Goal: Task Accomplishment & Management: Use online tool/utility

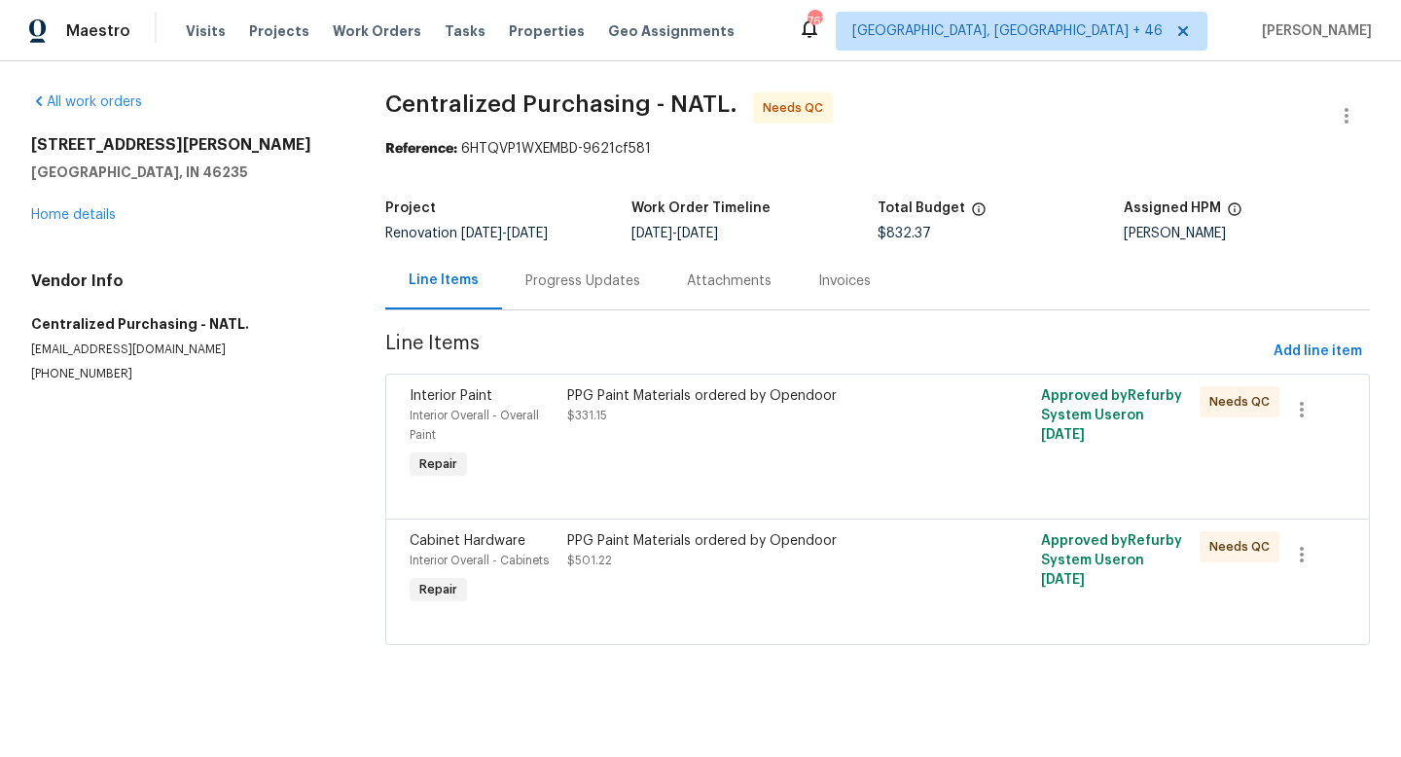
click at [798, 429] on div "PPG Paint Materials ordered by Opendoor $331.15" at bounding box center [758, 434] width 395 height 109
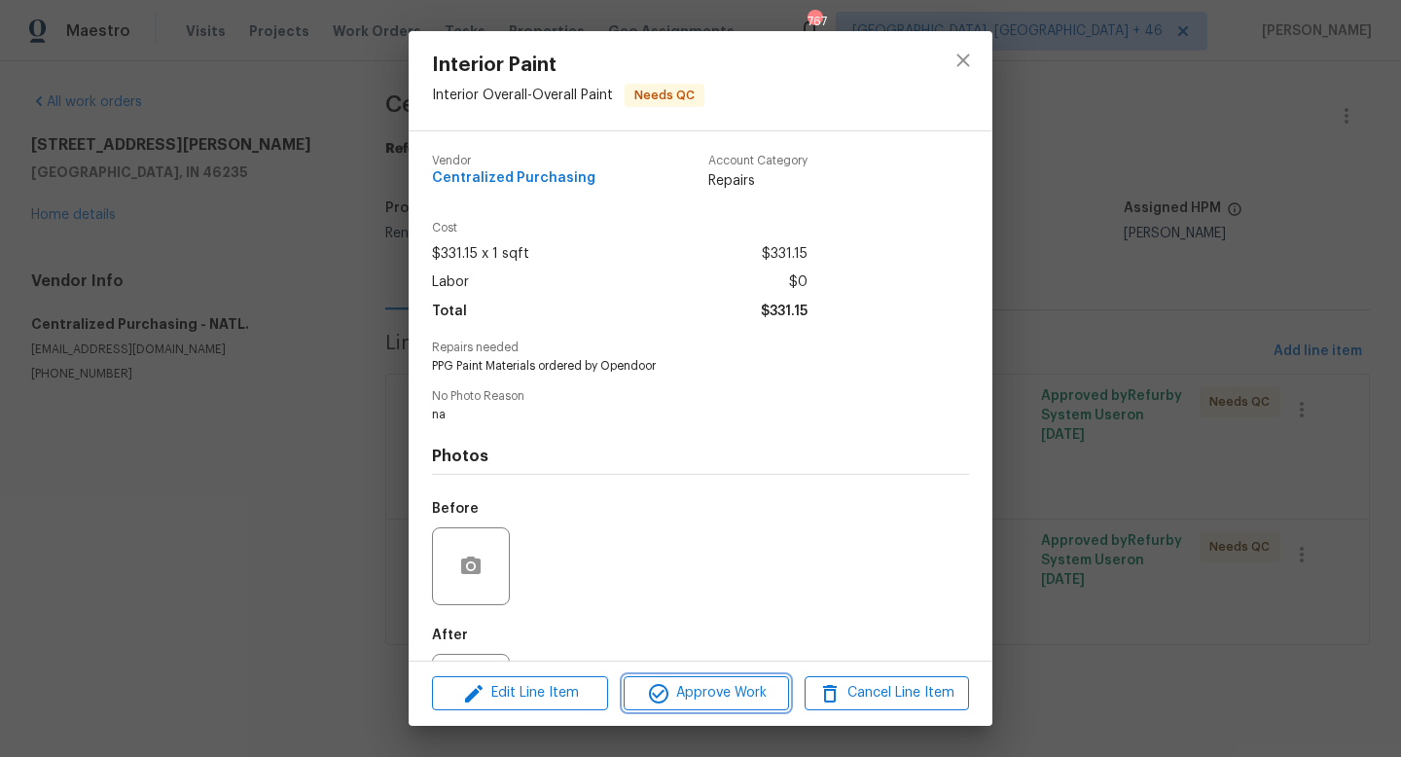
click at [681, 685] on span "Approve Work" at bounding box center [705, 693] width 153 height 24
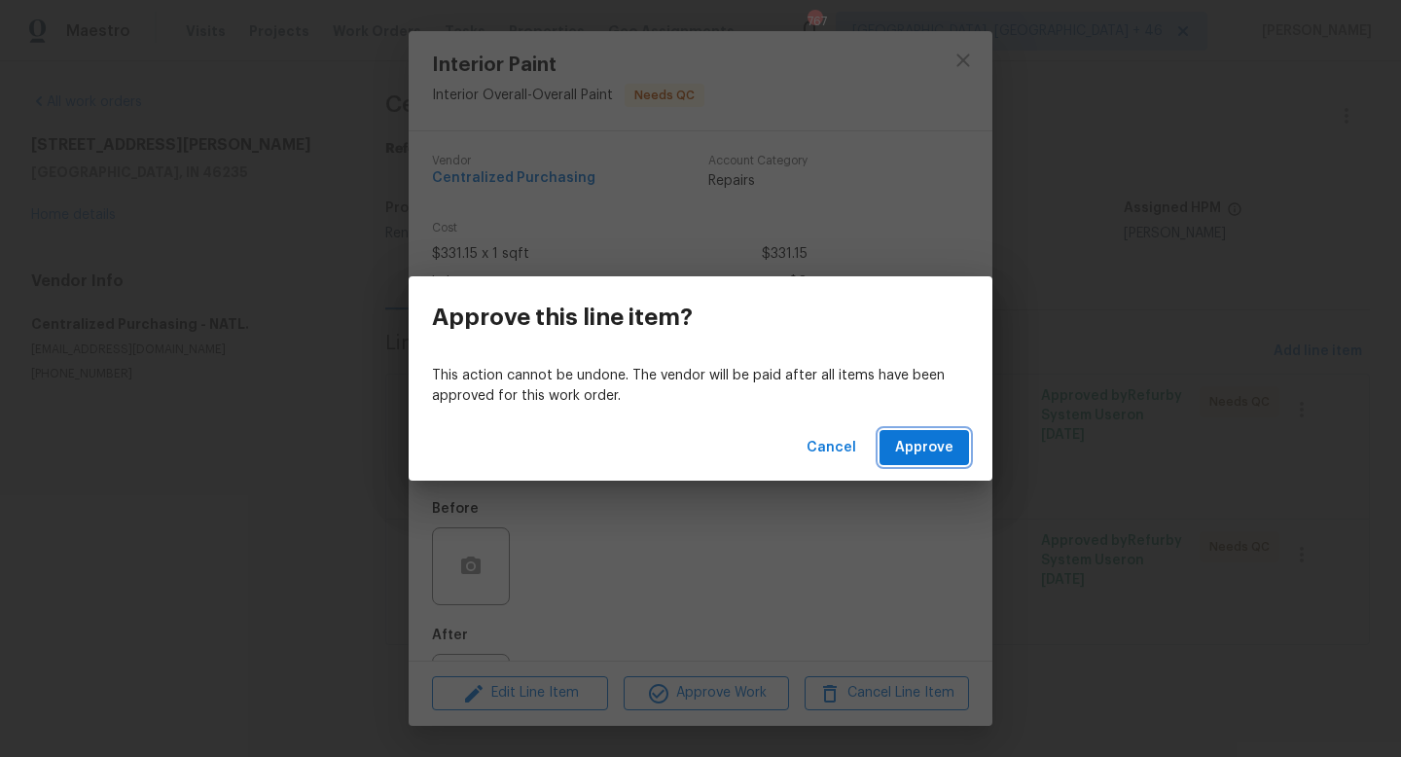
click at [951, 448] on span "Approve" at bounding box center [924, 448] width 58 height 24
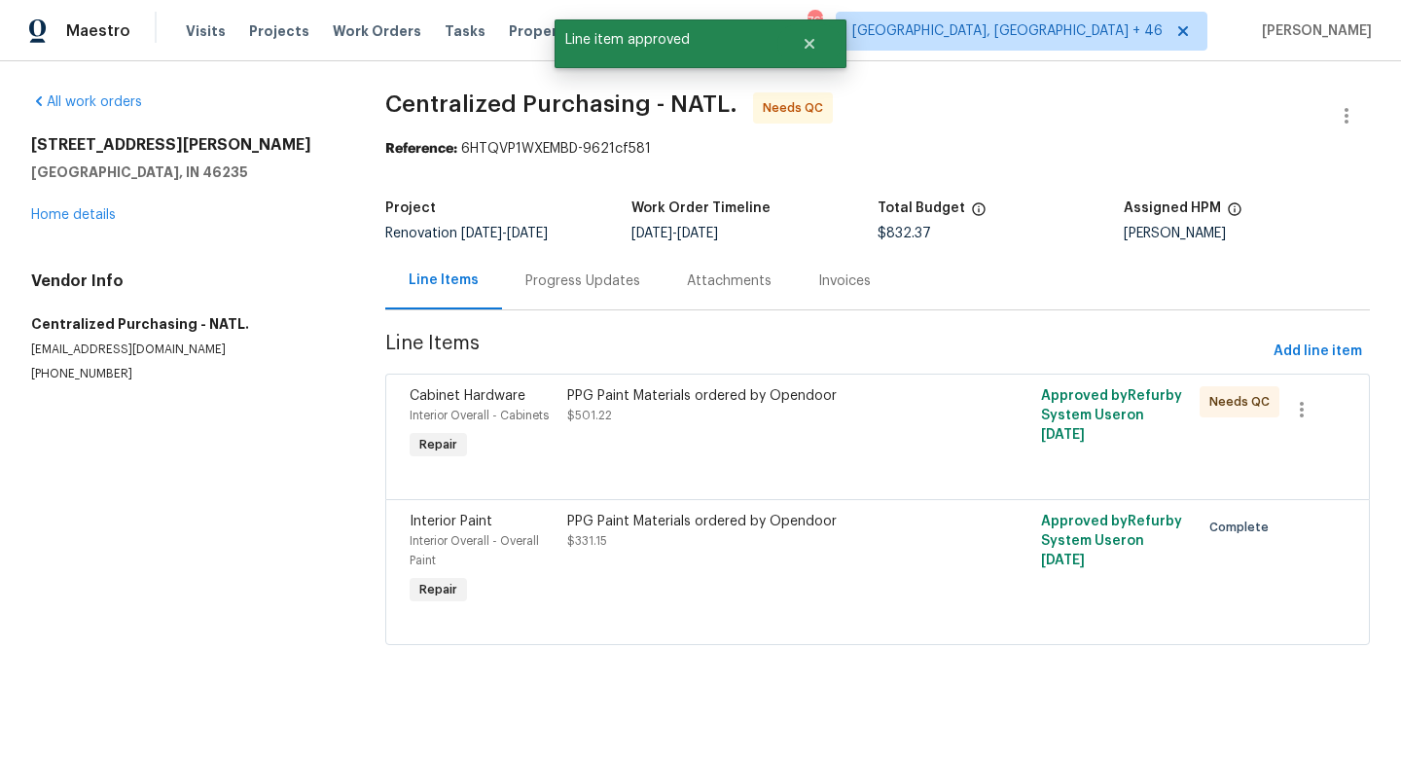
click at [689, 445] on div "PPG Paint Materials ordered by Opendoor $501.22" at bounding box center [758, 424] width 395 height 89
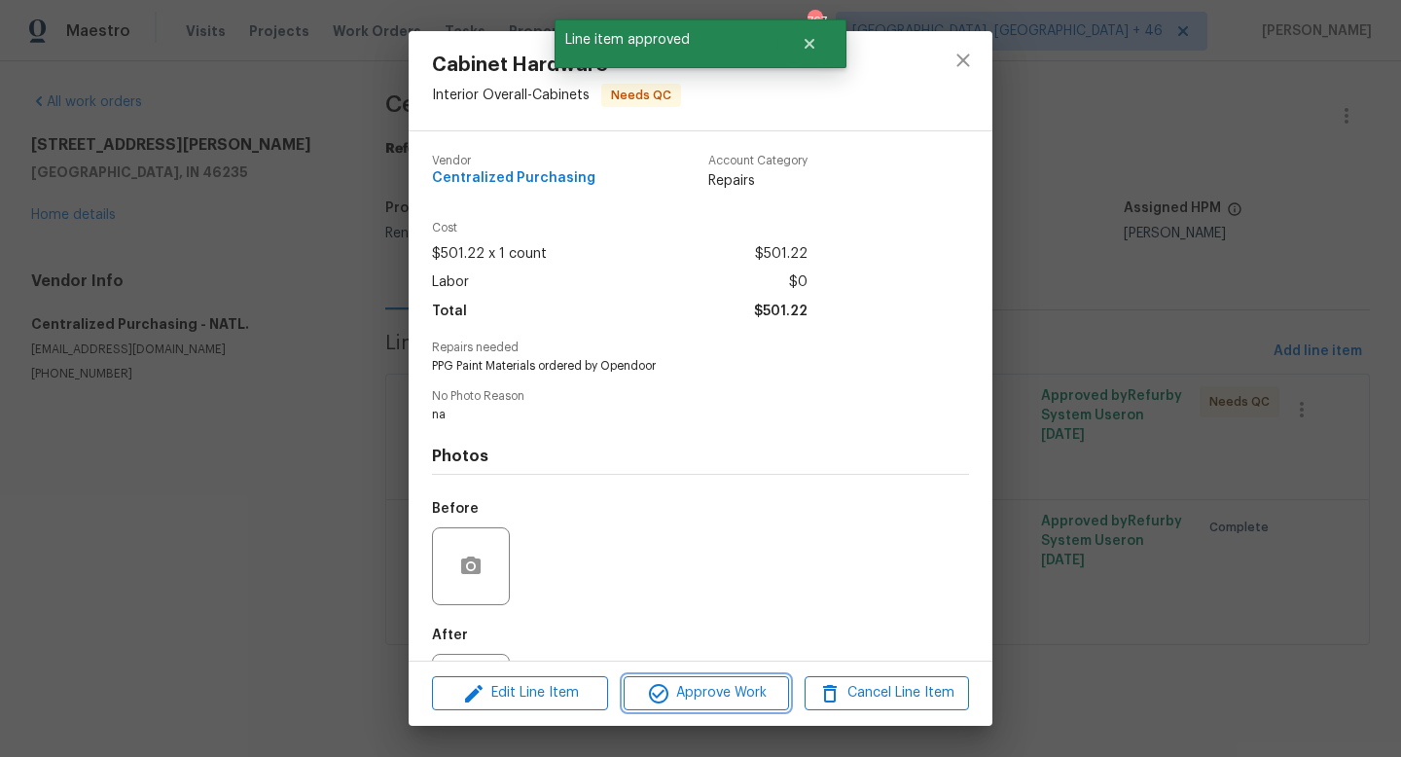
click at [664, 682] on icon "button" at bounding box center [658, 693] width 23 height 23
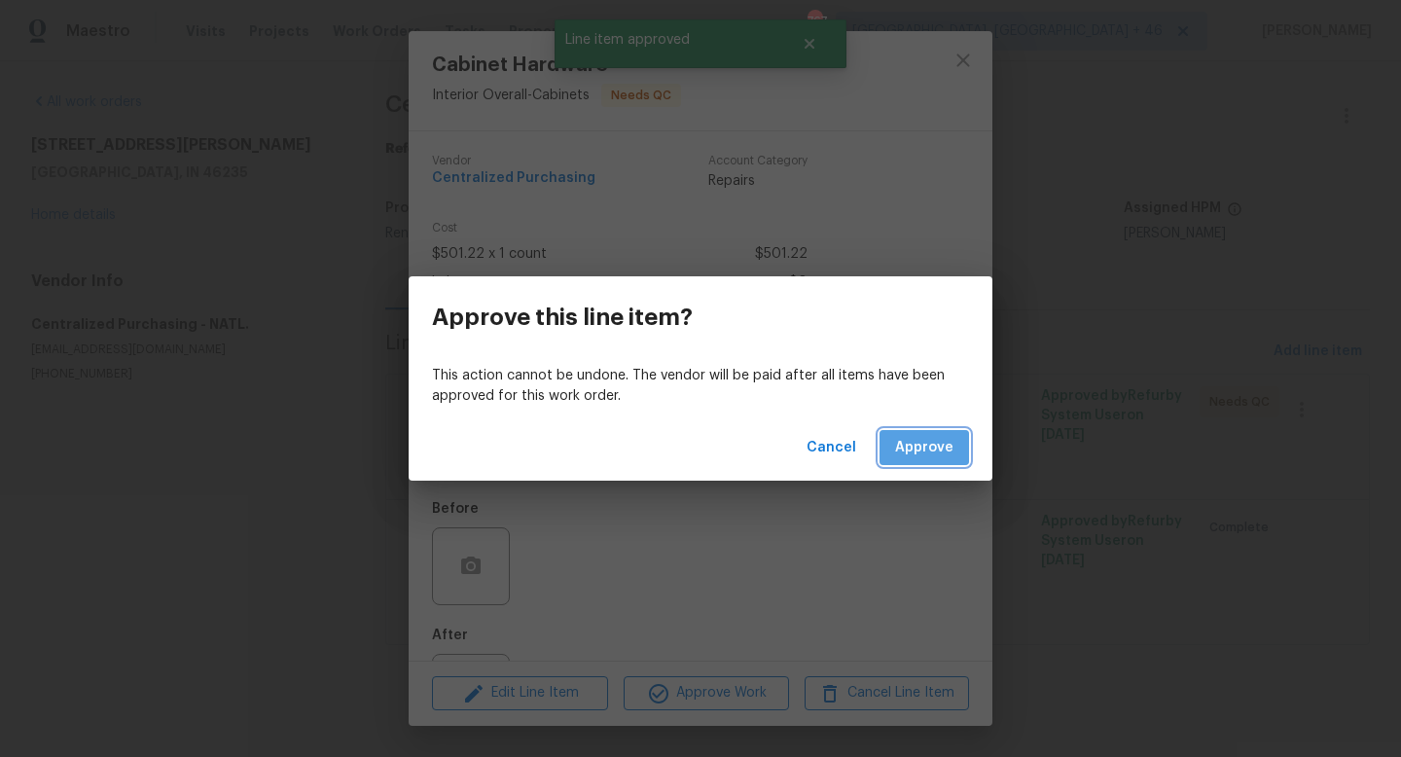
click at [931, 456] on span "Approve" at bounding box center [924, 448] width 58 height 24
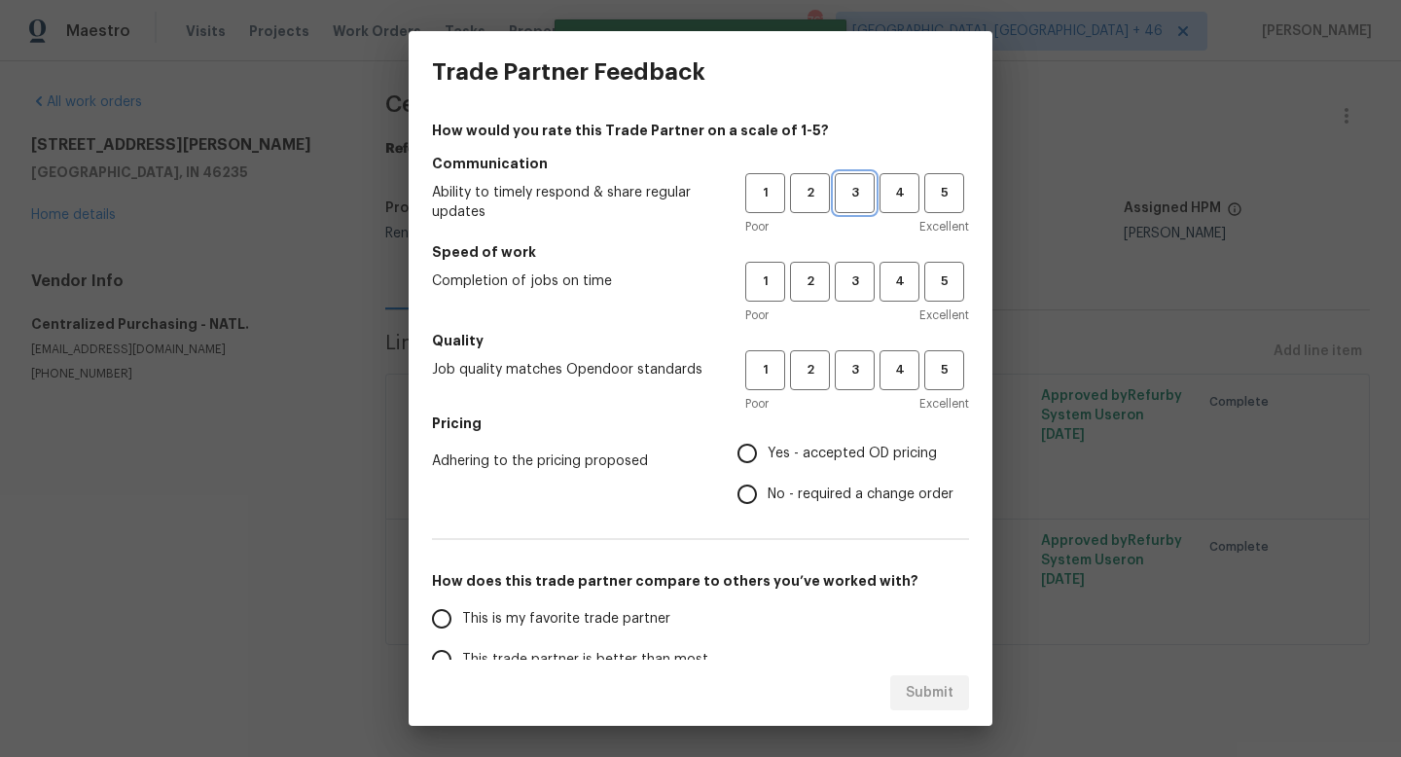
click at [840, 184] on span "3" at bounding box center [855, 193] width 36 height 22
click at [841, 282] on span "3" at bounding box center [855, 281] width 36 height 22
click at [851, 380] on span "3" at bounding box center [855, 370] width 36 height 22
drag, startPoint x: 817, startPoint y: 455, endPoint x: 738, endPoint y: 482, distance: 83.1
click at [817, 455] on span "Yes - accepted OD pricing" at bounding box center [852, 454] width 169 height 20
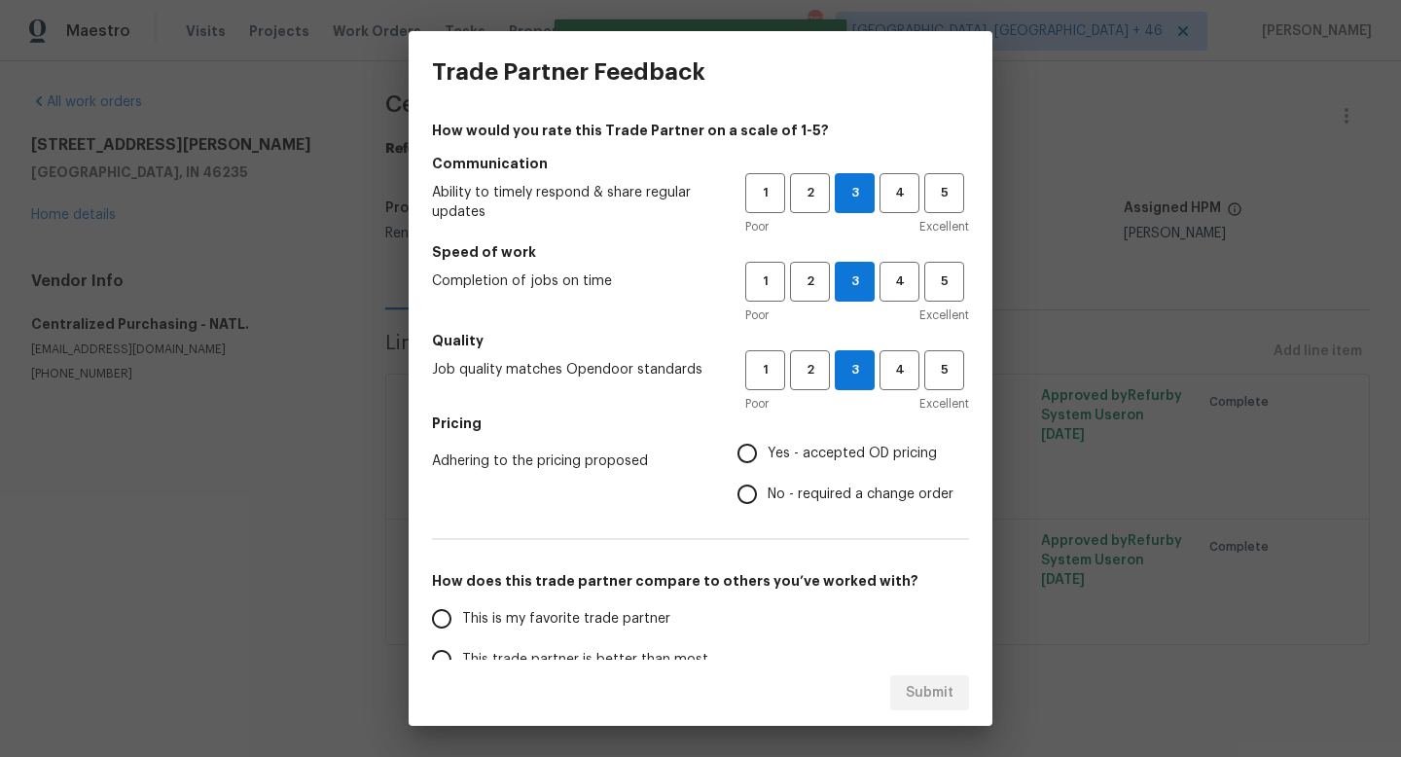
click at [768, 455] on input "Yes - accepted OD pricing" at bounding box center [747, 453] width 41 height 41
radio input "true"
click at [570, 617] on span "This is my favorite trade partner" at bounding box center [566, 619] width 208 height 20
click at [462, 617] on input "This is my favorite trade partner" at bounding box center [441, 618] width 41 height 41
click at [926, 675] on button "Submit" at bounding box center [929, 693] width 79 height 36
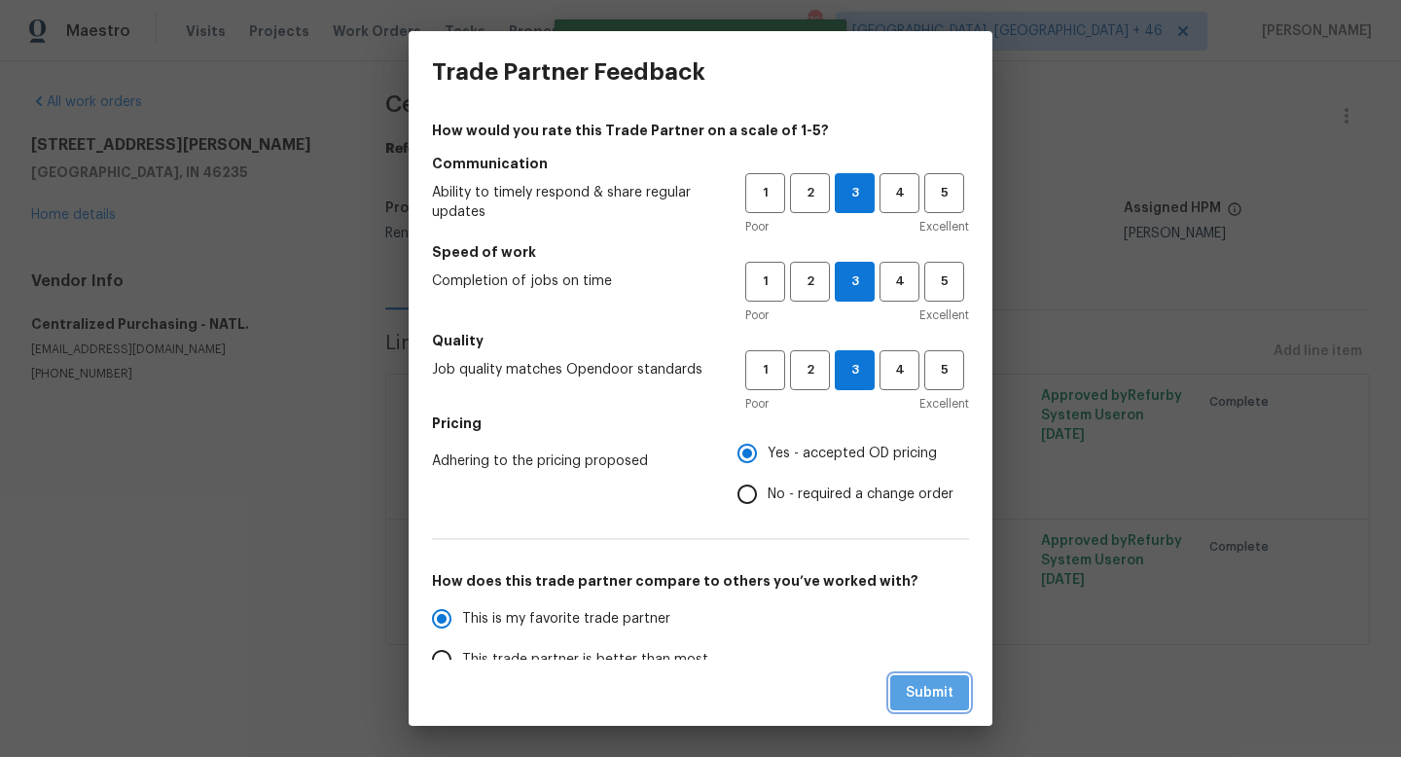
radio input "true"
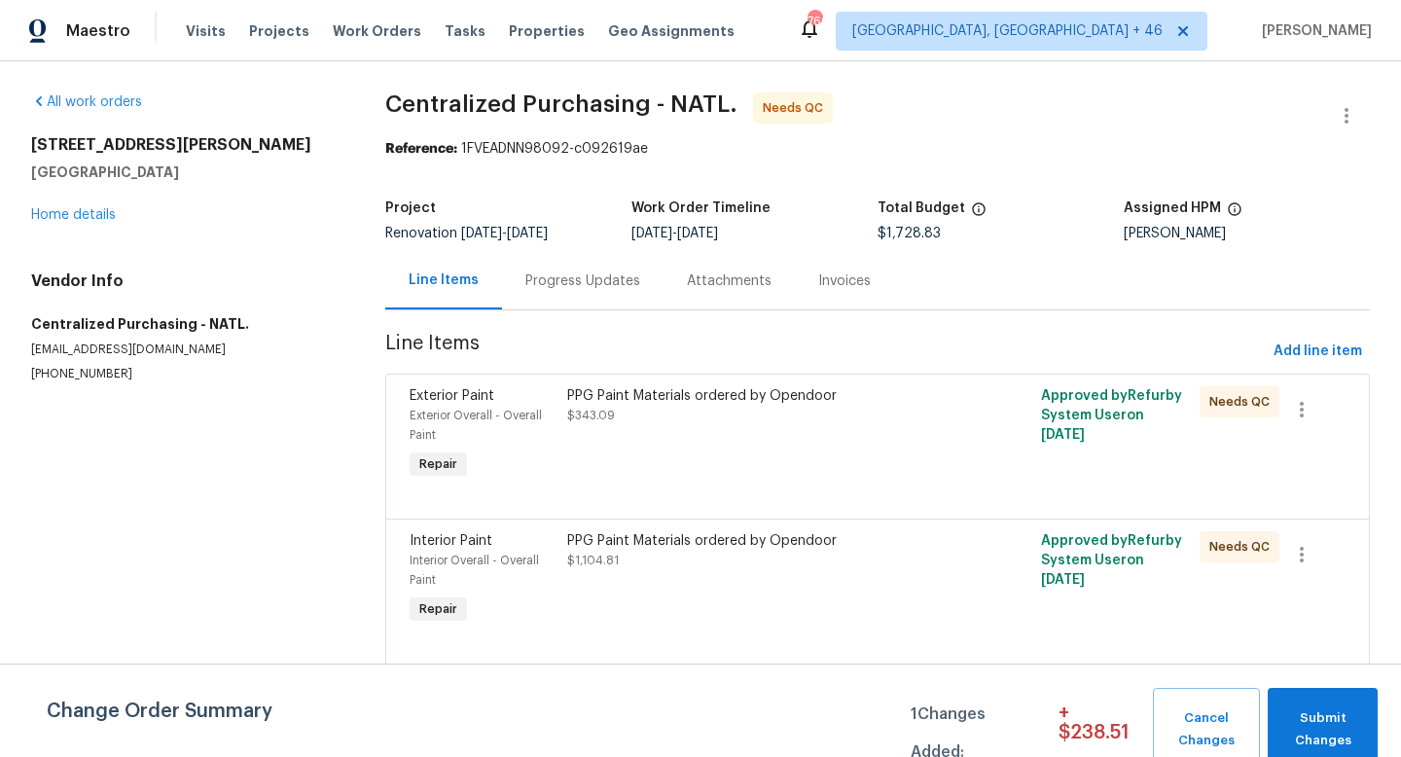
click at [625, 422] on div "PPG Paint Materials ordered by Opendoor $343.09" at bounding box center [758, 405] width 383 height 39
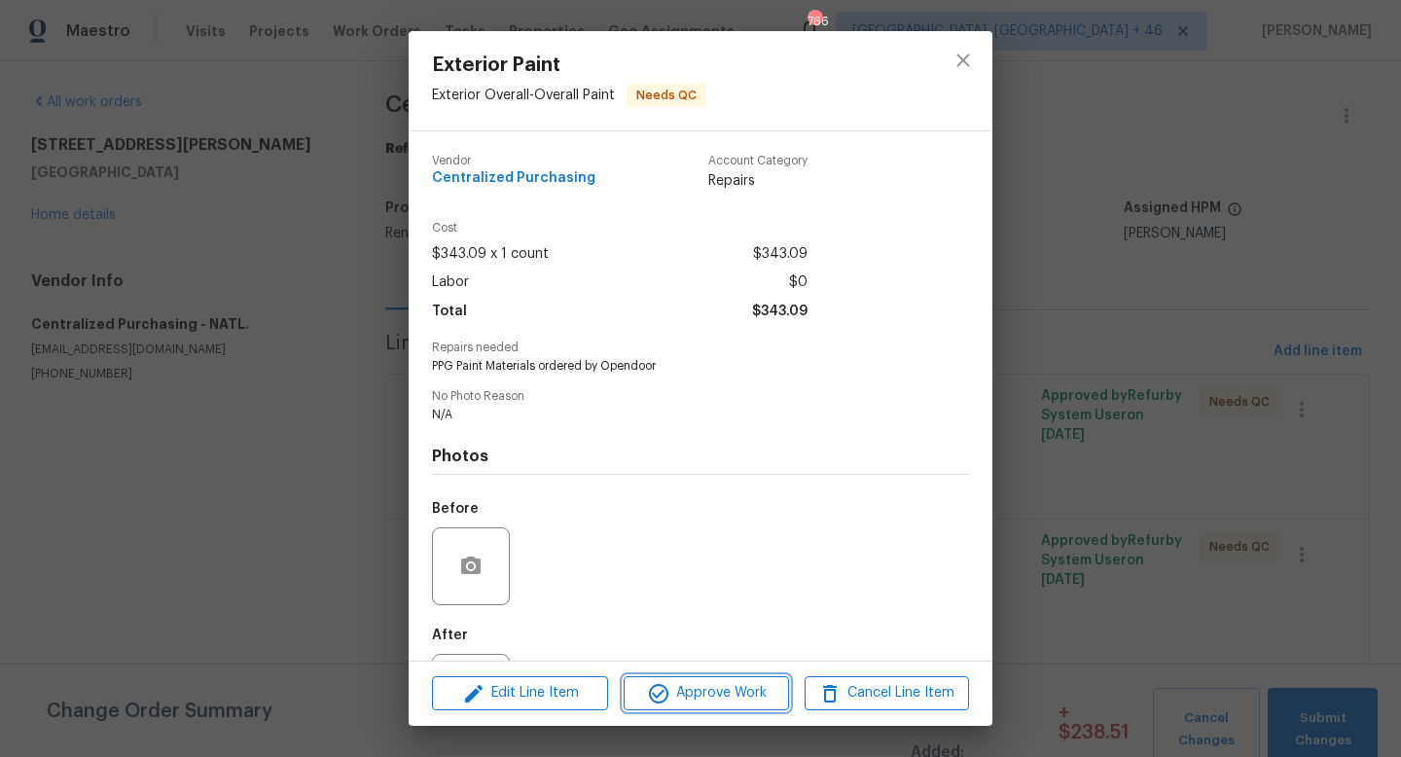
click at [710, 679] on button "Approve Work" at bounding box center [706, 693] width 164 height 34
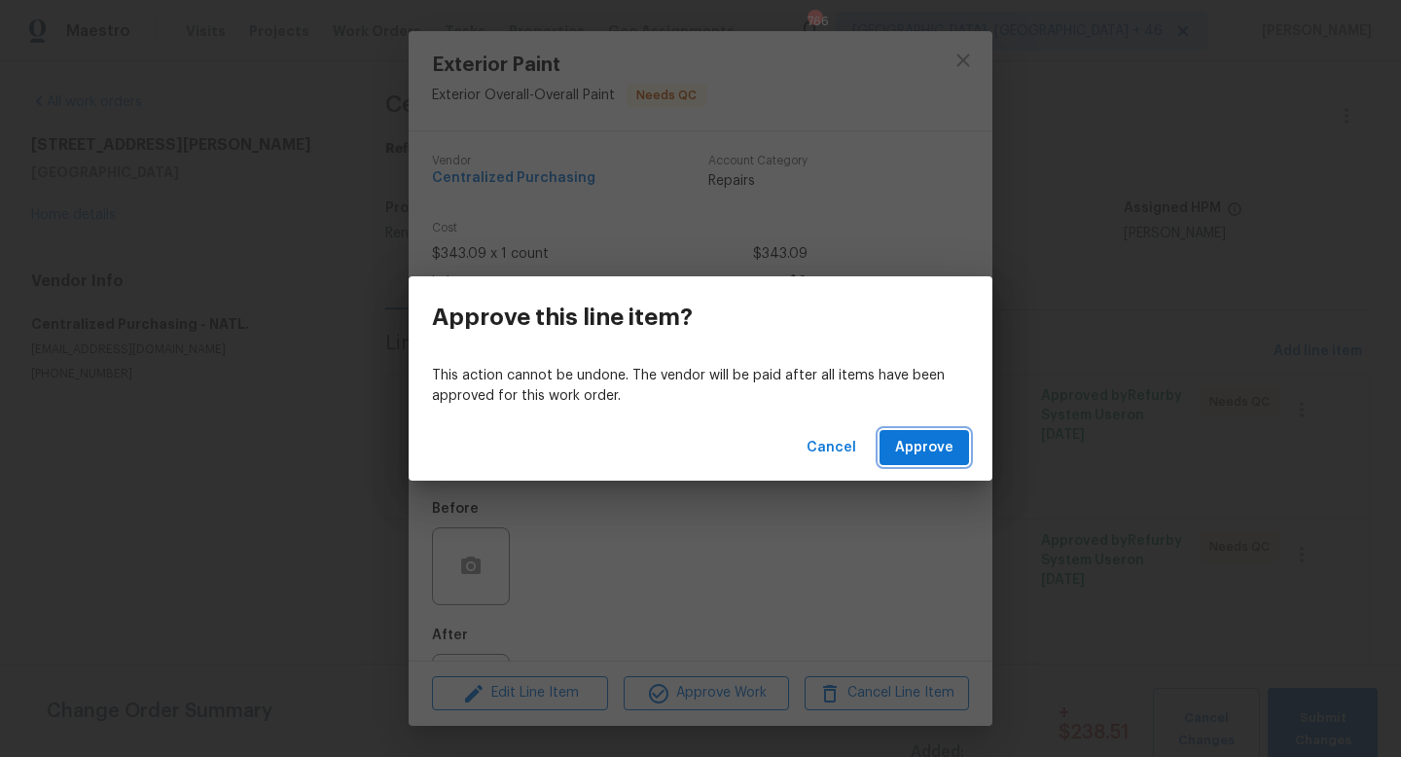
click at [937, 463] on button "Approve" at bounding box center [923, 448] width 89 height 36
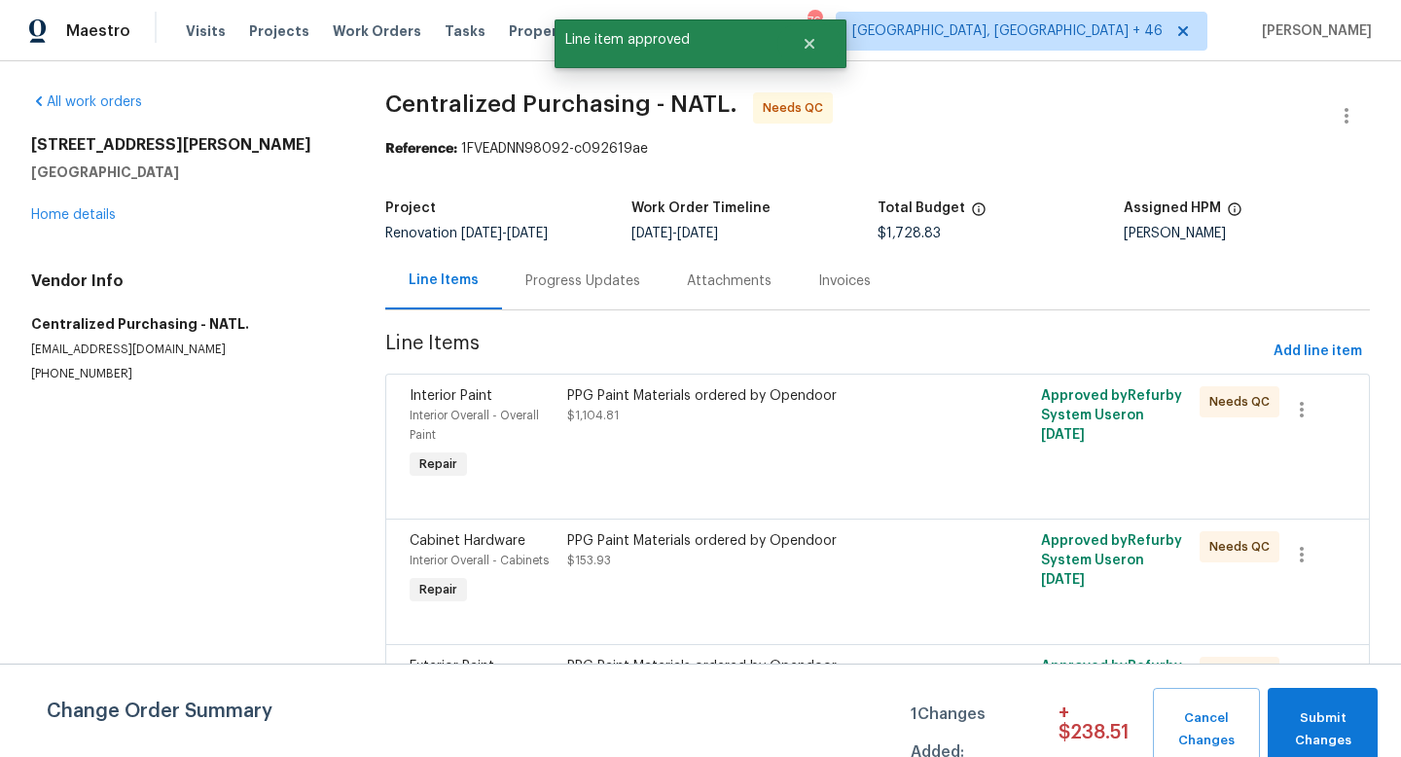
click at [745, 429] on div "PPG Paint Materials ordered by Opendoor $1,104.81" at bounding box center [758, 434] width 395 height 109
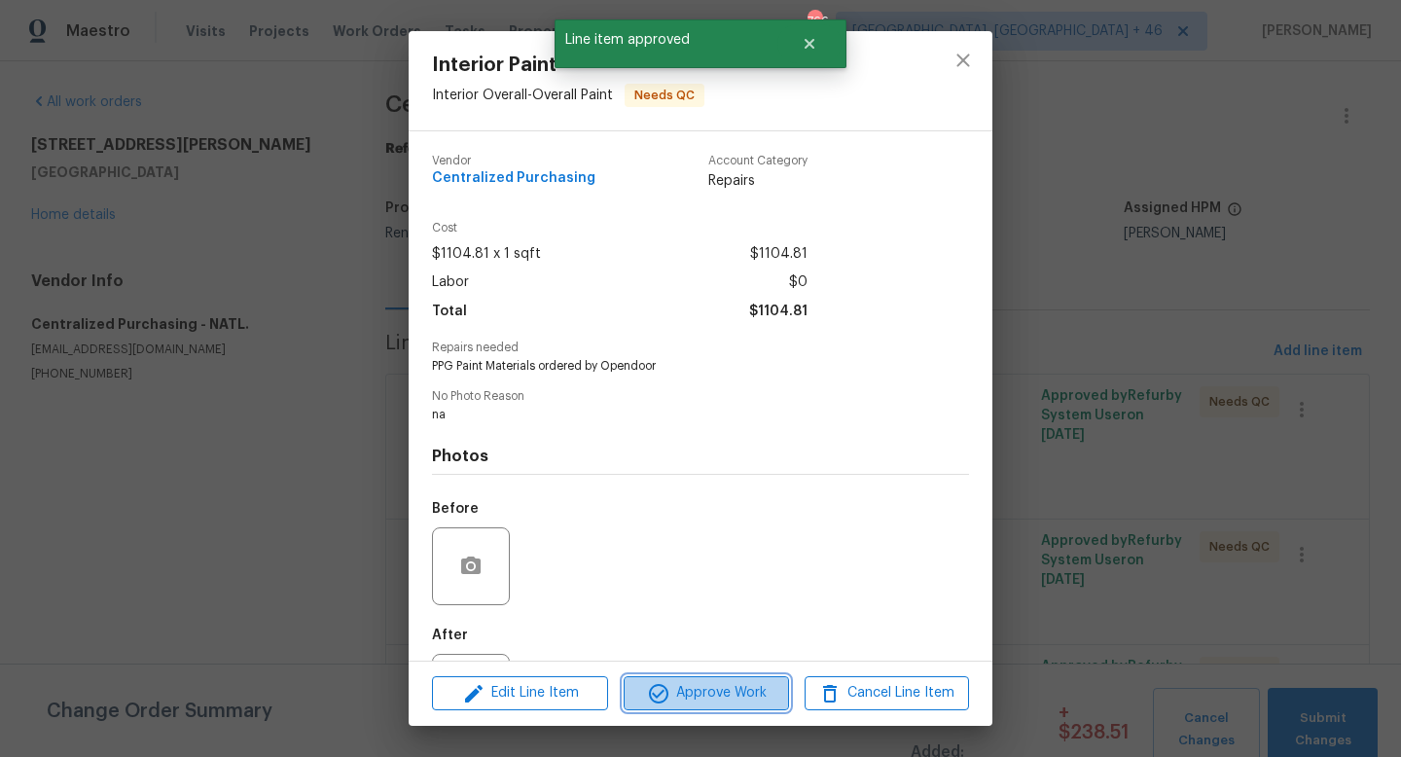
click at [709, 690] on span "Approve Work" at bounding box center [705, 693] width 153 height 24
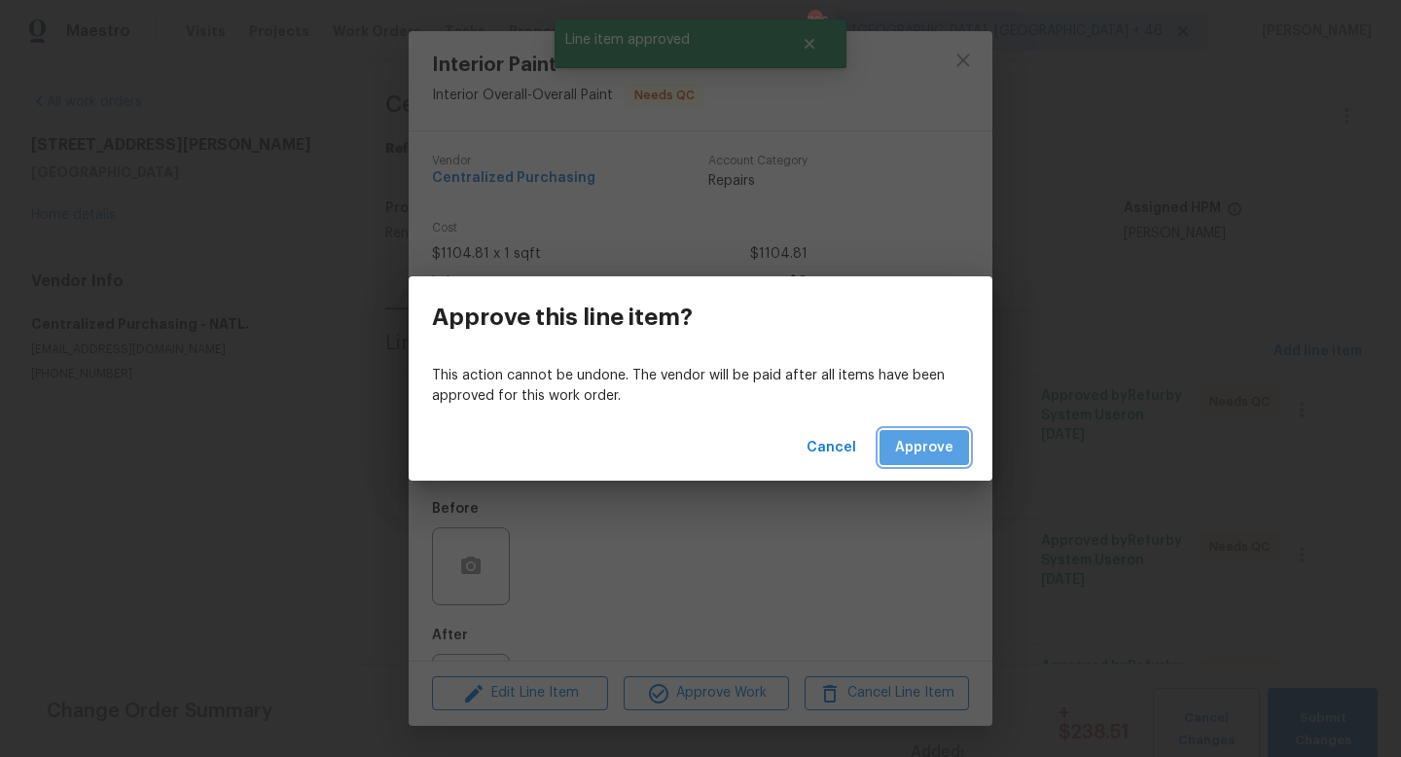
click at [924, 461] on button "Approve" at bounding box center [923, 448] width 89 height 36
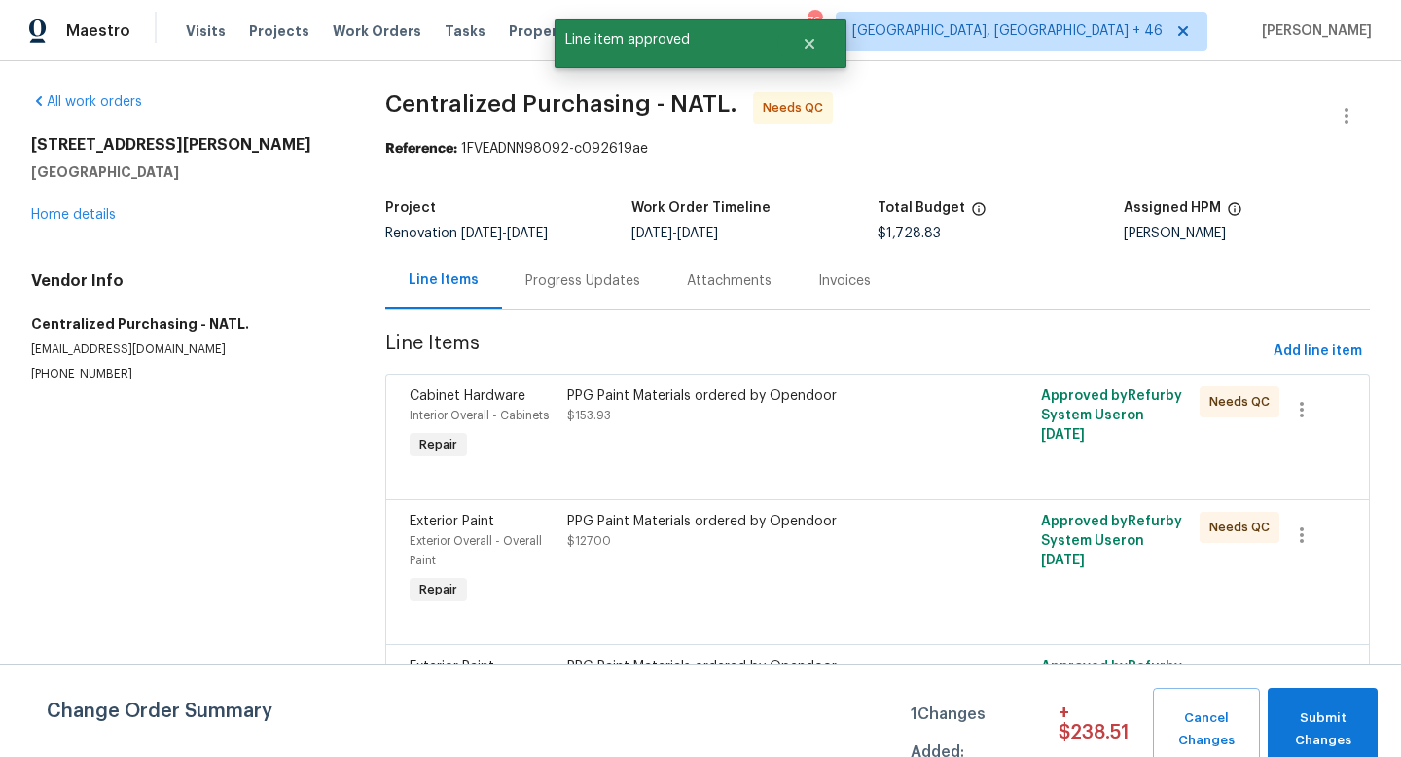
click at [747, 440] on div "PPG Paint Materials ordered by Opendoor $153.93" at bounding box center [758, 424] width 395 height 89
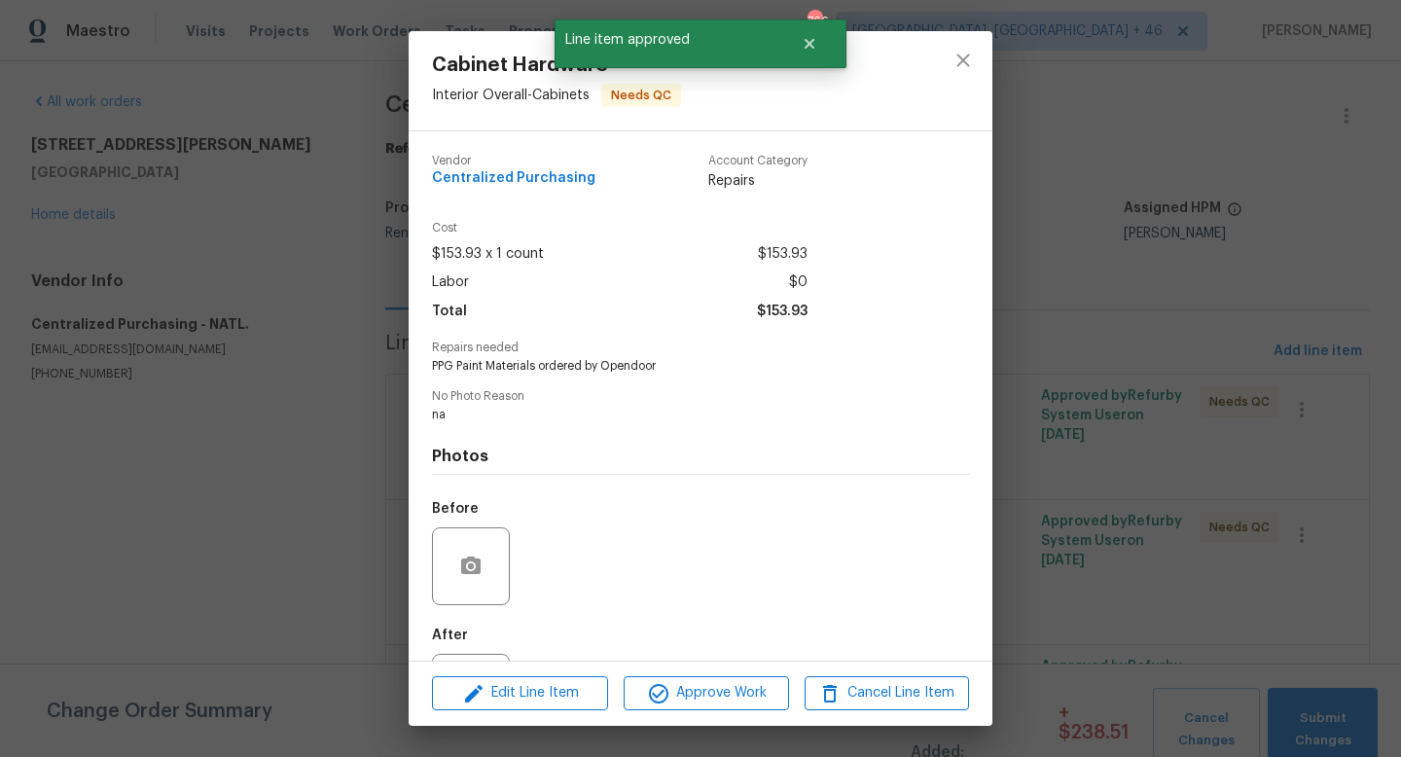
click at [711, 673] on div "Edit Line Item Approve Work Cancel Line Item" at bounding box center [701, 693] width 584 height 65
click at [711, 689] on span "Approve Work" at bounding box center [705, 693] width 153 height 24
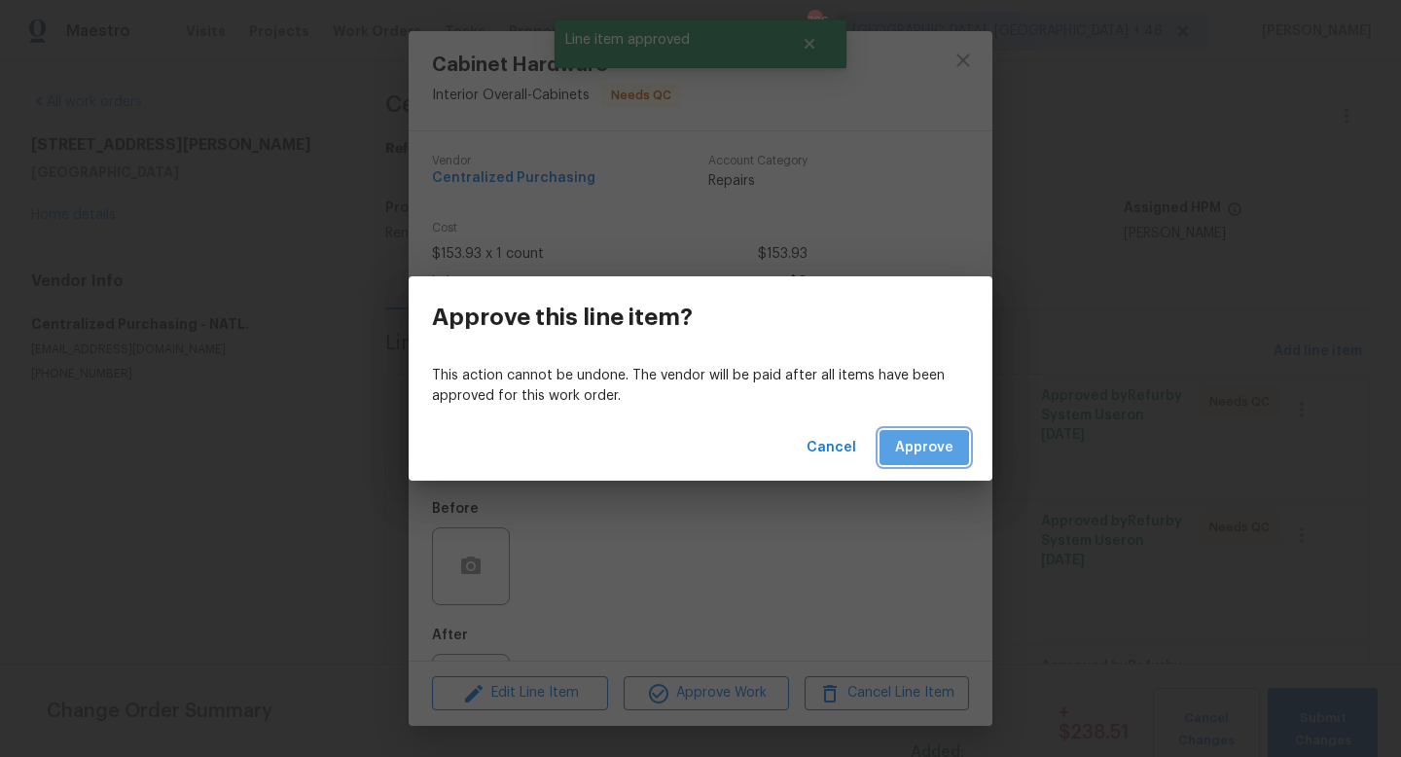
click at [904, 451] on span "Approve" at bounding box center [924, 448] width 58 height 24
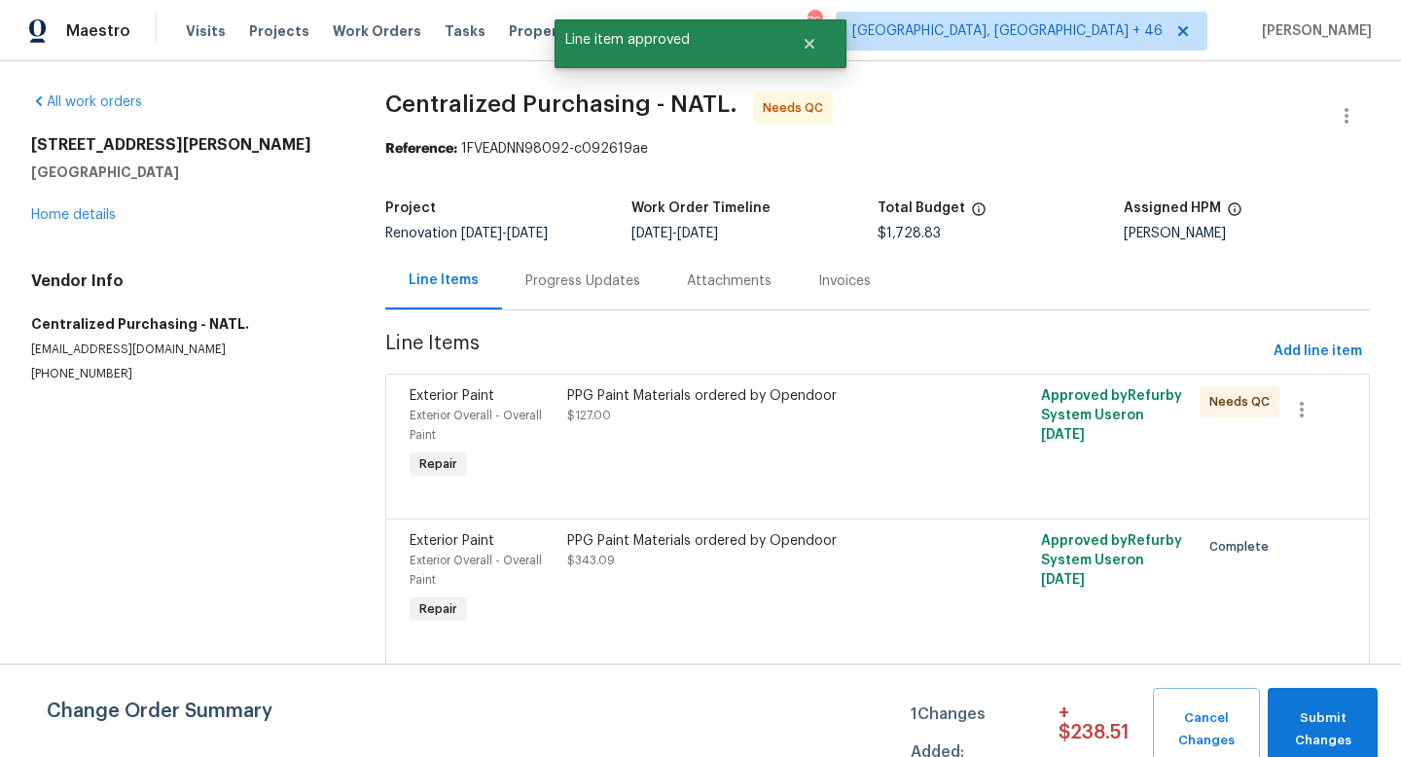
click at [772, 423] on div "PPG Paint Materials ordered by Opendoor $127.00" at bounding box center [758, 405] width 383 height 39
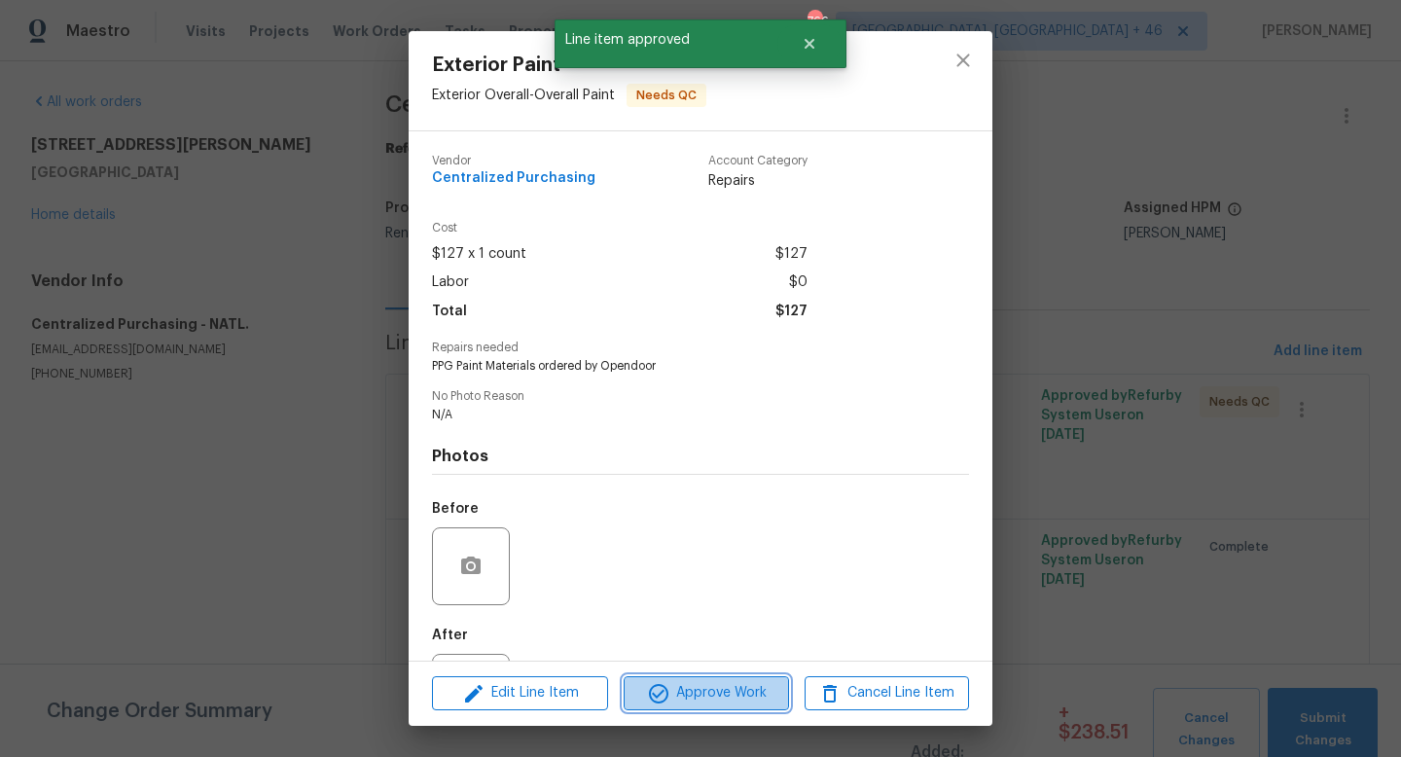
click at [706, 684] on span "Approve Work" at bounding box center [705, 693] width 153 height 24
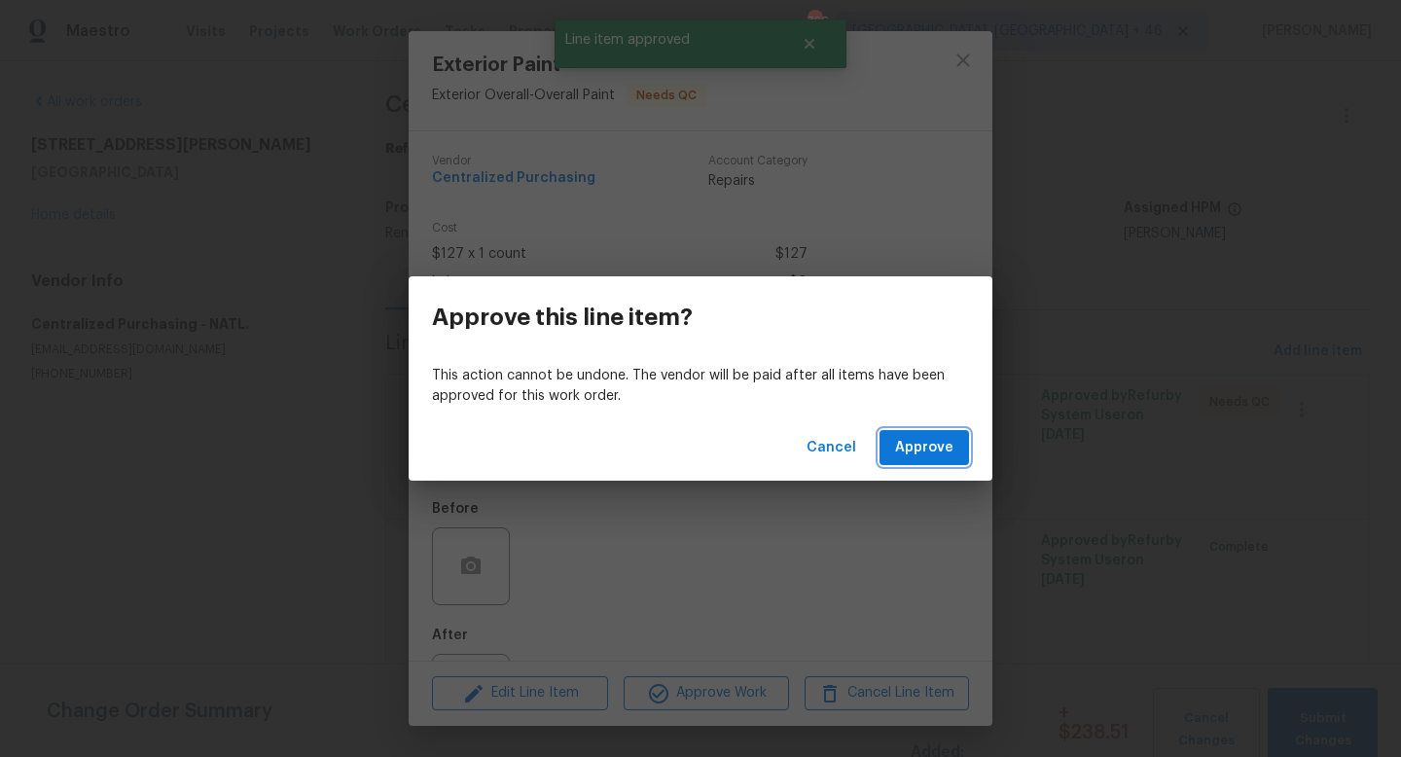
click at [932, 436] on span "Approve" at bounding box center [924, 448] width 58 height 24
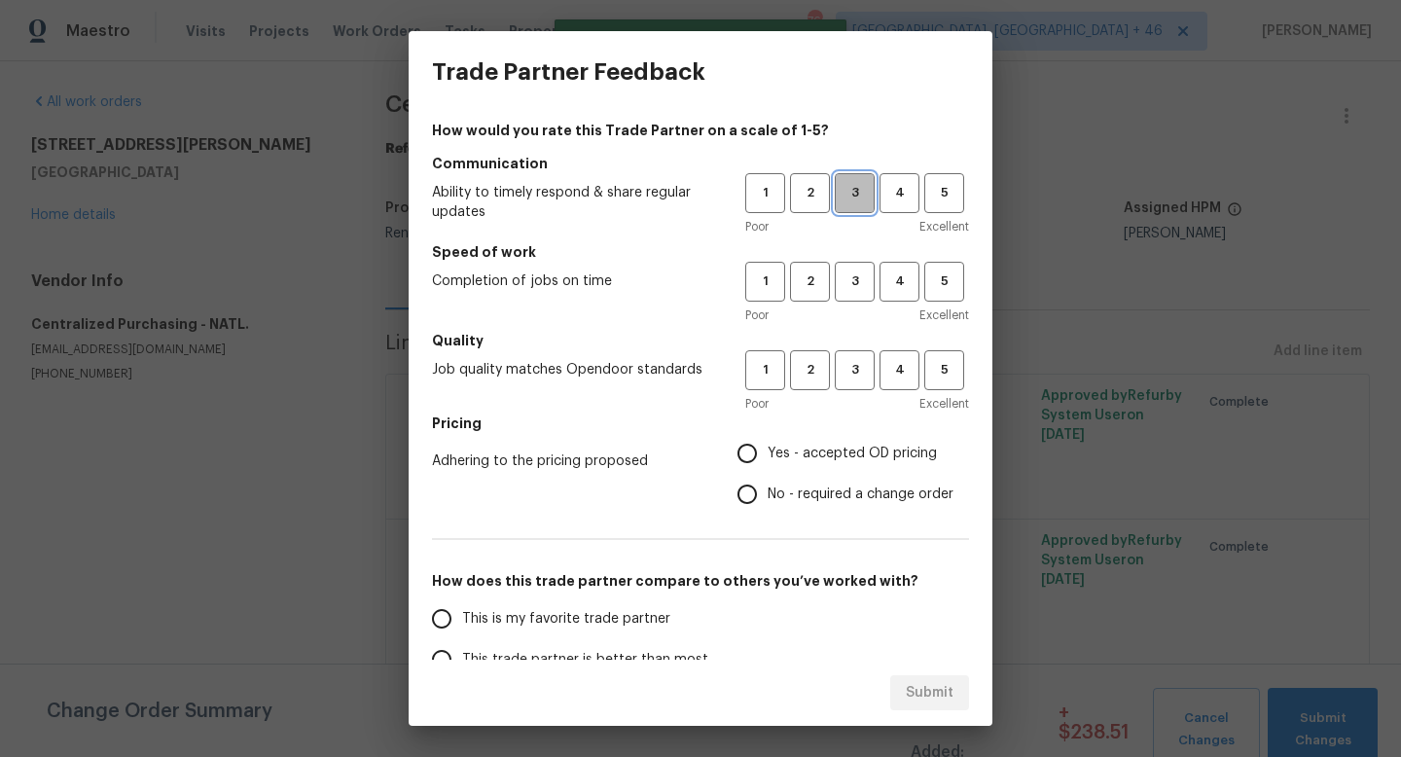
click at [839, 206] on button "3" at bounding box center [855, 193] width 40 height 40
click at [843, 282] on span "3" at bounding box center [855, 281] width 36 height 22
click at [847, 375] on span "3" at bounding box center [855, 370] width 36 height 22
click at [803, 470] on label "Yes - accepted OD pricing" at bounding box center [840, 453] width 227 height 41
click at [768, 470] on input "Yes - accepted OD pricing" at bounding box center [747, 453] width 41 height 41
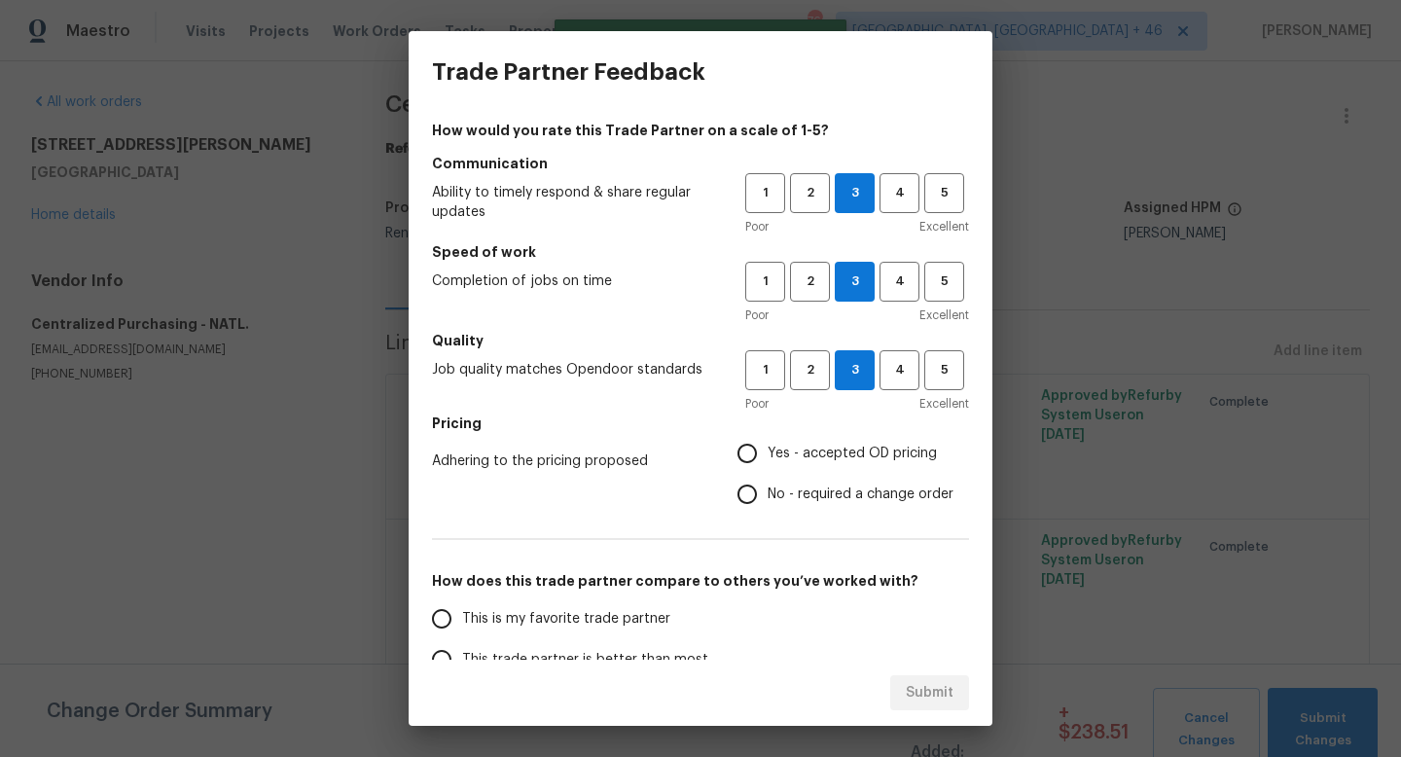
radio input "true"
click at [546, 622] on span "This is my favorite trade partner" at bounding box center [566, 619] width 208 height 20
click at [462, 622] on input "This is my favorite trade partner" at bounding box center [441, 618] width 41 height 41
click at [917, 686] on span "Submit" at bounding box center [930, 693] width 48 height 24
radio input "true"
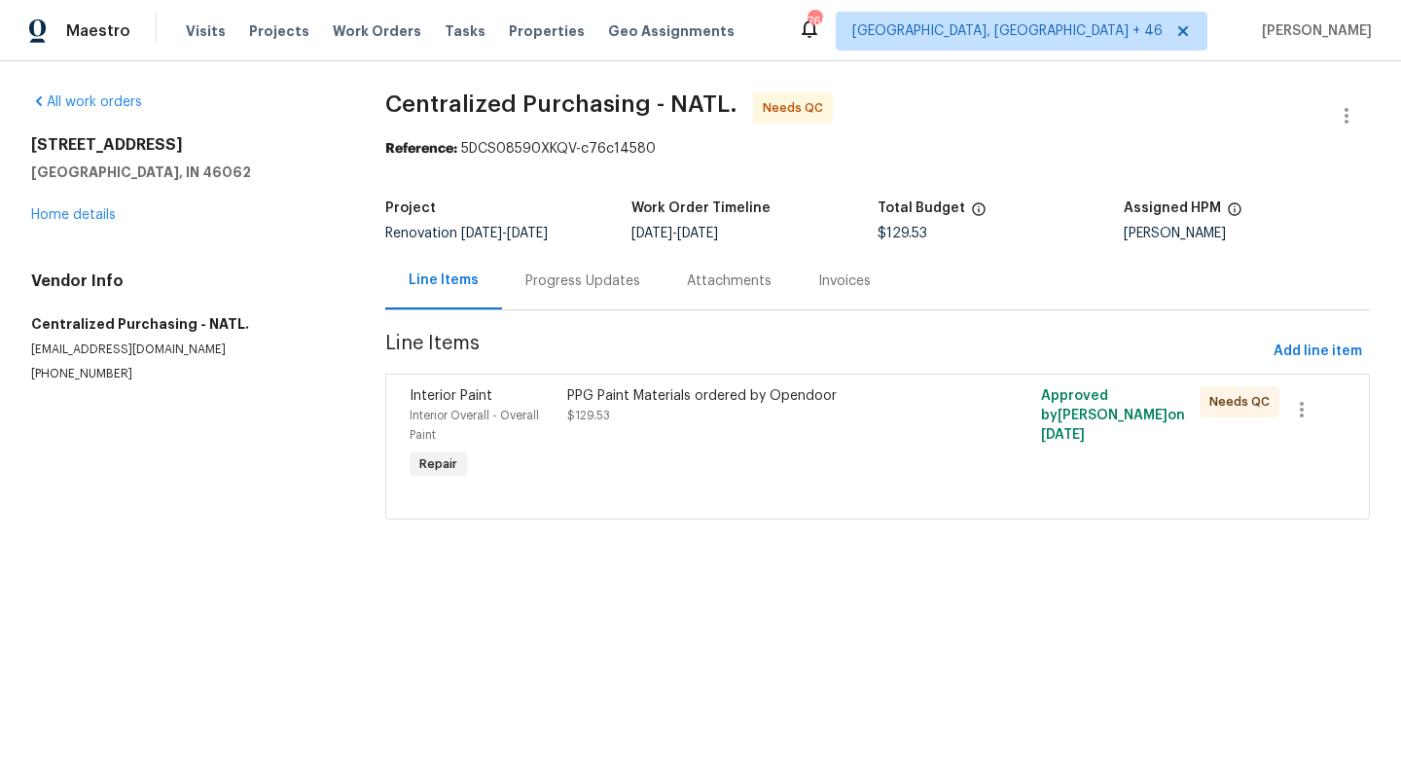
click at [819, 422] on div "PPG Paint Materials ordered by Opendoor $129.53" at bounding box center [758, 405] width 383 height 39
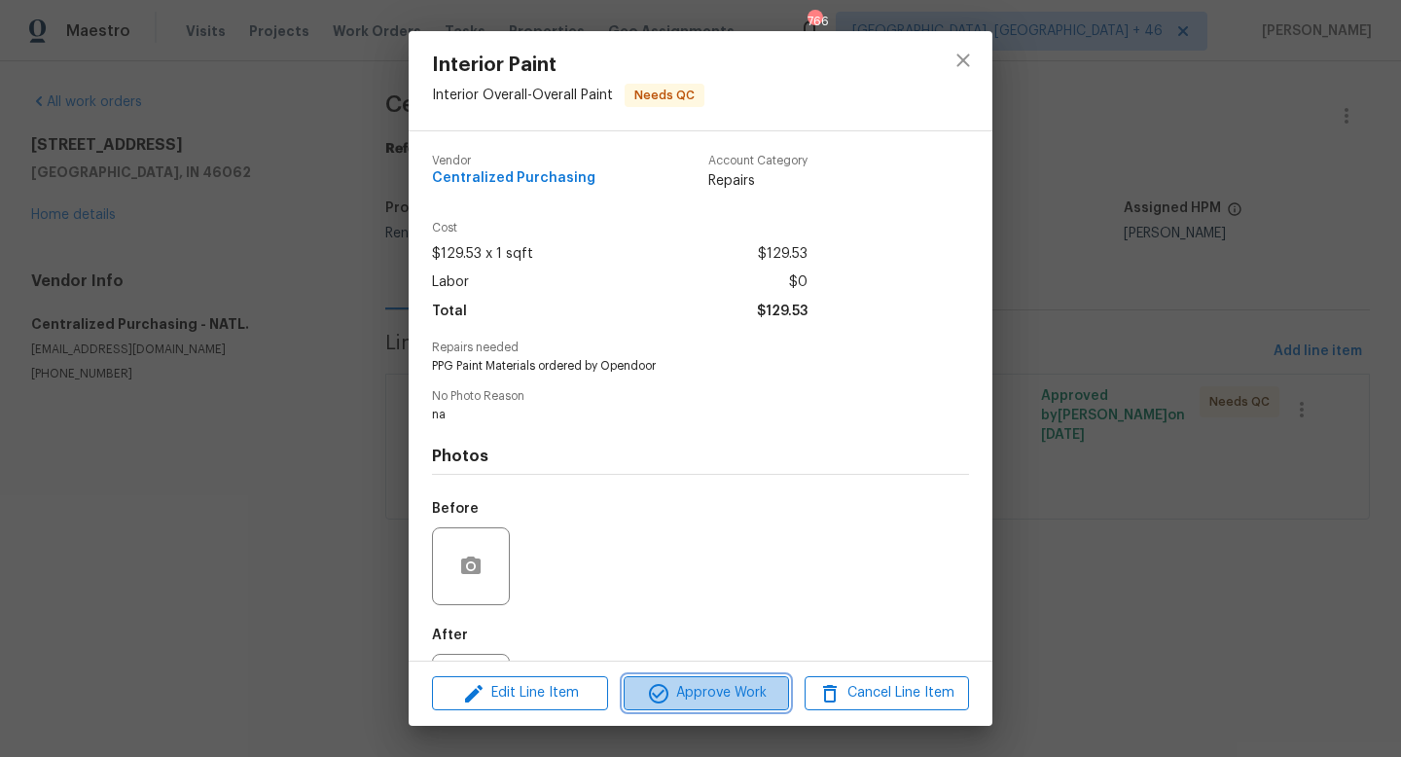
click at [710, 683] on span "Approve Work" at bounding box center [705, 693] width 153 height 24
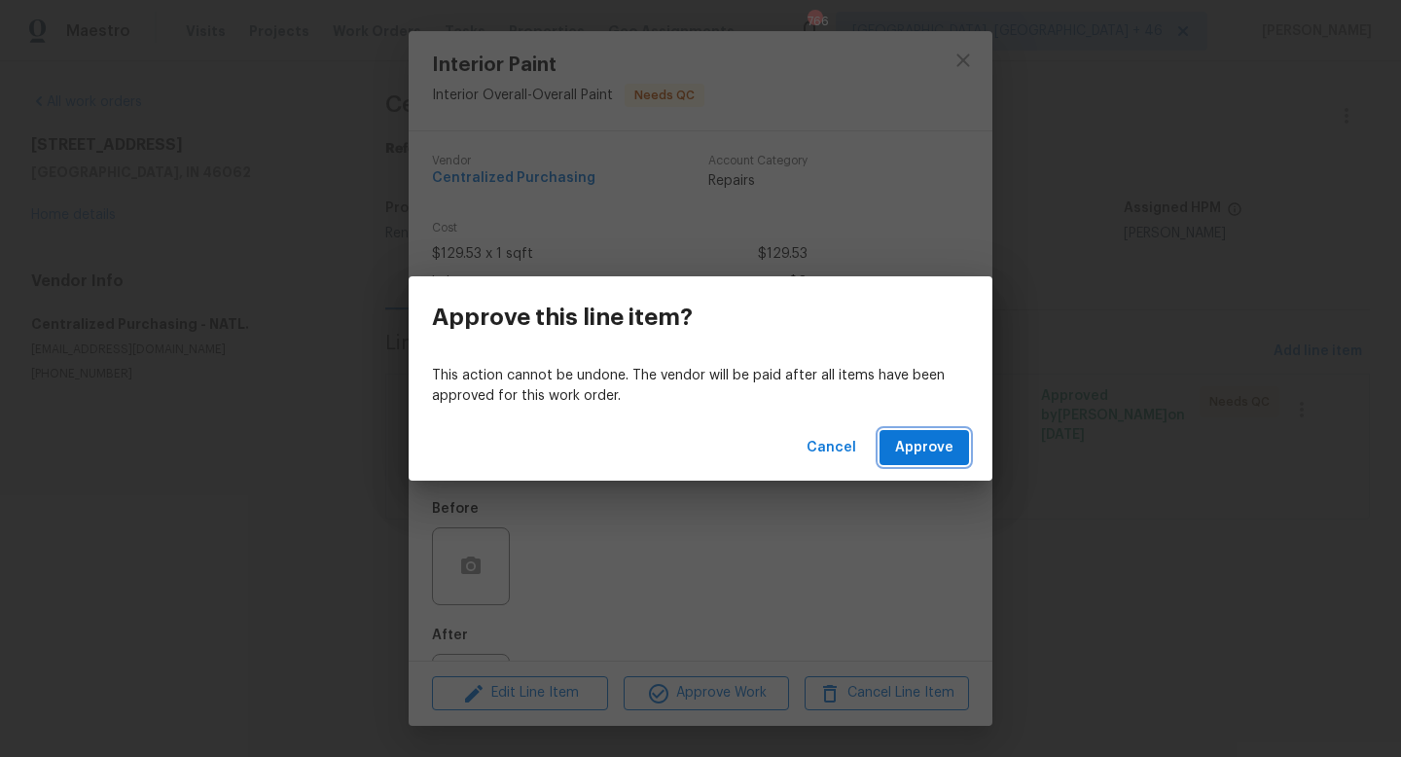
click at [909, 449] on span "Approve" at bounding box center [924, 448] width 58 height 24
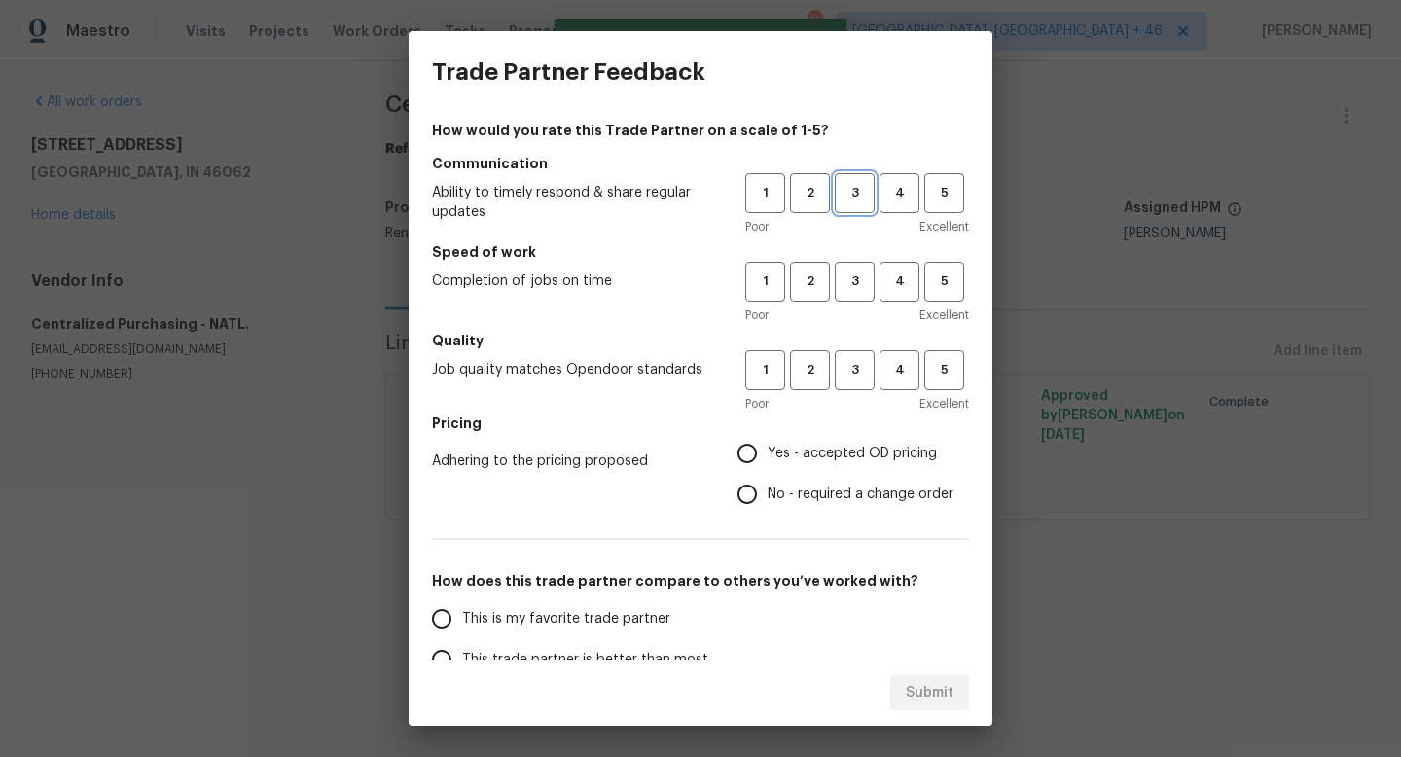
click at [854, 186] on span "3" at bounding box center [855, 193] width 36 height 22
click at [852, 298] on button "3" at bounding box center [855, 282] width 40 height 40
click at [852, 386] on button "3" at bounding box center [855, 370] width 40 height 40
click at [827, 437] on label "Yes - accepted OD pricing" at bounding box center [840, 453] width 227 height 41
click at [768, 437] on input "Yes - accepted OD pricing" at bounding box center [747, 453] width 41 height 41
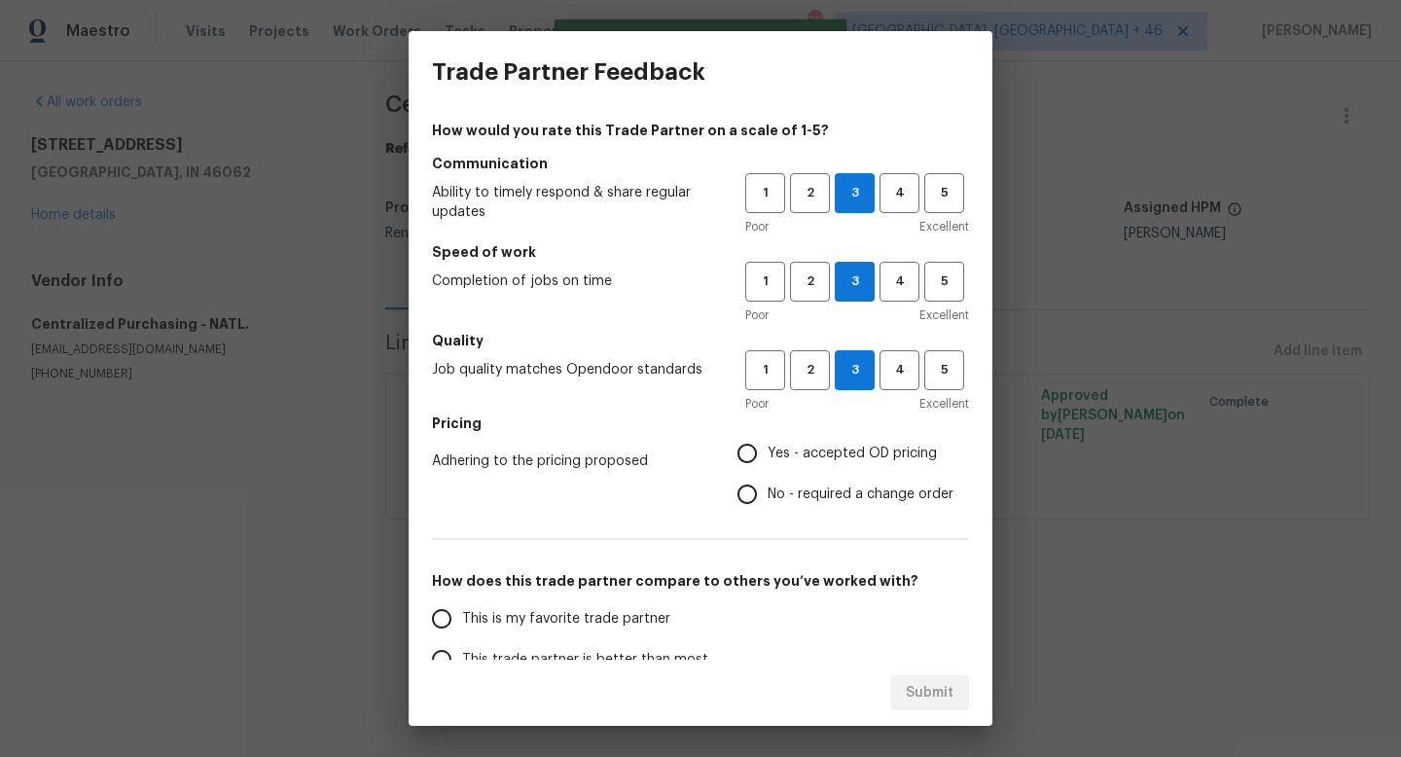
radio input "true"
click at [568, 624] on span "This is my favorite trade partner" at bounding box center [566, 619] width 208 height 20
click at [462, 624] on input "This is my favorite trade partner" at bounding box center [441, 618] width 41 height 41
click at [921, 685] on span "Submit" at bounding box center [930, 693] width 48 height 24
radio input "true"
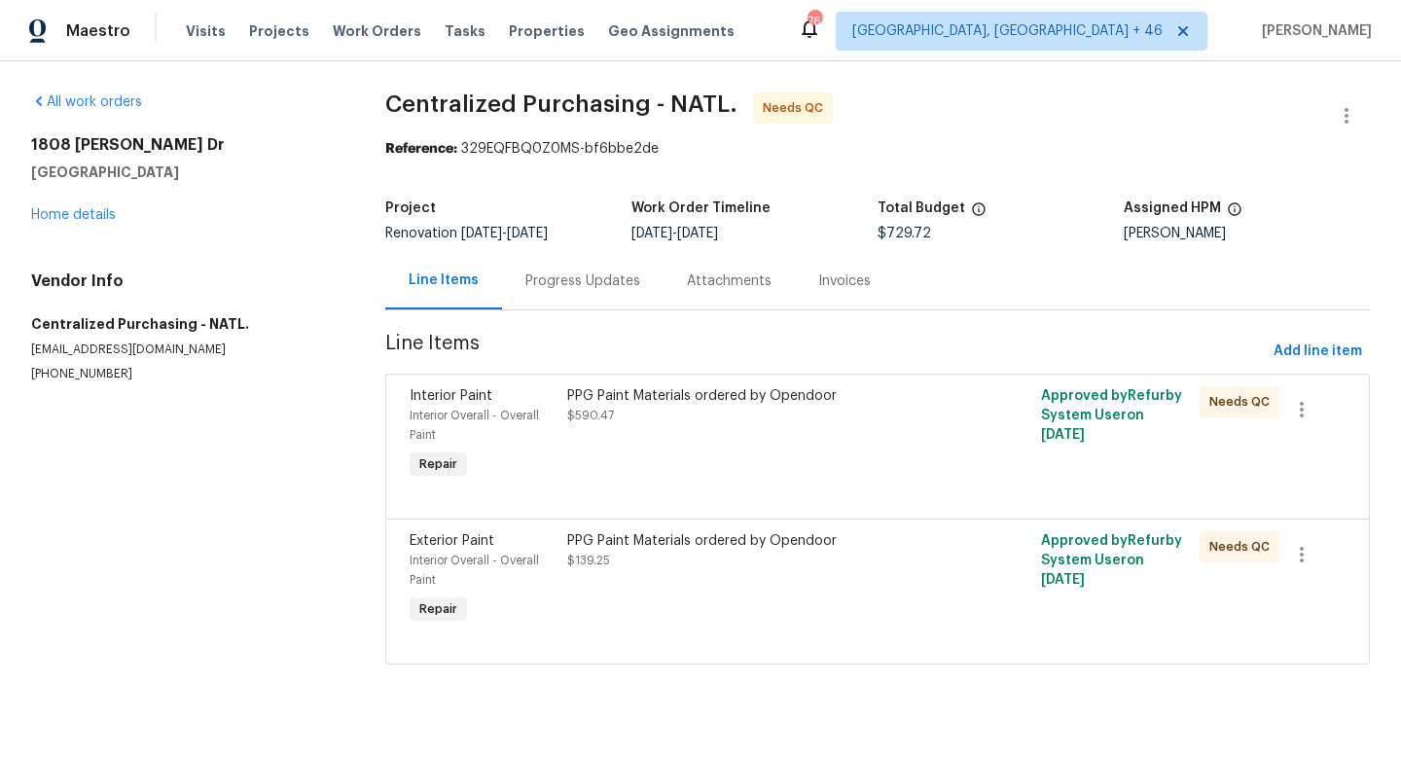
click at [866, 415] on div "PPG Paint Materials ordered by Opendoor $590.47" at bounding box center [758, 405] width 383 height 39
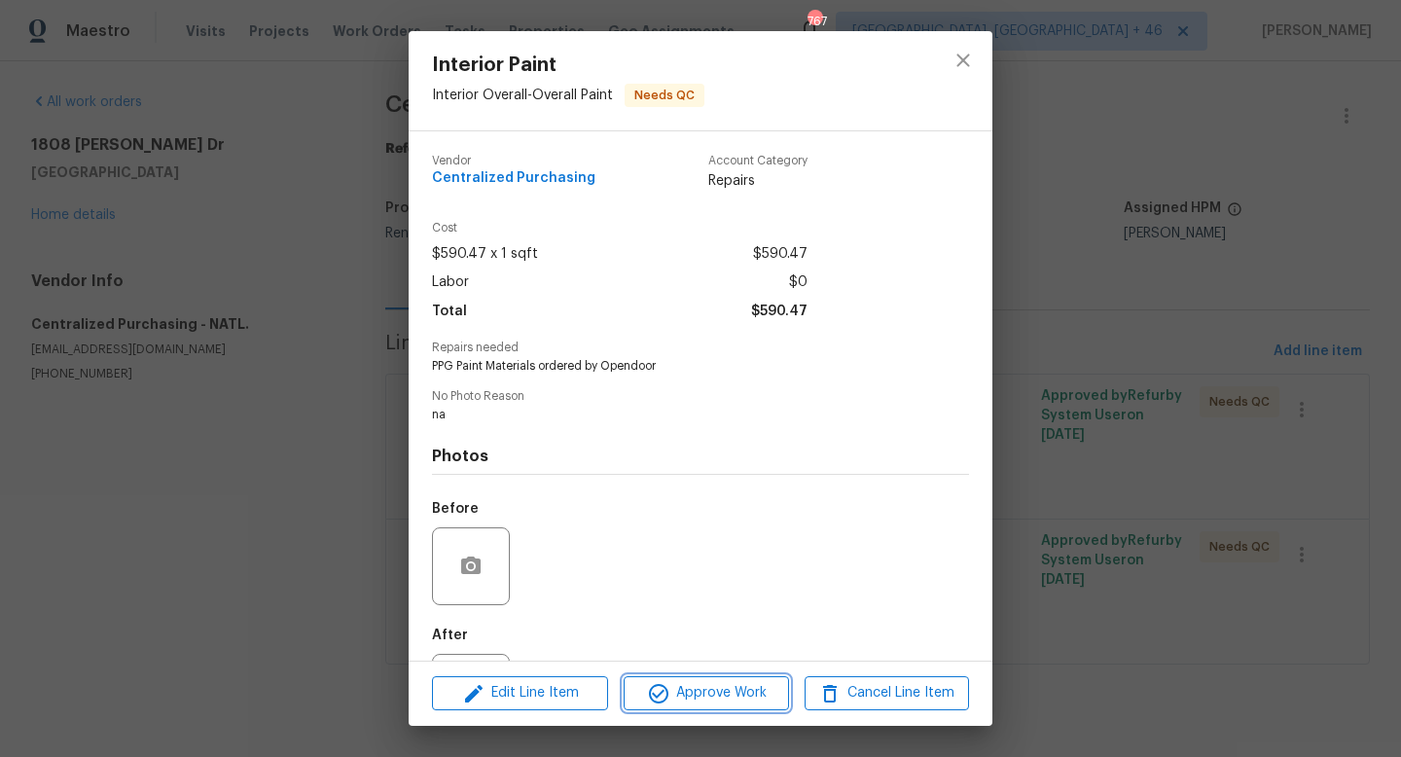
click at [690, 691] on span "Approve Work" at bounding box center [705, 693] width 153 height 24
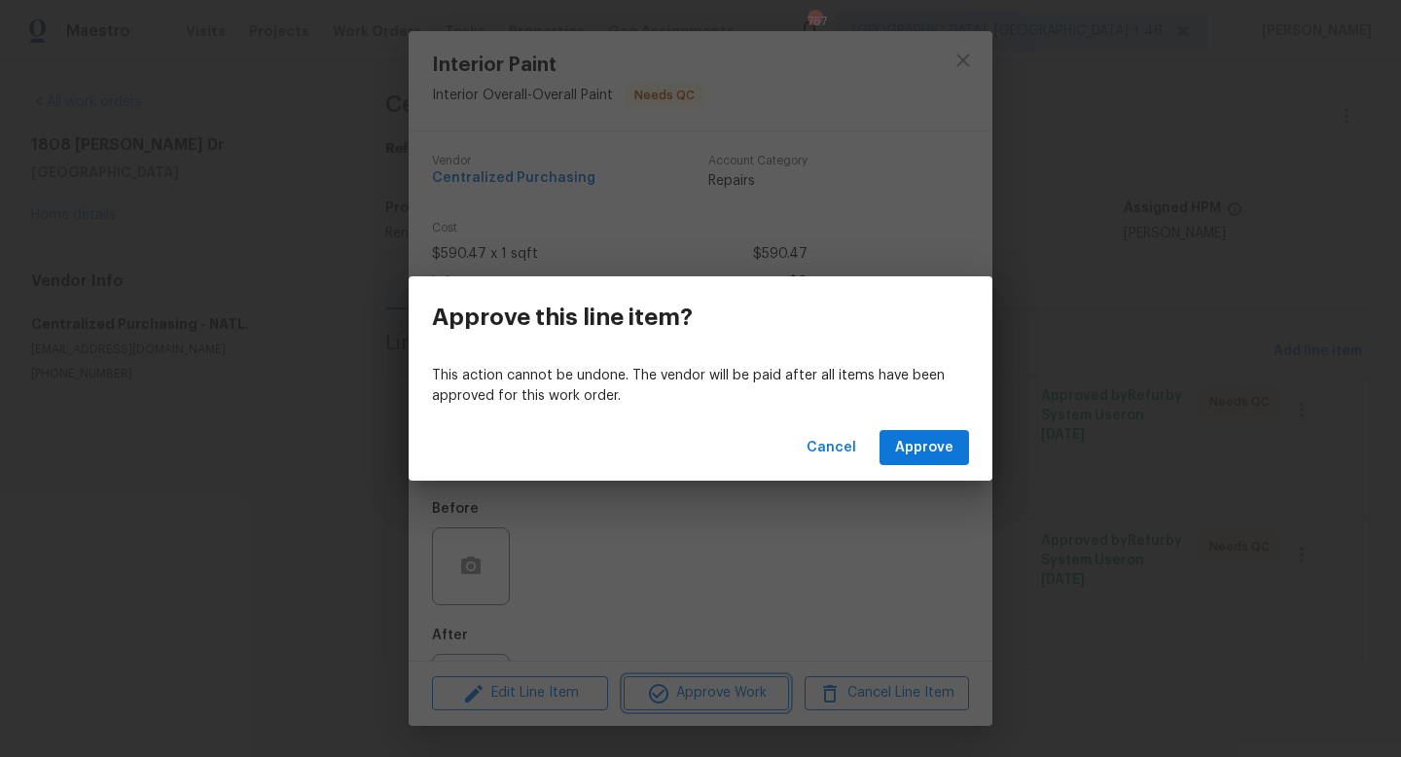
click at [877, 491] on div "Approve this line item? This action cannot be undone. The vendor will be paid a…" at bounding box center [700, 378] width 1401 height 757
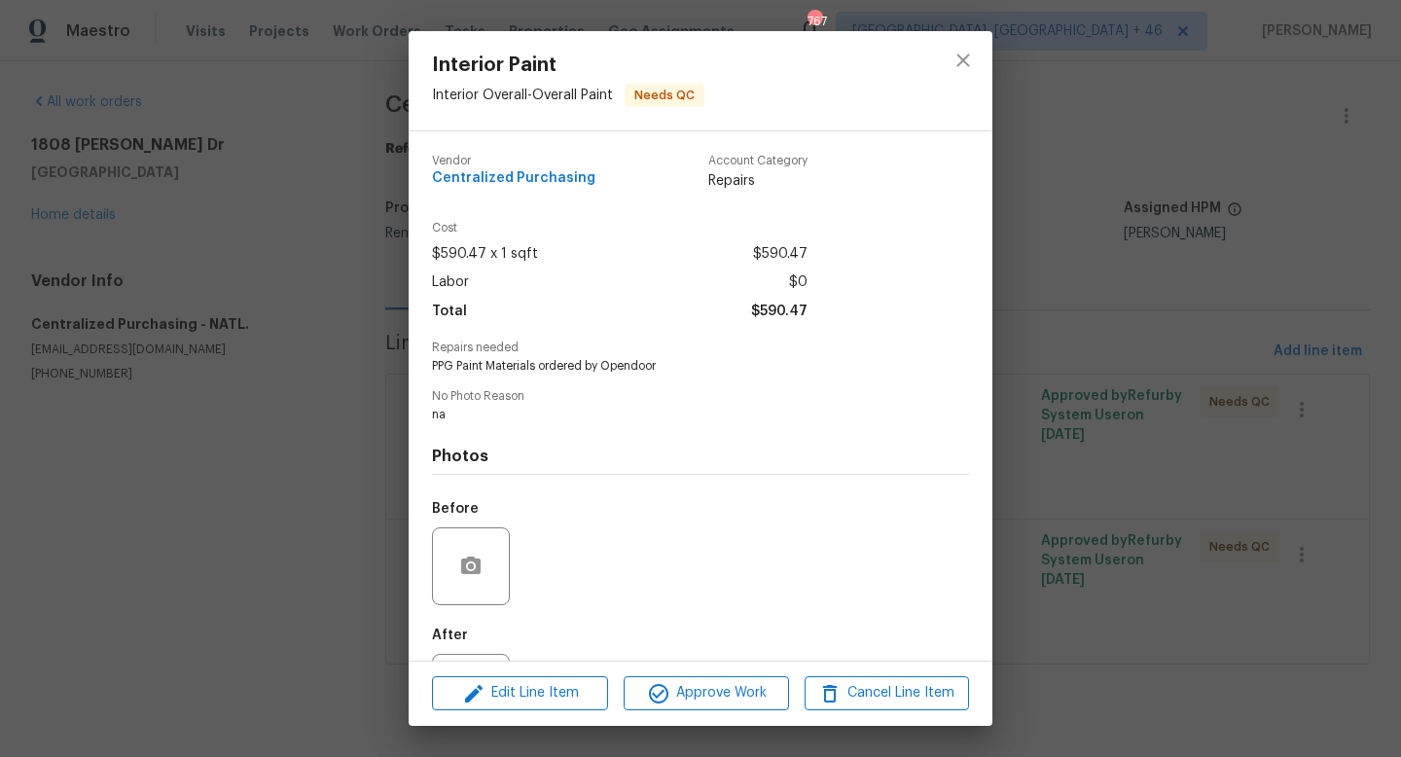
click at [908, 457] on h4 "Photos" at bounding box center [700, 456] width 537 height 19
click at [728, 697] on span "Approve Work" at bounding box center [705, 693] width 153 height 24
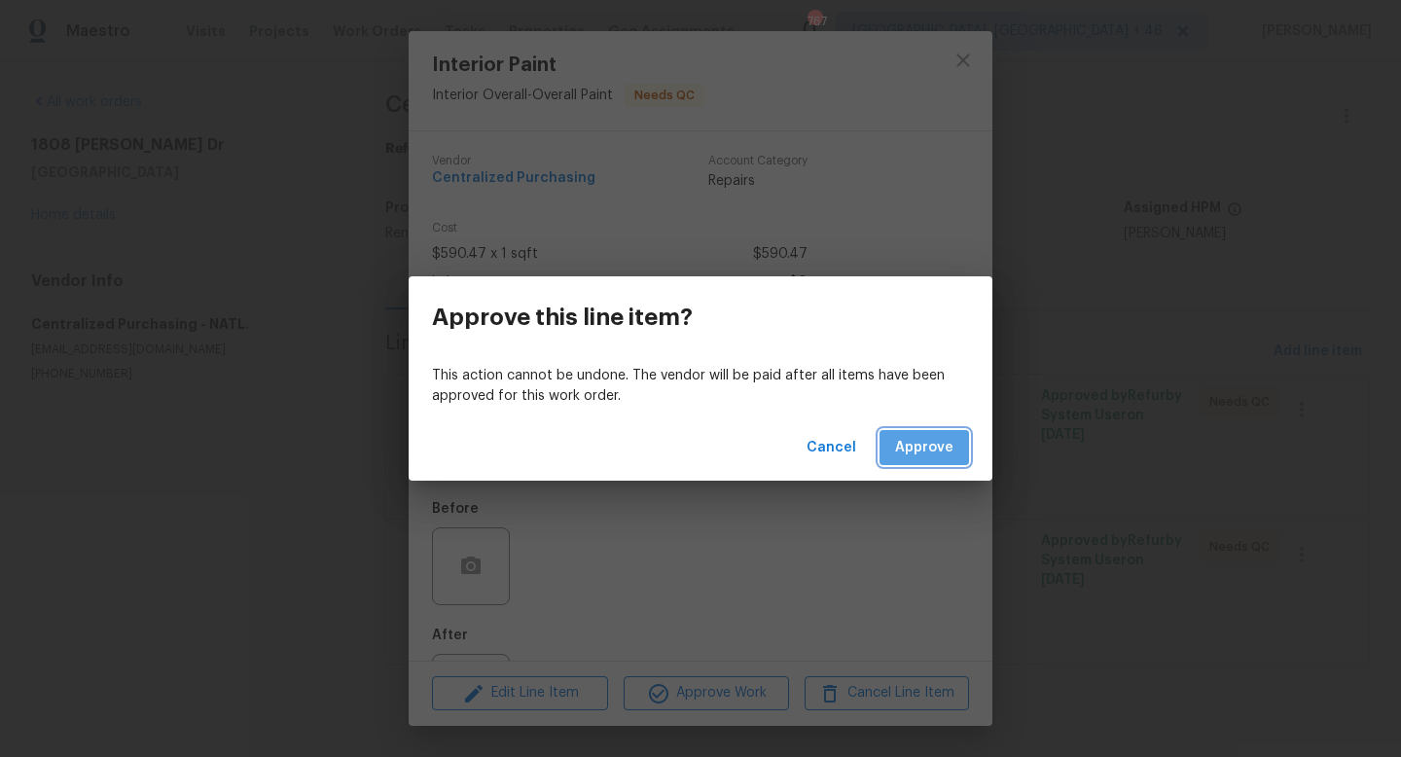
click at [934, 446] on span "Approve" at bounding box center [924, 448] width 58 height 24
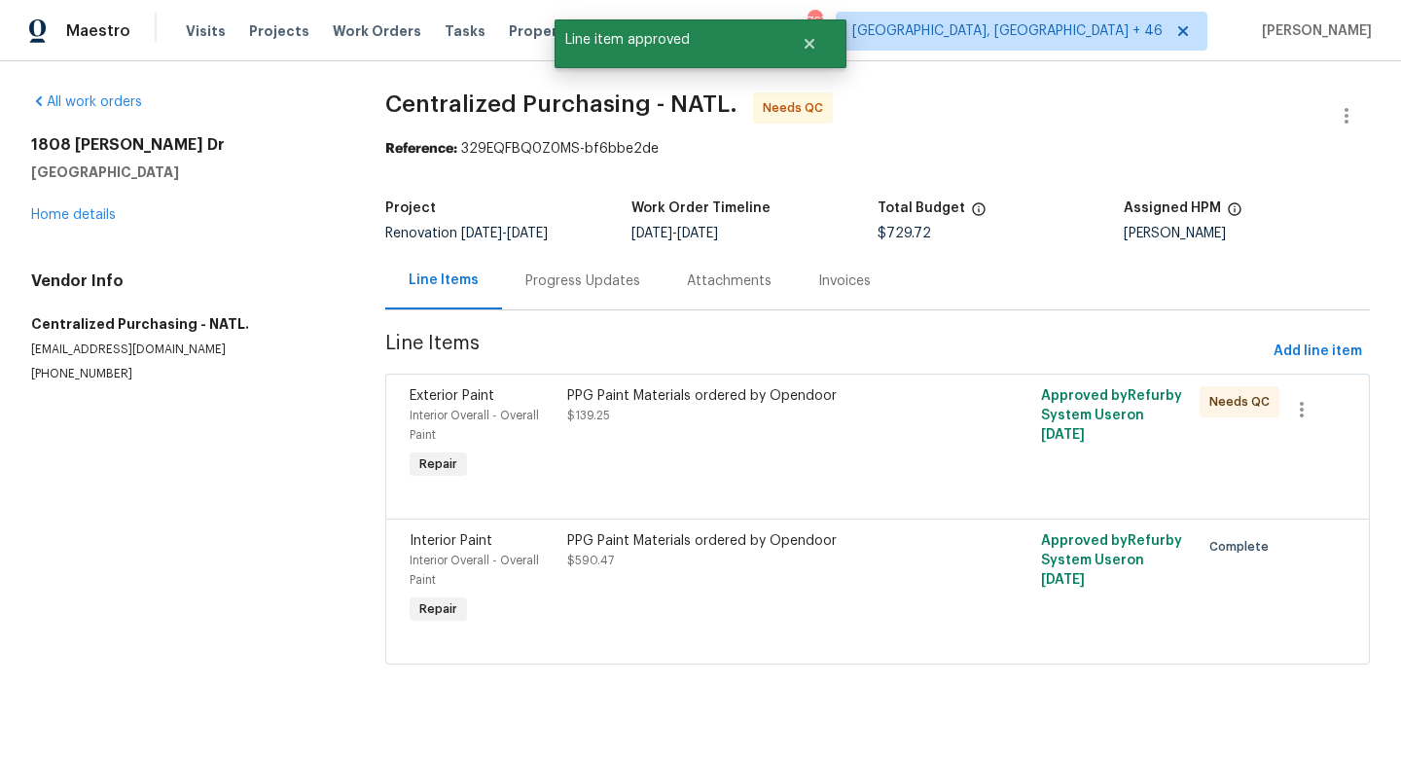
click at [838, 456] on div "PPG Paint Materials ordered by Opendoor $139.25" at bounding box center [758, 434] width 395 height 109
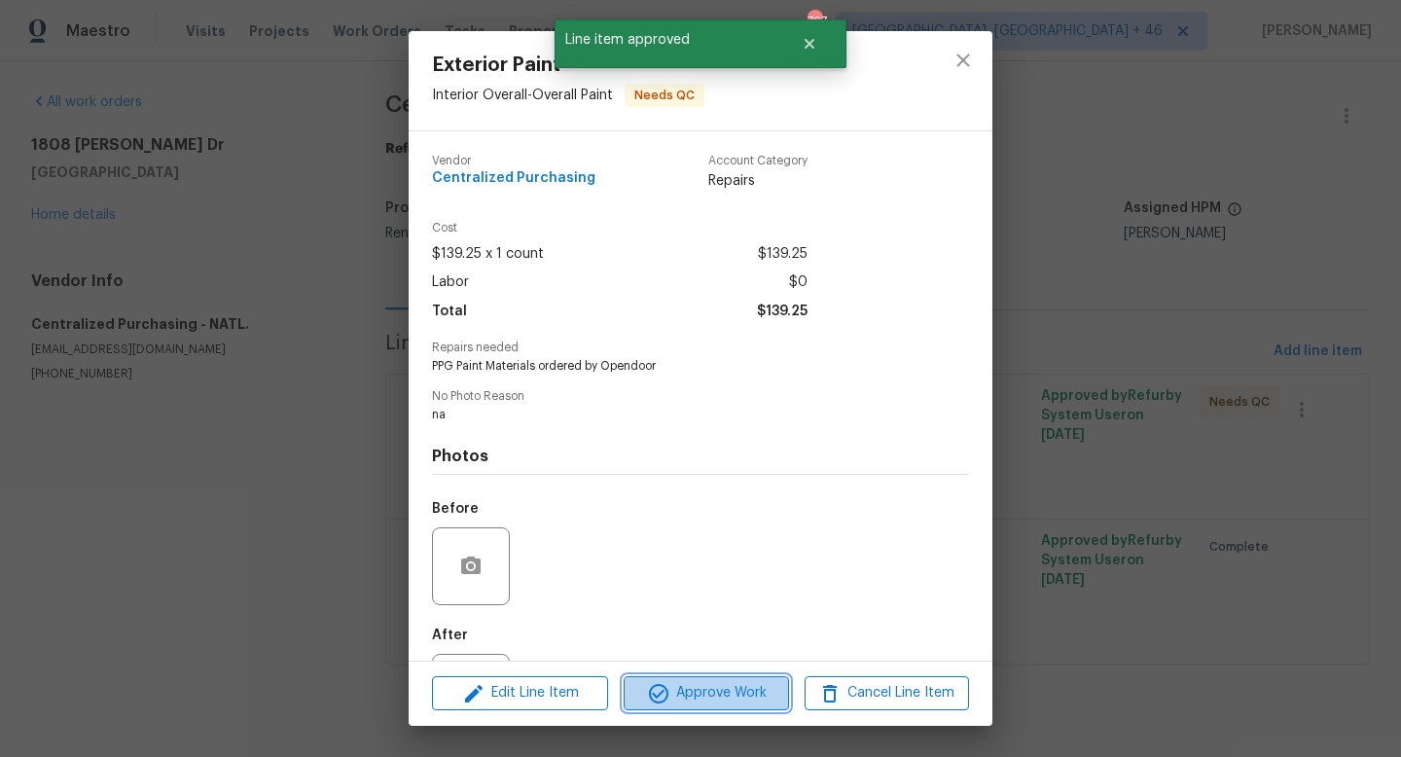
click at [732, 684] on span "Approve Work" at bounding box center [705, 693] width 153 height 24
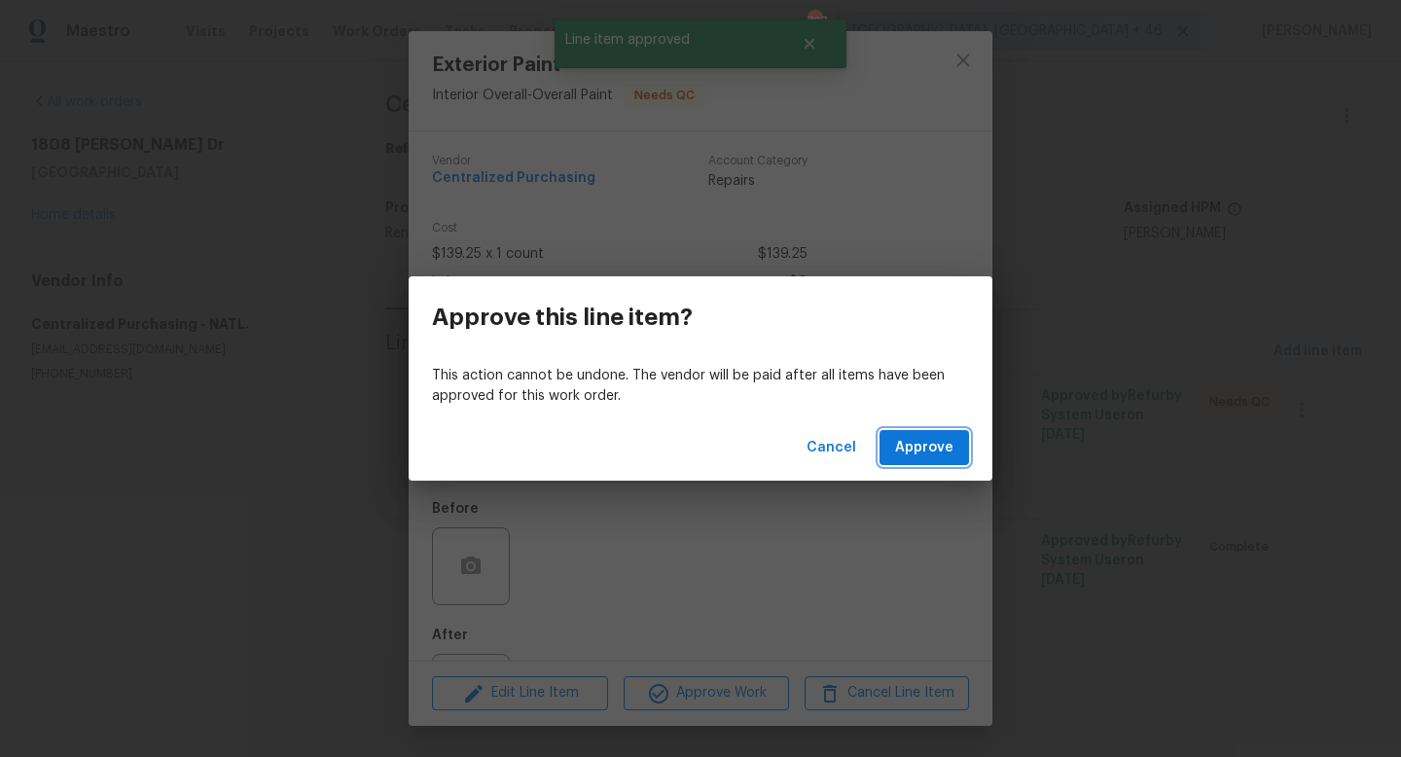
click at [920, 460] on button "Approve" at bounding box center [923, 448] width 89 height 36
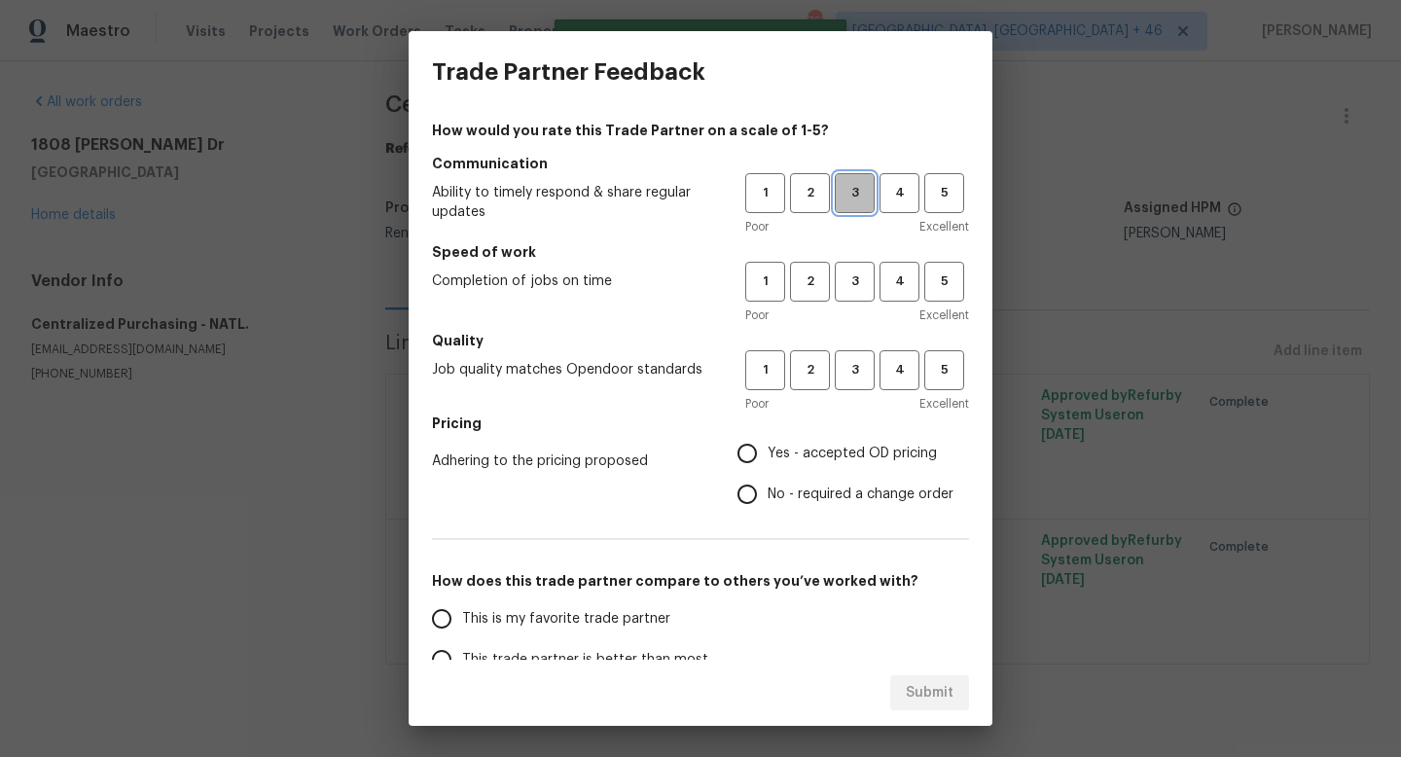
click at [869, 194] on span "3" at bounding box center [855, 193] width 36 height 22
click at [861, 307] on div "Poor Excellent" at bounding box center [857, 314] width 224 height 19
click at [863, 281] on span "3" at bounding box center [855, 281] width 36 height 22
click at [863, 369] on span "3" at bounding box center [855, 370] width 36 height 22
click at [831, 466] on label "Yes - accepted OD pricing" at bounding box center [840, 453] width 227 height 41
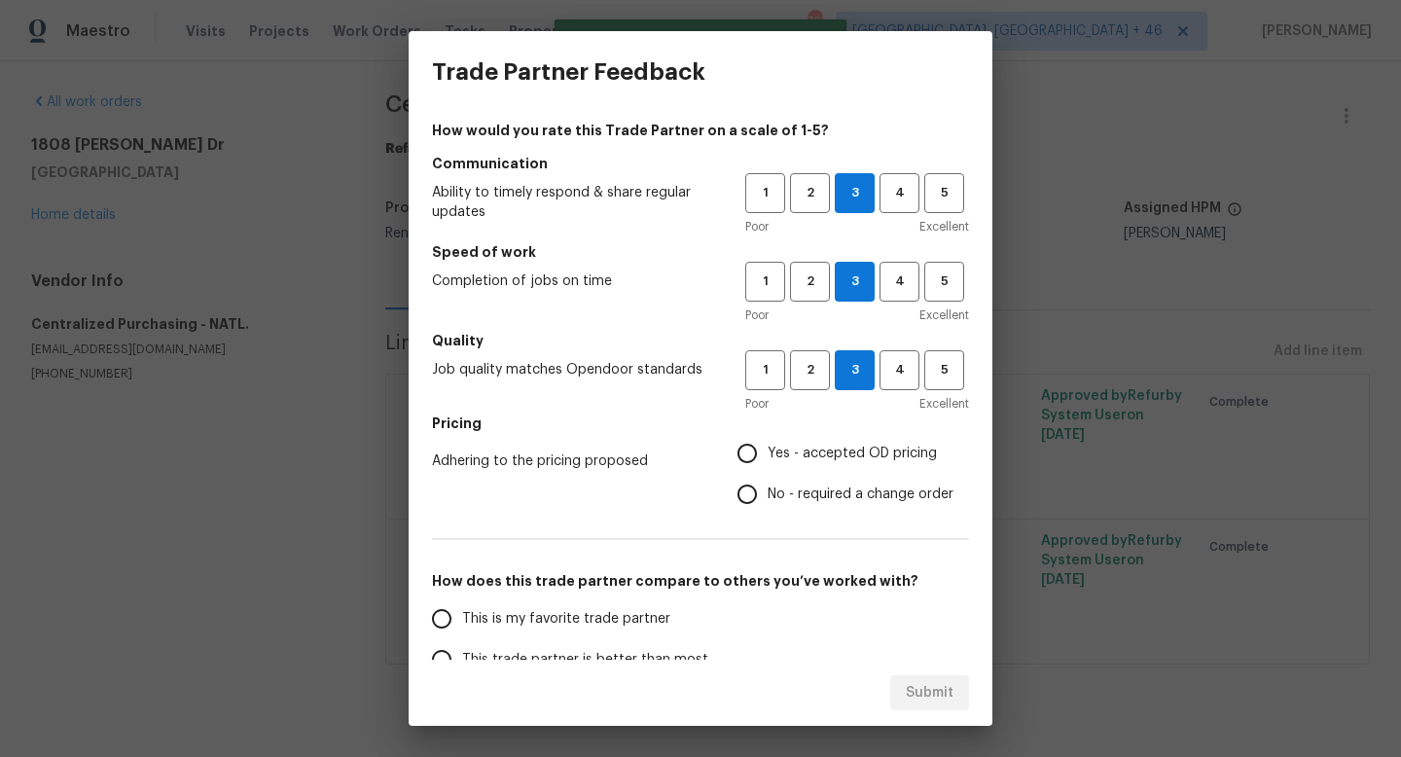
click at [768, 466] on input "Yes - accepted OD pricing" at bounding box center [747, 453] width 41 height 41
radio input "true"
drag, startPoint x: 560, startPoint y: 624, endPoint x: 615, endPoint y: 605, distance: 57.5
click at [560, 624] on span "This is my favorite trade partner" at bounding box center [566, 619] width 208 height 20
click at [462, 624] on input "This is my favorite trade partner" at bounding box center [441, 618] width 41 height 41
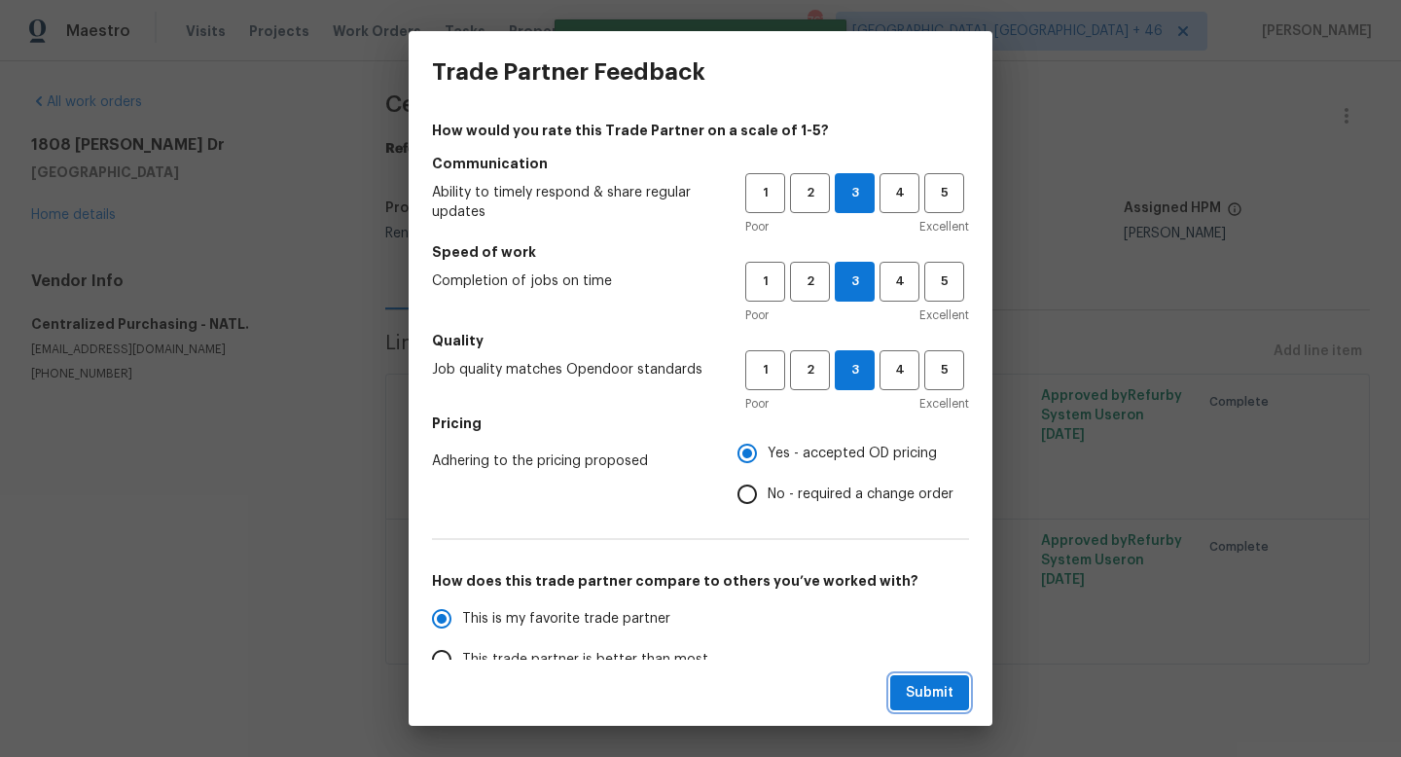
click at [928, 698] on span "Submit" at bounding box center [930, 693] width 48 height 24
radio input "true"
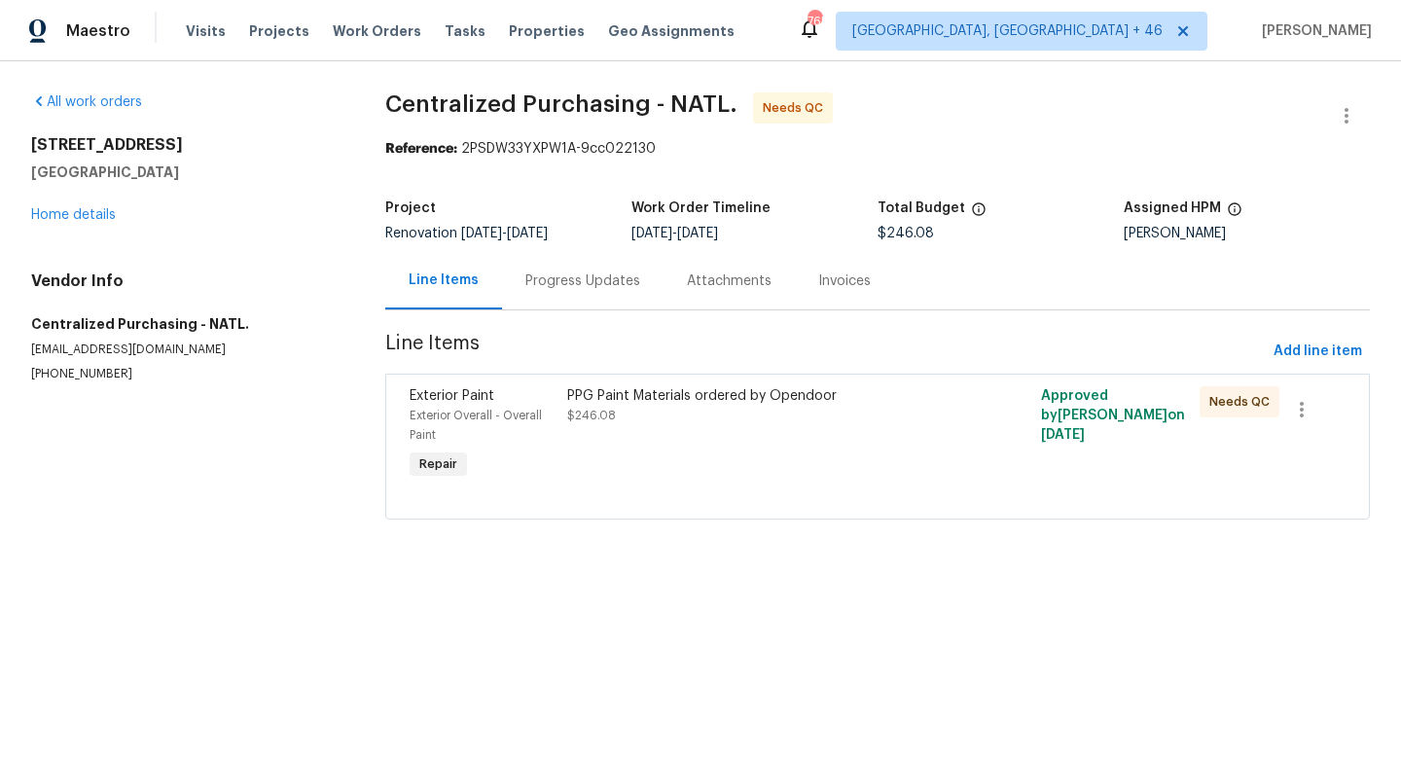
click at [557, 412] on div "Exterior Paint Exterior Overall - Overall Paint Repair" at bounding box center [483, 434] width 158 height 109
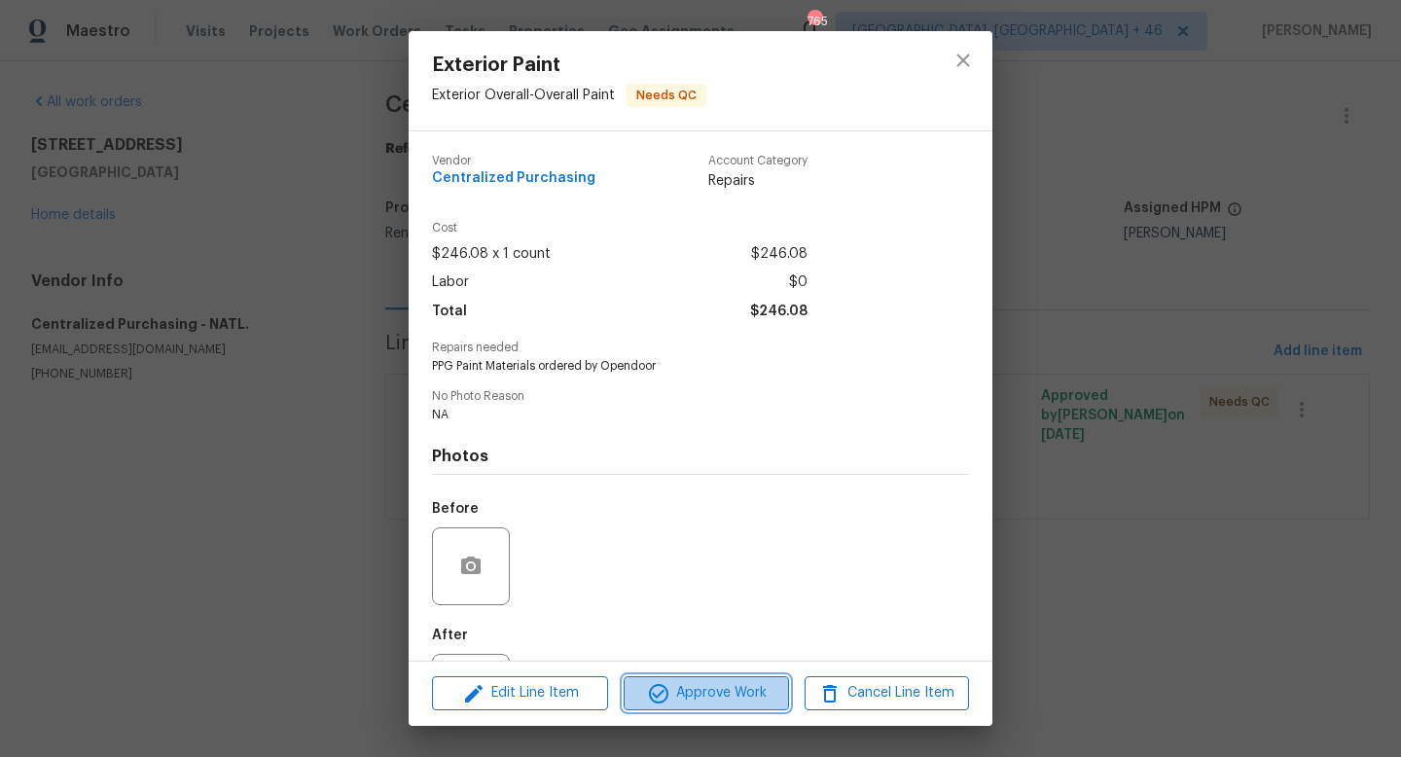
click at [701, 696] on span "Approve Work" at bounding box center [705, 693] width 153 height 24
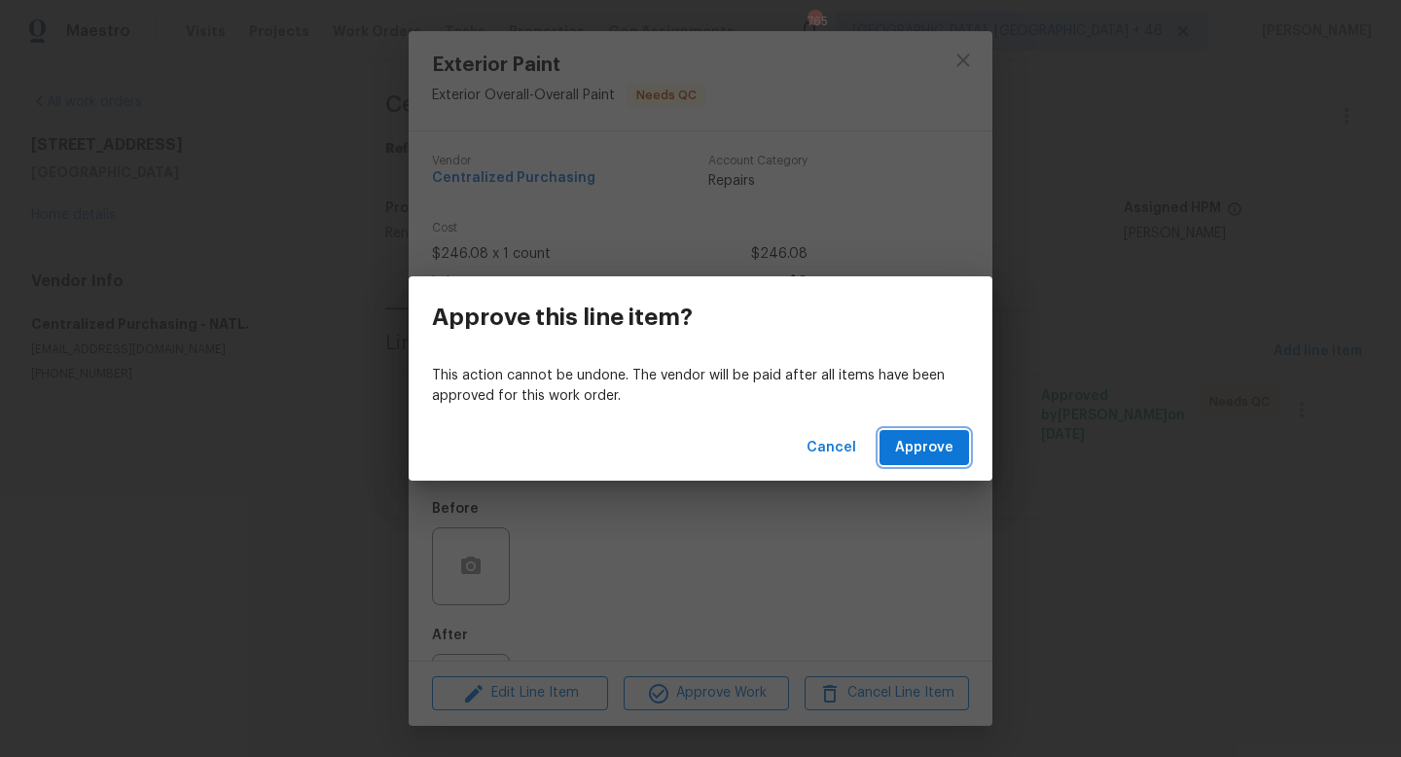
click at [967, 434] on button "Approve" at bounding box center [923, 448] width 89 height 36
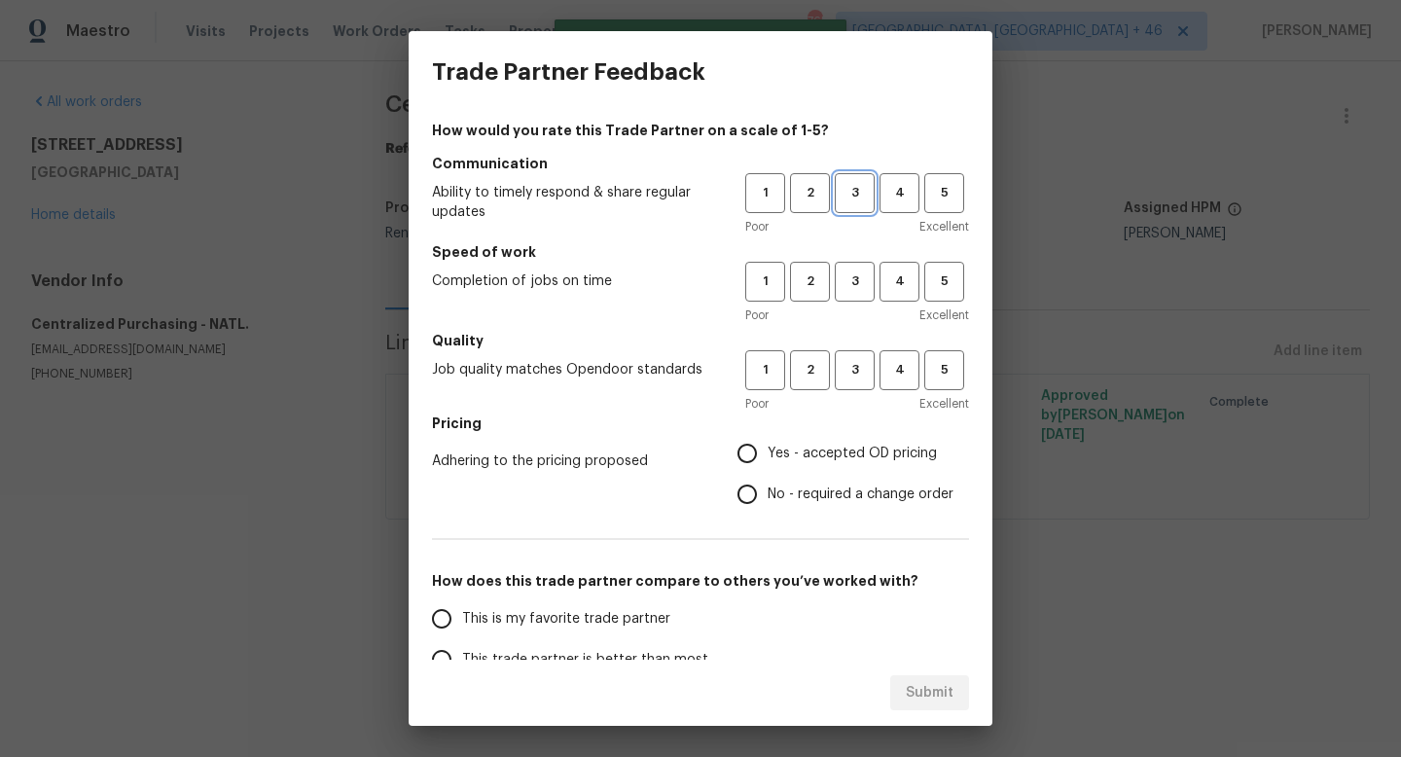
click at [867, 193] on span "3" at bounding box center [855, 193] width 36 height 22
click at [858, 272] on span "3" at bounding box center [855, 281] width 36 height 22
click at [852, 354] on button "3" at bounding box center [855, 370] width 40 height 40
click at [852, 444] on span "Yes - accepted OD pricing" at bounding box center [852, 454] width 169 height 20
click at [768, 443] on input "Yes - accepted OD pricing" at bounding box center [747, 453] width 41 height 41
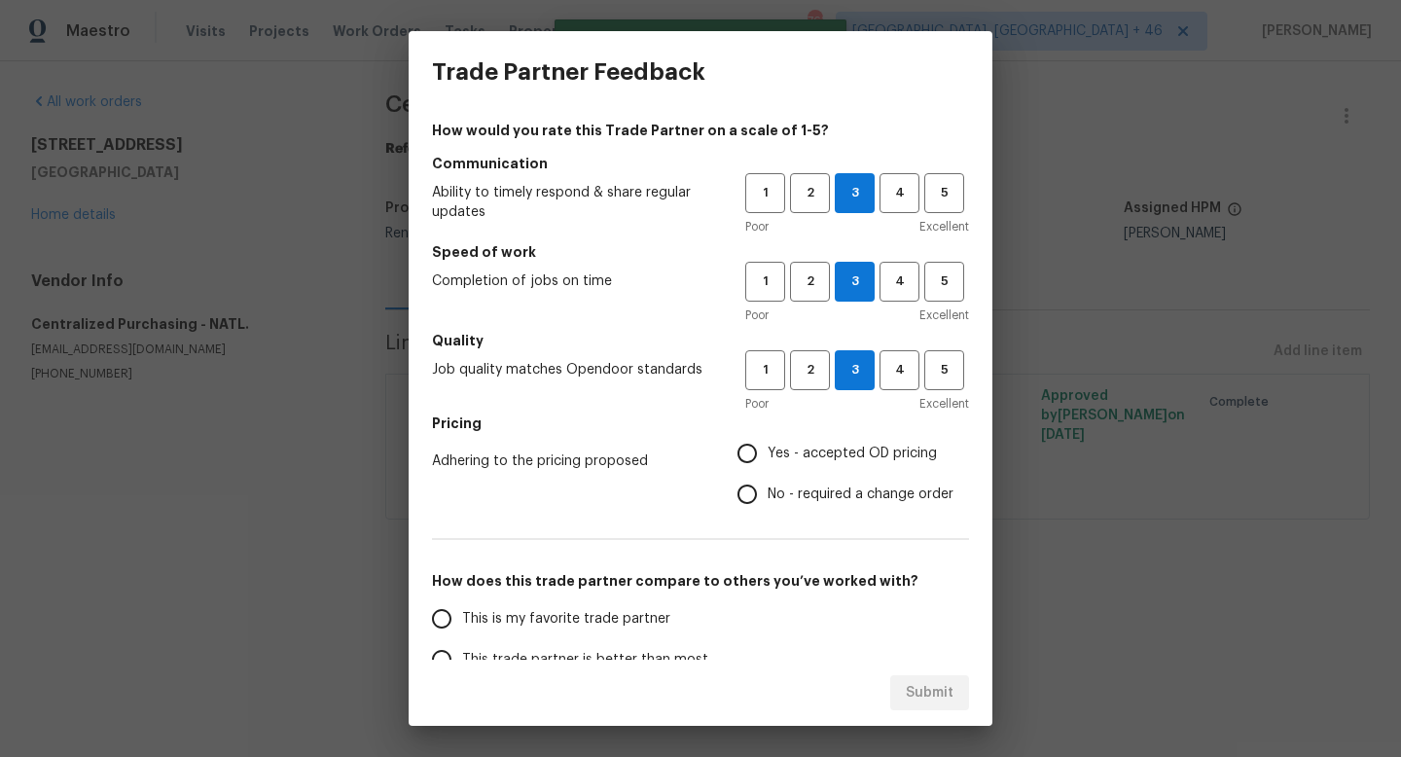
radio input "true"
click at [591, 625] on span "This is my favorite trade partner" at bounding box center [566, 619] width 208 height 20
click at [462, 625] on input "This is my favorite trade partner" at bounding box center [441, 618] width 41 height 41
click at [923, 683] on span "Submit" at bounding box center [930, 693] width 48 height 24
radio input "true"
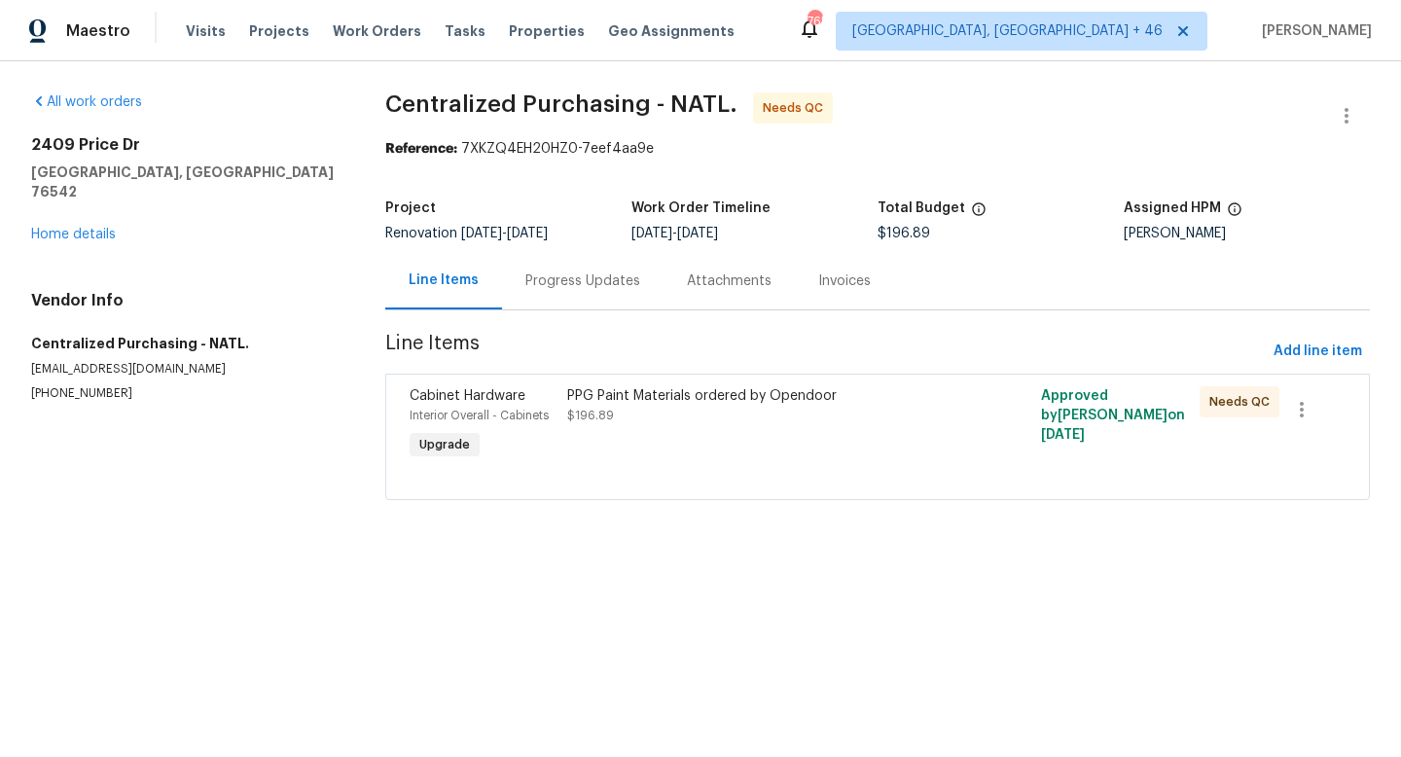
click at [785, 420] on div "PPG Paint Materials ordered by Opendoor $196.89" at bounding box center [758, 405] width 383 height 39
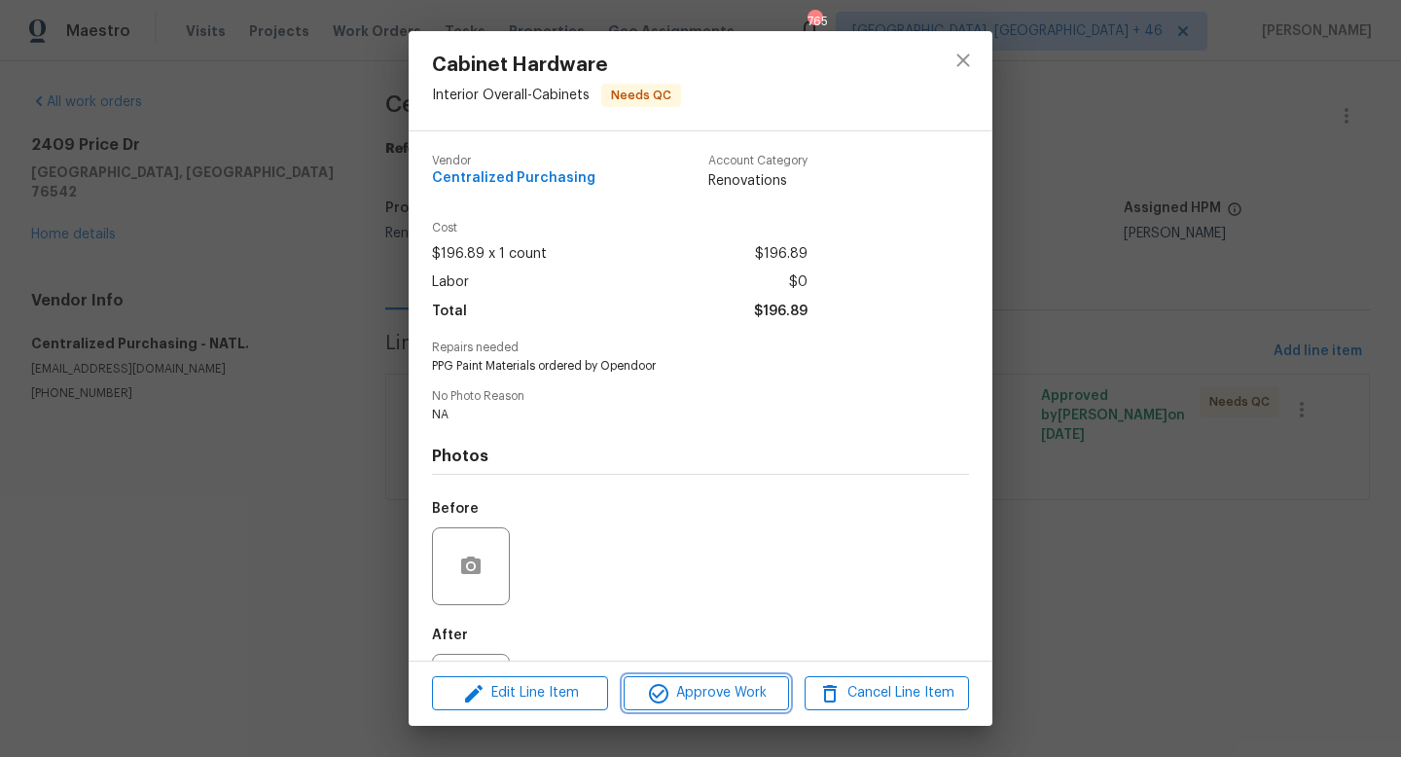
click at [739, 693] on span "Approve Work" at bounding box center [705, 693] width 153 height 24
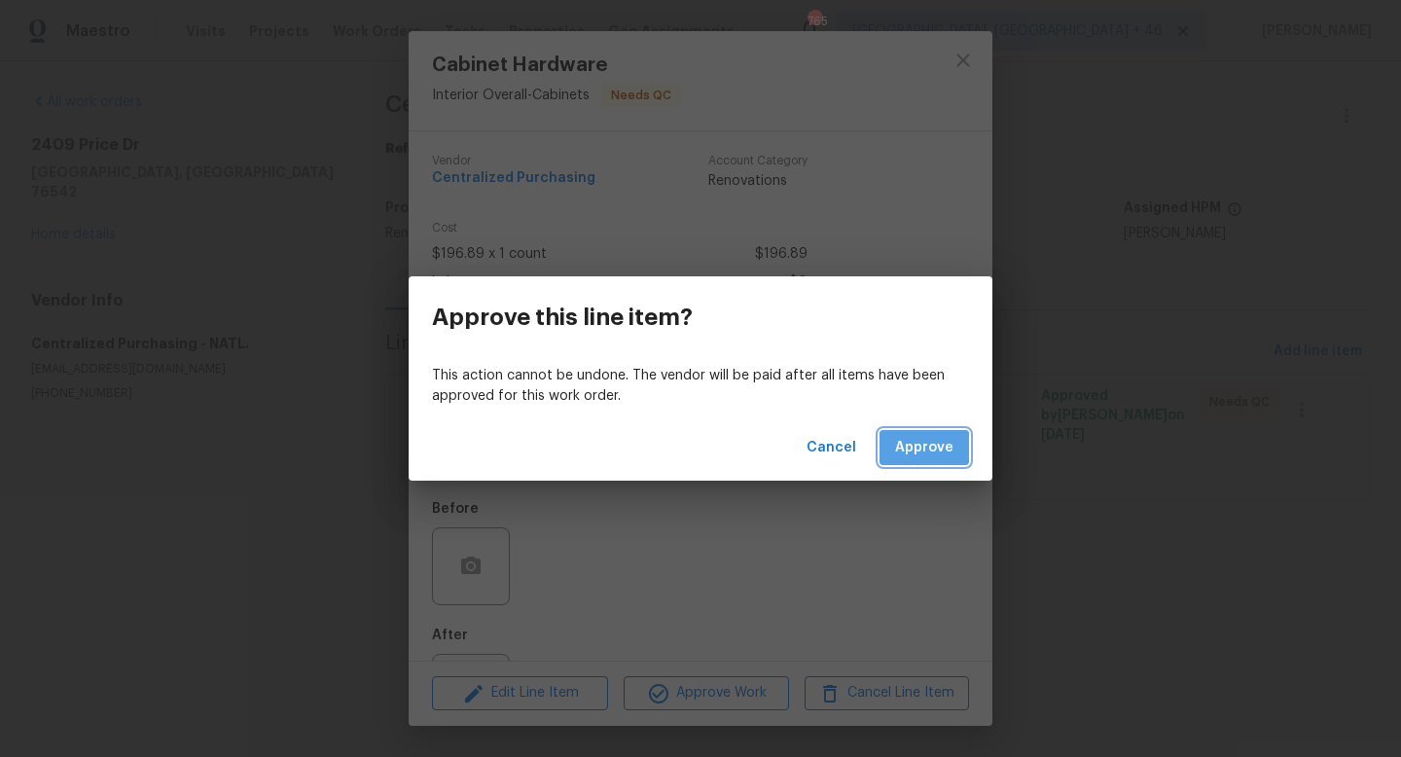
click at [901, 457] on span "Approve" at bounding box center [924, 448] width 58 height 24
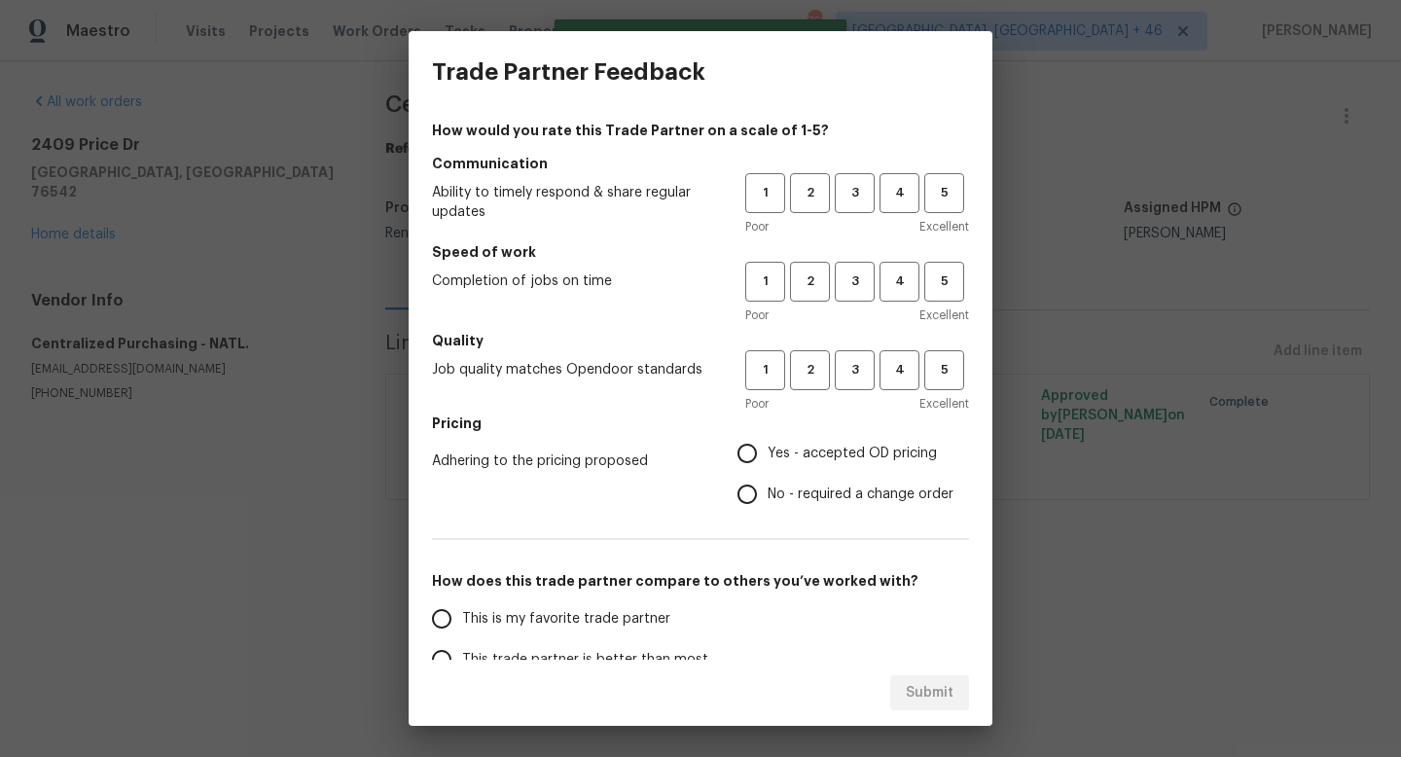
click at [877, 189] on div "1 2 3 4 5" at bounding box center [857, 193] width 224 height 40
click at [864, 200] on span "3" at bounding box center [855, 193] width 36 height 22
click at [864, 303] on div "1 2 3 4 5 Poor Excellent" at bounding box center [857, 293] width 224 height 63
click at [860, 289] on span "3" at bounding box center [855, 281] width 36 height 22
click at [855, 386] on button "3" at bounding box center [855, 370] width 40 height 40
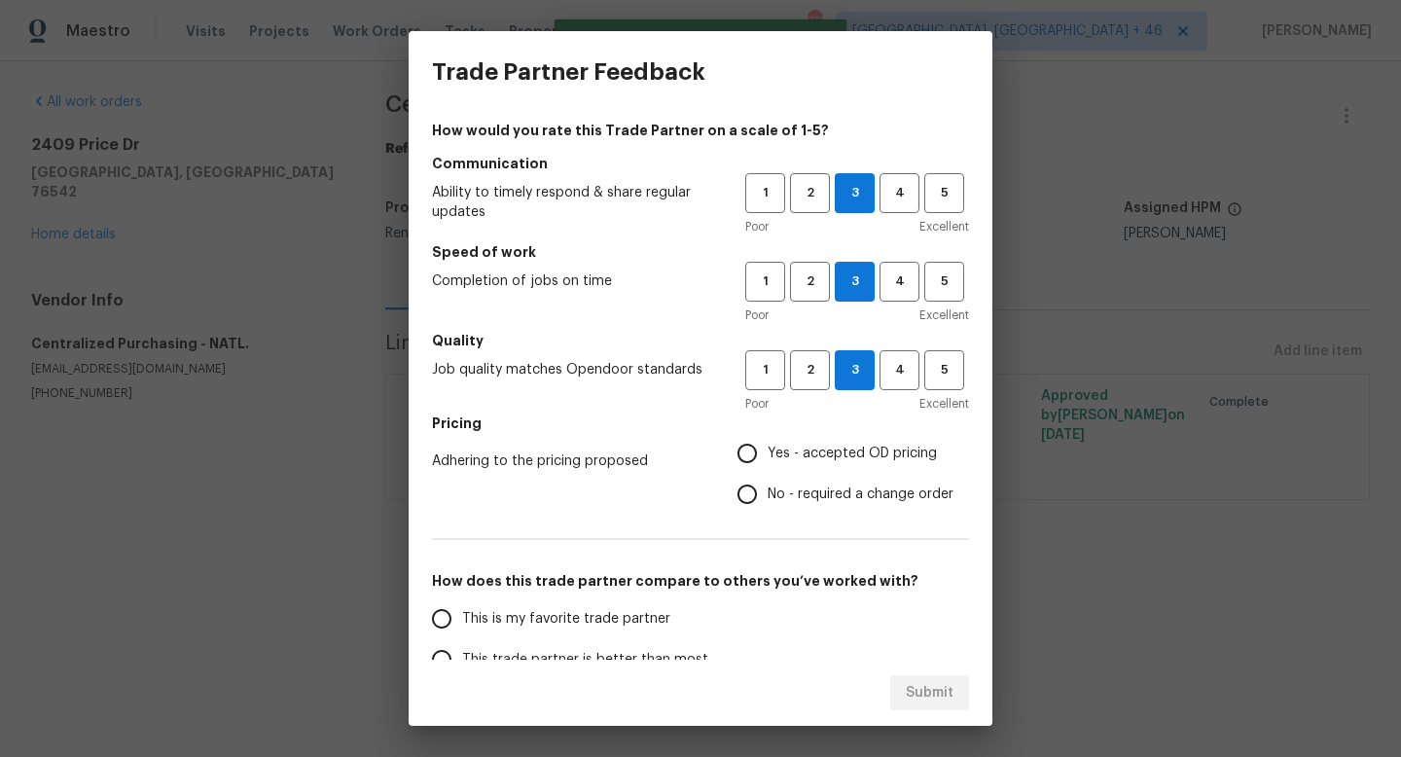
click at [833, 461] on span "Yes - accepted OD pricing" at bounding box center [852, 454] width 169 height 20
click at [768, 461] on input "Yes - accepted OD pricing" at bounding box center [747, 453] width 41 height 41
radio input "true"
click at [610, 624] on span "This is my favorite trade partner" at bounding box center [566, 619] width 208 height 20
click at [462, 624] on input "This is my favorite trade partner" at bounding box center [441, 618] width 41 height 41
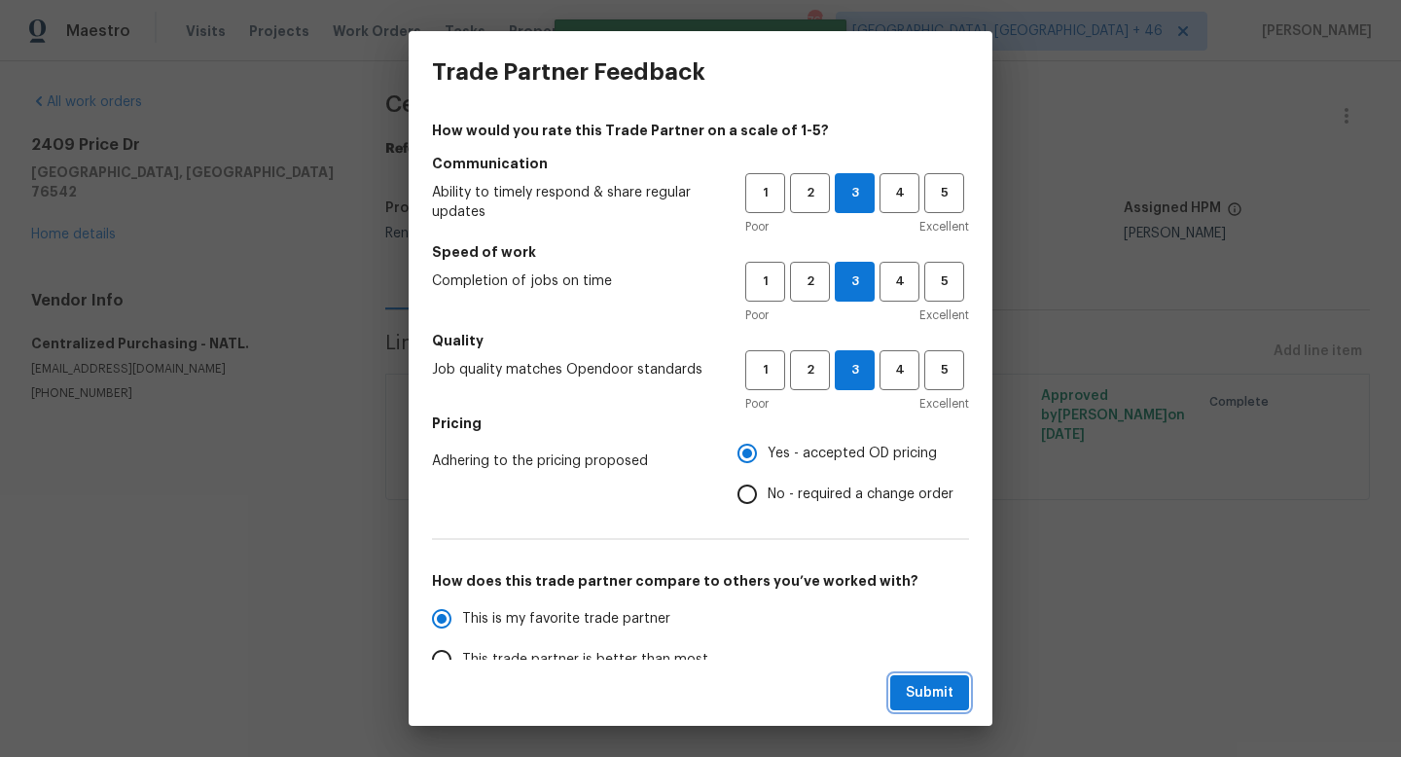
click at [934, 691] on span "Submit" at bounding box center [930, 693] width 48 height 24
radio input "true"
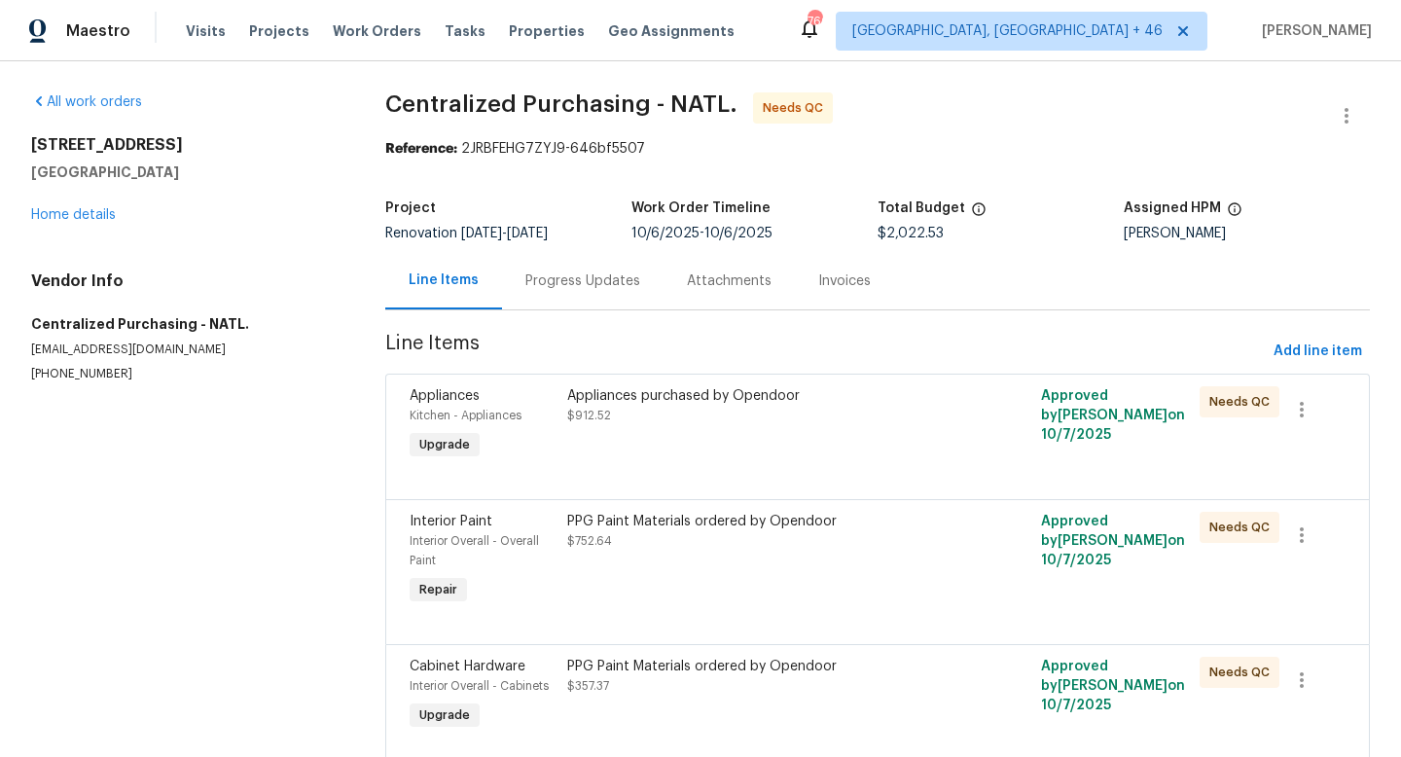
click at [712, 466] on div at bounding box center [878, 475] width 936 height 23
click at [714, 418] on div "Appliances purchased by Opendoor $912.52" at bounding box center [758, 405] width 383 height 39
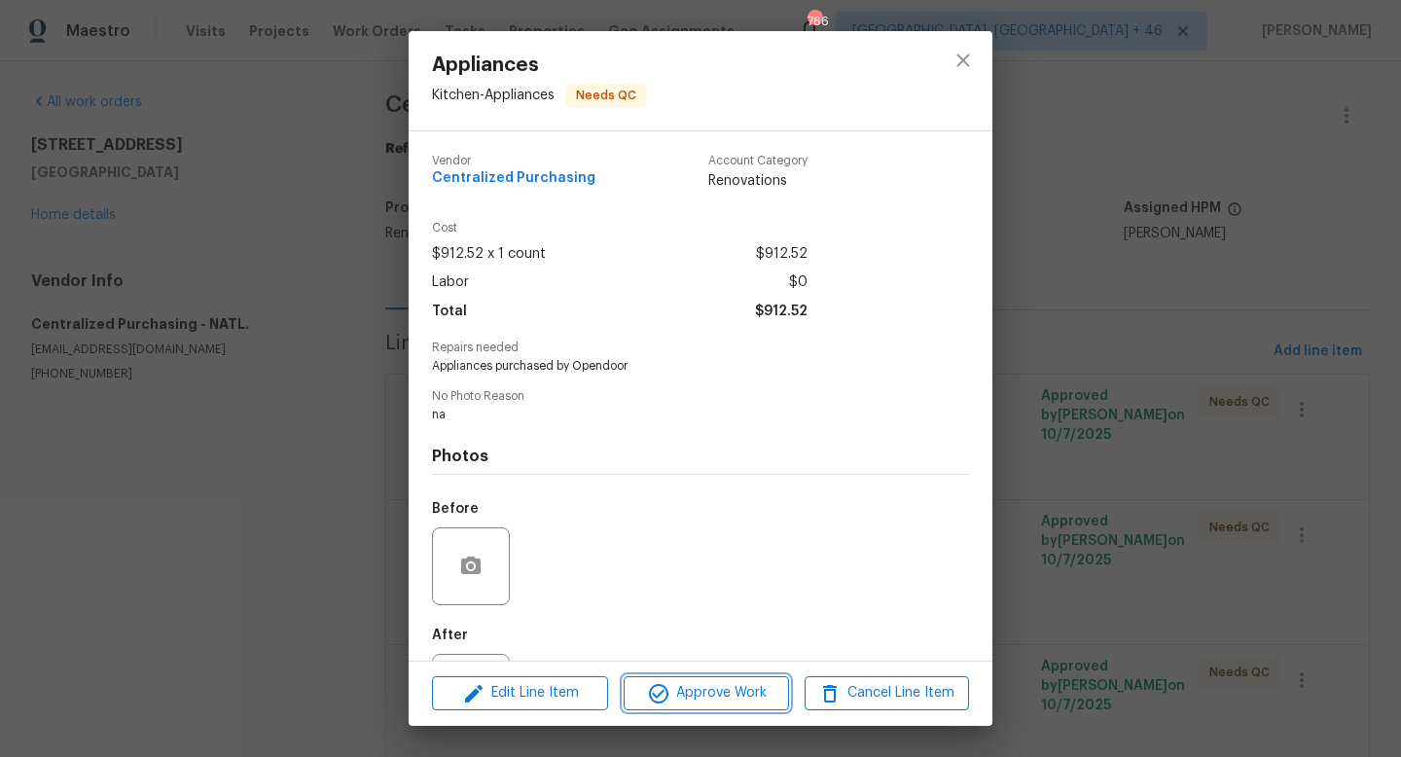
click at [717, 687] on span "Approve Work" at bounding box center [705, 693] width 153 height 24
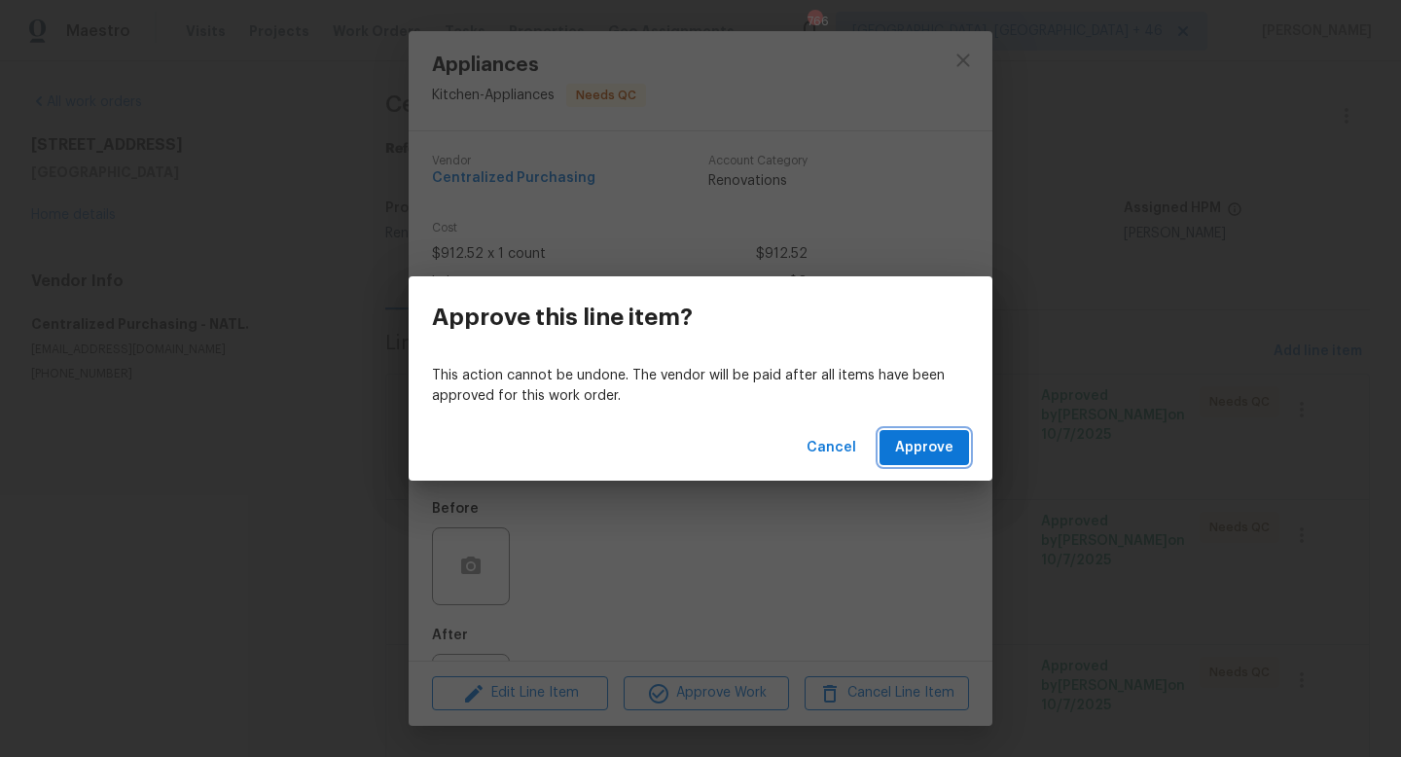
click at [940, 455] on span "Approve" at bounding box center [924, 448] width 58 height 24
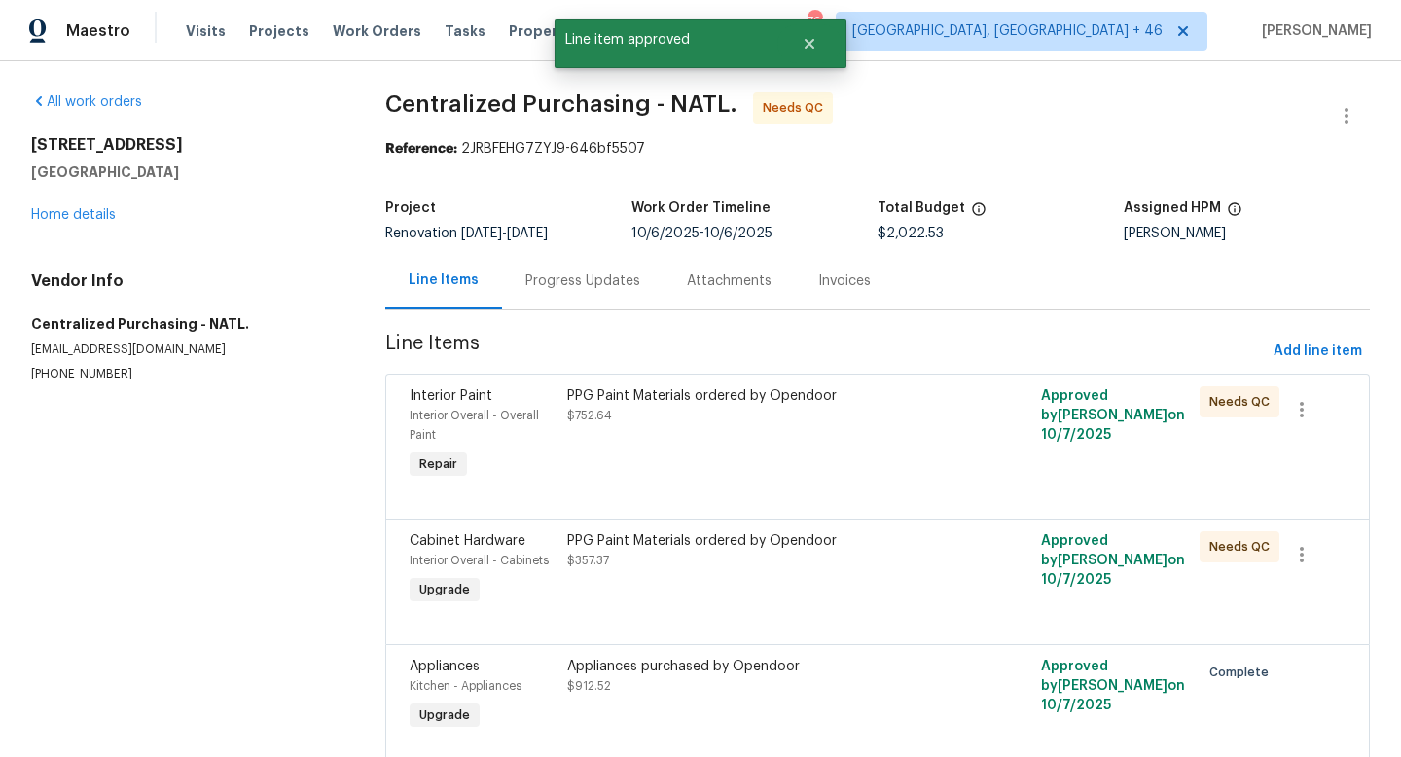
click at [710, 516] on div "Interior Paint Interior Overall - Overall Paint Repair PPG Paint Materials orde…" at bounding box center [877, 446] width 984 height 145
click at [722, 412] on div "PPG Paint Materials ordered by Opendoor $752.64" at bounding box center [758, 405] width 383 height 39
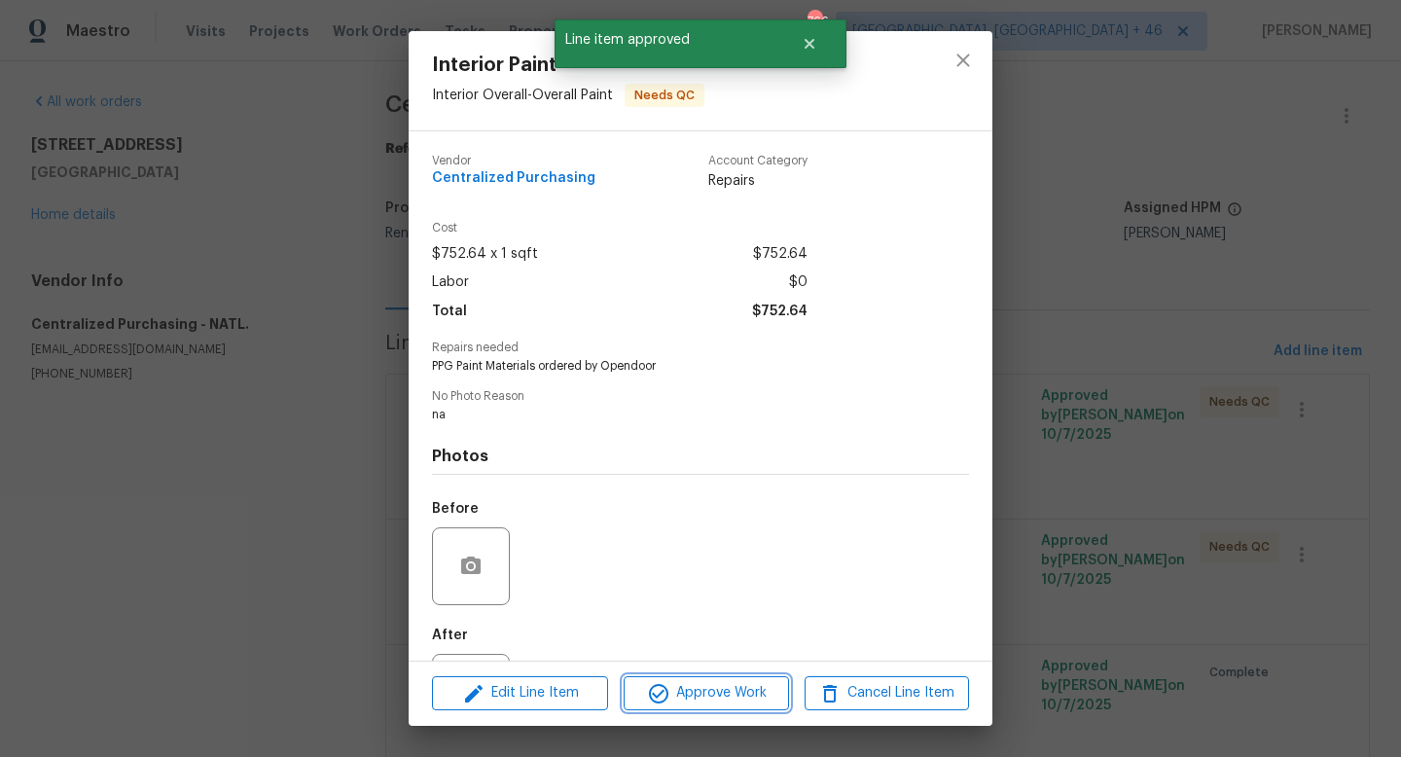
click at [693, 695] on span "Approve Work" at bounding box center [705, 693] width 153 height 24
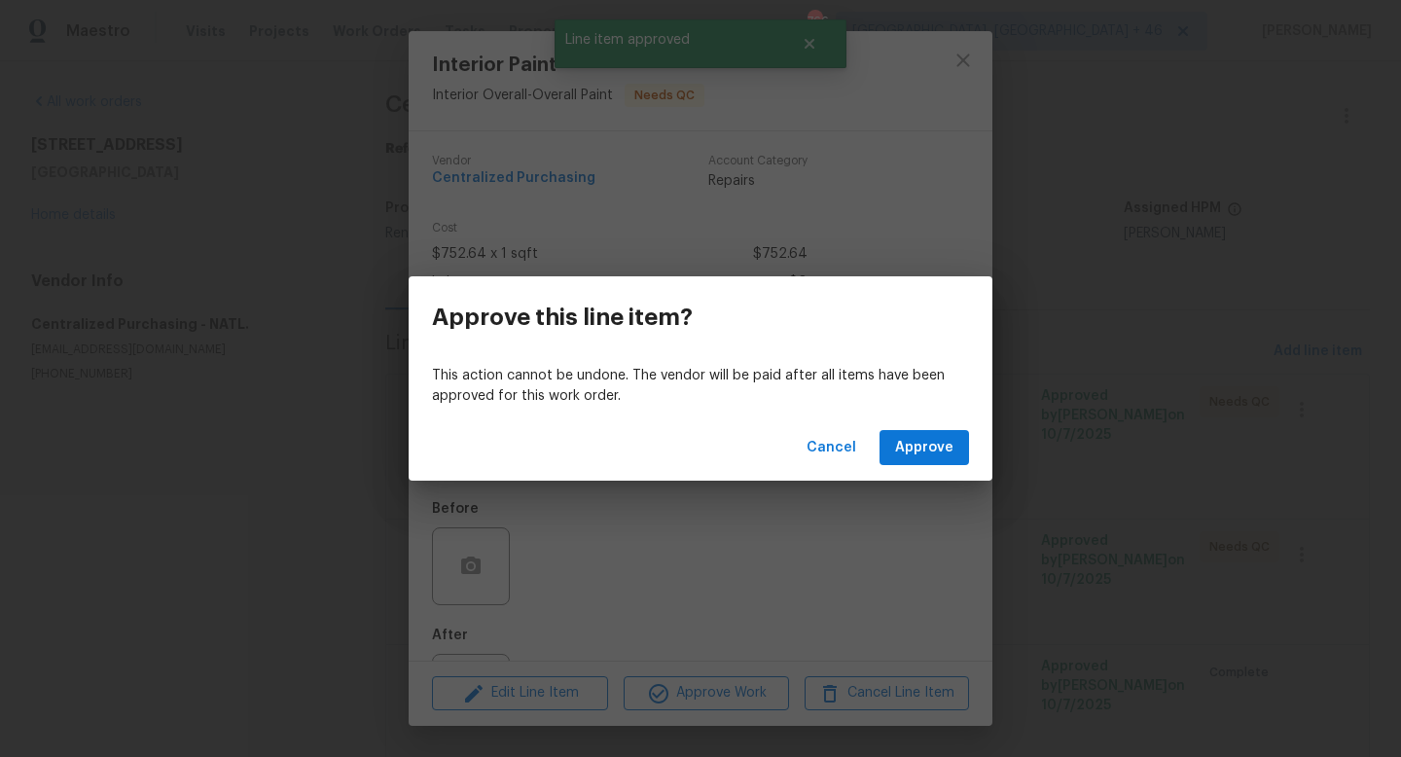
click at [952, 422] on div "Cancel Approve" at bounding box center [701, 447] width 584 height 67
click at [941, 441] on span "Approve" at bounding box center [924, 448] width 58 height 24
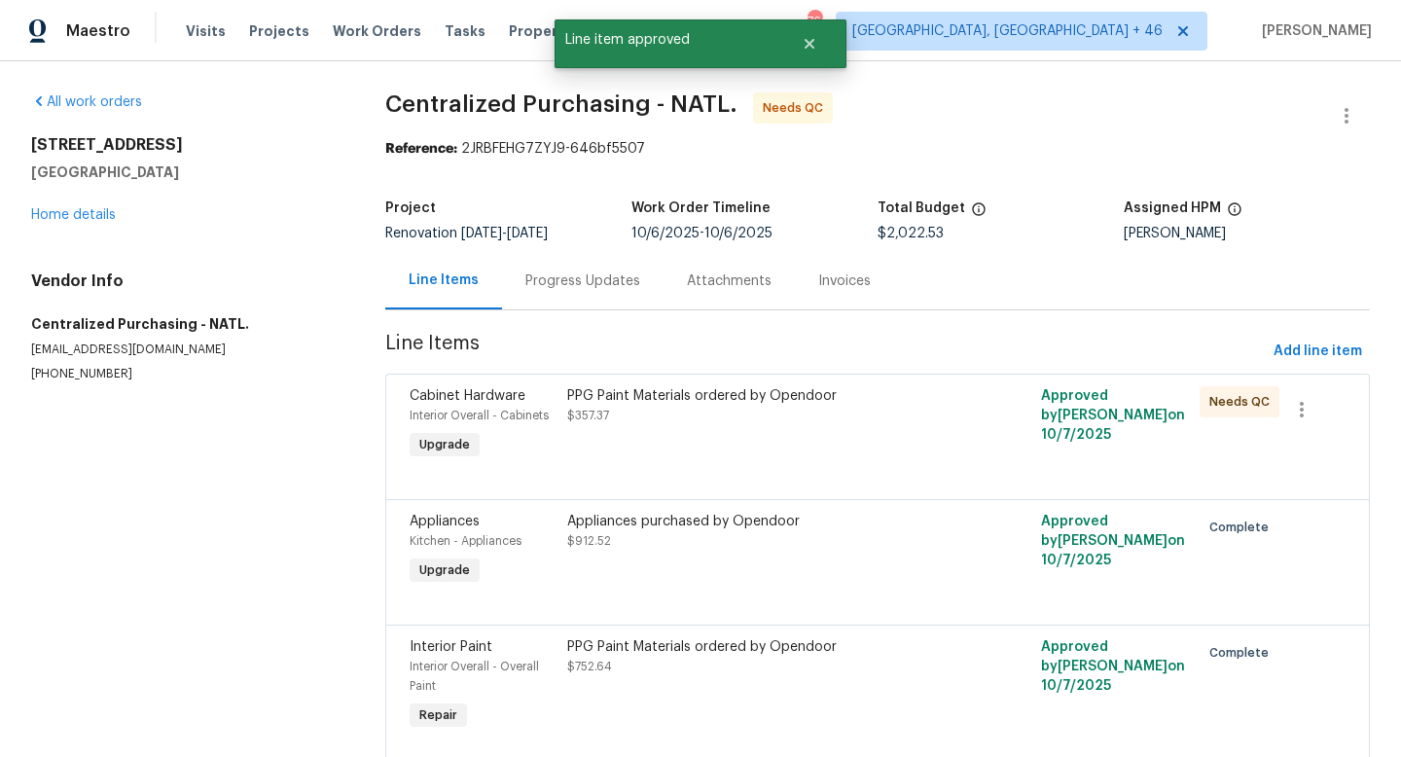
click at [785, 434] on div "PPG Paint Materials ordered by Opendoor $357.37" at bounding box center [758, 424] width 395 height 89
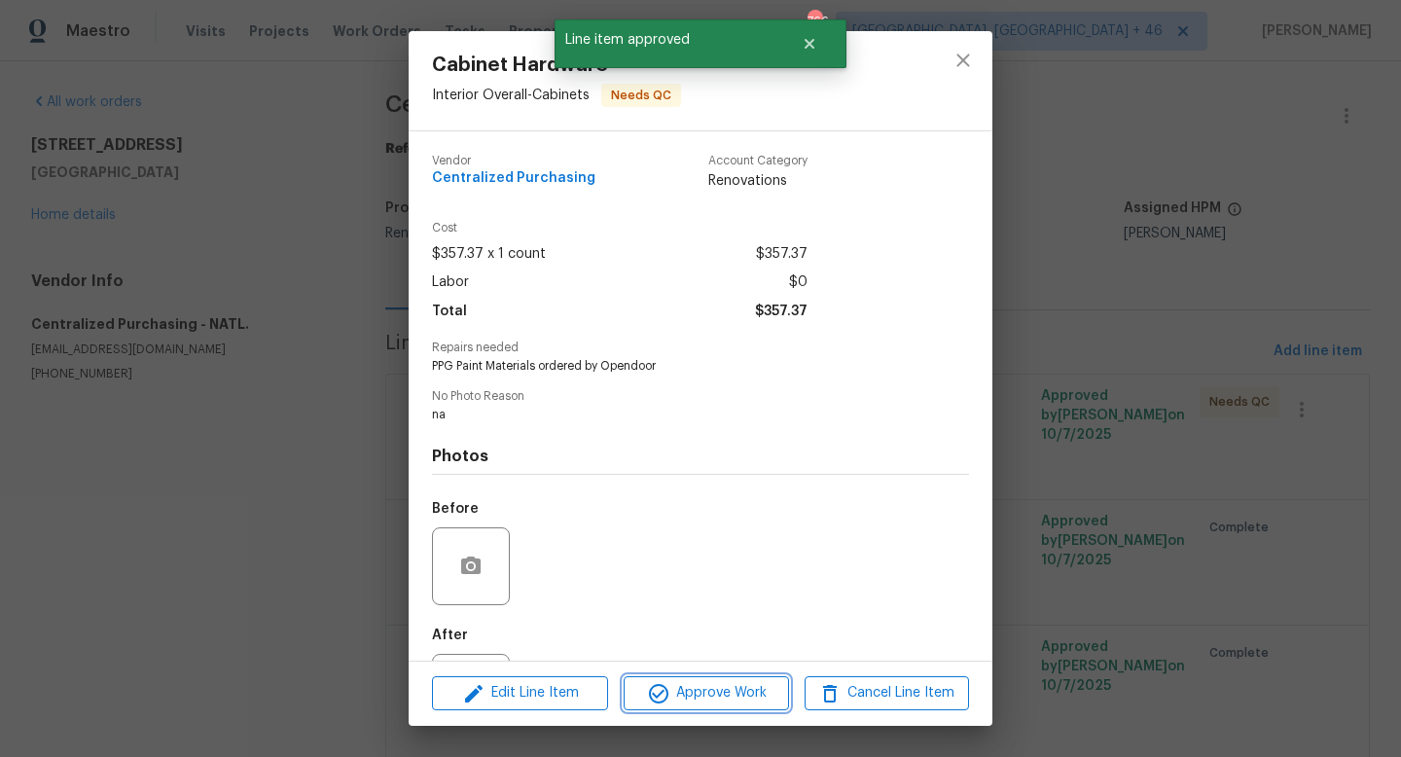
click at [718, 705] on button "Approve Work" at bounding box center [706, 693] width 164 height 34
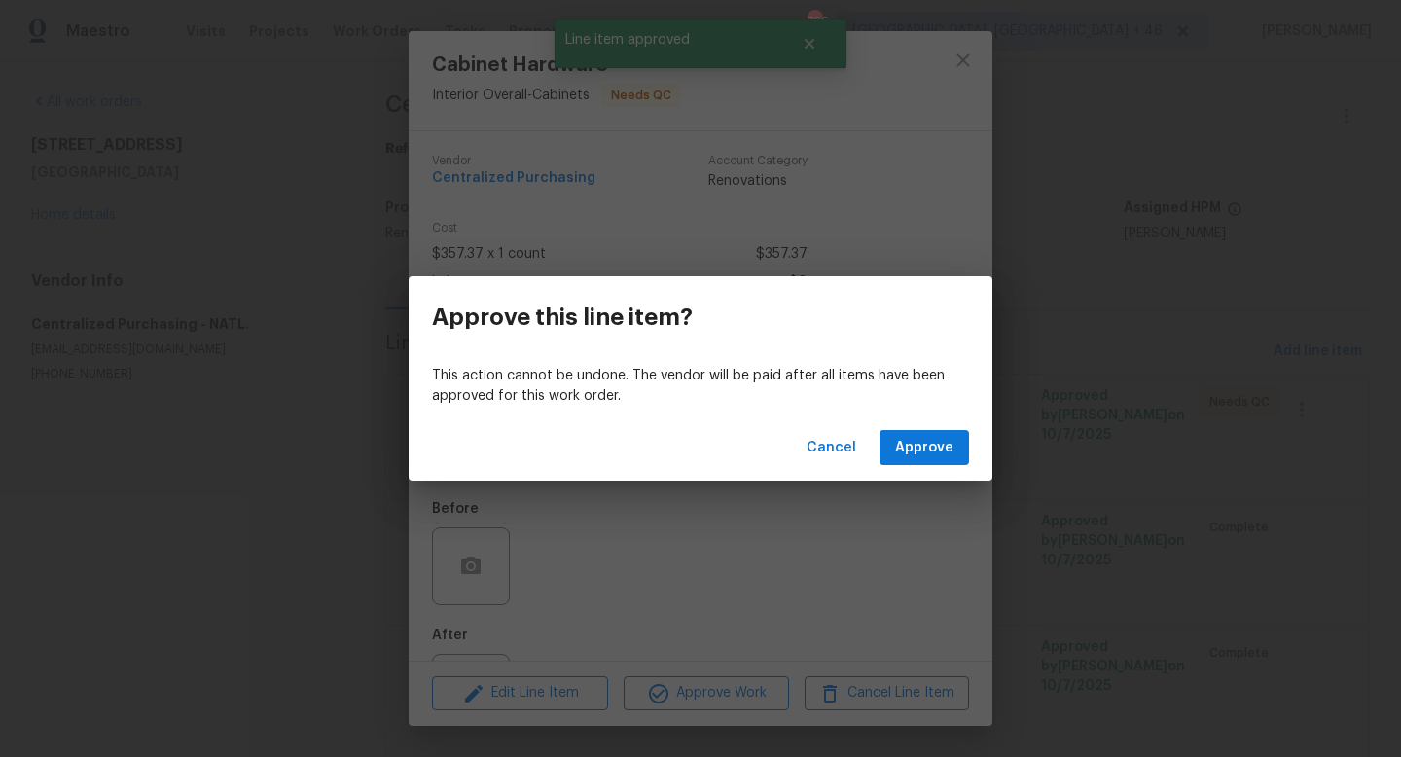
click at [935, 465] on div "Cancel Approve" at bounding box center [701, 447] width 584 height 67
click at [936, 447] on span "Approve" at bounding box center [924, 448] width 58 height 24
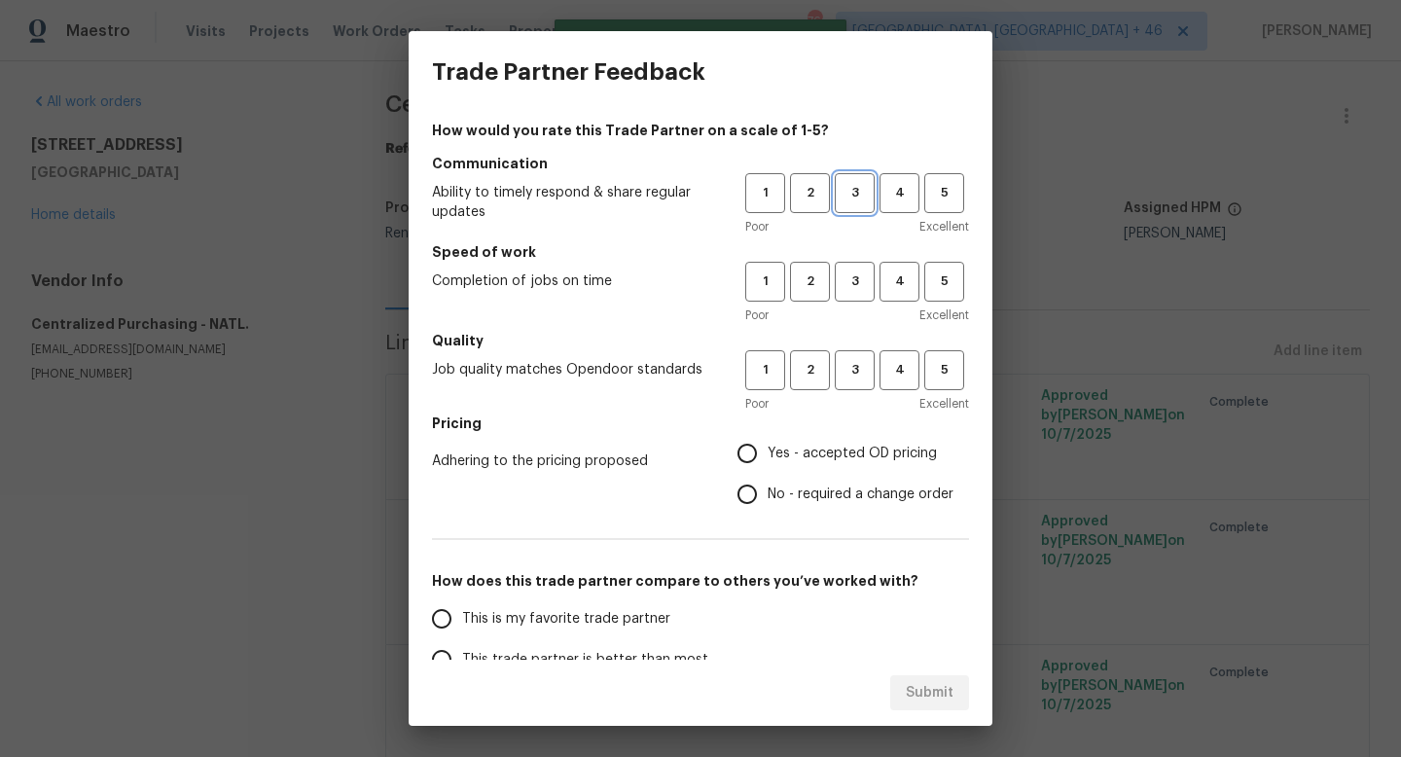
click at [859, 189] on span "3" at bounding box center [855, 193] width 36 height 22
click at [859, 292] on span "3" at bounding box center [855, 281] width 36 height 22
click at [859, 362] on span "3" at bounding box center [855, 370] width 36 height 22
click at [845, 447] on span "Yes - accepted OD pricing" at bounding box center [852, 454] width 169 height 20
click at [768, 447] on input "Yes - accepted OD pricing" at bounding box center [747, 453] width 41 height 41
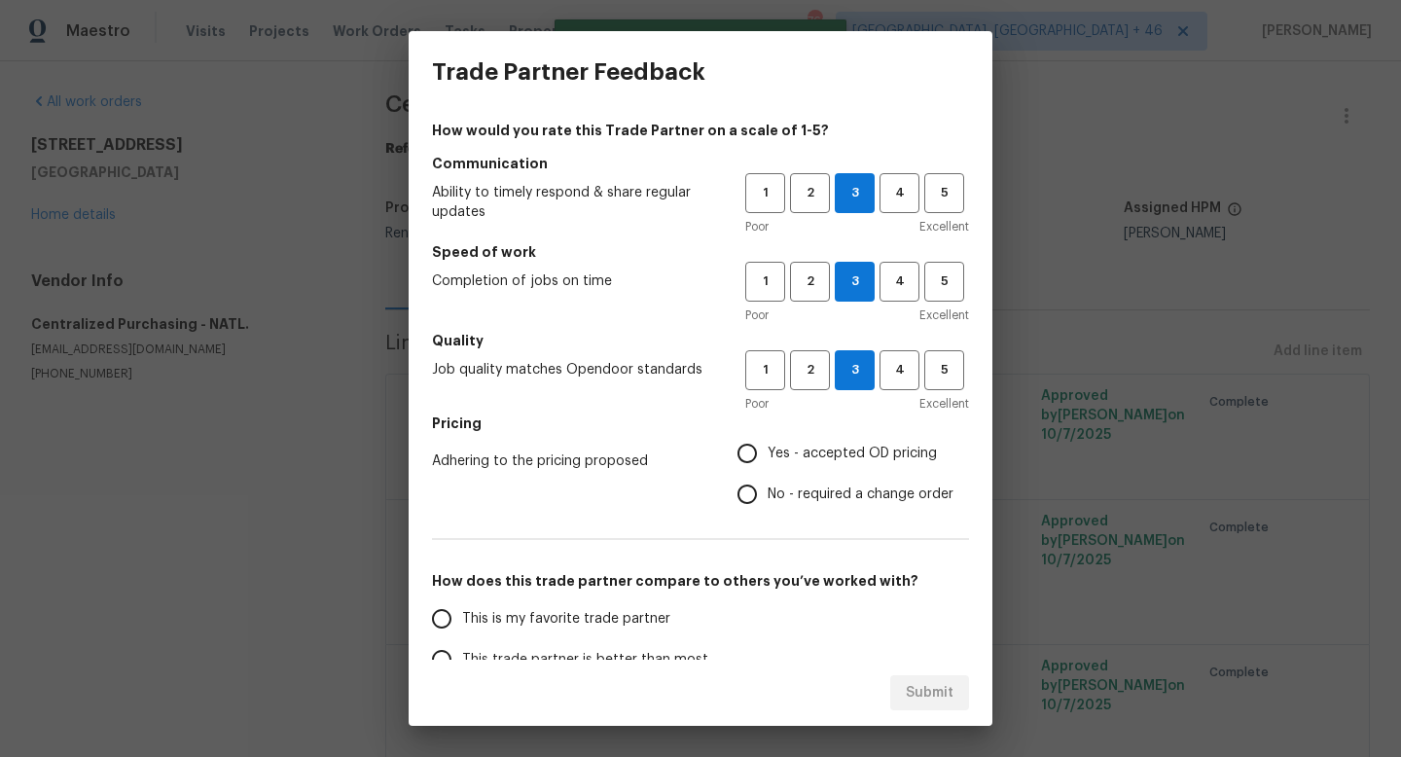
radio input "true"
click at [535, 625] on span "This is my favorite trade partner" at bounding box center [566, 619] width 208 height 20
click at [462, 625] on input "This is my favorite trade partner" at bounding box center [441, 618] width 41 height 41
click at [928, 704] on button "Submit" at bounding box center [929, 693] width 79 height 36
radio input "true"
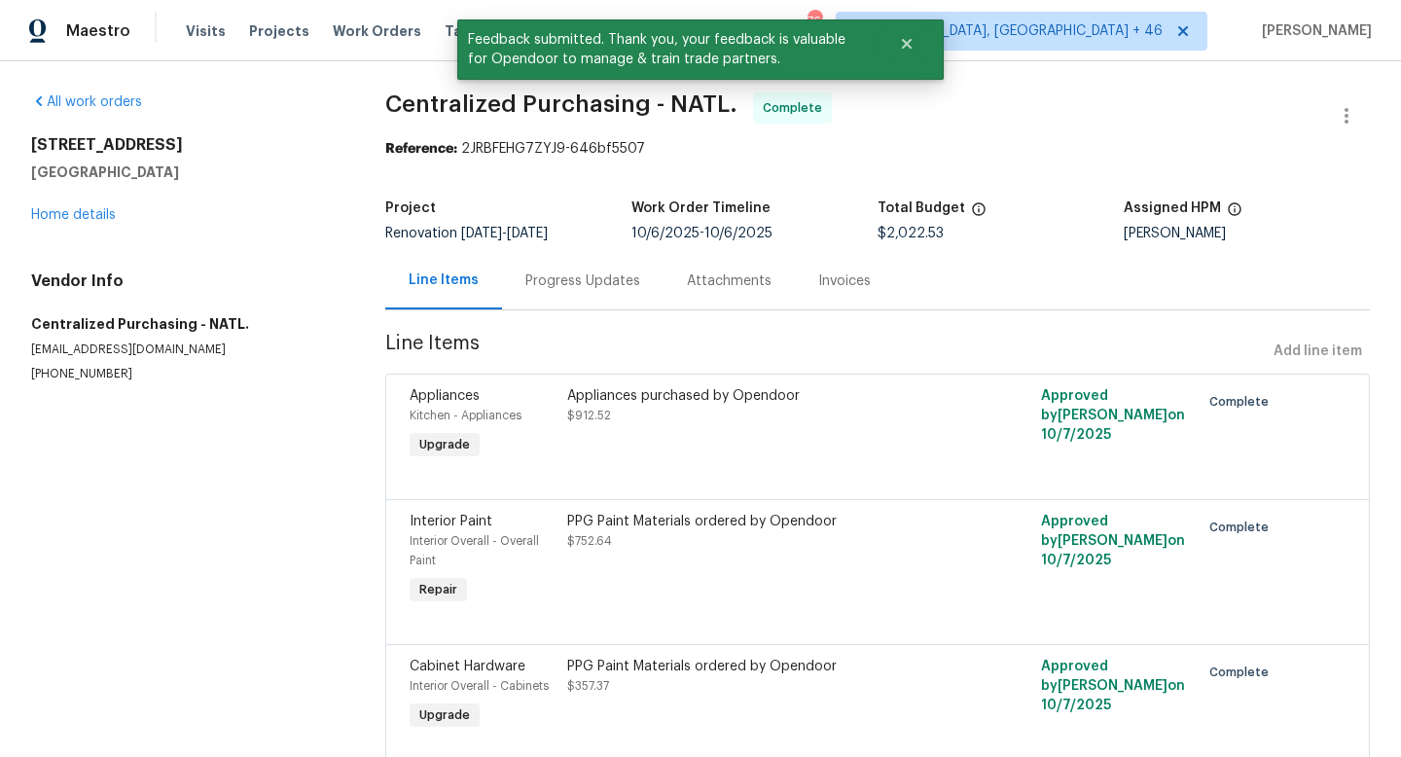
scroll to position [70, 0]
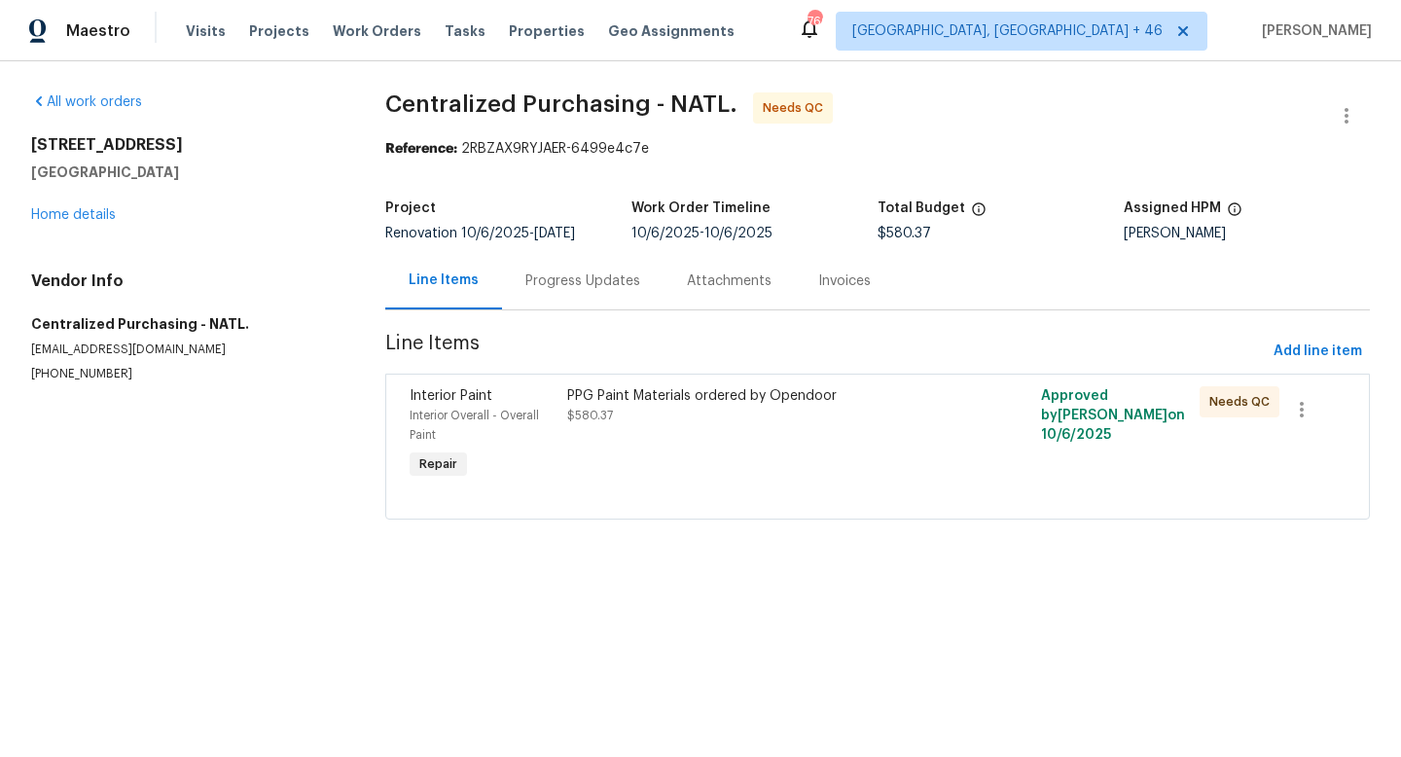
click at [628, 411] on div "PPG Paint Materials ordered by Opendoor $580.37" at bounding box center [758, 405] width 383 height 39
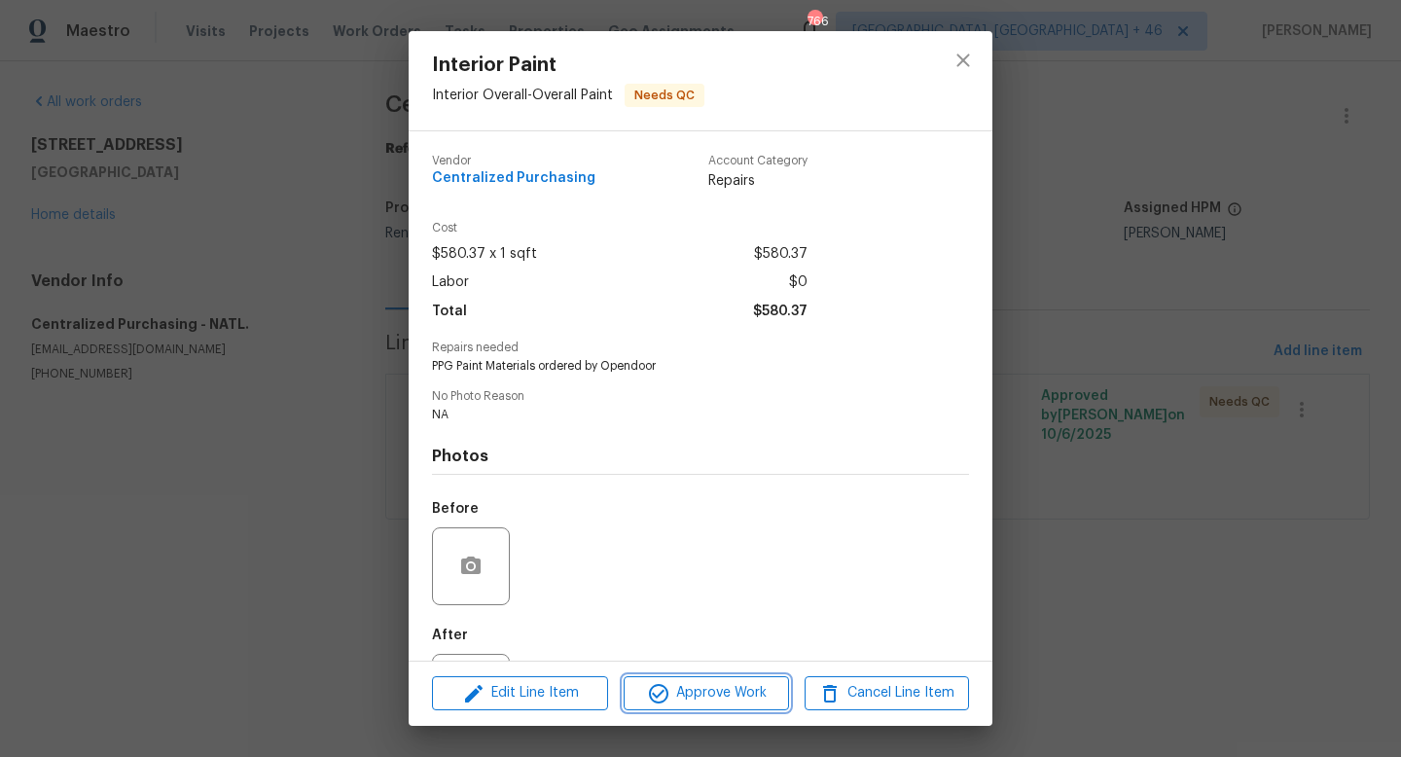
click at [696, 692] on span "Approve Work" at bounding box center [705, 693] width 153 height 24
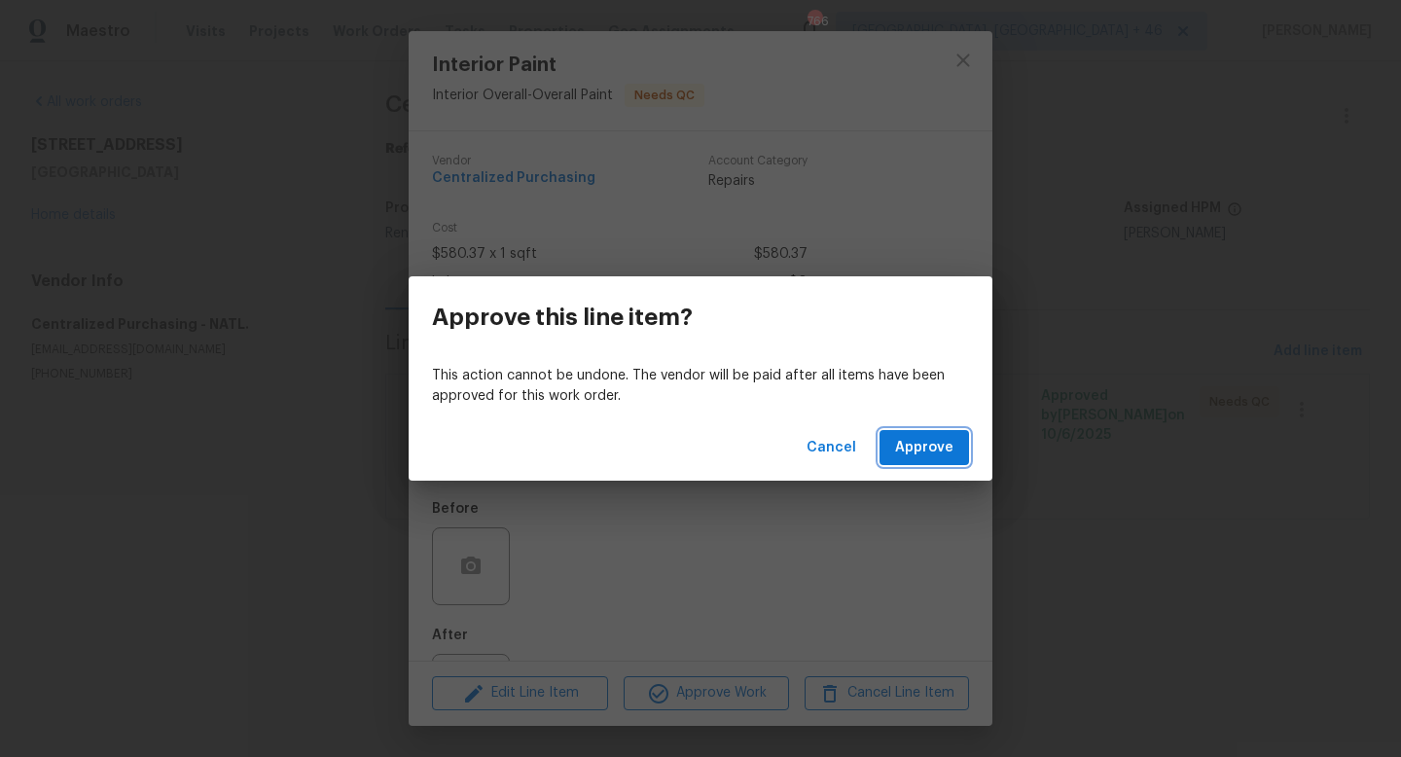
click at [953, 432] on button "Approve" at bounding box center [923, 448] width 89 height 36
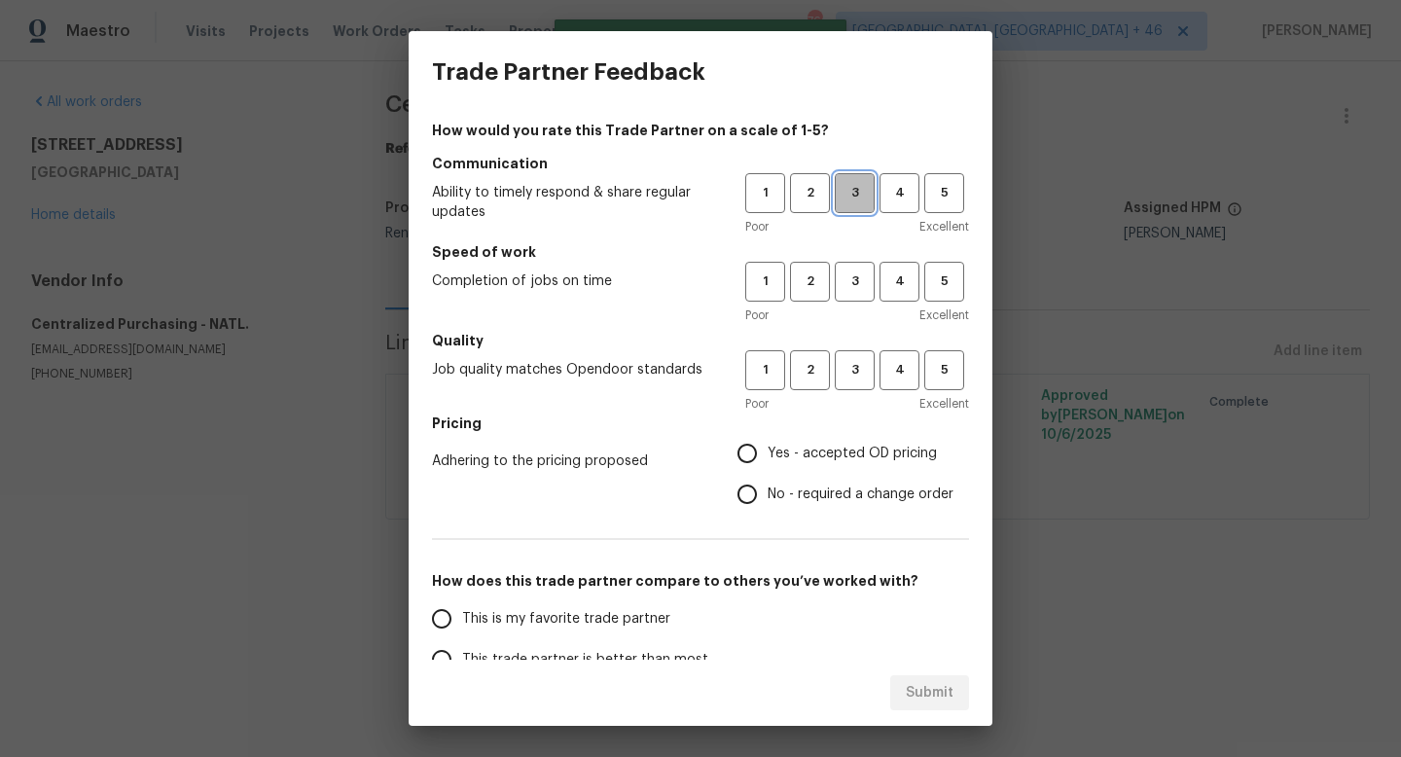
click at [856, 199] on span "3" at bounding box center [855, 193] width 36 height 22
click at [855, 286] on span "3" at bounding box center [855, 281] width 36 height 22
click at [850, 378] on span "3" at bounding box center [855, 370] width 36 height 22
click at [839, 444] on span "Yes - accepted OD pricing" at bounding box center [852, 454] width 169 height 20
click at [768, 444] on input "Yes - accepted OD pricing" at bounding box center [747, 453] width 41 height 41
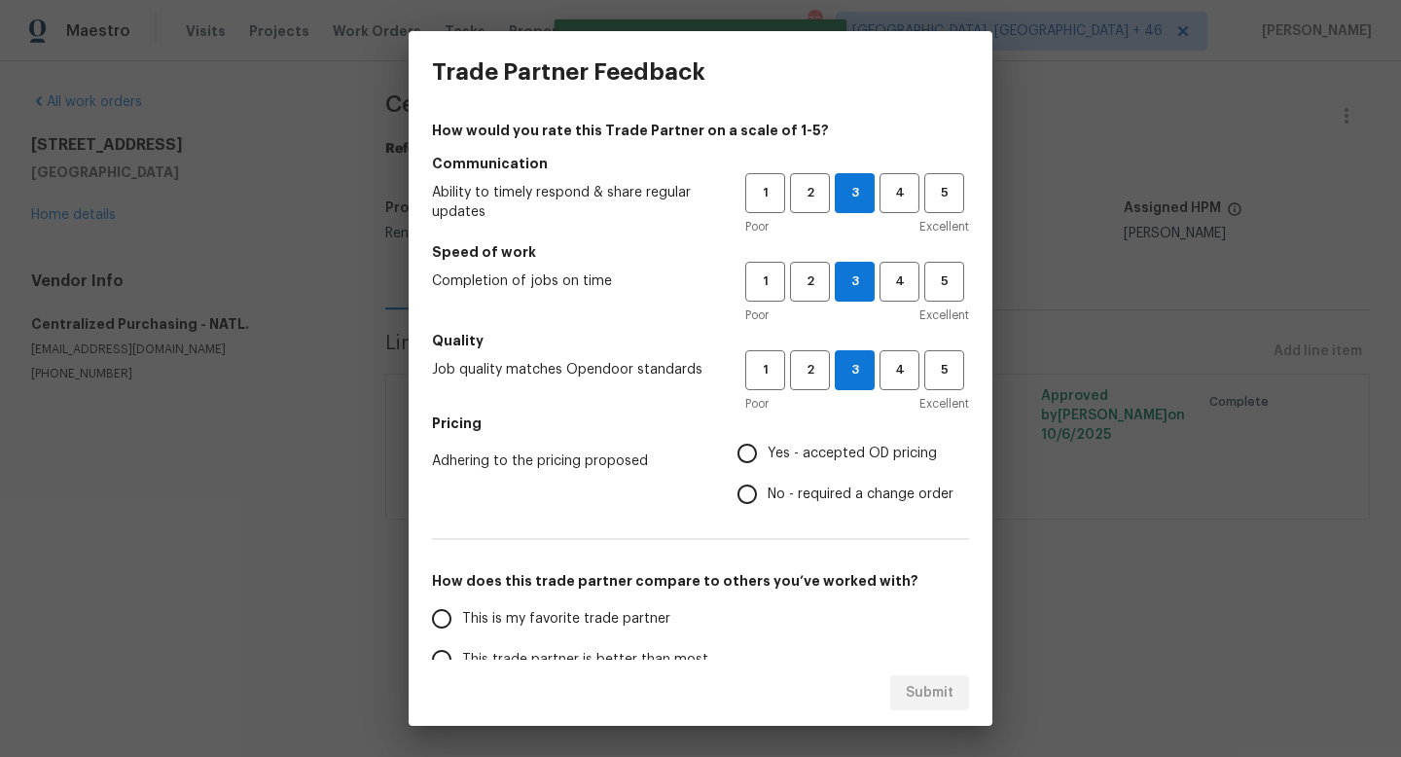
radio input "true"
click at [611, 625] on span "This is my favorite trade partner" at bounding box center [566, 619] width 208 height 20
click at [462, 625] on input "This is my favorite trade partner" at bounding box center [441, 618] width 41 height 41
click at [930, 685] on span "Submit" at bounding box center [930, 693] width 48 height 24
radio input "true"
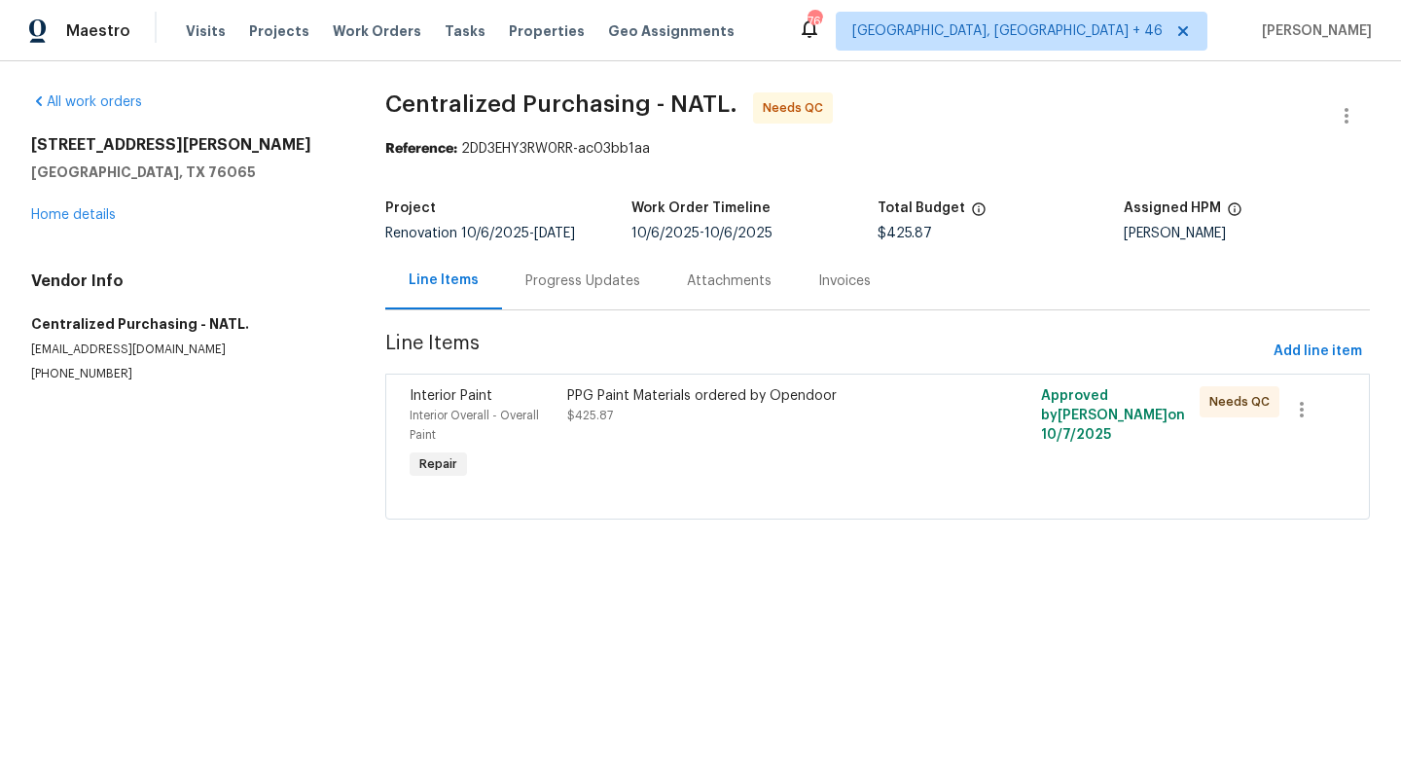
click at [798, 452] on div "PPG Paint Materials ordered by Opendoor $425.87" at bounding box center [758, 434] width 395 height 109
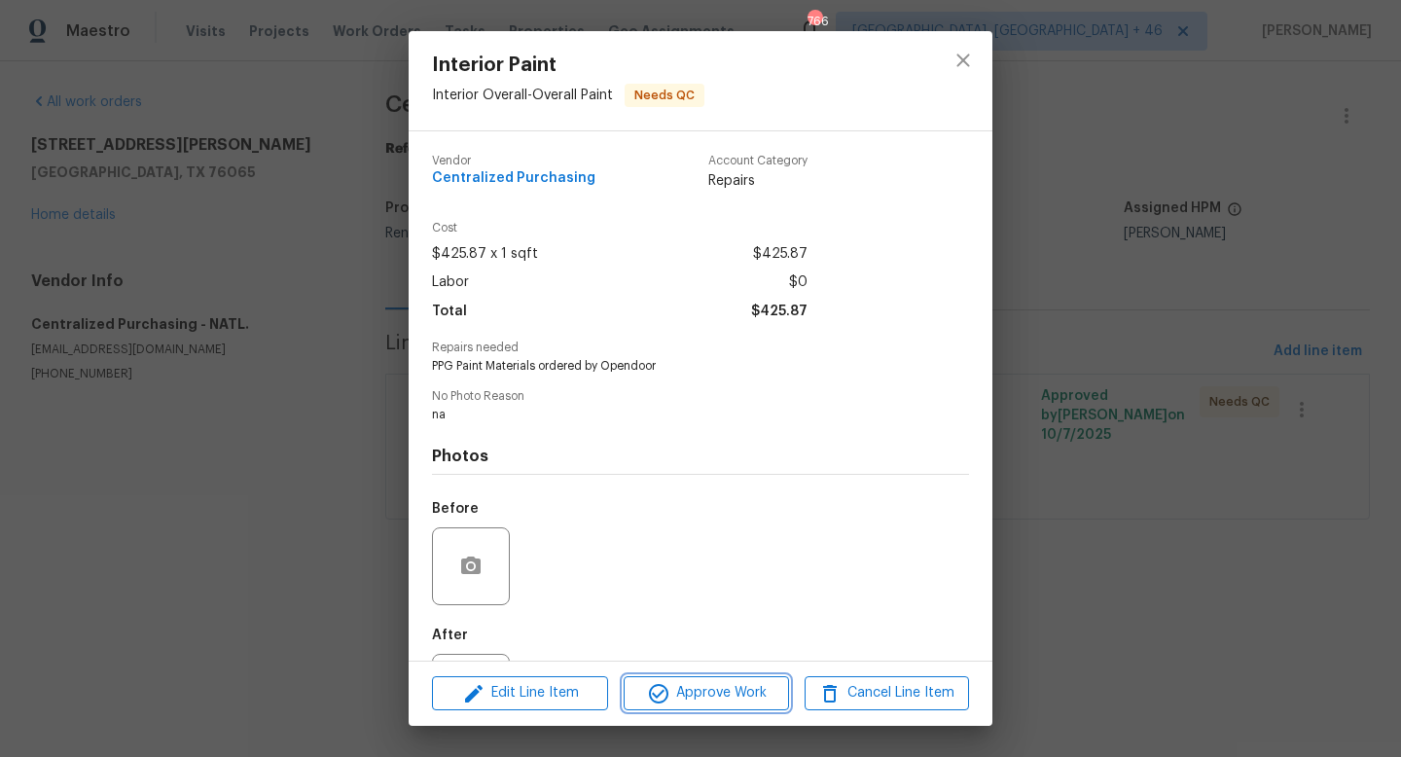
click at [695, 680] on button "Approve Work" at bounding box center [706, 693] width 164 height 34
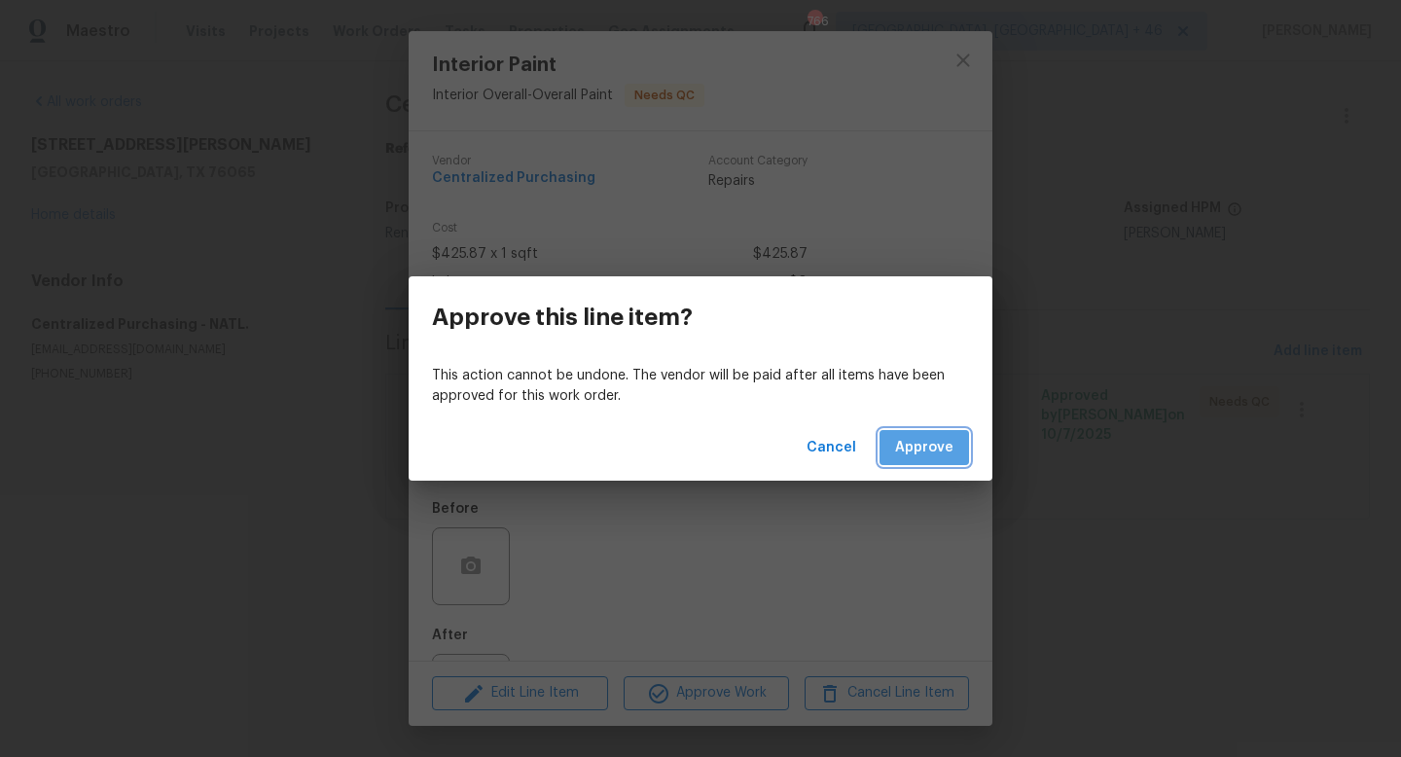
click at [940, 449] on span "Approve" at bounding box center [924, 448] width 58 height 24
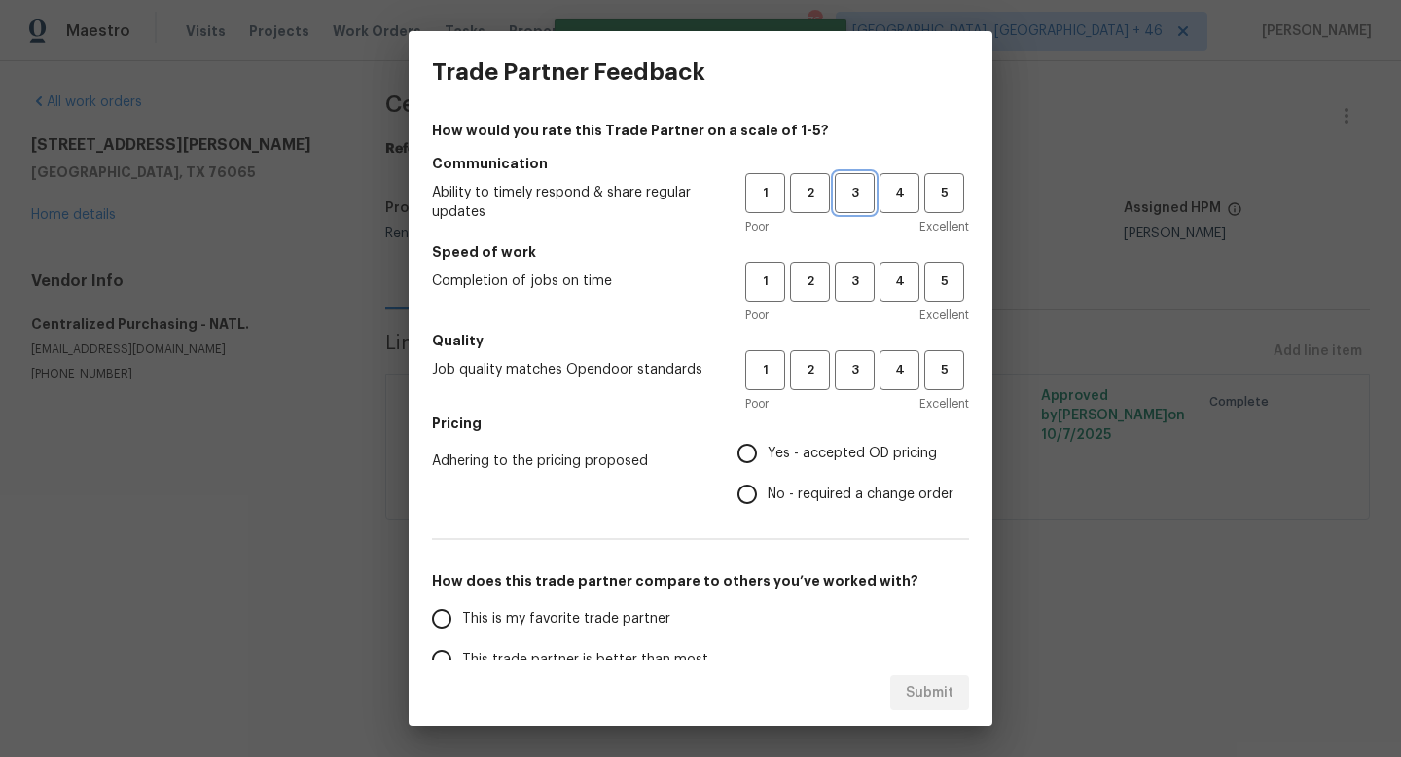
click at [868, 201] on span "3" at bounding box center [855, 193] width 36 height 22
click at [867, 280] on span "3" at bounding box center [855, 281] width 36 height 22
click at [851, 355] on button "3" at bounding box center [855, 370] width 40 height 40
click at [846, 447] on span "Yes - accepted OD pricing" at bounding box center [852, 454] width 169 height 20
click at [768, 447] on input "Yes - accepted OD pricing" at bounding box center [747, 453] width 41 height 41
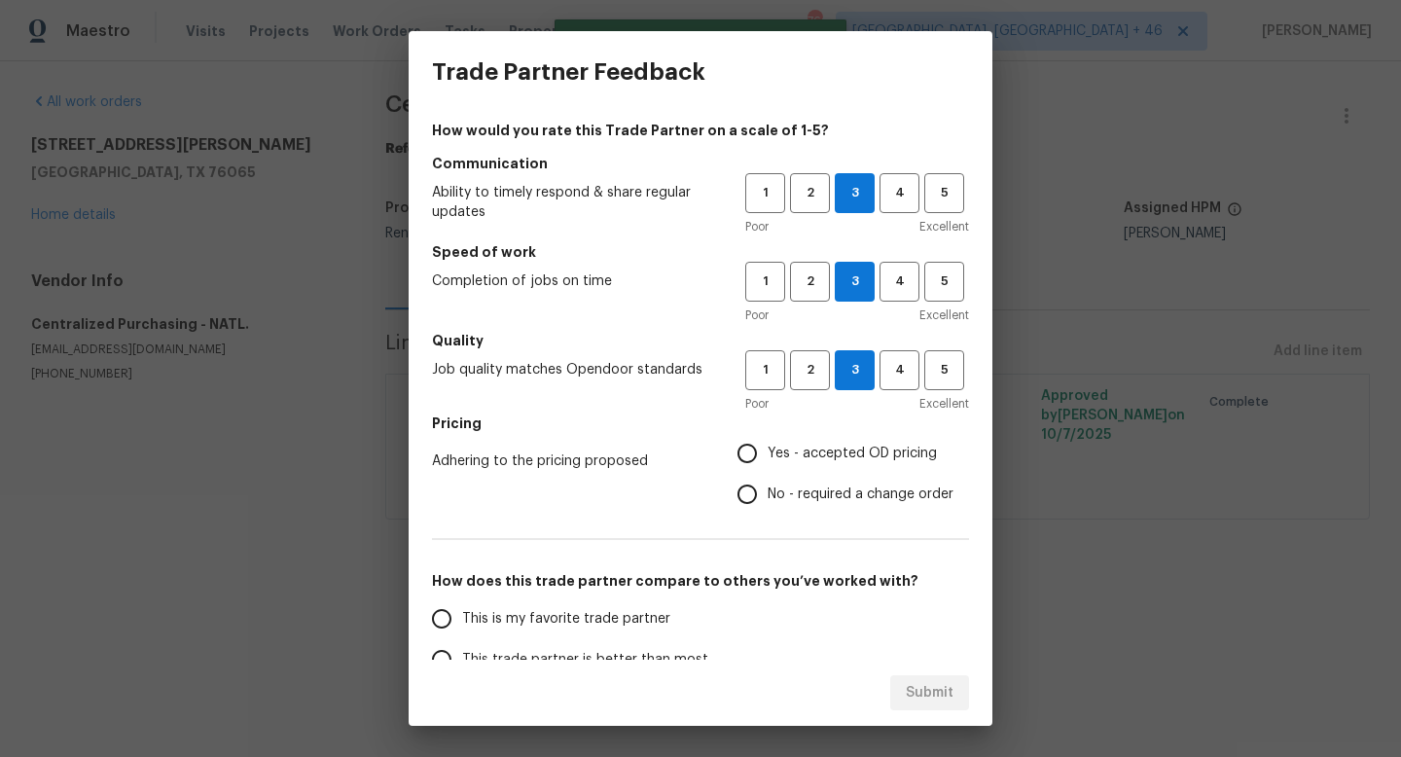
radio input "true"
click at [614, 632] on label "This is my favorite trade partner" at bounding box center [574, 618] width 307 height 41
click at [462, 632] on input "This is my favorite trade partner" at bounding box center [441, 618] width 41 height 41
click at [949, 684] on span "Submit" at bounding box center [930, 693] width 48 height 24
radio input "true"
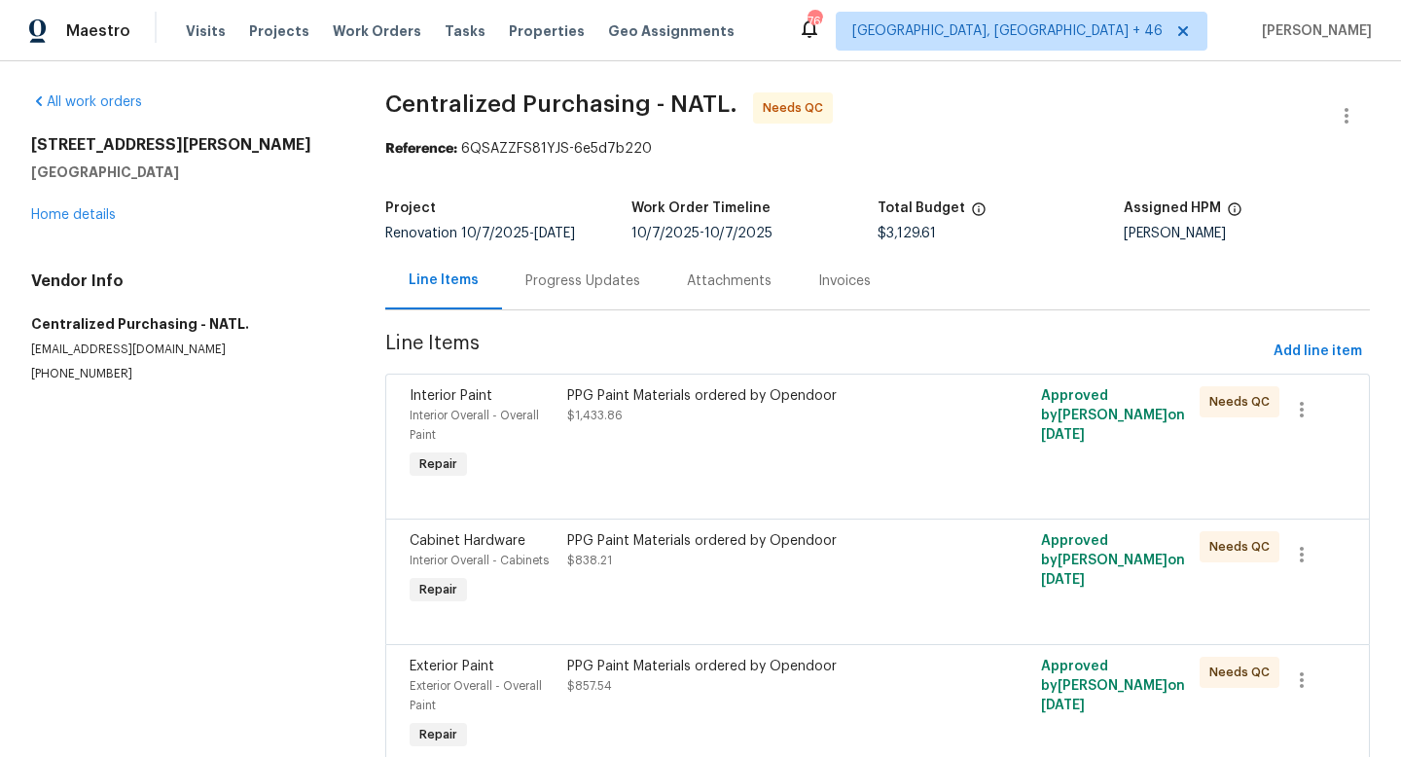
click at [769, 445] on div "PPG Paint Materials ordered by Opendoor $1,433.86" at bounding box center [758, 434] width 395 height 109
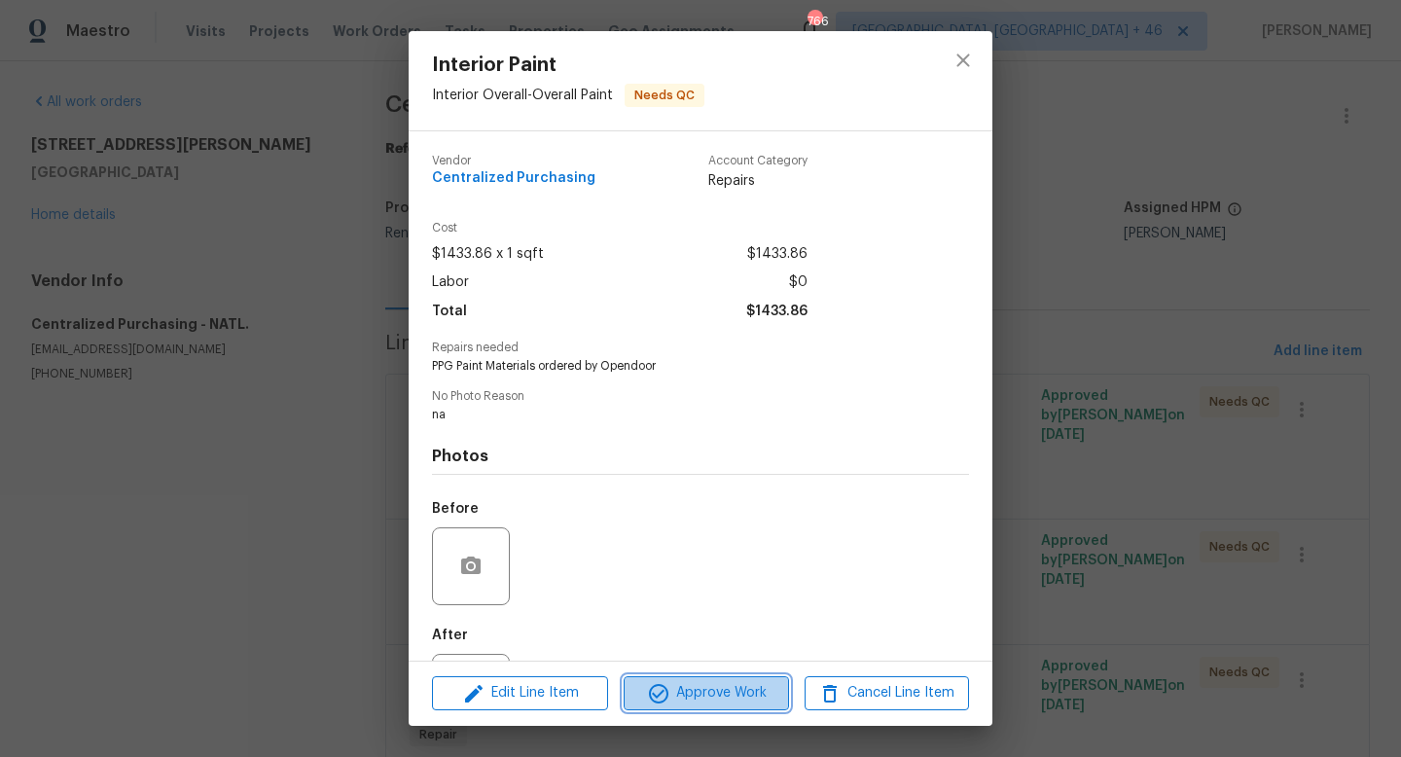
click at [732, 683] on span "Approve Work" at bounding box center [705, 693] width 153 height 24
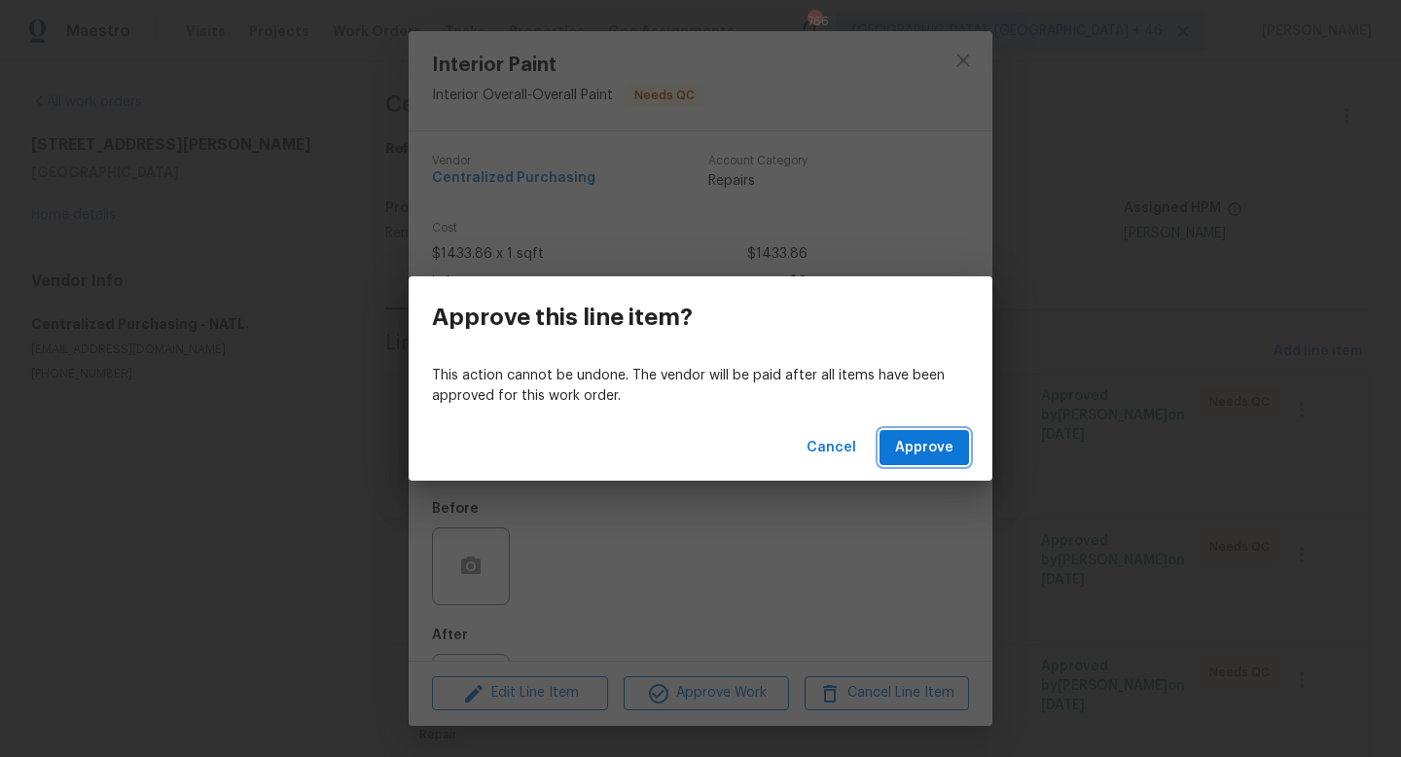
click at [916, 457] on span "Approve" at bounding box center [924, 448] width 58 height 24
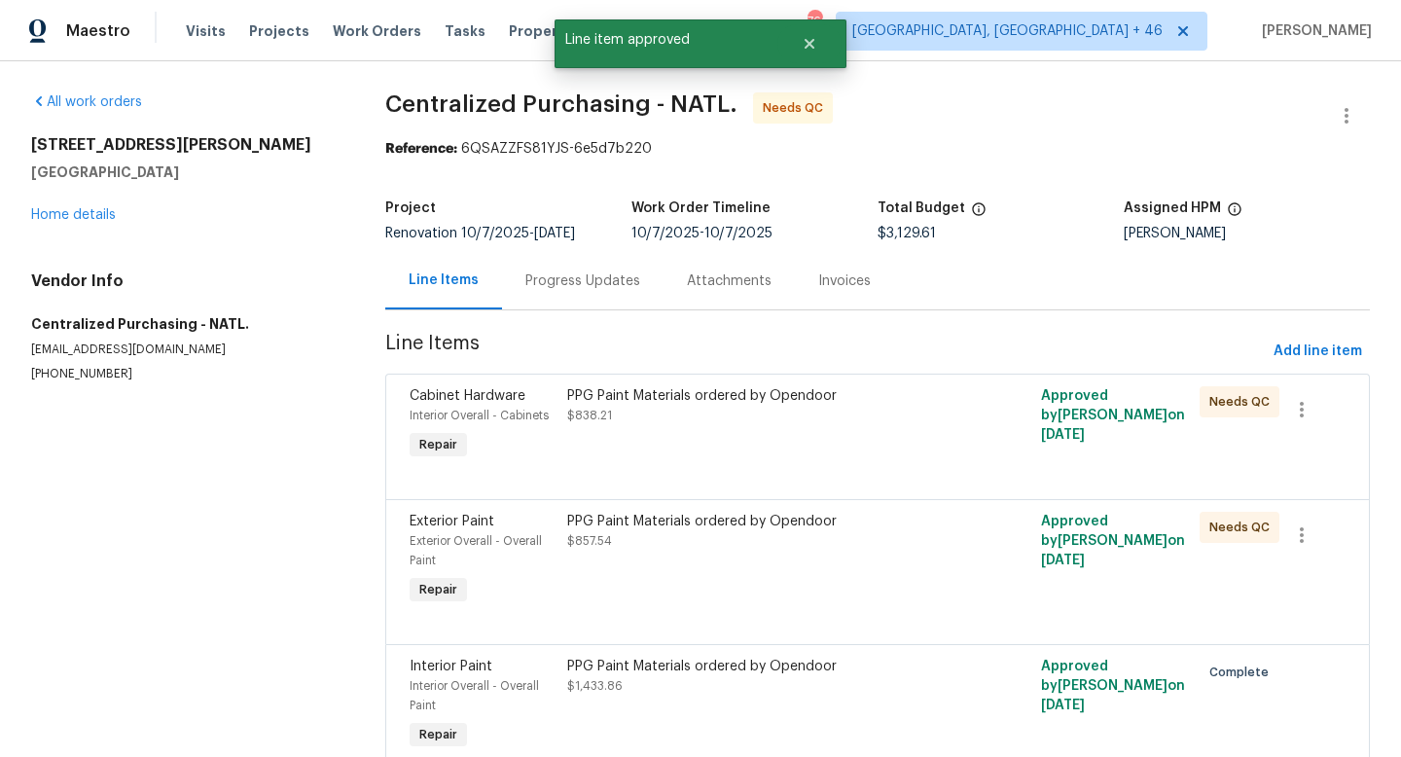
click at [781, 455] on div "PPG Paint Materials ordered by Opendoor $838.21" at bounding box center [758, 424] width 395 height 89
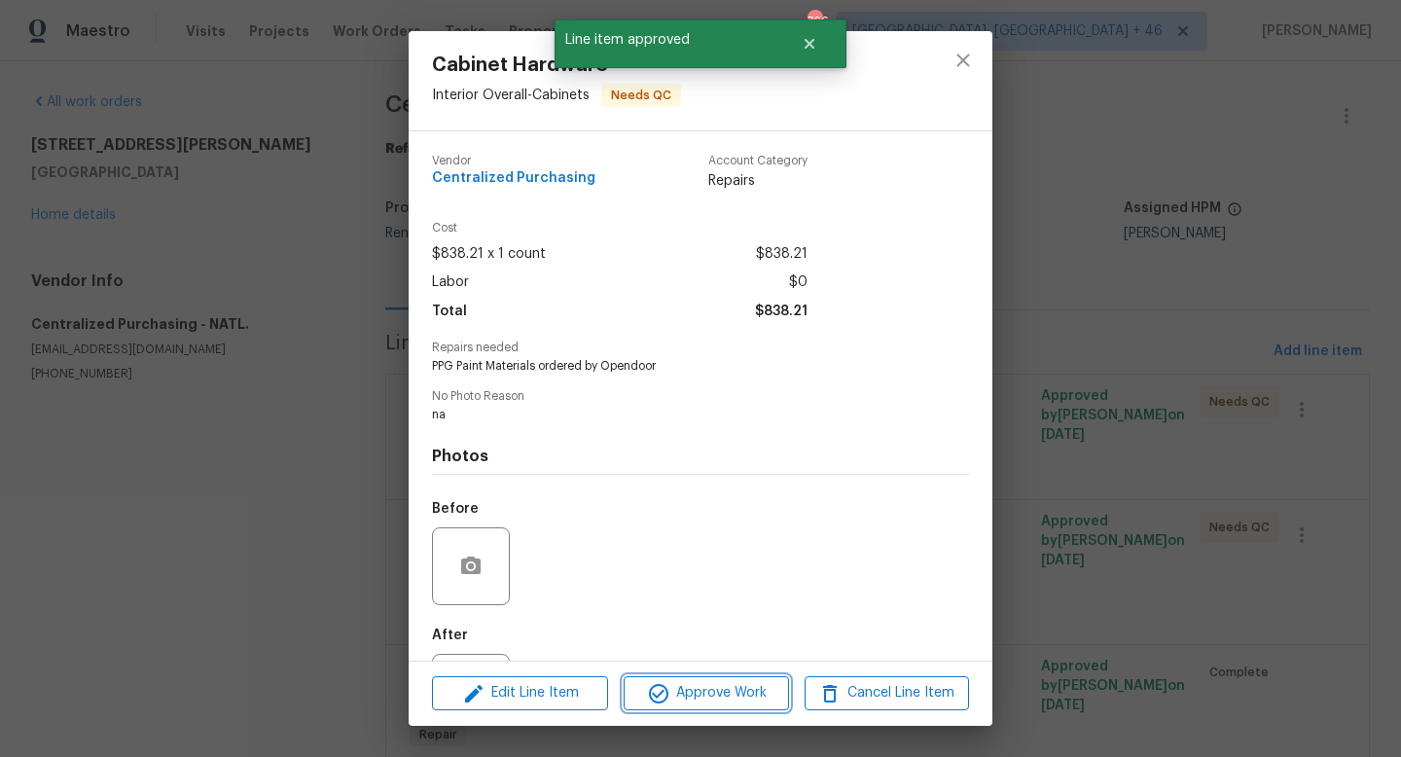
click at [729, 694] on span "Approve Work" at bounding box center [705, 693] width 153 height 24
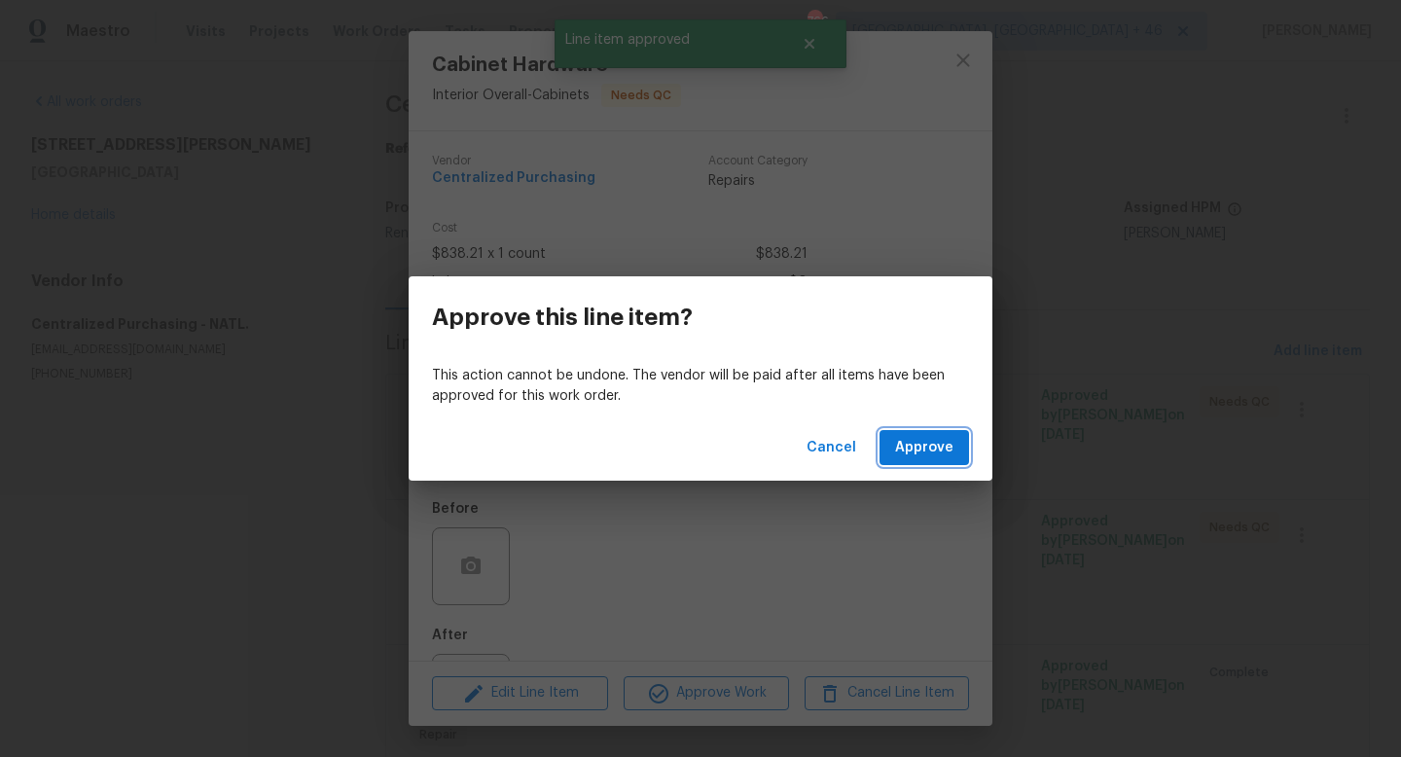
click at [915, 453] on span "Approve" at bounding box center [924, 448] width 58 height 24
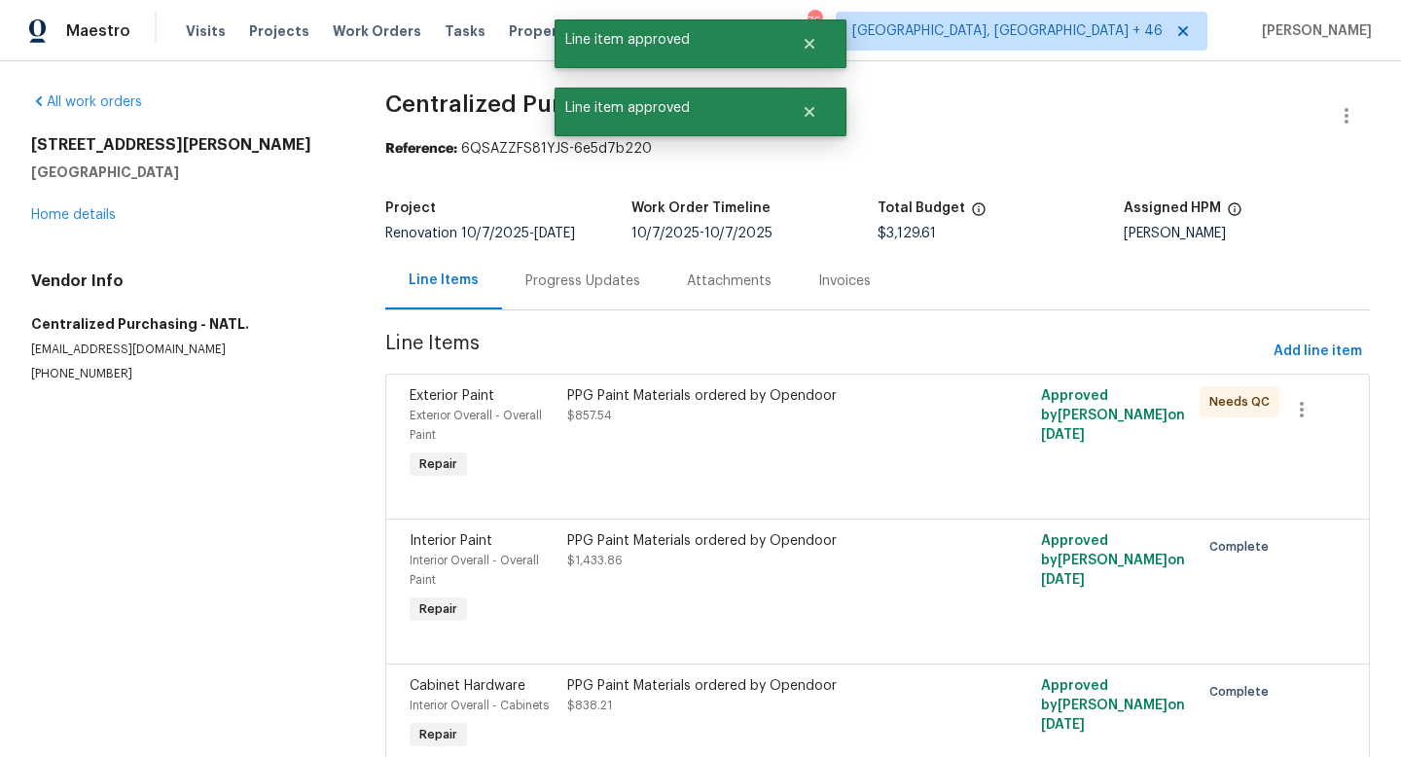
click at [766, 455] on div "PPG Paint Materials ordered by Opendoor $857.54" at bounding box center [758, 434] width 395 height 109
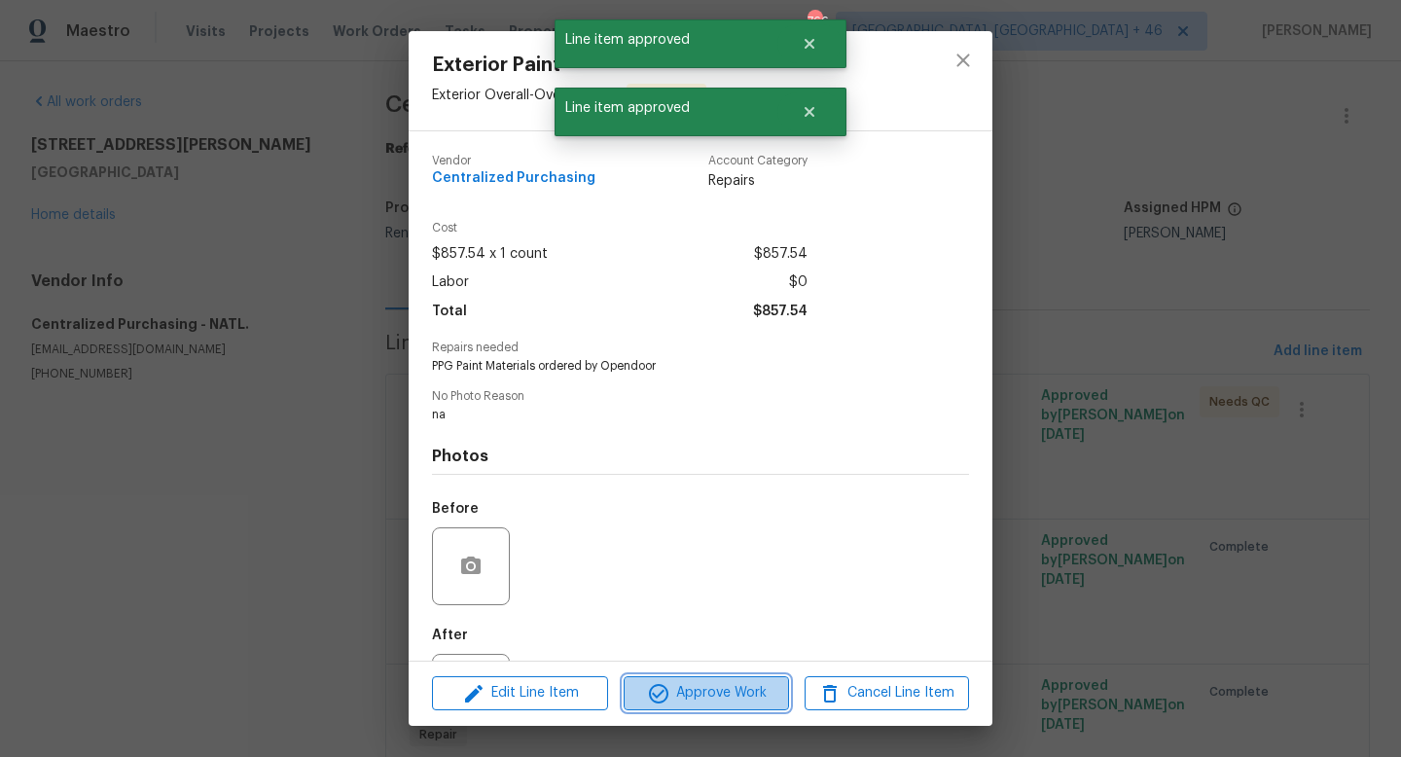
click at [691, 693] on span "Approve Work" at bounding box center [705, 693] width 153 height 24
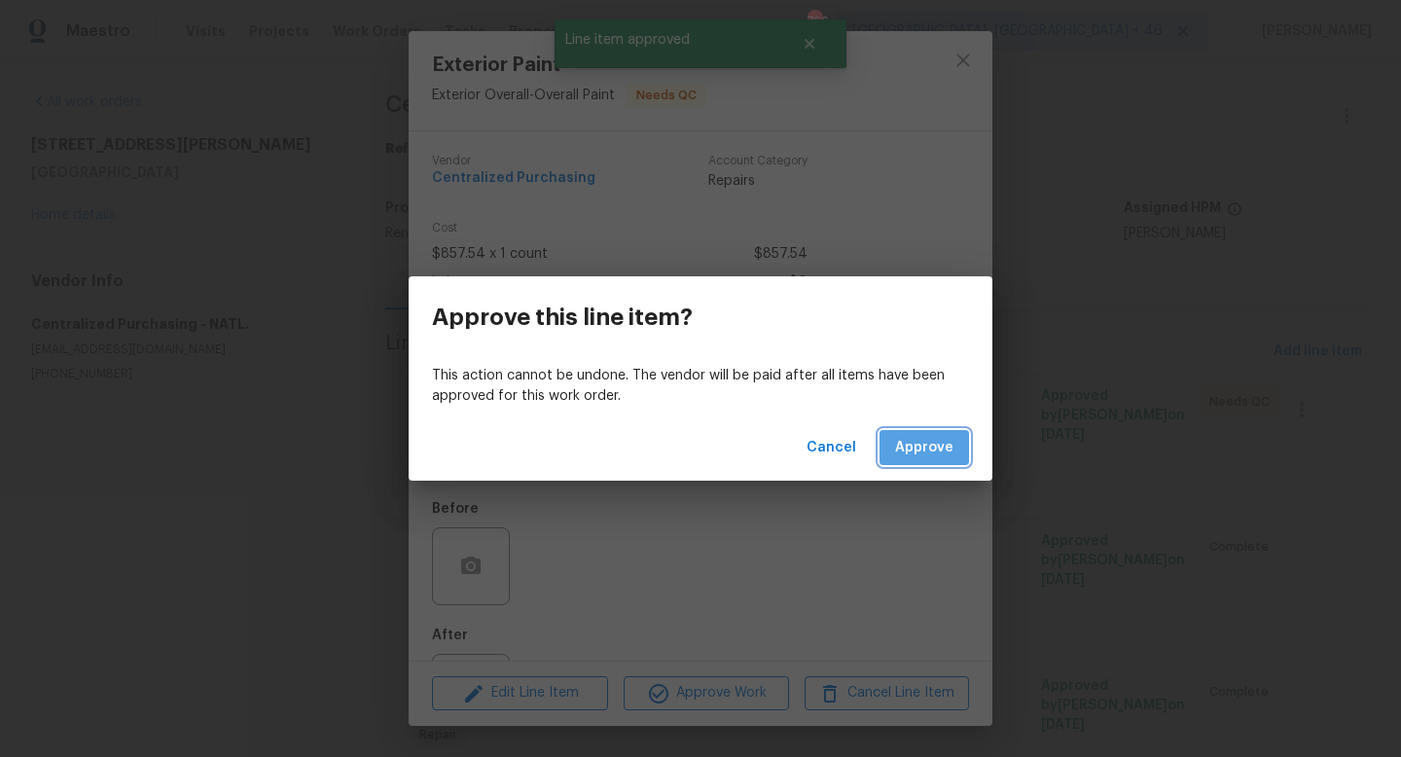
click at [902, 462] on button "Approve" at bounding box center [923, 448] width 89 height 36
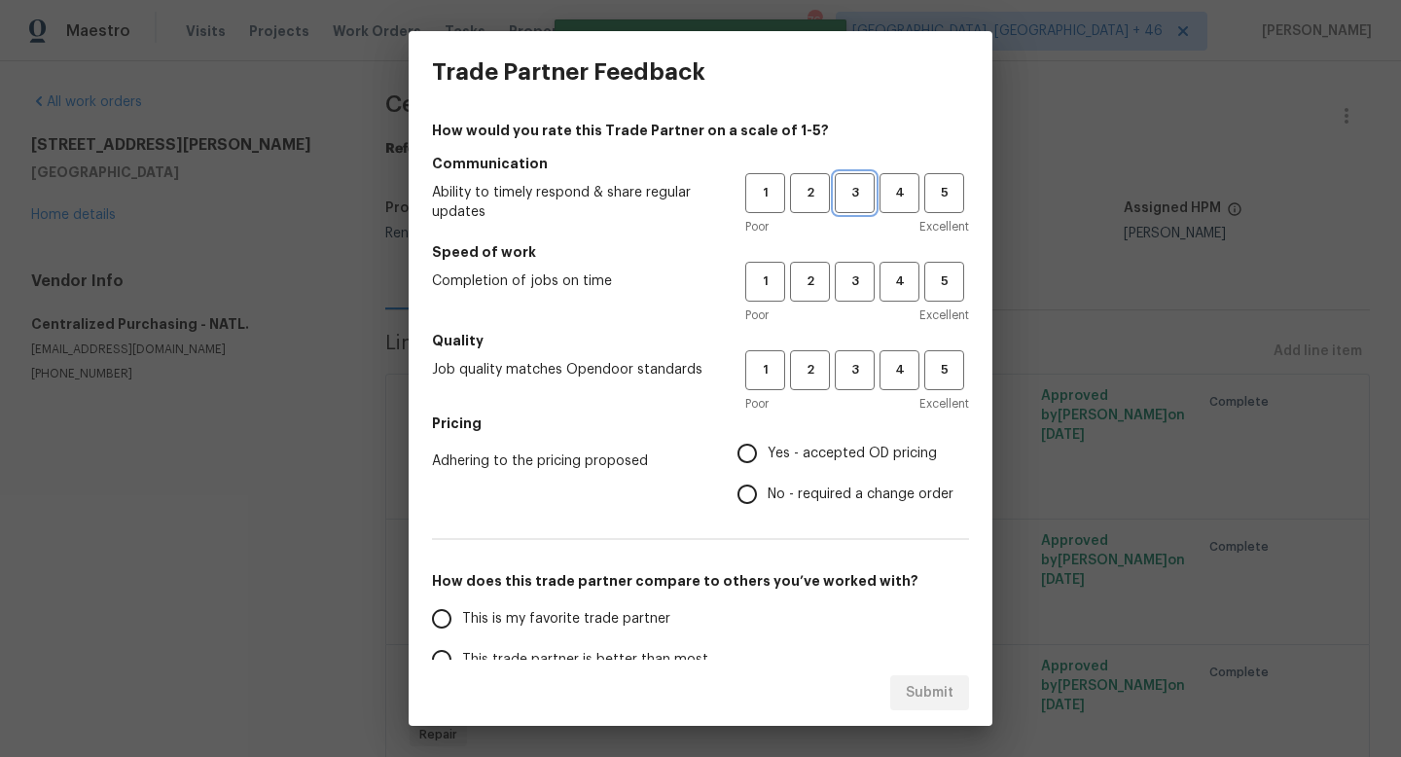
click at [870, 207] on button "3" at bounding box center [855, 193] width 40 height 40
drag, startPoint x: 863, startPoint y: 283, endPoint x: 855, endPoint y: 363, distance: 80.1
click at [863, 283] on span "3" at bounding box center [855, 281] width 36 height 22
click at [855, 363] on span "3" at bounding box center [855, 370] width 36 height 22
click at [855, 447] on span "Yes - accepted OD pricing" at bounding box center [852, 454] width 169 height 20
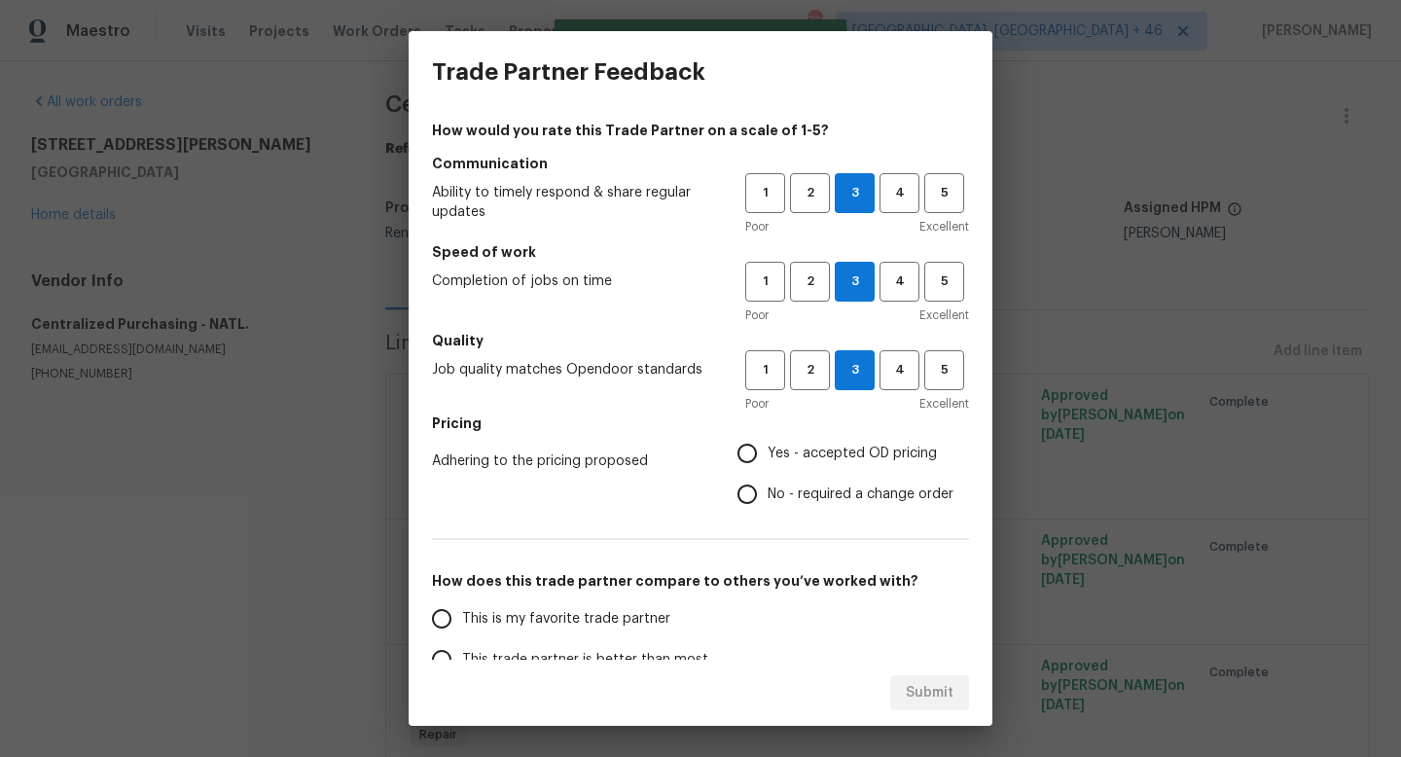
click at [768, 447] on input "Yes - accepted OD pricing" at bounding box center [747, 453] width 41 height 41
radio input "true"
click at [628, 628] on label "This is my favorite trade partner" at bounding box center [574, 618] width 307 height 41
click at [462, 628] on input "This is my favorite trade partner" at bounding box center [441, 618] width 41 height 41
click at [936, 678] on button "Submit" at bounding box center [929, 693] width 79 height 36
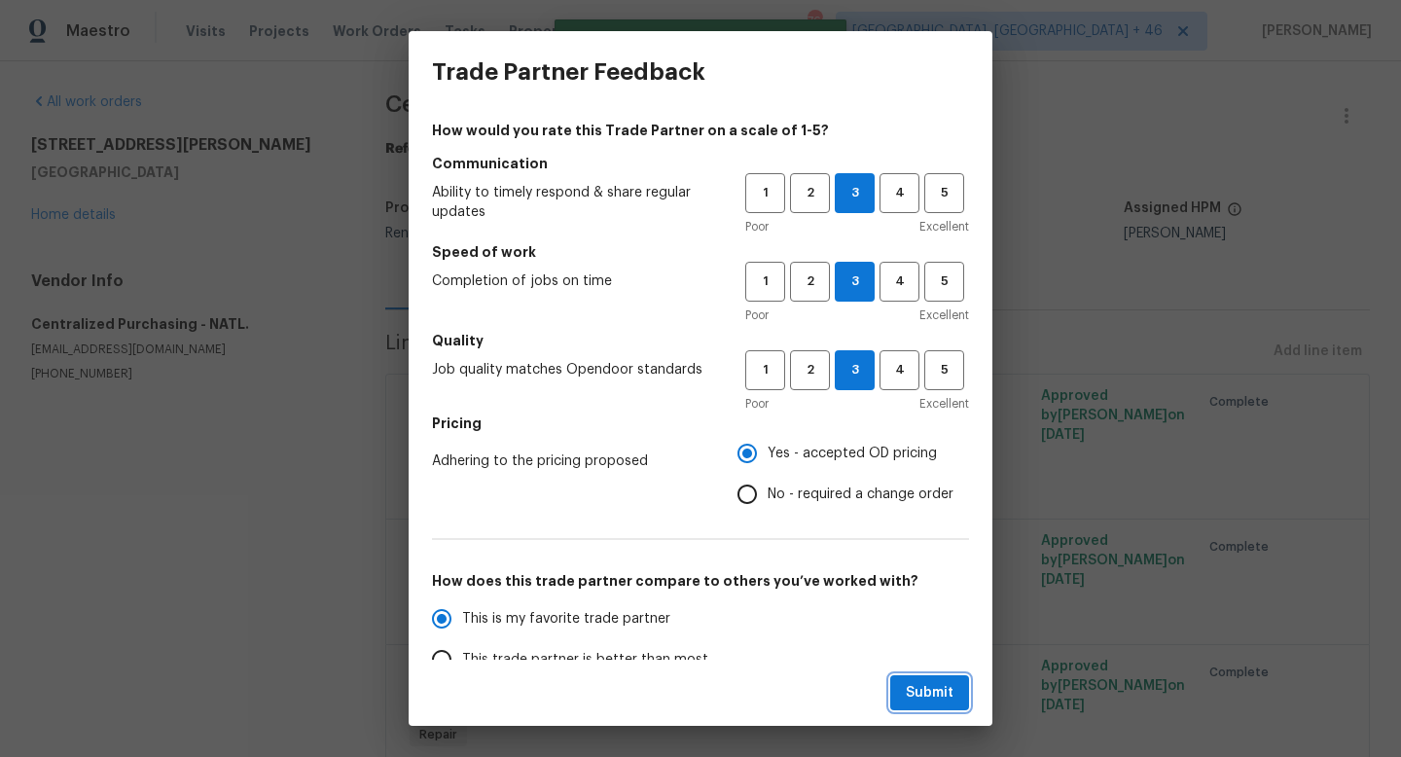
radio input "true"
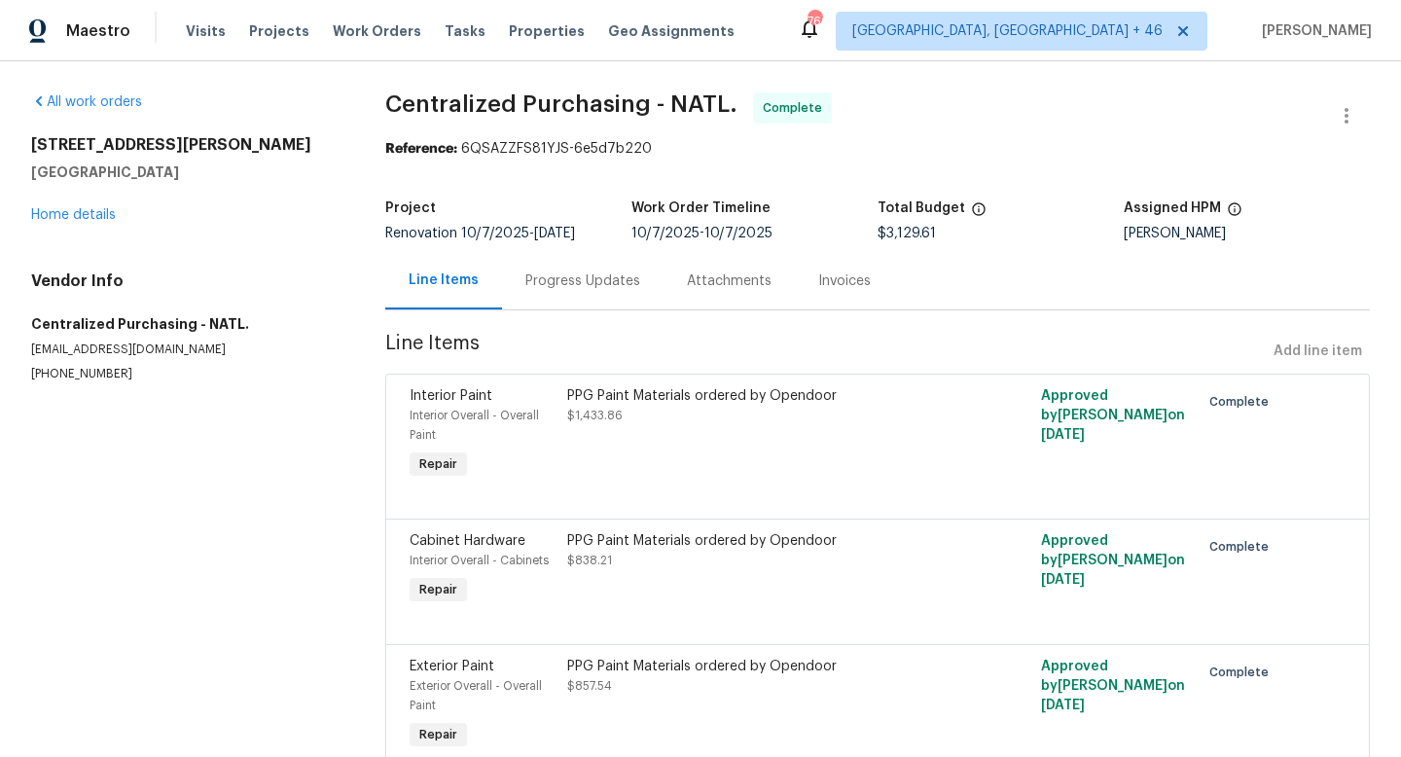
click at [733, 457] on div "PPG Paint Materials ordered by Opendoor $1,433.86" at bounding box center [758, 434] width 395 height 109
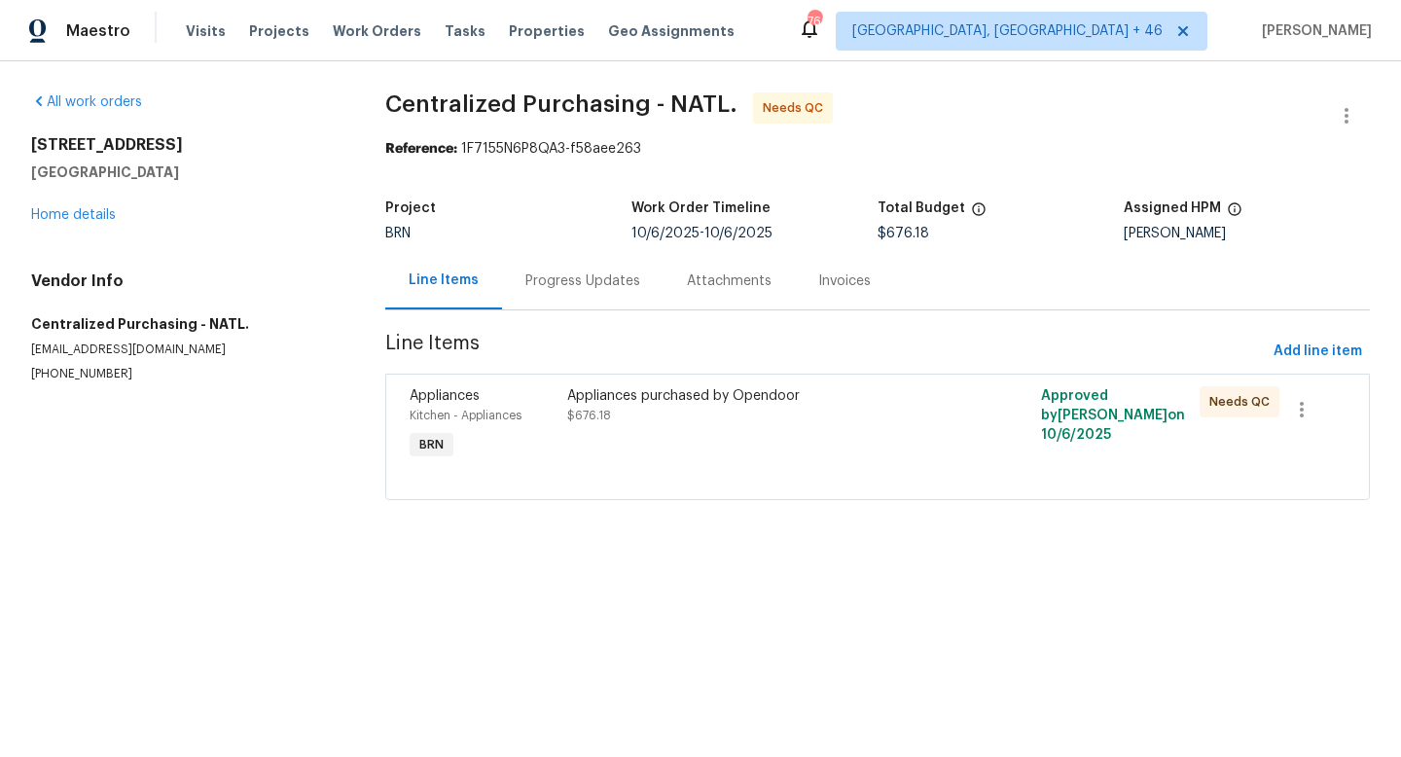
click at [702, 454] on div "Appliances purchased by Opendoor $676.18" at bounding box center [758, 424] width 395 height 89
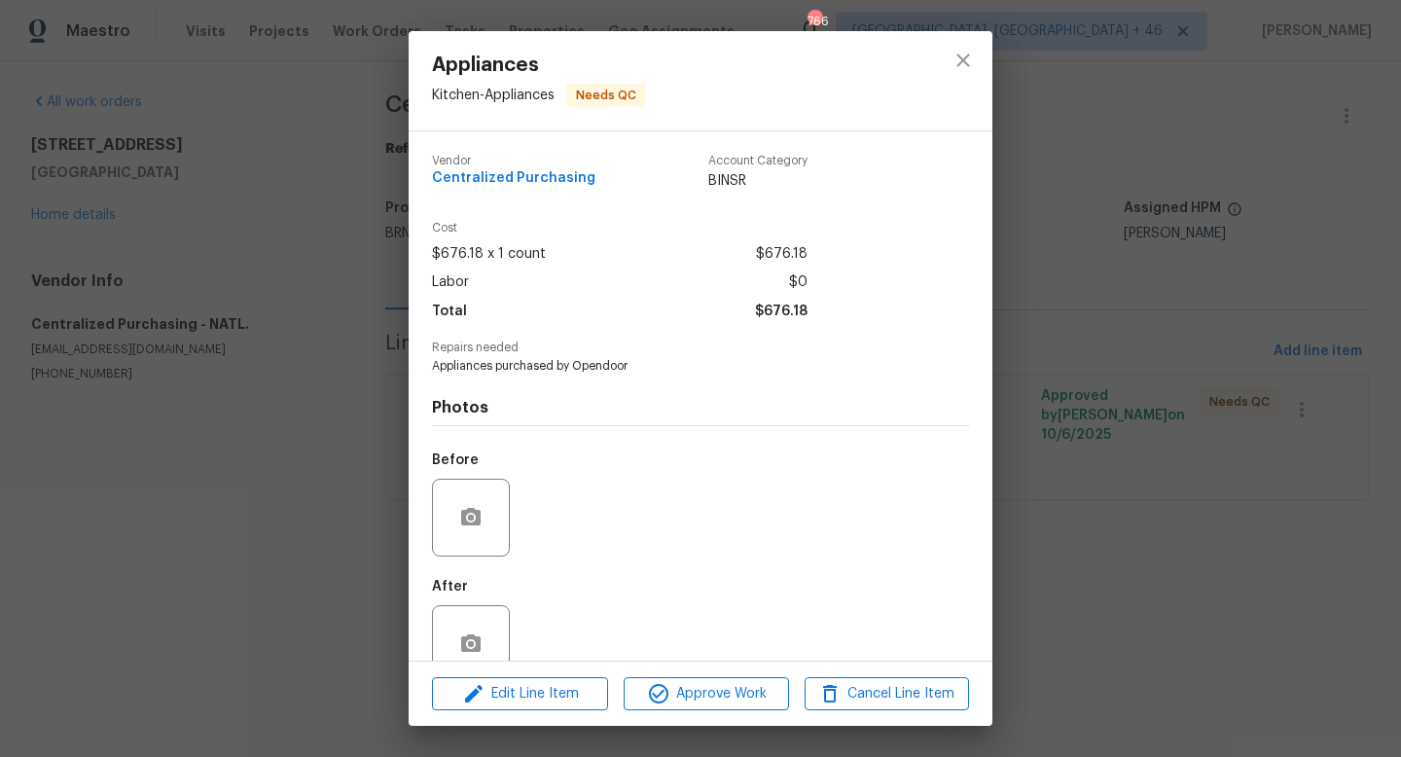
click at [720, 672] on div "Edit Line Item Approve Work Cancel Line Item" at bounding box center [701, 693] width 584 height 65
click at [718, 682] on span "Approve Work" at bounding box center [705, 694] width 153 height 24
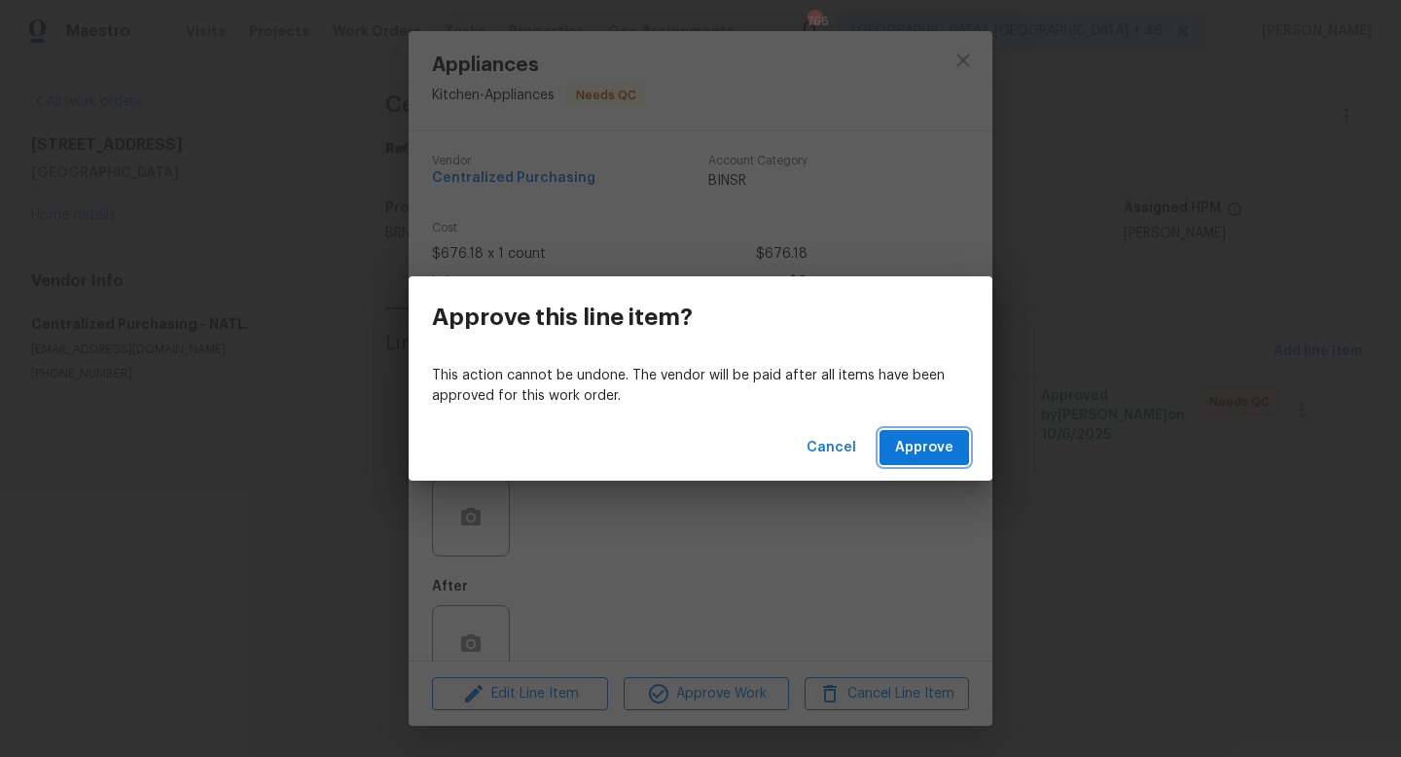
click at [929, 448] on span "Approve" at bounding box center [924, 448] width 58 height 24
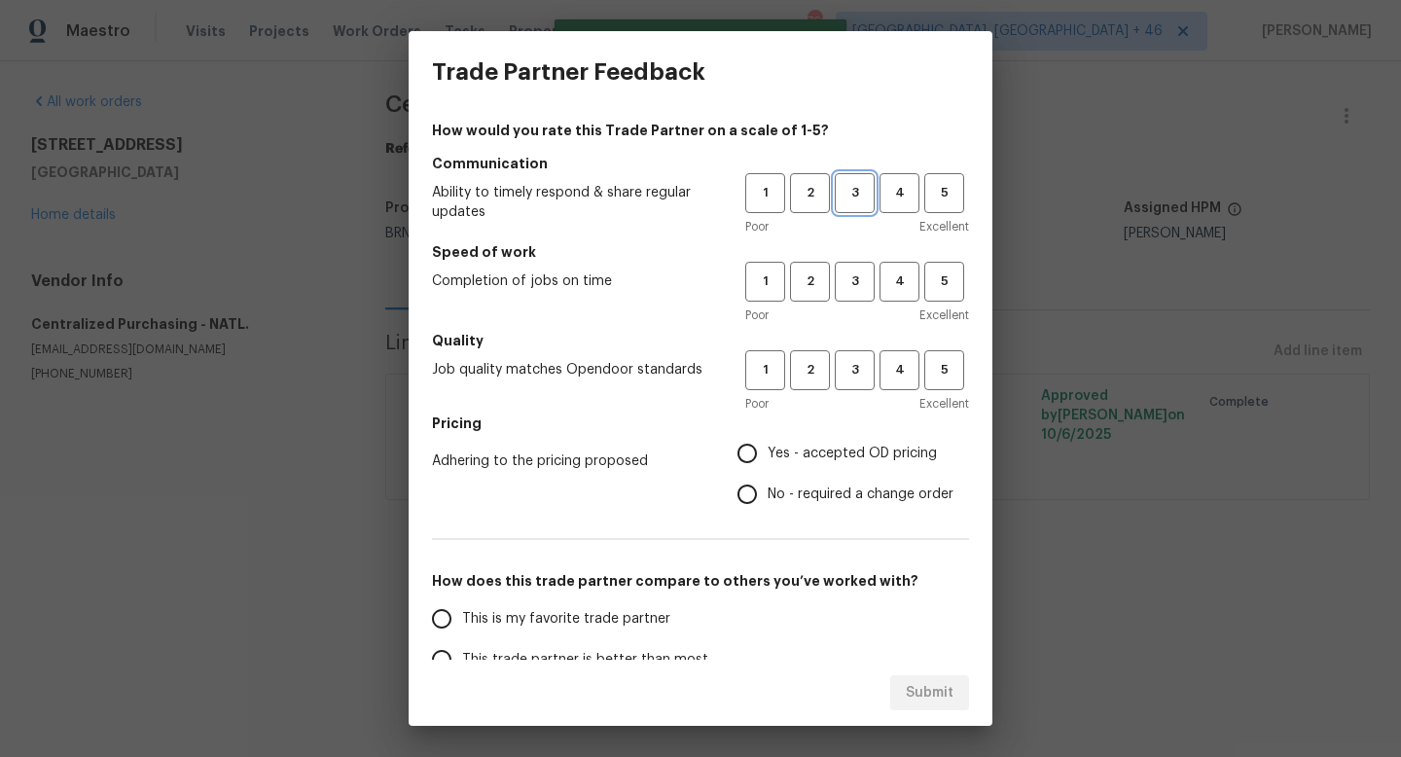
click at [859, 189] on span "3" at bounding box center [855, 193] width 36 height 22
click at [858, 288] on span "3" at bounding box center [855, 281] width 36 height 22
drag, startPoint x: 858, startPoint y: 365, endPoint x: 858, endPoint y: 431, distance: 66.1
click at [858, 368] on span "3" at bounding box center [855, 370] width 36 height 22
click at [858, 431] on h5 "Pricing" at bounding box center [700, 422] width 537 height 19
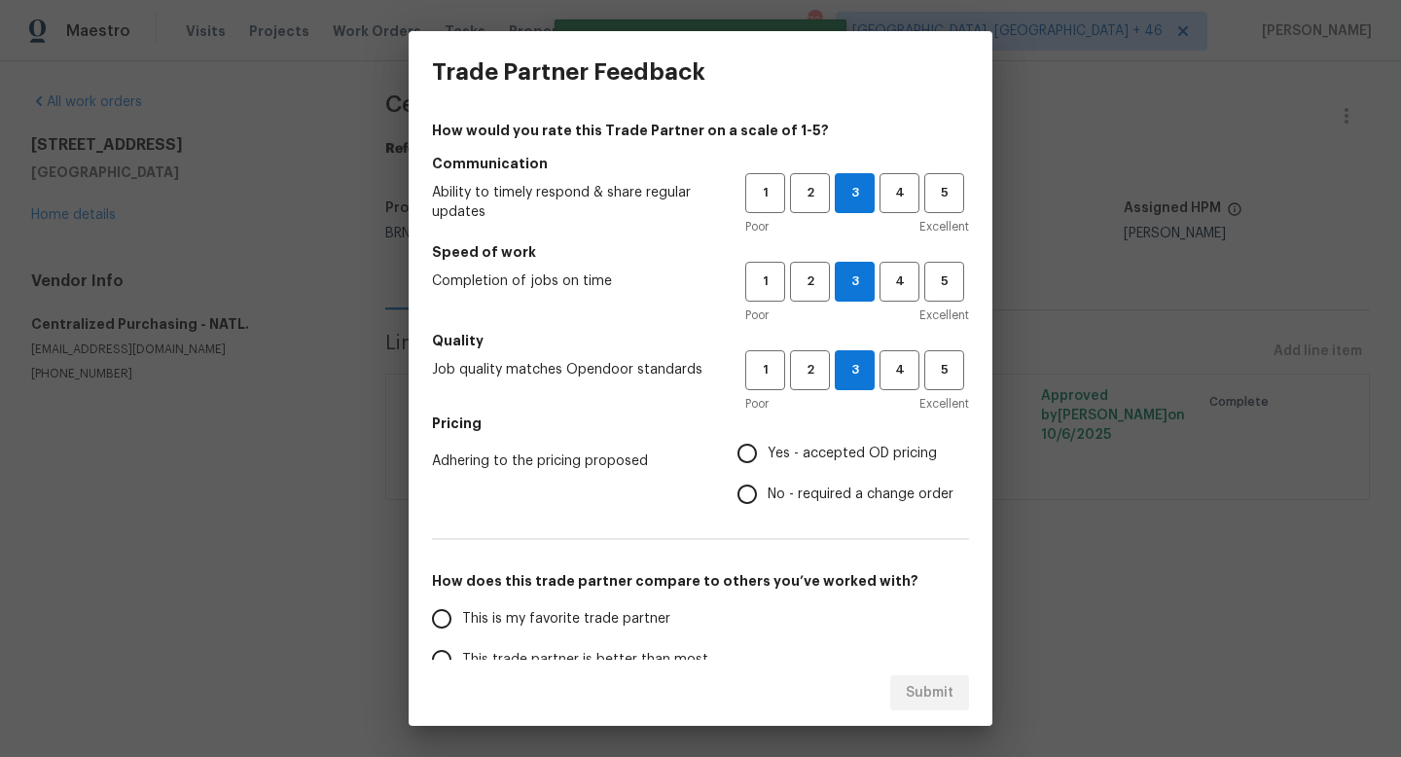
click at [846, 463] on label "Yes - accepted OD pricing" at bounding box center [840, 453] width 227 height 41
click at [768, 463] on input "Yes - accepted OD pricing" at bounding box center [747, 453] width 41 height 41
radio input "true"
click at [562, 616] on span "This is my favorite trade partner" at bounding box center [566, 619] width 208 height 20
click at [462, 616] on input "This is my favorite trade partner" at bounding box center [441, 618] width 41 height 41
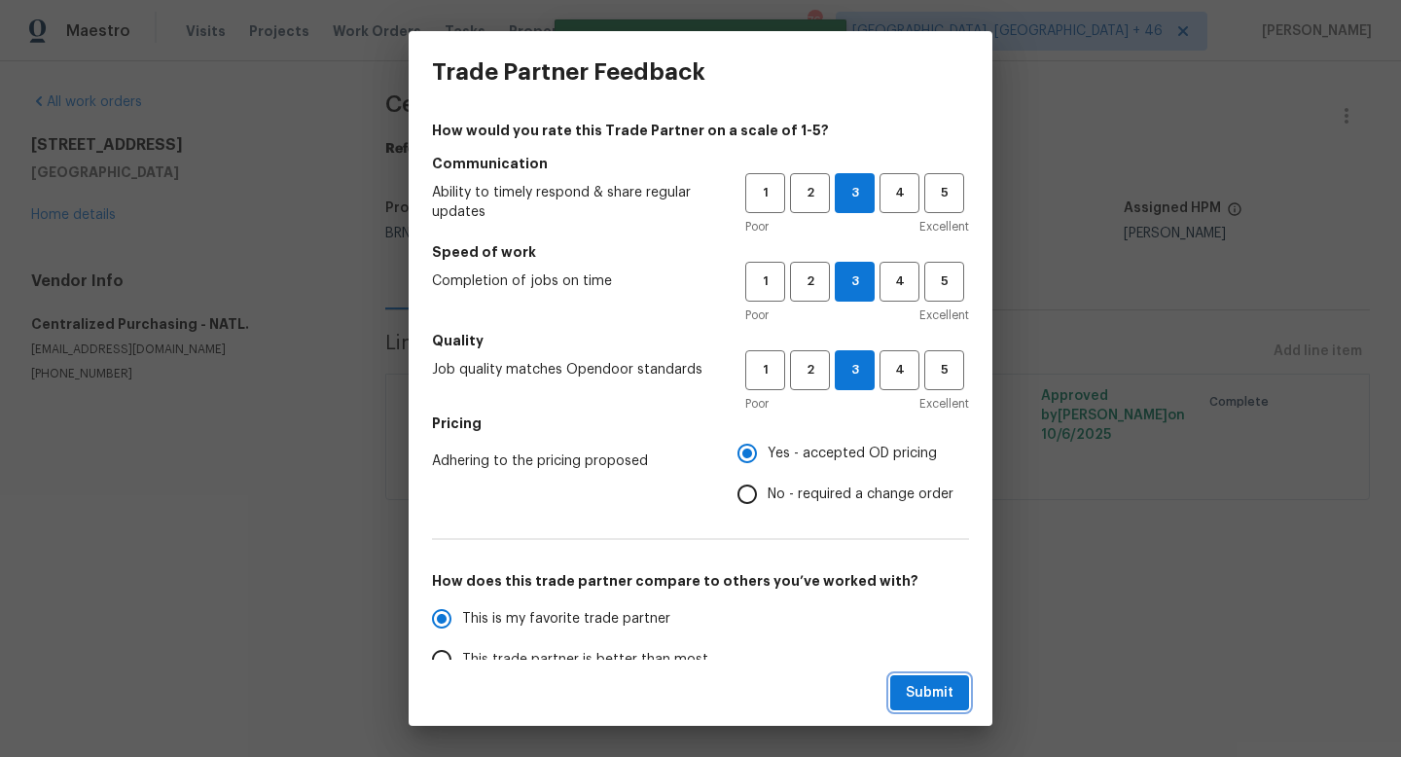
click at [895, 690] on button "Submit" at bounding box center [929, 693] width 79 height 36
radio input "true"
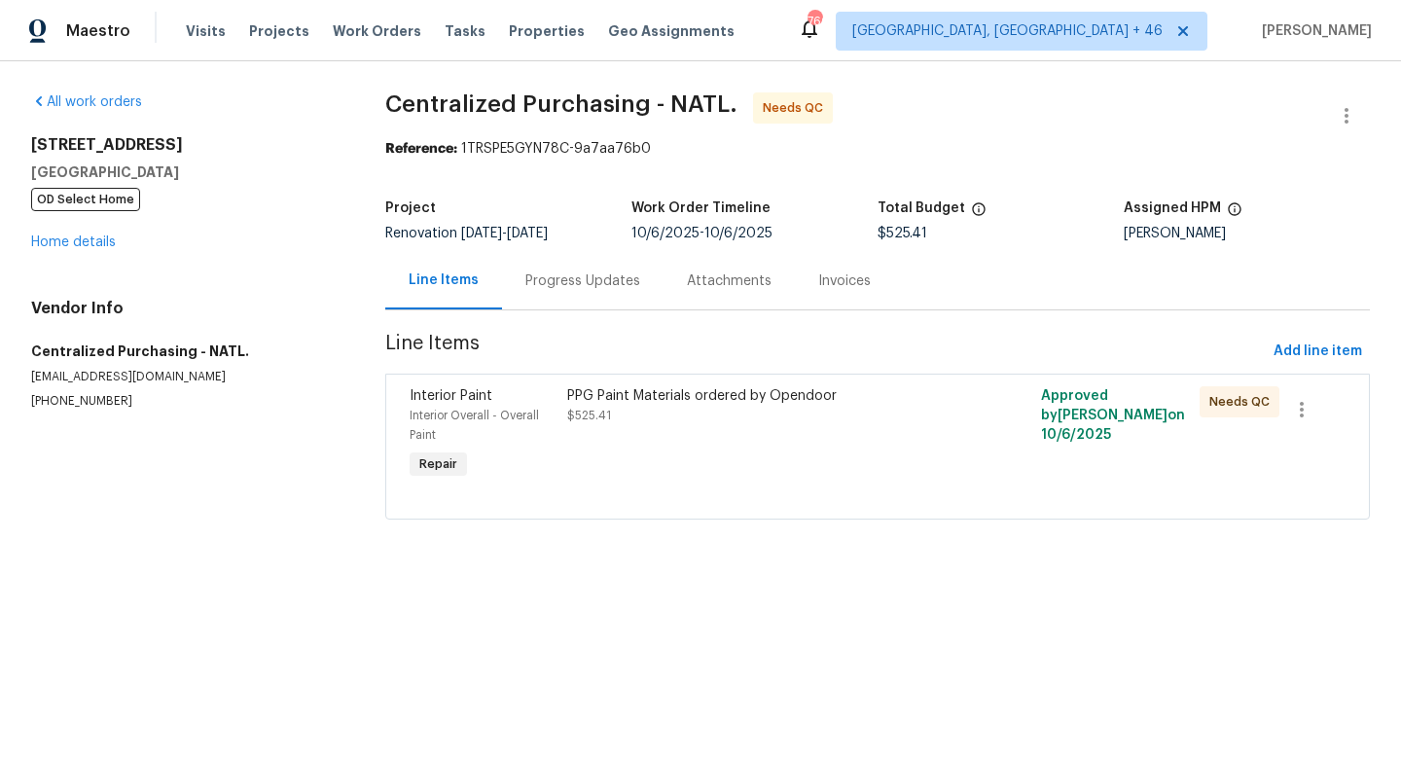
click at [755, 488] on div at bounding box center [878, 494] width 936 height 23
click at [768, 415] on div "PPG Paint Materials ordered by Opendoor $525.41" at bounding box center [758, 405] width 383 height 39
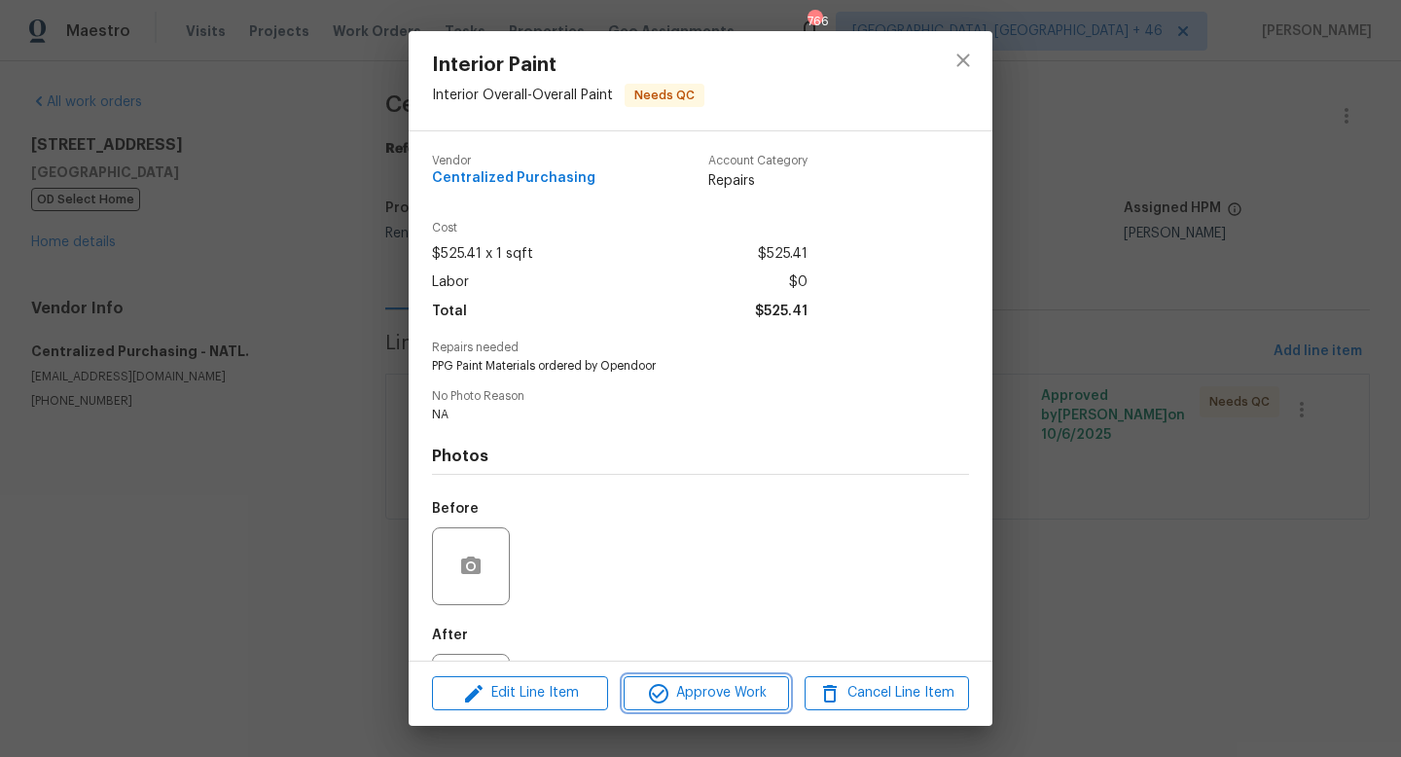
click at [718, 691] on span "Approve Work" at bounding box center [705, 693] width 153 height 24
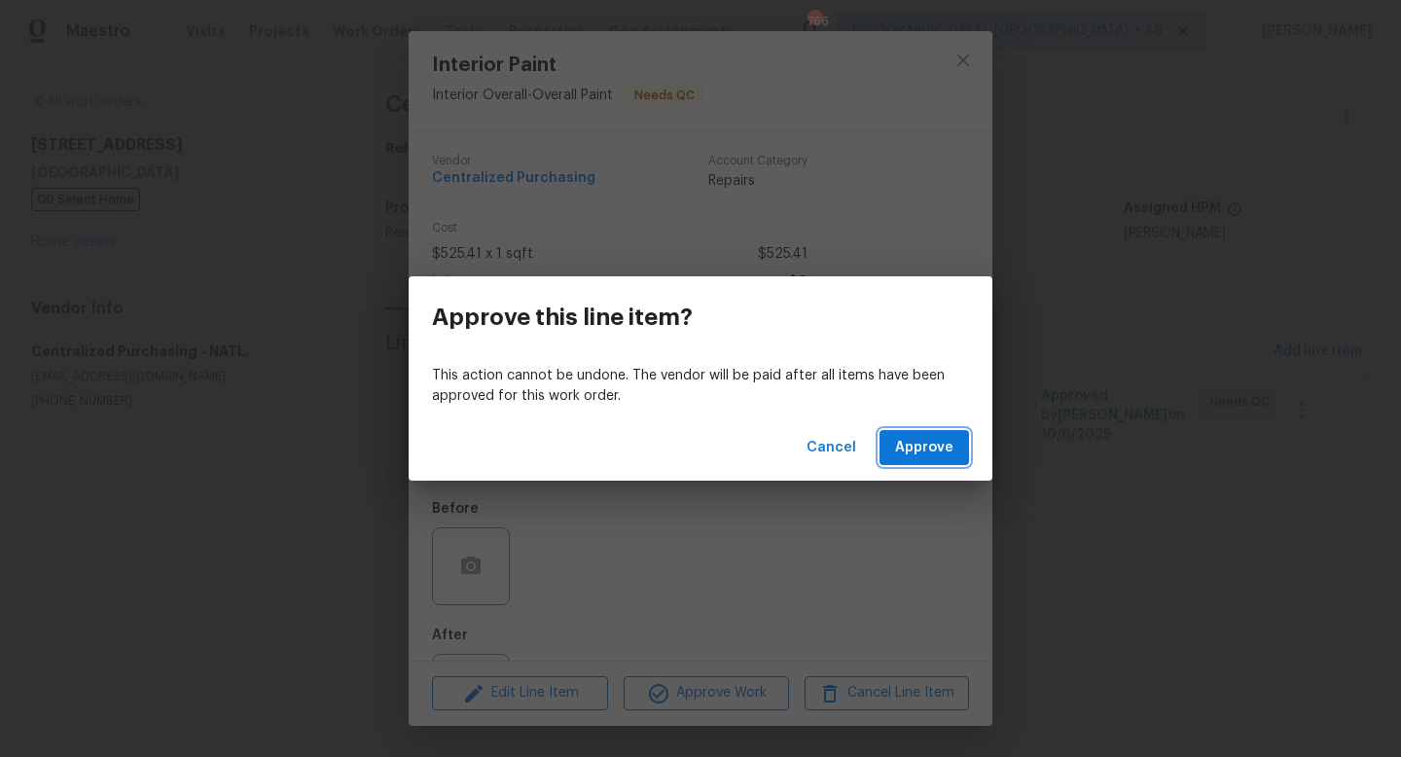
click at [928, 464] on button "Approve" at bounding box center [923, 448] width 89 height 36
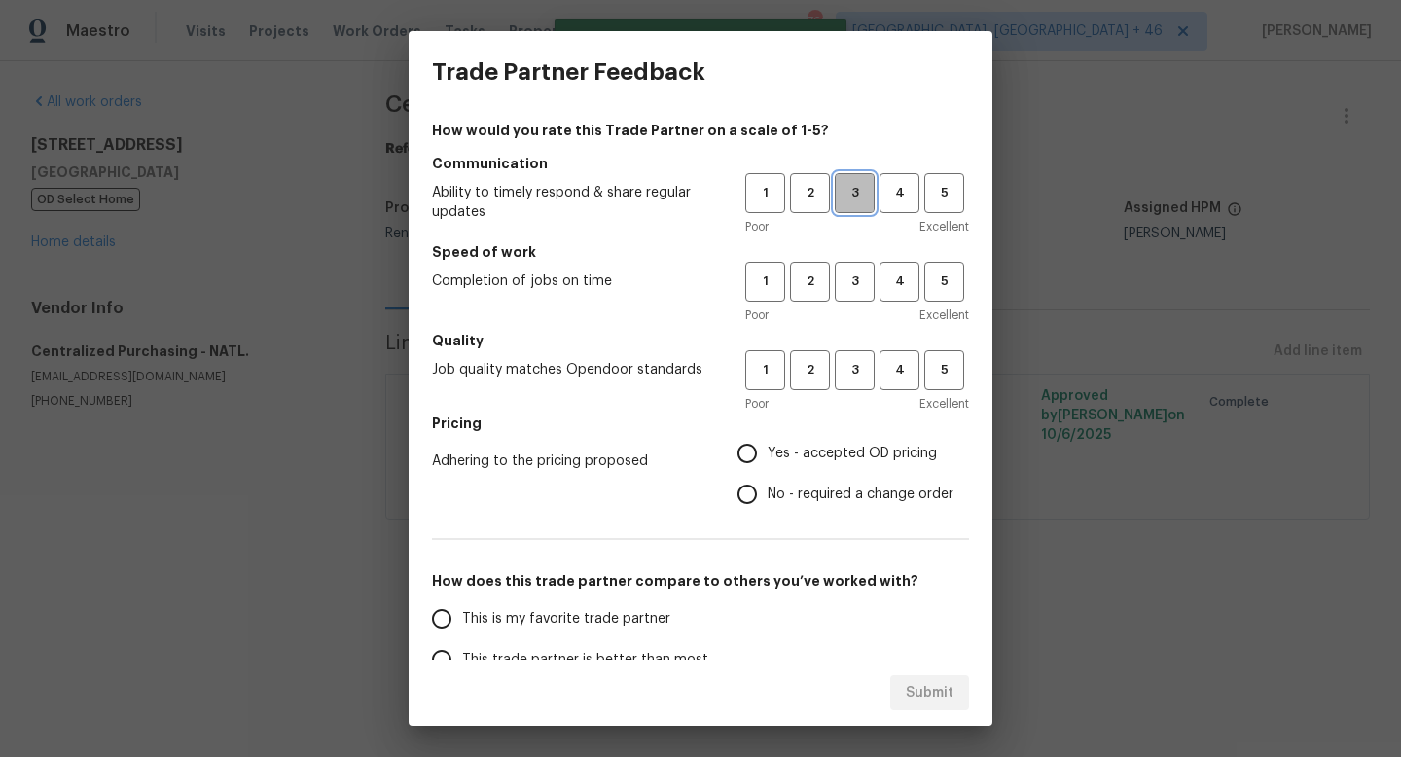
click at [861, 194] on span "3" at bounding box center [855, 193] width 36 height 22
click at [856, 283] on span "3" at bounding box center [855, 281] width 36 height 22
click at [850, 394] on div "Poor Excellent" at bounding box center [857, 403] width 224 height 19
click at [857, 369] on span "3" at bounding box center [855, 370] width 36 height 22
click at [819, 438] on label "Yes - accepted OD pricing" at bounding box center [840, 453] width 227 height 41
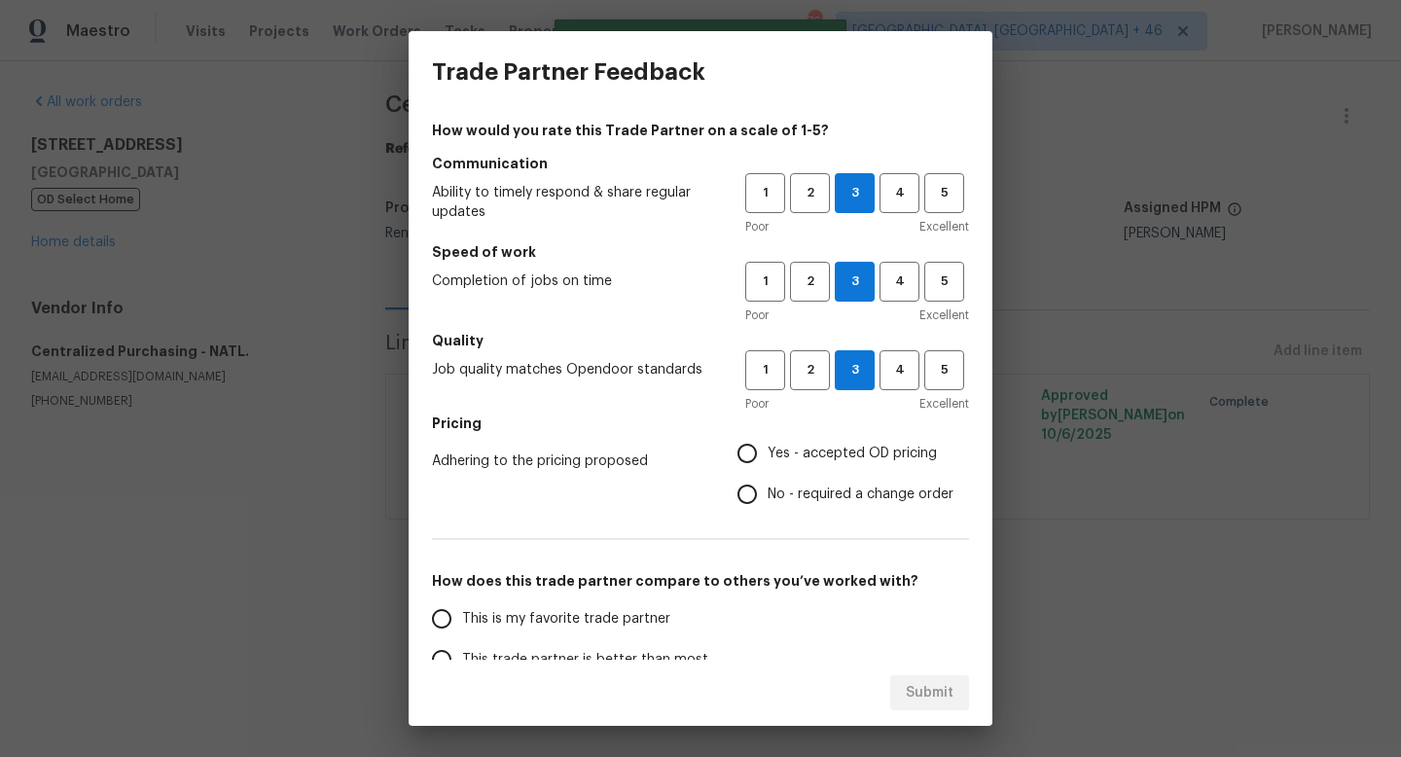
click at [768, 438] on input "Yes - accepted OD pricing" at bounding box center [747, 453] width 41 height 41
radio input "true"
click at [818, 441] on label "Yes - accepted OD pricing" at bounding box center [840, 453] width 227 height 41
click at [768, 441] on input "Yes - accepted OD pricing" at bounding box center [747, 453] width 41 height 41
click at [554, 616] on span "This is my favorite trade partner" at bounding box center [566, 619] width 208 height 20
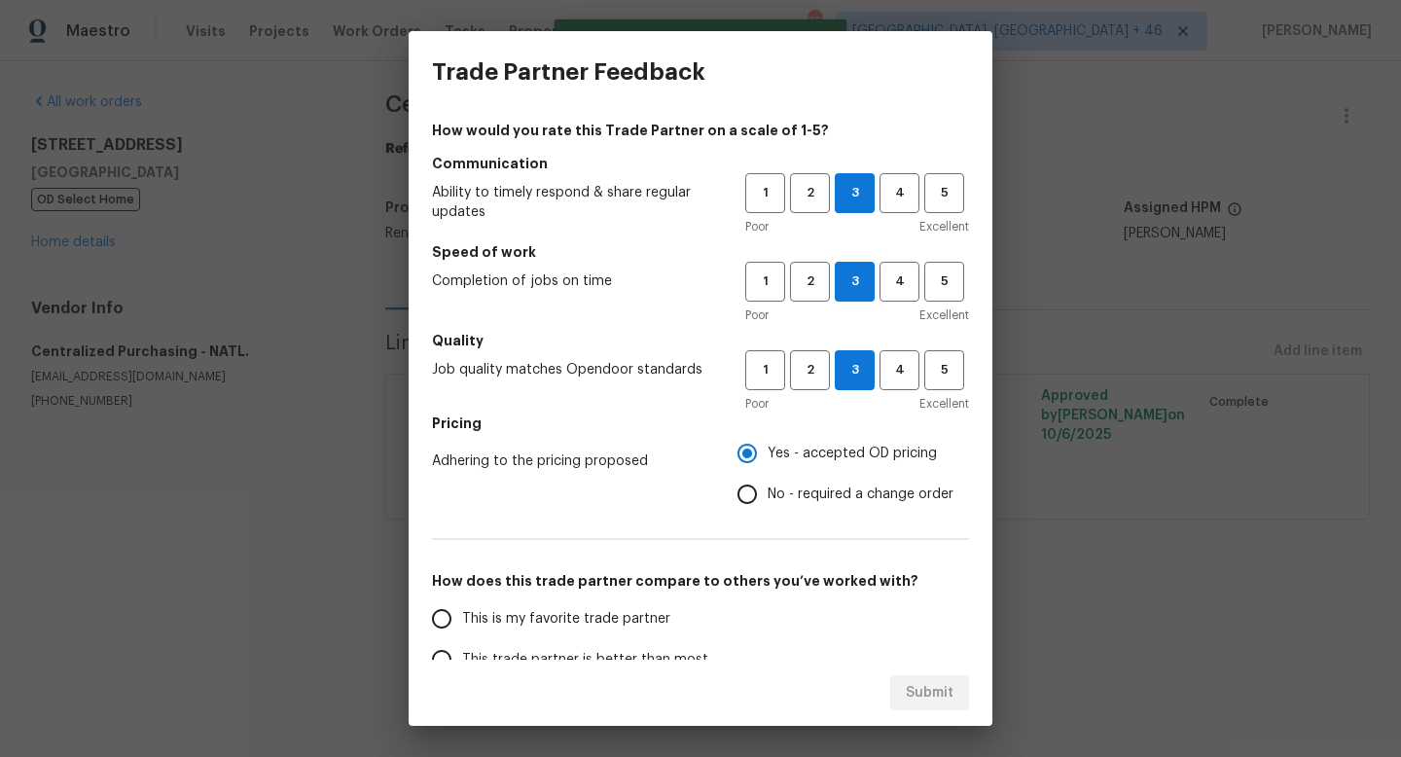
click at [462, 616] on input "This is my favorite trade partner" at bounding box center [441, 618] width 41 height 41
click at [912, 681] on span "Submit" at bounding box center [930, 693] width 48 height 24
radio input "true"
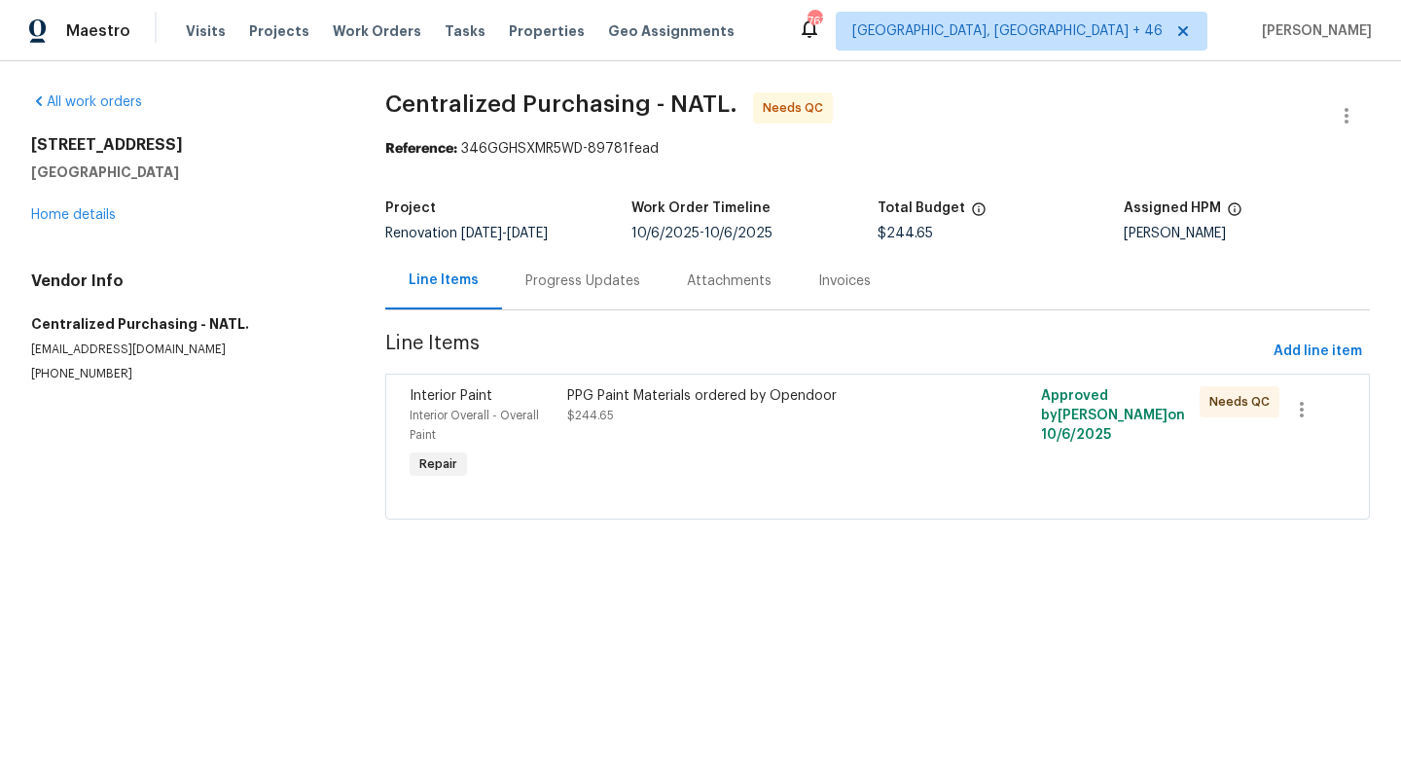
click at [641, 482] on div "PPG Paint Materials ordered by Opendoor $244.65" at bounding box center [758, 434] width 395 height 109
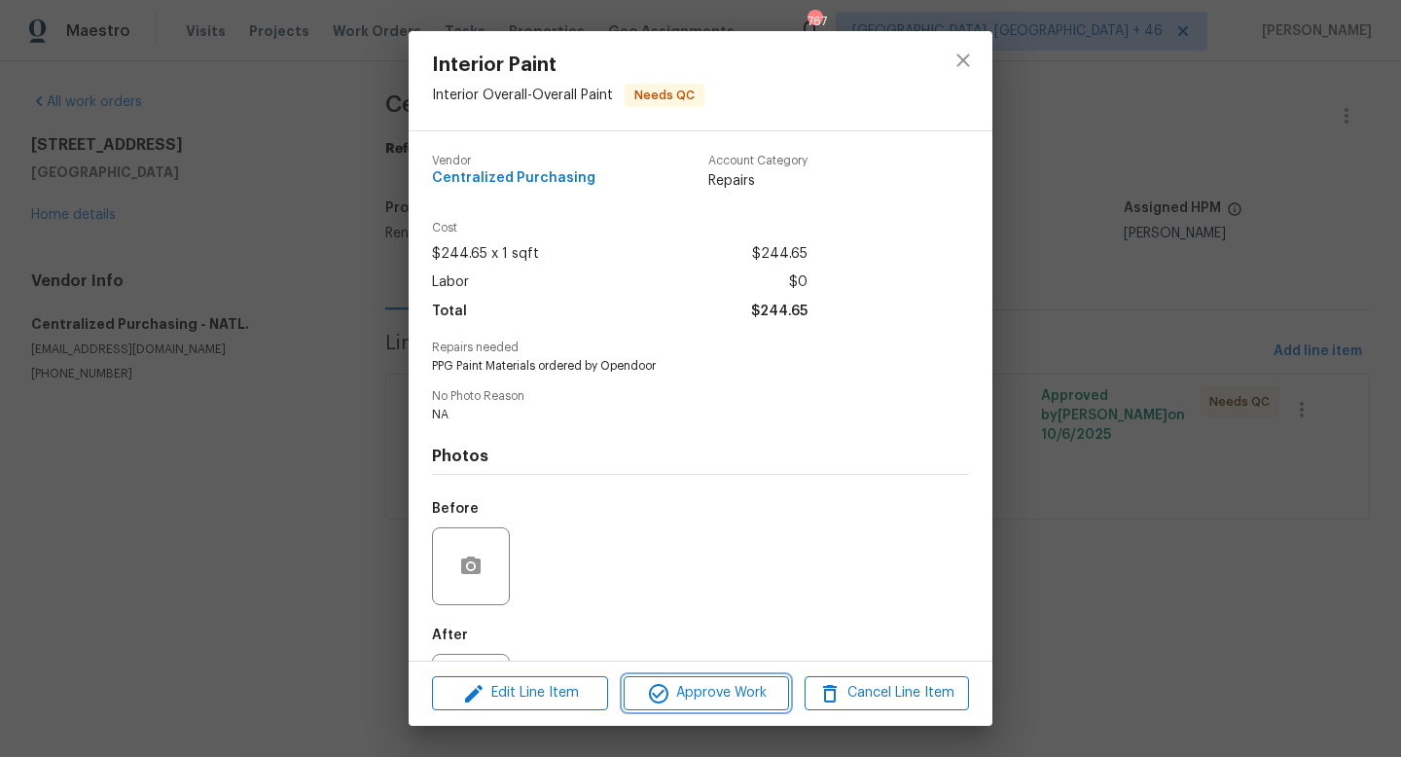
click at [690, 676] on button "Approve Work" at bounding box center [706, 693] width 164 height 34
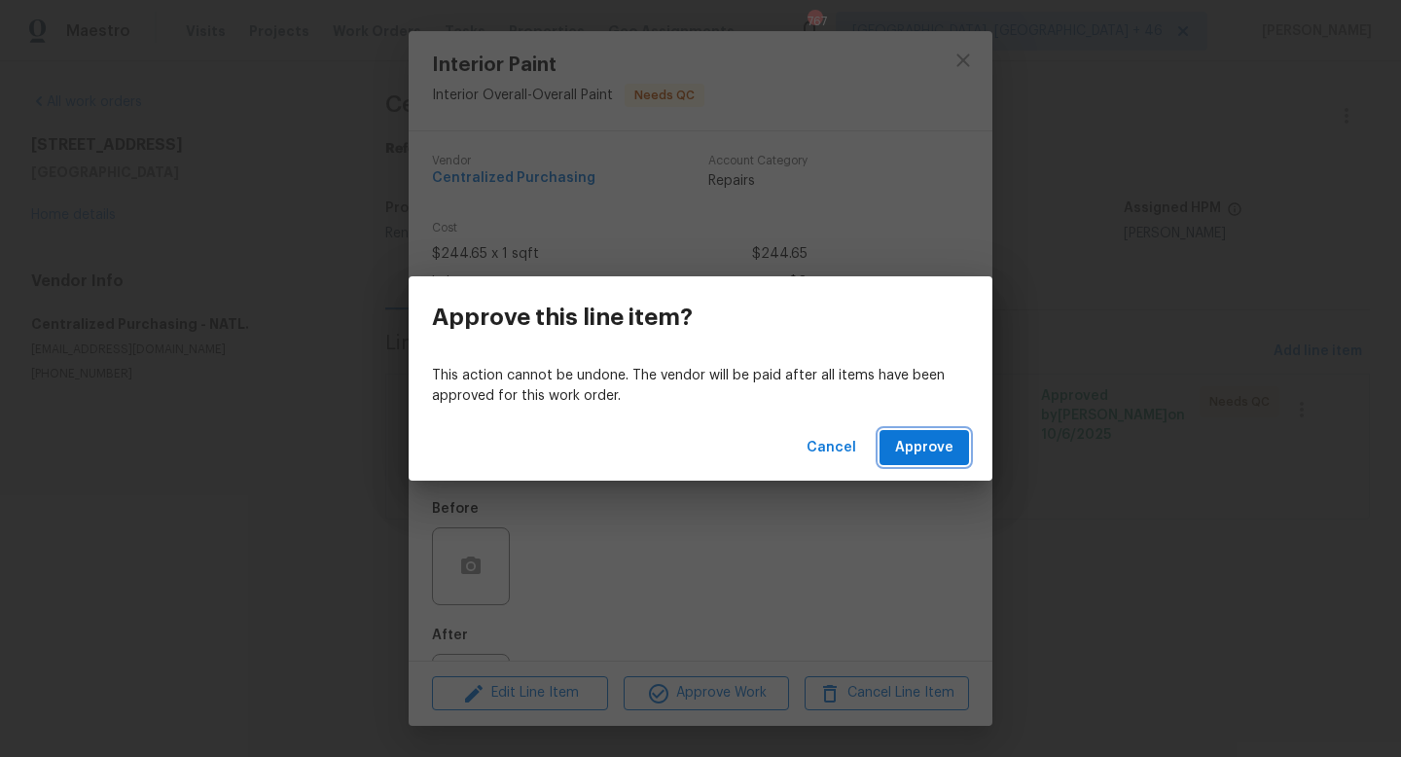
click at [937, 444] on span "Approve" at bounding box center [924, 448] width 58 height 24
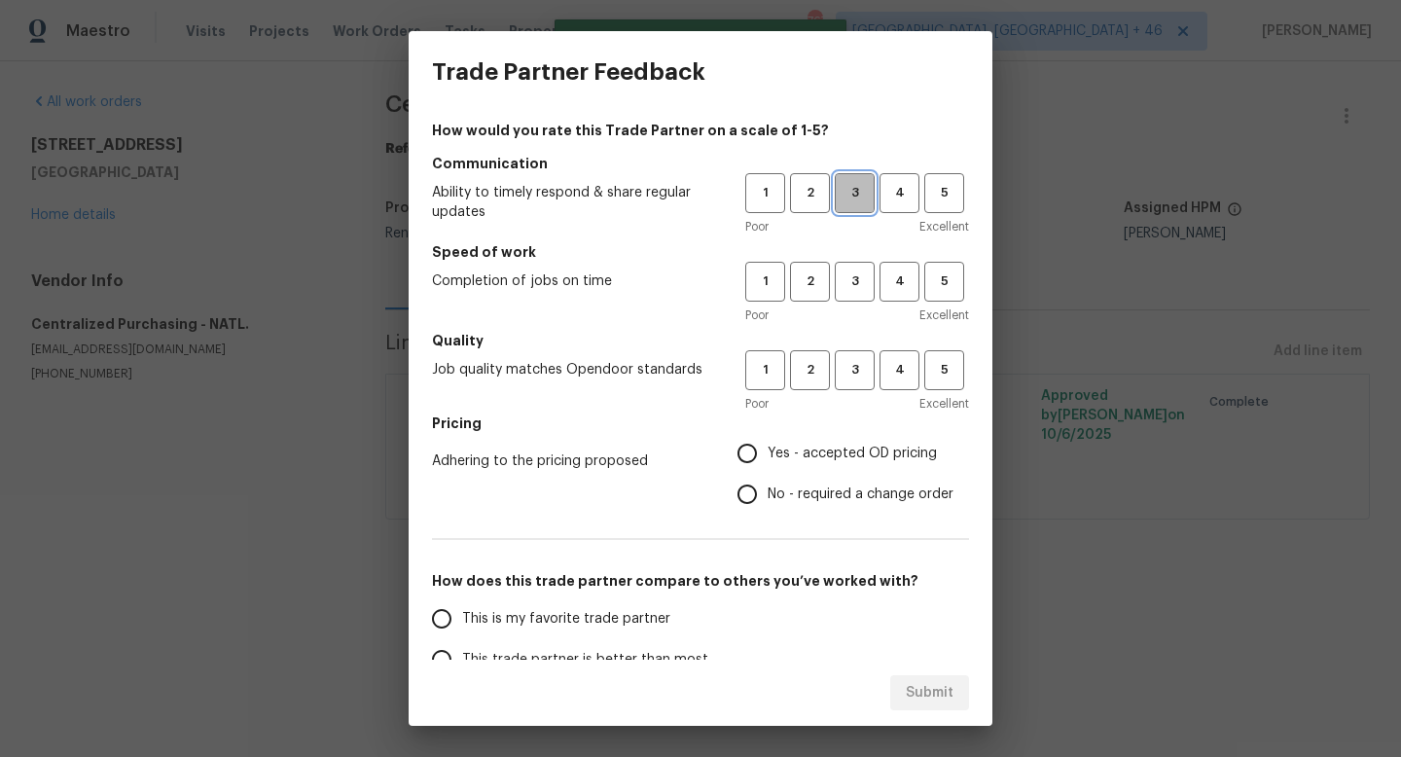
click at [863, 188] on span "3" at bounding box center [855, 193] width 36 height 22
click at [858, 295] on button "3" at bounding box center [855, 282] width 40 height 40
click at [858, 365] on span "3" at bounding box center [855, 370] width 36 height 22
click at [858, 436] on label "Yes - accepted OD pricing" at bounding box center [840, 453] width 227 height 41
click at [768, 436] on input "Yes - accepted OD pricing" at bounding box center [747, 453] width 41 height 41
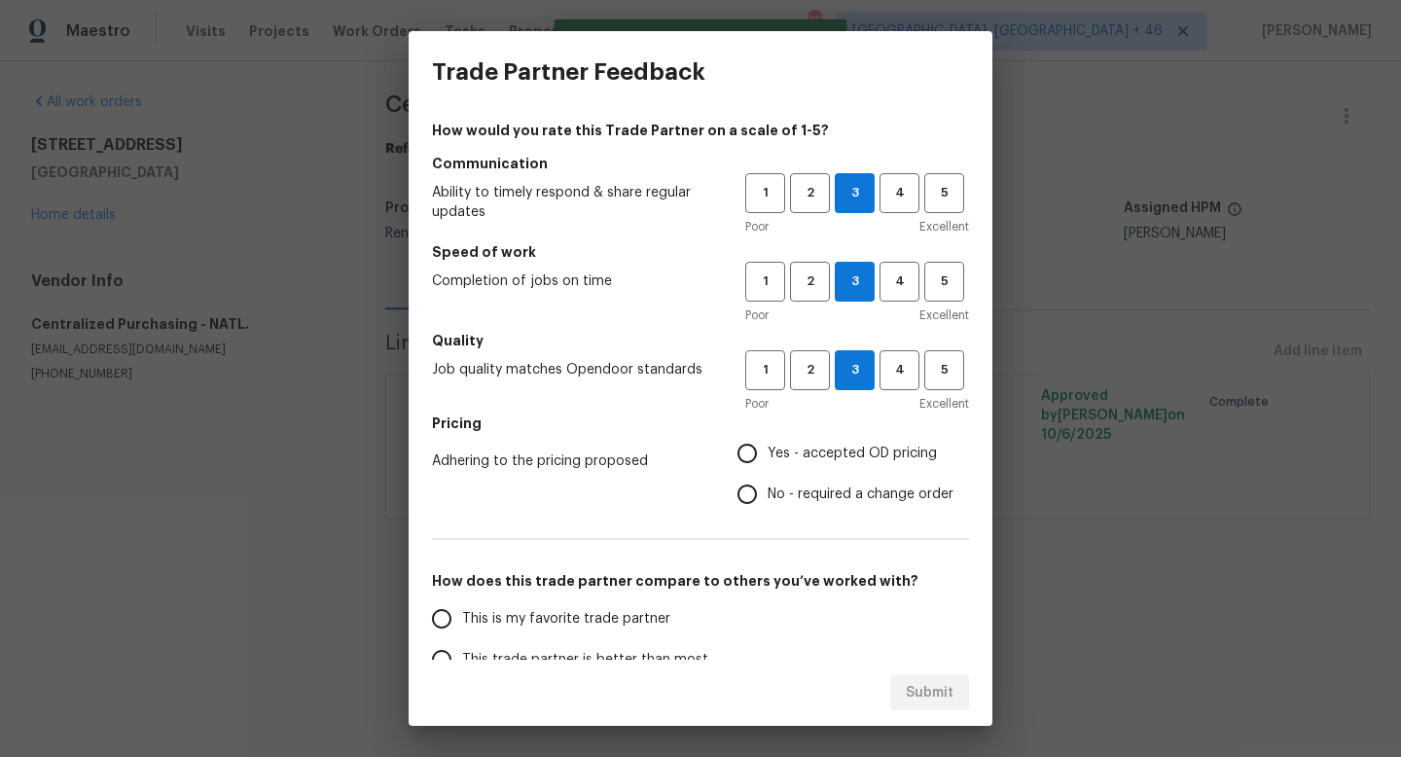
radio input "true"
click at [606, 639] on label "This trade partner is better than most" at bounding box center [574, 659] width 307 height 41
click at [462, 639] on input "This trade partner is better than most" at bounding box center [441, 659] width 41 height 41
radio input "false"
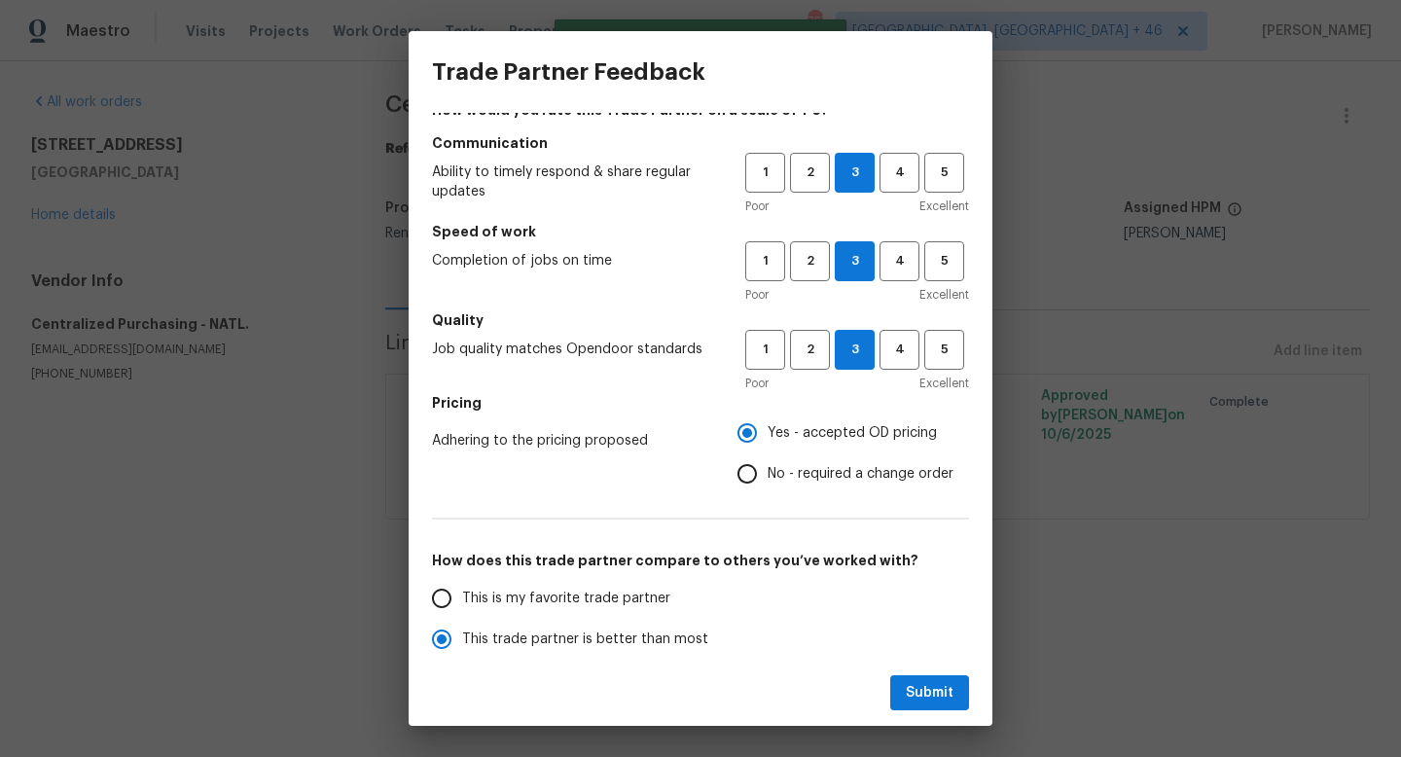
click at [613, 604] on span "This is my favorite trade partner" at bounding box center [566, 599] width 208 height 20
click at [462, 604] on input "This is my favorite trade partner" at bounding box center [441, 598] width 41 height 41
click at [919, 693] on span "Submit" at bounding box center [930, 693] width 48 height 24
radio input "true"
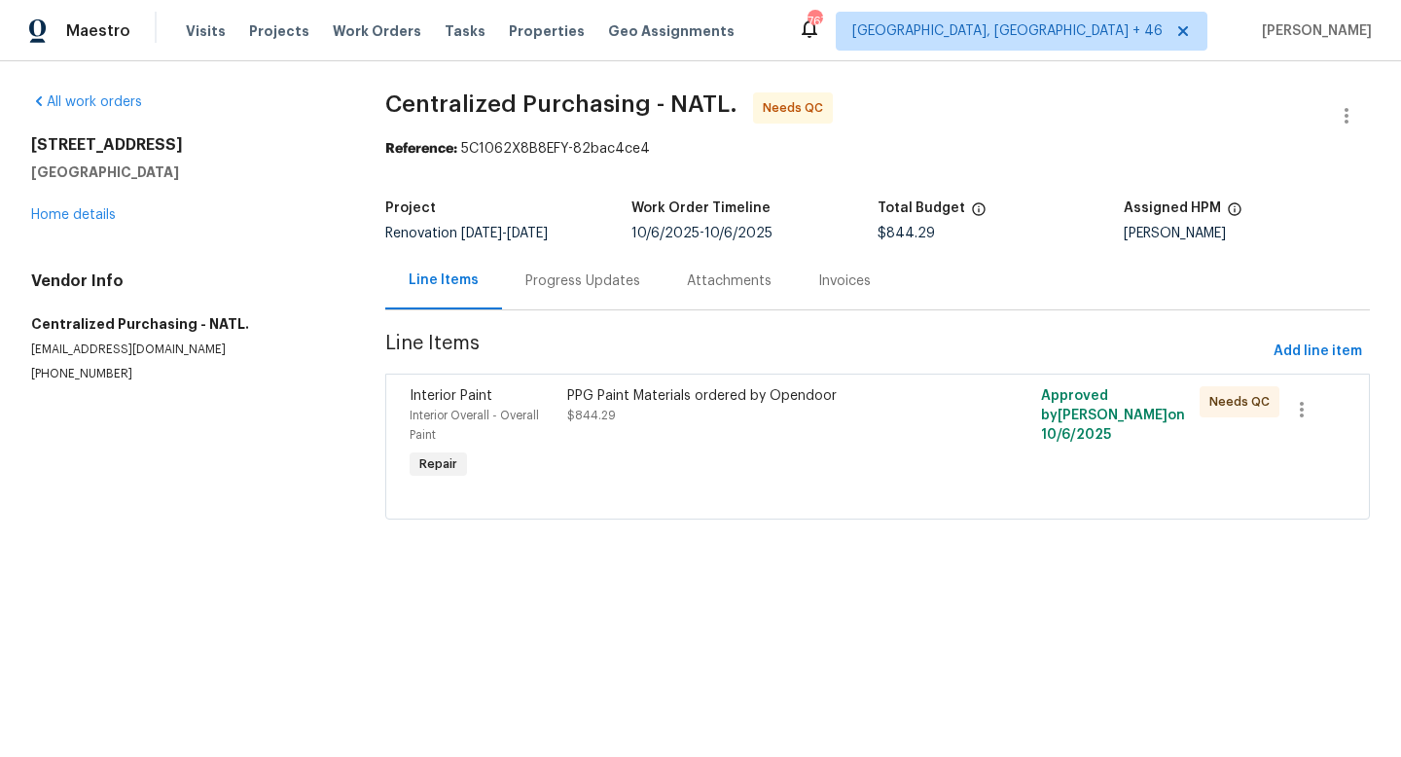
click at [716, 434] on div "PPG Paint Materials ordered by Opendoor $844.29" at bounding box center [758, 434] width 395 height 109
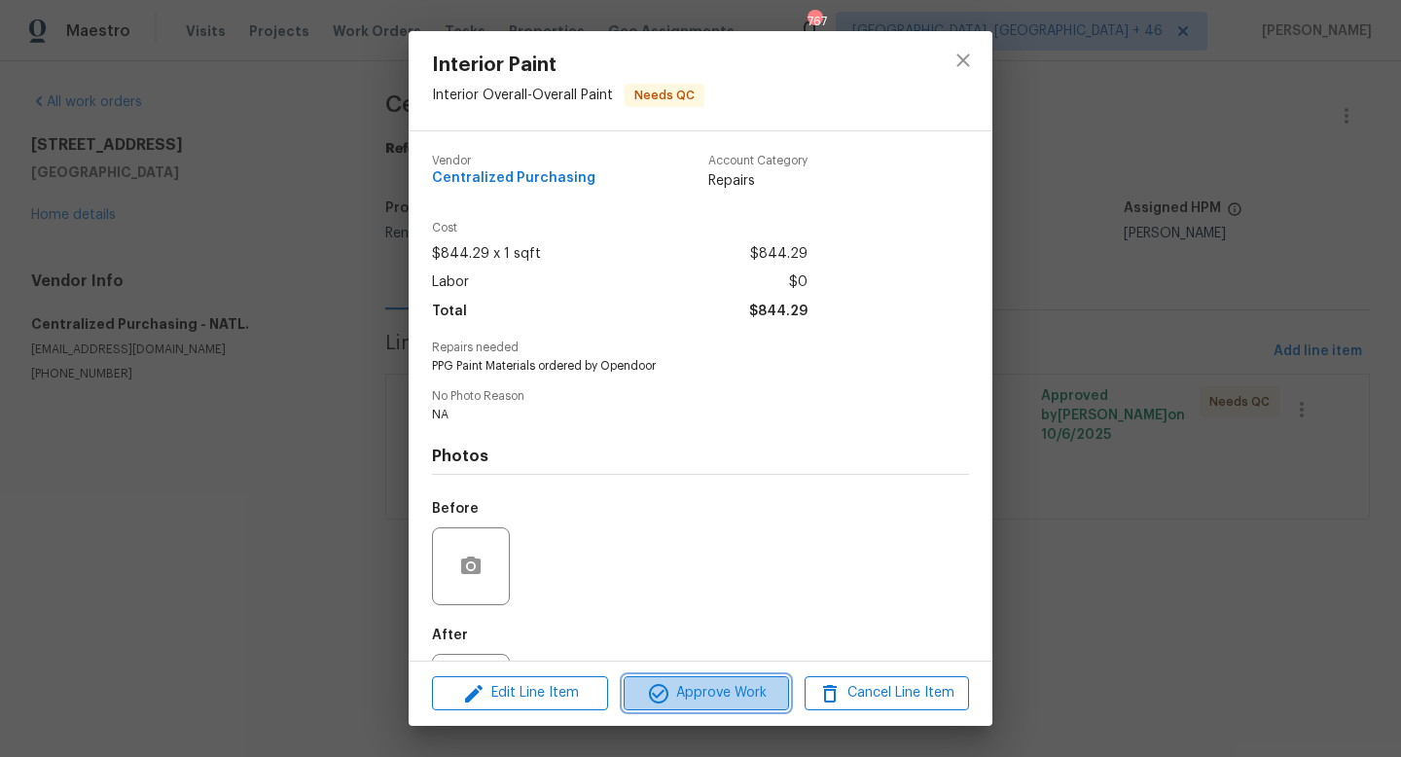
click at [689, 693] on span "Approve Work" at bounding box center [705, 693] width 153 height 24
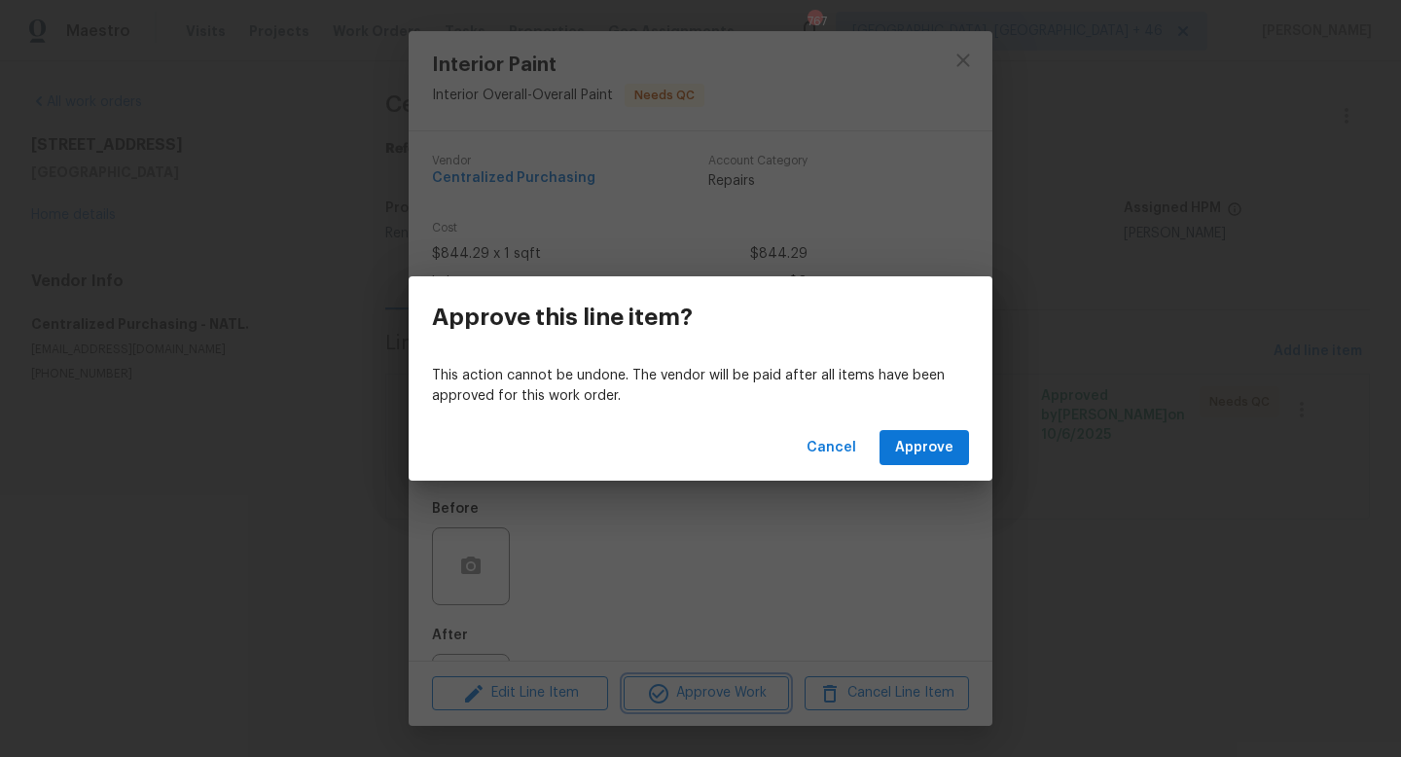
click at [896, 492] on div "Approve this line item? This action cannot be undone. The vendor will be paid a…" at bounding box center [700, 378] width 1401 height 757
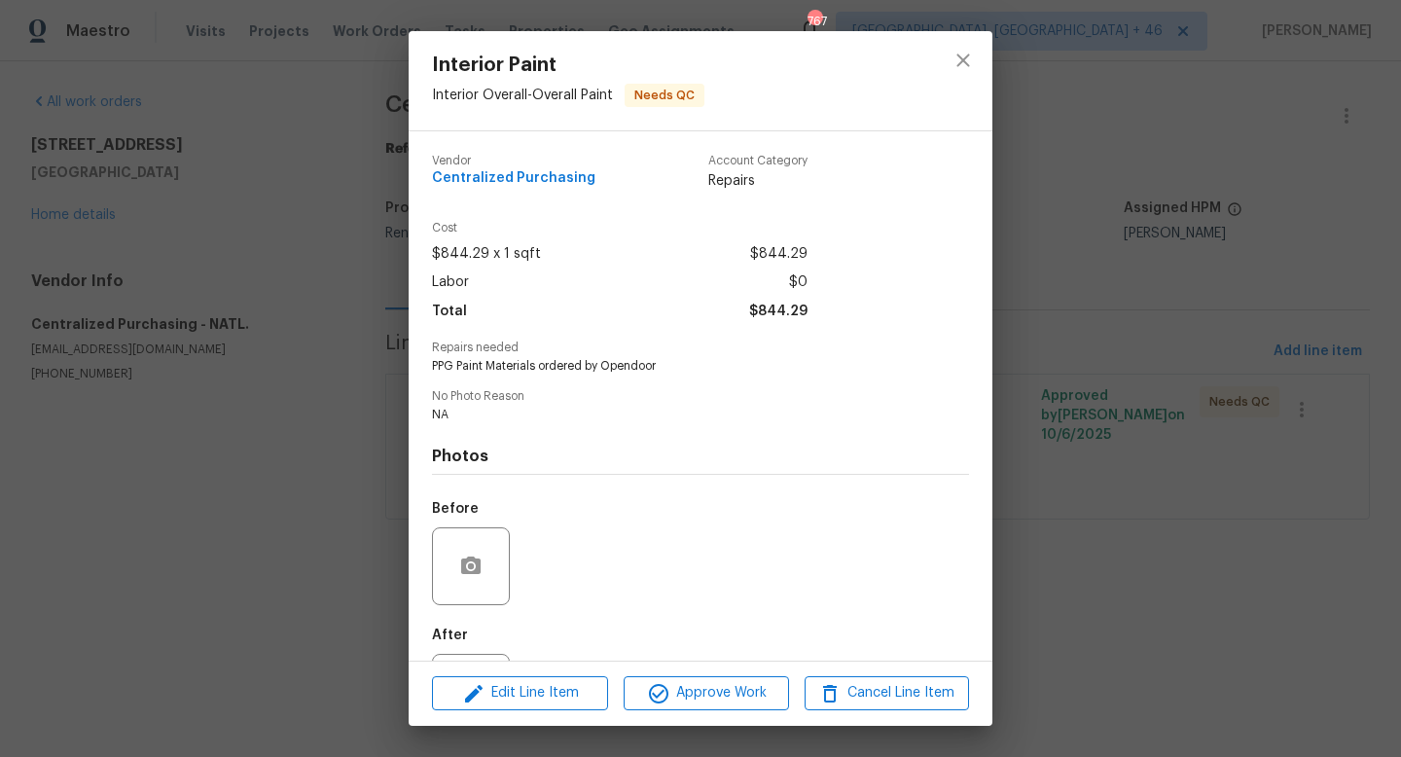
click at [899, 471] on div "Photos Before After" at bounding box center [700, 583] width 537 height 320
click at [707, 675] on div "Edit Line Item Approve Work Cancel Line Item" at bounding box center [701, 693] width 584 height 65
click at [707, 687] on span "Approve Work" at bounding box center [705, 693] width 153 height 24
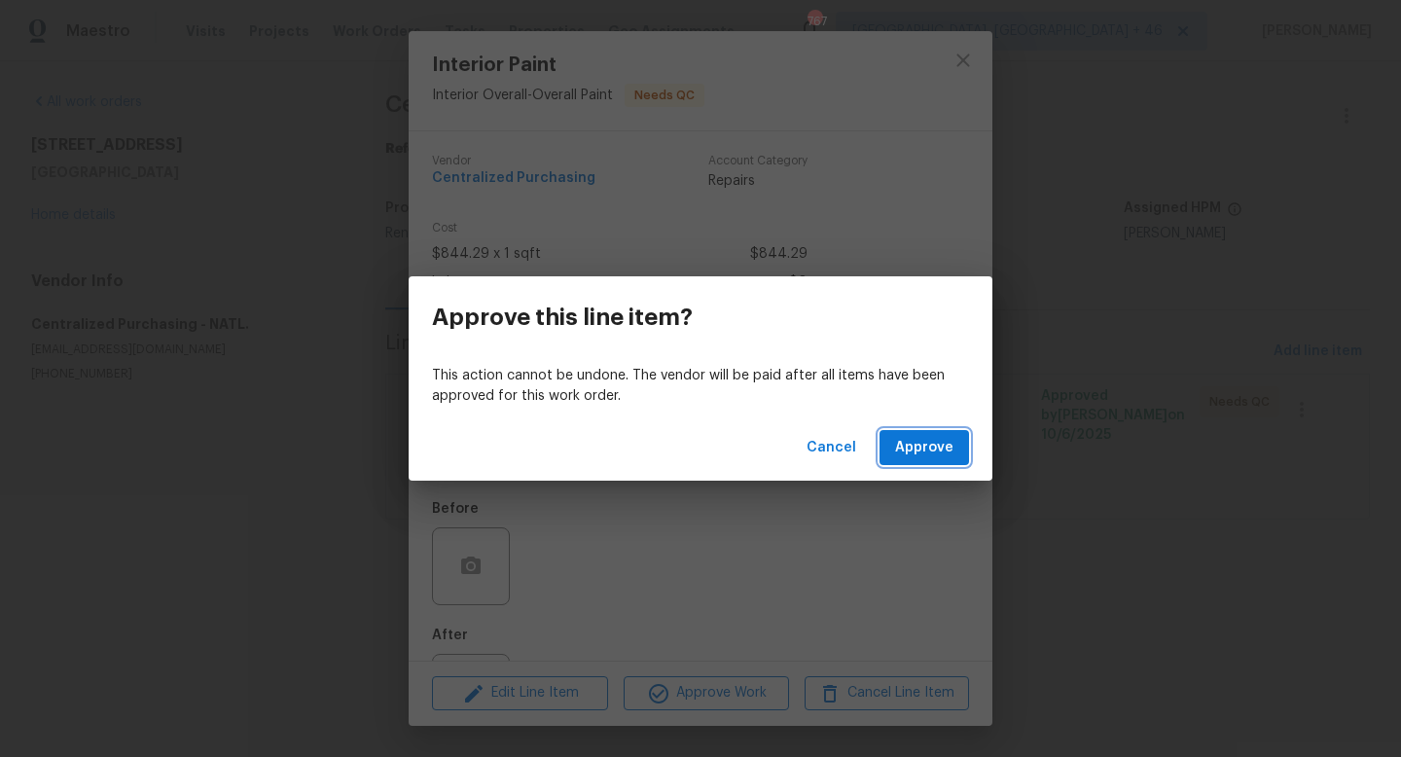
click at [902, 452] on span "Approve" at bounding box center [924, 448] width 58 height 24
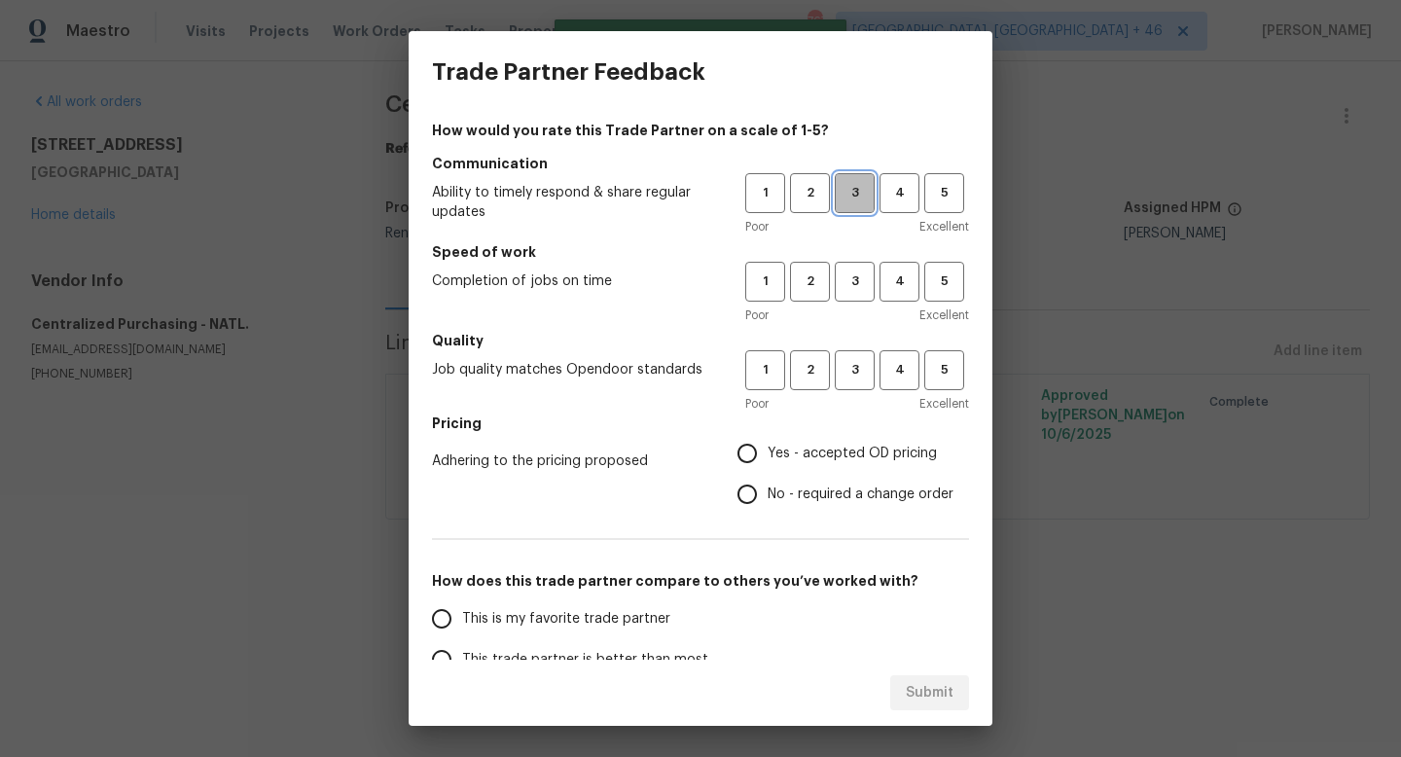
click at [868, 196] on span "3" at bounding box center [855, 193] width 36 height 22
click at [868, 306] on div "Poor Excellent" at bounding box center [857, 314] width 224 height 19
click at [868, 290] on span "3" at bounding box center [855, 281] width 36 height 22
click at [861, 359] on span "3" at bounding box center [855, 370] width 36 height 22
click at [854, 452] on span "Yes - accepted OD pricing" at bounding box center [852, 454] width 169 height 20
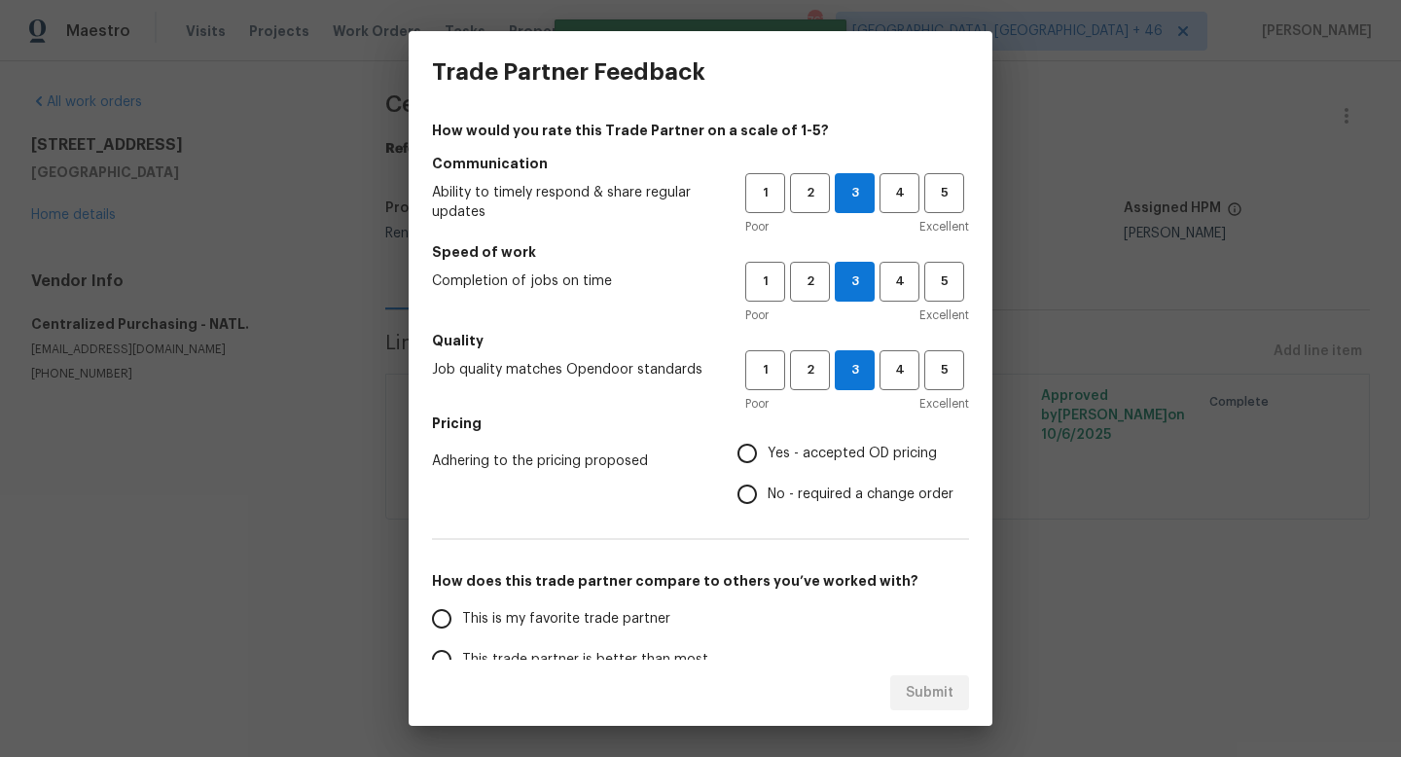
click at [768, 452] on input "Yes - accepted OD pricing" at bounding box center [747, 453] width 41 height 41
radio input "true"
click at [542, 622] on span "This is my favorite trade partner" at bounding box center [566, 619] width 208 height 20
click at [462, 622] on input "This is my favorite trade partner" at bounding box center [441, 618] width 41 height 41
click at [929, 678] on button "Submit" at bounding box center [929, 693] width 79 height 36
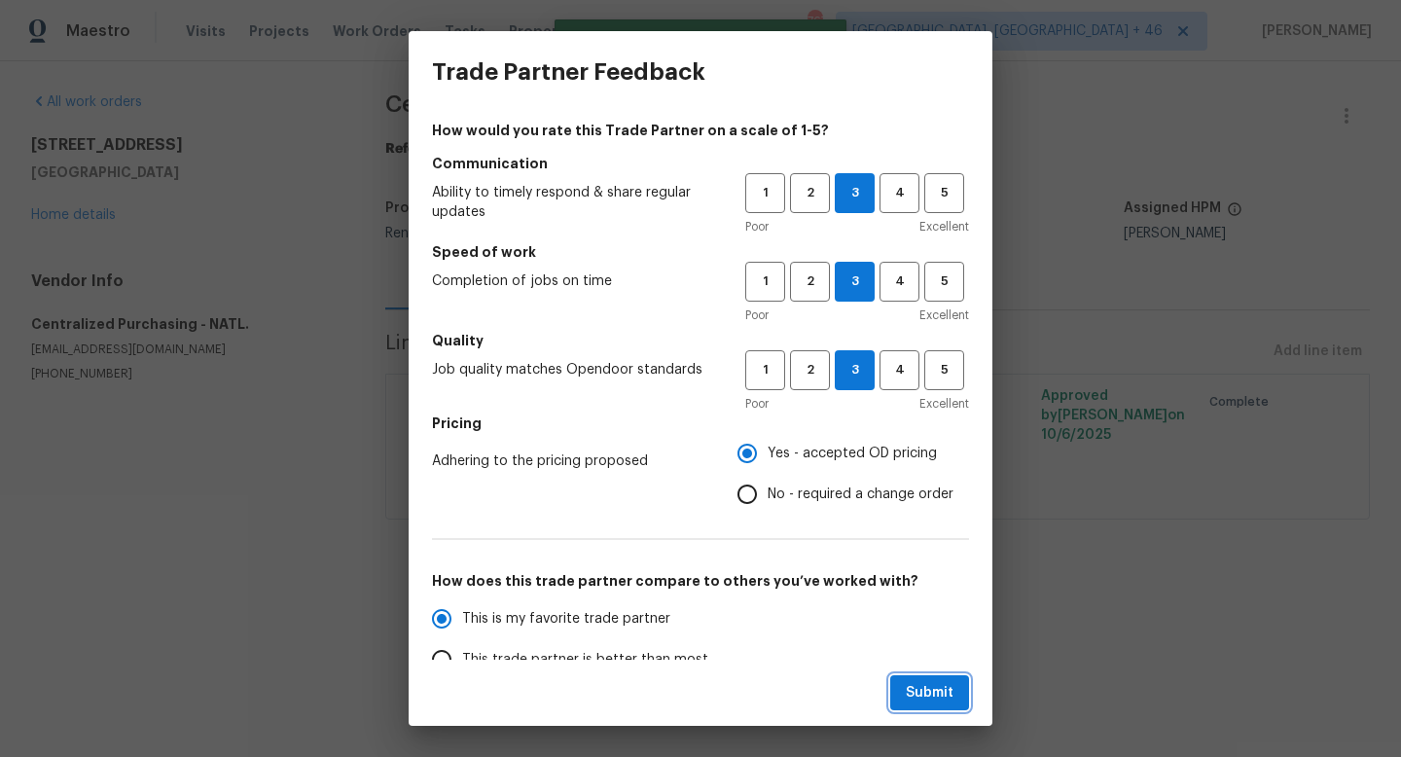
radio input "true"
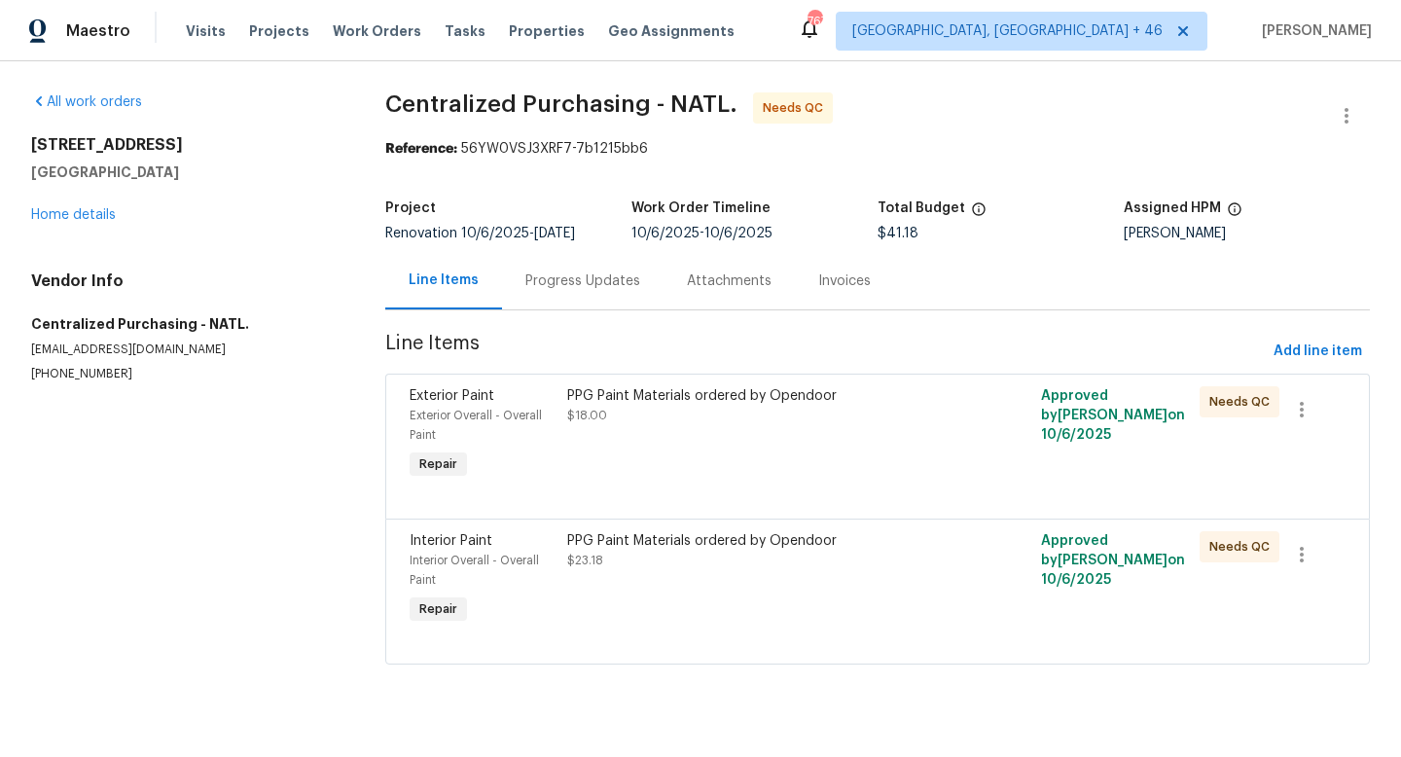
click at [813, 429] on div "PPG Paint Materials ordered by Opendoor $18.00" at bounding box center [758, 434] width 395 height 109
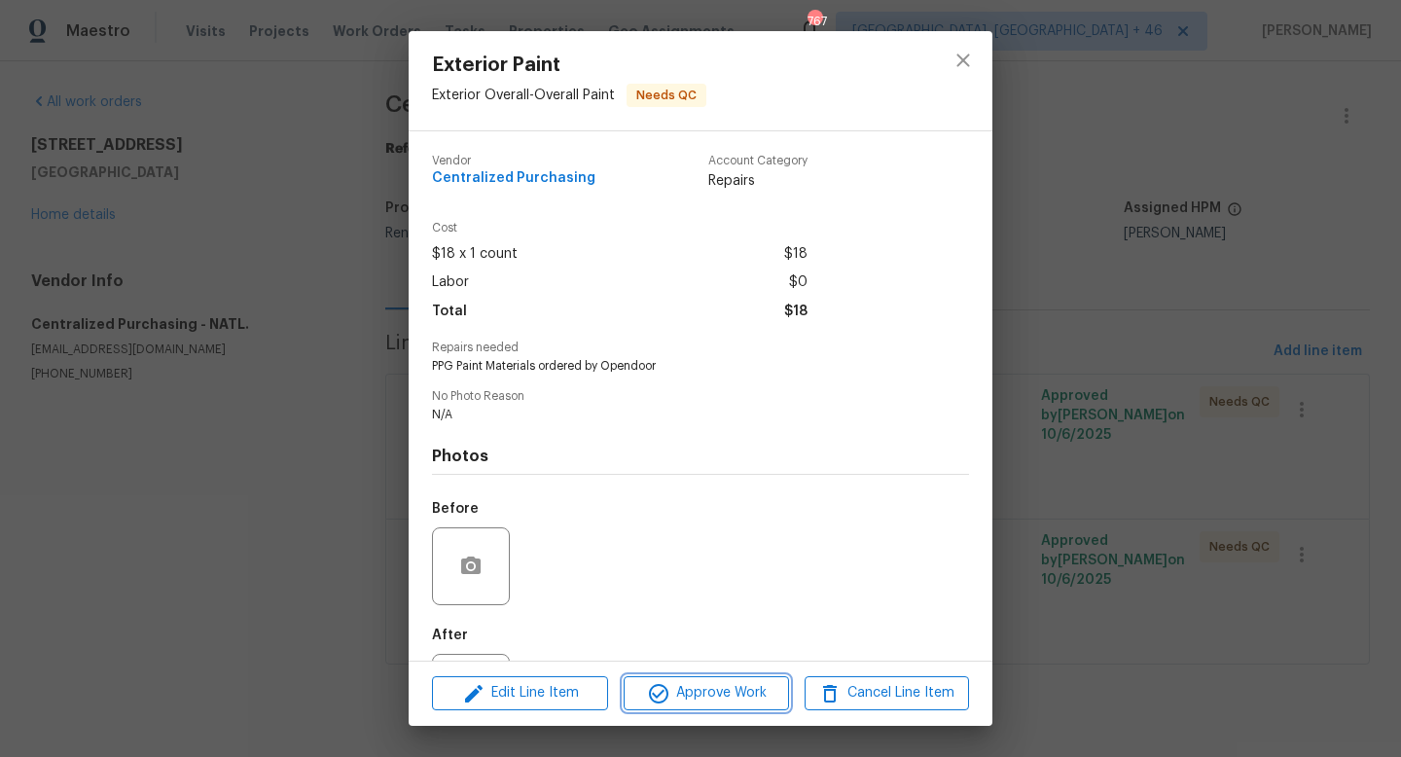
click at [688, 687] on span "Approve Work" at bounding box center [705, 693] width 153 height 24
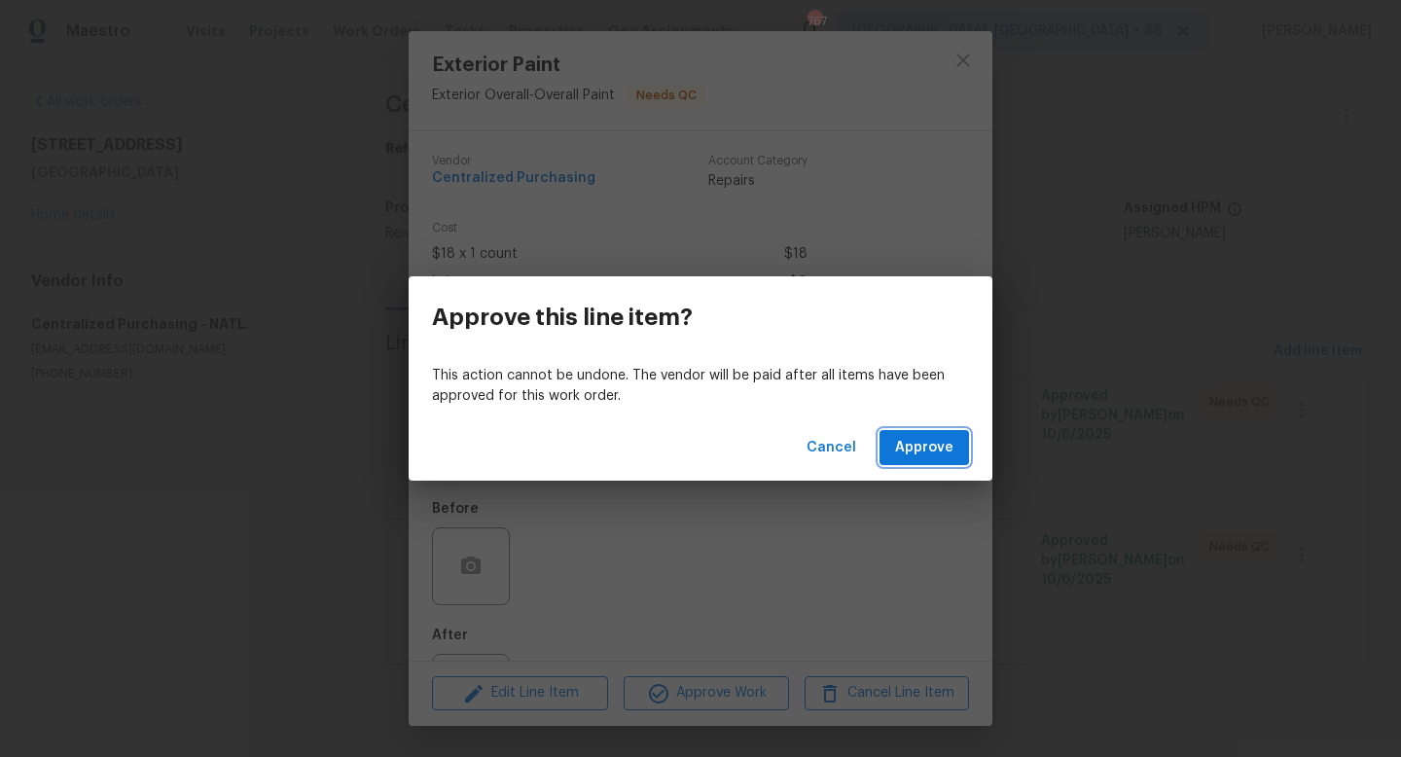
click at [907, 447] on span "Approve" at bounding box center [924, 448] width 58 height 24
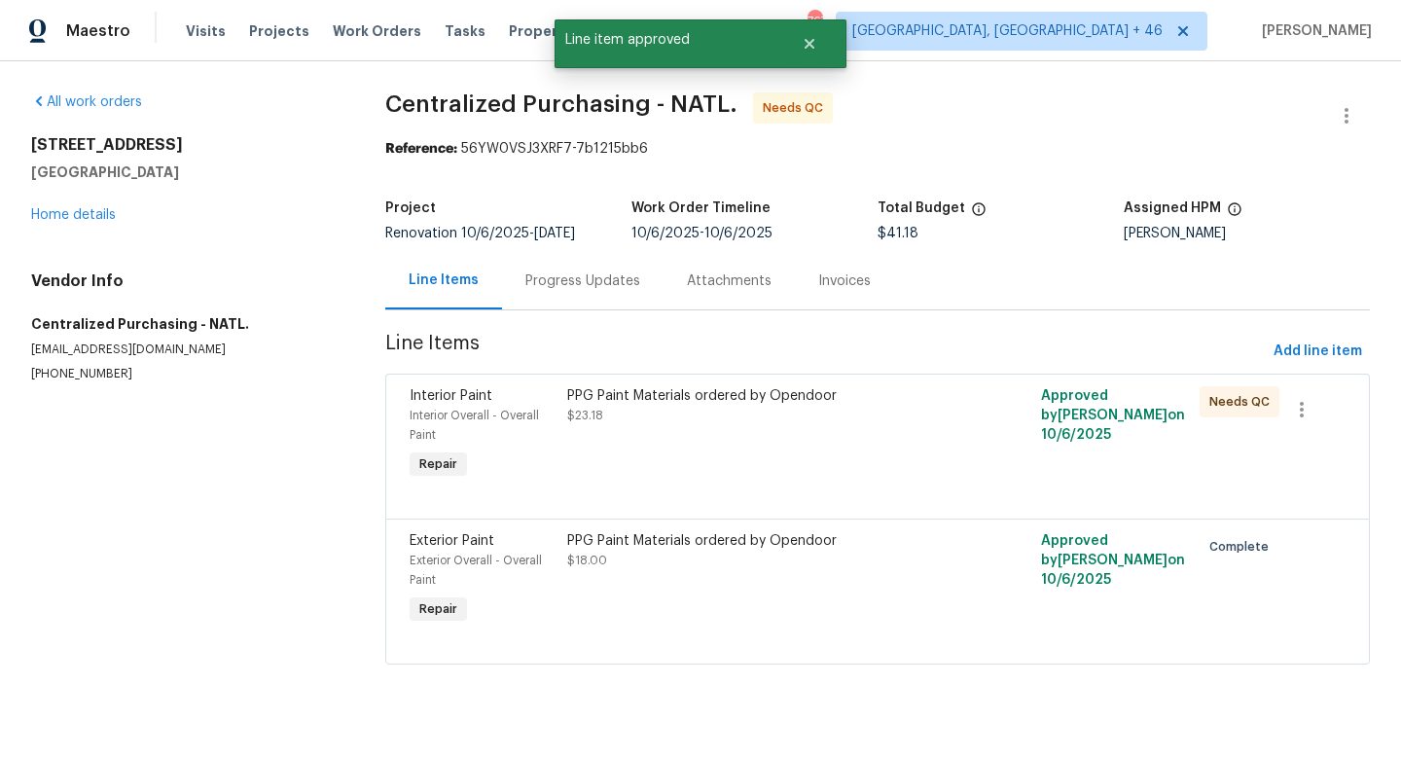
click at [747, 478] on div "PPG Paint Materials ordered by Opendoor $23.18" at bounding box center [758, 434] width 395 height 109
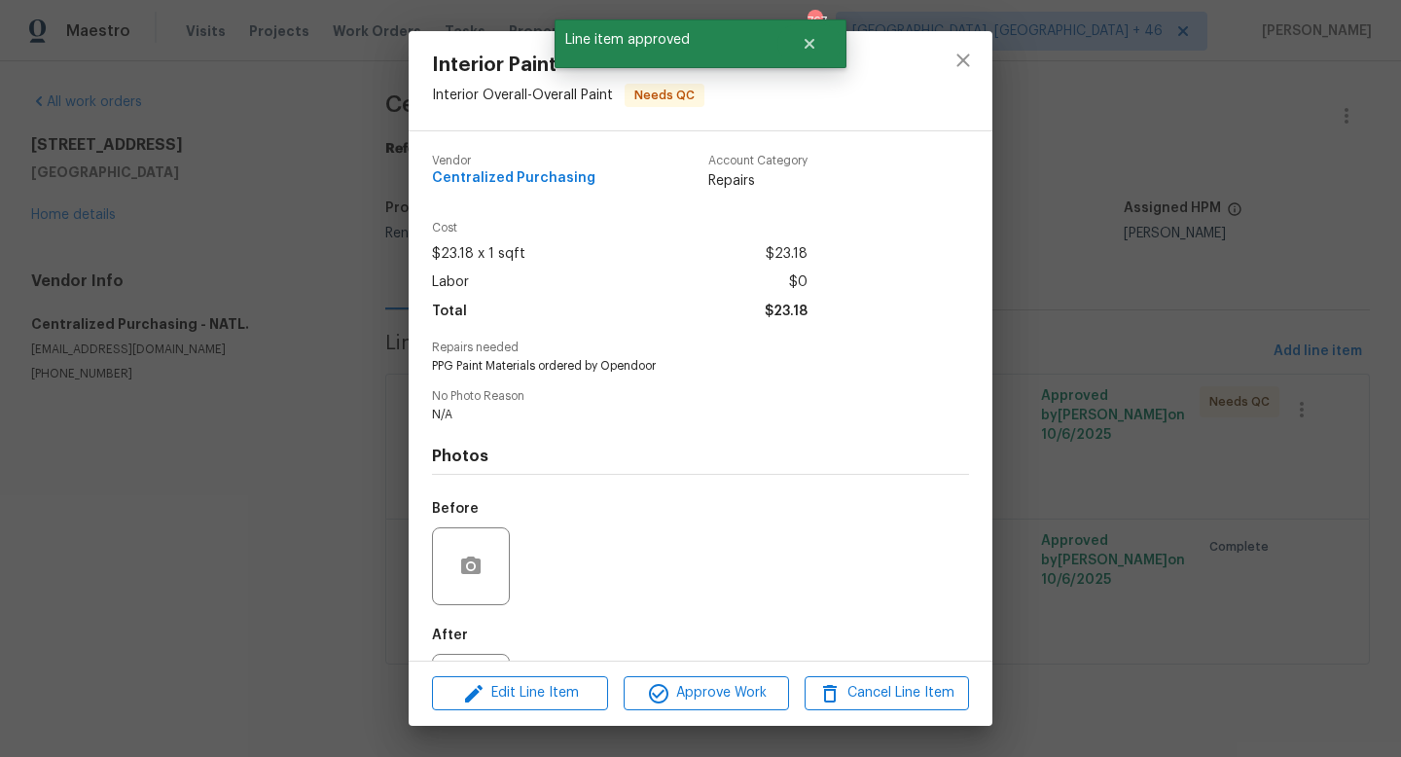
click at [712, 675] on div "Edit Line Item Approve Work Cancel Line Item" at bounding box center [701, 693] width 584 height 65
click at [716, 679] on button "Approve Work" at bounding box center [706, 693] width 164 height 34
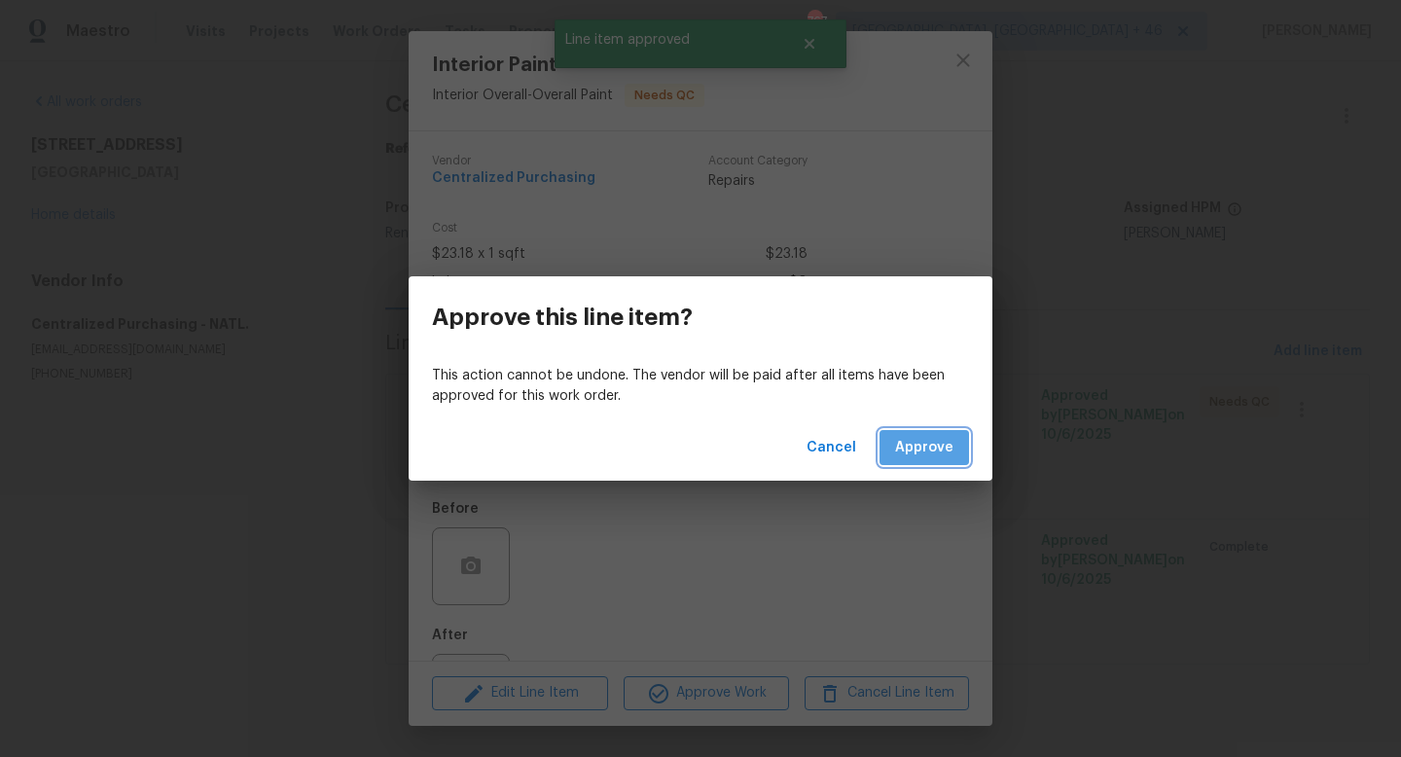
click at [930, 446] on span "Approve" at bounding box center [924, 448] width 58 height 24
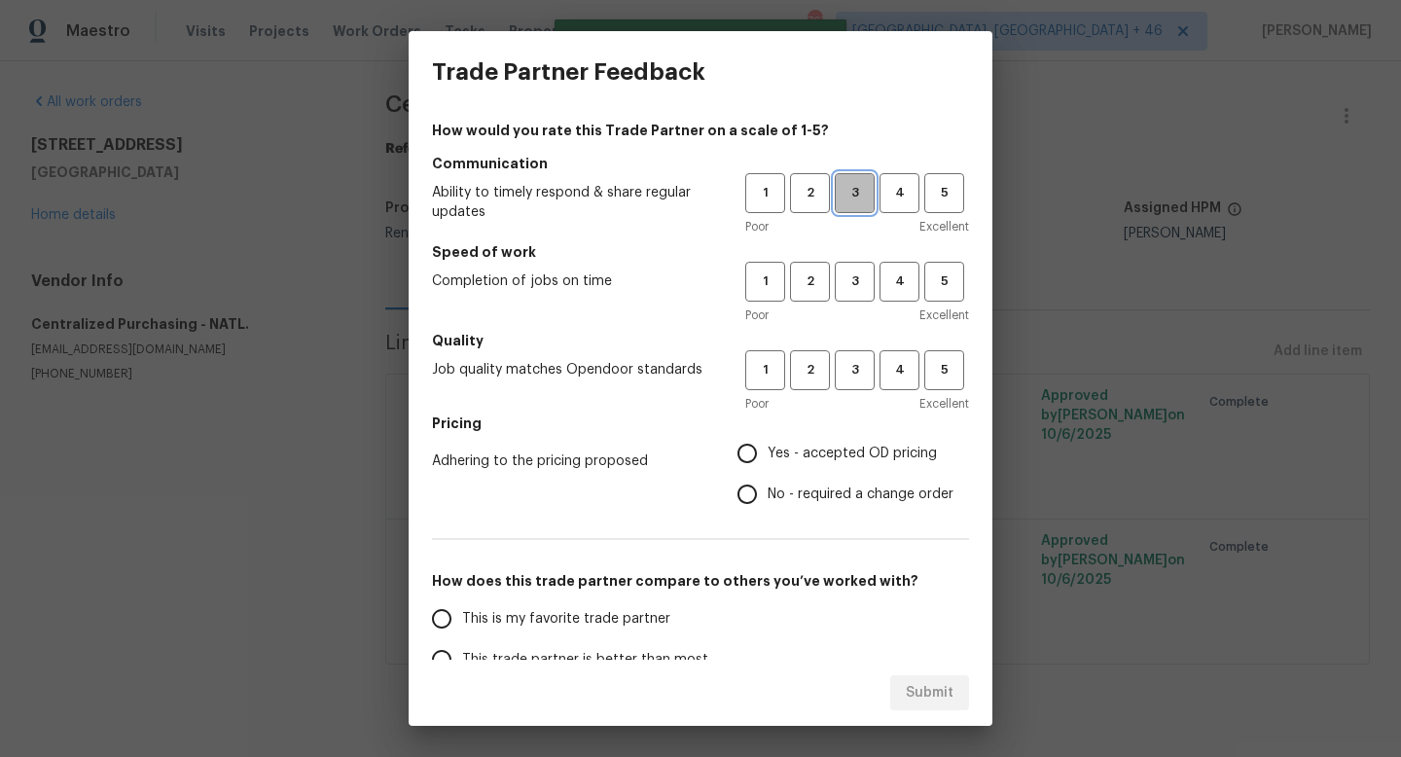
click at [869, 197] on span "3" at bounding box center [855, 193] width 36 height 22
click at [861, 259] on h5 "Speed of work" at bounding box center [700, 251] width 537 height 19
click at [859, 285] on span "3" at bounding box center [855, 281] width 36 height 22
click at [847, 361] on span "3" at bounding box center [855, 370] width 36 height 22
click at [843, 442] on label "Yes - accepted OD pricing" at bounding box center [840, 453] width 227 height 41
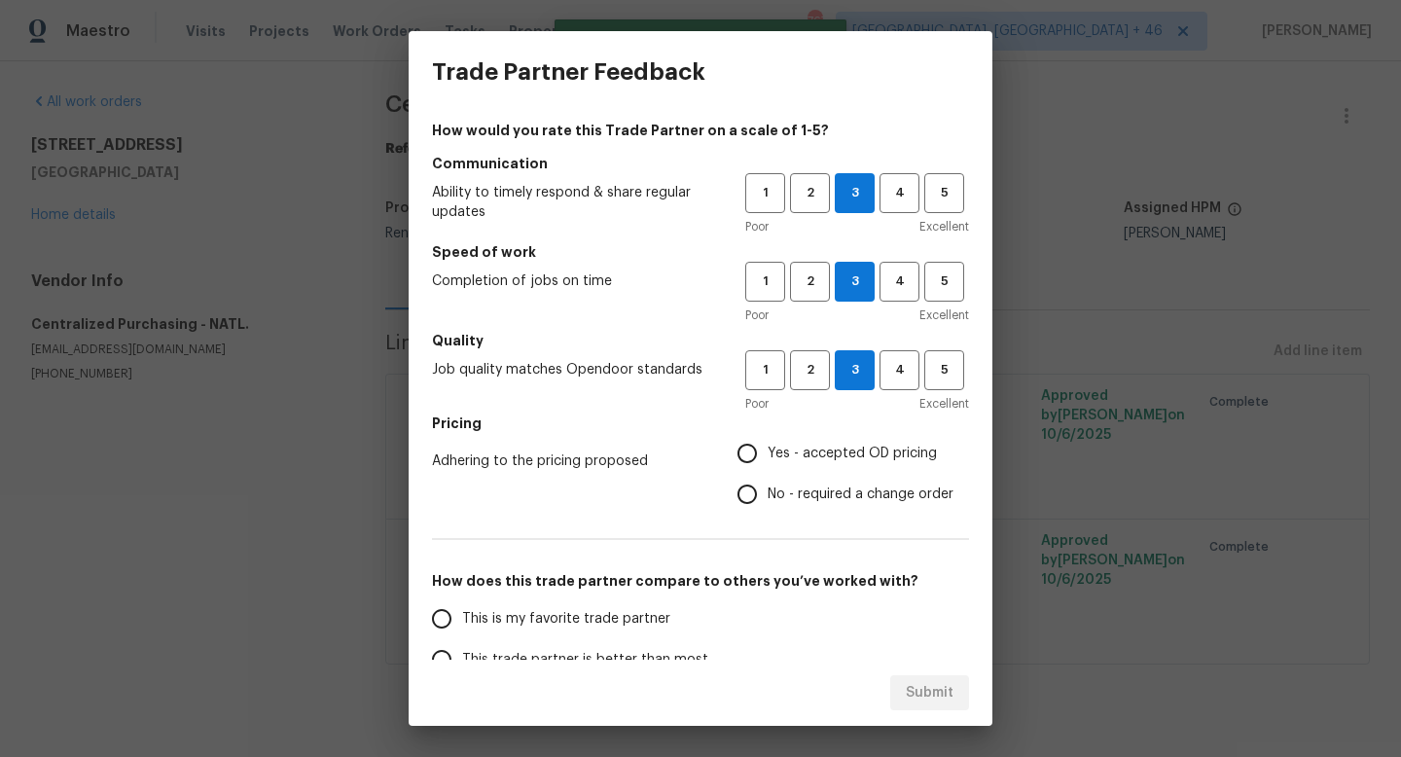
click at [768, 442] on input "Yes - accepted OD pricing" at bounding box center [747, 453] width 41 height 41
radio input "true"
click at [610, 614] on span "This is my favorite trade partner" at bounding box center [566, 619] width 208 height 20
click at [462, 614] on input "This is my favorite trade partner" at bounding box center [441, 618] width 41 height 41
click at [921, 697] on span "Submit" at bounding box center [930, 693] width 48 height 24
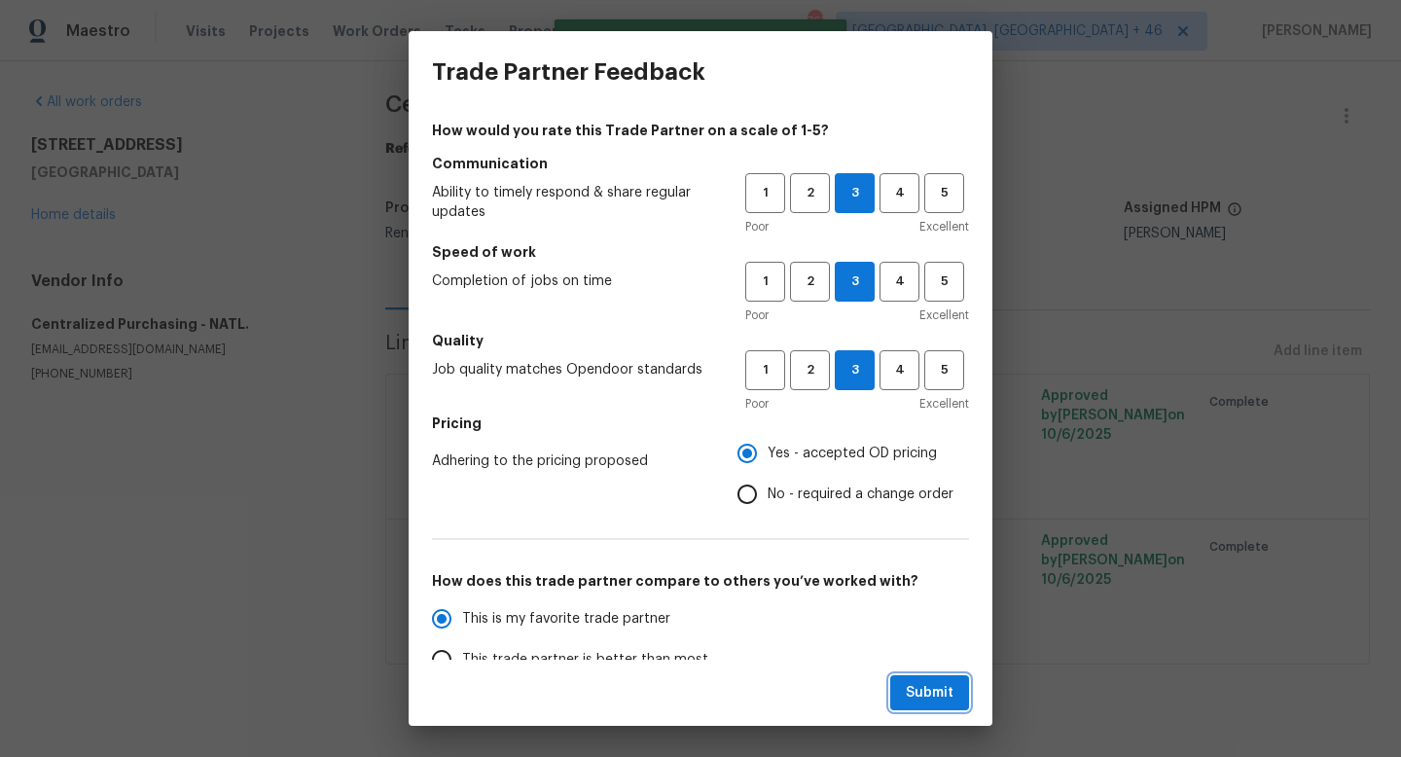
radio input "true"
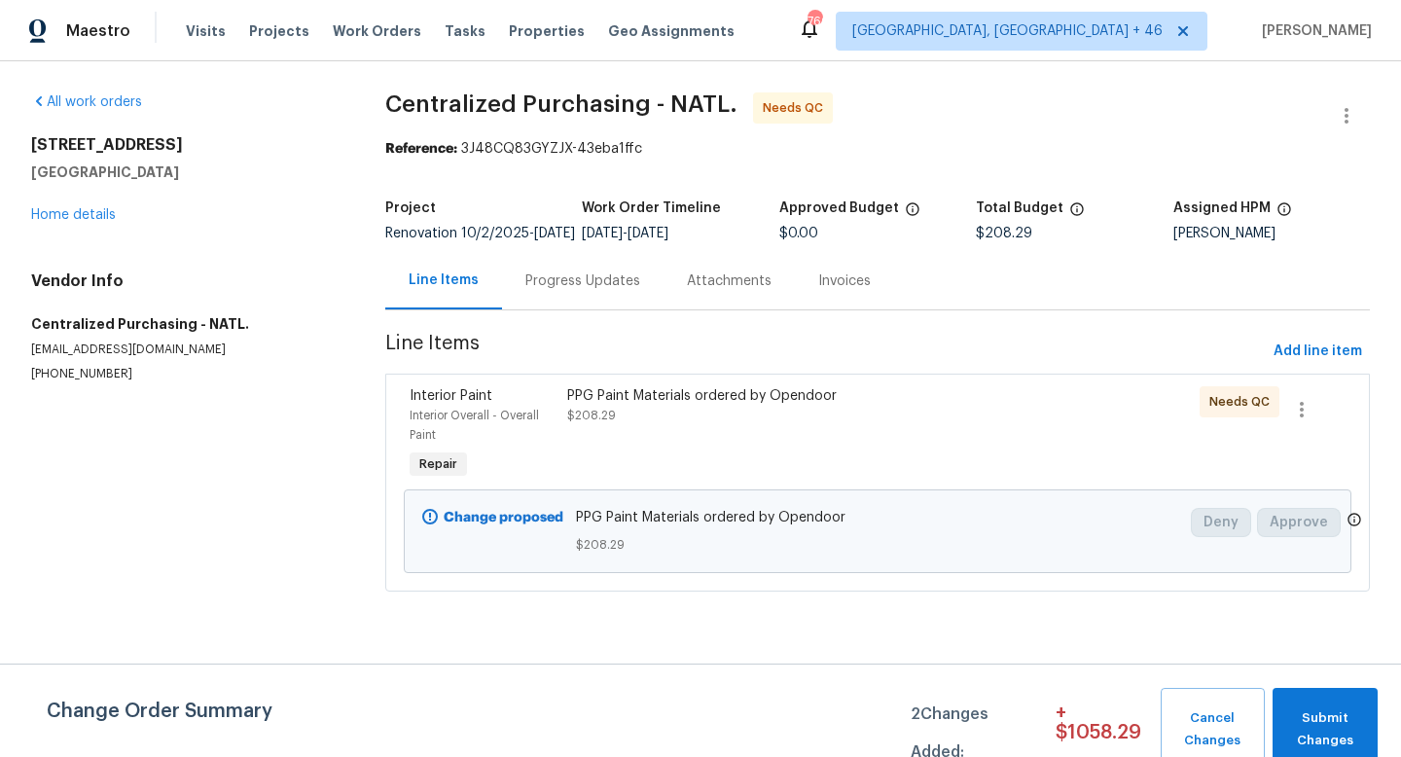
click at [805, 425] on div "PPG Paint Materials ordered by Opendoor $208.29" at bounding box center [758, 405] width 383 height 39
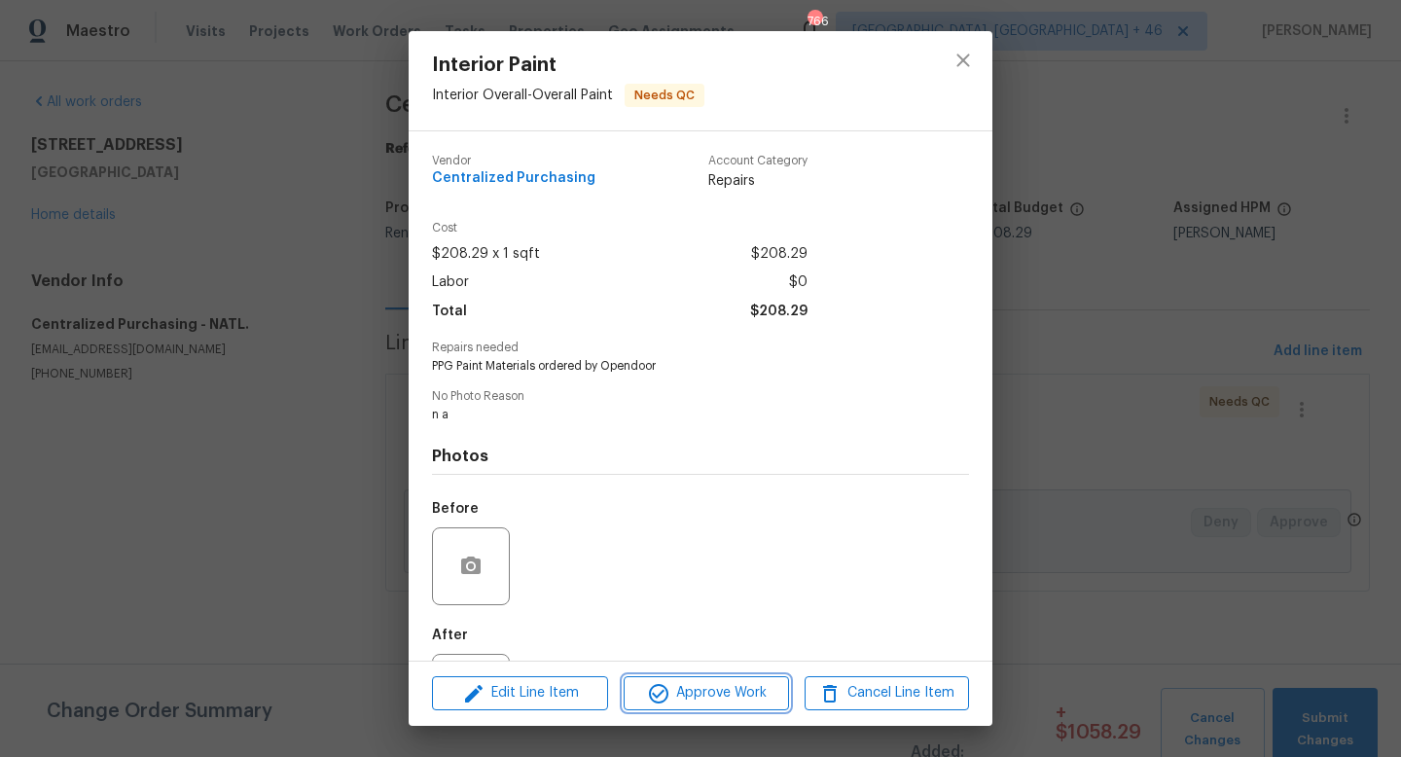
click at [746, 701] on span "Approve Work" at bounding box center [705, 693] width 153 height 24
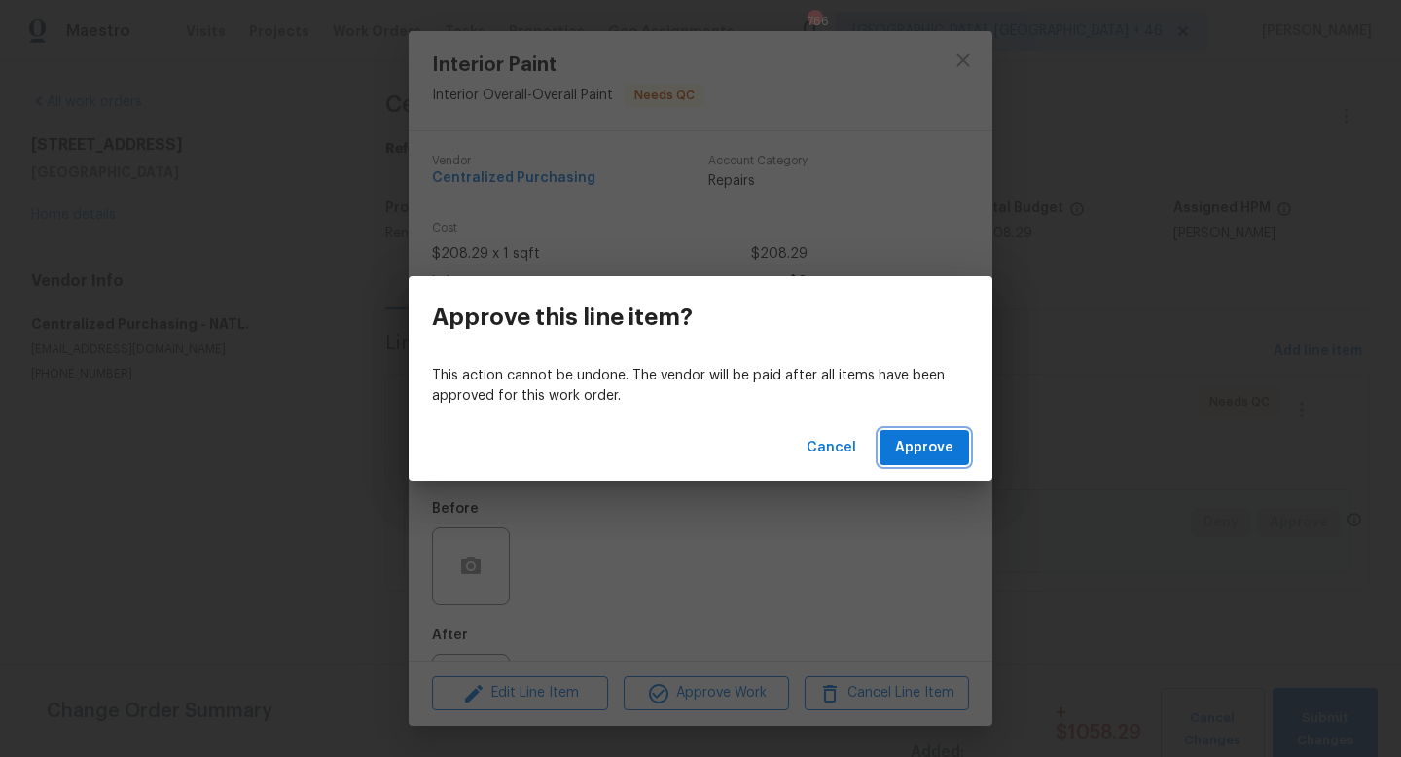
click at [907, 451] on span "Approve" at bounding box center [924, 448] width 58 height 24
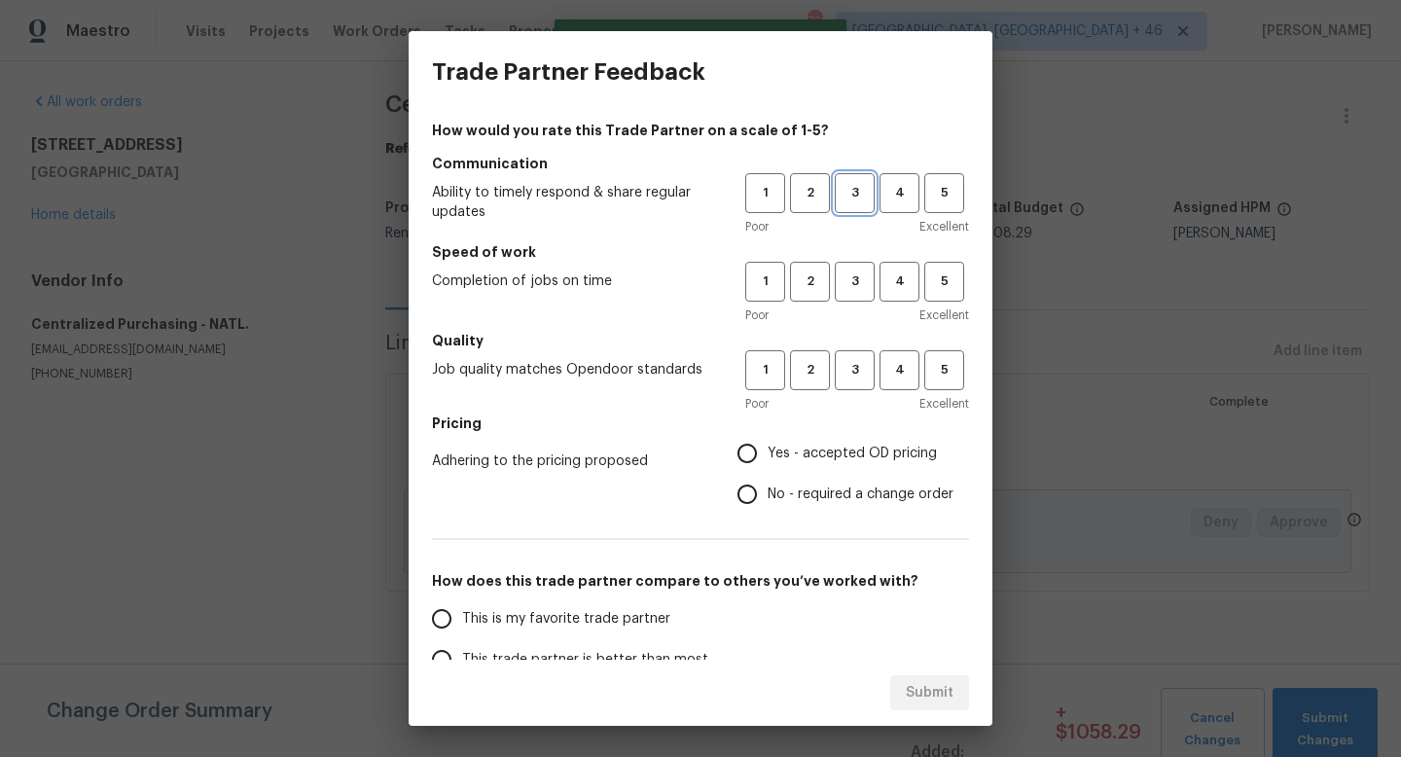
click at [856, 194] on span "3" at bounding box center [855, 193] width 36 height 22
drag, startPoint x: 855, startPoint y: 295, endPoint x: 855, endPoint y: 365, distance: 70.0
click at [855, 296] on button "3" at bounding box center [855, 282] width 40 height 40
drag, startPoint x: 855, startPoint y: 361, endPoint x: 854, endPoint y: 423, distance: 62.3
click at [855, 365] on span "3" at bounding box center [855, 370] width 36 height 22
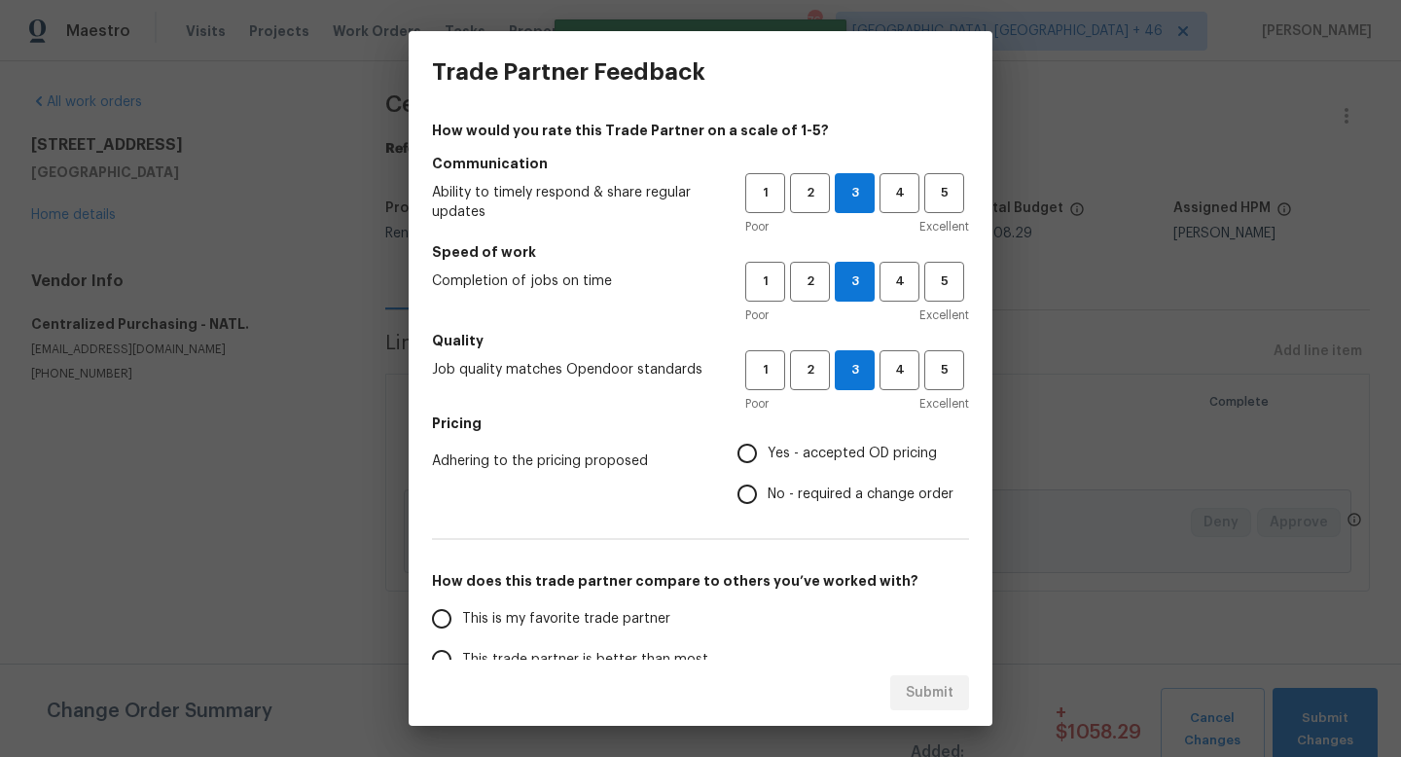
click at [840, 455] on span "Yes - accepted OD pricing" at bounding box center [852, 454] width 169 height 20
click at [768, 455] on input "Yes - accepted OD pricing" at bounding box center [747, 453] width 41 height 41
radio input "true"
click at [651, 628] on label "This is my favorite trade partner" at bounding box center [574, 618] width 307 height 41
click at [462, 628] on input "This is my favorite trade partner" at bounding box center [441, 618] width 41 height 41
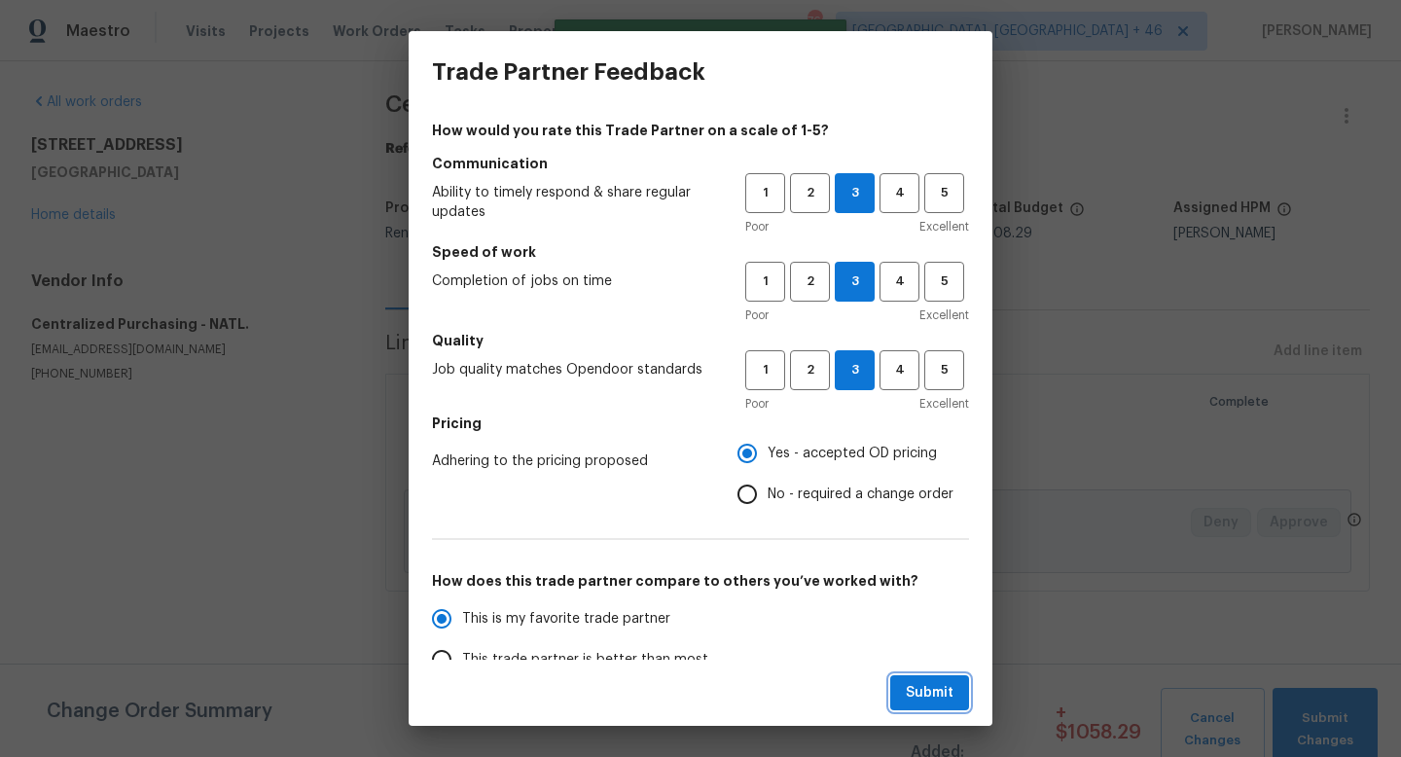
click at [945, 675] on button "Submit" at bounding box center [929, 693] width 79 height 36
radio input "true"
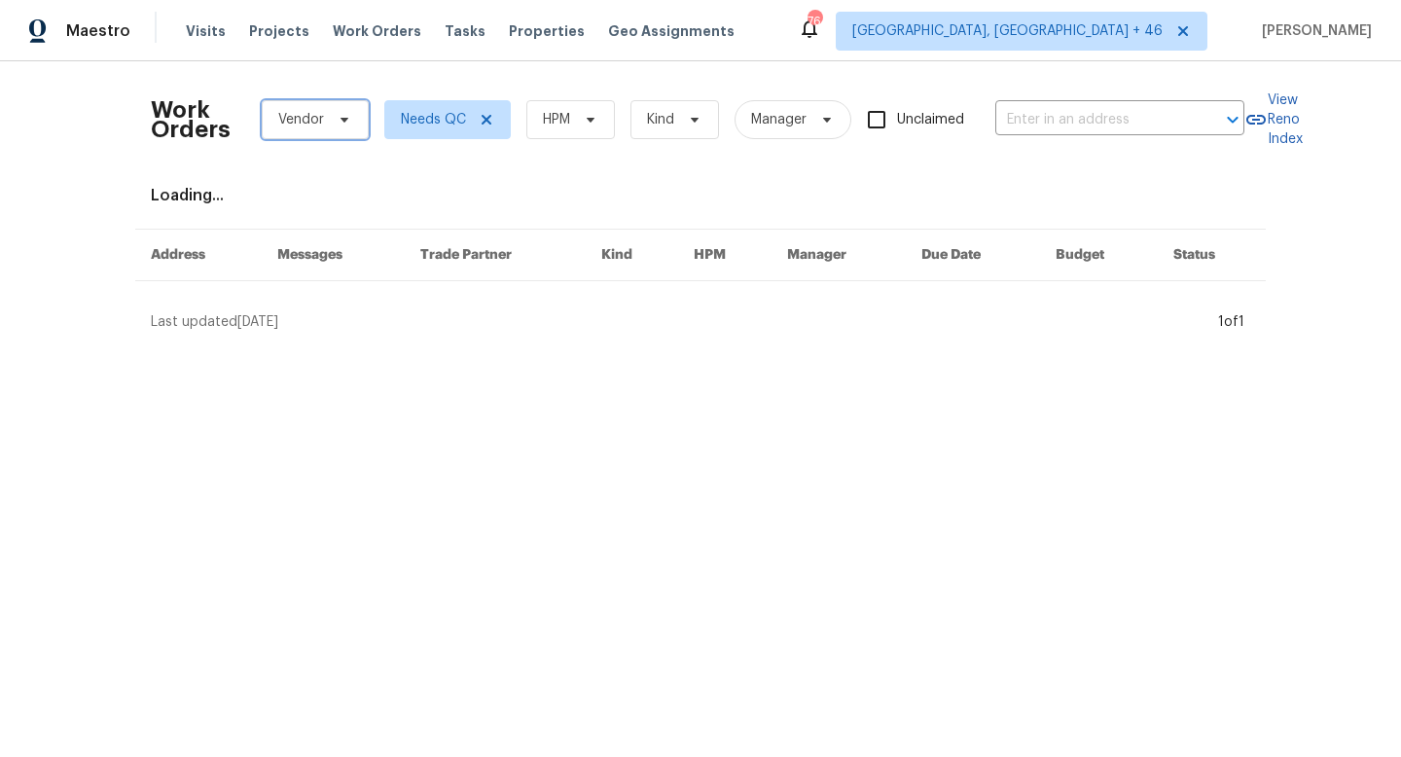
click at [323, 123] on span "Vendor" at bounding box center [315, 119] width 107 height 39
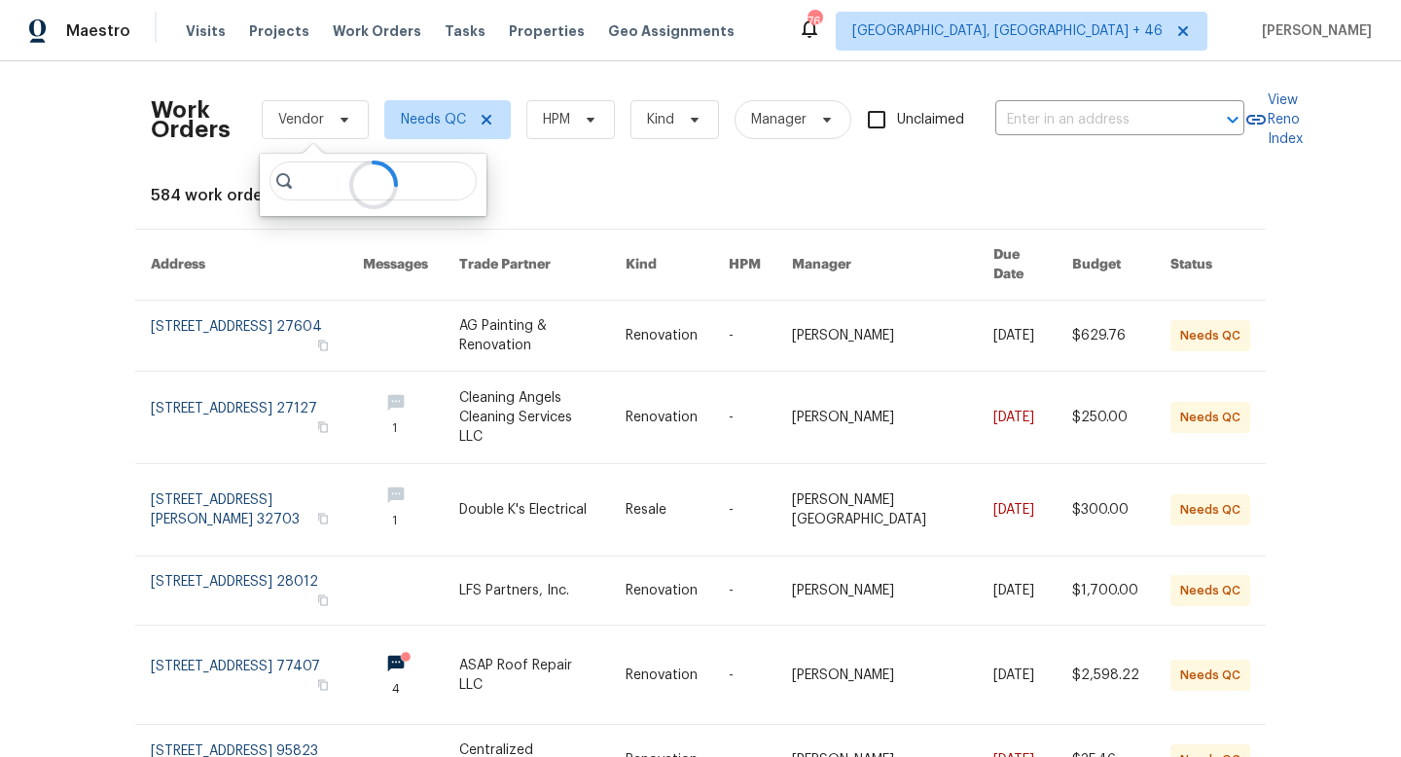
click at [335, 186] on div at bounding box center [373, 185] width 227 height 62
click at [310, 184] on div at bounding box center [373, 185] width 227 height 62
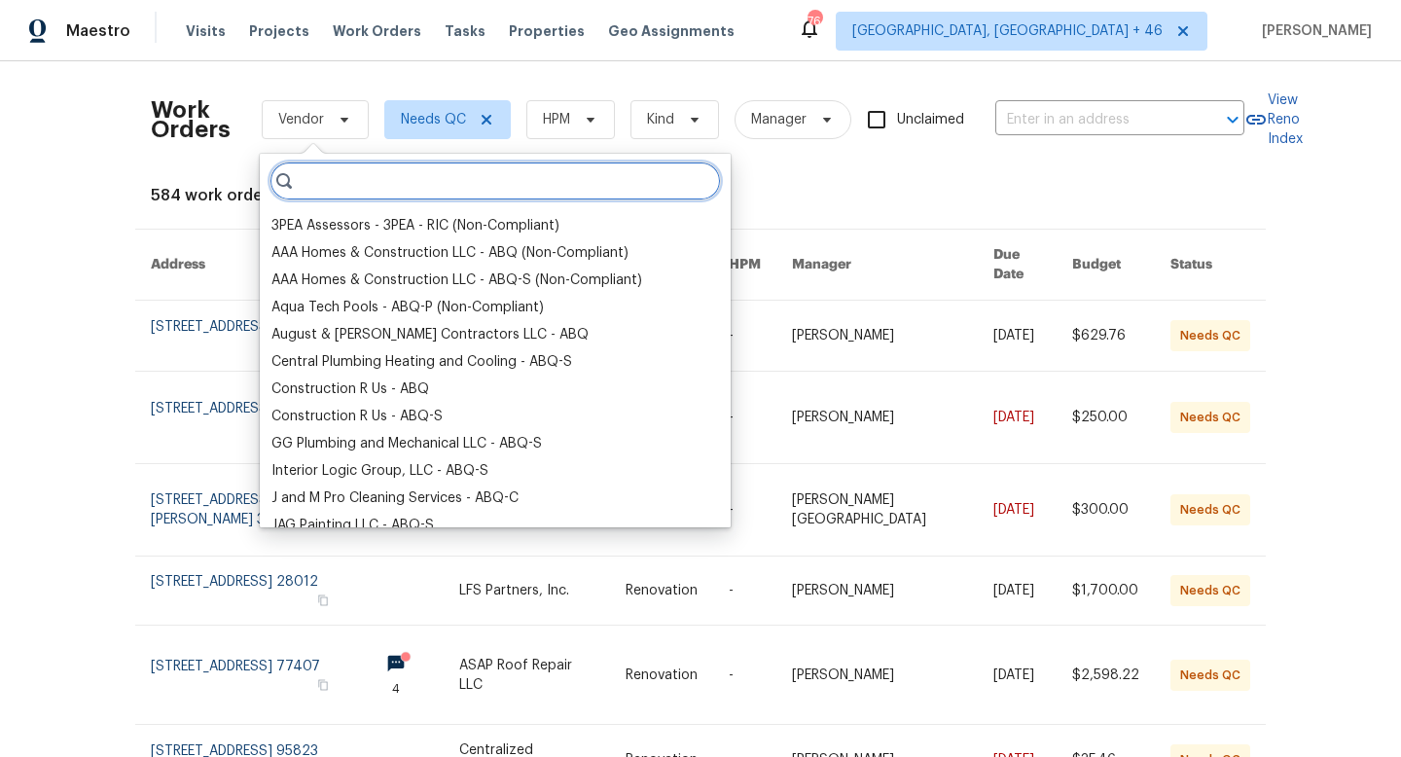
click at [572, 188] on input "search" at bounding box center [494, 180] width 451 height 39
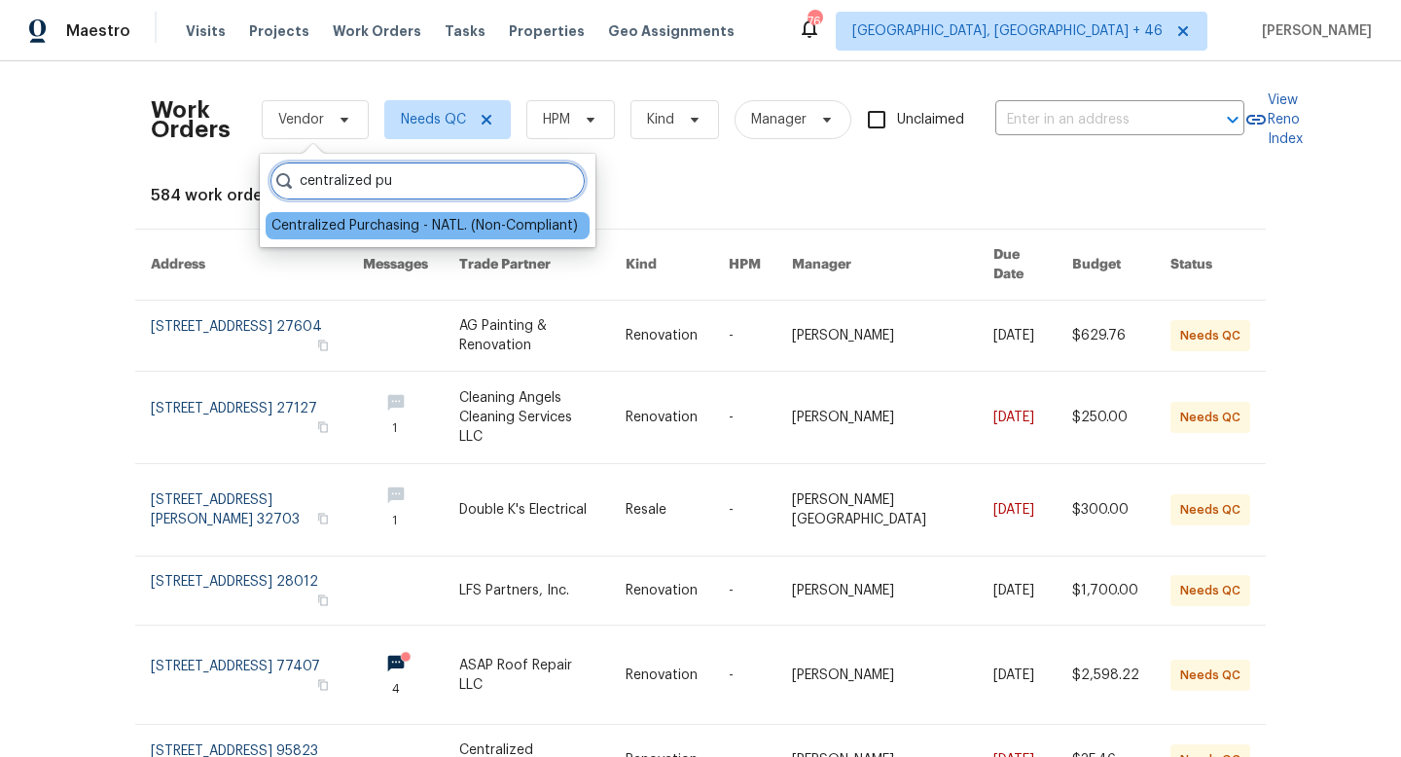
type input "centralized pu"
click at [489, 232] on div "Centralized Purchasing - NATL. (Non-Compliant)" at bounding box center [424, 225] width 306 height 19
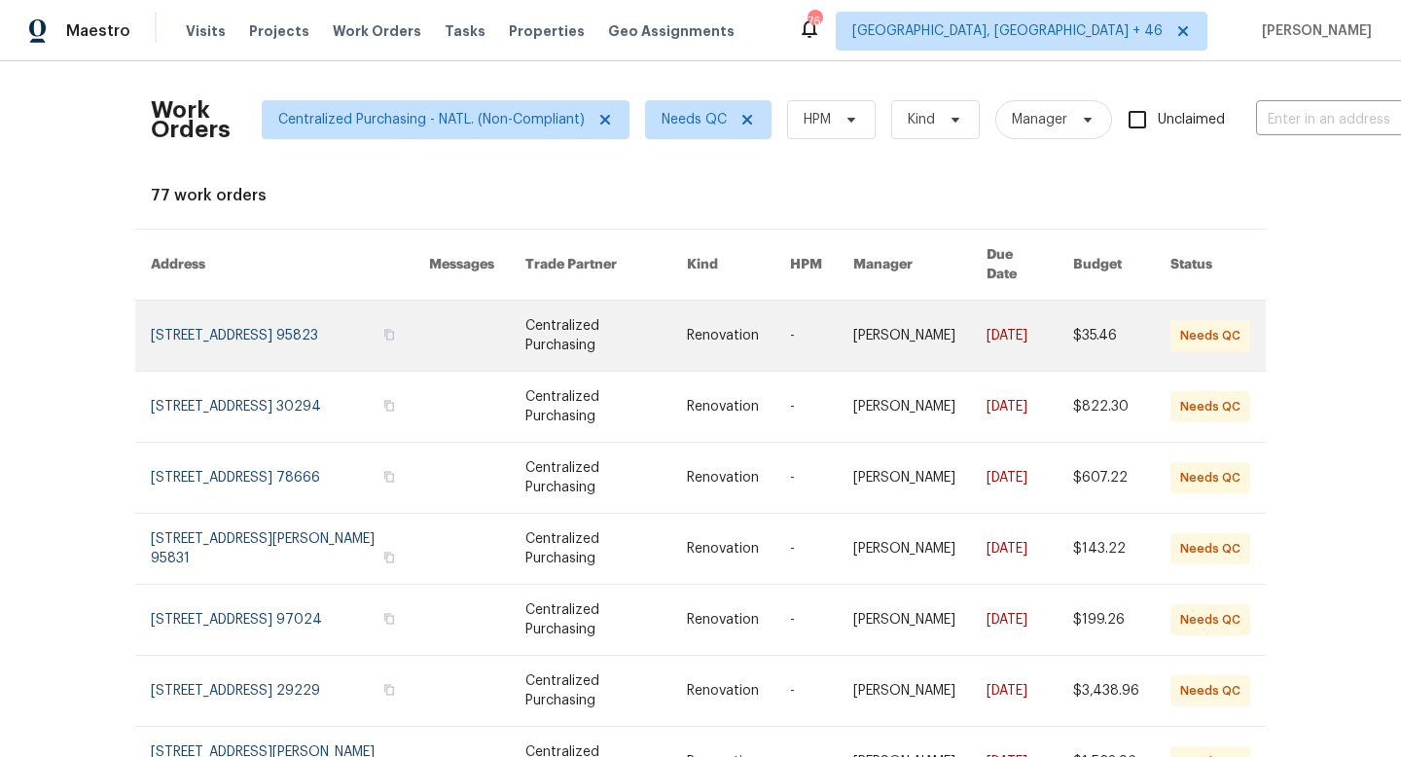
click at [287, 322] on link at bounding box center [290, 336] width 278 height 70
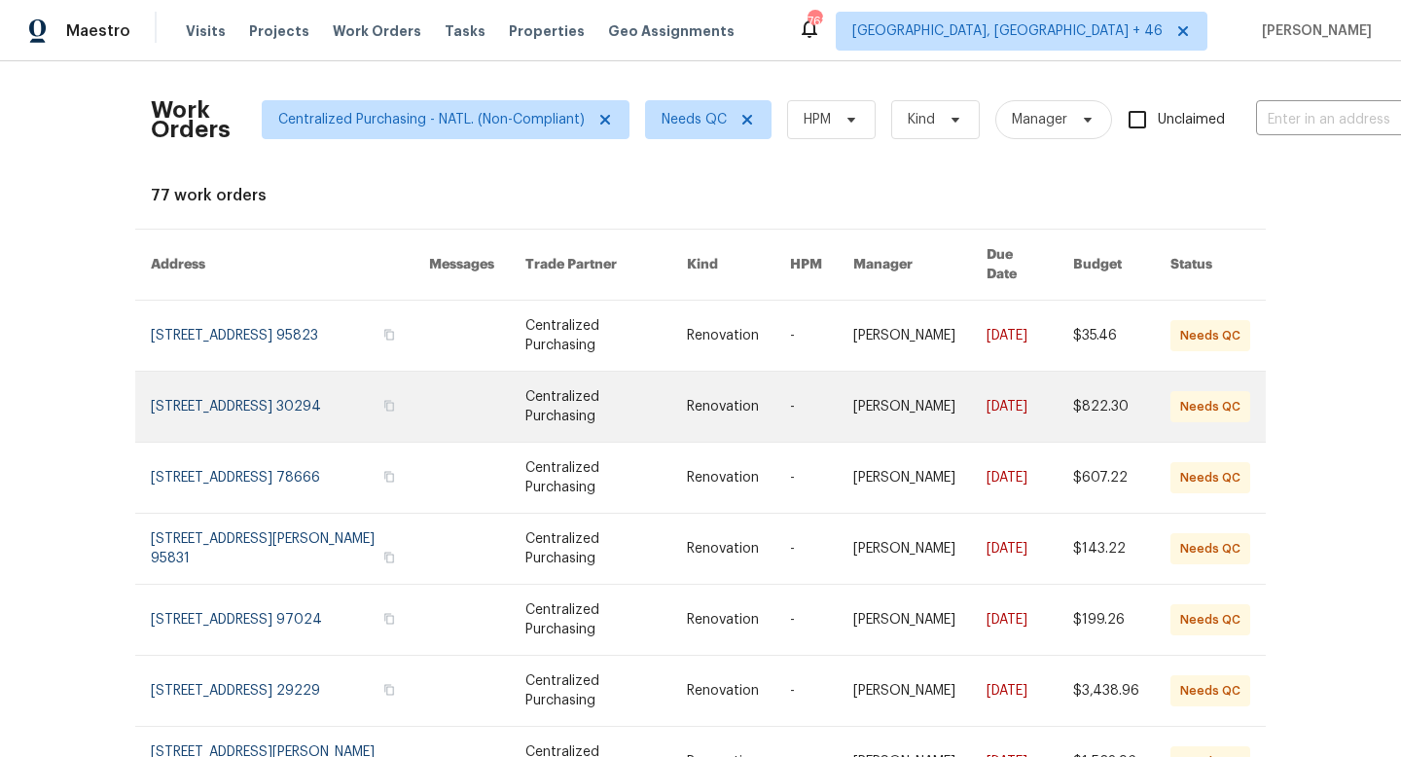
click at [304, 388] on link at bounding box center [290, 407] width 278 height 70
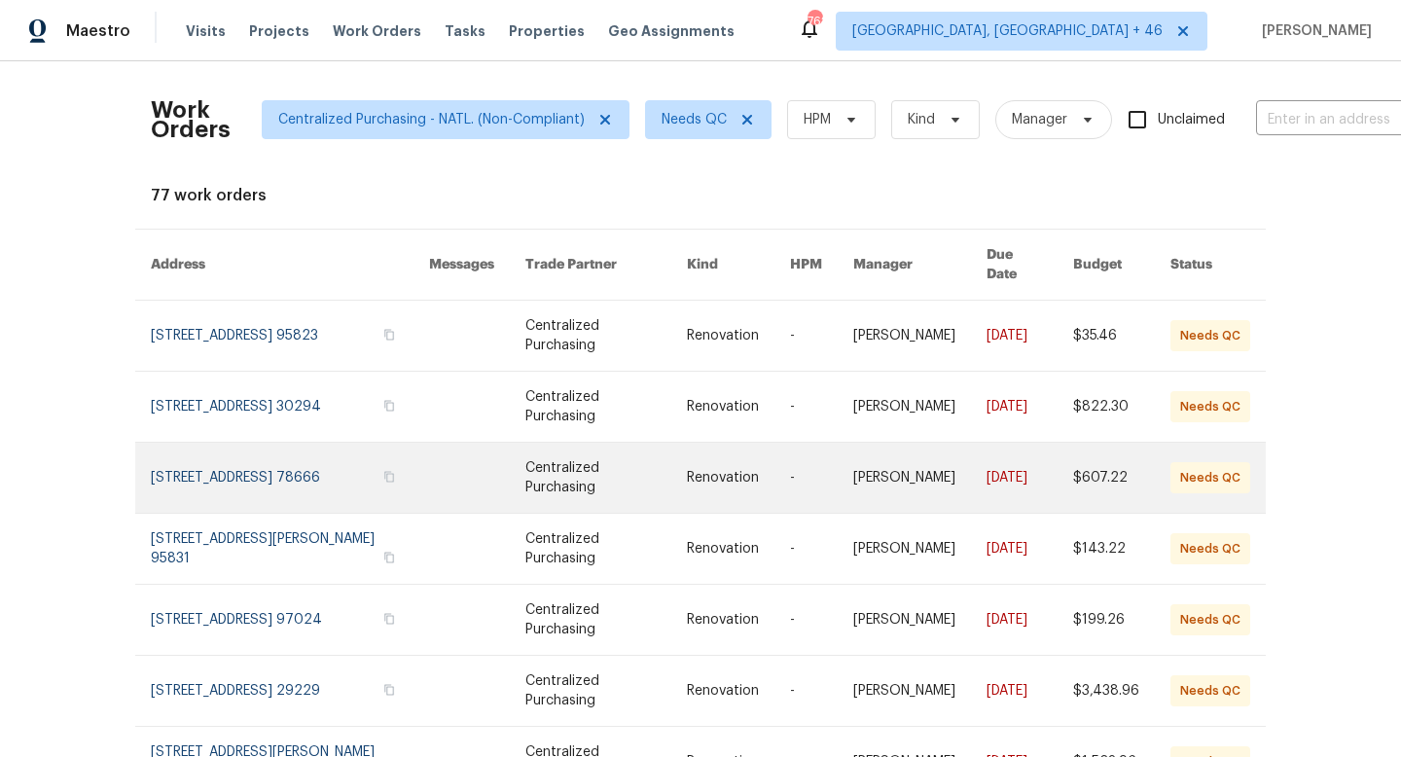
click at [271, 467] on link at bounding box center [290, 478] width 278 height 70
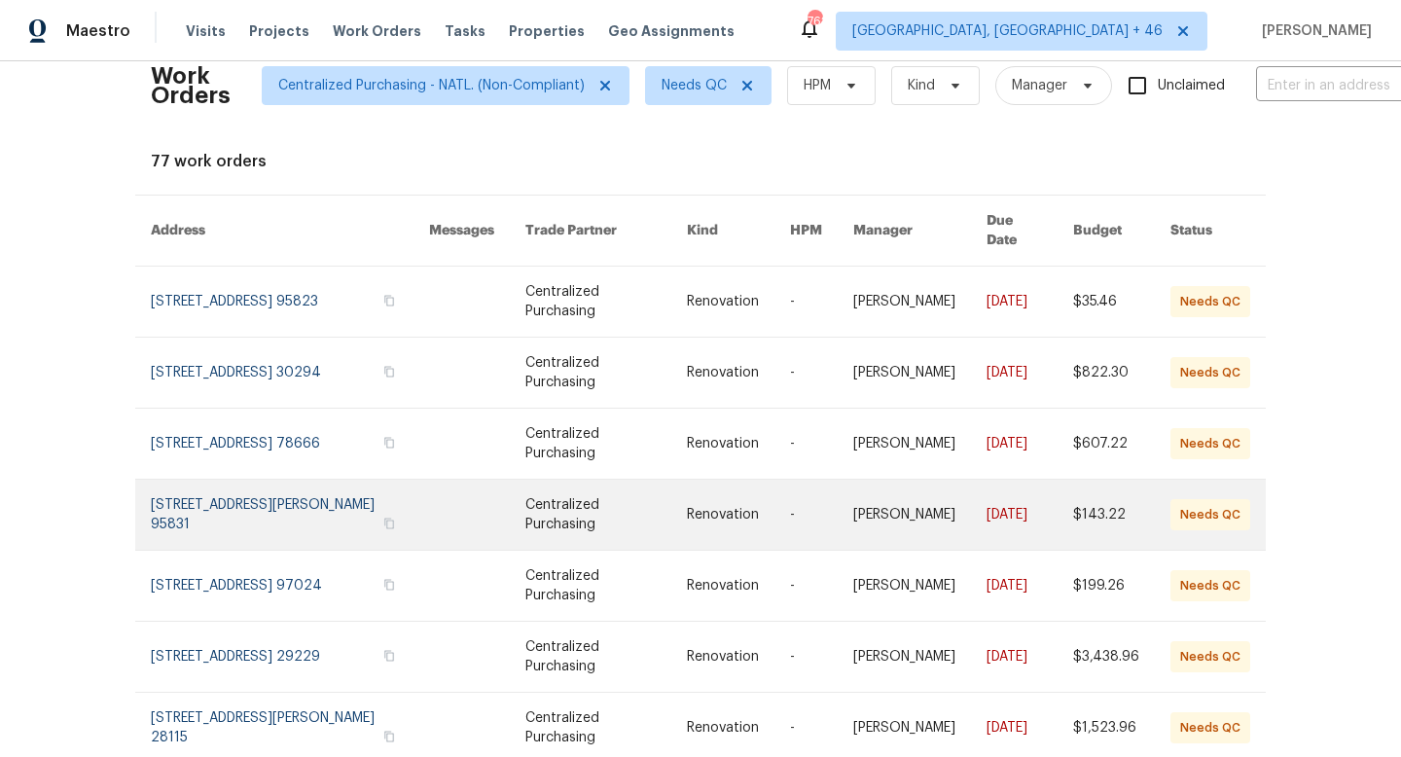
scroll to position [36, 0]
click at [284, 491] on link at bounding box center [290, 513] width 278 height 70
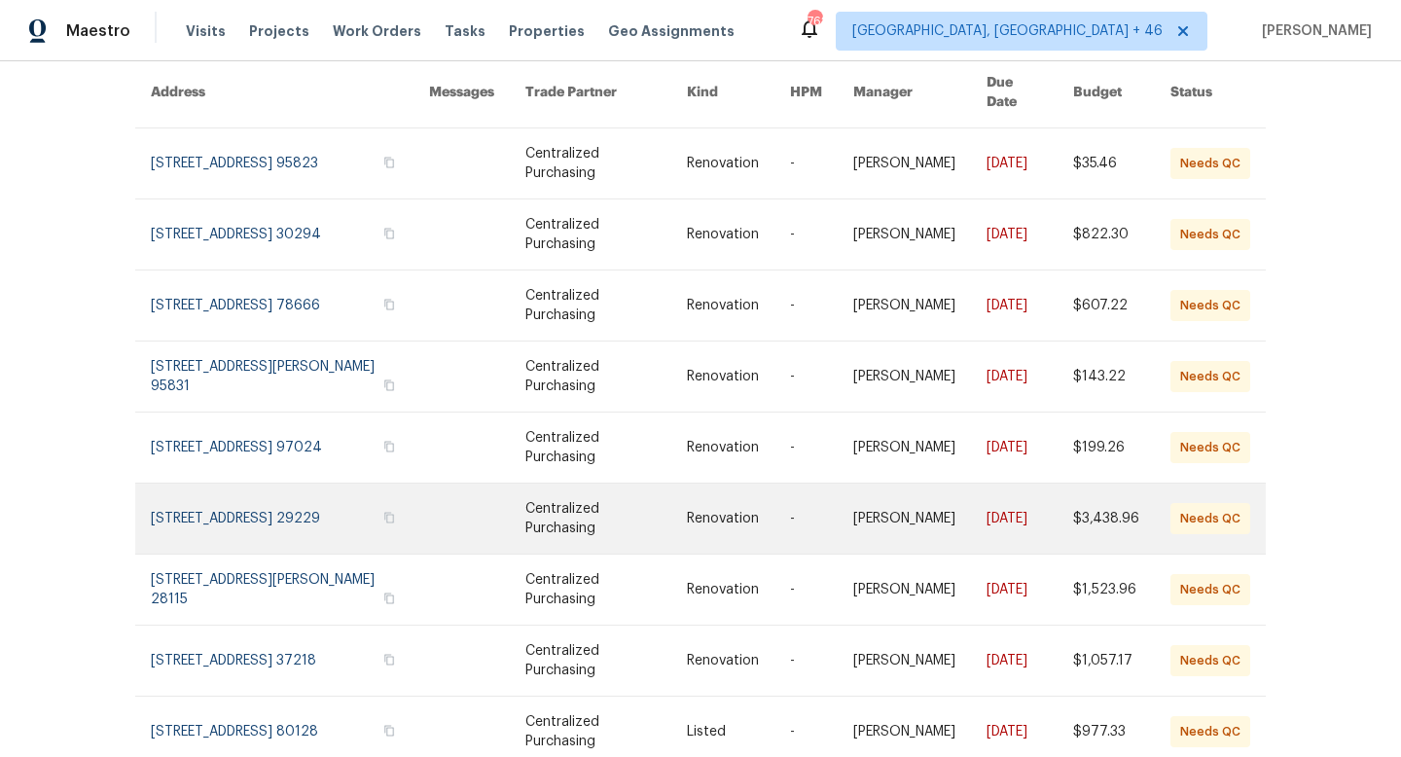
scroll to position [186, 0]
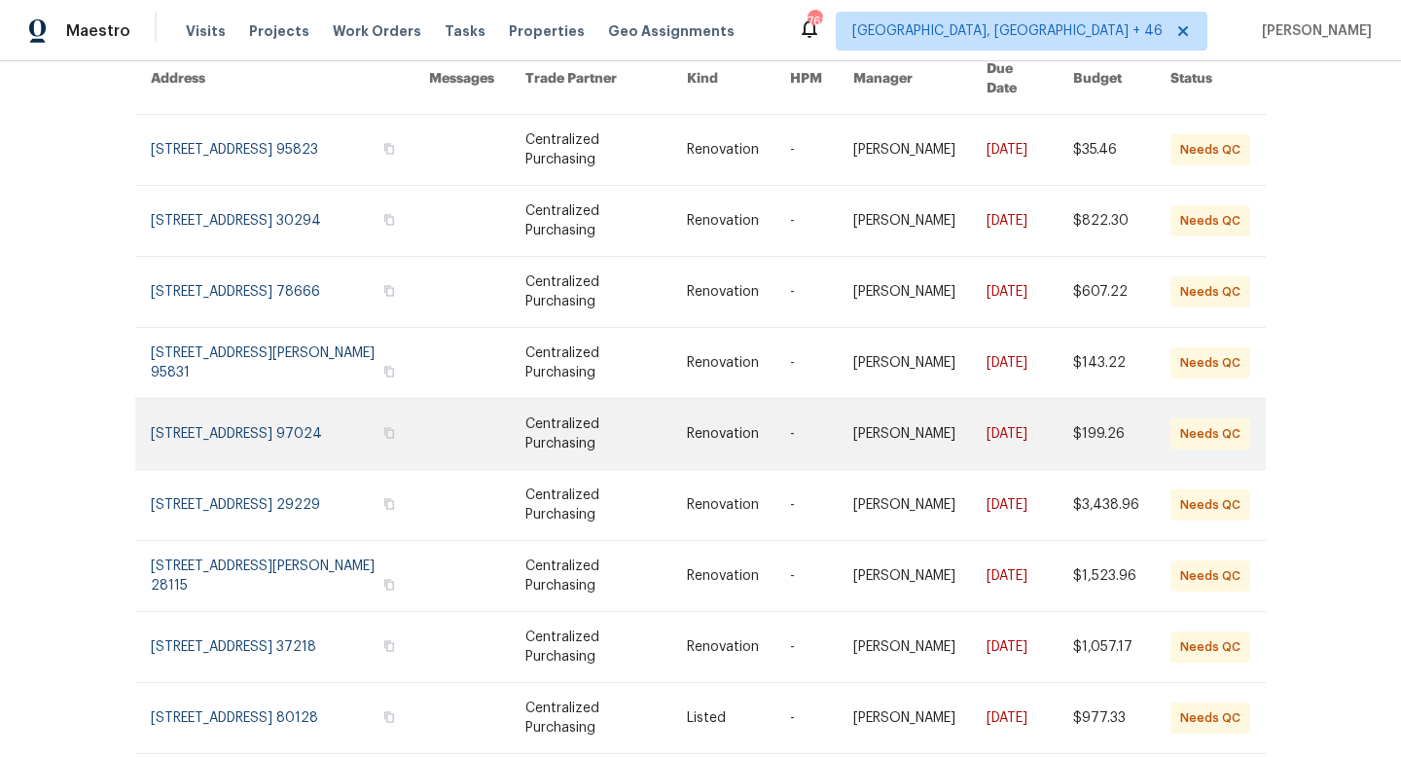
click at [309, 418] on link at bounding box center [290, 434] width 278 height 70
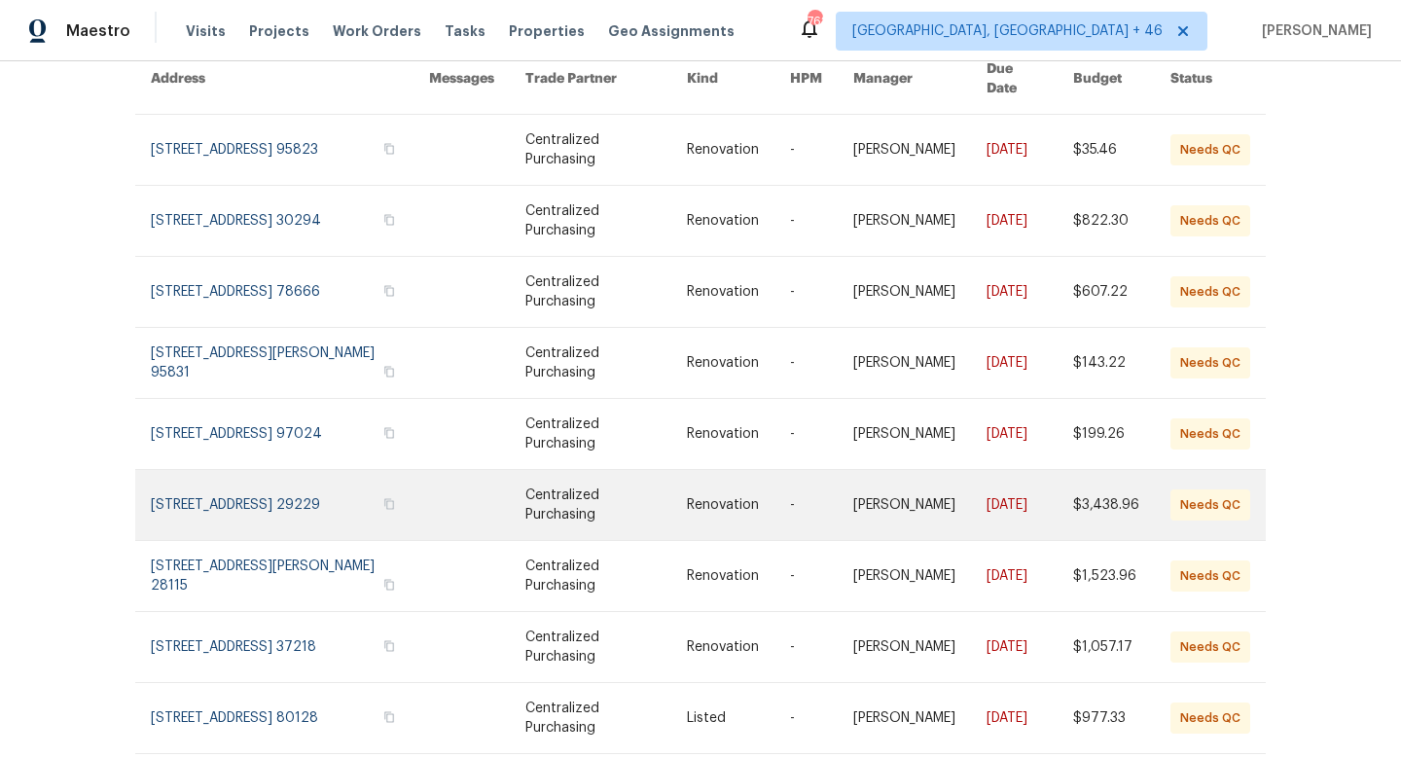
click at [250, 498] on link at bounding box center [290, 505] width 278 height 70
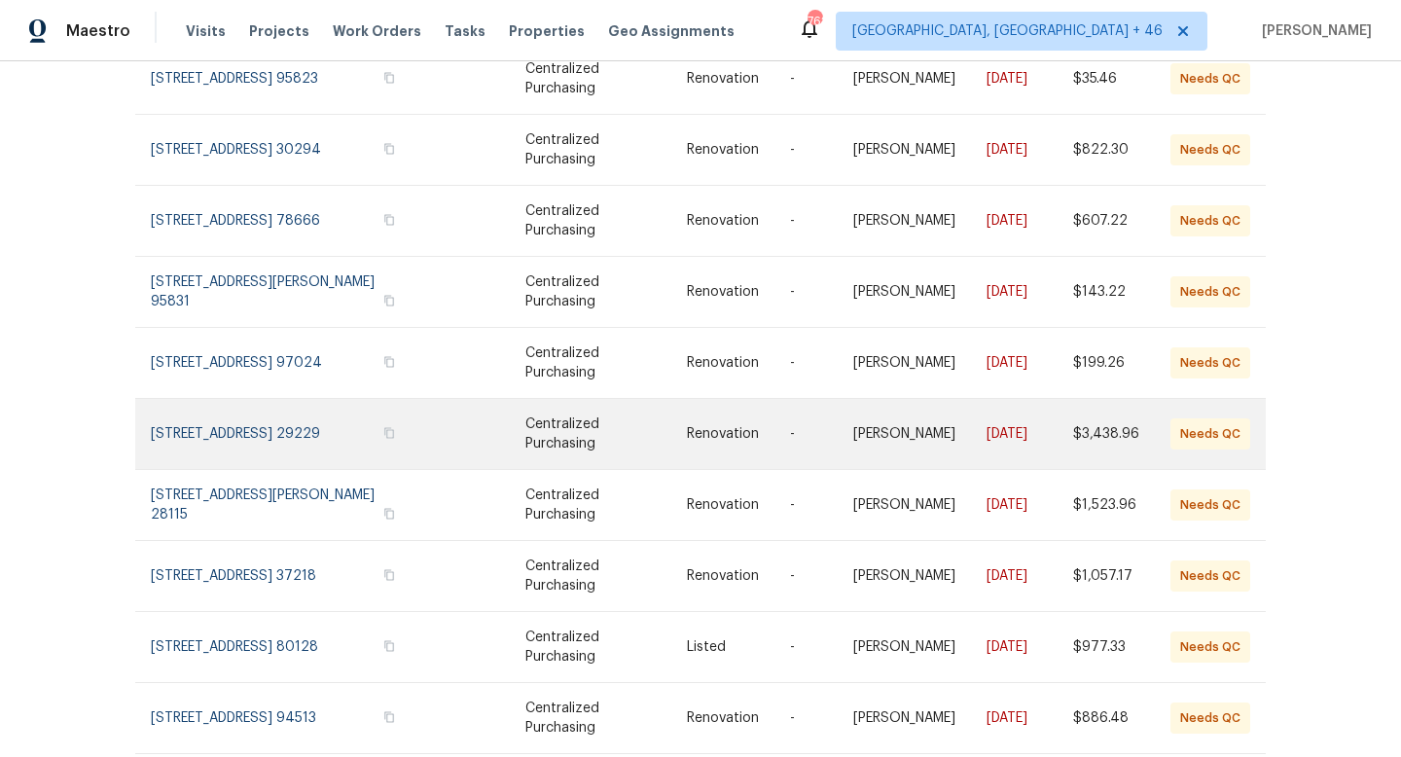
scroll to position [291, 0]
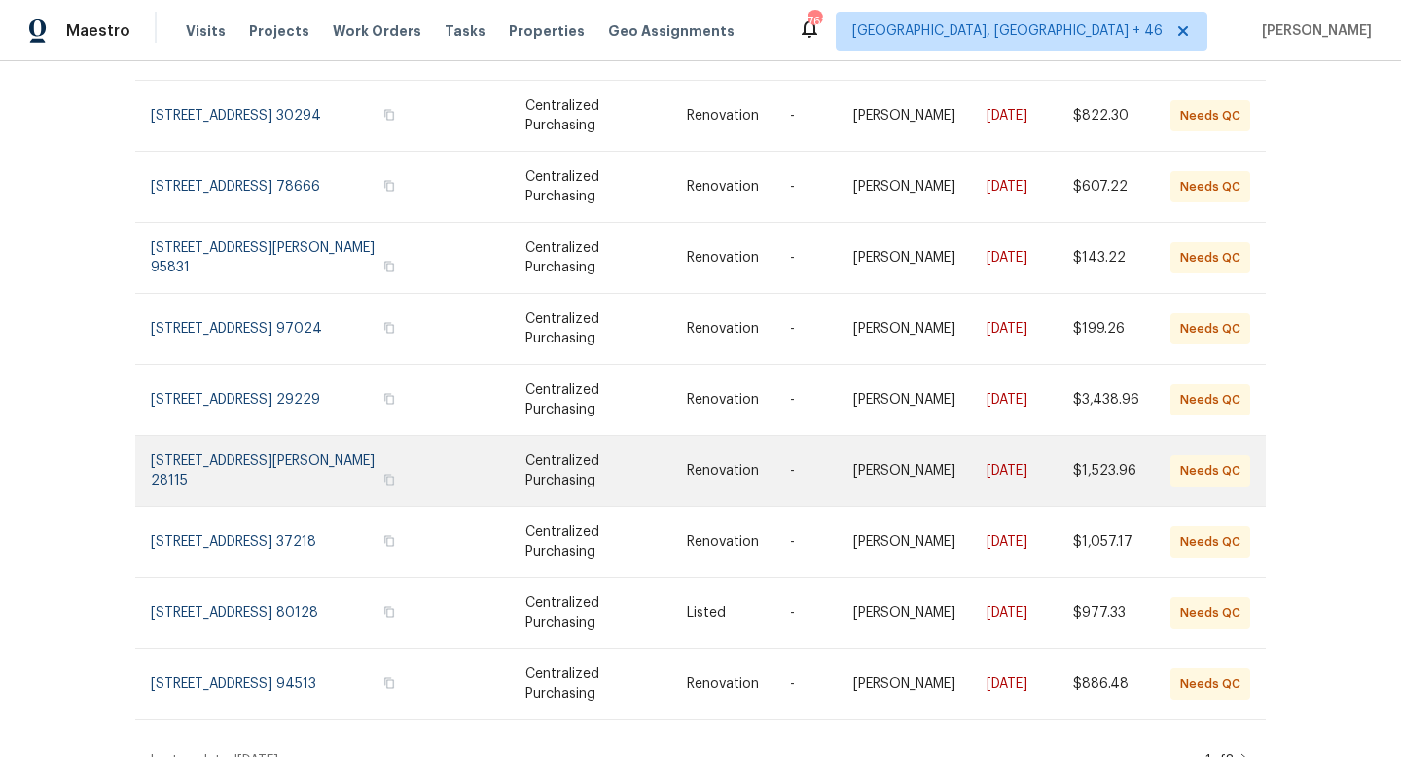
click at [252, 461] on link at bounding box center [290, 471] width 278 height 70
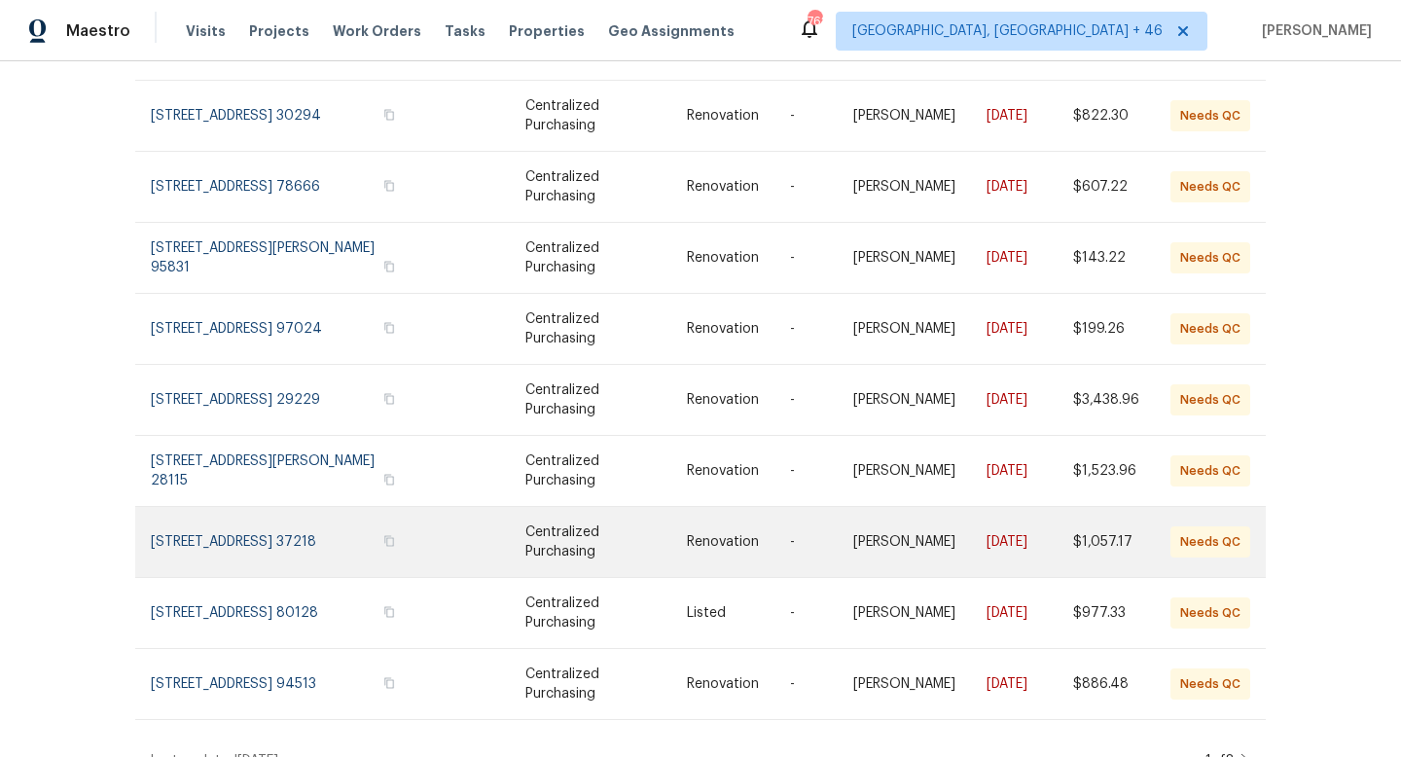
click at [286, 518] on link at bounding box center [290, 542] width 278 height 70
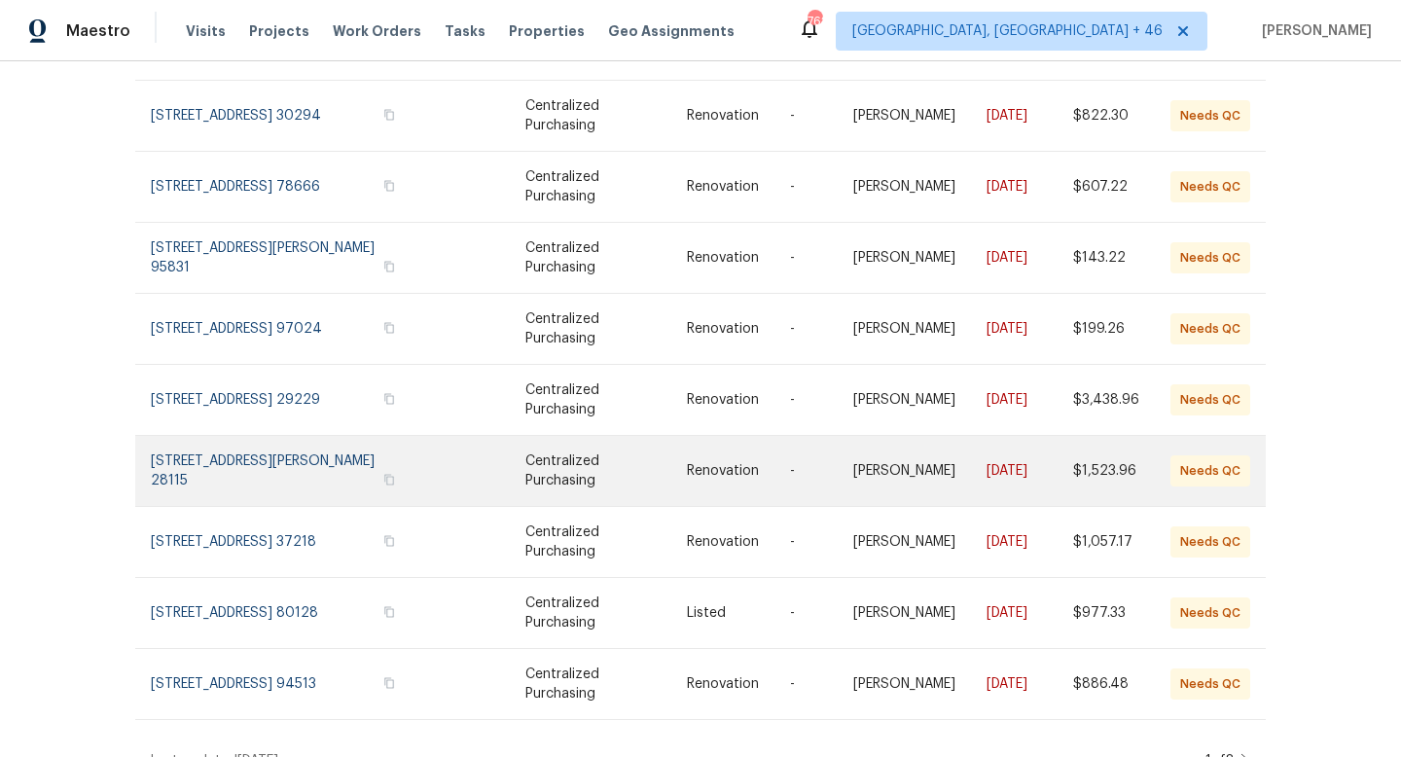
scroll to position [301, 0]
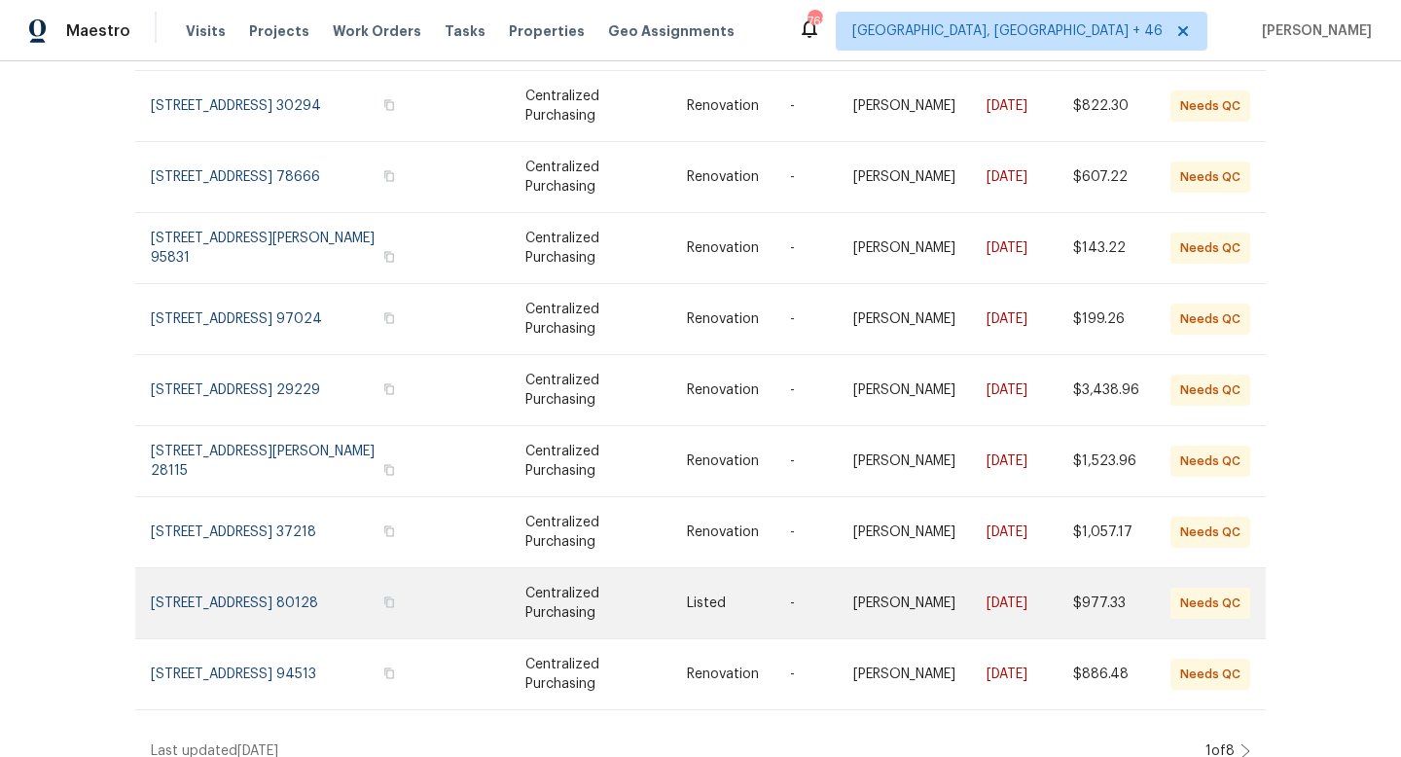
click at [259, 576] on link at bounding box center [290, 603] width 278 height 70
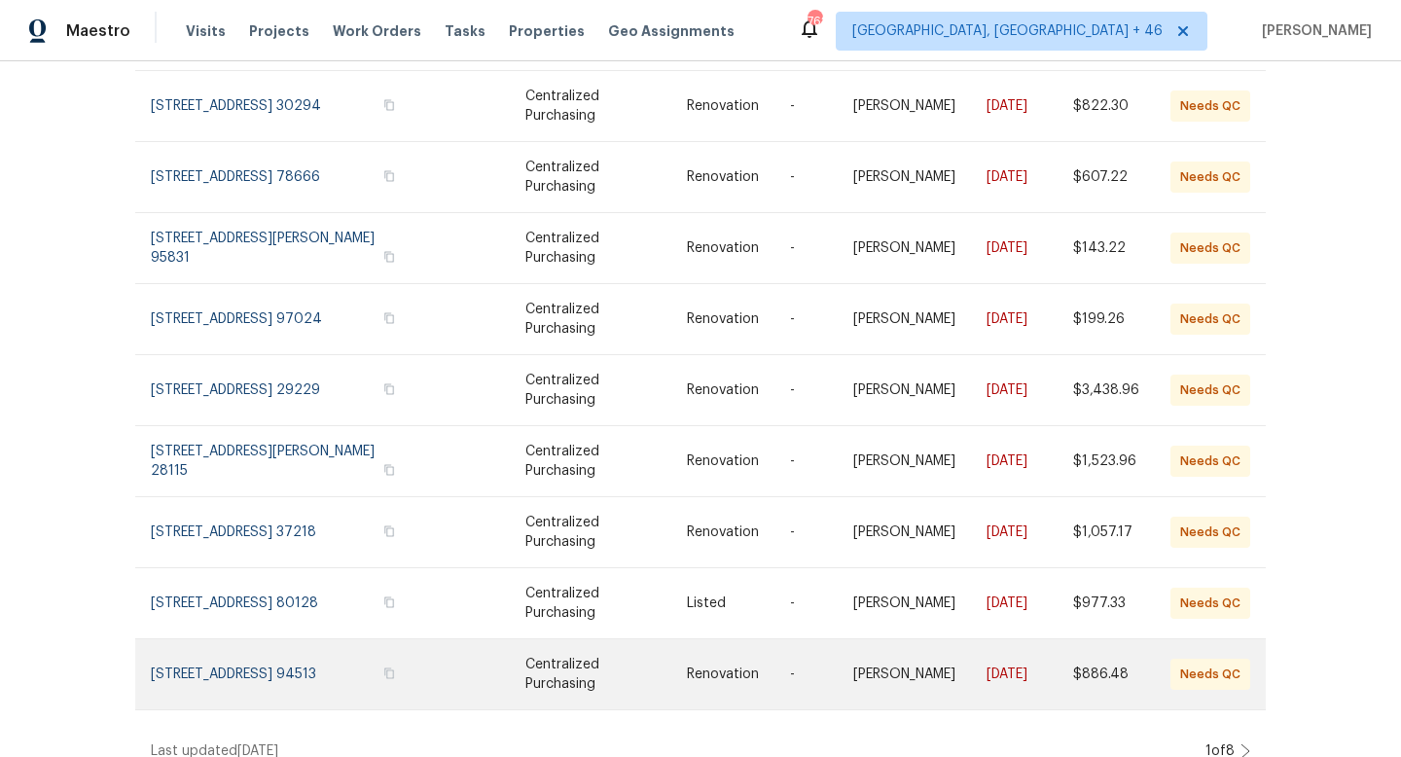
click at [255, 654] on link at bounding box center [290, 674] width 278 height 70
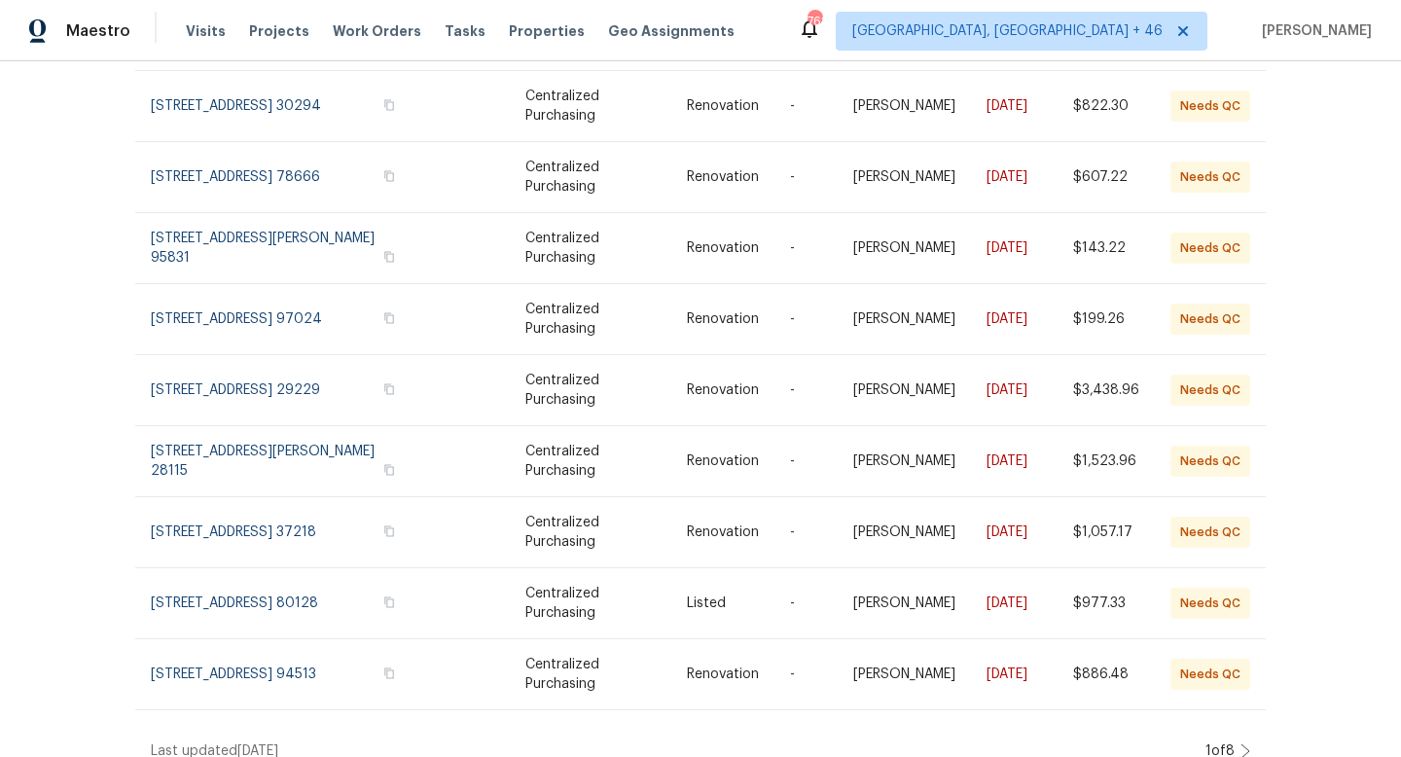
click at [1256, 742] on div "Work Orders Centralized Purchasing - NATL. (Non-Compliant) Needs QC HPM Kind Ma…" at bounding box center [700, 409] width 1401 height 696
click at [1251, 731] on div "Work Orders Centralized Purchasing - NATL. (Non-Compliant) Needs QC HPM Kind Ma…" at bounding box center [700, 409] width 1401 height 696
click at [1244, 743] on icon at bounding box center [1245, 751] width 10 height 16
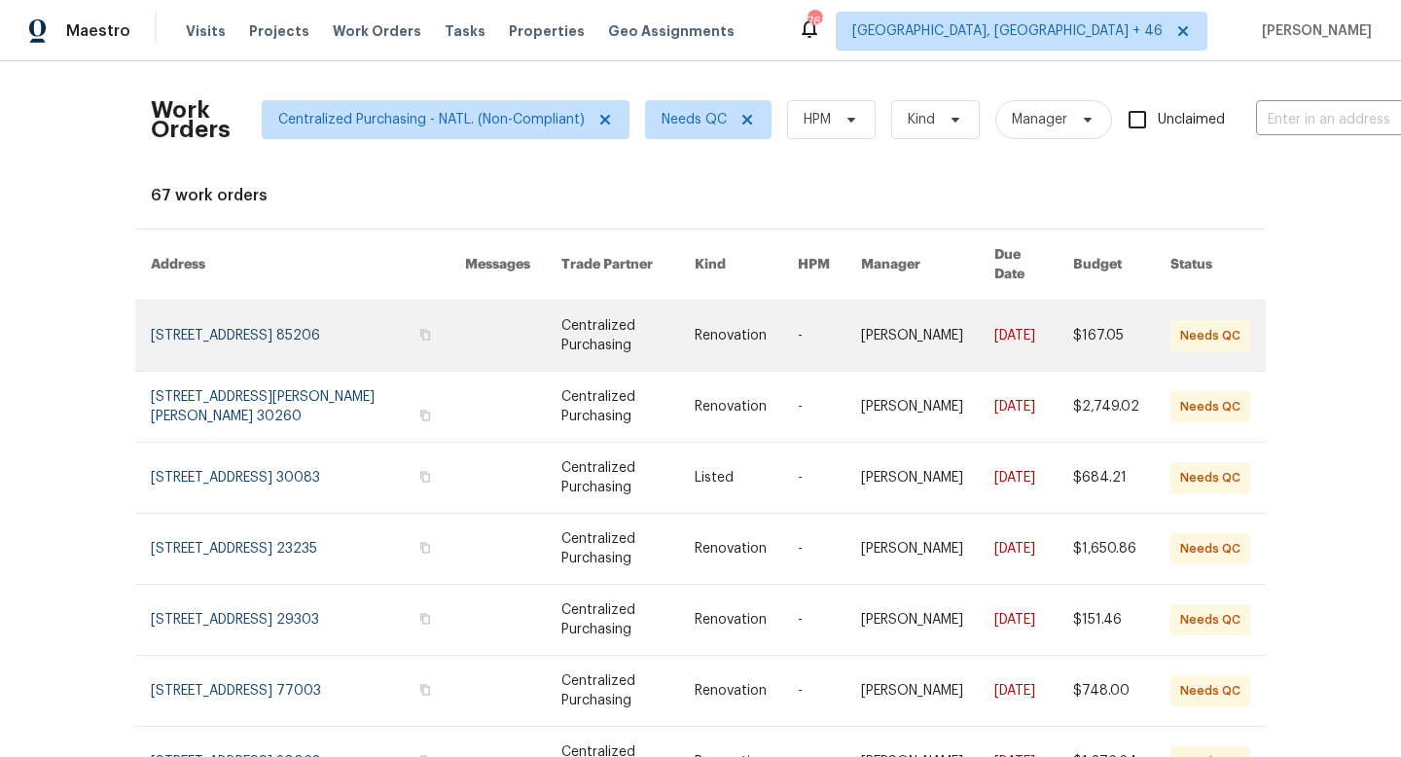
click at [333, 322] on link at bounding box center [308, 336] width 314 height 70
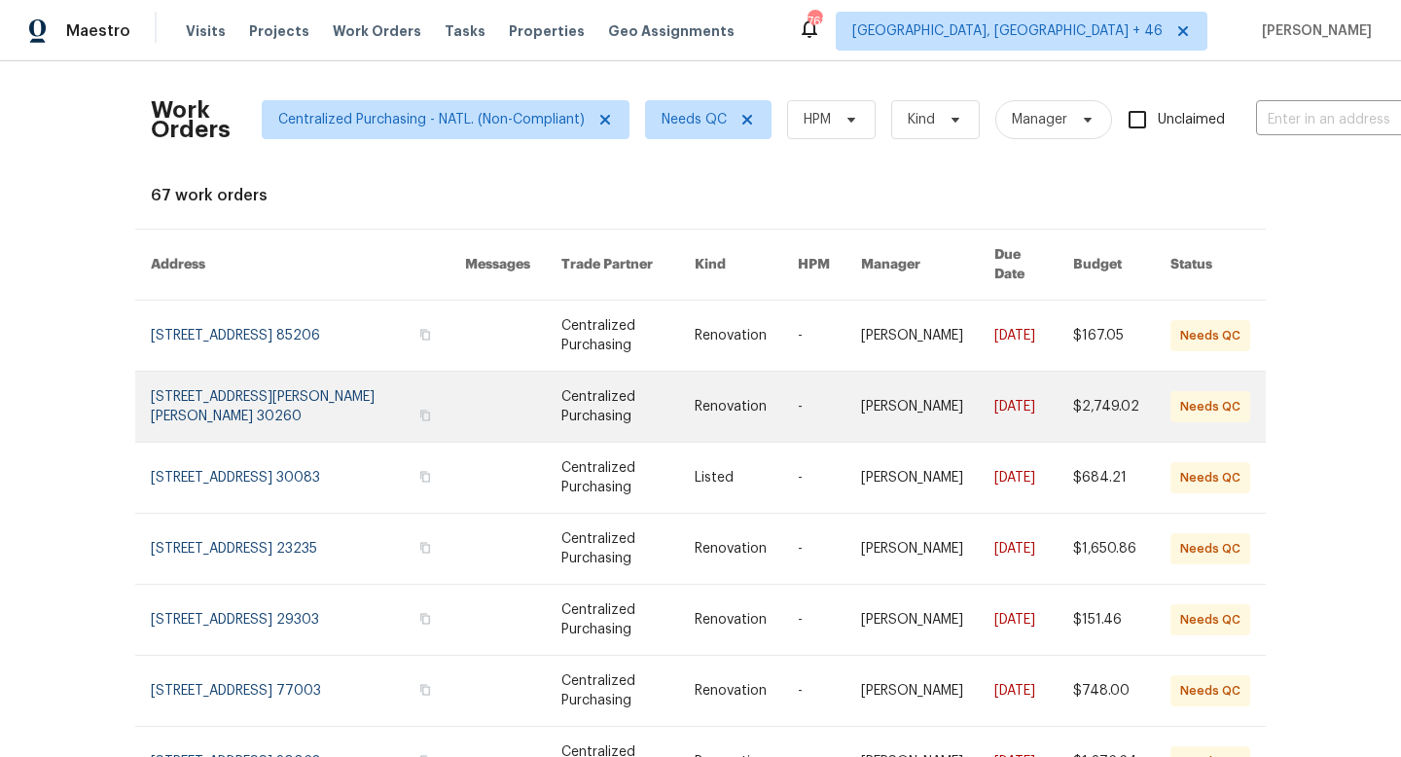
click at [356, 404] on link at bounding box center [308, 407] width 314 height 70
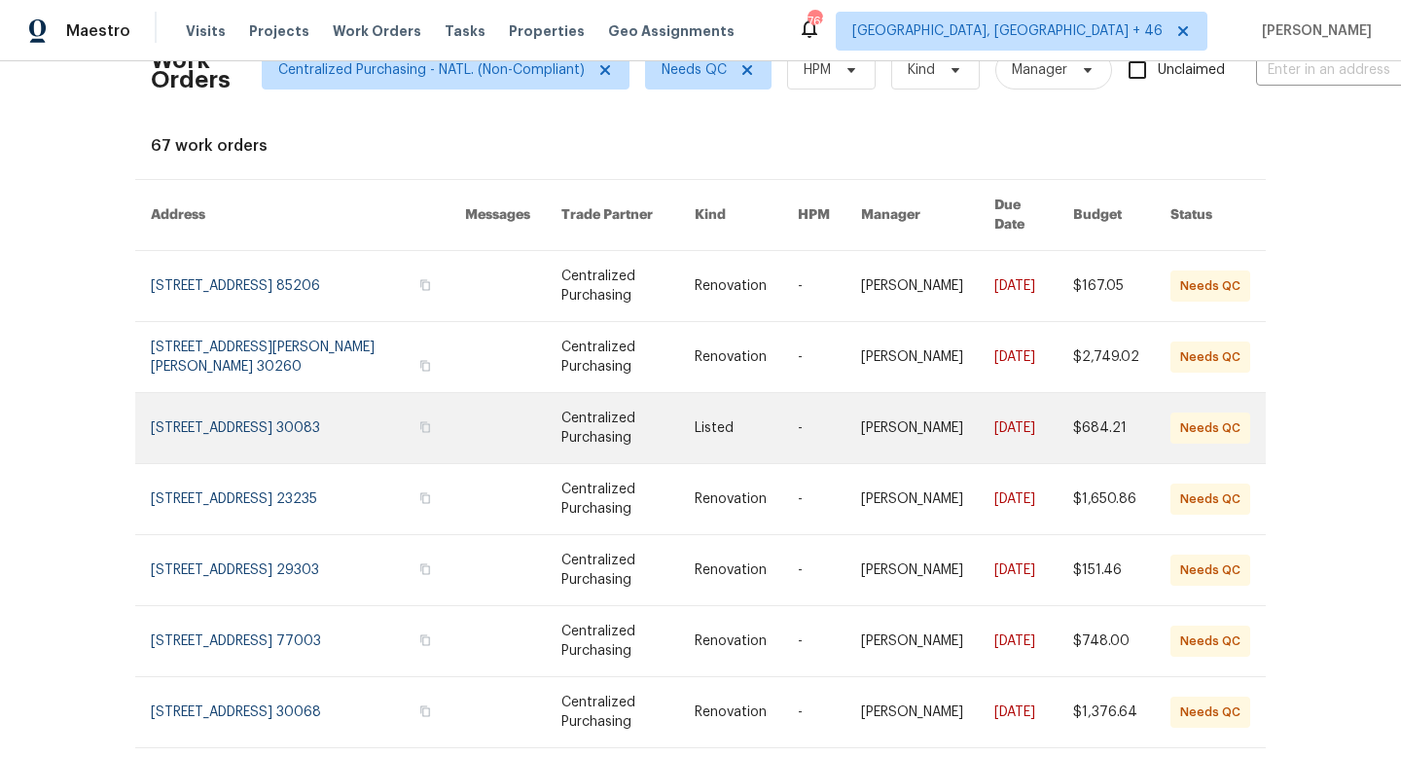
scroll to position [5, 0]
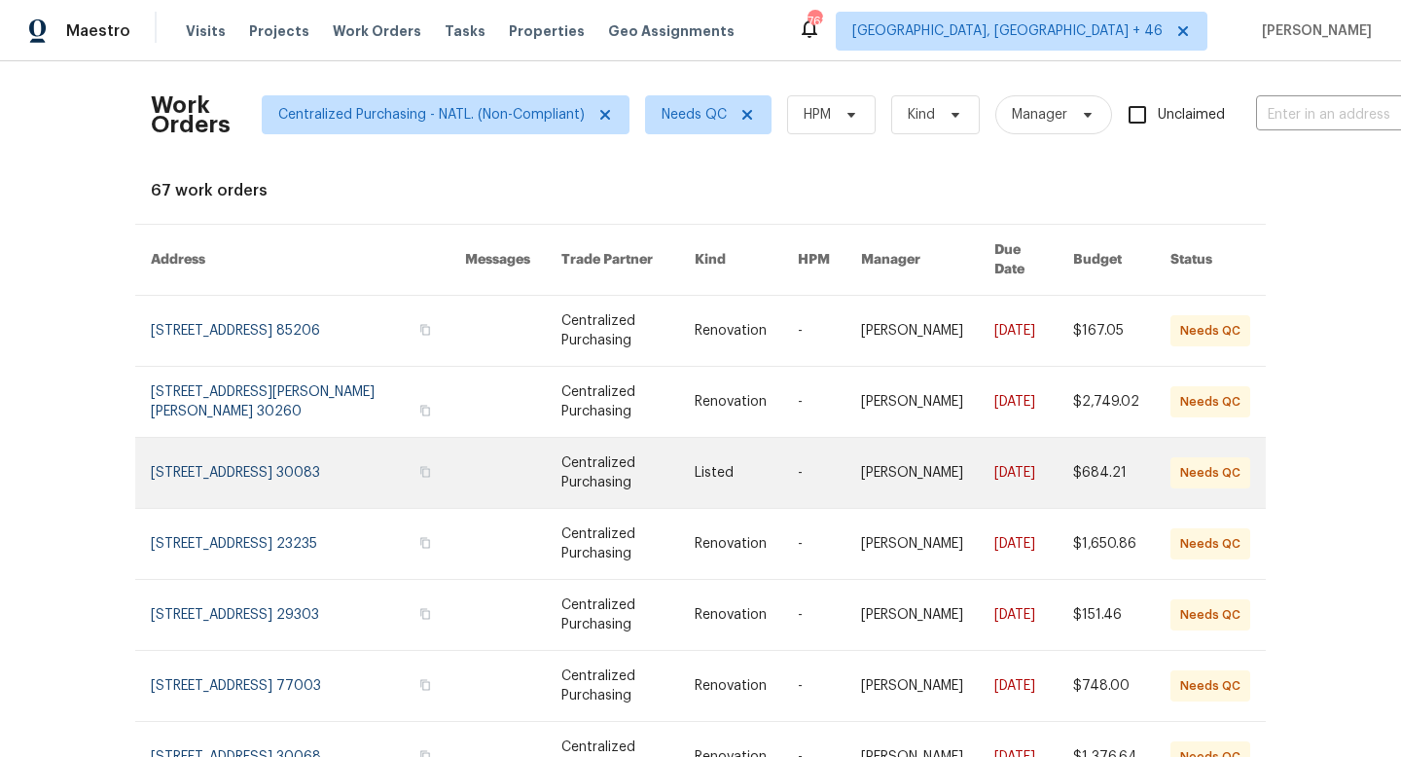
click at [264, 456] on link at bounding box center [308, 473] width 314 height 70
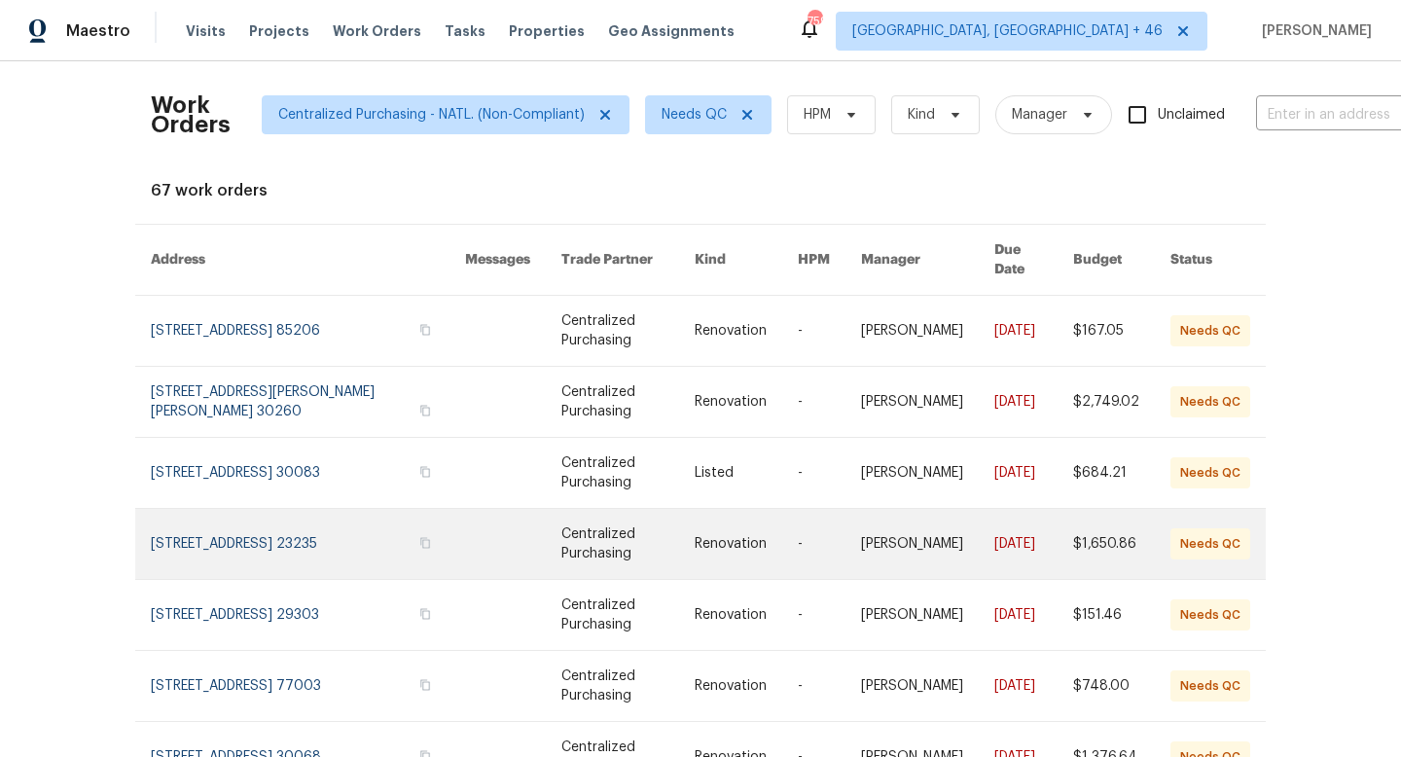
click at [290, 509] on link at bounding box center [308, 544] width 314 height 70
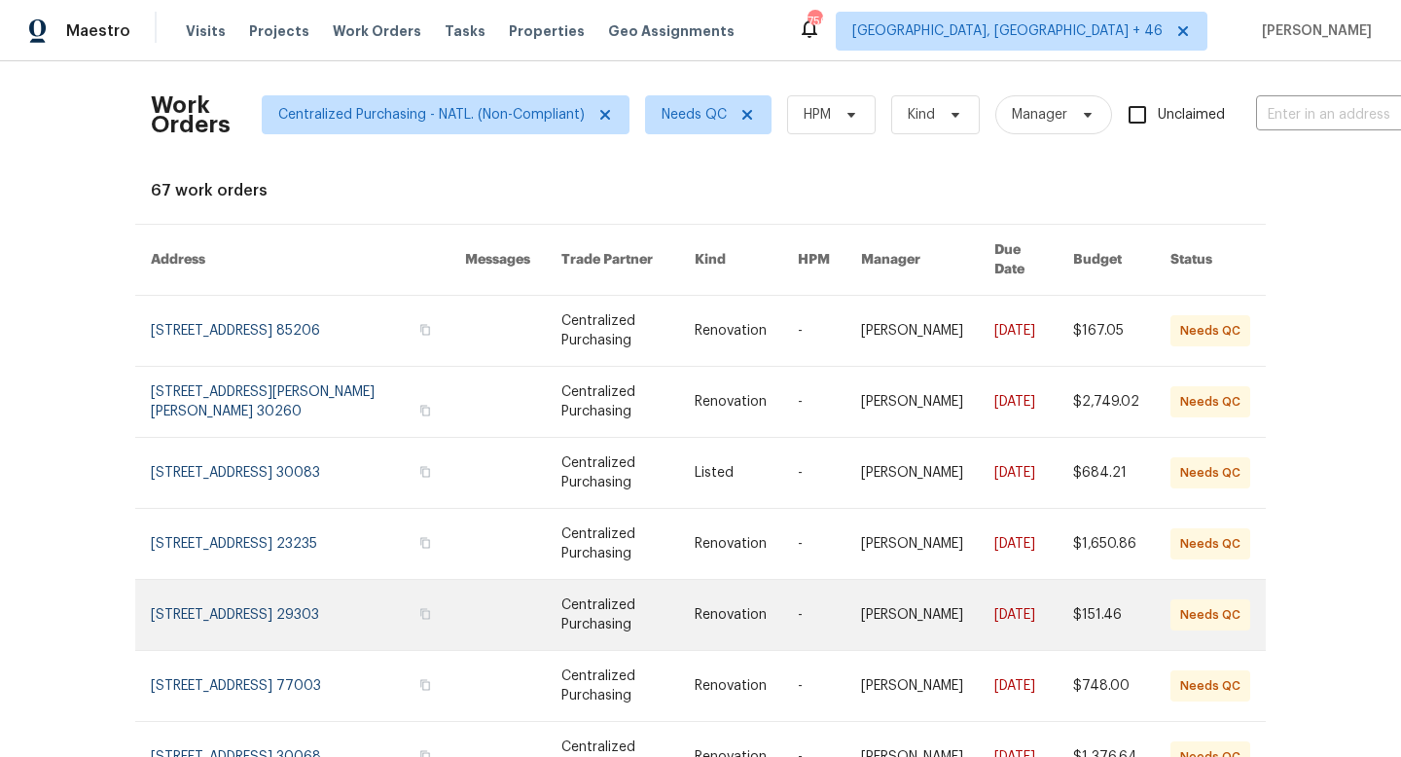
click at [240, 589] on link at bounding box center [308, 615] width 314 height 70
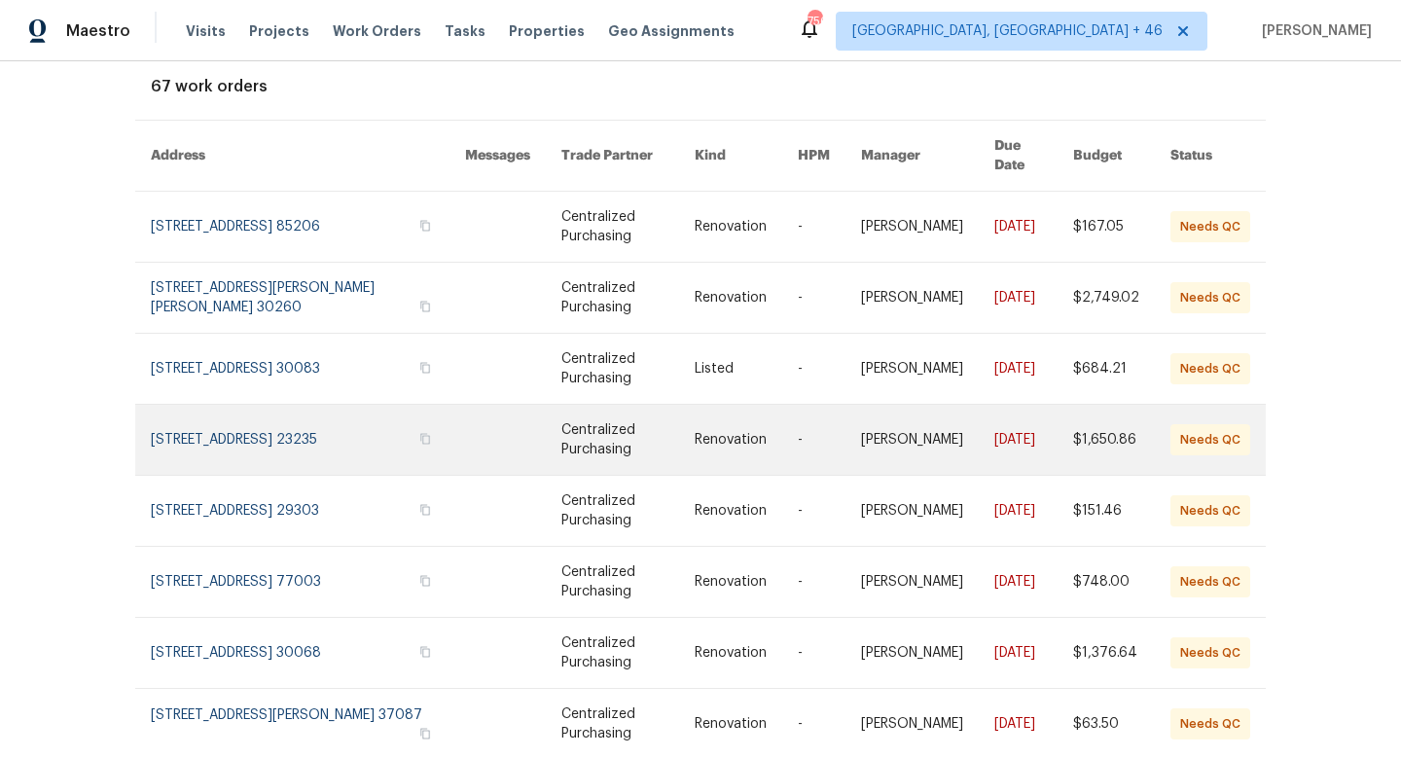
scroll to position [137, 0]
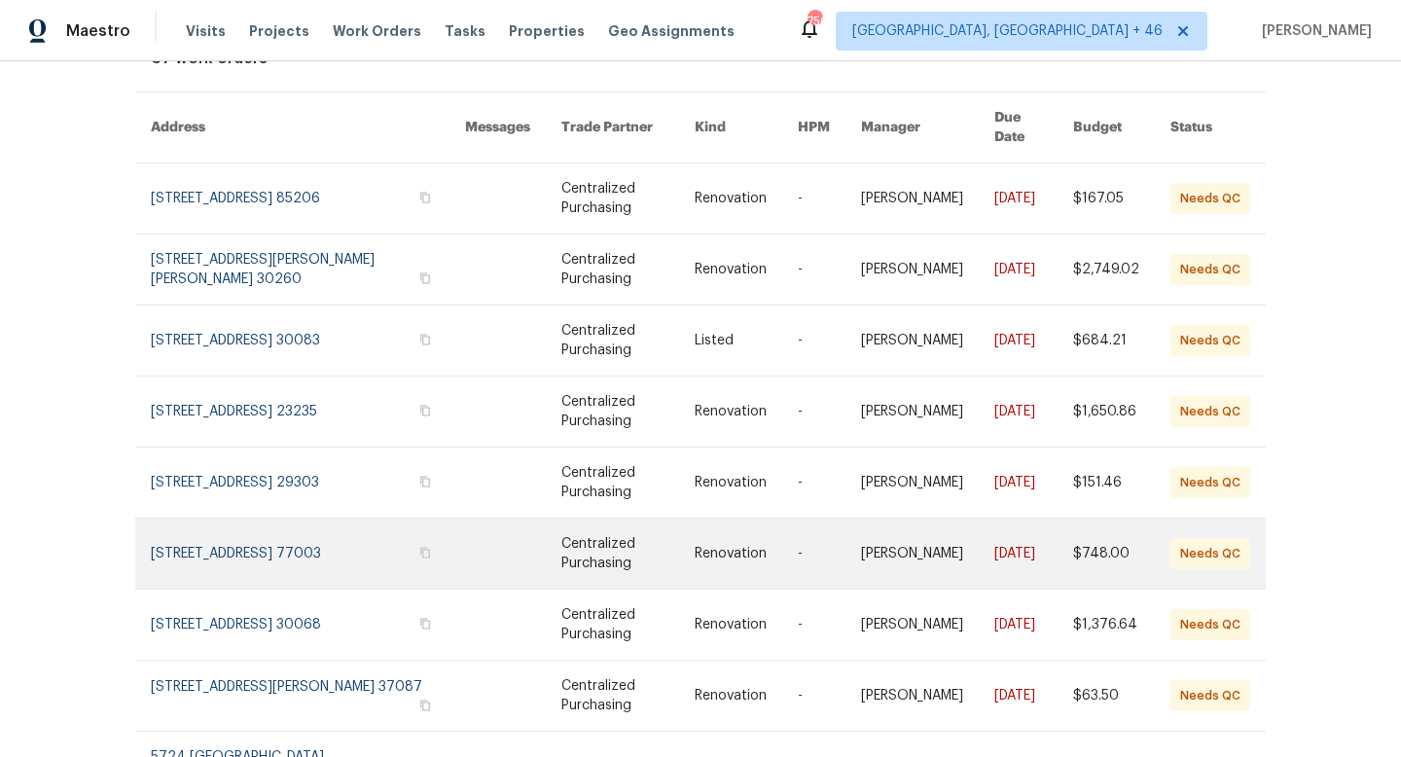
click at [286, 531] on link at bounding box center [308, 553] width 314 height 70
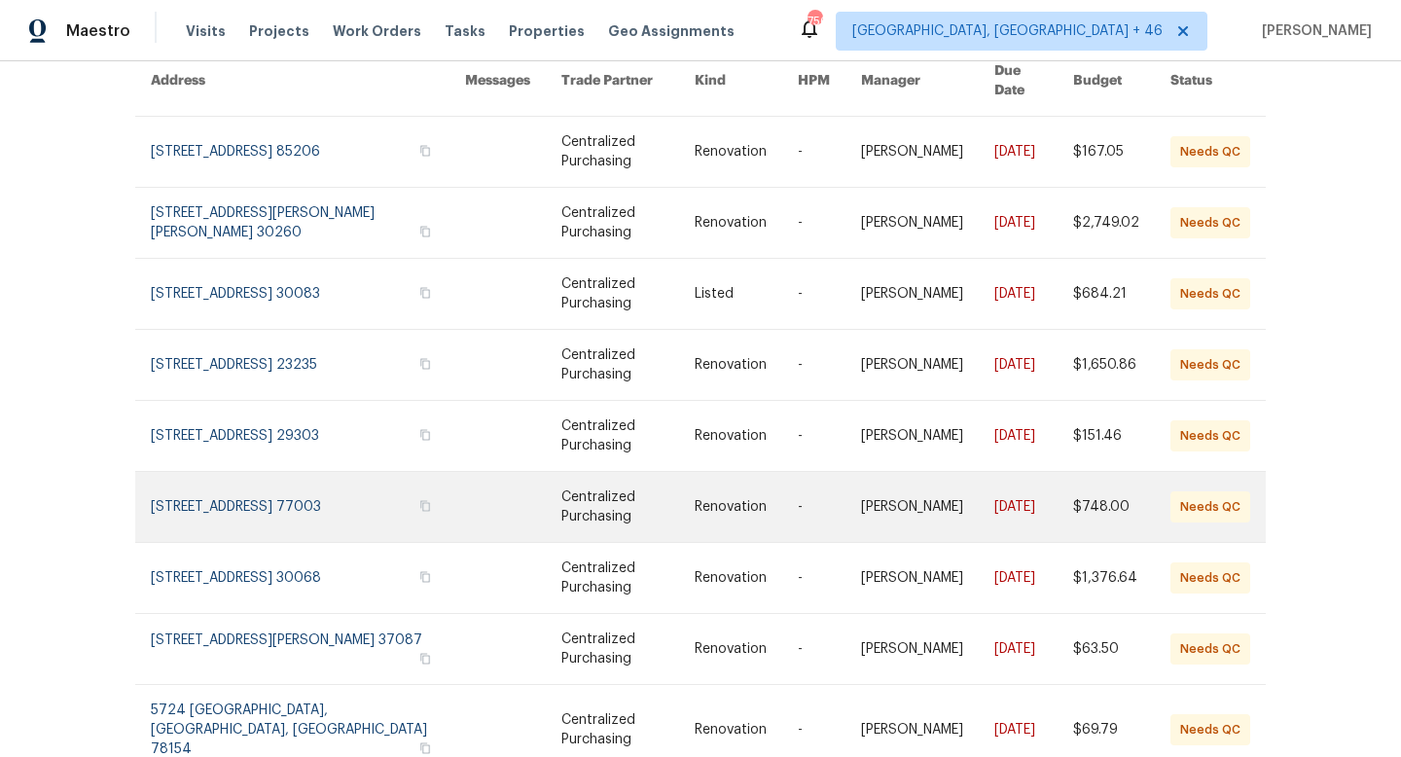
scroll to position [224, 0]
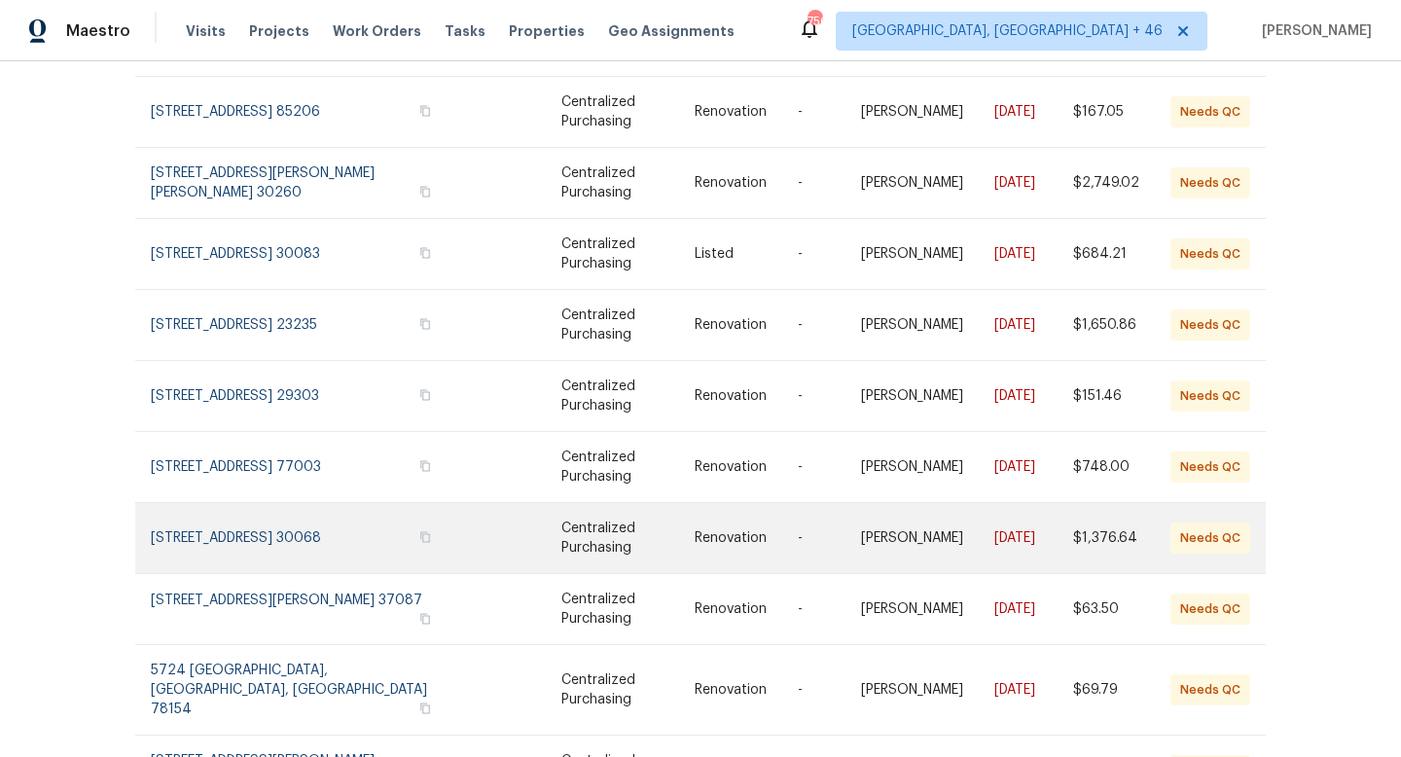
click at [330, 511] on link at bounding box center [308, 538] width 314 height 70
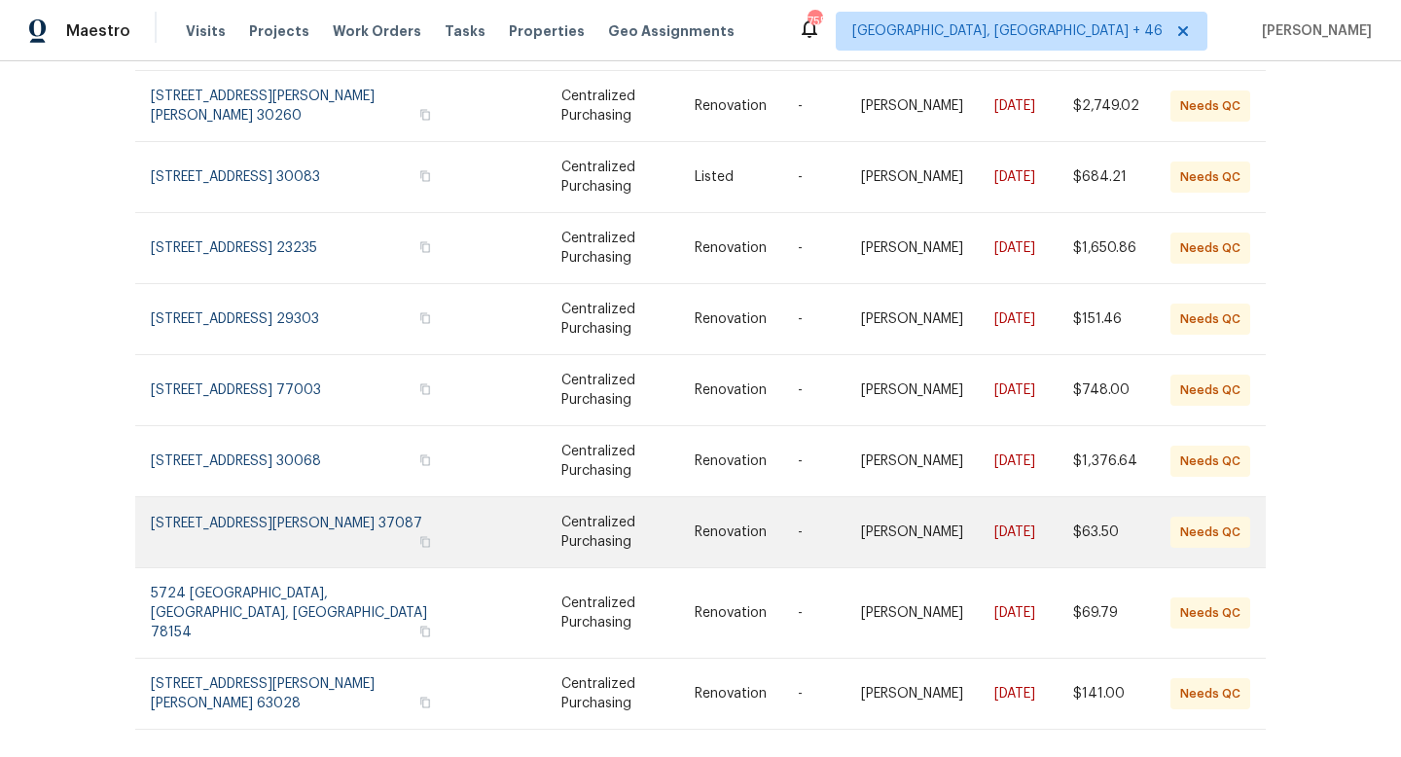
click at [273, 506] on link at bounding box center [308, 532] width 314 height 70
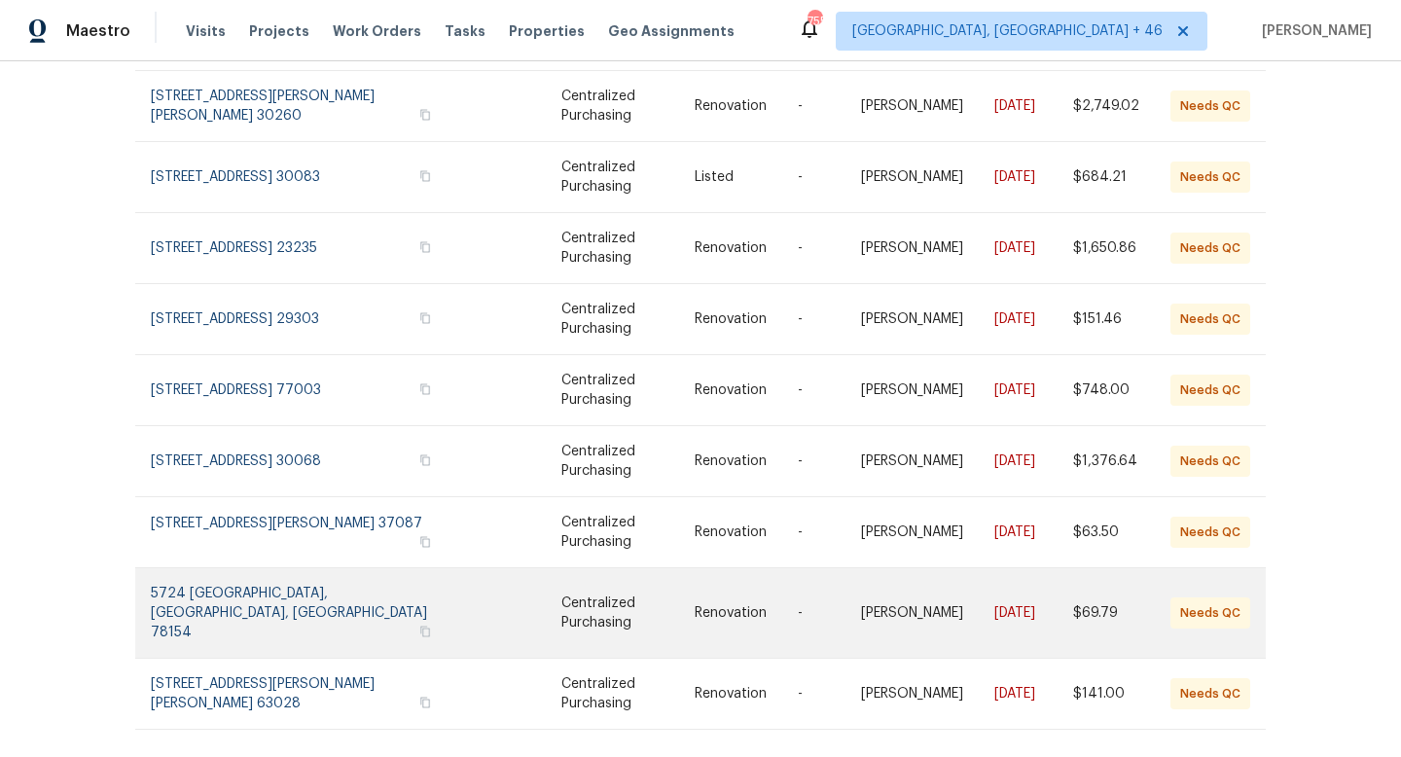
click at [248, 590] on link at bounding box center [308, 612] width 314 height 89
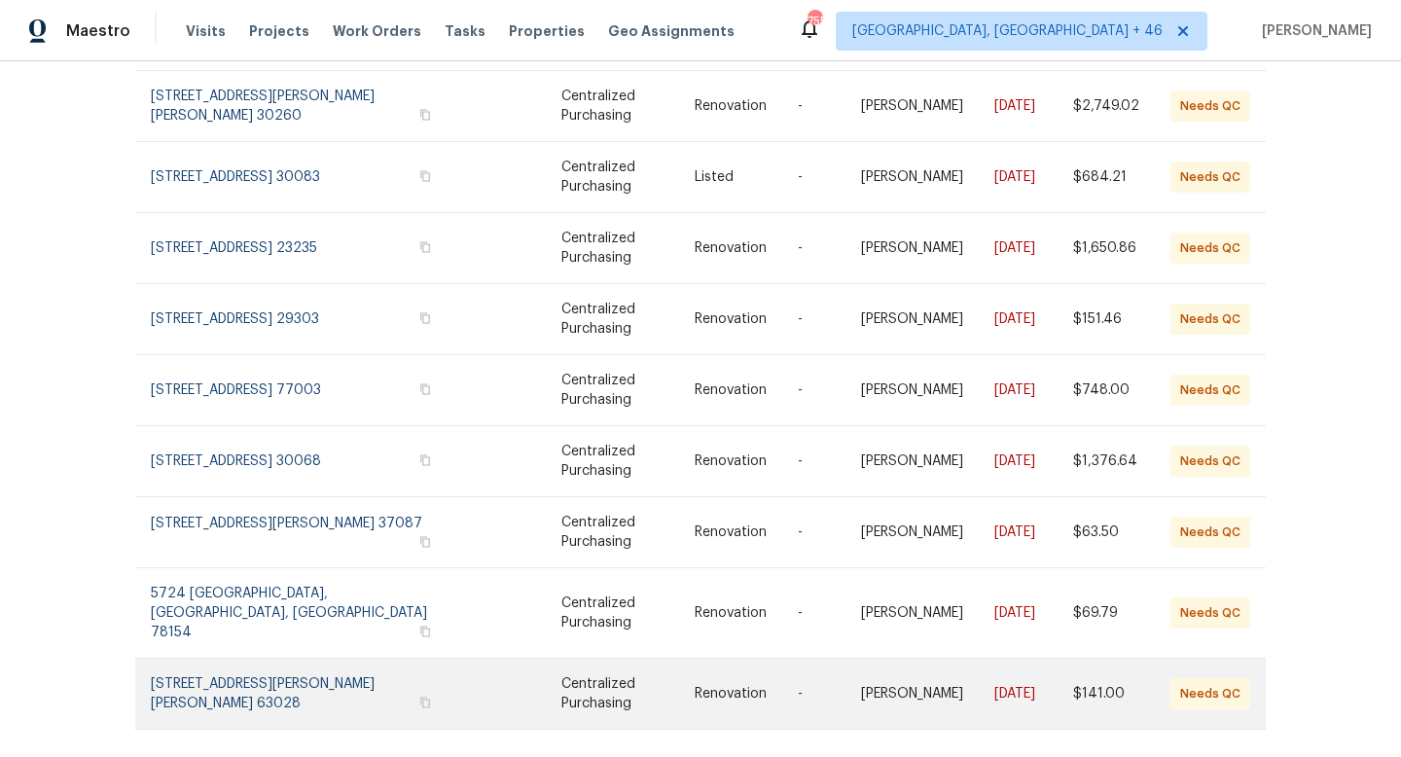
click at [276, 659] on link at bounding box center [308, 694] width 314 height 70
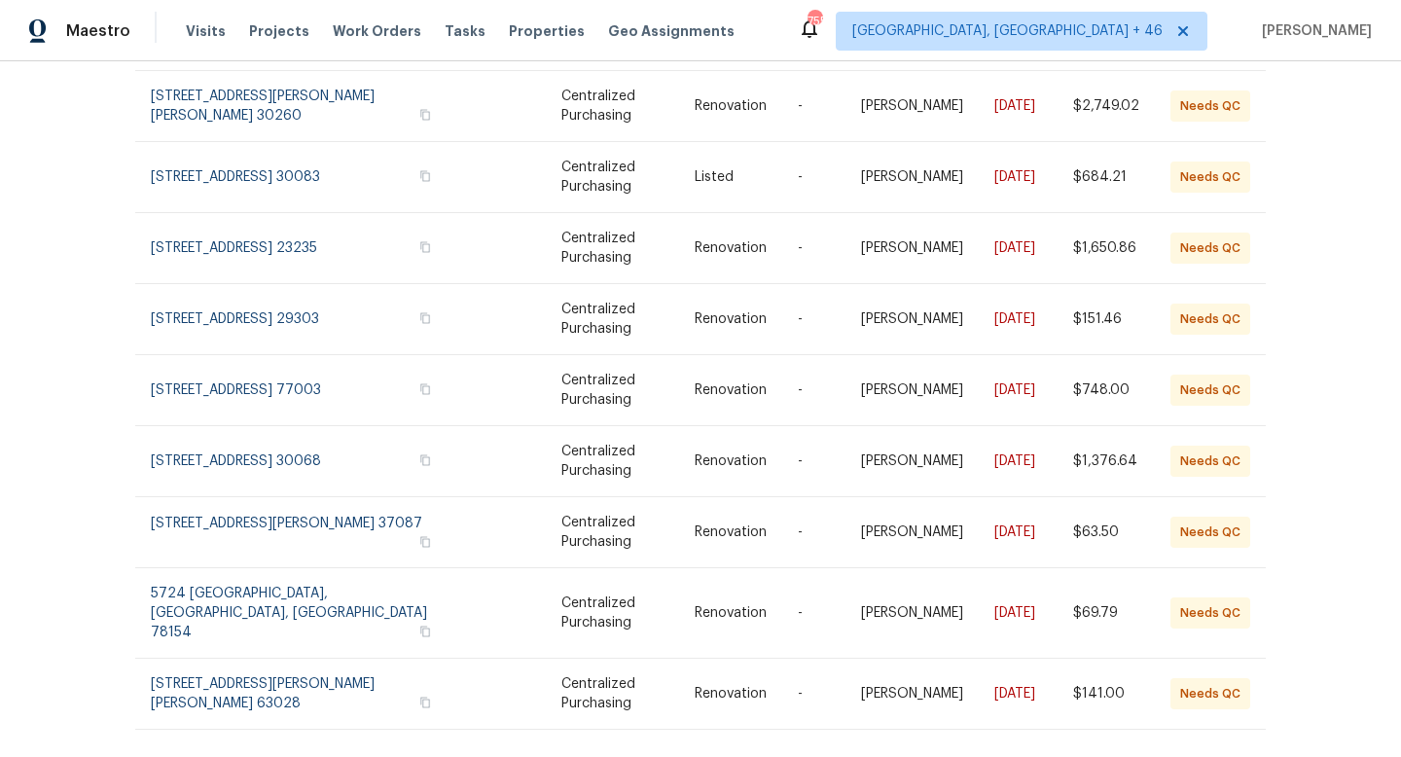
click at [1254, 744] on div "Work Orders Centralized Purchasing - NATL. (Non-Compliant) Needs QC HPM Kind Ma…" at bounding box center [700, 409] width 1401 height 696
click at [1250, 740] on div "Work Orders Centralized Purchasing - NATL. (Non-Compliant) Needs QC HPM Kind Ma…" at bounding box center [700, 409] width 1401 height 696
click at [1241, 756] on icon at bounding box center [1245, 771] width 10 height 16
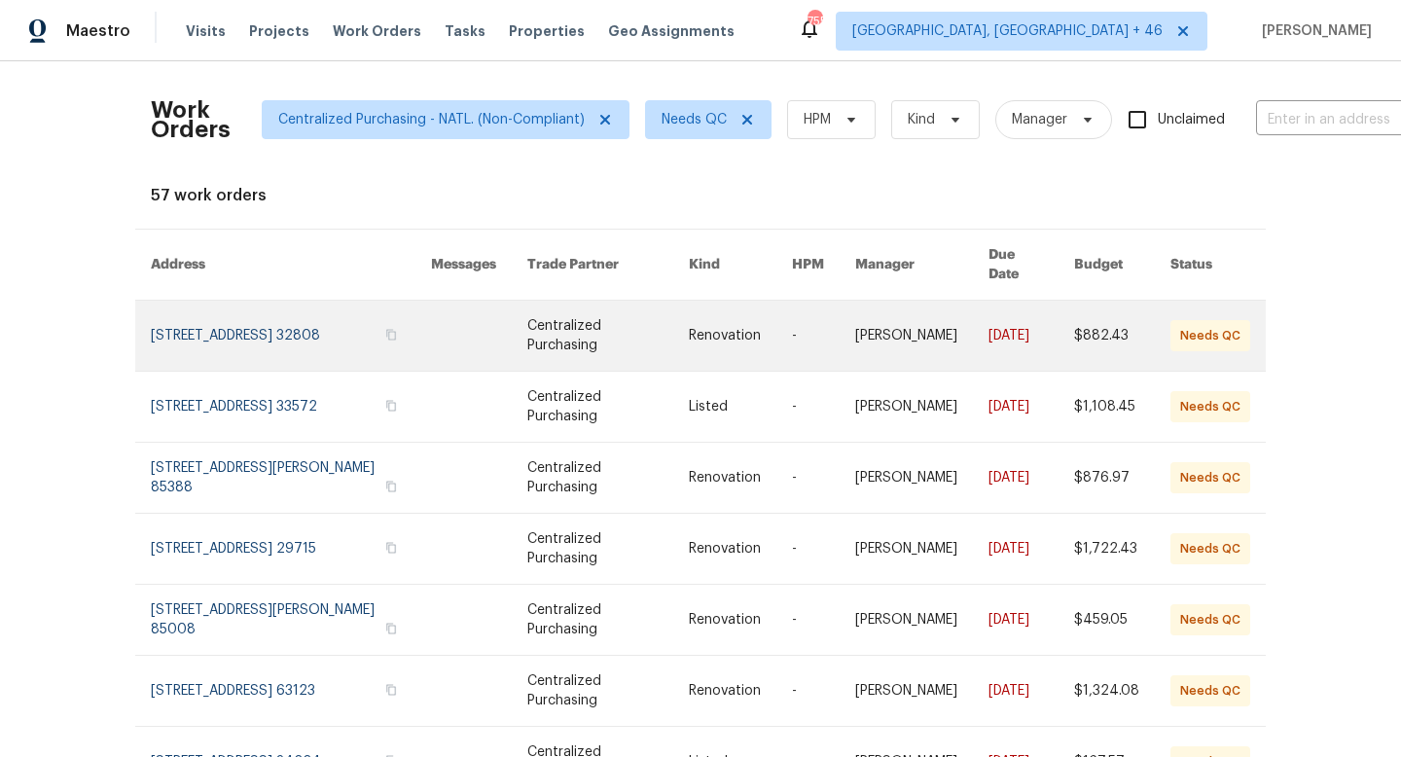
click at [313, 305] on link at bounding box center [291, 336] width 280 height 70
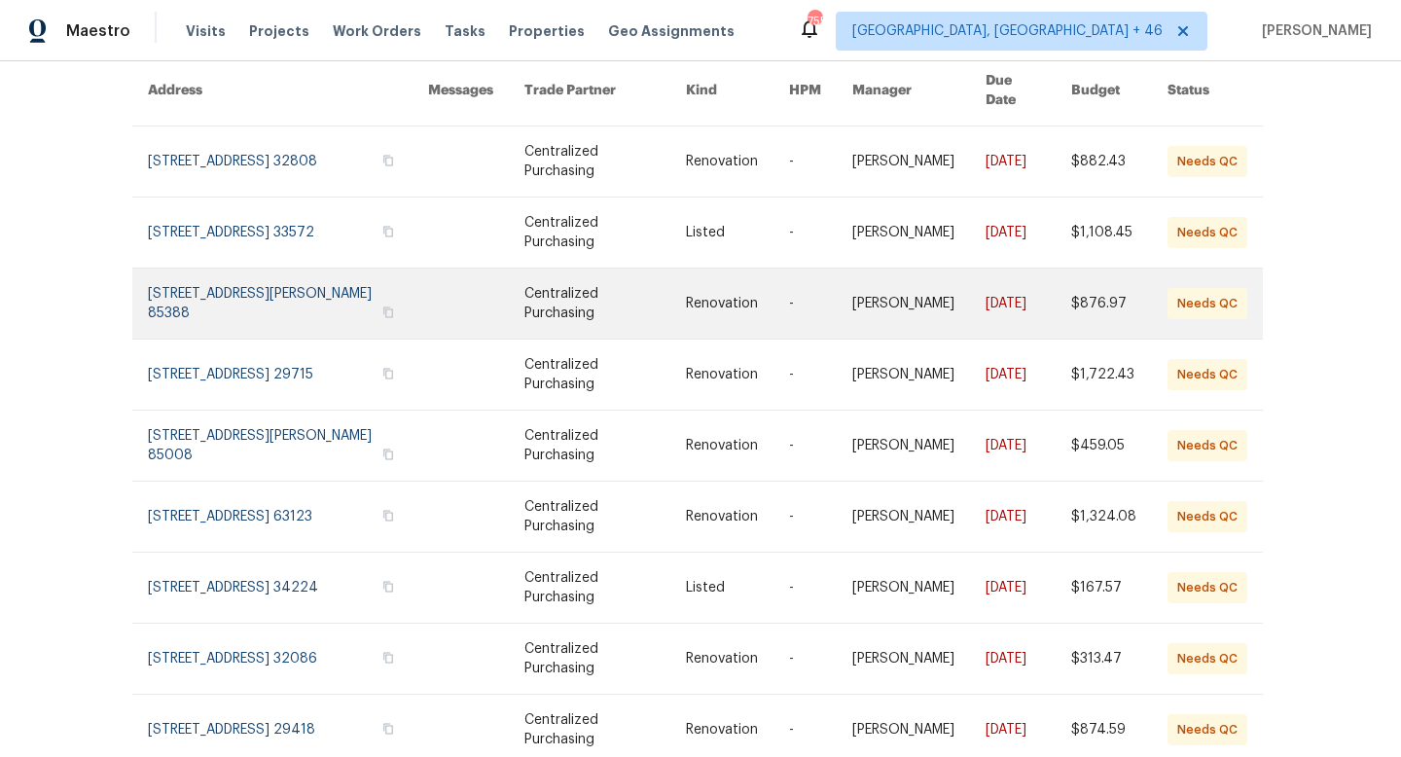
scroll to position [170, 3]
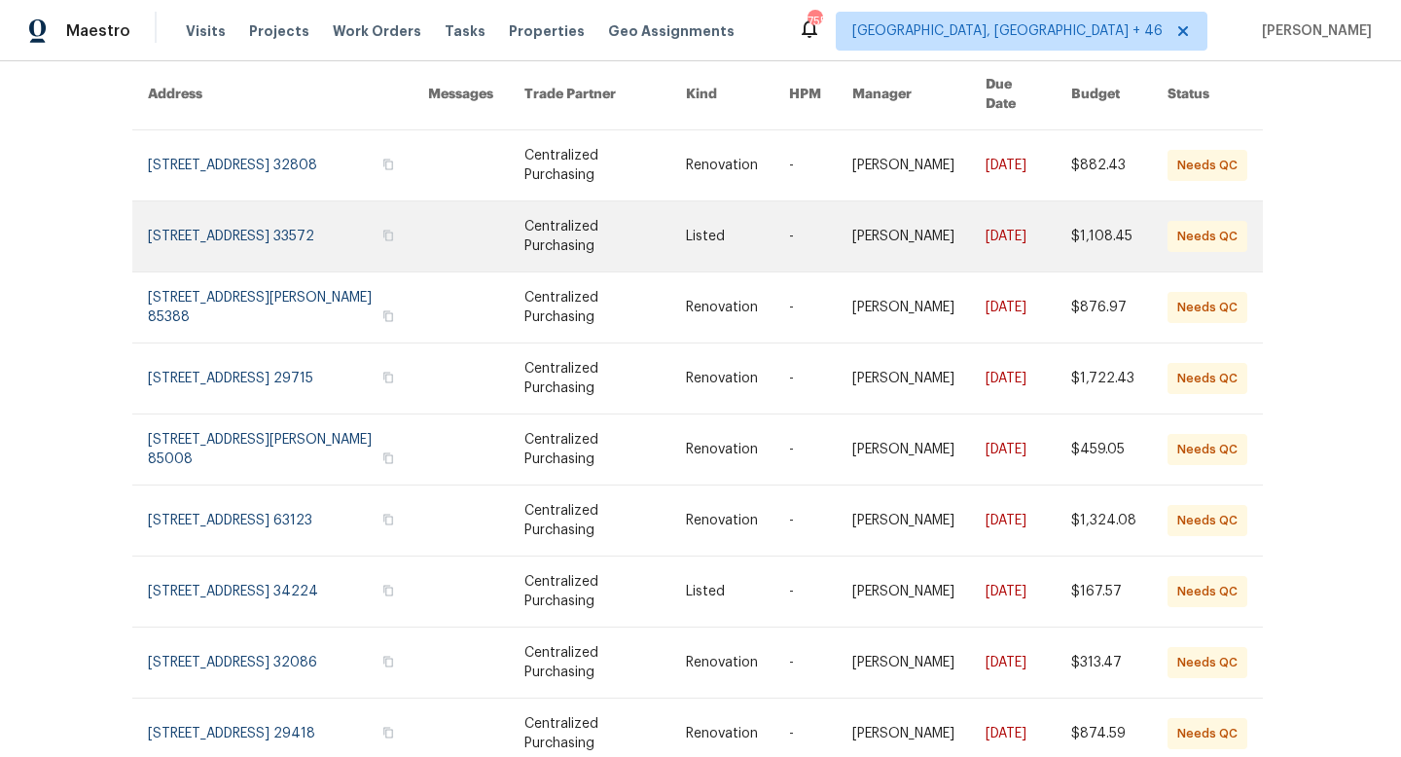
click at [297, 229] on link at bounding box center [288, 236] width 280 height 70
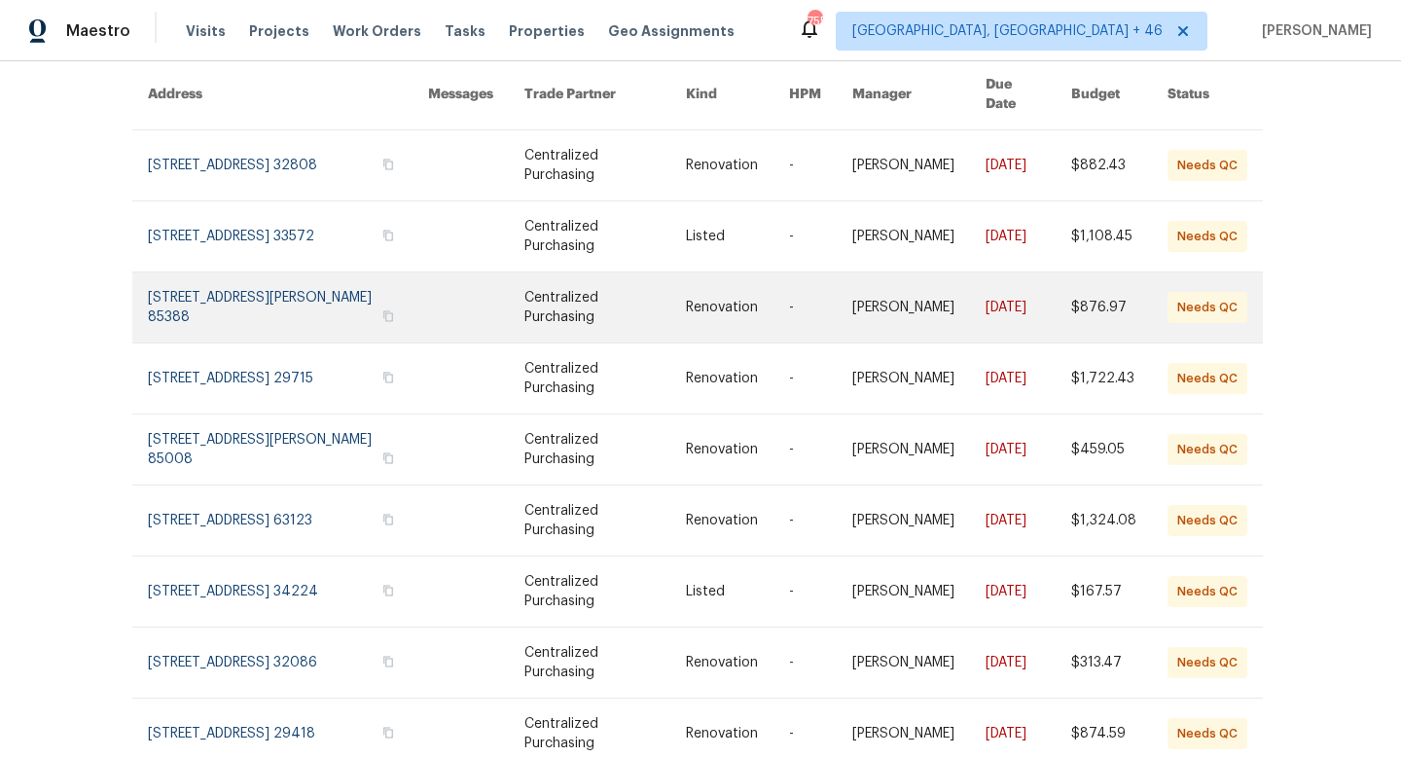
click at [287, 272] on link at bounding box center [288, 307] width 280 height 70
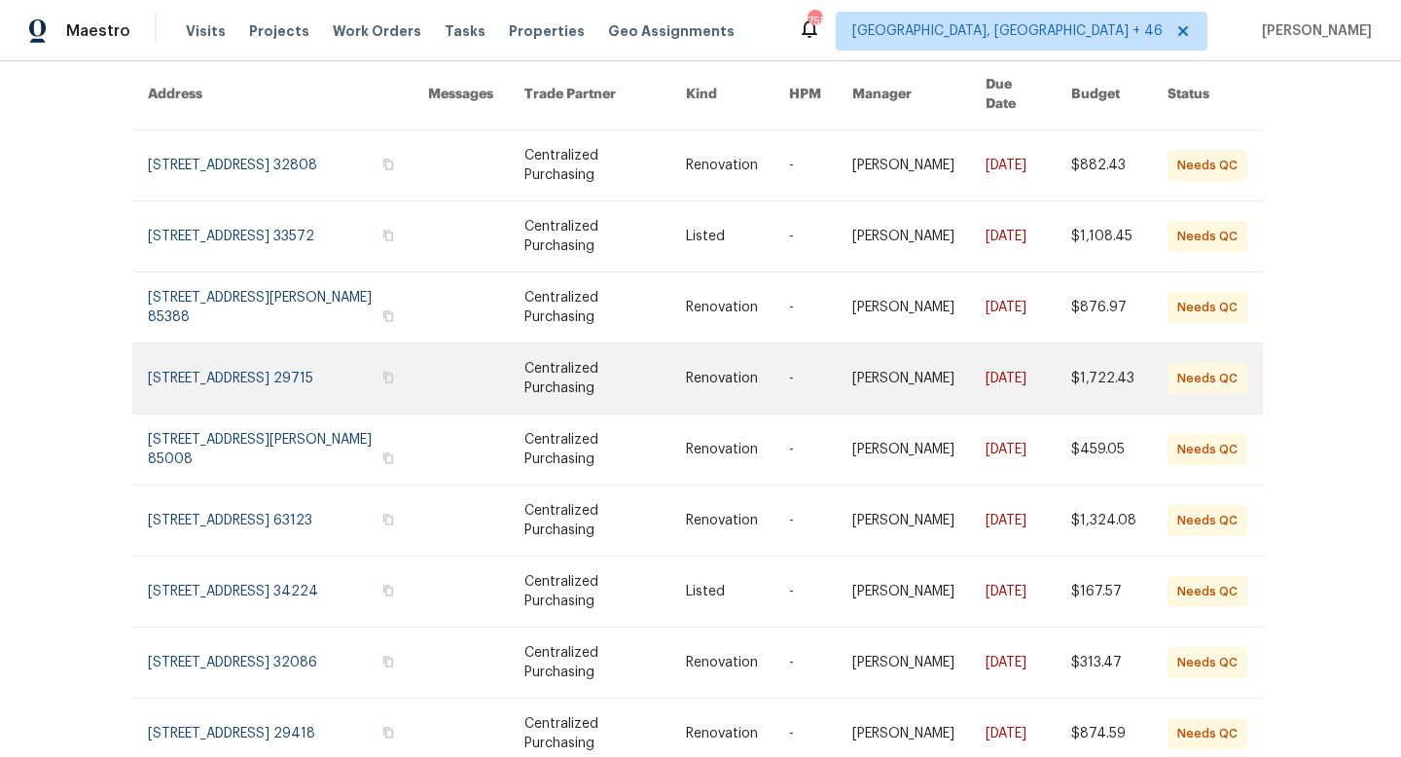
click at [311, 377] on link at bounding box center [288, 378] width 280 height 70
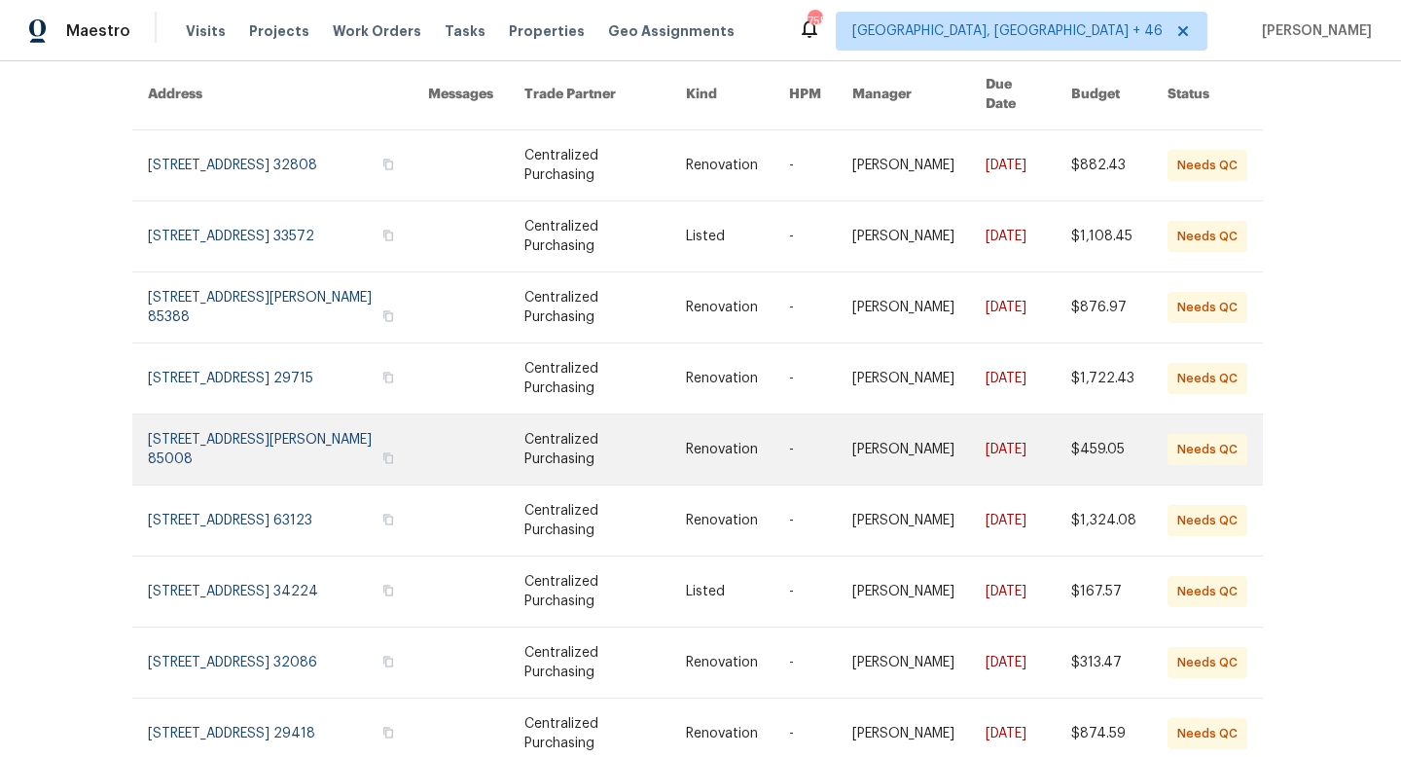
click at [324, 440] on link at bounding box center [288, 449] width 280 height 70
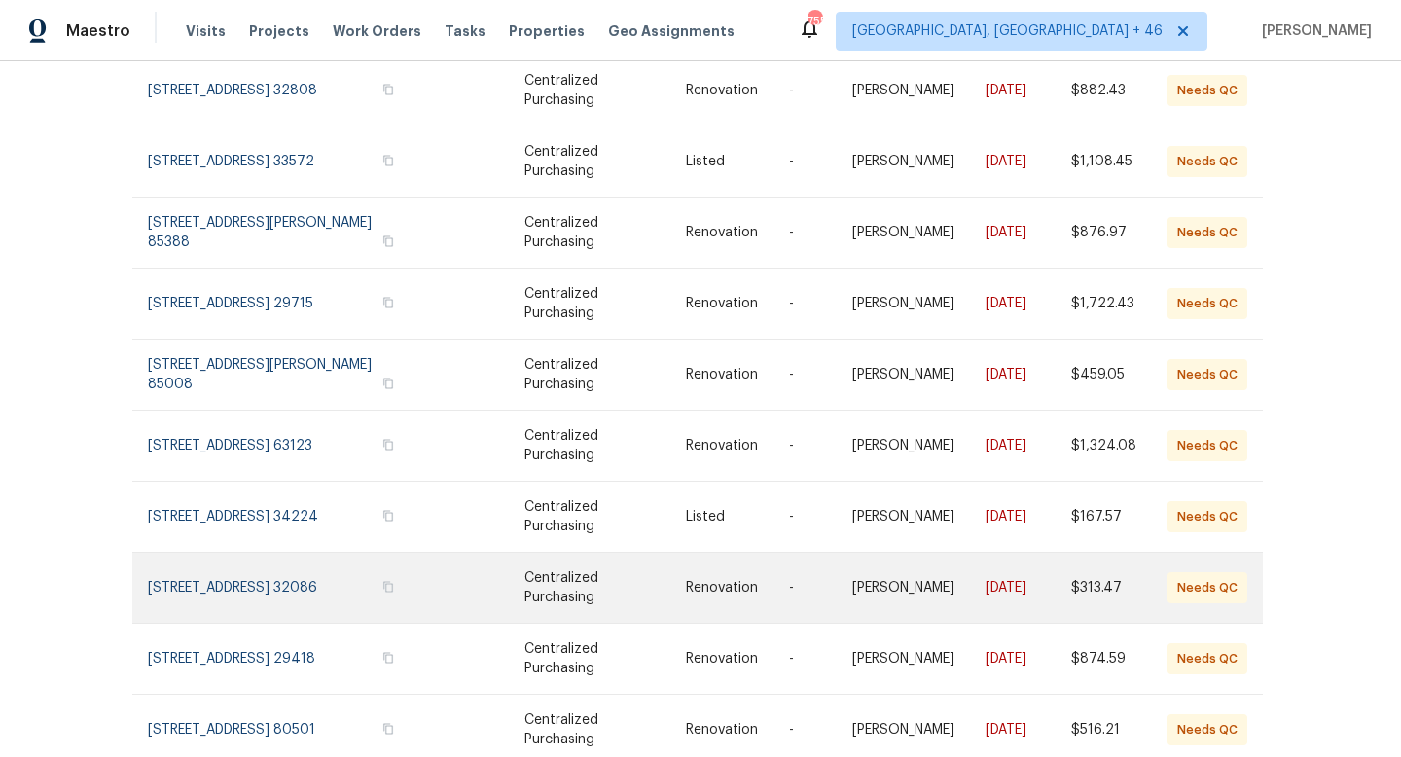
scroll to position [249, 3]
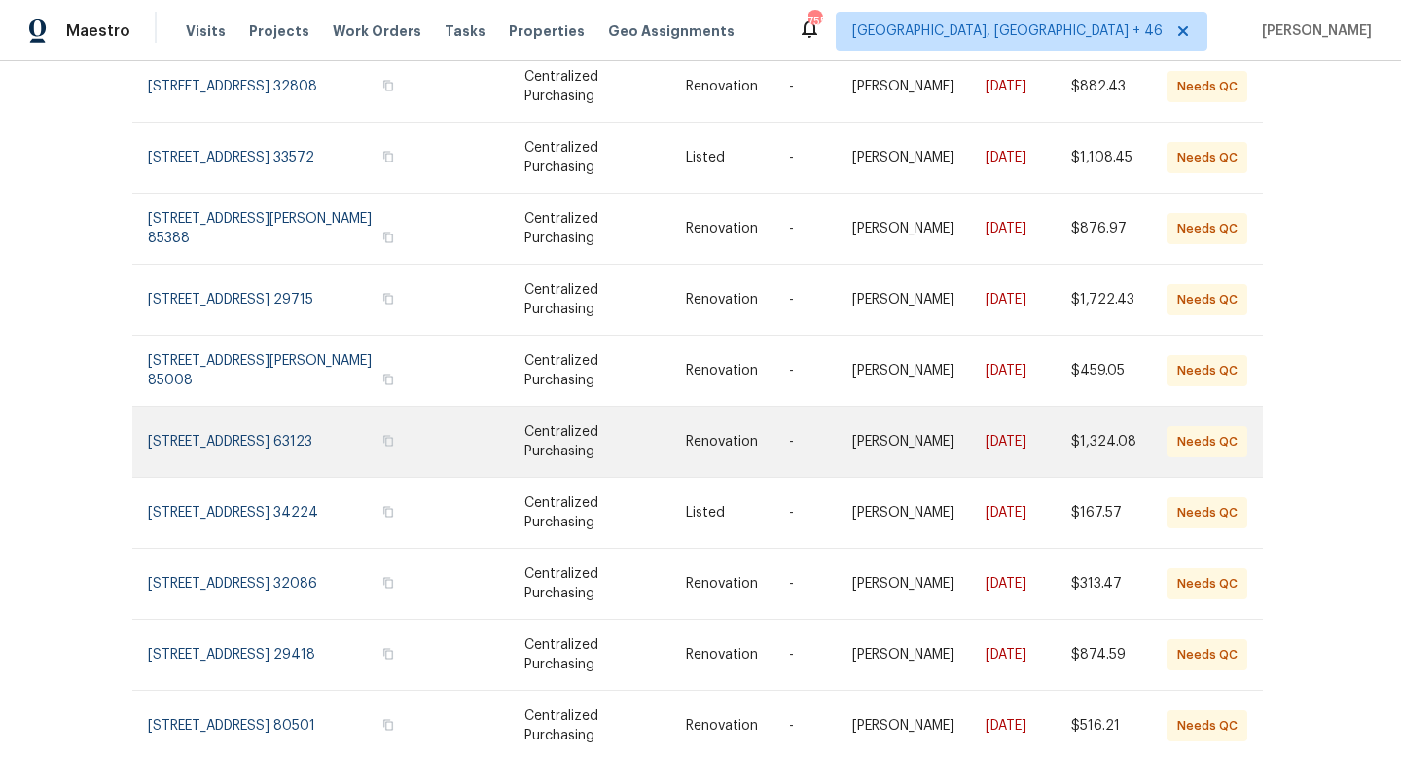
click at [356, 425] on link at bounding box center [288, 442] width 280 height 70
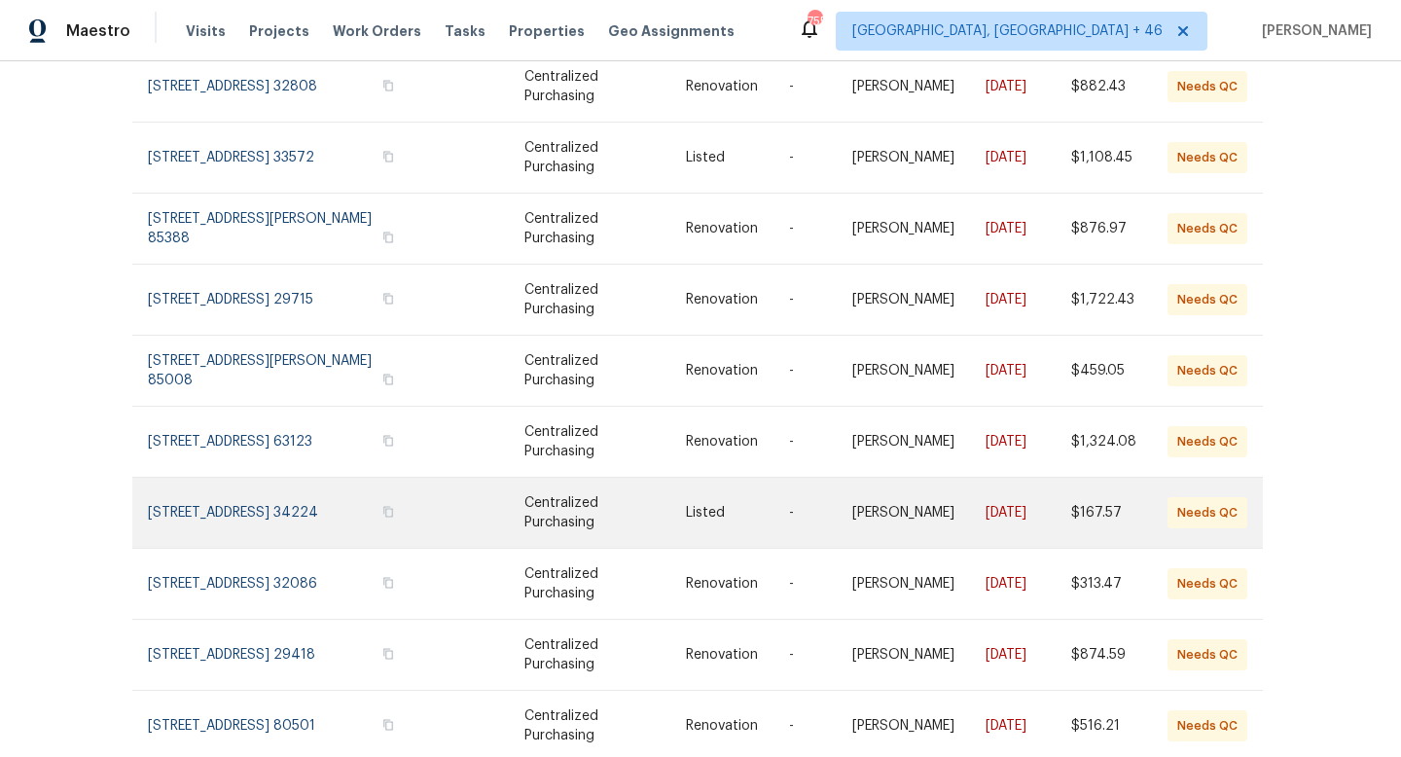
click at [302, 498] on link at bounding box center [288, 513] width 280 height 70
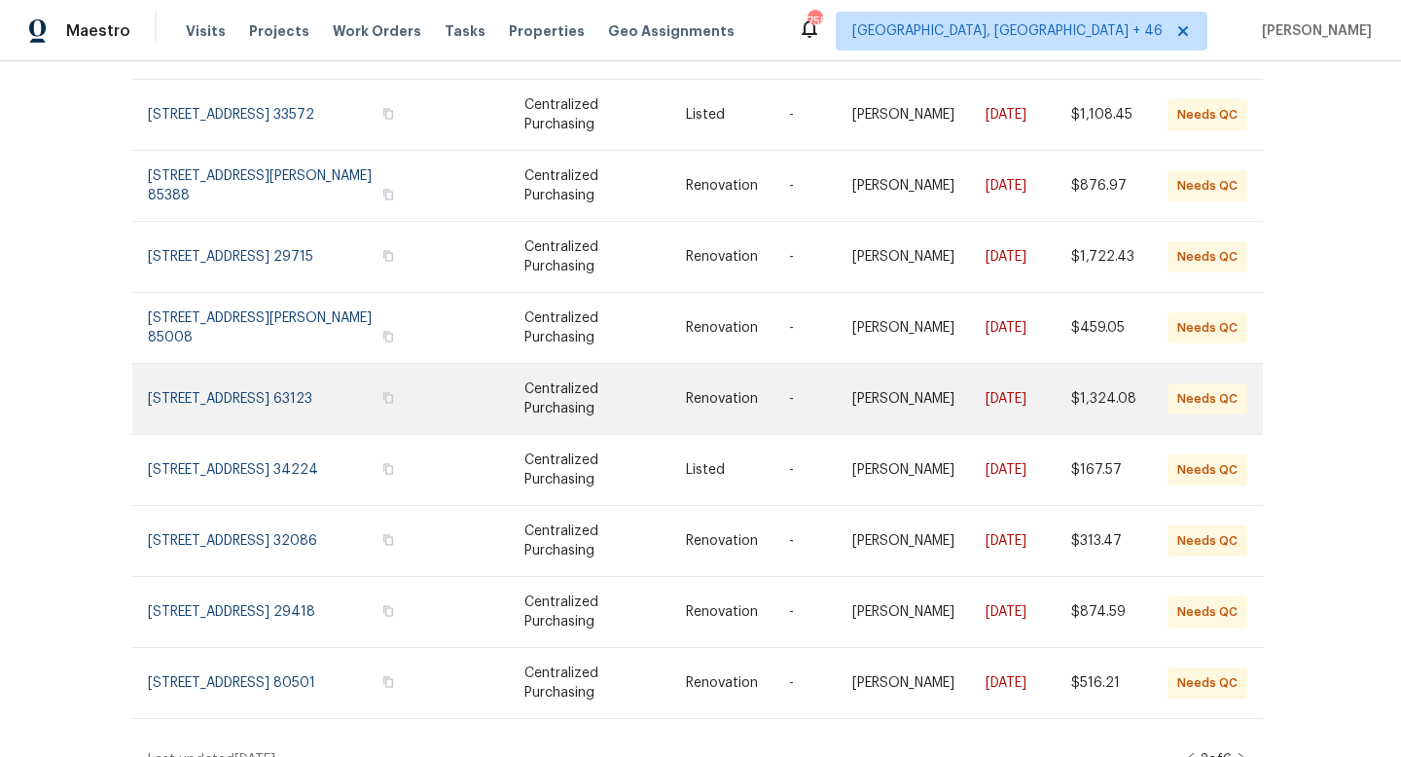
scroll to position [300, 3]
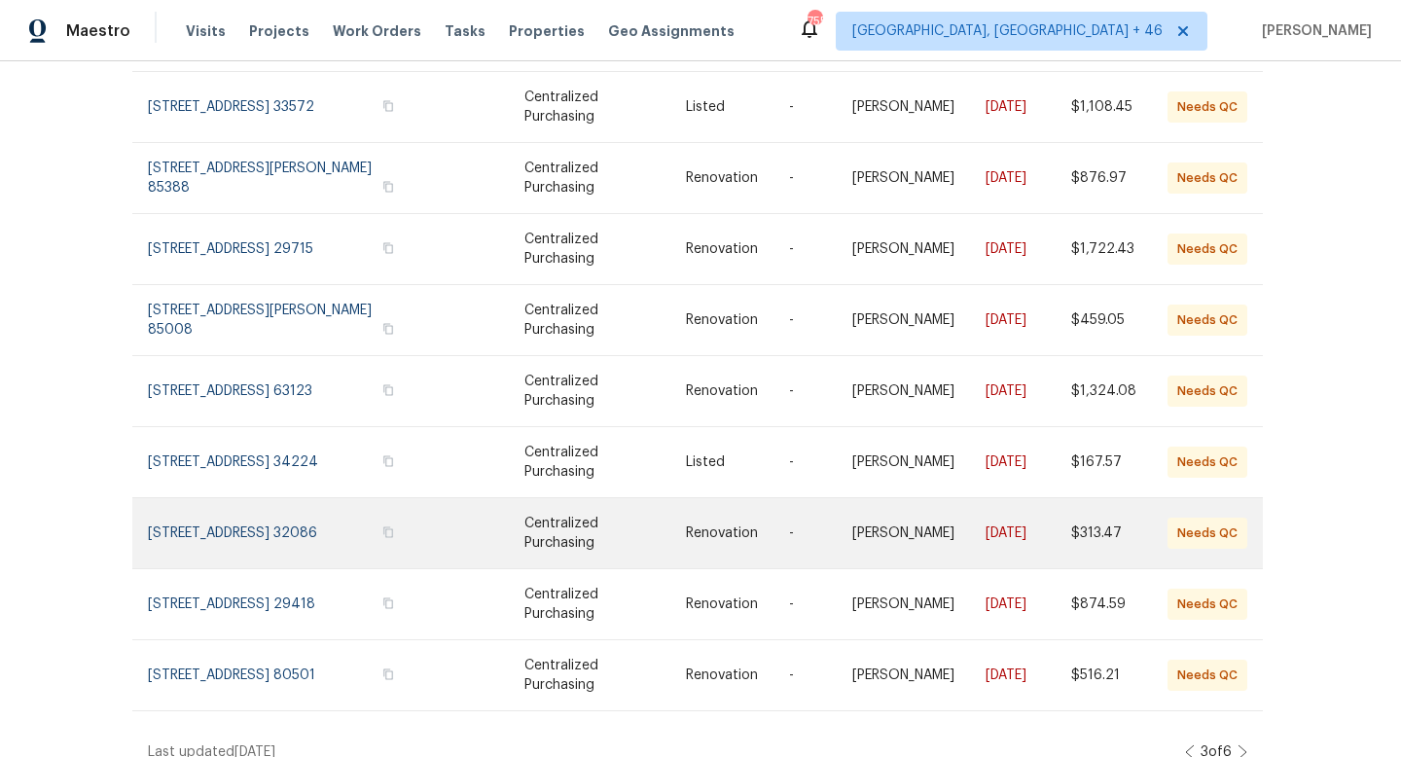
click at [293, 498] on link at bounding box center [288, 533] width 280 height 70
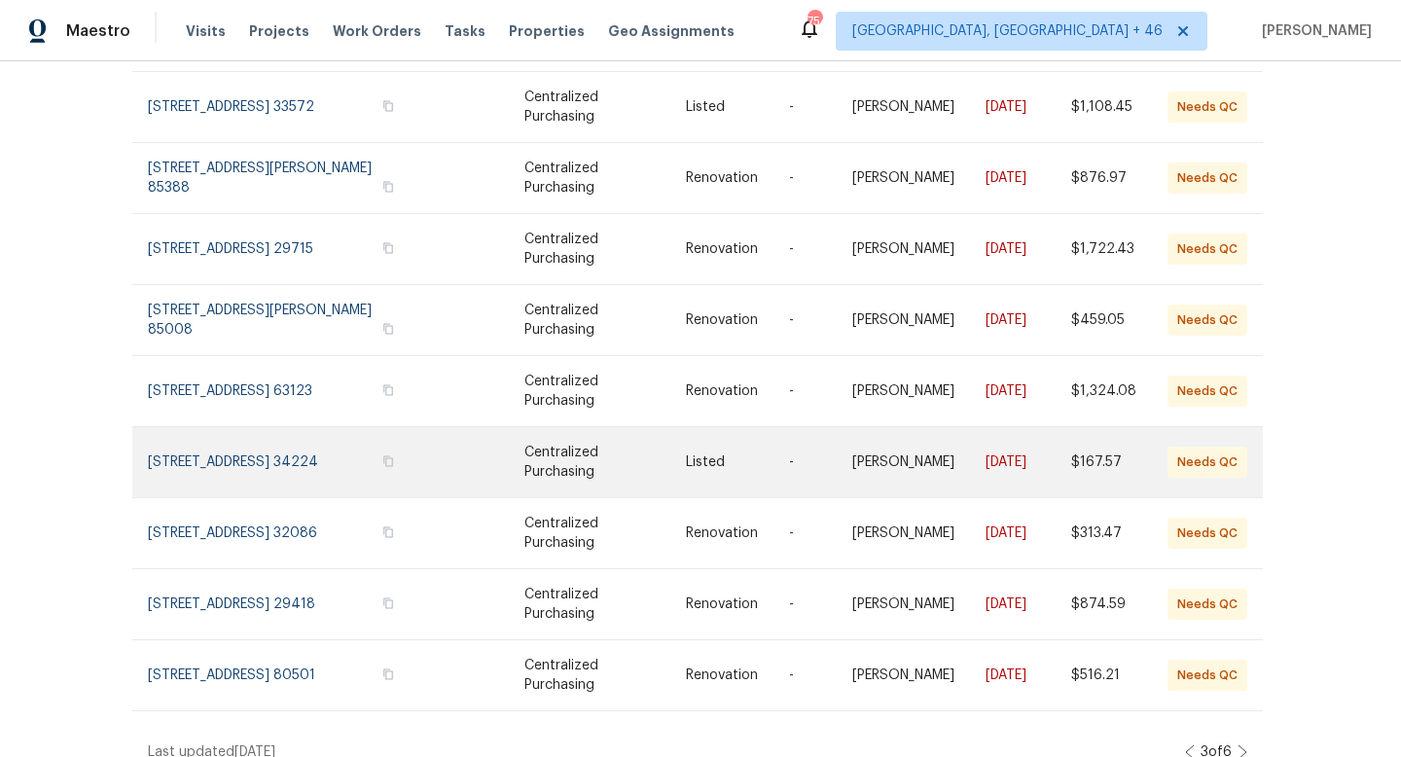
scroll to position [301, 3]
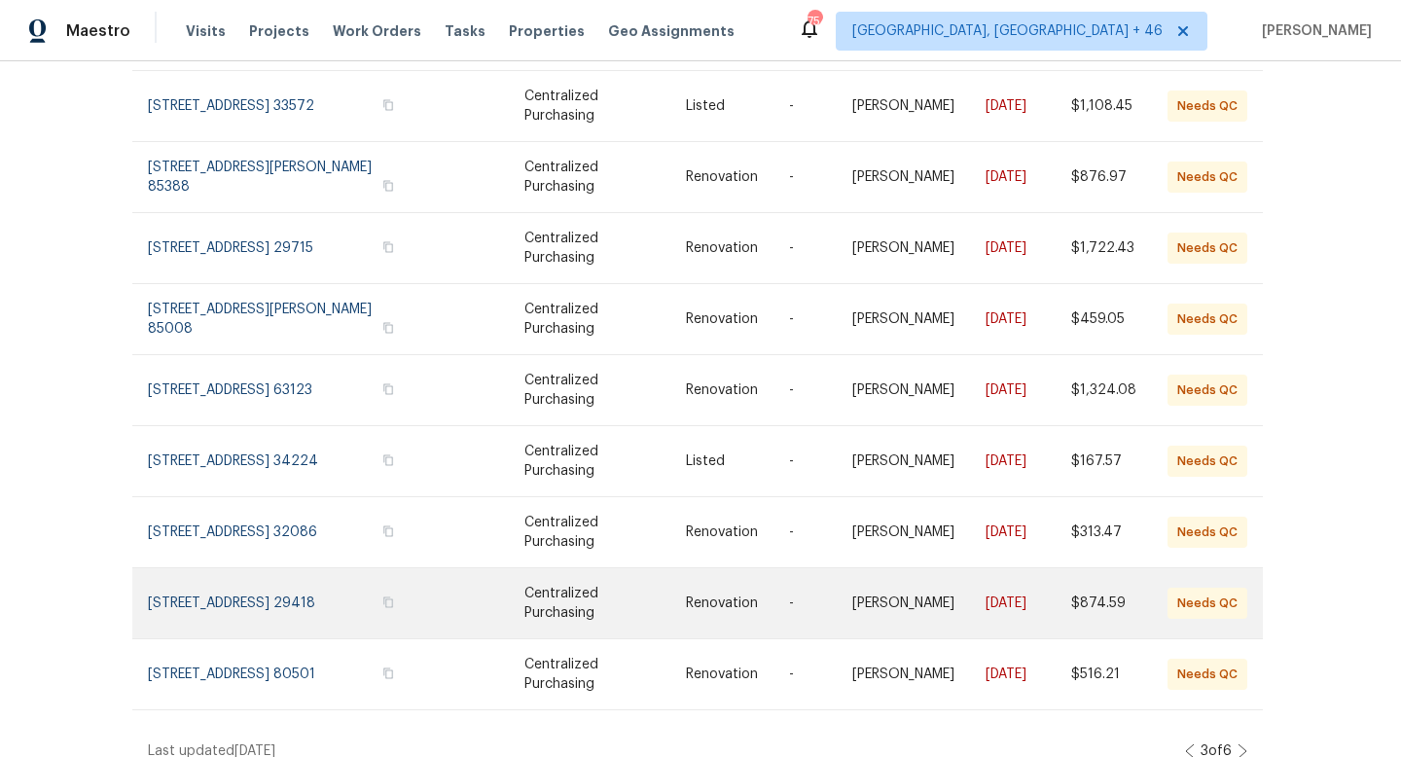
click at [312, 573] on link at bounding box center [288, 603] width 280 height 70
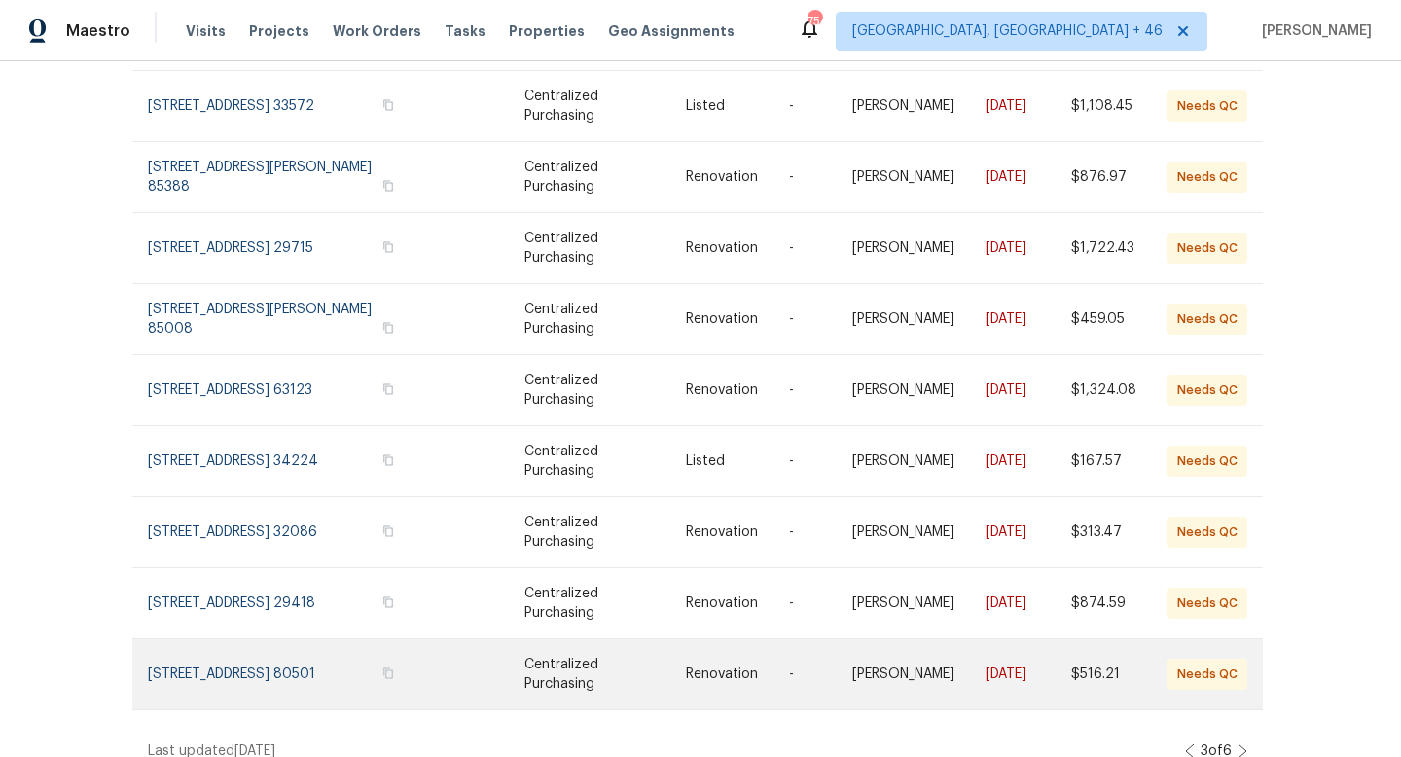
click at [339, 658] on link at bounding box center [288, 674] width 280 height 70
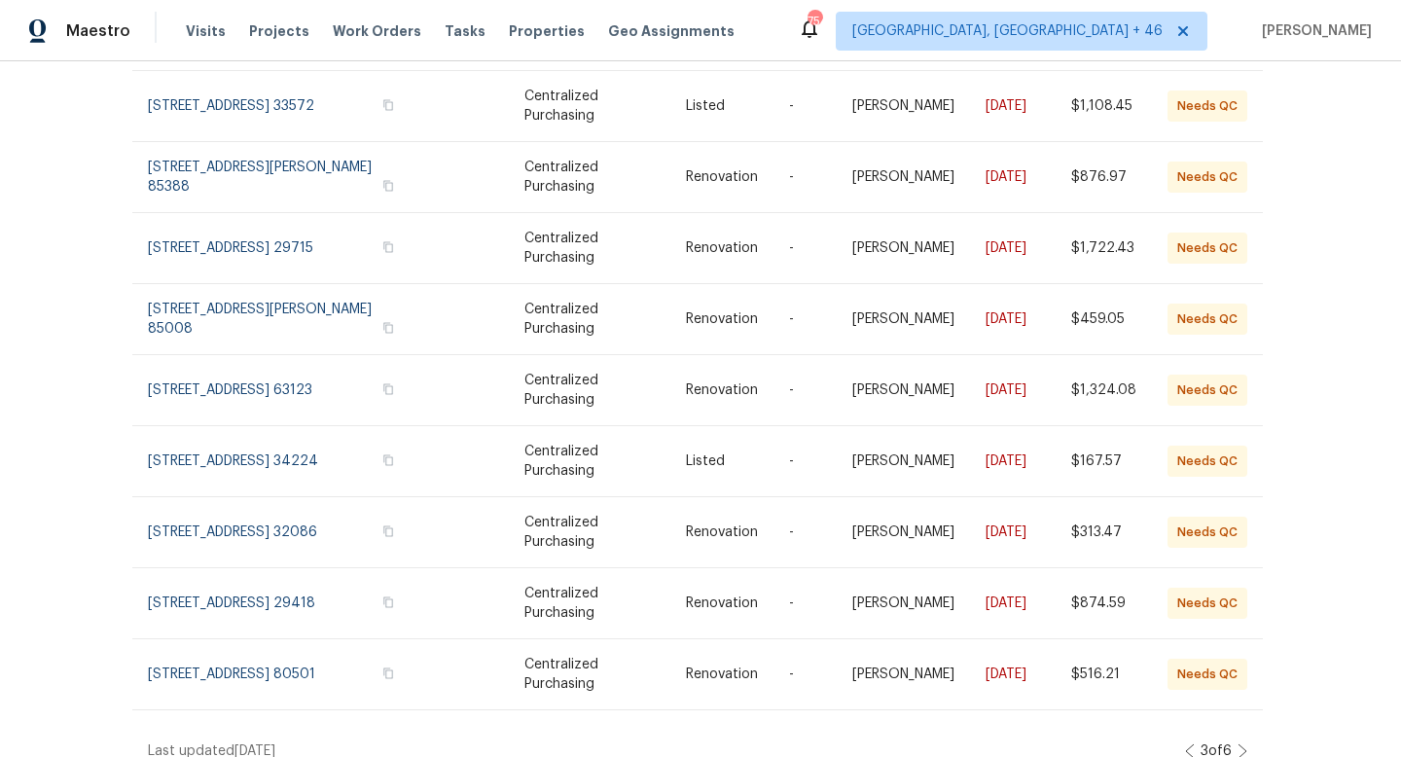
click at [1240, 744] on icon at bounding box center [1242, 751] width 8 height 14
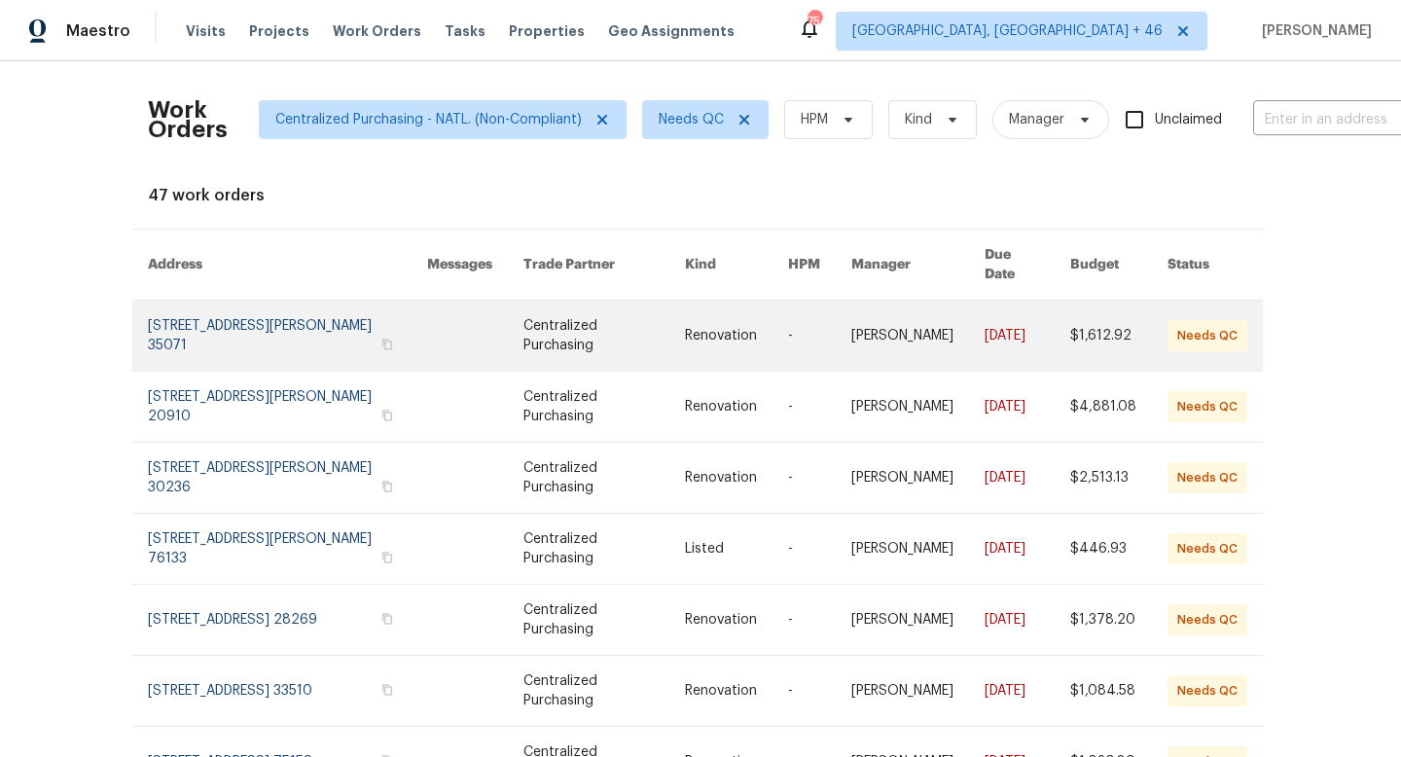
click at [299, 311] on link at bounding box center [287, 336] width 279 height 70
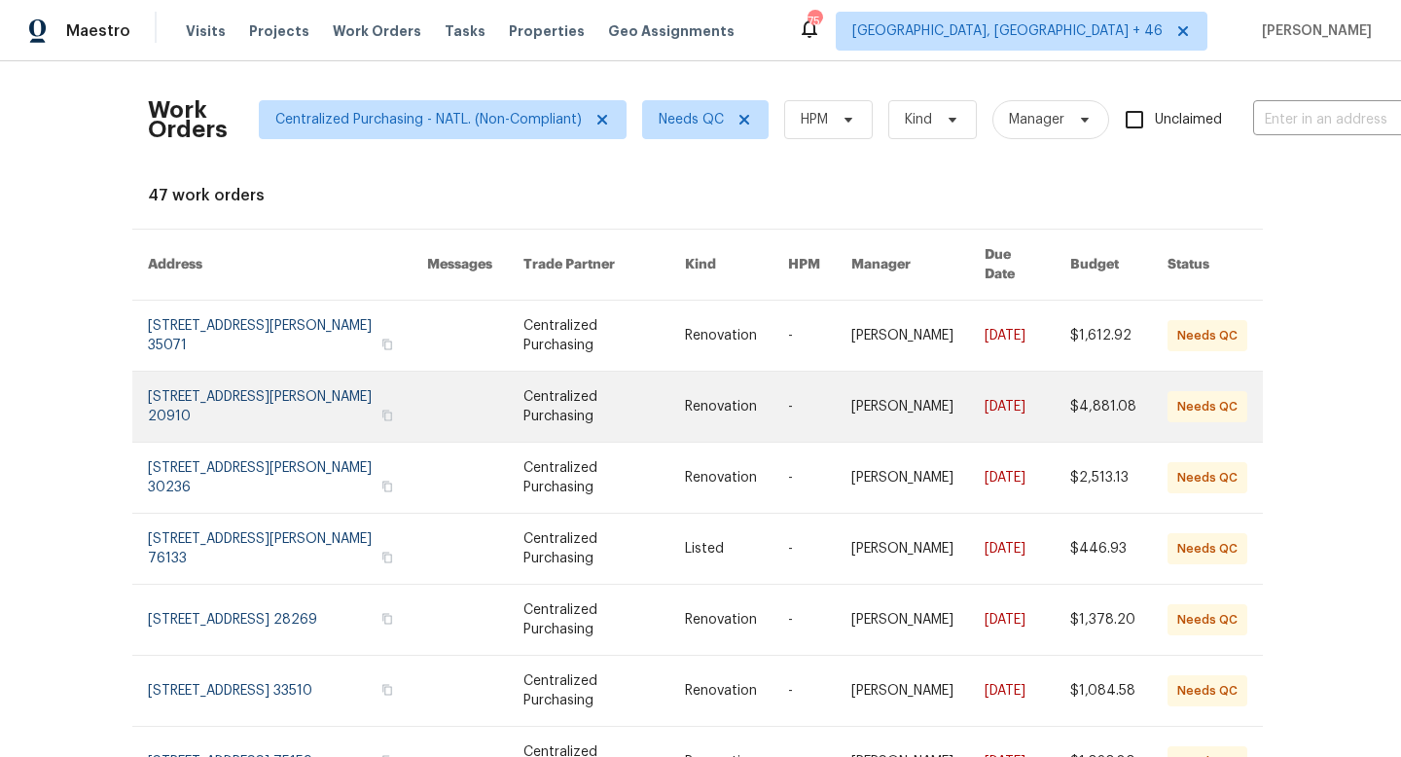
click at [254, 387] on link at bounding box center [287, 407] width 279 height 70
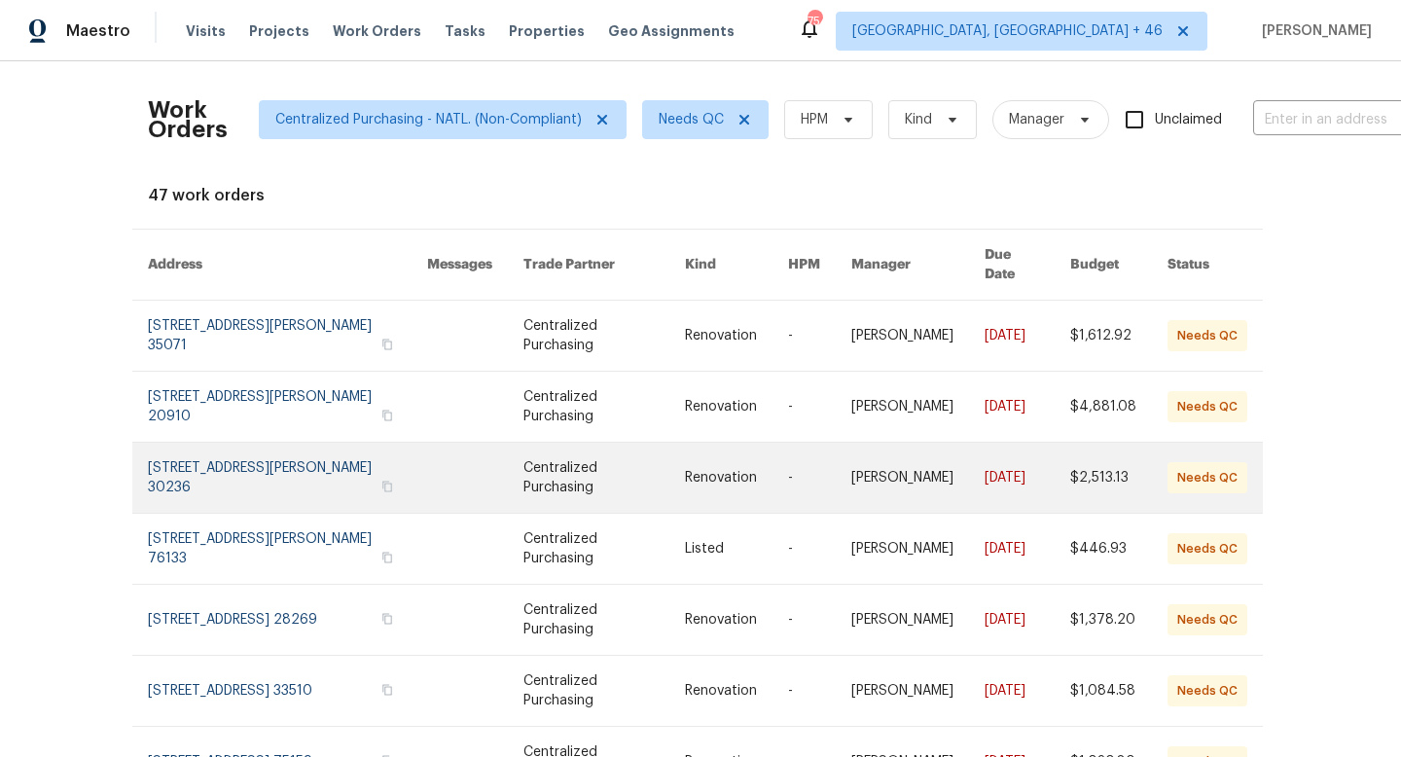
click at [259, 481] on link at bounding box center [287, 478] width 279 height 70
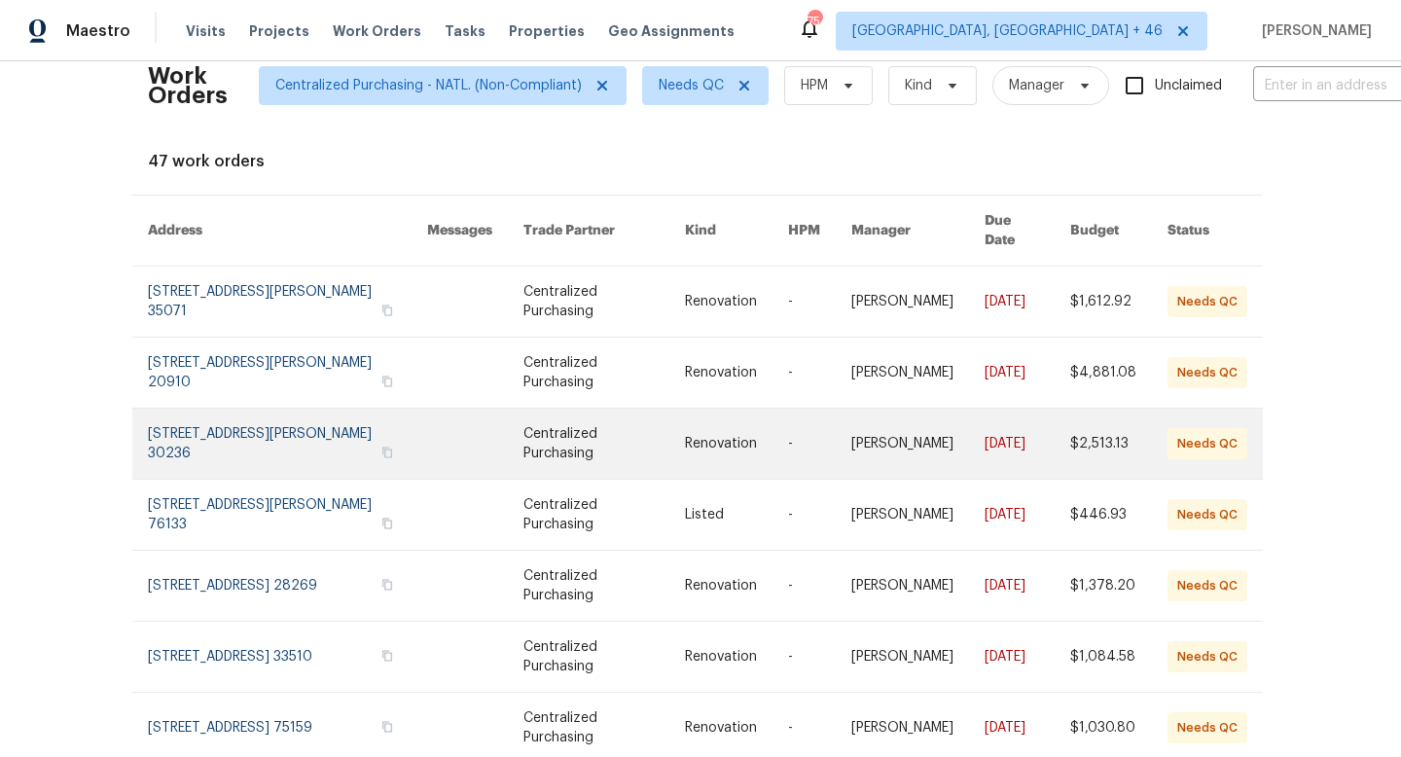
scroll to position [38, 3]
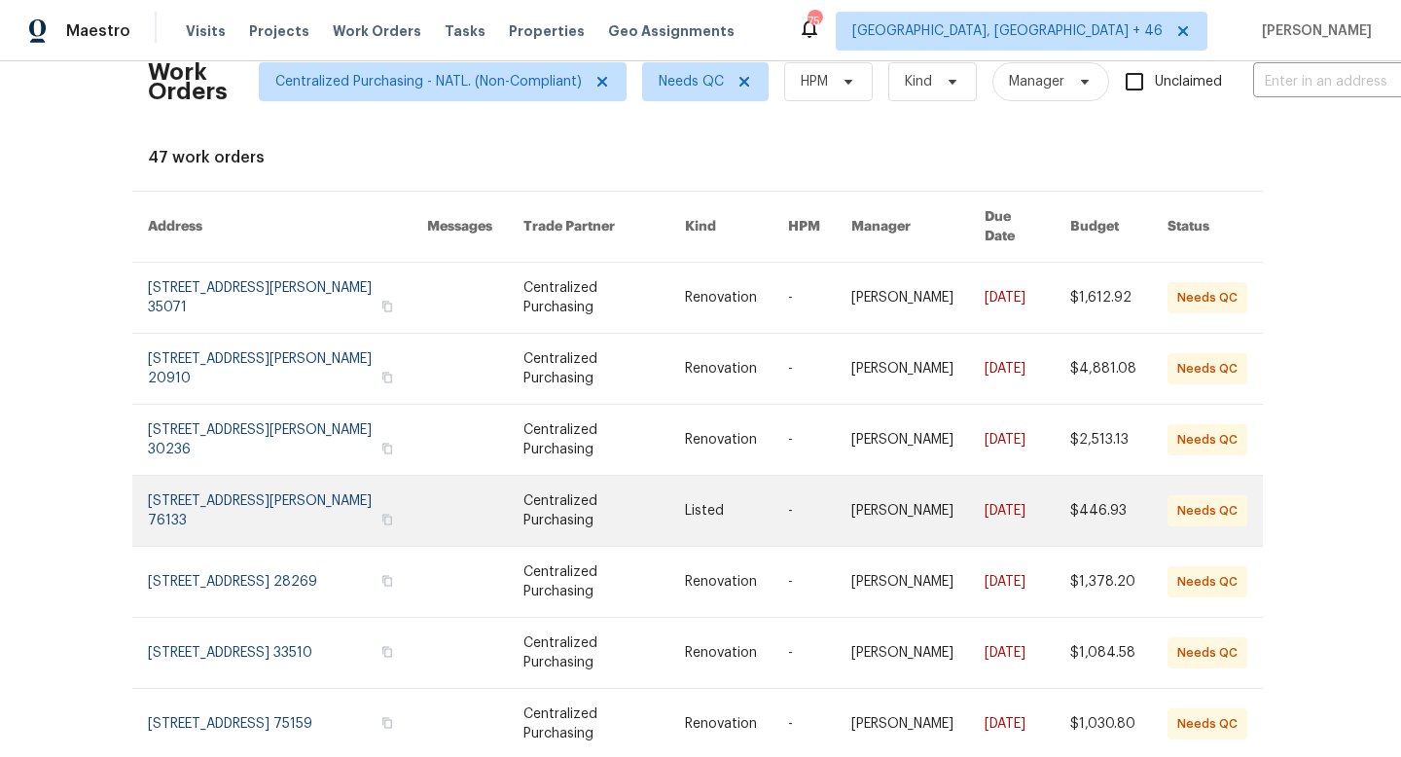
click at [259, 495] on link at bounding box center [287, 511] width 279 height 70
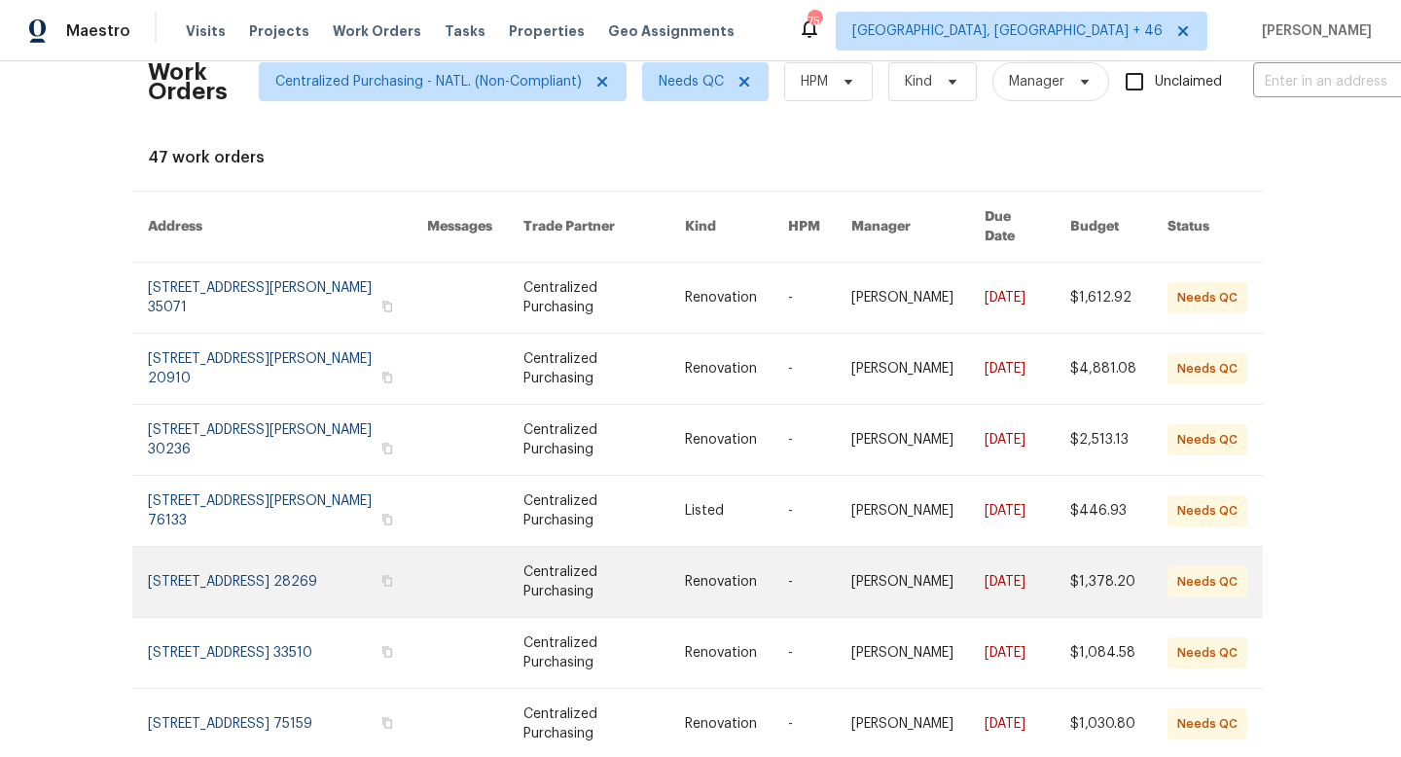
click at [257, 576] on link at bounding box center [287, 582] width 279 height 70
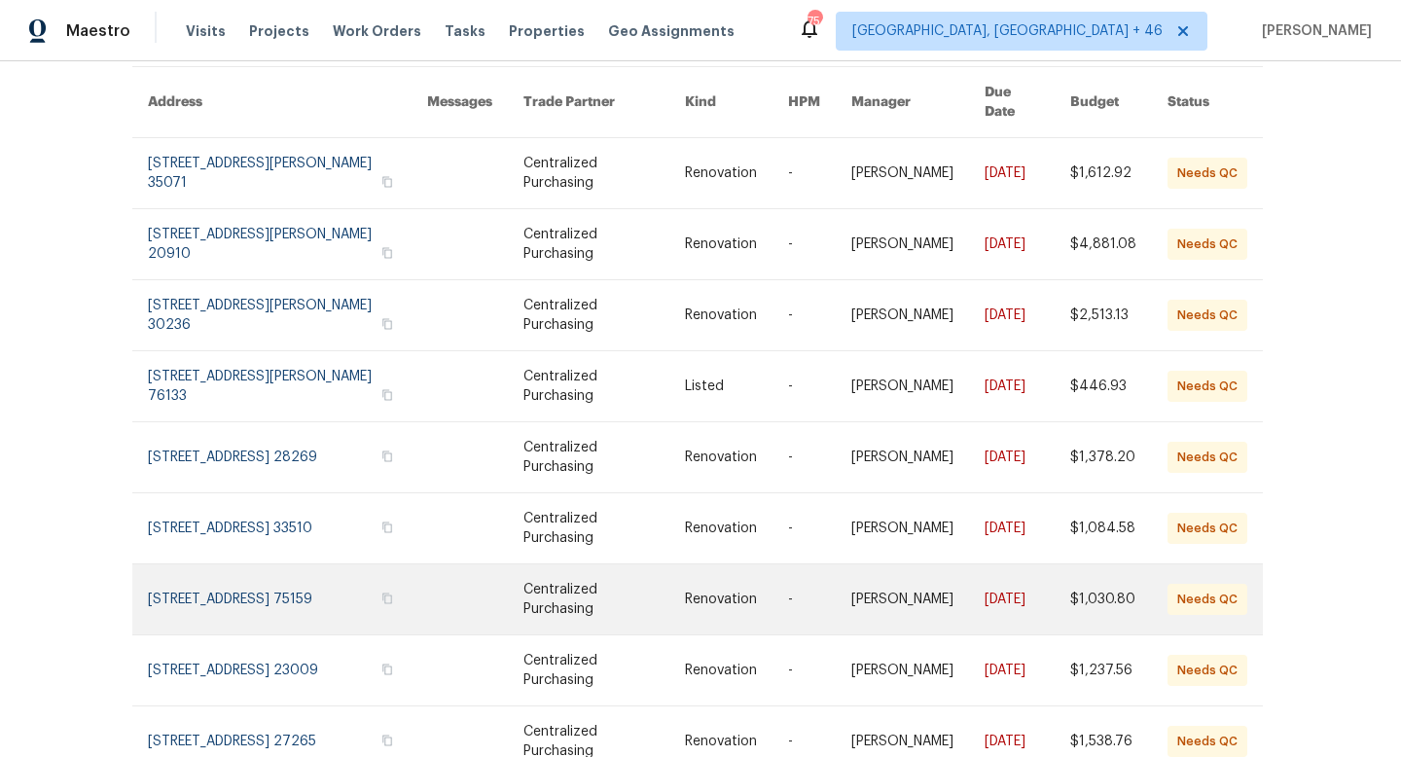
scroll to position [190, 3]
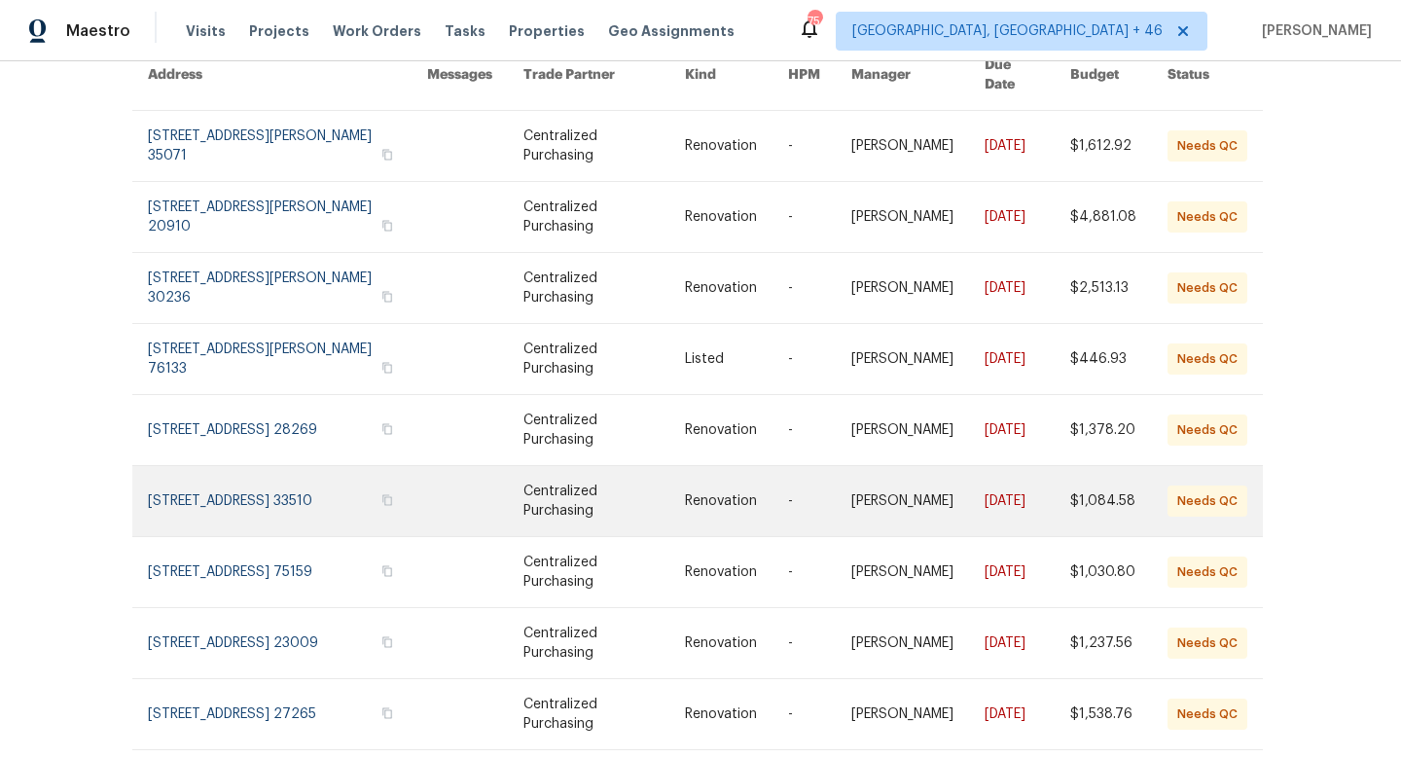
click at [247, 475] on link at bounding box center [287, 501] width 279 height 70
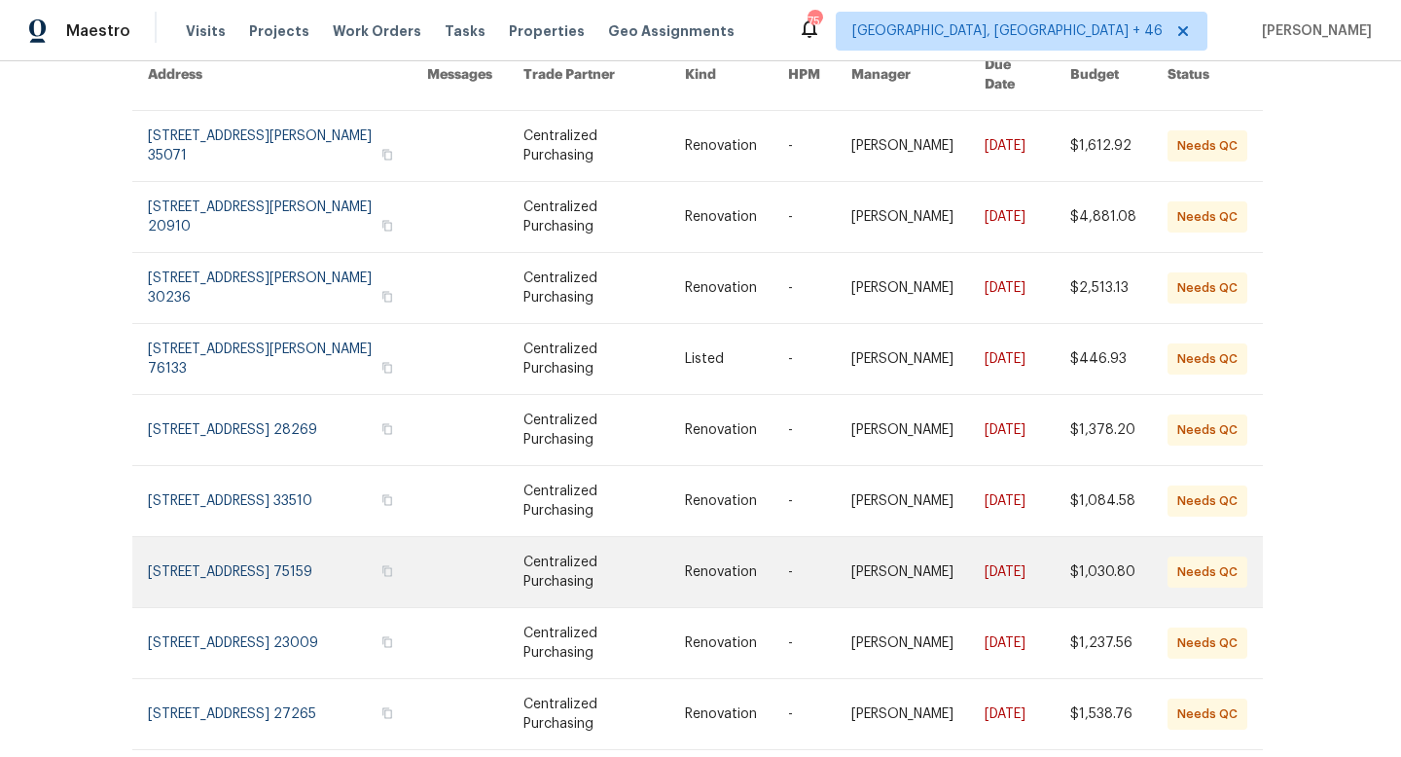
click at [228, 555] on link at bounding box center [287, 572] width 279 height 70
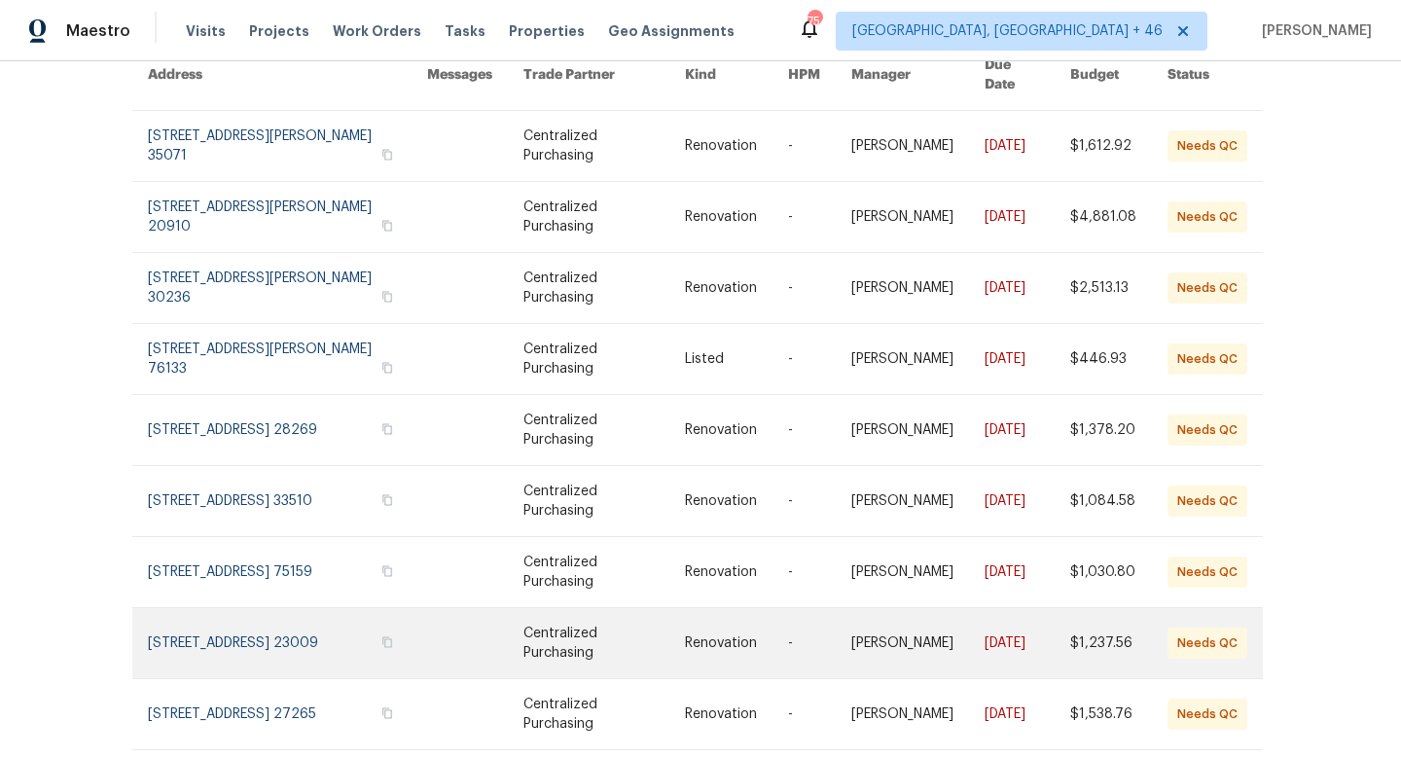
click at [276, 609] on link at bounding box center [287, 643] width 279 height 70
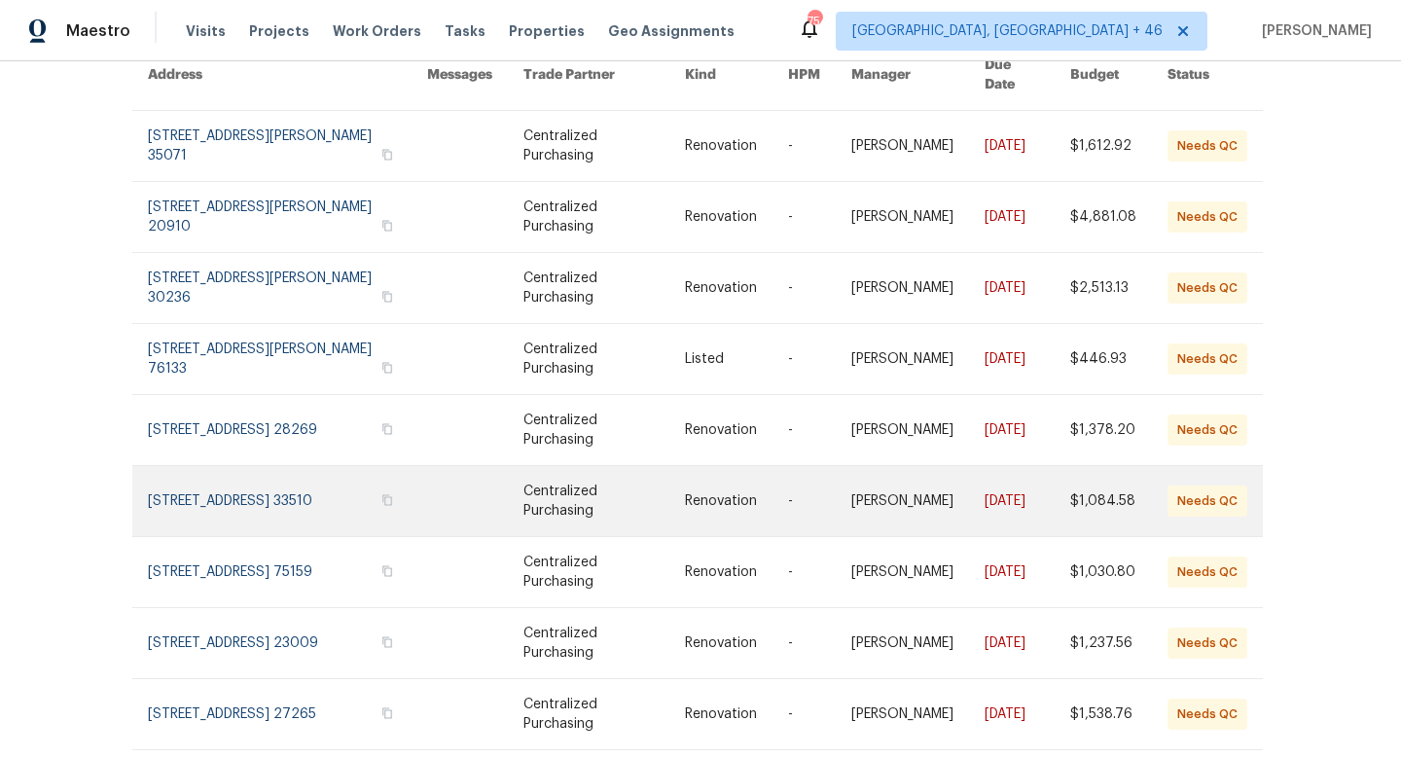
scroll to position [301, 3]
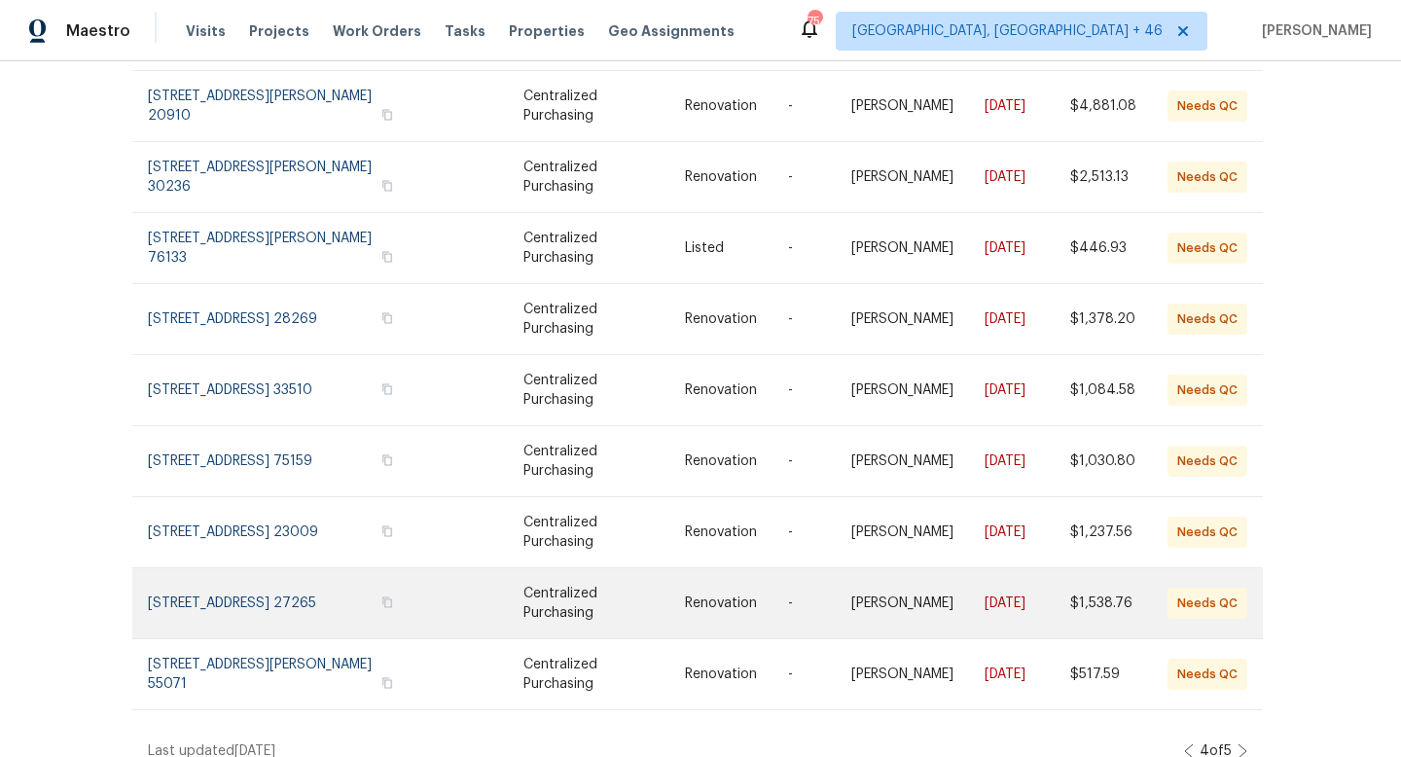
click at [269, 587] on link at bounding box center [287, 603] width 279 height 70
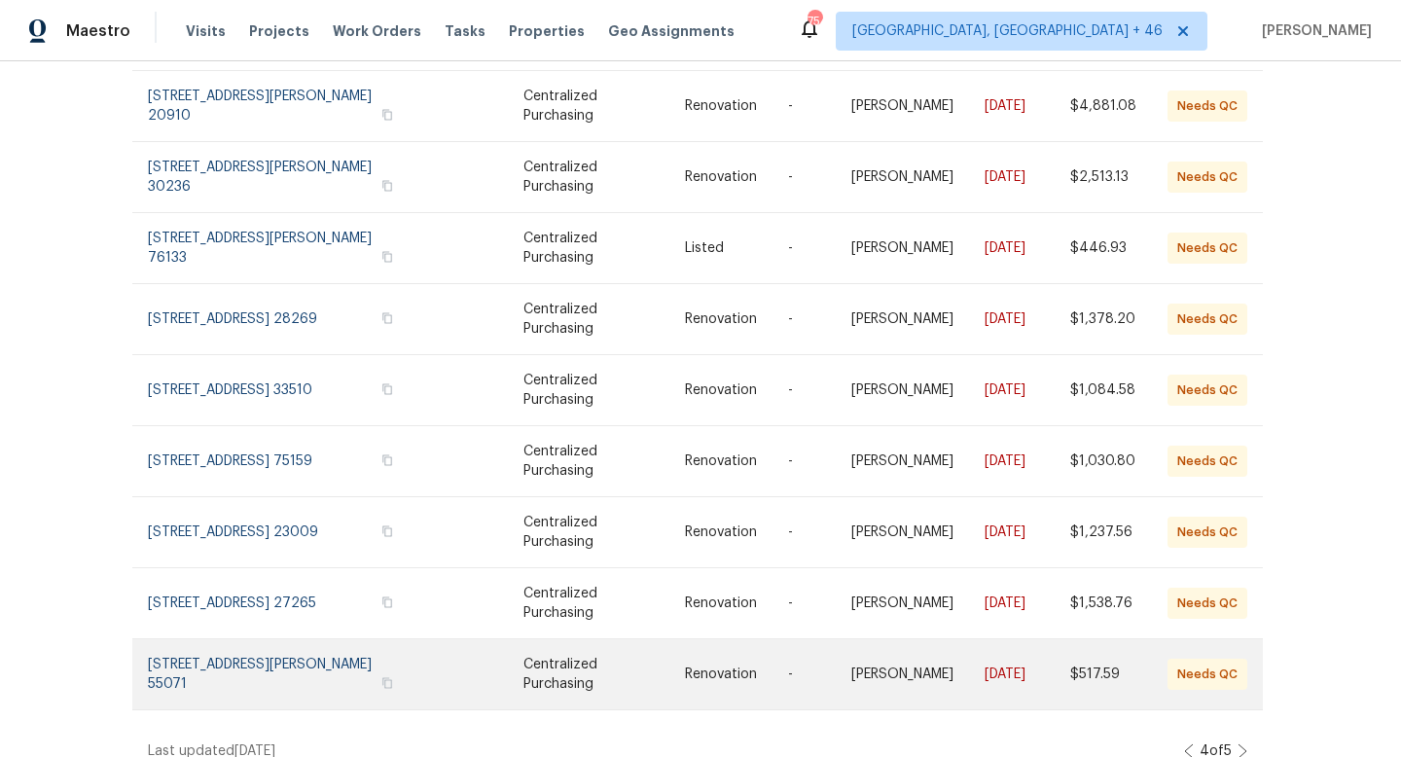
click at [341, 639] on link at bounding box center [287, 674] width 279 height 70
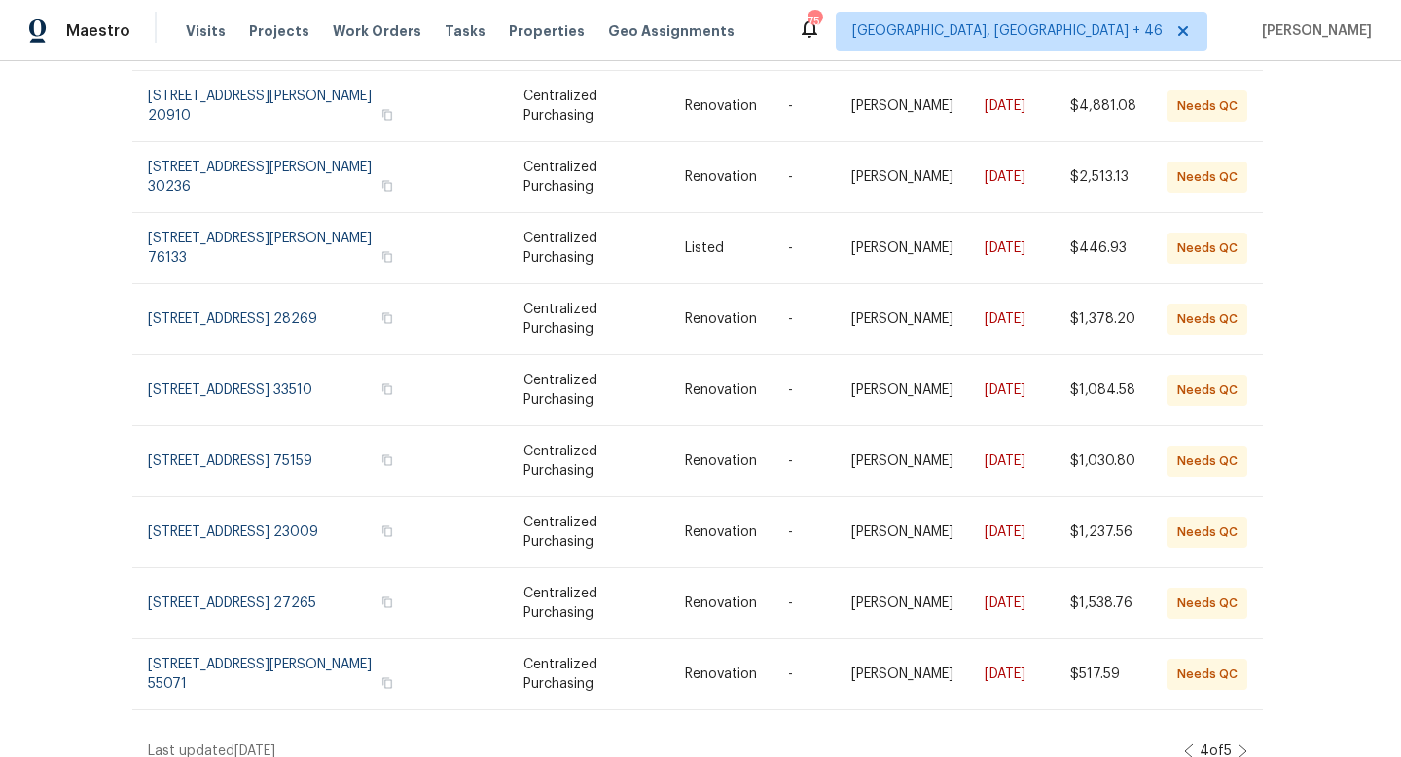
click at [1242, 744] on icon at bounding box center [1242, 751] width 8 height 14
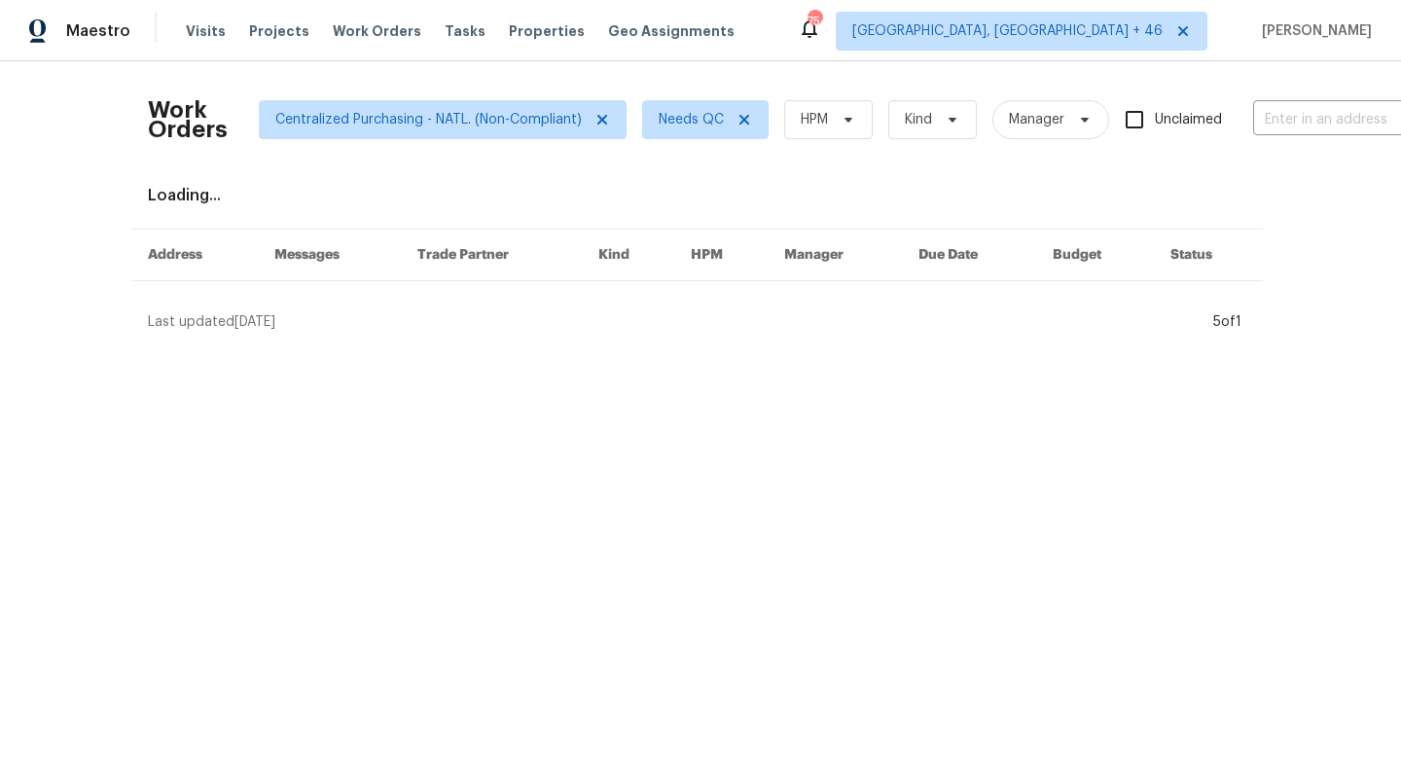
scroll to position [0, 3]
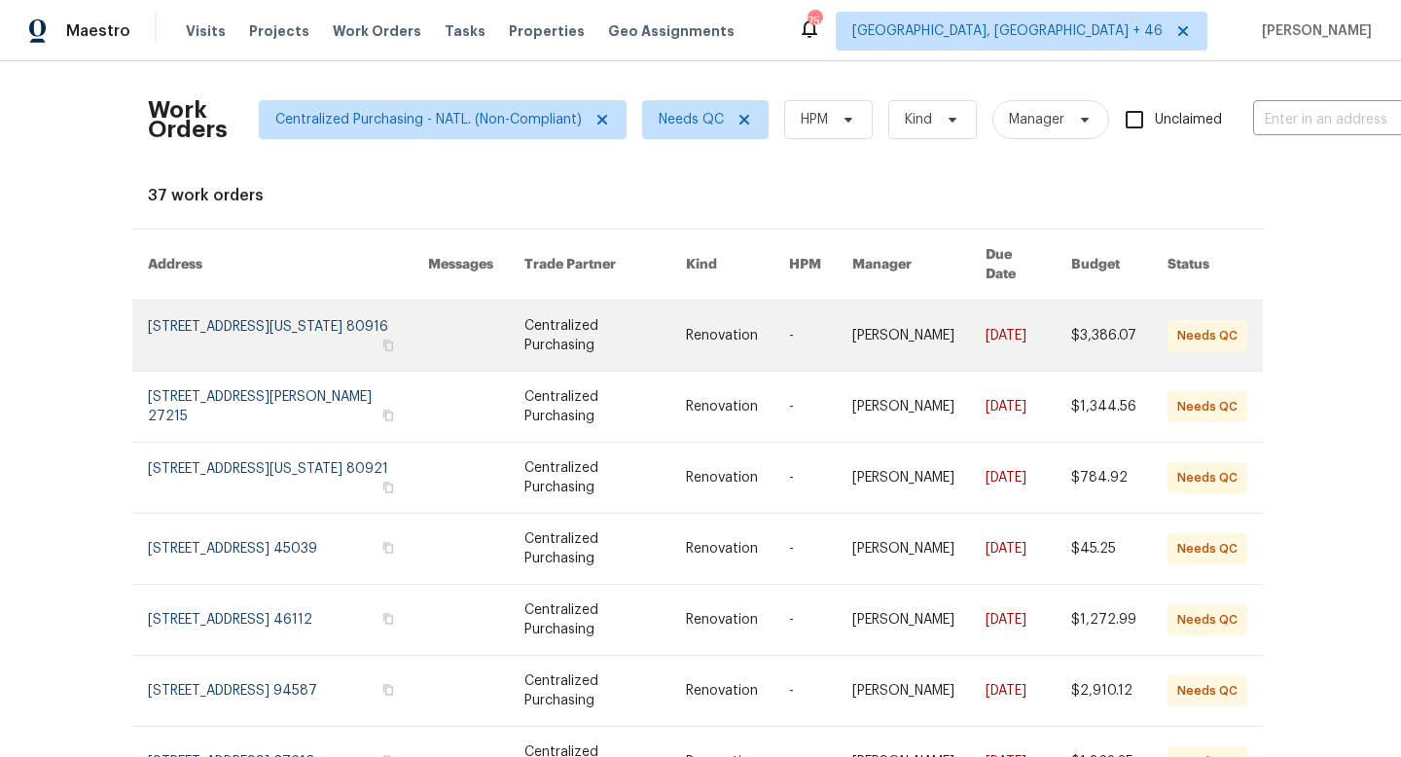
click at [322, 309] on link at bounding box center [288, 336] width 280 height 70
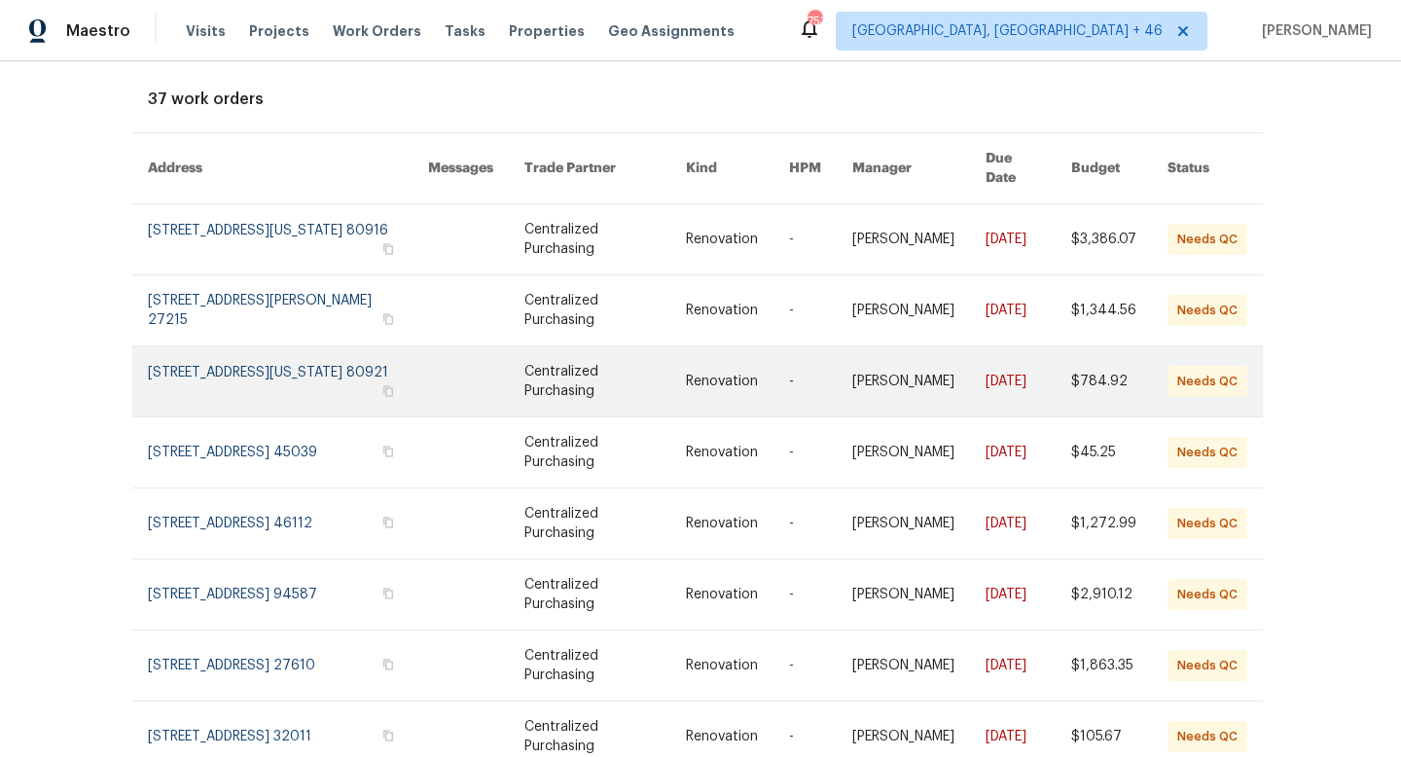
scroll to position [107, 3]
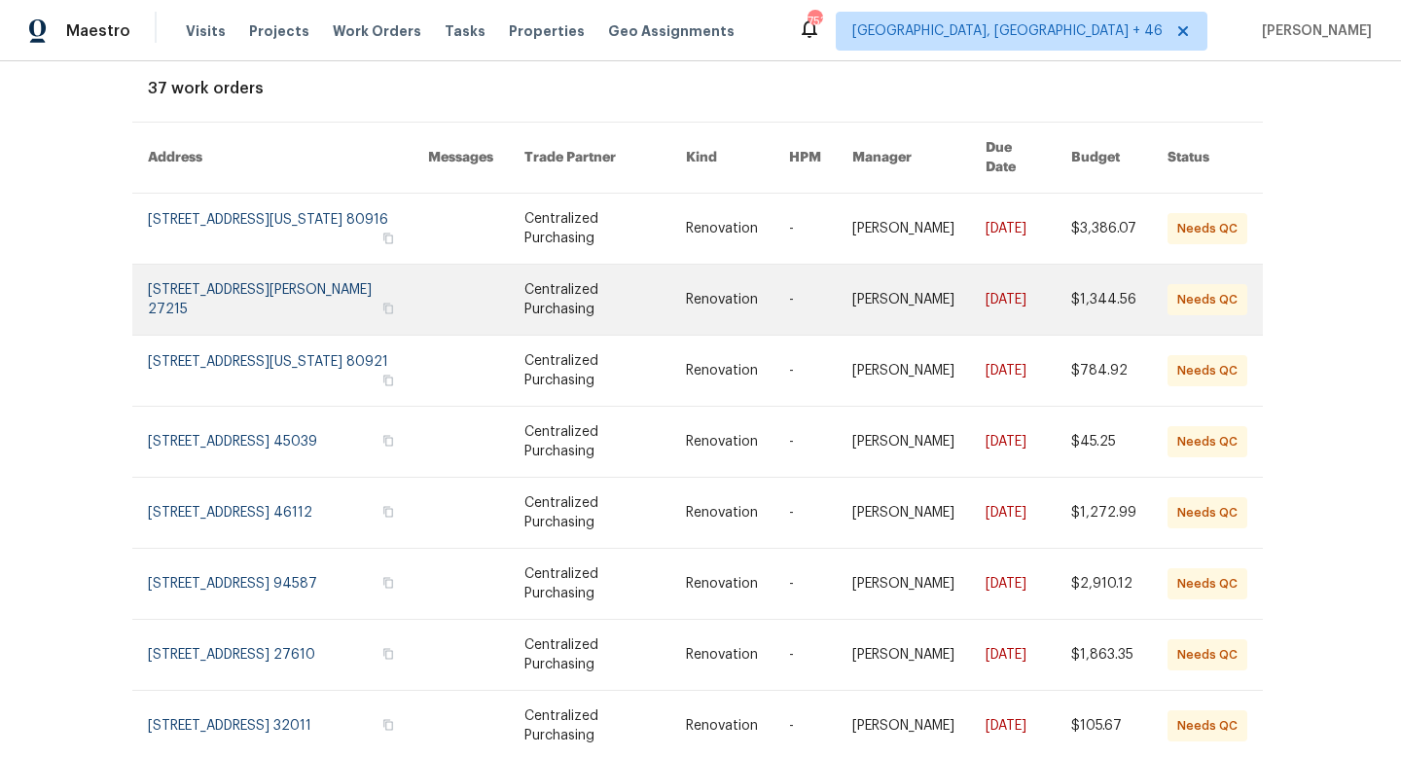
click at [290, 286] on link at bounding box center [288, 300] width 280 height 70
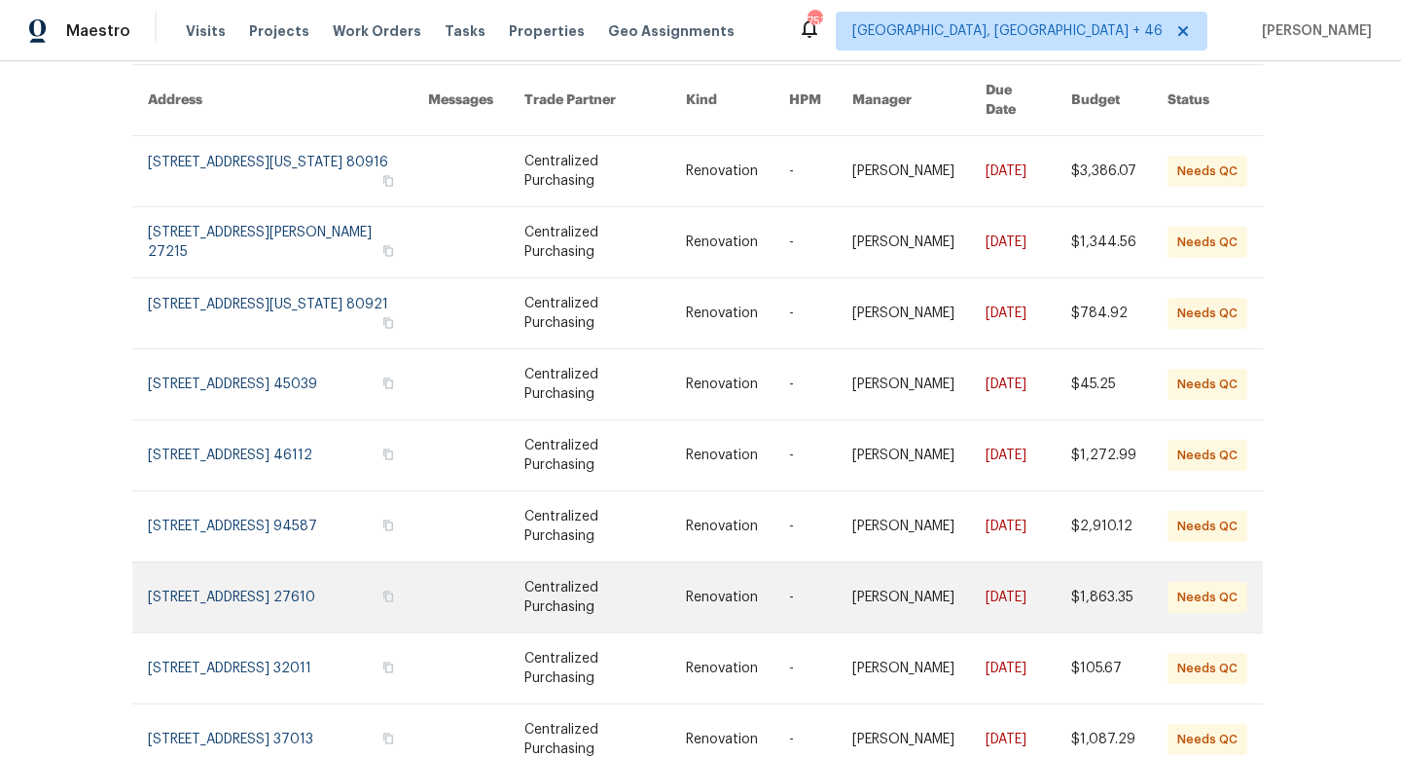
scroll to position [167, 3]
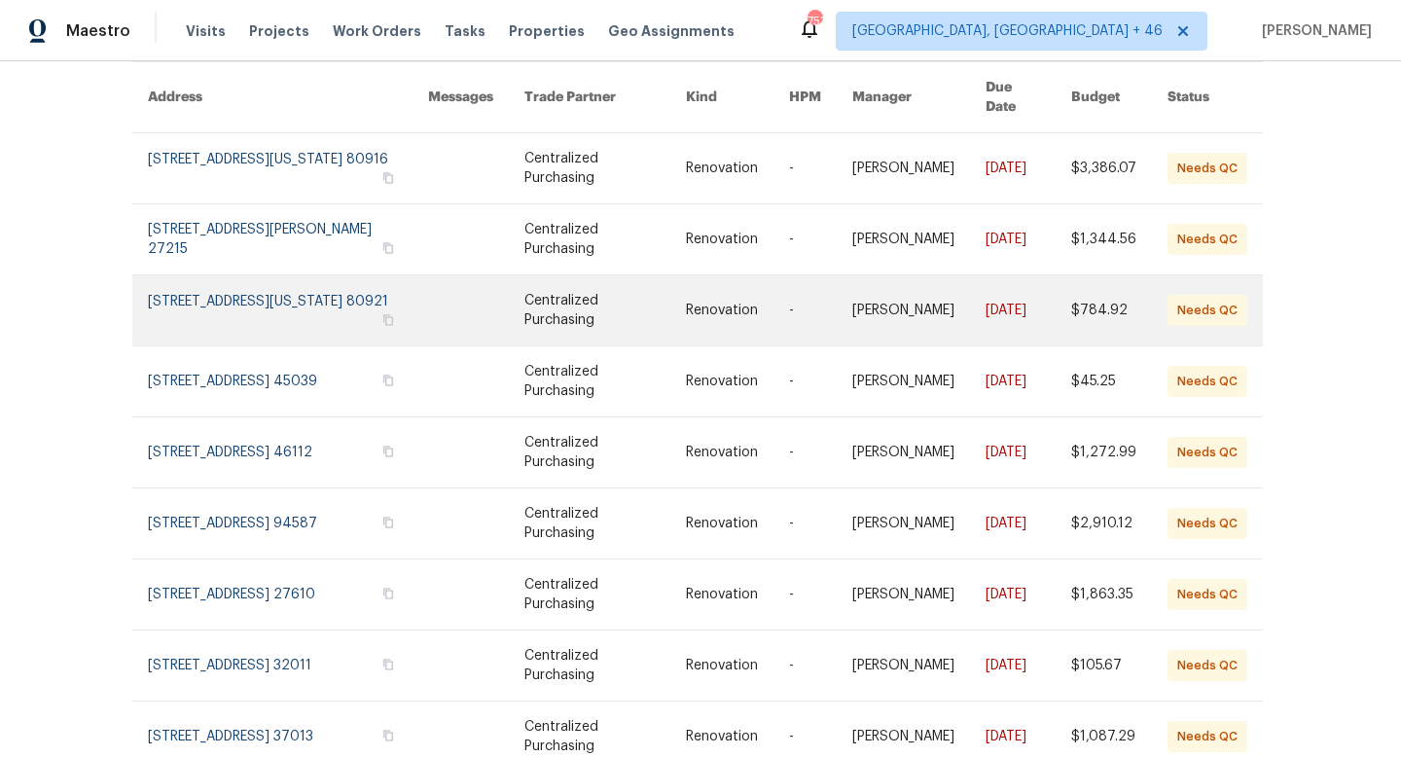
click at [334, 285] on link at bounding box center [288, 310] width 280 height 70
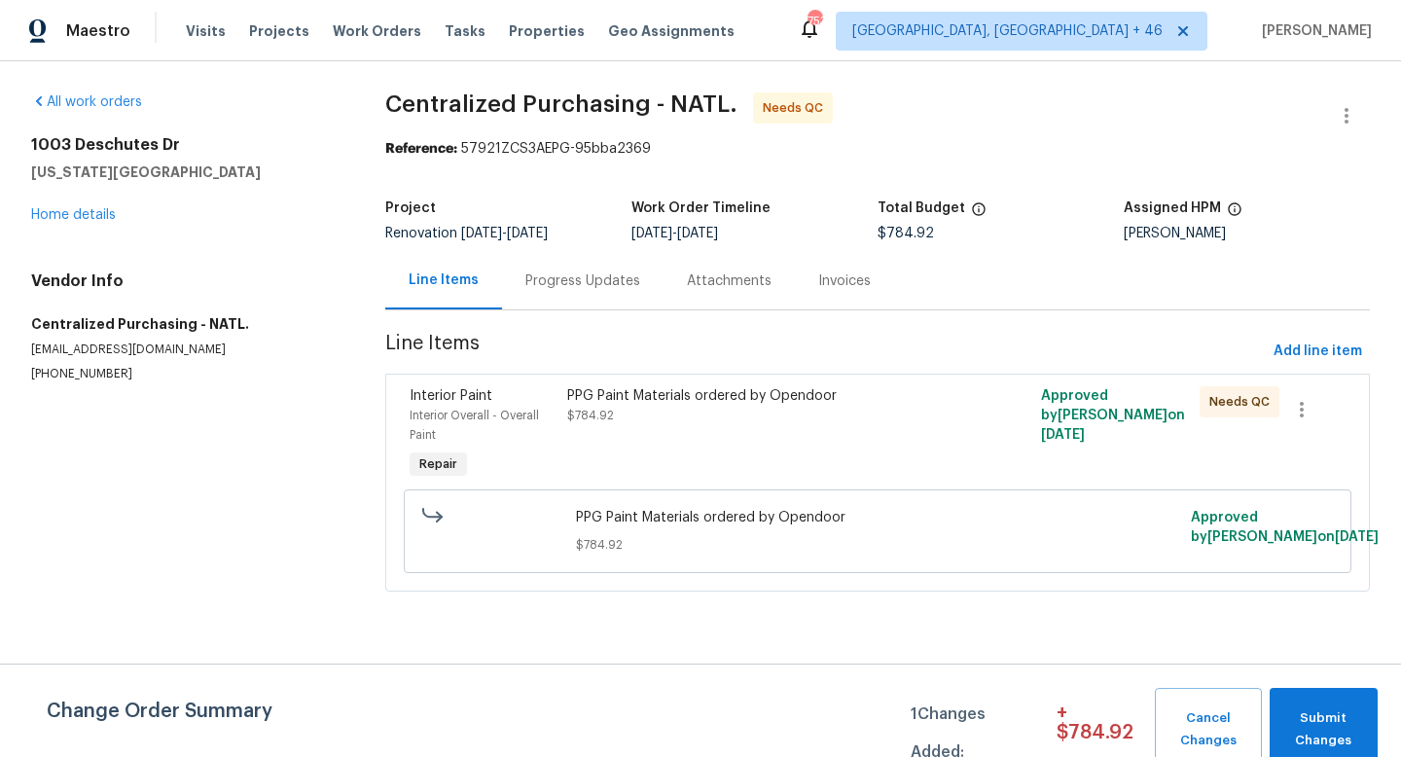
click at [860, 476] on div "PPG Paint Materials ordered by Opendoor $784.92" at bounding box center [758, 434] width 395 height 109
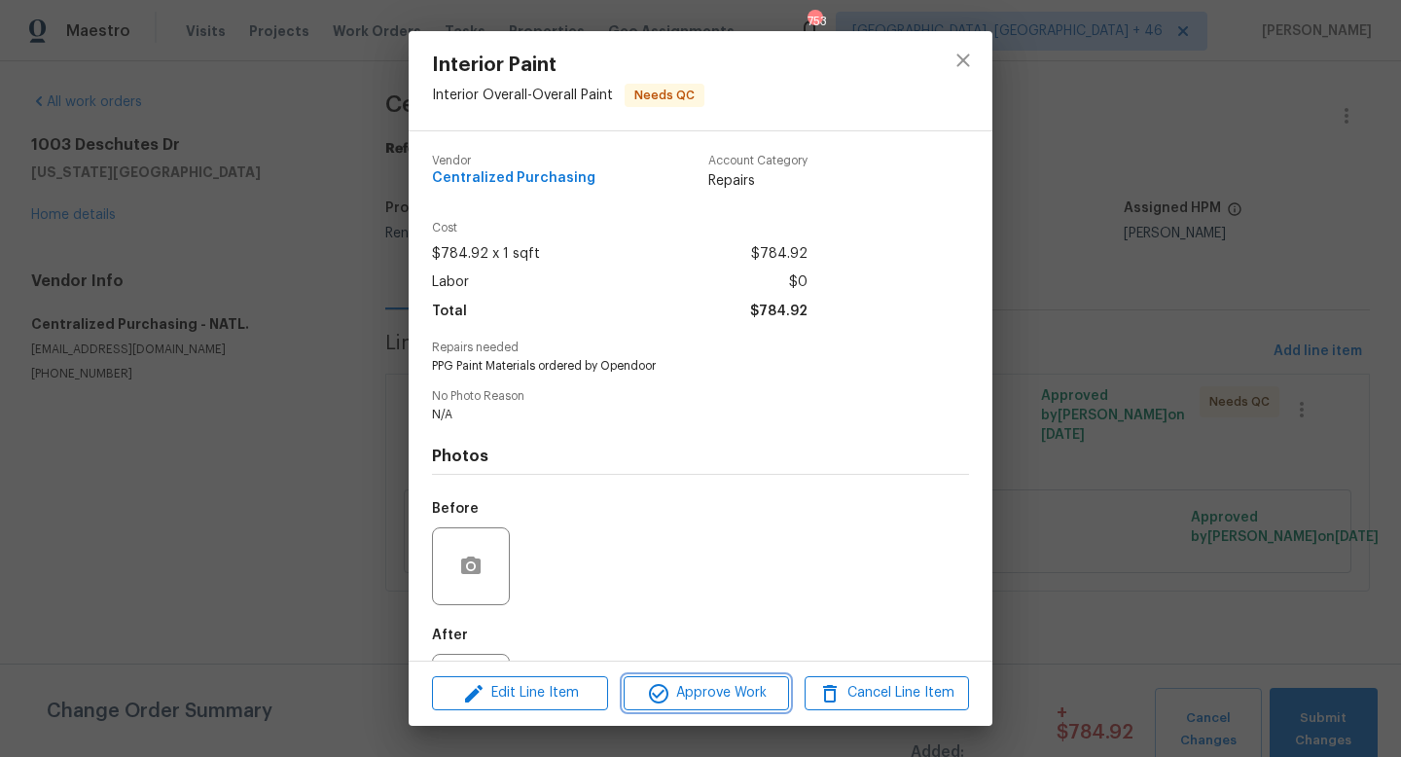
click at [739, 685] on span "Approve Work" at bounding box center [705, 693] width 153 height 24
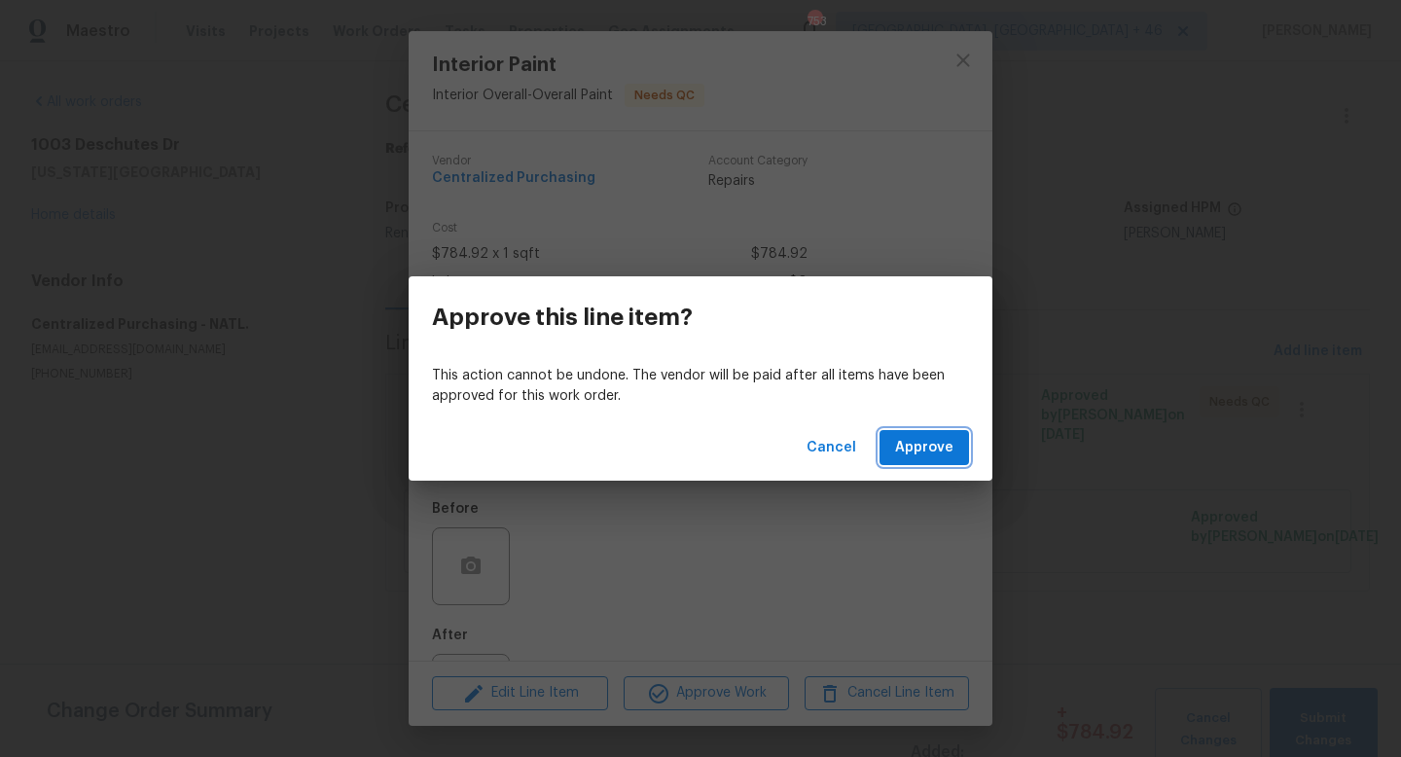
click at [933, 436] on span "Approve" at bounding box center [924, 448] width 58 height 24
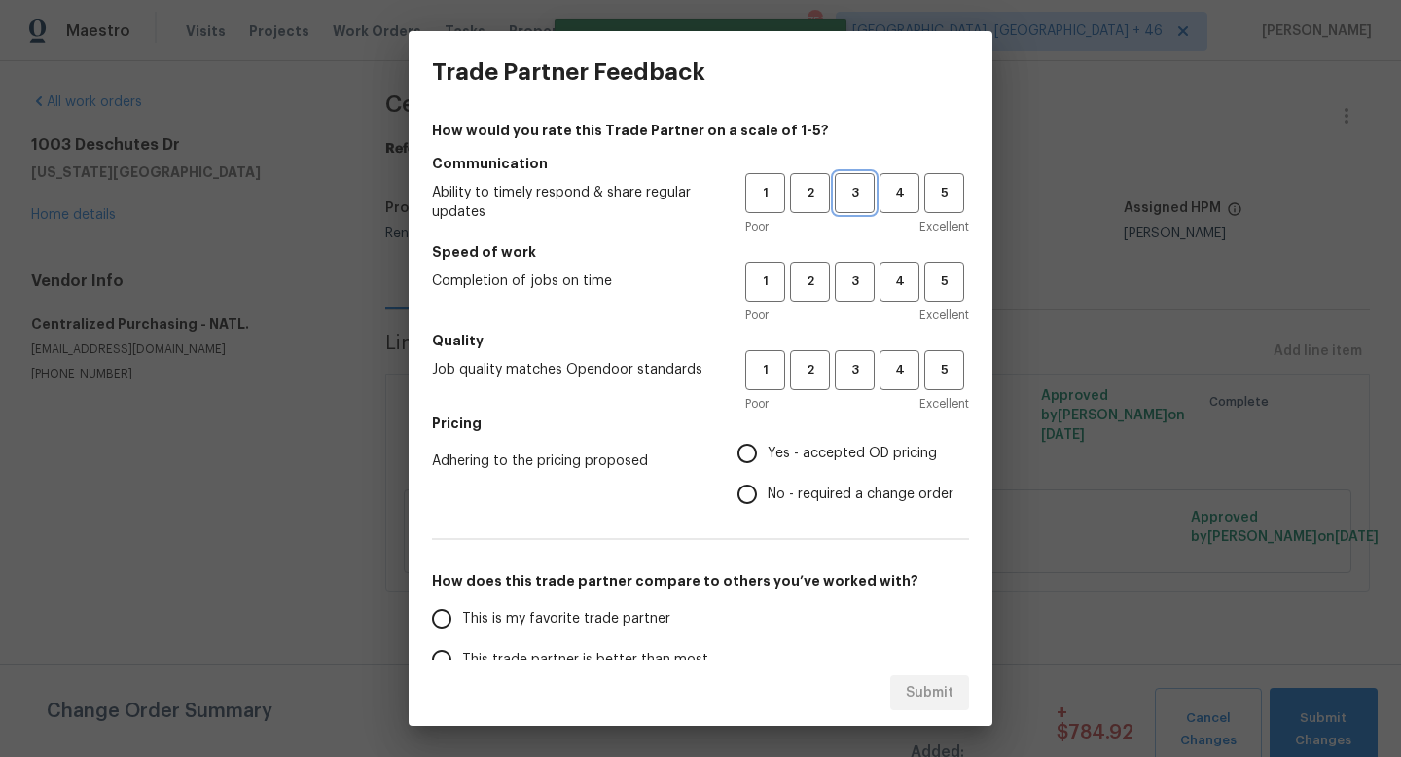
click at [857, 191] on span "3" at bounding box center [855, 193] width 36 height 22
click at [857, 287] on span "3" at bounding box center [855, 281] width 36 height 22
click at [857, 367] on span "3" at bounding box center [855, 370] width 36 height 22
click at [842, 431] on h5 "Pricing" at bounding box center [700, 422] width 537 height 19
click at [835, 455] on span "Yes - accepted OD pricing" at bounding box center [852, 454] width 169 height 20
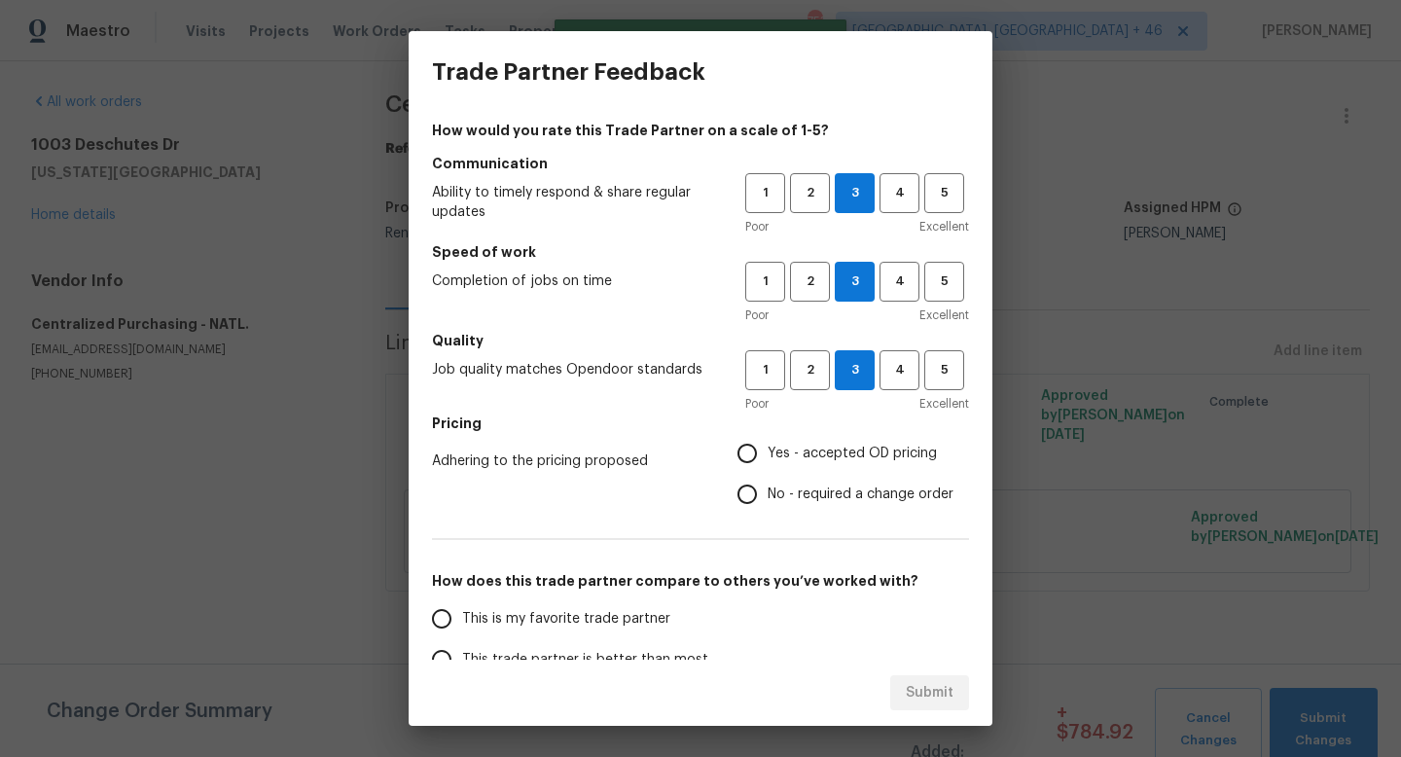
click at [768, 455] on input "Yes - accepted OD pricing" at bounding box center [747, 453] width 41 height 41
radio input "true"
click at [535, 628] on span "This is my favorite trade partner" at bounding box center [566, 619] width 208 height 20
click at [462, 628] on input "This is my favorite trade partner" at bounding box center [441, 618] width 41 height 41
click at [915, 682] on span "Submit" at bounding box center [930, 693] width 48 height 24
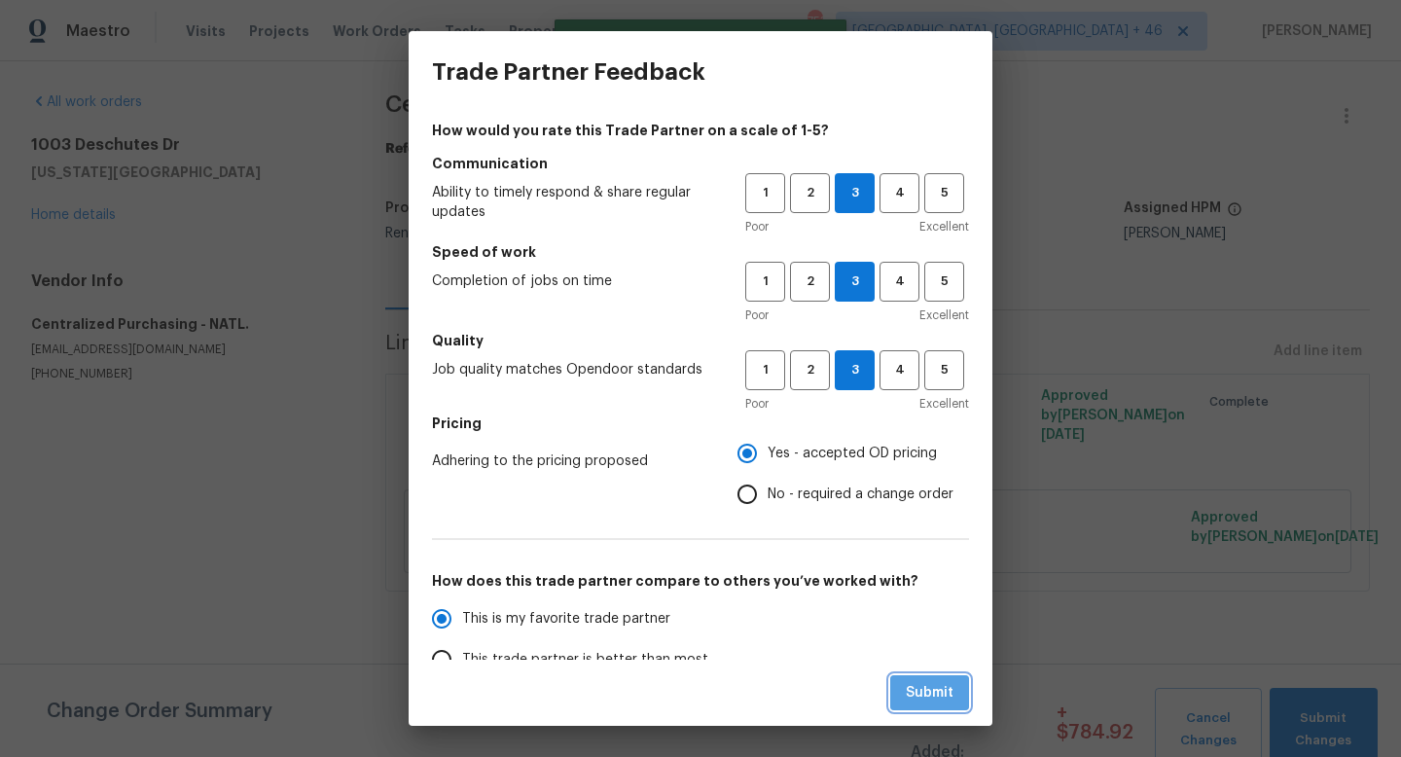
radio input "true"
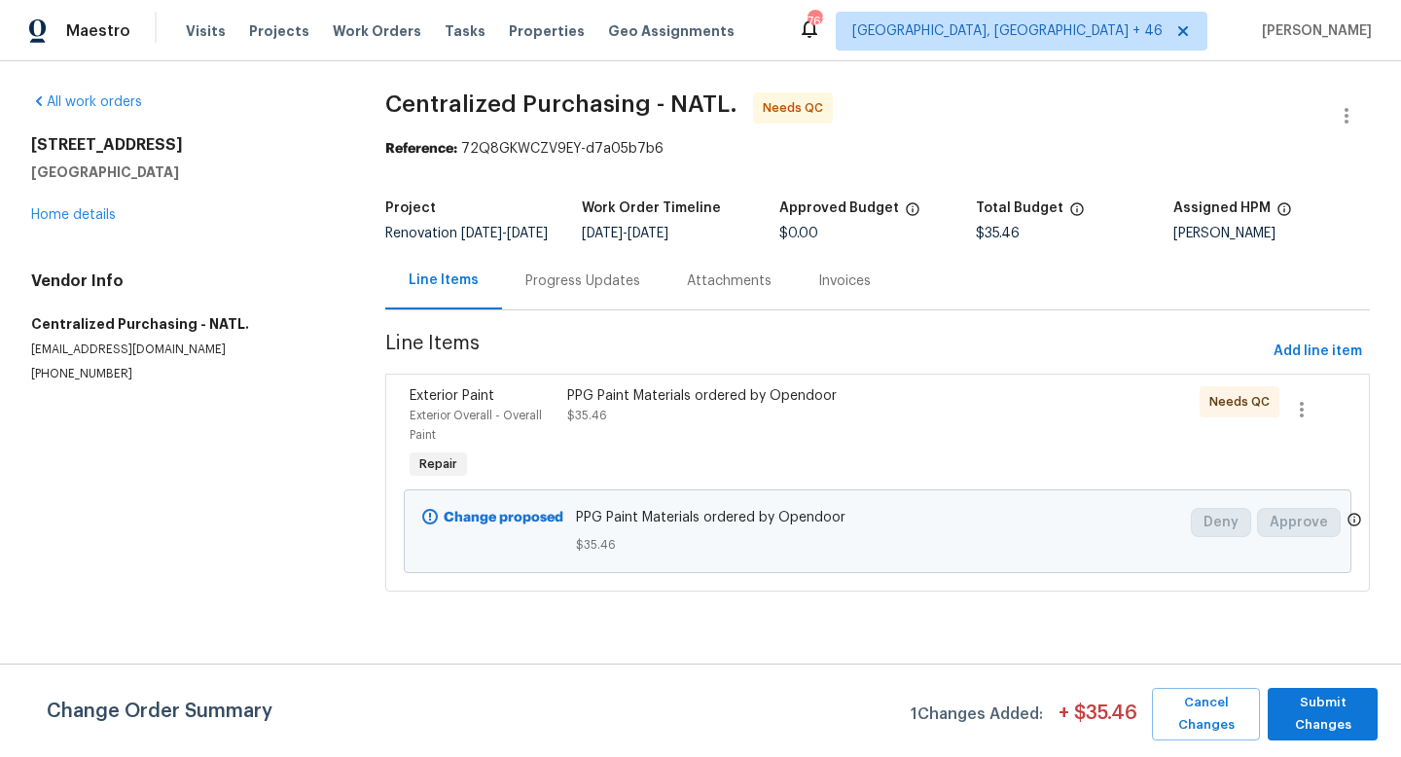
click at [745, 425] on div "PPG Paint Materials ordered by Opendoor $35.46" at bounding box center [758, 405] width 383 height 39
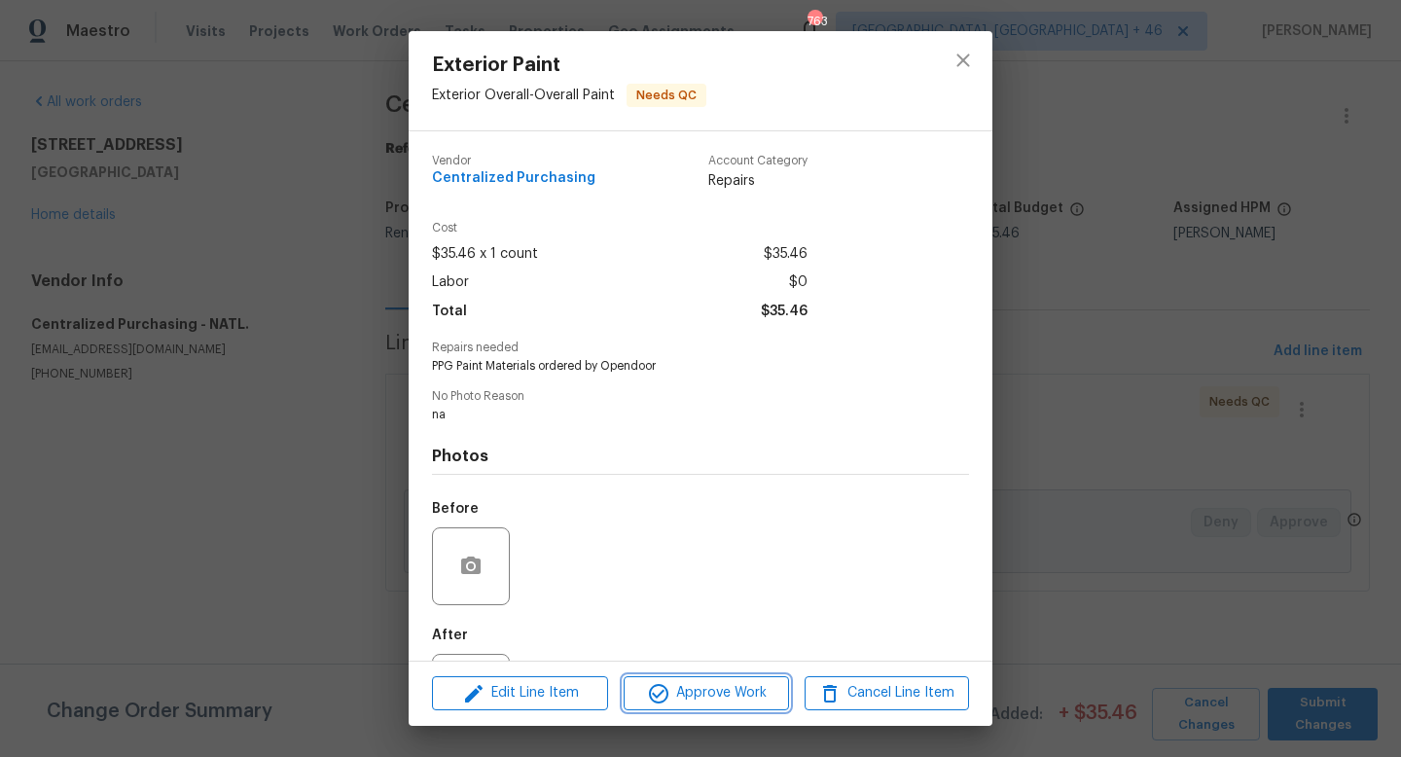
click at [749, 690] on span "Approve Work" at bounding box center [705, 693] width 153 height 24
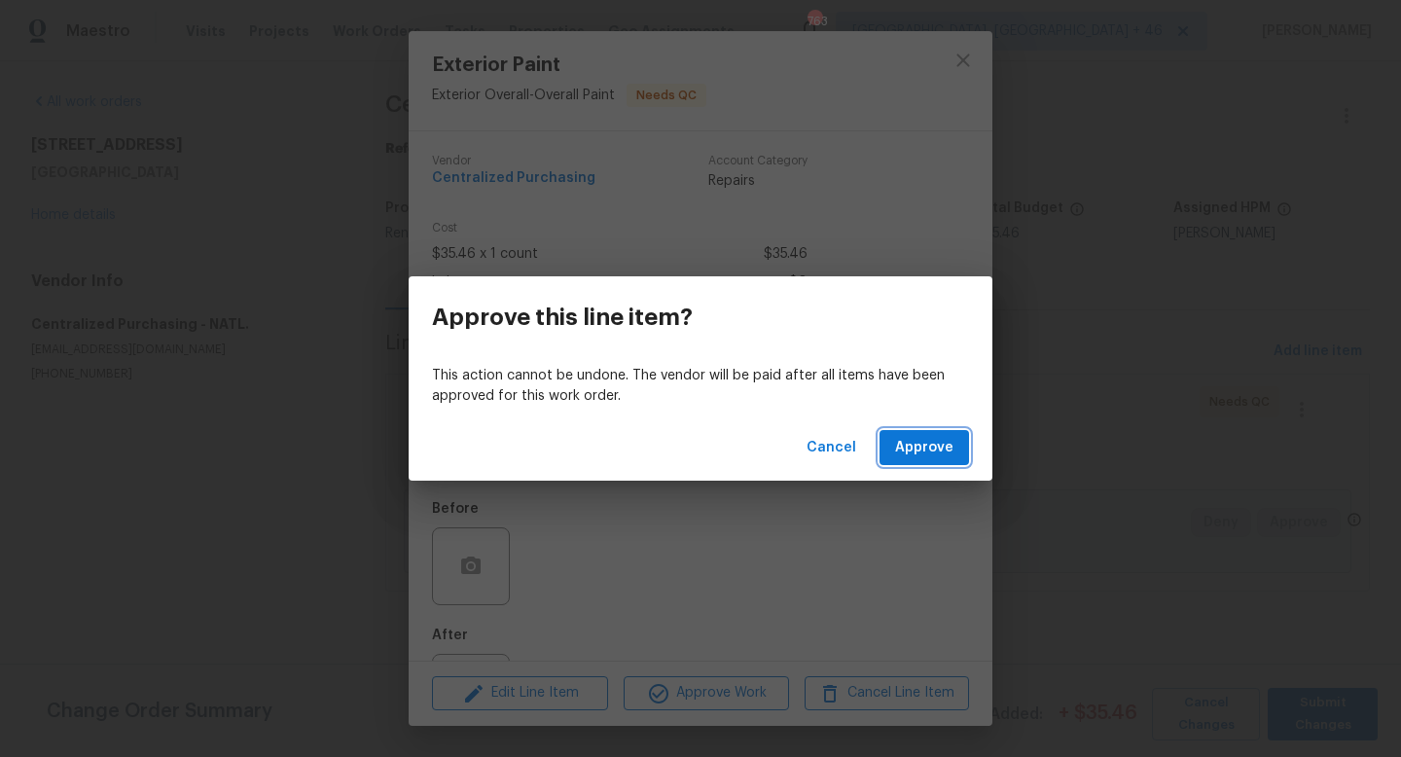
click at [918, 447] on span "Approve" at bounding box center [924, 448] width 58 height 24
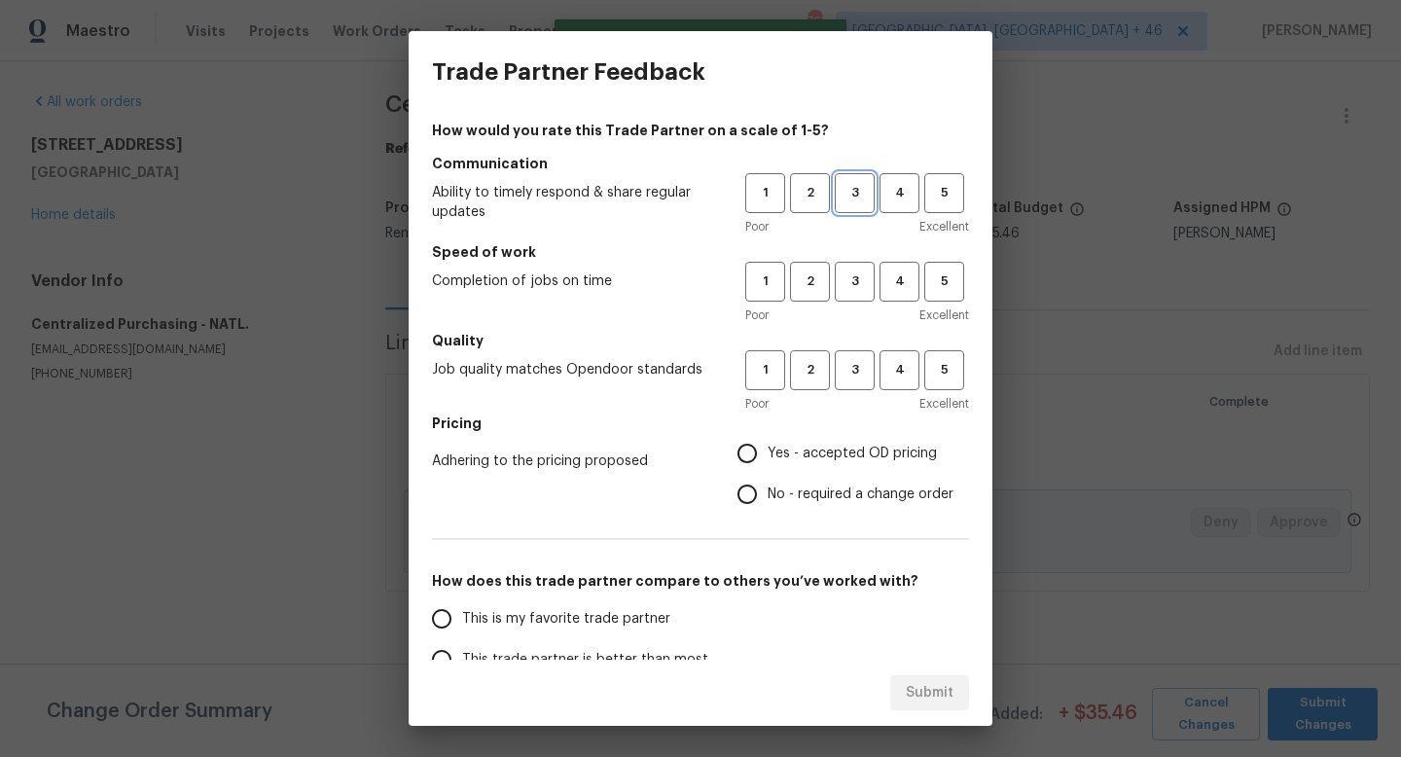
click at [849, 192] on span "3" at bounding box center [855, 193] width 36 height 22
click at [849, 293] on button "3" at bounding box center [855, 282] width 40 height 40
drag, startPoint x: 851, startPoint y: 375, endPoint x: 851, endPoint y: 418, distance: 42.8
click at [851, 375] on span "3" at bounding box center [855, 370] width 36 height 22
click at [840, 470] on label "Yes - accepted OD pricing" at bounding box center [840, 453] width 227 height 41
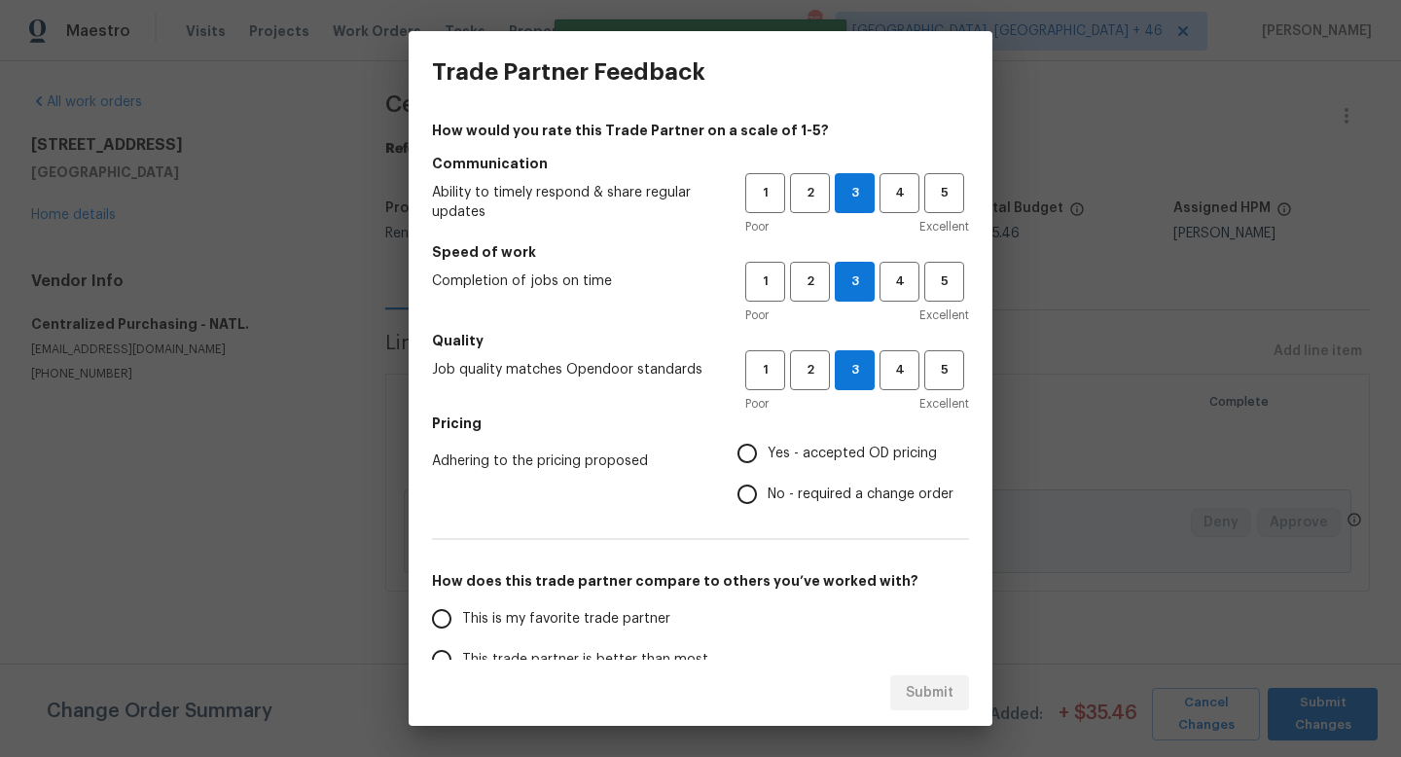
click at [768, 470] on input "Yes - accepted OD pricing" at bounding box center [747, 453] width 41 height 41
radio input "true"
click at [587, 635] on label "This is my favorite trade partner" at bounding box center [574, 618] width 307 height 41
click at [462, 635] on input "This is my favorite trade partner" at bounding box center [441, 618] width 41 height 41
click at [921, 711] on div "Submit" at bounding box center [701, 693] width 584 height 67
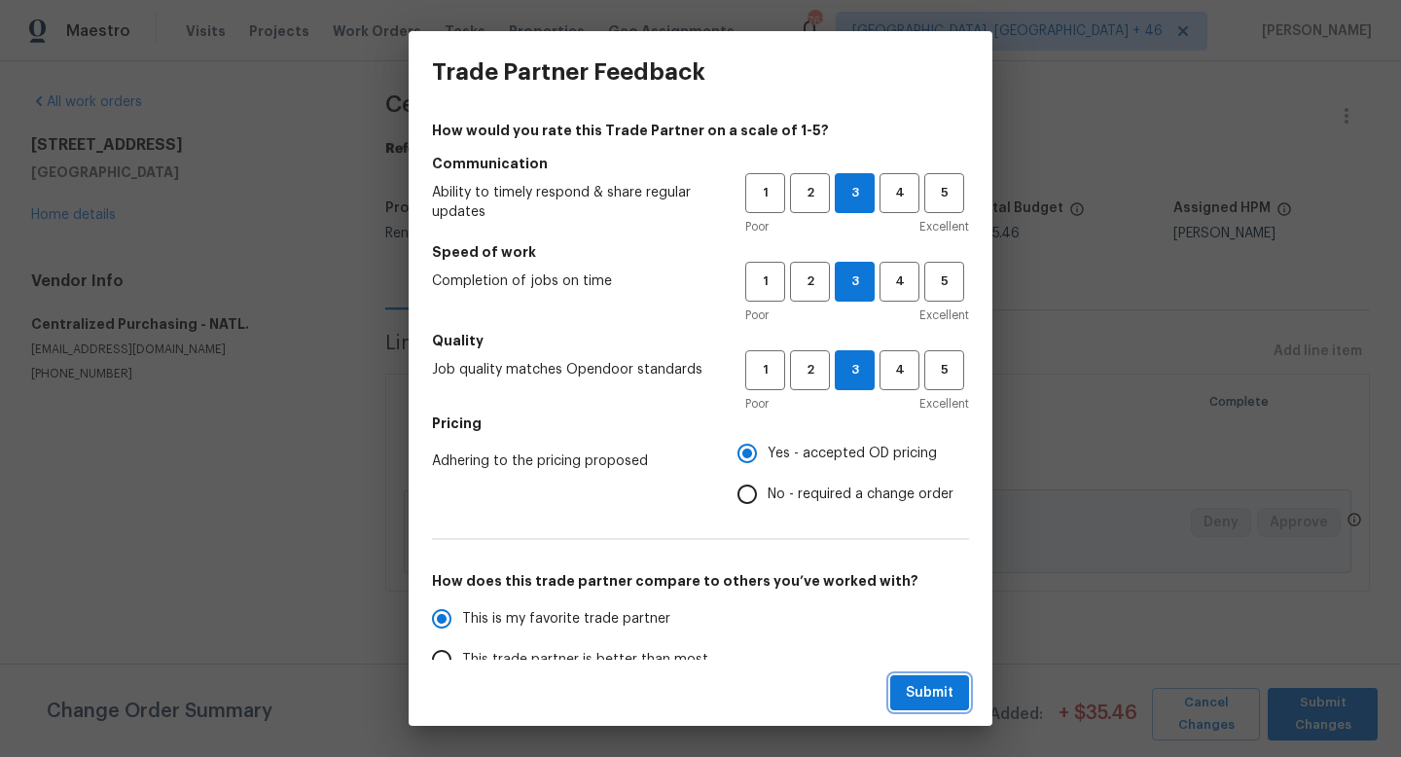
click at [919, 687] on span "Submit" at bounding box center [930, 693] width 48 height 24
radio input "true"
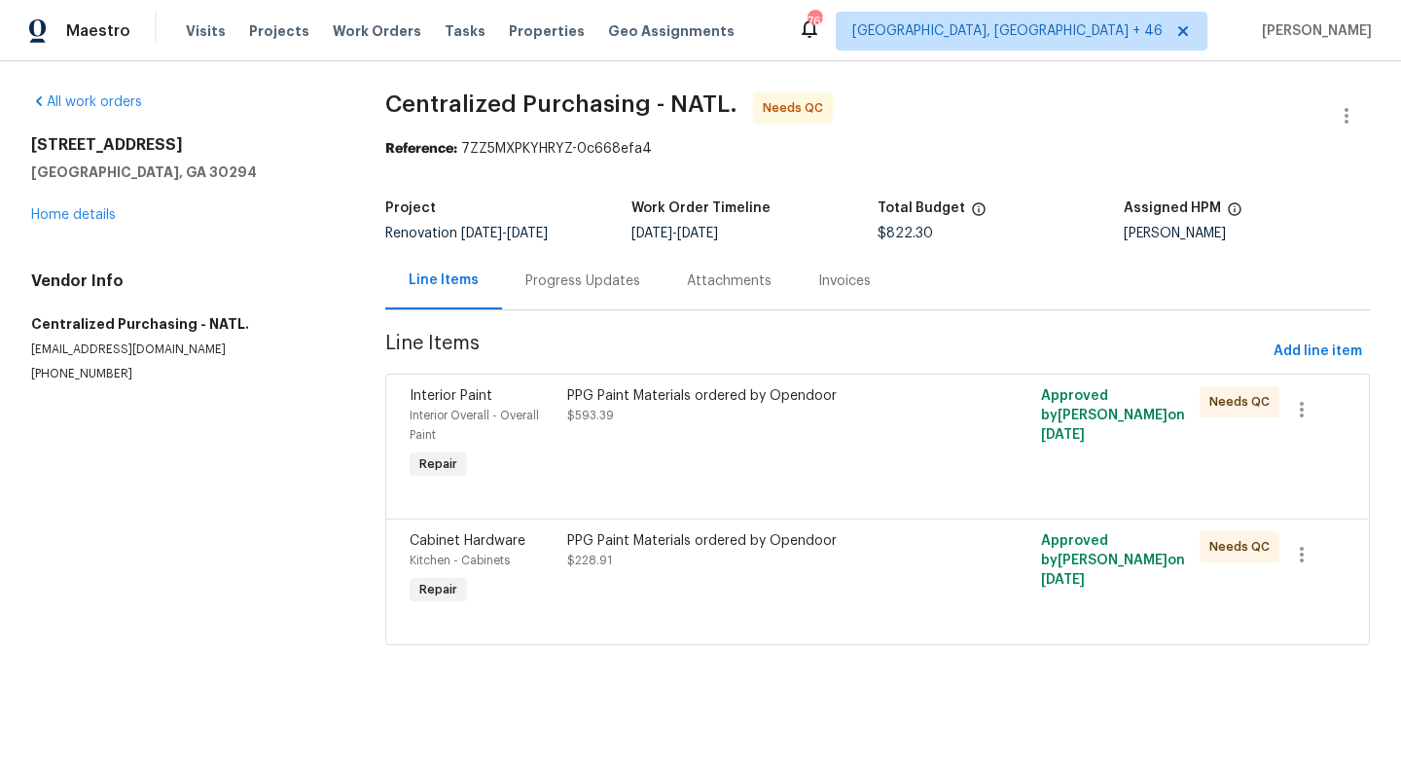
click at [605, 448] on div "PPG Paint Materials ordered by Opendoor $593.39" at bounding box center [758, 434] width 395 height 109
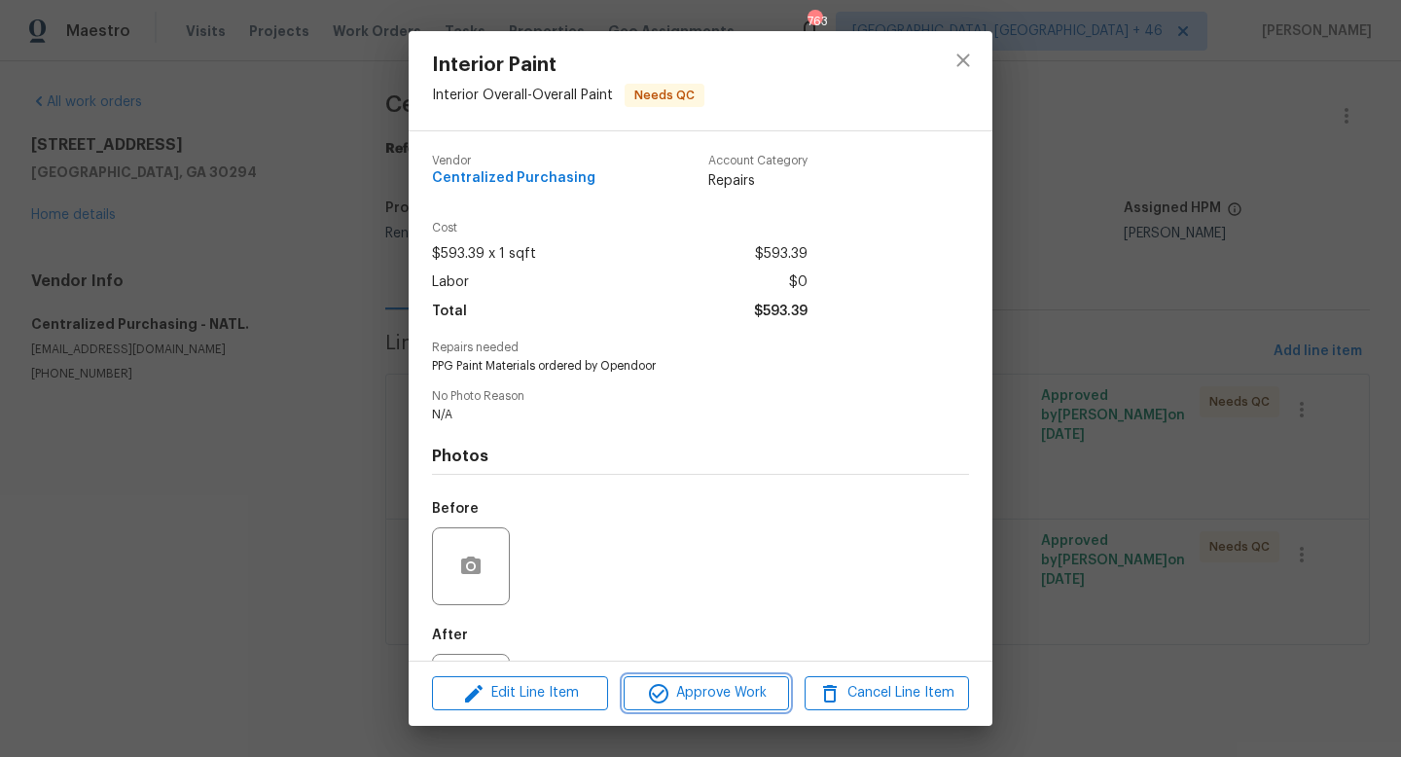
click at [662, 692] on icon "button" at bounding box center [658, 693] width 23 height 23
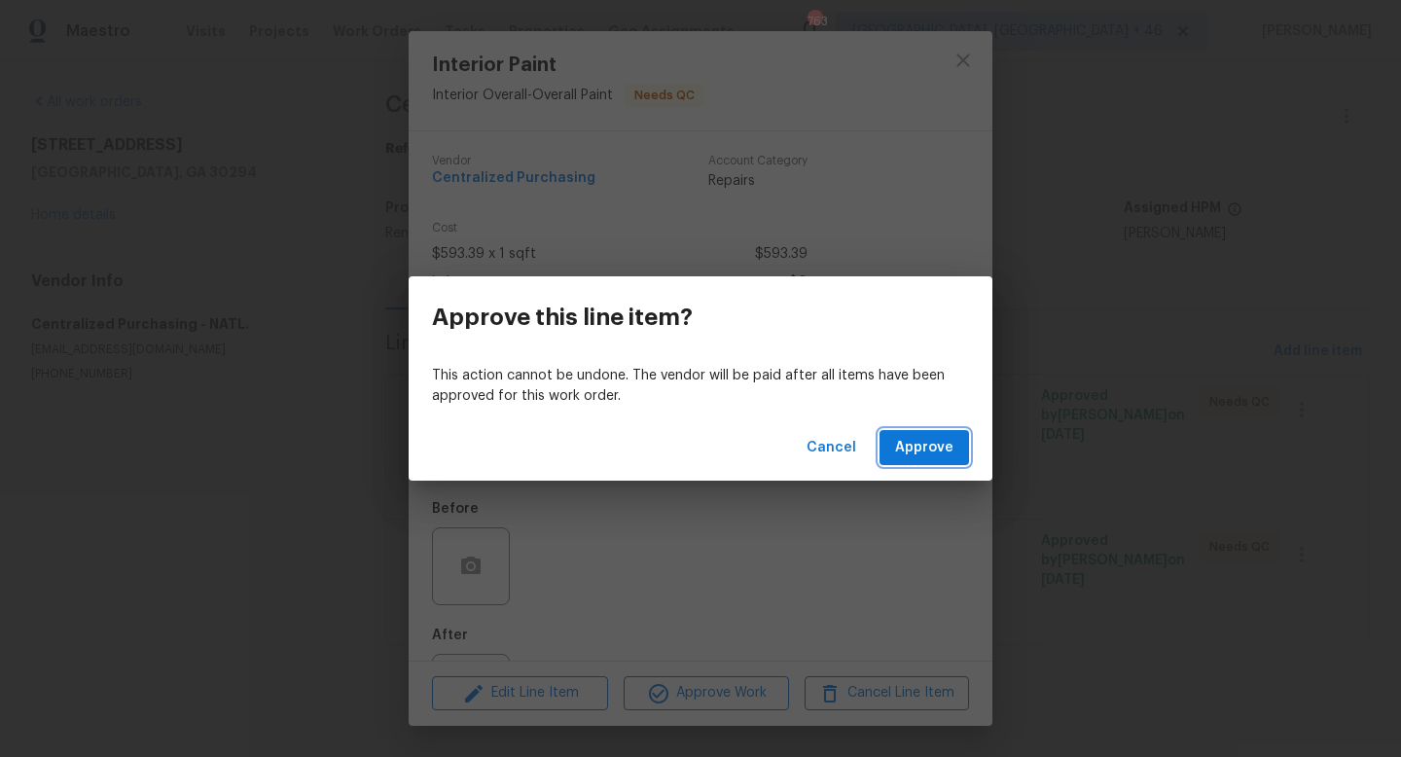
click at [935, 444] on span "Approve" at bounding box center [924, 448] width 58 height 24
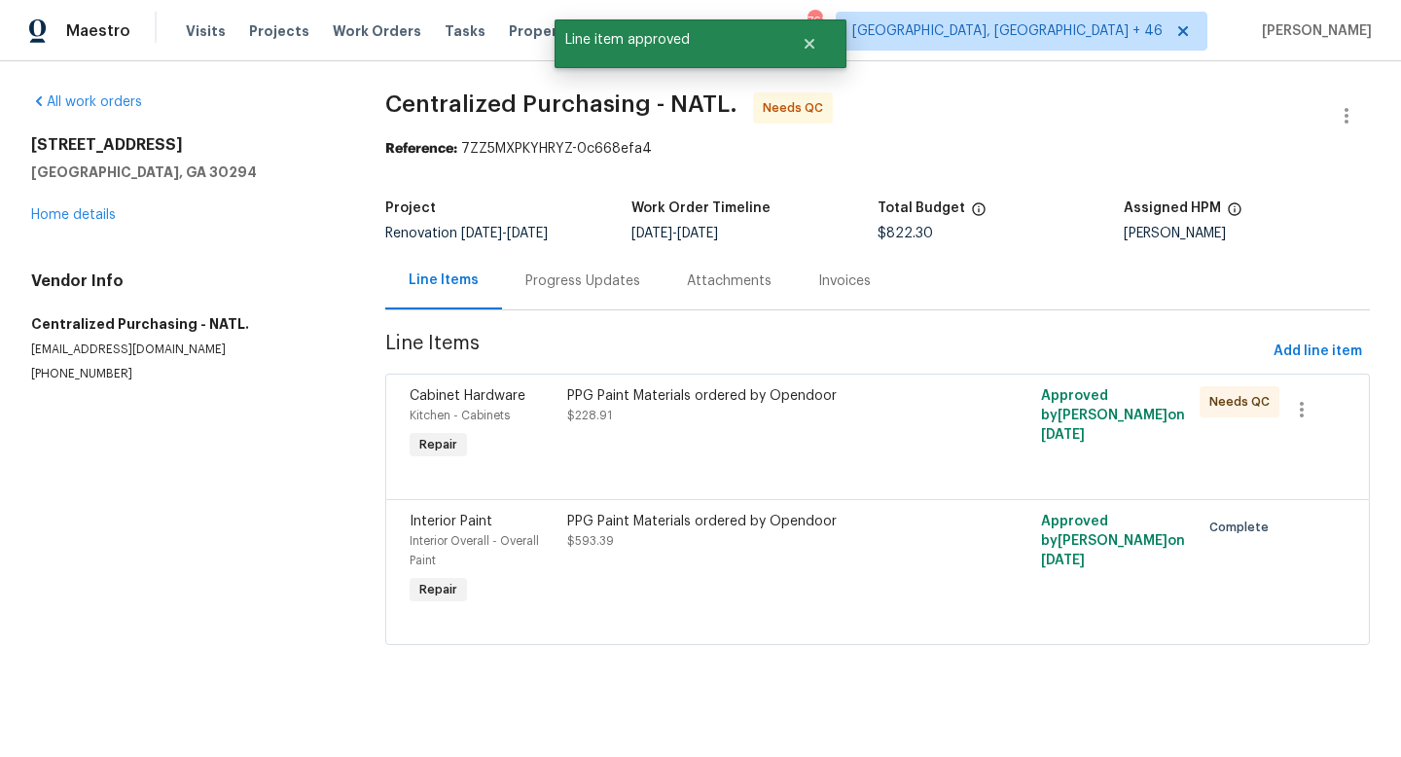
click at [827, 447] on div "PPG Paint Materials ordered by Opendoor $228.91" at bounding box center [758, 424] width 395 height 89
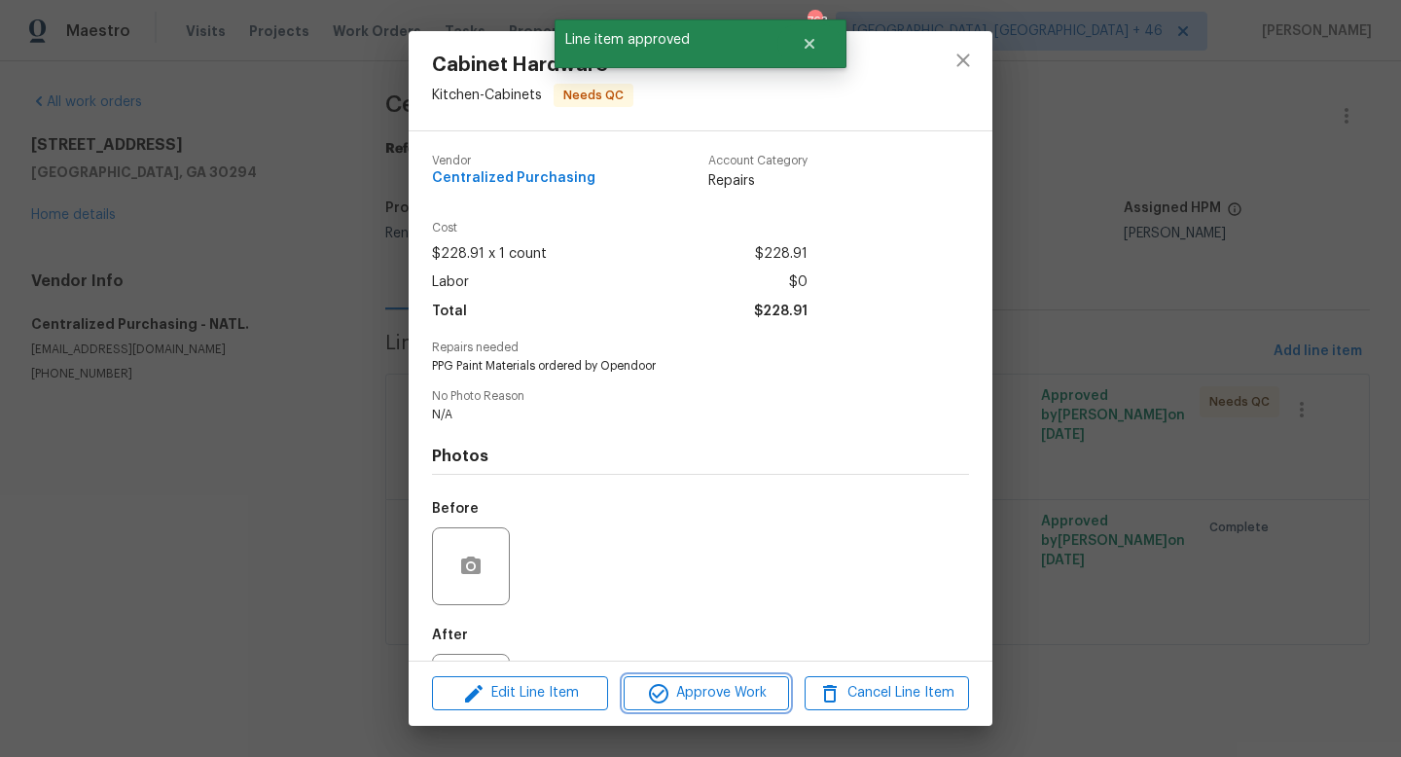
click at [683, 698] on span "Approve Work" at bounding box center [705, 693] width 153 height 24
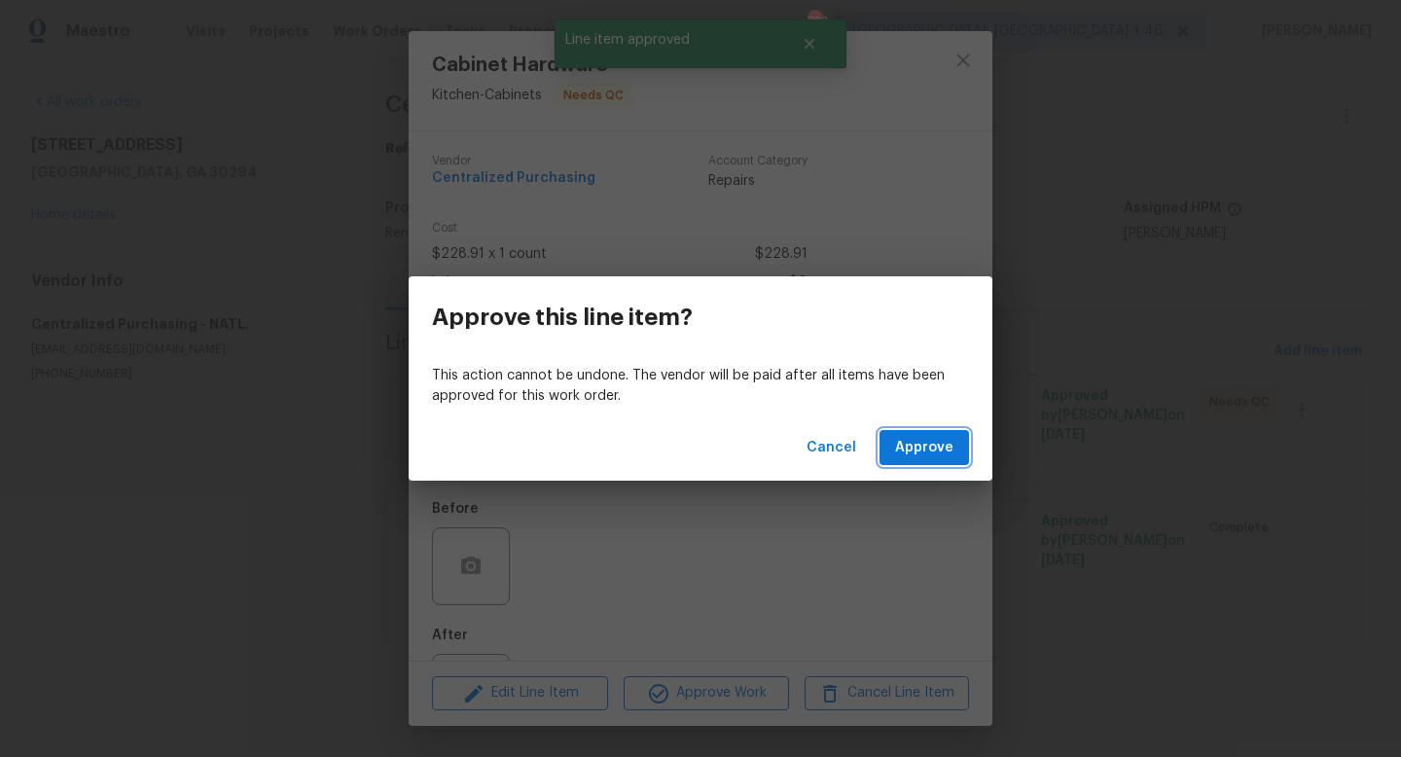
click at [908, 456] on span "Approve" at bounding box center [924, 448] width 58 height 24
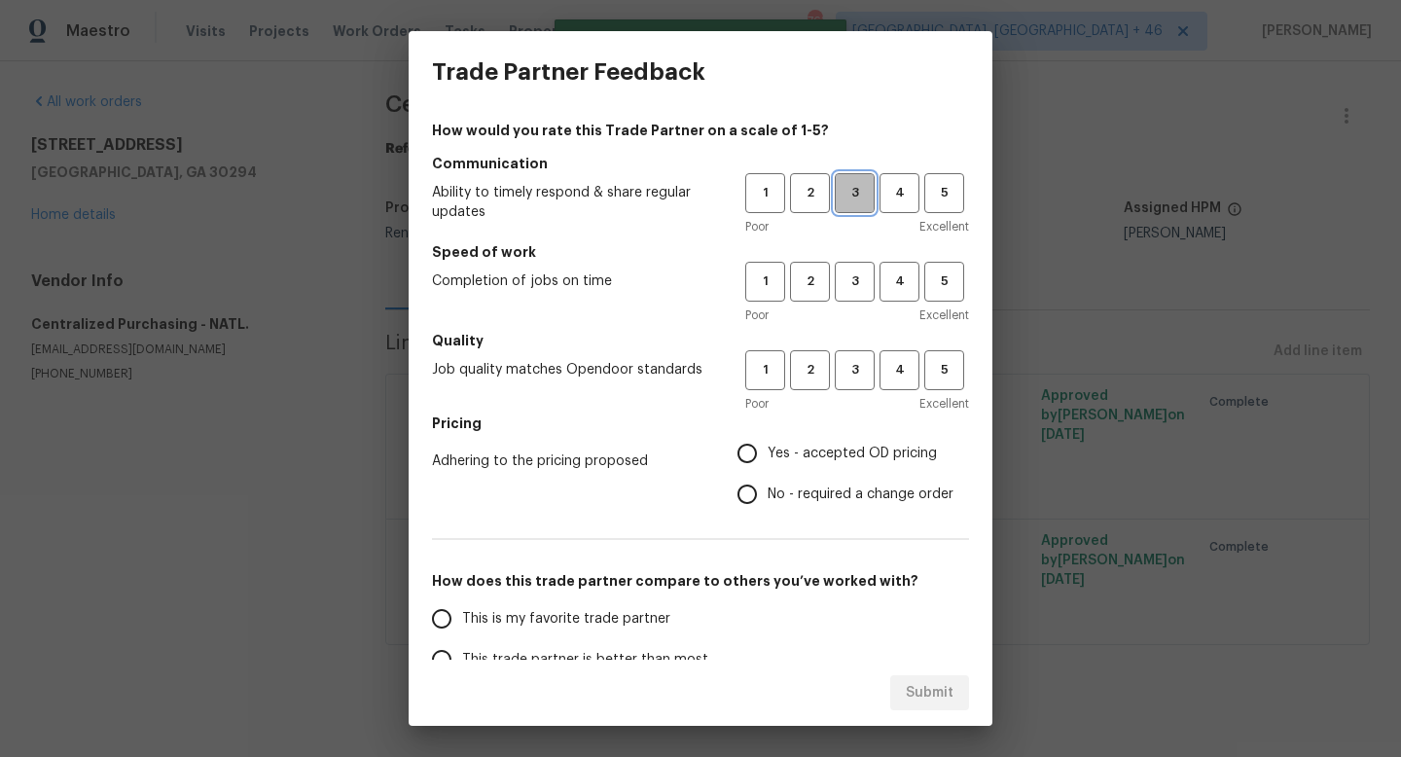
click at [861, 205] on button "3" at bounding box center [855, 193] width 40 height 40
click at [861, 301] on button "3" at bounding box center [855, 282] width 40 height 40
click at [856, 401] on div "Poor Excellent" at bounding box center [857, 403] width 224 height 19
click at [856, 387] on button "3" at bounding box center [855, 370] width 40 height 40
drag, startPoint x: 798, startPoint y: 451, endPoint x: 756, endPoint y: 507, distance: 69.5
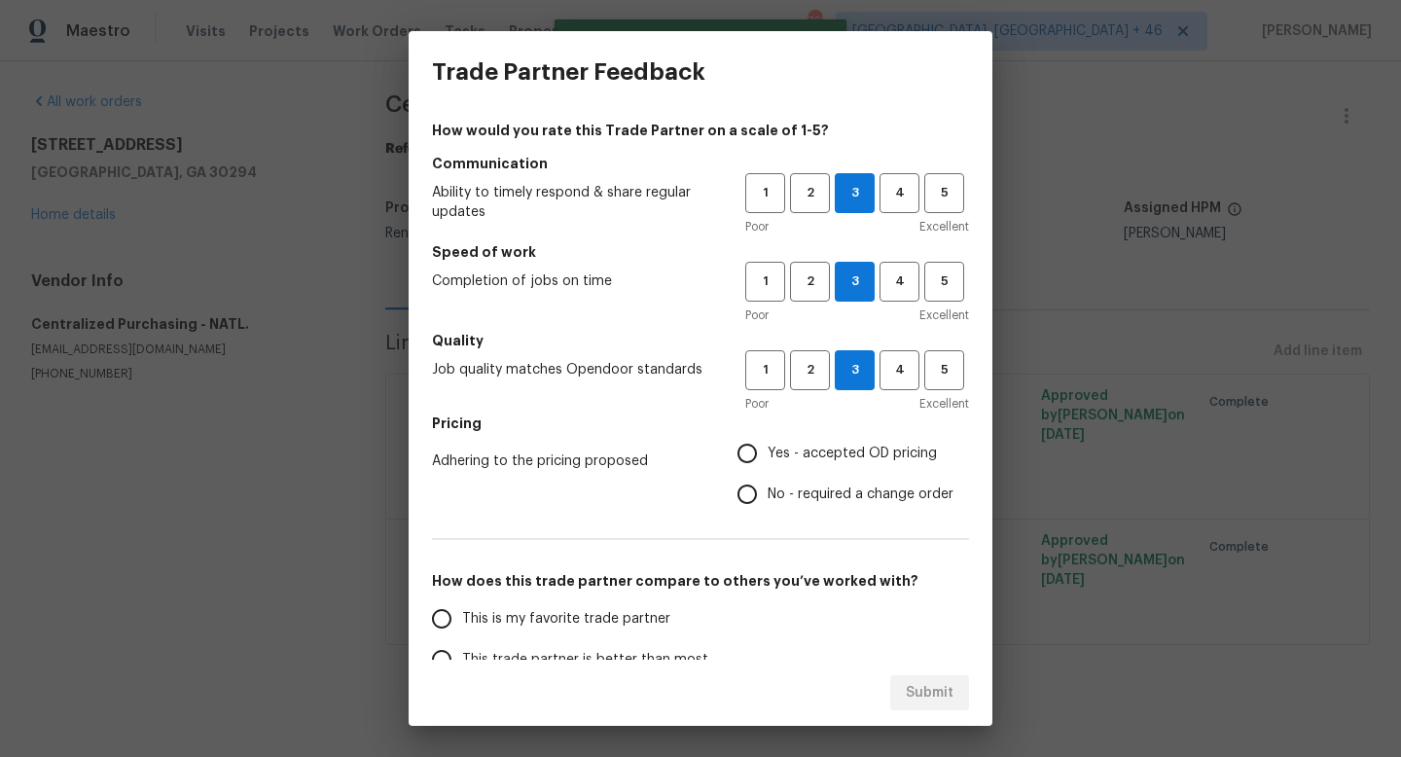
click at [797, 451] on span "Yes - accepted OD pricing" at bounding box center [852, 454] width 169 height 20
click at [768, 451] on input "Yes - accepted OD pricing" at bounding box center [747, 453] width 41 height 41
radio input "true"
click at [606, 622] on span "This is my favorite trade partner" at bounding box center [566, 619] width 208 height 20
click at [462, 622] on input "This is my favorite trade partner" at bounding box center [441, 618] width 41 height 41
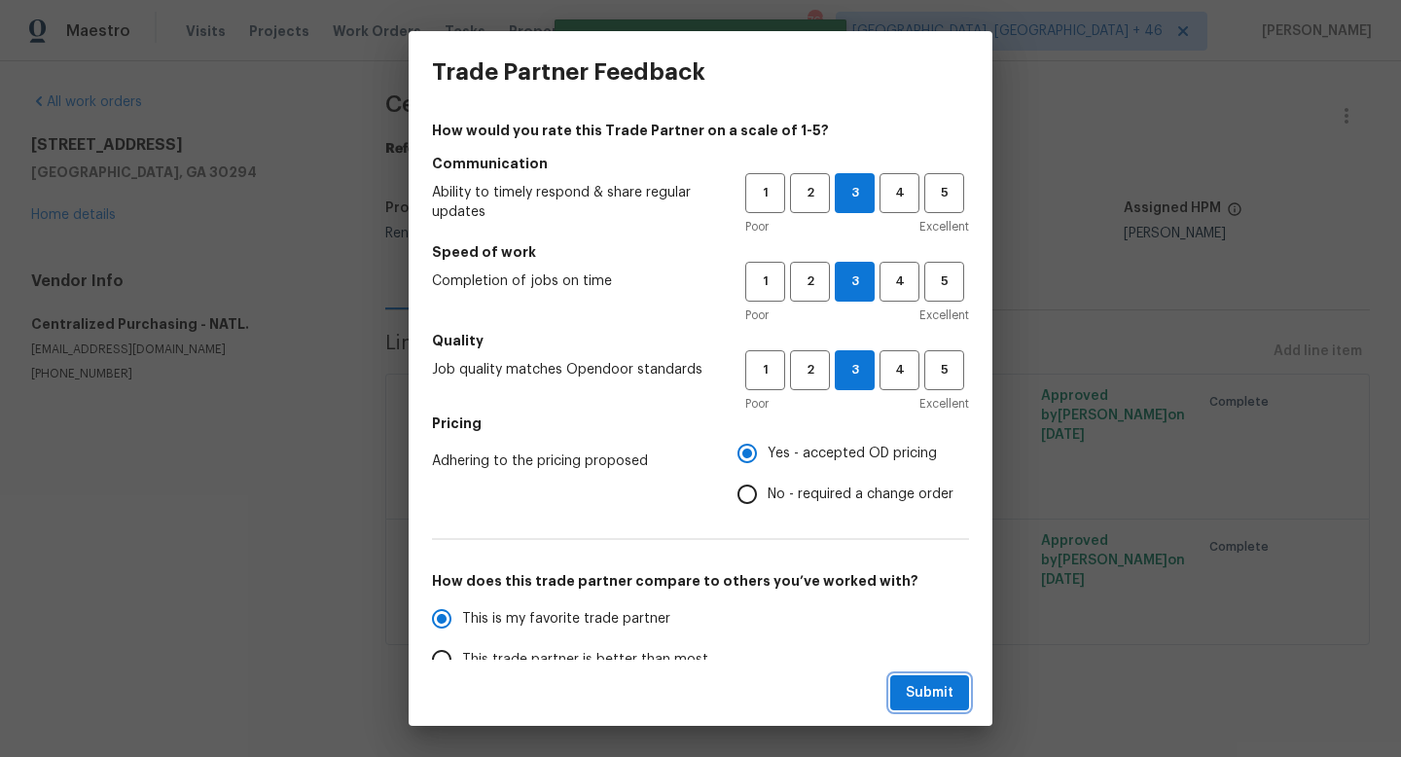
click at [914, 702] on span "Submit" at bounding box center [930, 693] width 48 height 24
radio input "true"
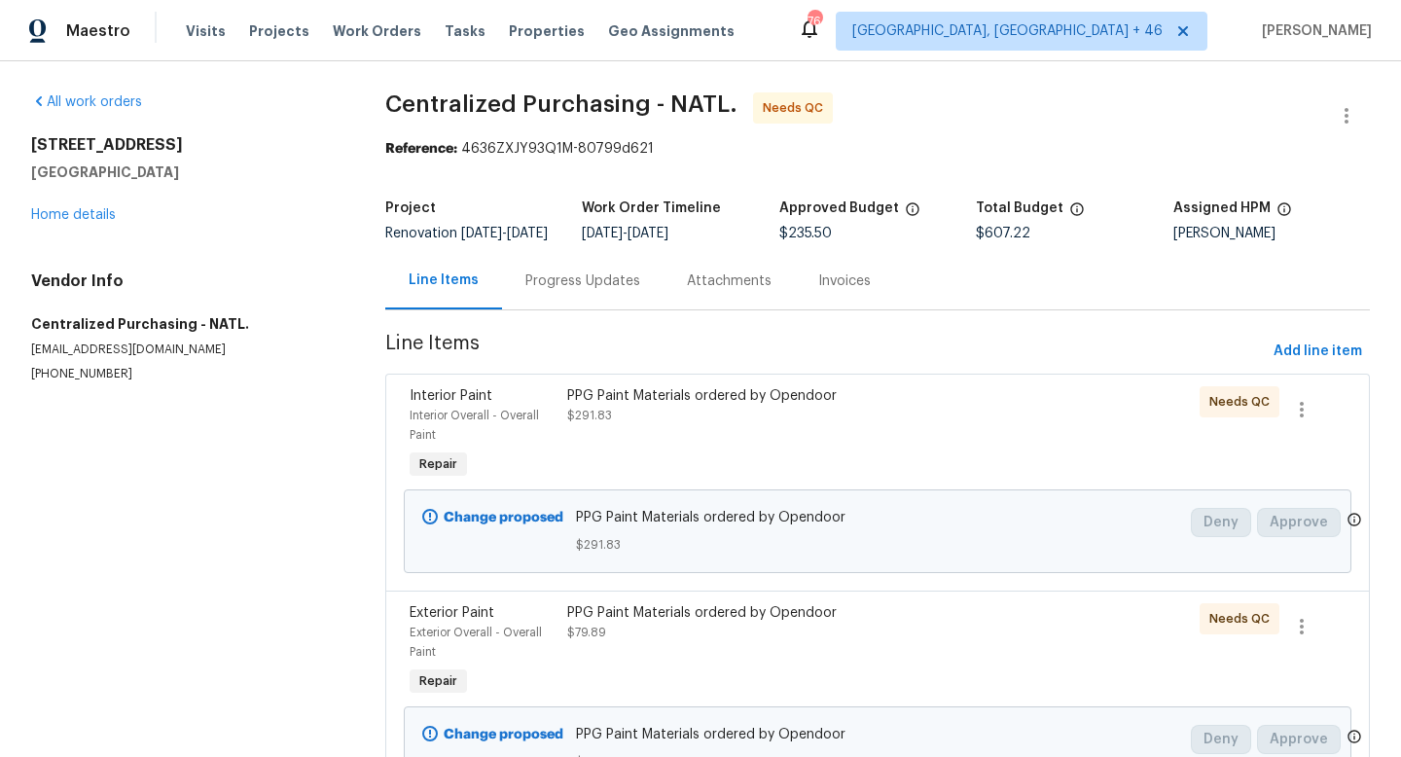
click at [723, 473] on div "PPG Paint Materials ordered by Opendoor $291.83" at bounding box center [758, 434] width 395 height 109
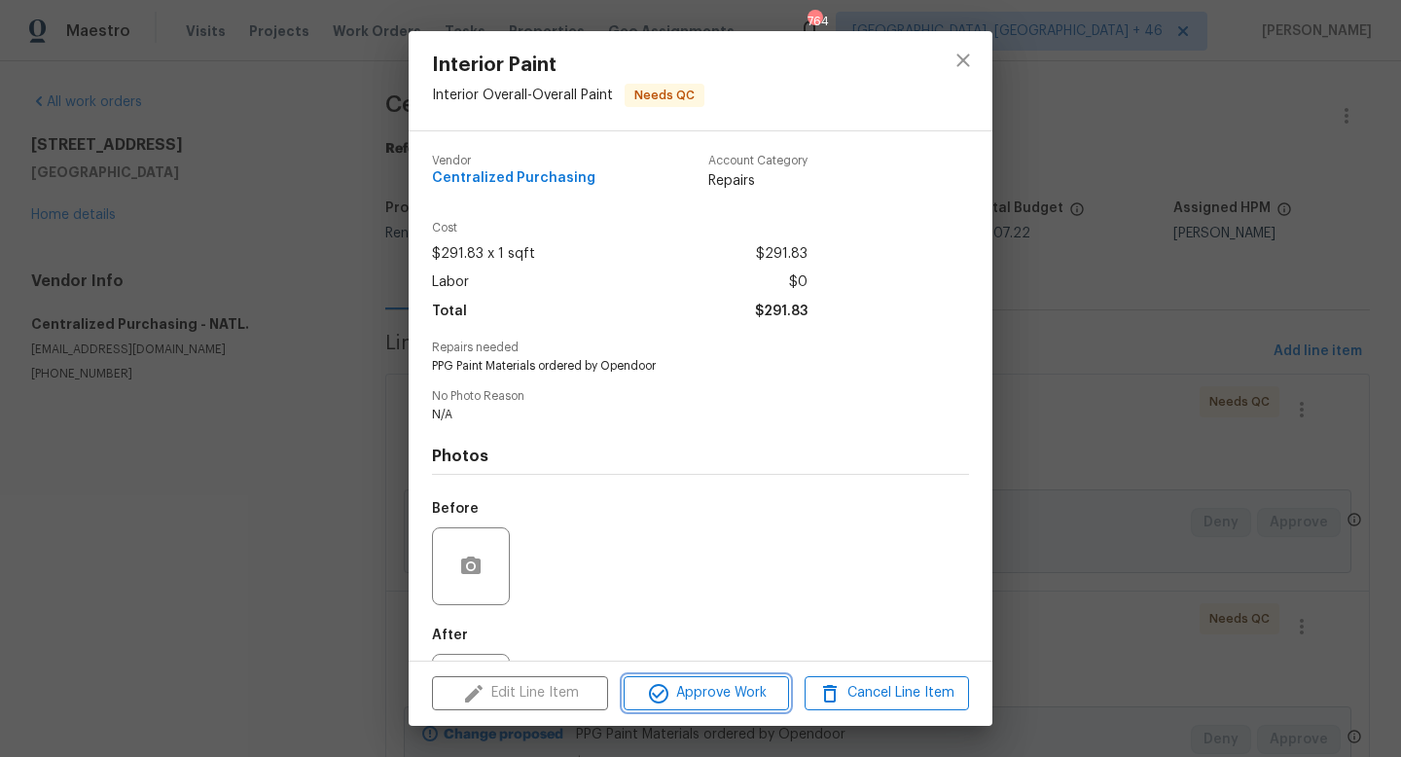
click at [699, 686] on span "Approve Work" at bounding box center [705, 693] width 153 height 24
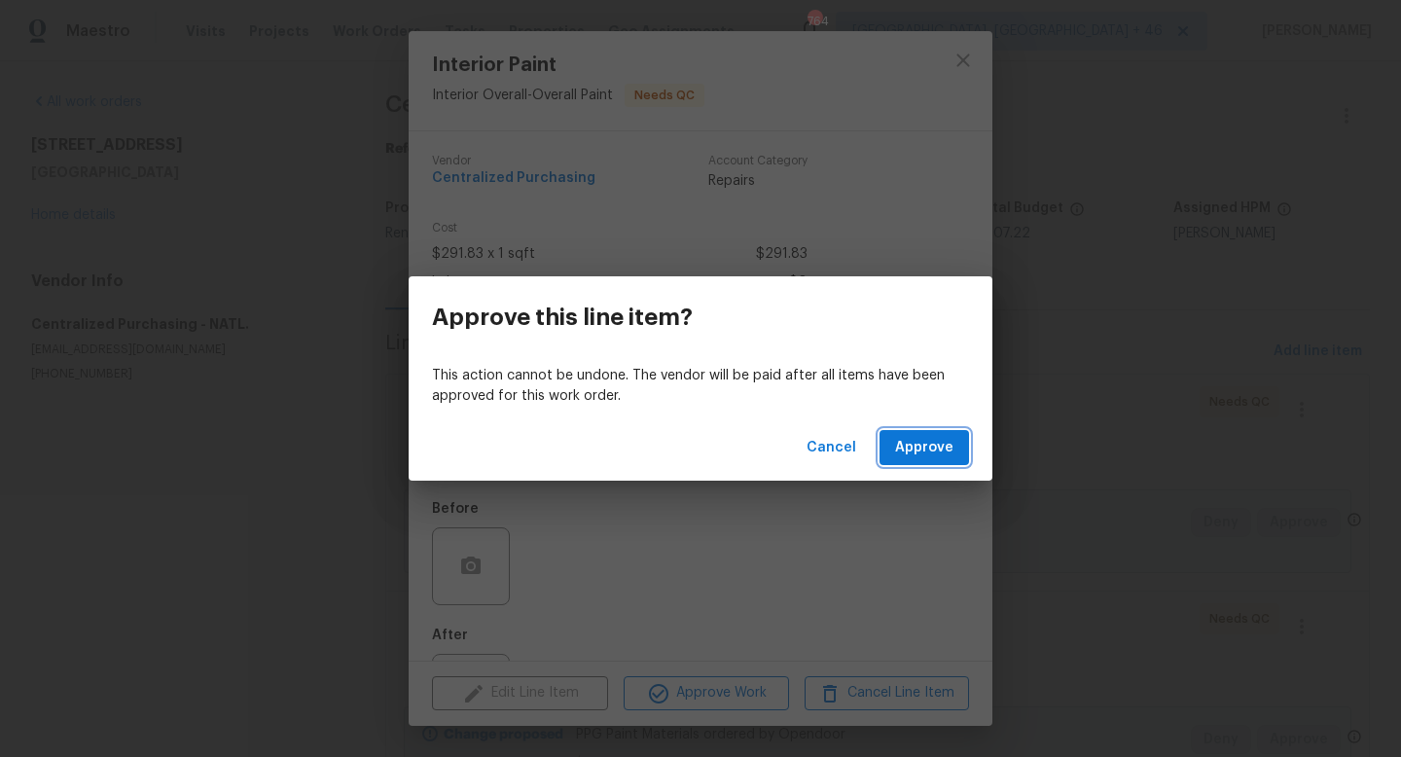
click at [926, 450] on span "Approve" at bounding box center [924, 448] width 58 height 24
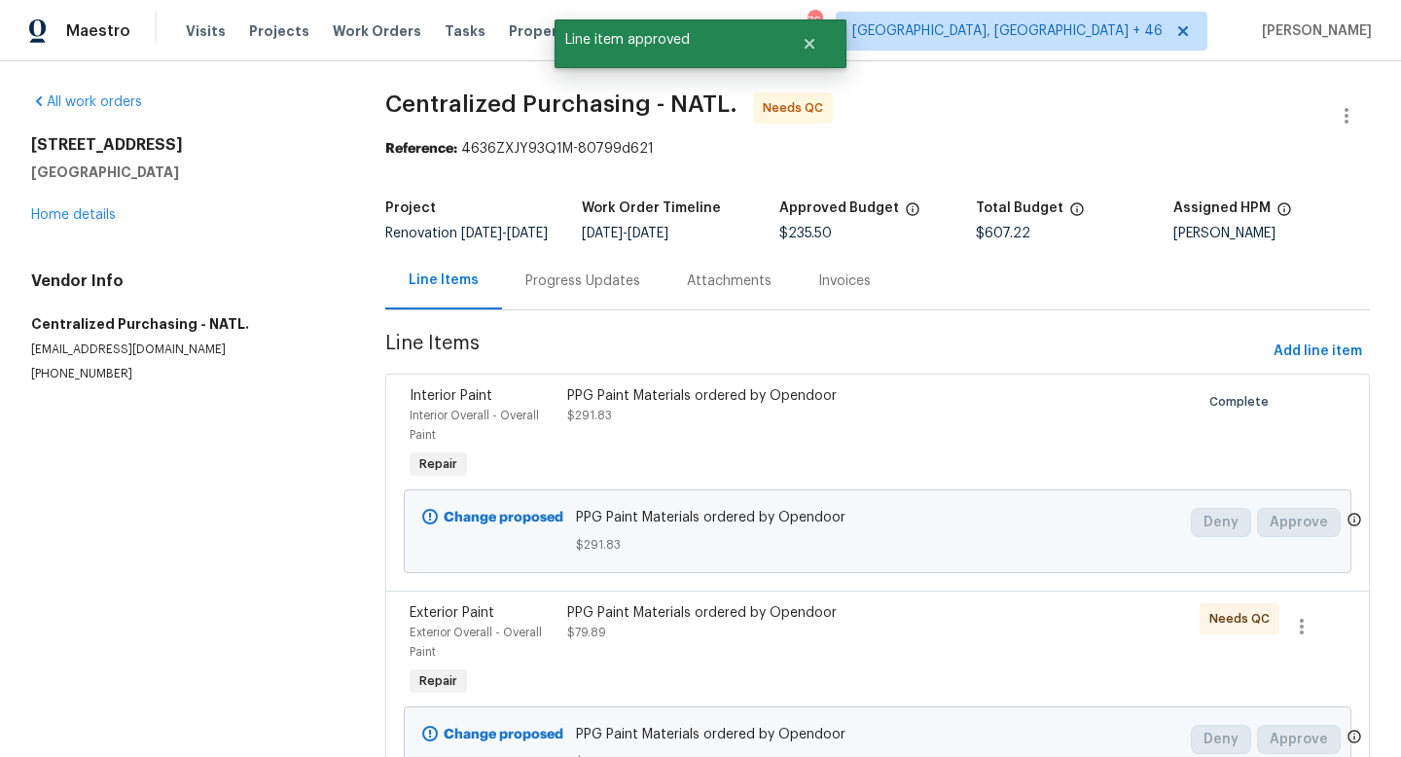
scroll to position [247, 0]
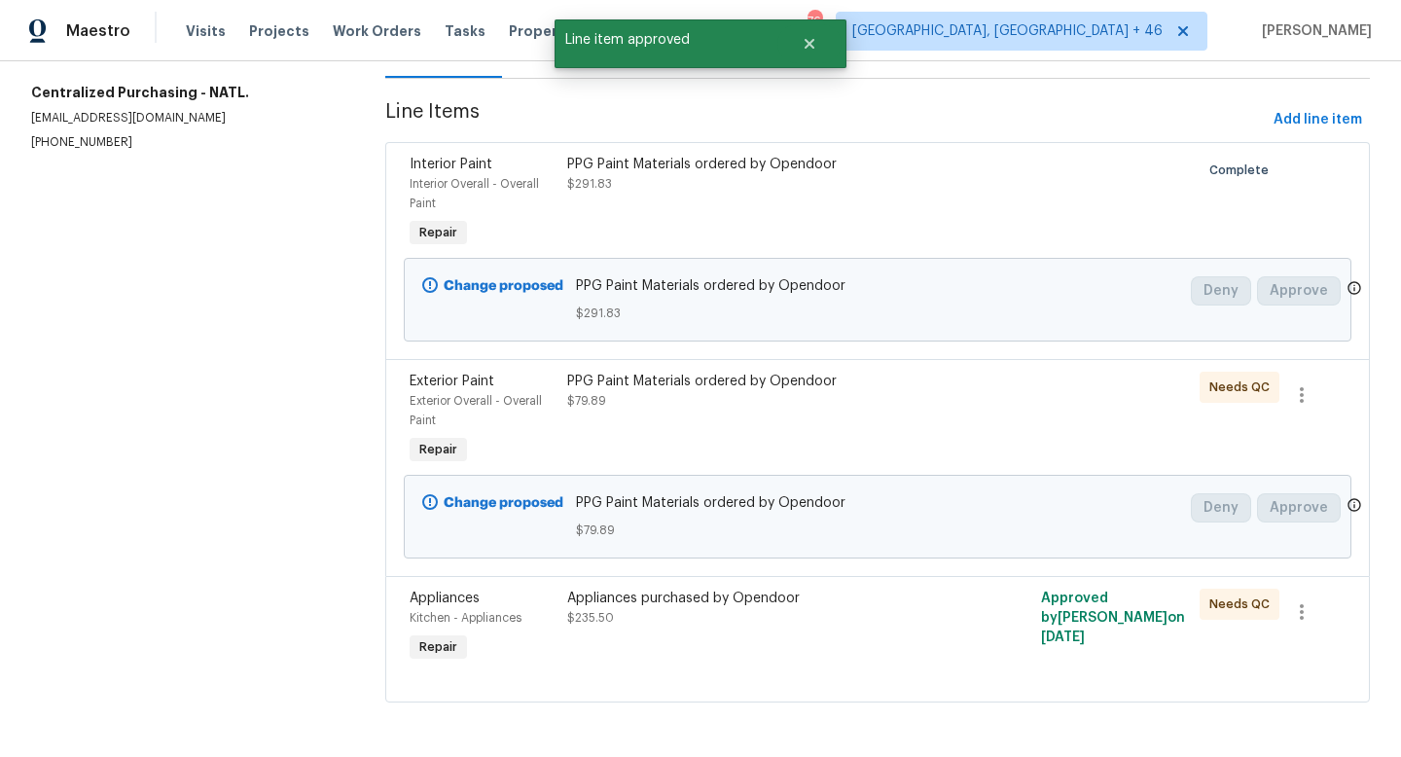
click at [738, 456] on div "PPG Paint Materials ordered by Opendoor $79.89" at bounding box center [758, 420] width 395 height 109
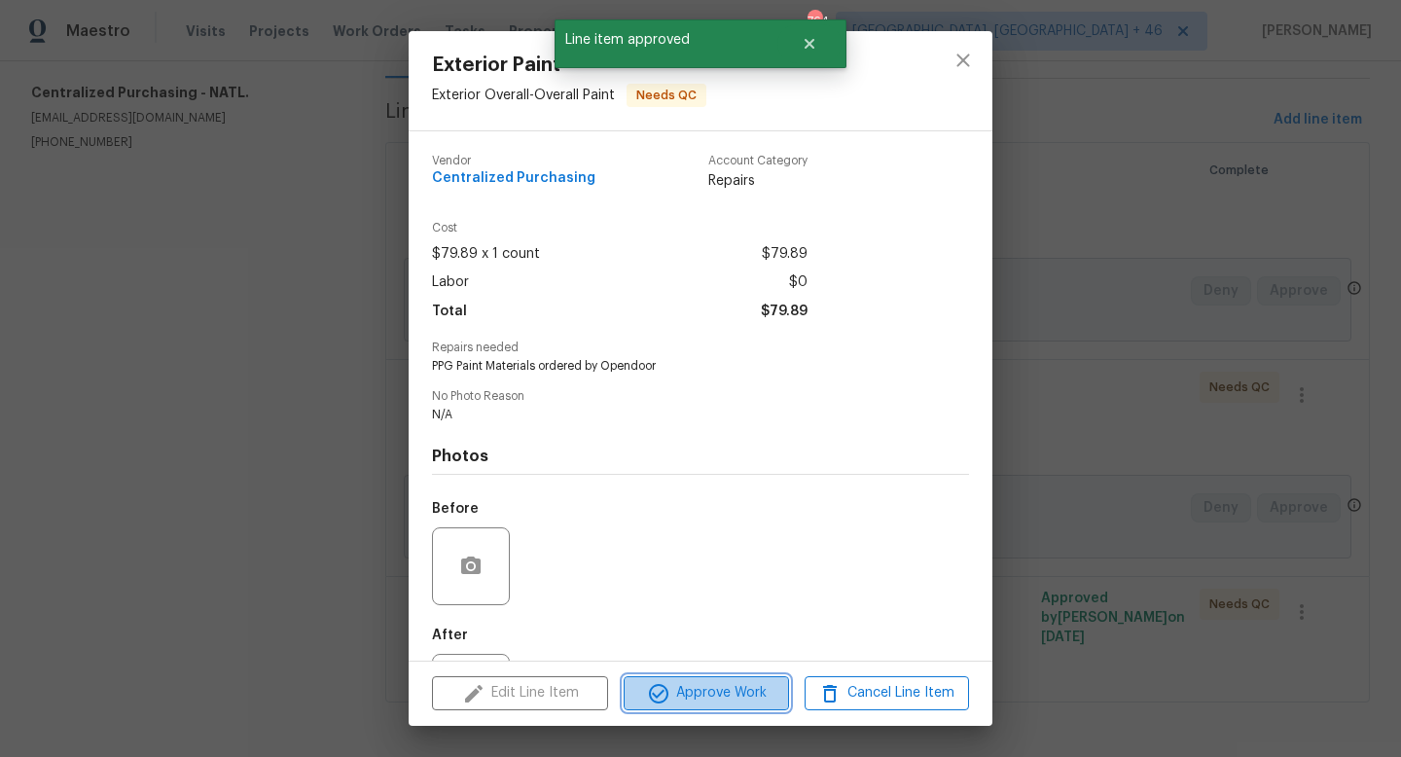
click at [749, 686] on span "Approve Work" at bounding box center [705, 693] width 153 height 24
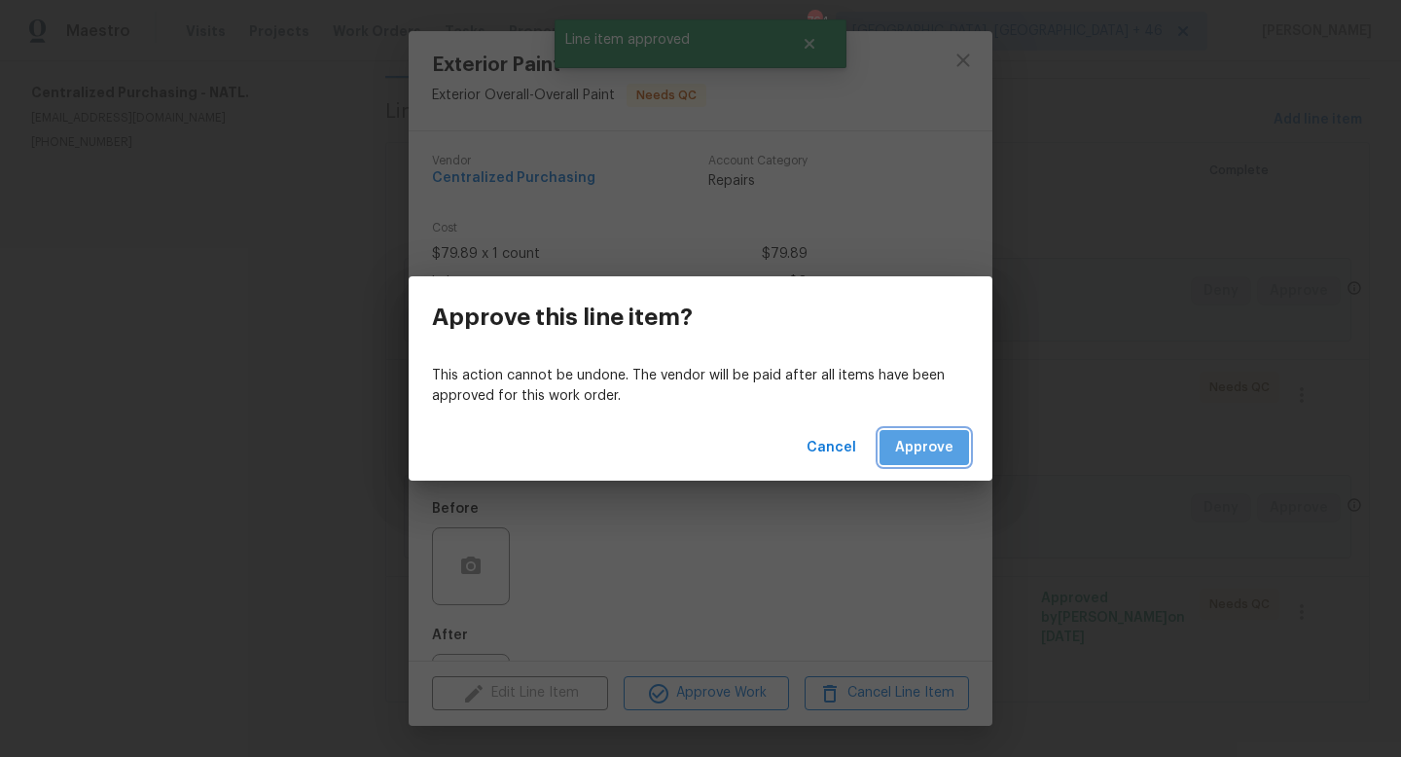
click at [918, 457] on span "Approve" at bounding box center [924, 448] width 58 height 24
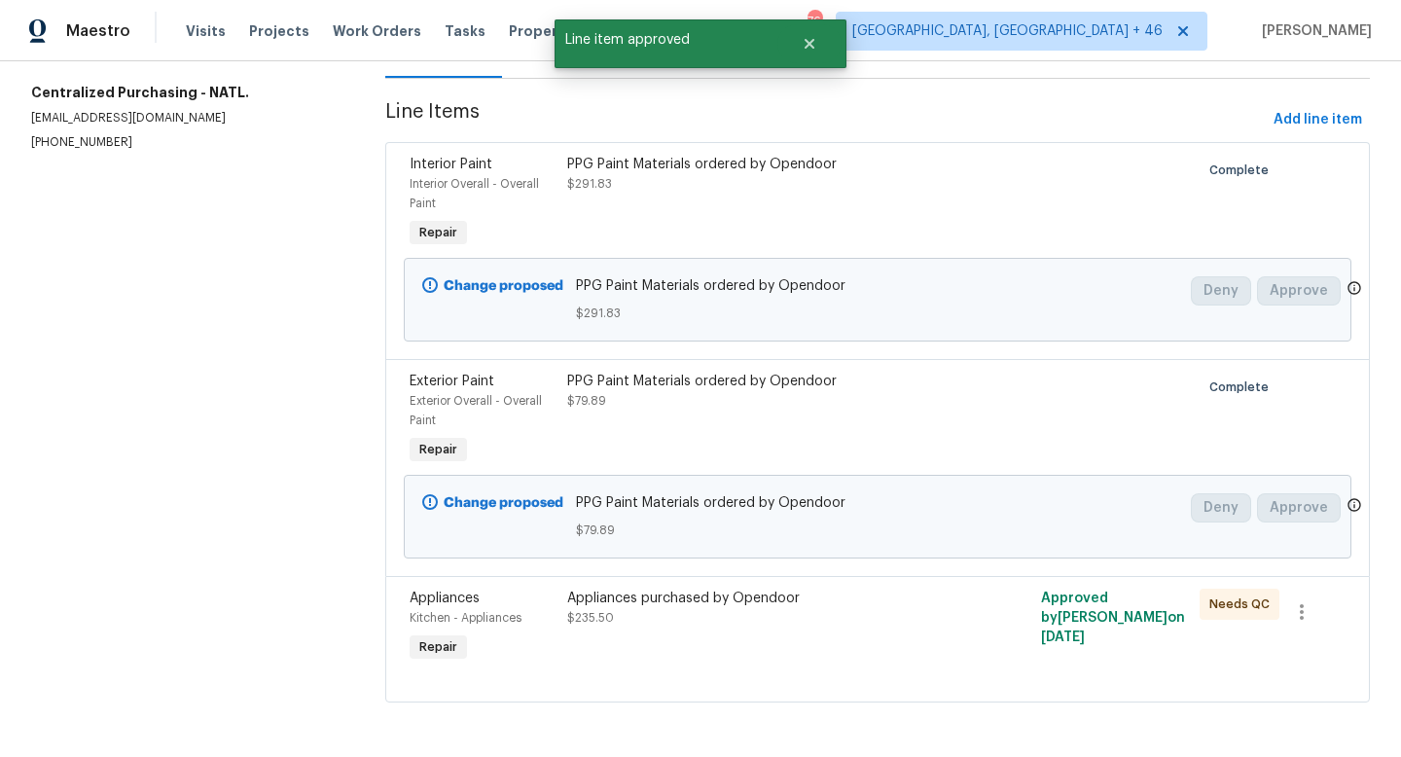
click at [679, 589] on div "Appliances purchased by Opendoor" at bounding box center [758, 598] width 383 height 19
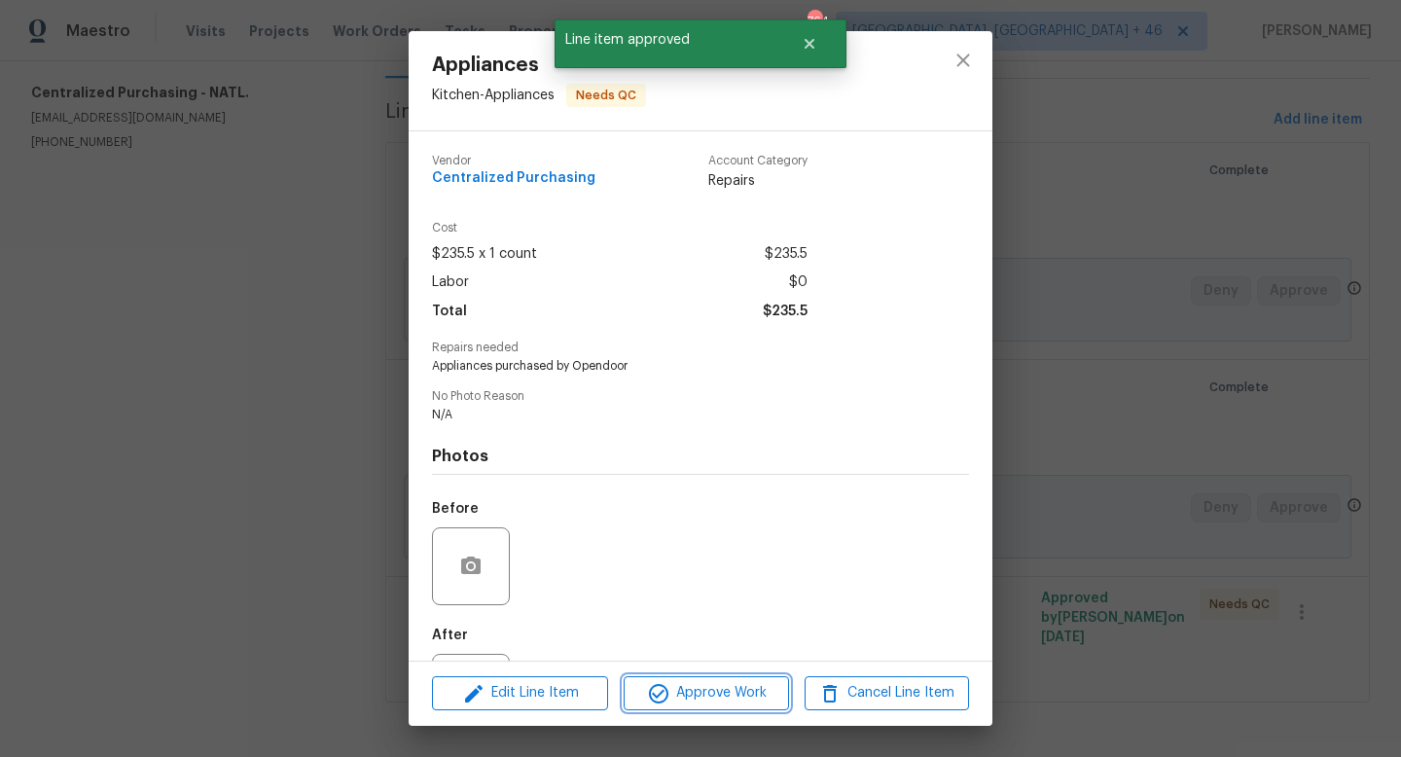
click at [675, 696] on span "Approve Work" at bounding box center [705, 693] width 153 height 24
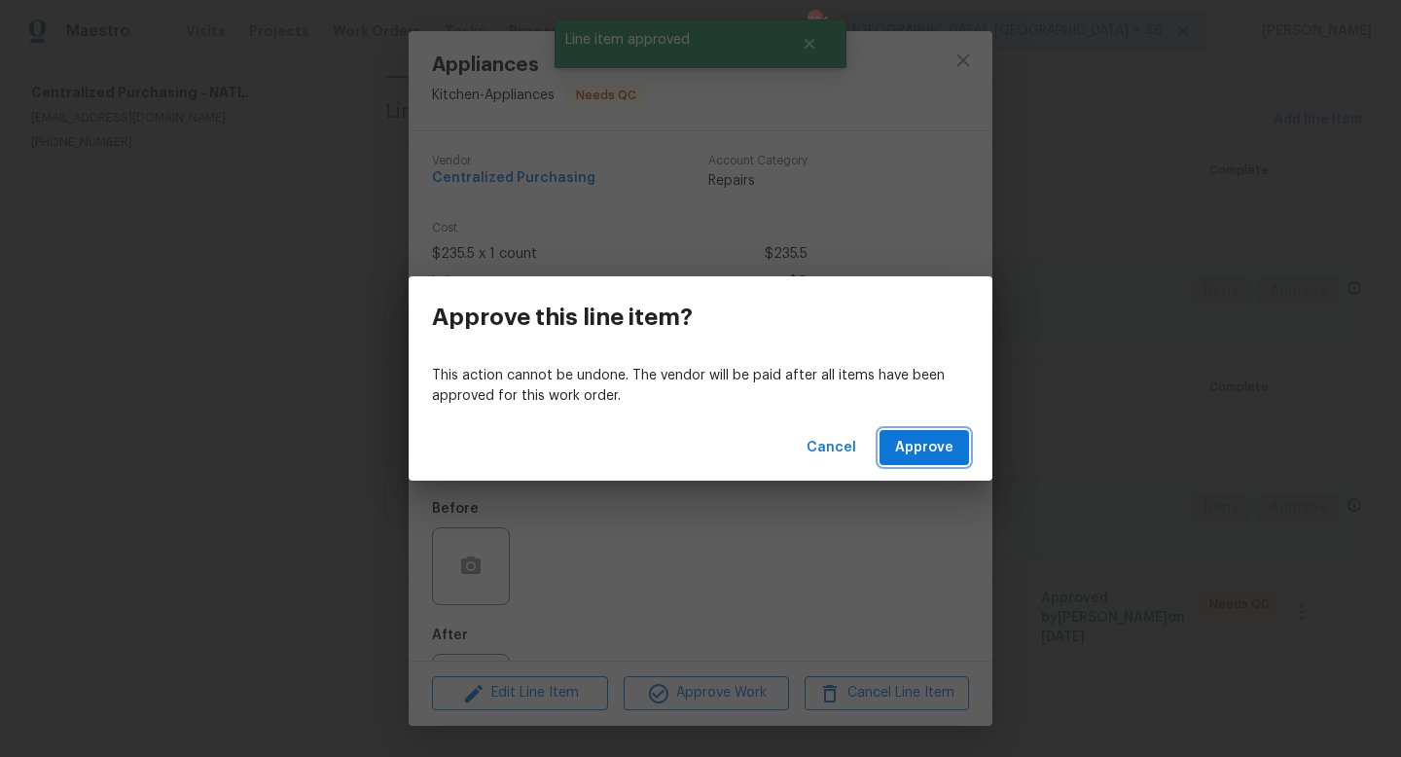
click at [911, 455] on span "Approve" at bounding box center [924, 448] width 58 height 24
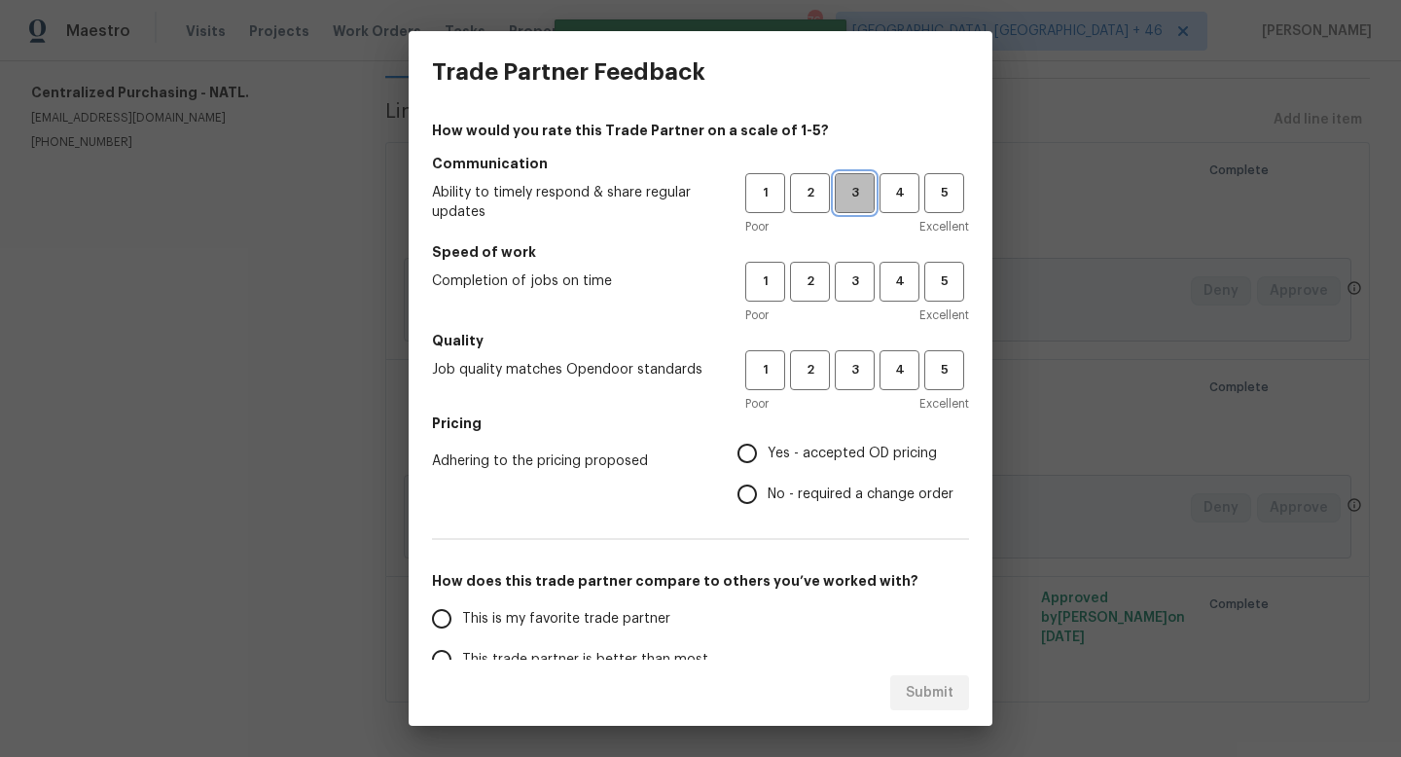
click at [856, 190] on span "3" at bounding box center [855, 193] width 36 height 22
click at [856, 268] on button "3" at bounding box center [855, 282] width 40 height 40
click at [857, 375] on span "3" at bounding box center [855, 370] width 36 height 22
click at [829, 446] on span "Yes - accepted OD pricing" at bounding box center [852, 454] width 169 height 20
click at [768, 446] on input "Yes - accepted OD pricing" at bounding box center [747, 453] width 41 height 41
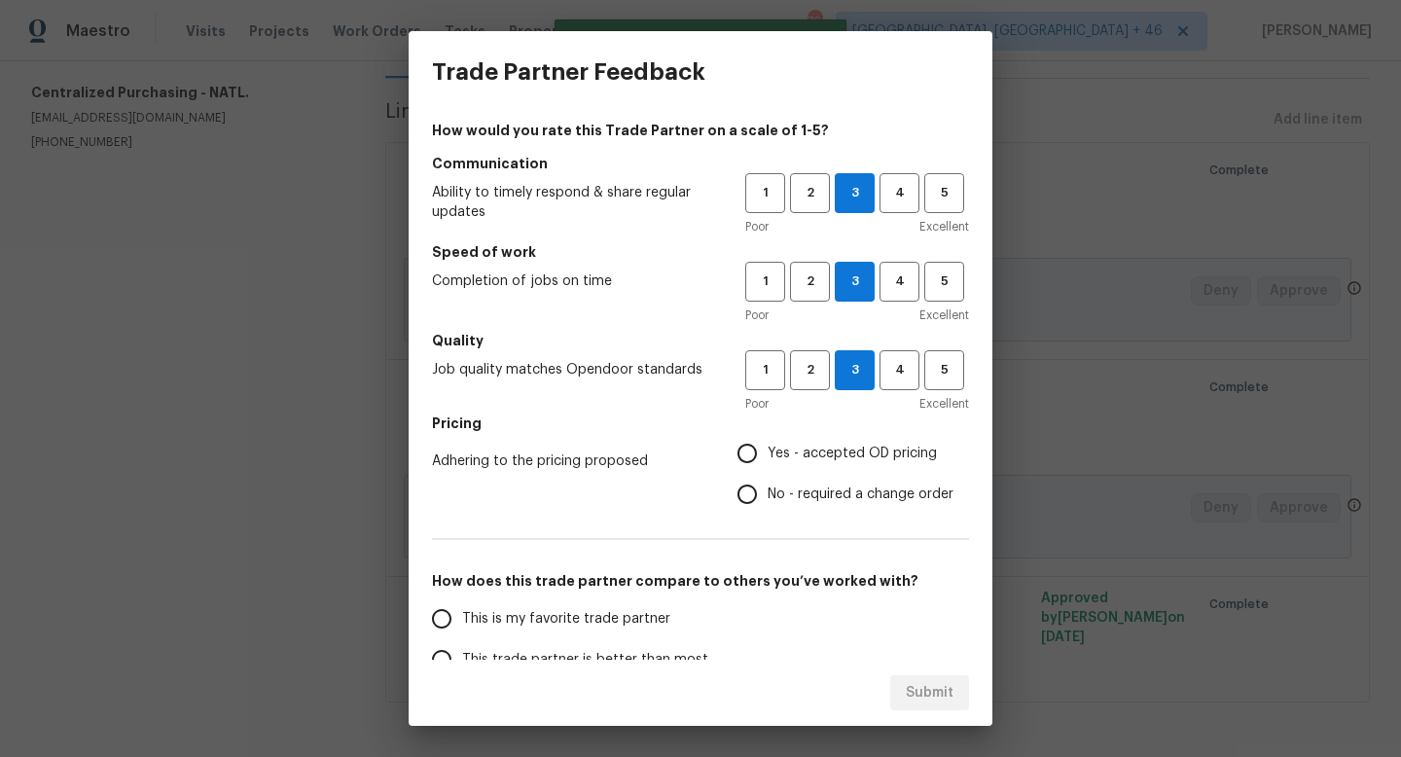
radio input "true"
click at [586, 624] on span "This is my favorite trade partner" at bounding box center [566, 619] width 208 height 20
click at [462, 624] on input "This is my favorite trade partner" at bounding box center [441, 618] width 41 height 41
click at [939, 697] on span "Submit" at bounding box center [930, 693] width 48 height 24
radio input "true"
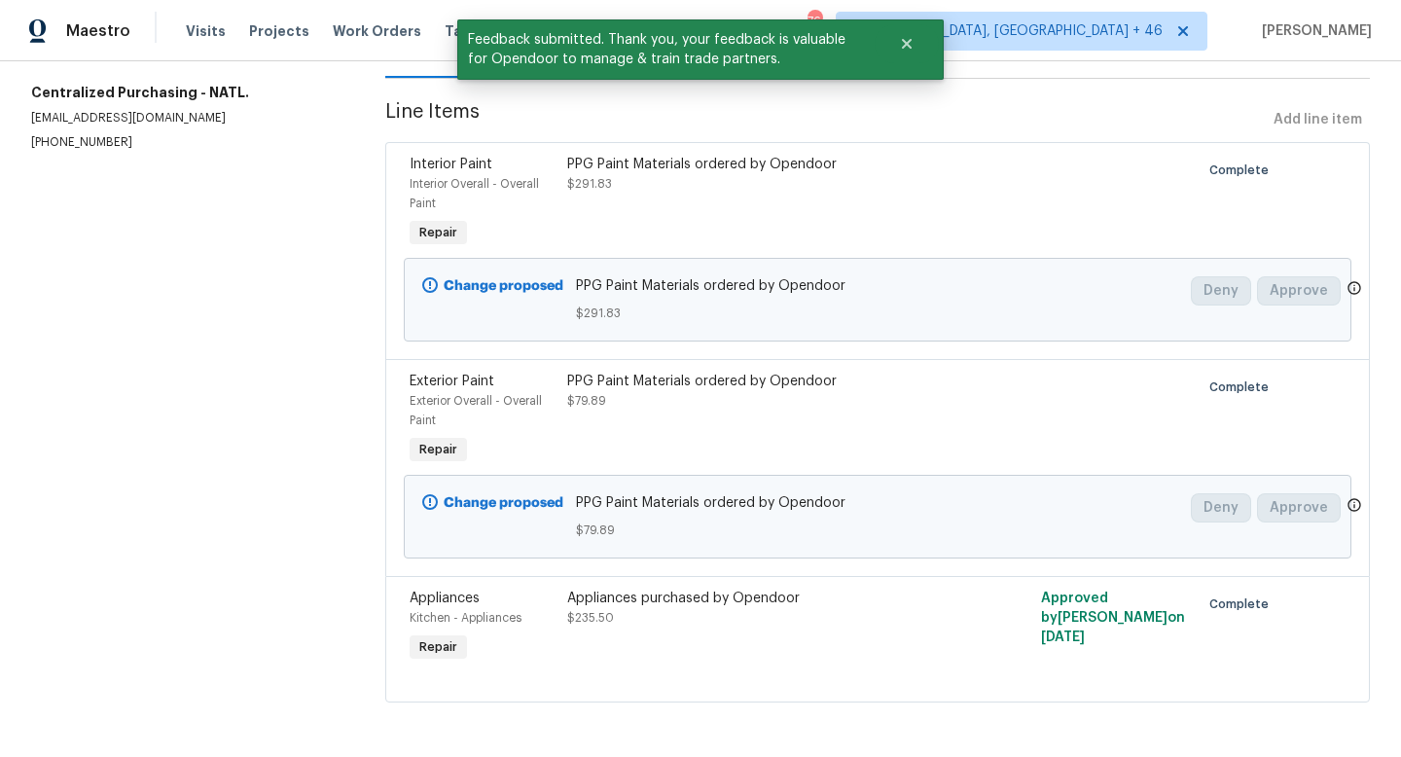
scroll to position [0, 0]
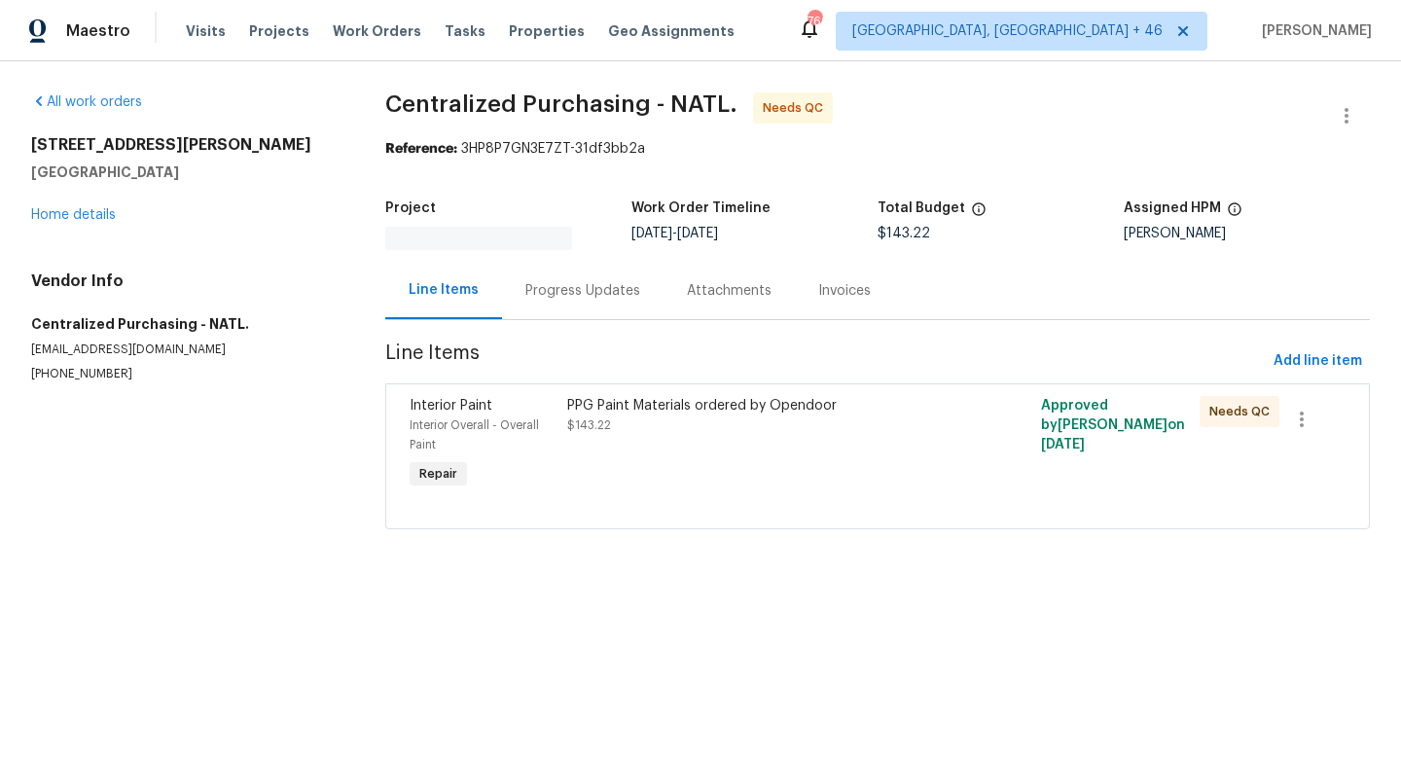
click at [695, 477] on div "PPG Paint Materials ordered by Opendoor $143.22" at bounding box center [758, 444] width 395 height 109
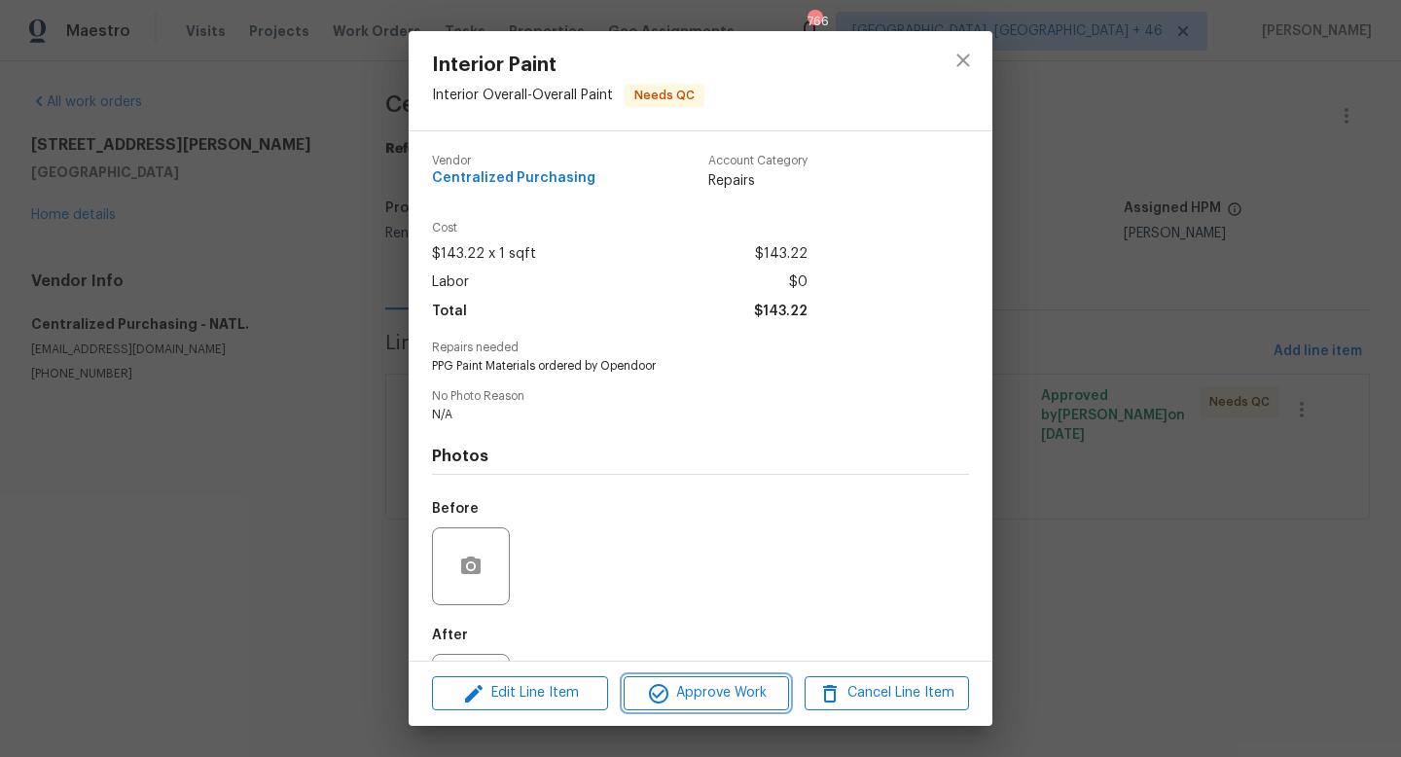
click at [702, 685] on span "Approve Work" at bounding box center [705, 693] width 153 height 24
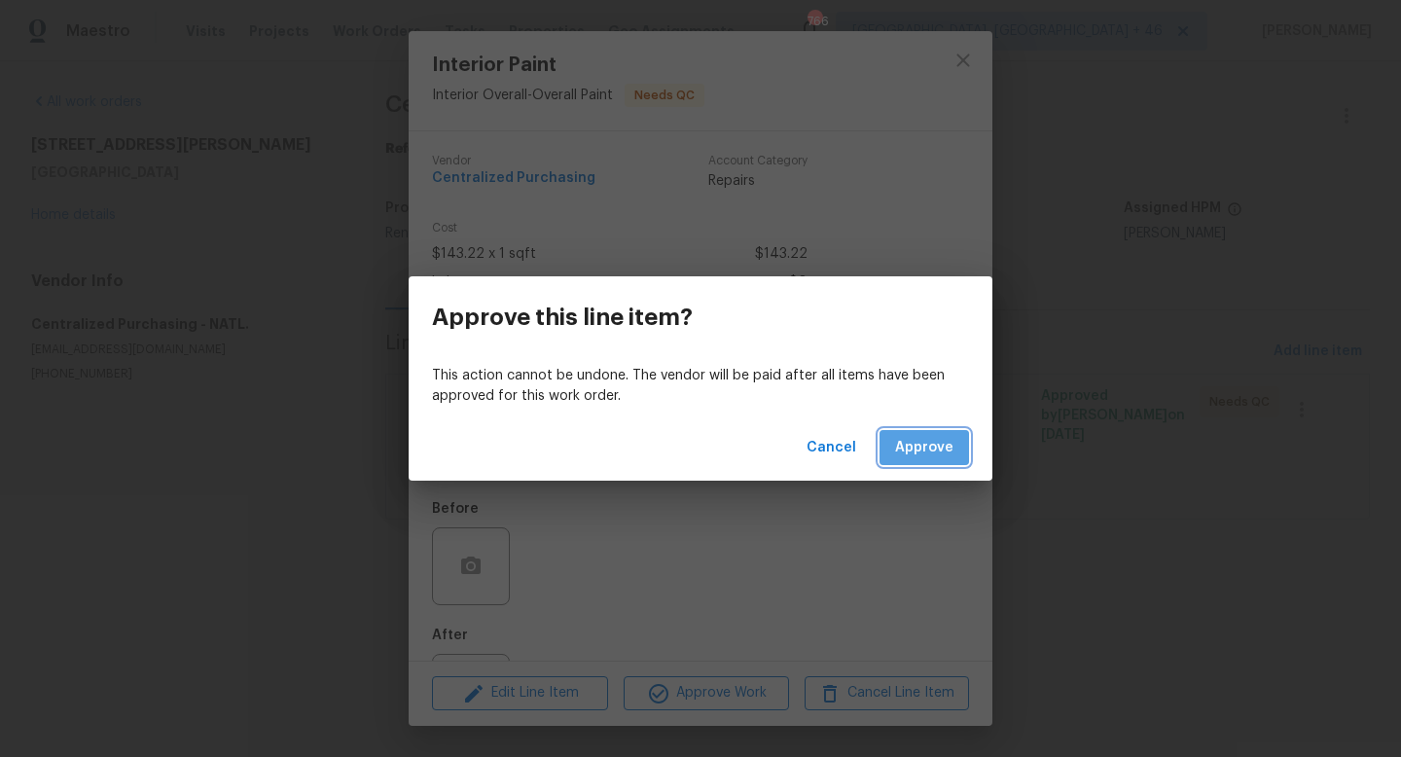
click at [936, 451] on span "Approve" at bounding box center [924, 448] width 58 height 24
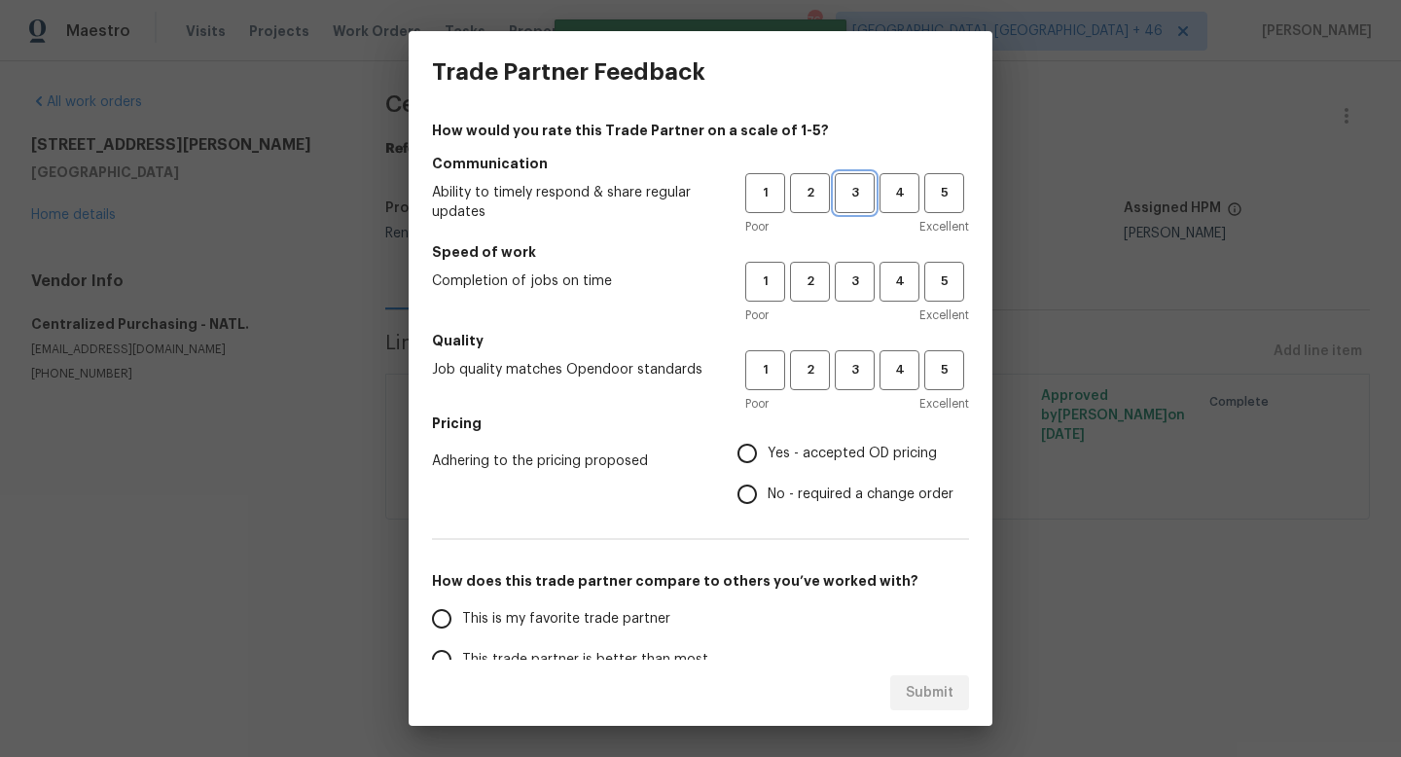
click at [849, 200] on span "3" at bounding box center [855, 193] width 36 height 22
click at [849, 252] on h5 "Speed of work" at bounding box center [700, 251] width 537 height 19
click at [849, 295] on button "3" at bounding box center [855, 282] width 40 height 40
click at [849, 377] on span "3" at bounding box center [855, 370] width 36 height 22
click at [837, 449] on span "Yes - accepted OD pricing" at bounding box center [852, 454] width 169 height 20
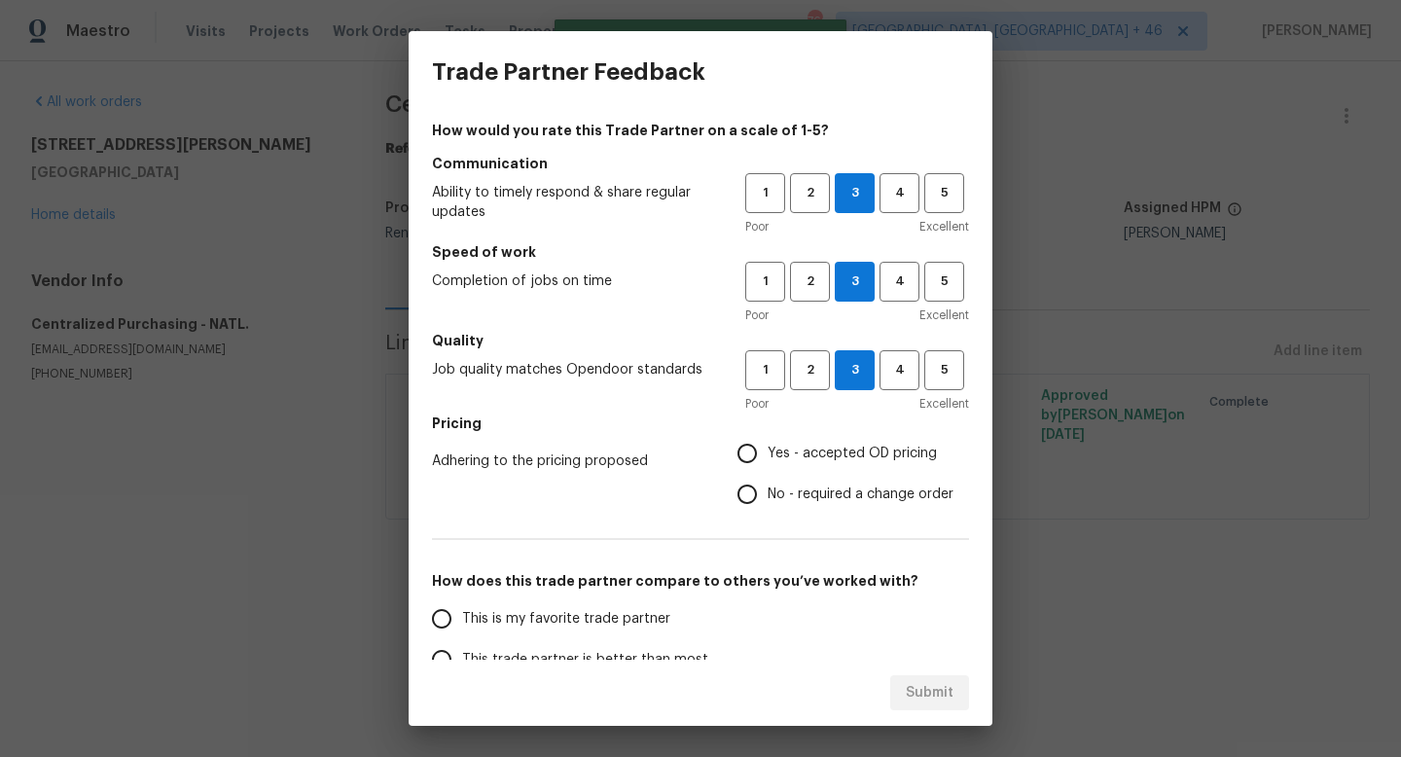
click at [768, 449] on input "Yes - accepted OD pricing" at bounding box center [747, 453] width 41 height 41
radio input "true"
click at [550, 617] on span "This is my favorite trade partner" at bounding box center [566, 619] width 208 height 20
click at [462, 617] on input "This is my favorite trade partner" at bounding box center [441, 618] width 41 height 41
click at [925, 695] on span "Submit" at bounding box center [930, 693] width 48 height 24
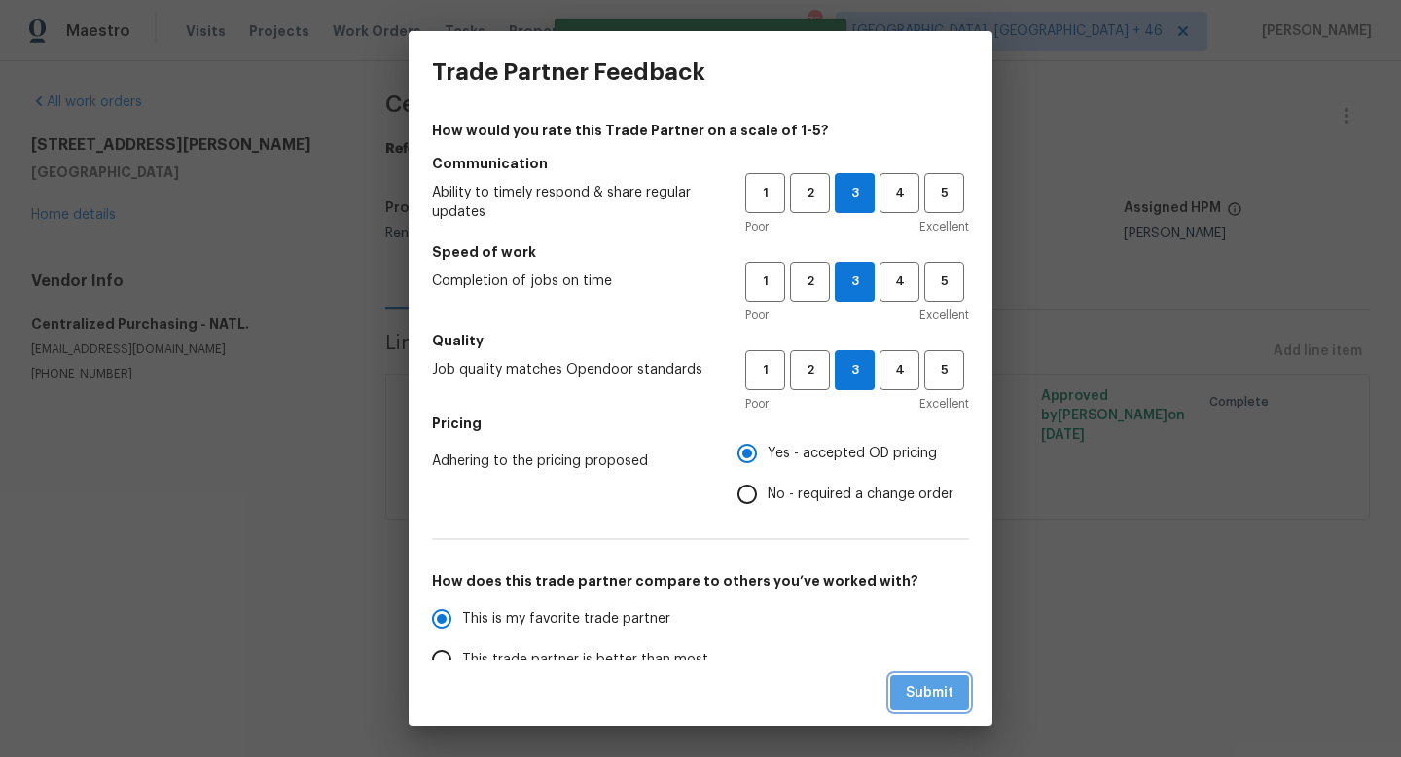
radio input "true"
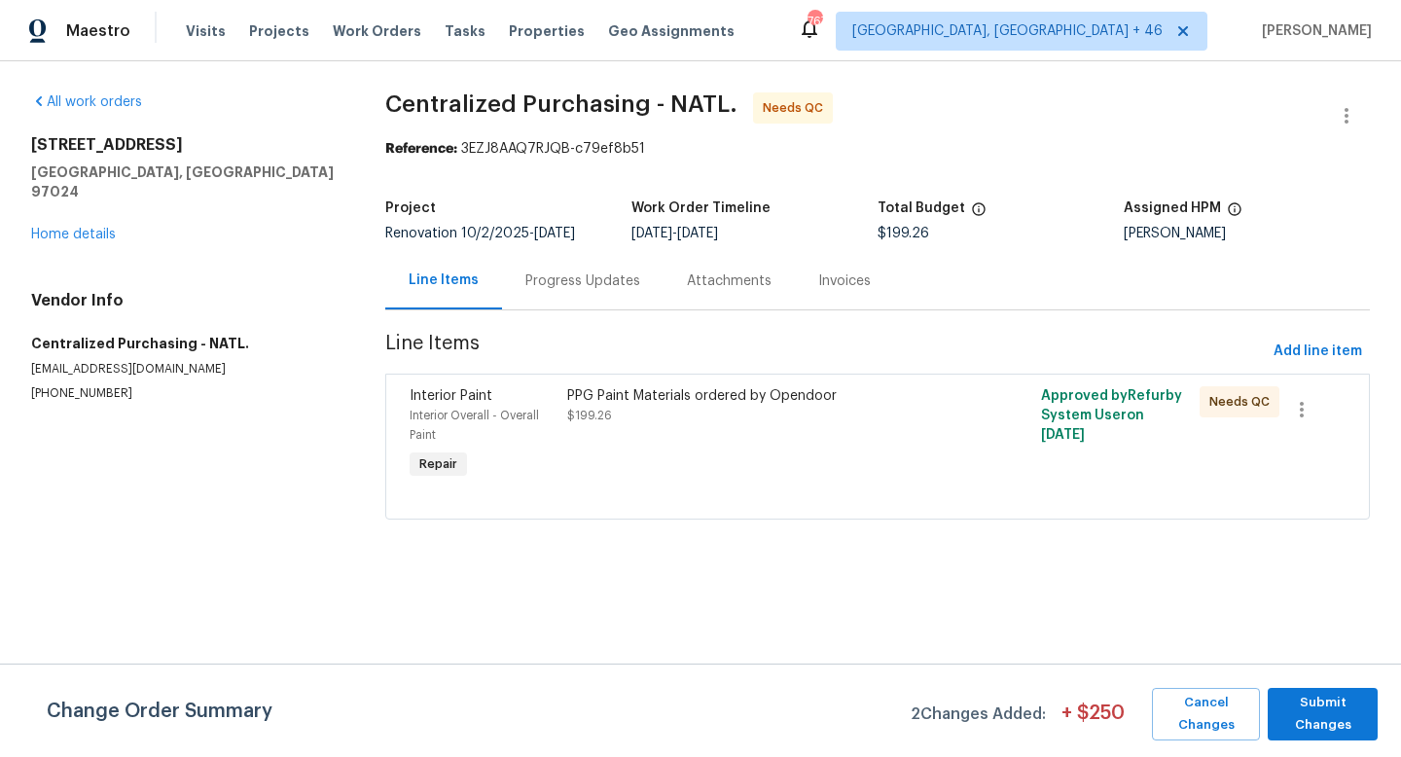
click at [809, 459] on div "PPG Paint Materials ordered by Opendoor $199.26" at bounding box center [758, 434] width 395 height 109
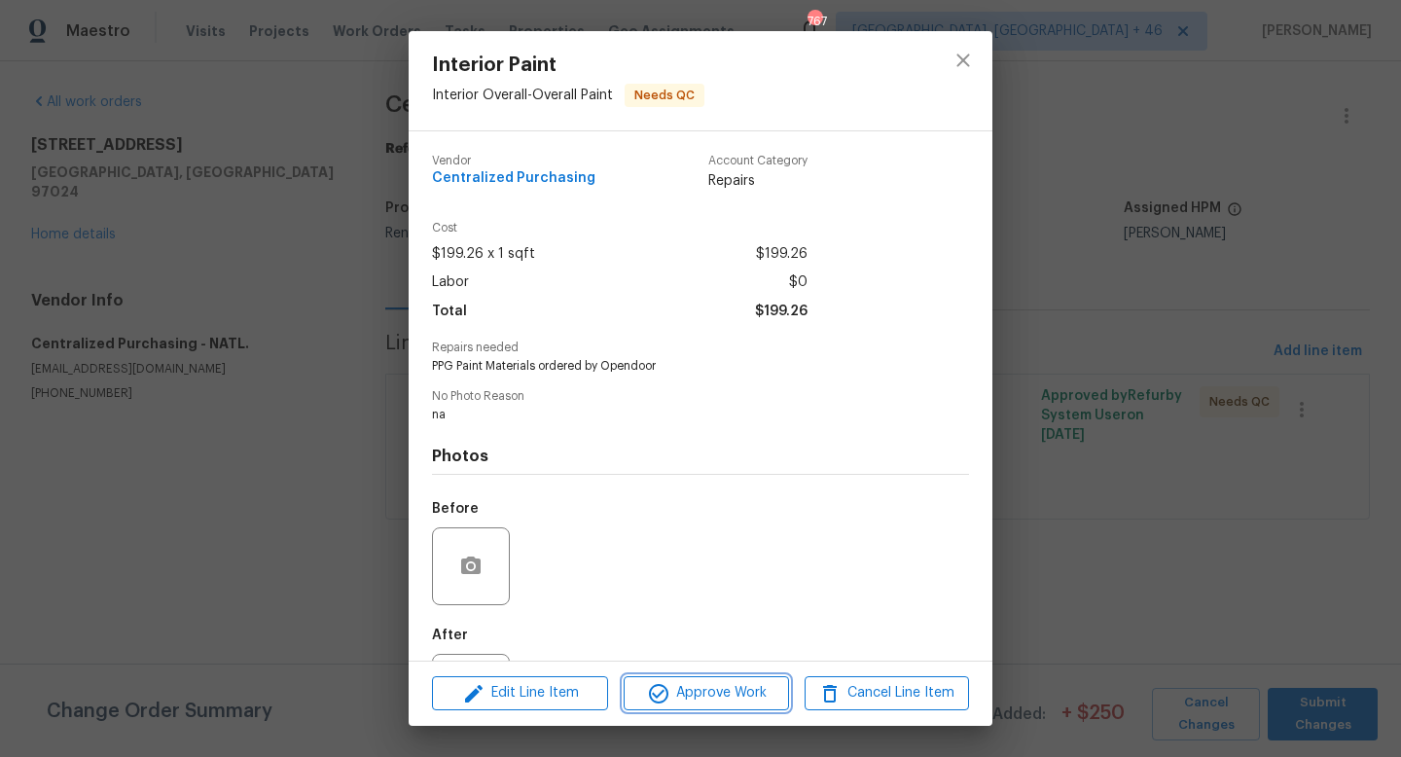
click at [736, 682] on span "Approve Work" at bounding box center [705, 693] width 153 height 24
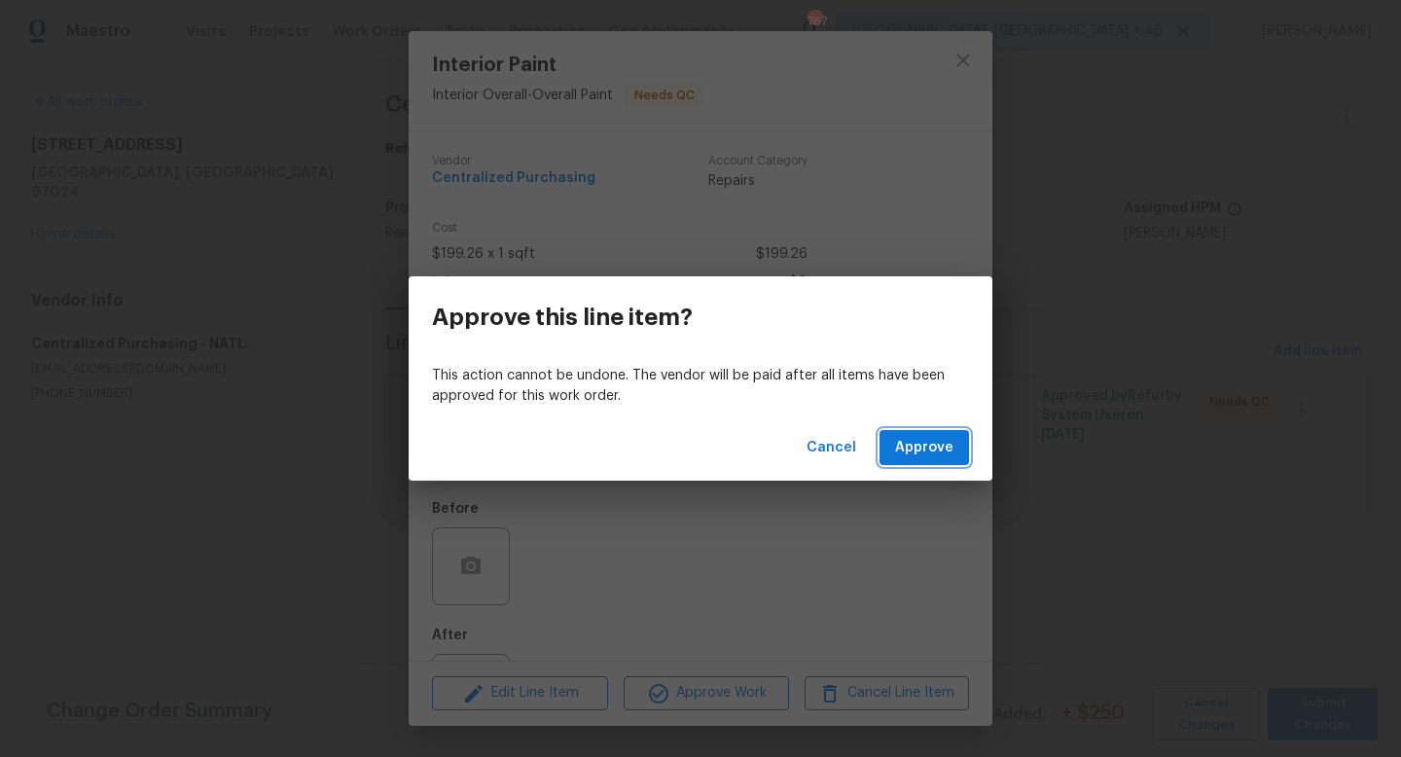
click at [926, 441] on span "Approve" at bounding box center [924, 448] width 58 height 24
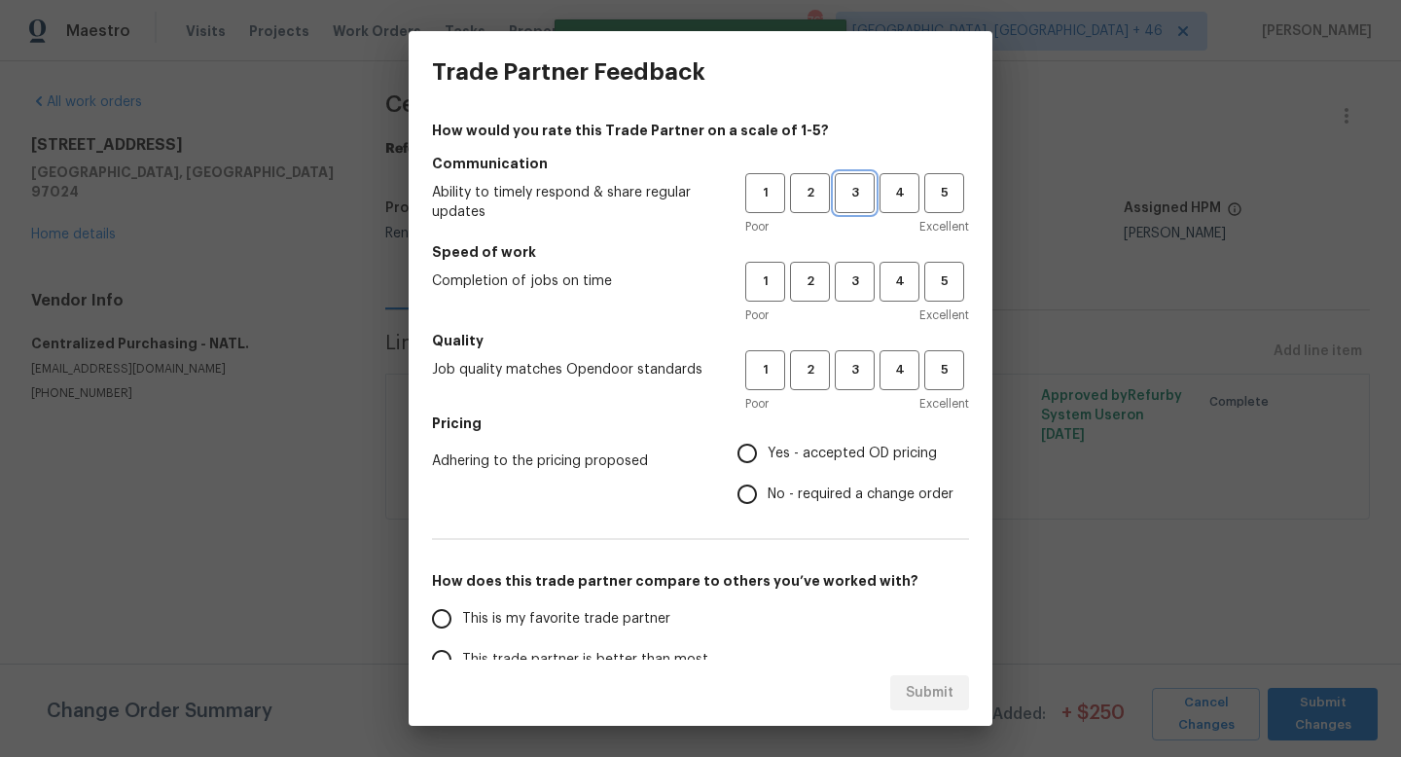
drag, startPoint x: 848, startPoint y: 187, endPoint x: 848, endPoint y: 327, distance: 140.1
click at [848, 328] on div "How would you rate this Trade Partner on a scale of 1-5? Communication Ability …" at bounding box center [700, 502] width 537 height 762
click at [848, 298] on button "3" at bounding box center [855, 282] width 40 height 40
click at [857, 195] on span "3" at bounding box center [855, 193] width 36 height 22
click at [855, 345] on h5 "Quality" at bounding box center [700, 340] width 537 height 19
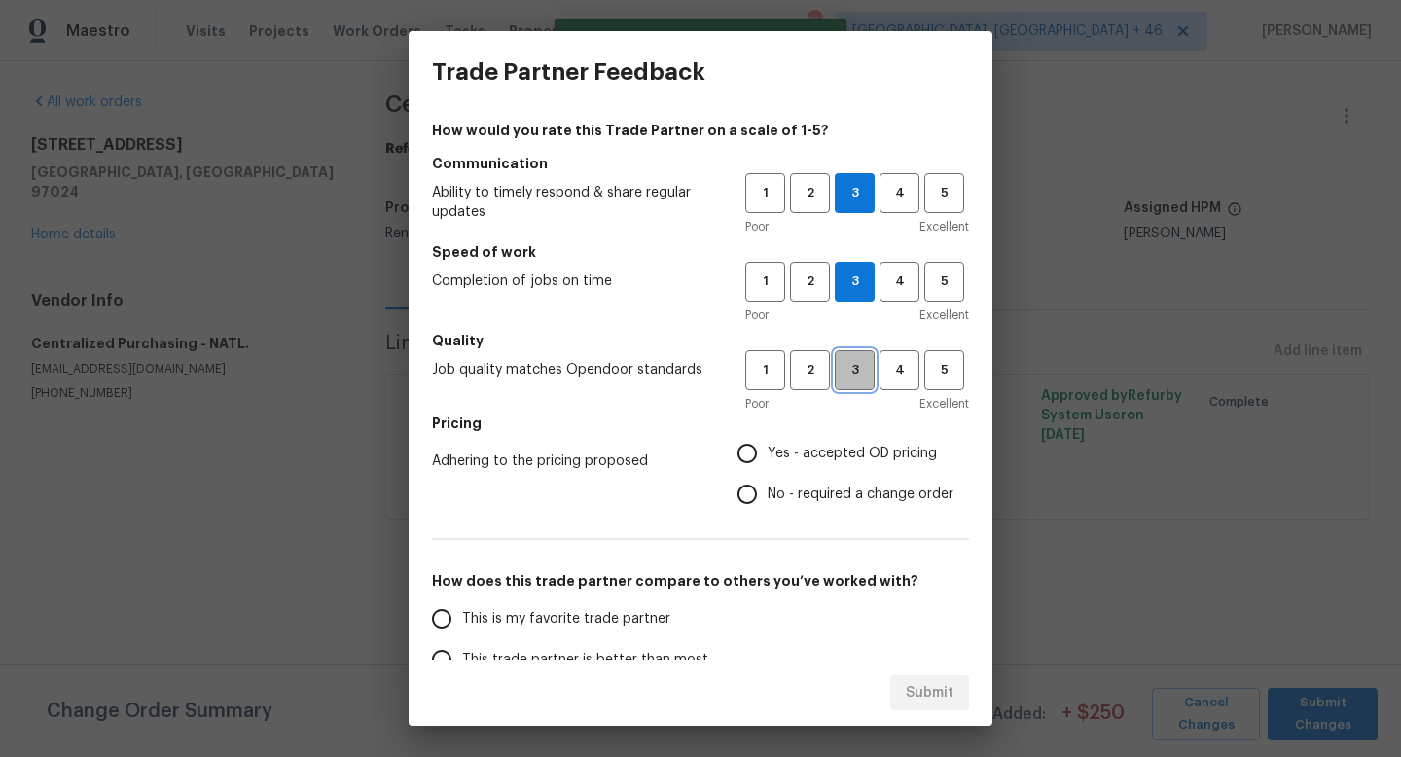
click at [855, 363] on span "3" at bounding box center [855, 370] width 36 height 22
click at [801, 445] on span "Yes - accepted OD pricing" at bounding box center [852, 454] width 169 height 20
click at [768, 445] on input "Yes - accepted OD pricing" at bounding box center [747, 453] width 41 height 41
radio input "true"
click at [602, 616] on span "This is my favorite trade partner" at bounding box center [566, 619] width 208 height 20
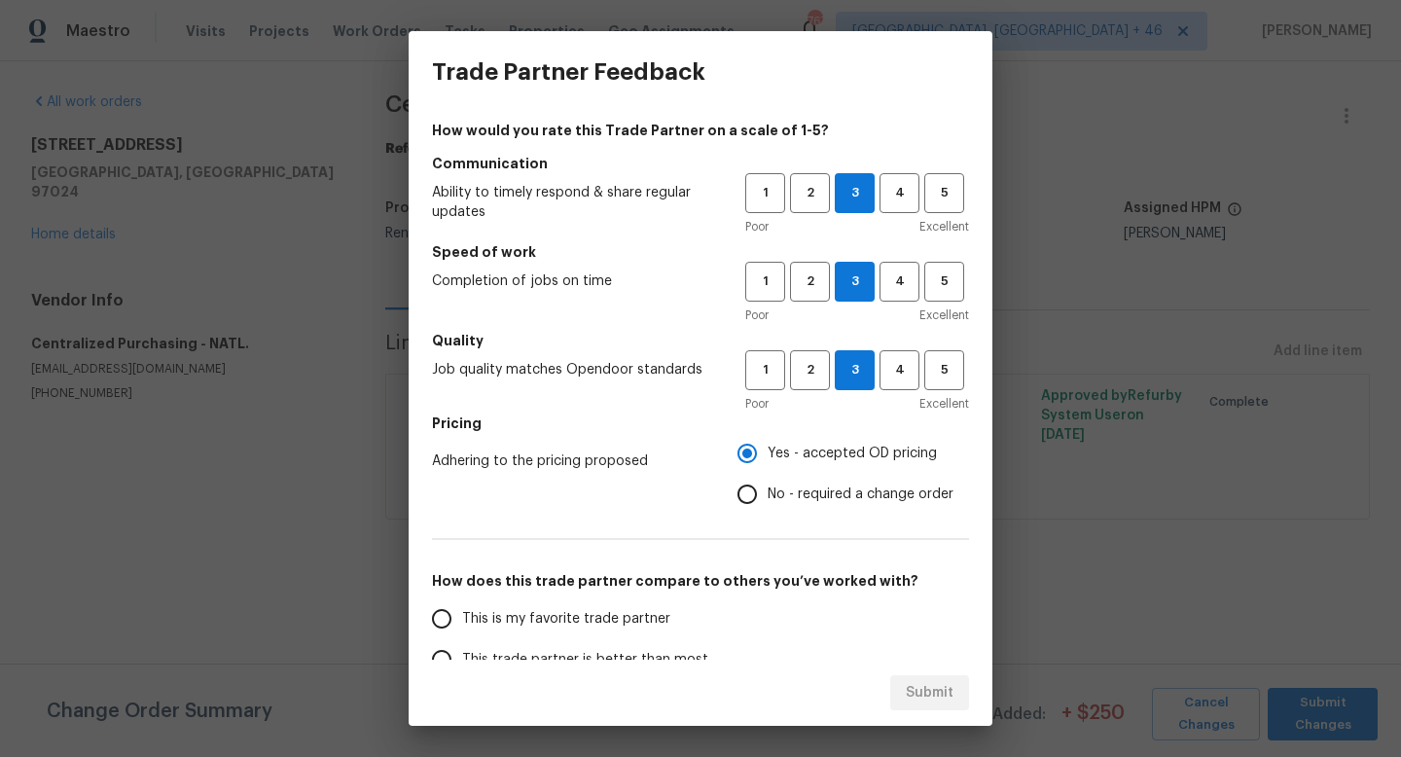
click at [462, 616] on input "This is my favorite trade partner" at bounding box center [441, 618] width 41 height 41
click at [921, 686] on span "Submit" at bounding box center [930, 693] width 48 height 24
radio input "true"
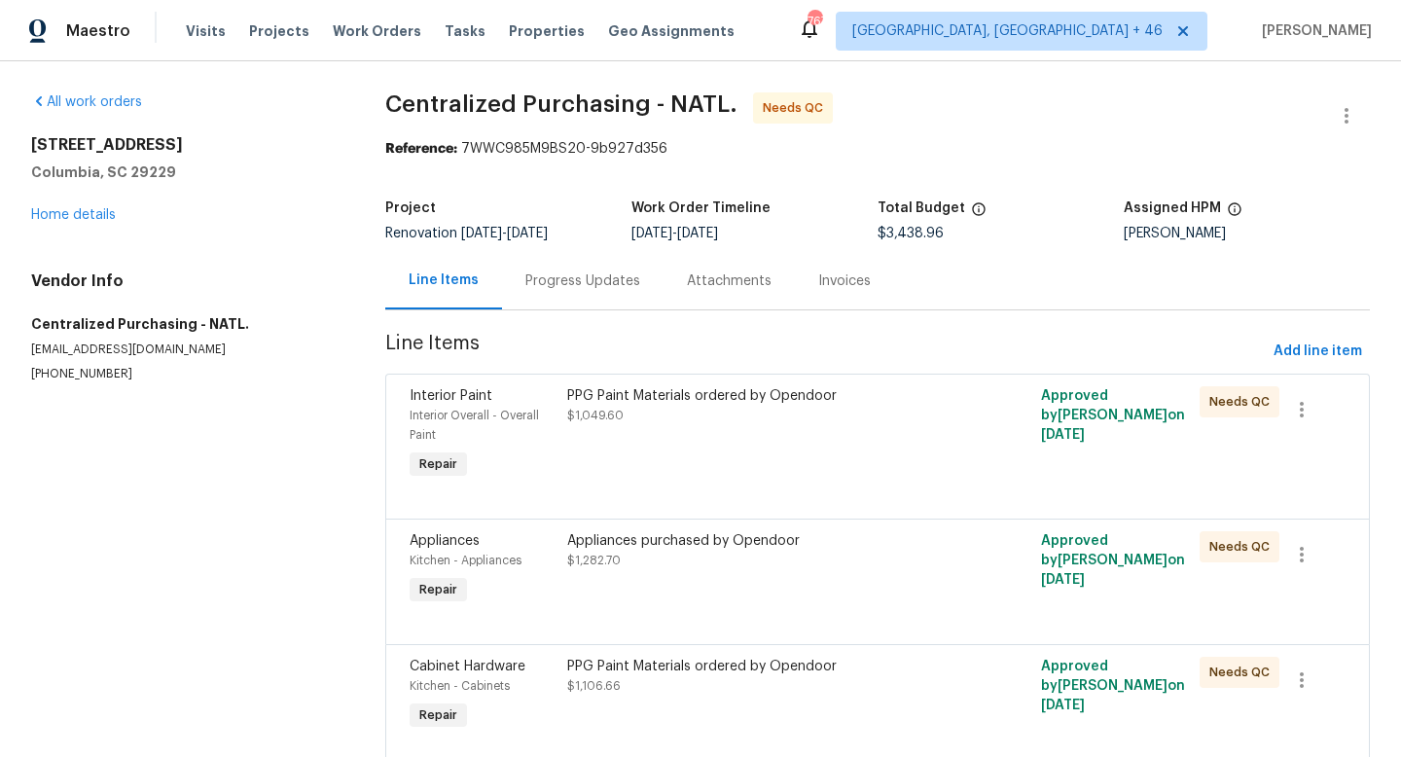
click at [767, 474] on div "PPG Paint Materials ordered by Opendoor $1,049.60" at bounding box center [758, 434] width 395 height 109
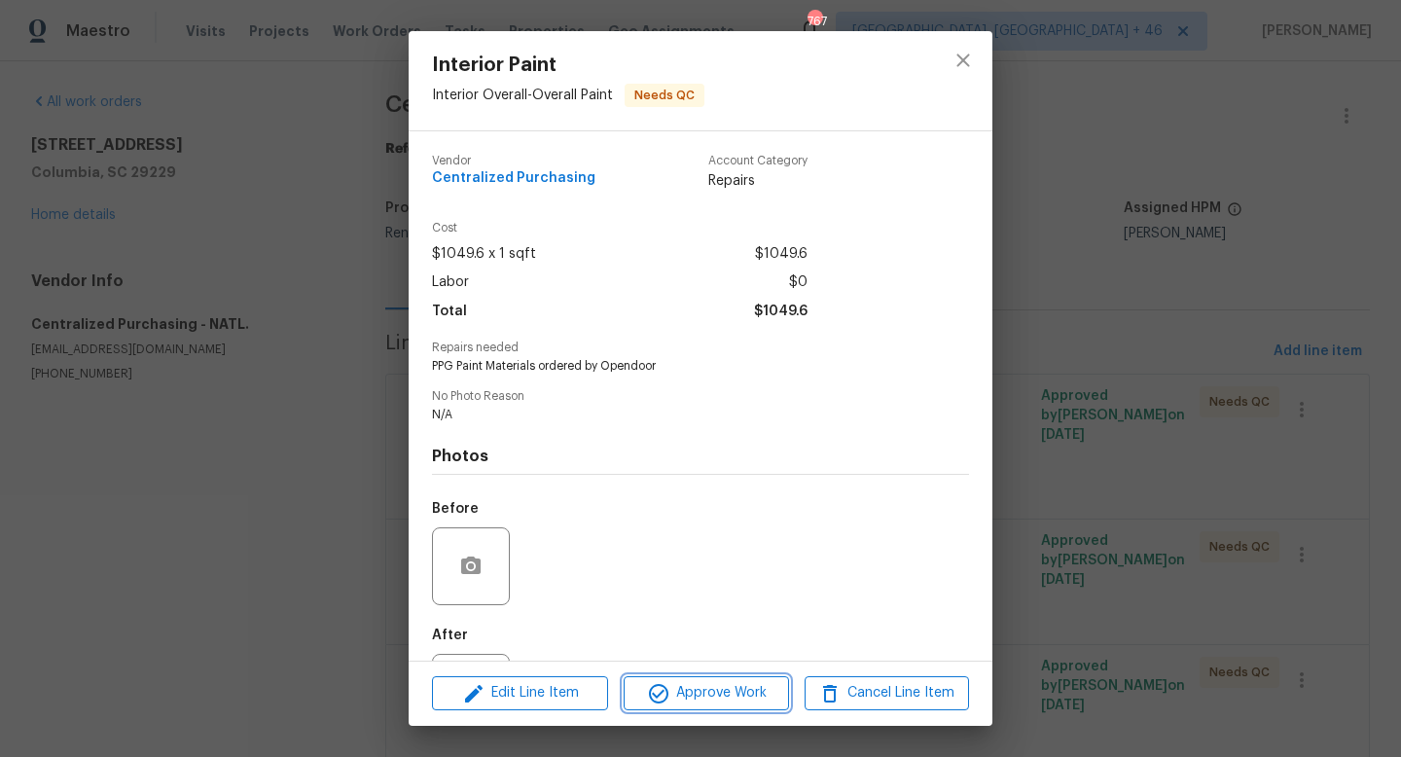
click at [703, 696] on span "Approve Work" at bounding box center [705, 693] width 153 height 24
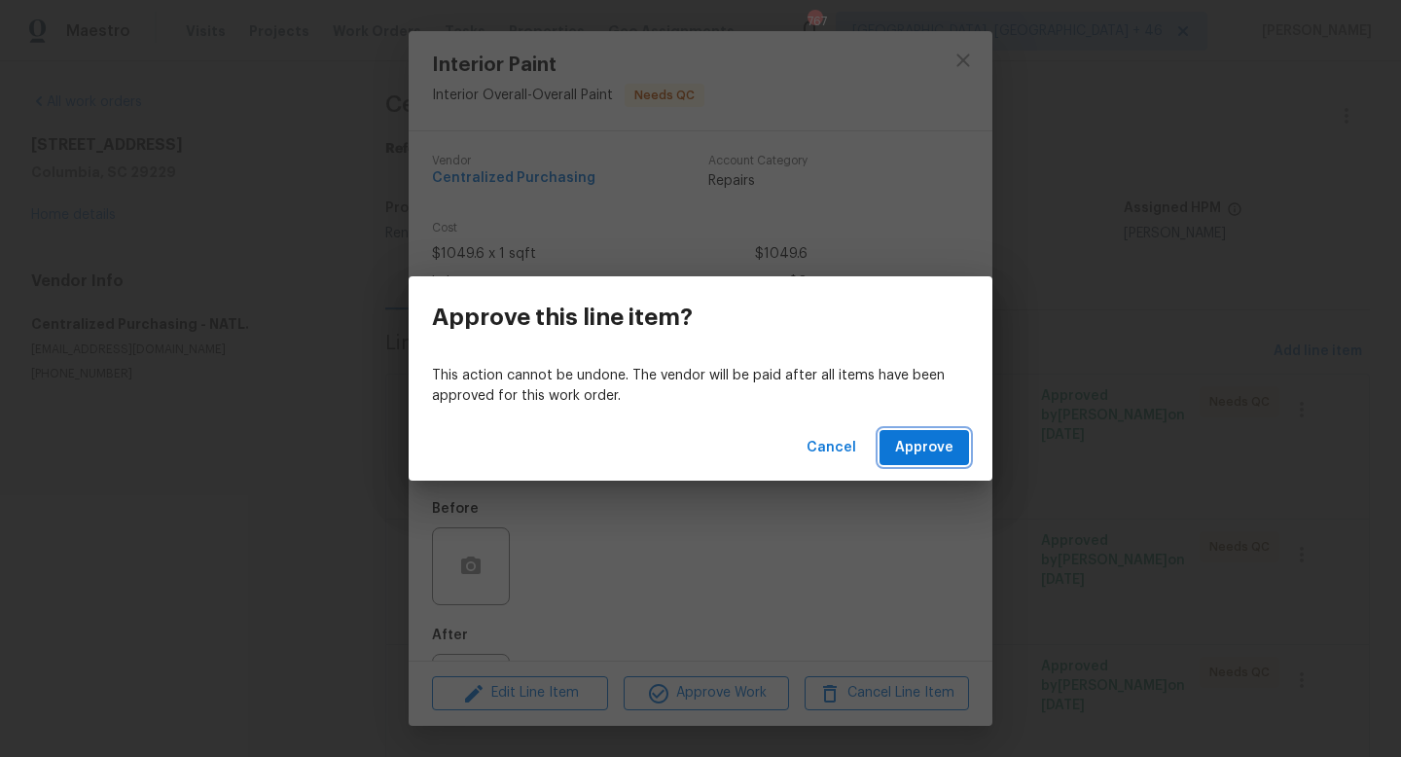
click at [933, 453] on span "Approve" at bounding box center [924, 448] width 58 height 24
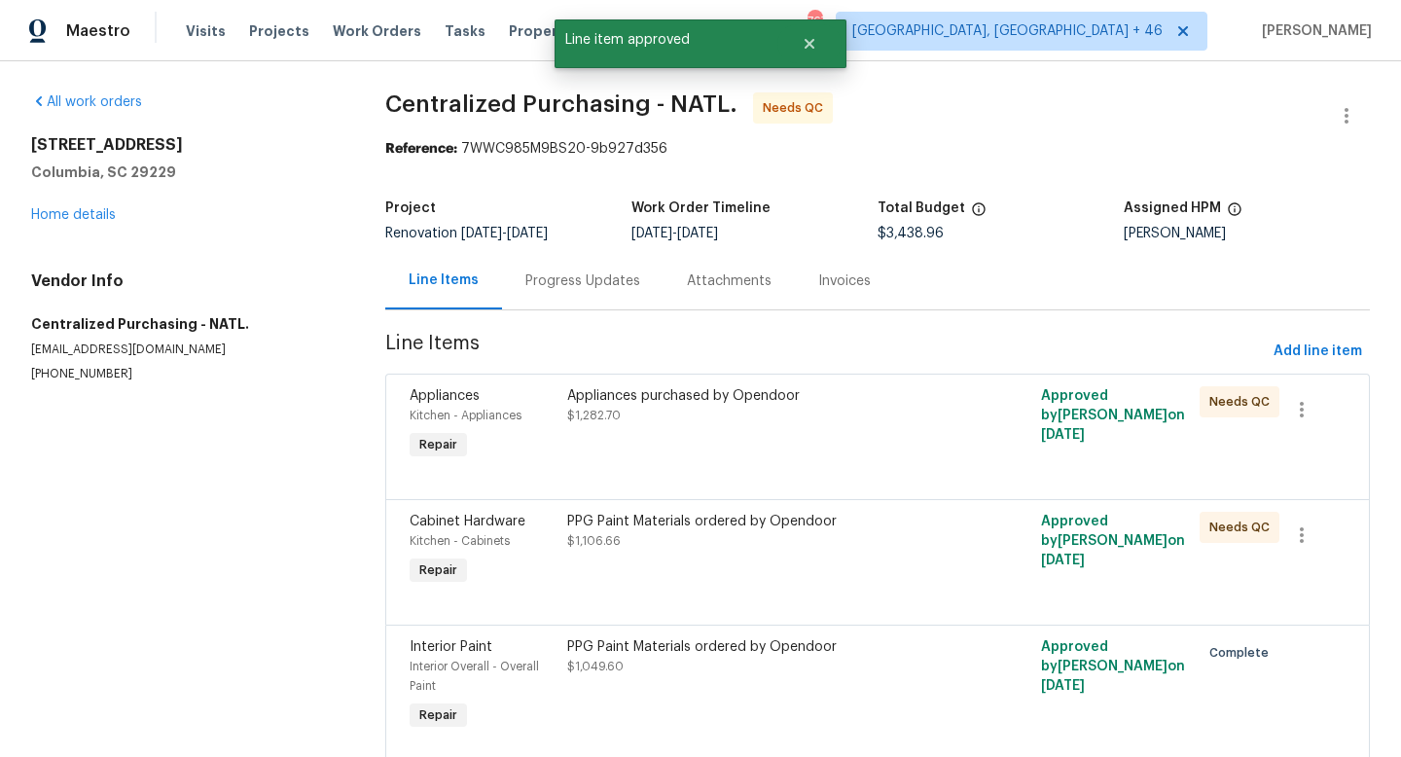
scroll to position [70, 0]
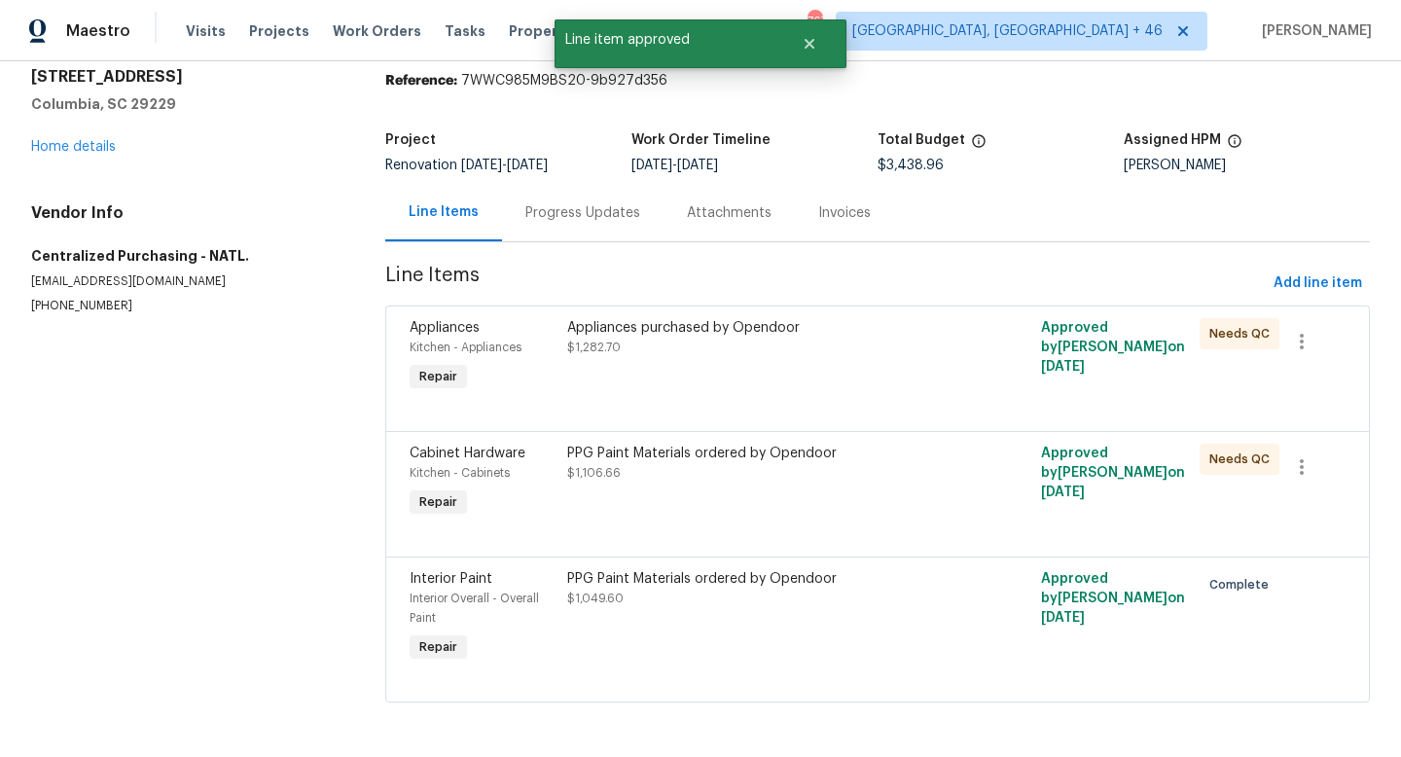
click at [739, 323] on div "Appliances purchased by Opendoor" at bounding box center [758, 327] width 383 height 19
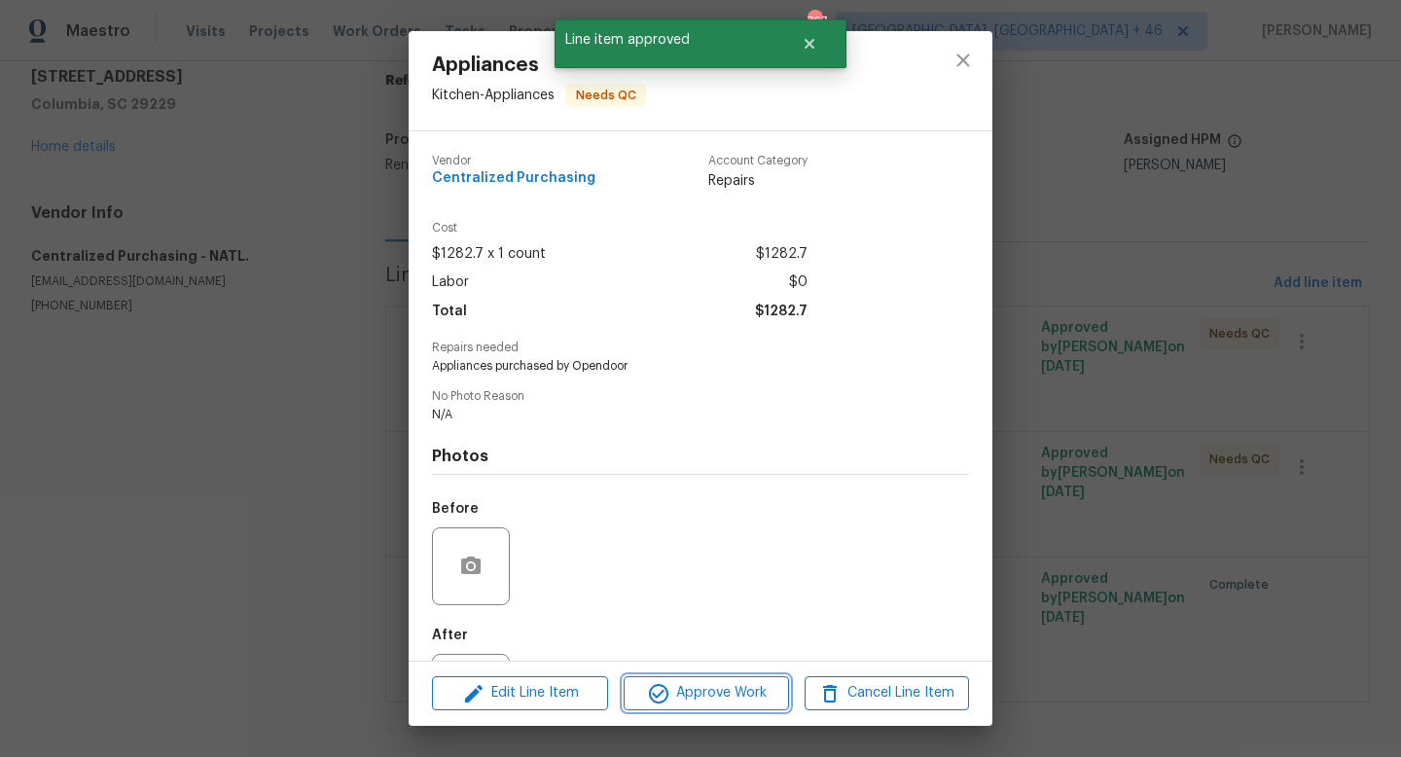
click at [686, 683] on span "Approve Work" at bounding box center [705, 693] width 153 height 24
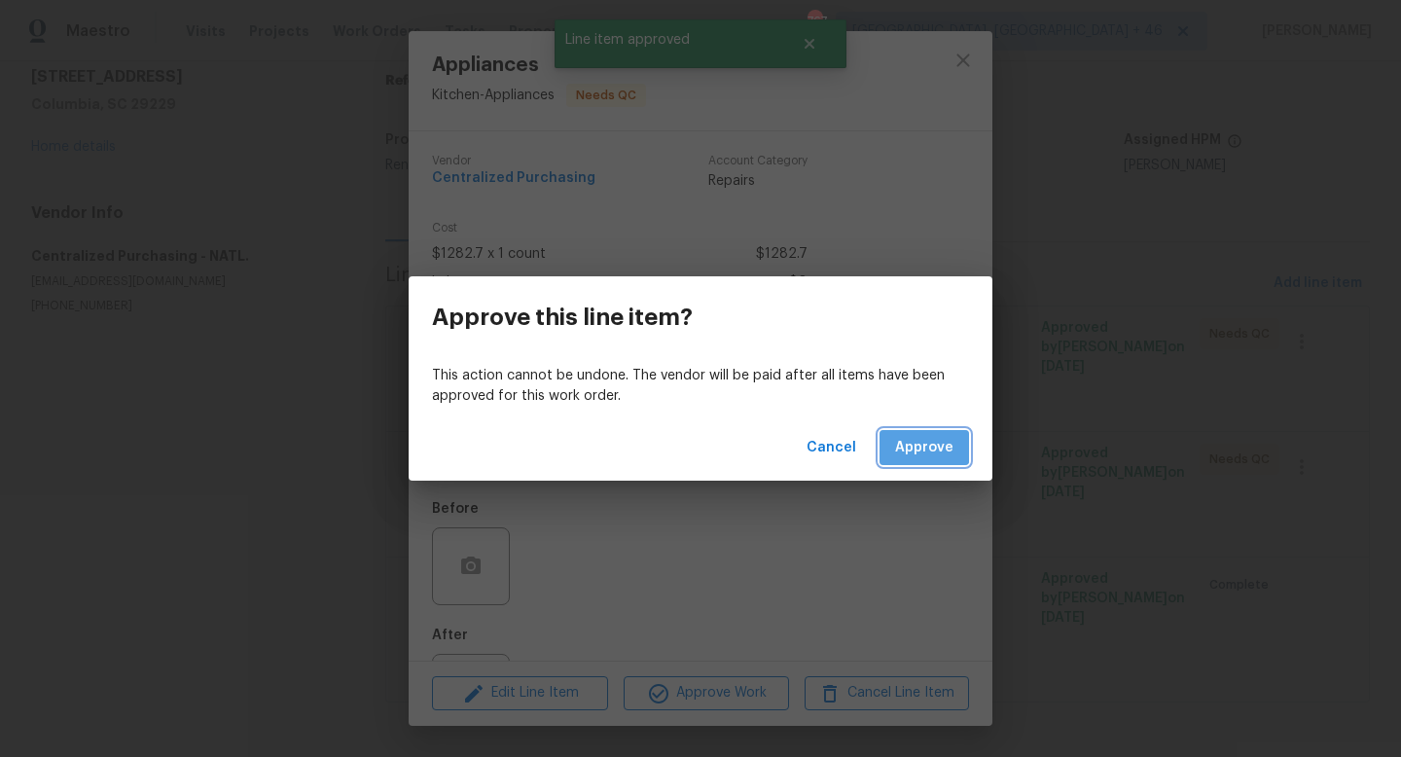
click at [913, 438] on span "Approve" at bounding box center [924, 448] width 58 height 24
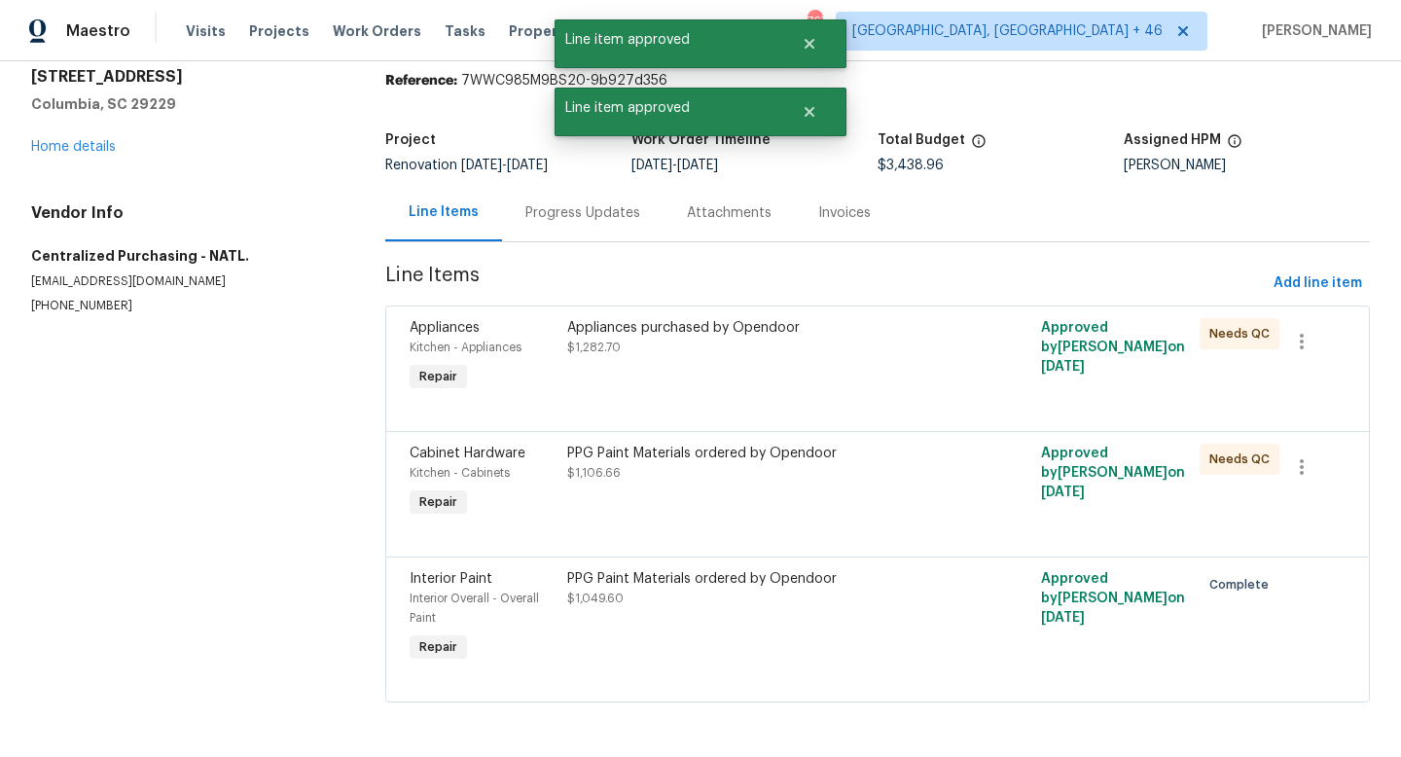
scroll to position [0, 0]
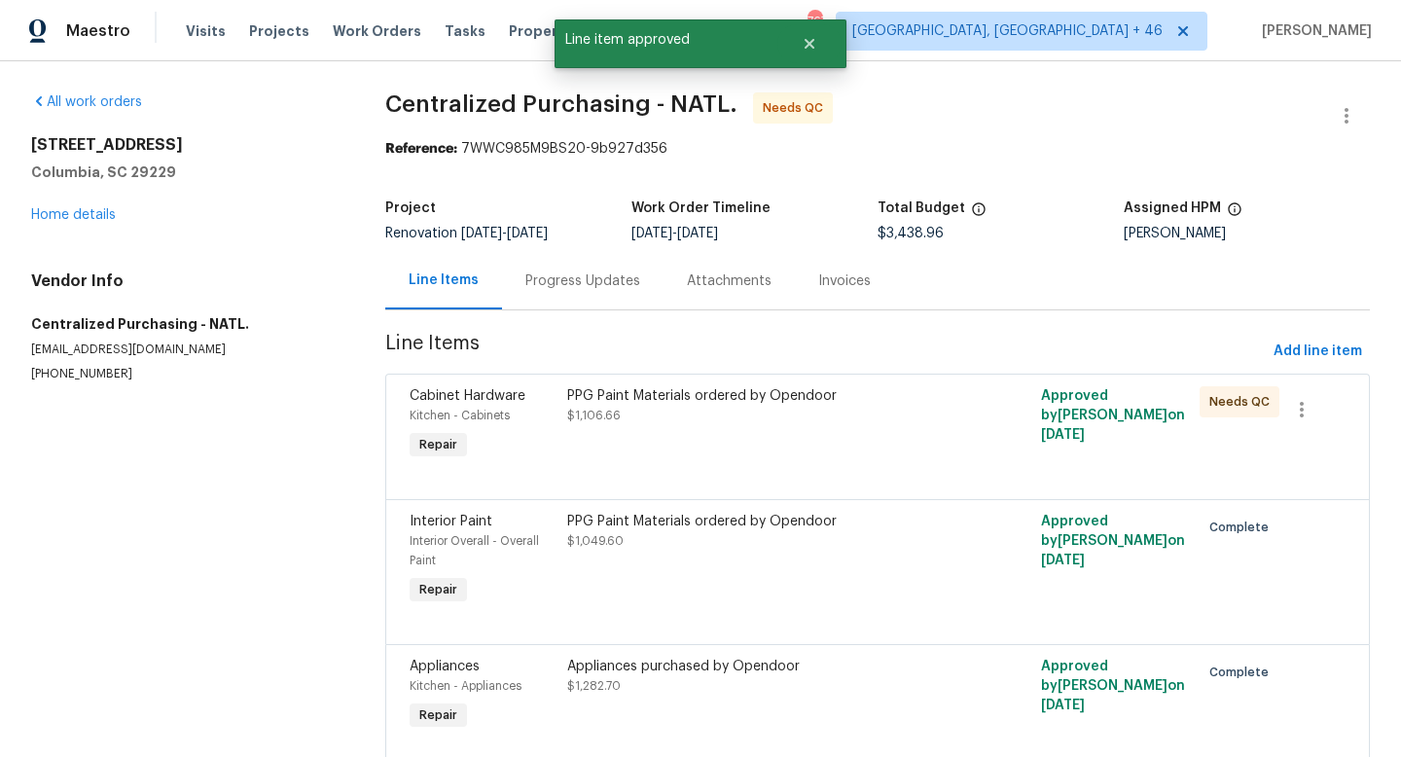
click at [789, 421] on div "PPG Paint Materials ordered by Opendoor $1,106.66" at bounding box center [758, 405] width 383 height 39
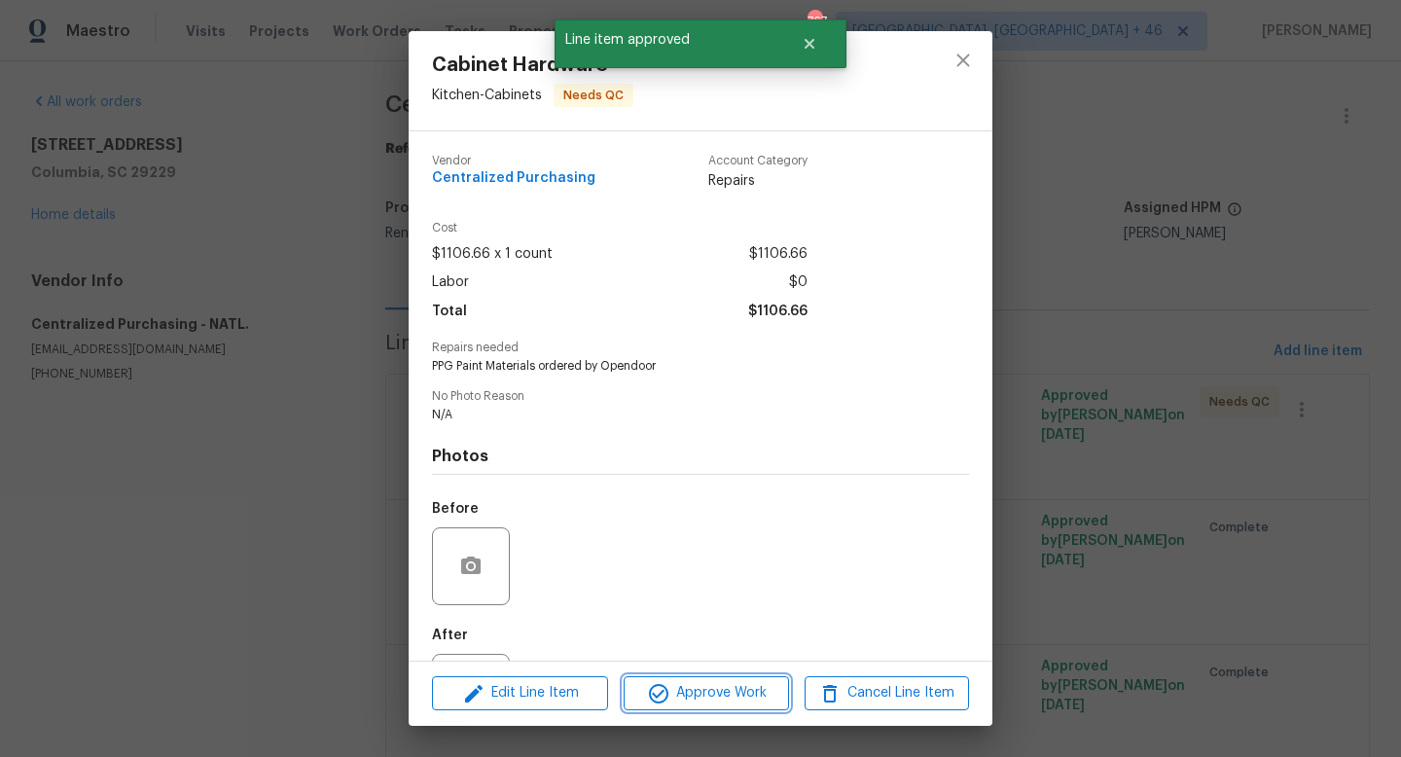
click at [708, 691] on span "Approve Work" at bounding box center [705, 693] width 153 height 24
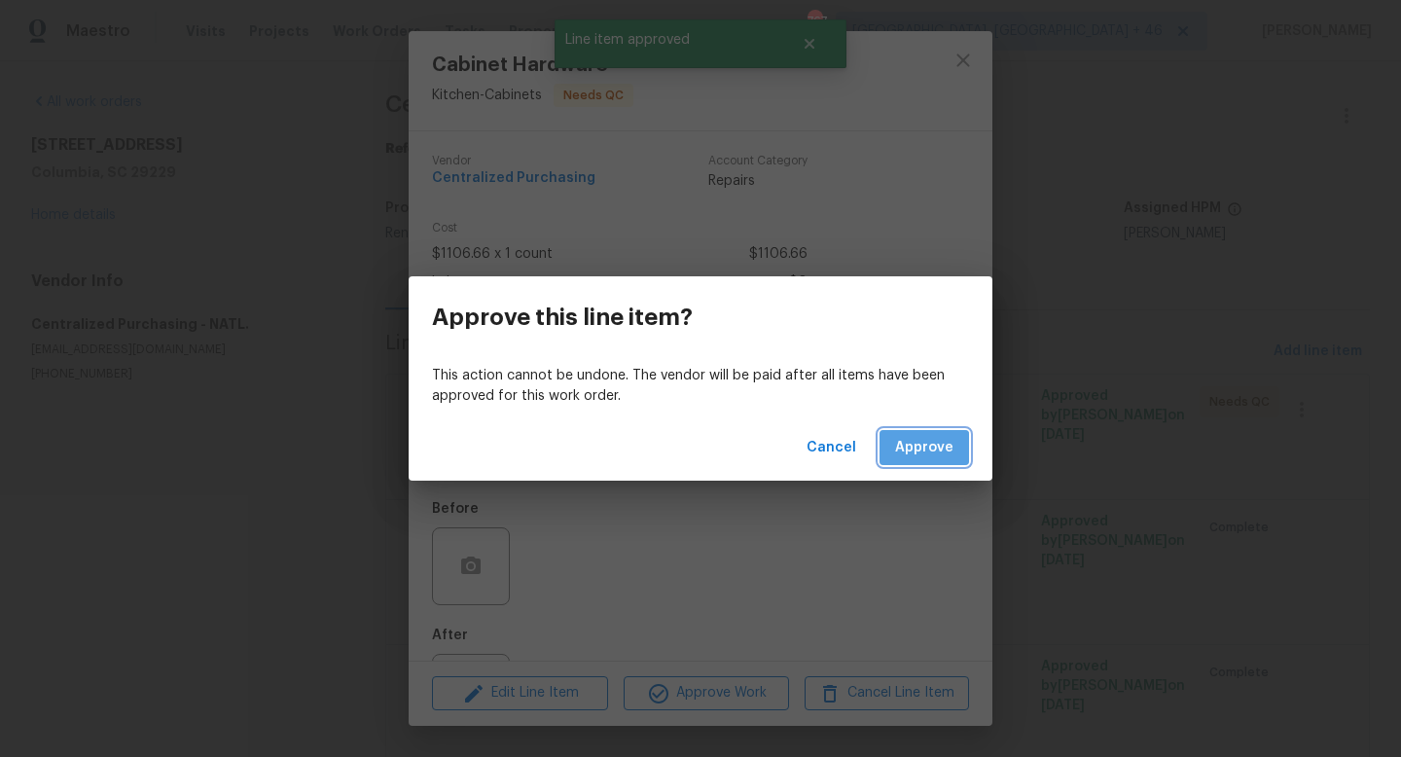
click at [918, 456] on span "Approve" at bounding box center [924, 448] width 58 height 24
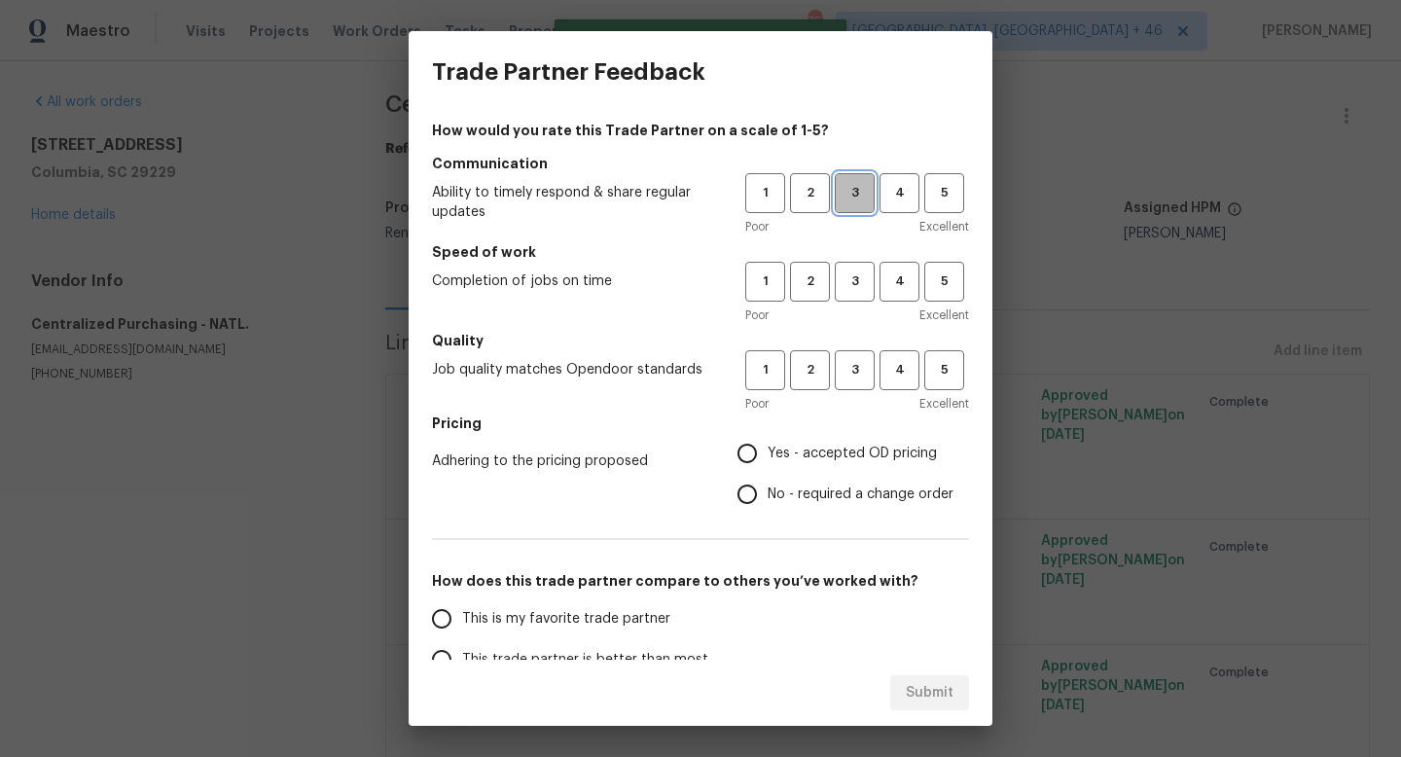
click at [853, 203] on span "3" at bounding box center [855, 193] width 36 height 22
click at [853, 288] on span "3" at bounding box center [855, 281] width 36 height 22
click at [853, 392] on div "1 2 3 4 5 Poor Excellent" at bounding box center [857, 381] width 224 height 63
drag, startPoint x: 855, startPoint y: 370, endPoint x: 809, endPoint y: 445, distance: 87.8
click at [855, 370] on span "3" at bounding box center [855, 370] width 36 height 22
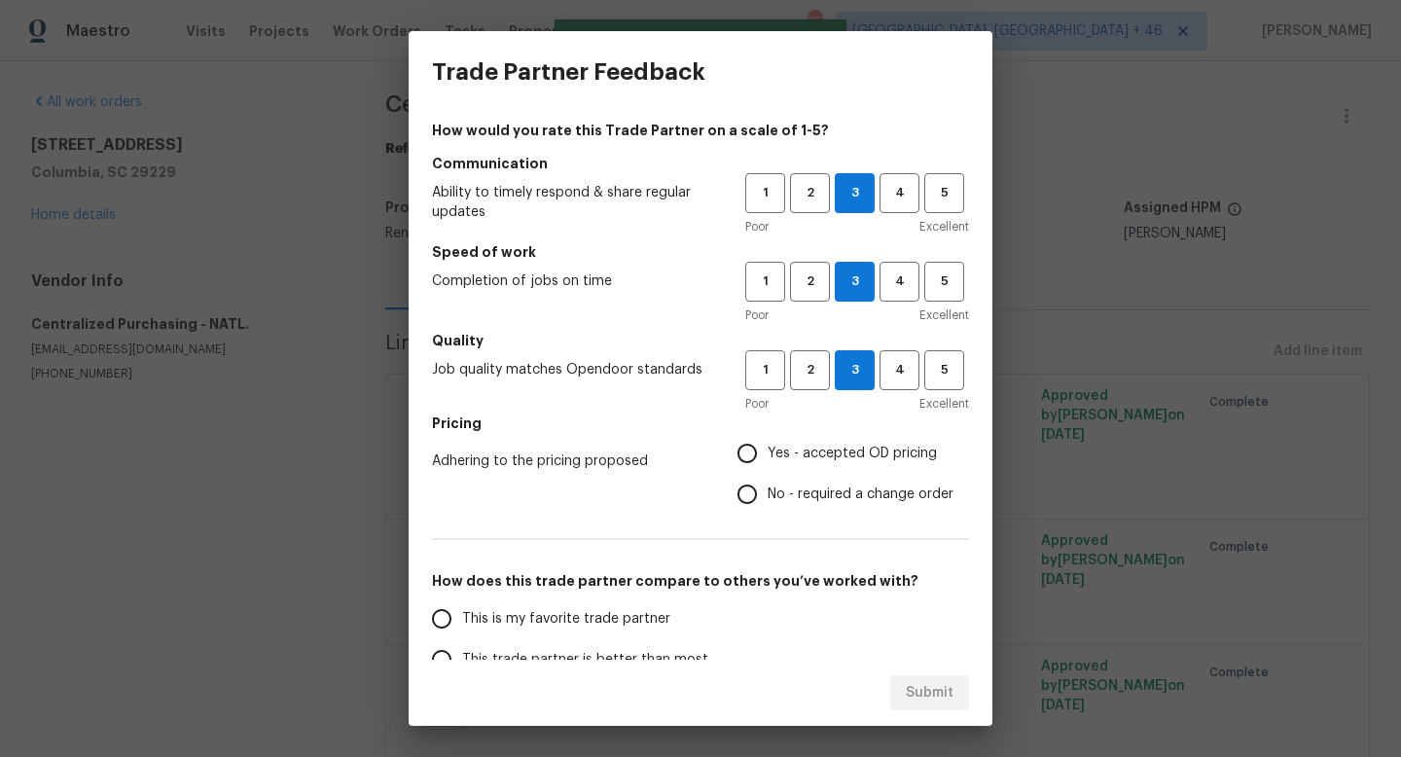
click at [792, 444] on span "Yes - accepted OD pricing" at bounding box center [852, 454] width 169 height 20
click at [768, 444] on input "Yes - accepted OD pricing" at bounding box center [747, 453] width 41 height 41
radio input "true"
click at [616, 621] on span "This is my favorite trade partner" at bounding box center [566, 619] width 208 height 20
click at [462, 621] on input "This is my favorite trade partner" at bounding box center [441, 618] width 41 height 41
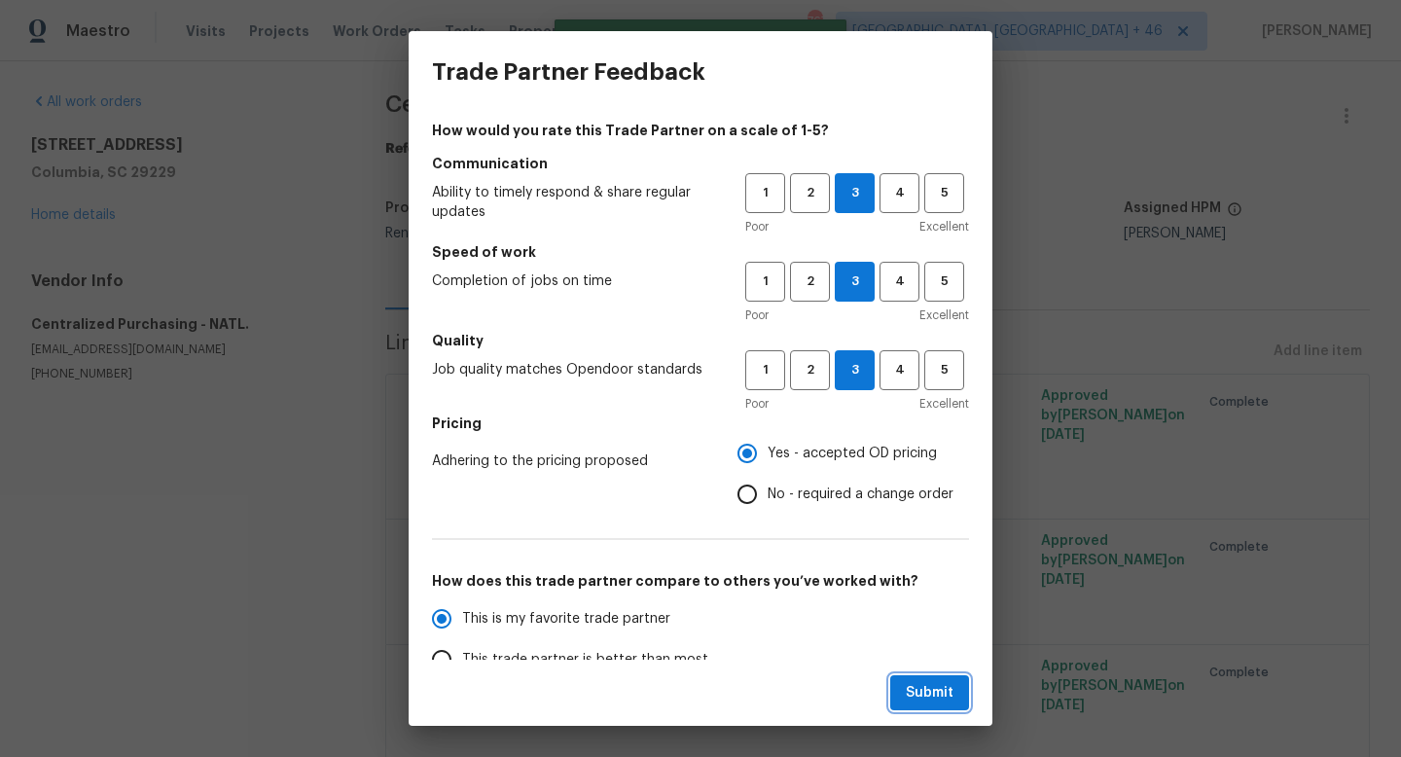
click at [893, 692] on button "Submit" at bounding box center [929, 693] width 79 height 36
radio input "true"
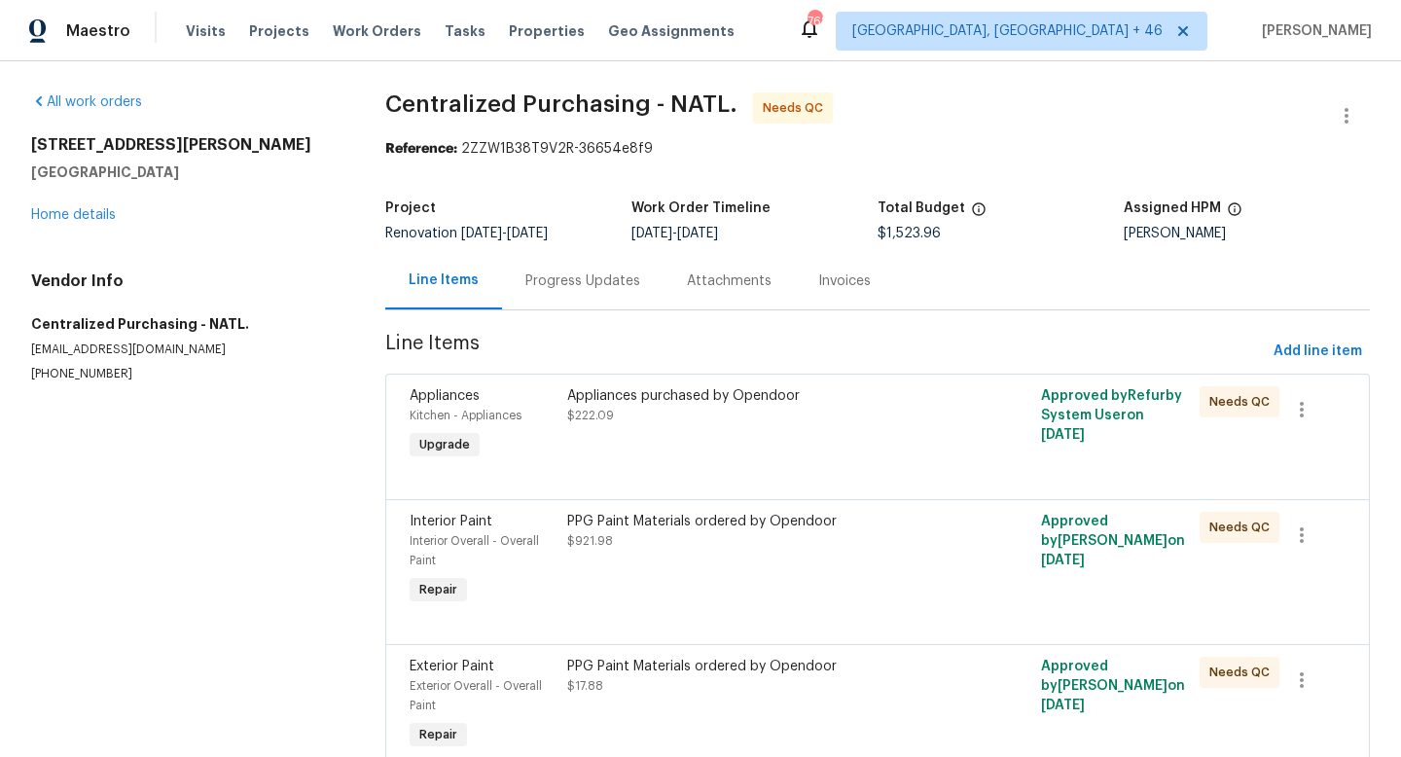
click at [710, 492] on div "Appliances Kitchen - Appliances Upgrade Appliances purchased by Opendoor $222.0…" at bounding box center [877, 436] width 984 height 125
click at [714, 465] on div at bounding box center [878, 475] width 936 height 23
click at [756, 404] on div "Appliances purchased by Opendoor" at bounding box center [758, 395] width 383 height 19
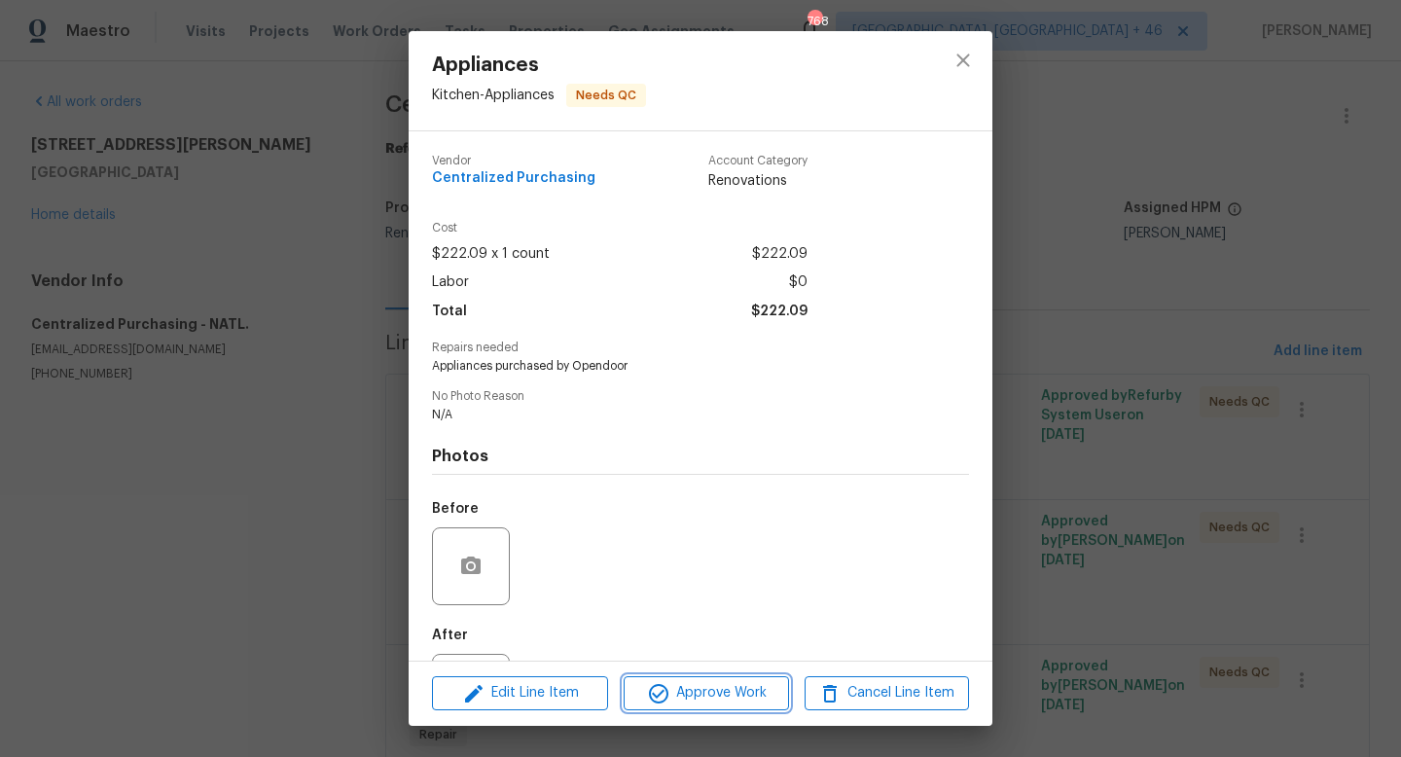
click at [714, 688] on span "Approve Work" at bounding box center [705, 693] width 153 height 24
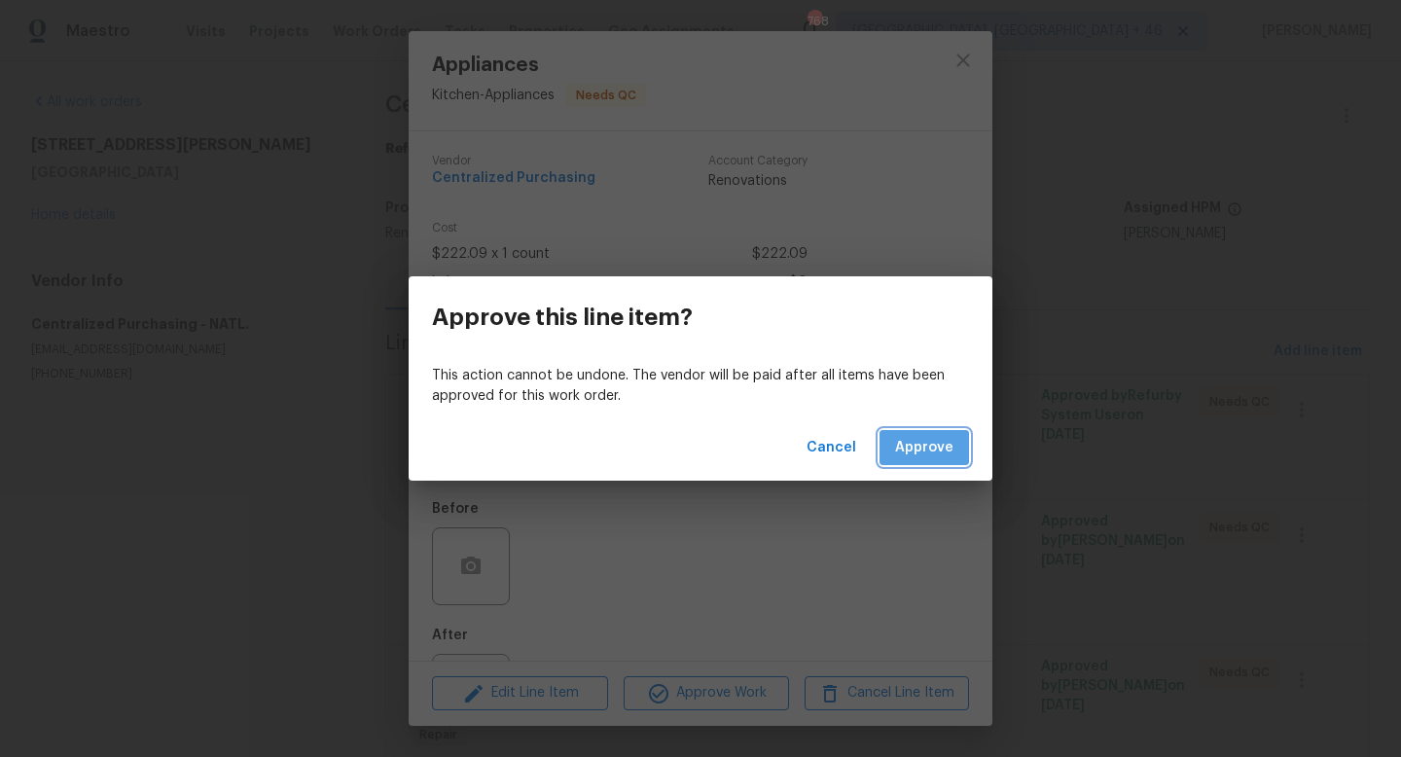
click at [936, 462] on button "Approve" at bounding box center [923, 448] width 89 height 36
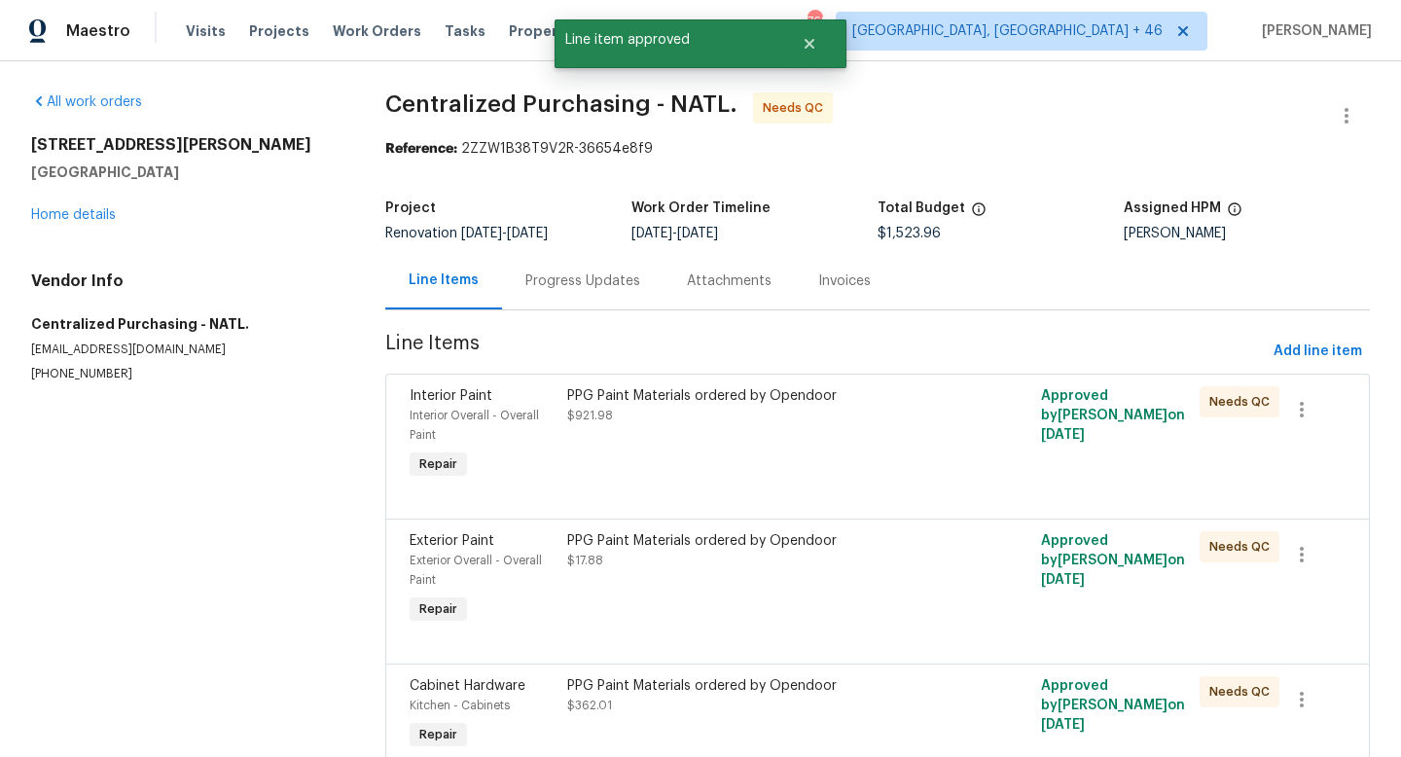
click at [762, 455] on div "PPG Paint Materials ordered by Opendoor $921.98" at bounding box center [758, 434] width 395 height 109
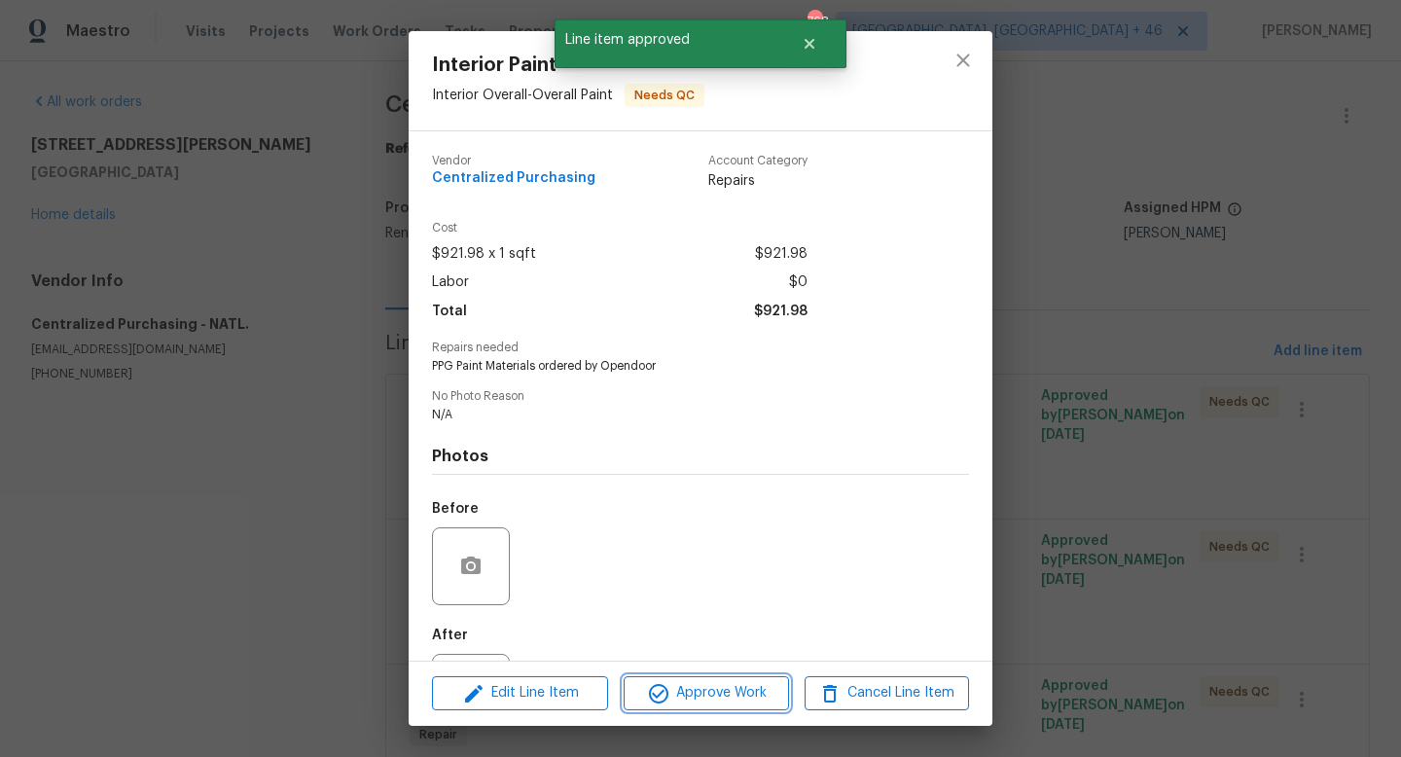
click at [688, 705] on button "Approve Work" at bounding box center [706, 693] width 164 height 34
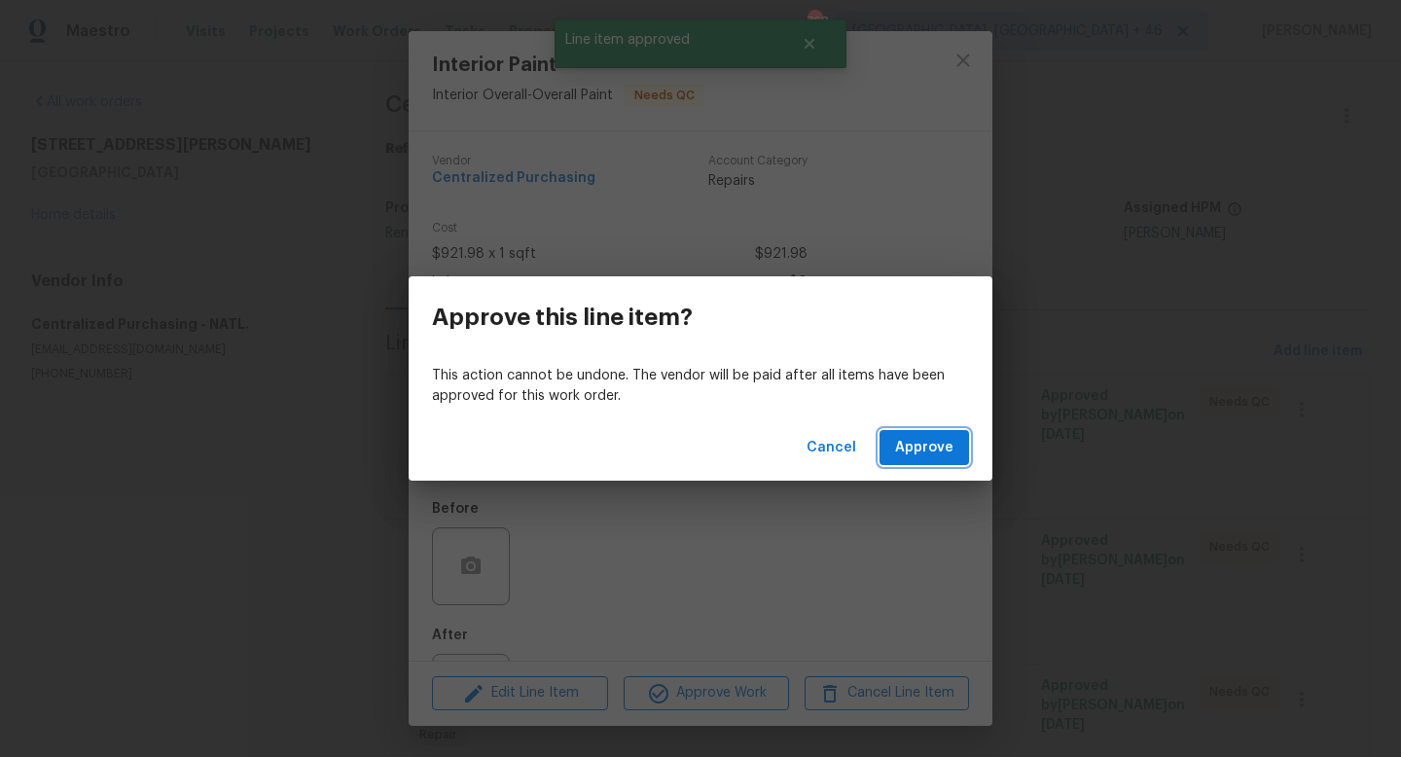
click at [915, 456] on span "Approve" at bounding box center [924, 448] width 58 height 24
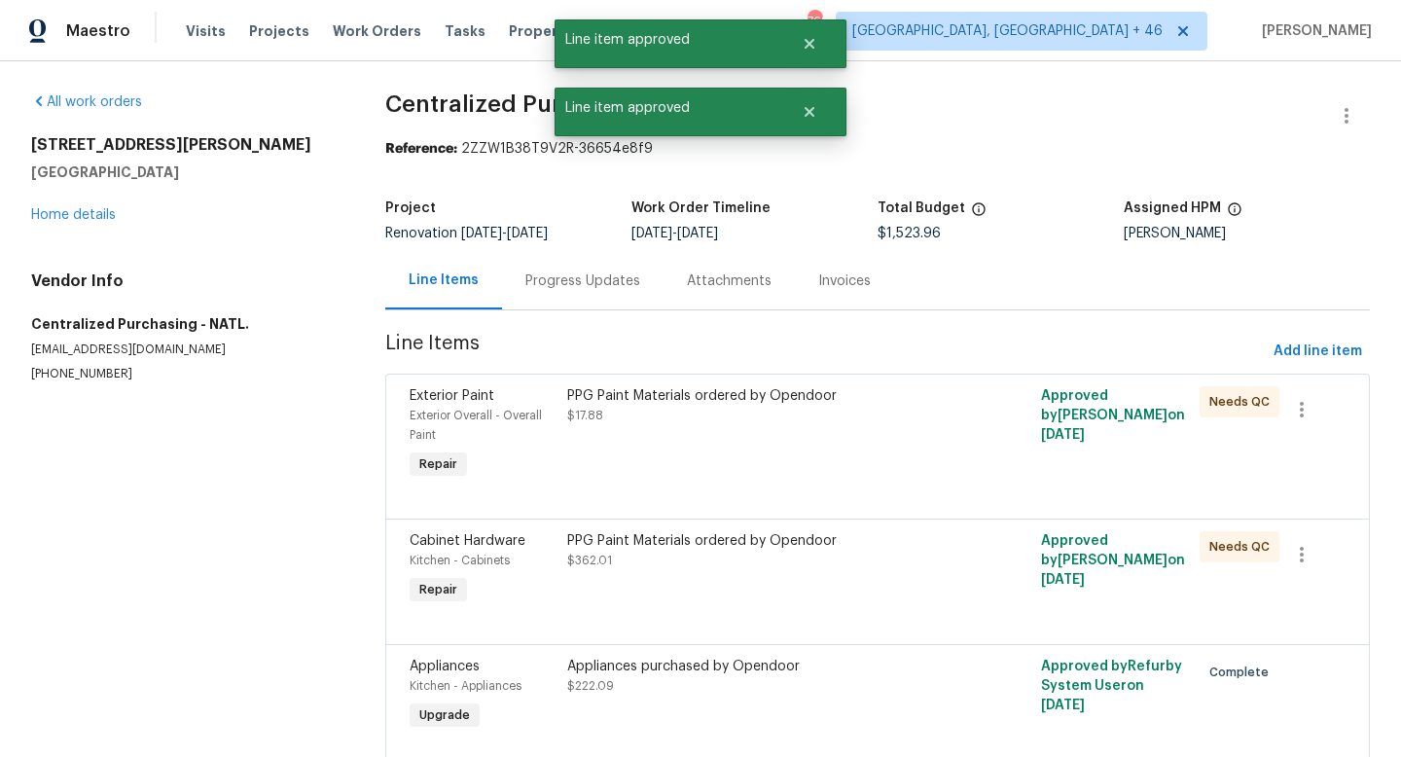
click at [738, 445] on div "PPG Paint Materials ordered by Opendoor $17.88" at bounding box center [758, 434] width 395 height 109
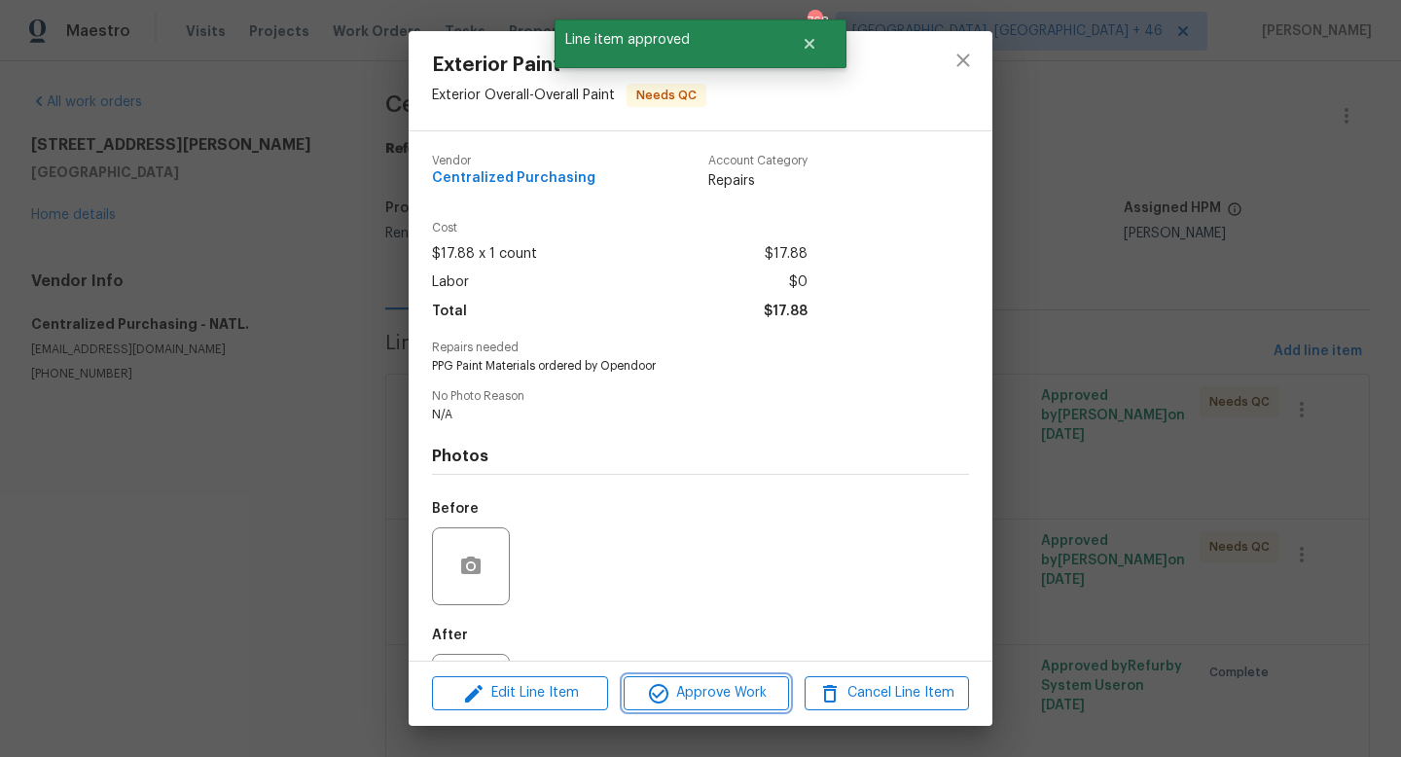
click at [685, 687] on span "Approve Work" at bounding box center [705, 693] width 153 height 24
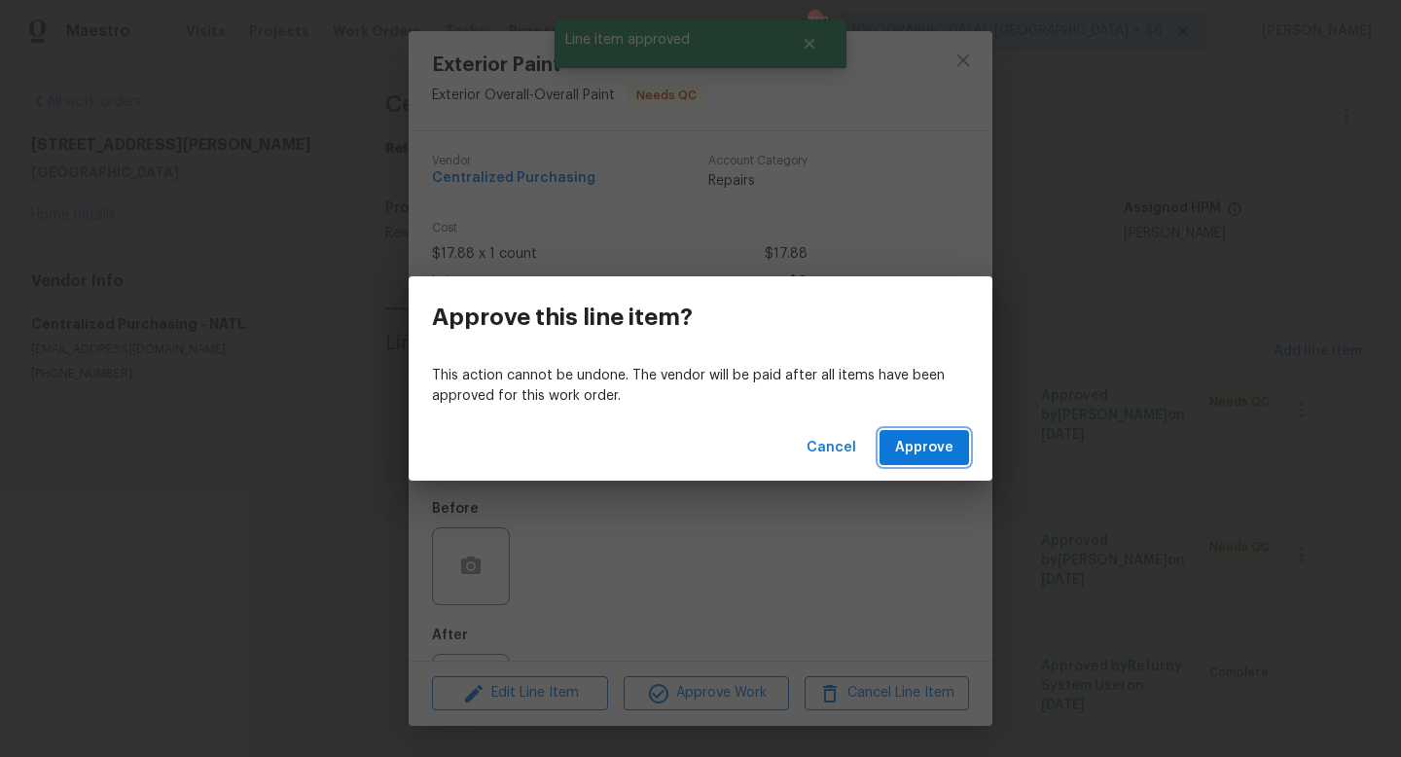
click at [936, 453] on span "Approve" at bounding box center [924, 448] width 58 height 24
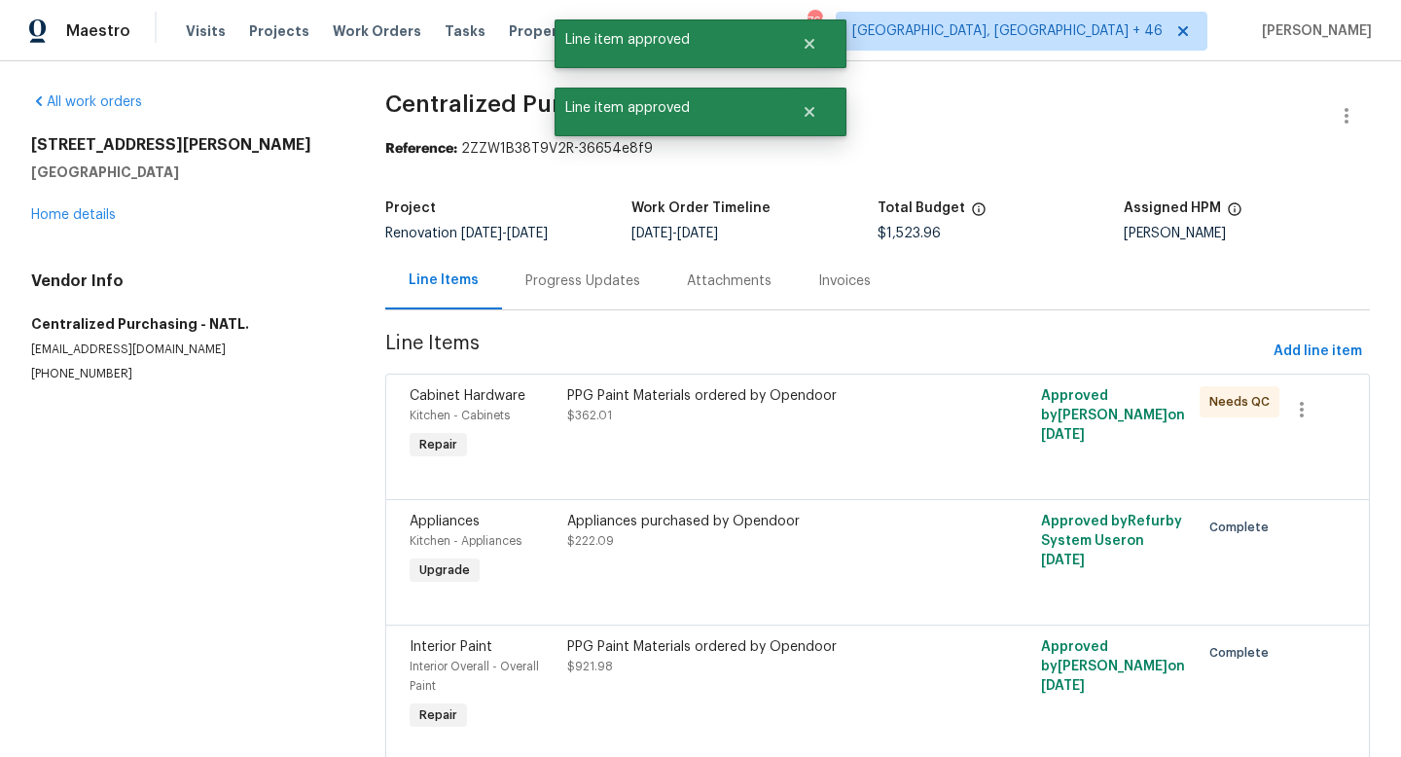
click at [789, 463] on div "PPG Paint Materials ordered by Opendoor $362.01" at bounding box center [758, 424] width 395 height 89
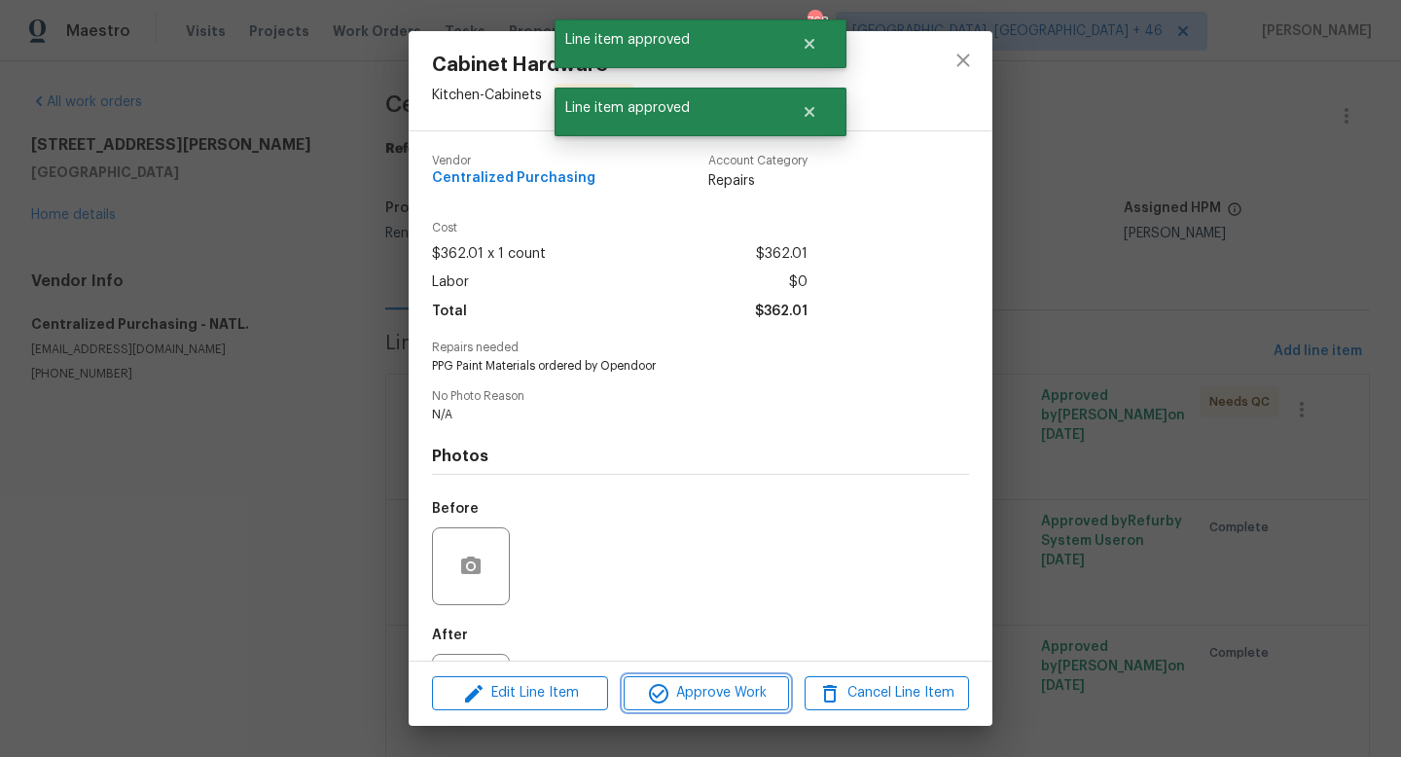
click at [706, 682] on span "Approve Work" at bounding box center [705, 693] width 153 height 24
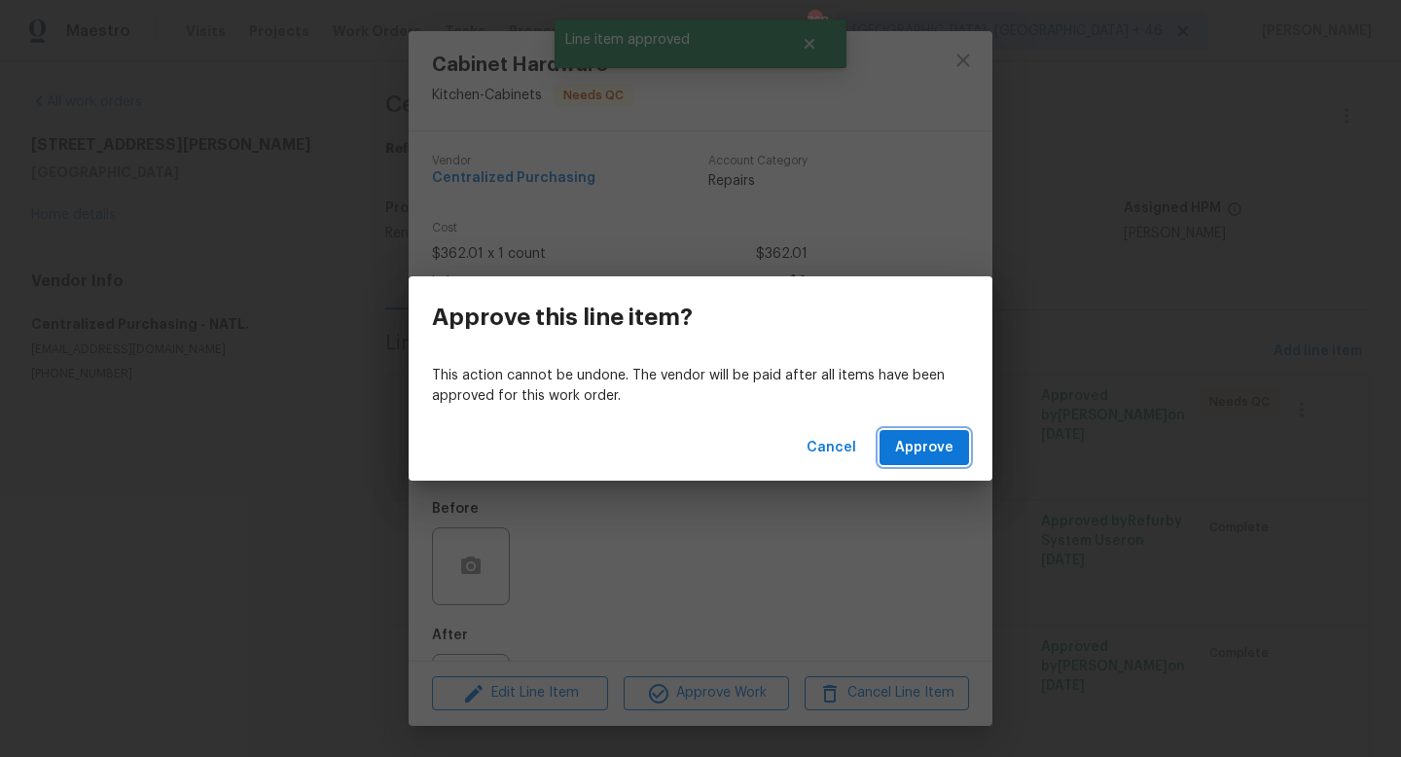
click at [913, 438] on span "Approve" at bounding box center [924, 448] width 58 height 24
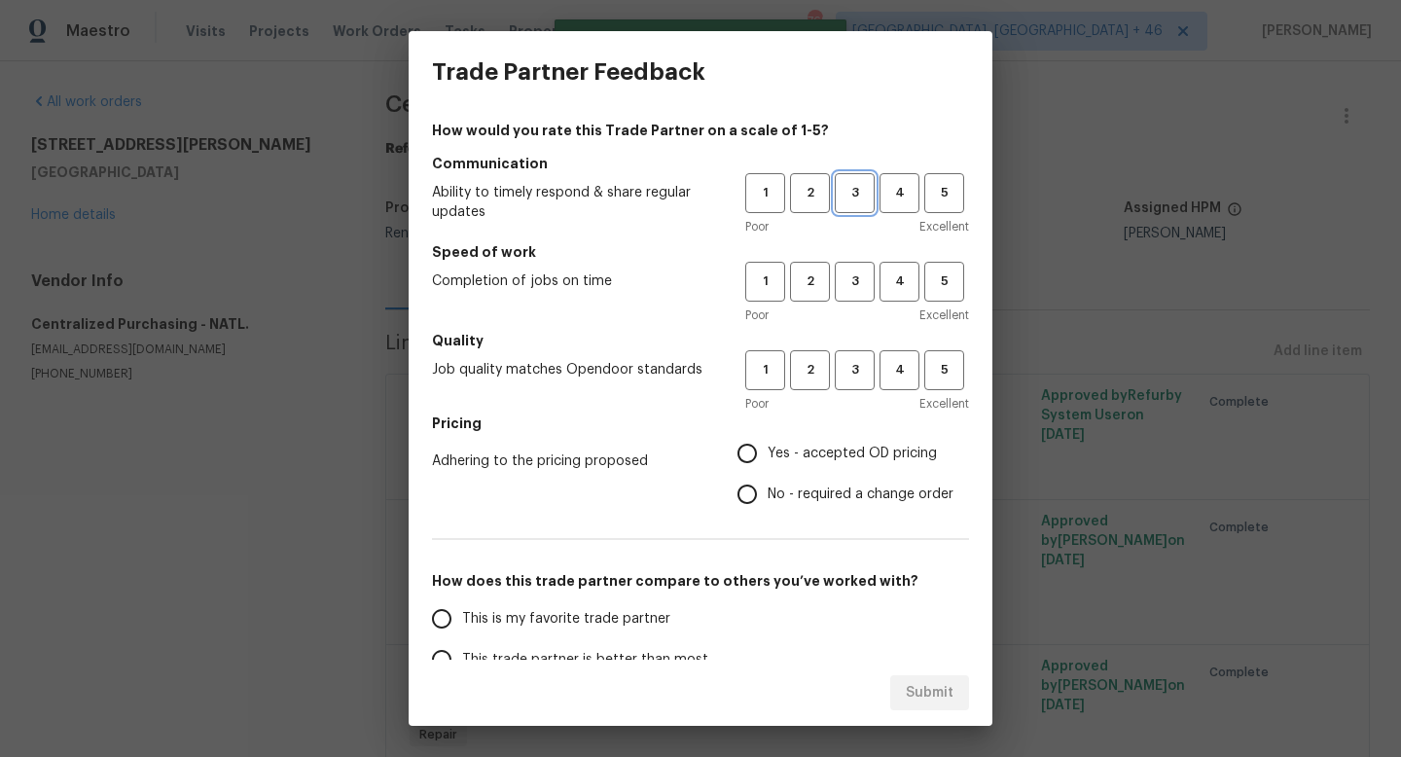
click at [873, 200] on button "3" at bounding box center [855, 193] width 40 height 40
click at [875, 281] on div "1 2 3 4 5" at bounding box center [857, 282] width 224 height 40
click at [860, 293] on button "3" at bounding box center [855, 282] width 40 height 40
click at [860, 368] on span "3" at bounding box center [855, 370] width 36 height 22
click at [859, 444] on span "Yes - accepted OD pricing" at bounding box center [852, 454] width 169 height 20
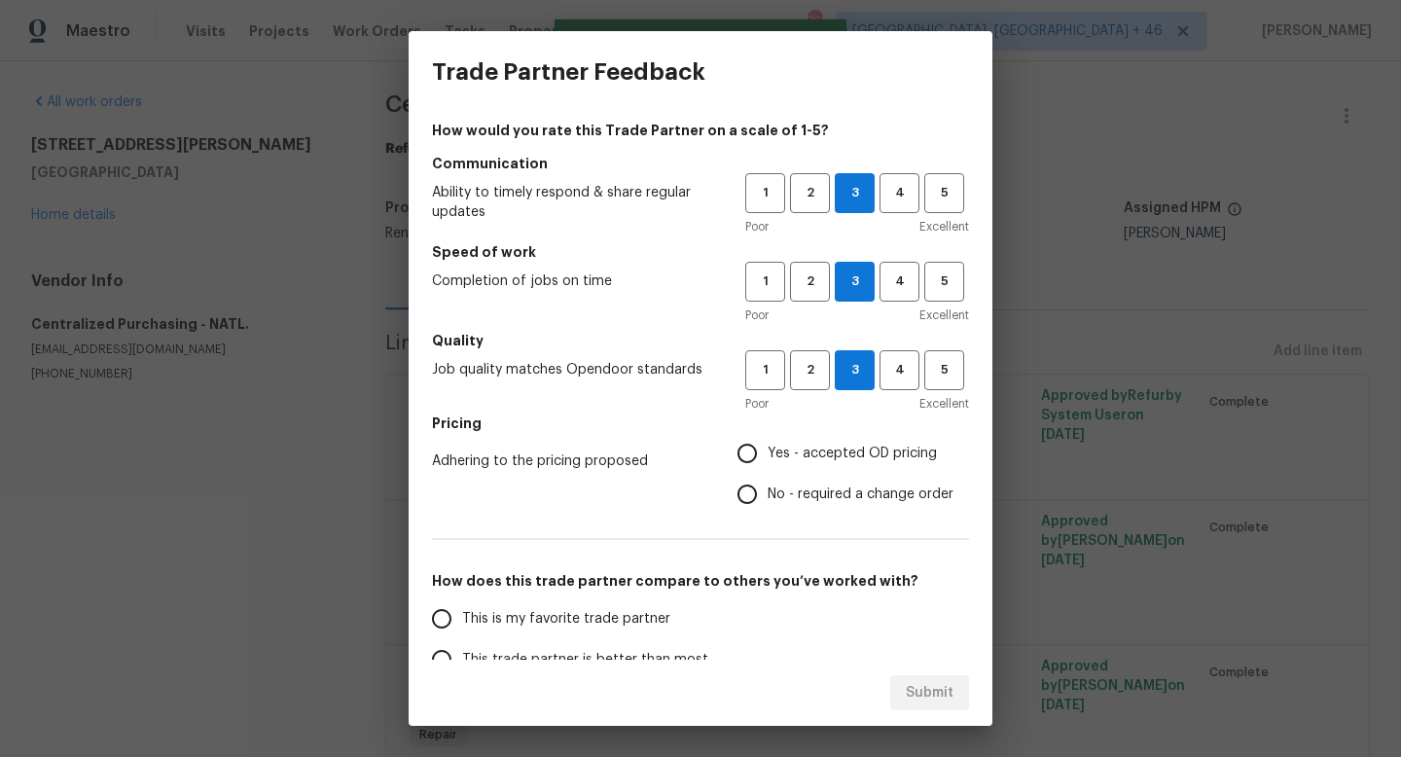
click at [768, 443] on input "Yes - accepted OD pricing" at bounding box center [747, 453] width 41 height 41
radio input "true"
click at [529, 626] on span "This is my favorite trade partner" at bounding box center [566, 619] width 208 height 20
click at [462, 626] on input "This is my favorite trade partner" at bounding box center [441, 618] width 41 height 41
click at [901, 679] on button "Submit" at bounding box center [929, 693] width 79 height 36
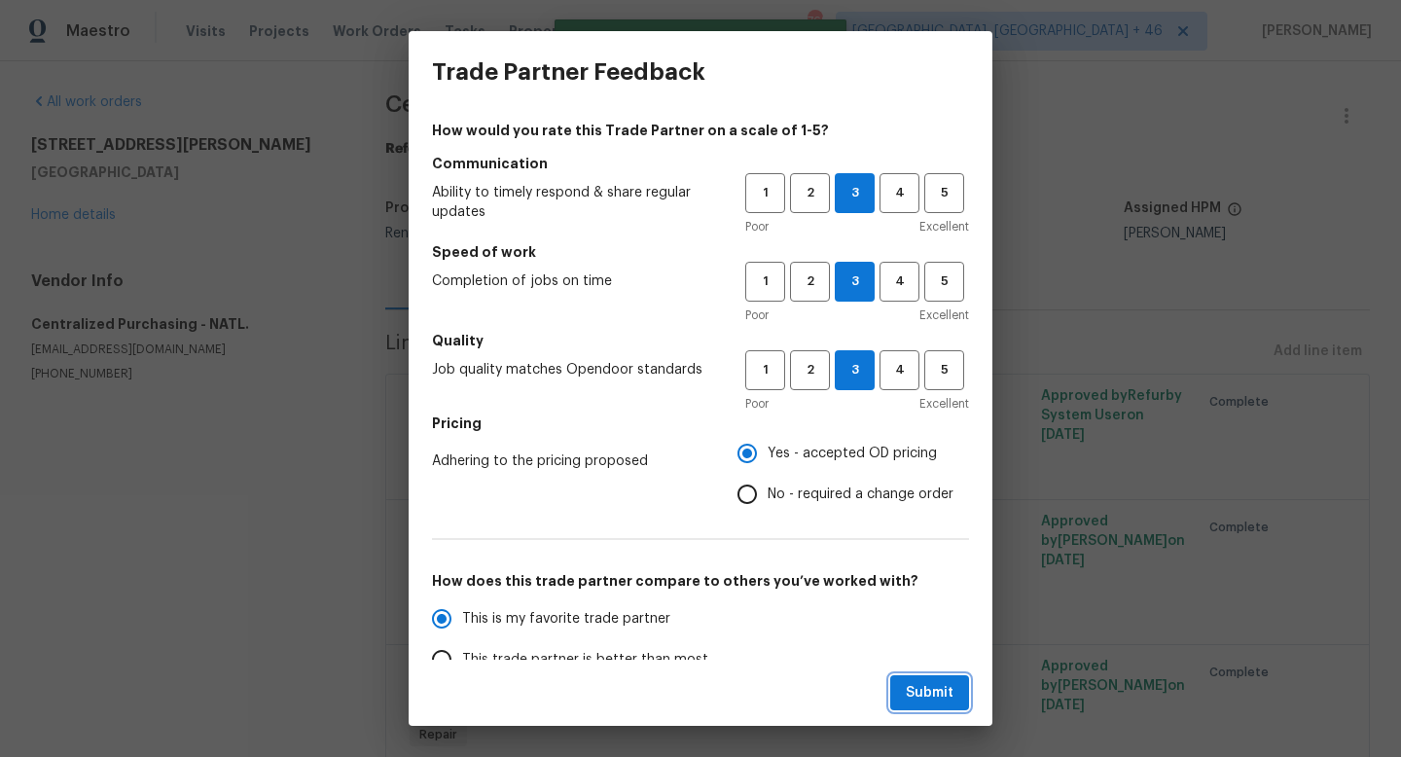
radio input "true"
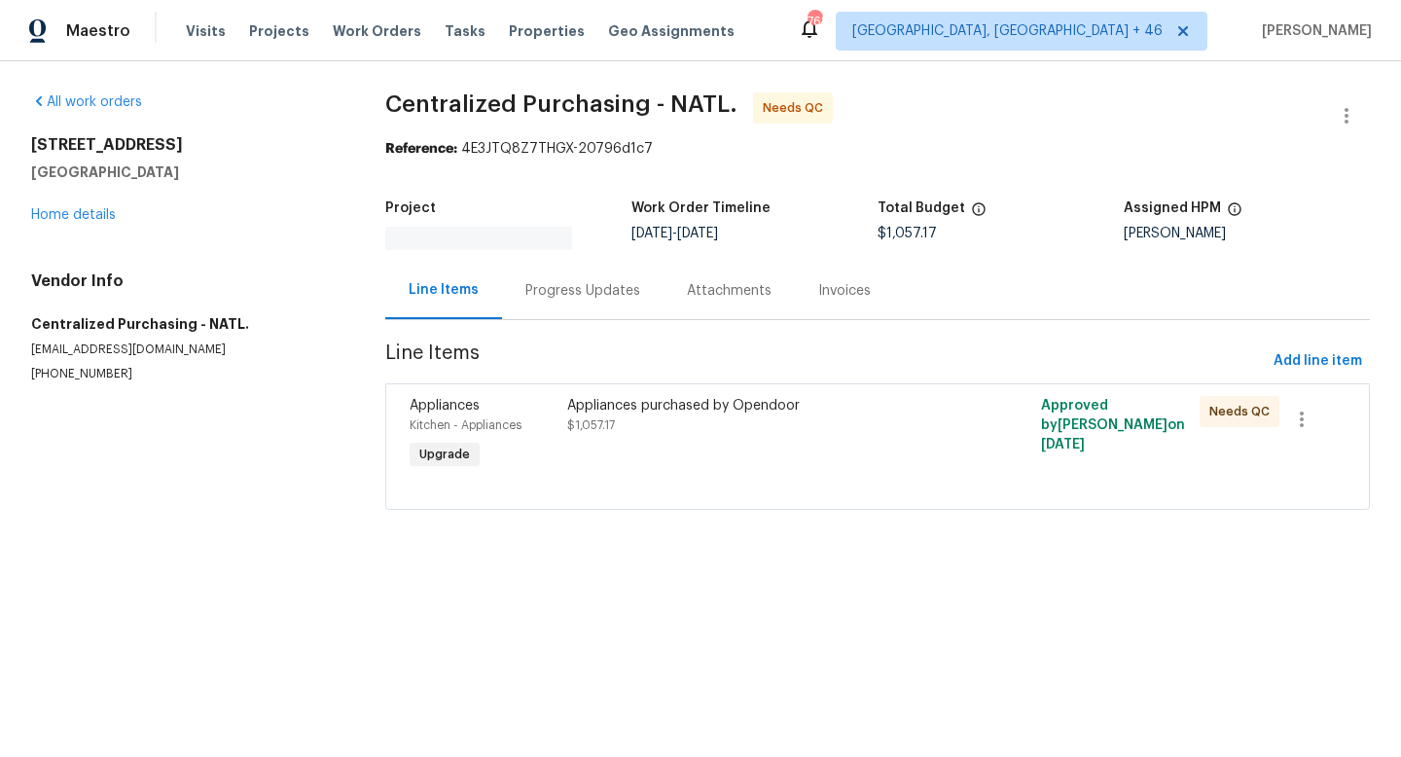
click at [666, 451] on div "Appliances purchased by Opendoor $1,057.17" at bounding box center [758, 434] width 395 height 89
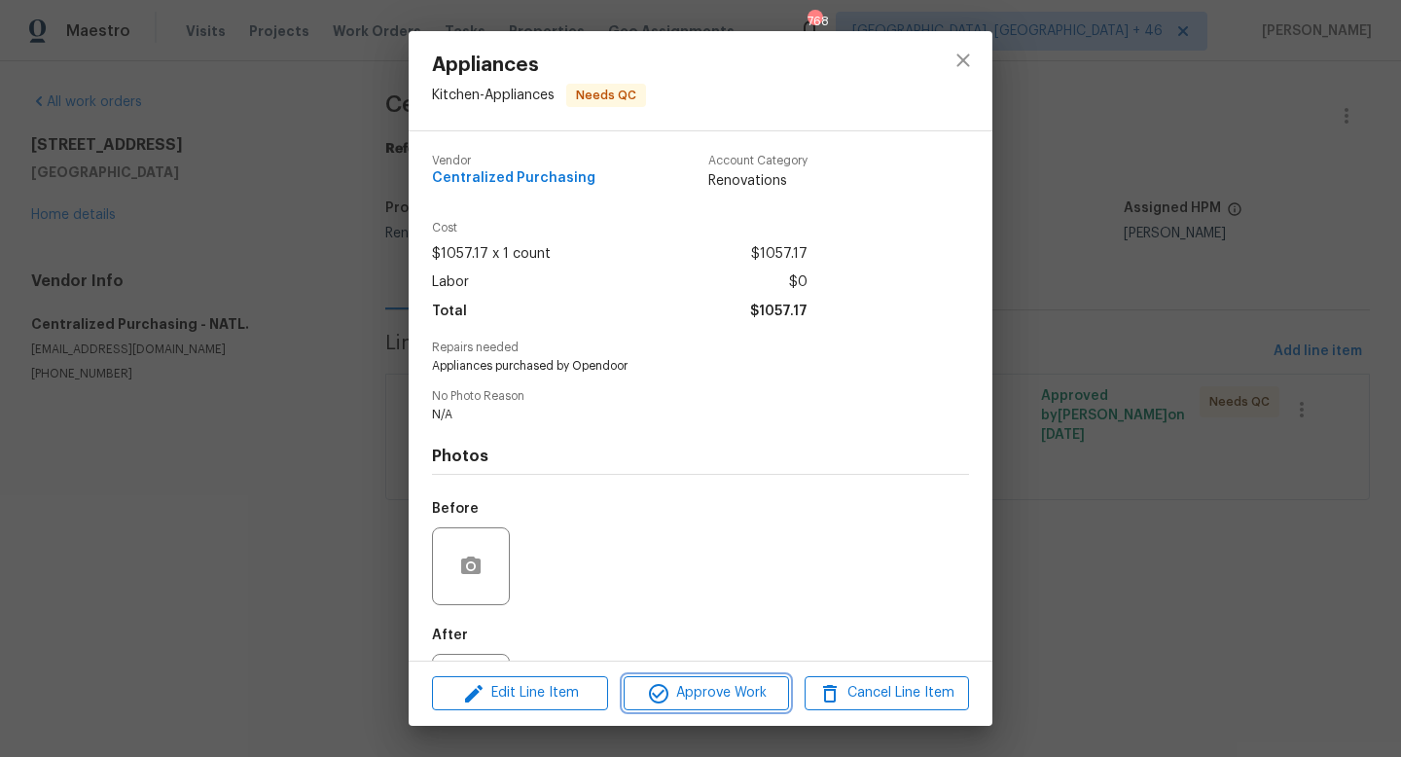
click at [692, 700] on span "Approve Work" at bounding box center [705, 693] width 153 height 24
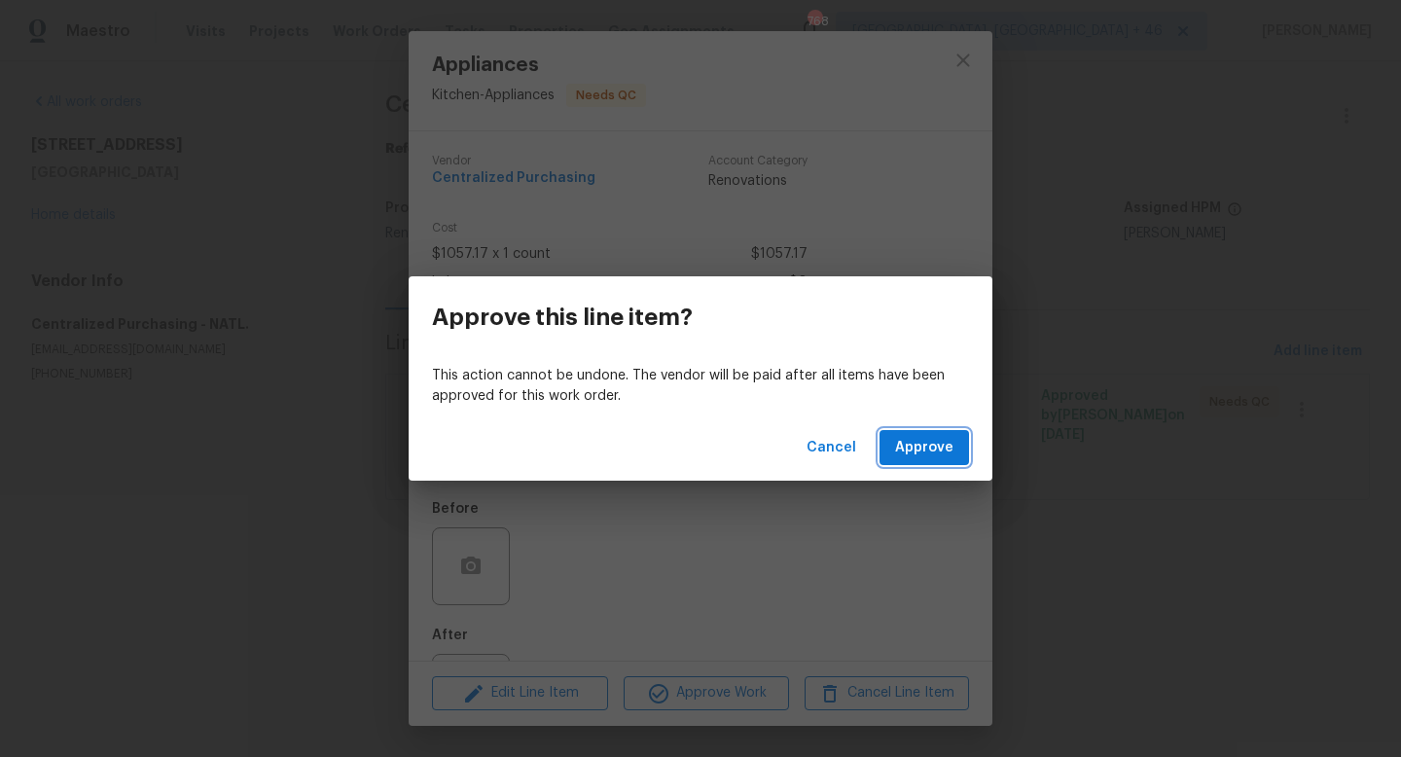
click at [924, 436] on span "Approve" at bounding box center [924, 448] width 58 height 24
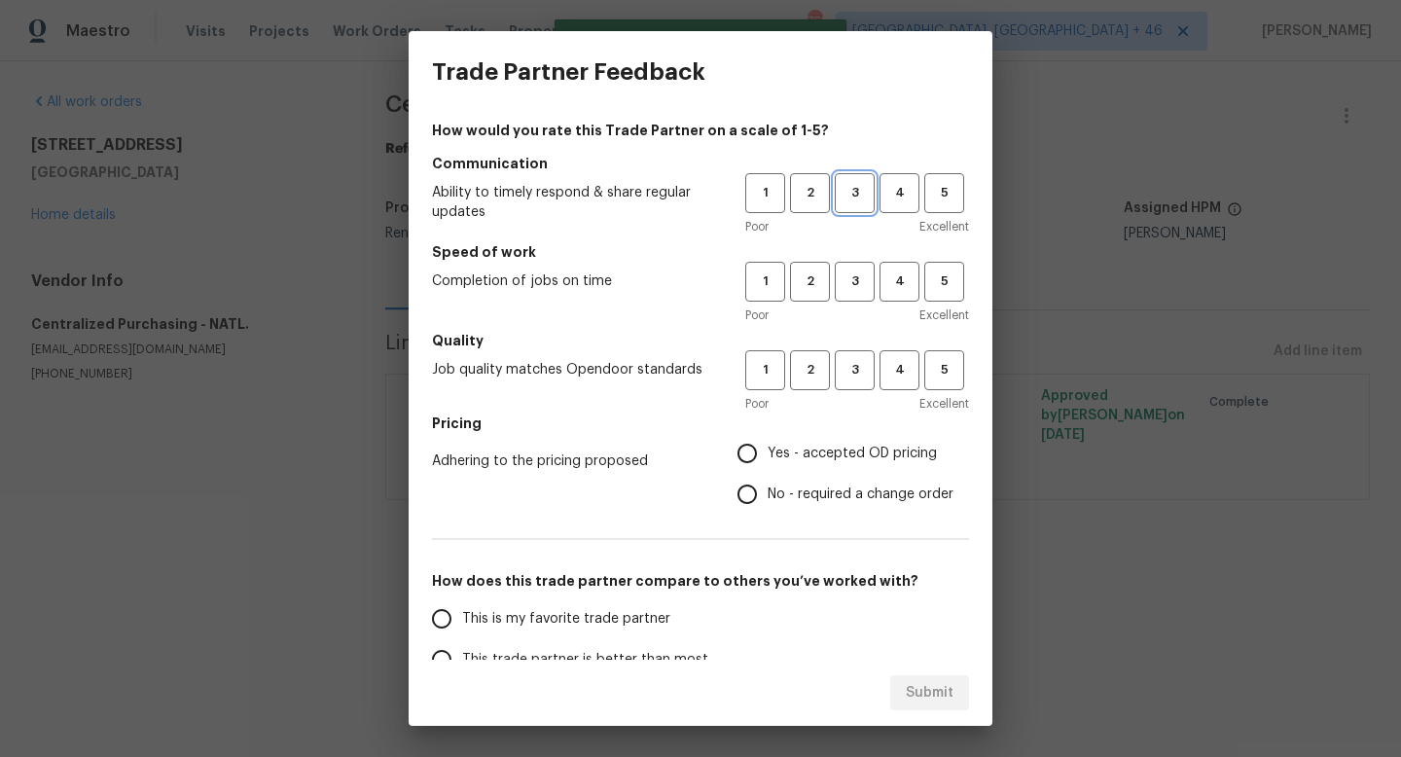
click at [846, 191] on span "3" at bounding box center [855, 193] width 36 height 22
click at [848, 286] on span "3" at bounding box center [855, 281] width 36 height 22
click at [852, 362] on span "3" at bounding box center [855, 370] width 36 height 22
click at [849, 433] on label "Yes - accepted OD pricing" at bounding box center [840, 453] width 227 height 41
click at [768, 433] on input "Yes - accepted OD pricing" at bounding box center [747, 453] width 41 height 41
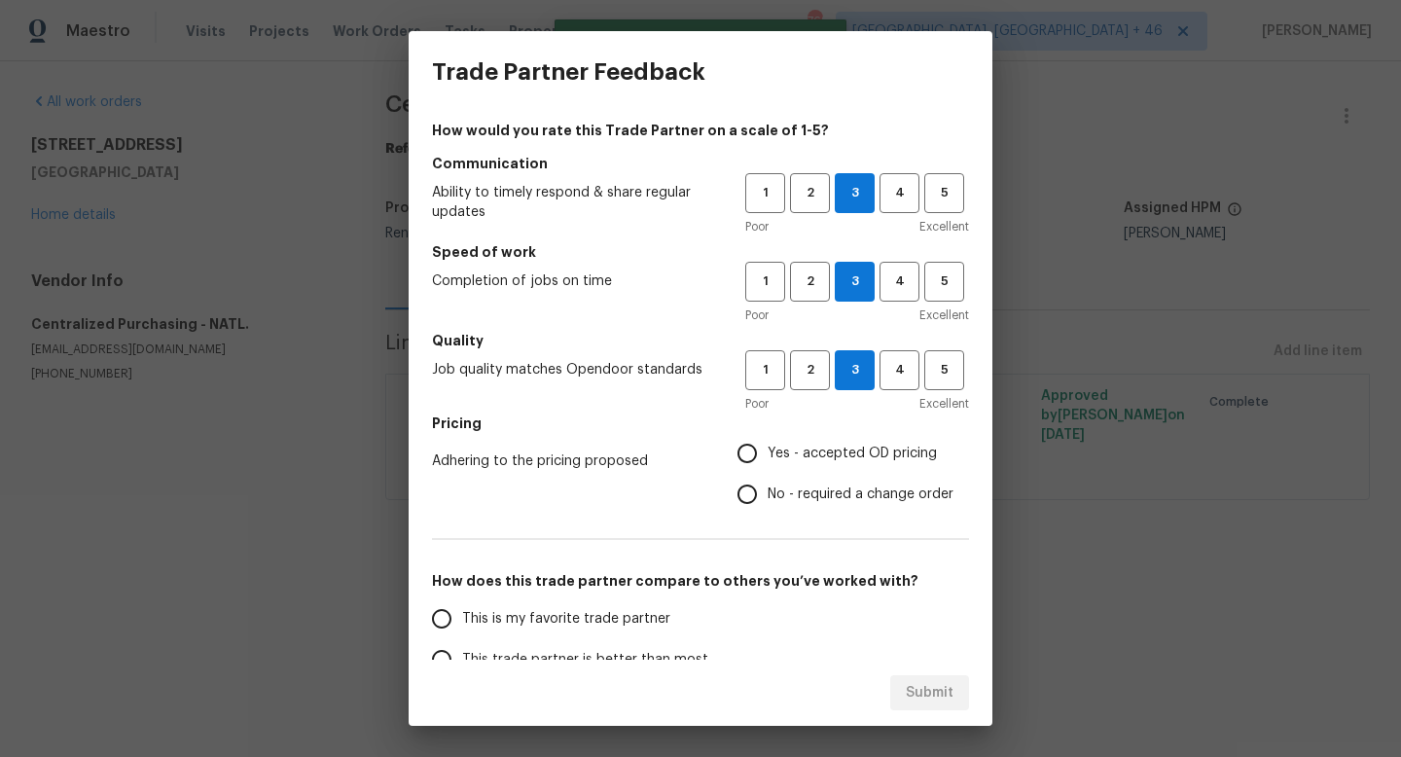
radio input "true"
click at [581, 612] on span "This is my favorite trade partner" at bounding box center [566, 619] width 208 height 20
click at [462, 612] on input "This is my favorite trade partner" at bounding box center [441, 618] width 41 height 41
click at [907, 692] on span "Submit" at bounding box center [930, 693] width 48 height 24
radio input "true"
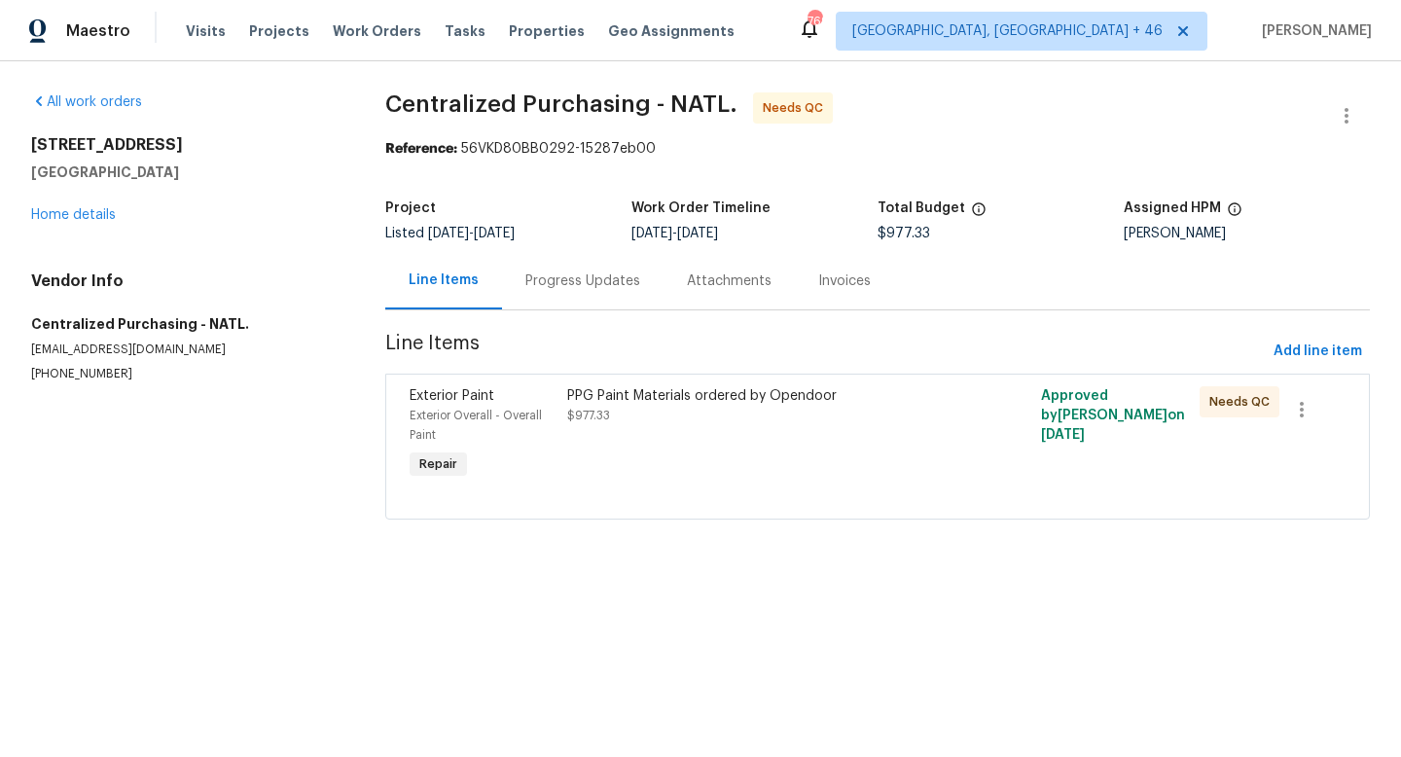
click at [707, 462] on div "PPG Paint Materials ordered by Opendoor $977.33" at bounding box center [758, 434] width 395 height 109
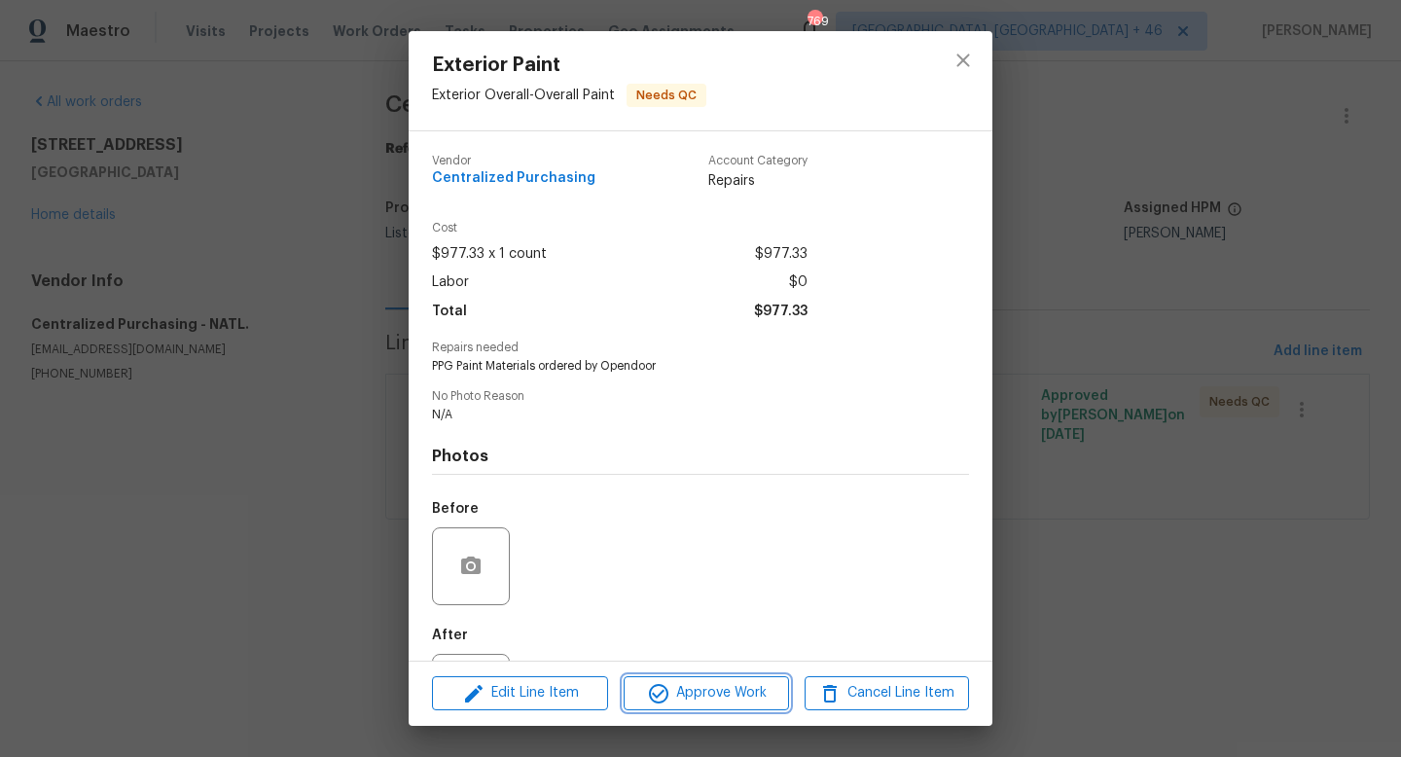
click at [706, 691] on span "Approve Work" at bounding box center [705, 693] width 153 height 24
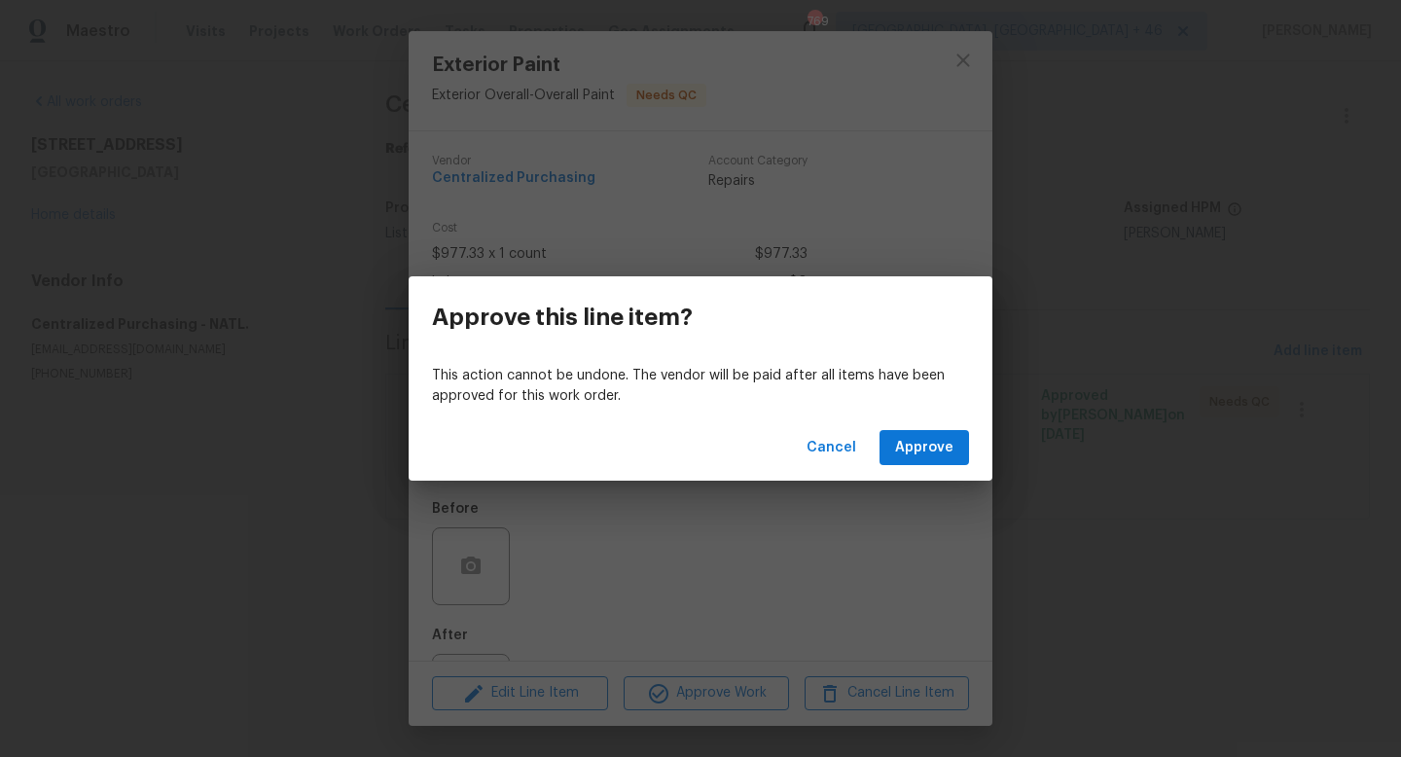
click at [919, 428] on div "Cancel Approve" at bounding box center [701, 447] width 584 height 67
click at [918, 440] on span "Approve" at bounding box center [924, 448] width 58 height 24
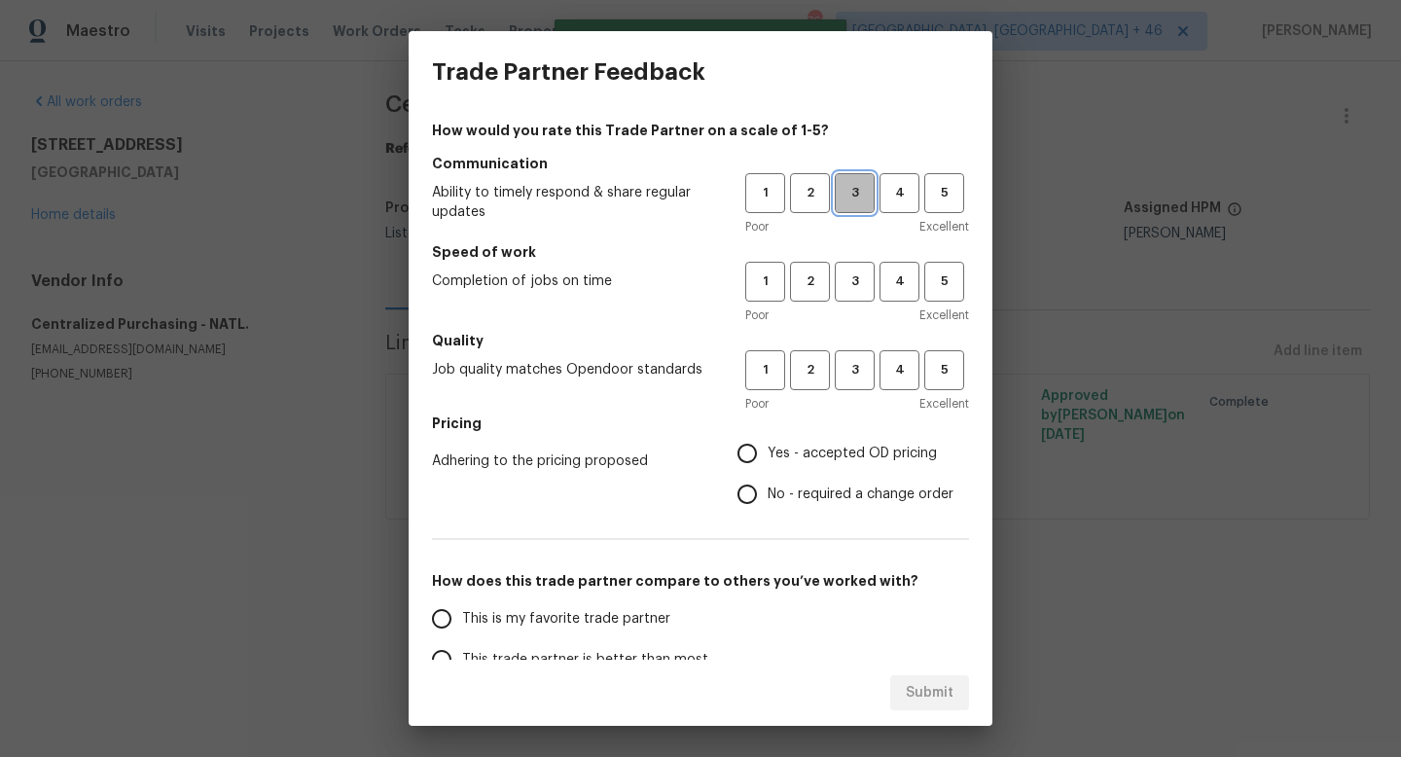
click at [838, 205] on button "3" at bounding box center [855, 193] width 40 height 40
drag, startPoint x: 847, startPoint y: 274, endPoint x: 847, endPoint y: 306, distance: 32.1
click at [847, 275] on span "3" at bounding box center [855, 281] width 36 height 22
click at [847, 375] on span "3" at bounding box center [855, 370] width 36 height 22
click at [811, 448] on span "Yes - accepted OD pricing" at bounding box center [852, 454] width 169 height 20
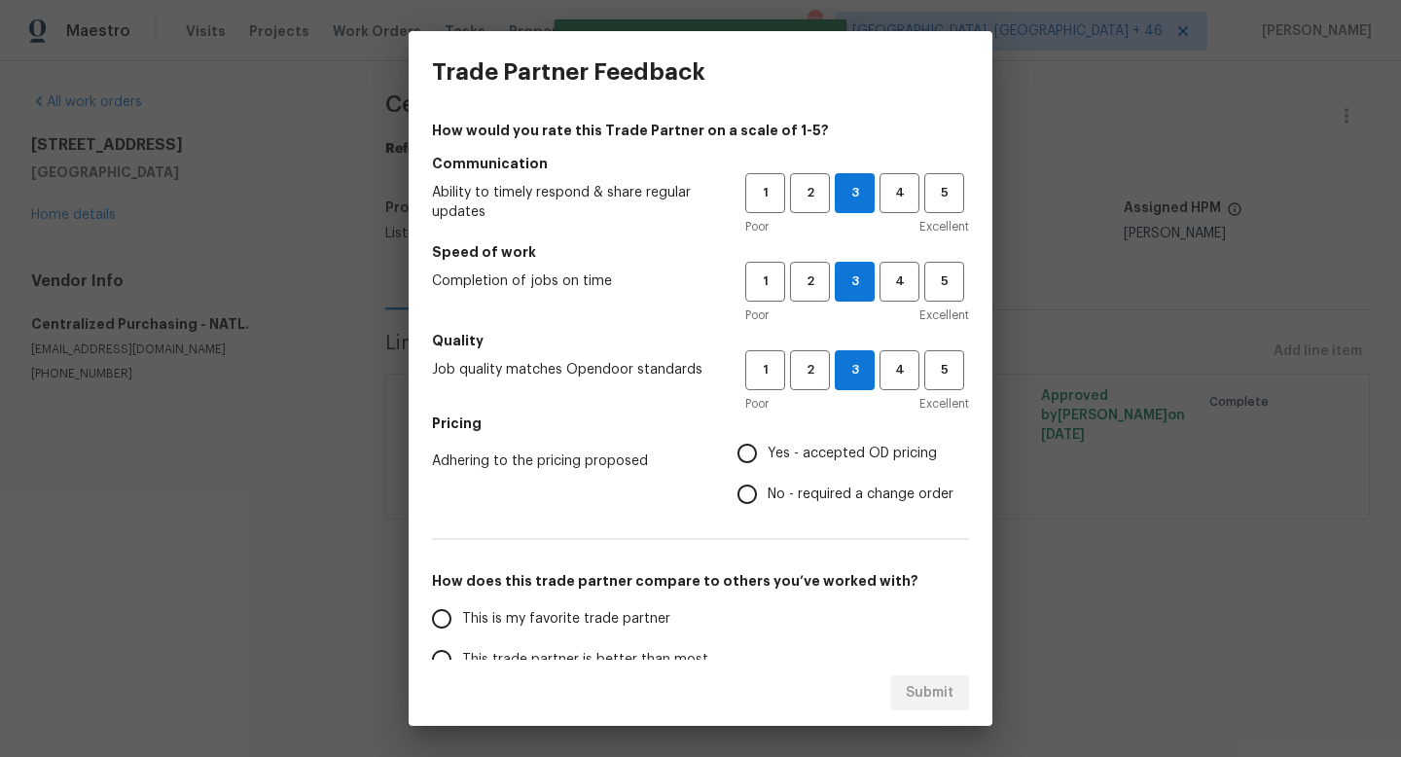
click at [768, 448] on input "Yes - accepted OD pricing" at bounding box center [747, 453] width 41 height 41
radio input "true"
click at [602, 602] on label "This is my favorite trade partner" at bounding box center [574, 618] width 307 height 41
click at [462, 602] on input "This is my favorite trade partner" at bounding box center [441, 618] width 41 height 41
click at [915, 681] on span "Submit" at bounding box center [930, 693] width 48 height 24
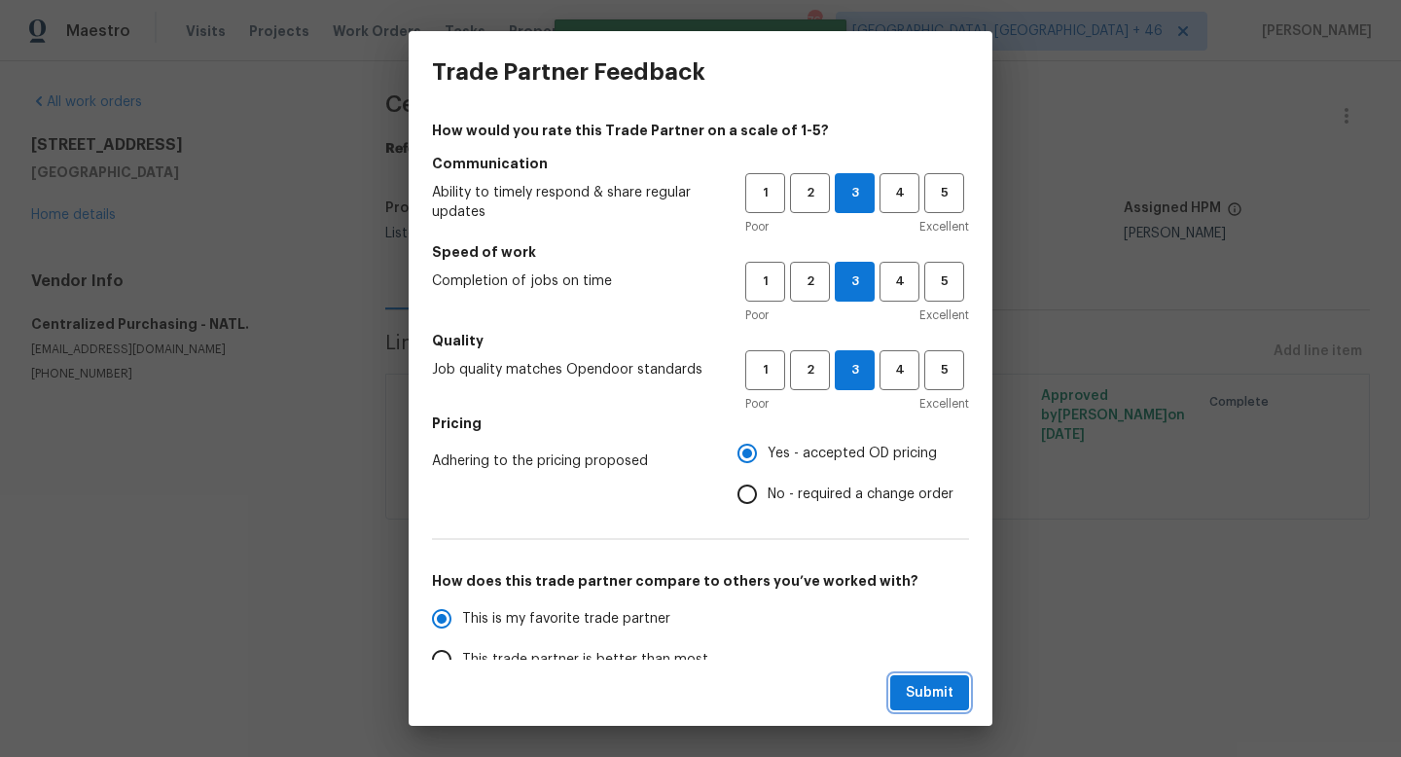
radio input "true"
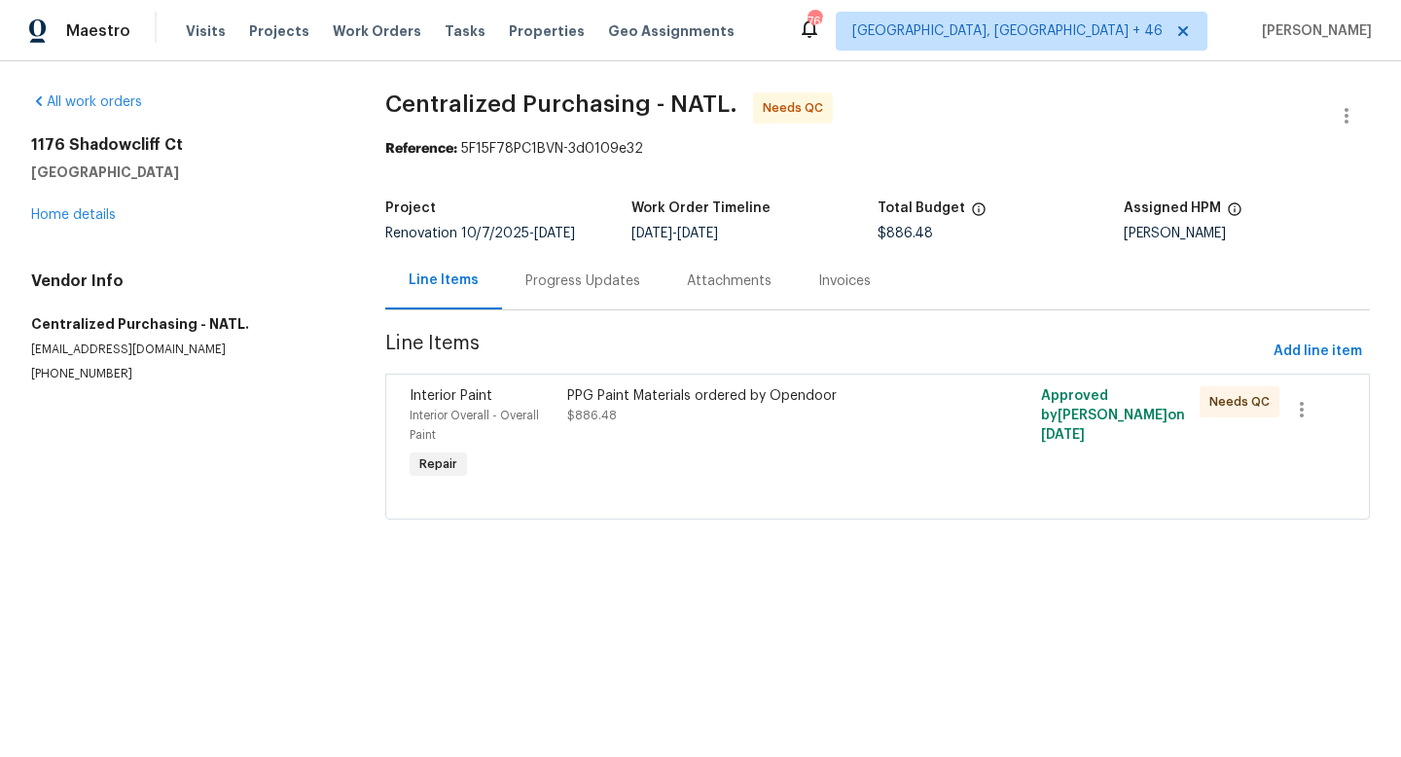
click at [782, 434] on div "PPG Paint Materials ordered by Opendoor $886.48" at bounding box center [758, 434] width 395 height 109
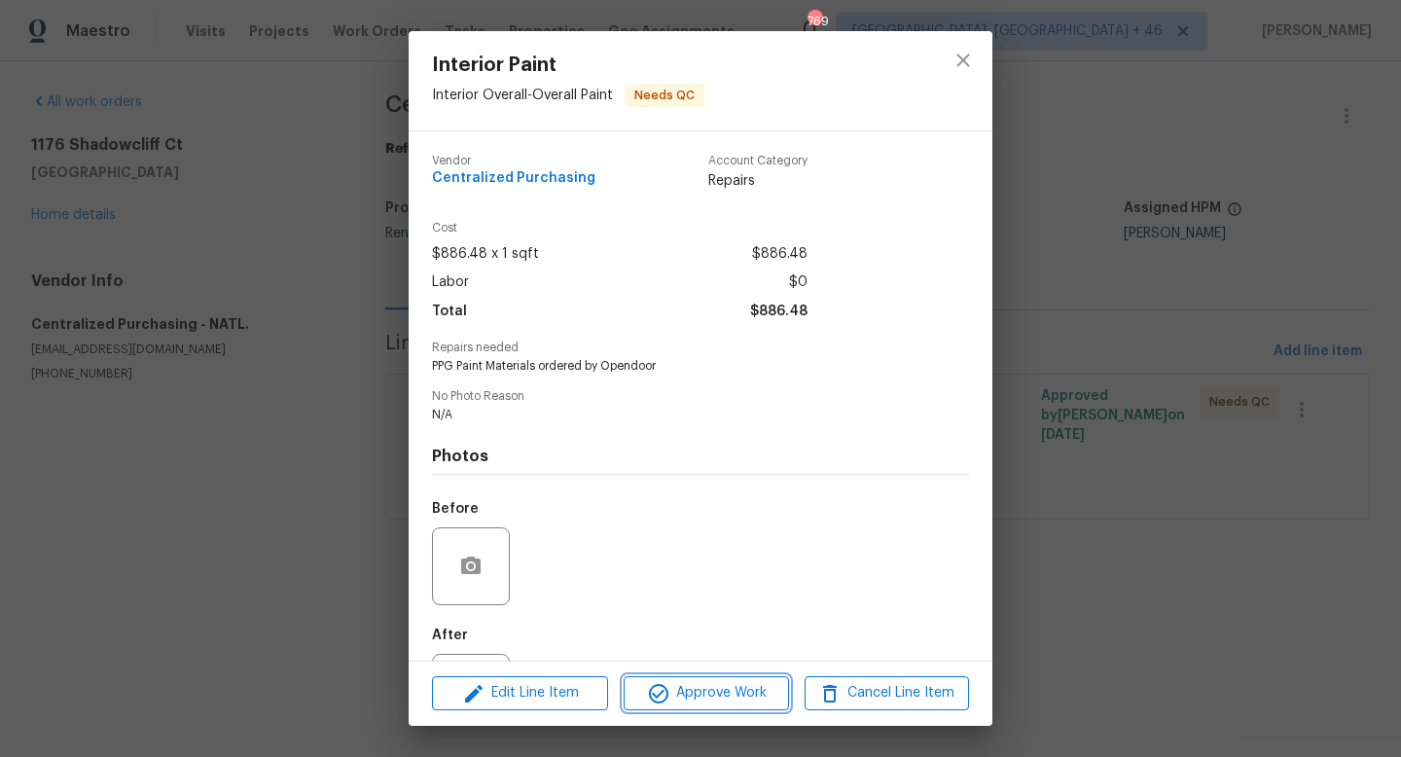
click at [702, 695] on span "Approve Work" at bounding box center [705, 693] width 153 height 24
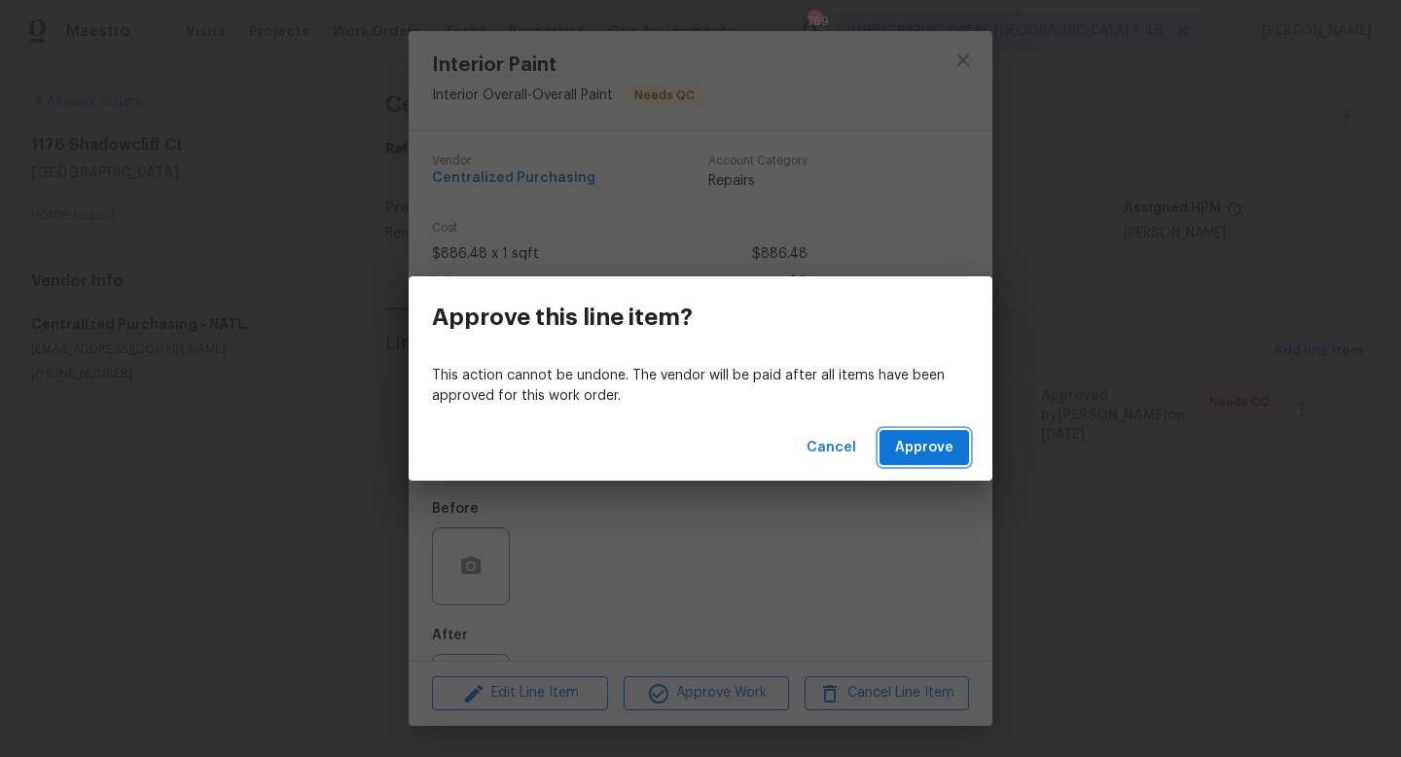
click at [916, 451] on span "Approve" at bounding box center [924, 448] width 58 height 24
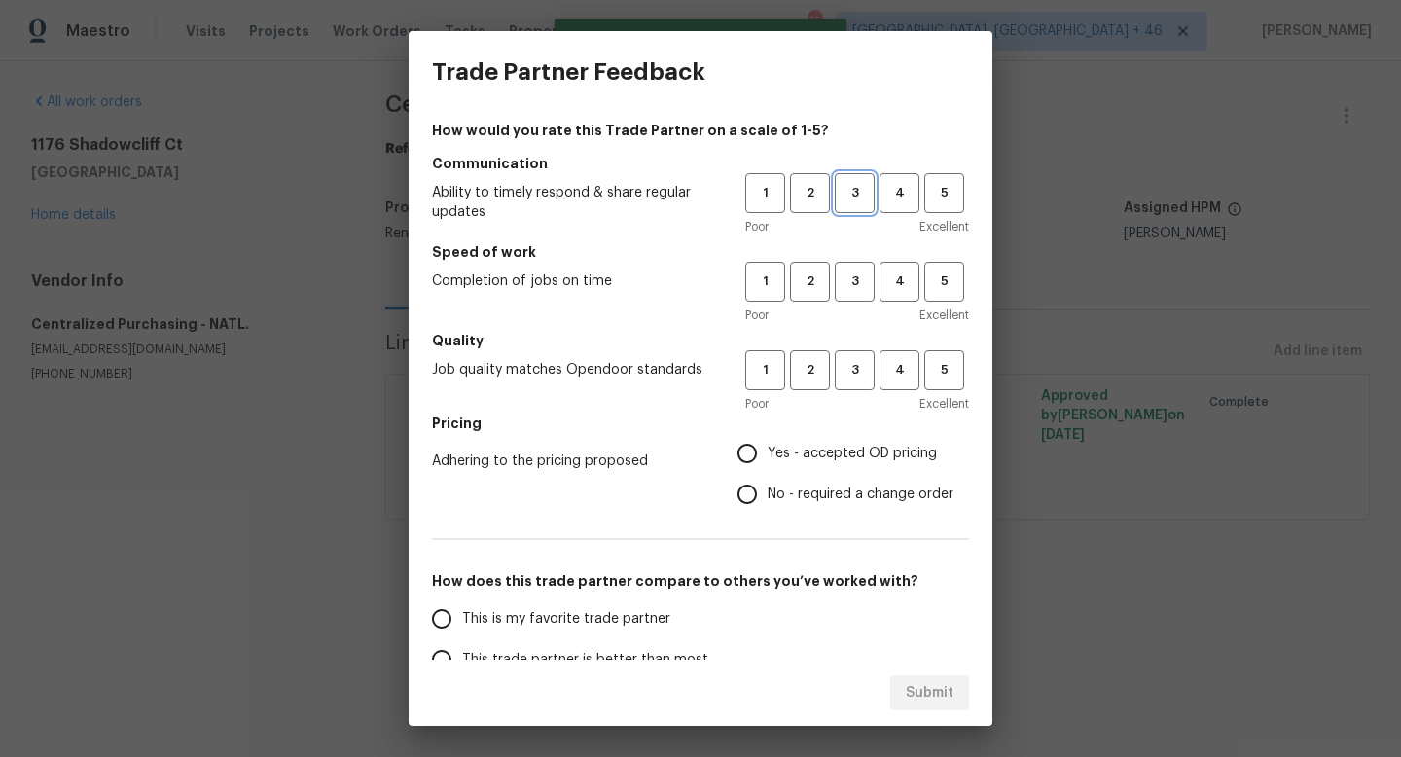
click at [869, 196] on span "3" at bounding box center [855, 193] width 36 height 22
click at [862, 308] on div "Poor Excellent" at bounding box center [857, 314] width 224 height 19
click at [862, 282] on span "3" at bounding box center [855, 281] width 36 height 22
click at [862, 375] on span "3" at bounding box center [855, 370] width 36 height 22
click at [837, 442] on label "Yes - accepted OD pricing" at bounding box center [840, 453] width 227 height 41
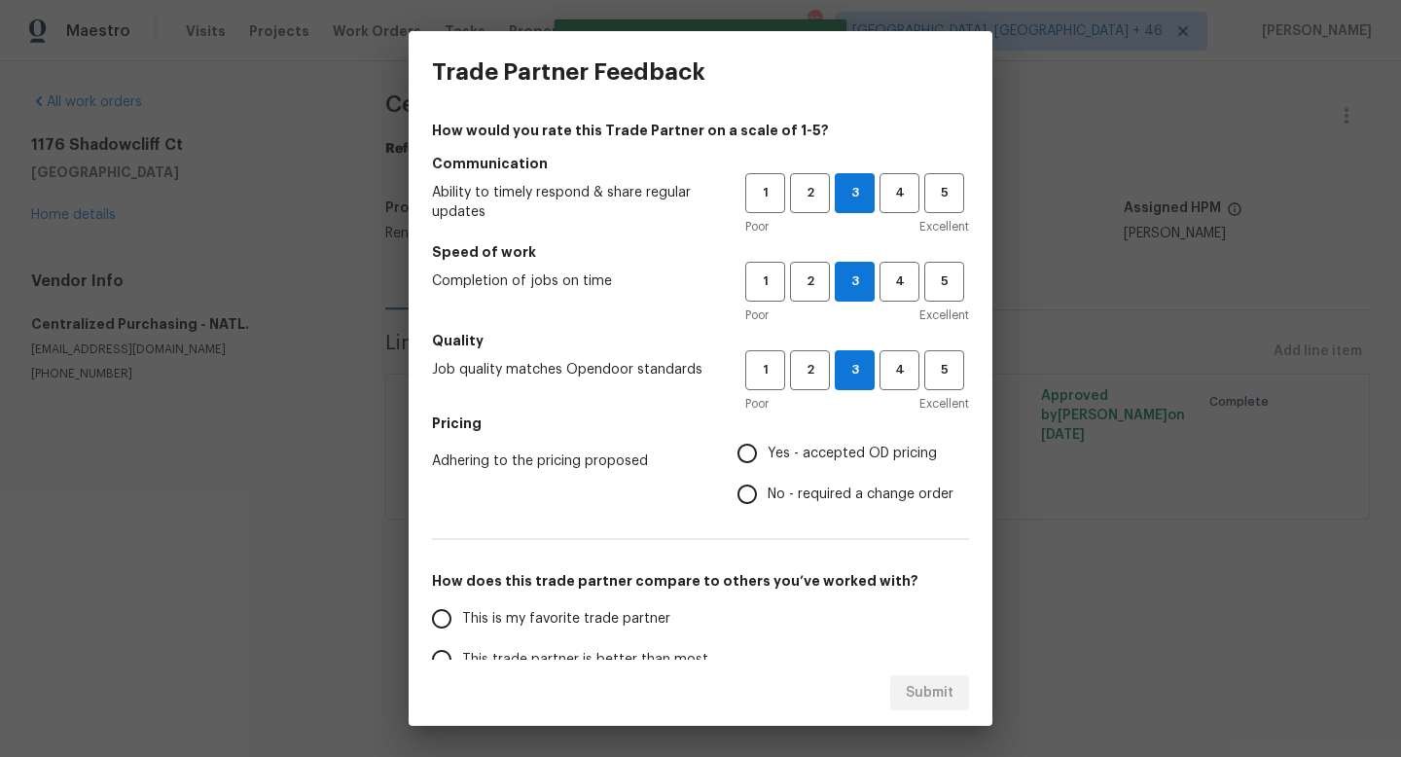
click at [768, 442] on input "Yes - accepted OD pricing" at bounding box center [747, 453] width 41 height 41
radio input "true"
click at [600, 619] on span "This is my favorite trade partner" at bounding box center [566, 619] width 208 height 20
click at [462, 619] on input "This is my favorite trade partner" at bounding box center [441, 618] width 41 height 41
click at [920, 687] on span "Submit" at bounding box center [930, 693] width 48 height 24
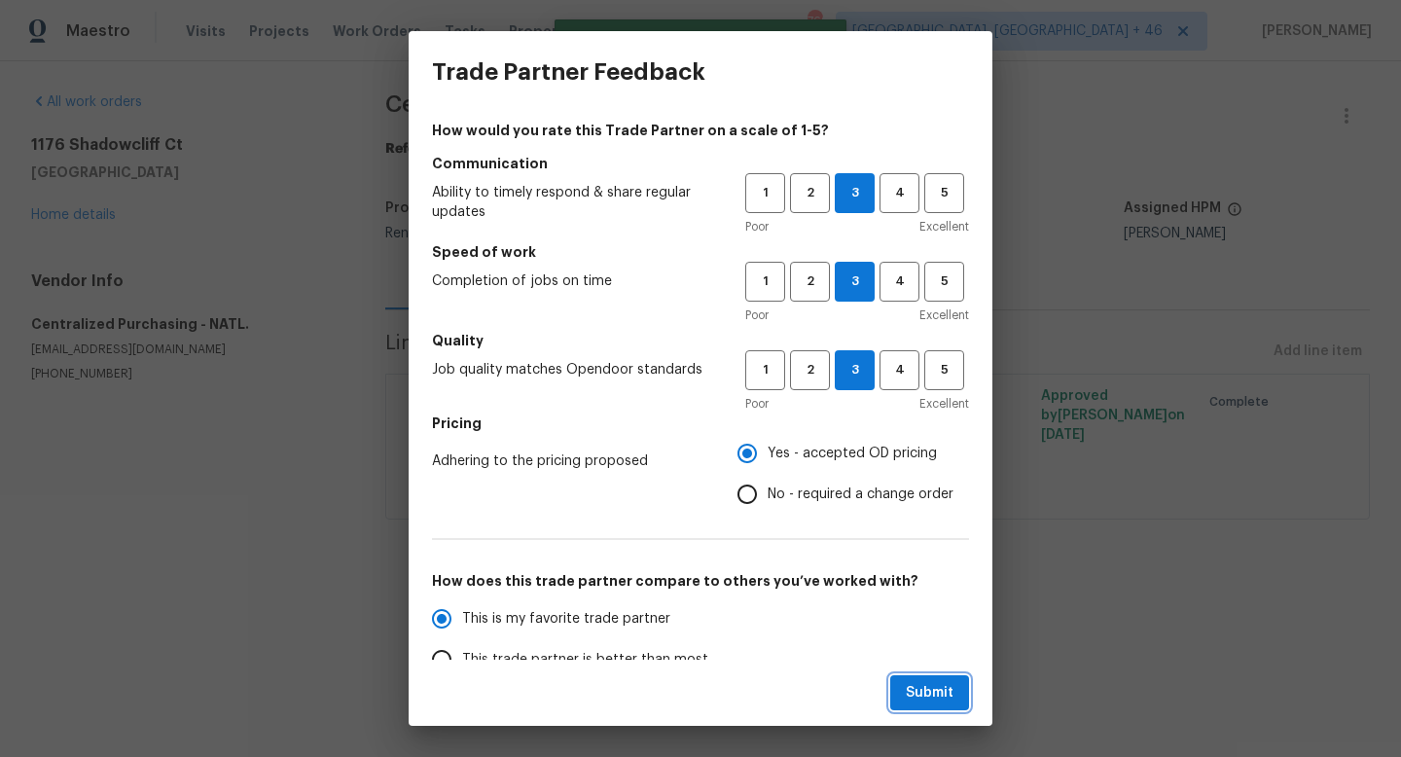
radio input "true"
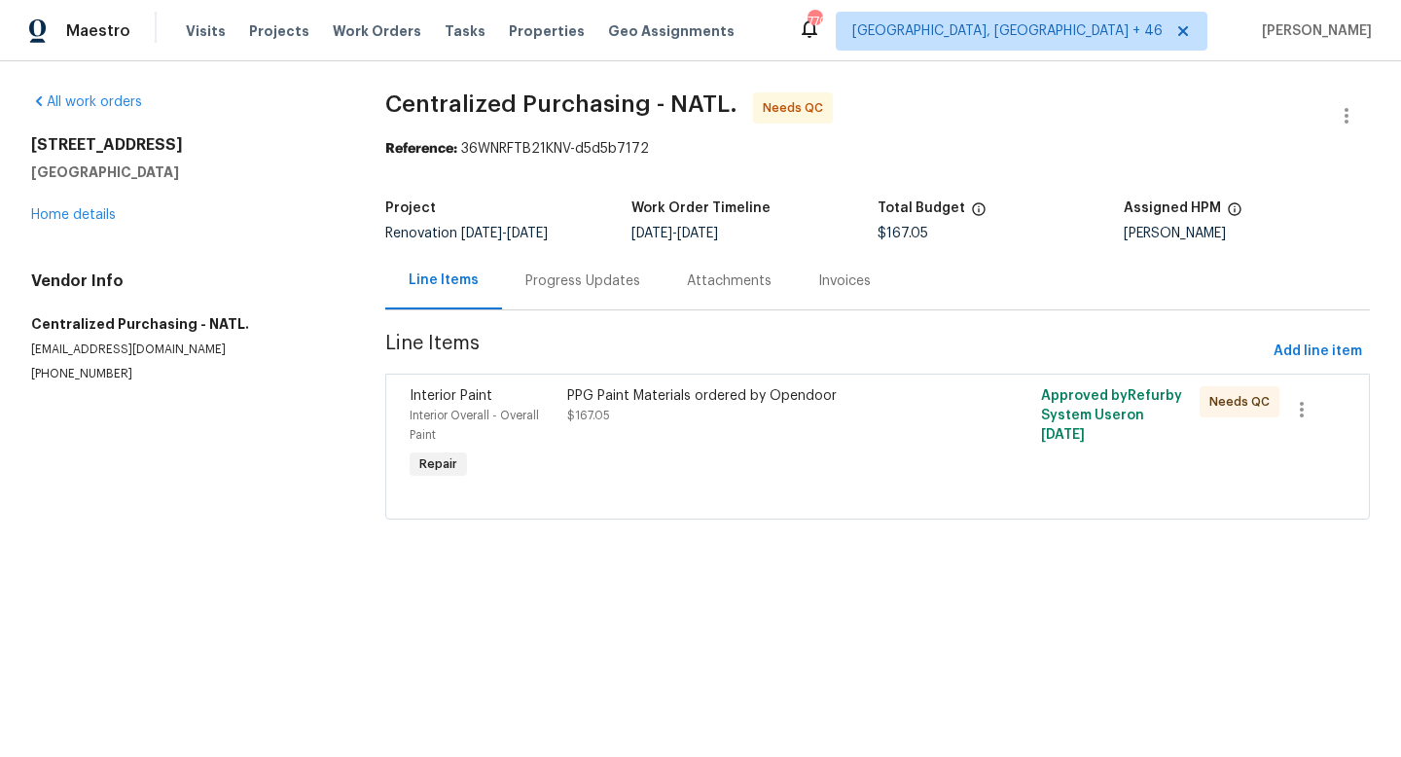
click at [715, 477] on div "PPG Paint Materials ordered by Opendoor $167.05" at bounding box center [758, 434] width 395 height 109
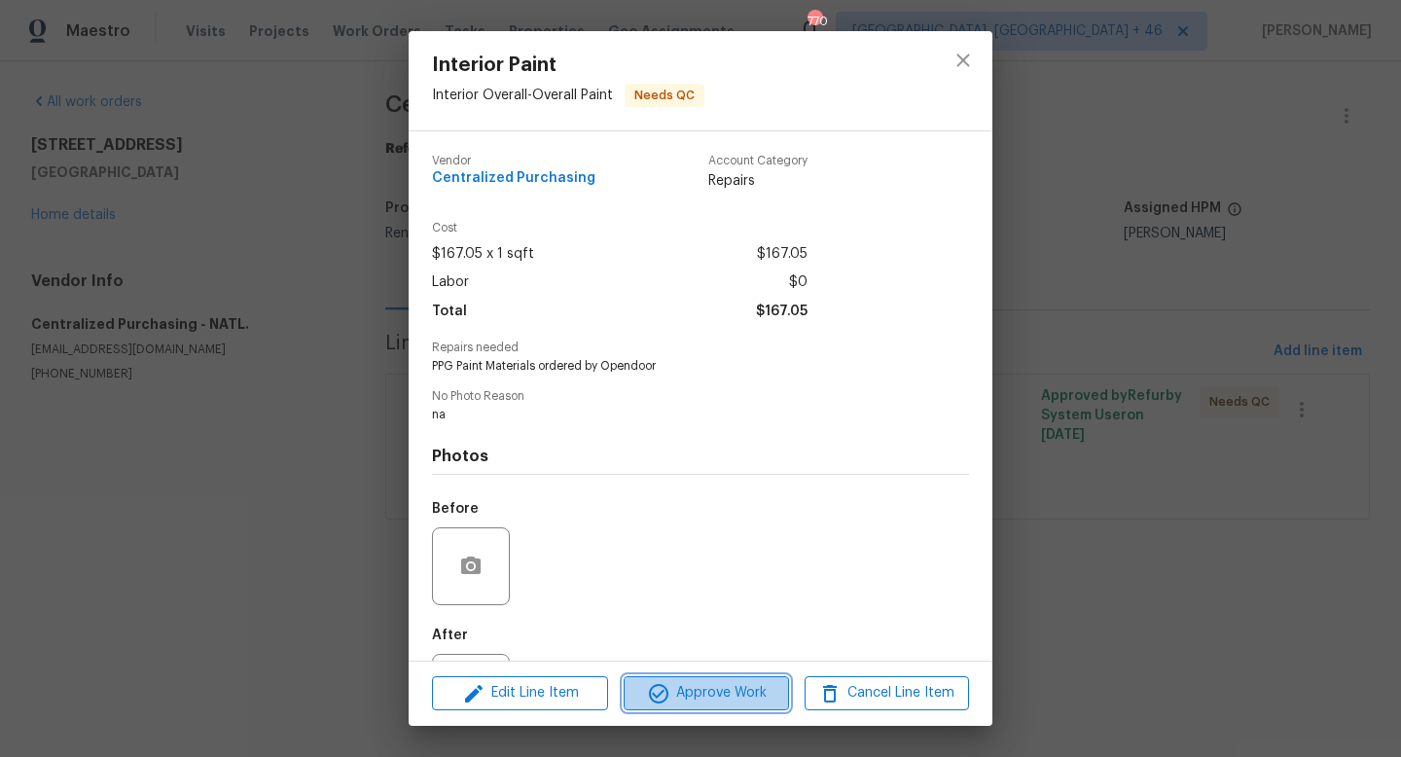
click at [693, 685] on span "Approve Work" at bounding box center [705, 693] width 153 height 24
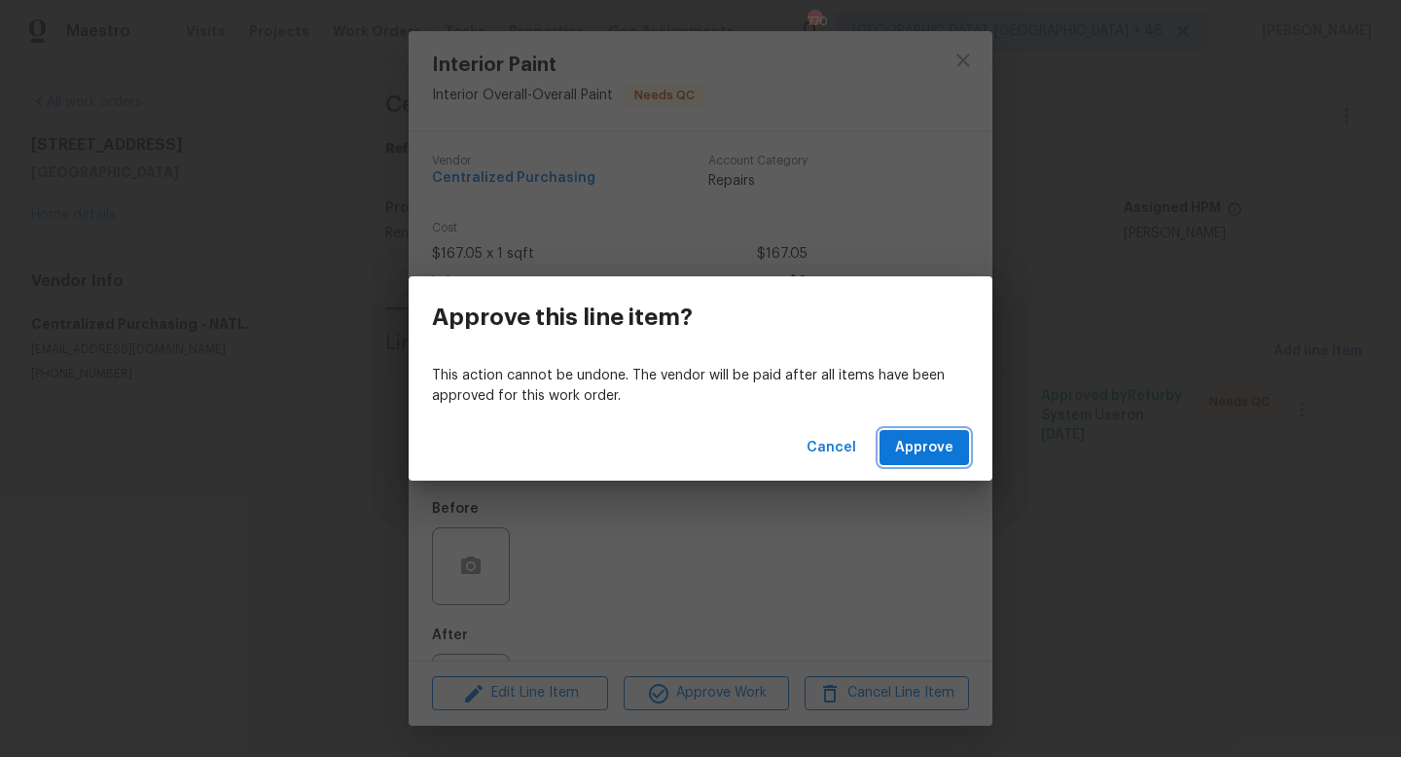
click at [931, 445] on span "Approve" at bounding box center [924, 448] width 58 height 24
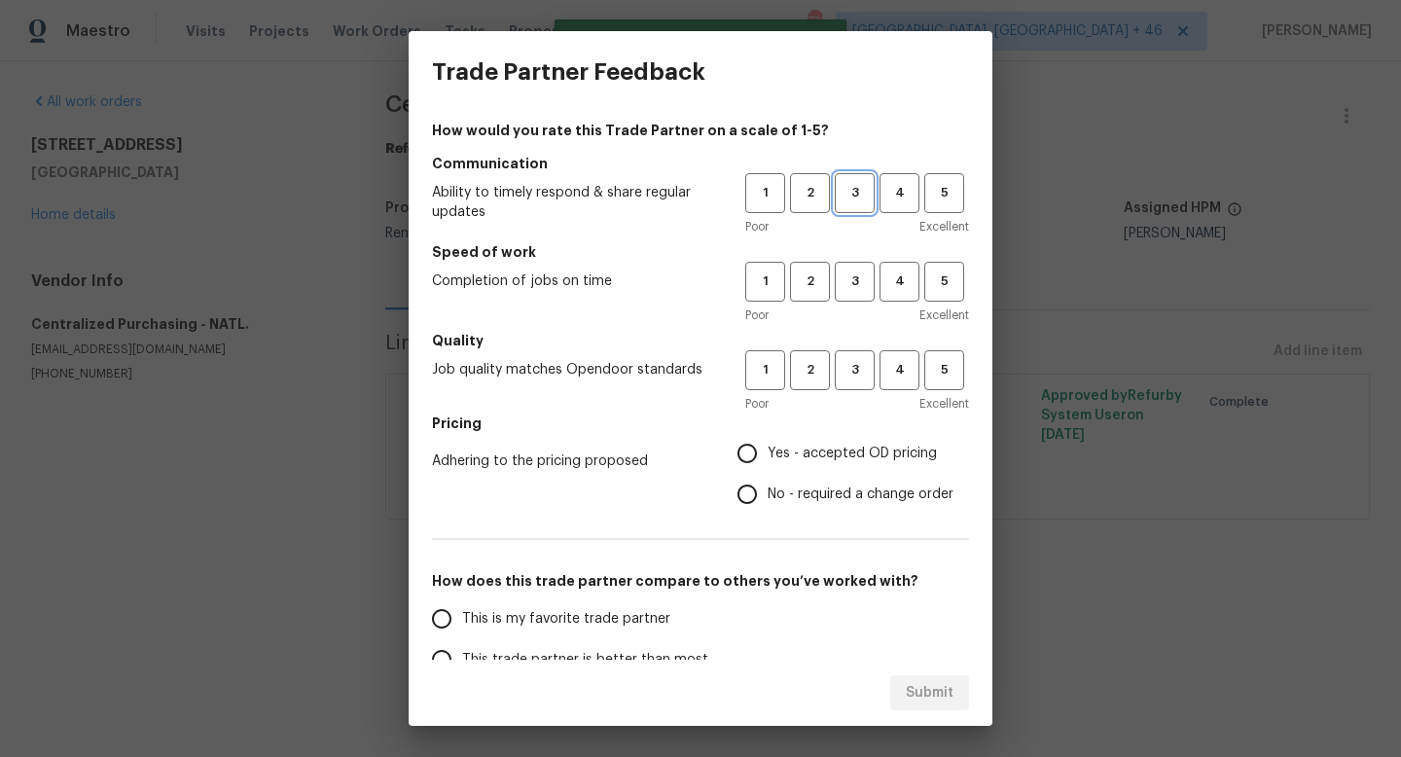
click at [870, 186] on span "3" at bounding box center [855, 193] width 36 height 22
click at [868, 288] on span "3" at bounding box center [855, 281] width 36 height 22
click at [857, 362] on span "3" at bounding box center [855, 370] width 36 height 22
click at [857, 444] on span "Yes - accepted OD pricing" at bounding box center [852, 454] width 169 height 20
click at [768, 444] on input "Yes - accepted OD pricing" at bounding box center [747, 453] width 41 height 41
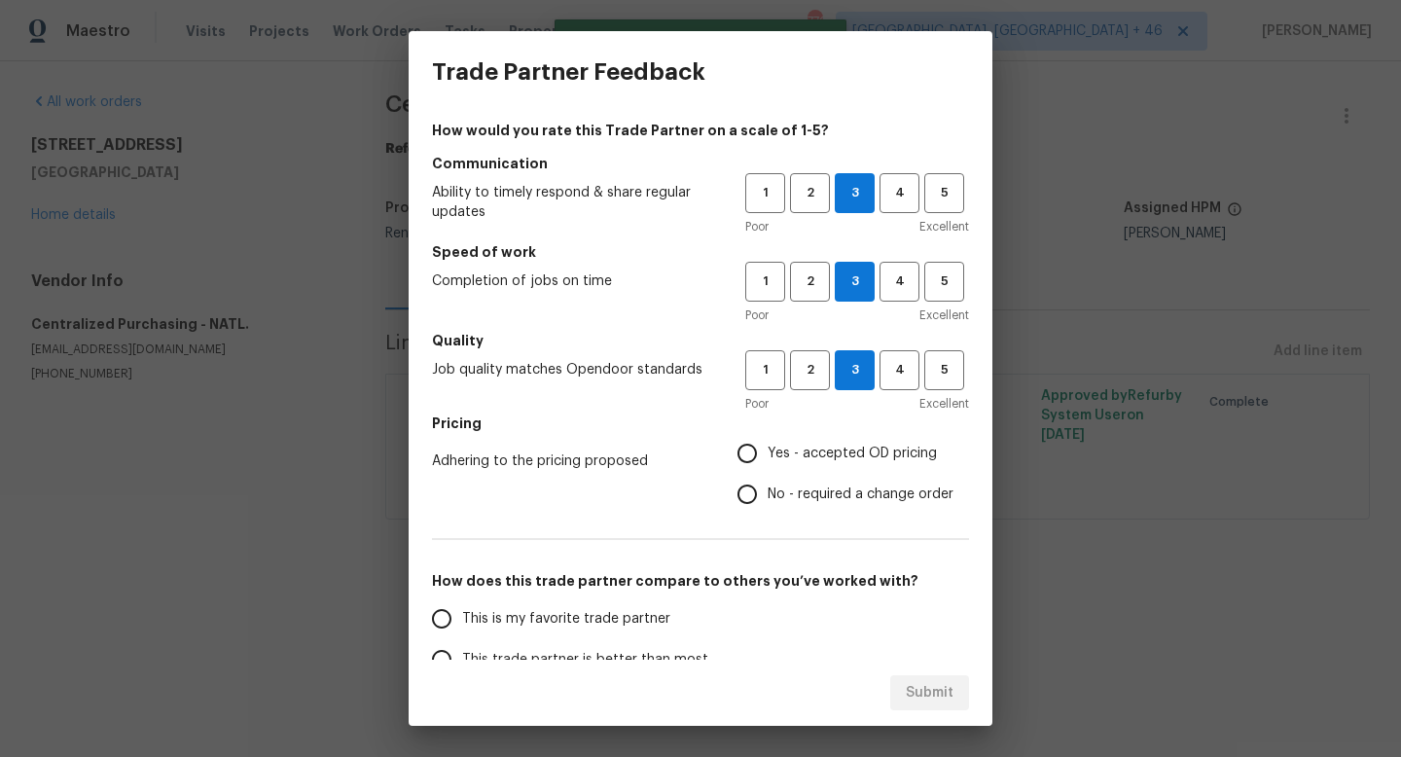
radio input "true"
click at [585, 627] on span "This is my favorite trade partner" at bounding box center [566, 619] width 208 height 20
click at [462, 627] on input "This is my favorite trade partner" at bounding box center [441, 618] width 41 height 41
click at [911, 667] on div "Submit" at bounding box center [701, 693] width 584 height 67
click at [911, 694] on span "Submit" at bounding box center [930, 693] width 48 height 24
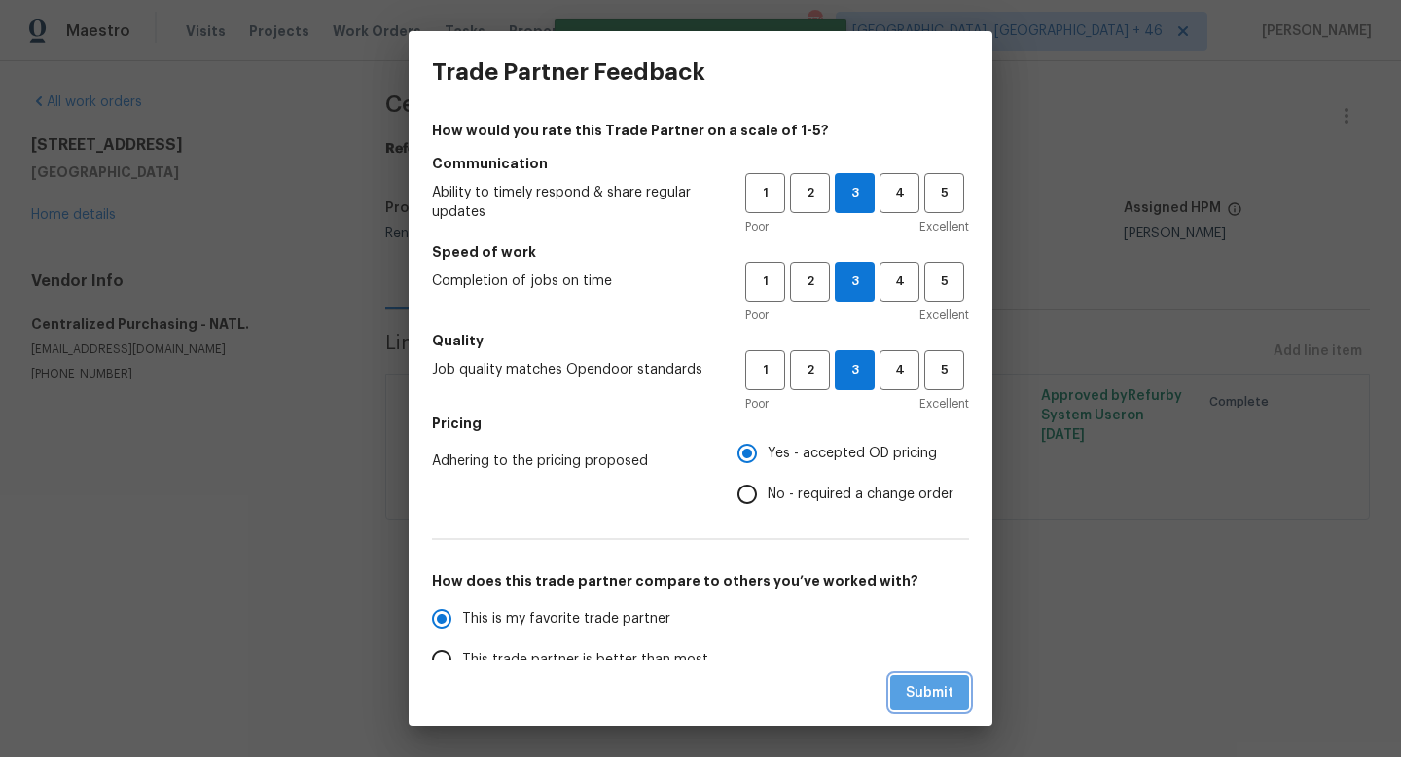
radio input "true"
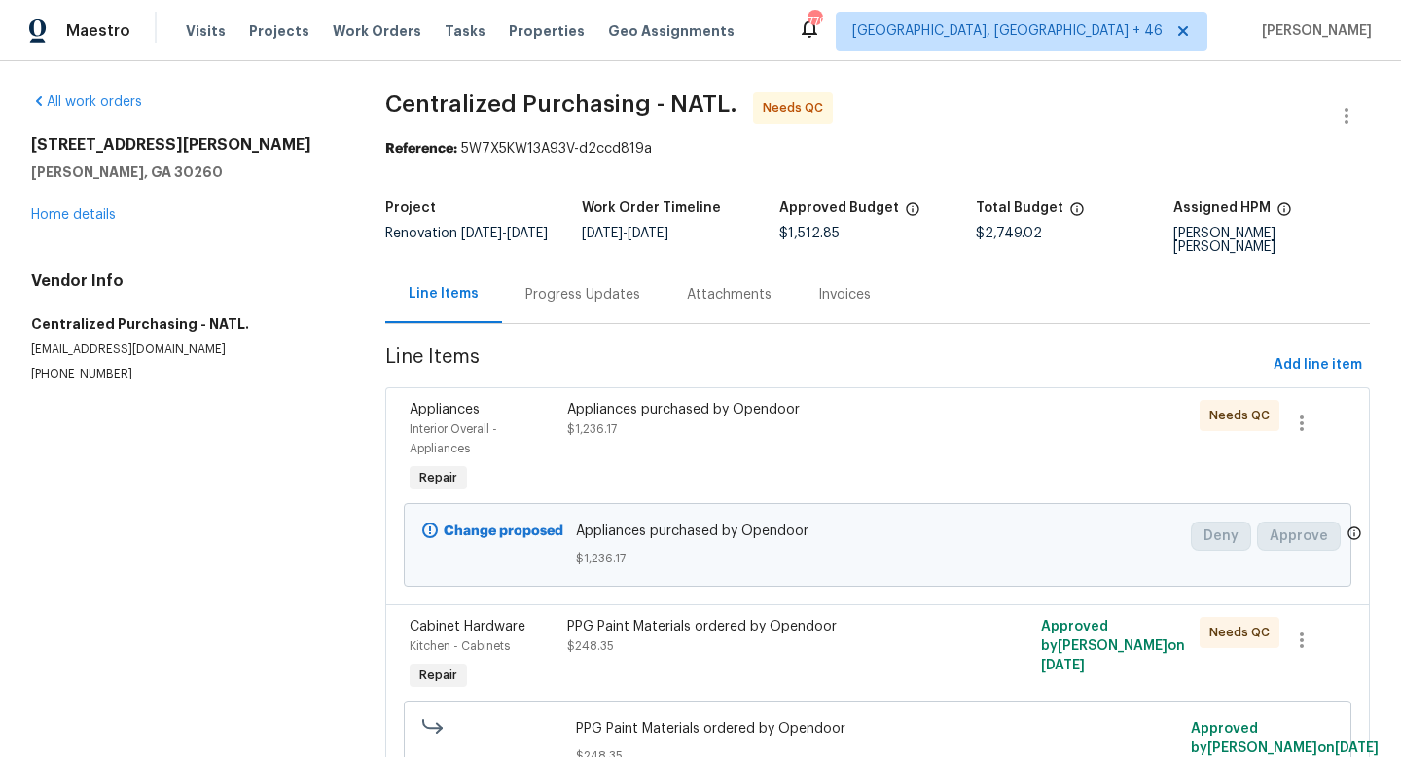
click at [625, 425] on div "Appliances purchased by Opendoor $1,236.17" at bounding box center [758, 419] width 383 height 39
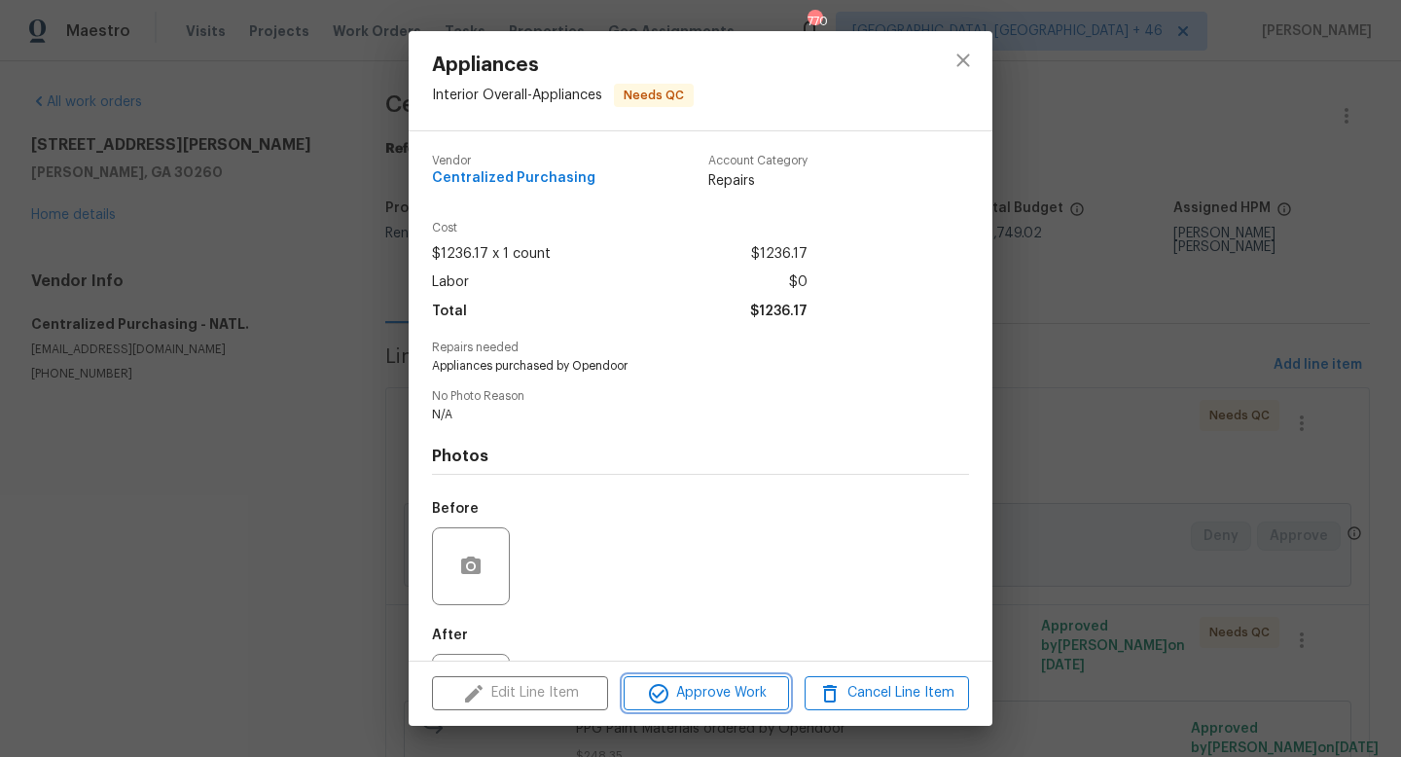
click at [696, 693] on span "Approve Work" at bounding box center [705, 693] width 153 height 24
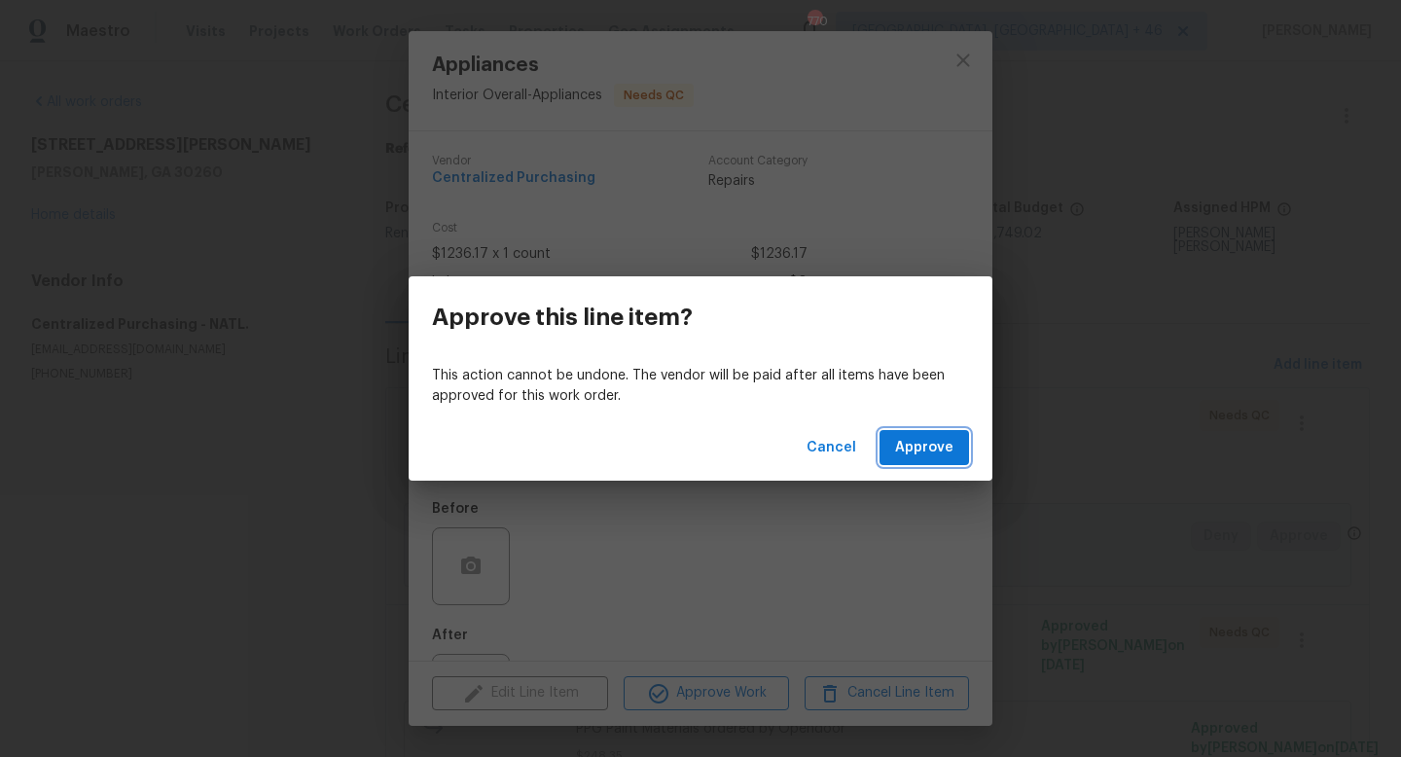
click at [901, 462] on button "Approve" at bounding box center [923, 448] width 89 height 36
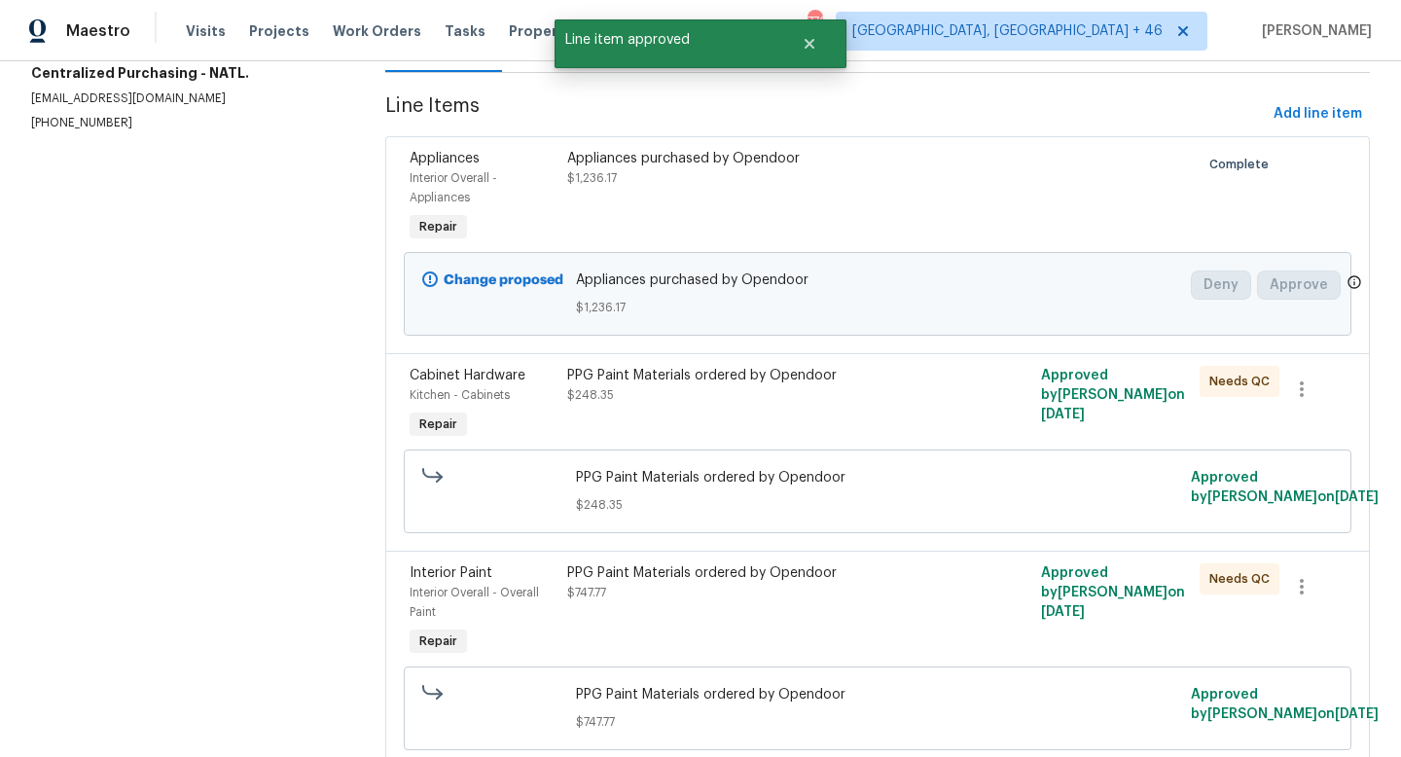
scroll to position [248, 0]
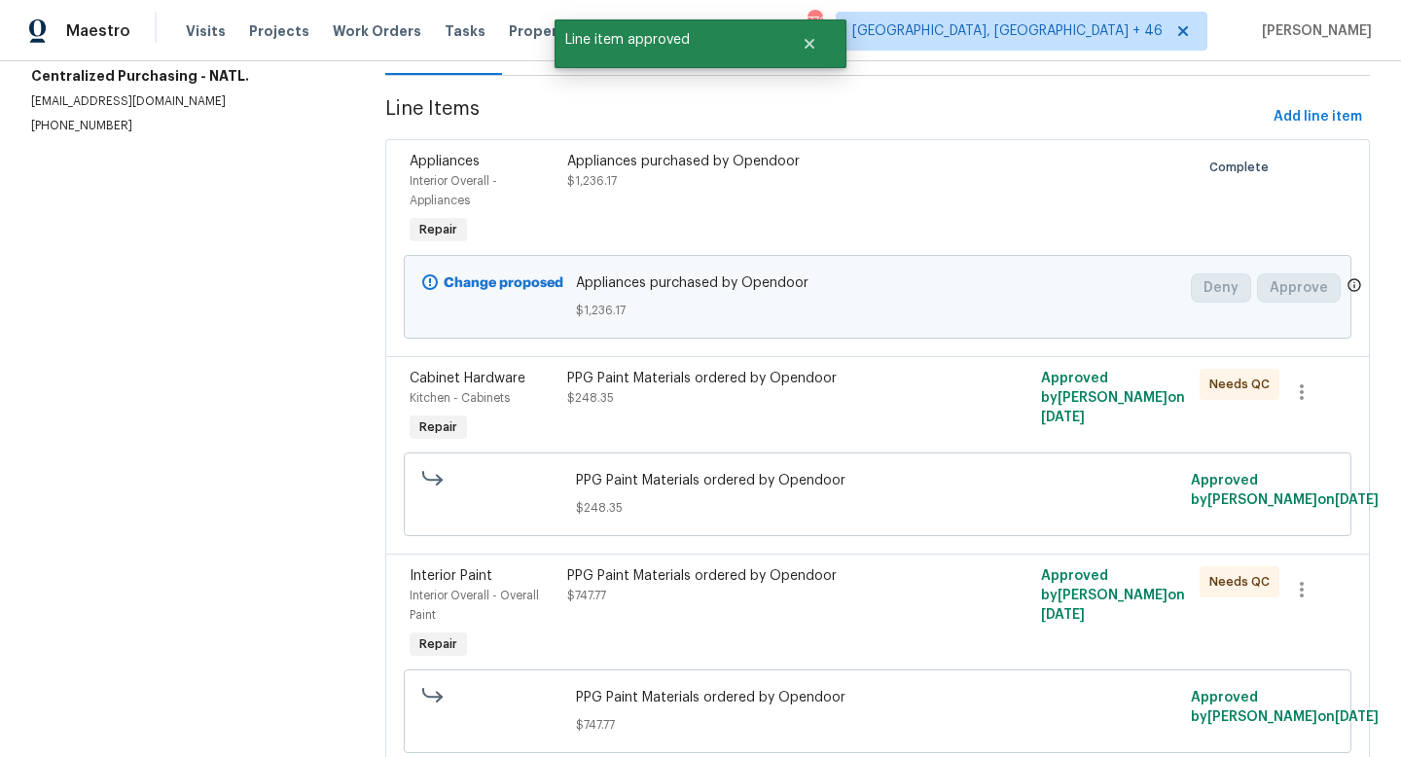
click at [721, 399] on div "PPG Paint Materials ordered by Opendoor $248.35" at bounding box center [758, 388] width 383 height 39
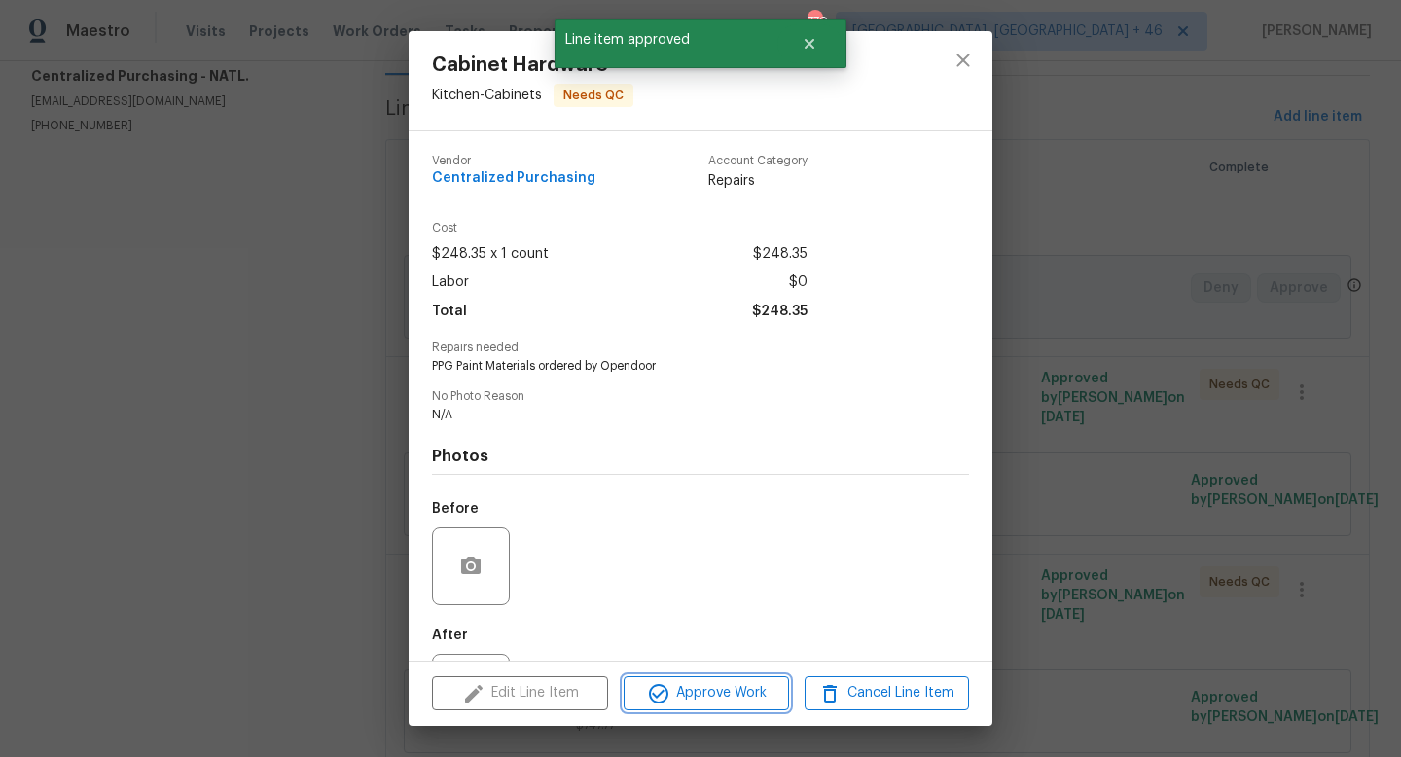
click at [674, 701] on span "Approve Work" at bounding box center [705, 693] width 153 height 24
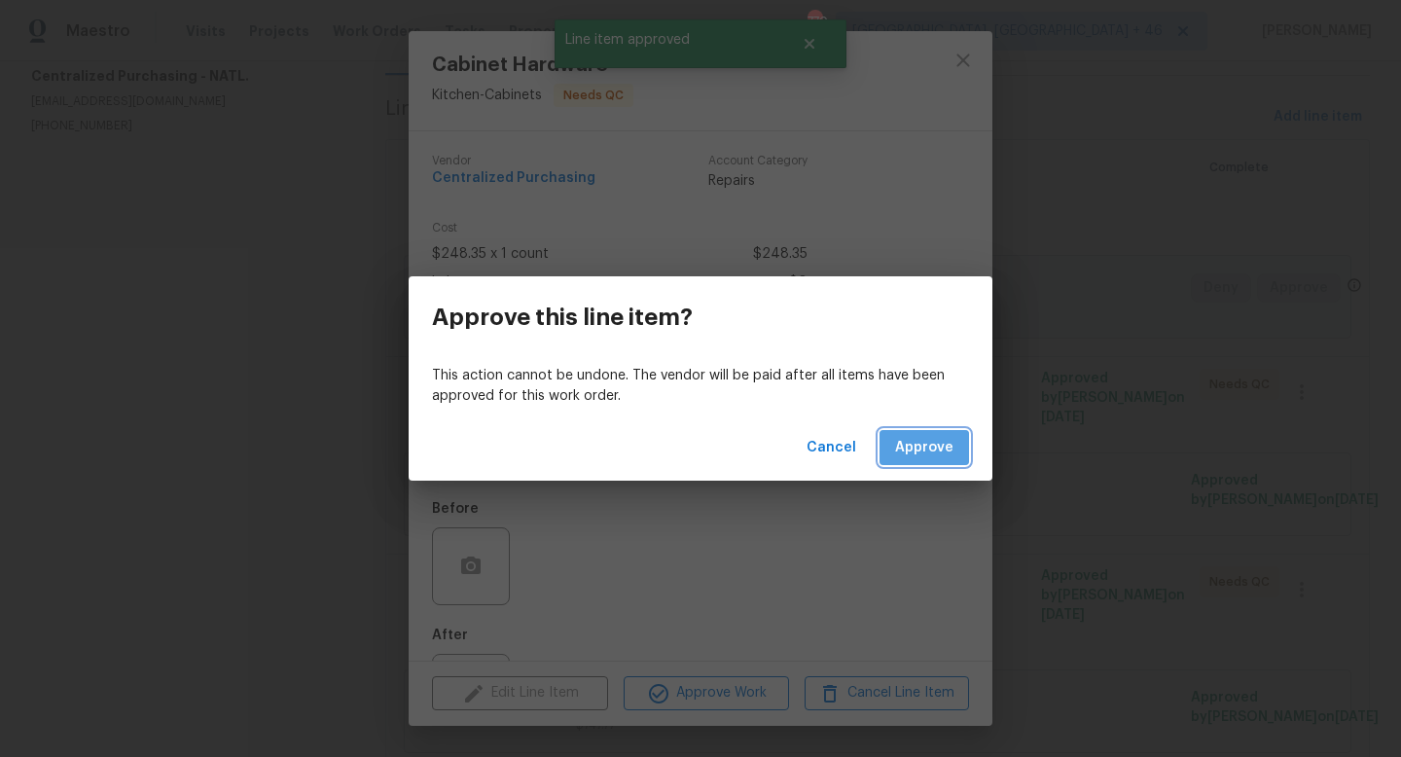
click at [944, 445] on span "Approve" at bounding box center [924, 448] width 58 height 24
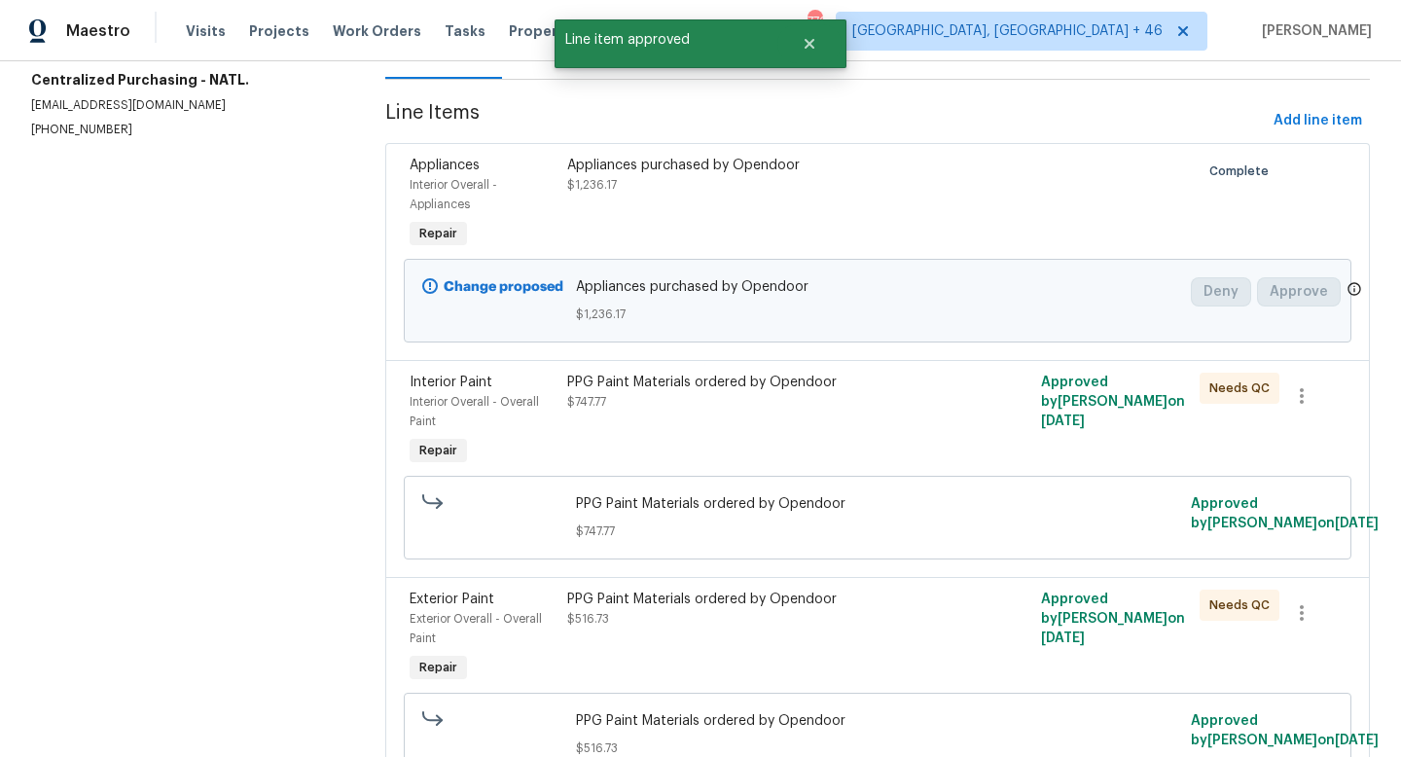
scroll to position [267, 0]
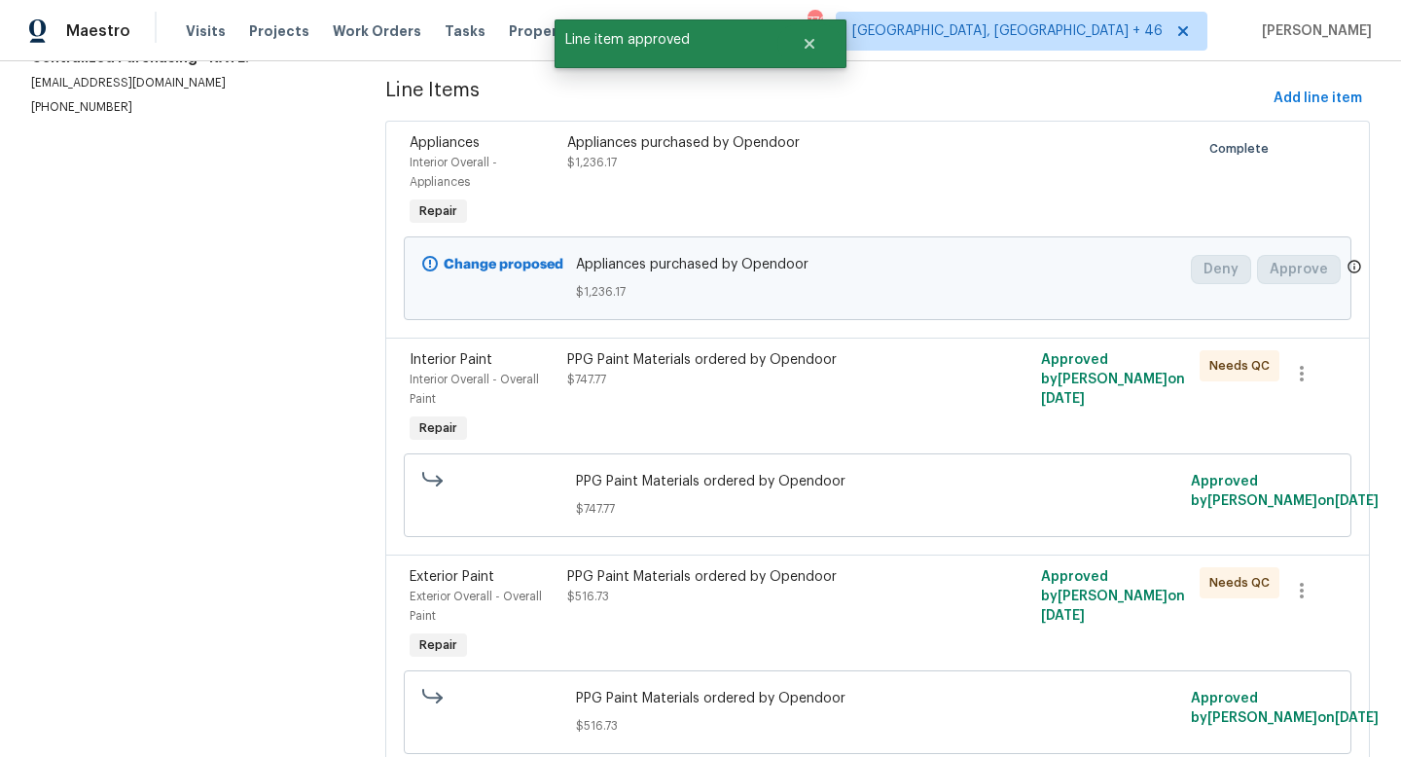
click at [721, 401] on div "PPG Paint Materials ordered by Opendoor $747.77" at bounding box center [758, 398] width 395 height 109
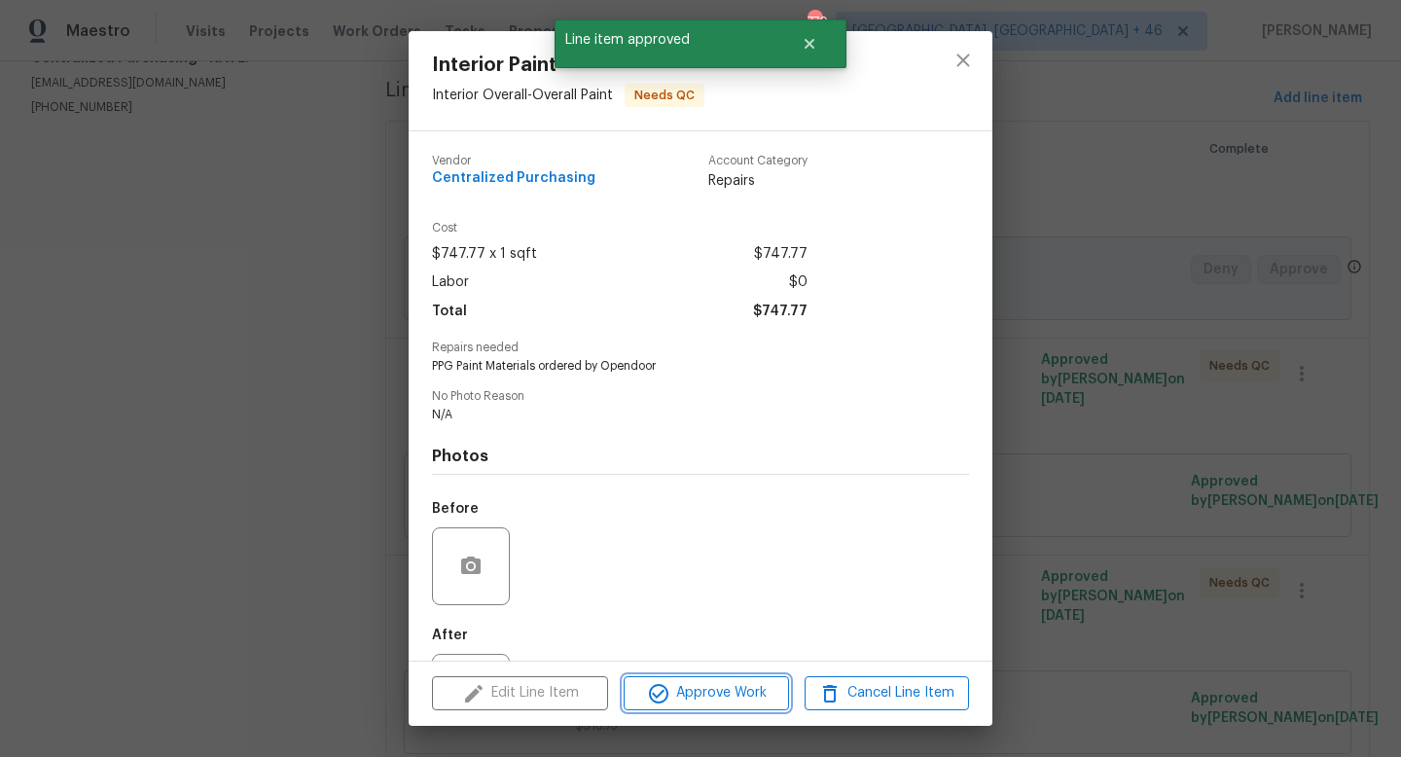
click at [698, 690] on span "Approve Work" at bounding box center [705, 693] width 153 height 24
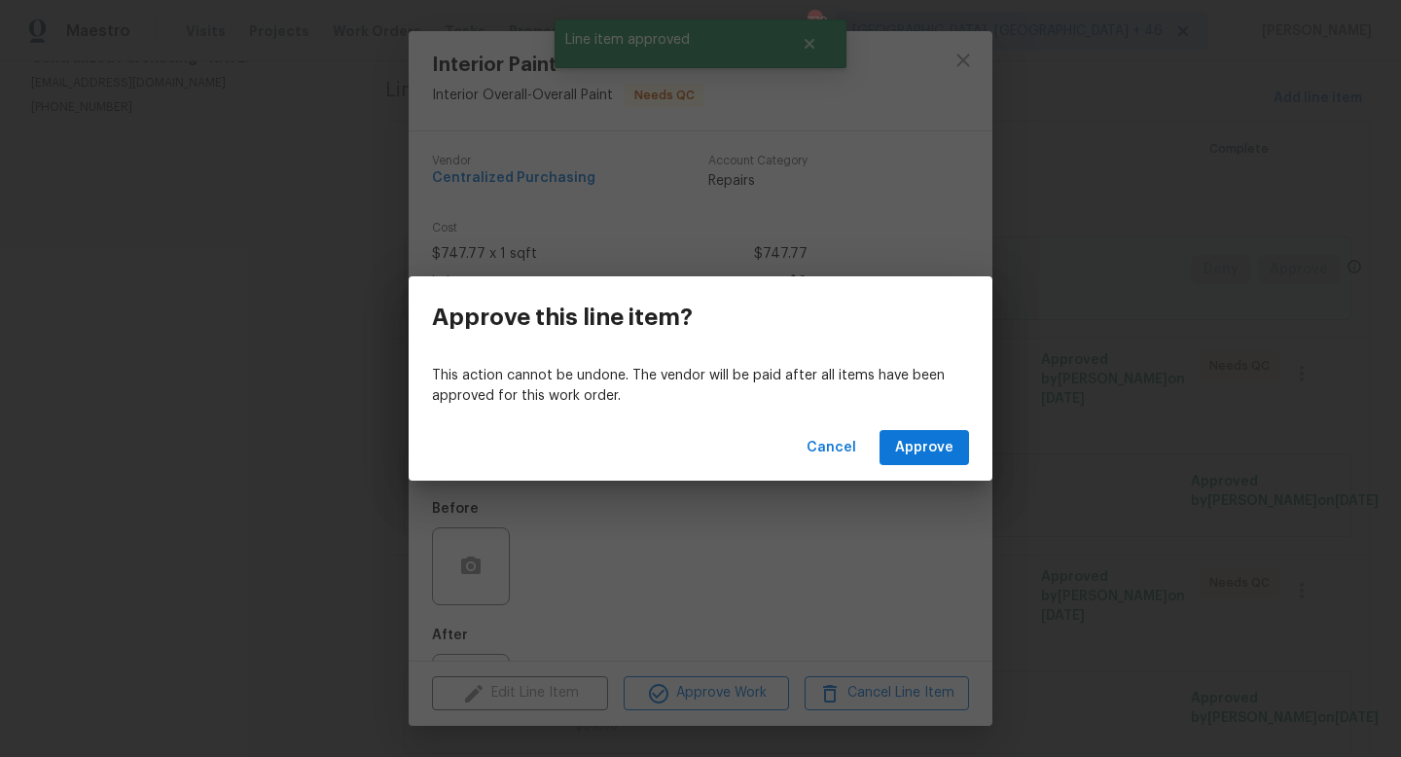
click at [936, 428] on div "Cancel Approve" at bounding box center [701, 447] width 584 height 67
click at [934, 439] on span "Approve" at bounding box center [924, 448] width 58 height 24
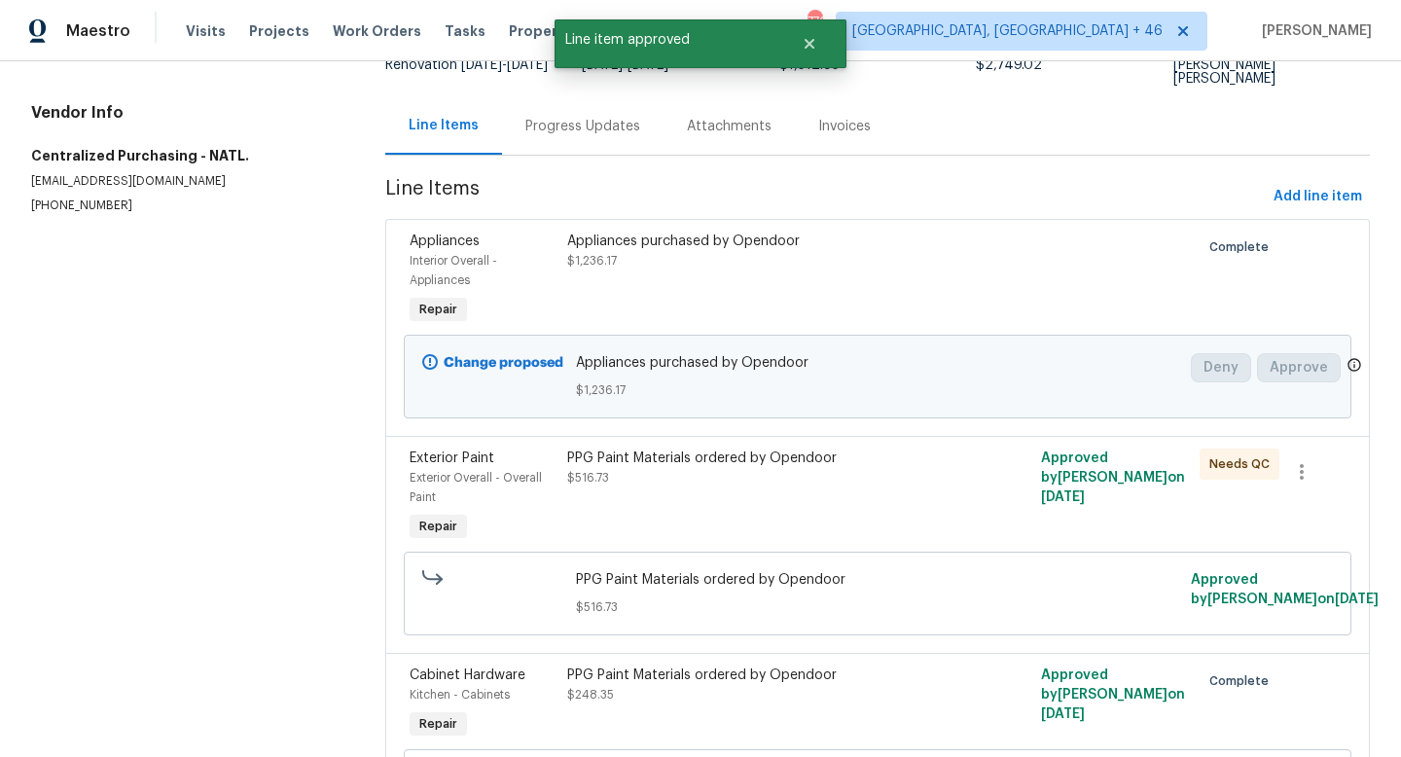
scroll to position [202, 0]
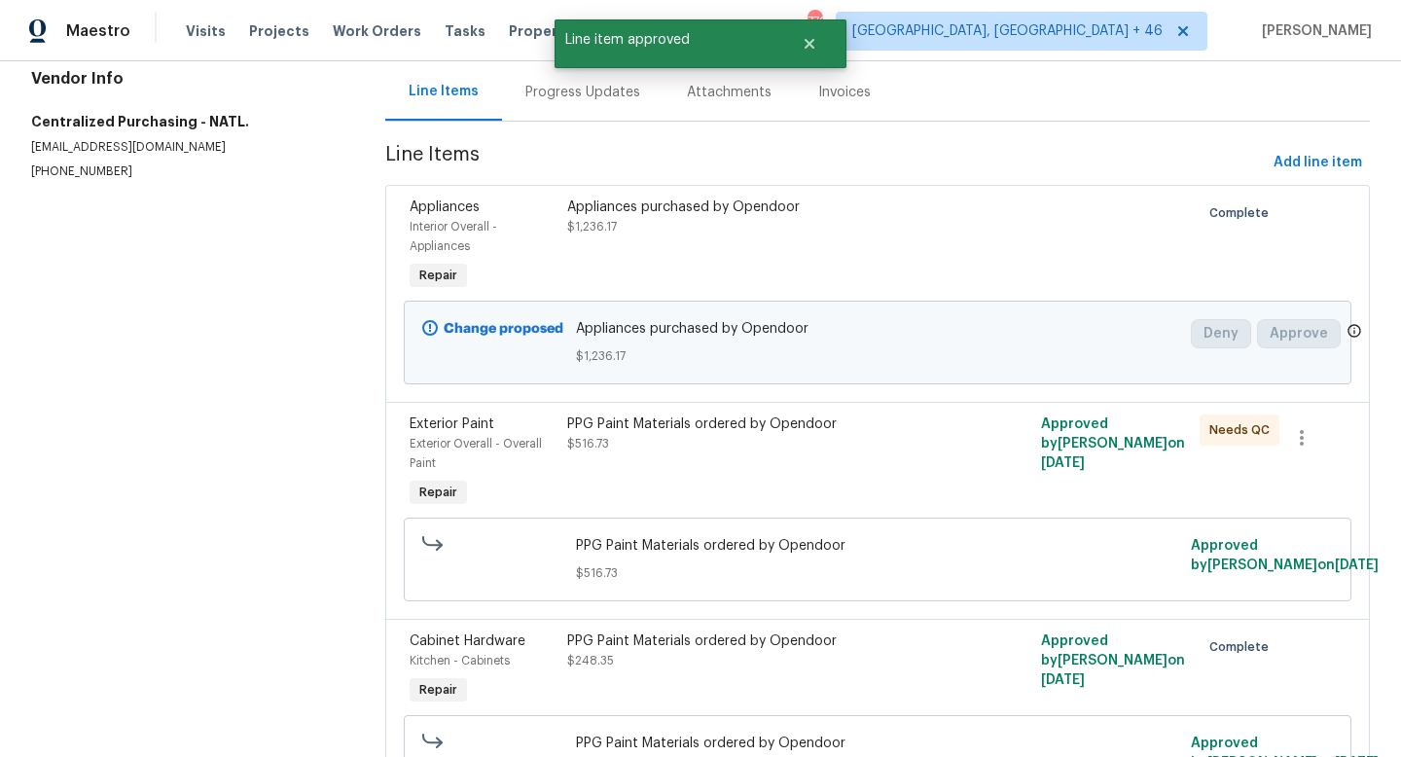
click at [792, 469] on div "PPG Paint Materials ordered by Opendoor $516.73" at bounding box center [758, 463] width 395 height 109
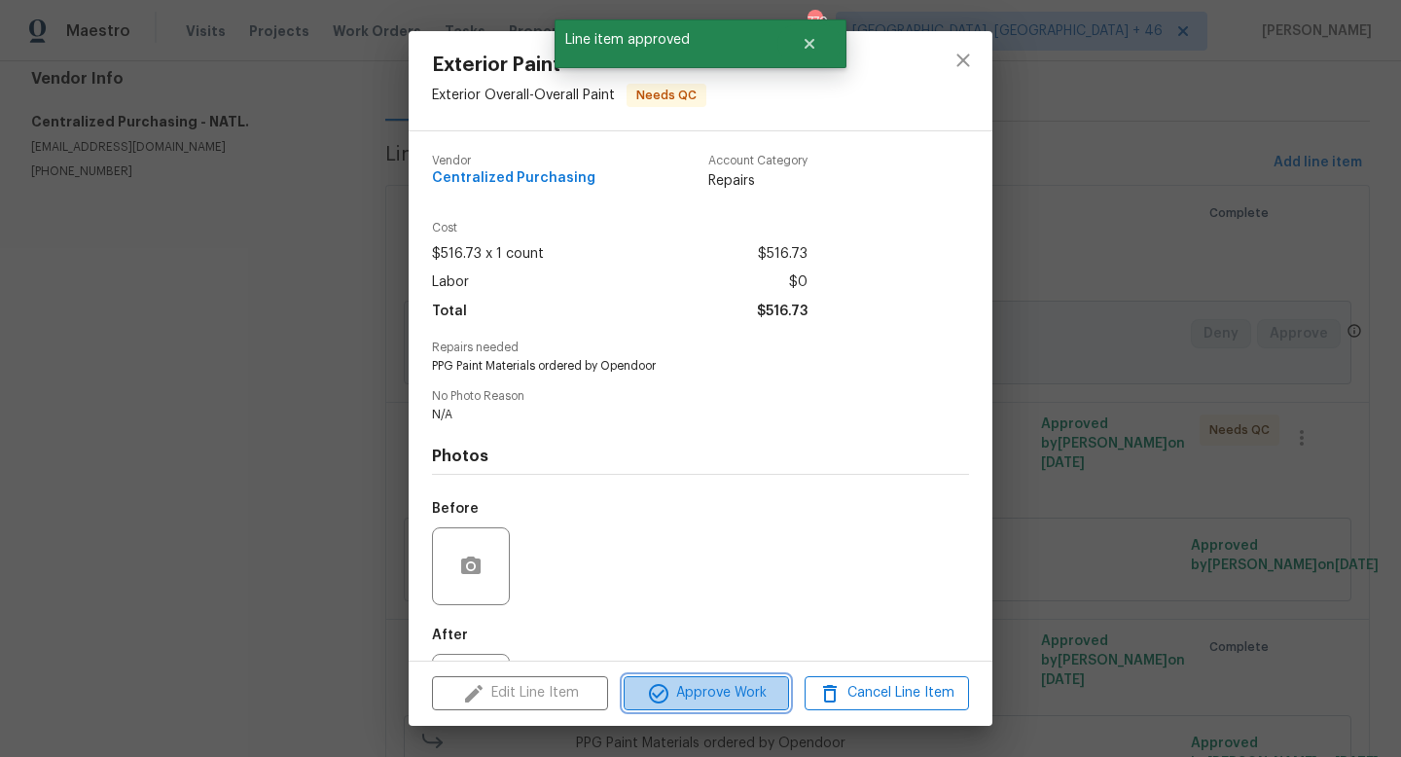
click at [735, 703] on span "Approve Work" at bounding box center [705, 693] width 153 height 24
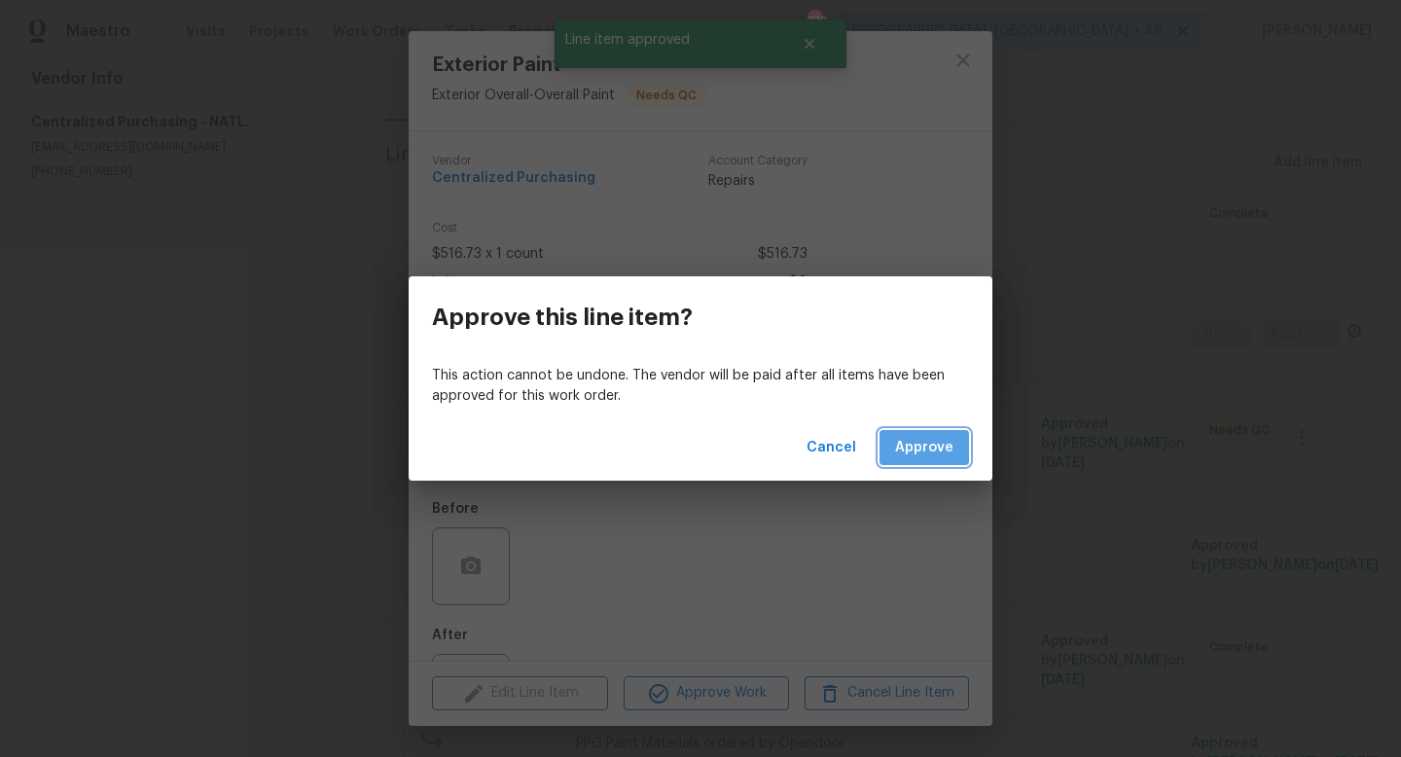
click at [915, 464] on button "Approve" at bounding box center [923, 448] width 89 height 36
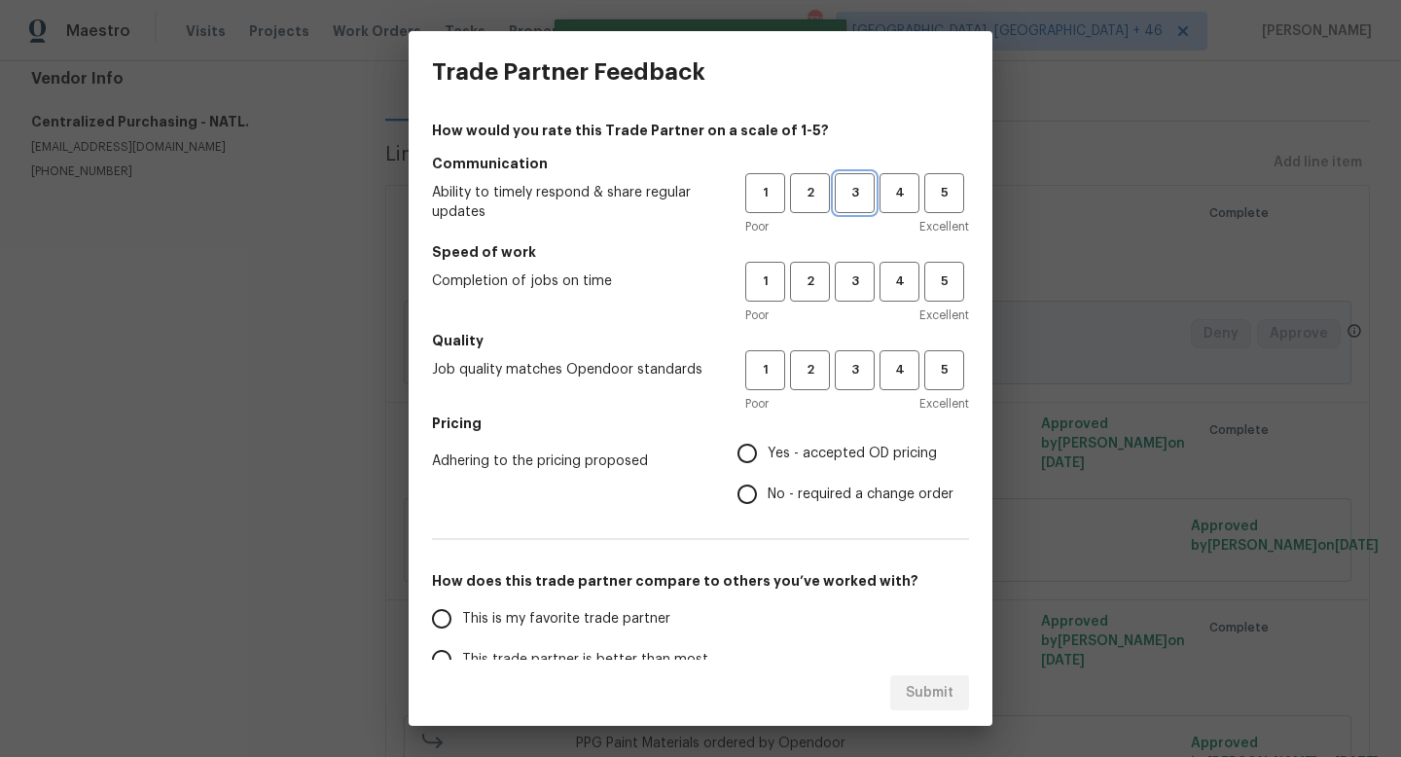
click at [846, 180] on button "3" at bounding box center [855, 193] width 40 height 40
click at [846, 271] on span "3" at bounding box center [855, 281] width 36 height 22
click at [845, 375] on span "3" at bounding box center [855, 370] width 36 height 22
click at [796, 462] on span "Yes - accepted OD pricing" at bounding box center [852, 454] width 169 height 20
click at [768, 462] on input "Yes - accepted OD pricing" at bounding box center [747, 453] width 41 height 41
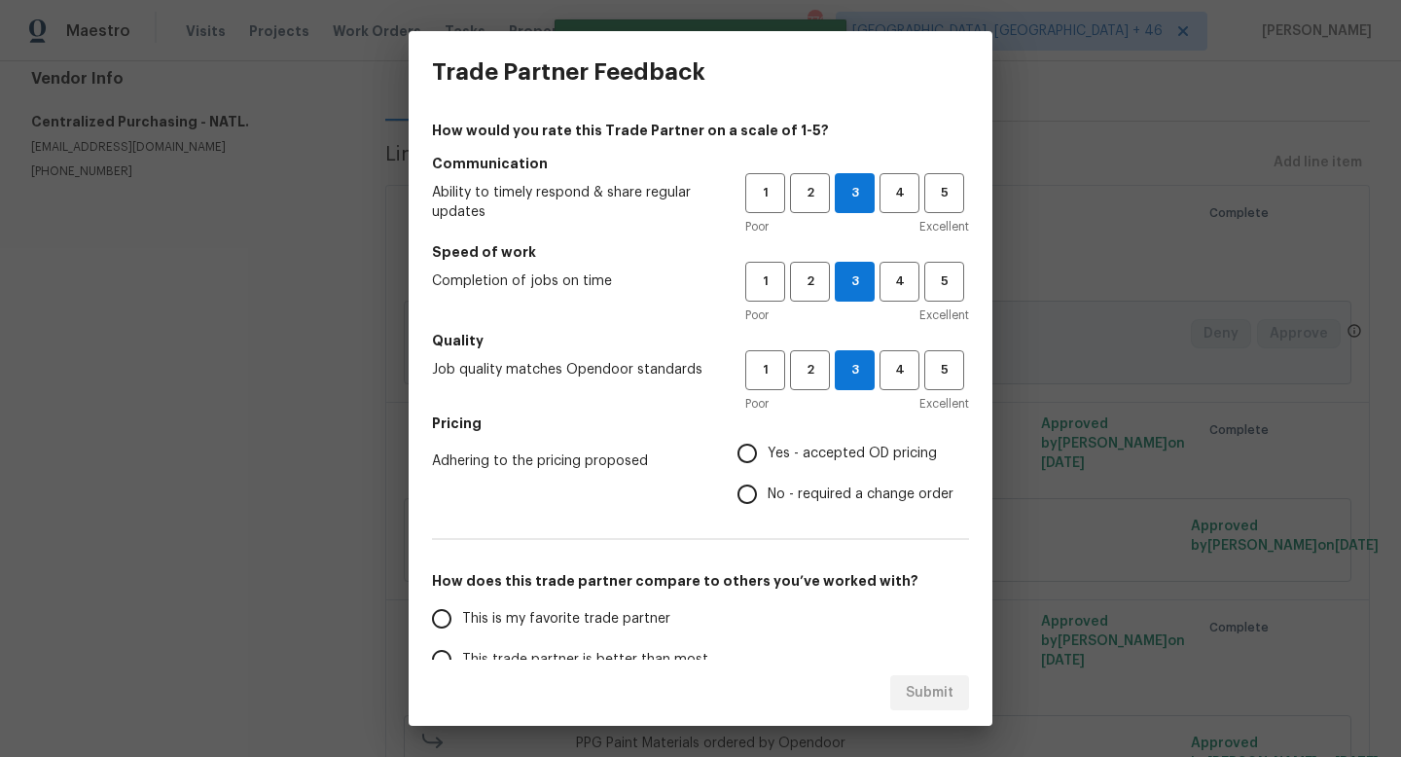
radio input "true"
click at [596, 620] on span "This is my favorite trade partner" at bounding box center [566, 619] width 208 height 20
click at [462, 620] on input "This is my favorite trade partner" at bounding box center [441, 618] width 41 height 41
click at [908, 664] on div "Submit" at bounding box center [701, 693] width 584 height 67
click at [908, 681] on span "Submit" at bounding box center [930, 693] width 48 height 24
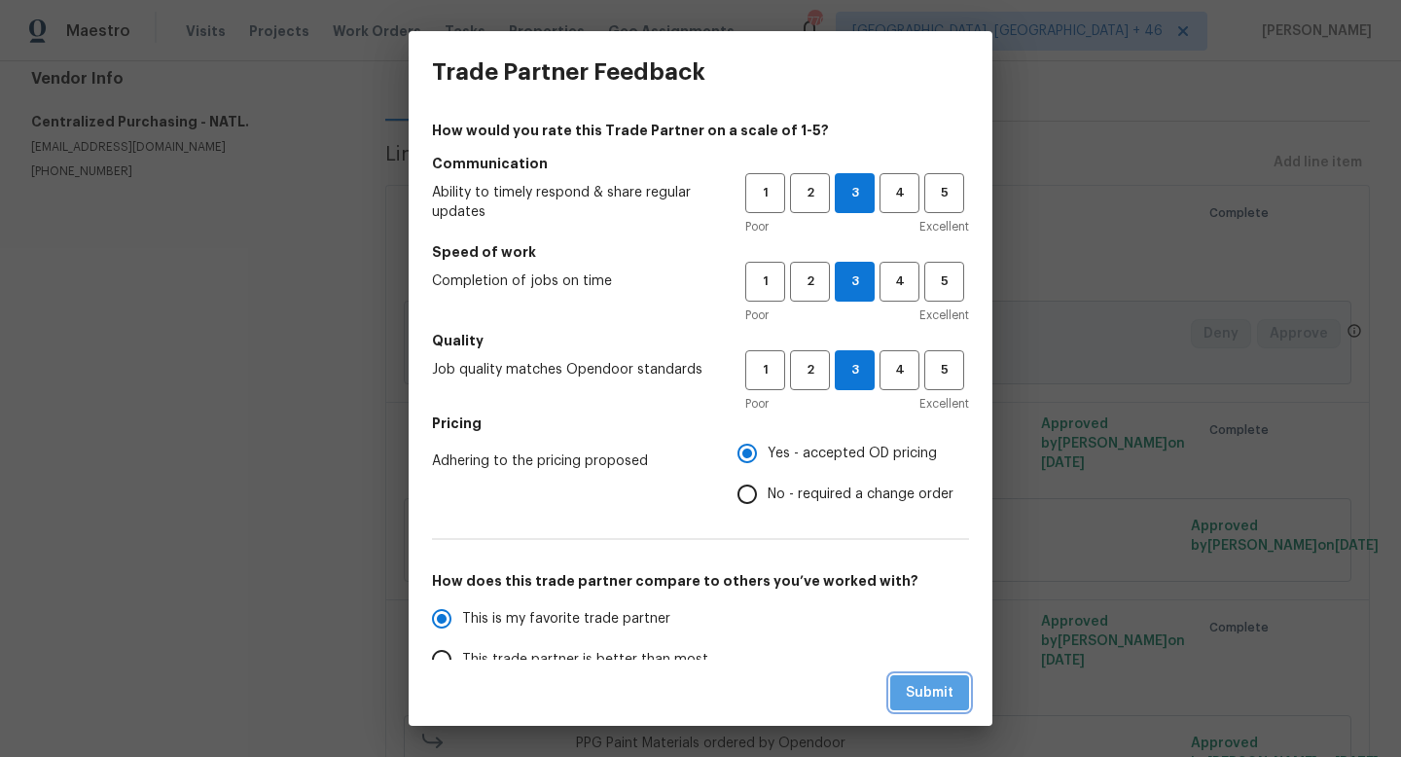
radio input "true"
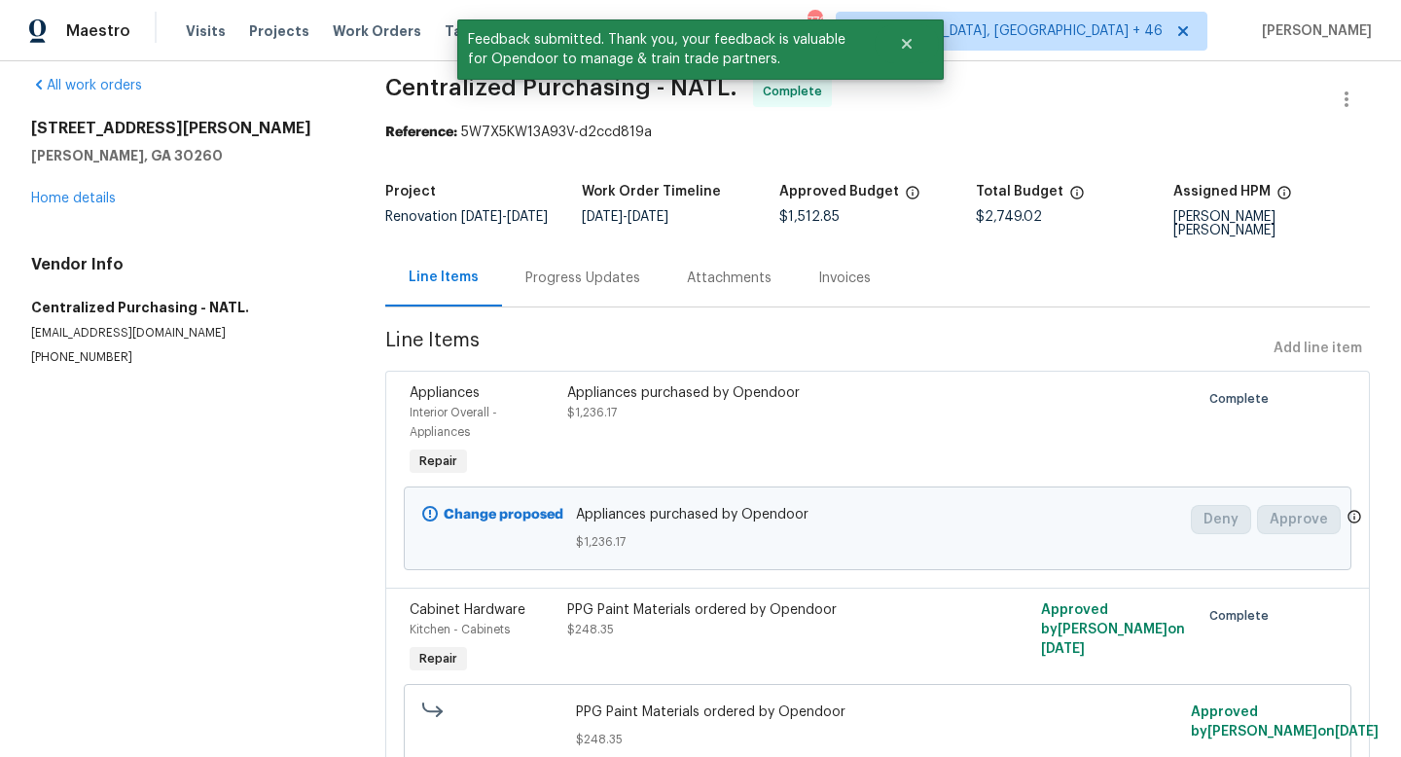
scroll to position [0, 0]
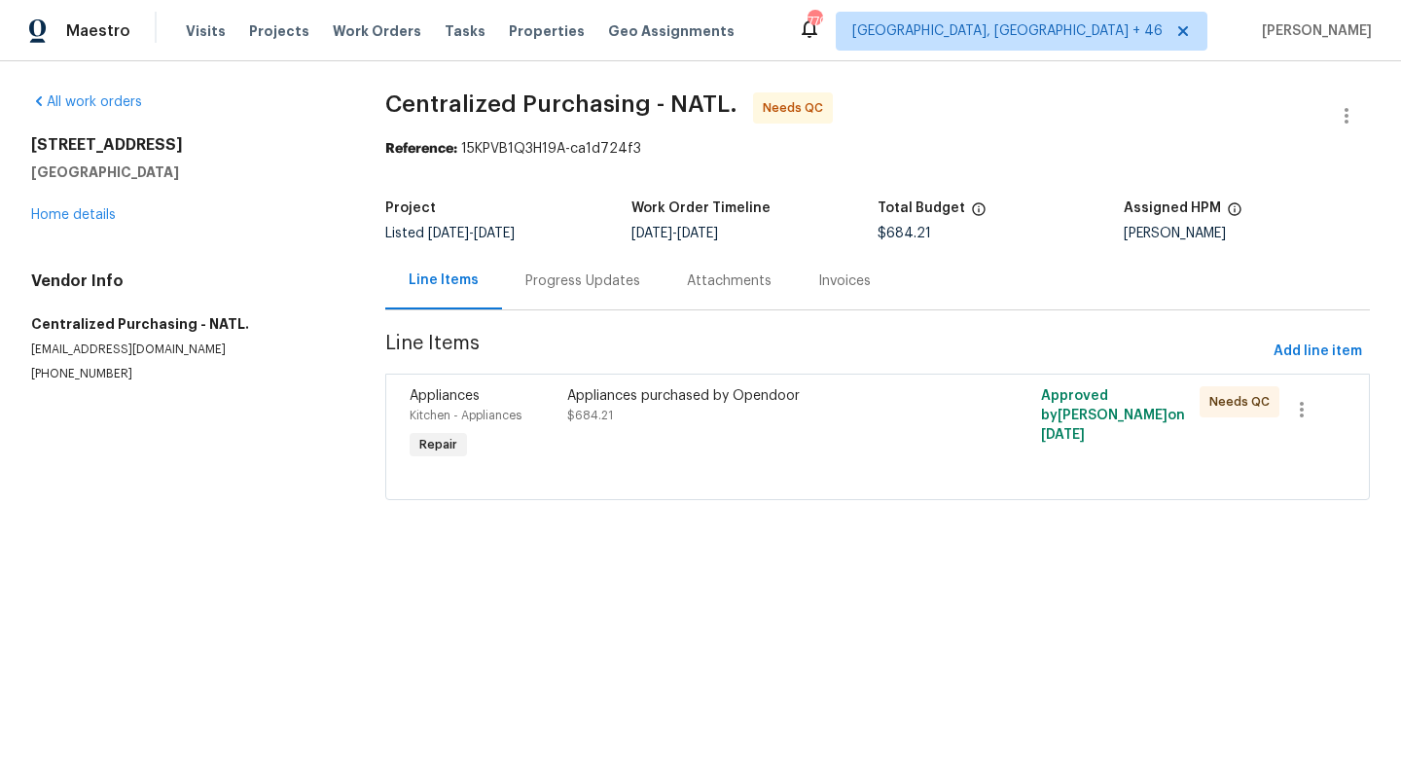
click at [703, 430] on div "Appliances purchased by Opendoor $684.21" at bounding box center [758, 424] width 395 height 89
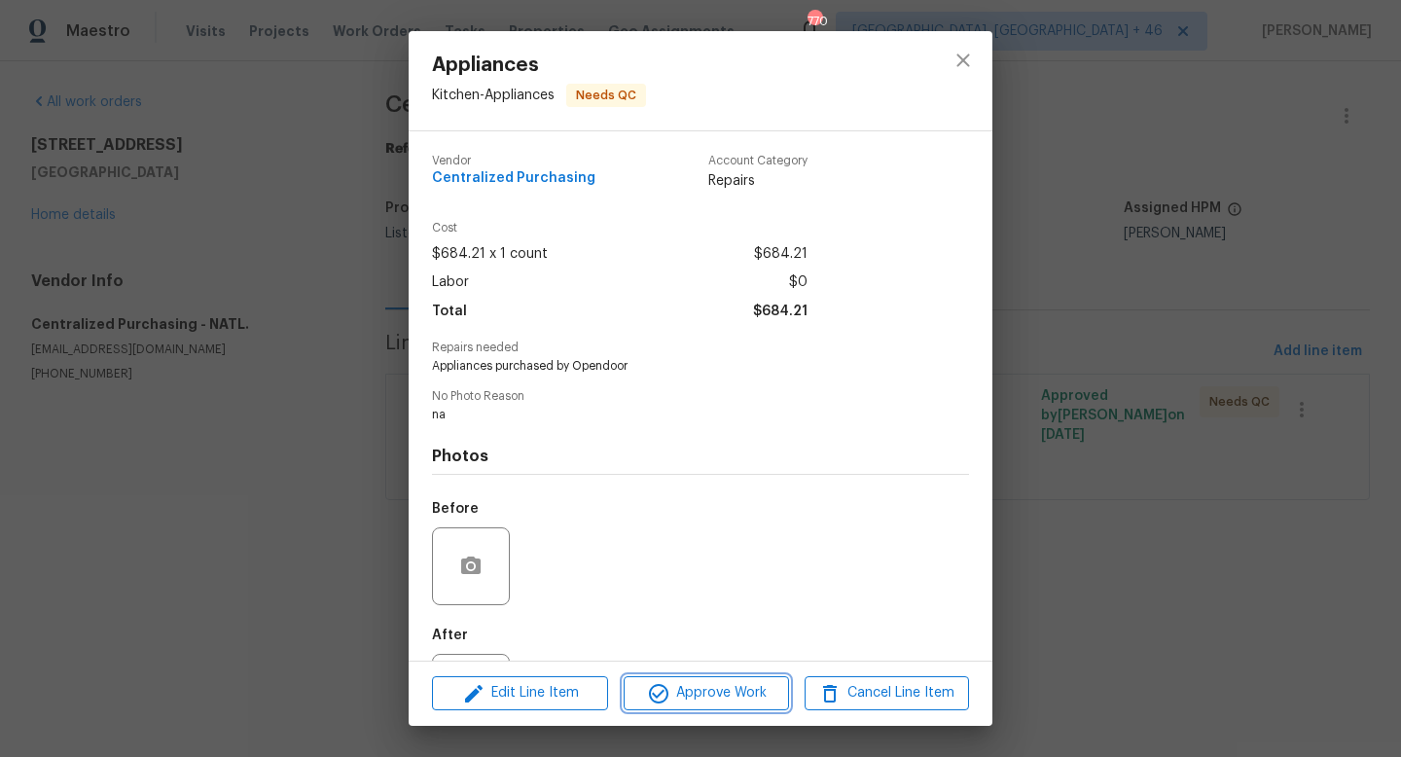
click at [687, 710] on div "Edit Line Item Approve Work Cancel Line Item" at bounding box center [701, 693] width 584 height 65
click at [678, 699] on span "Approve Work" at bounding box center [705, 693] width 153 height 24
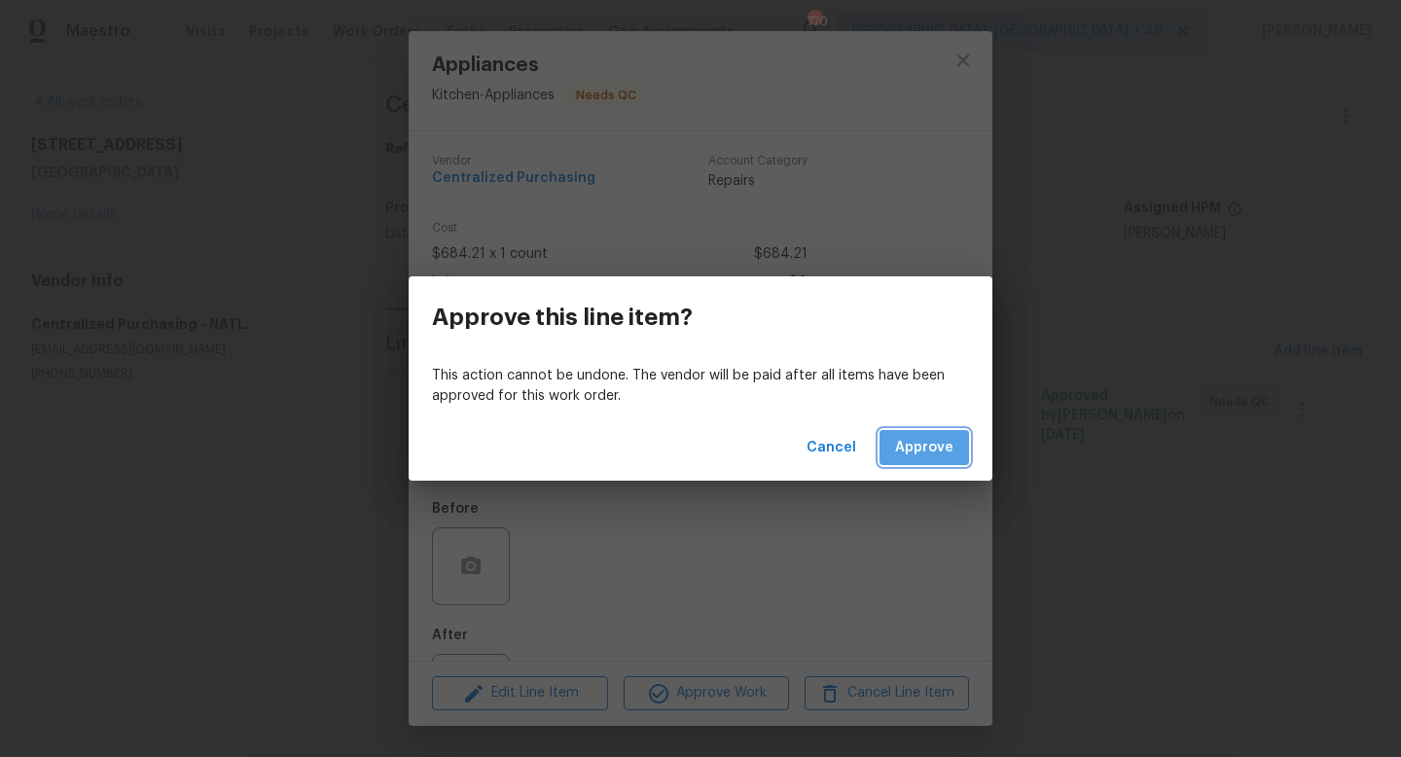
click at [927, 435] on button "Approve" at bounding box center [923, 448] width 89 height 36
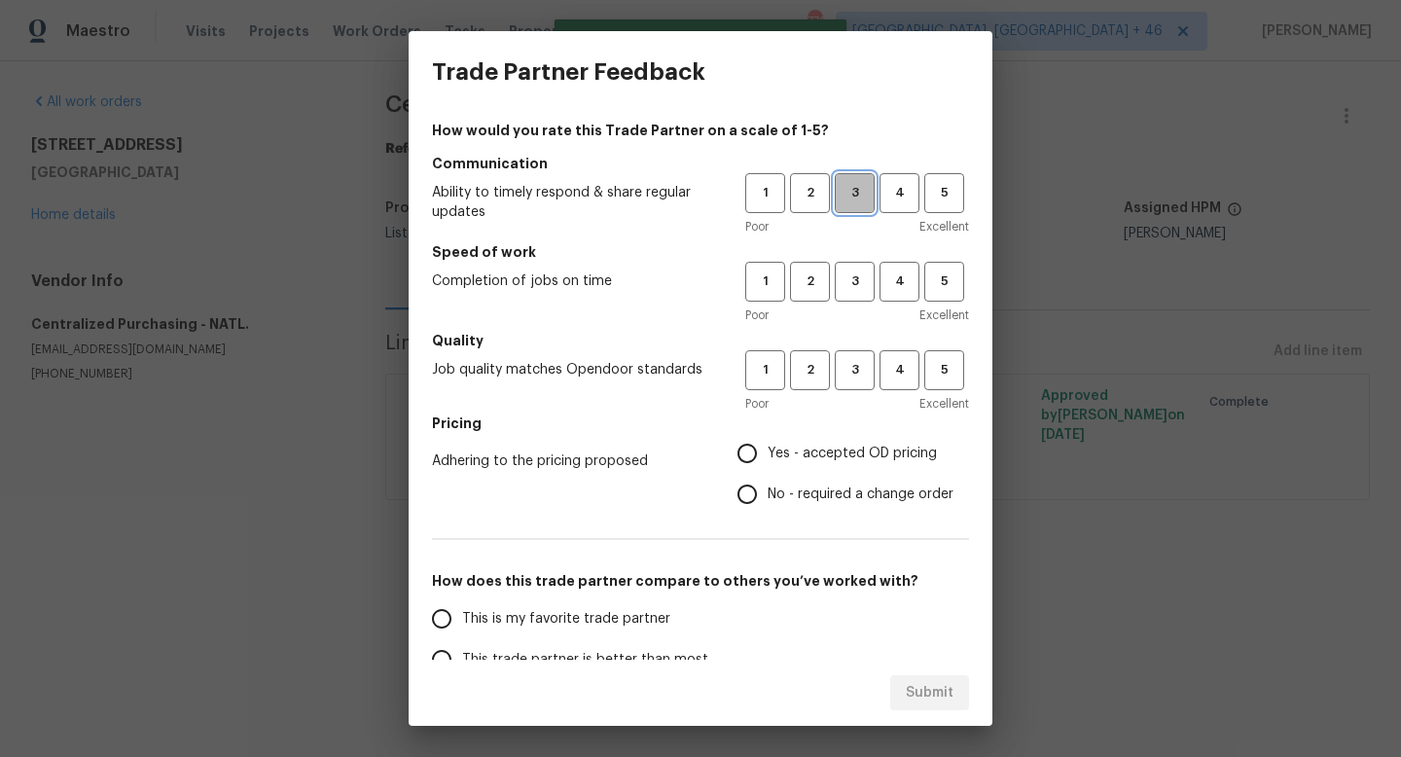
click at [856, 184] on span "3" at bounding box center [855, 193] width 36 height 22
click at [855, 269] on button "3" at bounding box center [855, 282] width 40 height 40
click at [855, 359] on span "3" at bounding box center [855, 370] width 36 height 22
click at [818, 447] on span "Yes - accepted OD pricing" at bounding box center [852, 454] width 169 height 20
click at [768, 447] on input "Yes - accepted OD pricing" at bounding box center [747, 453] width 41 height 41
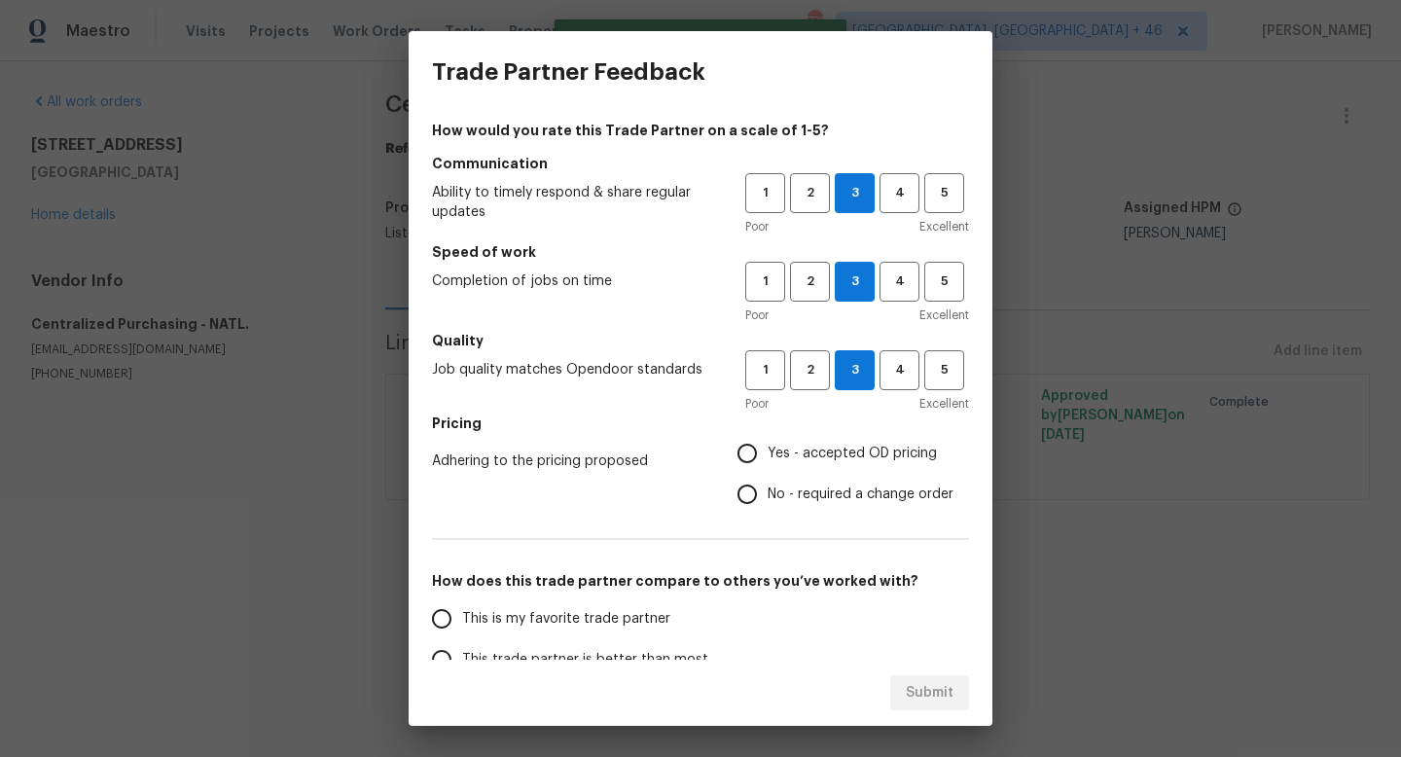
radio input "true"
click at [576, 632] on label "This is my favorite trade partner" at bounding box center [574, 618] width 307 height 41
click at [462, 632] on input "This is my favorite trade partner" at bounding box center [441, 618] width 41 height 41
click at [914, 685] on span "Submit" at bounding box center [930, 693] width 48 height 24
radio input "true"
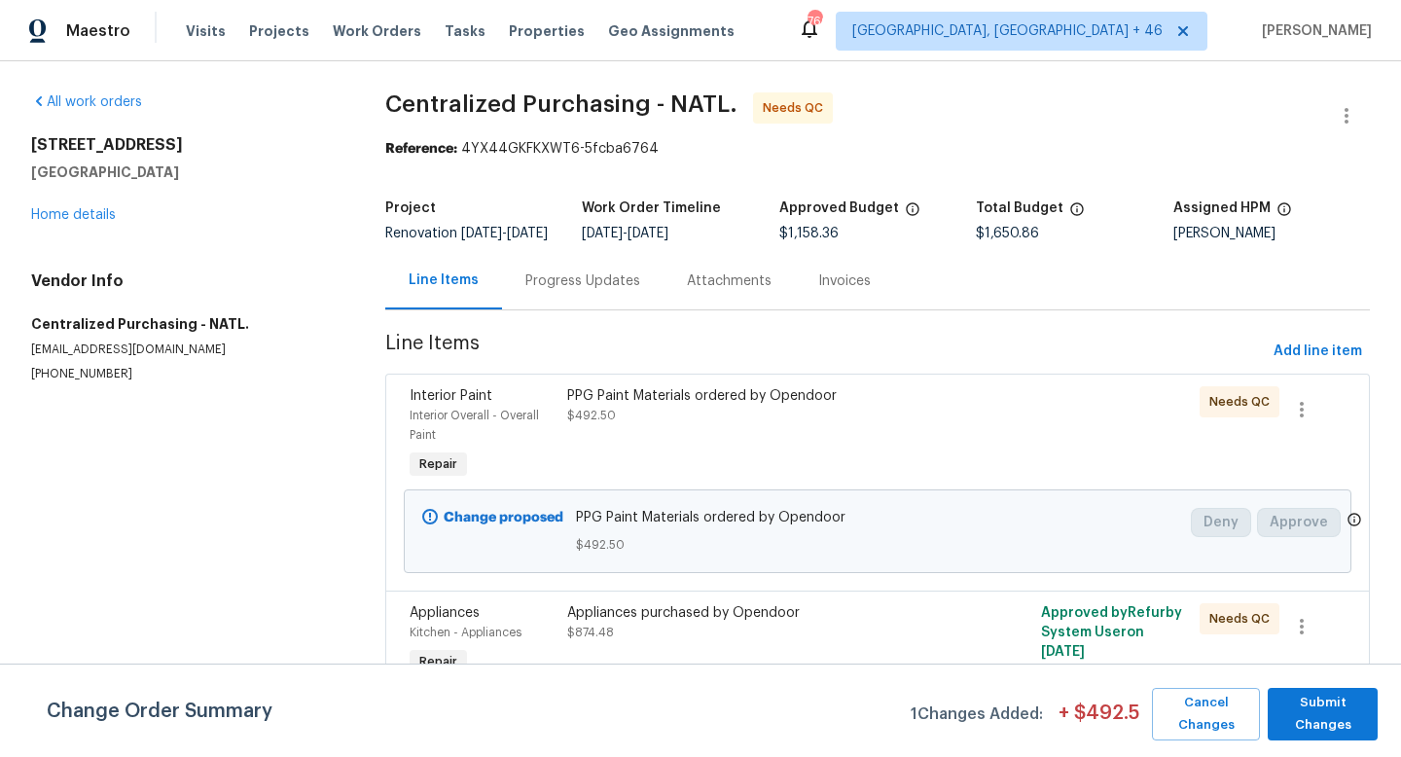
click at [619, 425] on div "PPG Paint Materials ordered by Opendoor $492.50" at bounding box center [758, 405] width 383 height 39
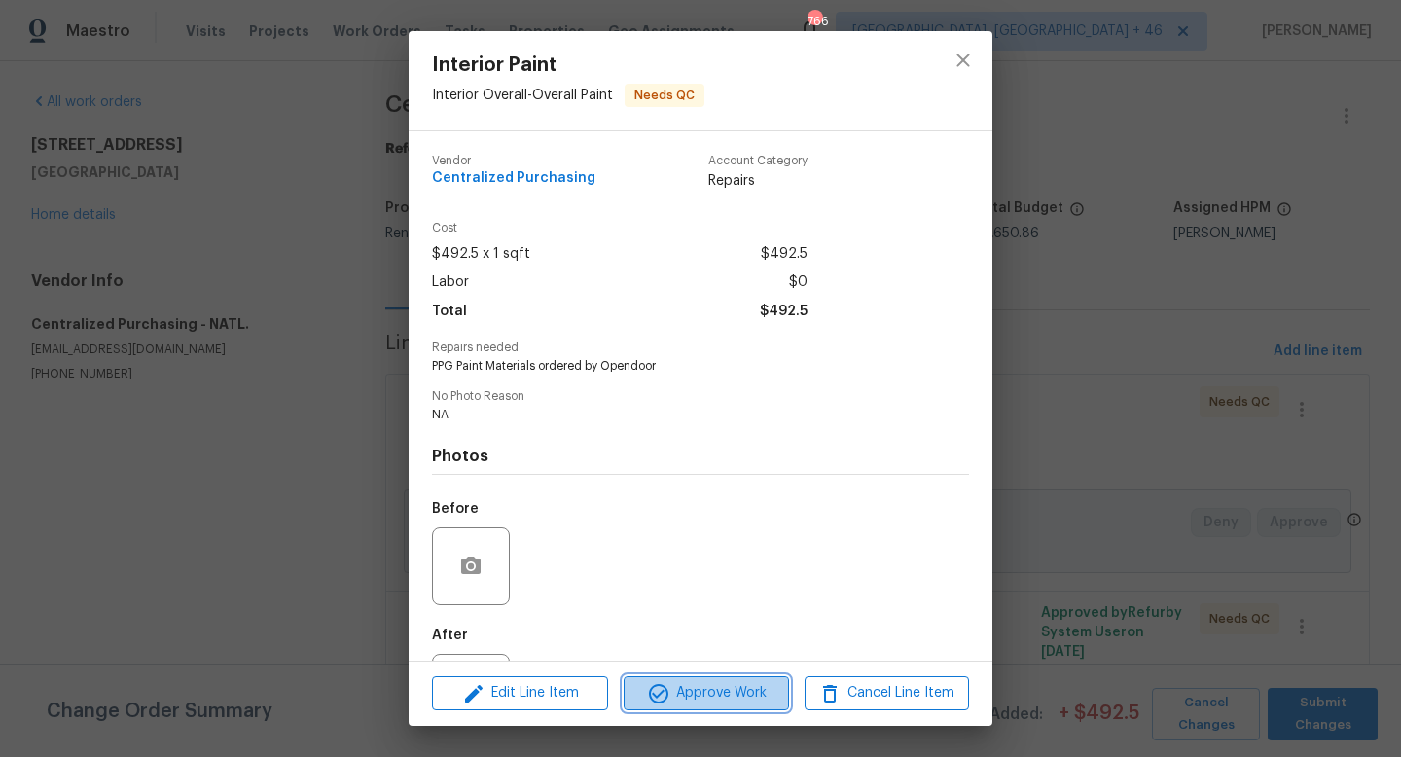
click at [669, 696] on icon "button" at bounding box center [658, 693] width 23 height 23
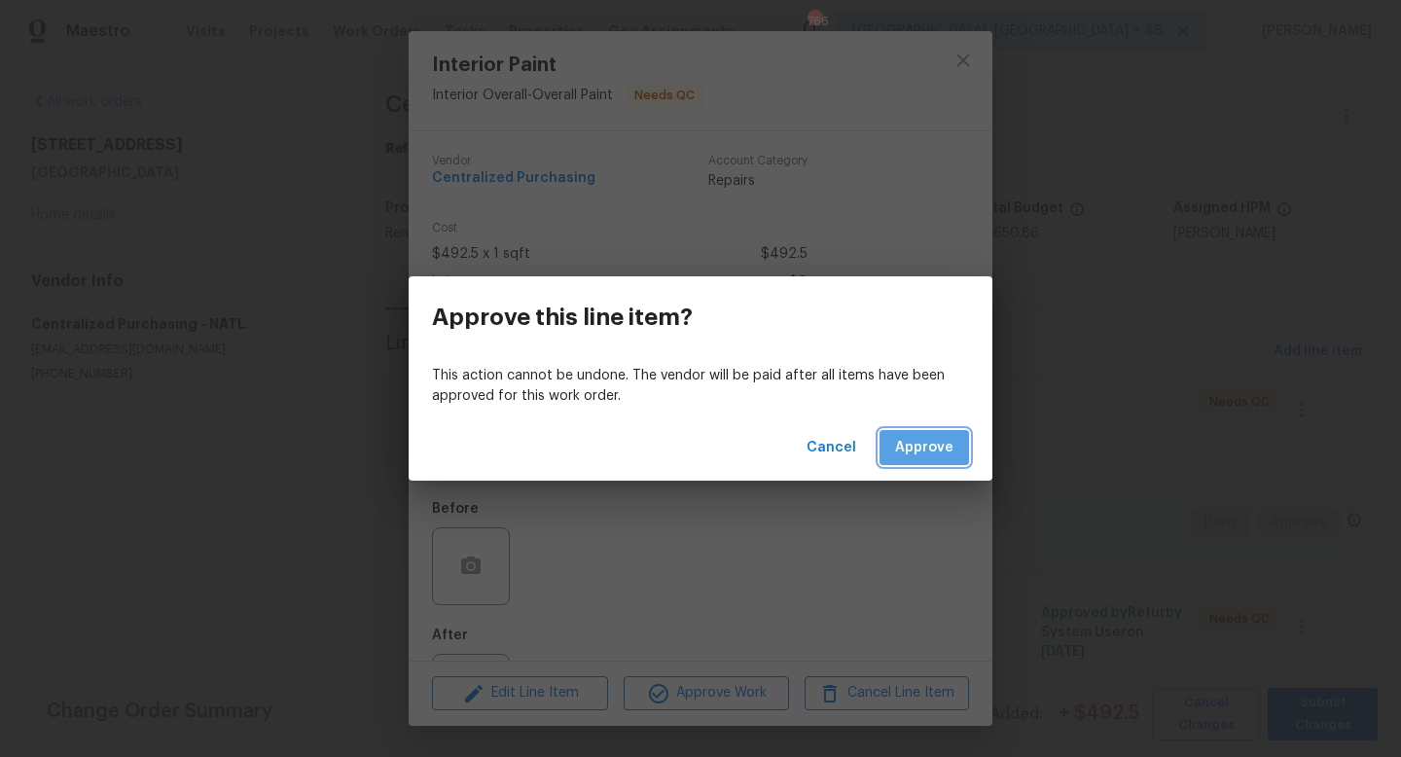
click at [932, 444] on span "Approve" at bounding box center [924, 448] width 58 height 24
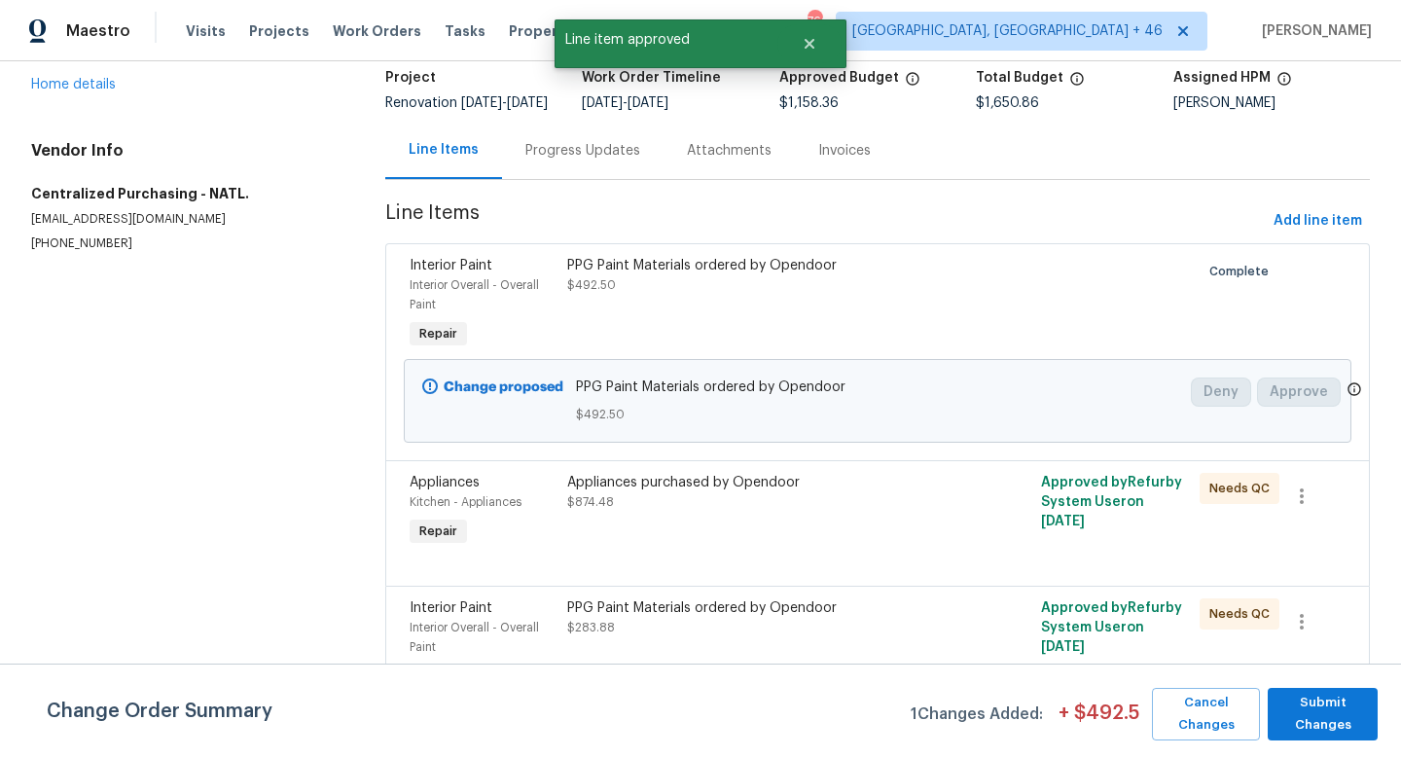
scroll to position [175, 0]
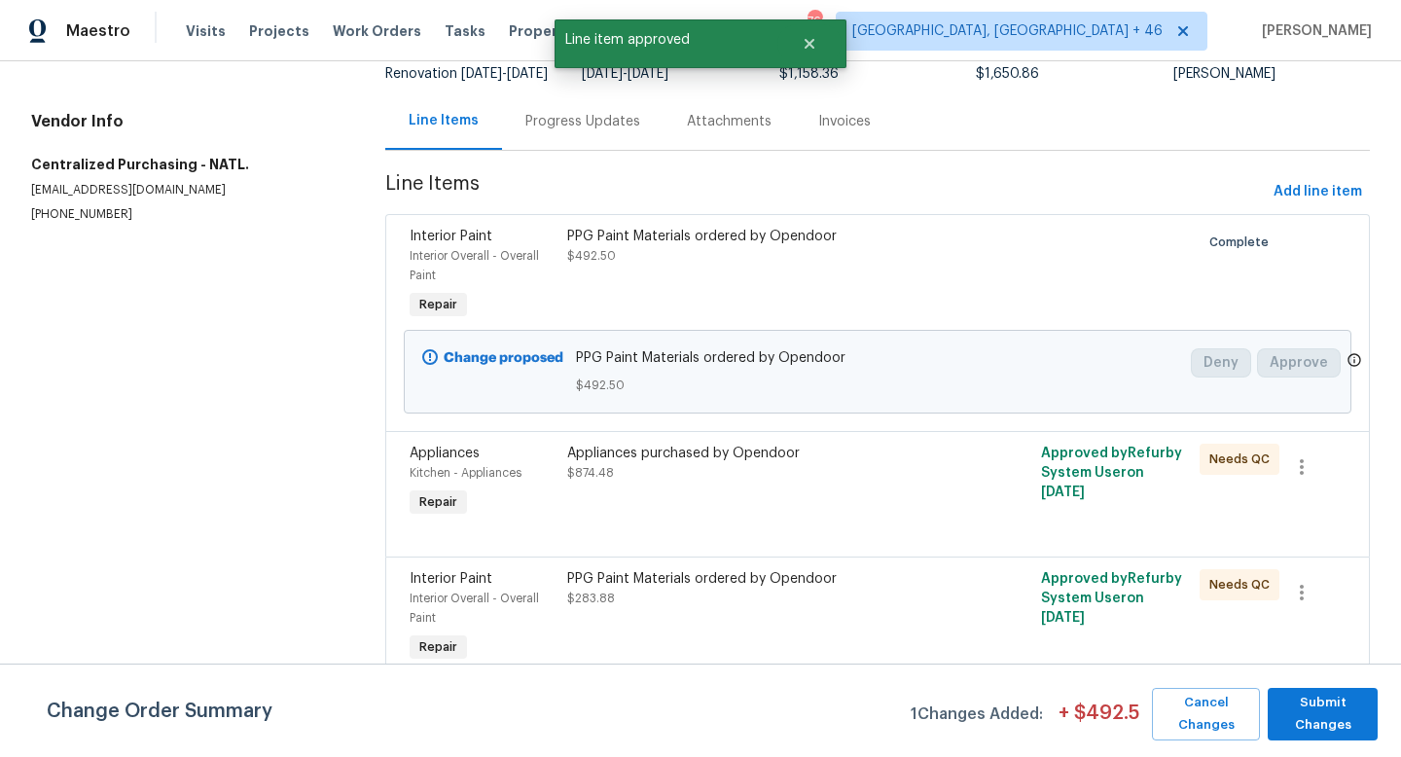
click at [720, 472] on div "Appliances purchased by Opendoor $874.48" at bounding box center [758, 463] width 383 height 39
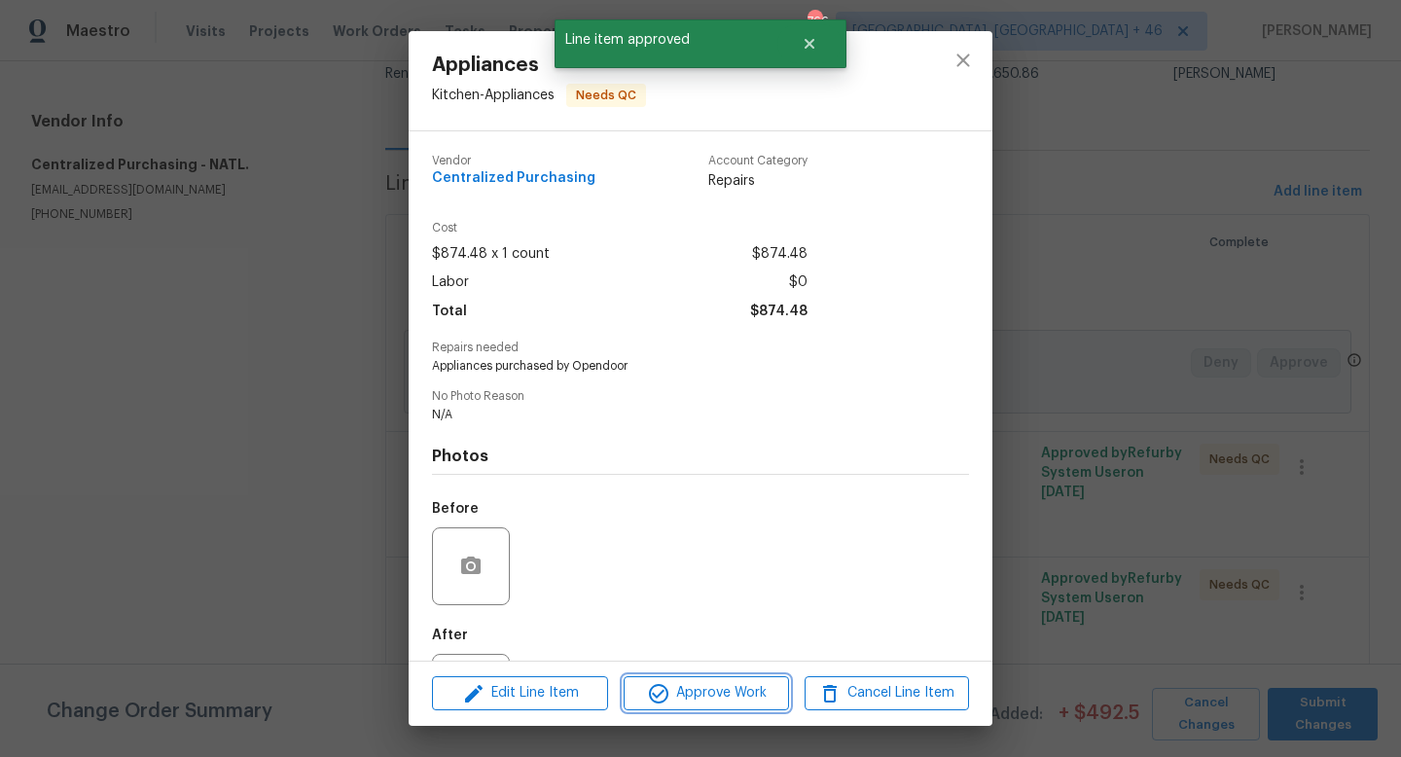
click at [689, 676] on button "Approve Work" at bounding box center [706, 693] width 164 height 34
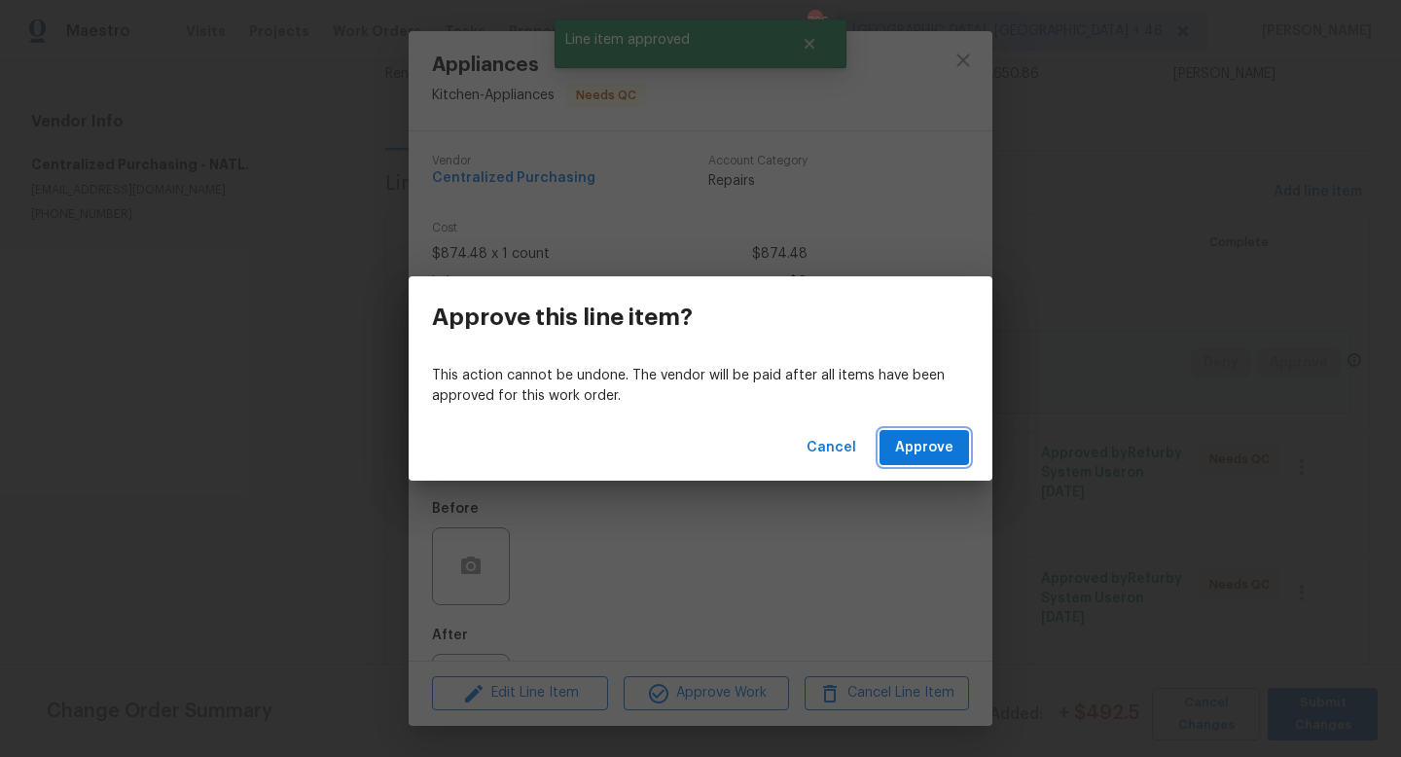
click at [909, 450] on span "Approve" at bounding box center [924, 448] width 58 height 24
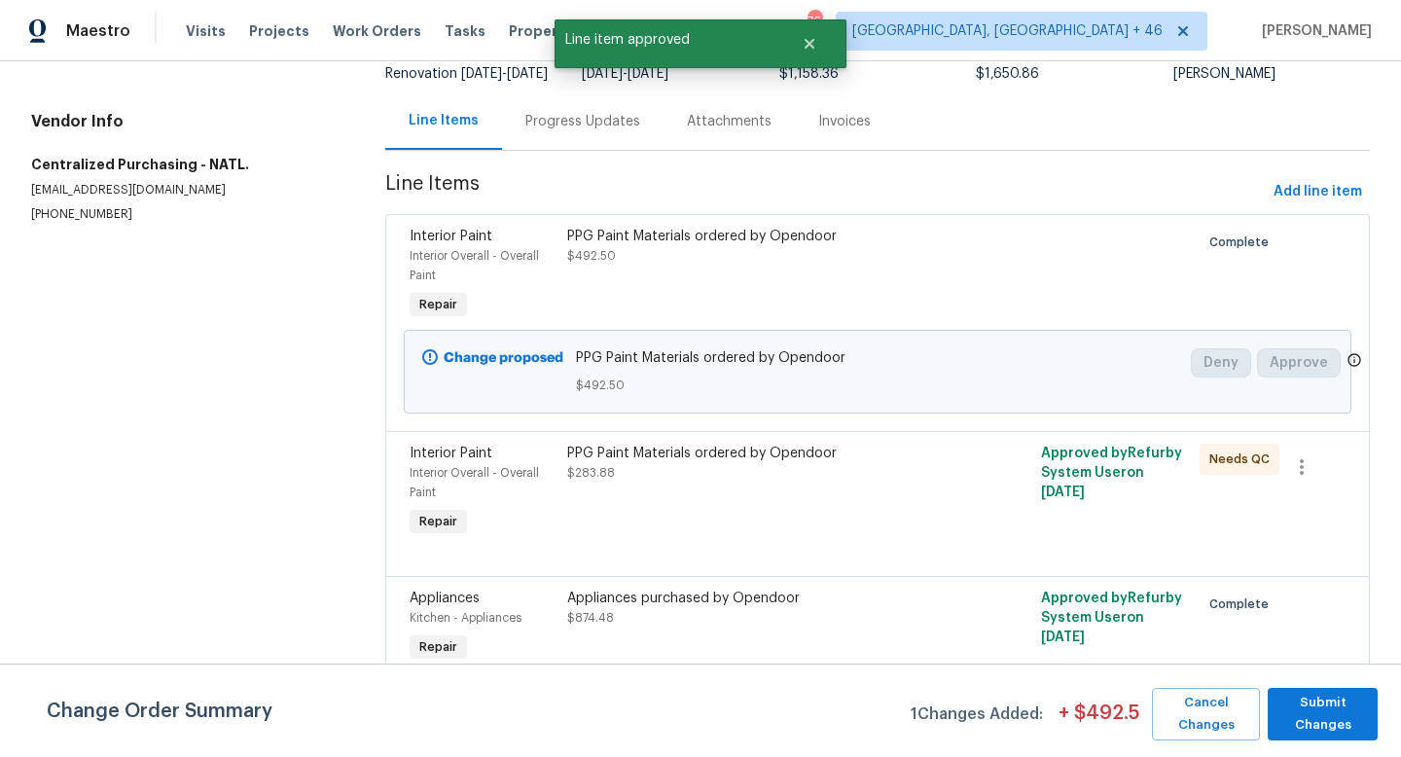
click at [710, 463] on div "PPG Paint Materials ordered by Opendoor $283.88" at bounding box center [758, 463] width 383 height 39
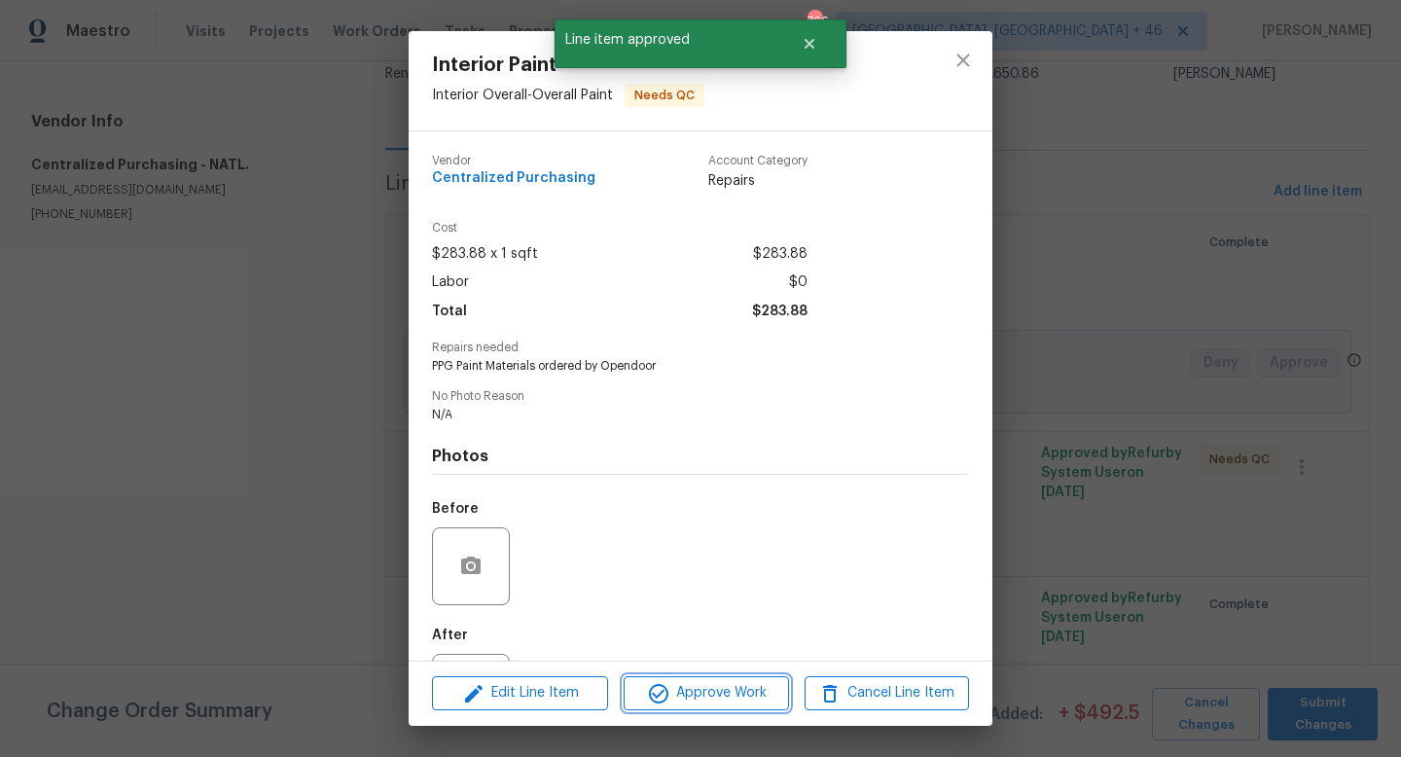
click at [691, 700] on span "Approve Work" at bounding box center [705, 693] width 153 height 24
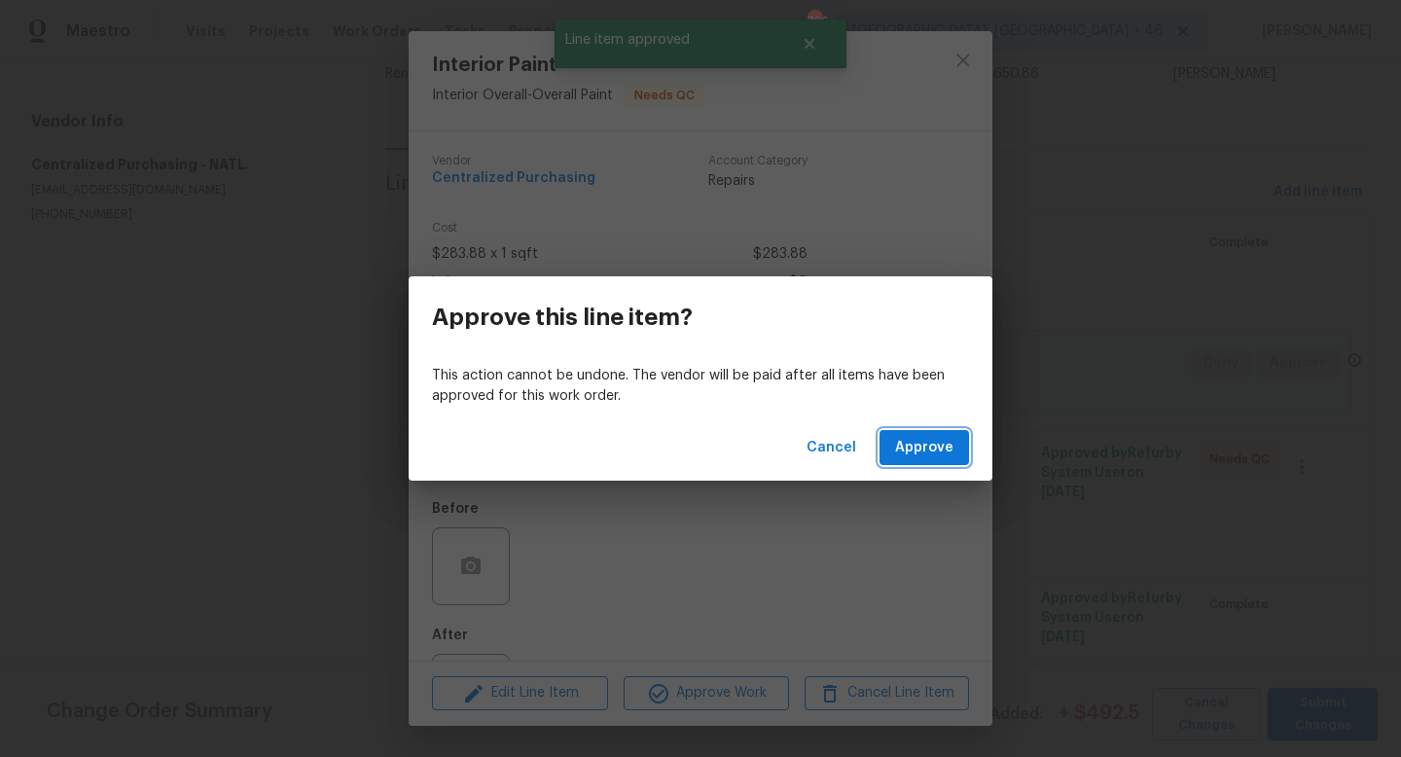
click at [928, 439] on span "Approve" at bounding box center [924, 448] width 58 height 24
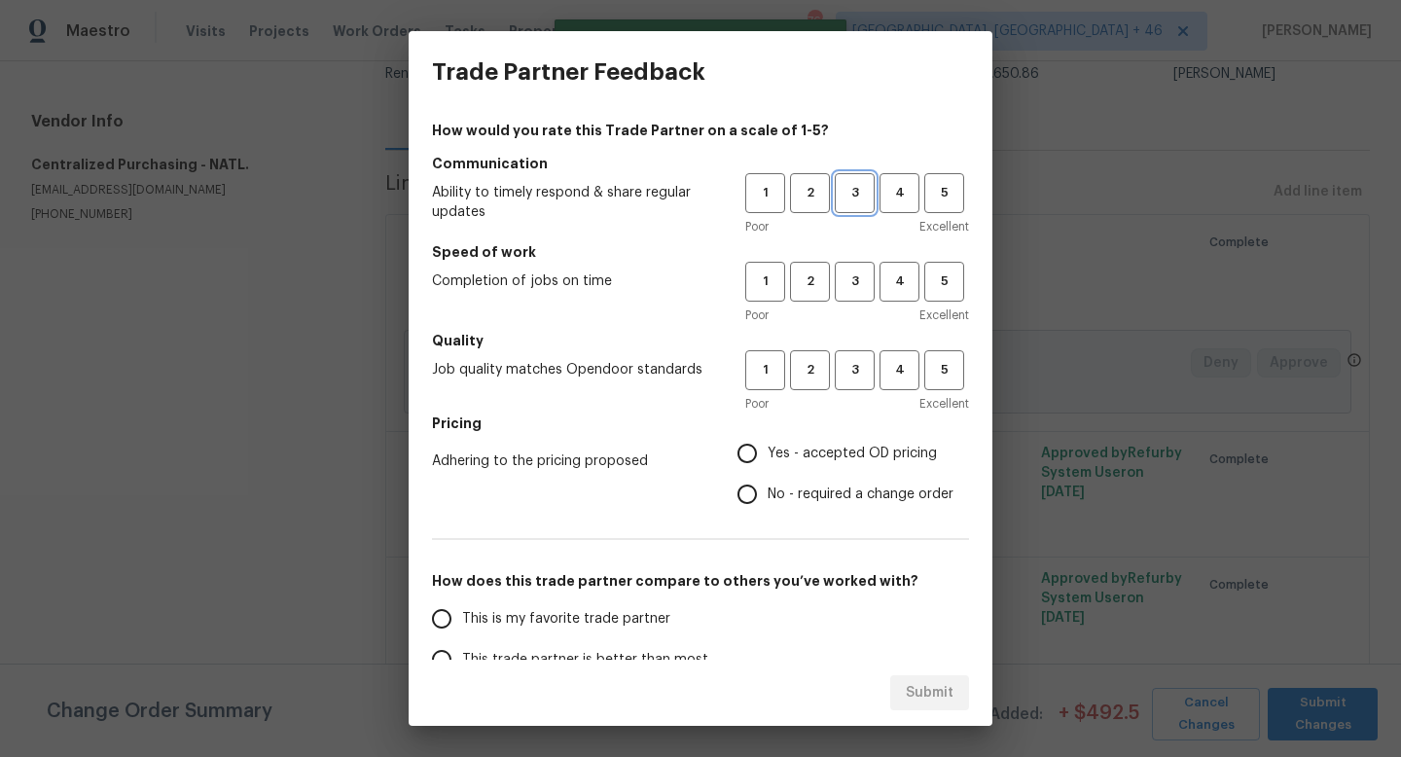
click at [849, 205] on button "3" at bounding box center [855, 193] width 40 height 40
click at [850, 274] on span "3" at bounding box center [855, 281] width 36 height 22
click at [850, 365] on span "3" at bounding box center [855, 370] width 36 height 22
click at [843, 442] on label "Yes - accepted OD pricing" at bounding box center [840, 453] width 227 height 41
click at [768, 442] on input "Yes - accepted OD pricing" at bounding box center [747, 453] width 41 height 41
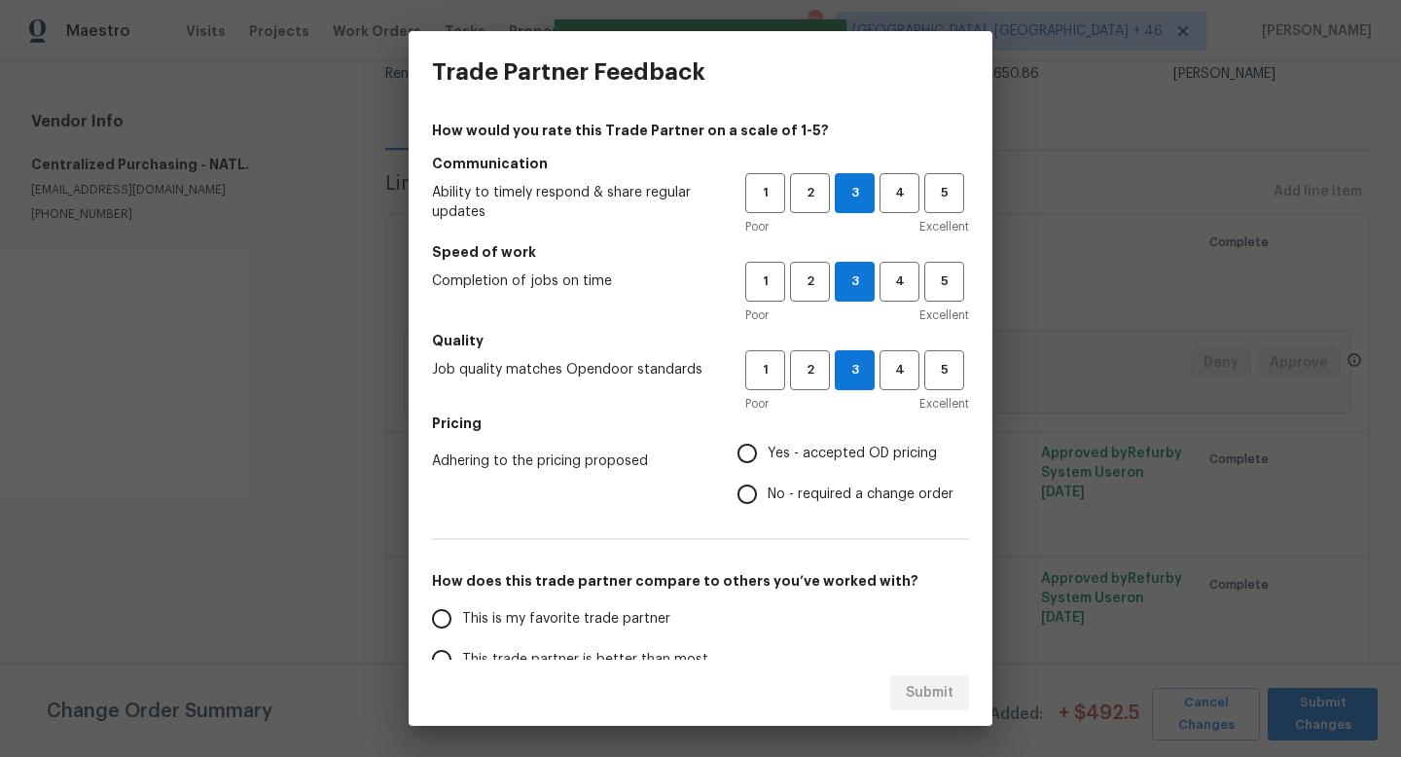
radio input "true"
click at [593, 623] on span "This is my favorite trade partner" at bounding box center [566, 619] width 208 height 20
click at [462, 623] on input "This is my favorite trade partner" at bounding box center [441, 618] width 41 height 41
click at [929, 686] on span "Submit" at bounding box center [930, 693] width 48 height 24
radio input "true"
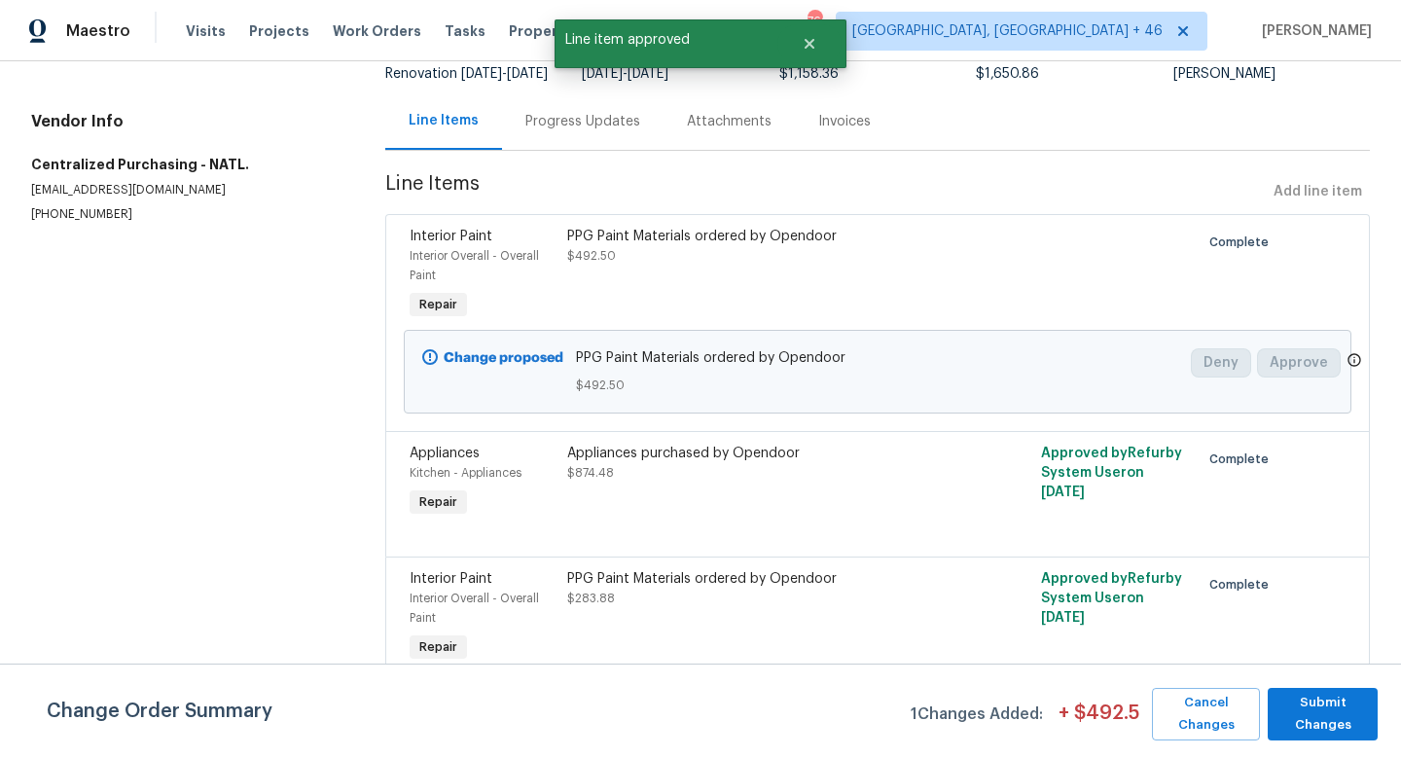
radio input "false"
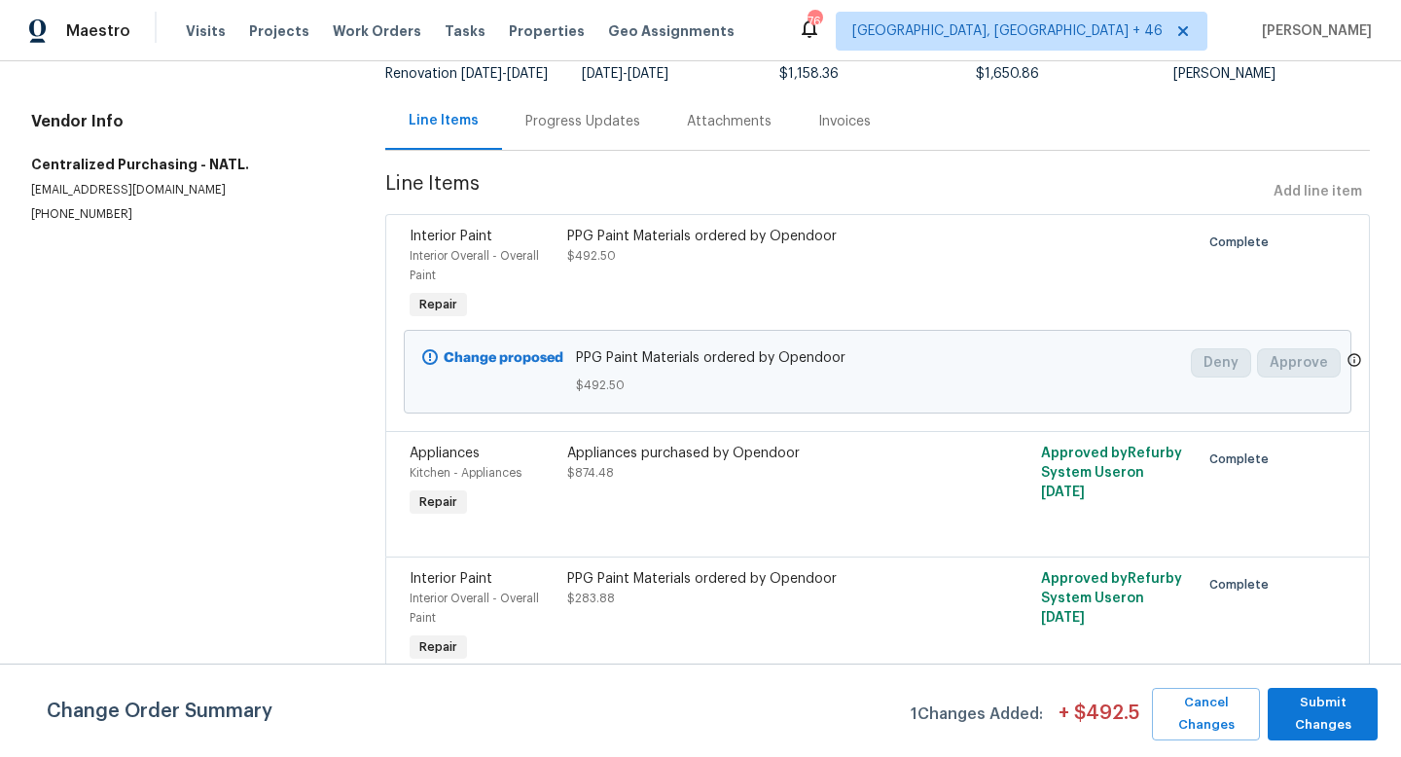
scroll to position [0, 0]
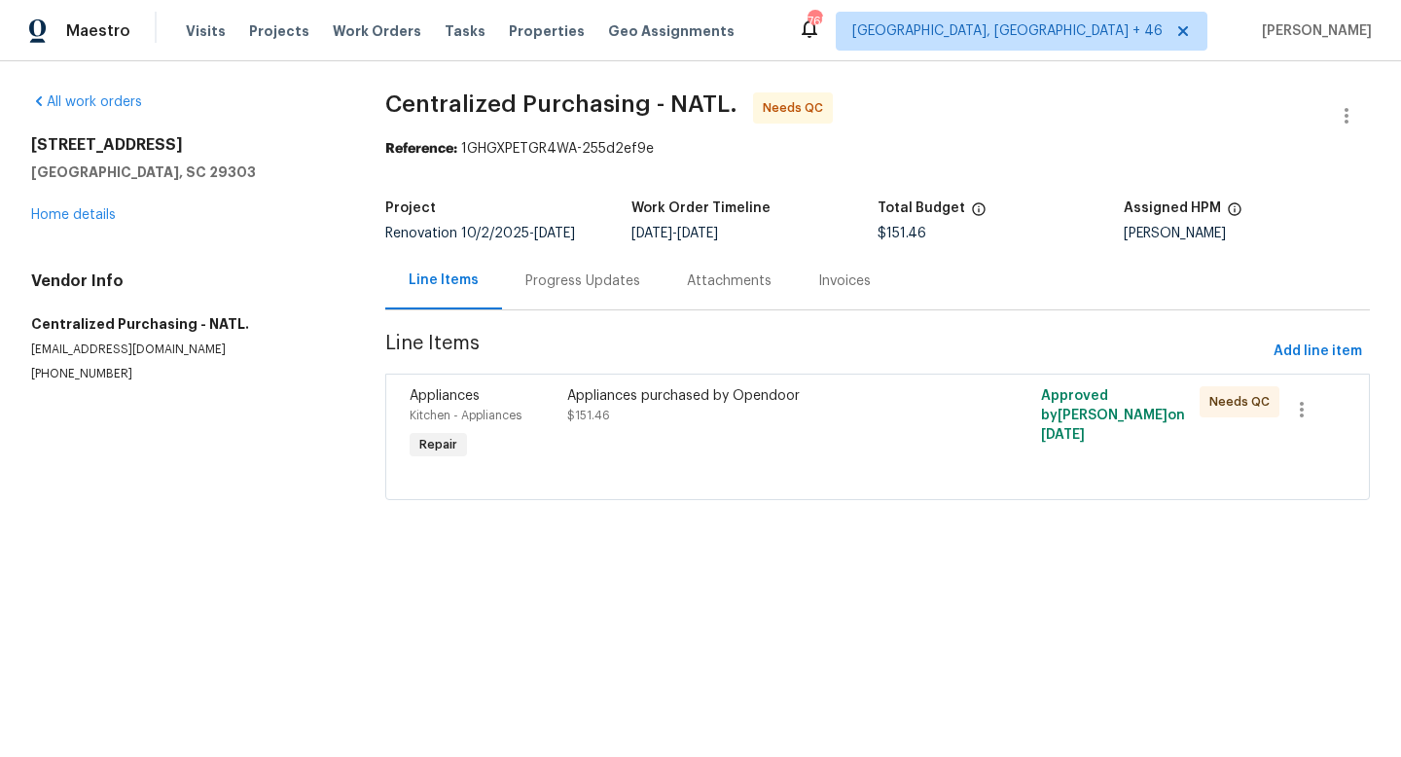
click at [677, 456] on div "Appliances purchased by Opendoor $151.46" at bounding box center [758, 424] width 395 height 89
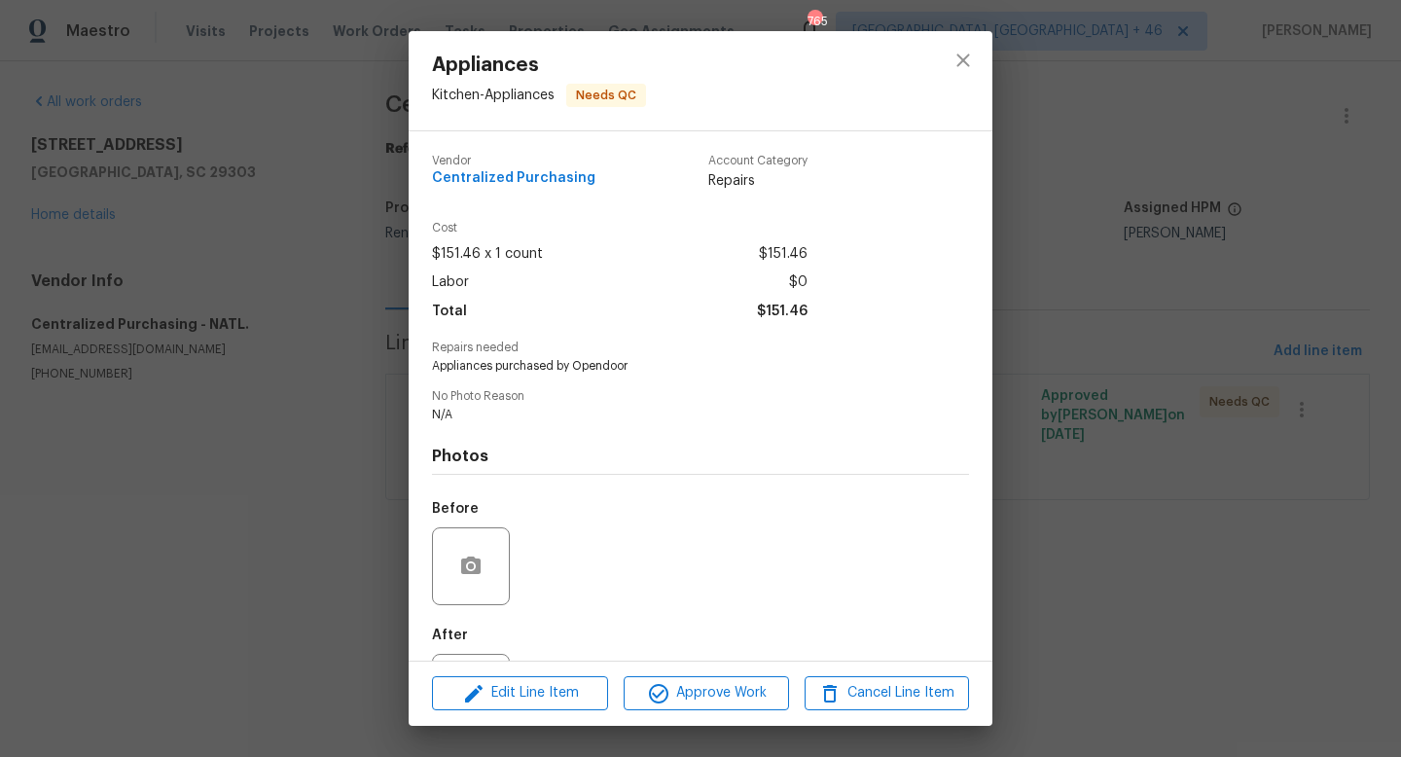
click at [691, 722] on div "Edit Line Item Approve Work Cancel Line Item" at bounding box center [701, 693] width 584 height 65
click at [696, 700] on span "Approve Work" at bounding box center [705, 693] width 153 height 24
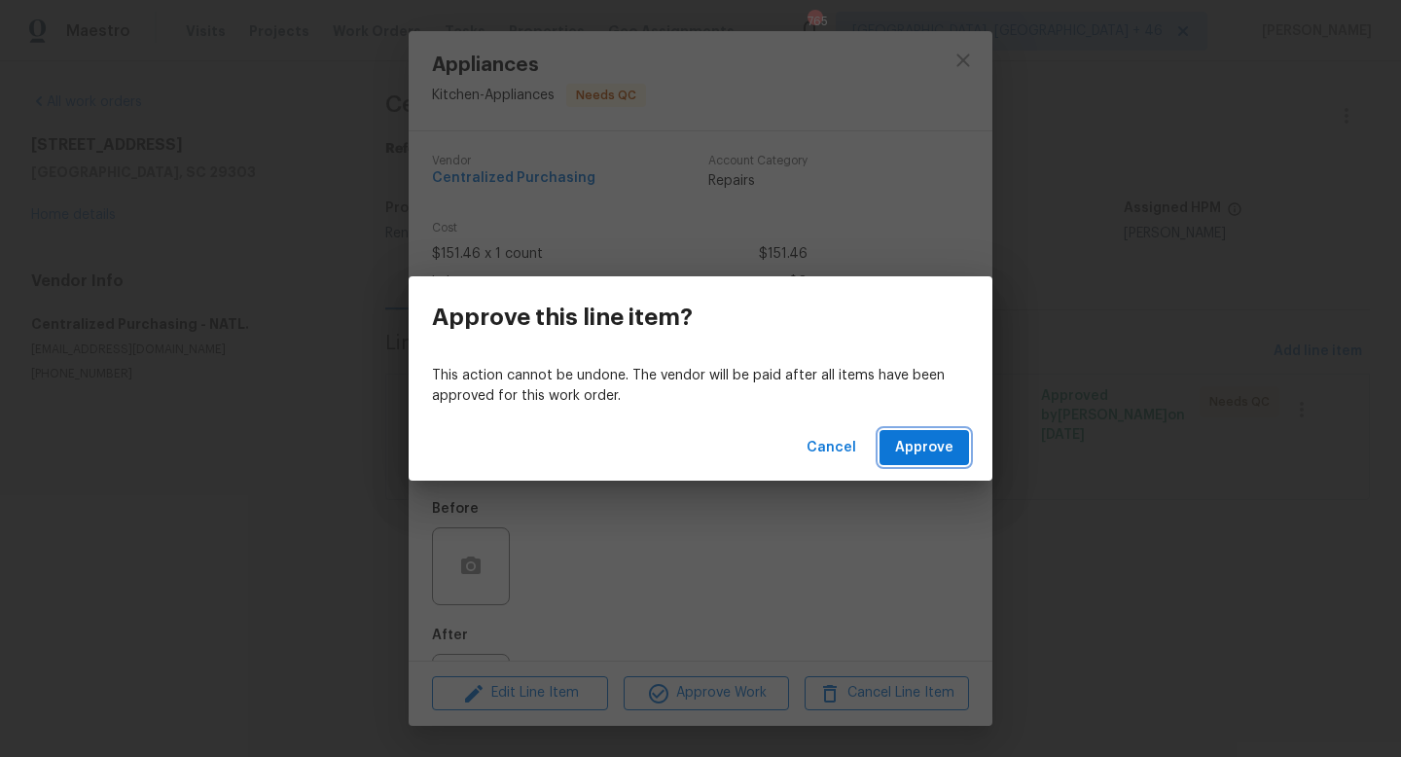
click at [931, 455] on span "Approve" at bounding box center [924, 448] width 58 height 24
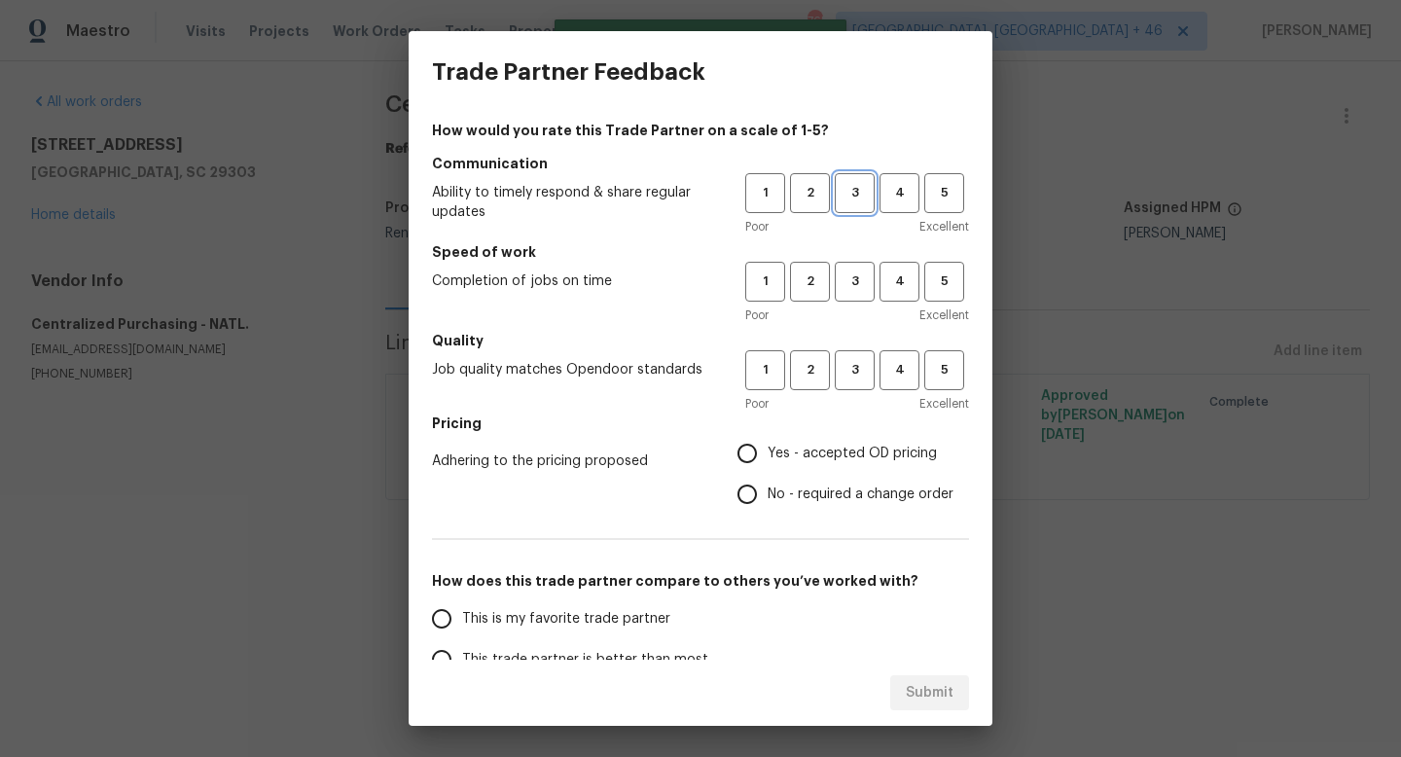
click at [864, 208] on button "3" at bounding box center [855, 193] width 40 height 40
drag, startPoint x: 864, startPoint y: 275, endPoint x: 864, endPoint y: 297, distance: 21.4
click at [864, 276] on span "3" at bounding box center [855, 281] width 36 height 22
click at [864, 355] on button "3" at bounding box center [855, 370] width 40 height 40
click at [805, 453] on span "Yes - accepted OD pricing" at bounding box center [852, 454] width 169 height 20
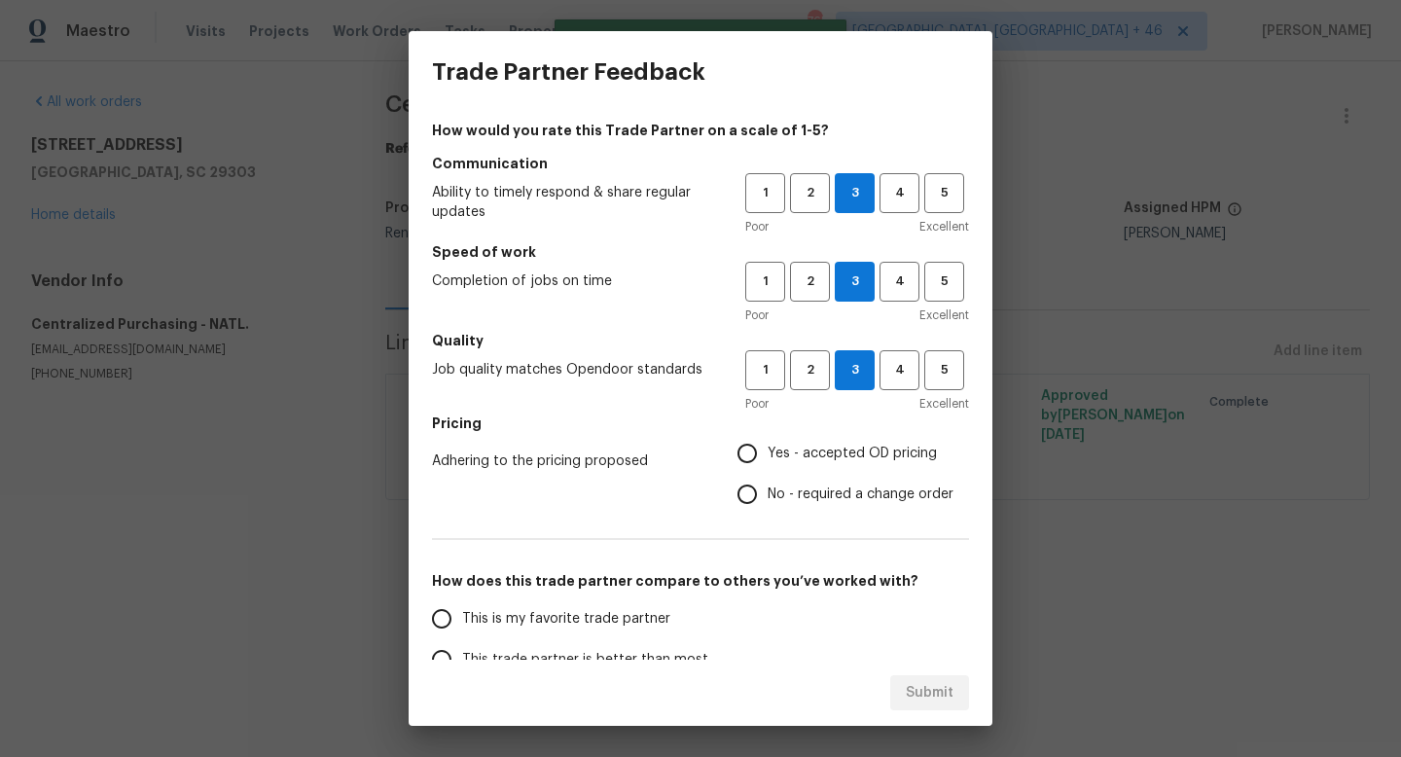
click at [768, 453] on input "Yes - accepted OD pricing" at bounding box center [747, 453] width 41 height 41
radio input "true"
click at [590, 623] on span "This is my favorite trade partner" at bounding box center [566, 619] width 208 height 20
click at [462, 623] on input "This is my favorite trade partner" at bounding box center [441, 618] width 41 height 41
click at [921, 691] on span "Submit" at bounding box center [930, 693] width 48 height 24
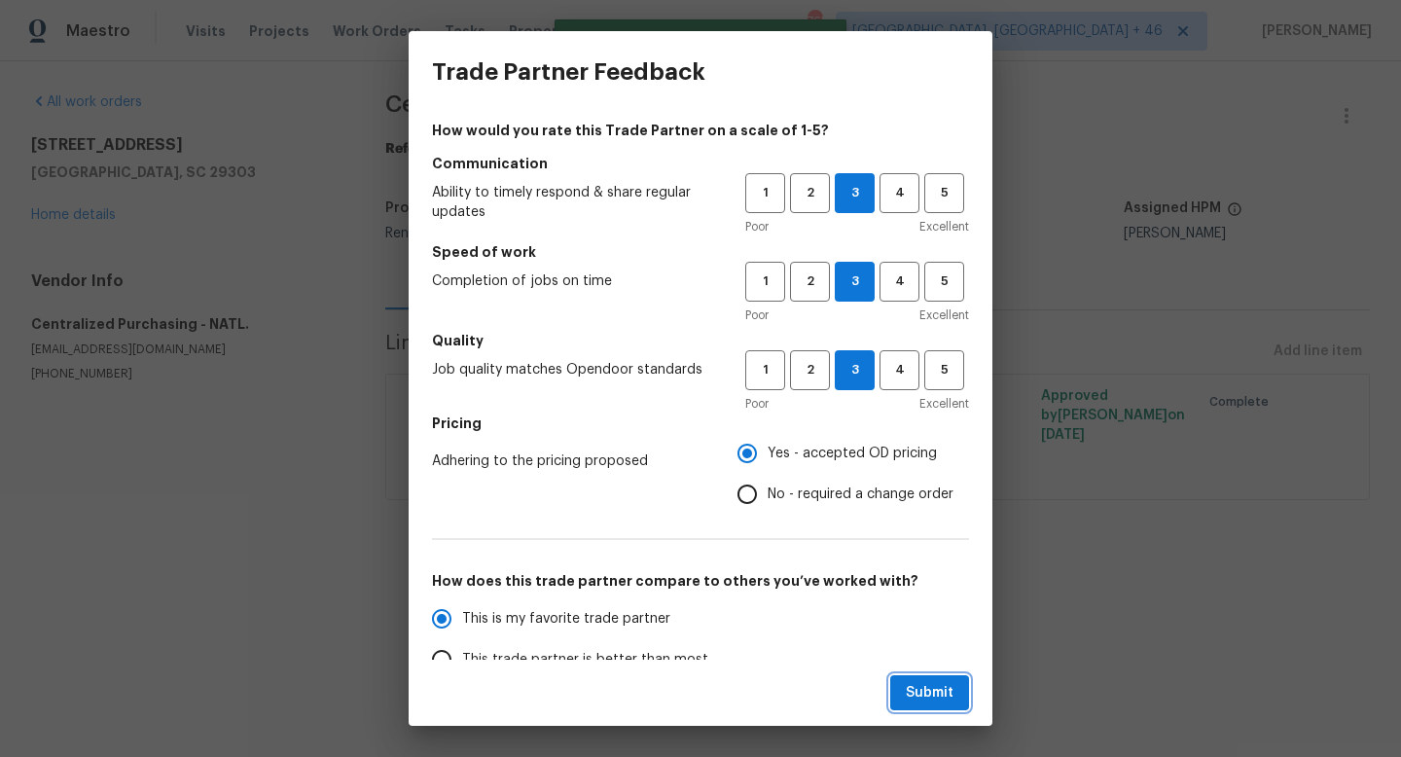
radio input "true"
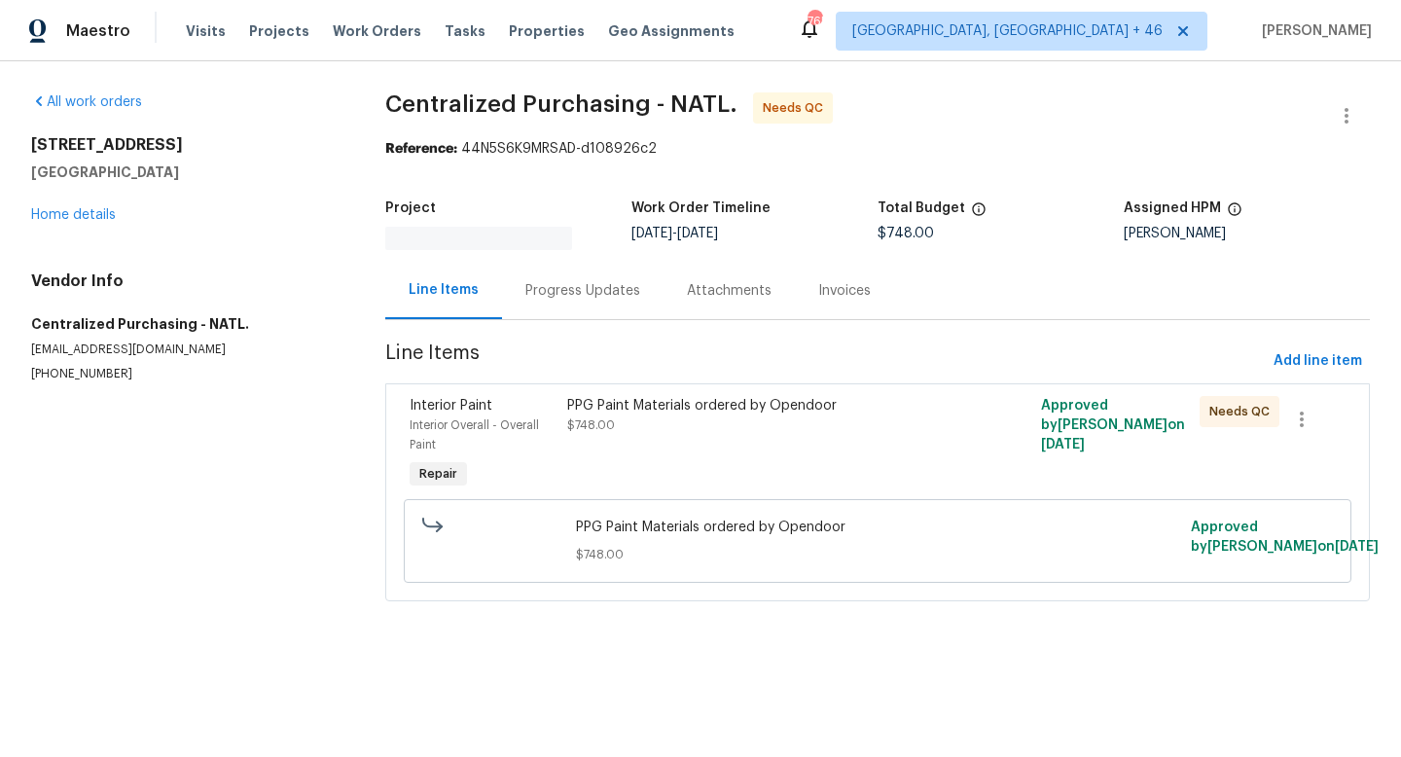
click at [717, 453] on div "PPG Paint Materials ordered by Opendoor $748.00" at bounding box center [758, 444] width 395 height 109
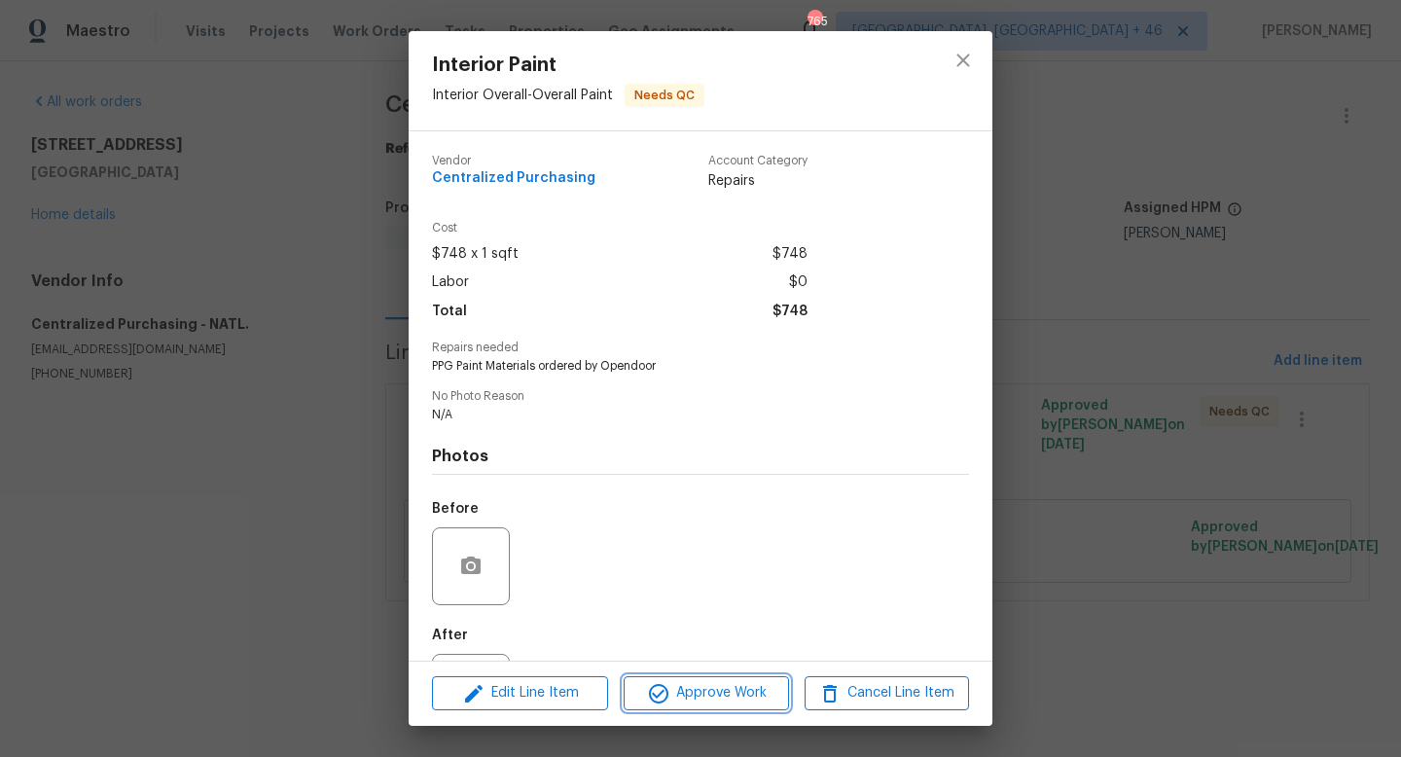
click at [687, 684] on span "Approve Work" at bounding box center [705, 693] width 153 height 24
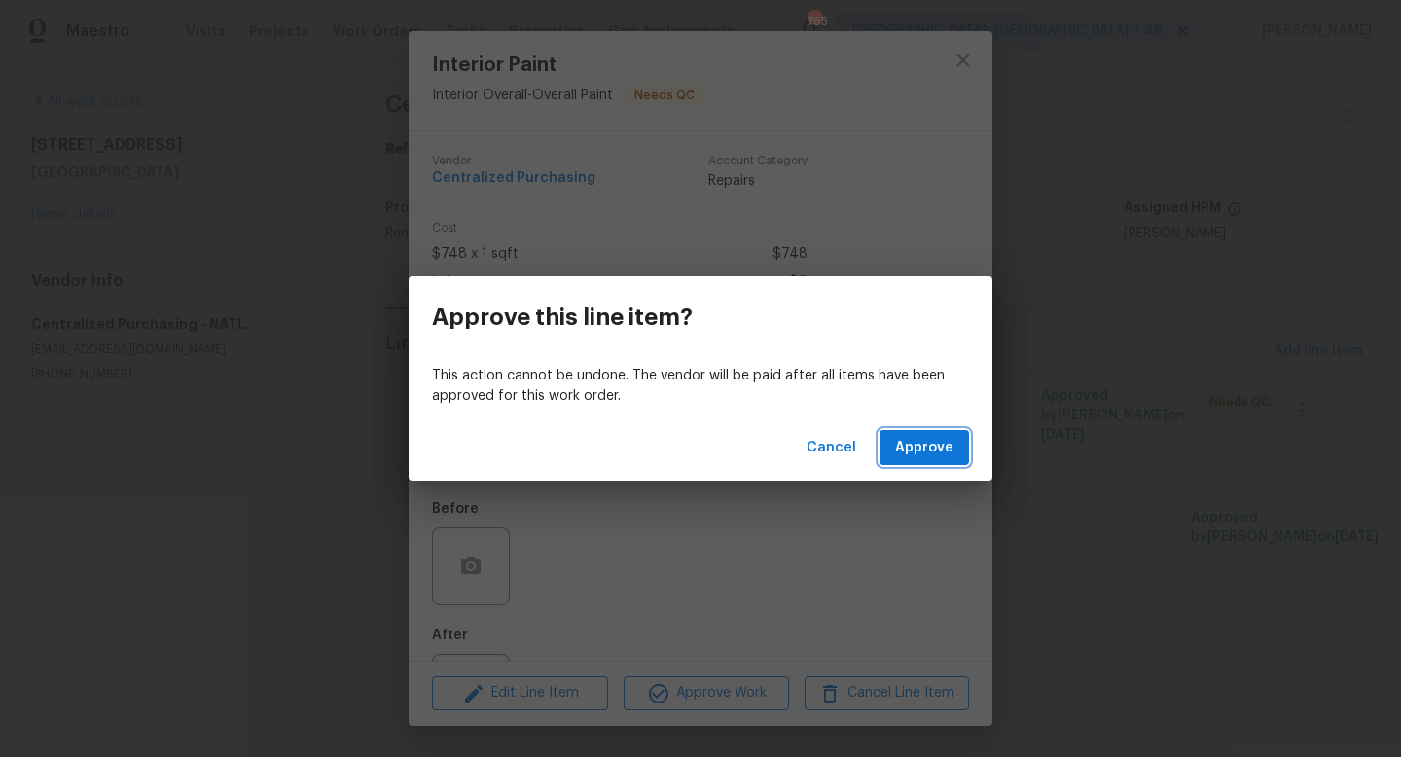
click at [927, 436] on span "Approve" at bounding box center [924, 448] width 58 height 24
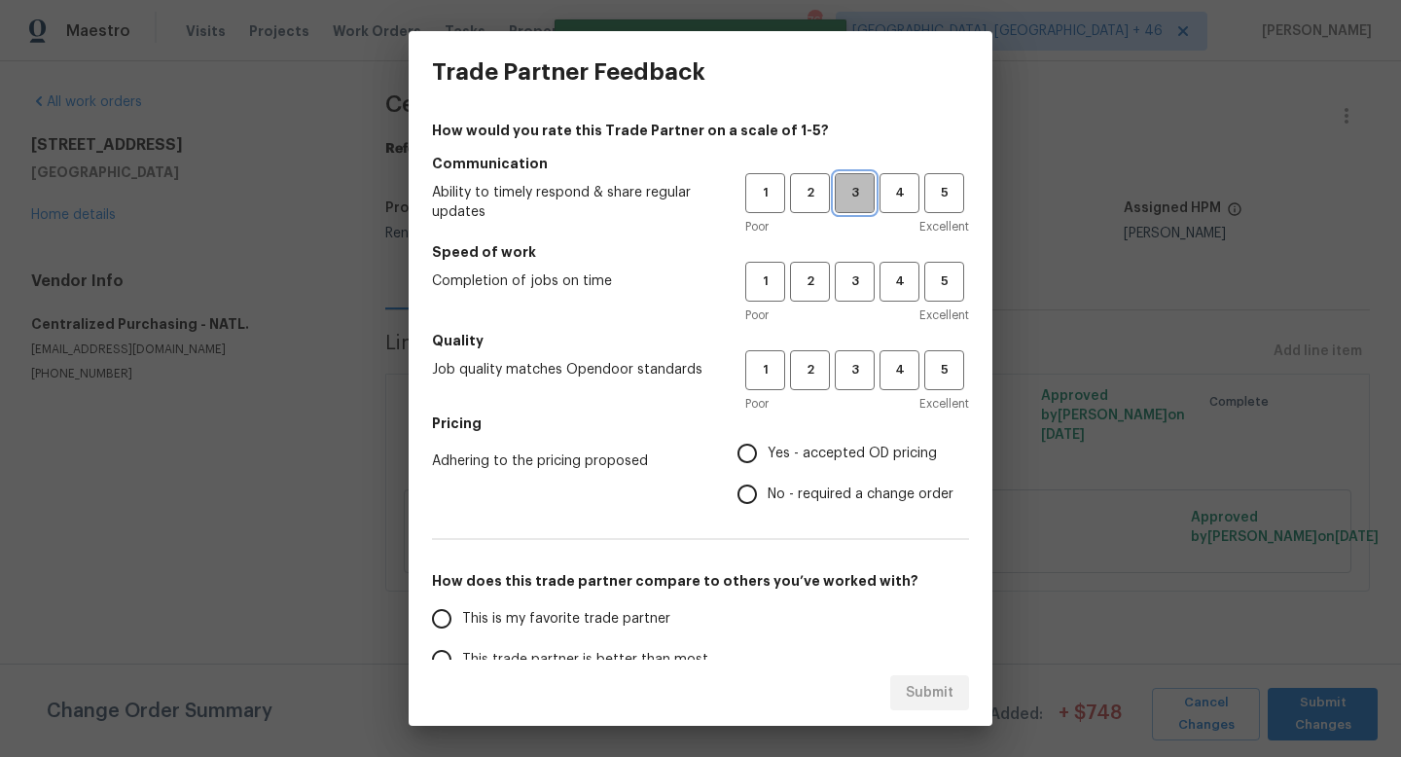
click at [858, 202] on span "3" at bounding box center [855, 193] width 36 height 22
click at [858, 305] on div "Poor Excellent" at bounding box center [857, 314] width 224 height 19
click at [858, 297] on button "3" at bounding box center [855, 282] width 40 height 40
click at [858, 385] on button "3" at bounding box center [855, 370] width 40 height 40
click at [850, 445] on span "Yes - accepted OD pricing" at bounding box center [852, 454] width 169 height 20
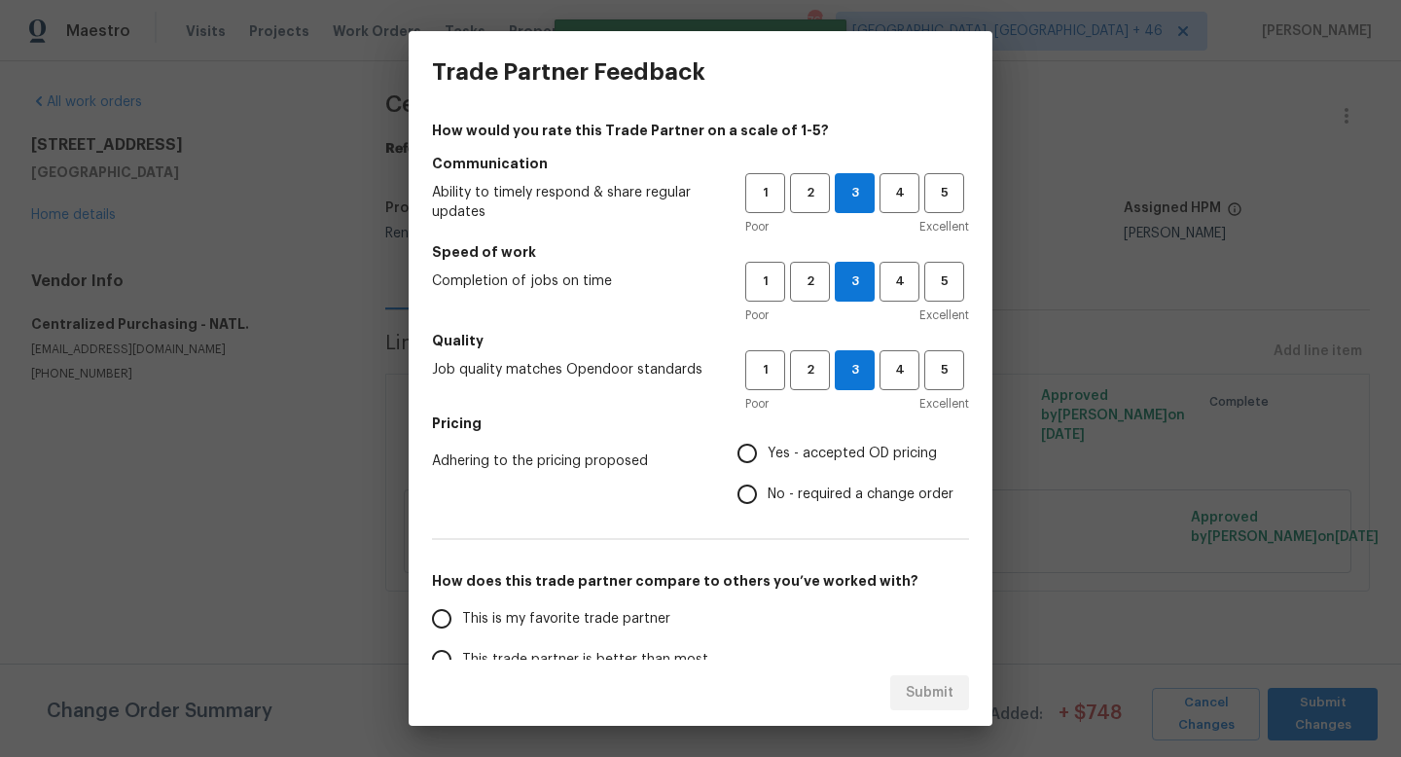
click at [768, 445] on input "Yes - accepted OD pricing" at bounding box center [747, 453] width 41 height 41
radio input "true"
click at [612, 625] on span "This is my favorite trade partner" at bounding box center [566, 619] width 208 height 20
click at [462, 625] on input "This is my favorite trade partner" at bounding box center [441, 618] width 41 height 41
click at [920, 697] on span "Submit" at bounding box center [930, 693] width 48 height 24
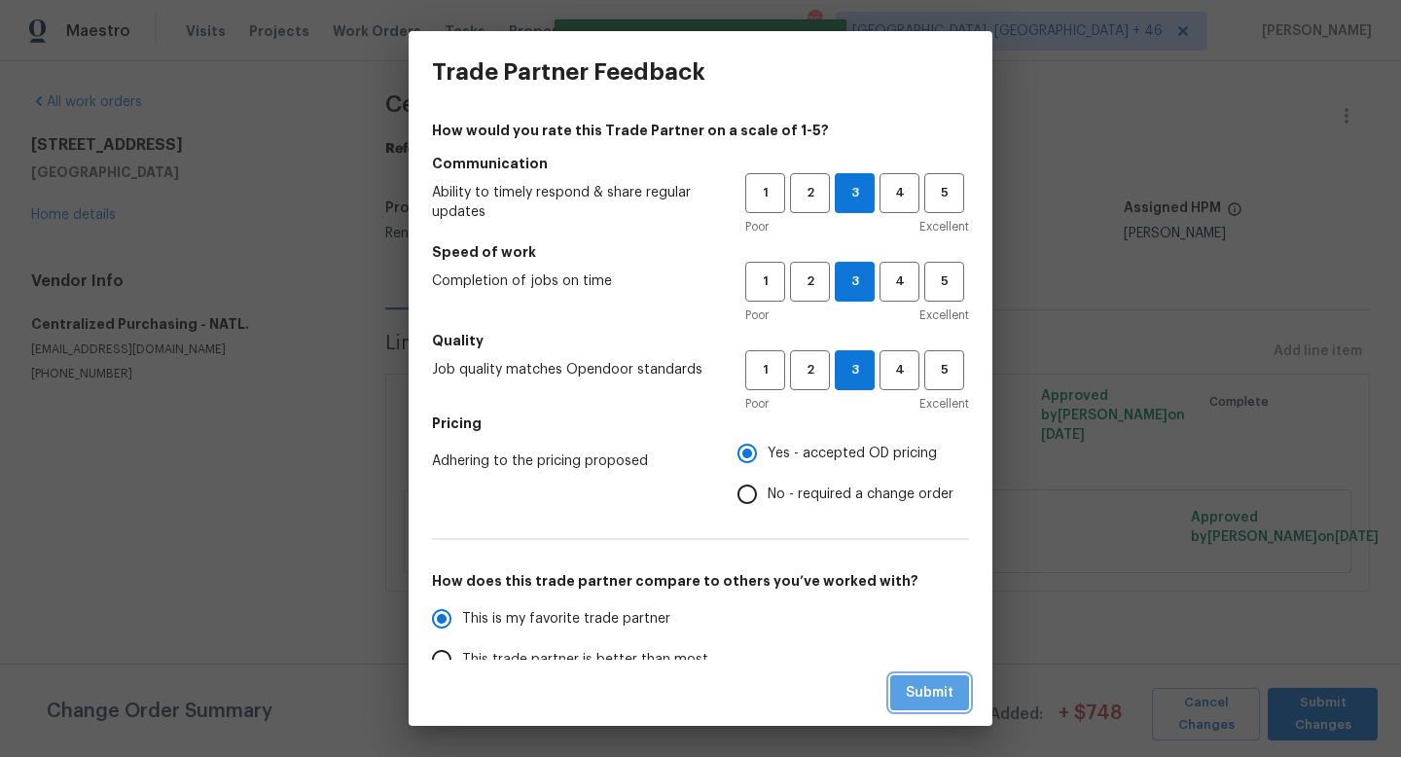
radio input "true"
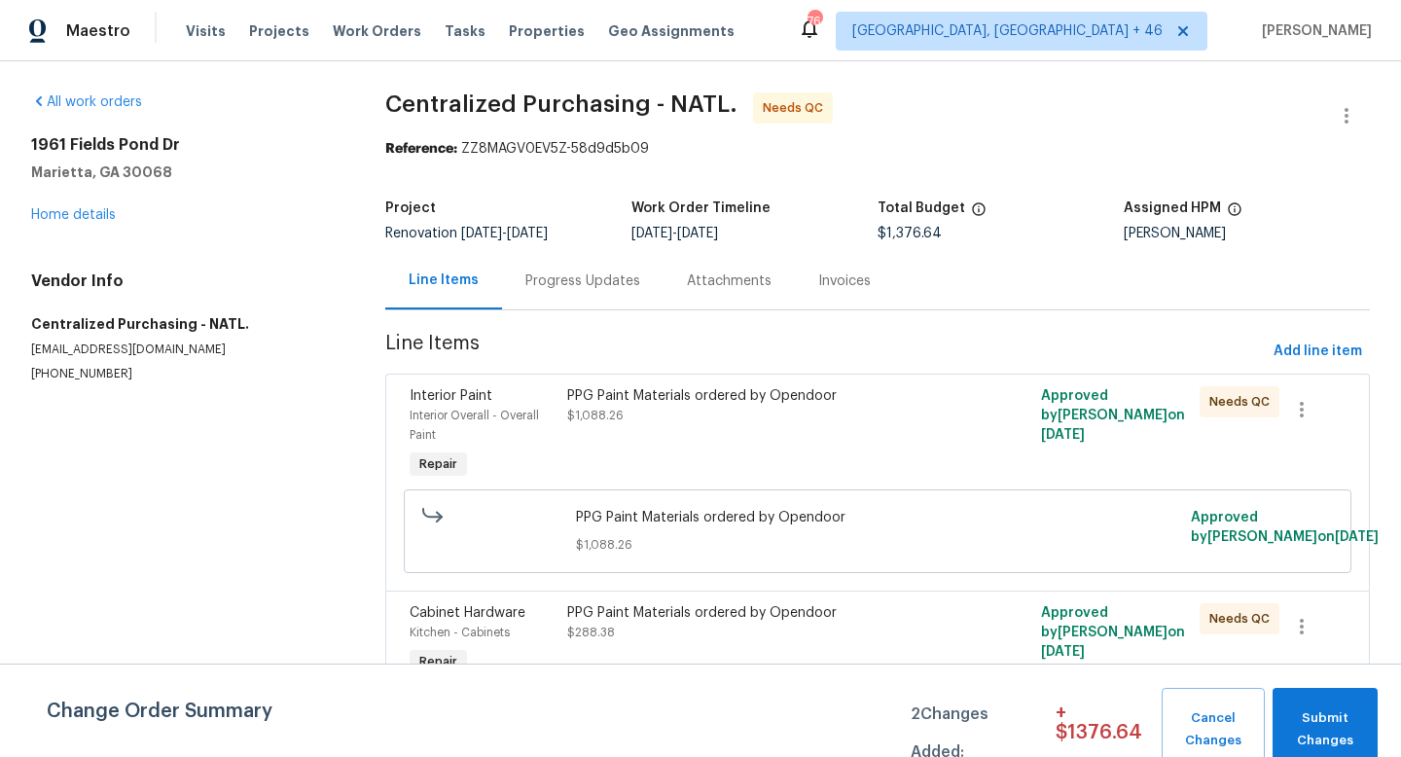
click at [689, 444] on div "PPG Paint Materials ordered by Opendoor $1,088.26" at bounding box center [758, 434] width 395 height 109
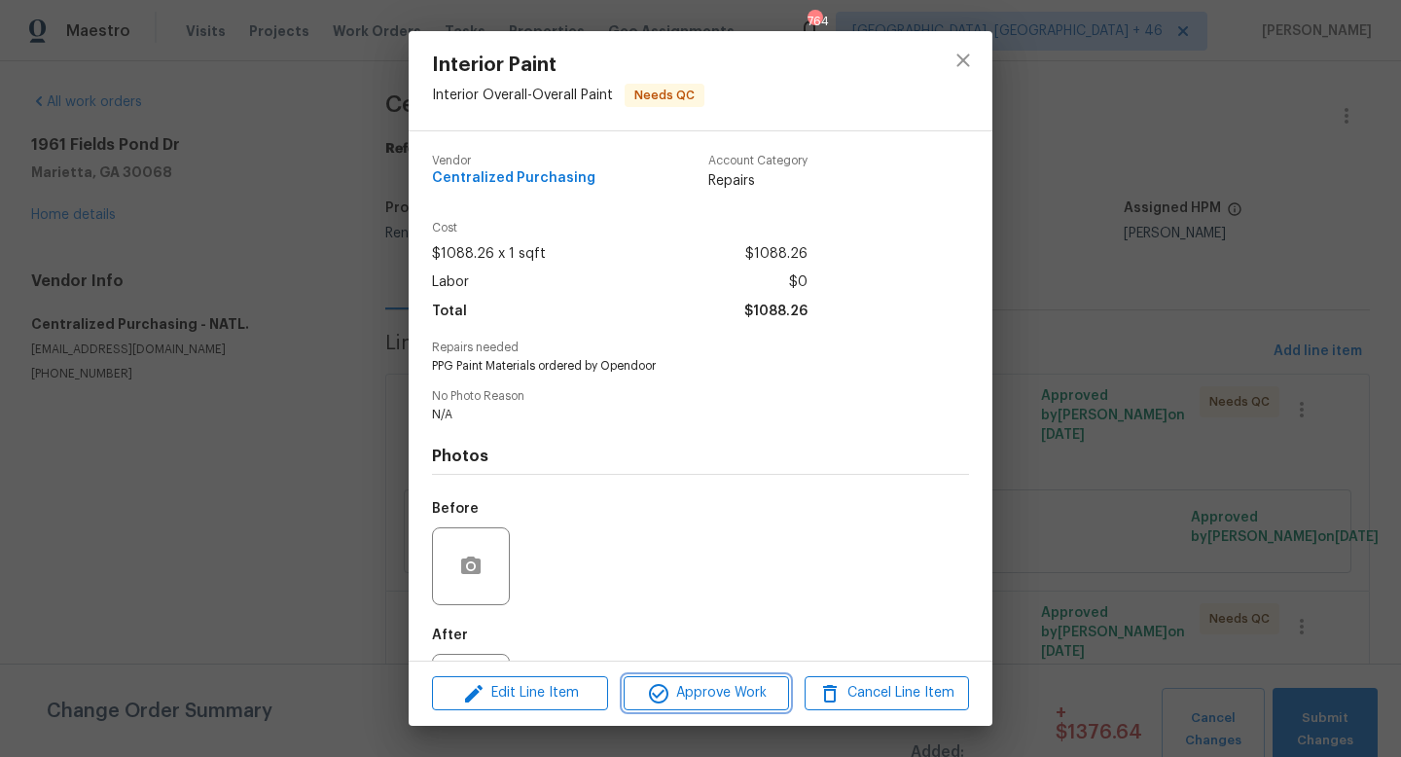
click at [710, 686] on span "Approve Work" at bounding box center [705, 693] width 153 height 24
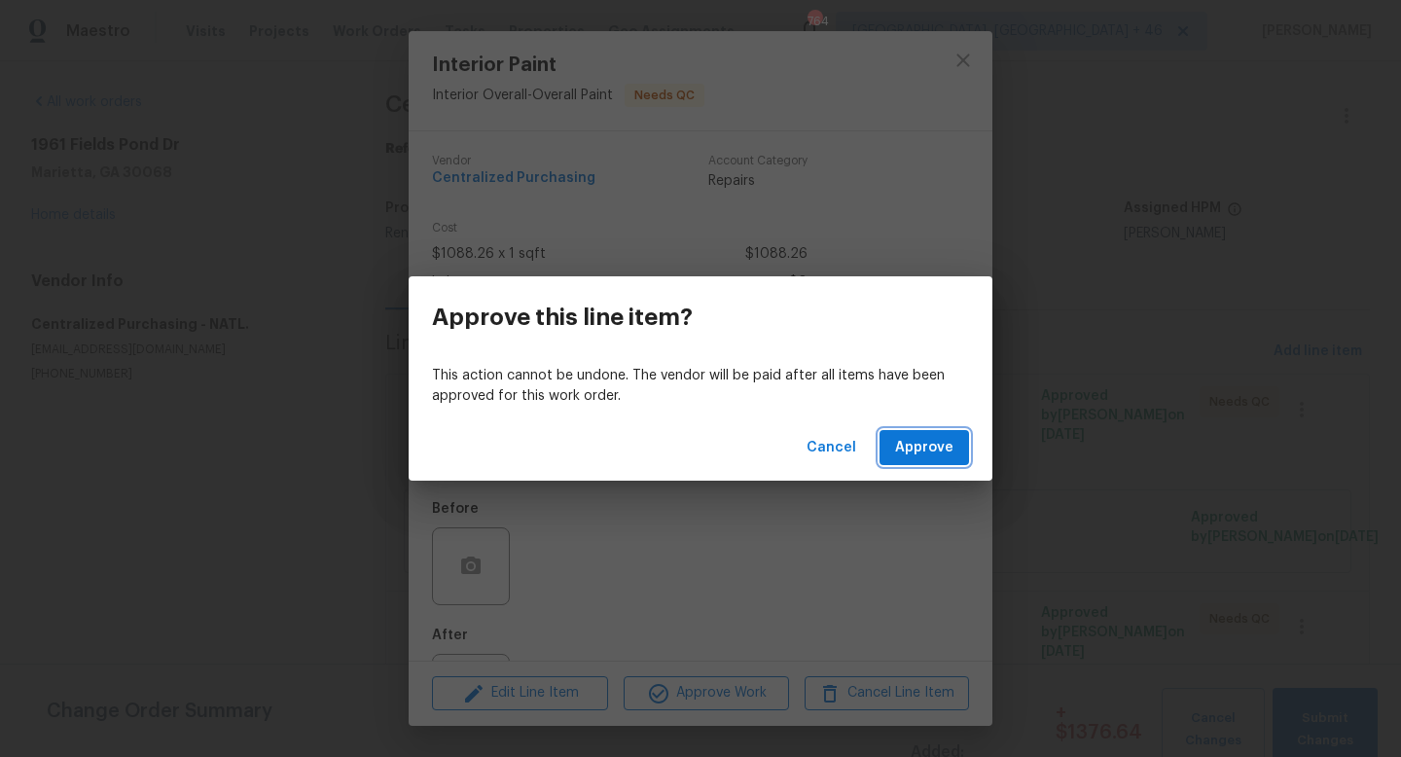
click at [923, 434] on button "Approve" at bounding box center [923, 448] width 89 height 36
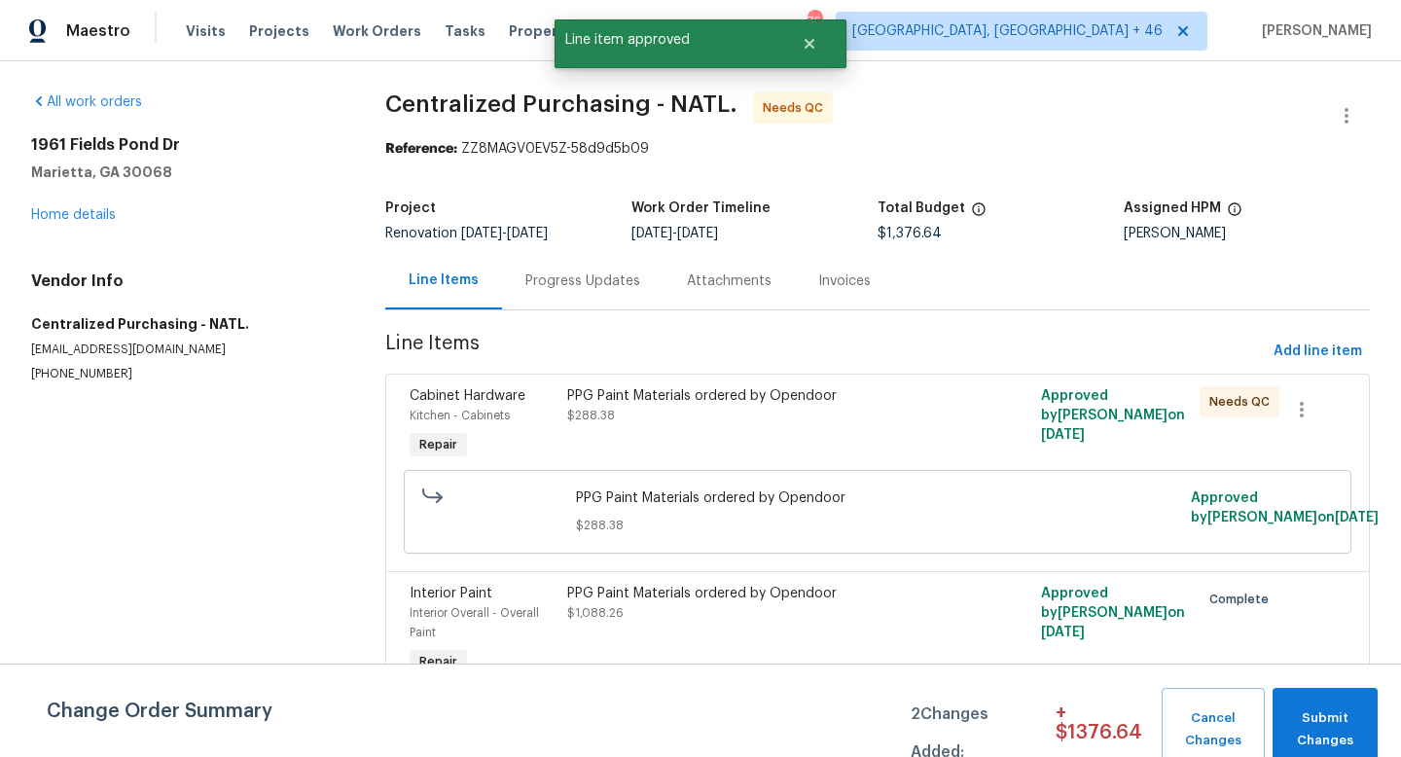
scroll to position [101, 0]
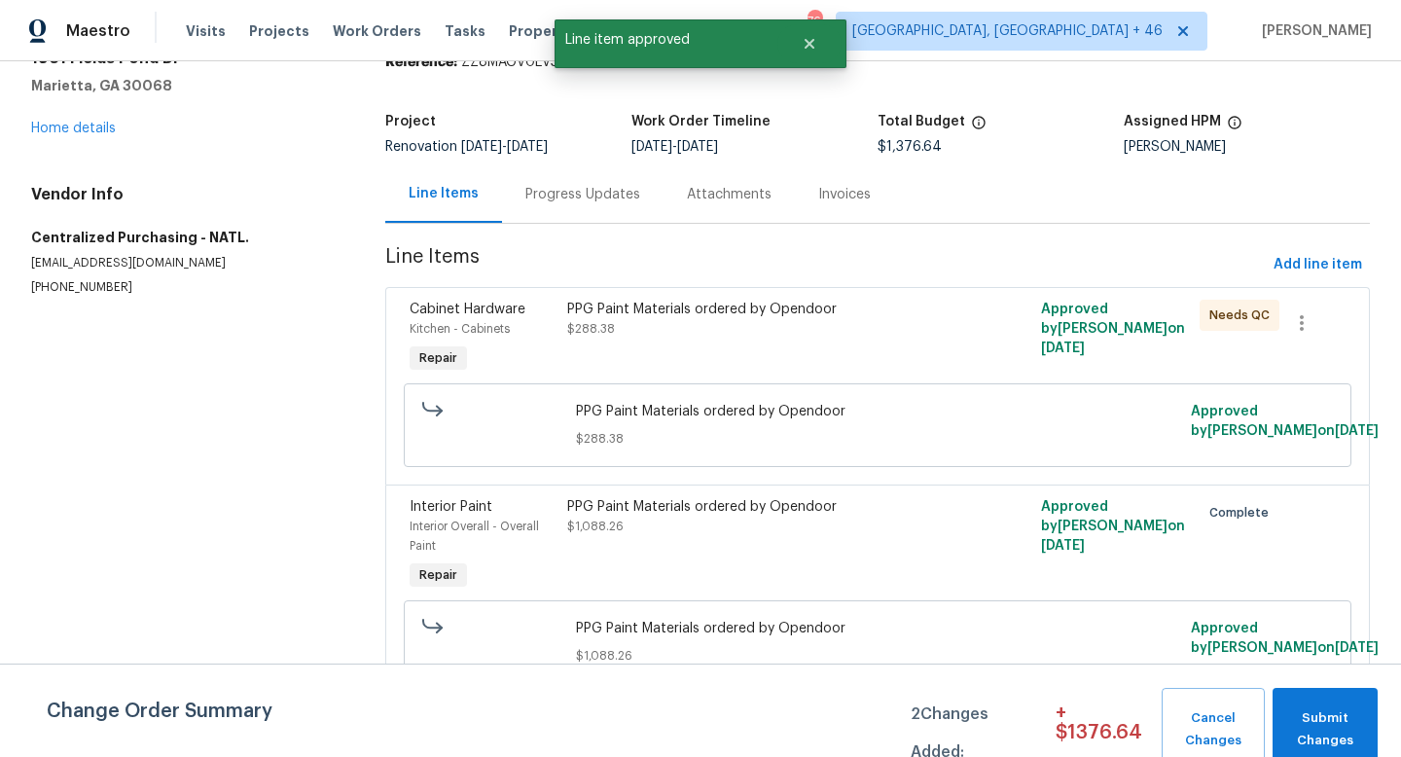
click at [775, 300] on div "PPG Paint Materials ordered by Opendoor" at bounding box center [758, 309] width 383 height 19
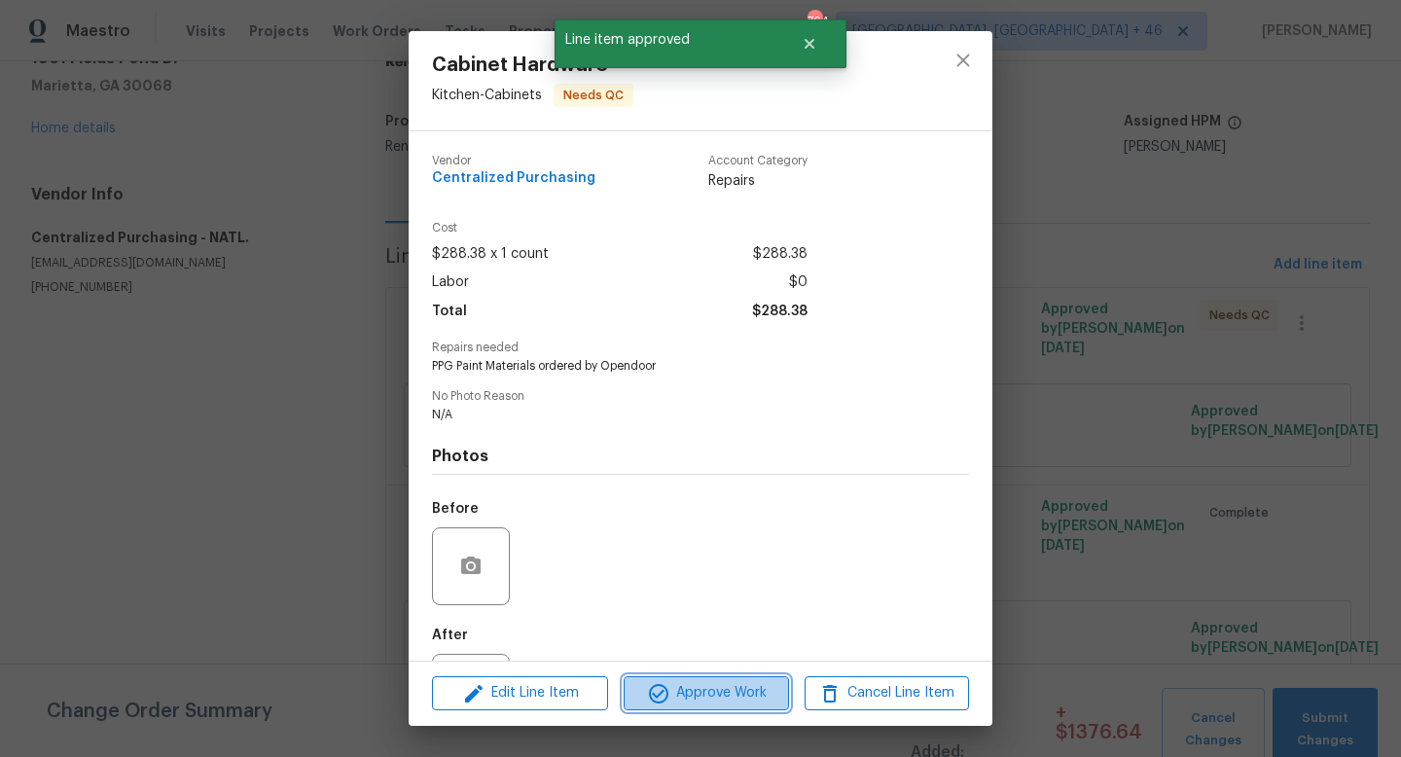
click at [689, 705] on button "Approve Work" at bounding box center [706, 693] width 164 height 34
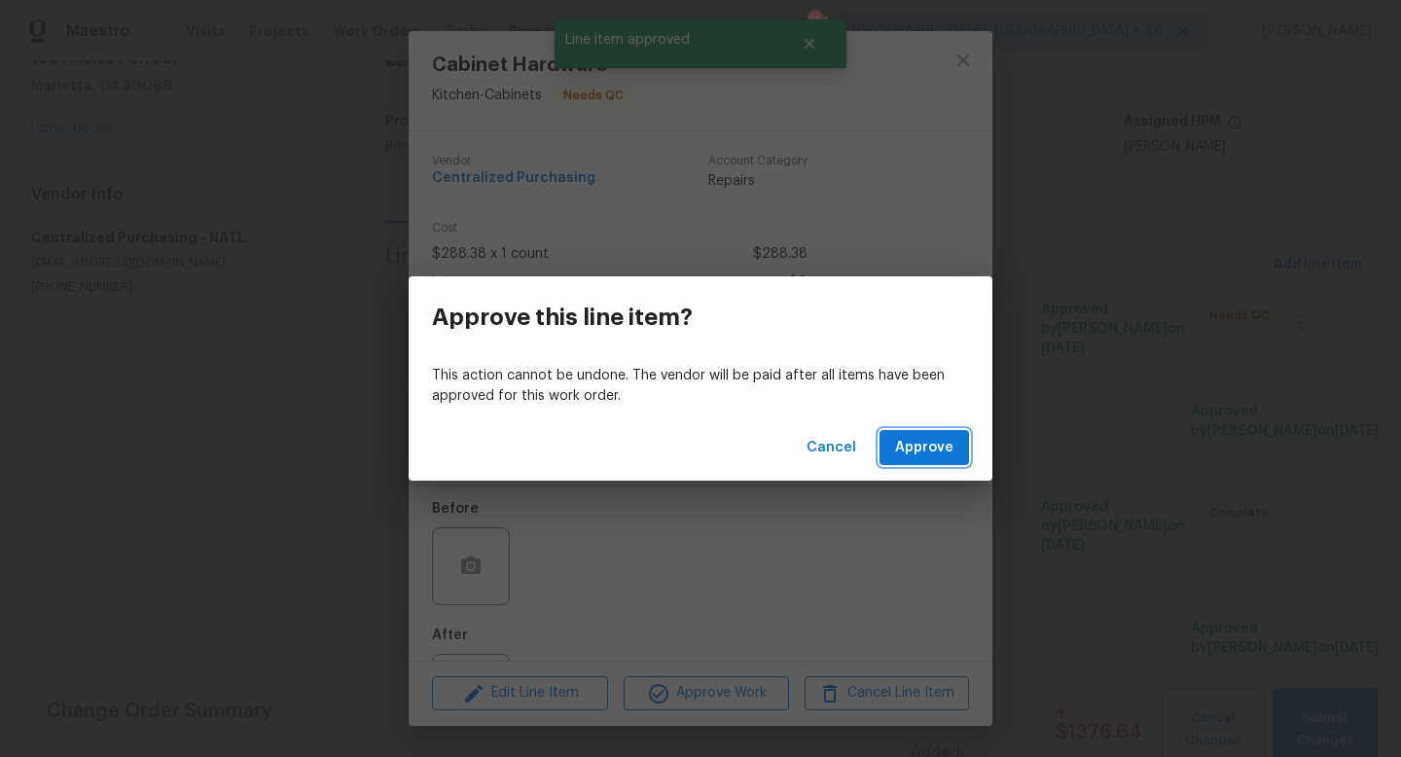
click at [915, 447] on span "Approve" at bounding box center [924, 448] width 58 height 24
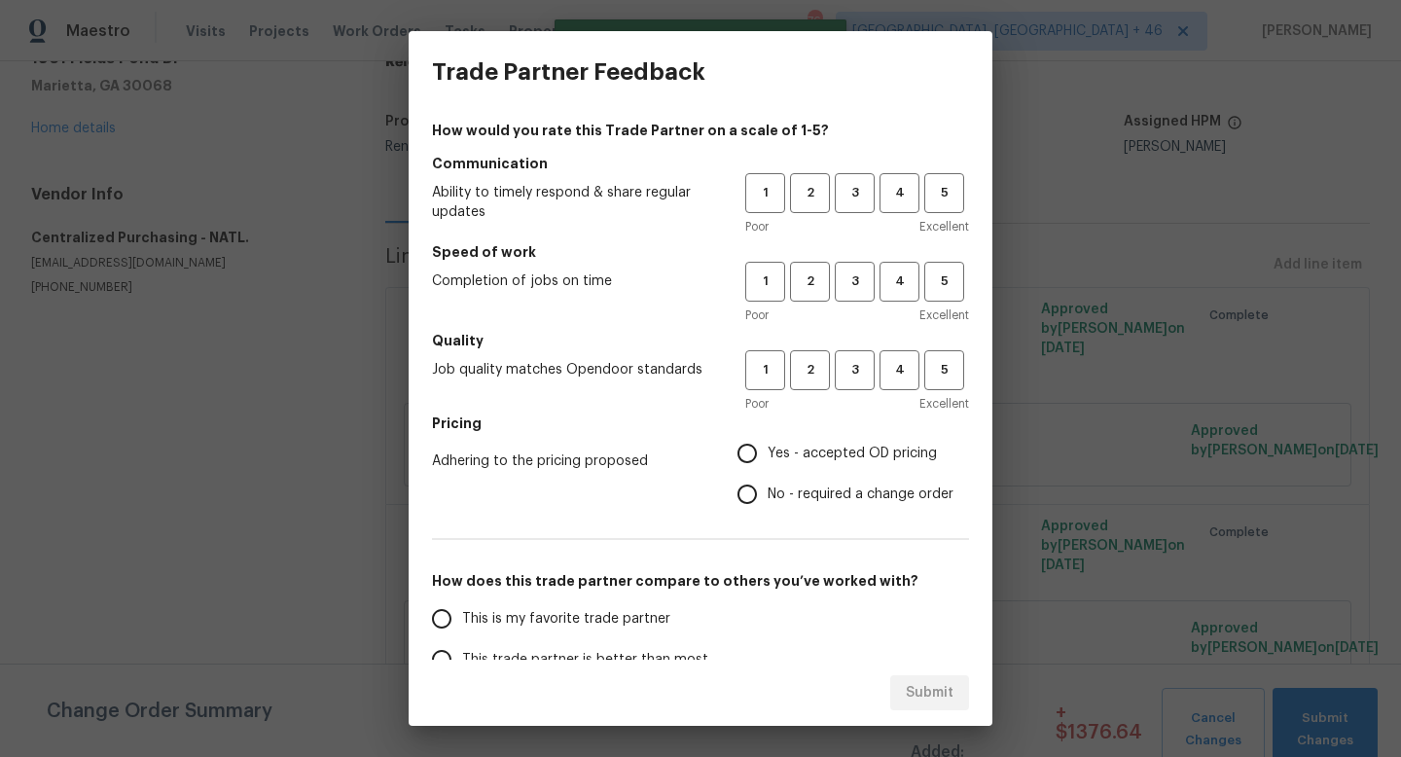
click at [869, 168] on h5 "Communication" at bounding box center [700, 163] width 537 height 19
click at [861, 183] on span "3" at bounding box center [855, 193] width 36 height 22
drag, startPoint x: 850, startPoint y: 273, endPoint x: 848, endPoint y: 308, distance: 35.1
click at [850, 273] on span "3" at bounding box center [855, 281] width 36 height 22
click at [848, 380] on span "3" at bounding box center [855, 370] width 36 height 22
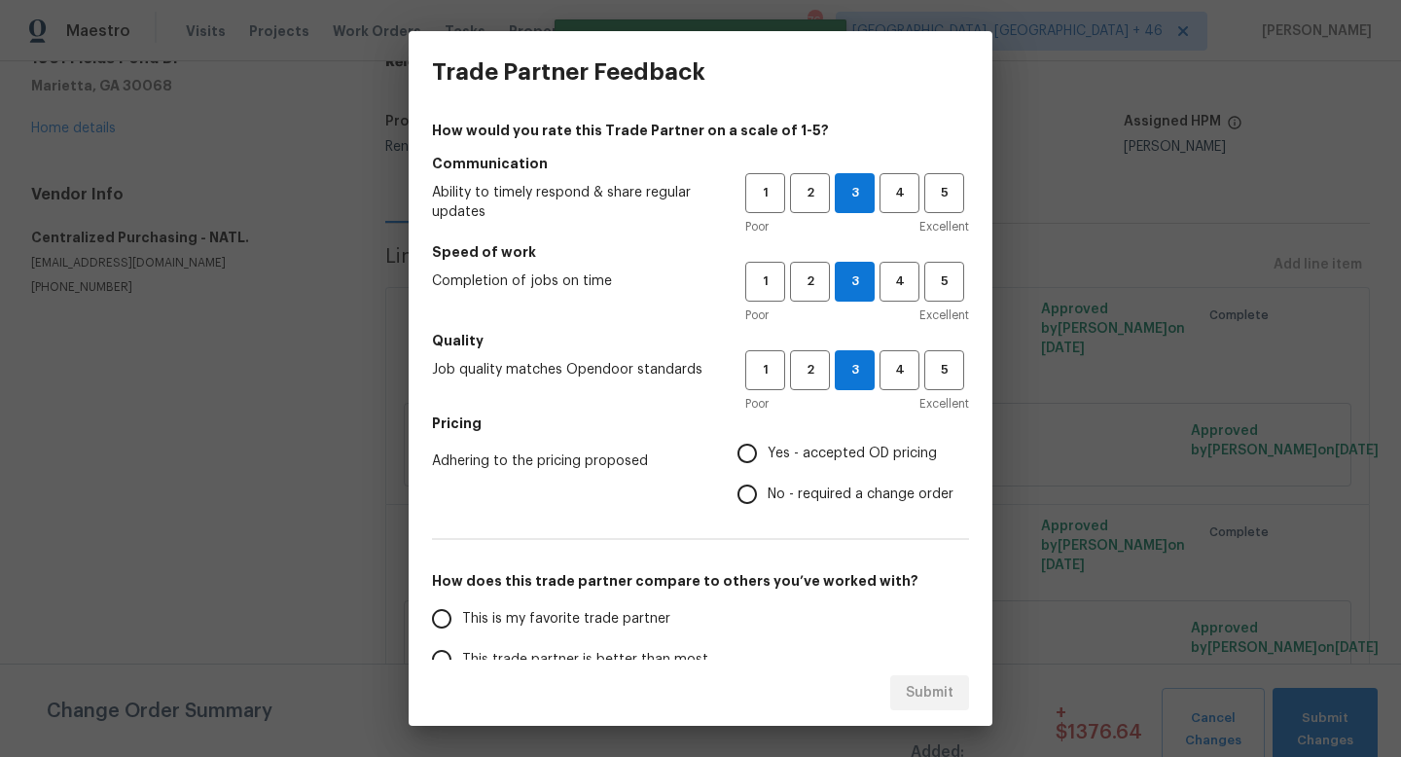
click at [804, 453] on span "Yes - accepted OD pricing" at bounding box center [852, 454] width 169 height 20
click at [768, 453] on input "Yes - accepted OD pricing" at bounding box center [747, 453] width 41 height 41
radio input "true"
click at [628, 606] on label "This is my favorite trade partner" at bounding box center [574, 618] width 307 height 41
click at [462, 606] on input "This is my favorite trade partner" at bounding box center [441, 618] width 41 height 41
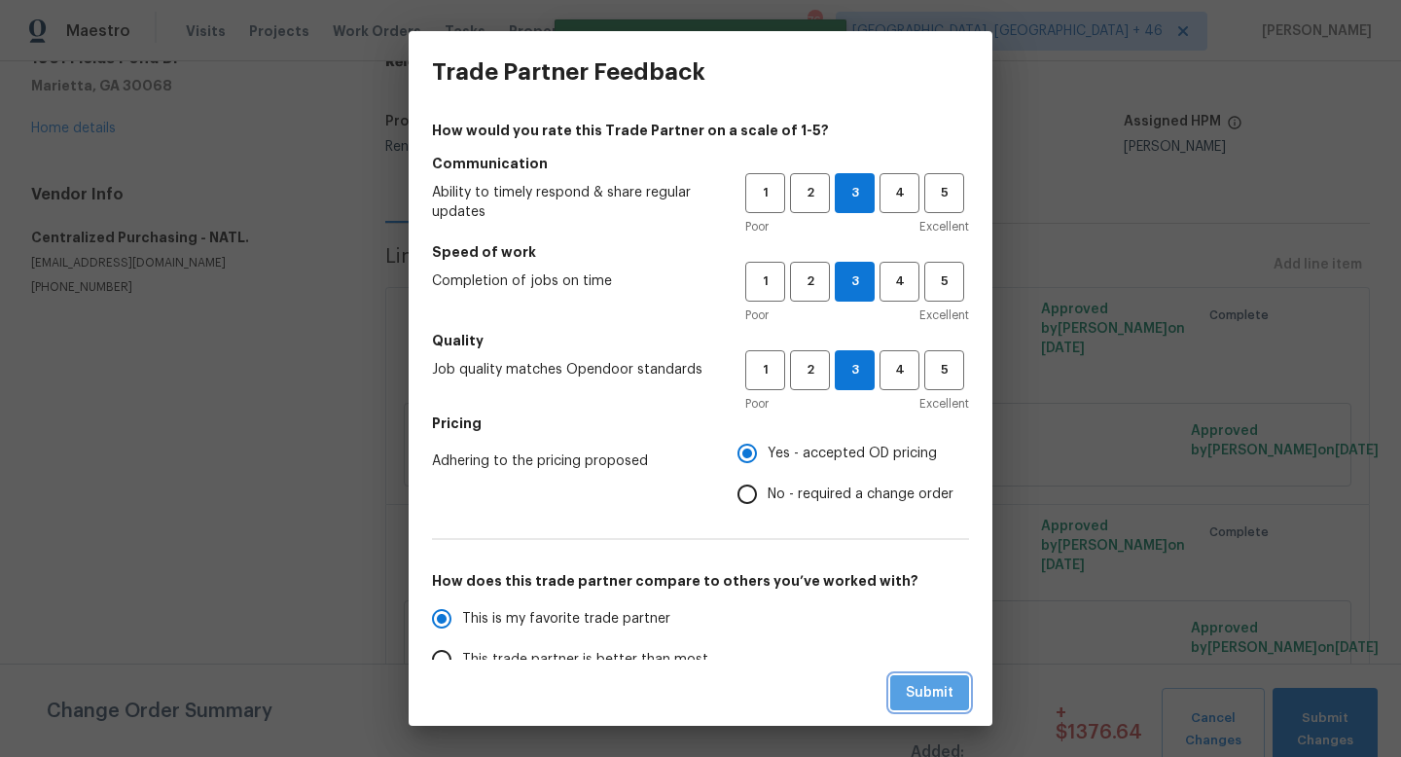
click at [900, 691] on button "Submit" at bounding box center [929, 693] width 79 height 36
radio input "true"
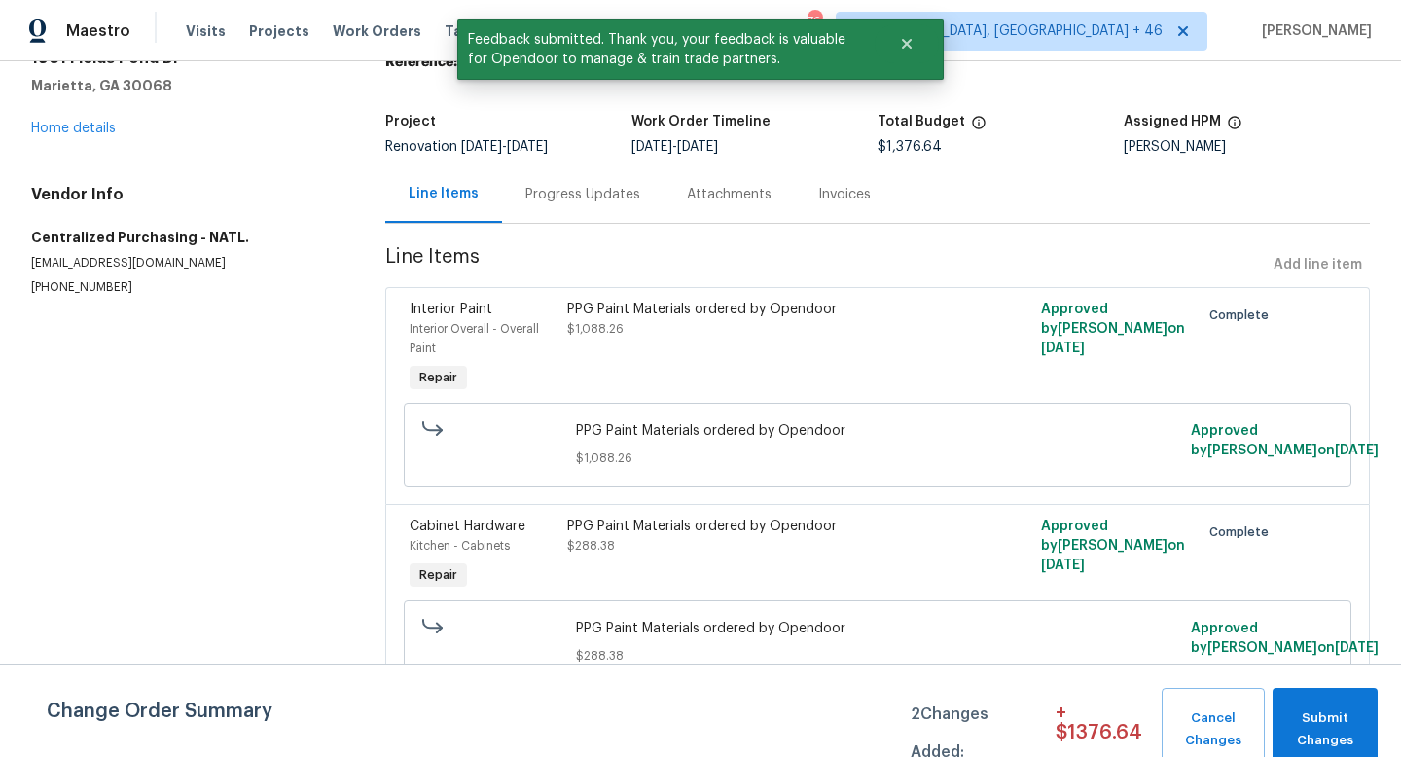
scroll to position [0, 0]
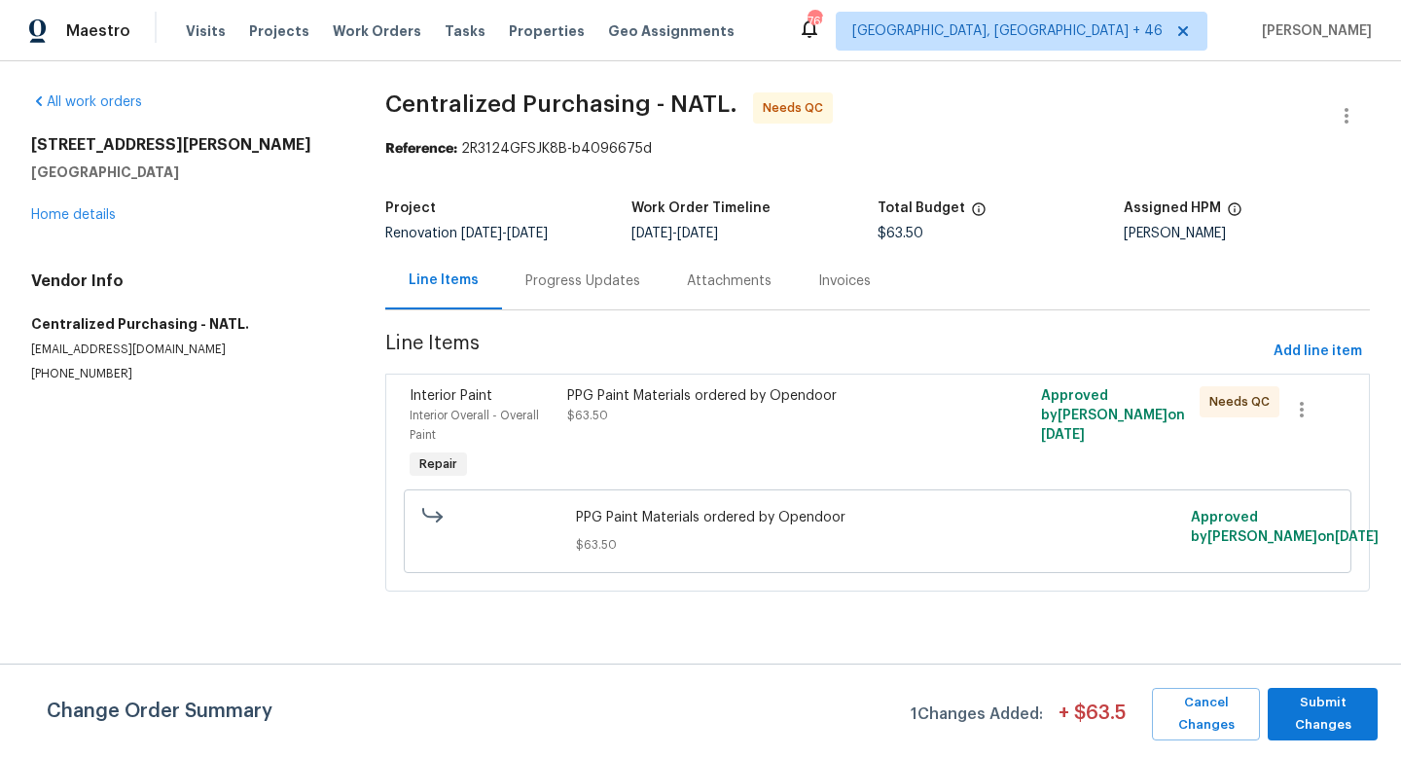
click at [793, 460] on div "PPG Paint Materials ordered by Opendoor $63.50" at bounding box center [758, 434] width 395 height 109
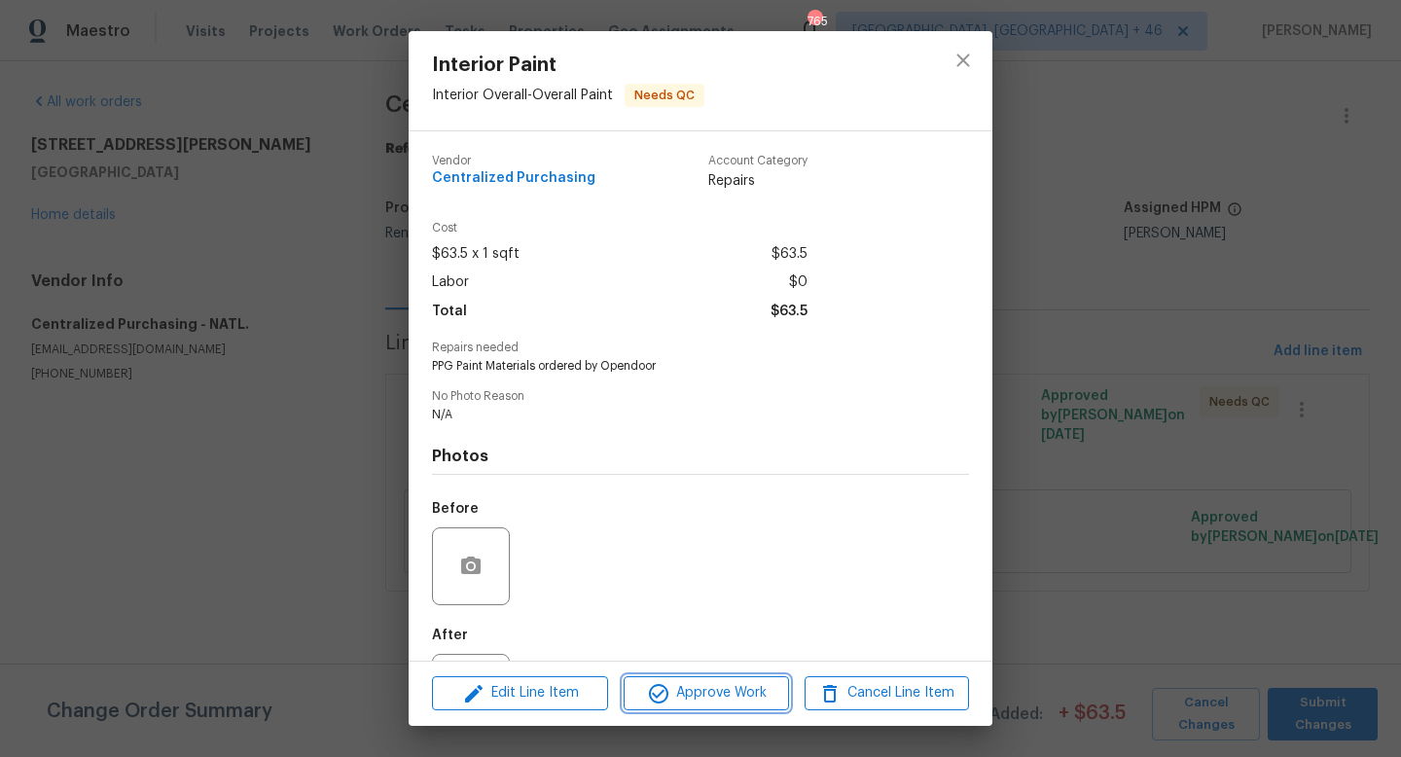
click at [733, 697] on span "Approve Work" at bounding box center [705, 693] width 153 height 24
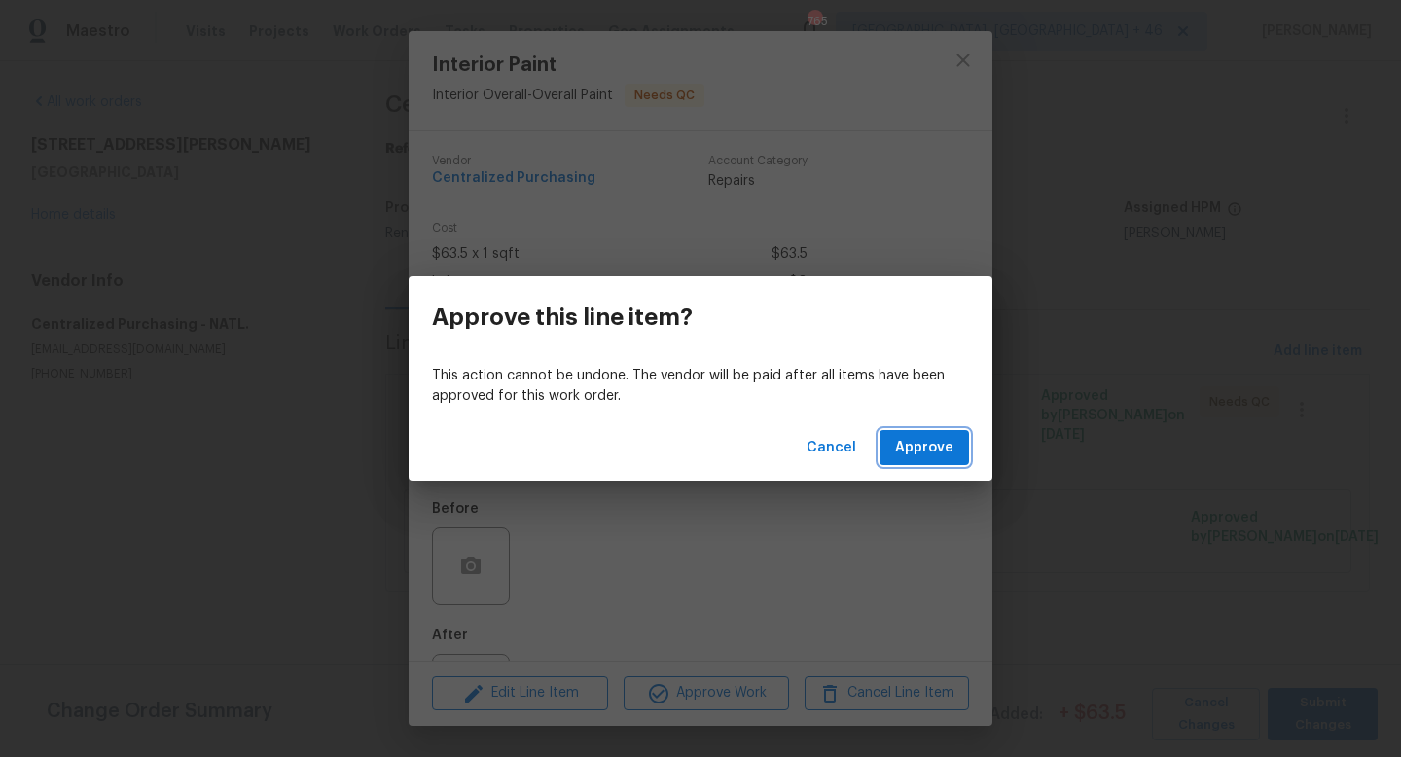
click at [911, 455] on span "Approve" at bounding box center [924, 448] width 58 height 24
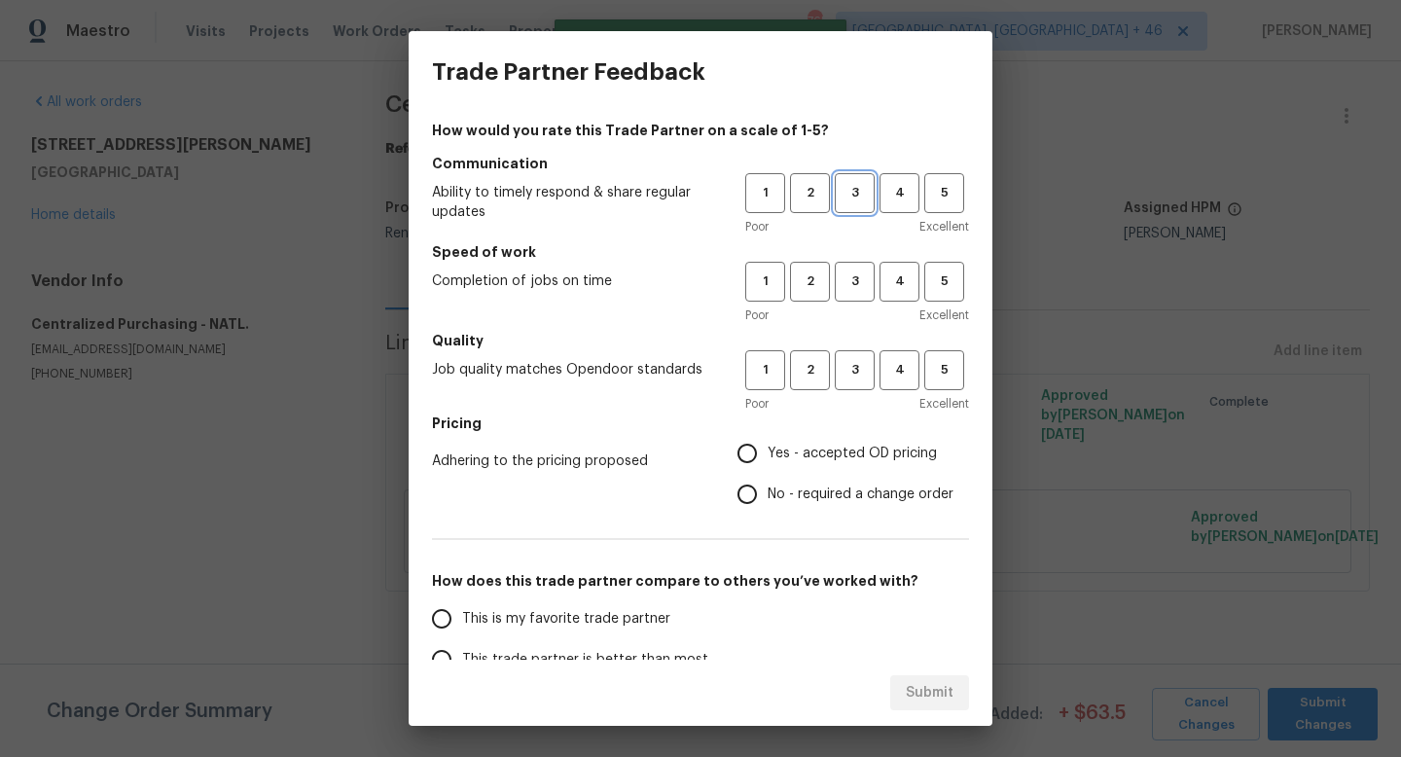
click at [851, 186] on span "3" at bounding box center [855, 193] width 36 height 22
click at [851, 287] on span "3" at bounding box center [855, 281] width 36 height 22
click at [851, 377] on span "3" at bounding box center [855, 370] width 36 height 22
click at [845, 428] on h5 "Pricing" at bounding box center [700, 422] width 537 height 19
click at [834, 459] on span "Yes - accepted OD pricing" at bounding box center [852, 454] width 169 height 20
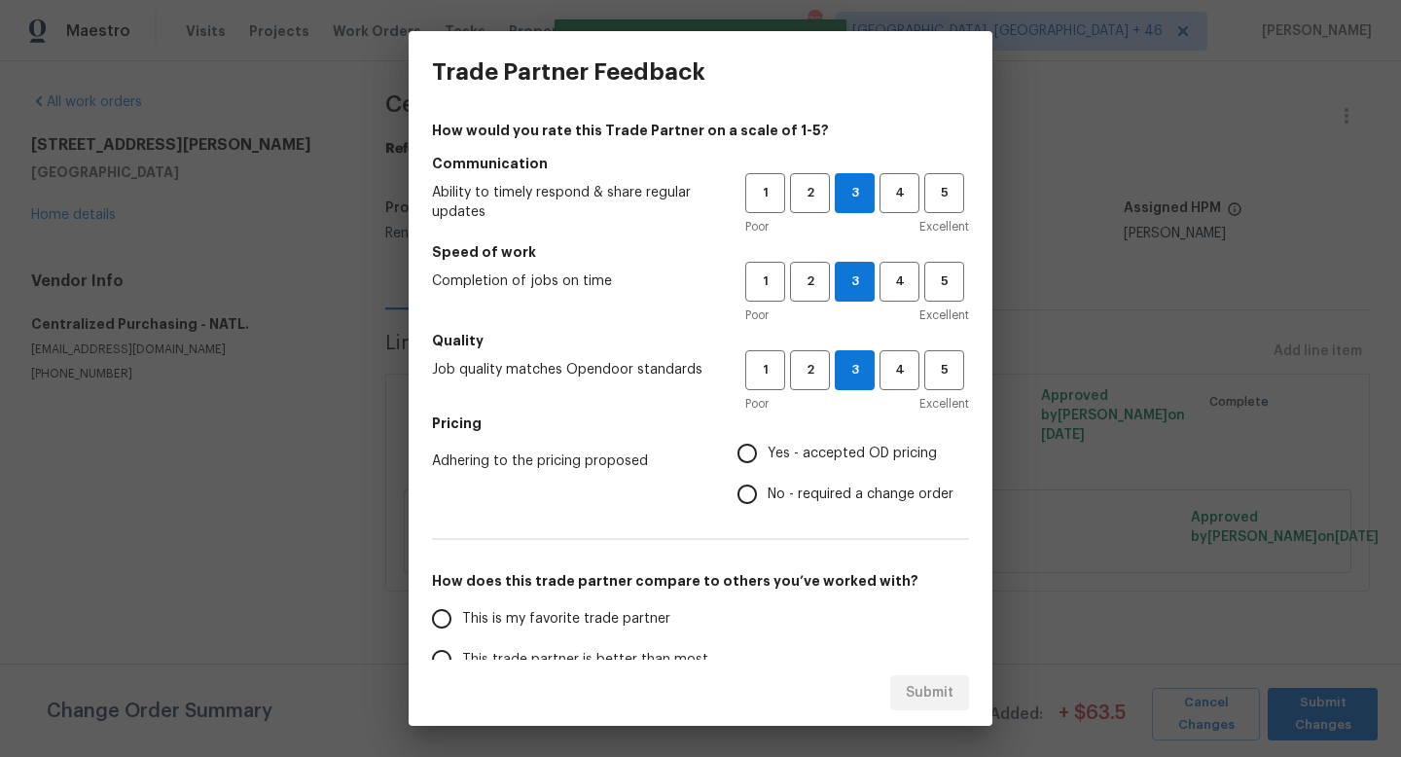
click at [768, 459] on input "Yes - accepted OD pricing" at bounding box center [747, 453] width 41 height 41
radio input "true"
click at [609, 612] on span "This is my favorite trade partner" at bounding box center [566, 619] width 208 height 20
click at [462, 612] on input "This is my favorite trade partner" at bounding box center [441, 618] width 41 height 41
click at [930, 695] on span "Submit" at bounding box center [930, 693] width 48 height 24
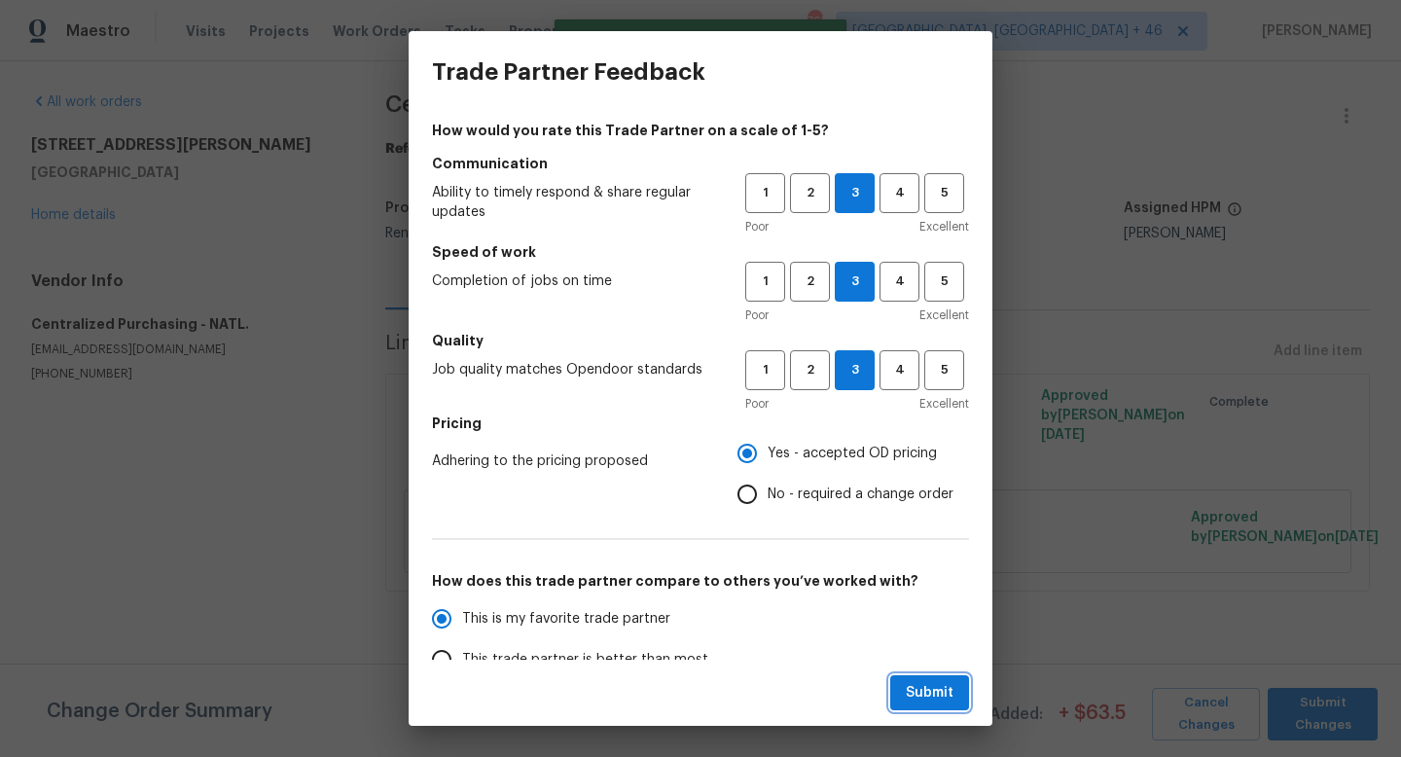
radio input "true"
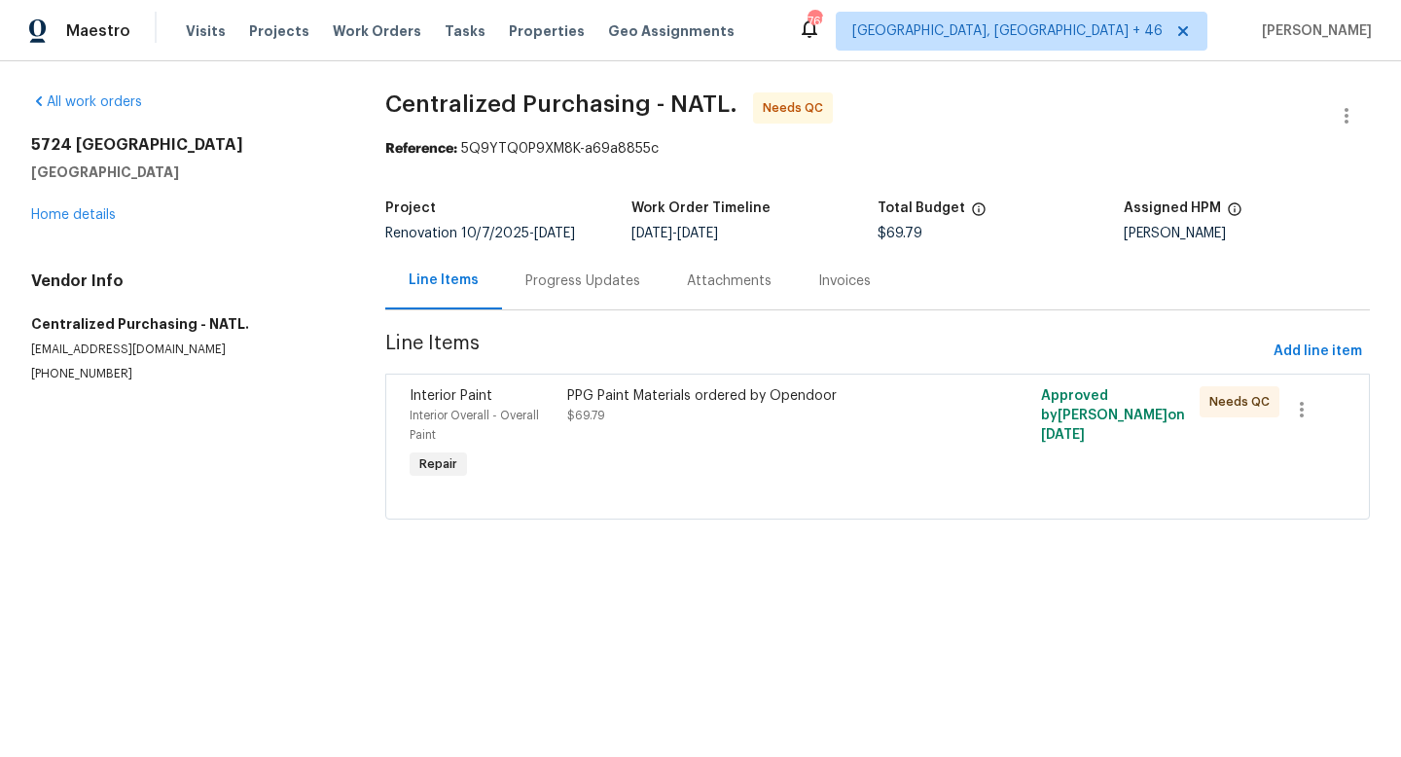
click at [859, 411] on div "PPG Paint Materials ordered by Opendoor $69.79" at bounding box center [758, 405] width 383 height 39
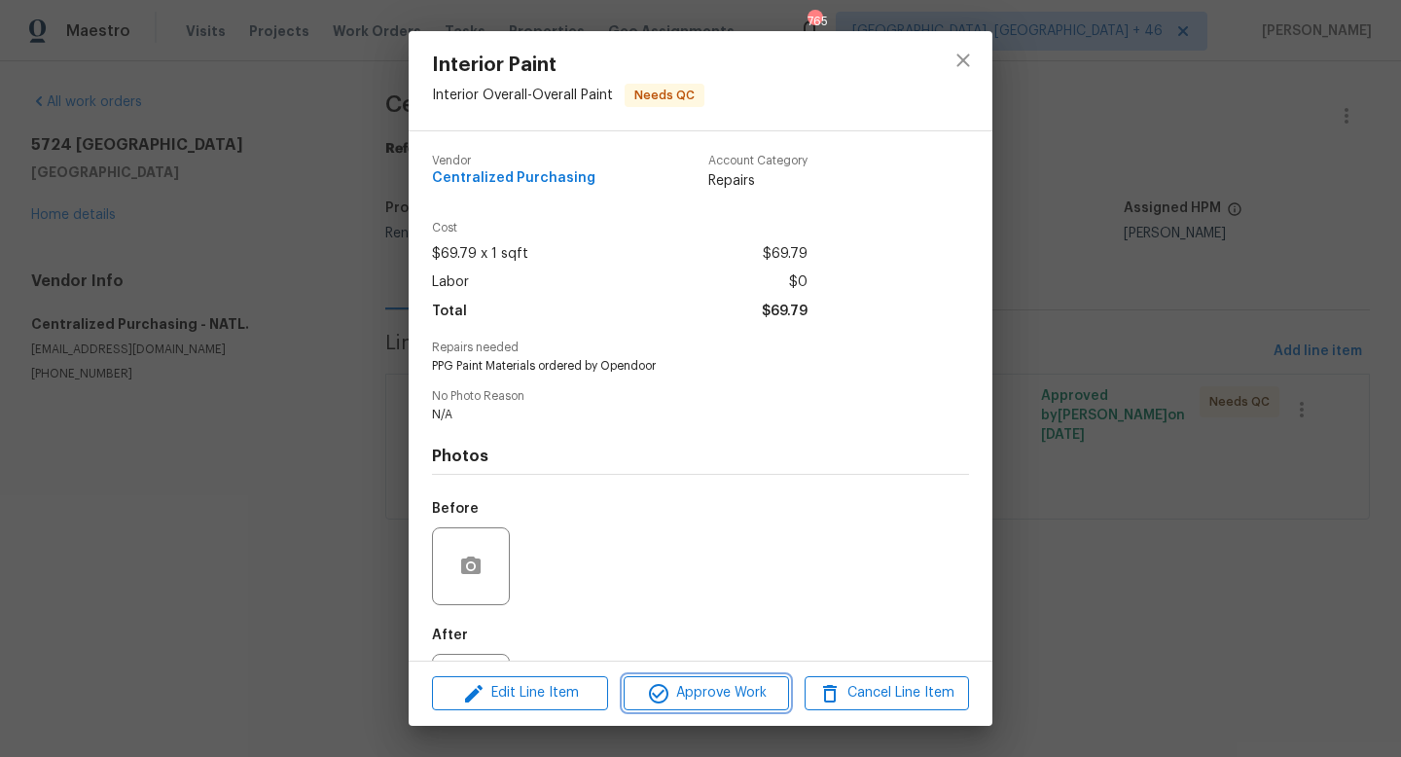
click at [732, 705] on button "Approve Work" at bounding box center [706, 693] width 164 height 34
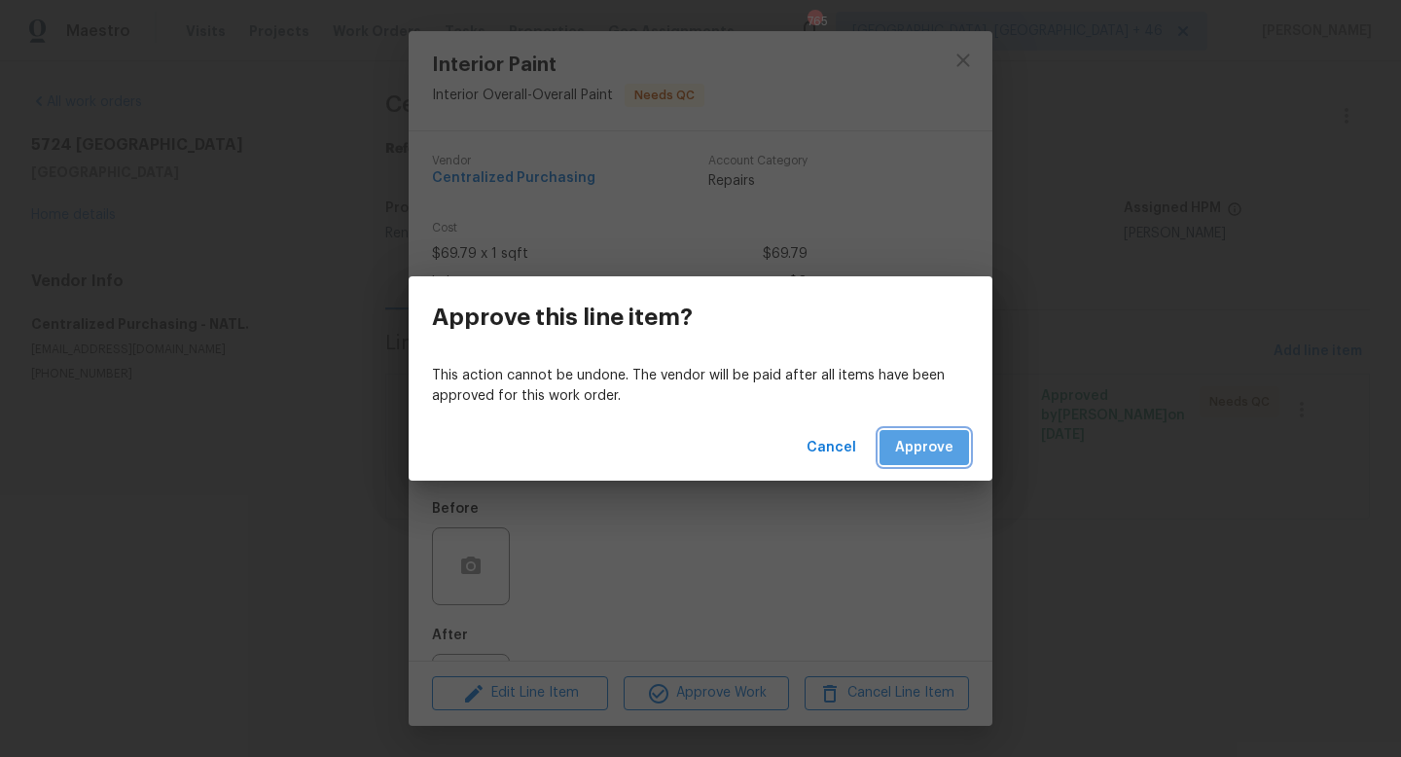
click at [942, 447] on span "Approve" at bounding box center [924, 448] width 58 height 24
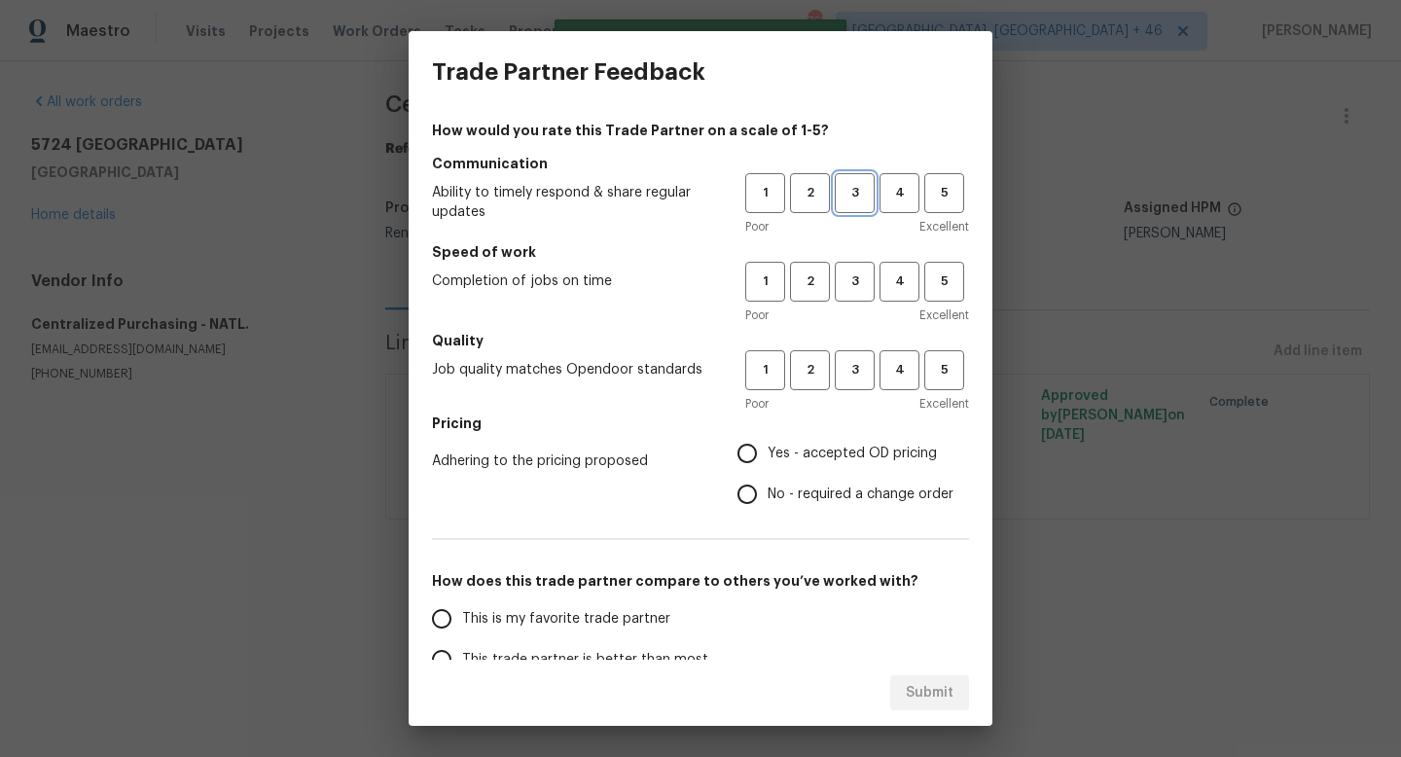
click at [871, 191] on span "3" at bounding box center [855, 193] width 36 height 22
click at [863, 298] on button "3" at bounding box center [855, 282] width 40 height 40
click at [863, 346] on h5 "Quality" at bounding box center [700, 340] width 537 height 19
click at [862, 389] on button "3" at bounding box center [855, 370] width 40 height 40
click at [818, 451] on span "Yes - accepted OD pricing" at bounding box center [852, 454] width 169 height 20
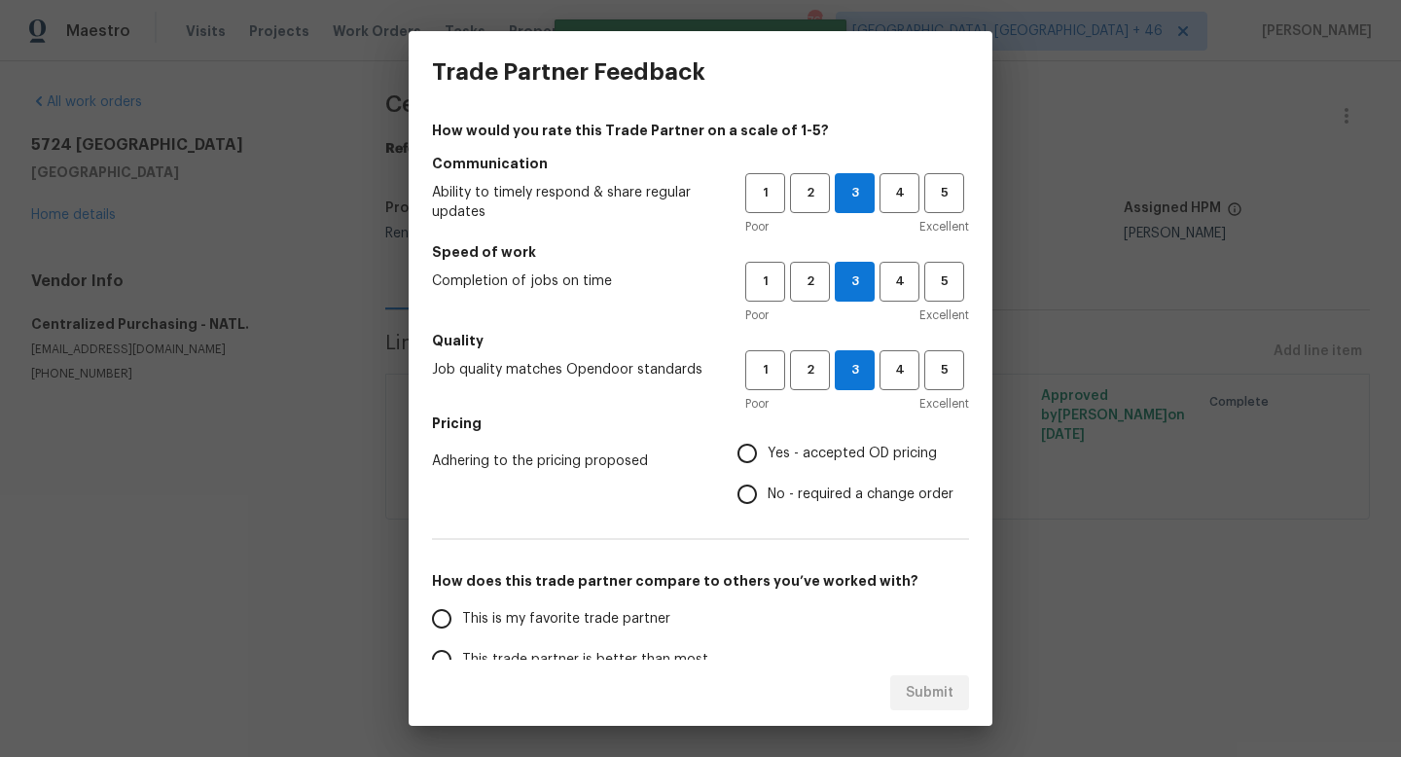
click at [768, 451] on input "Yes - accepted OD pricing" at bounding box center [747, 453] width 41 height 41
radio input "true"
click at [635, 613] on span "This is my favorite trade partner" at bounding box center [566, 619] width 208 height 20
click at [462, 613] on input "This is my favorite trade partner" at bounding box center [441, 618] width 41 height 41
click at [948, 676] on button "Submit" at bounding box center [929, 693] width 79 height 36
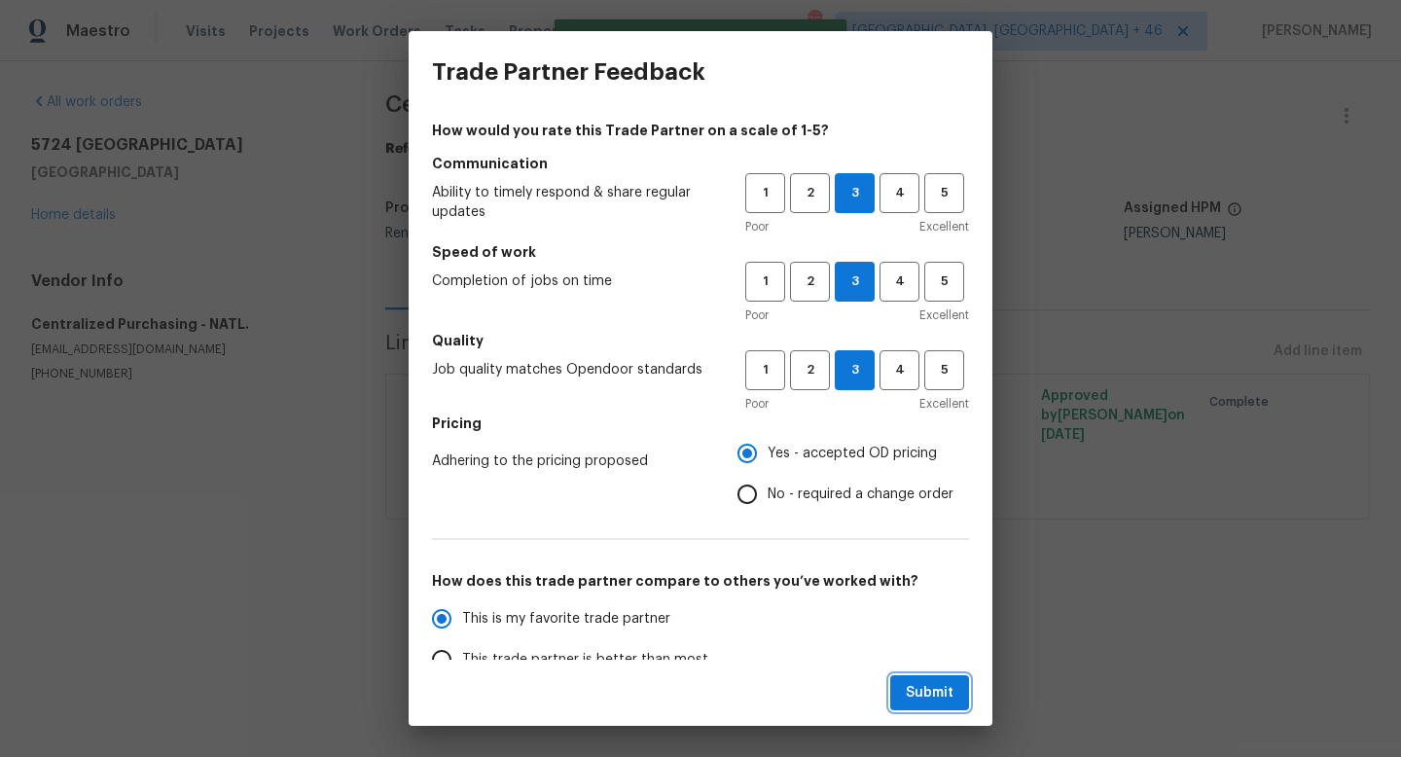
radio input "true"
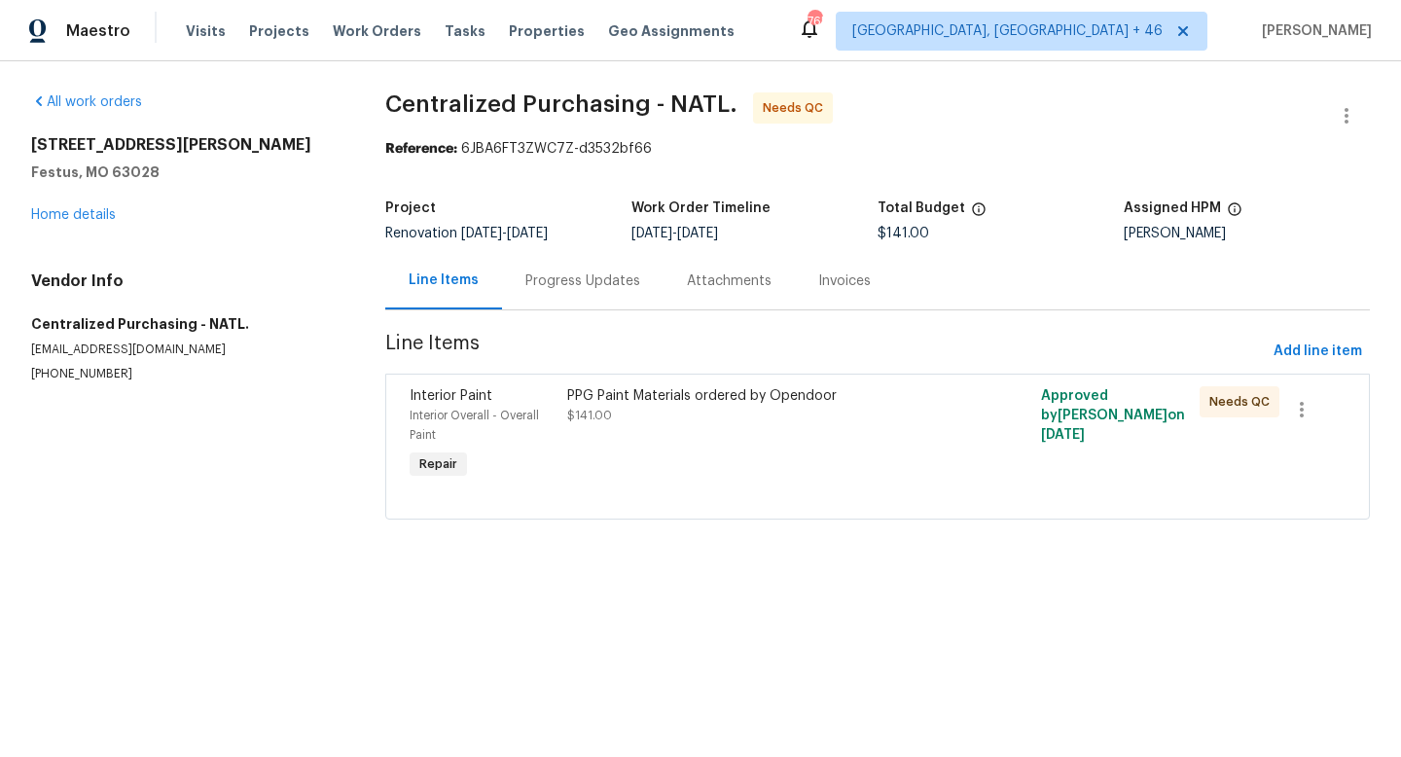
click at [755, 419] on div "PPG Paint Materials ordered by Opendoor $141.00" at bounding box center [758, 405] width 383 height 39
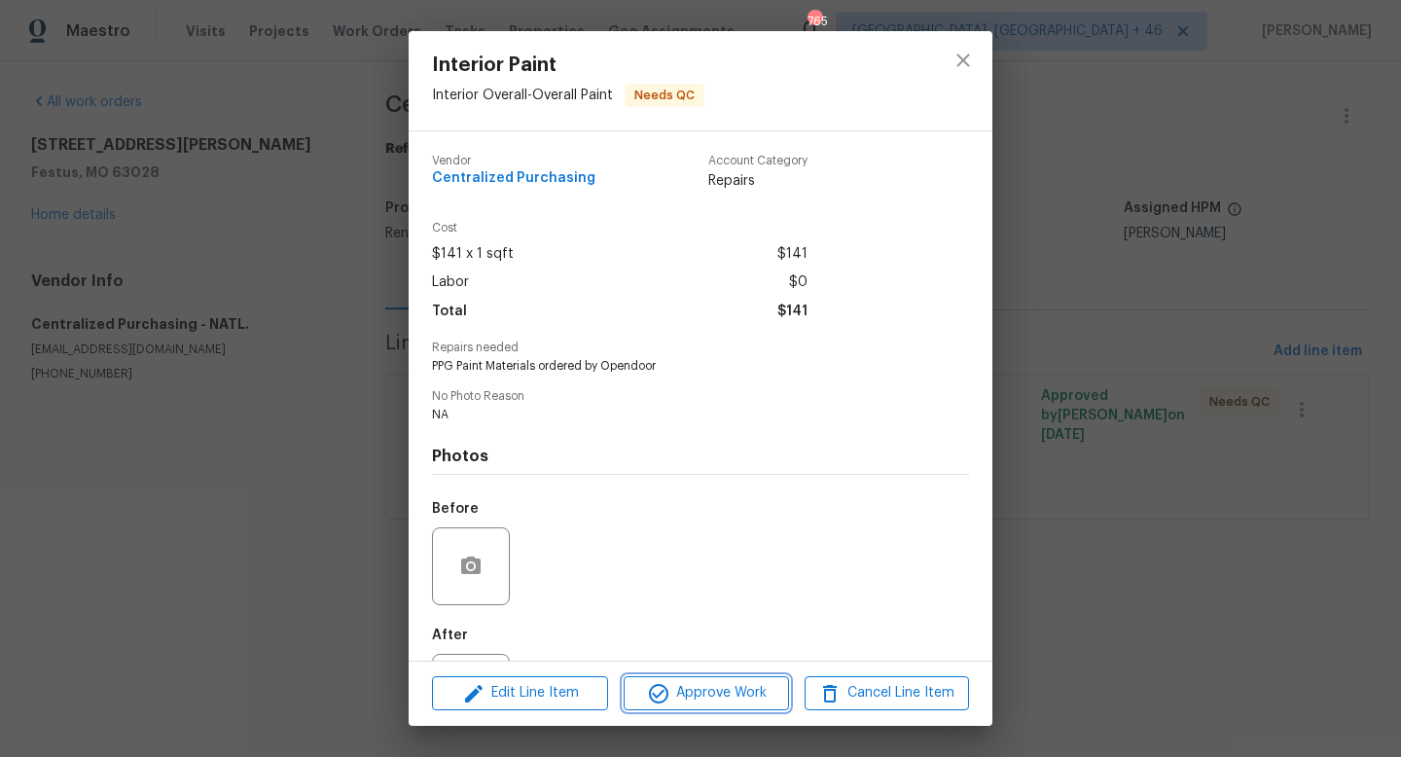
click at [754, 686] on span "Approve Work" at bounding box center [705, 693] width 153 height 24
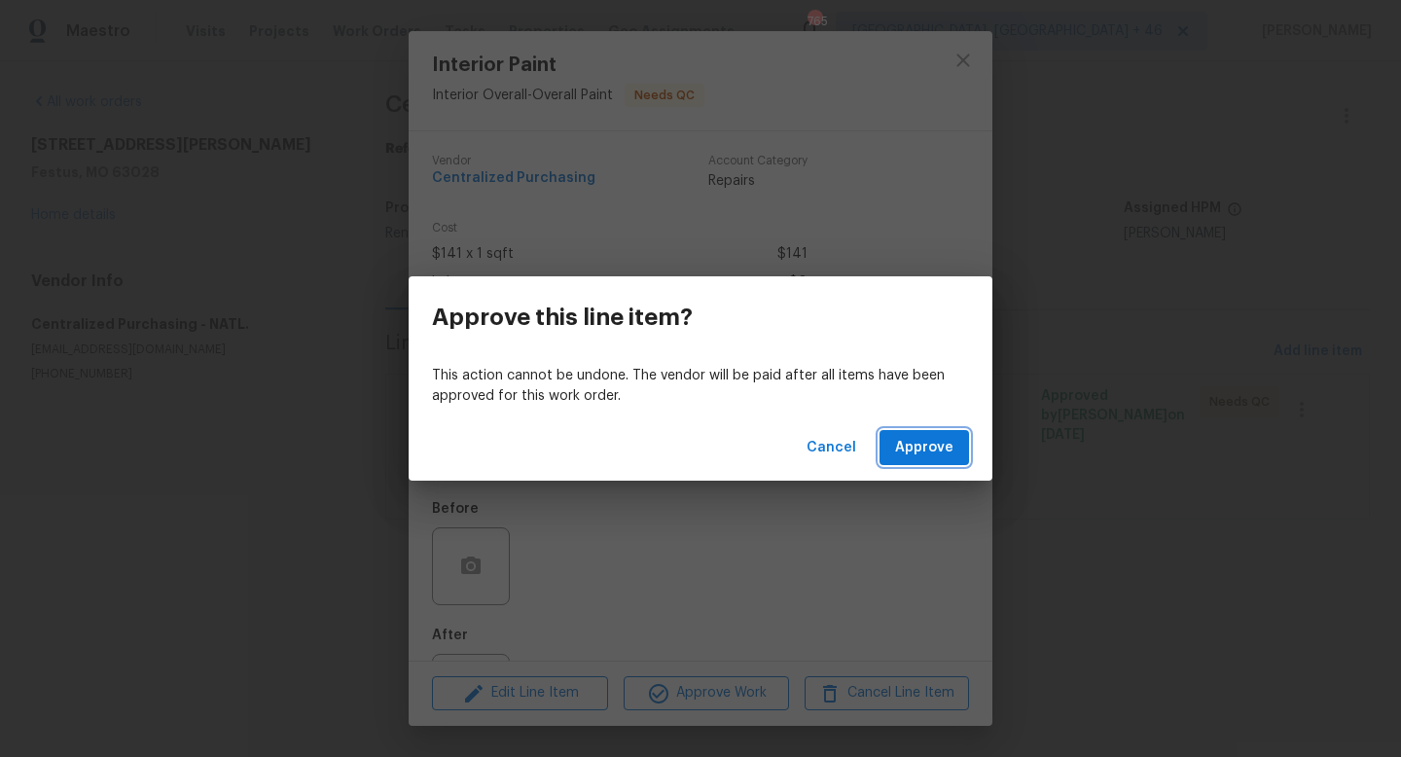
click at [912, 453] on span "Approve" at bounding box center [924, 448] width 58 height 24
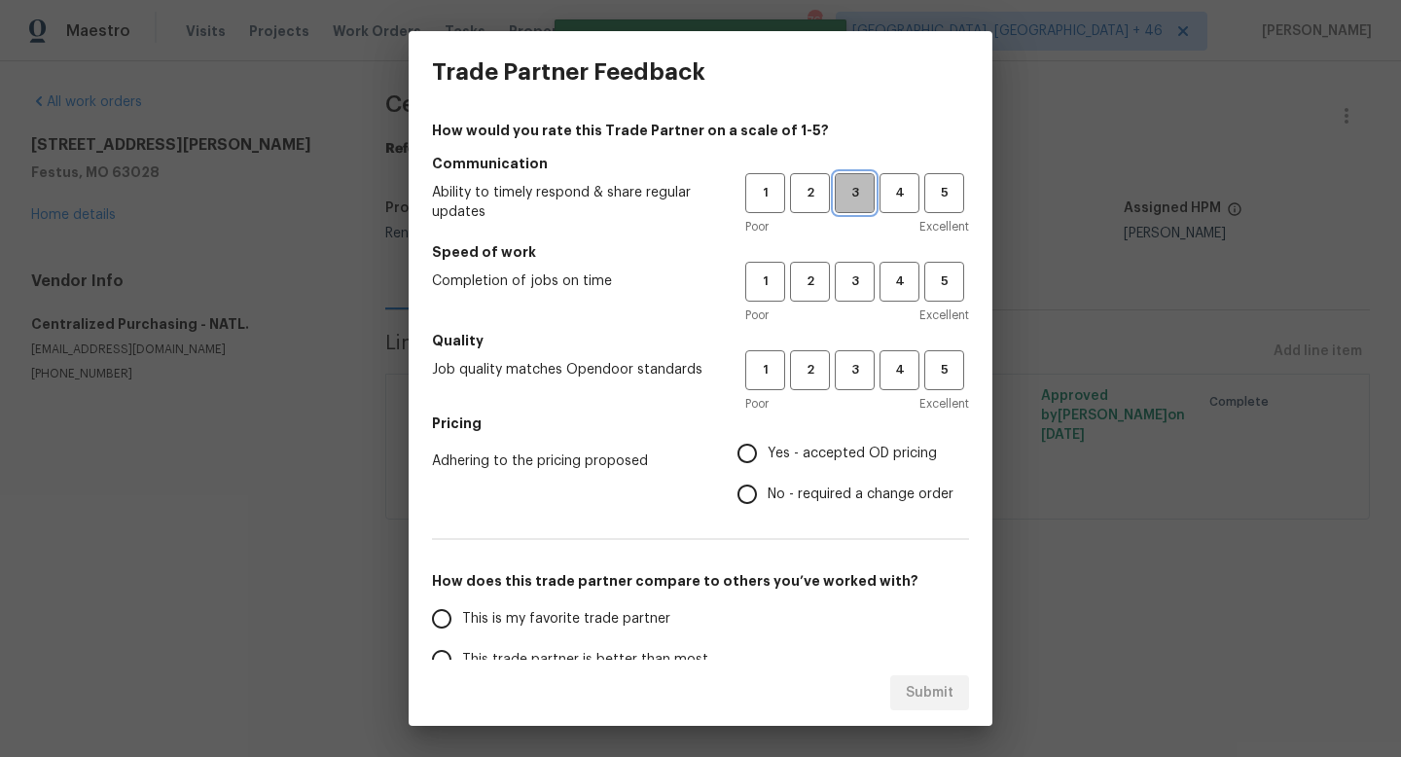
click at [872, 191] on span "3" at bounding box center [855, 193] width 36 height 22
click at [870, 280] on span "3" at bounding box center [855, 281] width 36 height 22
click at [862, 381] on button "3" at bounding box center [855, 370] width 40 height 40
click at [824, 463] on label "Yes - accepted OD pricing" at bounding box center [840, 453] width 227 height 41
click at [768, 463] on input "Yes - accepted OD pricing" at bounding box center [747, 453] width 41 height 41
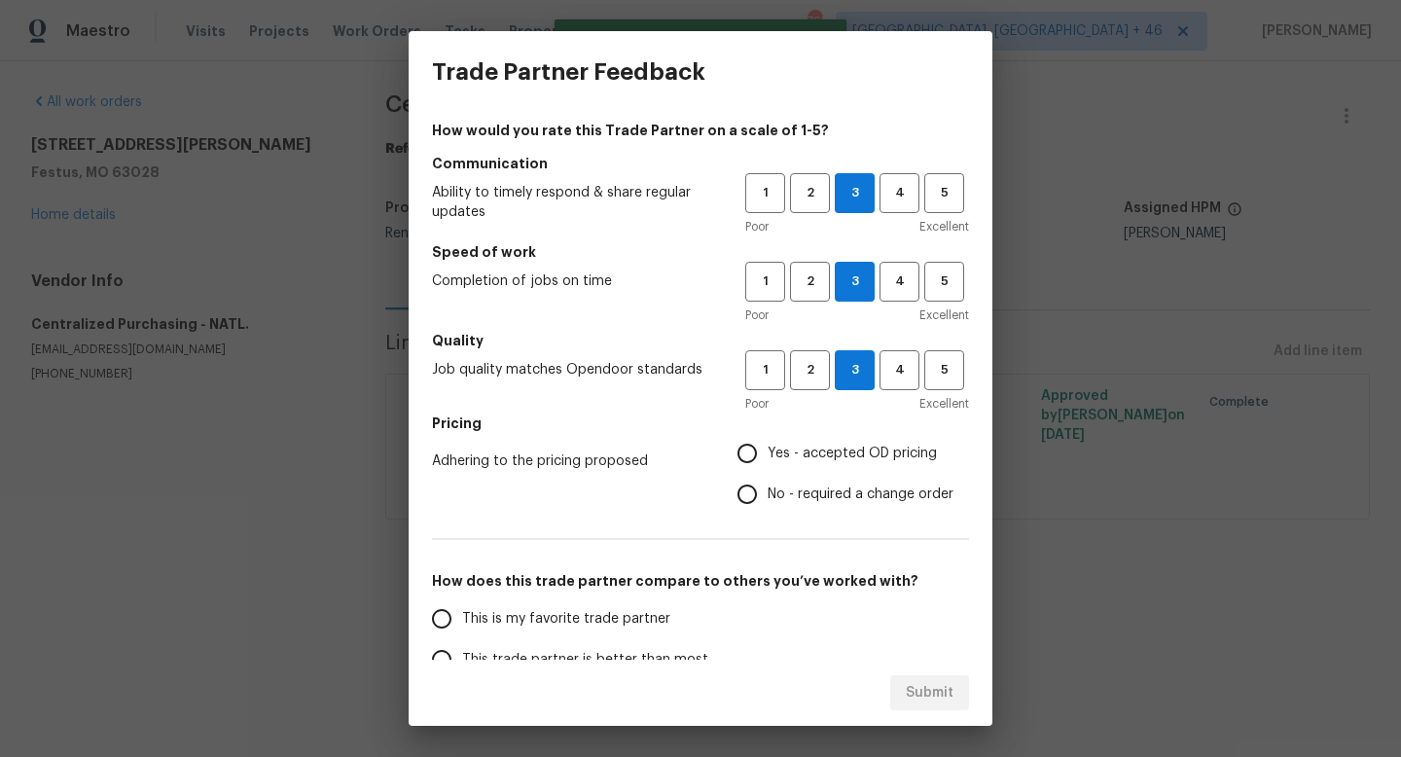
radio input "true"
click at [633, 623] on span "This is my favorite trade partner" at bounding box center [566, 619] width 208 height 20
click at [462, 623] on input "This is my favorite trade partner" at bounding box center [441, 618] width 41 height 41
click at [960, 688] on button "Submit" at bounding box center [929, 693] width 79 height 36
radio input "true"
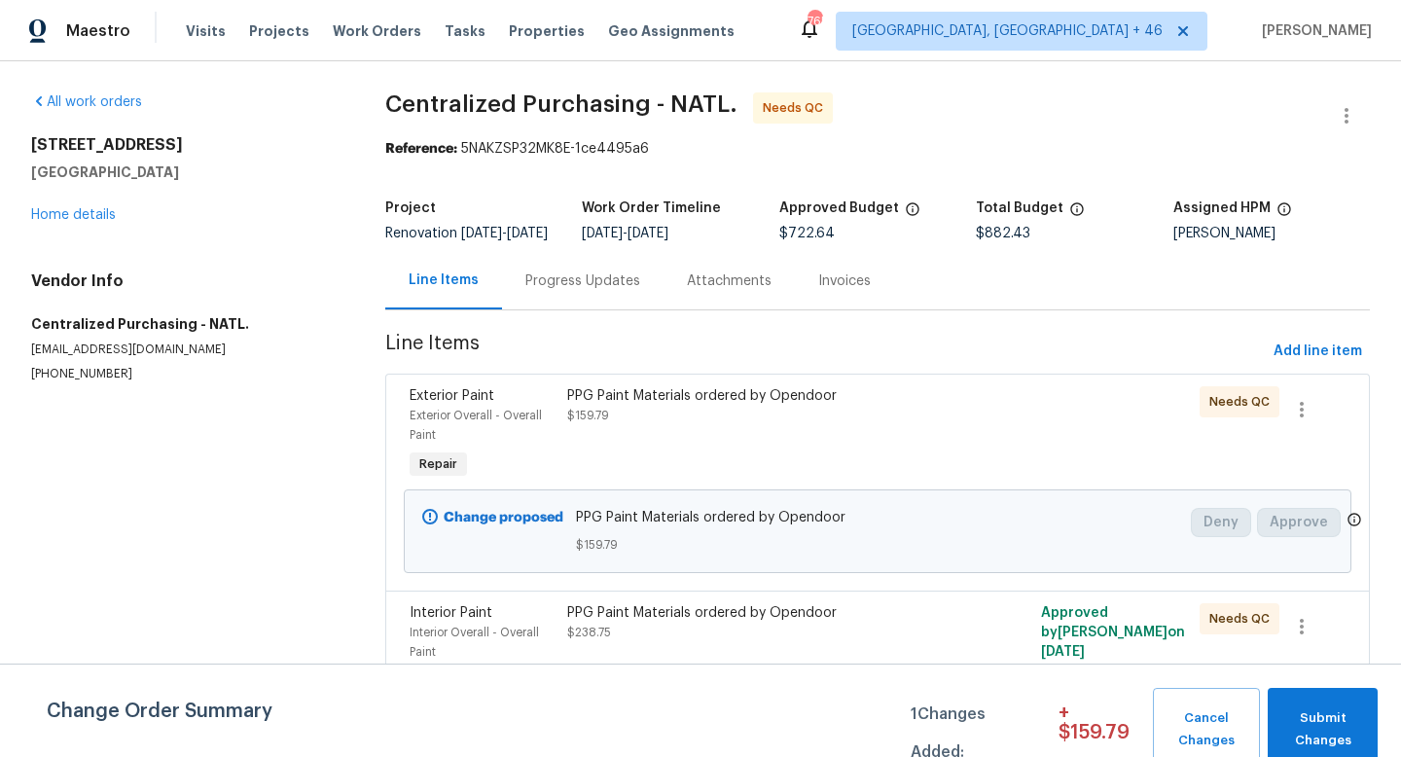
click at [713, 406] on div "PPG Paint Materials ordered by Opendoor" at bounding box center [758, 395] width 383 height 19
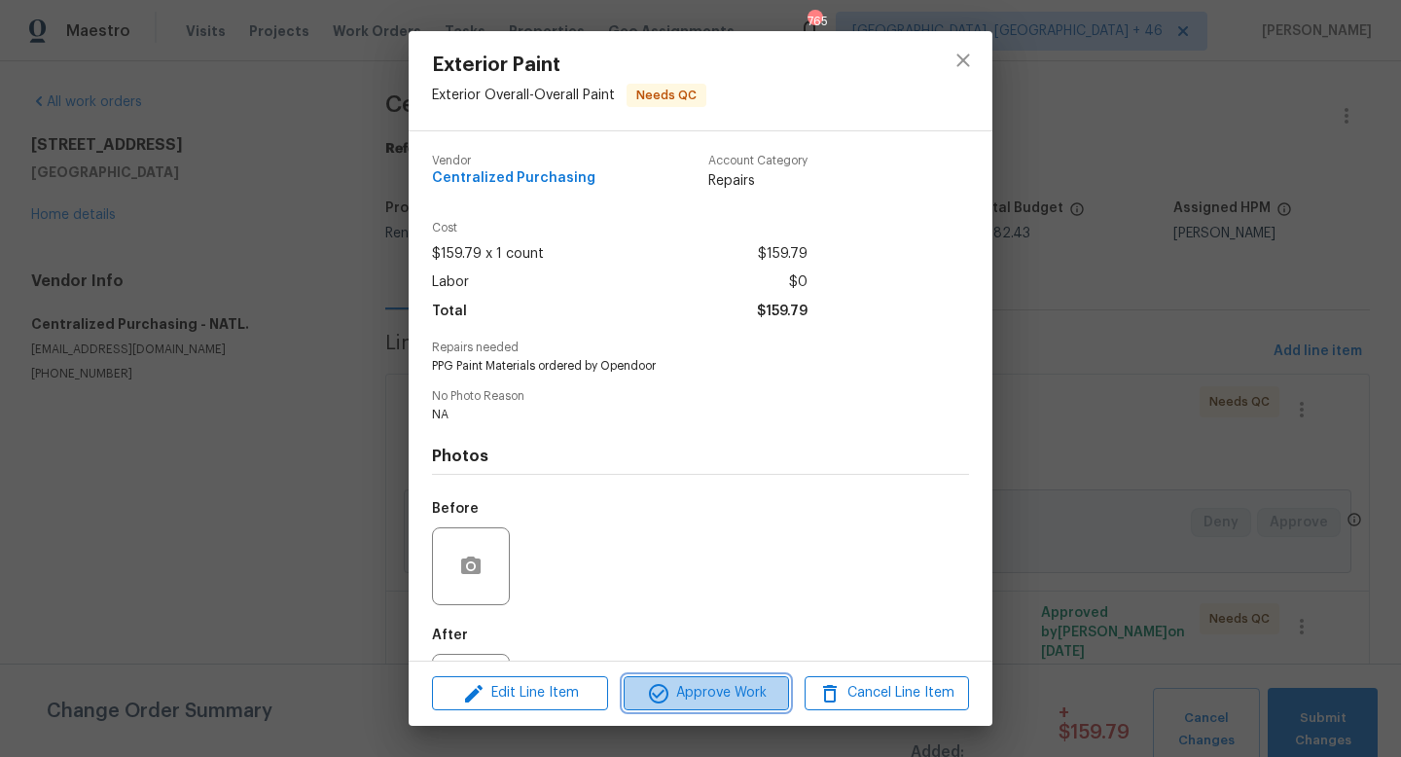
click at [671, 685] on span "Approve Work" at bounding box center [705, 693] width 153 height 24
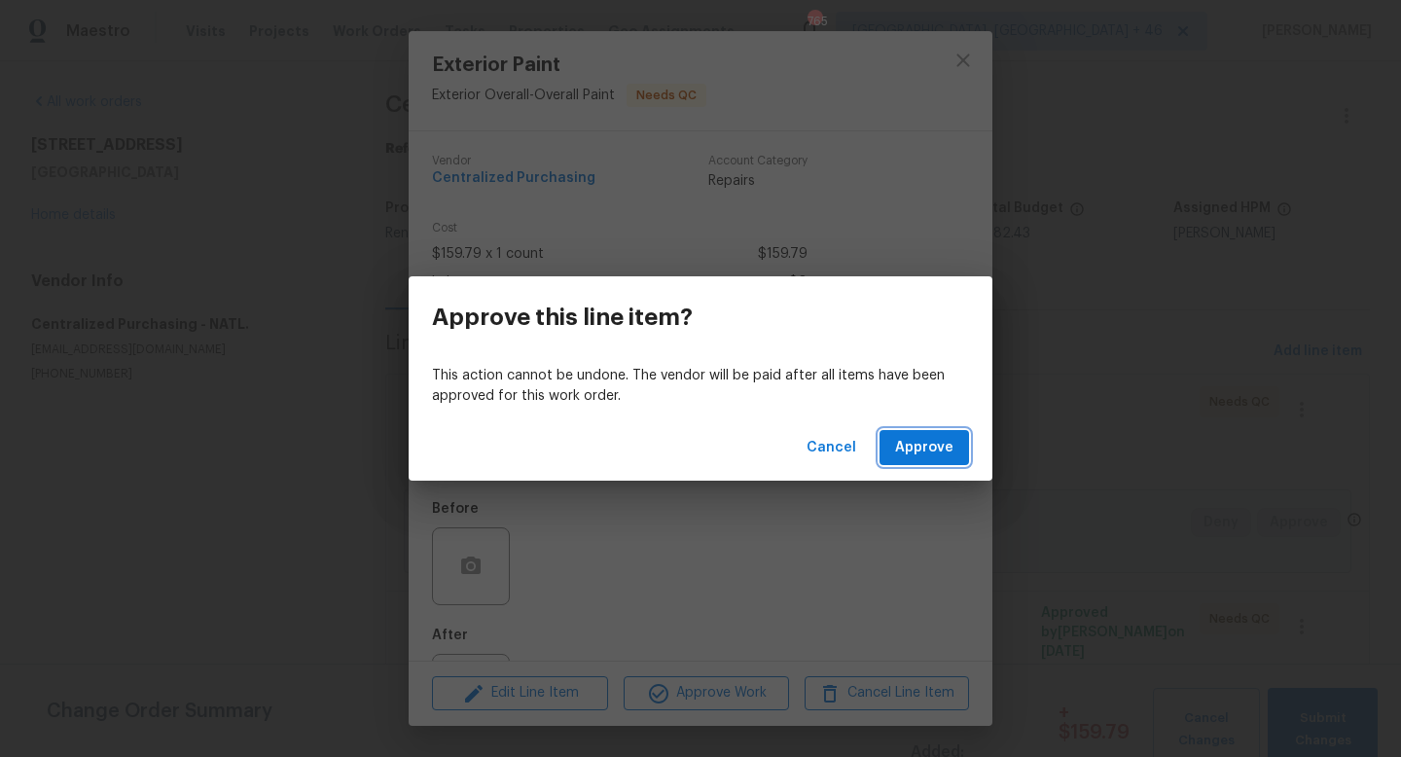
click at [914, 452] on span "Approve" at bounding box center [924, 448] width 58 height 24
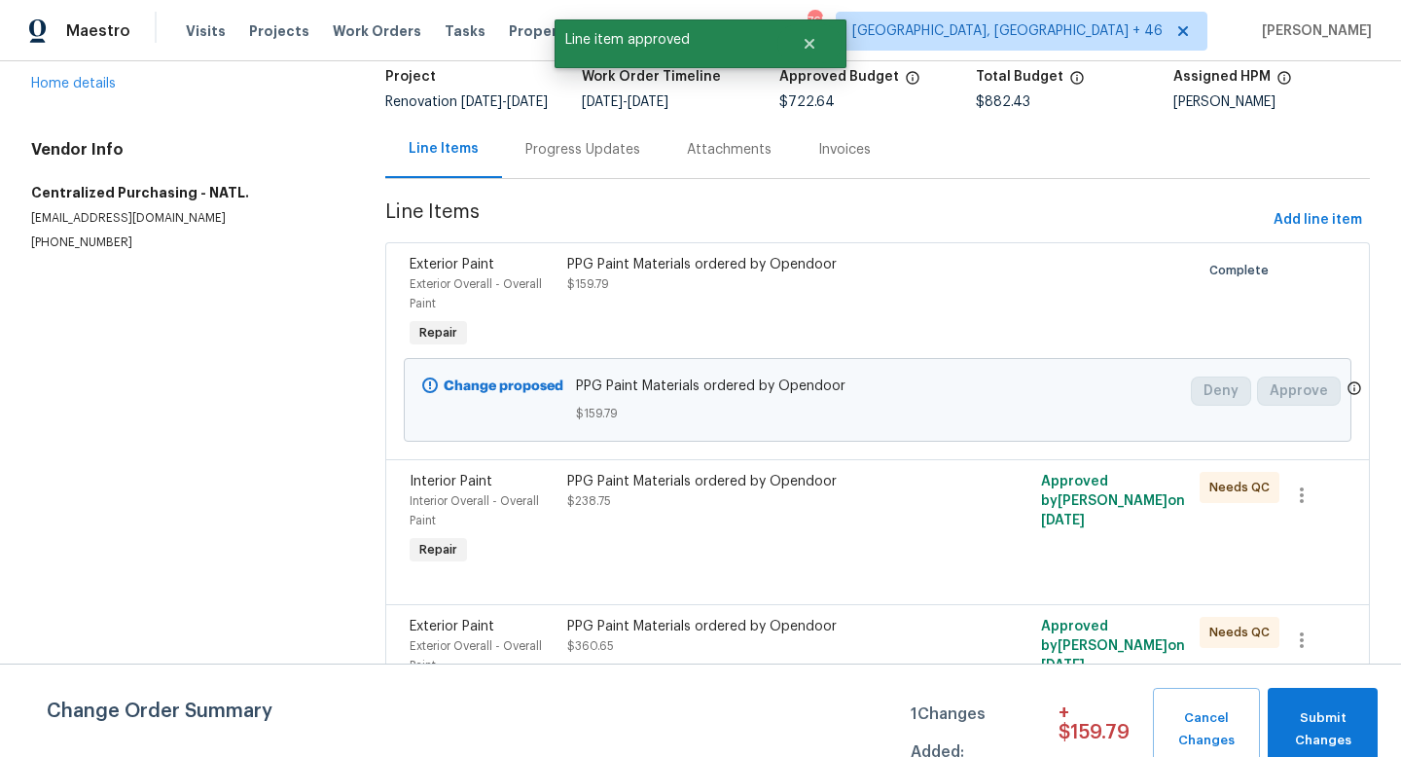
scroll to position [164, 0]
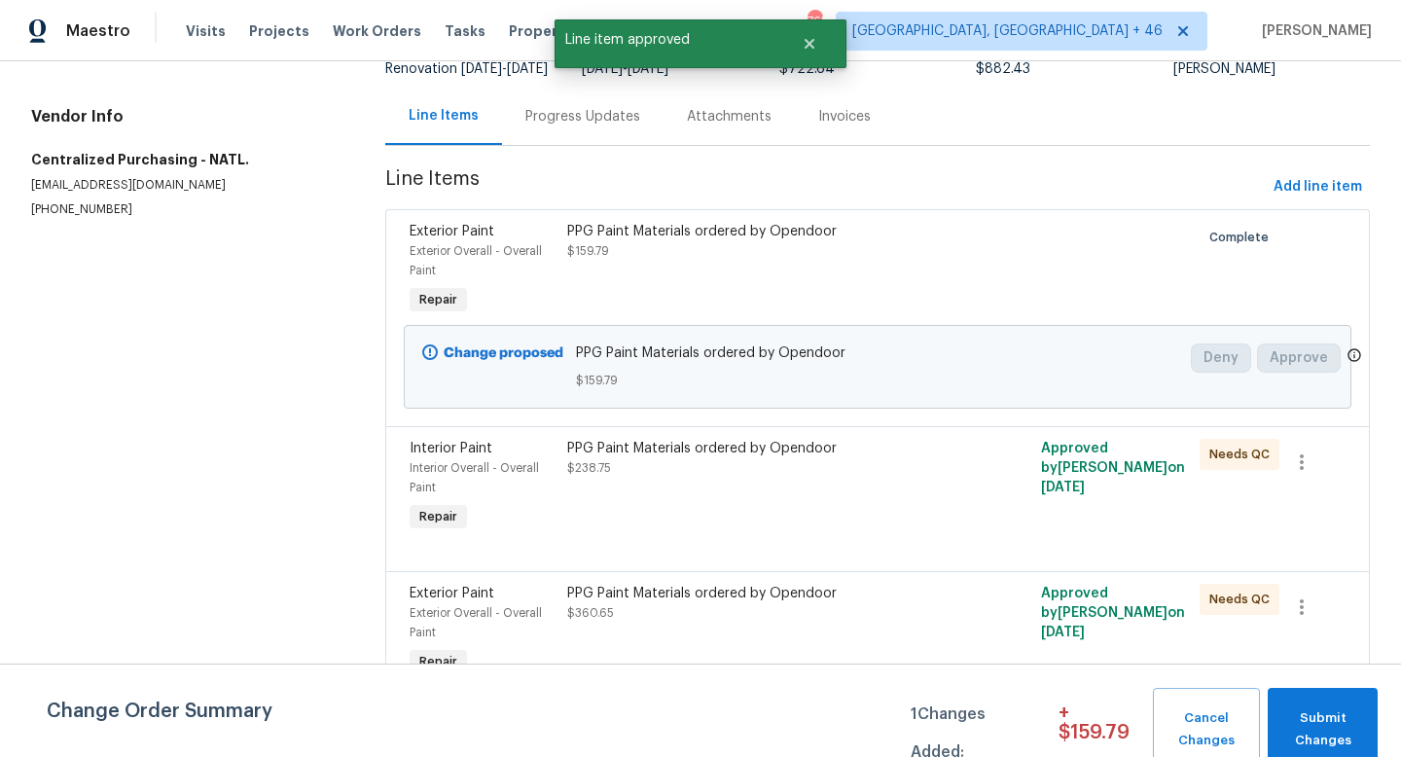
click at [738, 478] on div "PPG Paint Materials ordered by Opendoor $238.75" at bounding box center [758, 458] width 383 height 39
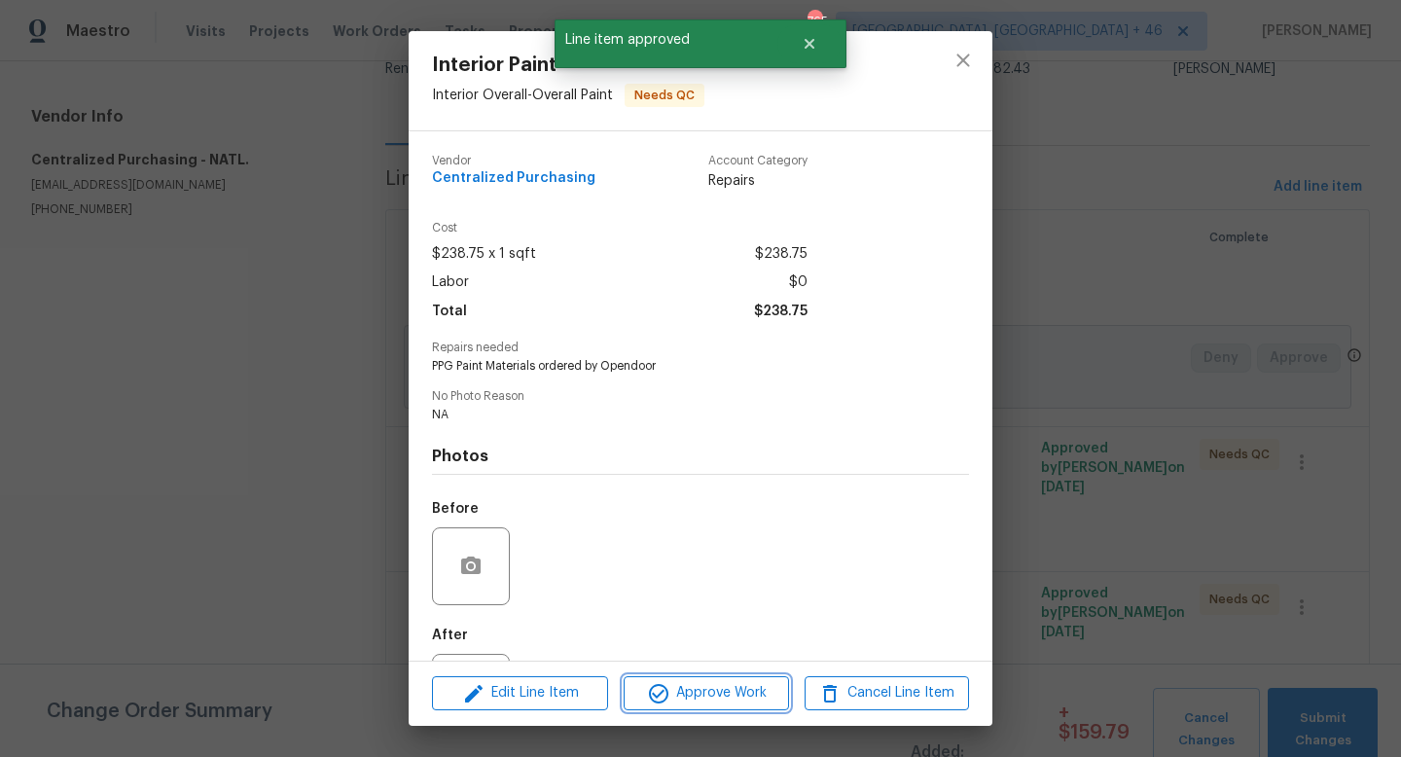
click at [689, 689] on span "Approve Work" at bounding box center [705, 693] width 153 height 24
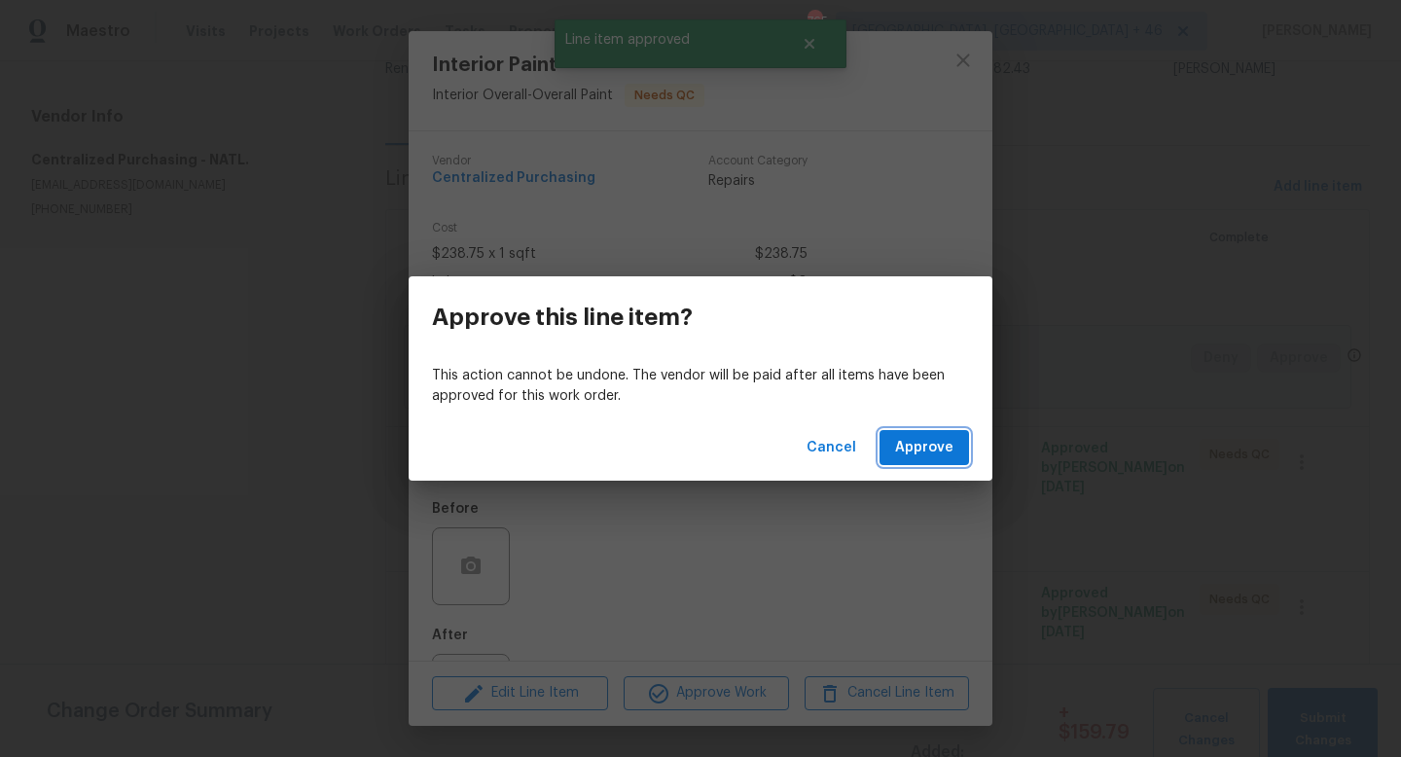
click at [908, 454] on span "Approve" at bounding box center [924, 448] width 58 height 24
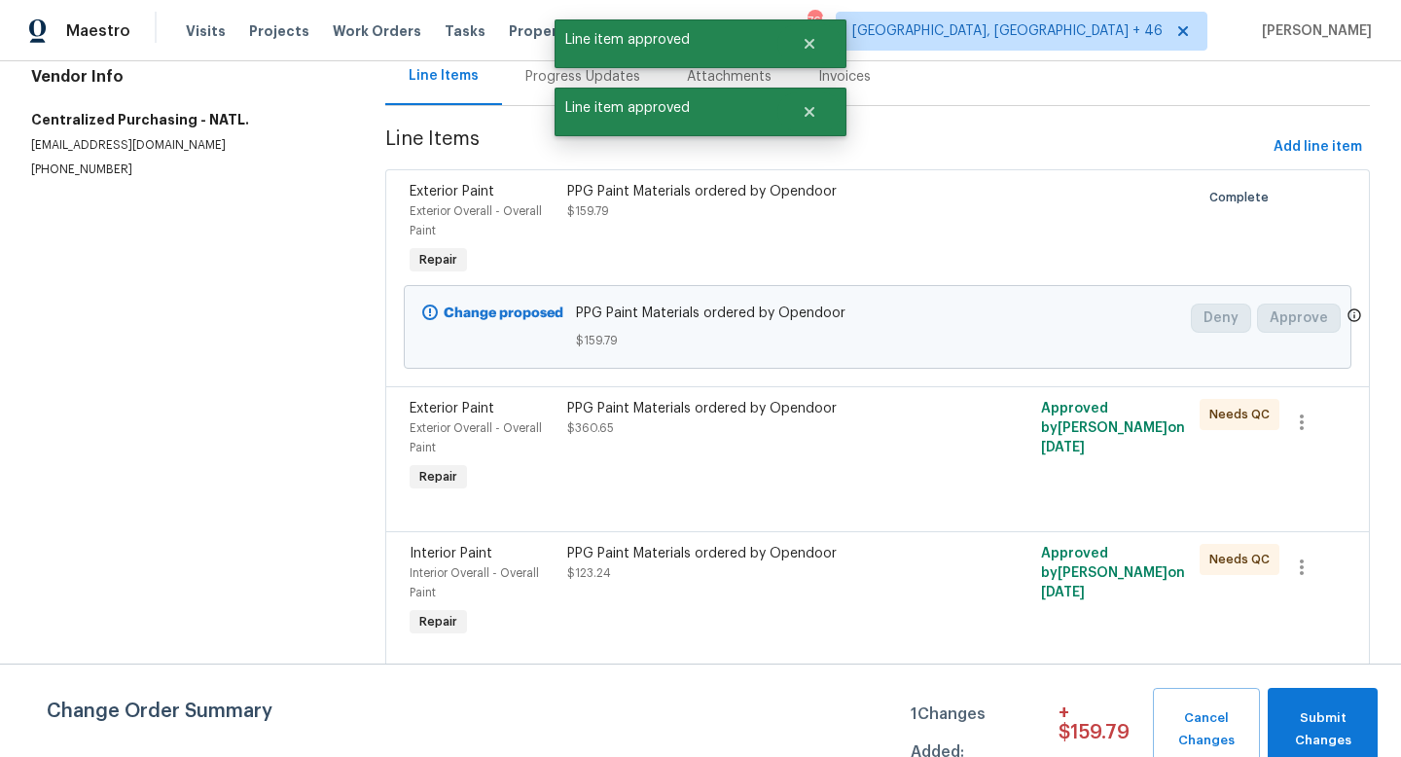
scroll to position [341, 0]
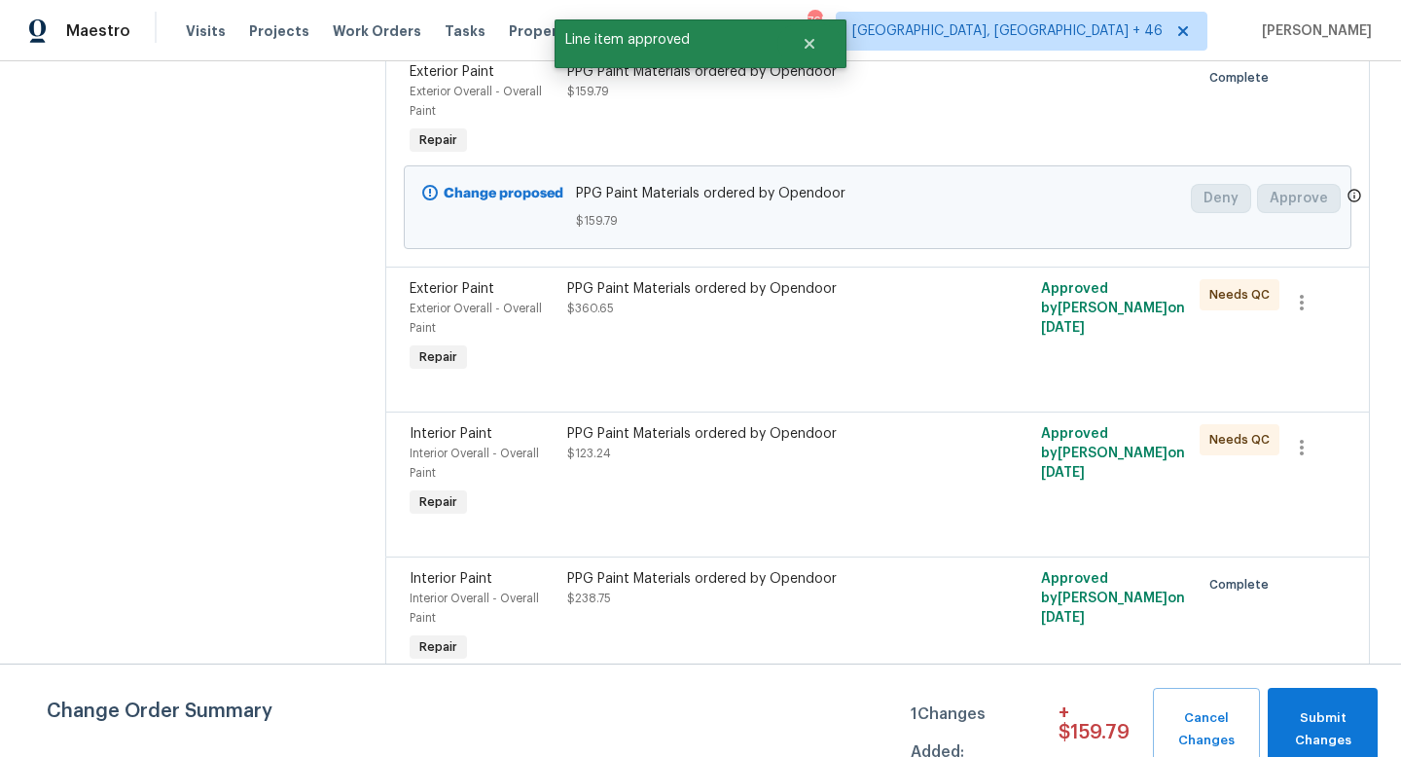
click at [784, 347] on div "PPG Paint Materials ordered by Opendoor $360.65" at bounding box center [758, 327] width 395 height 109
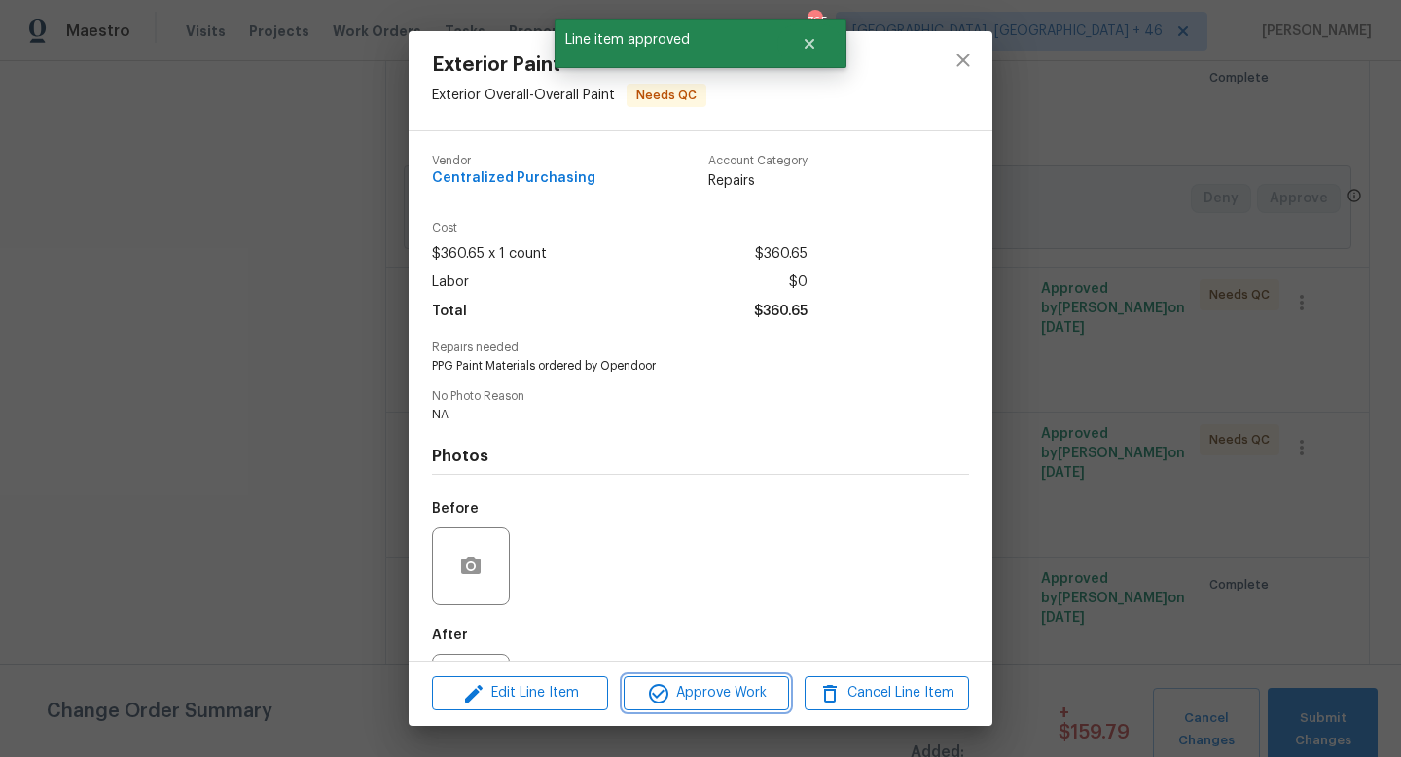
click at [719, 686] on span "Approve Work" at bounding box center [705, 693] width 153 height 24
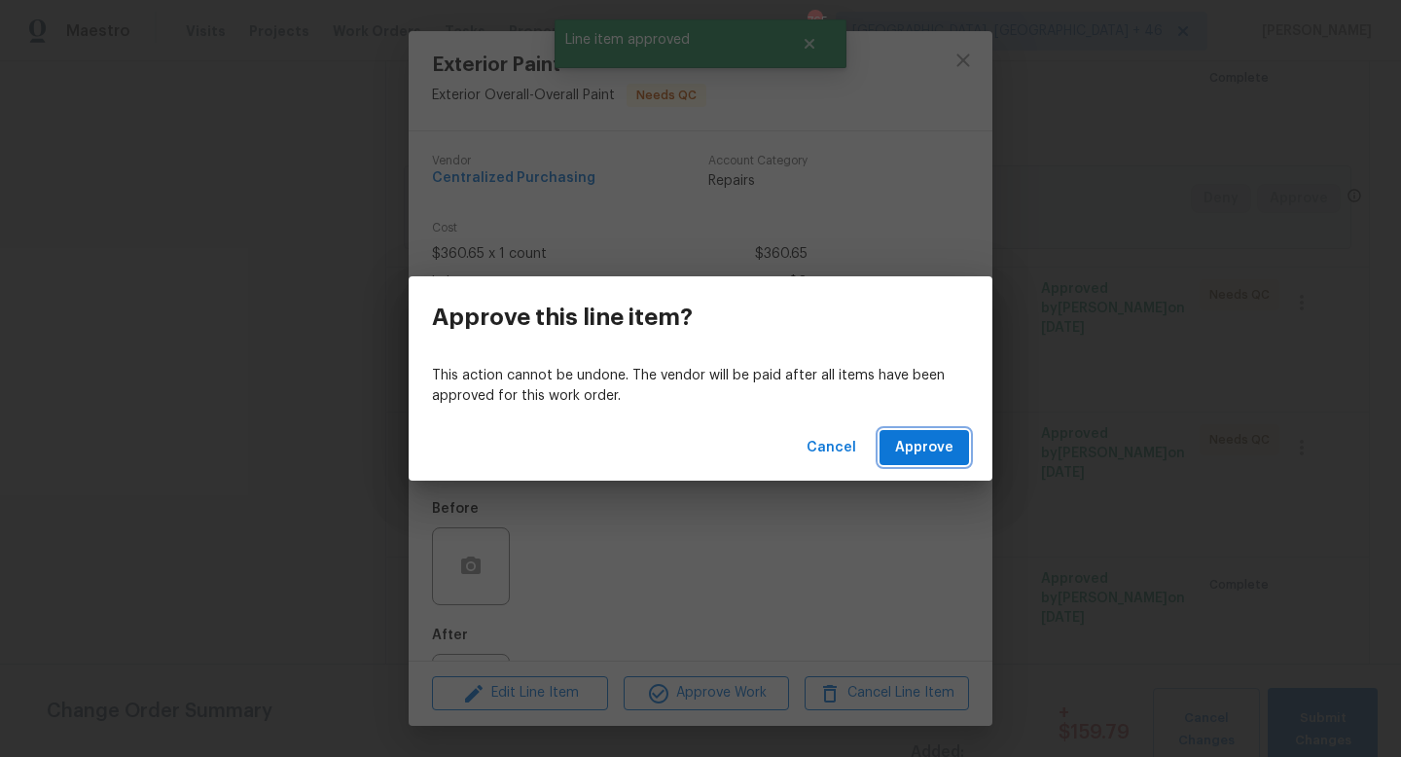
click at [918, 454] on span "Approve" at bounding box center [924, 448] width 58 height 24
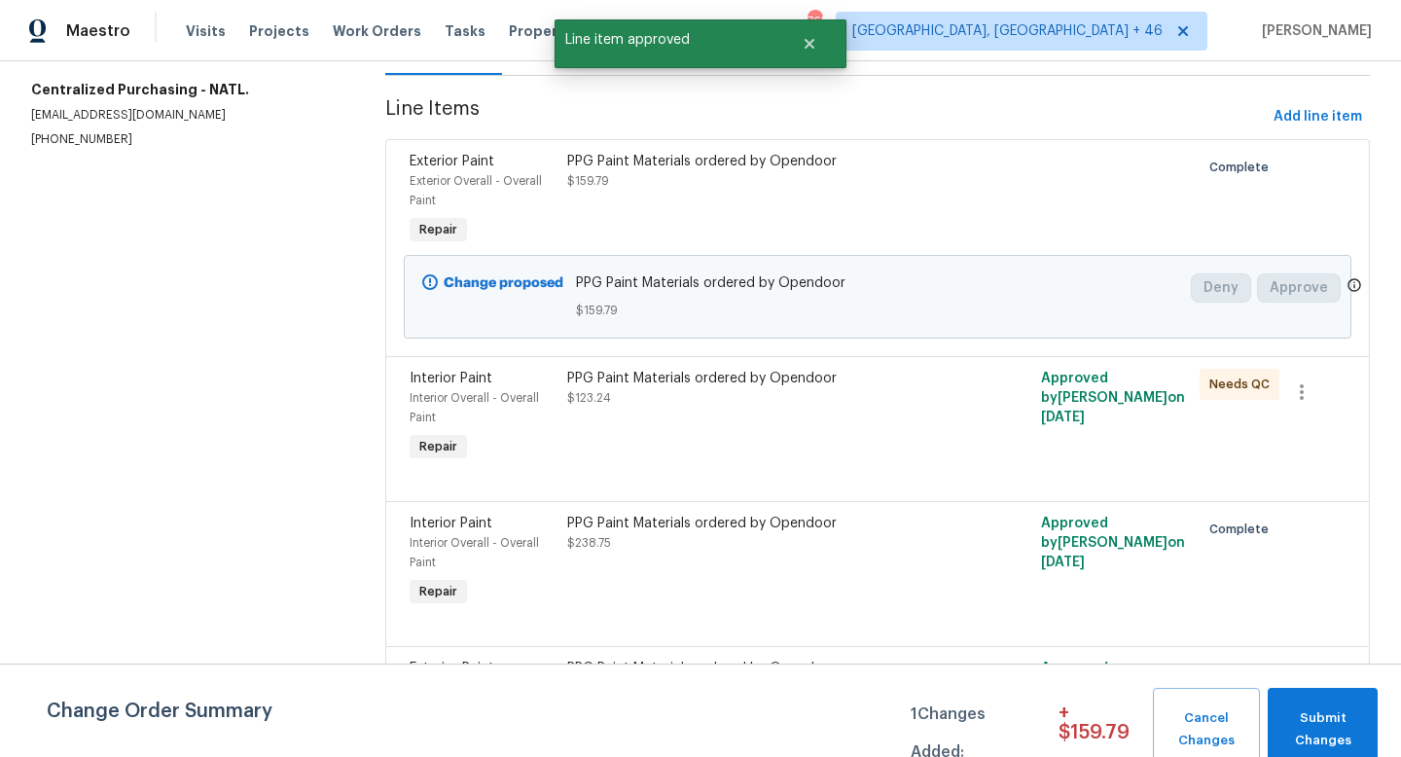
scroll to position [298, 0]
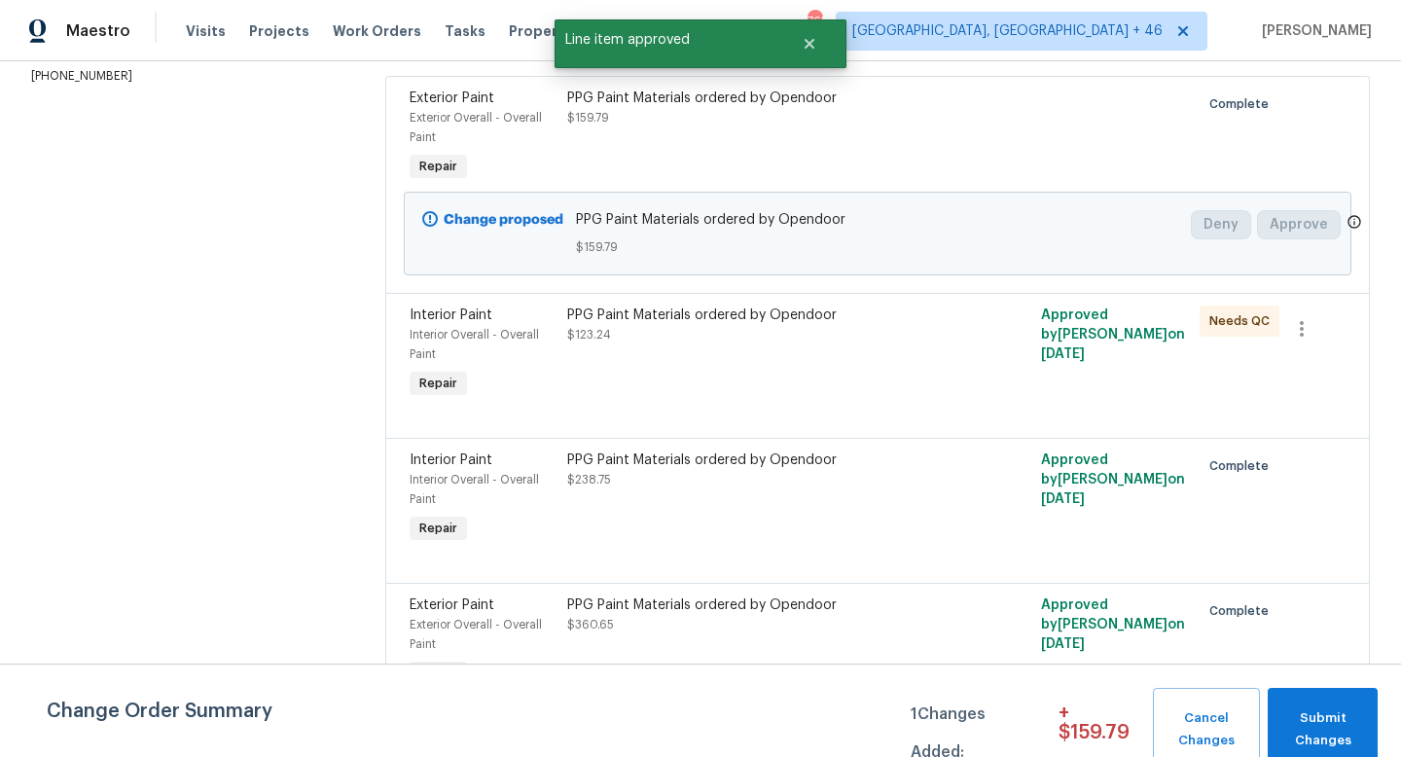
click at [721, 380] on div "PPG Paint Materials ordered by Opendoor $123.24" at bounding box center [758, 354] width 395 height 109
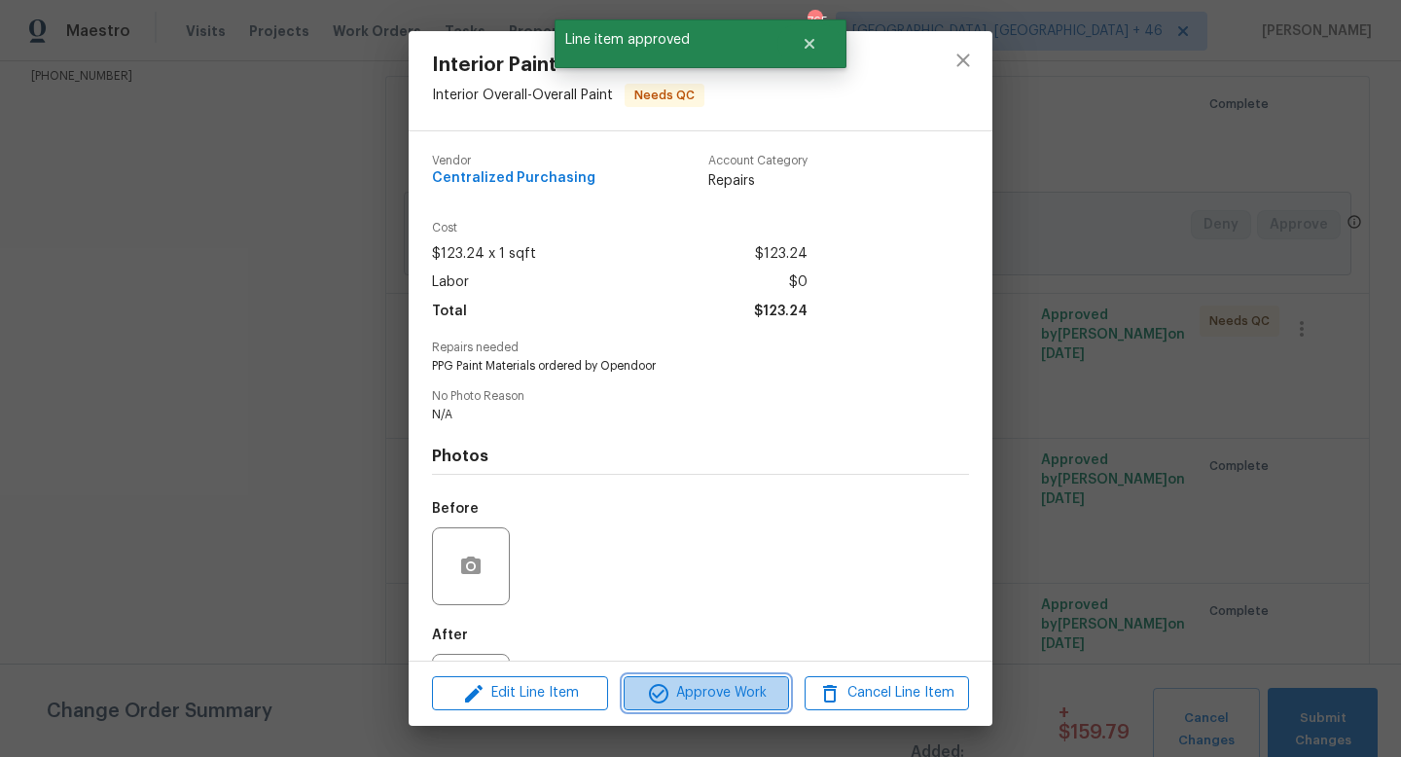
click at [695, 688] on span "Approve Work" at bounding box center [705, 693] width 153 height 24
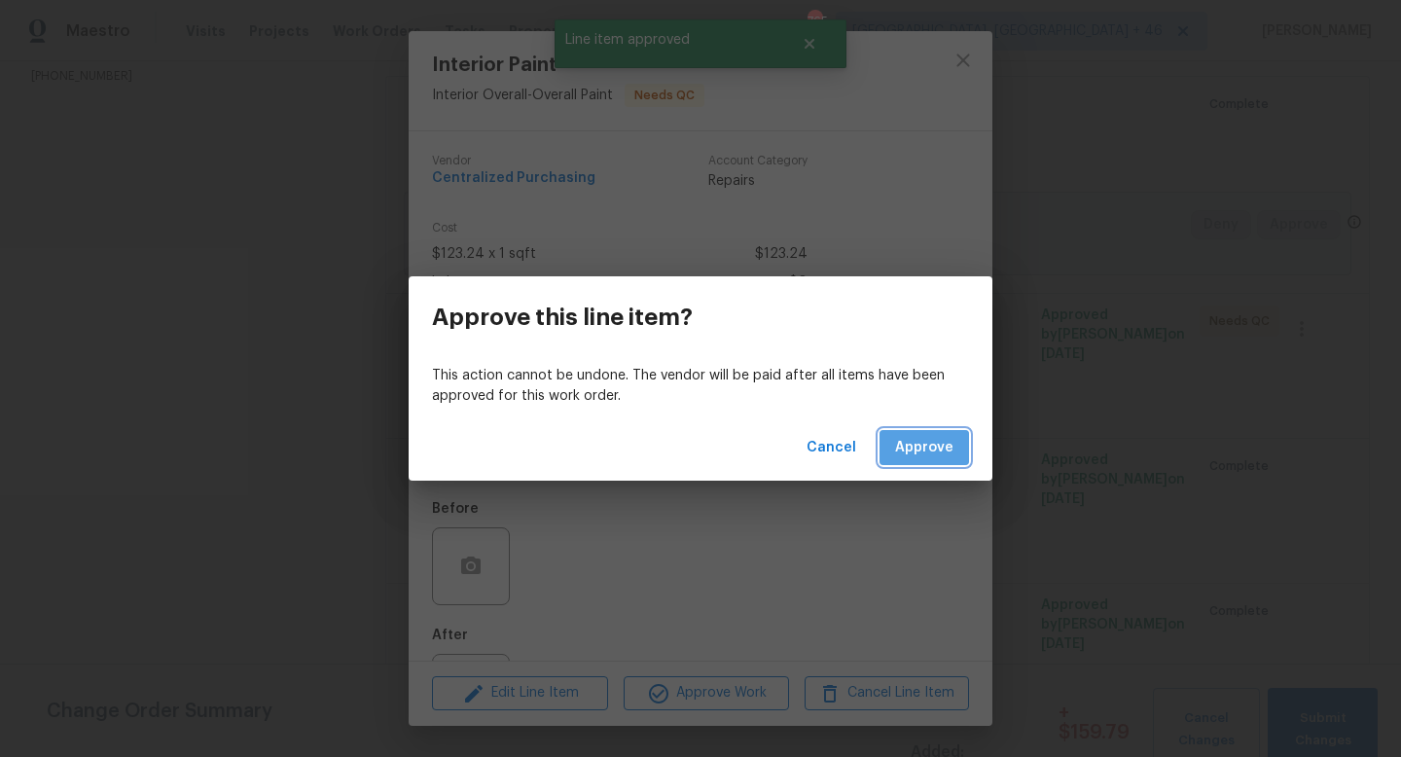
click at [929, 451] on span "Approve" at bounding box center [924, 448] width 58 height 24
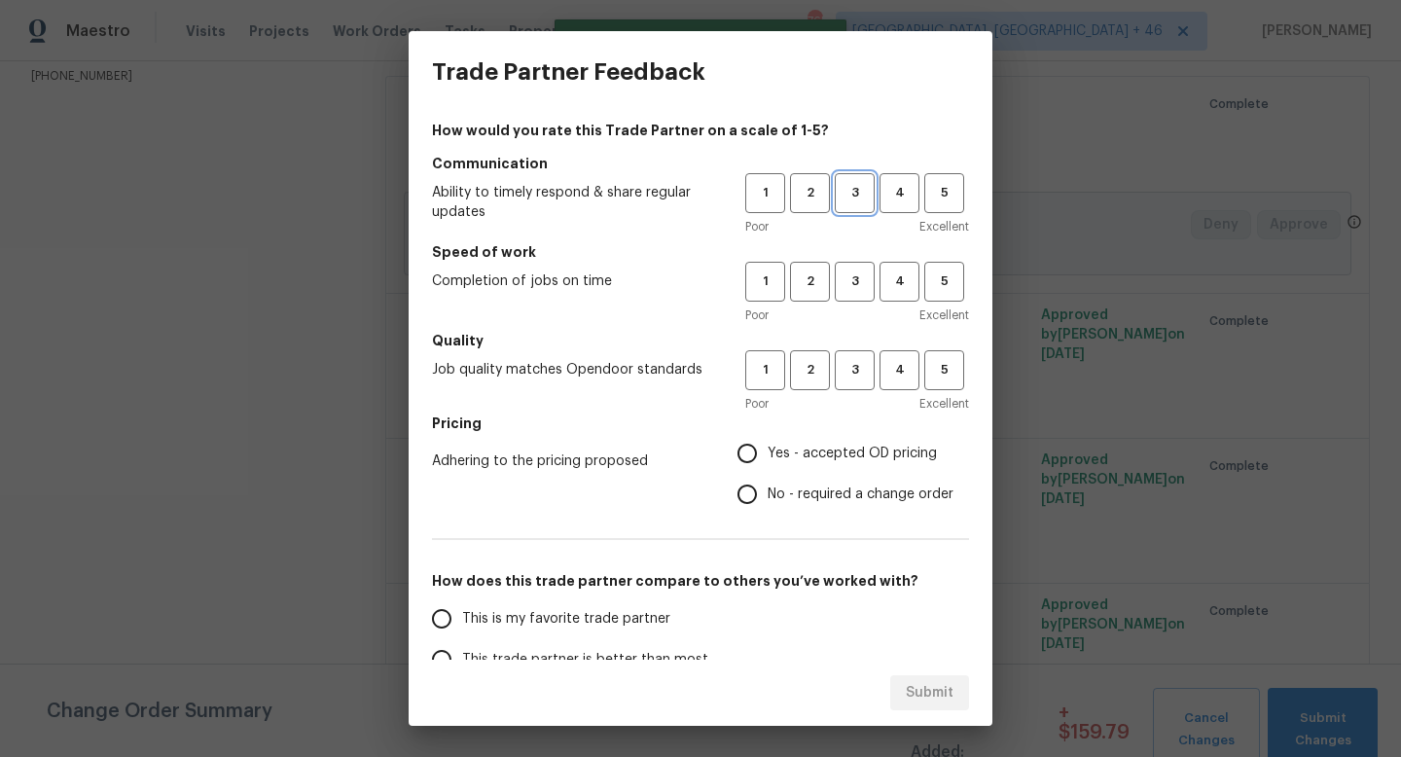
click at [847, 187] on span "3" at bounding box center [855, 193] width 36 height 22
click at [845, 291] on span "3" at bounding box center [855, 281] width 36 height 22
click at [845, 367] on span "3" at bounding box center [855, 370] width 36 height 22
click at [844, 435] on label "Yes - accepted OD pricing" at bounding box center [840, 453] width 227 height 41
click at [768, 435] on input "Yes - accepted OD pricing" at bounding box center [747, 453] width 41 height 41
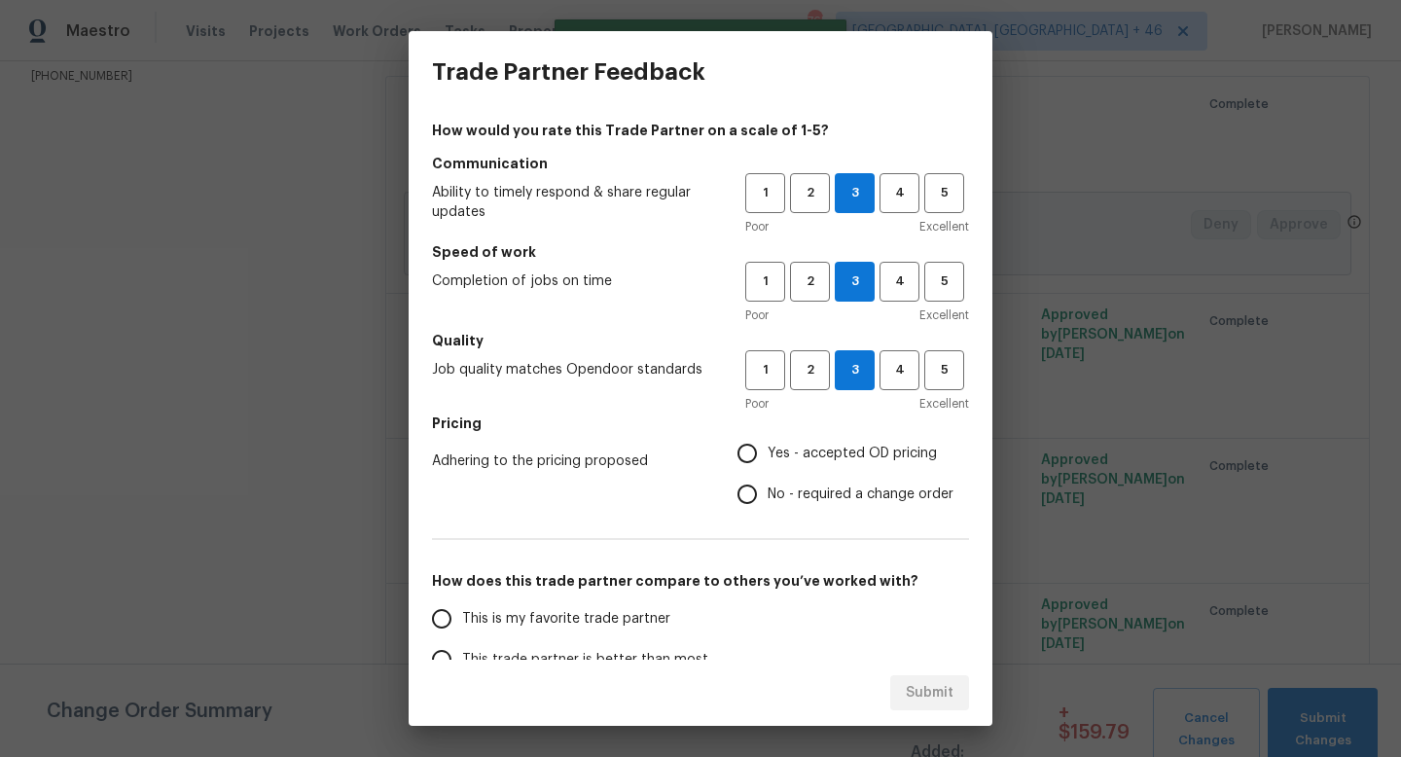
radio input "true"
click at [573, 609] on span "This is my favorite trade partner" at bounding box center [566, 619] width 208 height 20
click at [462, 609] on input "This is my favorite trade partner" at bounding box center [441, 618] width 41 height 41
click at [893, 680] on button "Submit" at bounding box center [929, 693] width 79 height 36
radio input "true"
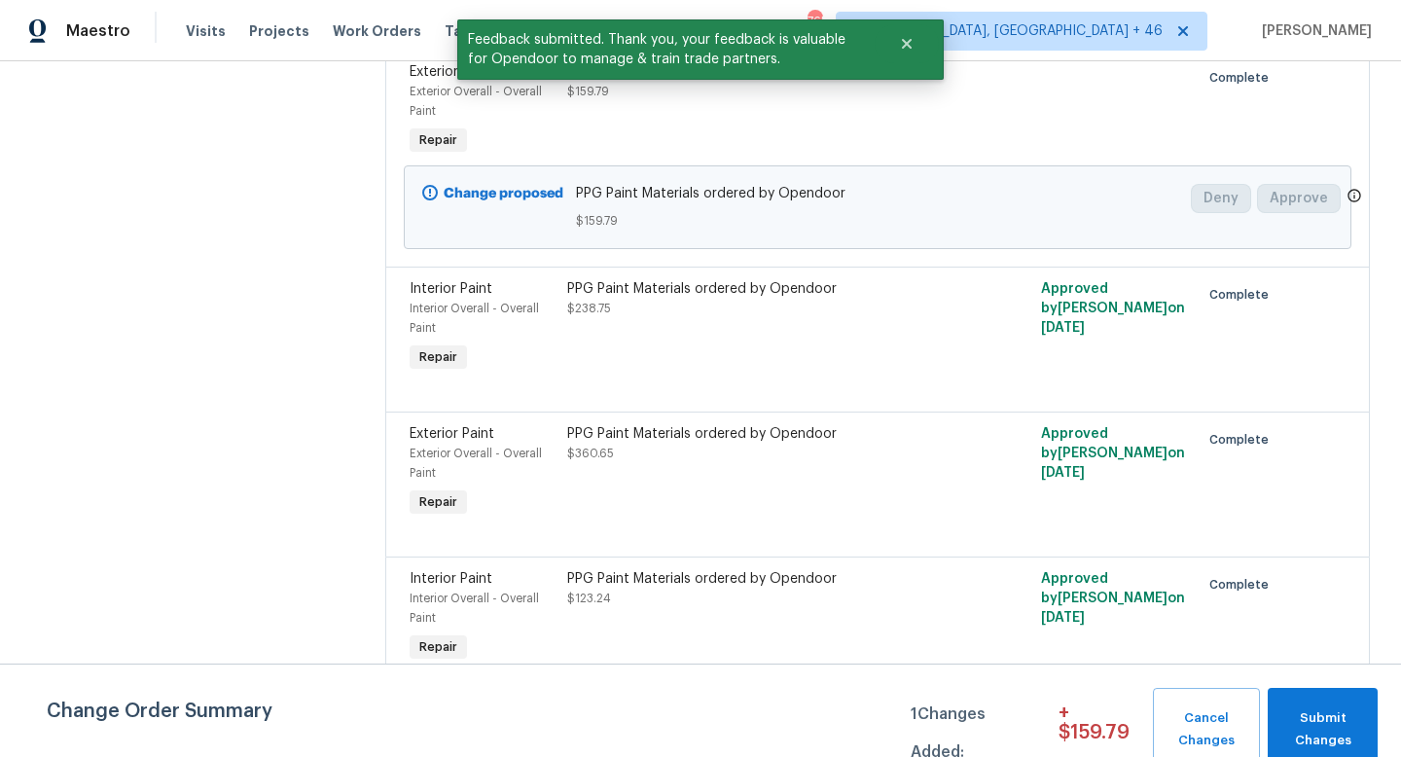
scroll to position [0, 0]
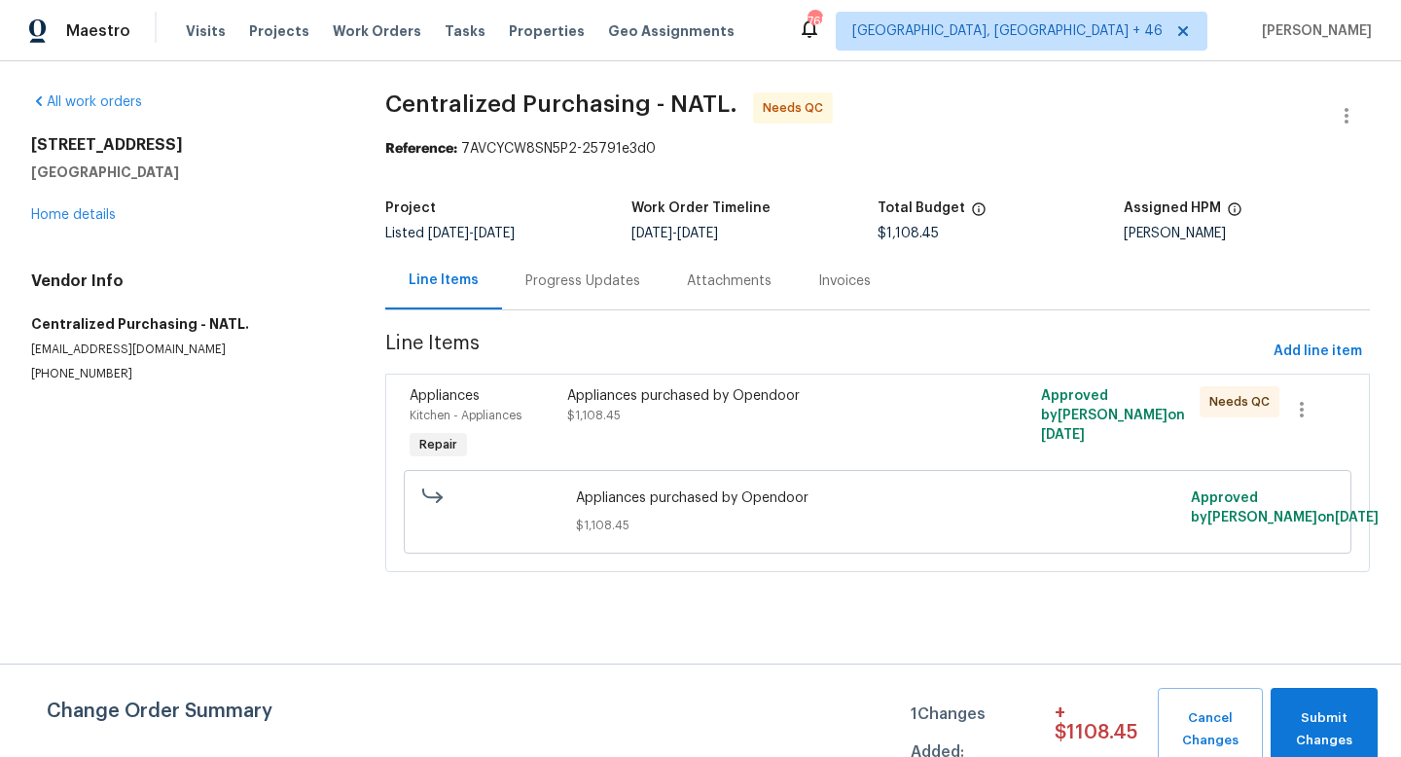
click at [777, 428] on div "Appliances purchased by Opendoor $1,108.45" at bounding box center [758, 424] width 395 height 89
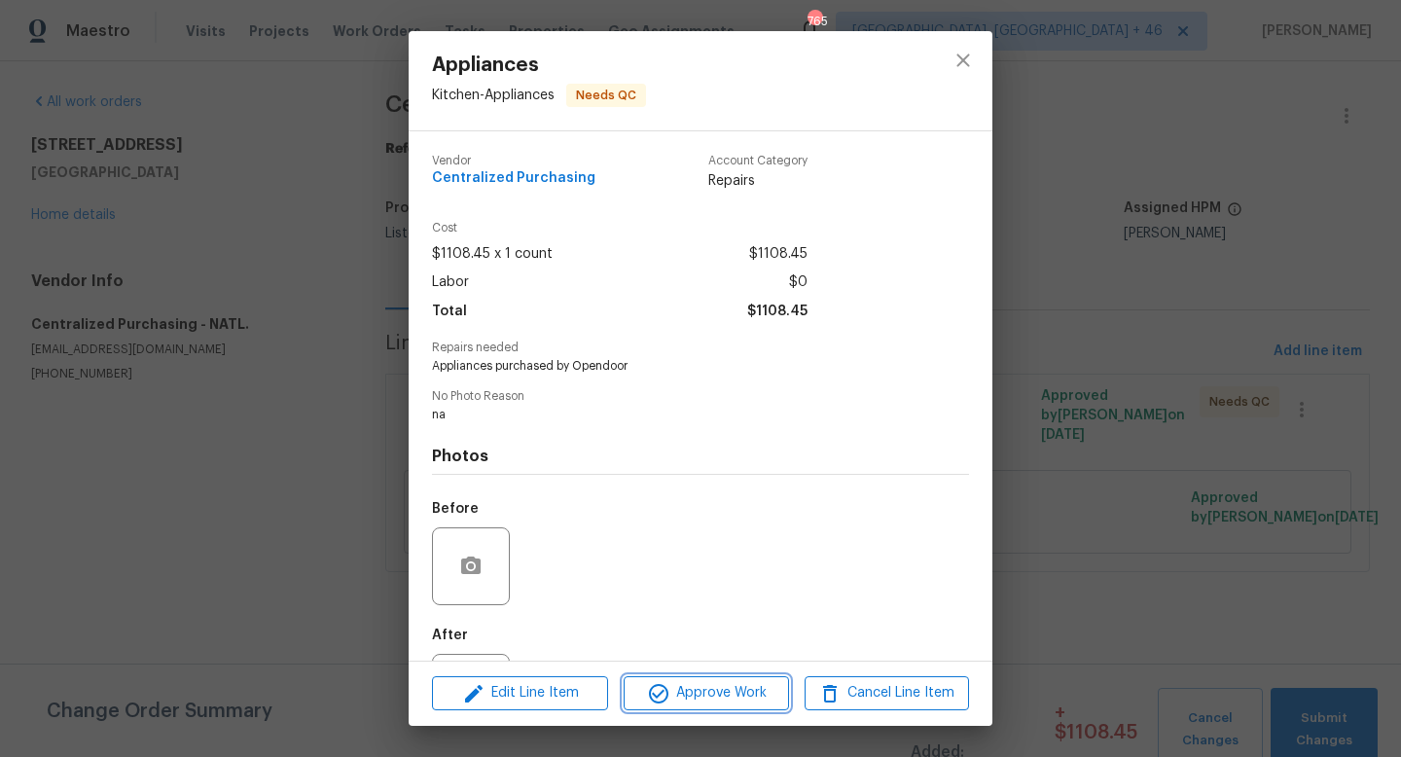
click at [732, 701] on span "Approve Work" at bounding box center [705, 693] width 153 height 24
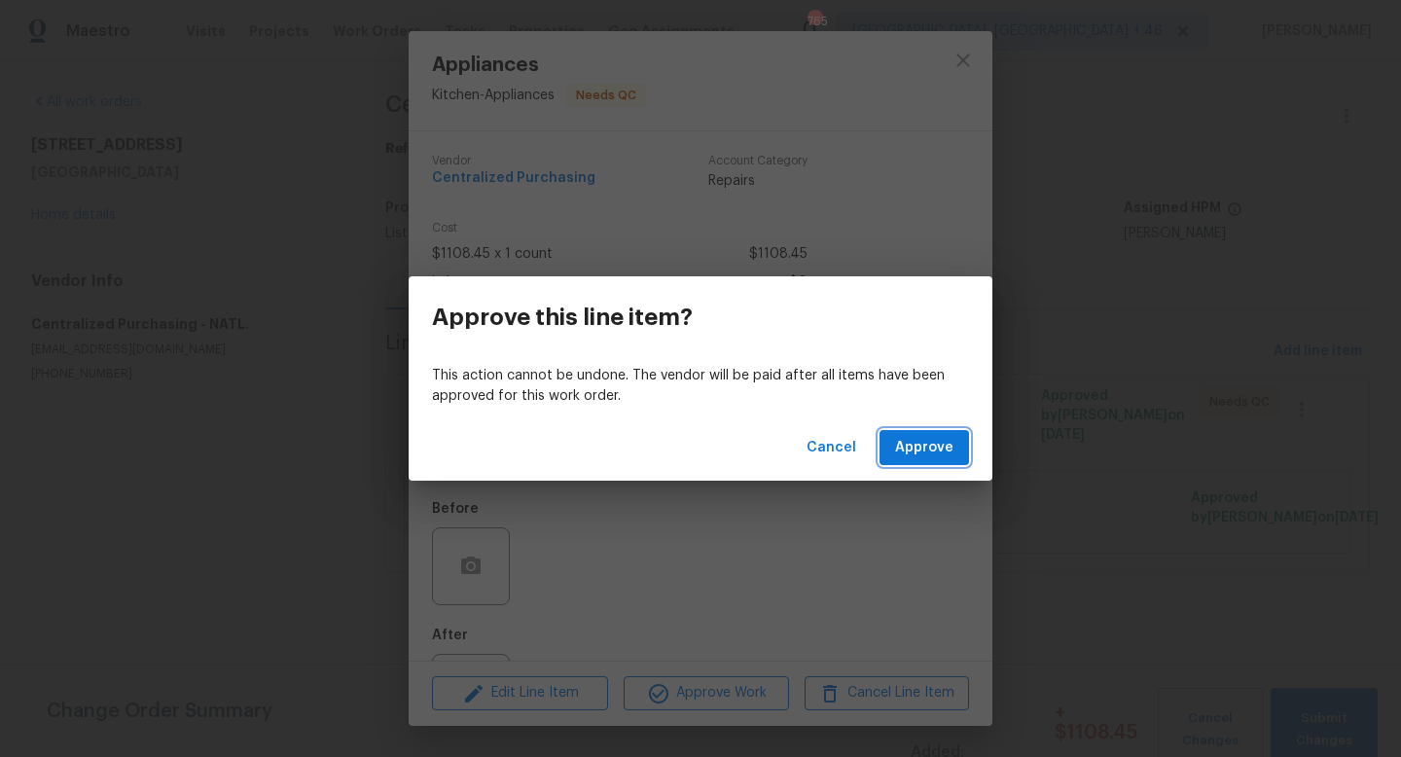
click at [896, 459] on button "Approve" at bounding box center [923, 448] width 89 height 36
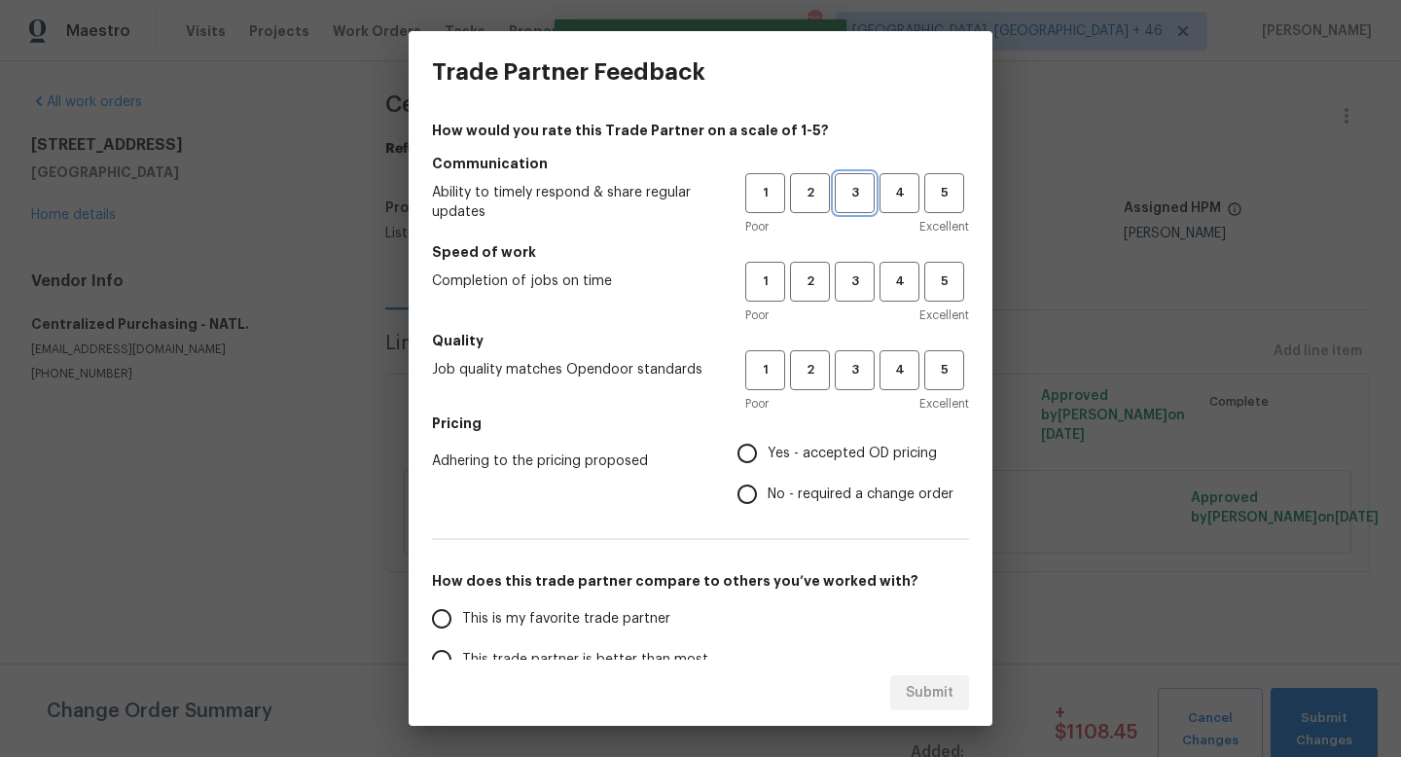
click at [856, 194] on span "3" at bounding box center [855, 193] width 36 height 22
click at [856, 277] on span "3" at bounding box center [855, 281] width 36 height 22
click at [856, 369] on span "3" at bounding box center [855, 370] width 36 height 22
click at [846, 461] on span "Yes - accepted OD pricing" at bounding box center [852, 454] width 169 height 20
click at [768, 461] on input "Yes - accepted OD pricing" at bounding box center [747, 453] width 41 height 41
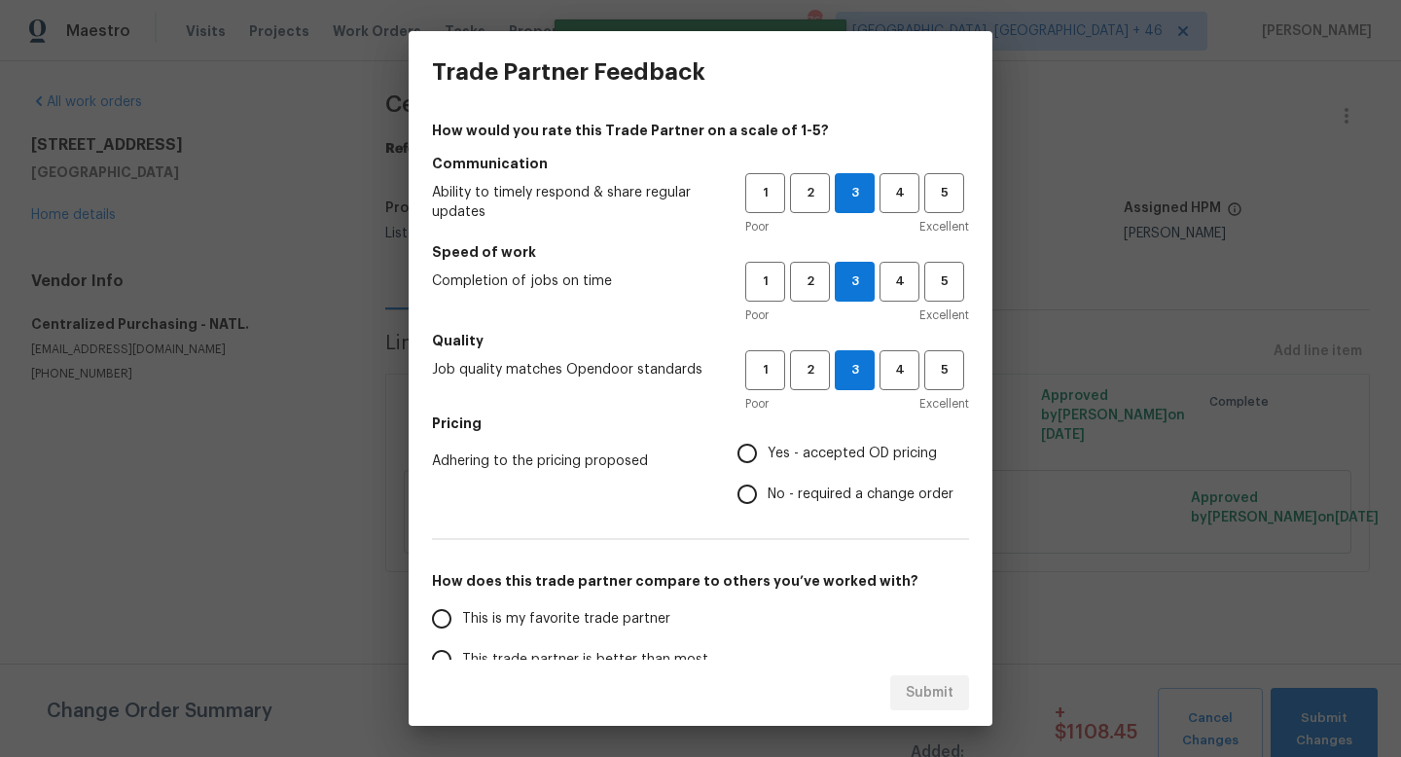
radio input "true"
click at [603, 627] on span "This is my favorite trade partner" at bounding box center [566, 619] width 208 height 20
click at [462, 627] on input "This is my favorite trade partner" at bounding box center [441, 618] width 41 height 41
click at [921, 690] on span "Submit" at bounding box center [930, 693] width 48 height 24
radio input "true"
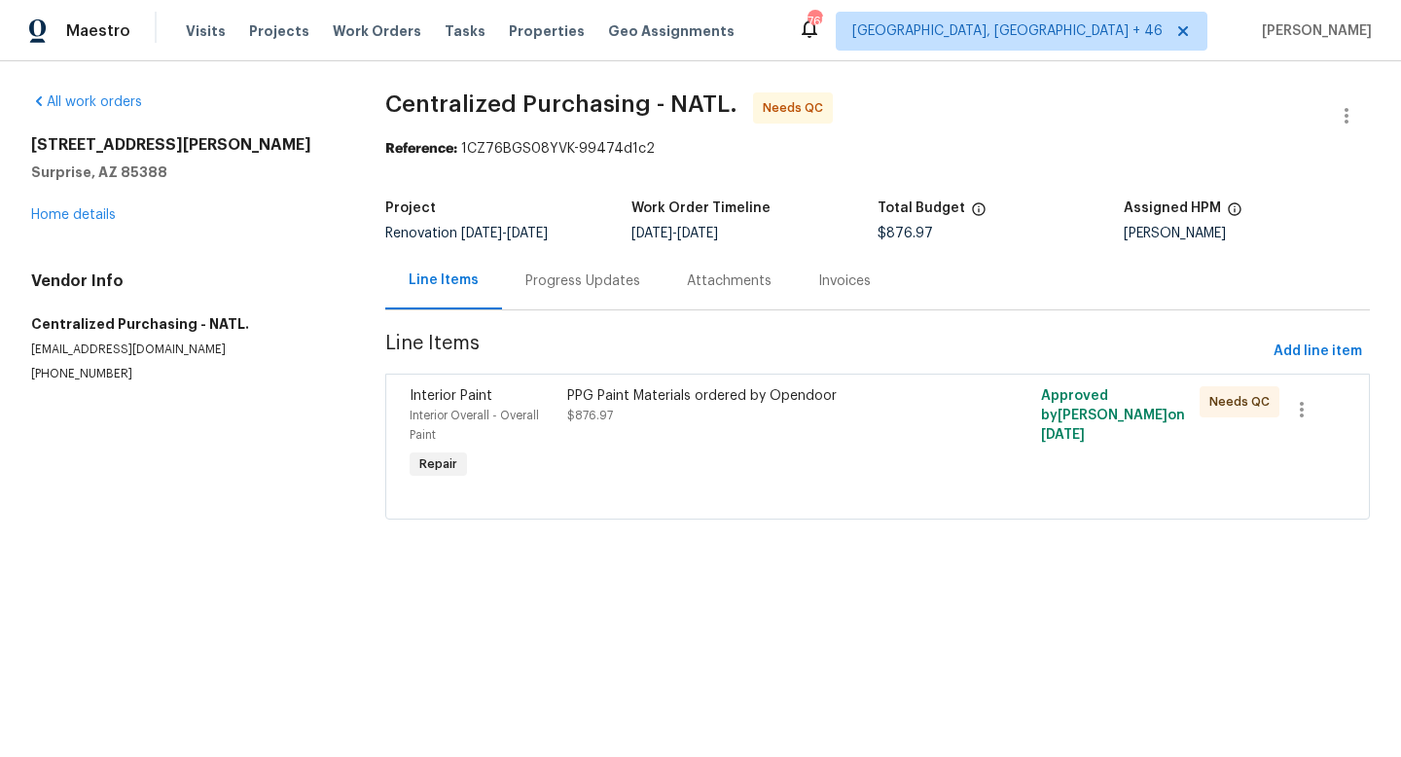
click at [847, 461] on div "PPG Paint Materials ordered by Opendoor $876.97" at bounding box center [758, 434] width 395 height 109
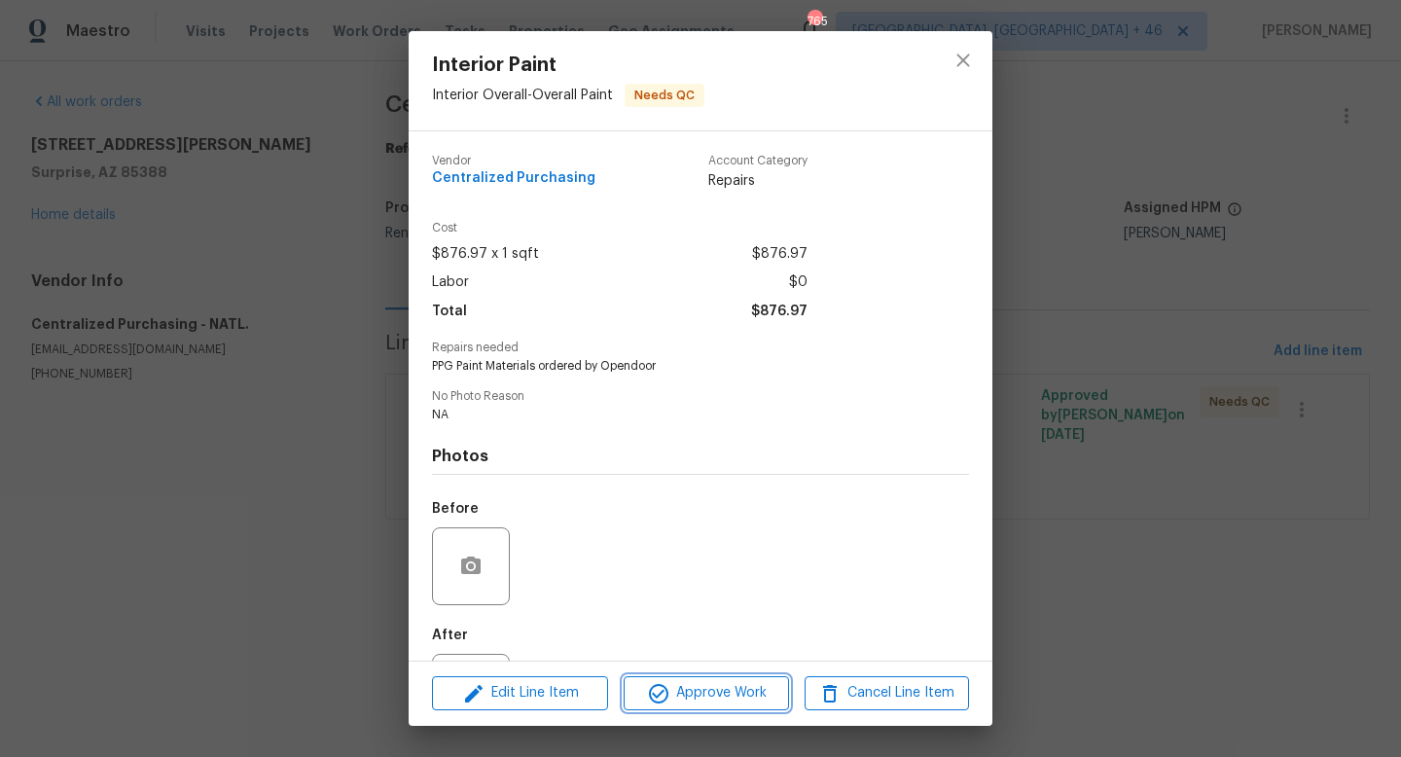
click at [726, 689] on span "Approve Work" at bounding box center [705, 693] width 153 height 24
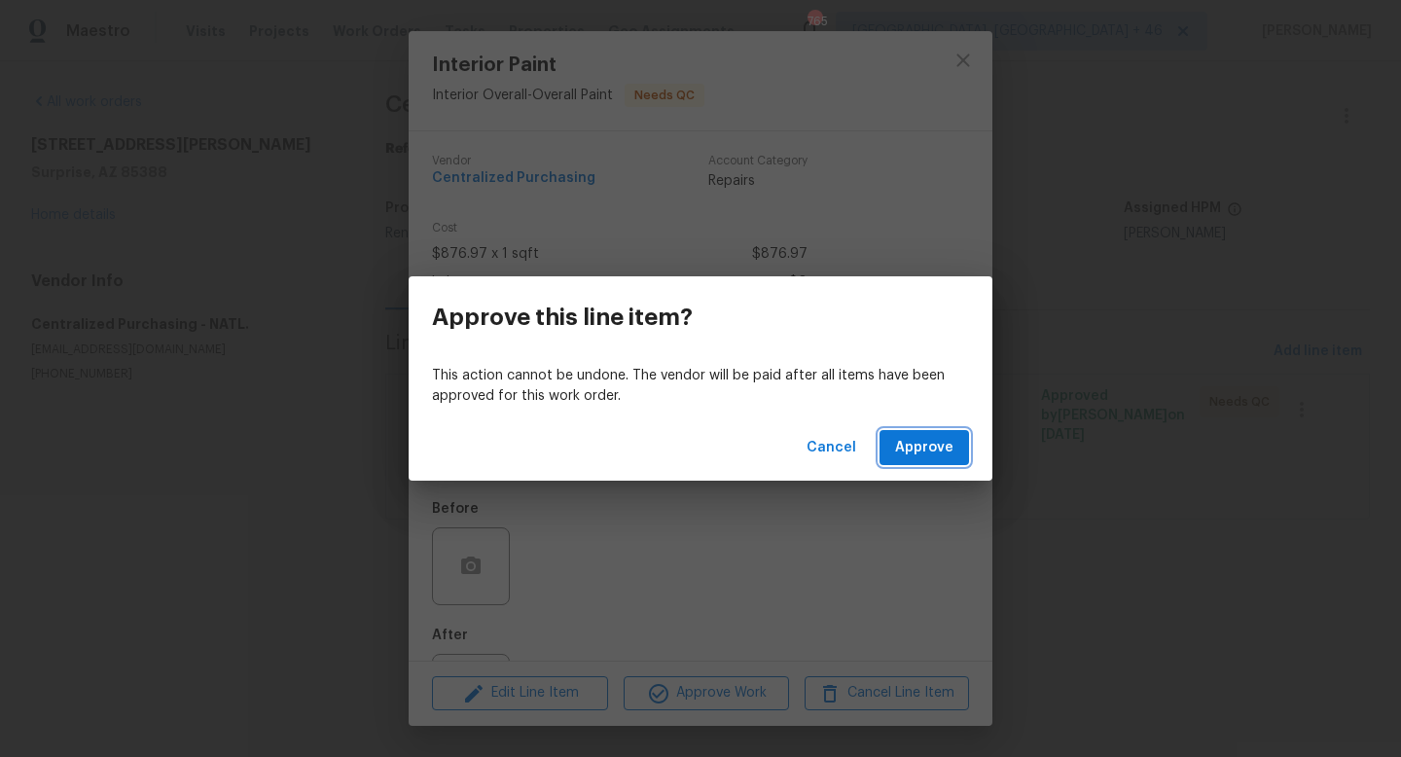
click at [933, 454] on span "Approve" at bounding box center [924, 448] width 58 height 24
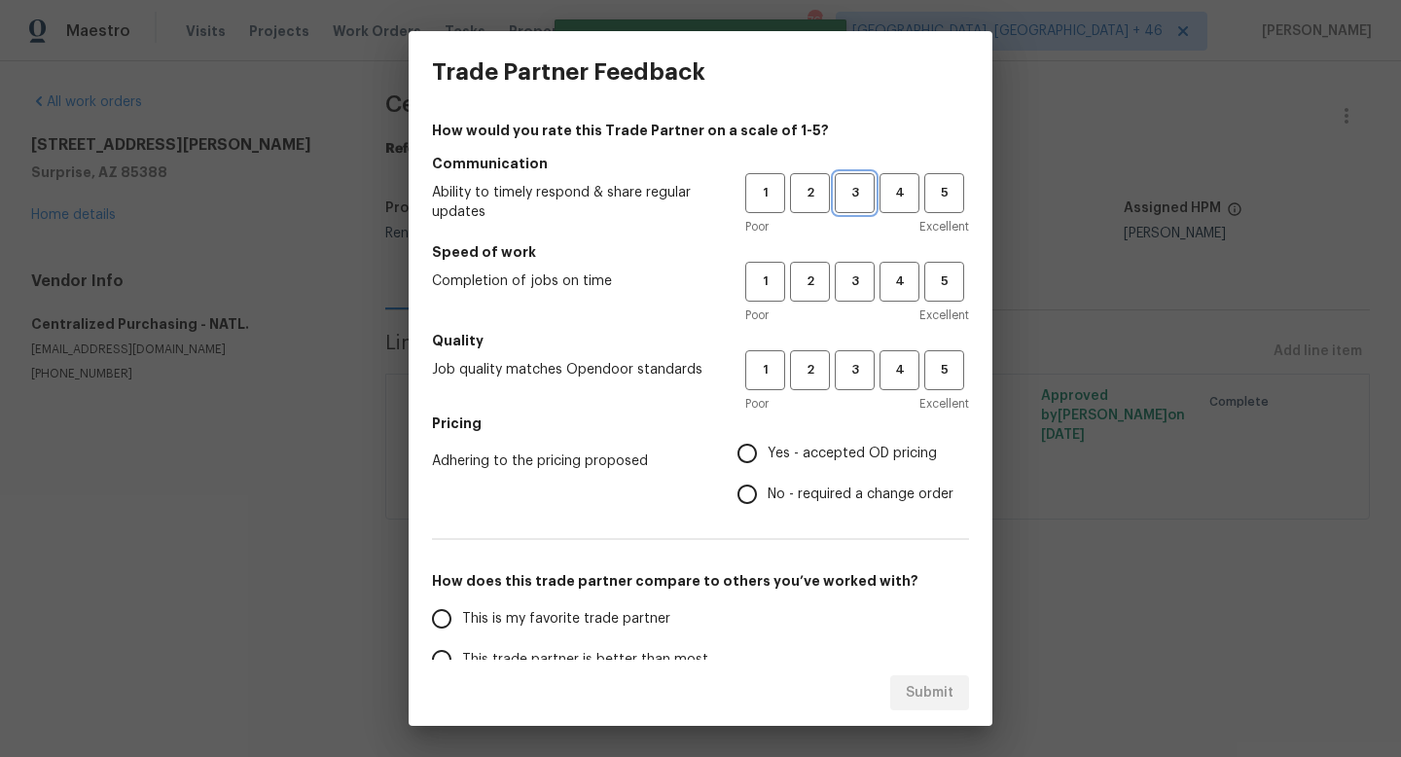
drag, startPoint x: 854, startPoint y: 201, endPoint x: 854, endPoint y: 212, distance: 10.7
click at [854, 200] on span "3" at bounding box center [855, 193] width 36 height 22
click at [854, 256] on h5 "Speed of work" at bounding box center [700, 251] width 537 height 19
click at [854, 296] on button "3" at bounding box center [855, 282] width 40 height 40
click at [852, 365] on span "3" at bounding box center [855, 370] width 36 height 22
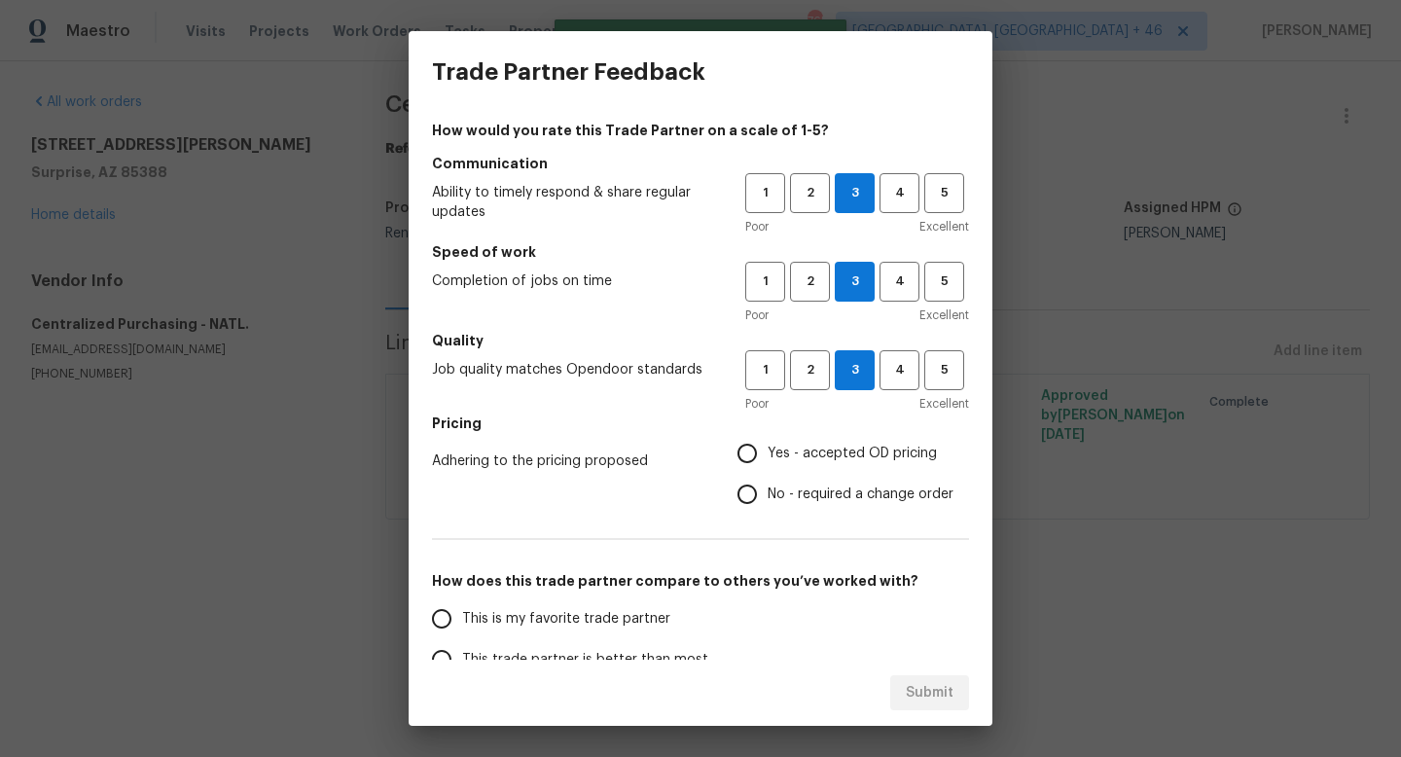
click at [831, 453] on span "Yes - accepted OD pricing" at bounding box center [852, 454] width 169 height 20
click at [768, 453] on input "Yes - accepted OD pricing" at bounding box center [747, 453] width 41 height 41
radio input "true"
click at [627, 625] on span "This is my favorite trade partner" at bounding box center [566, 619] width 208 height 20
click at [462, 625] on input "This is my favorite trade partner" at bounding box center [441, 618] width 41 height 41
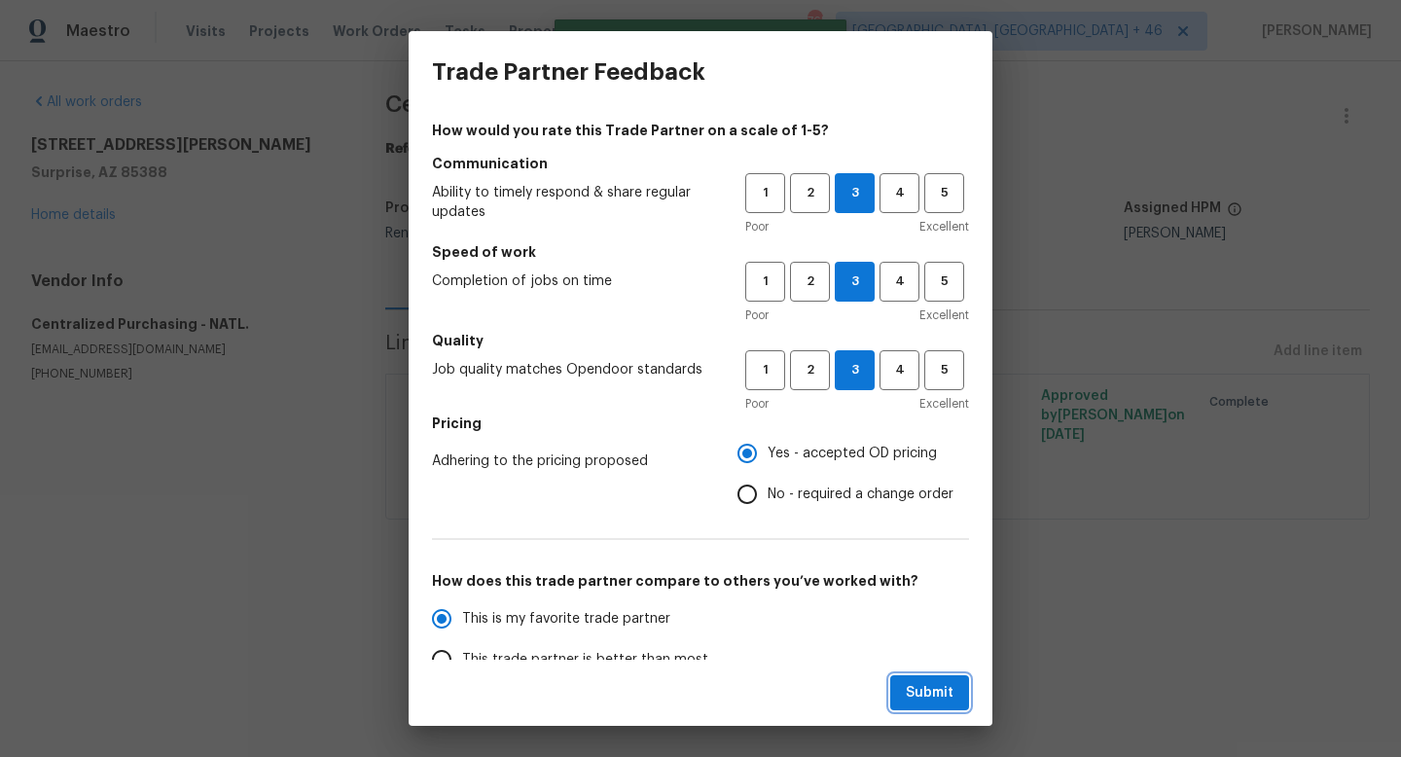
click at [918, 699] on span "Submit" at bounding box center [930, 693] width 48 height 24
radio input "true"
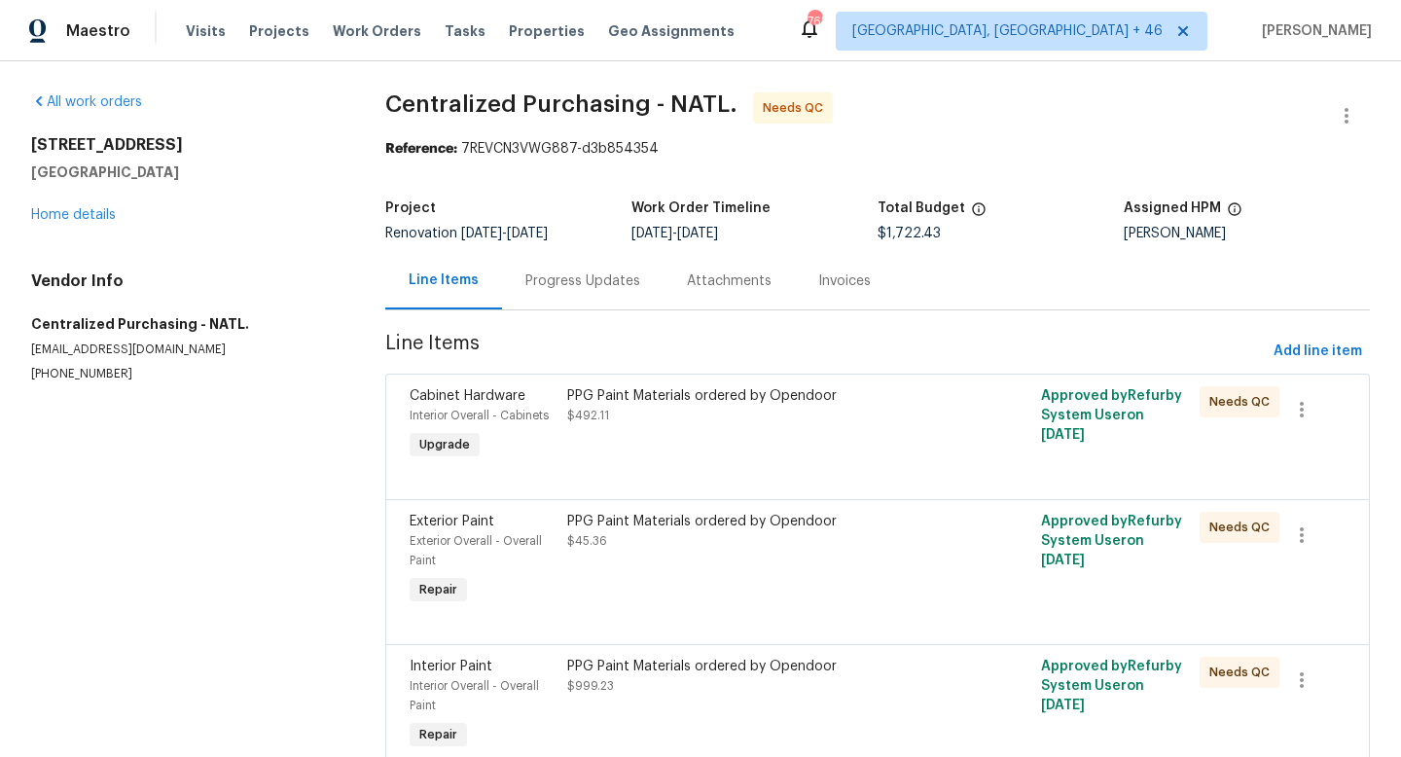
click at [809, 479] on div at bounding box center [878, 475] width 936 height 23
click at [800, 439] on div "PPG Paint Materials ordered by Opendoor $492.11" at bounding box center [758, 424] width 395 height 89
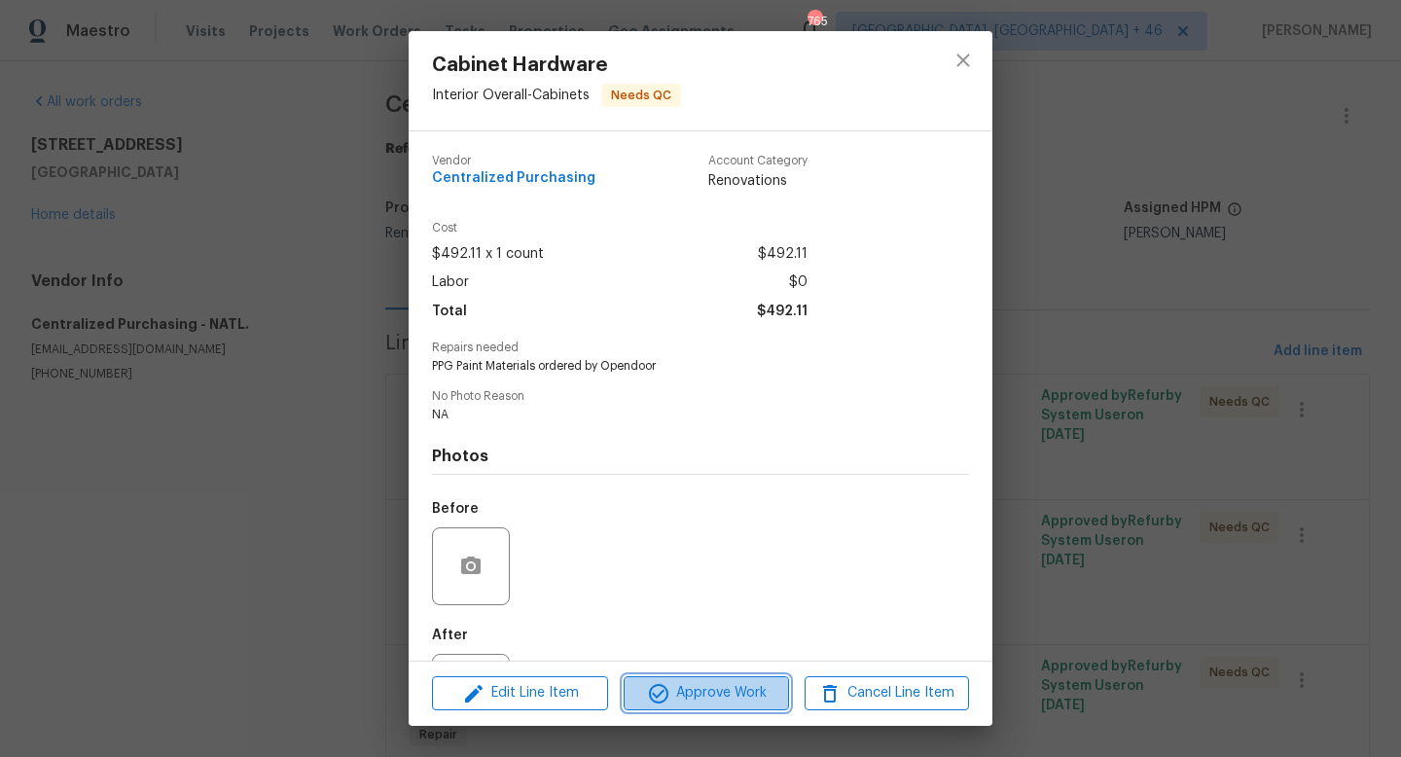
click at [736, 697] on span "Approve Work" at bounding box center [705, 693] width 153 height 24
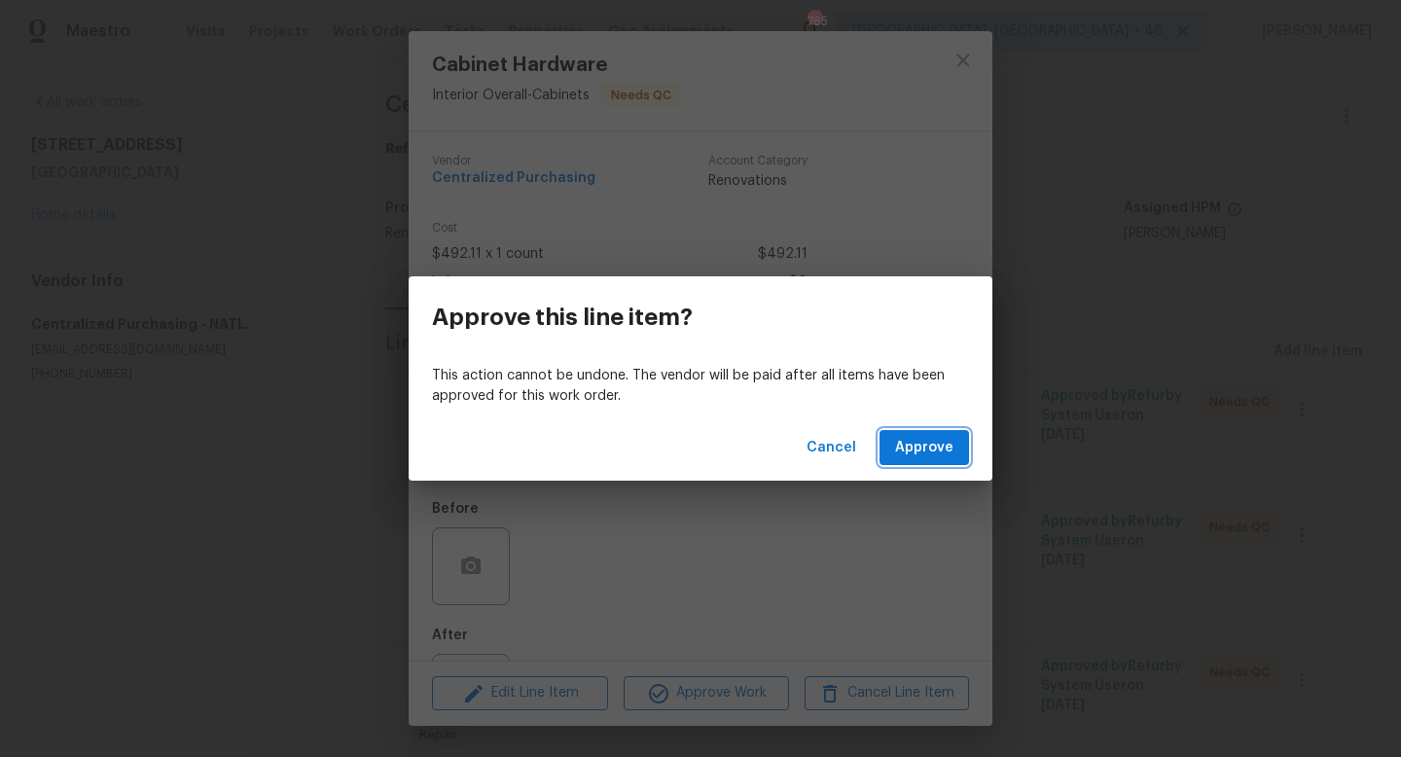
click at [916, 441] on span "Approve" at bounding box center [924, 448] width 58 height 24
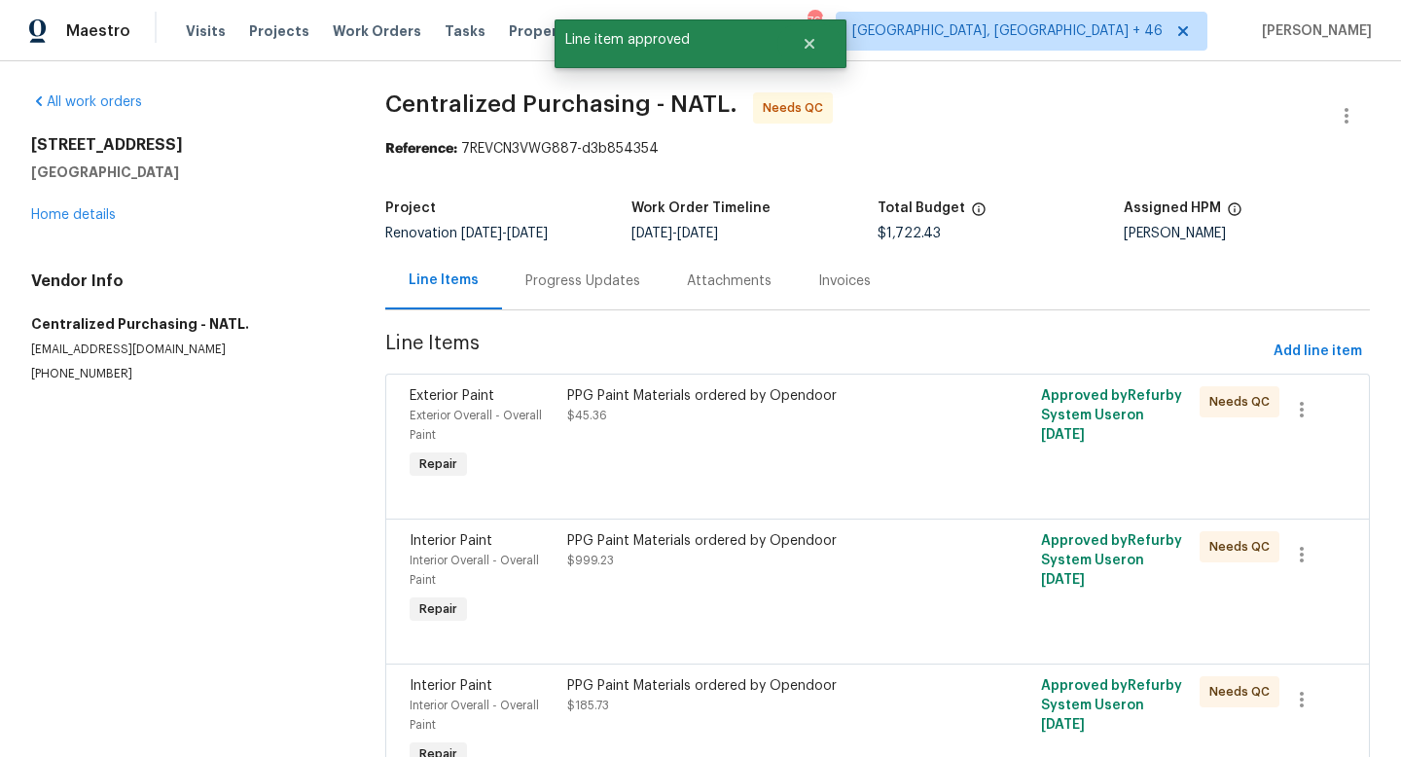
click at [846, 418] on div "PPG Paint Materials ordered by Opendoor $45.36" at bounding box center [758, 405] width 383 height 39
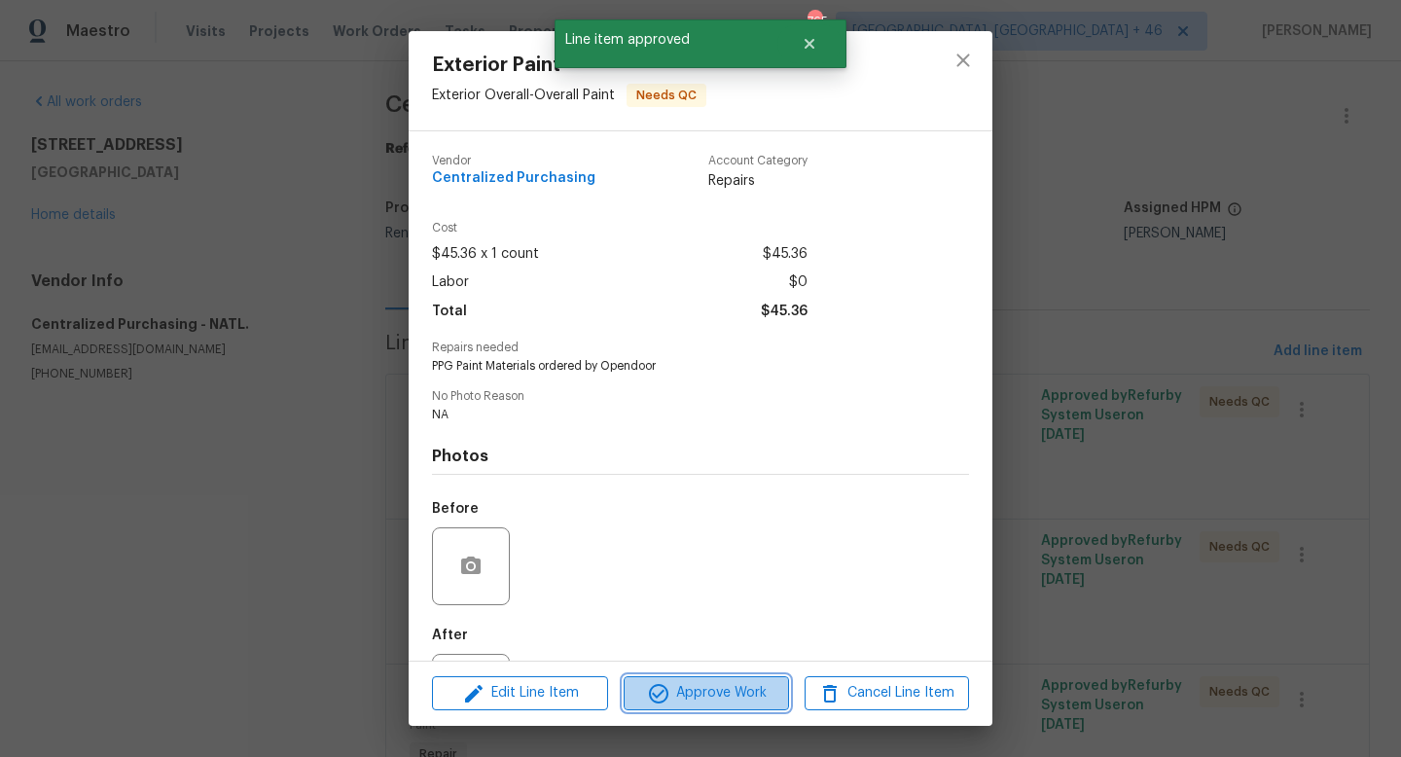
click at [730, 696] on span "Approve Work" at bounding box center [705, 693] width 153 height 24
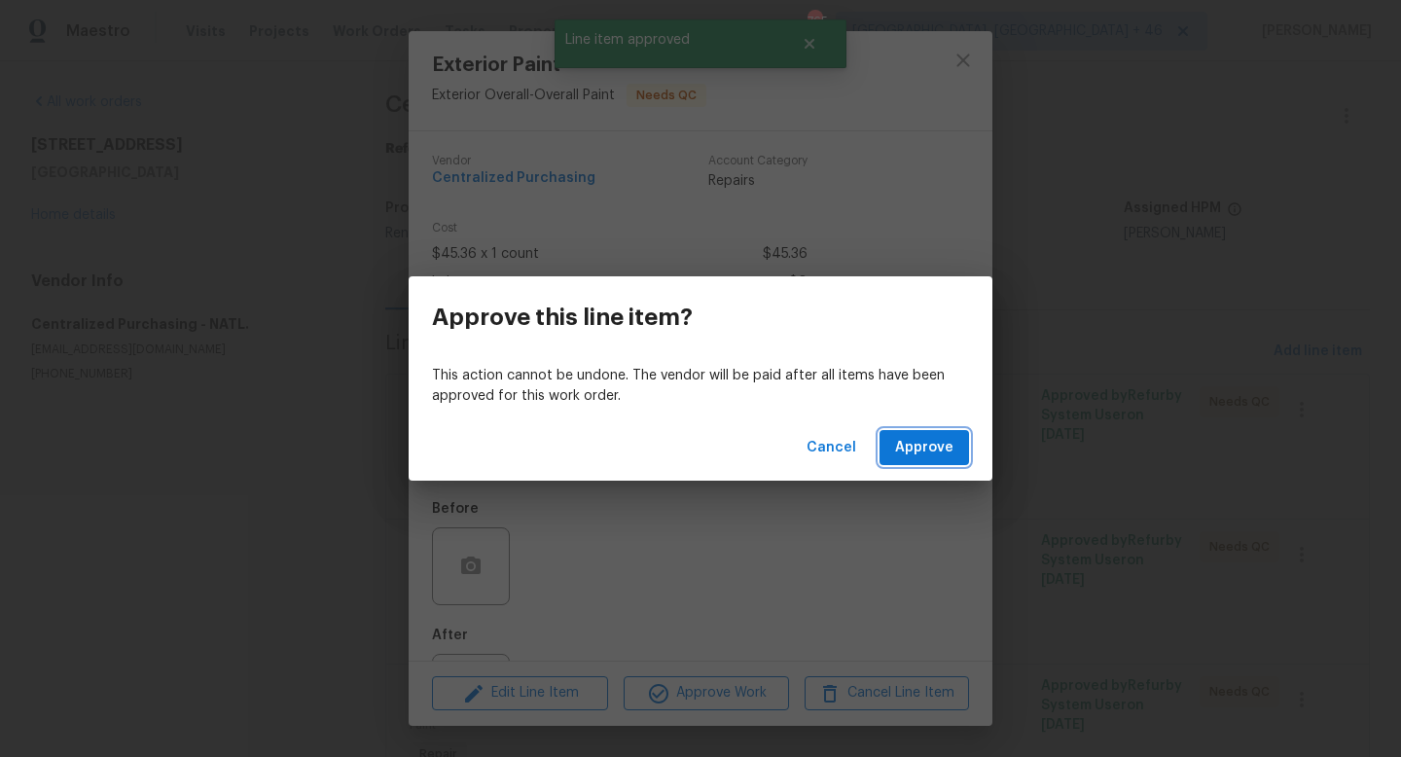
click at [925, 448] on span "Approve" at bounding box center [924, 448] width 58 height 24
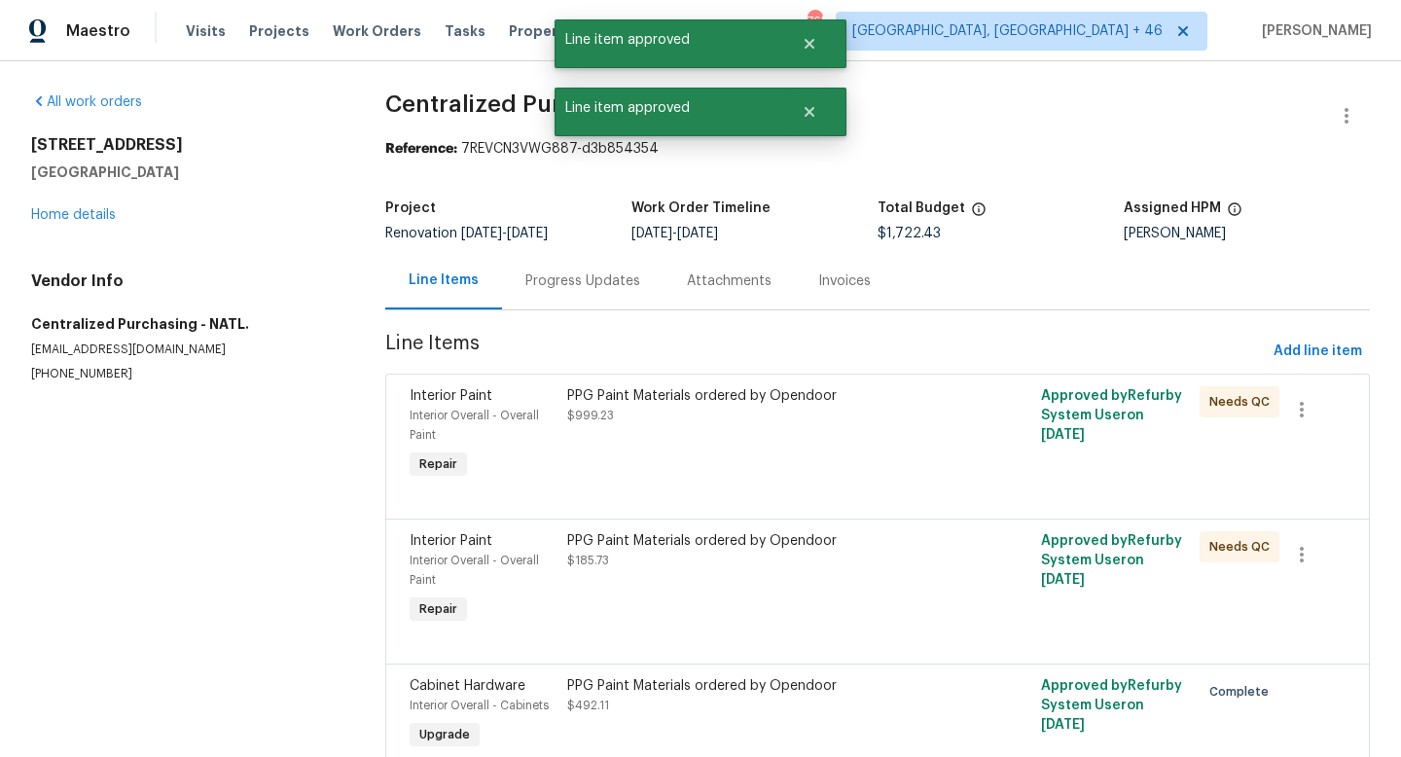
click at [767, 423] on div "PPG Paint Materials ordered by Opendoor $999.23" at bounding box center [758, 405] width 383 height 39
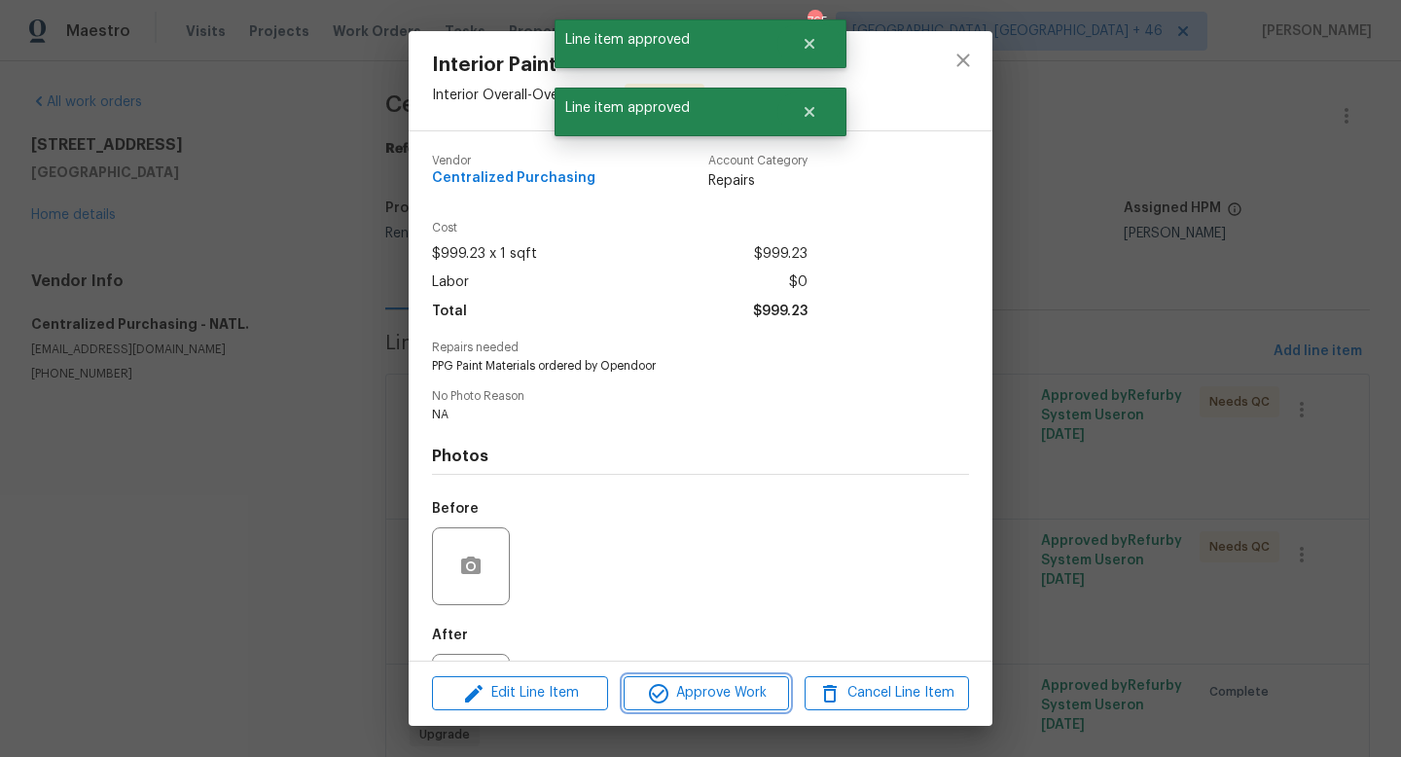
click at [686, 686] on span "Approve Work" at bounding box center [705, 693] width 153 height 24
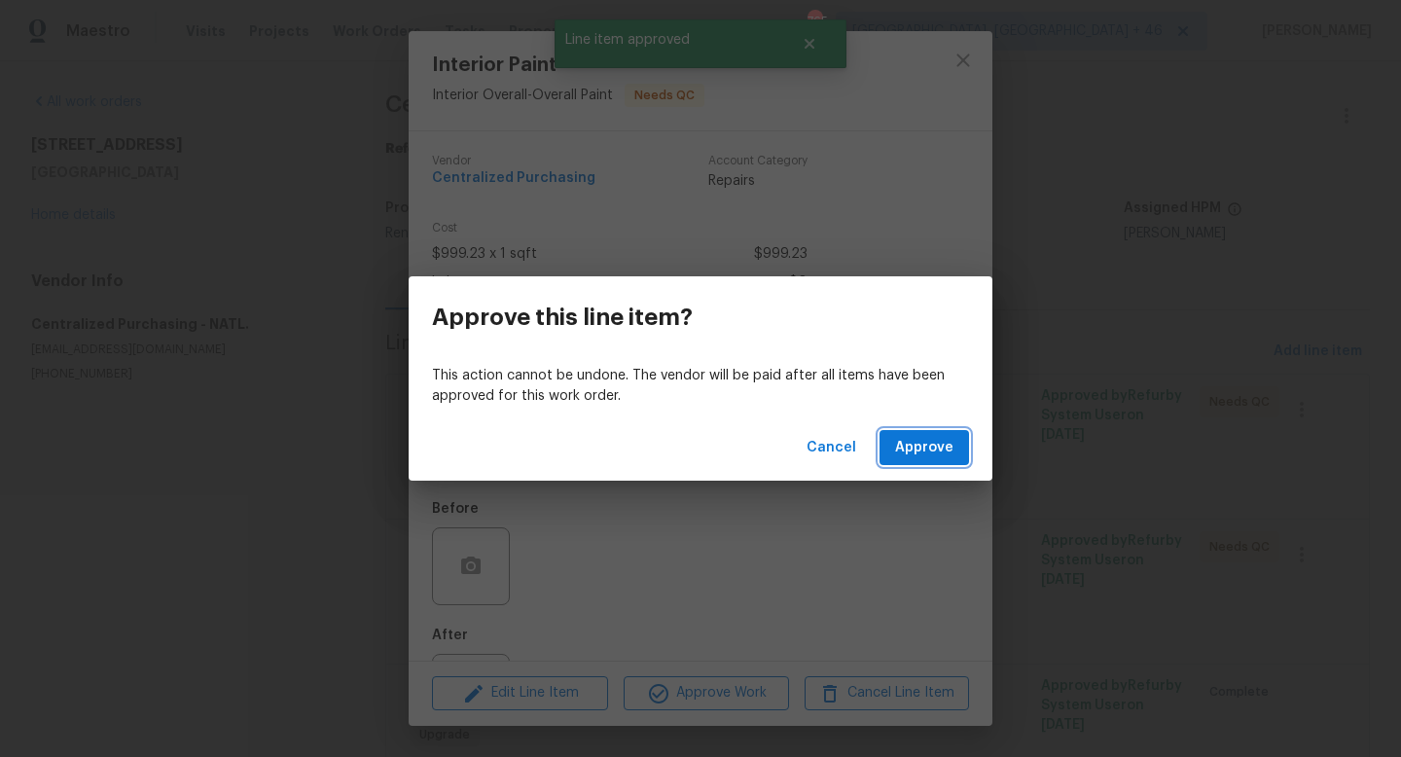
click at [962, 439] on button "Approve" at bounding box center [923, 448] width 89 height 36
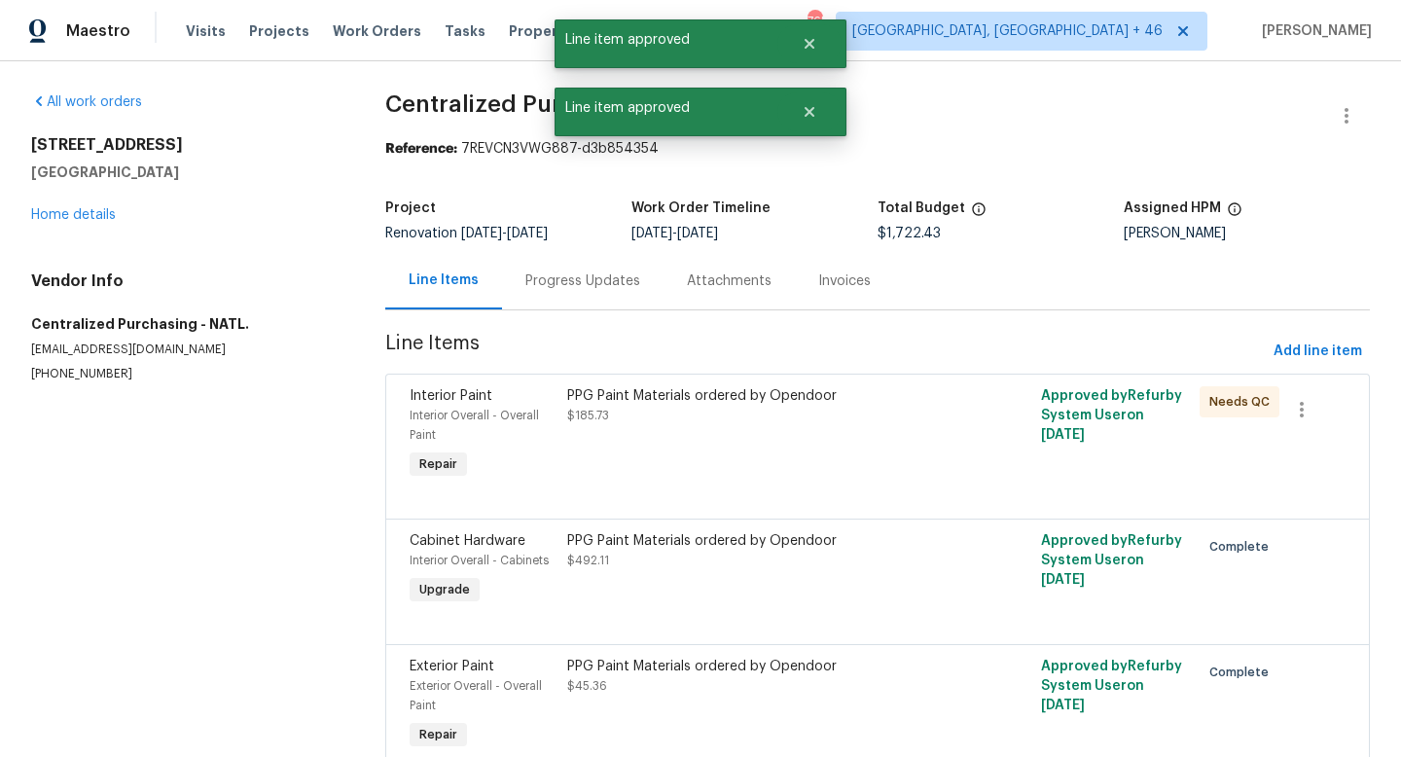
click at [781, 432] on div "PPG Paint Materials ordered by Opendoor $185.73" at bounding box center [758, 434] width 395 height 109
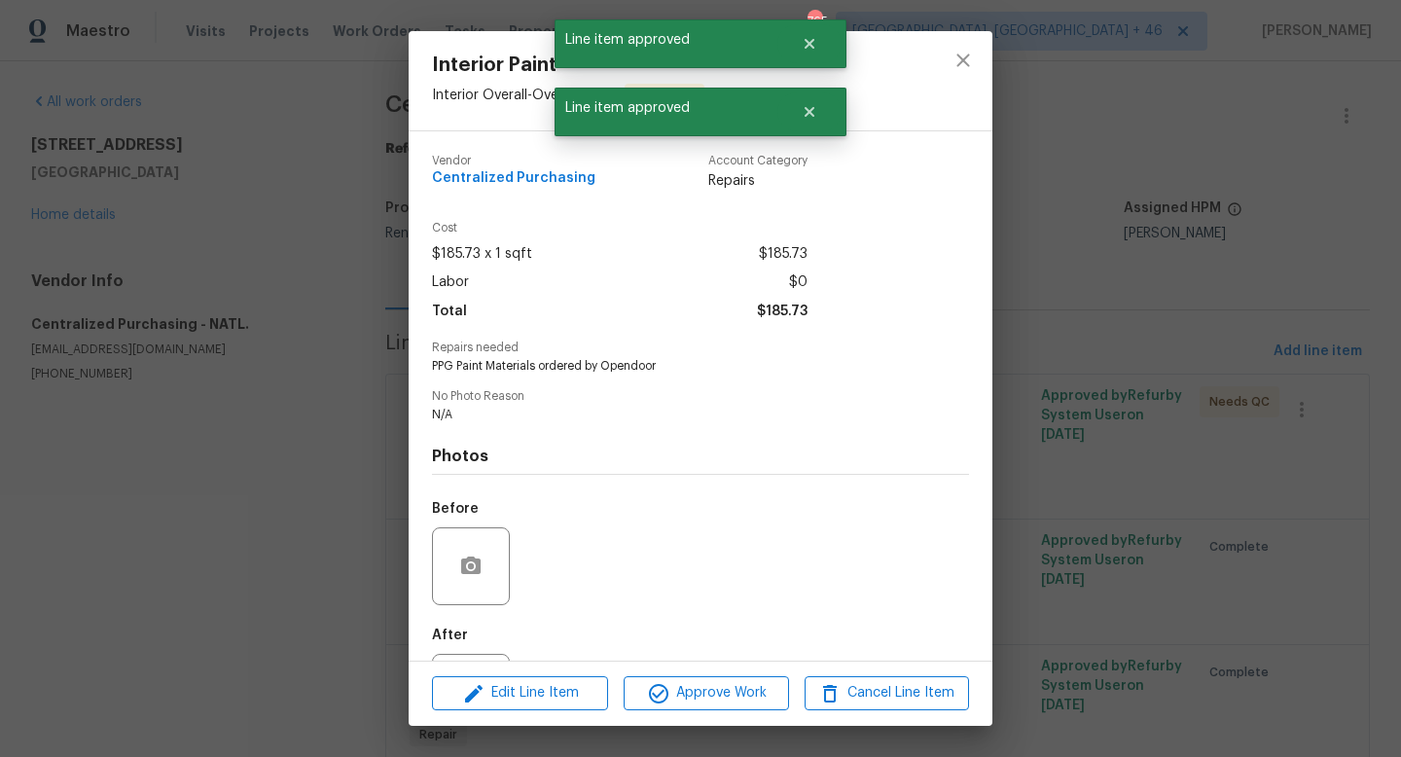
click at [711, 671] on div "Edit Line Item Approve Work Cancel Line Item" at bounding box center [701, 693] width 584 height 65
click at [711, 693] on span "Approve Work" at bounding box center [705, 693] width 153 height 24
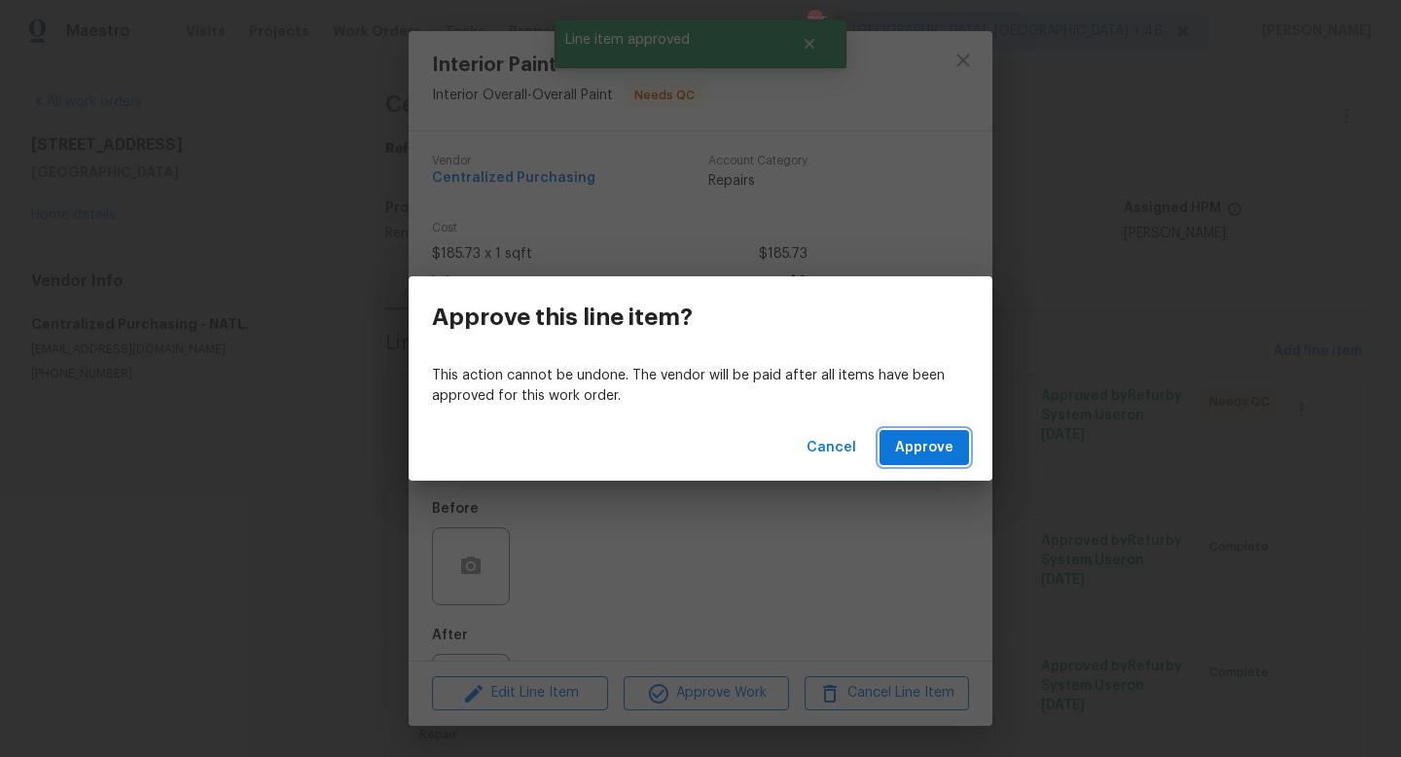
click at [928, 444] on span "Approve" at bounding box center [924, 448] width 58 height 24
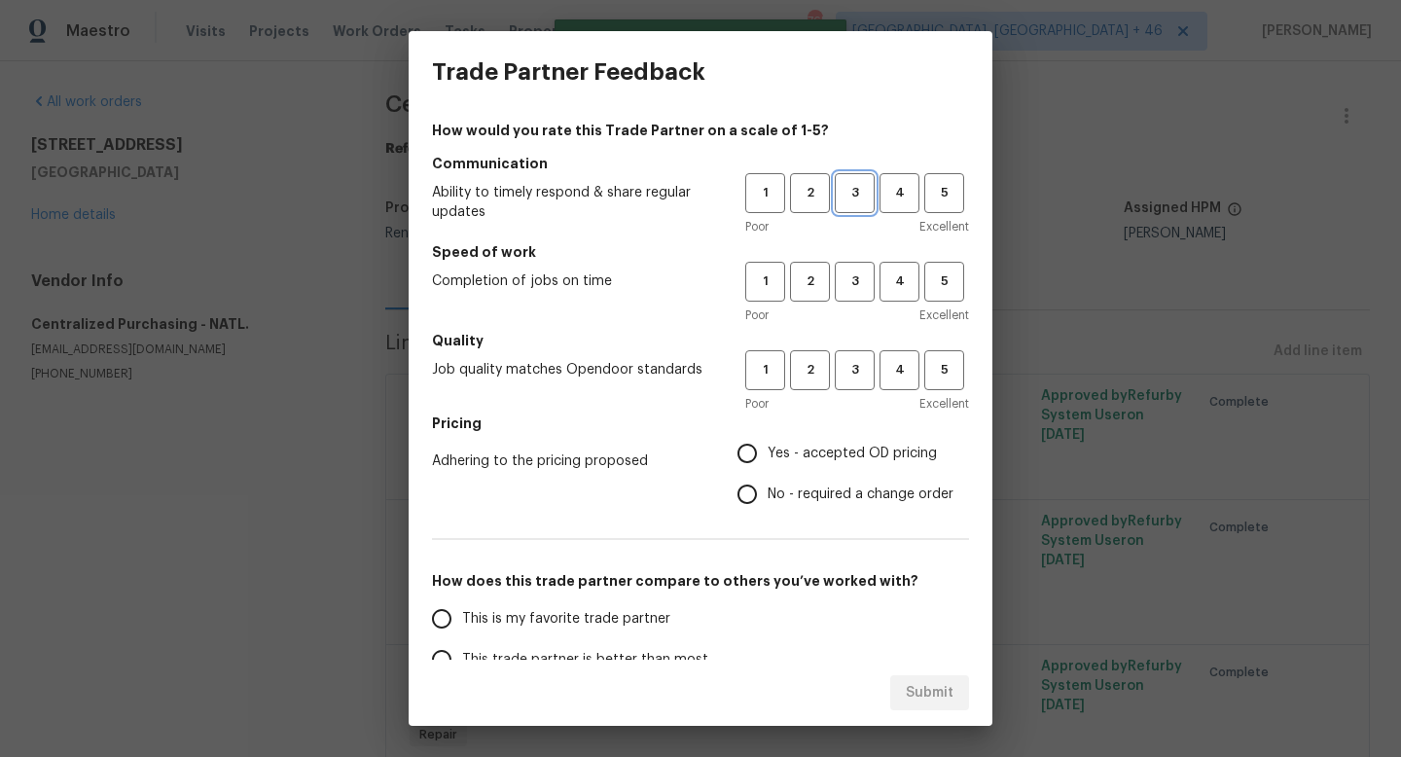
drag, startPoint x: 854, startPoint y: 205, endPoint x: 852, endPoint y: 282, distance: 76.9
click at [854, 205] on button "3" at bounding box center [855, 193] width 40 height 40
click at [852, 286] on span "3" at bounding box center [855, 281] width 36 height 22
click at [852, 386] on button "3" at bounding box center [855, 370] width 40 height 40
click at [830, 457] on span "Yes - accepted OD pricing" at bounding box center [852, 454] width 169 height 20
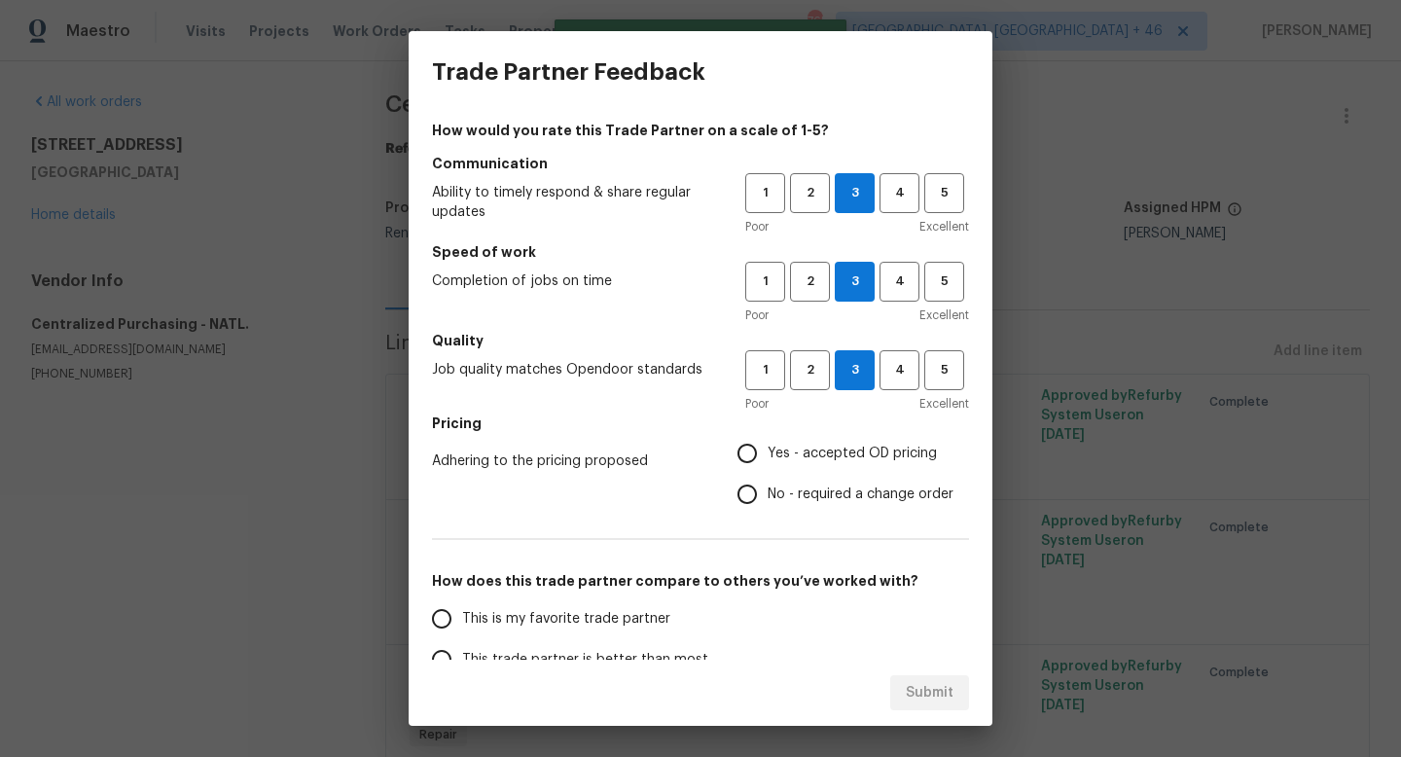
click at [768, 457] on input "Yes - accepted OD pricing" at bounding box center [747, 453] width 41 height 41
radio input "true"
click at [596, 616] on span "This is my favorite trade partner" at bounding box center [566, 619] width 208 height 20
click at [462, 616] on input "This is my favorite trade partner" at bounding box center [441, 618] width 41 height 41
click at [918, 691] on span "Submit" at bounding box center [930, 693] width 48 height 24
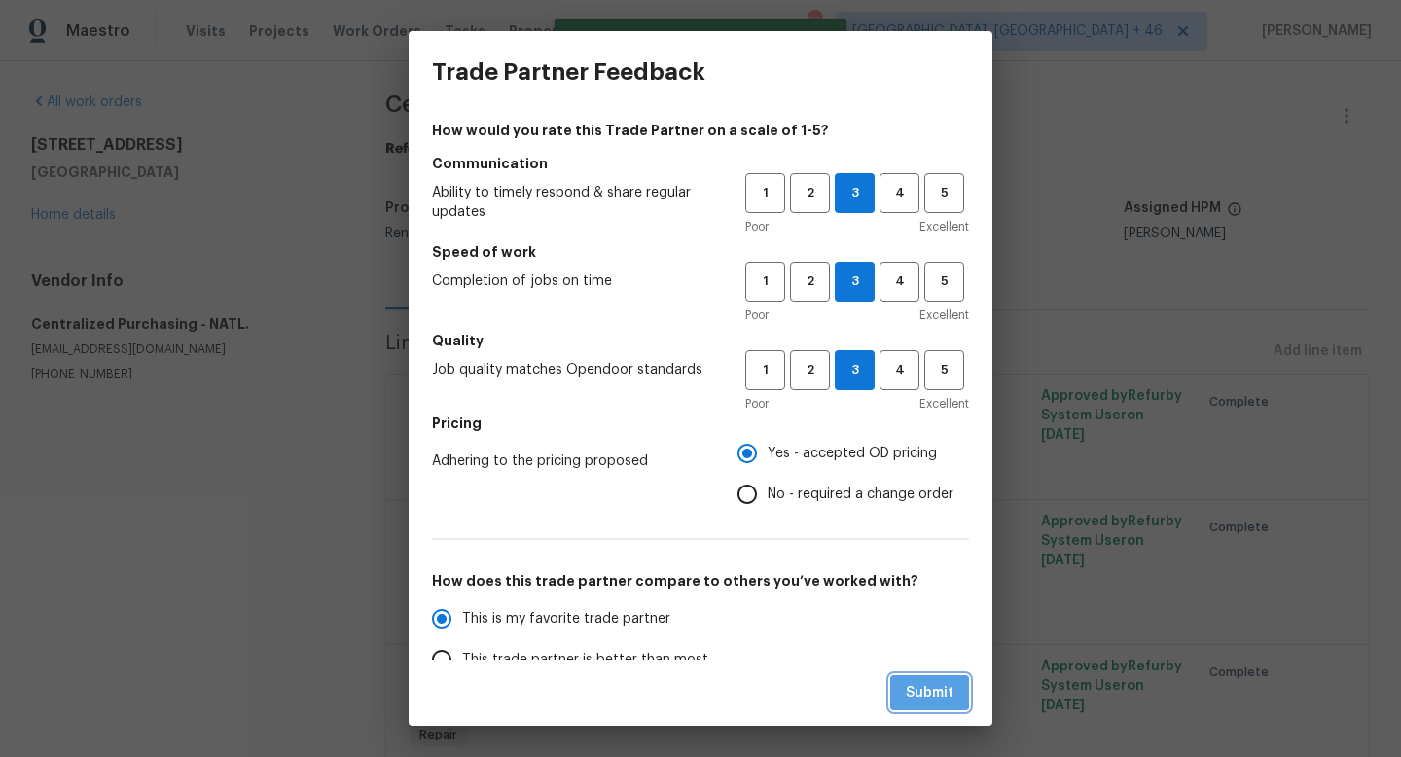
radio input "true"
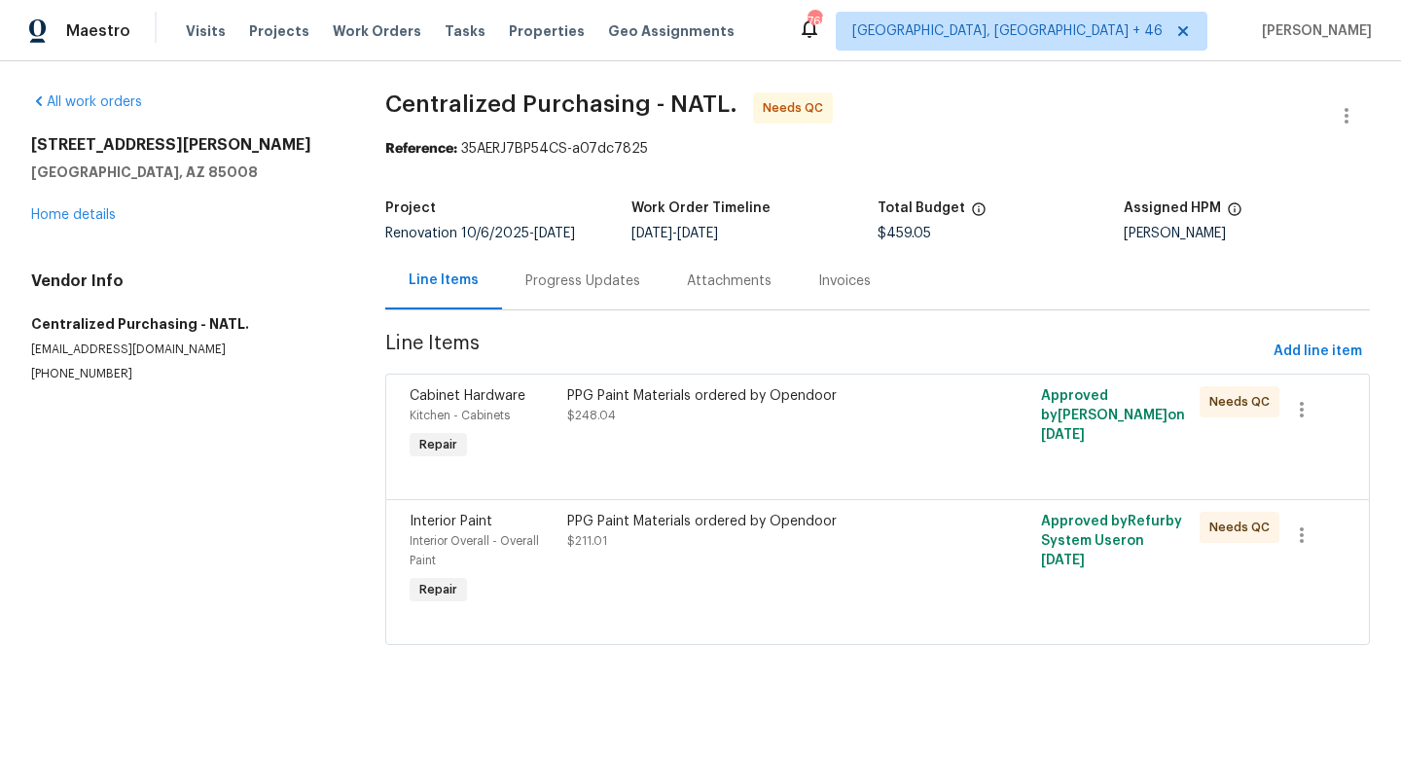
click at [777, 428] on div "PPG Paint Materials ordered by Opendoor $248.04" at bounding box center [758, 424] width 395 height 89
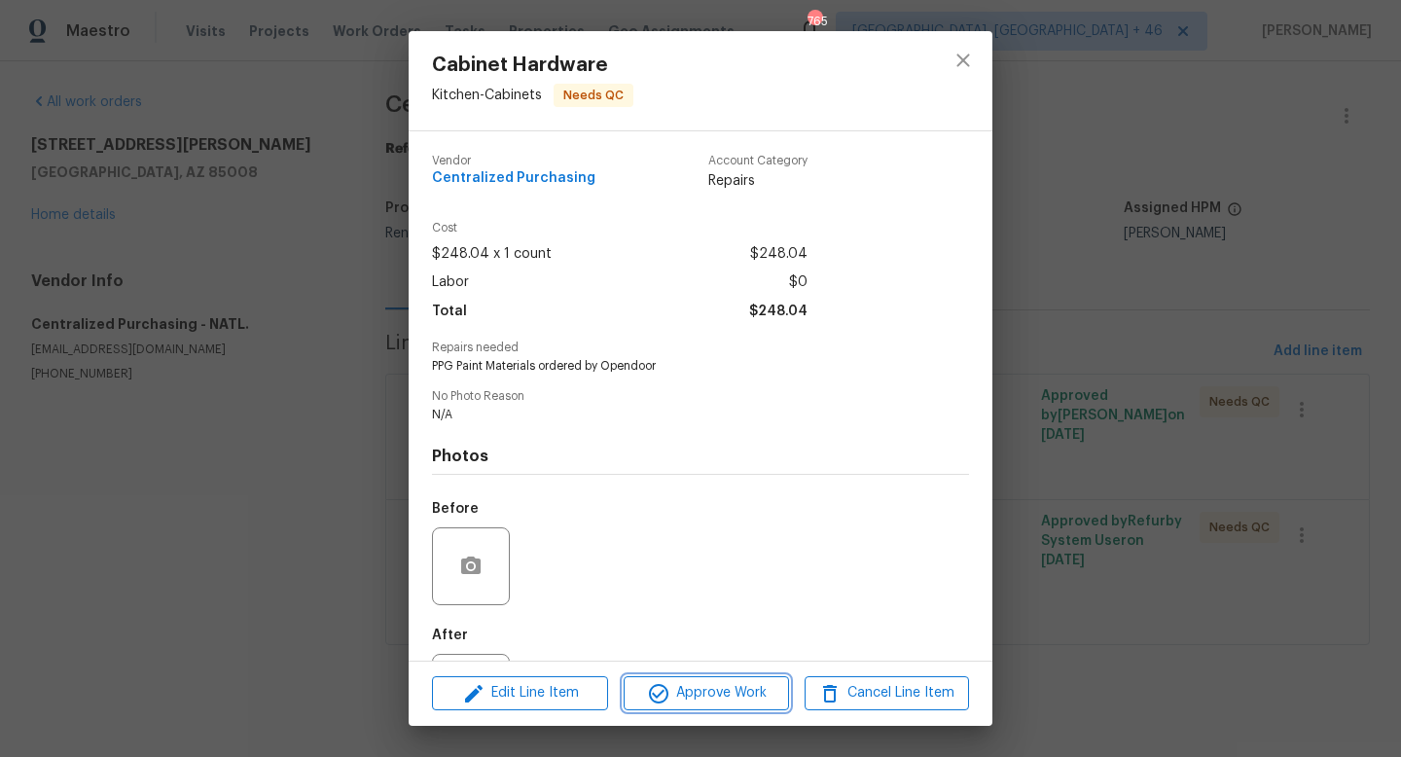
click at [713, 698] on span "Approve Work" at bounding box center [705, 693] width 153 height 24
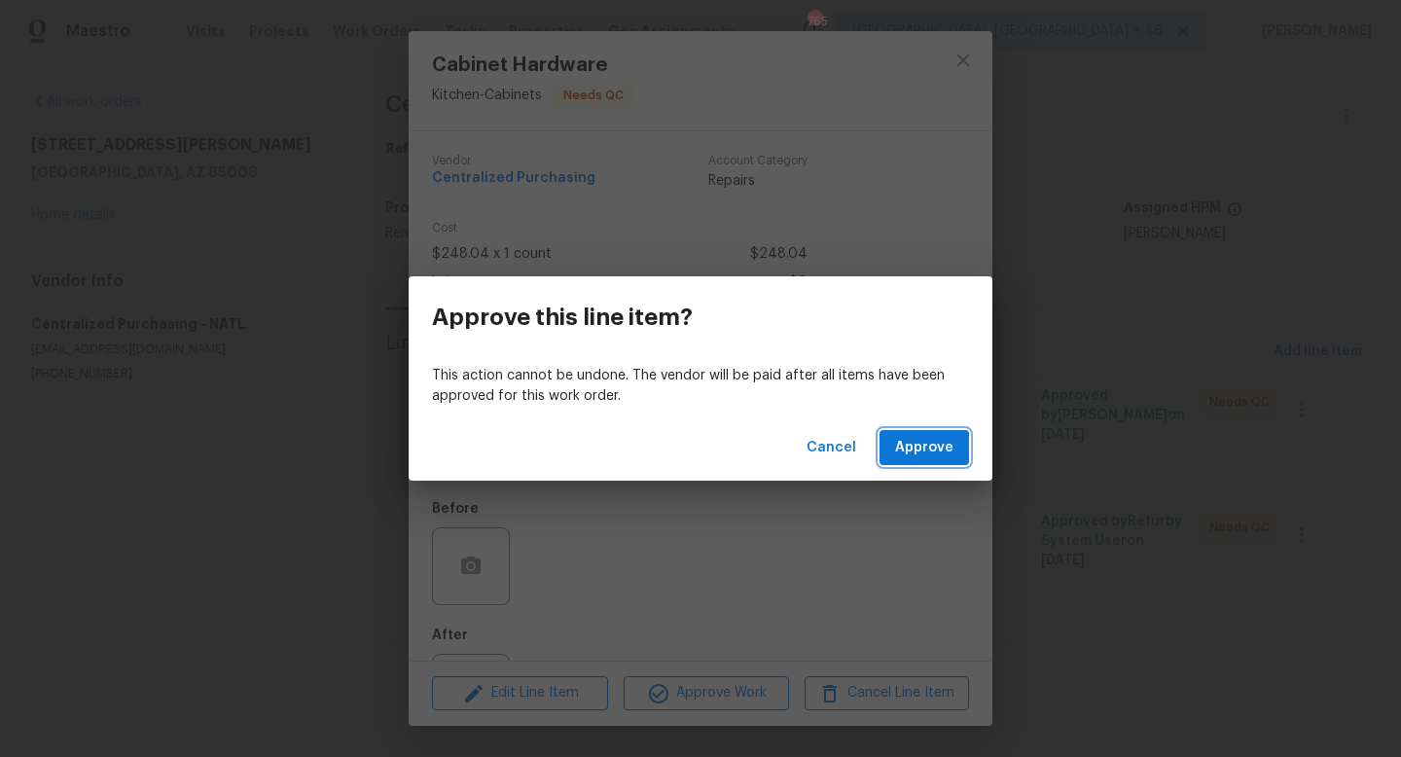
click at [898, 450] on span "Approve" at bounding box center [924, 448] width 58 height 24
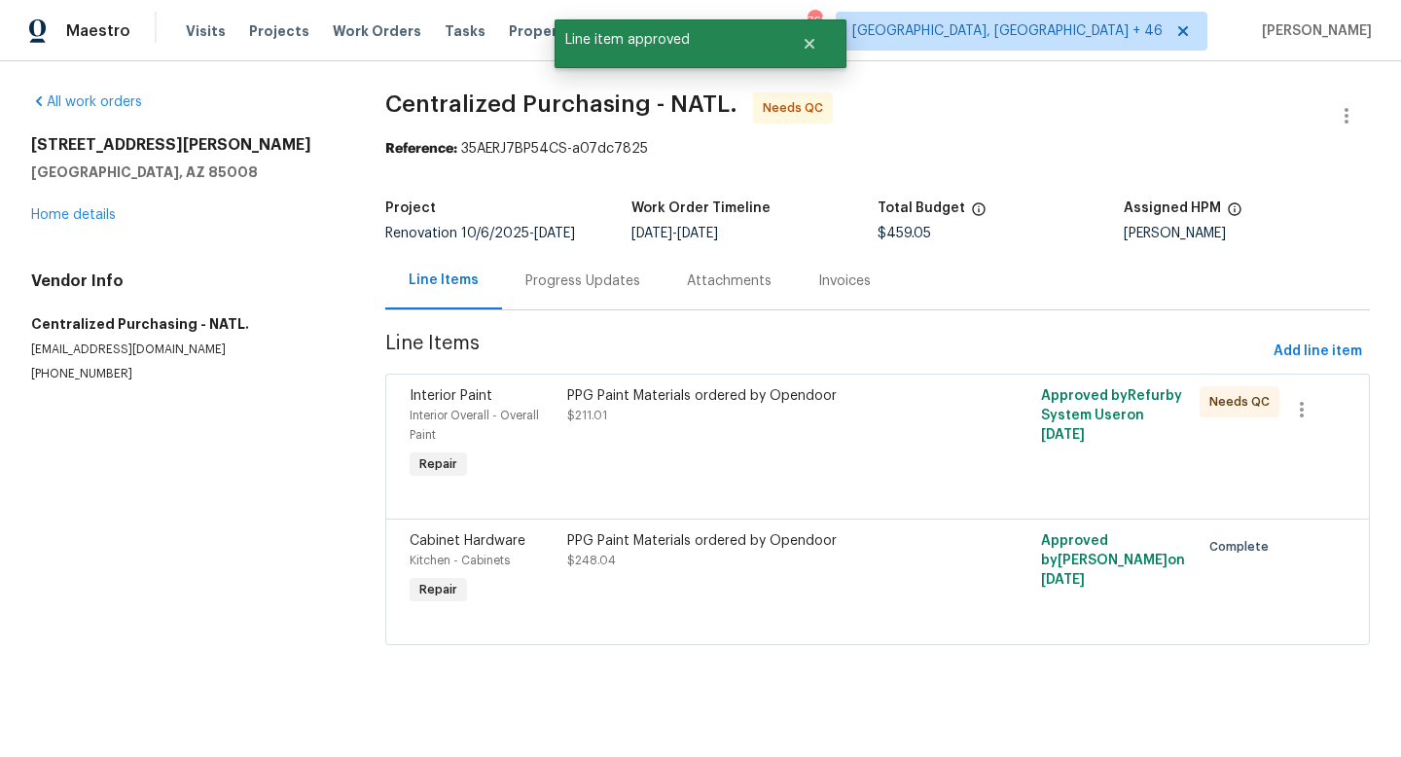
click at [766, 443] on div "PPG Paint Materials ordered by Opendoor $211.01" at bounding box center [758, 434] width 395 height 109
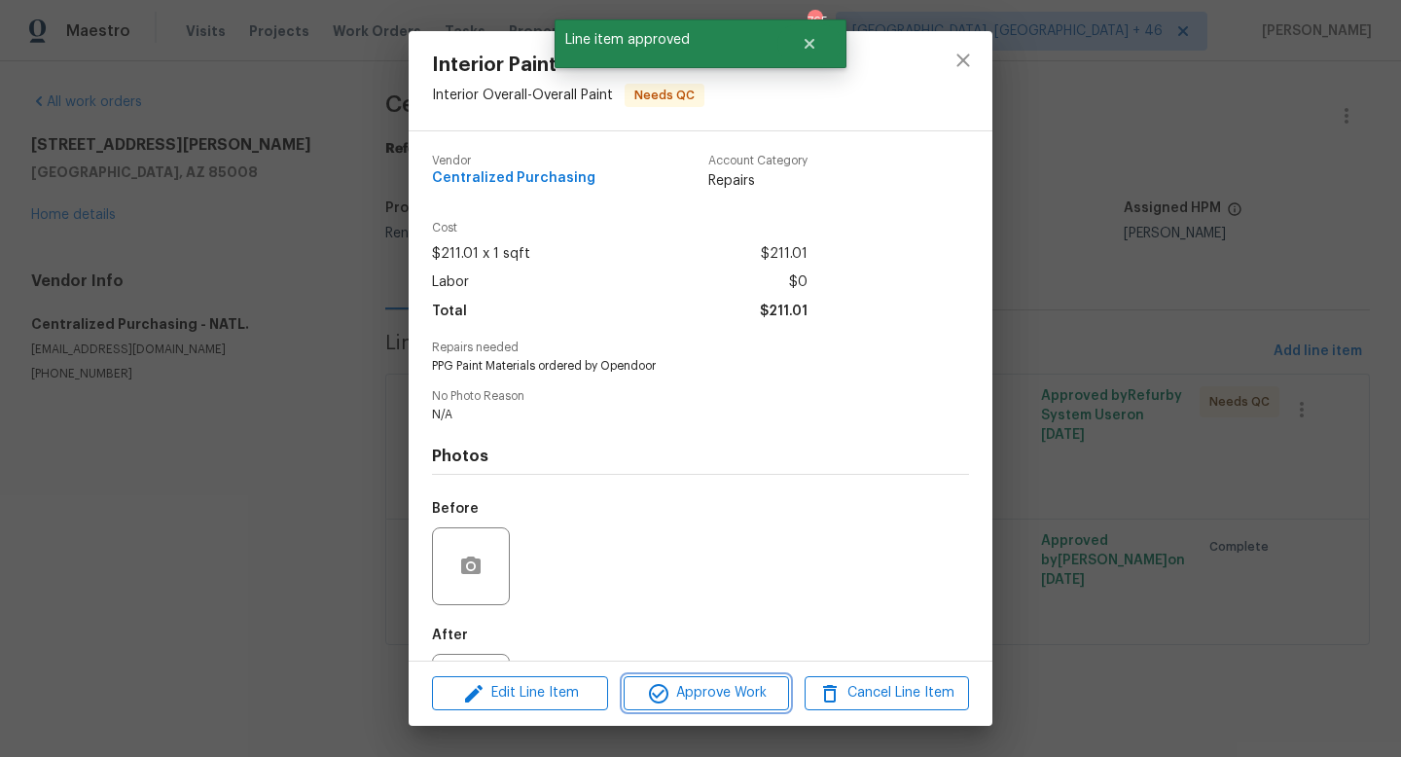
click at [713, 676] on button "Approve Work" at bounding box center [706, 693] width 164 height 34
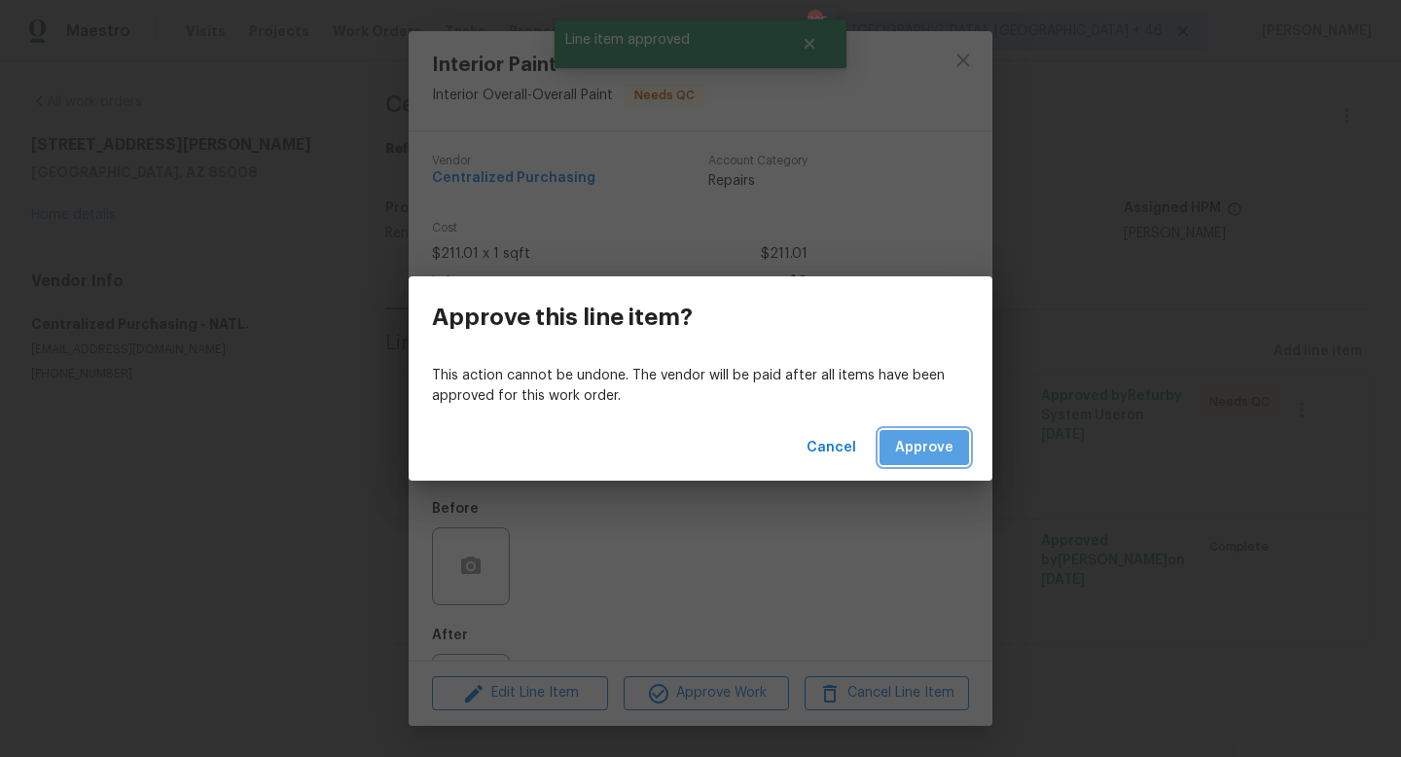
click at [908, 434] on button "Approve" at bounding box center [923, 448] width 89 height 36
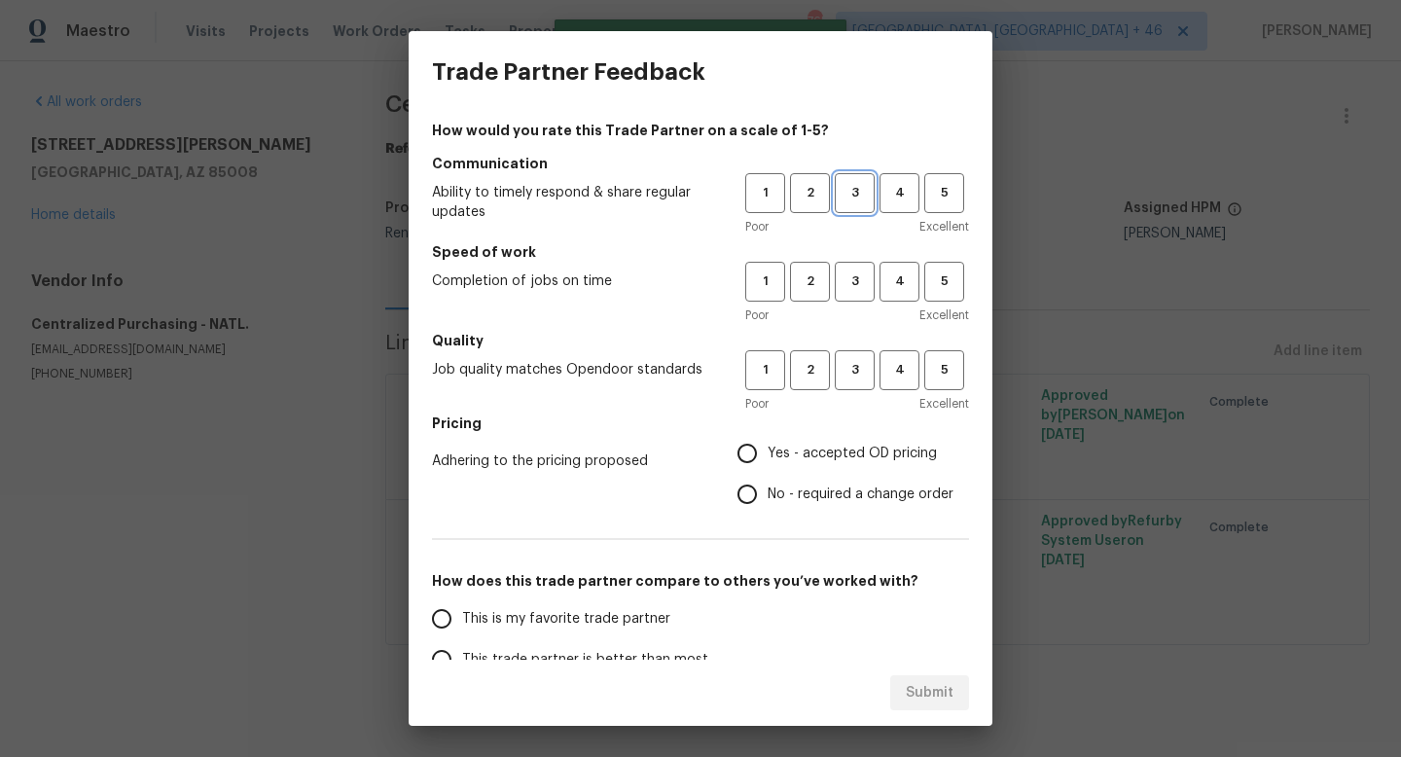
click at [857, 198] on span "3" at bounding box center [855, 193] width 36 height 22
click at [857, 281] on span "3" at bounding box center [855, 281] width 36 height 22
click at [848, 350] on div "Quality Job quality matches Opendoor standards 1 2 3 4 5 Poor Excellent" at bounding box center [700, 372] width 537 height 83
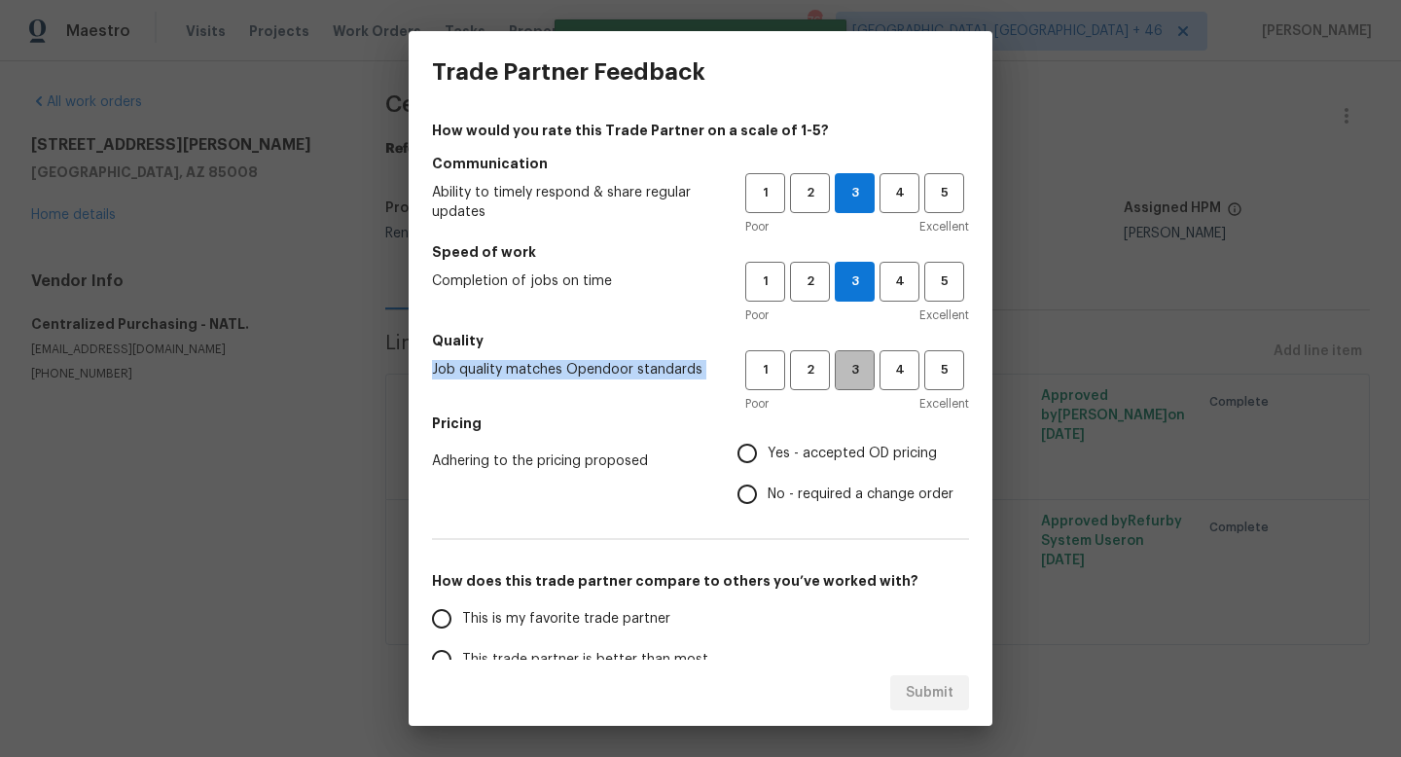
click at [848, 362] on span "3" at bounding box center [855, 370] width 36 height 22
click at [784, 447] on span "Yes - accepted OD pricing" at bounding box center [852, 454] width 169 height 20
click at [768, 447] on input "Yes - accepted OD pricing" at bounding box center [747, 453] width 41 height 41
radio input "true"
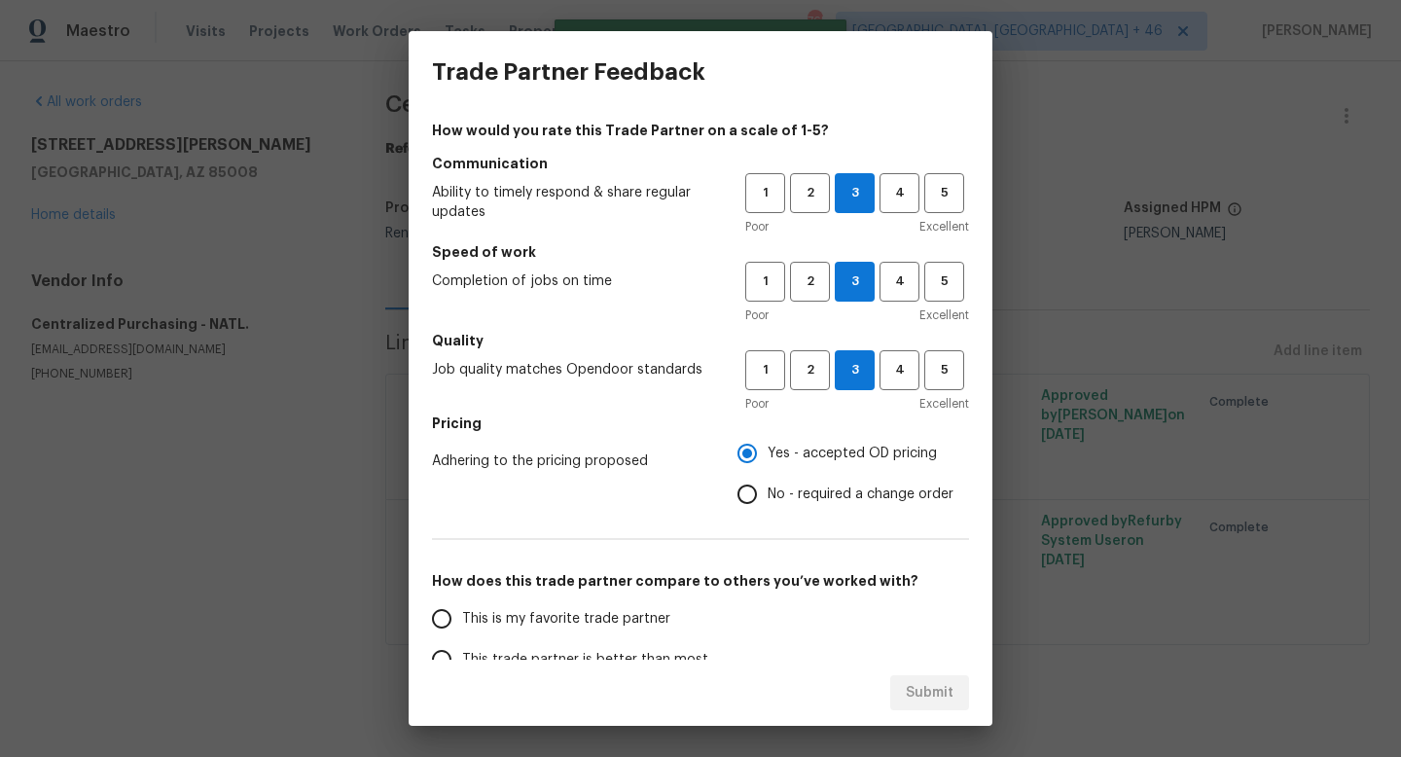
click at [568, 619] on span "This is my favorite trade partner" at bounding box center [566, 619] width 208 height 20
click at [462, 619] on input "This is my favorite trade partner" at bounding box center [441, 618] width 41 height 41
click at [901, 679] on button "Submit" at bounding box center [929, 693] width 79 height 36
radio input "true"
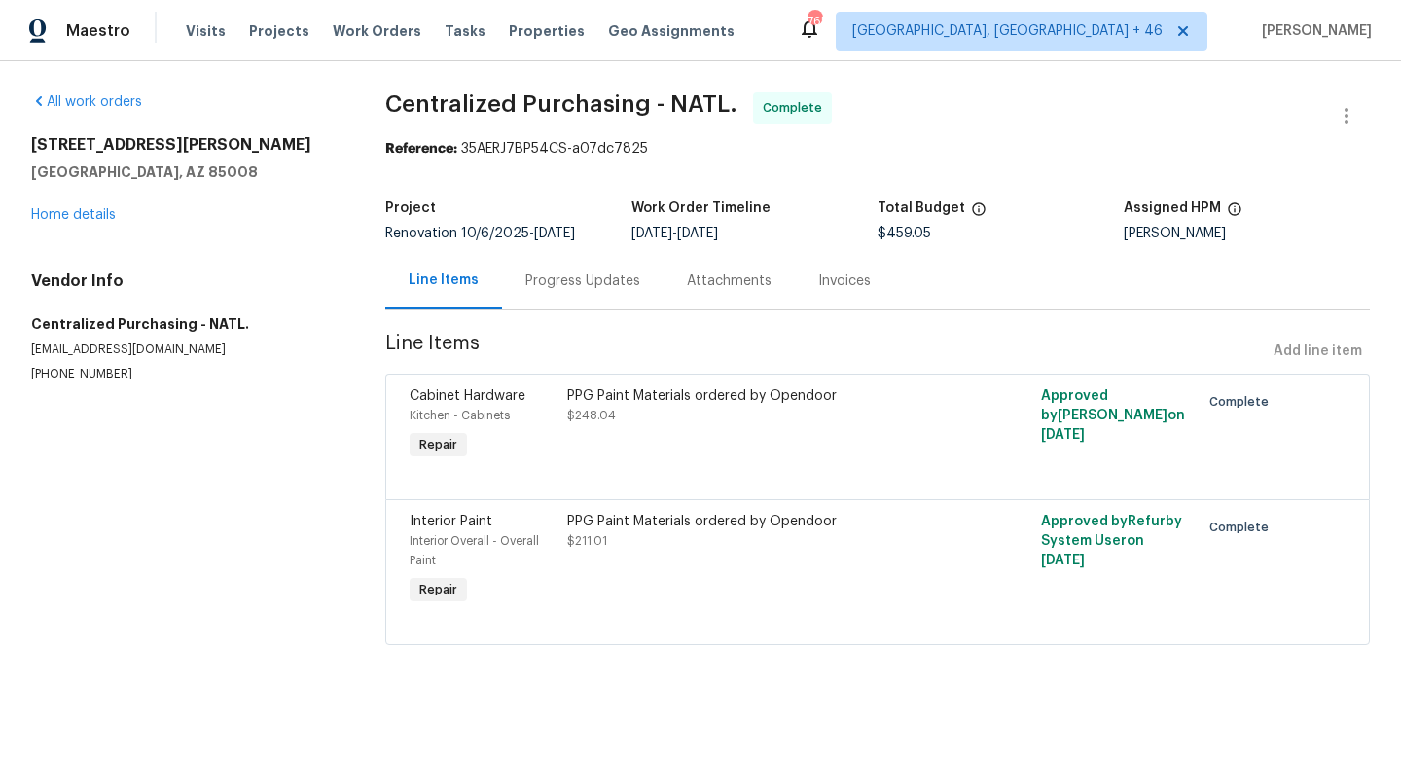
radio input "false"
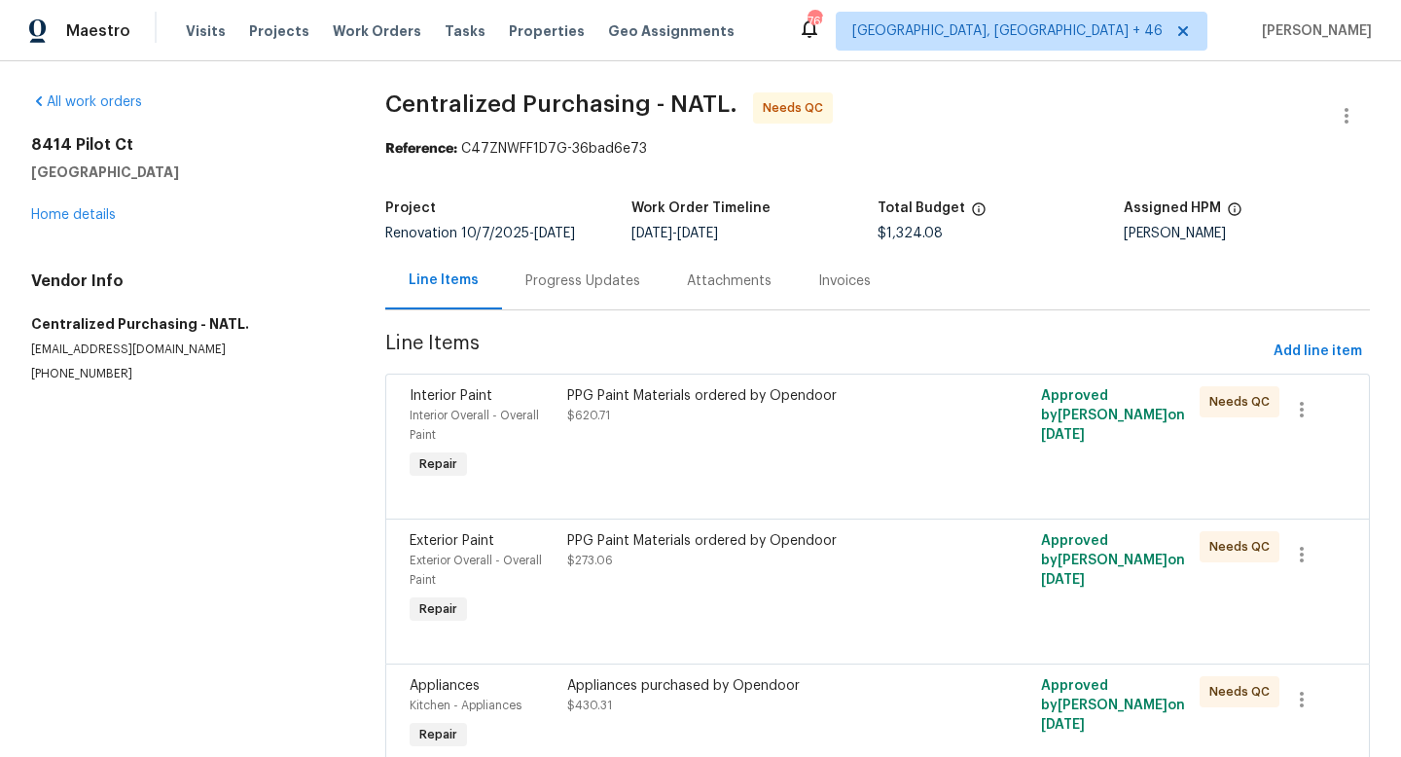
click at [792, 461] on div "PPG Paint Materials ordered by Opendoor $620.71" at bounding box center [758, 434] width 395 height 109
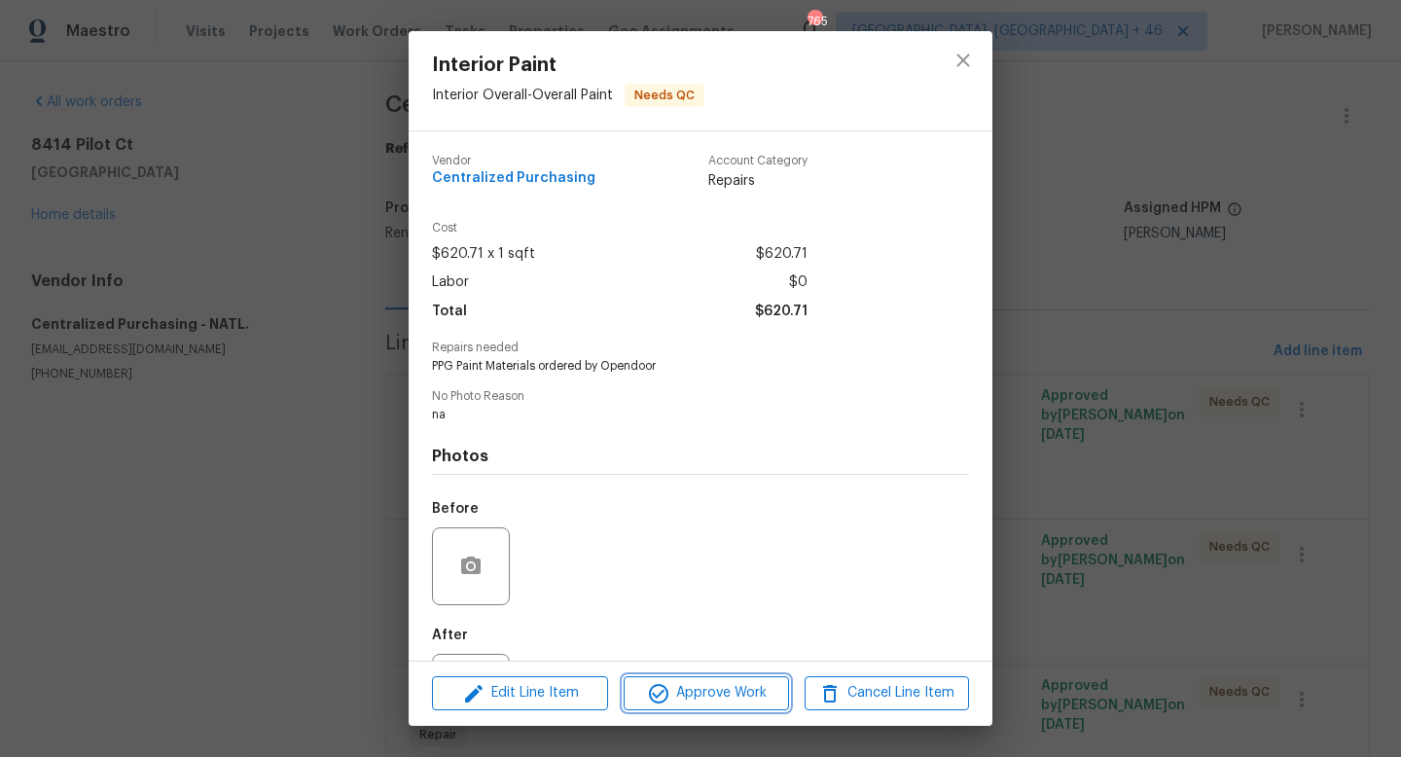
click at [716, 692] on span "Approve Work" at bounding box center [705, 693] width 153 height 24
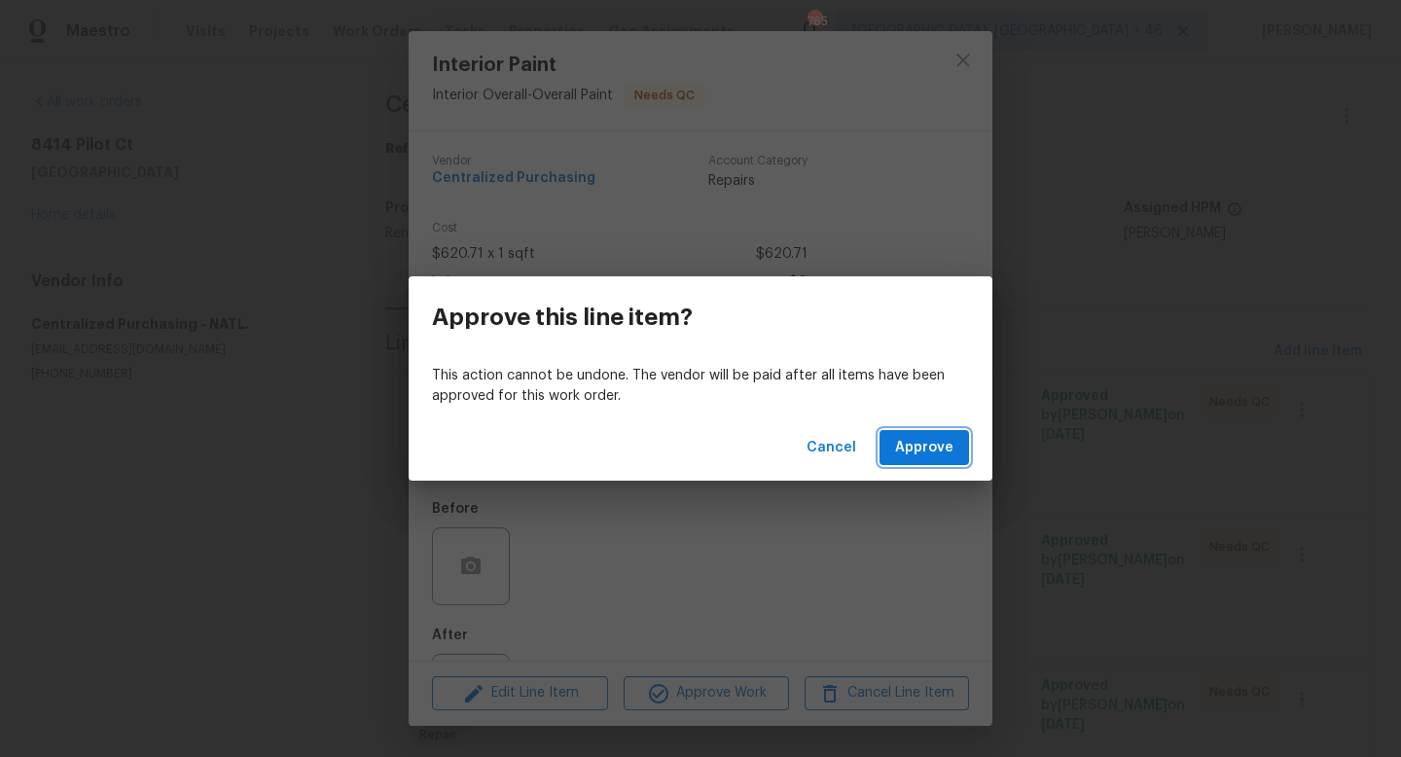
click at [929, 446] on span "Approve" at bounding box center [924, 448] width 58 height 24
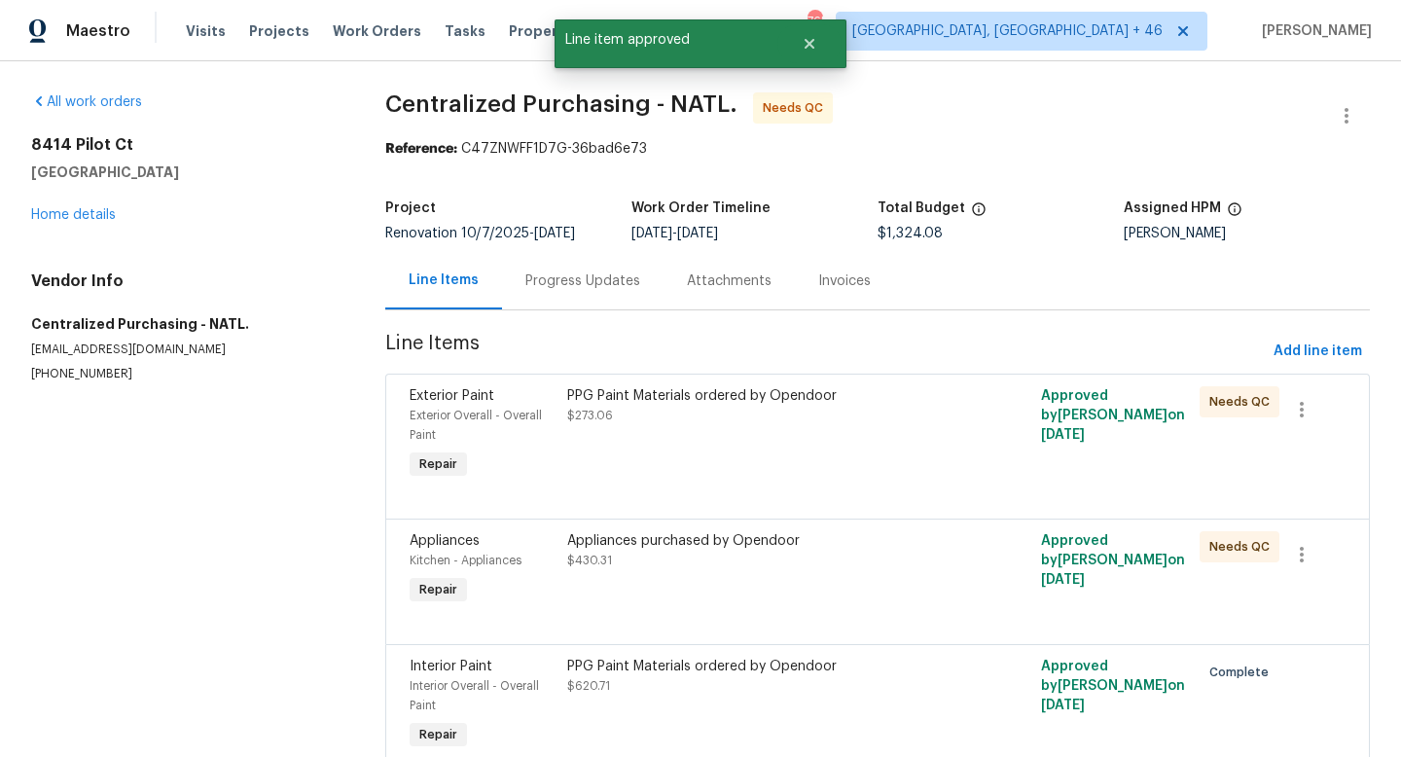
click at [777, 426] on div "PPG Paint Materials ordered by Opendoor $273.06" at bounding box center [758, 434] width 395 height 109
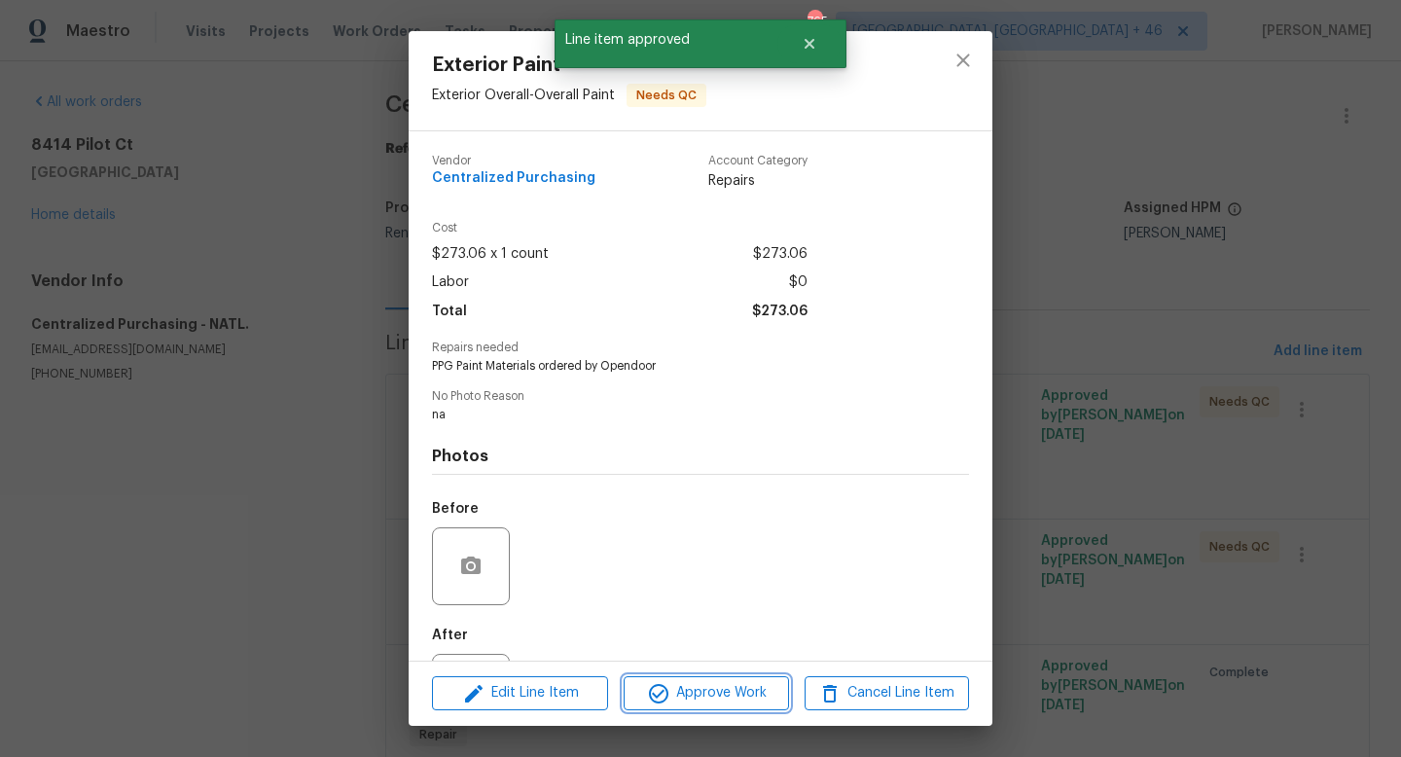
click at [689, 696] on span "Approve Work" at bounding box center [705, 693] width 153 height 24
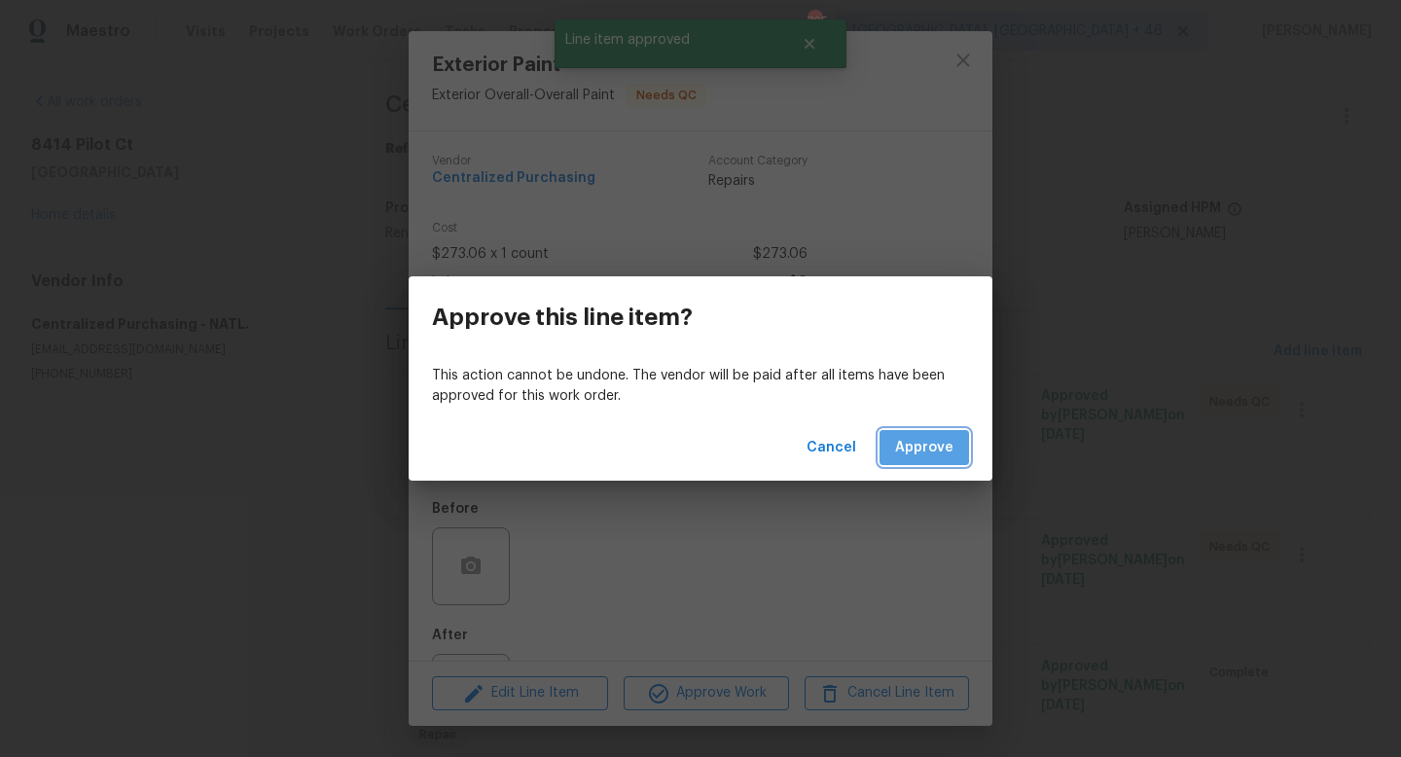
click at [923, 442] on span "Approve" at bounding box center [924, 448] width 58 height 24
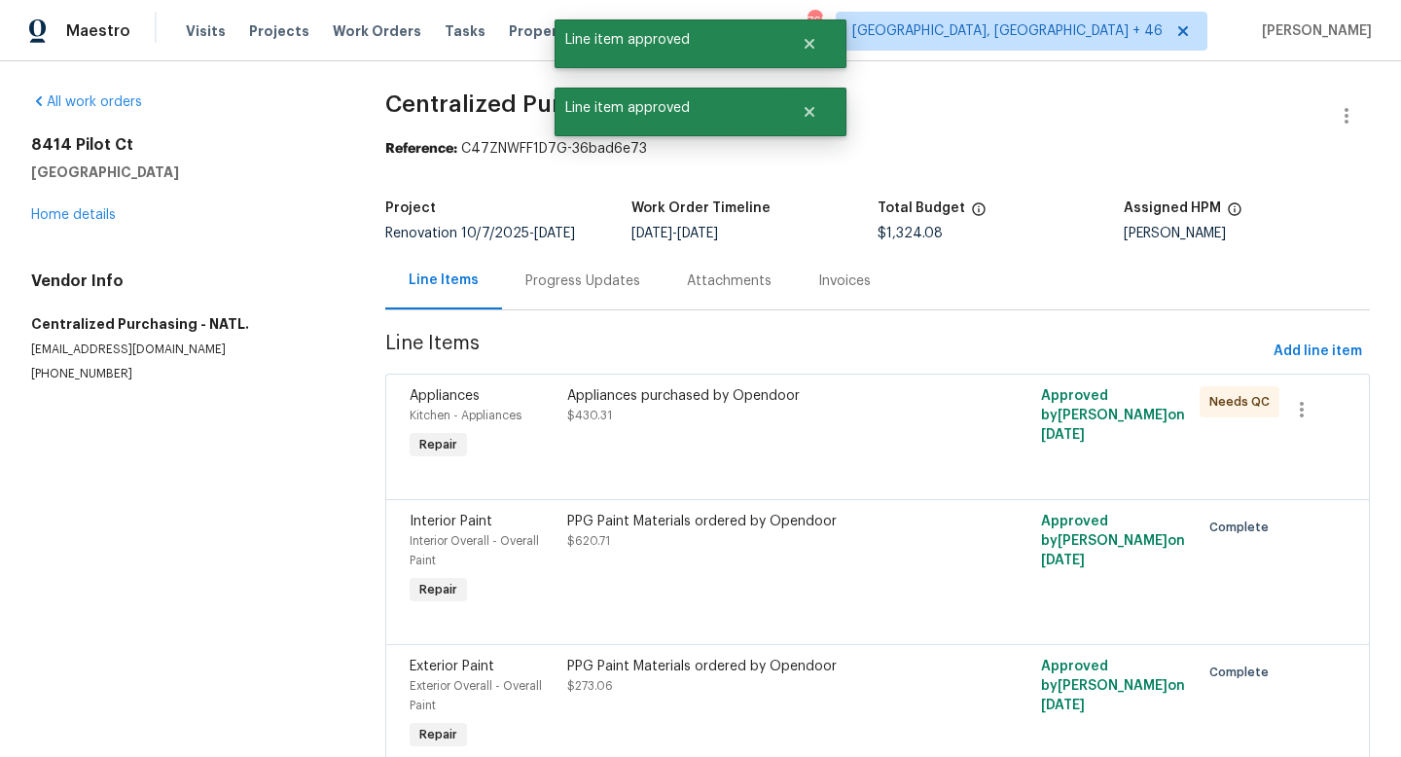
click at [789, 440] on div "Appliances purchased by Opendoor $430.31" at bounding box center [758, 424] width 395 height 89
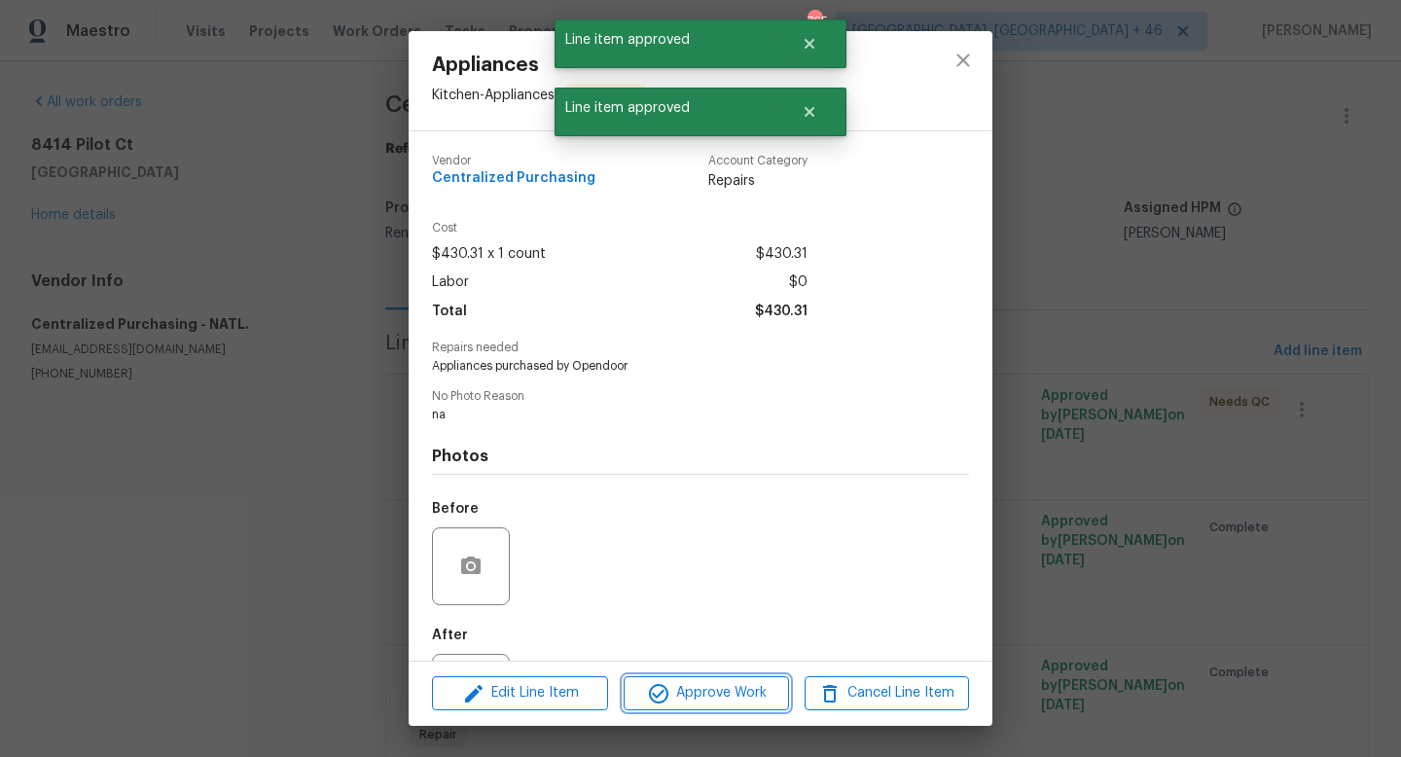
click at [720, 692] on span "Approve Work" at bounding box center [705, 693] width 153 height 24
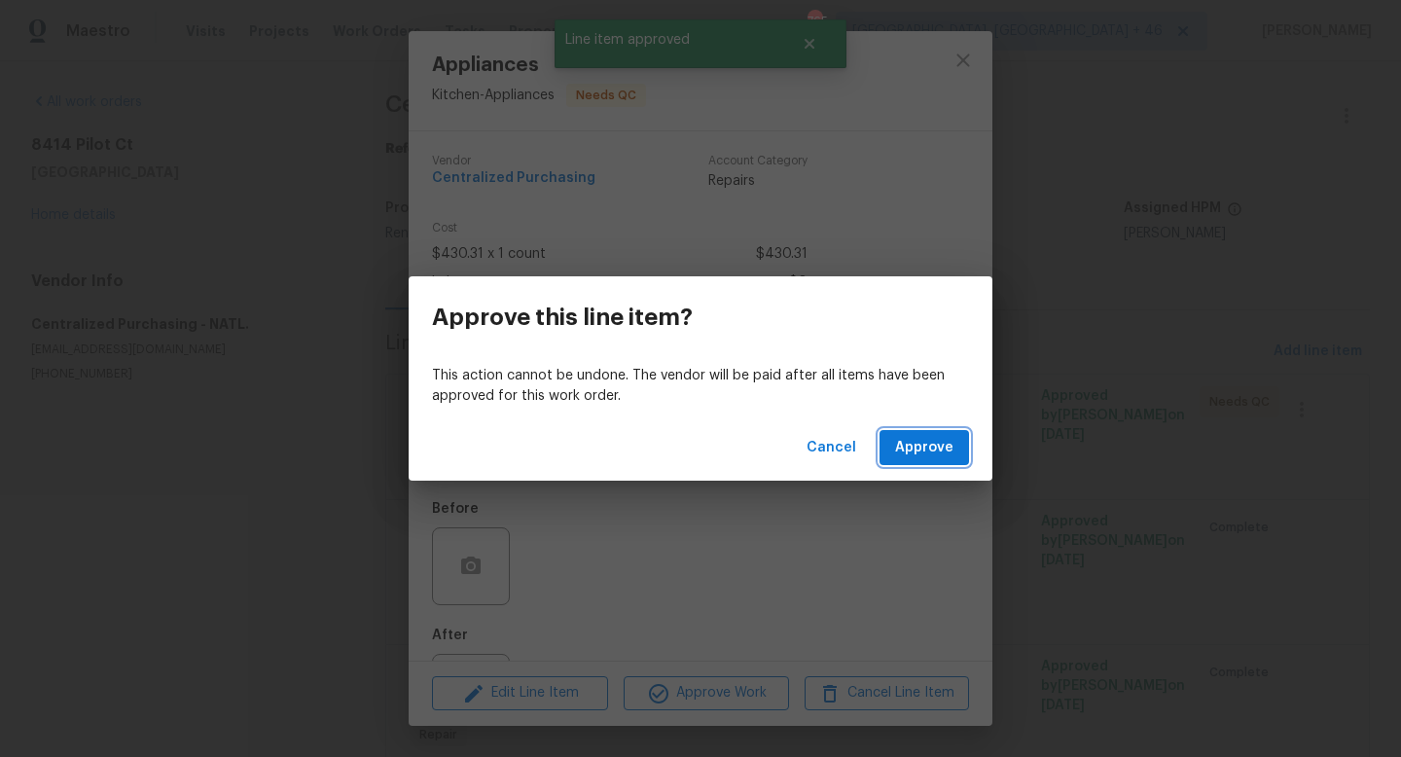
click at [908, 459] on button "Approve" at bounding box center [923, 448] width 89 height 36
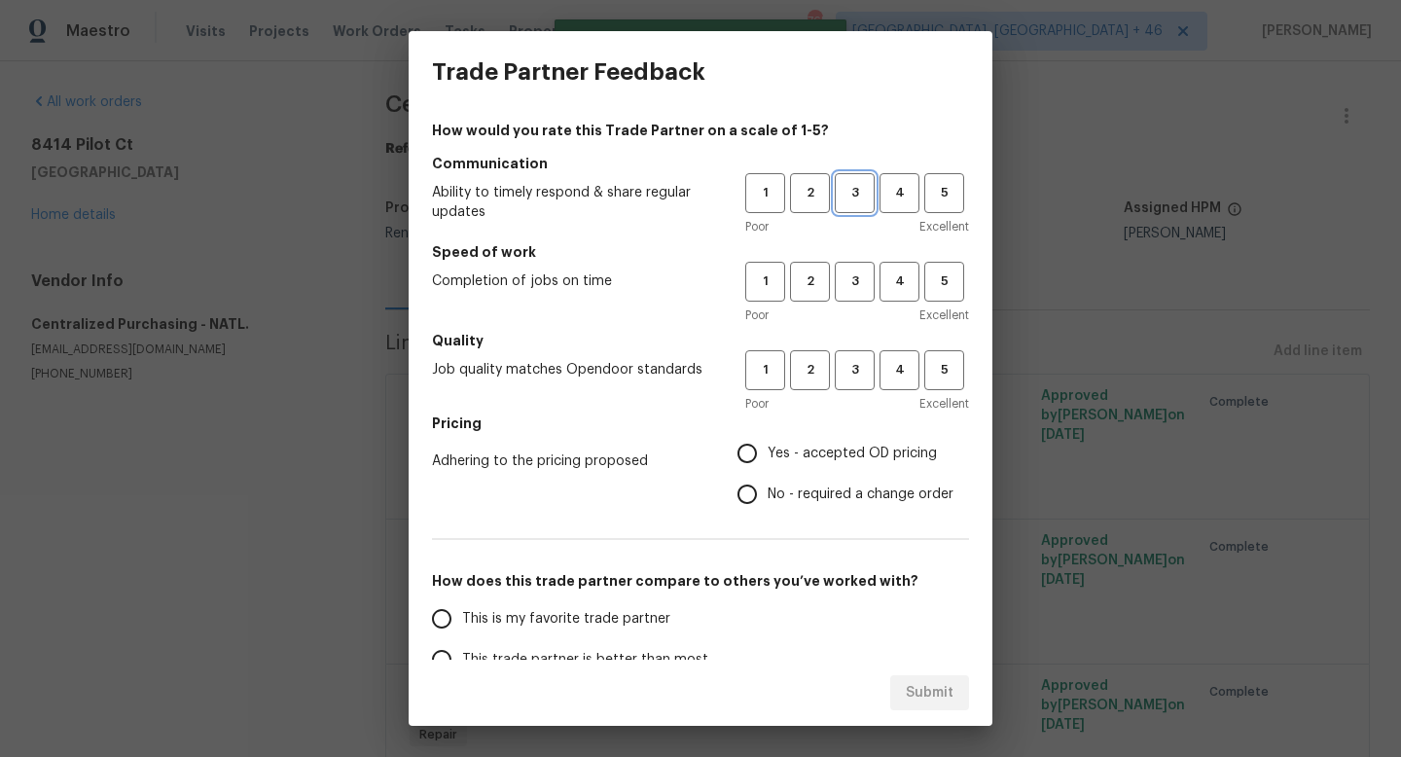
click at [859, 200] on span "3" at bounding box center [855, 193] width 36 height 22
click at [859, 280] on span "3" at bounding box center [855, 281] width 36 height 22
click at [857, 376] on span "3" at bounding box center [855, 370] width 36 height 22
click at [825, 434] on label "Yes - accepted OD pricing" at bounding box center [840, 453] width 227 height 41
click at [768, 434] on input "Yes - accepted OD pricing" at bounding box center [747, 453] width 41 height 41
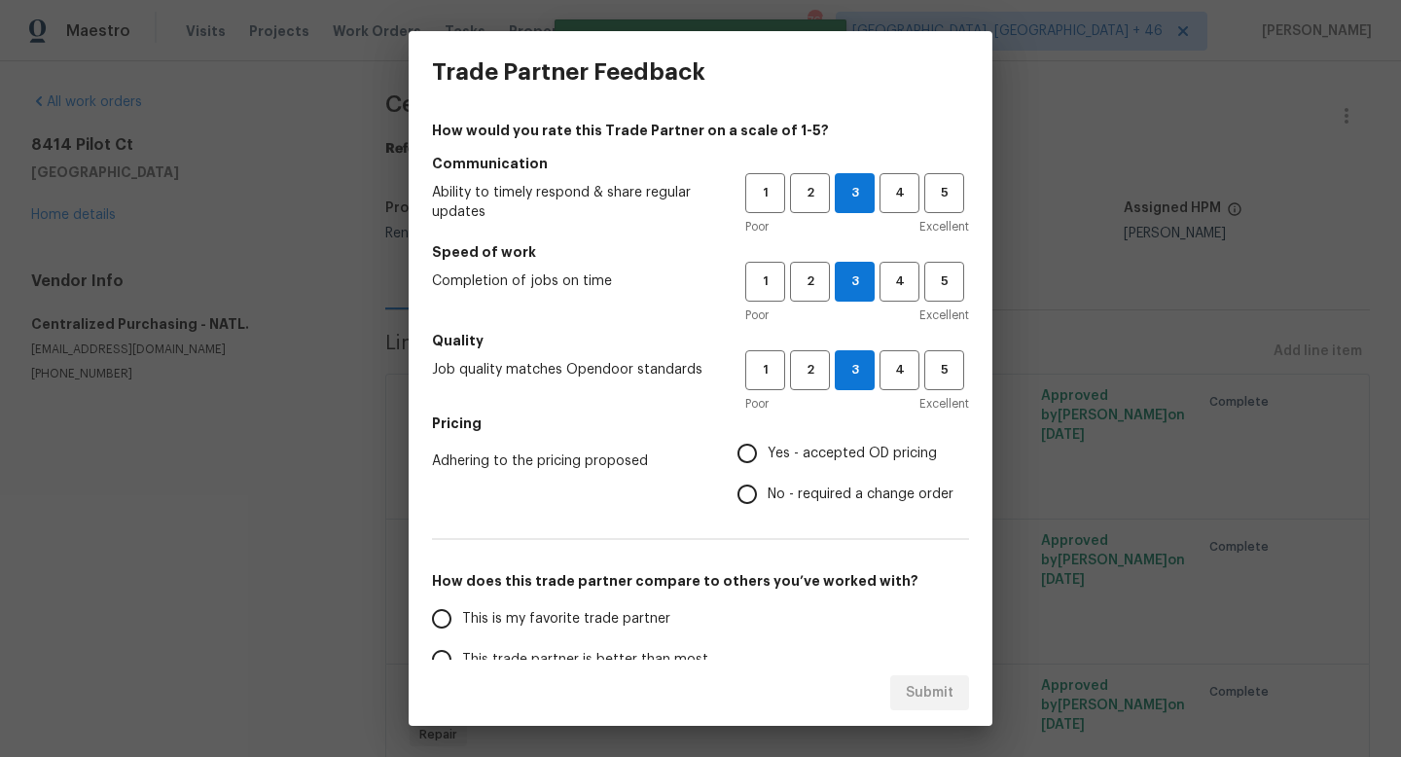
radio input "true"
click at [825, 437] on label "Yes - accepted OD pricing" at bounding box center [840, 453] width 227 height 41
click at [768, 437] on input "Yes - accepted OD pricing" at bounding box center [747, 453] width 41 height 41
click at [637, 600] on label "This is my favorite trade partner" at bounding box center [574, 618] width 307 height 41
click at [462, 600] on input "This is my favorite trade partner" at bounding box center [441, 618] width 41 height 41
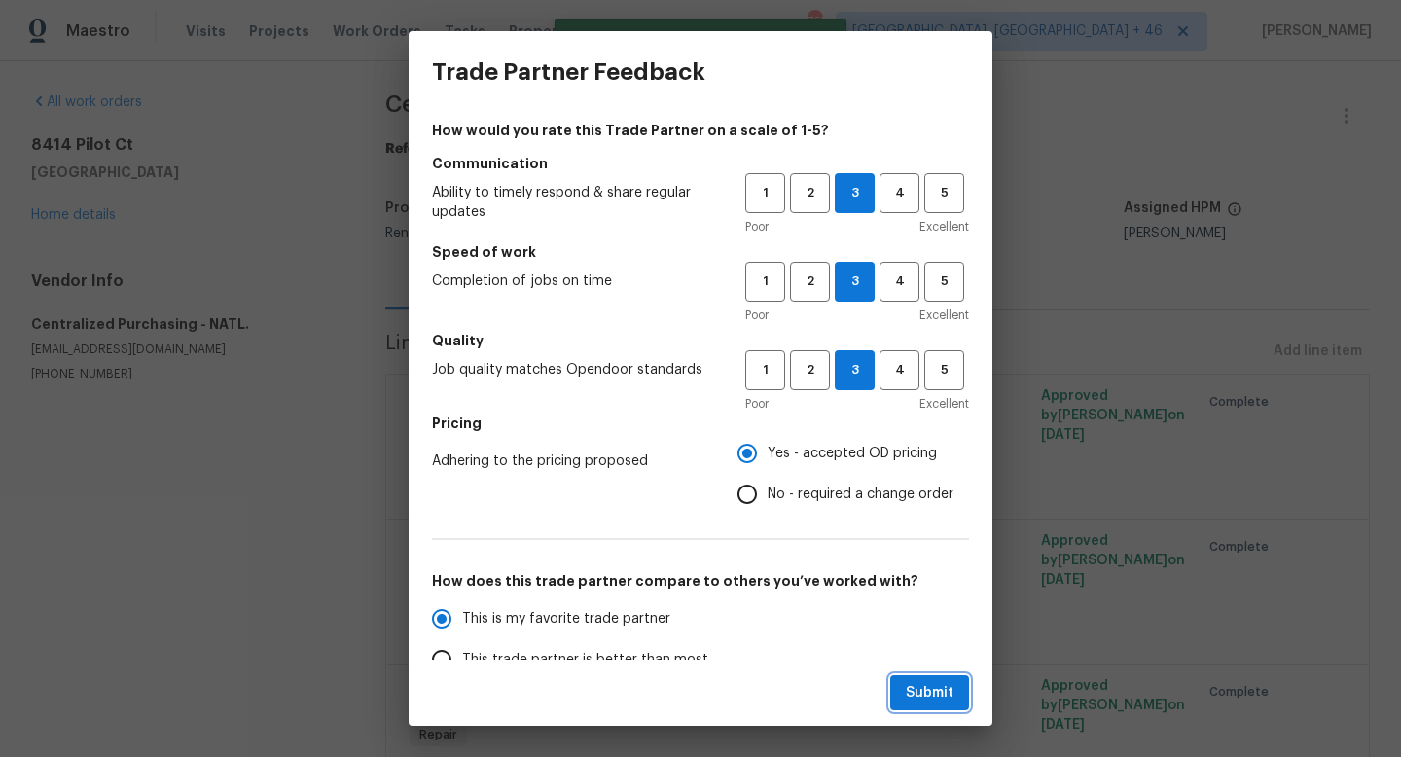
click at [917, 692] on span "Submit" at bounding box center [930, 693] width 48 height 24
radio input "true"
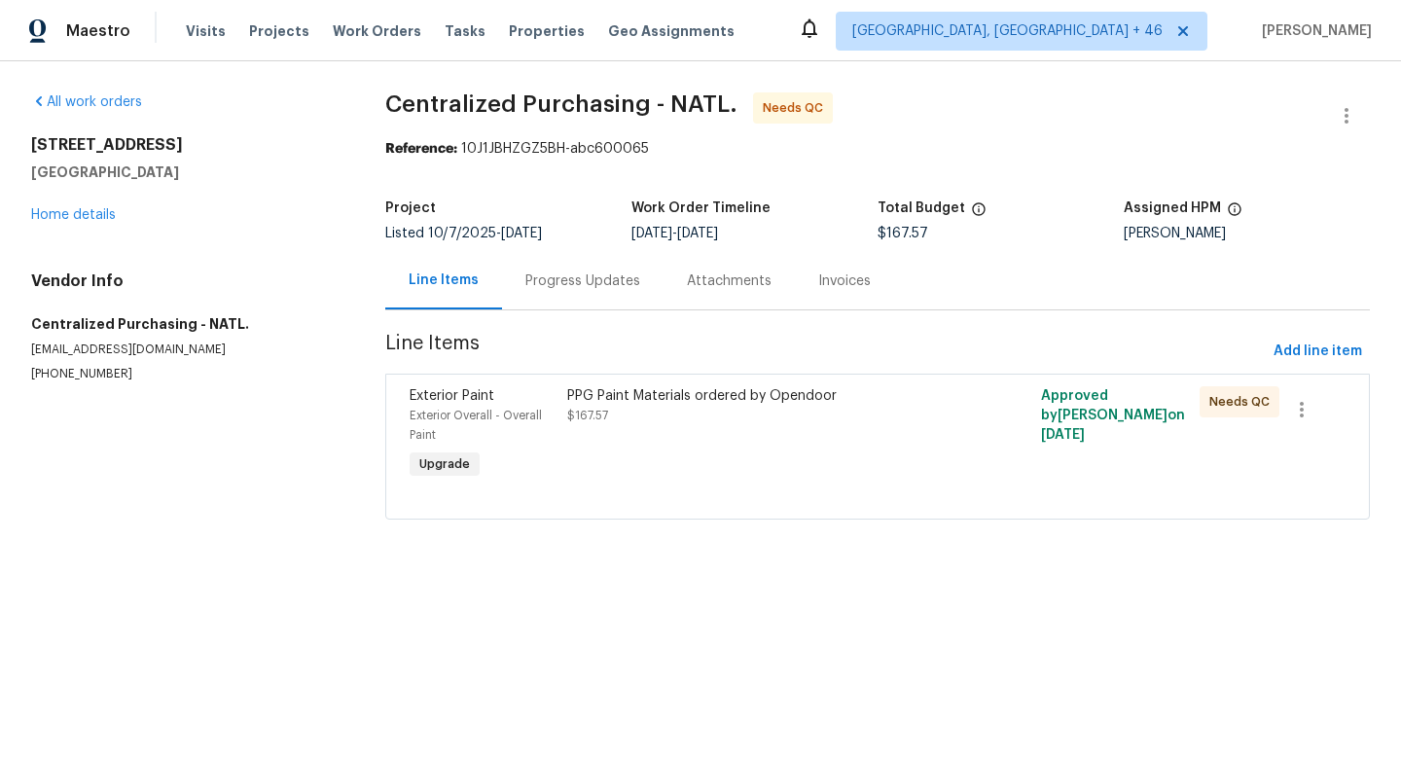
click at [763, 442] on div "PPG Paint Materials ordered by Opendoor $167.57" at bounding box center [758, 434] width 395 height 109
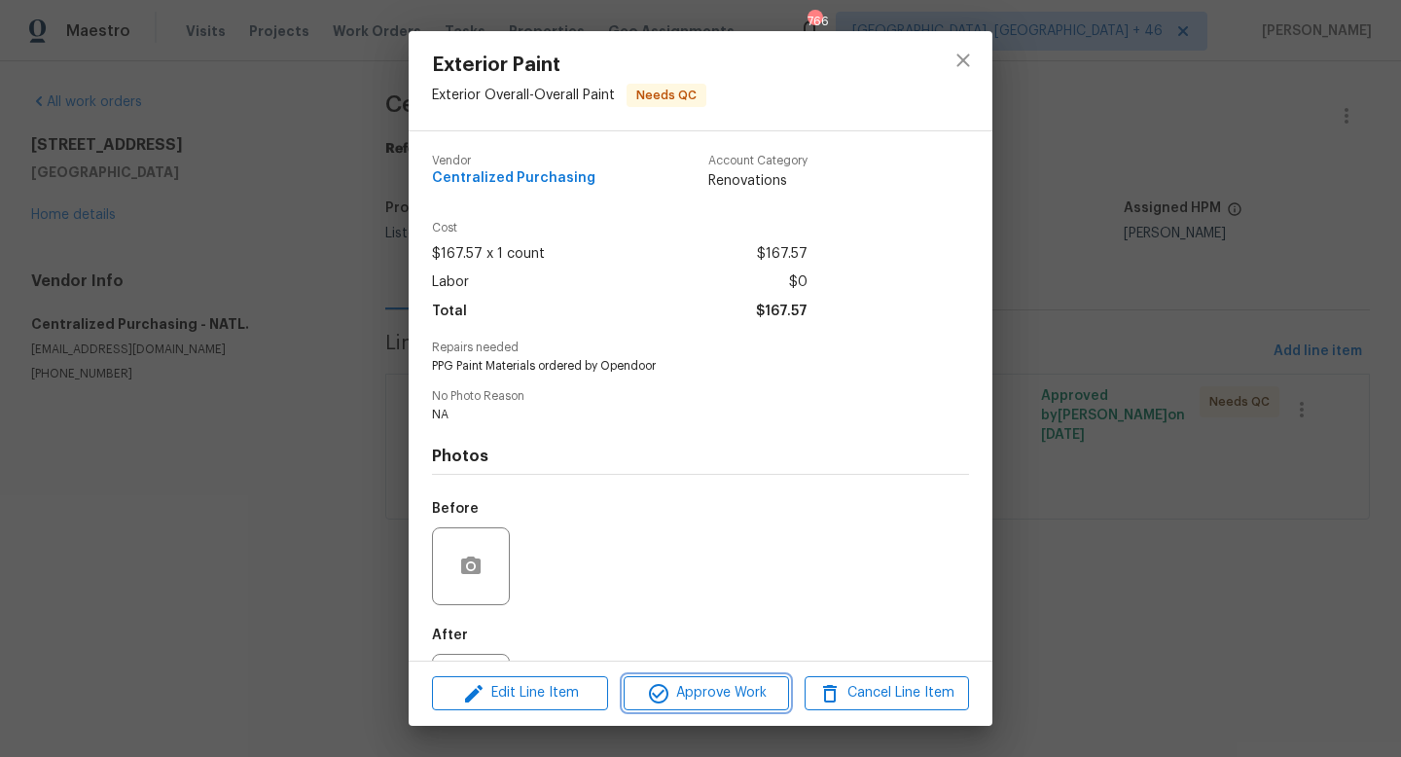
click at [707, 689] on span "Approve Work" at bounding box center [705, 693] width 153 height 24
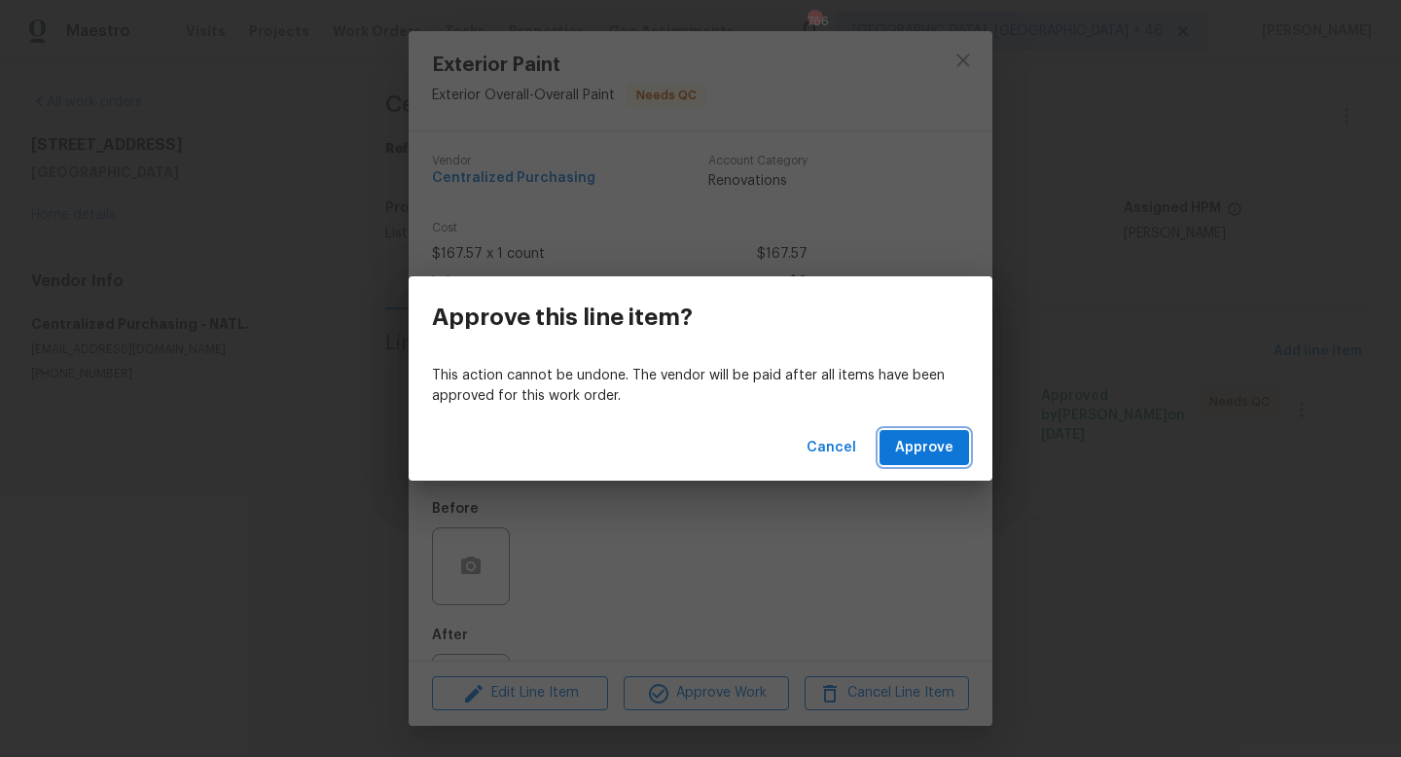
click at [932, 437] on span "Approve" at bounding box center [924, 448] width 58 height 24
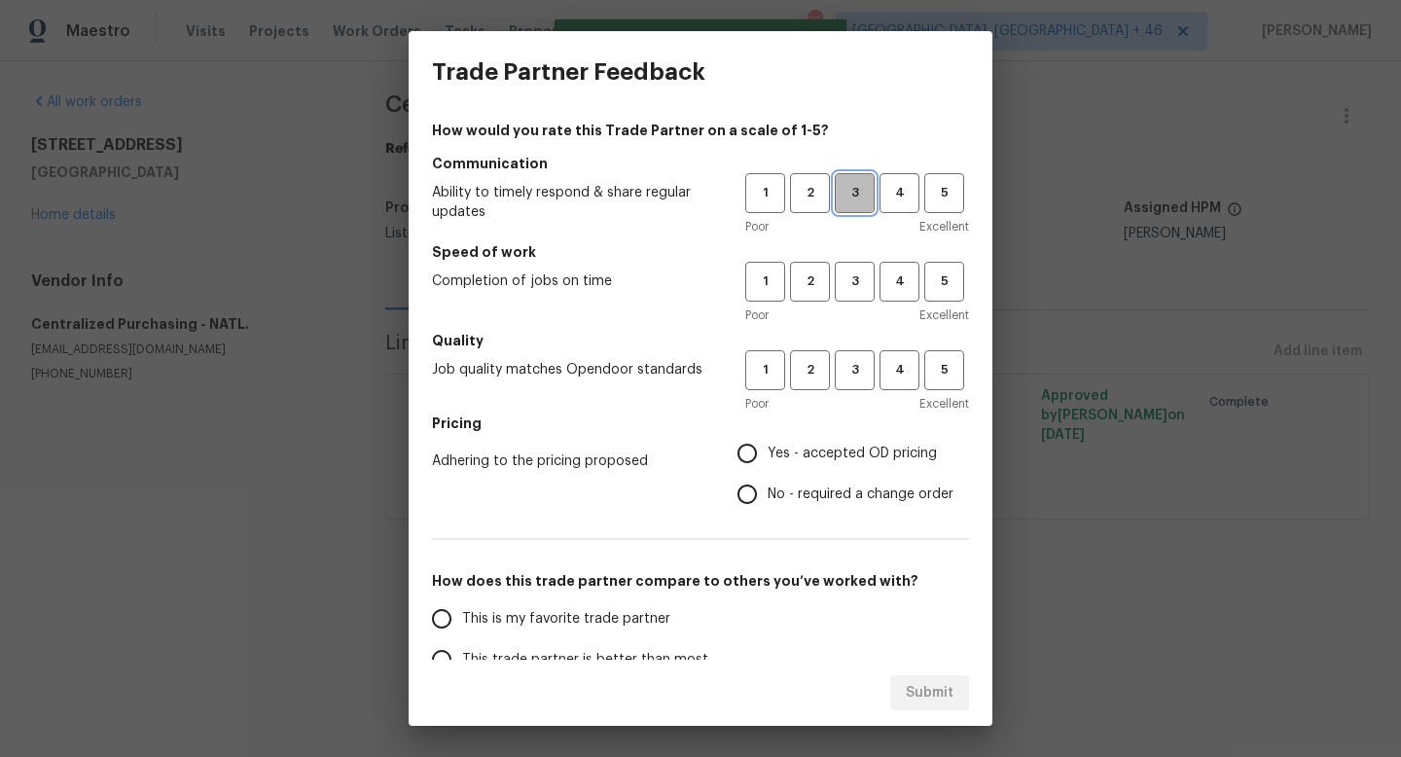
click at [845, 185] on span "3" at bounding box center [855, 193] width 36 height 22
click at [846, 258] on h5 "Speed of work" at bounding box center [700, 251] width 537 height 19
click at [846, 263] on button "3" at bounding box center [855, 282] width 40 height 40
click at [857, 384] on button "3" at bounding box center [855, 370] width 40 height 40
click at [764, 459] on input "Yes - accepted OD pricing" at bounding box center [747, 453] width 41 height 41
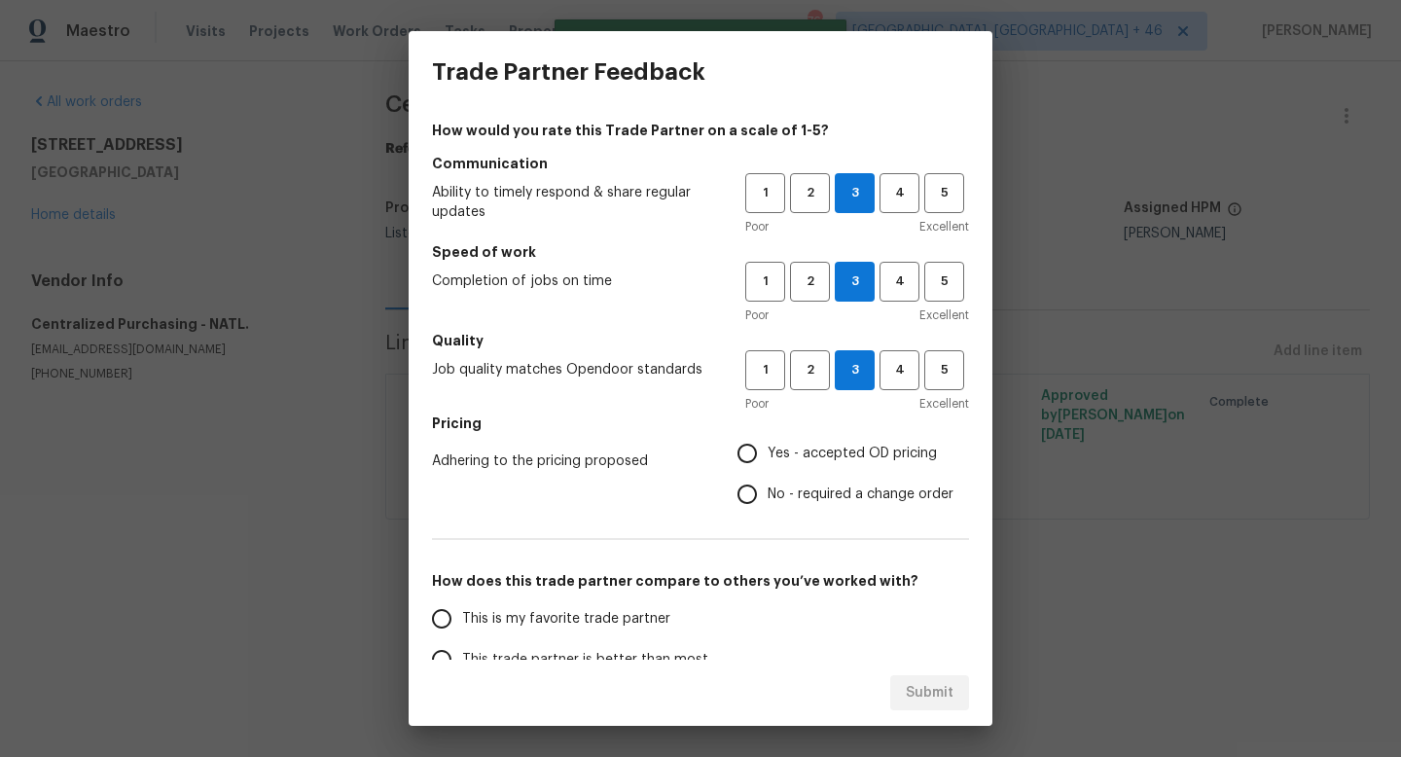
radio input "true"
click at [589, 612] on span "This is my favorite trade partner" at bounding box center [566, 619] width 208 height 20
click at [462, 612] on input "This is my favorite trade partner" at bounding box center [441, 618] width 41 height 41
click at [934, 681] on span "Submit" at bounding box center [930, 693] width 48 height 24
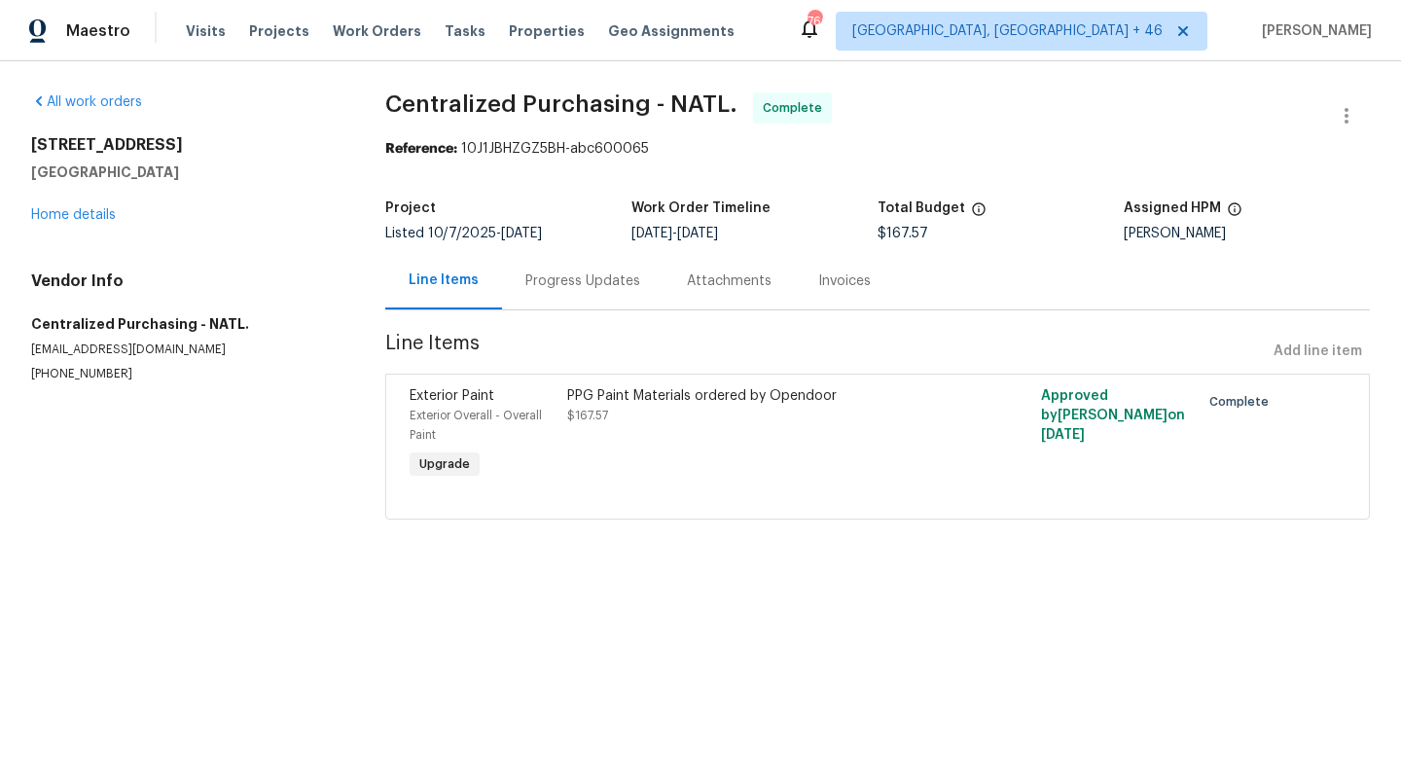
radio input "true"
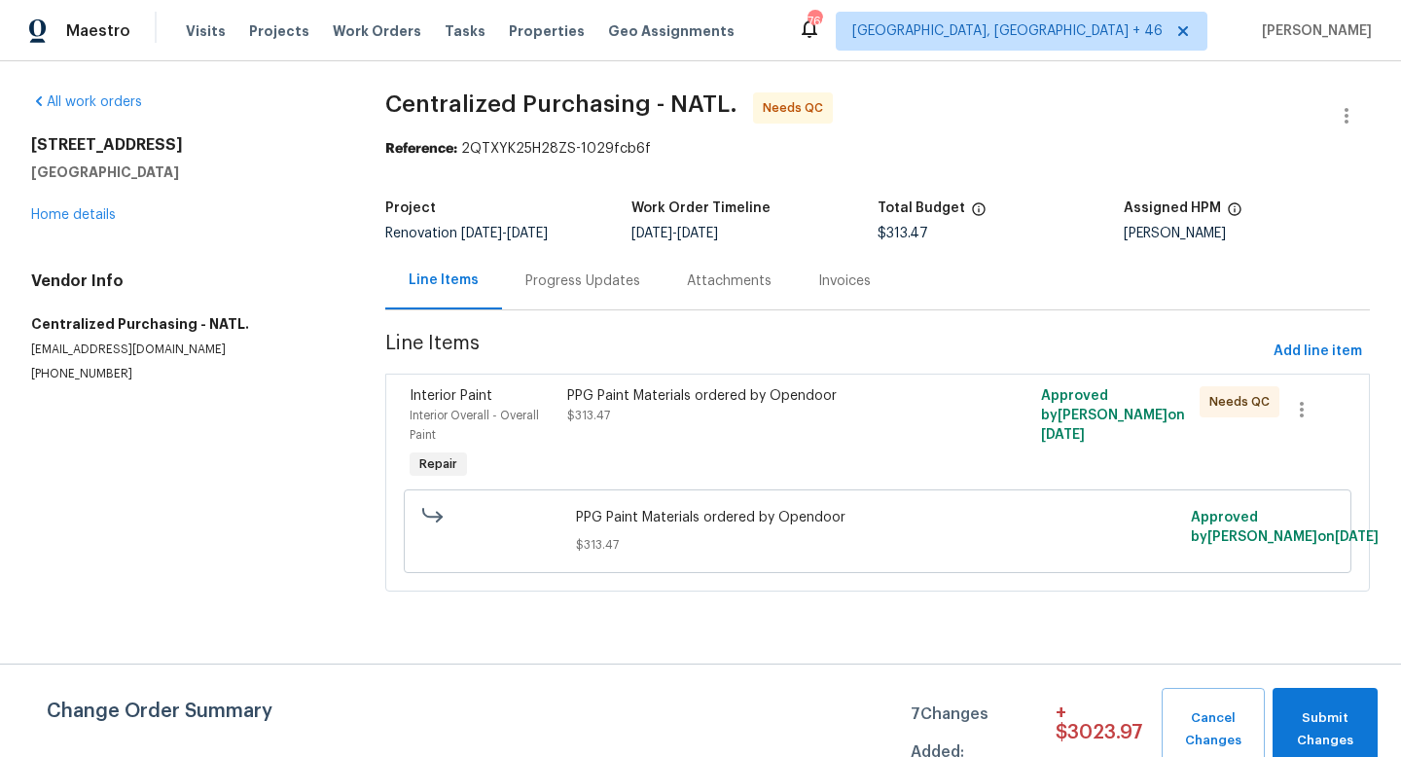
click at [707, 427] on div "PPG Paint Materials ordered by Opendoor $313.47" at bounding box center [758, 434] width 395 height 109
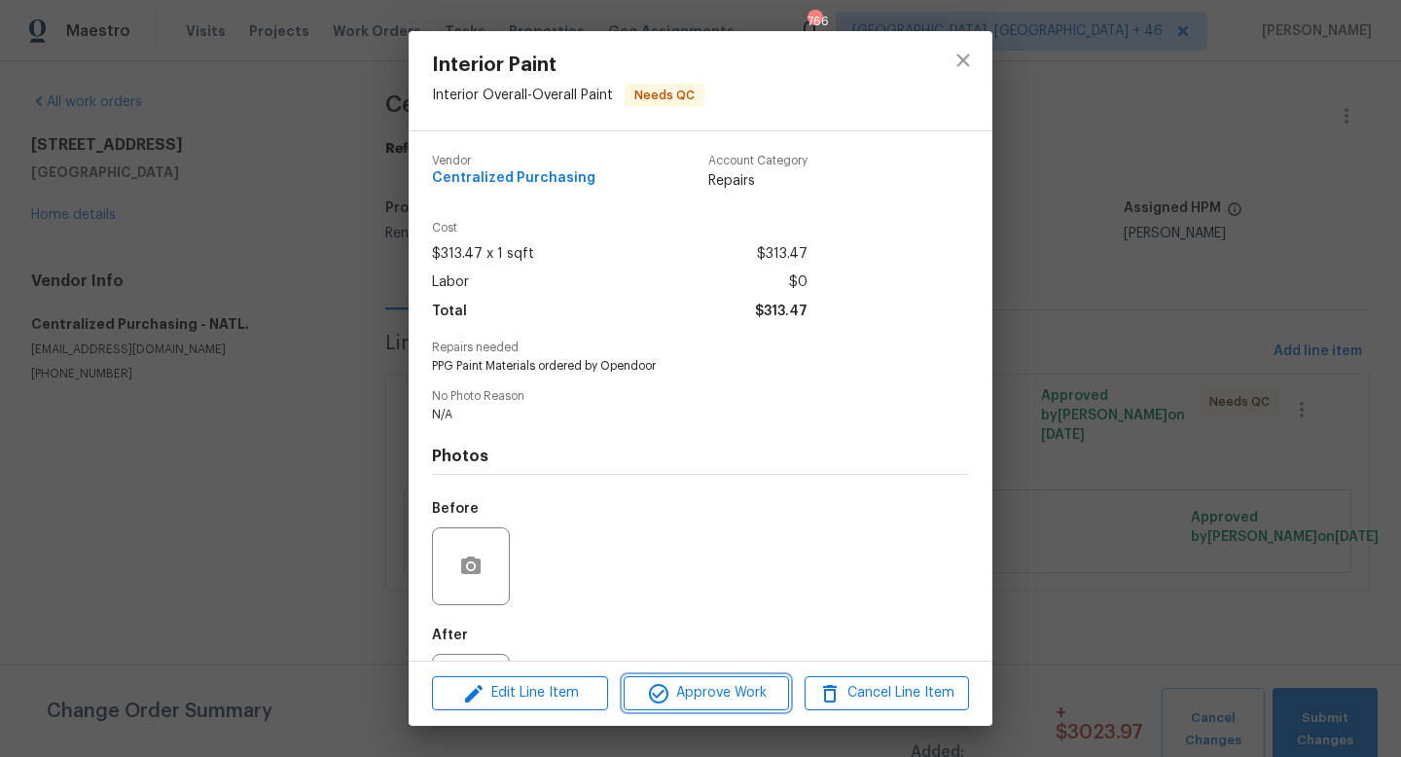
click at [697, 676] on button "Approve Work" at bounding box center [706, 693] width 164 height 34
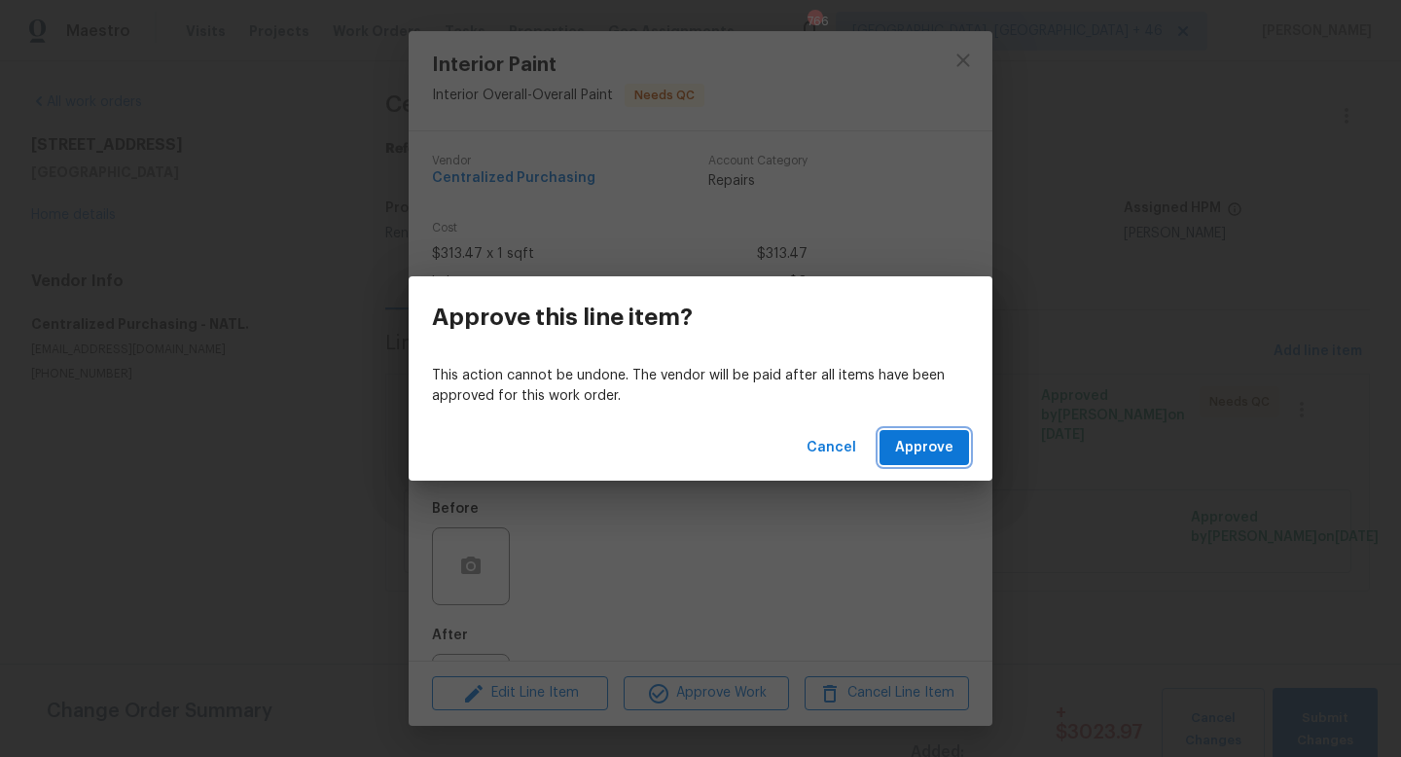
click at [903, 442] on span "Approve" at bounding box center [924, 448] width 58 height 24
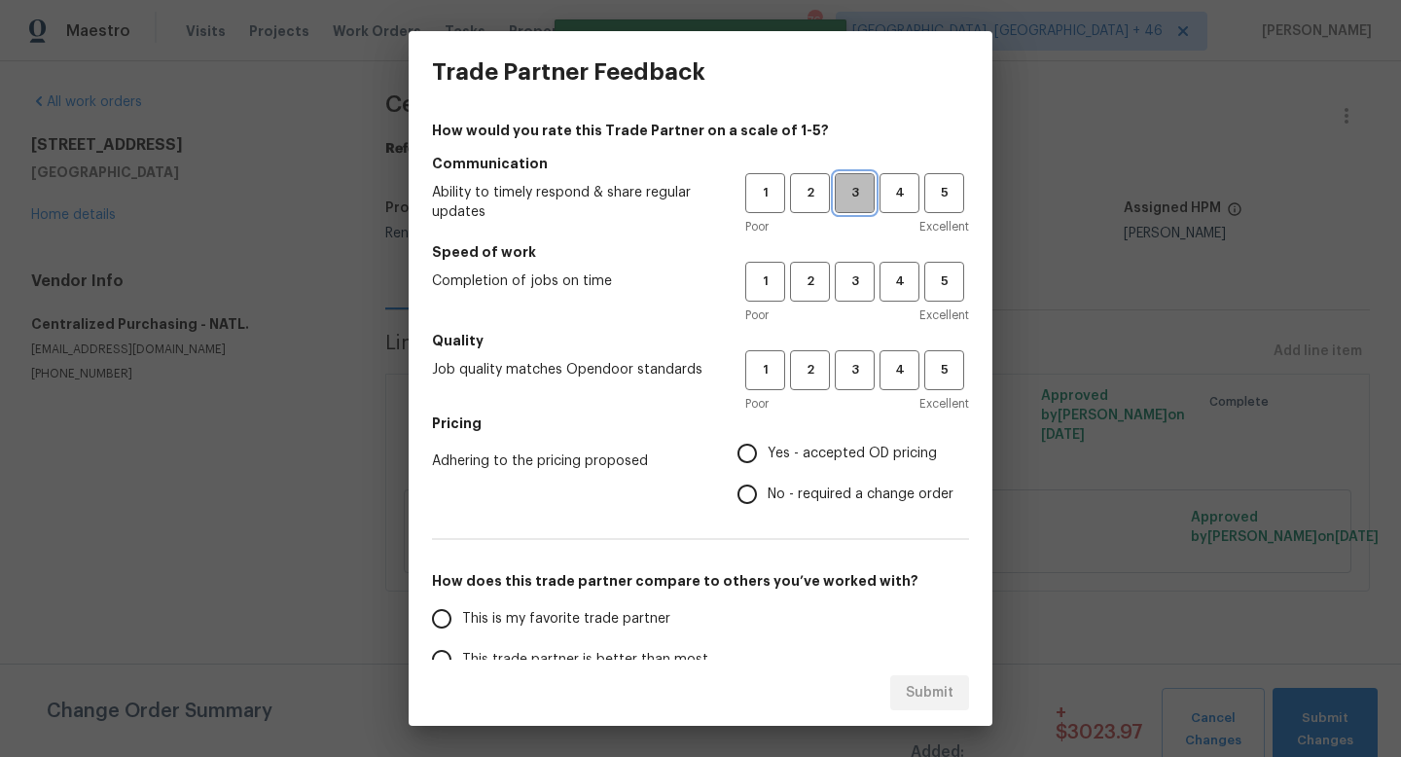
click at [852, 194] on span "3" at bounding box center [855, 193] width 36 height 22
click at [852, 321] on div "Poor Excellent" at bounding box center [857, 314] width 224 height 19
click at [852, 288] on span "3" at bounding box center [855, 281] width 36 height 22
click at [852, 394] on div "Poor Excellent" at bounding box center [857, 403] width 224 height 19
click at [852, 385] on button "3" at bounding box center [855, 370] width 40 height 40
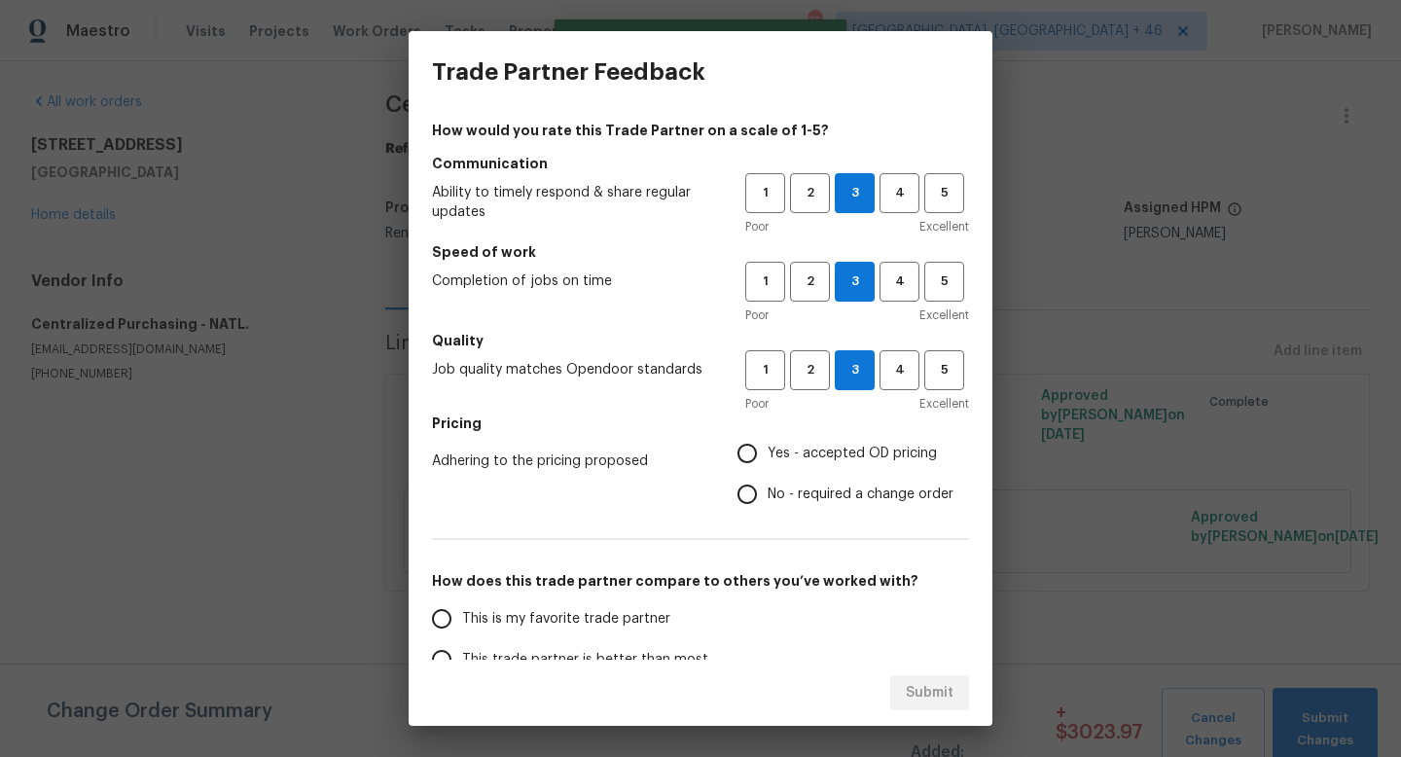
click at [819, 444] on span "Yes - accepted OD pricing" at bounding box center [852, 454] width 169 height 20
click at [768, 443] on input "Yes - accepted OD pricing" at bounding box center [747, 453] width 41 height 41
radio input "true"
click at [593, 633] on label "This is my favorite trade partner" at bounding box center [574, 618] width 307 height 41
click at [462, 633] on input "This is my favorite trade partner" at bounding box center [441, 618] width 41 height 41
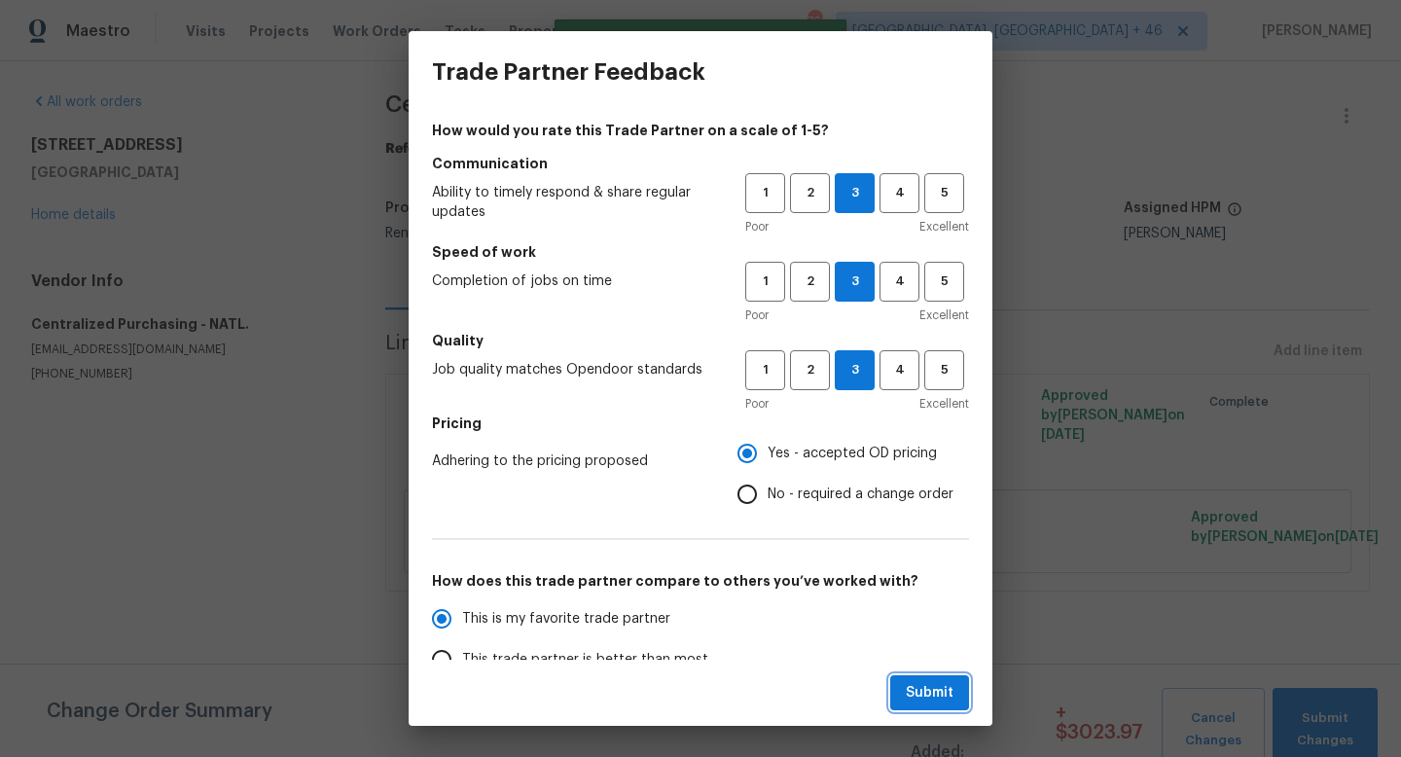
click at [908, 693] on span "Submit" at bounding box center [930, 693] width 48 height 24
radio input "true"
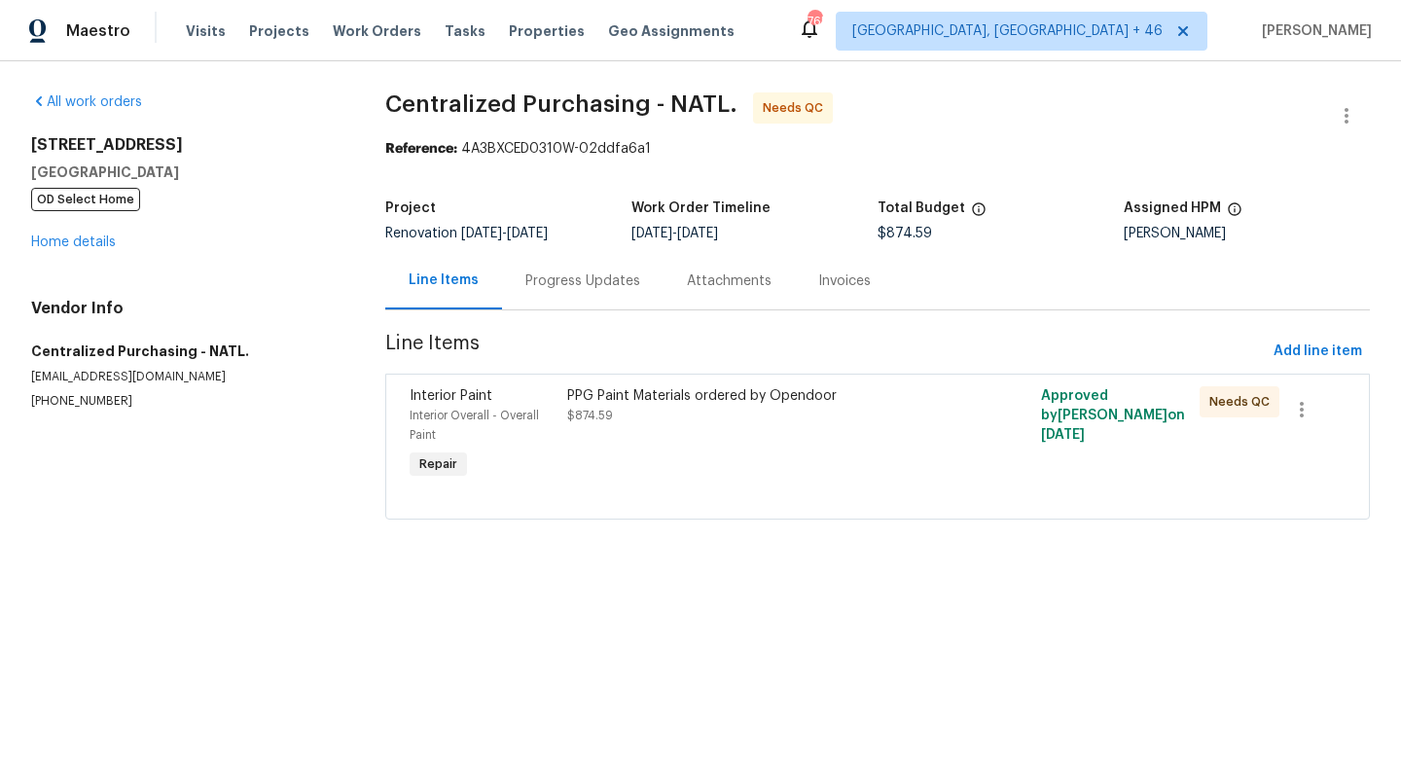
click at [704, 405] on div "PPG Paint Materials ordered by Opendoor" at bounding box center [758, 395] width 383 height 19
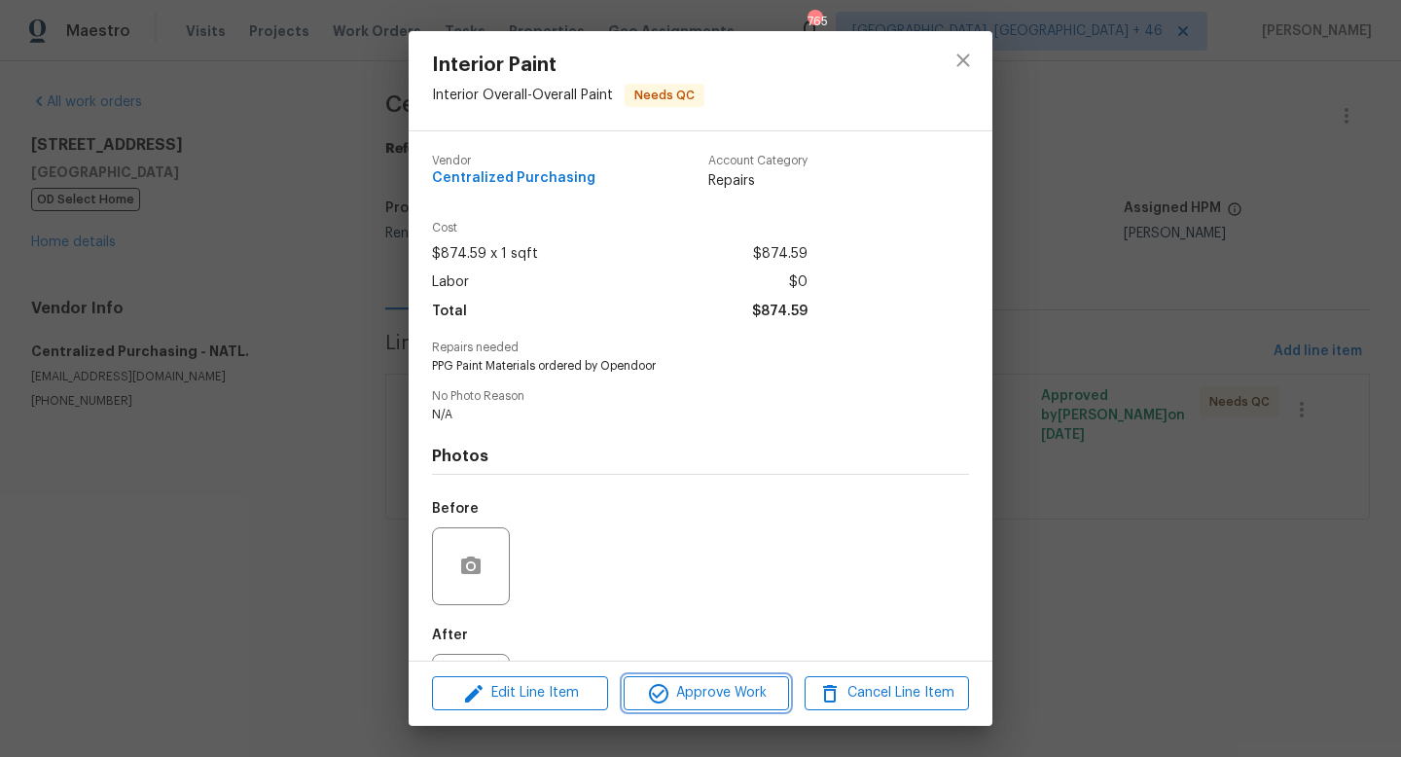
click at [698, 685] on span "Approve Work" at bounding box center [705, 693] width 153 height 24
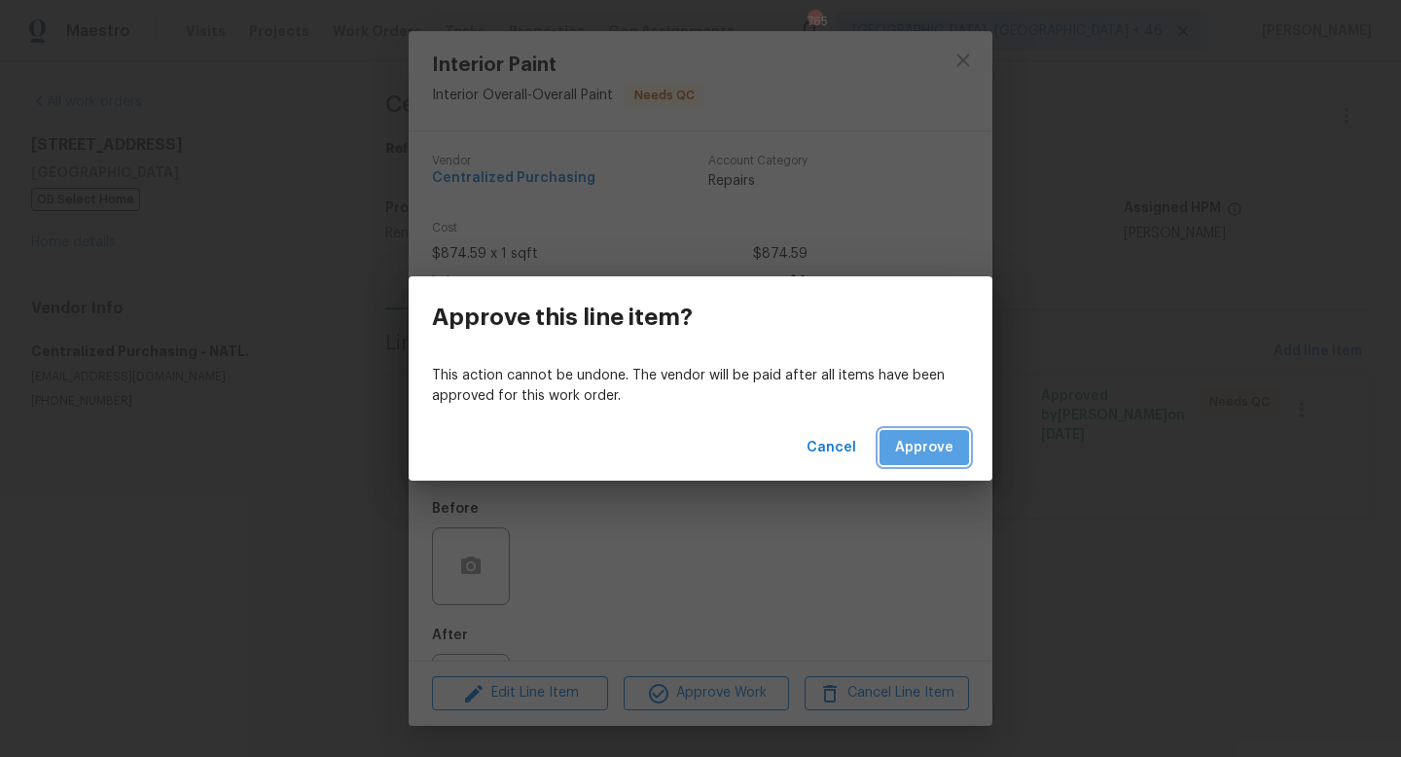
click at [909, 431] on button "Approve" at bounding box center [923, 448] width 89 height 36
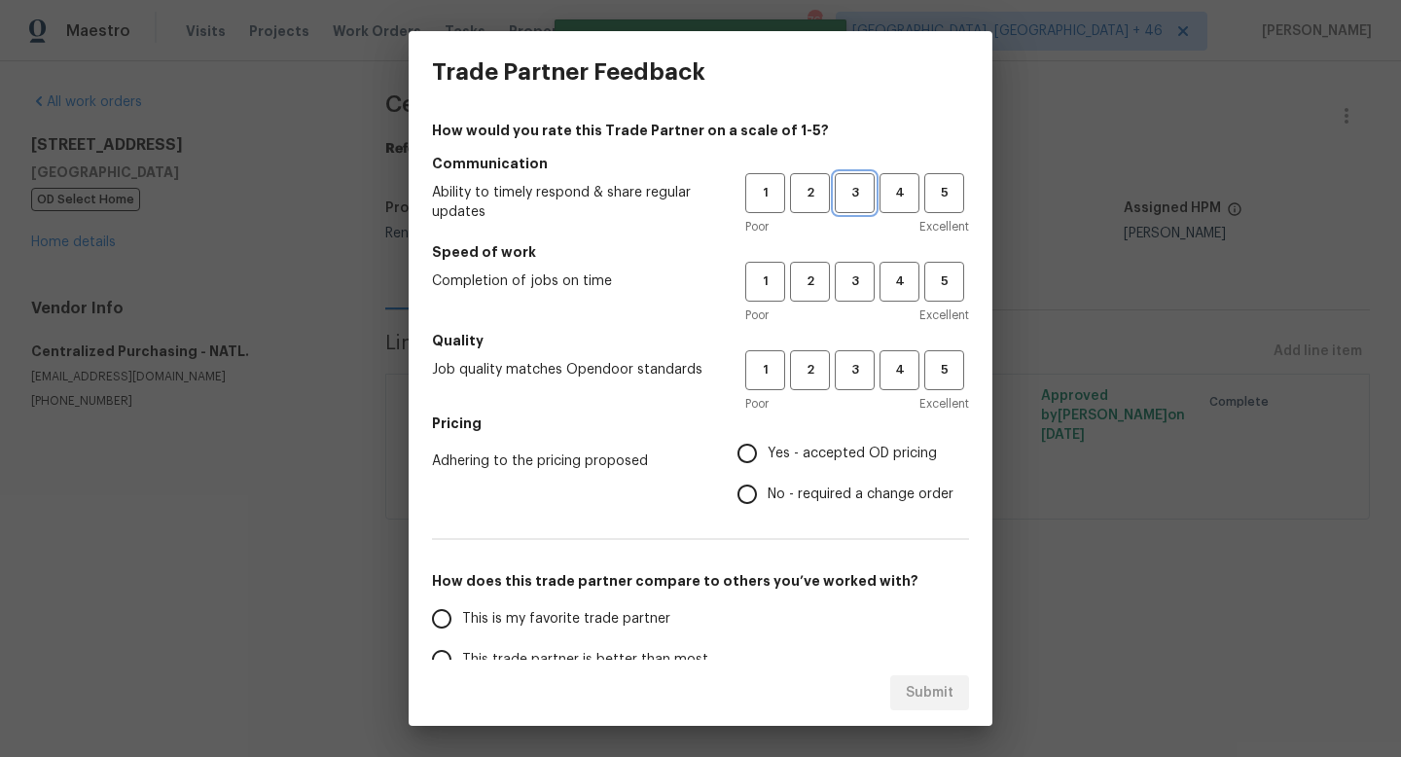
drag, startPoint x: 854, startPoint y: 185, endPoint x: 856, endPoint y: 275, distance: 90.5
click at [854, 187] on span "3" at bounding box center [855, 193] width 36 height 22
click at [856, 286] on span "3" at bounding box center [855, 281] width 36 height 22
click at [852, 363] on span "3" at bounding box center [855, 370] width 36 height 22
click at [841, 453] on span "Yes - accepted OD pricing" at bounding box center [852, 454] width 169 height 20
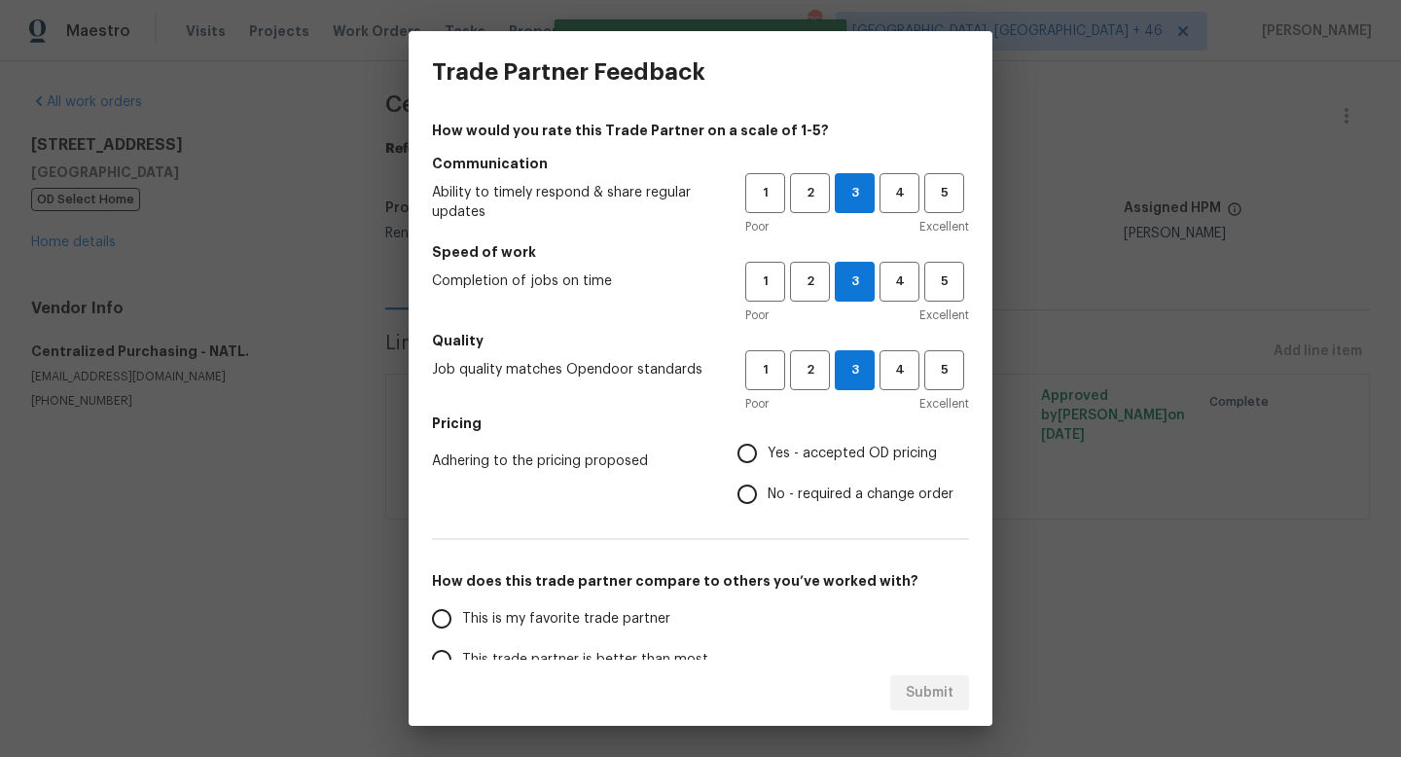
click at [768, 453] on input "Yes - accepted OD pricing" at bounding box center [747, 453] width 41 height 41
radio input "true"
click at [641, 620] on span "This is my favorite trade partner" at bounding box center [566, 619] width 208 height 20
click at [462, 620] on input "This is my favorite trade partner" at bounding box center [441, 618] width 41 height 41
click at [914, 686] on span "Submit" at bounding box center [930, 693] width 48 height 24
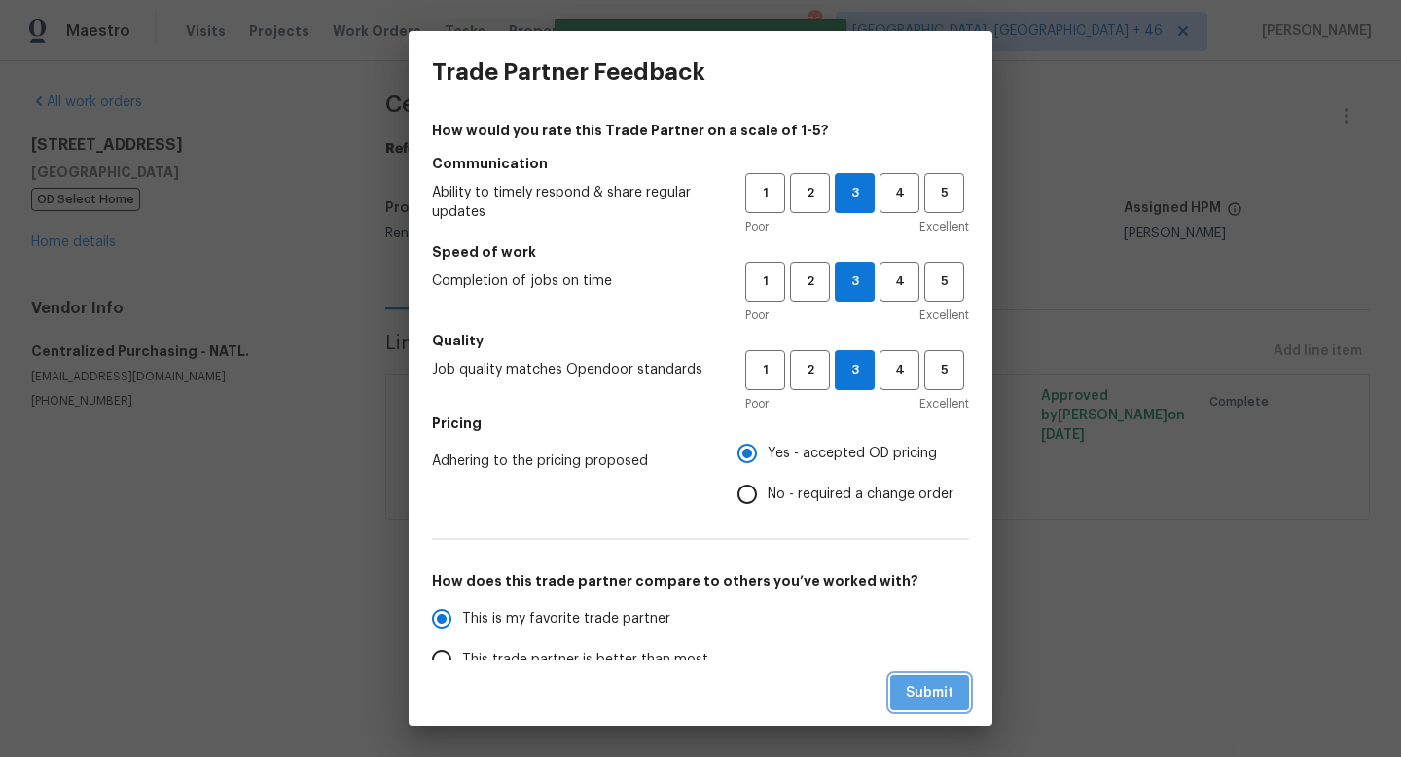
radio input "true"
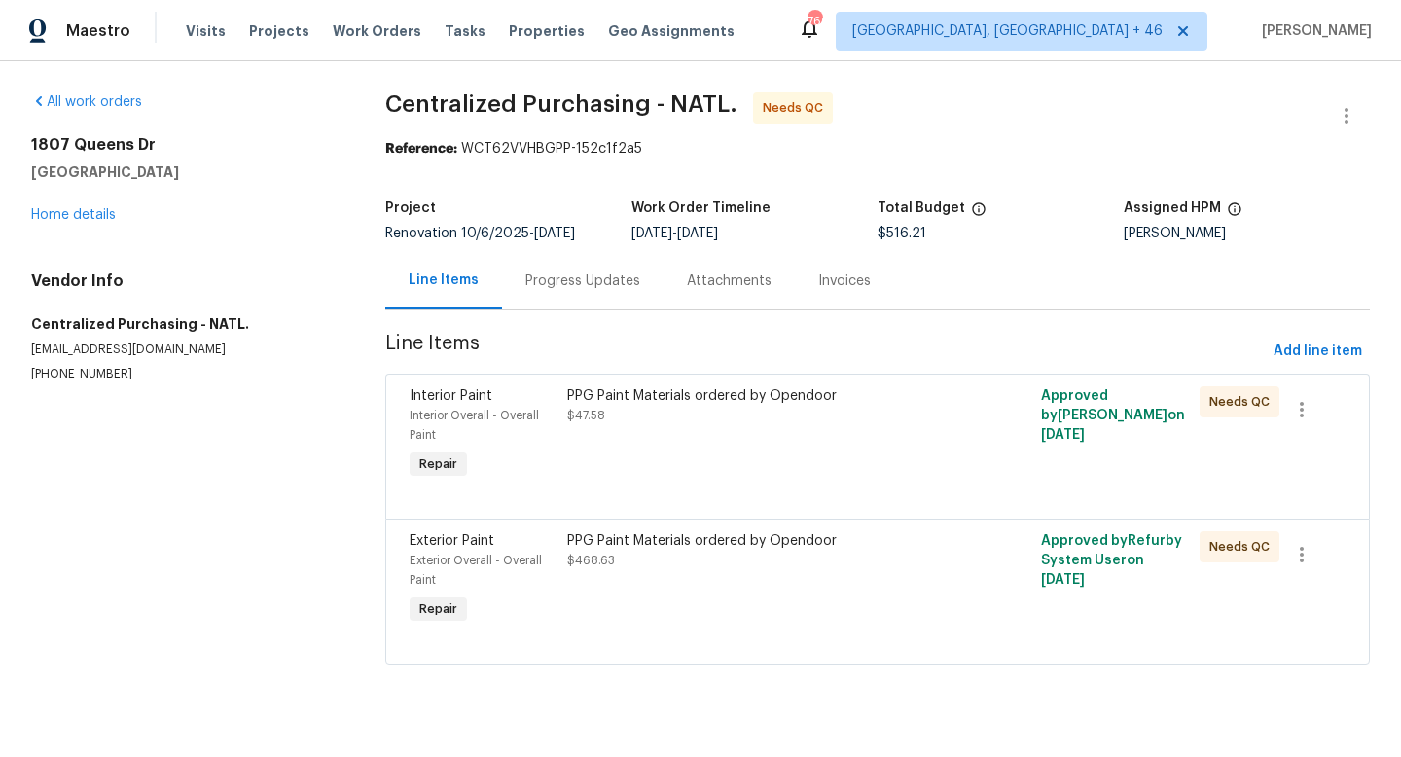
click at [689, 448] on div "PPG Paint Materials ordered by Opendoor $47.58" at bounding box center [758, 434] width 395 height 109
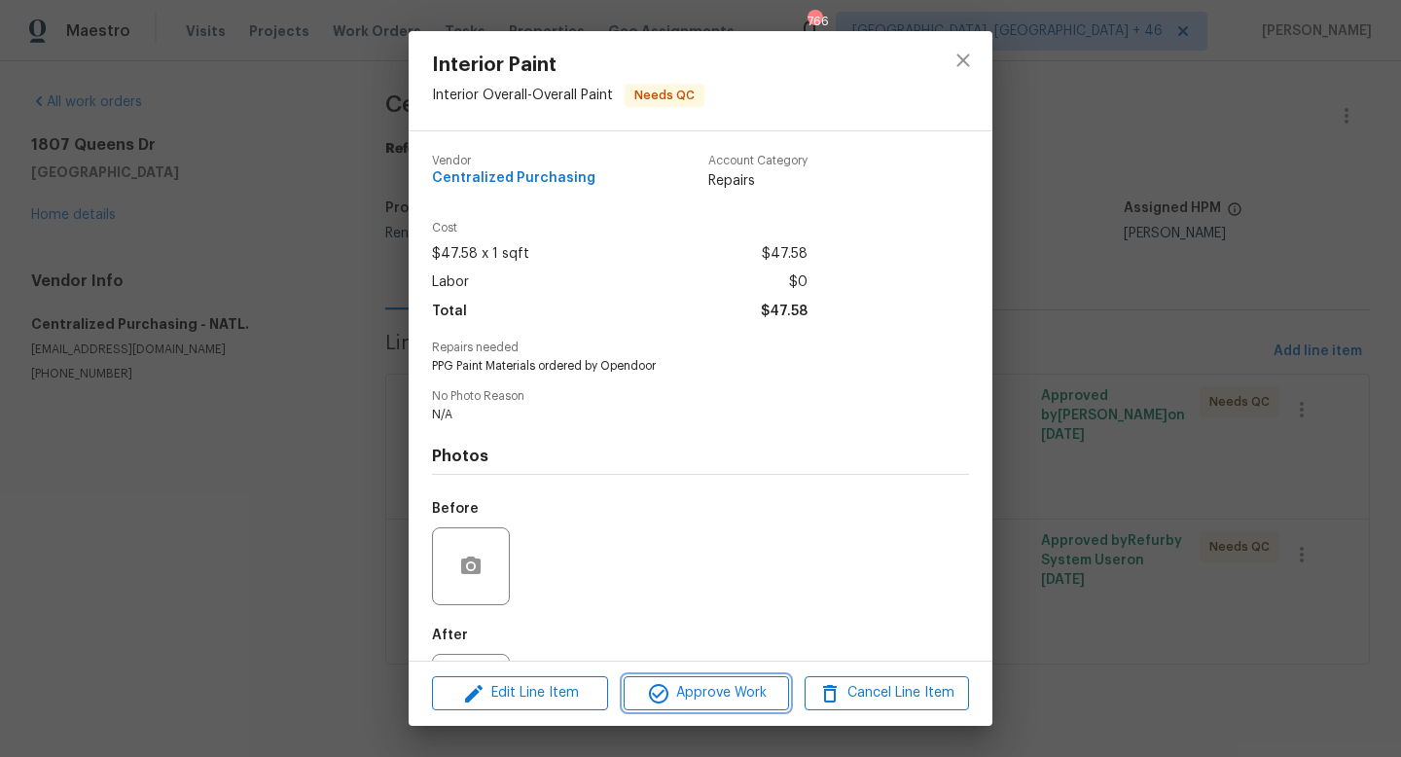
click at [695, 693] on span "Approve Work" at bounding box center [705, 693] width 153 height 24
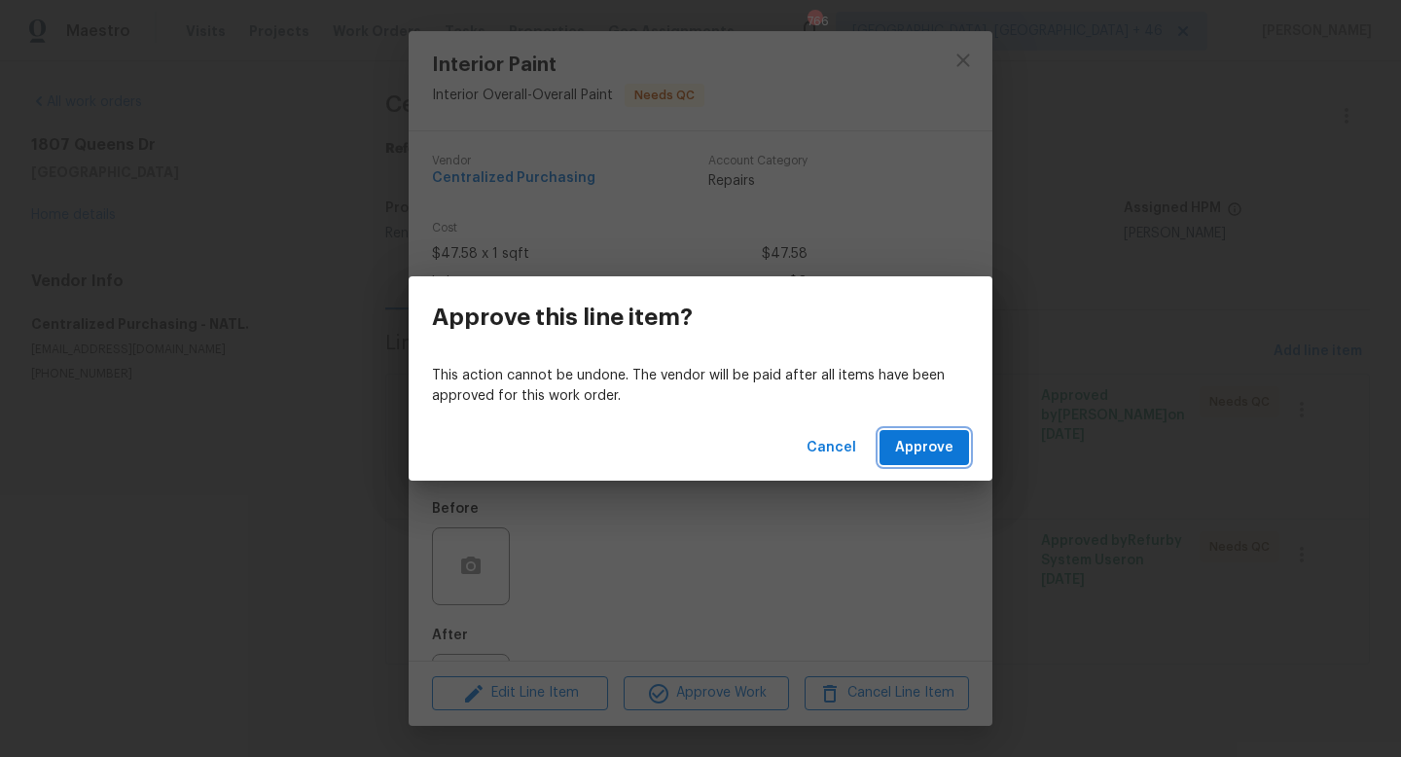
click at [916, 439] on span "Approve" at bounding box center [924, 448] width 58 height 24
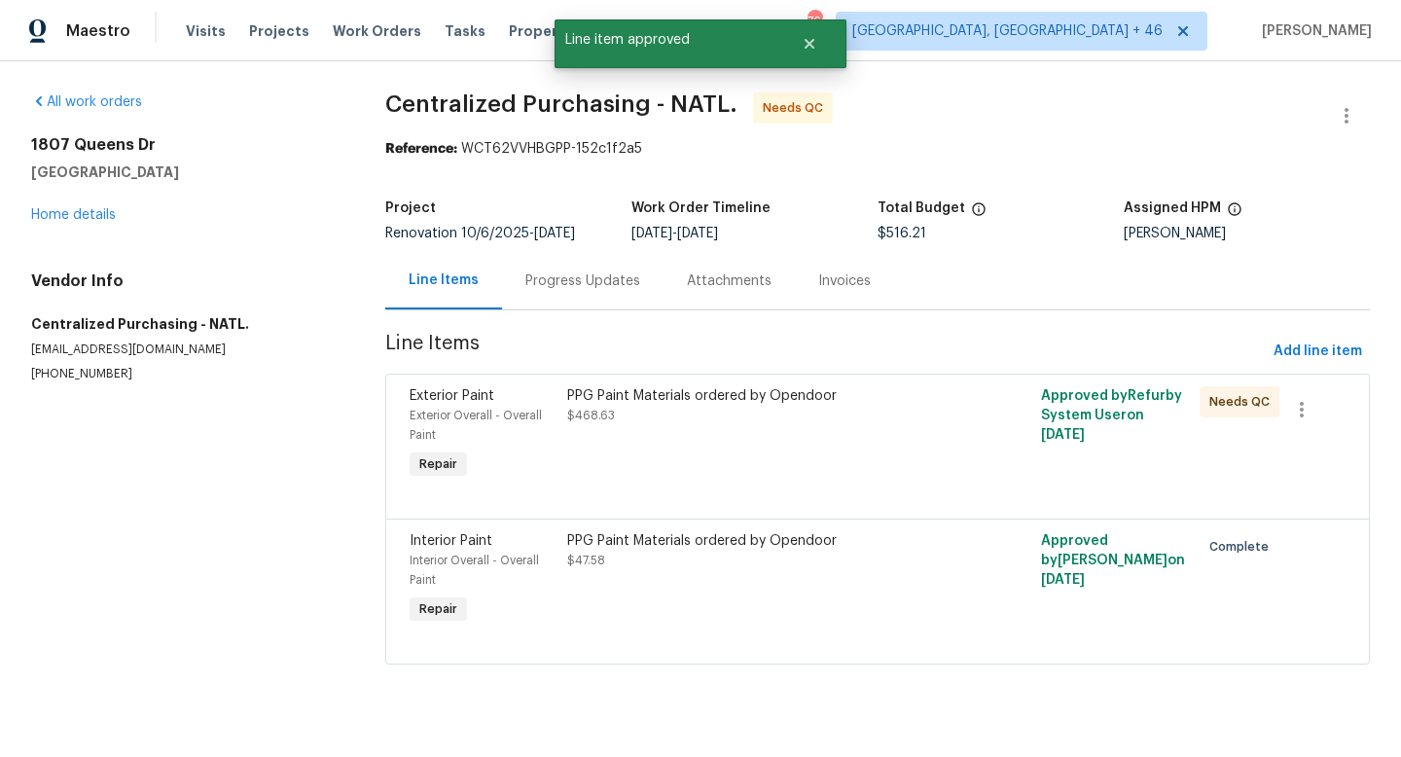
click at [729, 474] on div "PPG Paint Materials ordered by Opendoor $468.63" at bounding box center [758, 434] width 395 height 109
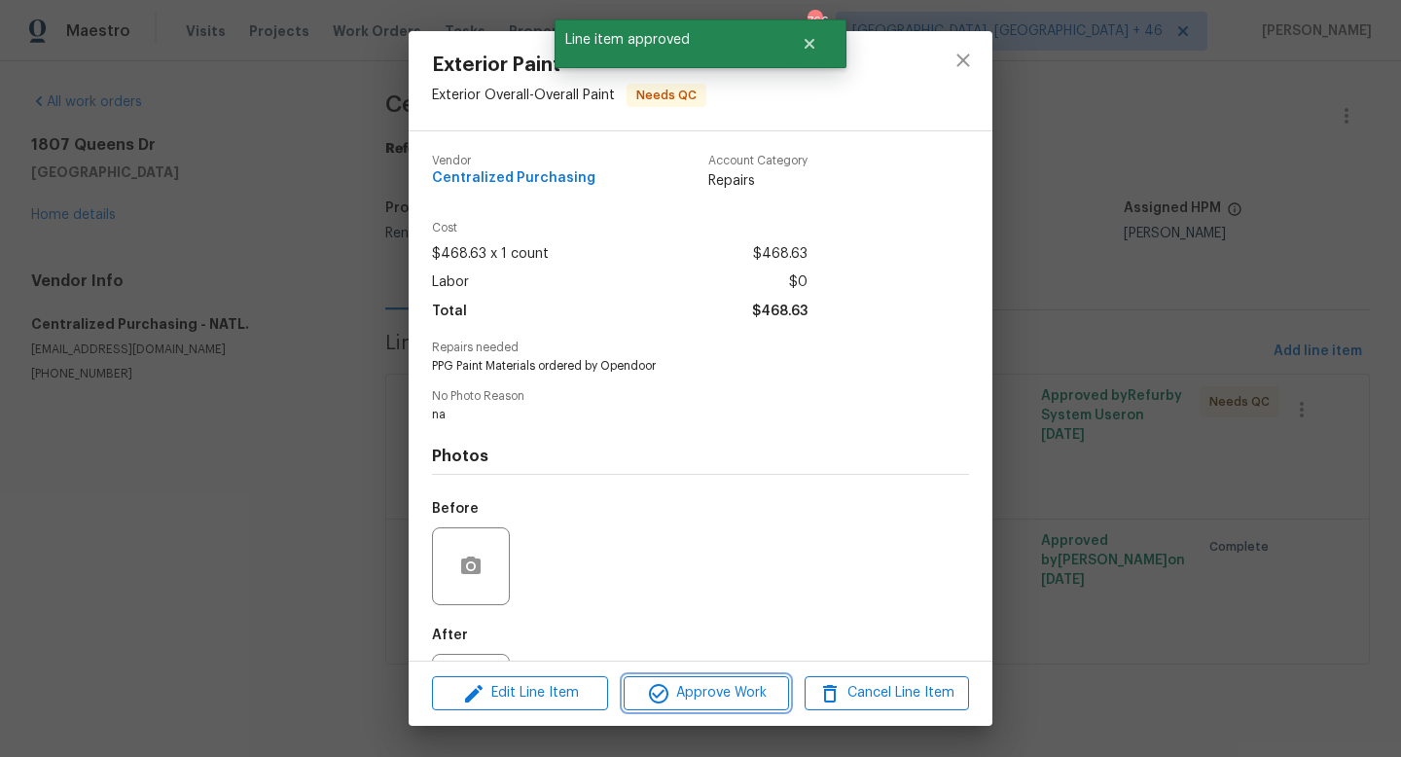
click at [679, 701] on span "Approve Work" at bounding box center [705, 693] width 153 height 24
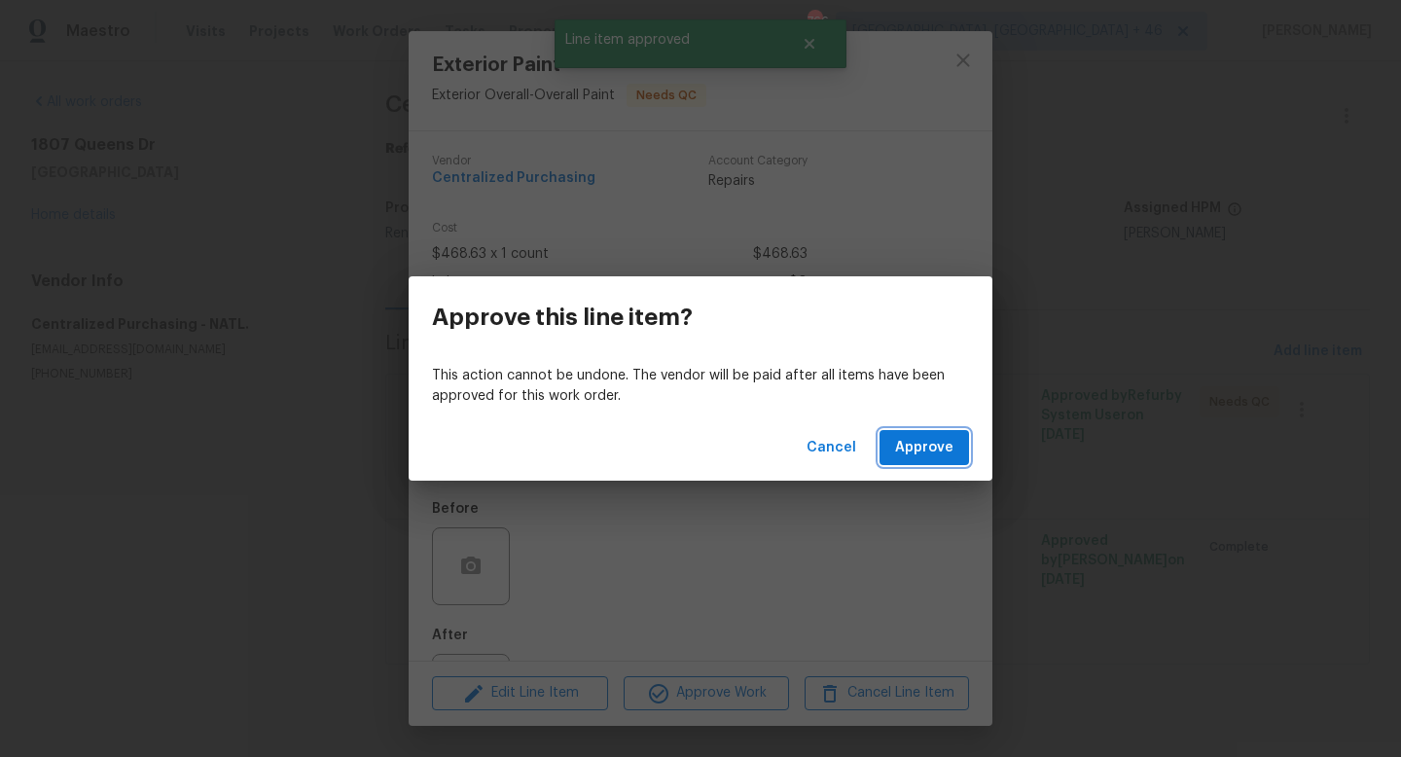
click at [931, 430] on button "Approve" at bounding box center [923, 448] width 89 height 36
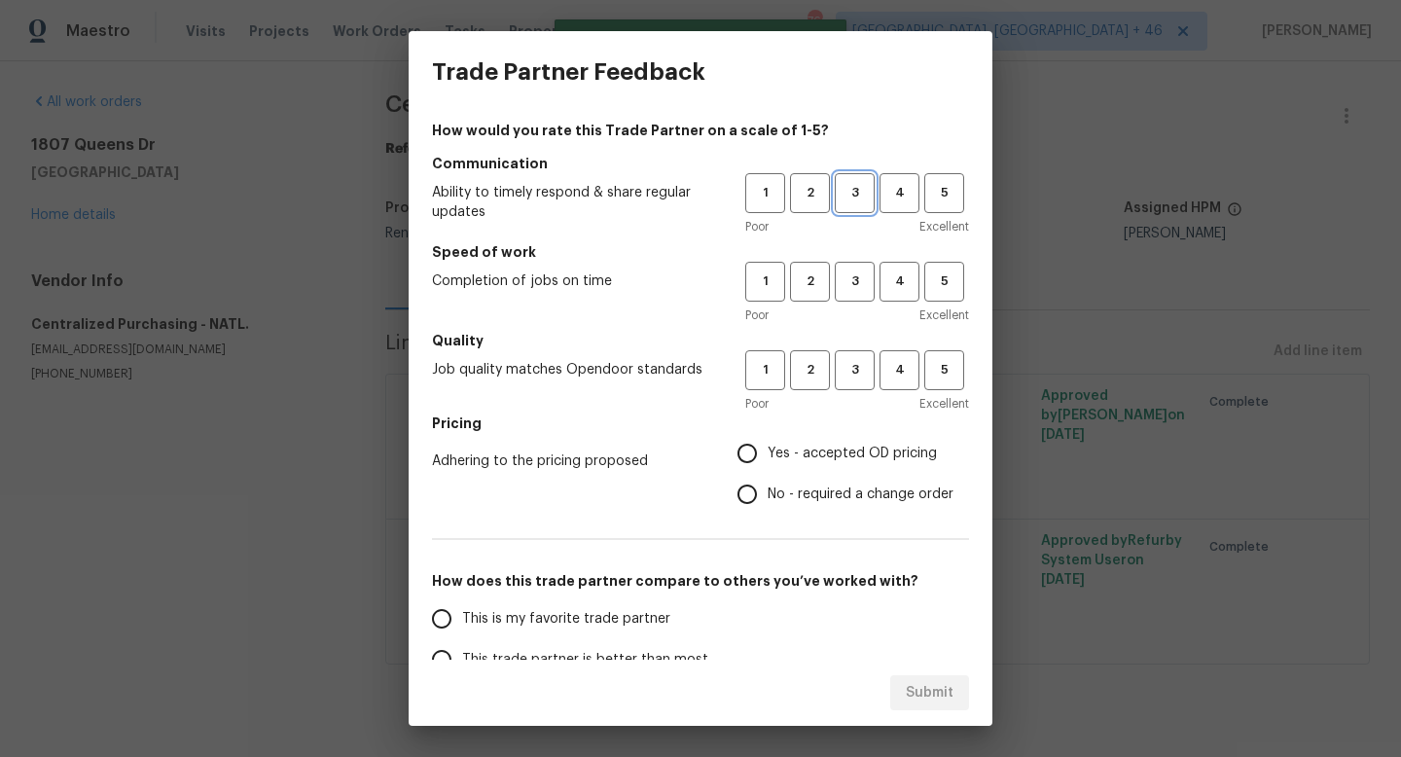
click at [860, 197] on span "3" at bounding box center [855, 193] width 36 height 22
click at [860, 282] on span "3" at bounding box center [855, 281] width 36 height 22
click at [858, 384] on button "3" at bounding box center [855, 370] width 40 height 40
click at [845, 428] on h5 "Pricing" at bounding box center [700, 422] width 537 height 19
click at [836, 456] on span "Yes - accepted OD pricing" at bounding box center [852, 454] width 169 height 20
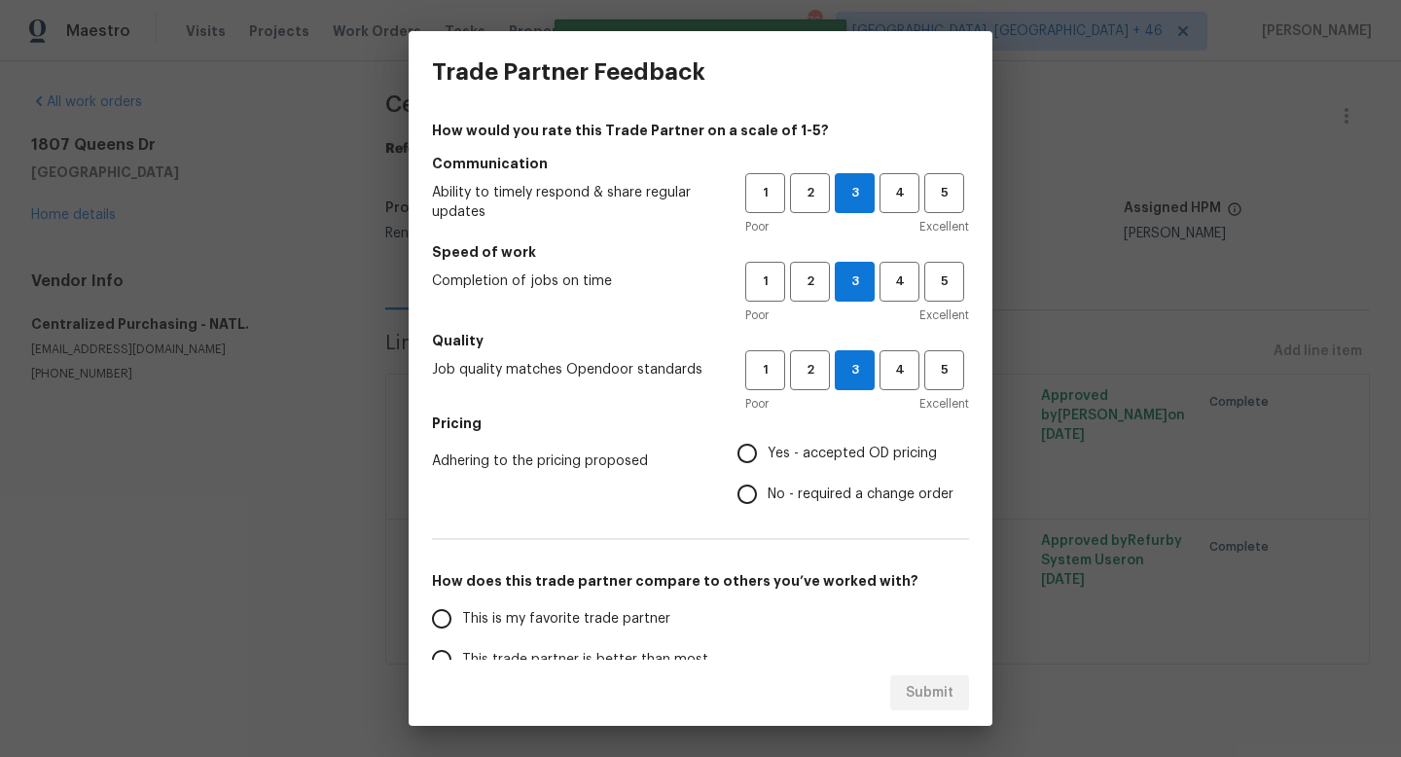
click at [768, 456] on input "Yes - accepted OD pricing" at bounding box center [747, 453] width 41 height 41
radio input "true"
click at [597, 631] on label "This is my favorite trade partner" at bounding box center [574, 618] width 307 height 41
click at [462, 631] on input "This is my favorite trade partner" at bounding box center [441, 618] width 41 height 41
click at [902, 694] on button "Submit" at bounding box center [929, 693] width 79 height 36
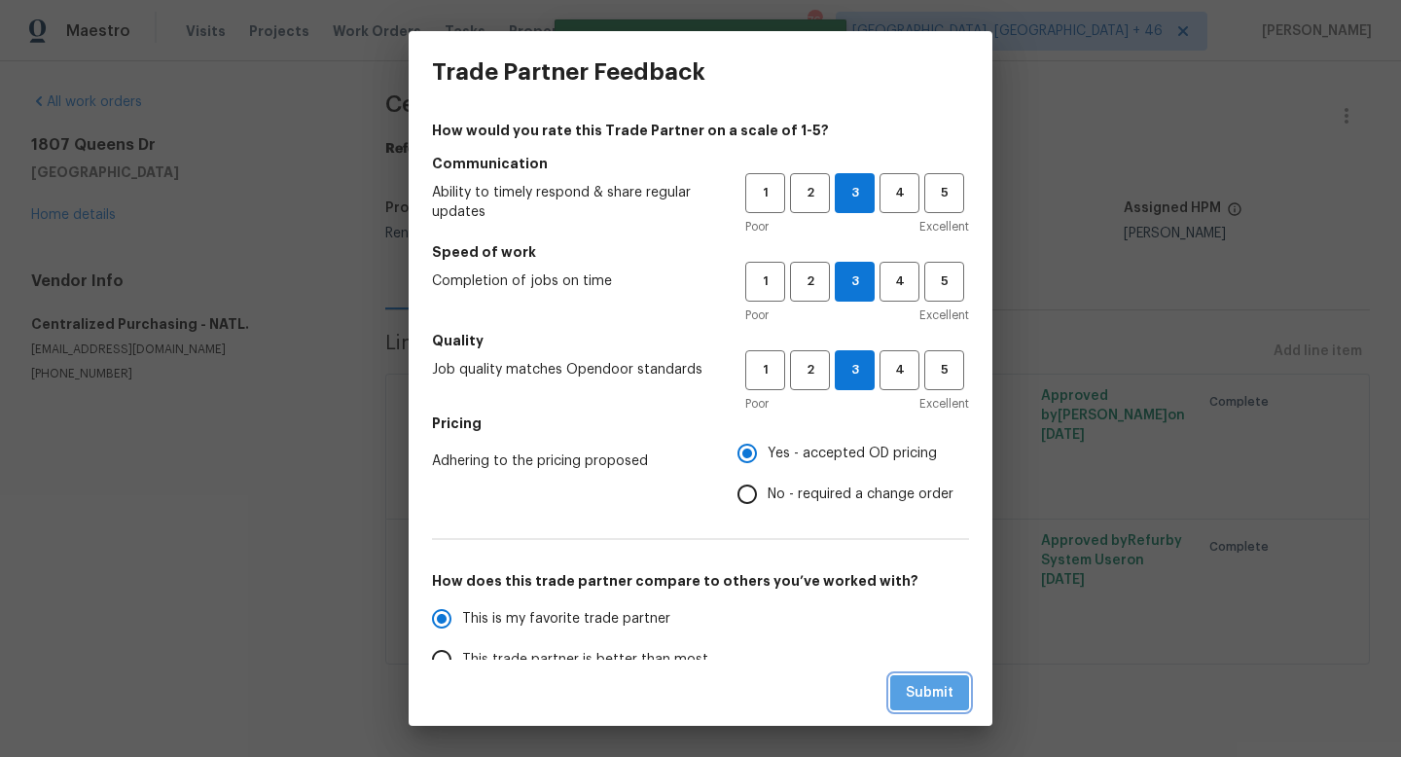
radio input "true"
radio input "false"
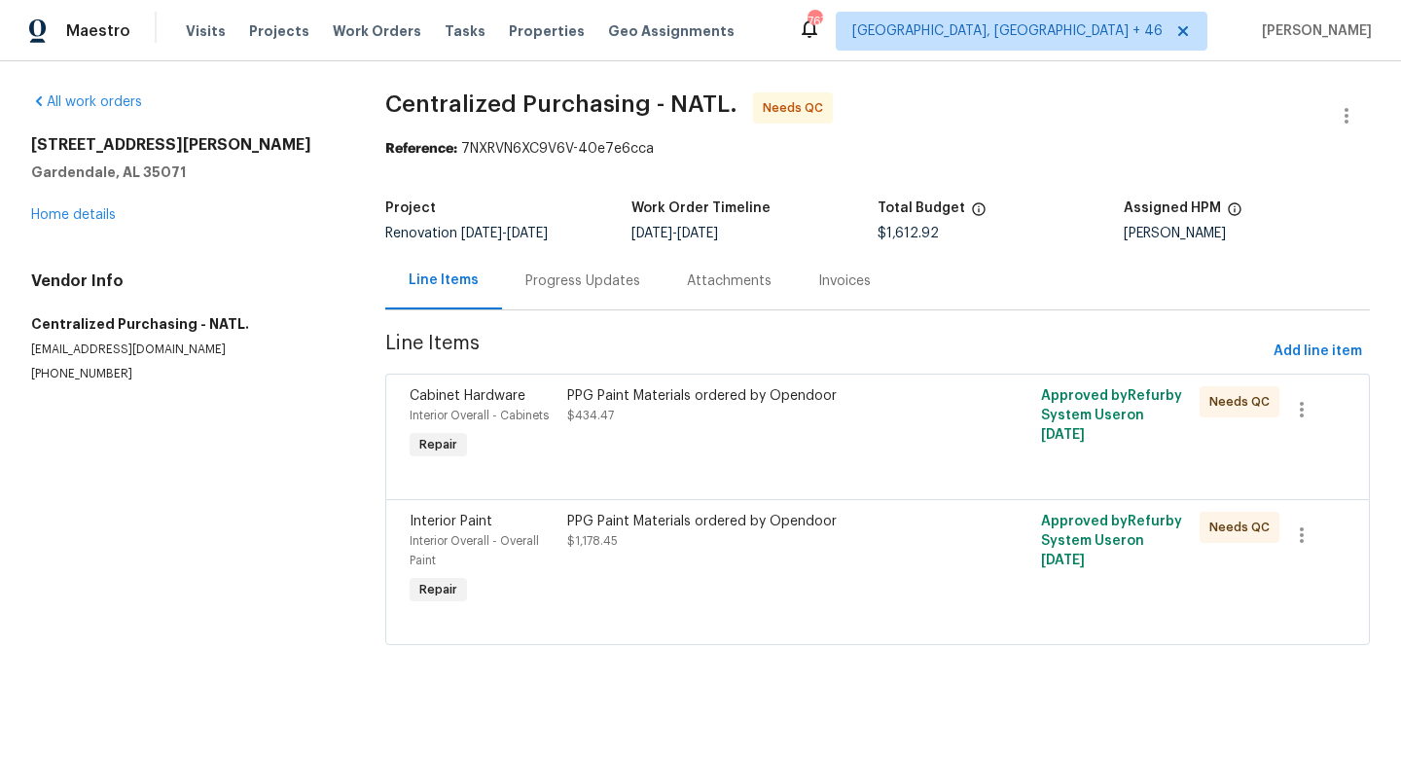
click at [768, 446] on div "PPG Paint Materials ordered by Opendoor $434.47" at bounding box center [758, 424] width 395 height 89
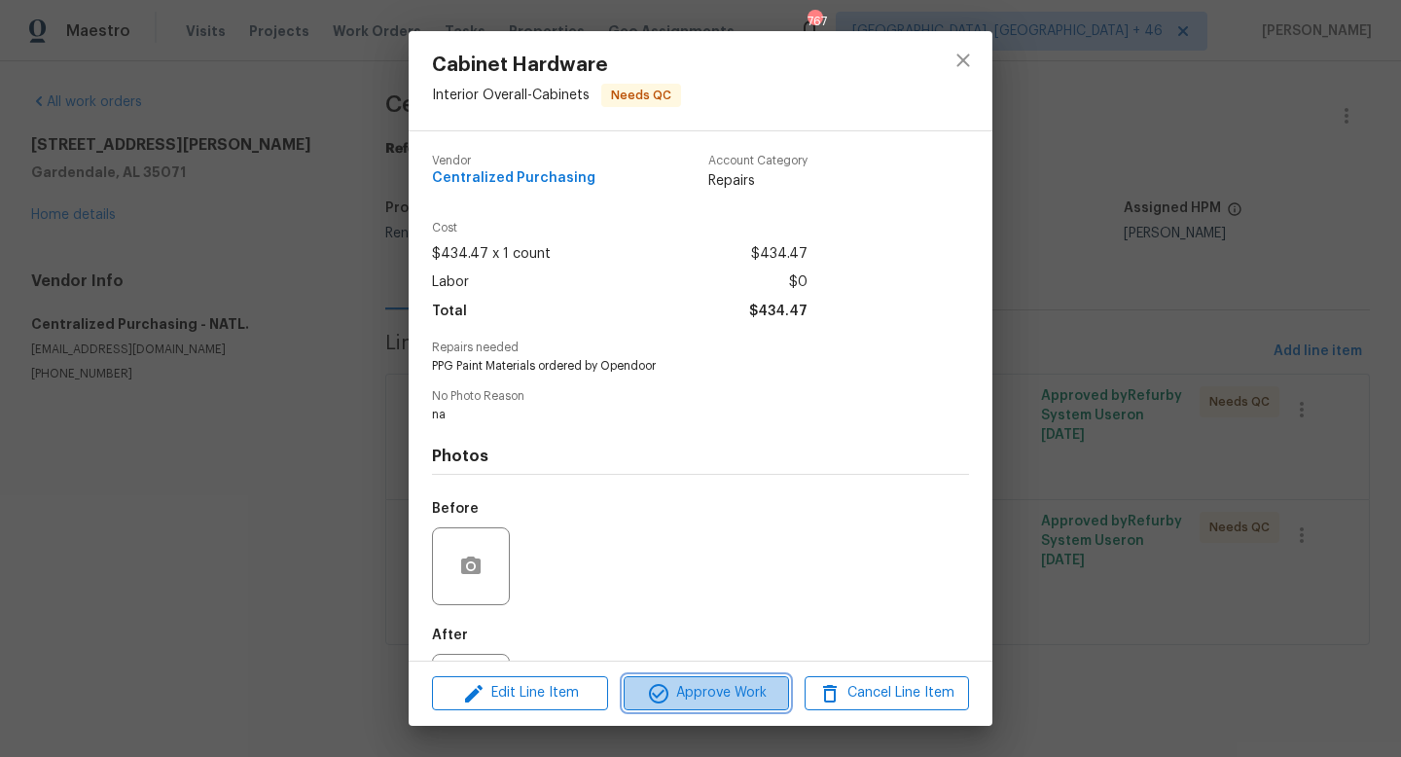
click at [732, 676] on button "Approve Work" at bounding box center [706, 693] width 164 height 34
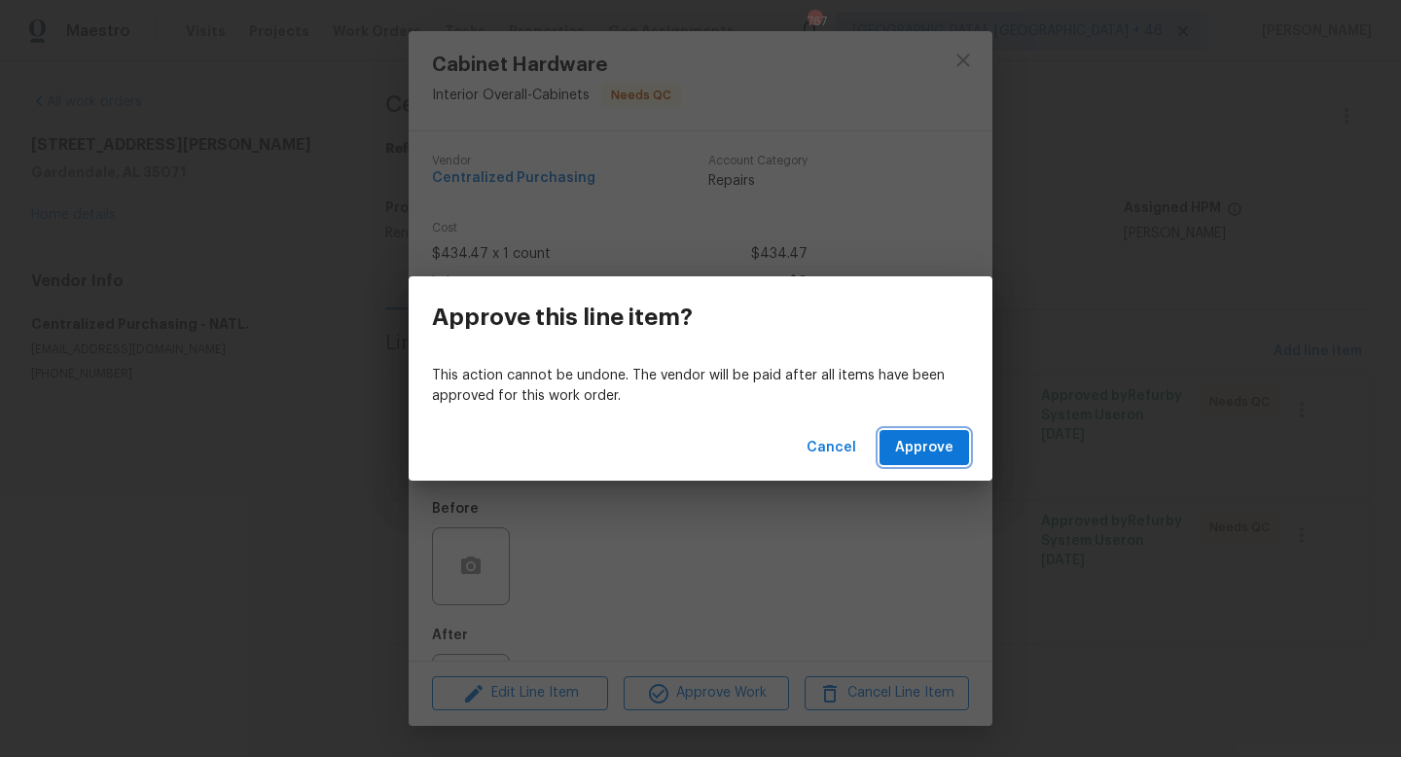
click at [913, 457] on span "Approve" at bounding box center [924, 448] width 58 height 24
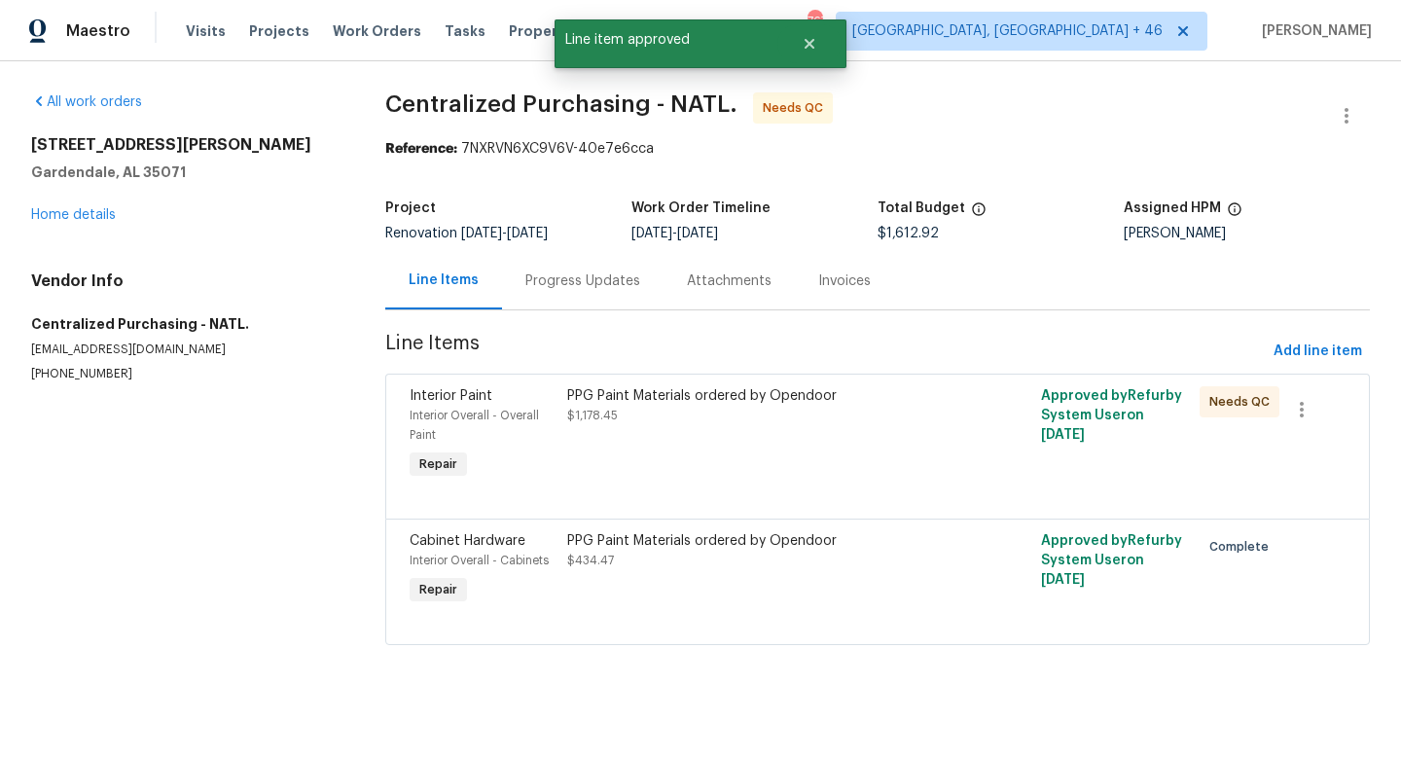
click at [830, 397] on div "PPG Paint Materials ordered by Opendoor" at bounding box center [758, 395] width 383 height 19
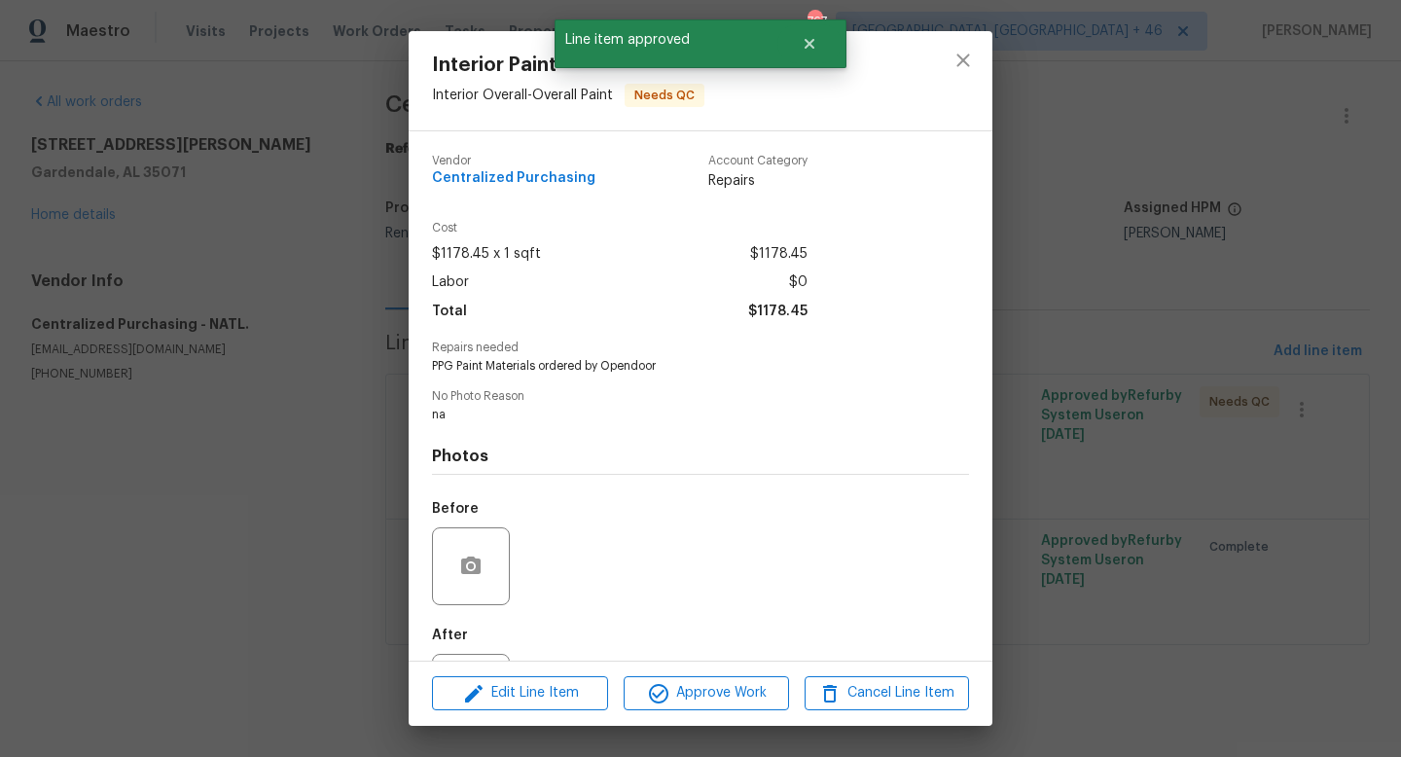
click at [726, 666] on div "Edit Line Item Approve Work Cancel Line Item" at bounding box center [701, 693] width 584 height 65
click at [726, 680] on button "Approve Work" at bounding box center [706, 693] width 164 height 34
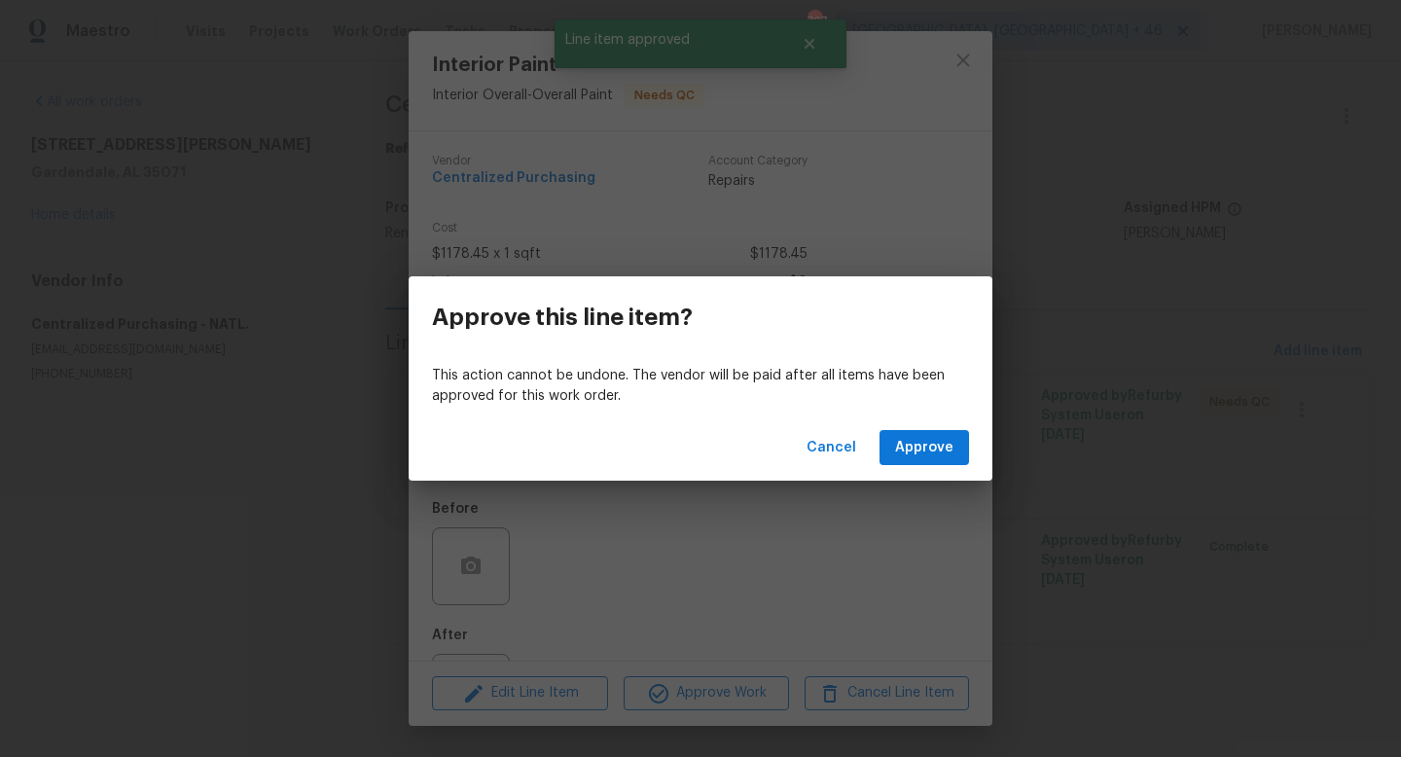
click at [901, 465] on div "Cancel Approve" at bounding box center [701, 447] width 584 height 67
click at [901, 440] on span "Approve" at bounding box center [924, 448] width 58 height 24
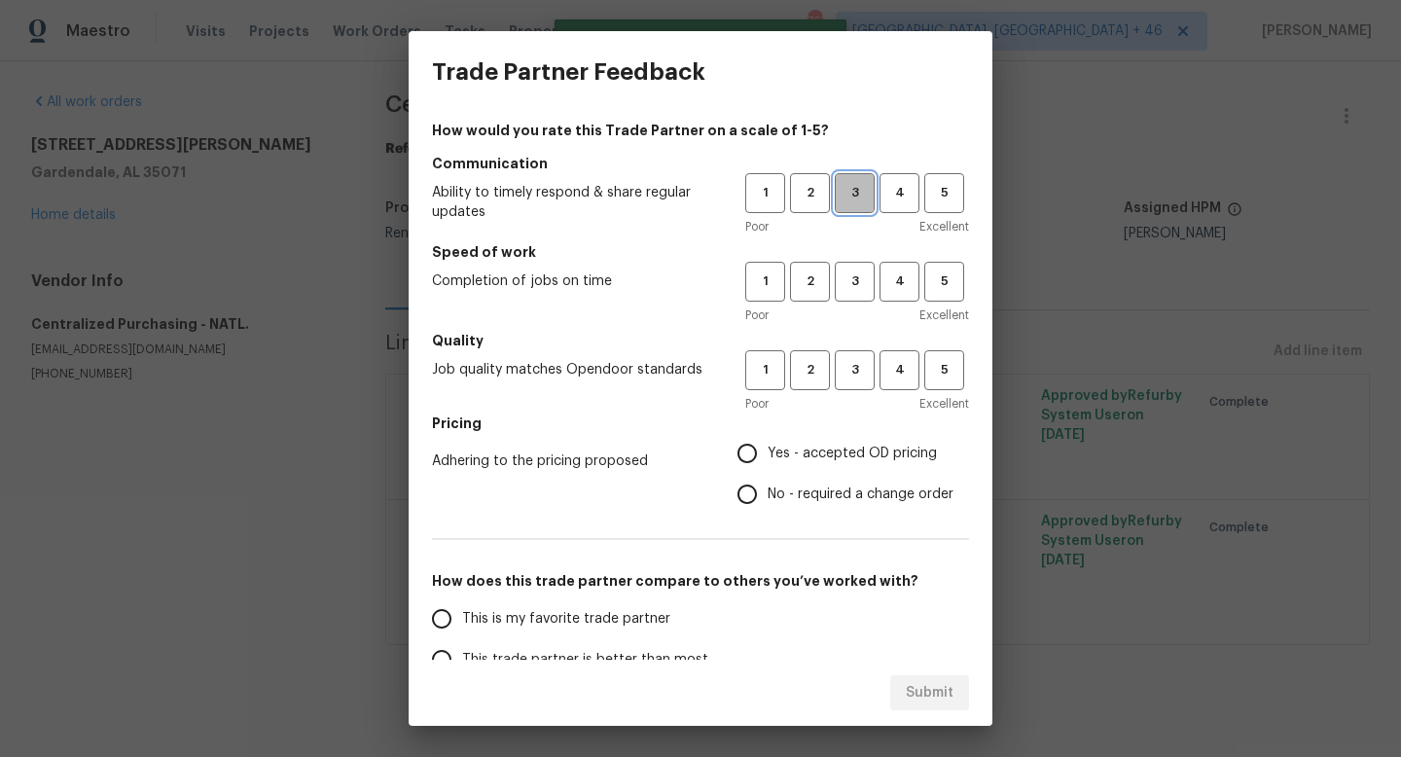
click at [856, 198] on span "3" at bounding box center [855, 193] width 36 height 22
click at [856, 264] on button "3" at bounding box center [855, 282] width 40 height 40
click at [853, 370] on span "3" at bounding box center [855, 370] width 36 height 22
click at [805, 450] on span "Yes - accepted OD pricing" at bounding box center [852, 454] width 169 height 20
click at [768, 450] on input "Yes - accepted OD pricing" at bounding box center [747, 453] width 41 height 41
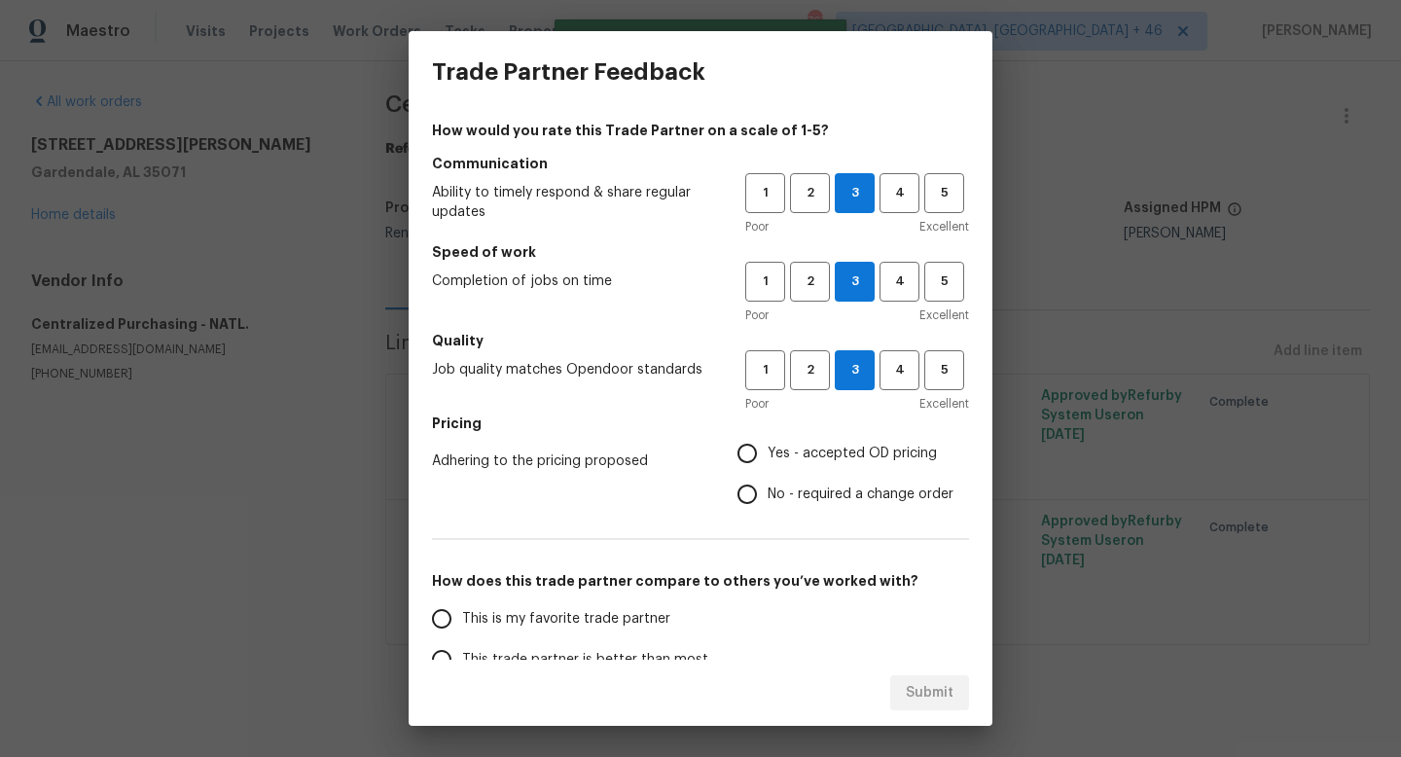
radio input "true"
click at [604, 610] on span "This is my favorite trade partner" at bounding box center [566, 619] width 208 height 20
click at [462, 610] on input "This is my favorite trade partner" at bounding box center [441, 618] width 41 height 41
click at [904, 680] on button "Submit" at bounding box center [929, 693] width 79 height 36
radio input "true"
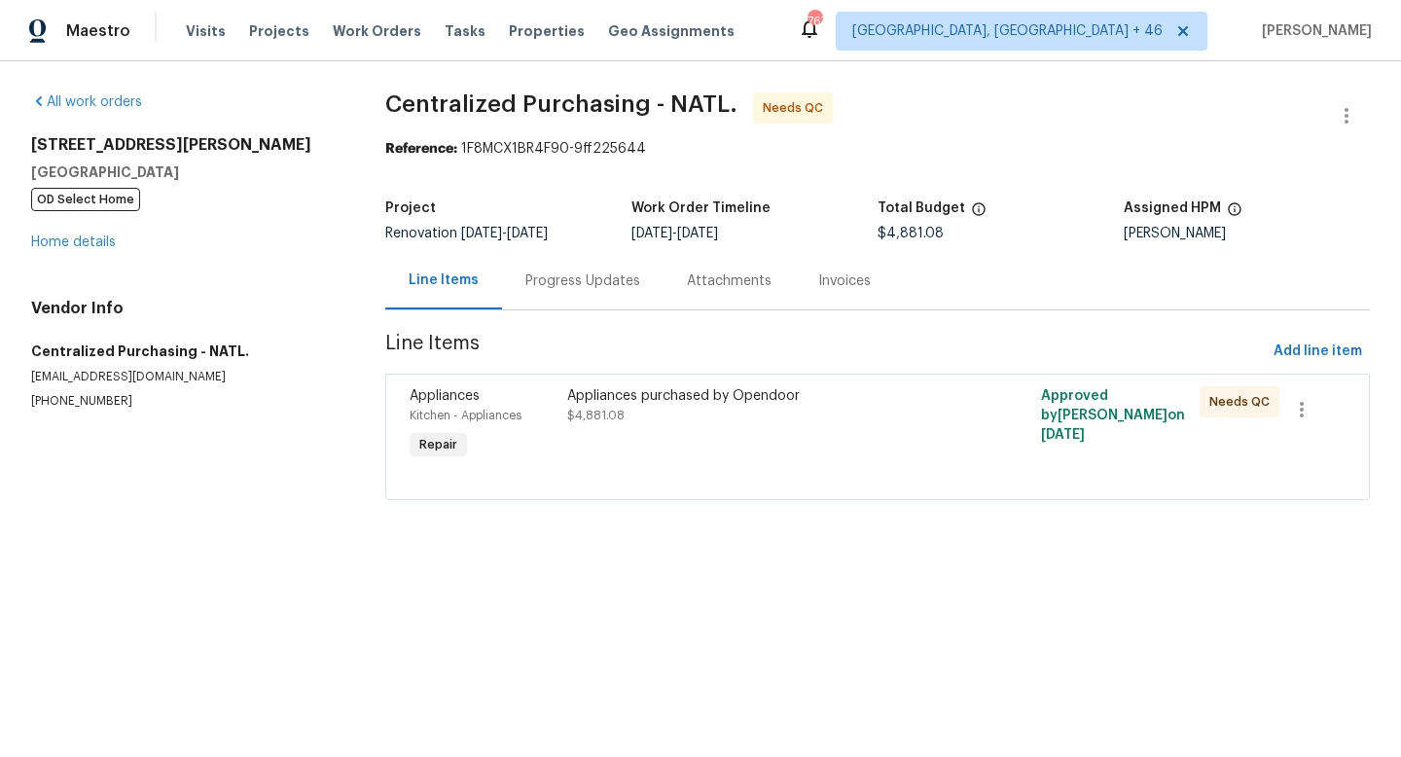
click at [728, 457] on div "Appliances purchased by Opendoor $4,881.08" at bounding box center [758, 424] width 395 height 89
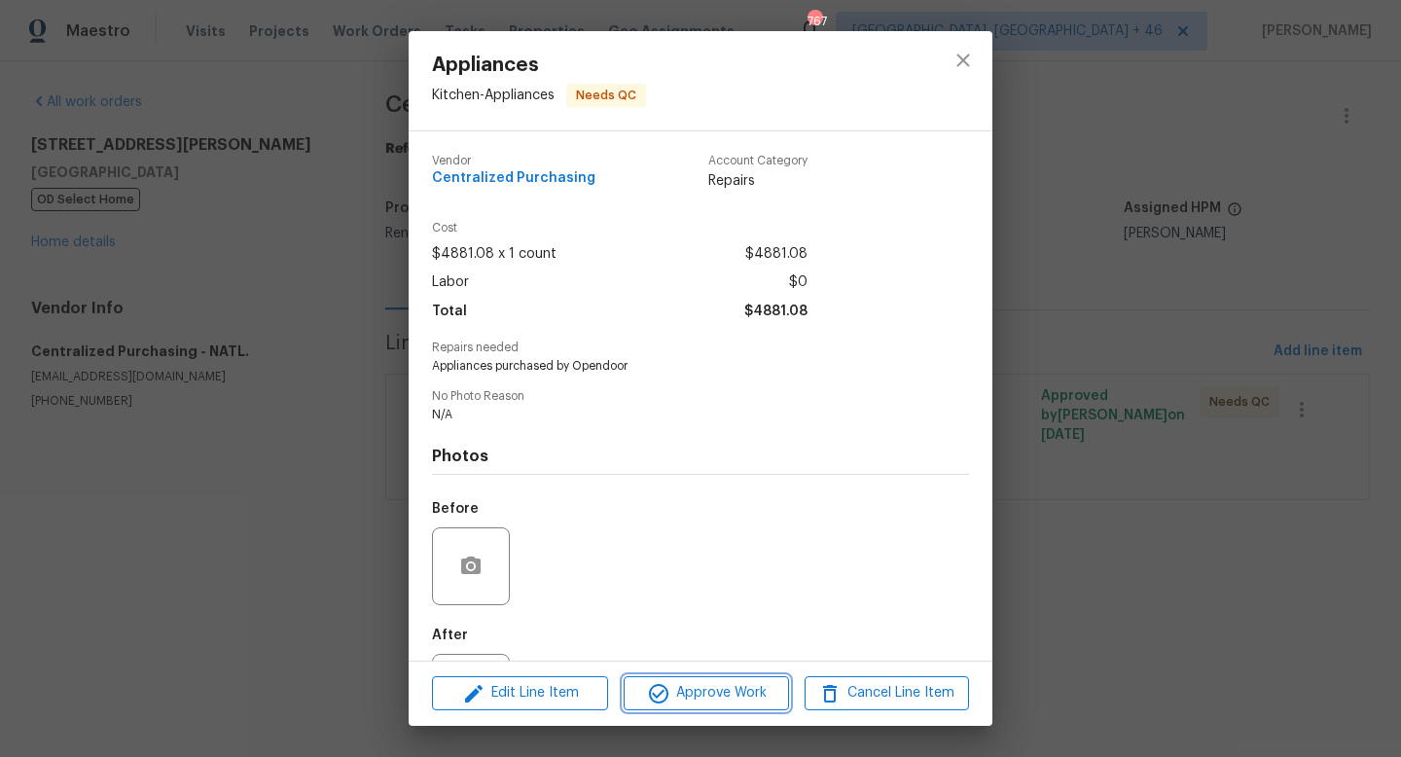
click at [728, 694] on span "Approve Work" at bounding box center [705, 693] width 153 height 24
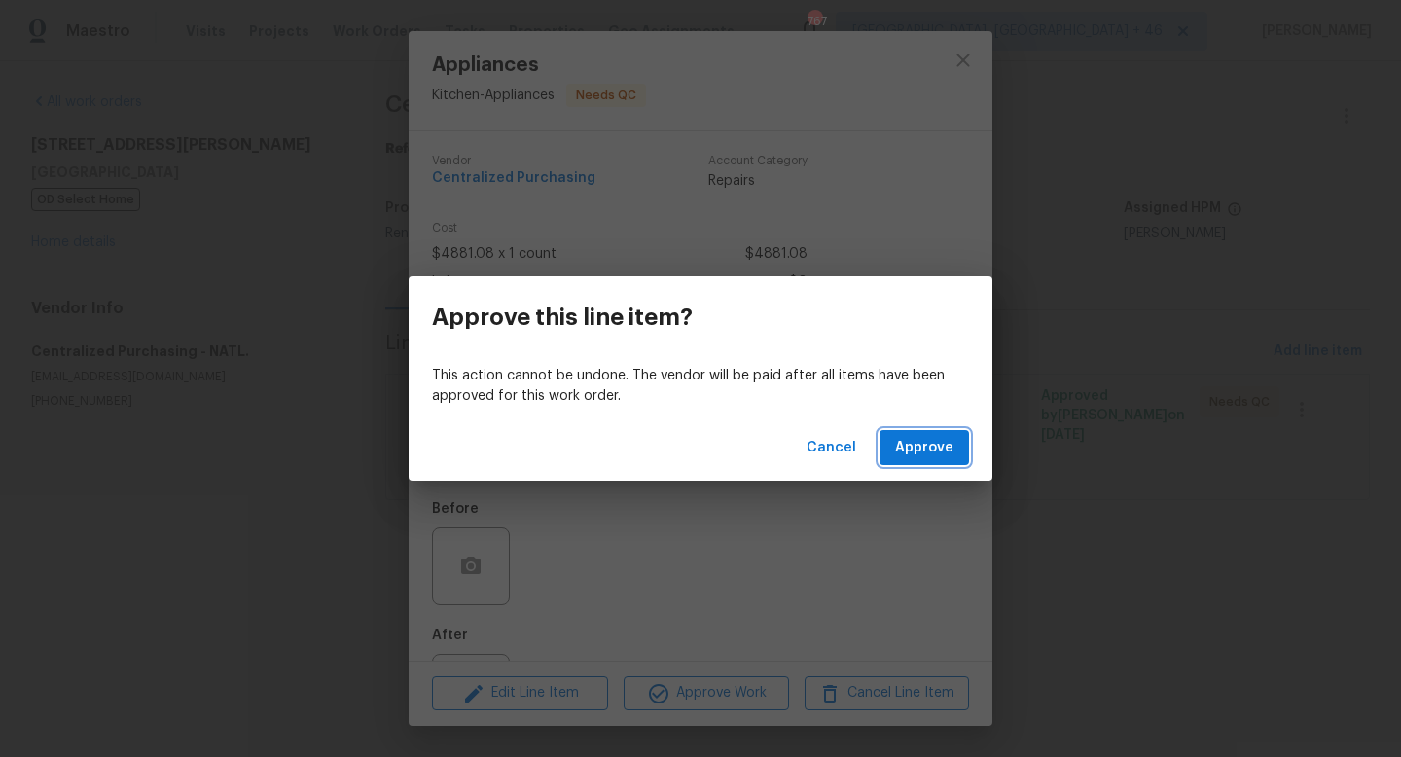
click at [933, 451] on span "Approve" at bounding box center [924, 448] width 58 height 24
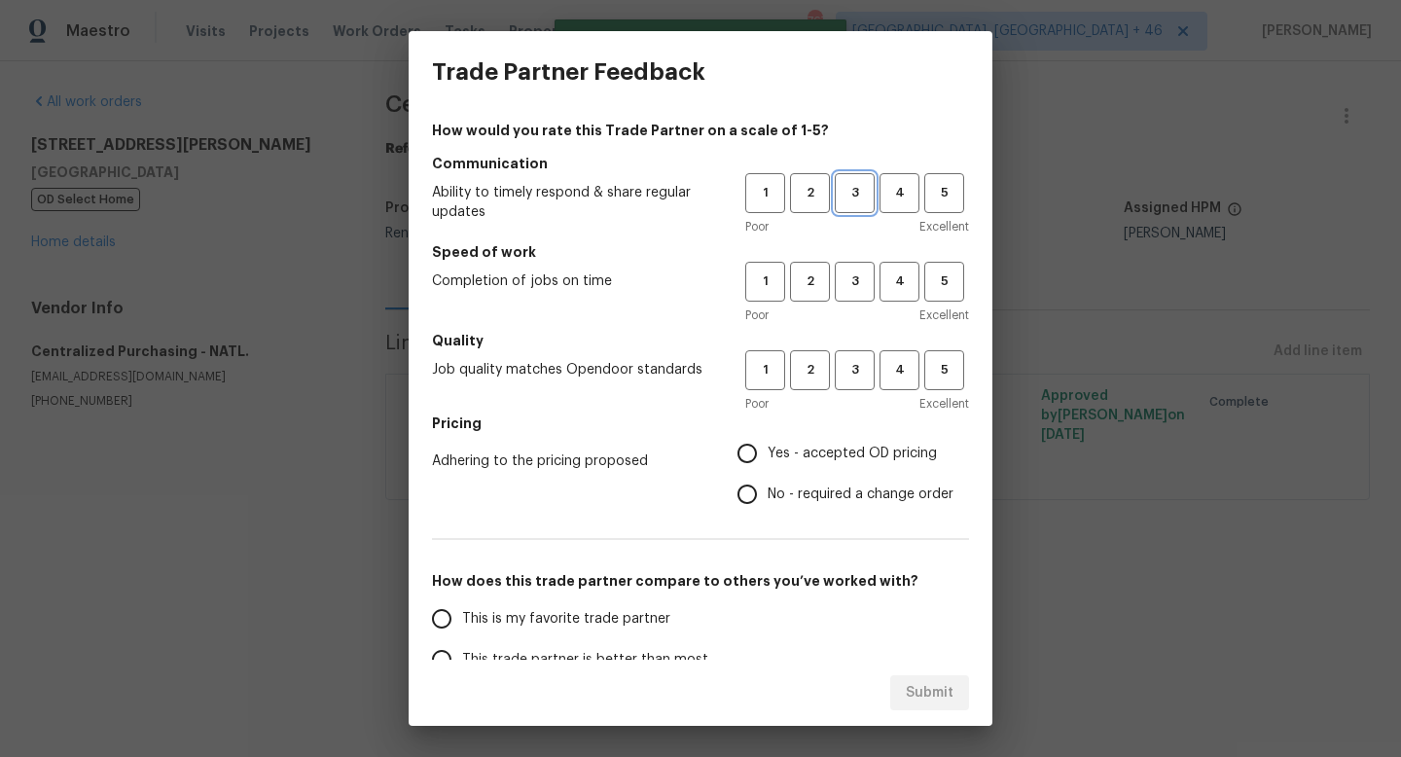
click at [864, 204] on button "3" at bounding box center [855, 193] width 40 height 40
click at [861, 282] on span "3" at bounding box center [855, 281] width 36 height 22
click at [861, 356] on button "3" at bounding box center [855, 370] width 40 height 40
click at [843, 455] on span "Yes - accepted OD pricing" at bounding box center [852, 454] width 169 height 20
click at [768, 455] on input "Yes - accepted OD pricing" at bounding box center [747, 453] width 41 height 41
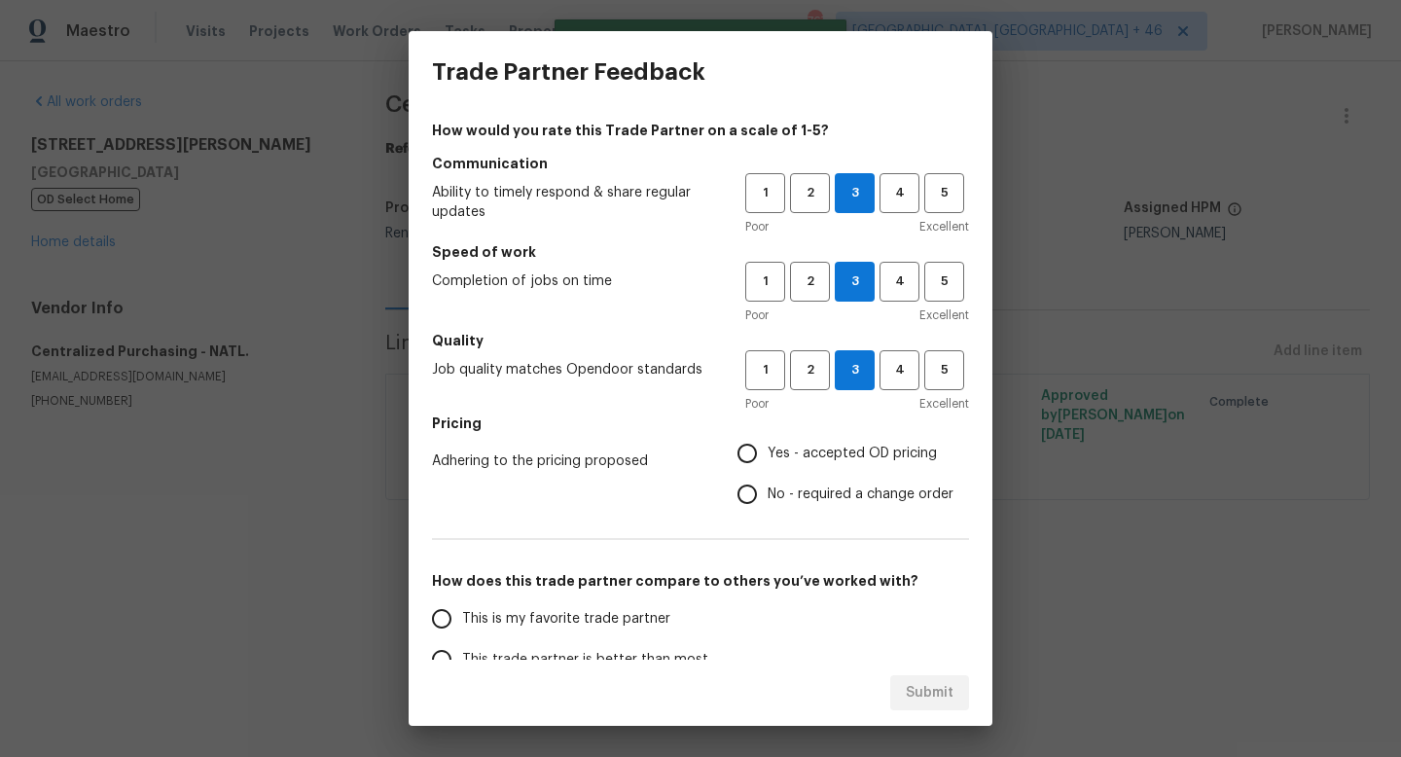
radio input "true"
click at [589, 605] on label "This is my favorite trade partner" at bounding box center [574, 618] width 307 height 41
click at [462, 605] on input "This is my favorite trade partner" at bounding box center [441, 618] width 41 height 41
click at [926, 684] on span "Submit" at bounding box center [930, 693] width 48 height 24
radio input "true"
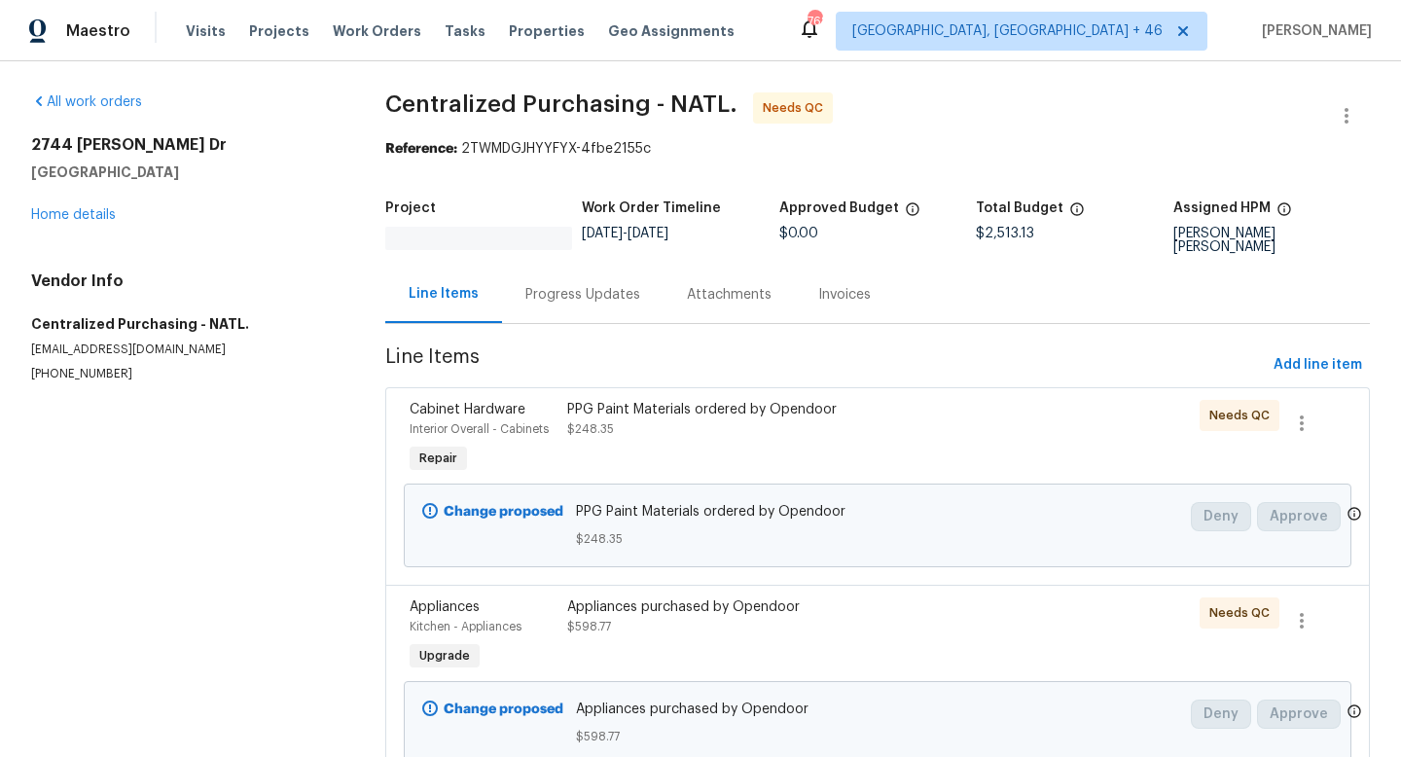
click at [736, 431] on div "PPG Paint Materials ordered by Opendoor $248.35" at bounding box center [758, 419] width 383 height 39
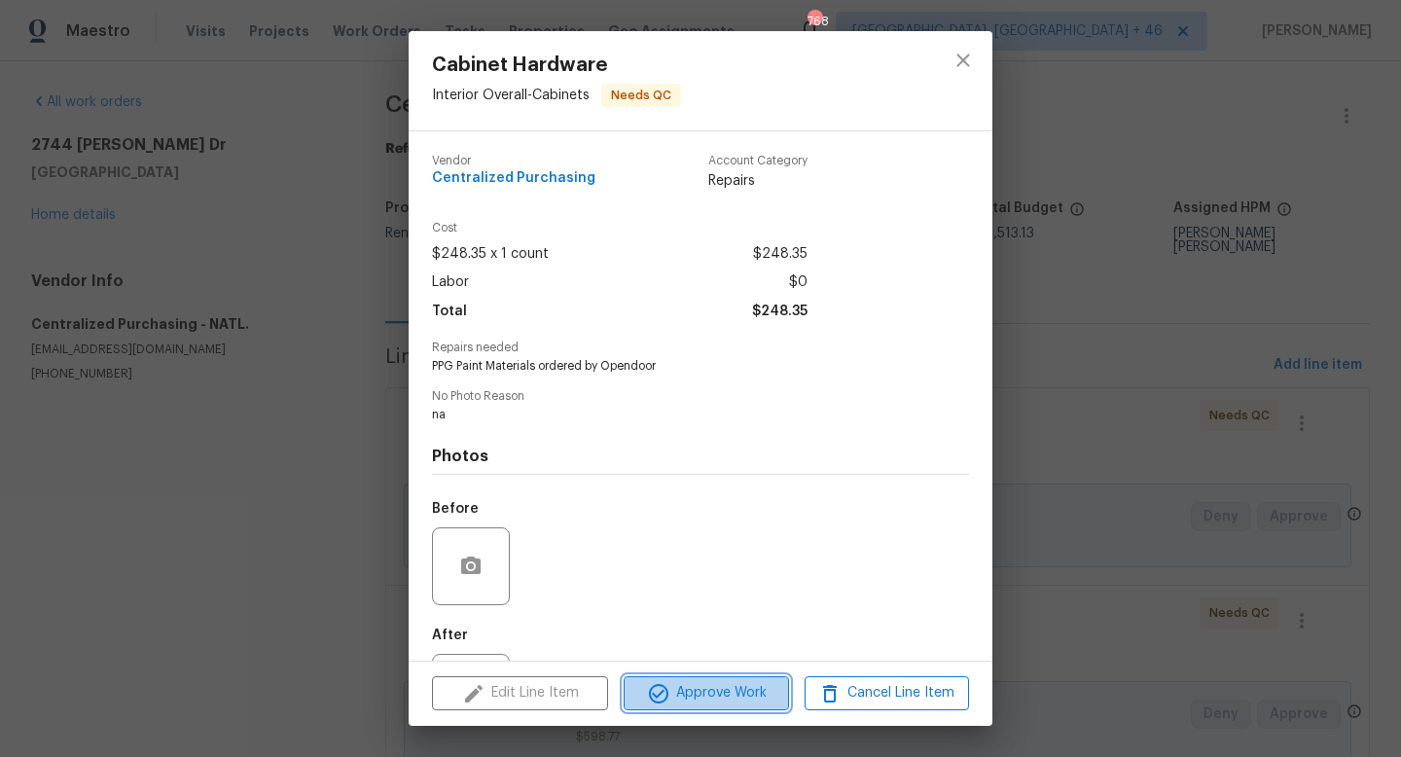
click at [696, 688] on span "Approve Work" at bounding box center [705, 693] width 153 height 24
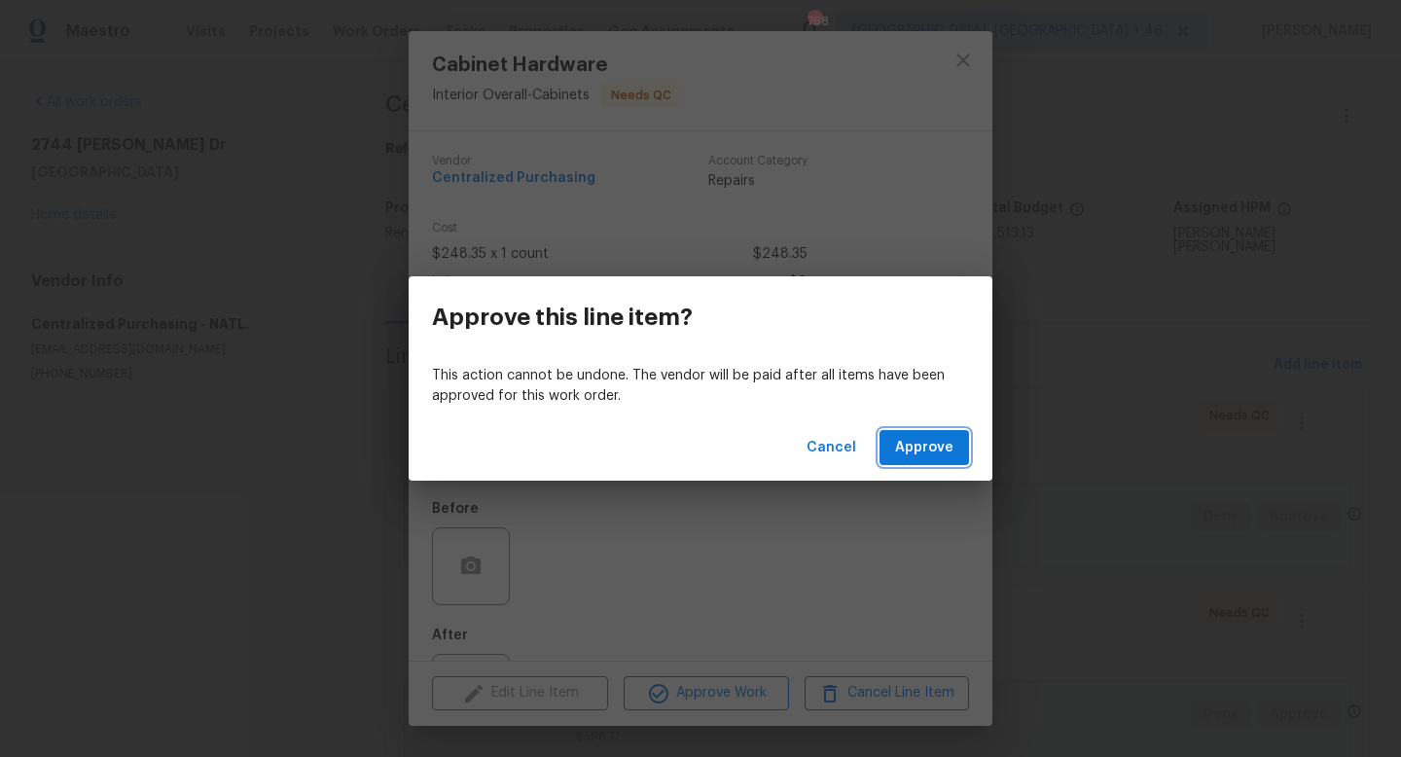
click at [936, 439] on span "Approve" at bounding box center [924, 448] width 58 height 24
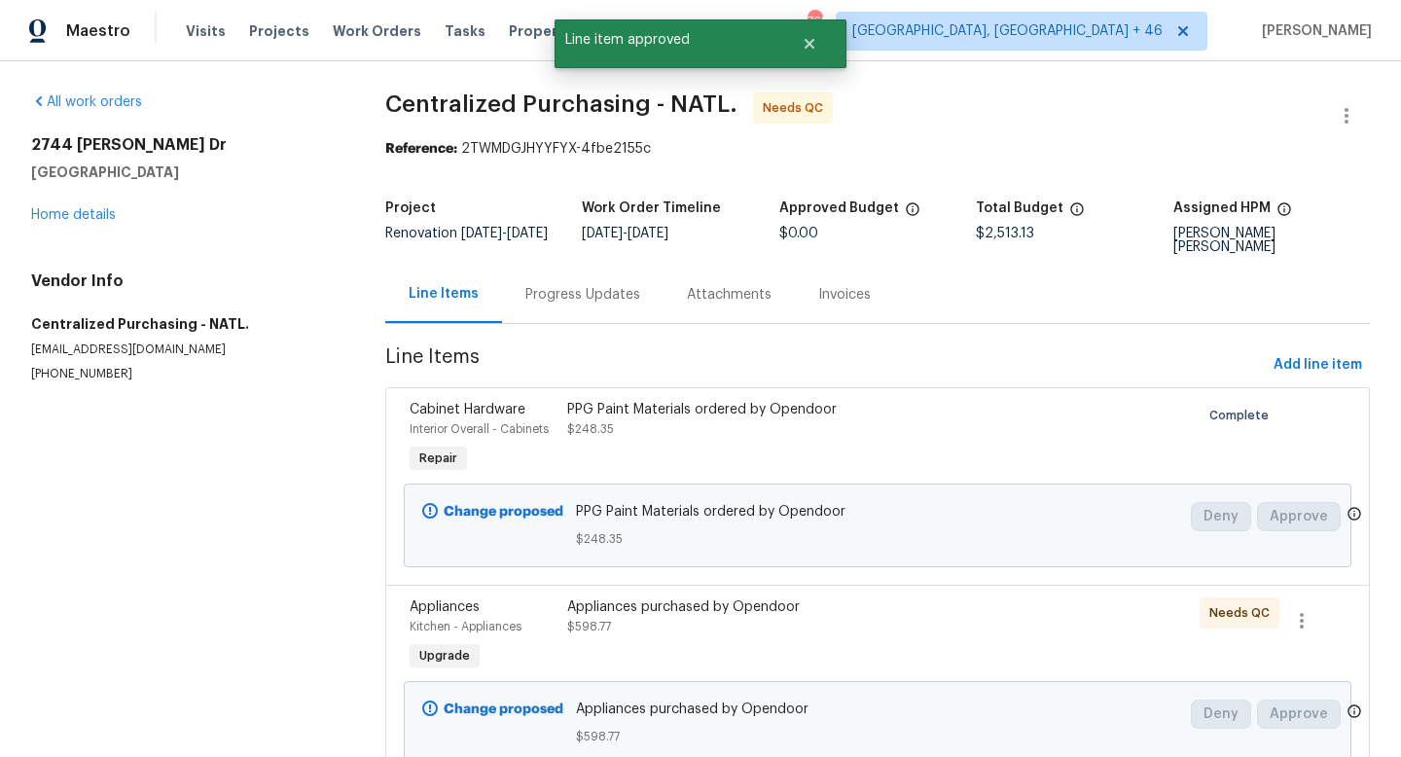
click at [632, 632] on div "Appliances purchased by Opendoor $598.77" at bounding box center [758, 616] width 383 height 39
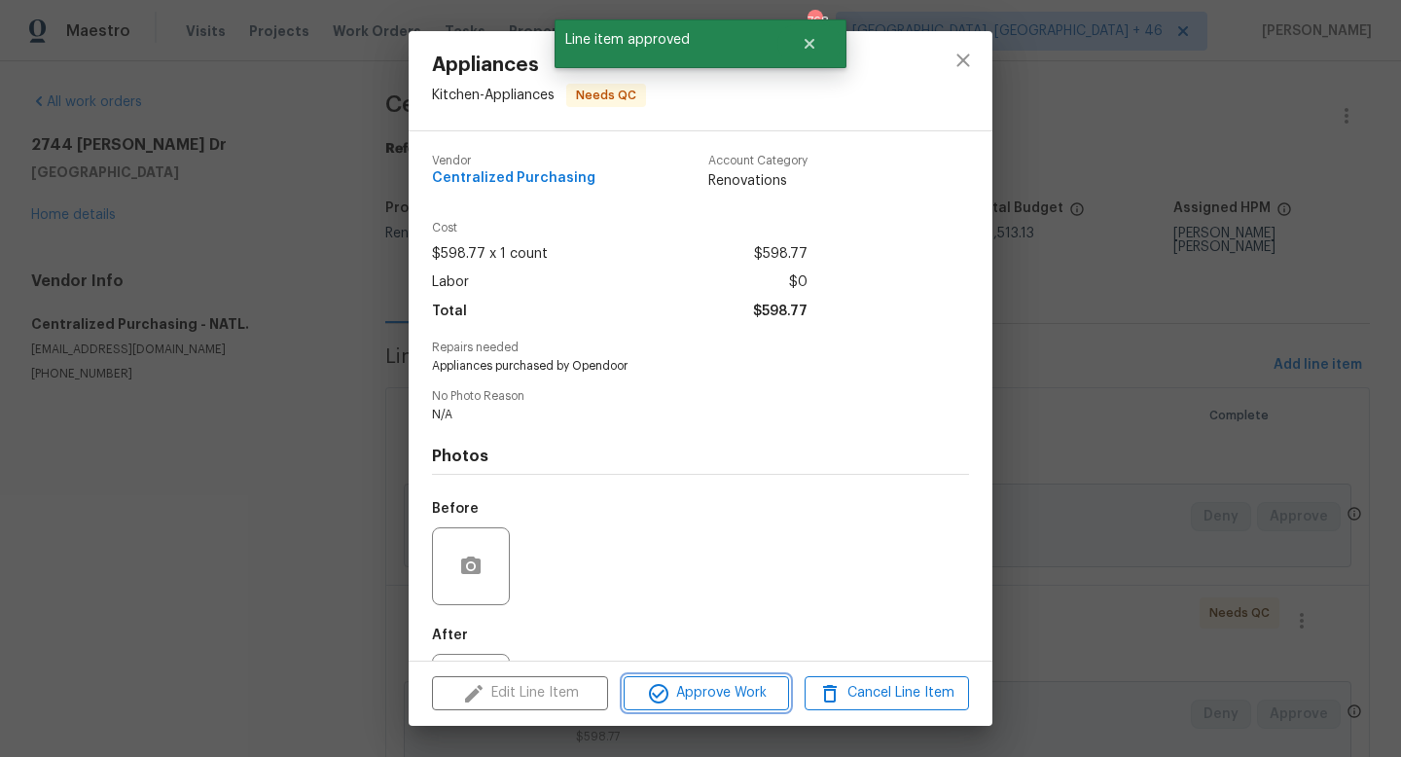
click at [679, 681] on span "Approve Work" at bounding box center [705, 693] width 153 height 24
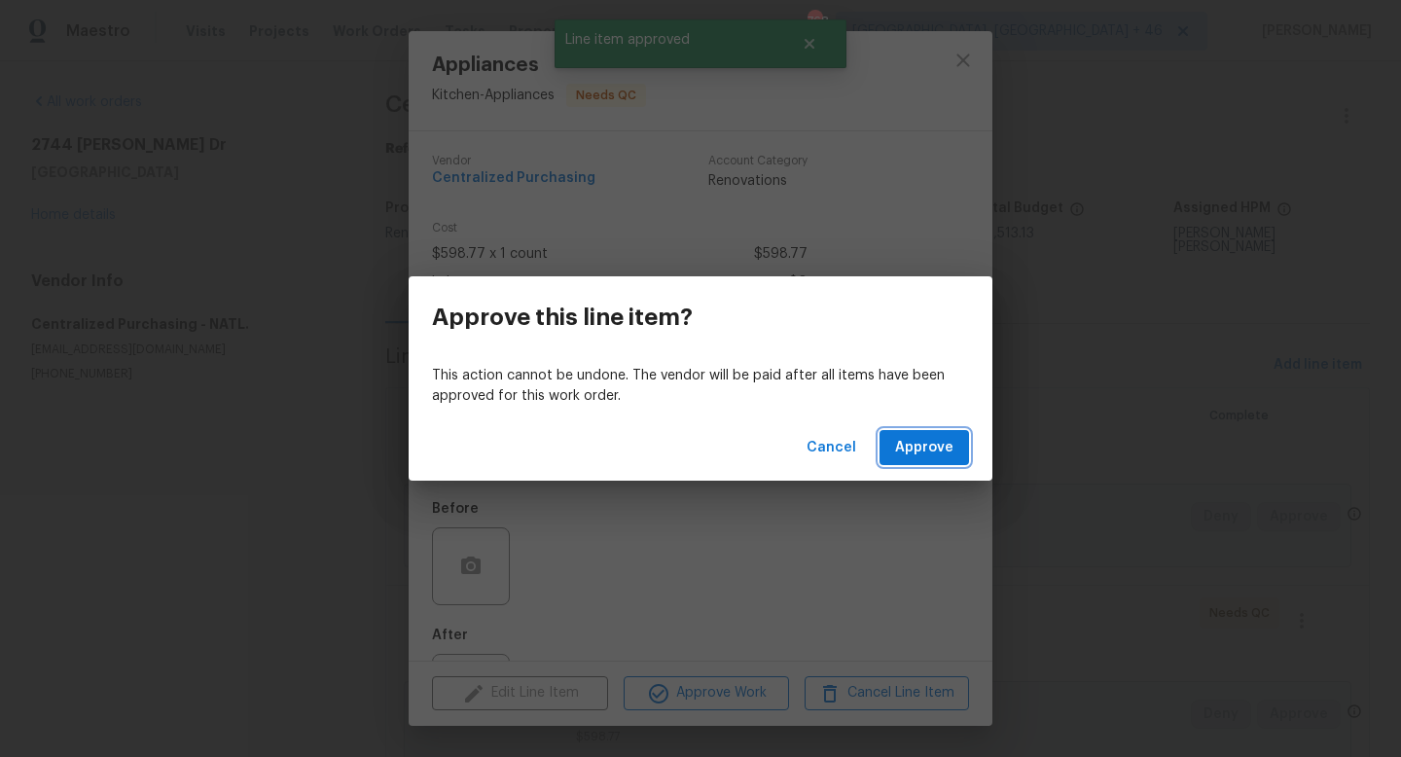
click at [888, 462] on button "Approve" at bounding box center [923, 448] width 89 height 36
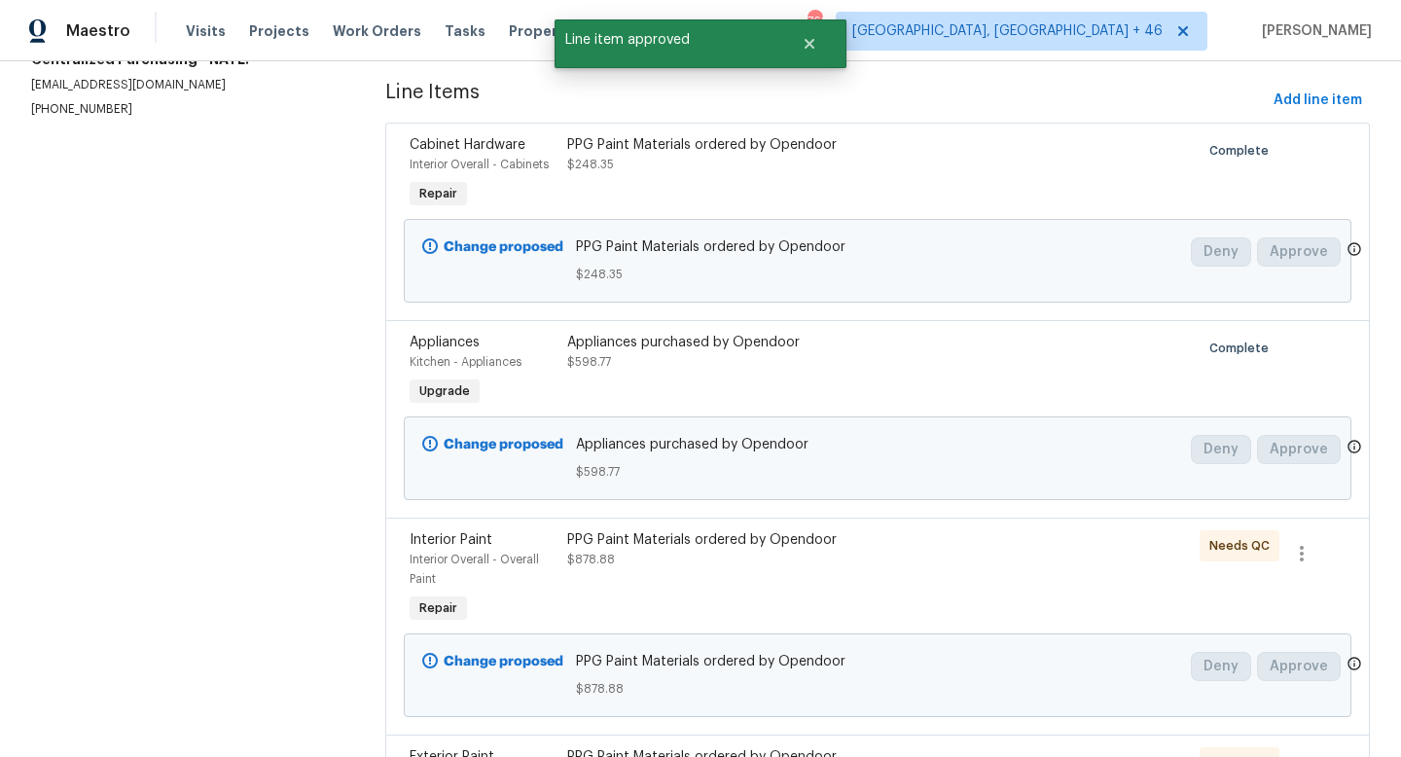
scroll to position [388, 0]
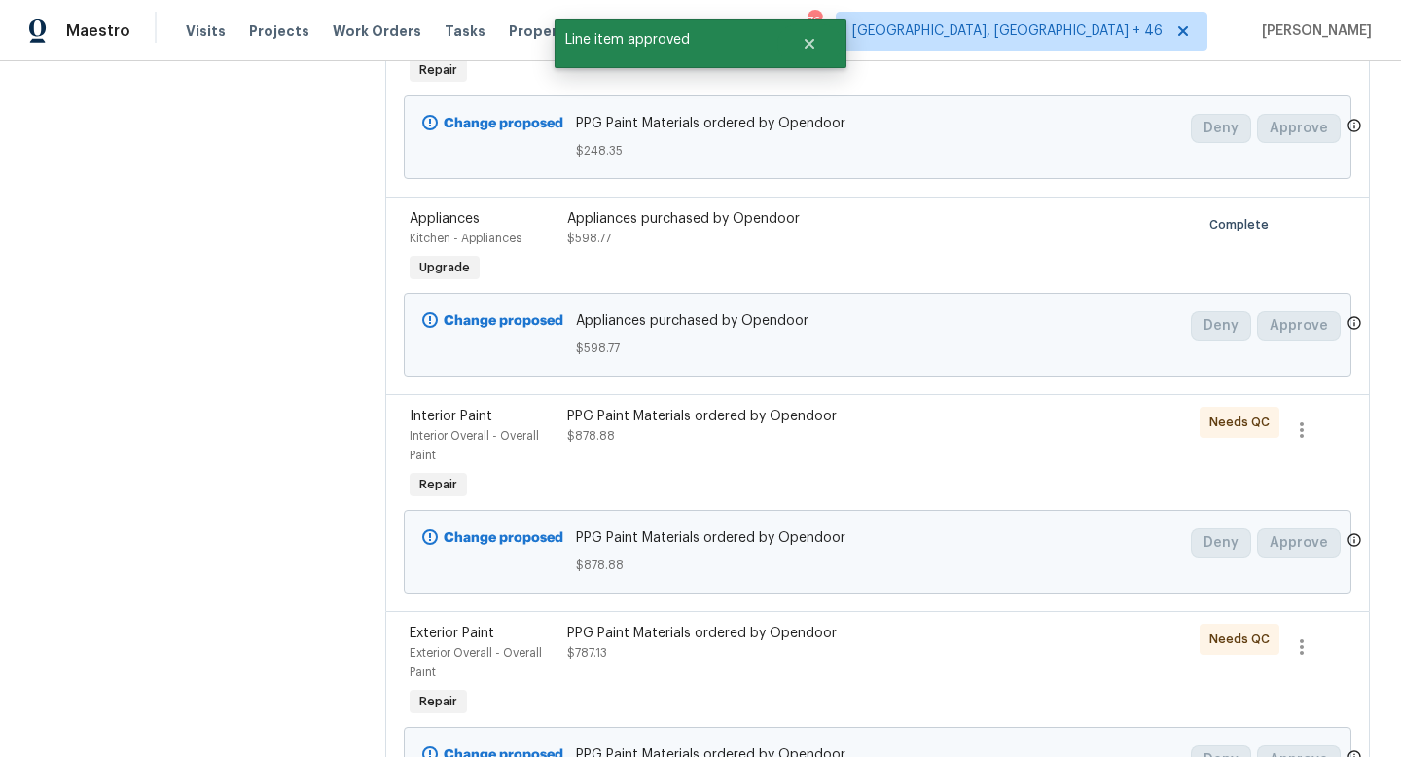
click at [801, 471] on div "PPG Paint Materials ordered by Opendoor $878.88" at bounding box center [758, 455] width 395 height 109
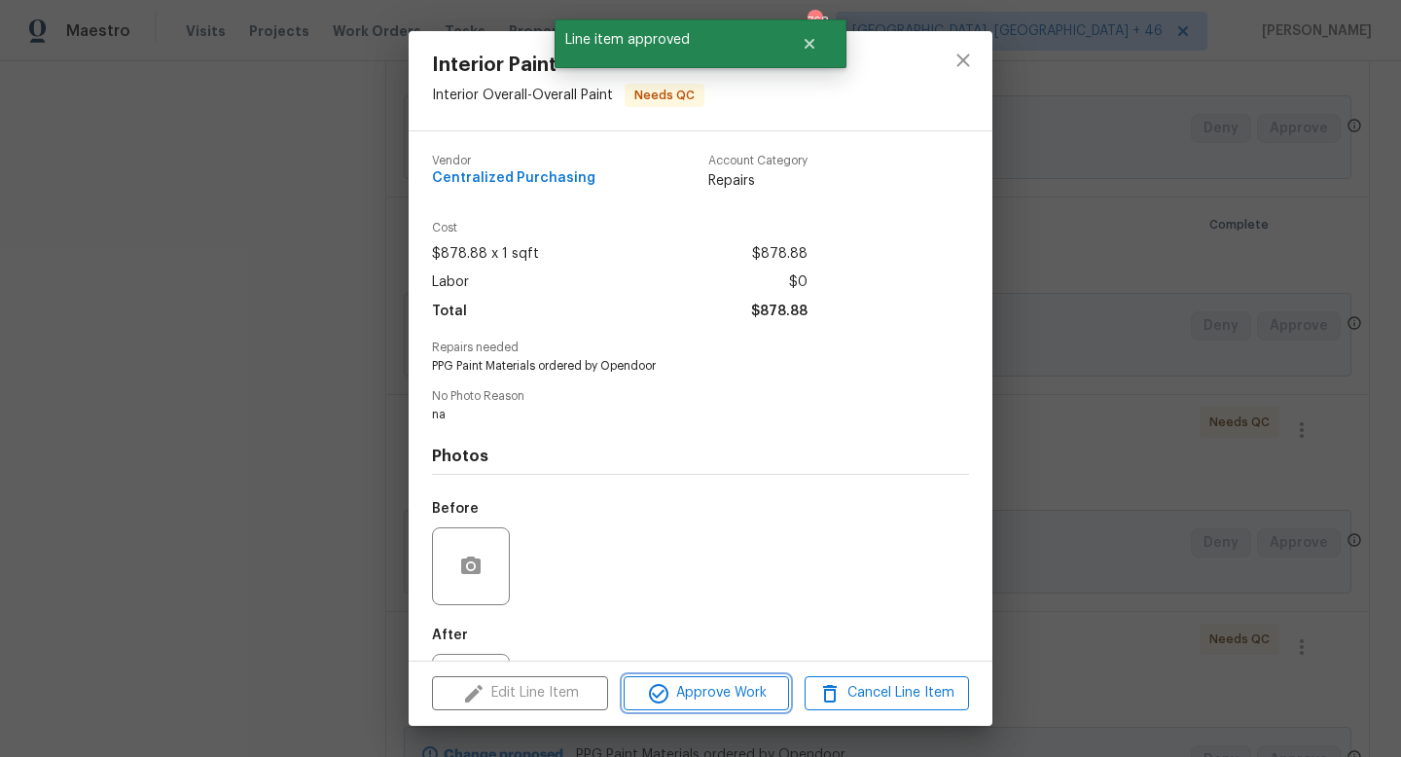
click at [717, 686] on span "Approve Work" at bounding box center [705, 693] width 153 height 24
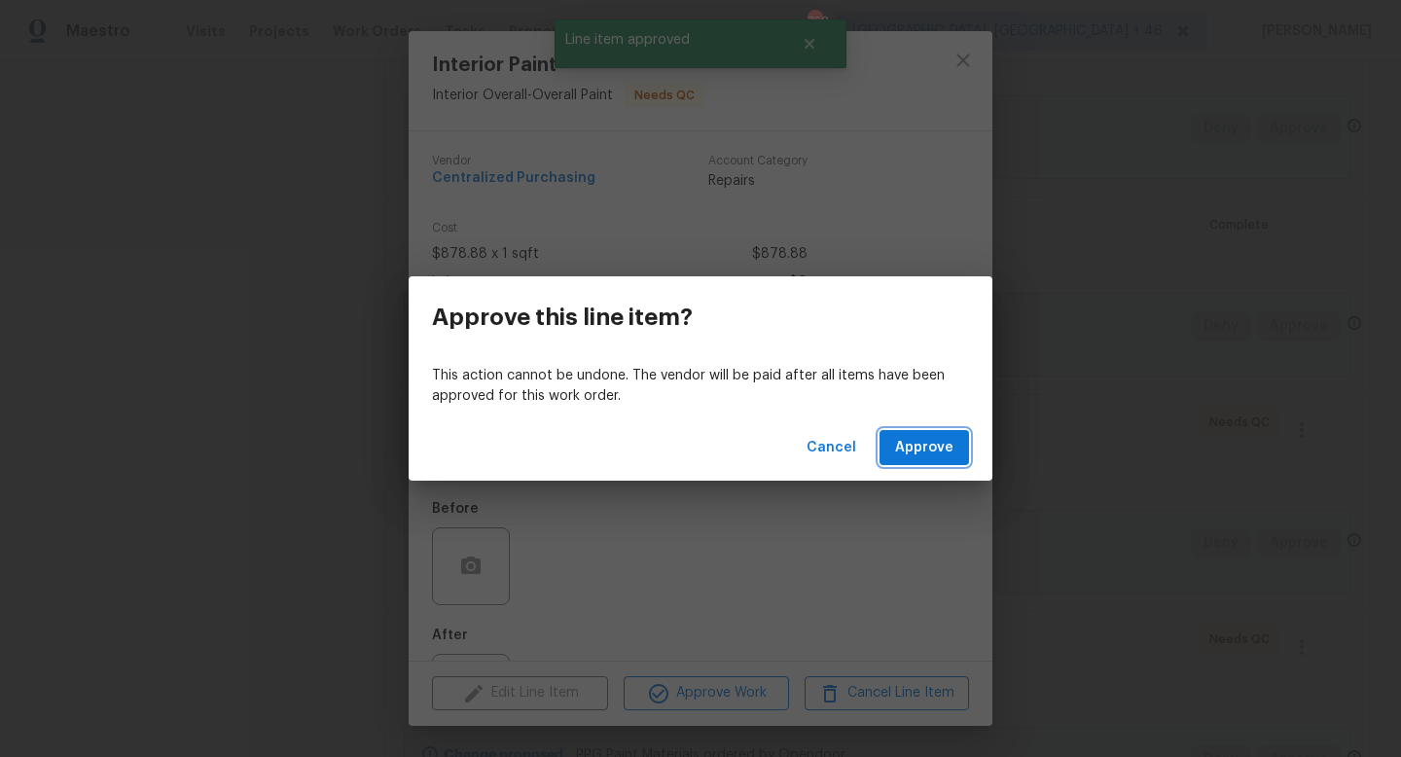
click at [908, 453] on span "Approve" at bounding box center [924, 448] width 58 height 24
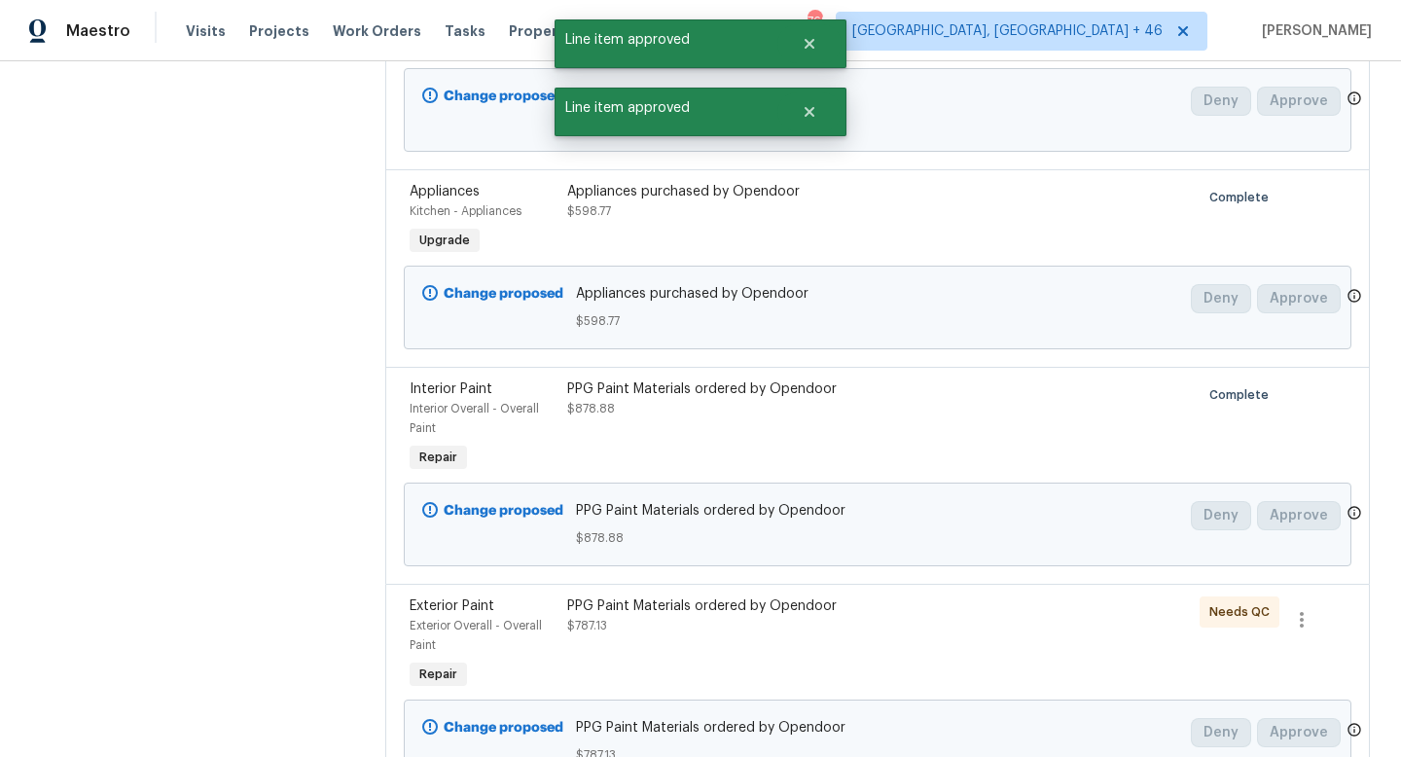
scroll to position [518, 0]
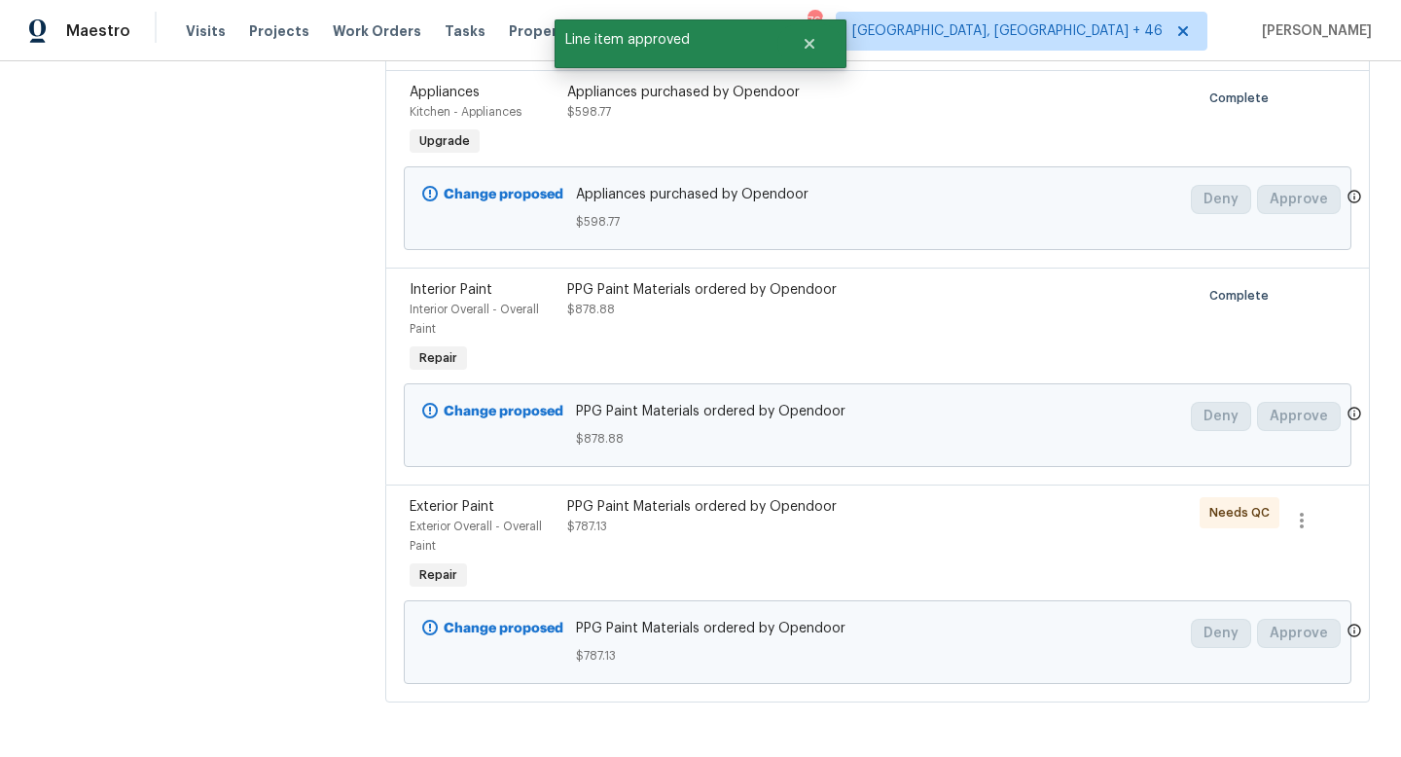
click at [784, 511] on div "PPG Paint Materials ordered by Opendoor" at bounding box center [758, 506] width 383 height 19
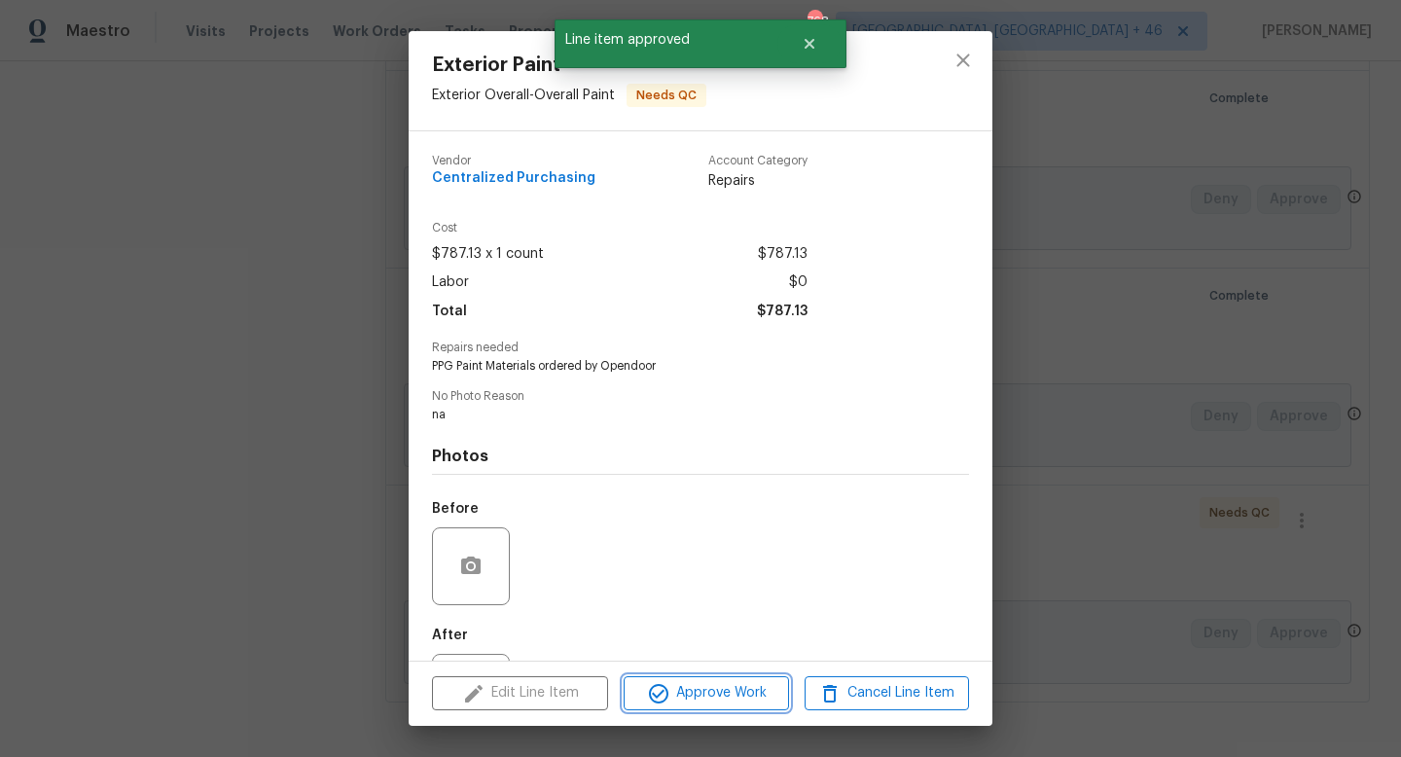
click at [744, 691] on span "Approve Work" at bounding box center [705, 693] width 153 height 24
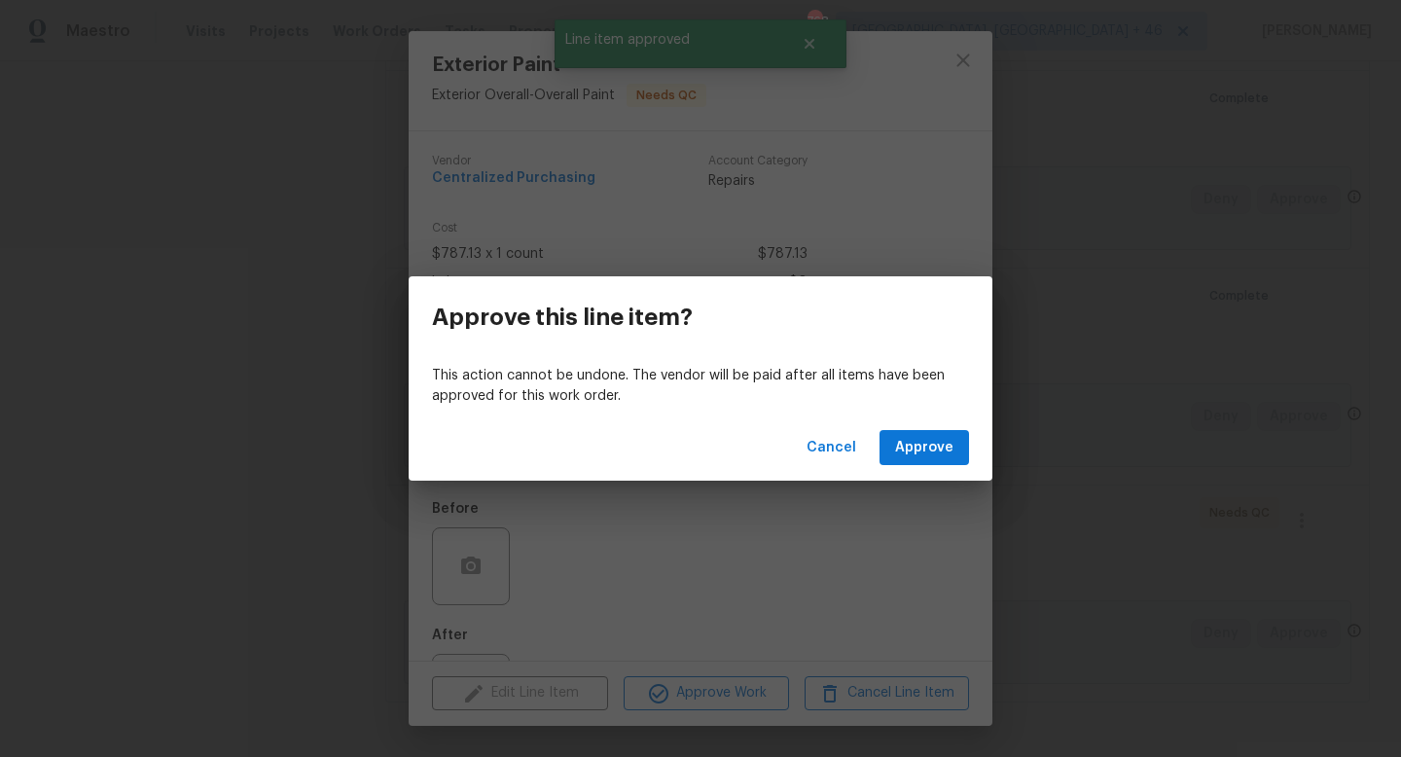
click at [923, 467] on div "Cancel Approve" at bounding box center [701, 447] width 584 height 67
click at [920, 447] on span "Approve" at bounding box center [924, 448] width 58 height 24
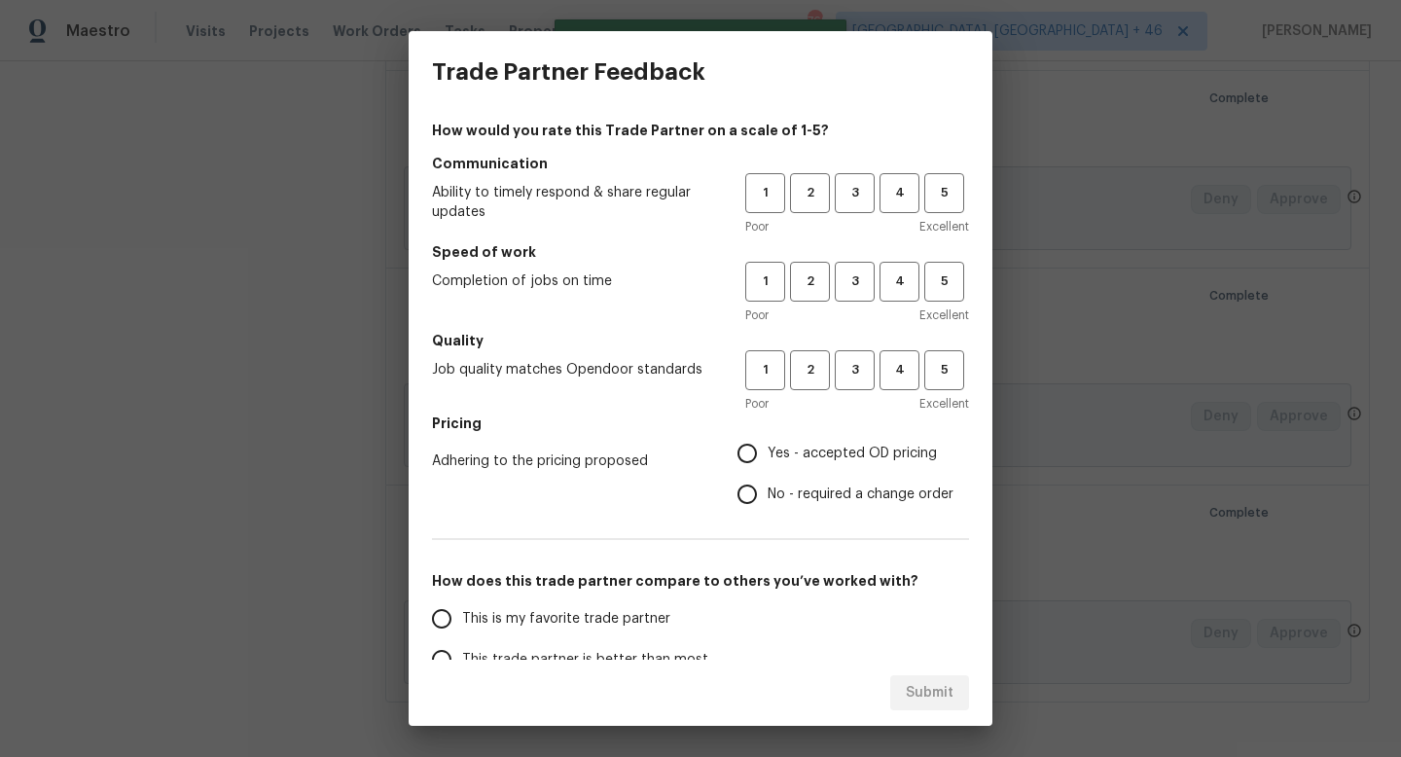
click at [845, 214] on div "1 2 3 4 5 Poor Excellent" at bounding box center [857, 204] width 224 height 63
click at [846, 207] on button "3" at bounding box center [855, 193] width 40 height 40
click at [846, 259] on h5 "Speed of work" at bounding box center [700, 251] width 537 height 19
click at [846, 290] on span "3" at bounding box center [855, 281] width 36 height 22
click at [850, 378] on span "3" at bounding box center [855, 370] width 36 height 22
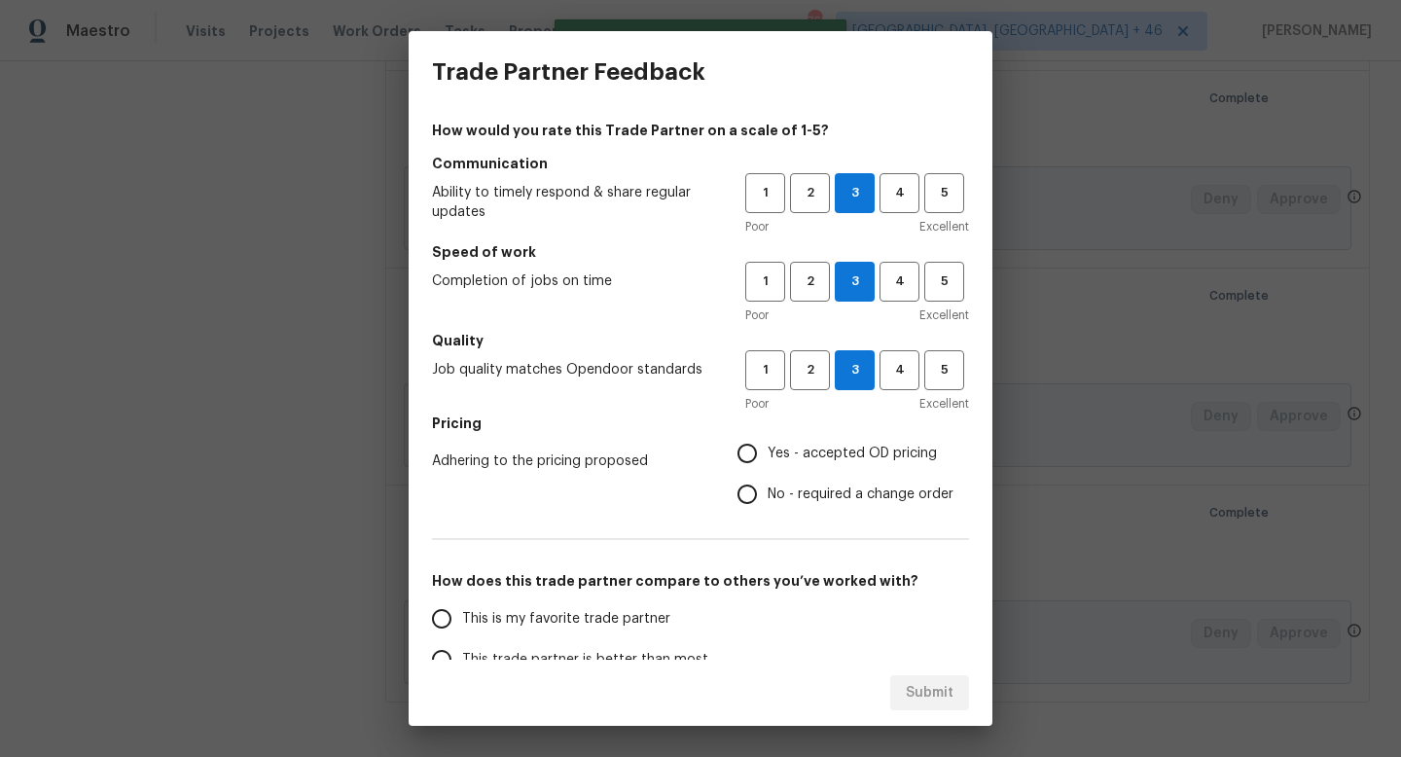
click at [813, 462] on span "Yes - accepted OD pricing" at bounding box center [852, 454] width 169 height 20
click at [768, 462] on input "Yes - accepted OD pricing" at bounding box center [747, 453] width 41 height 41
radio input "true"
click at [549, 629] on label "This is my favorite trade partner" at bounding box center [574, 618] width 307 height 41
click at [462, 629] on input "This is my favorite trade partner" at bounding box center [441, 618] width 41 height 41
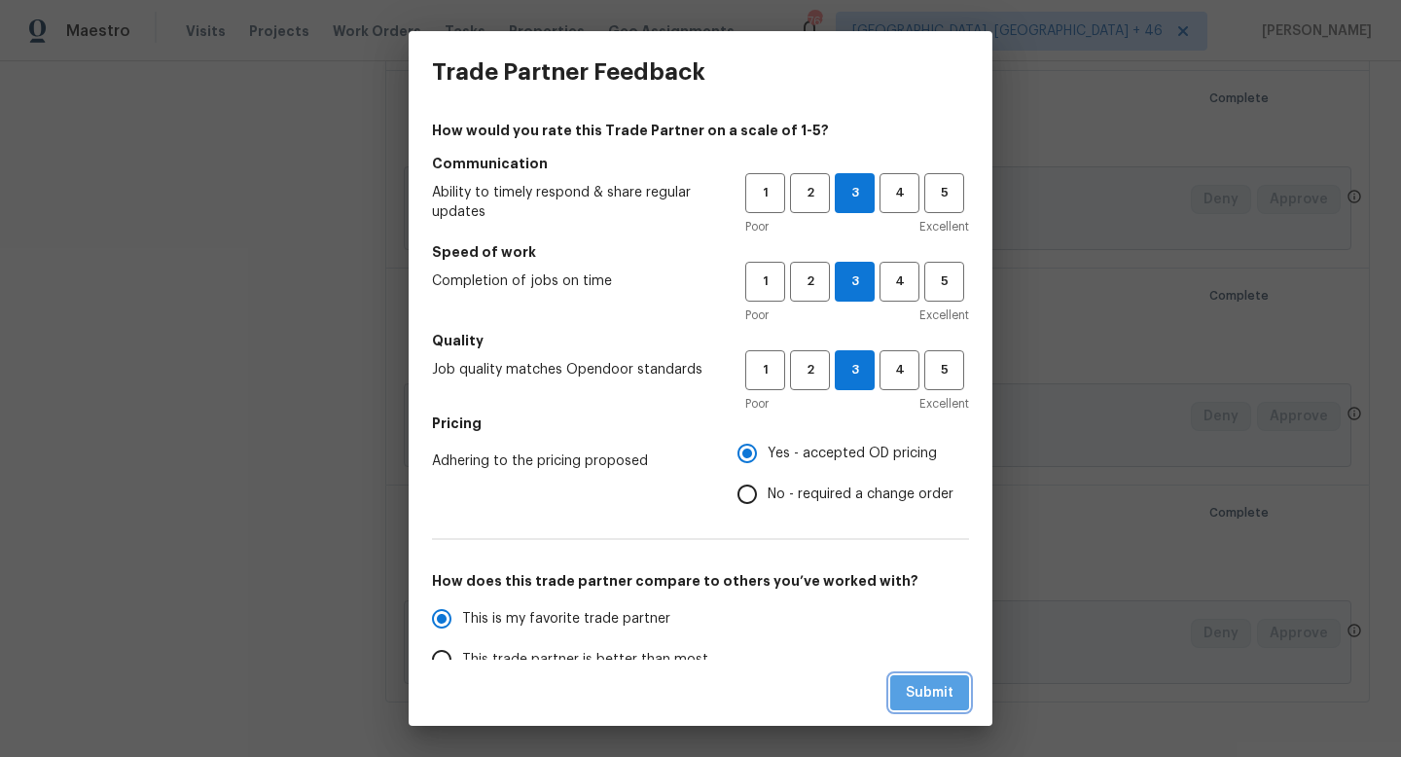
click at [903, 692] on button "Submit" at bounding box center [929, 693] width 79 height 36
radio input "true"
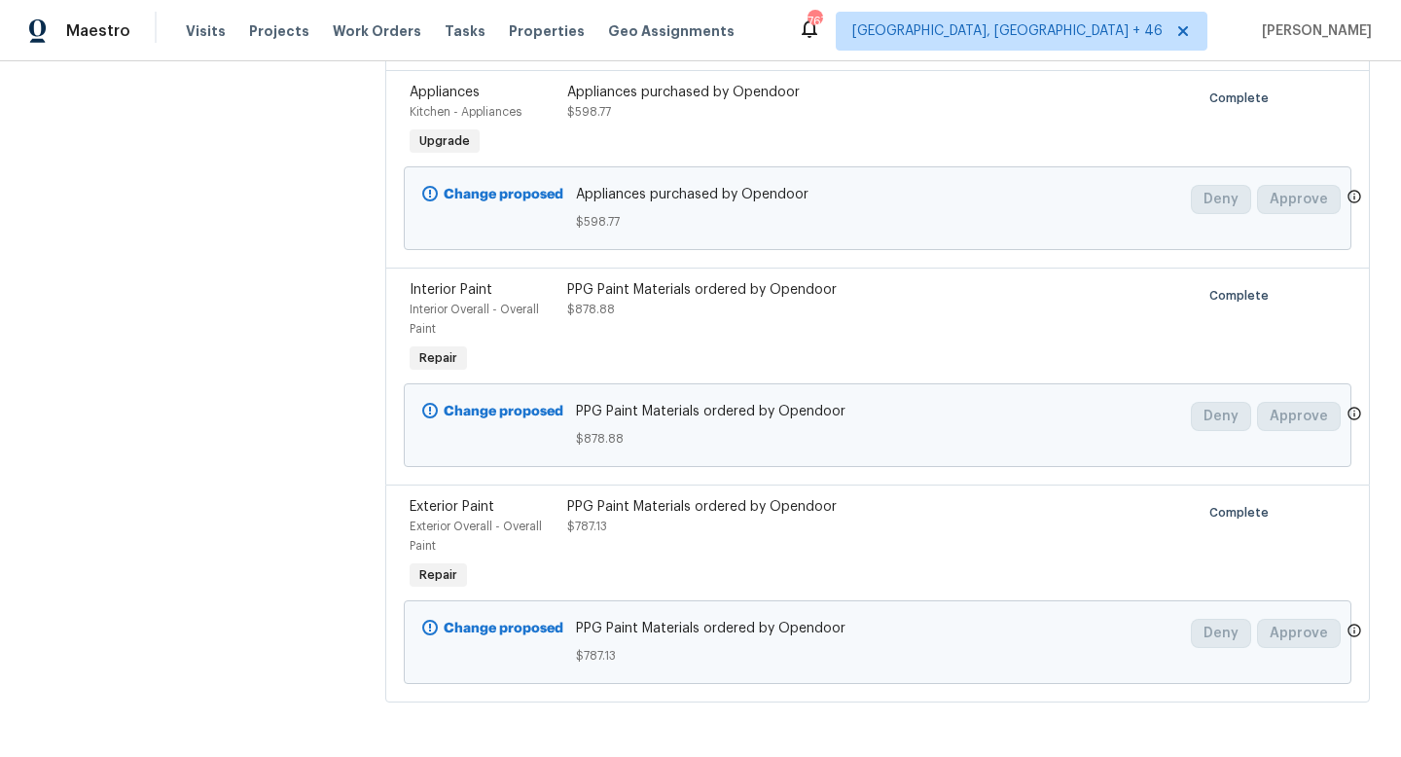
scroll to position [0, 0]
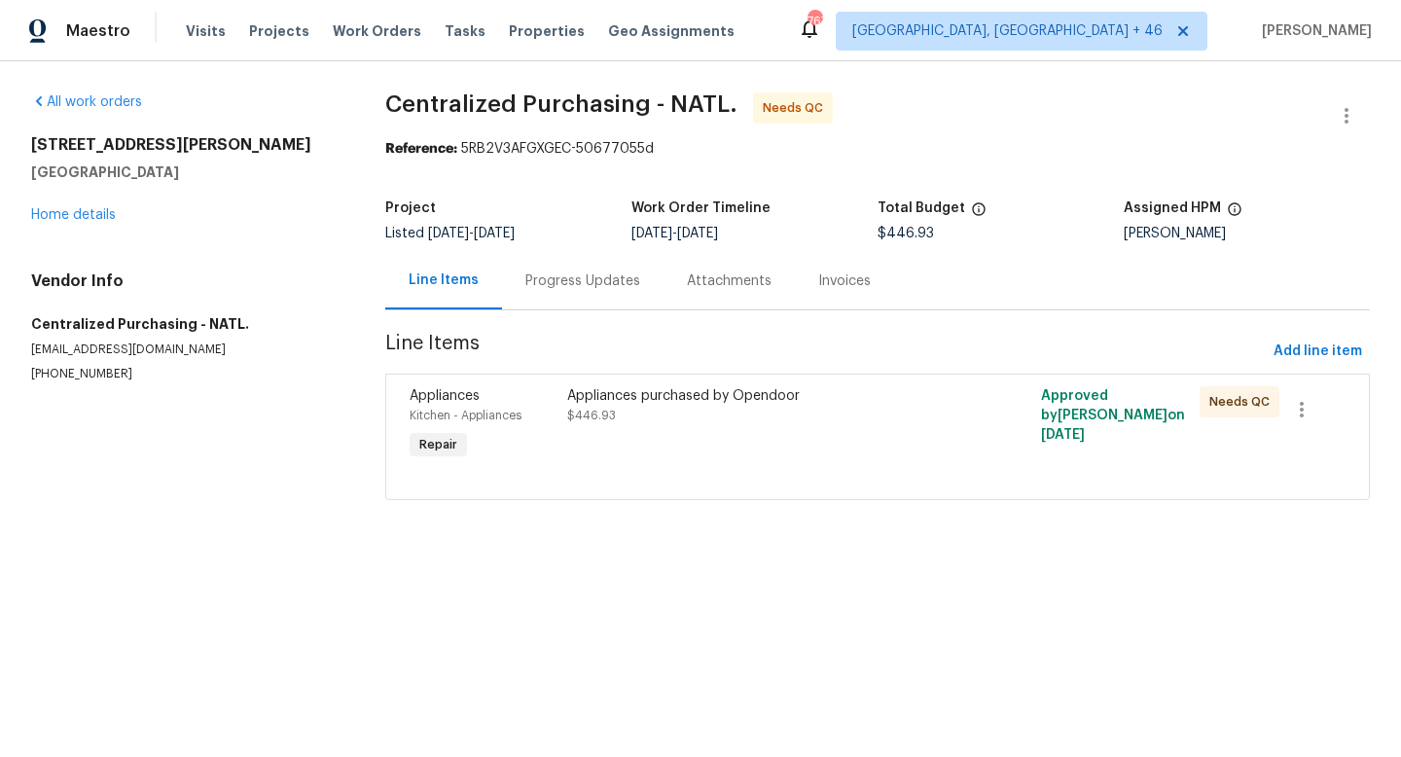
click at [585, 472] on div at bounding box center [878, 475] width 936 height 23
click at [642, 427] on div "Appliances purchased by Opendoor $446.93" at bounding box center [758, 424] width 395 height 89
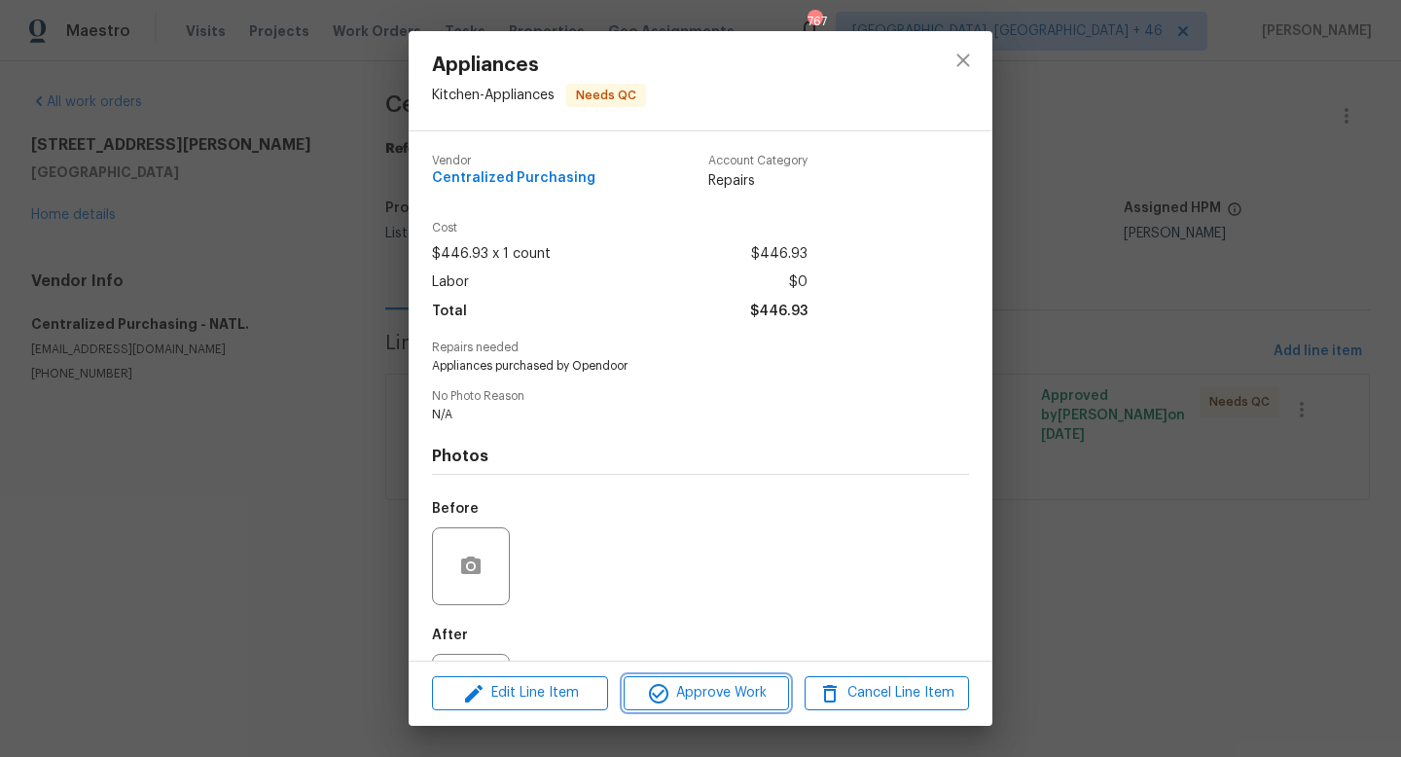
click at [661, 706] on button "Approve Work" at bounding box center [706, 693] width 164 height 34
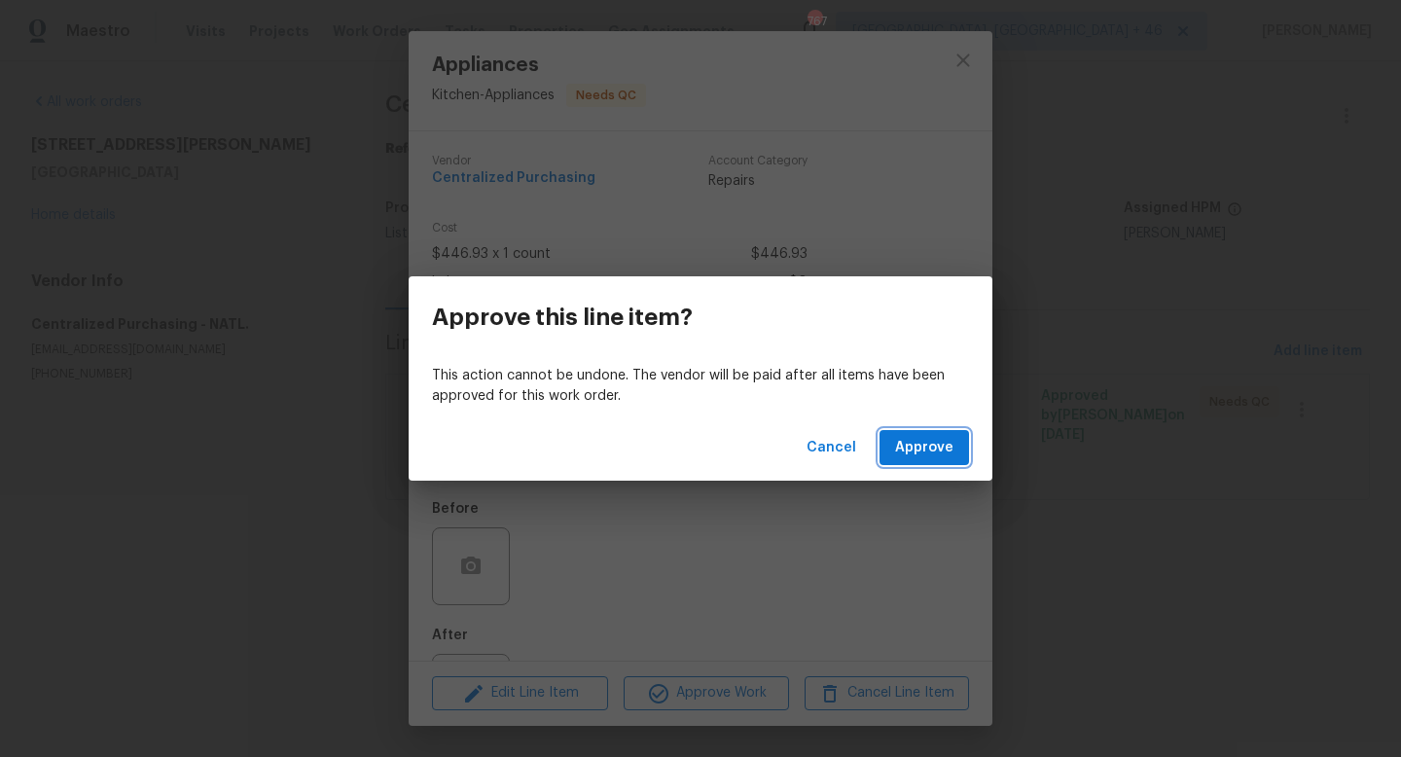
click at [924, 440] on span "Approve" at bounding box center [924, 448] width 58 height 24
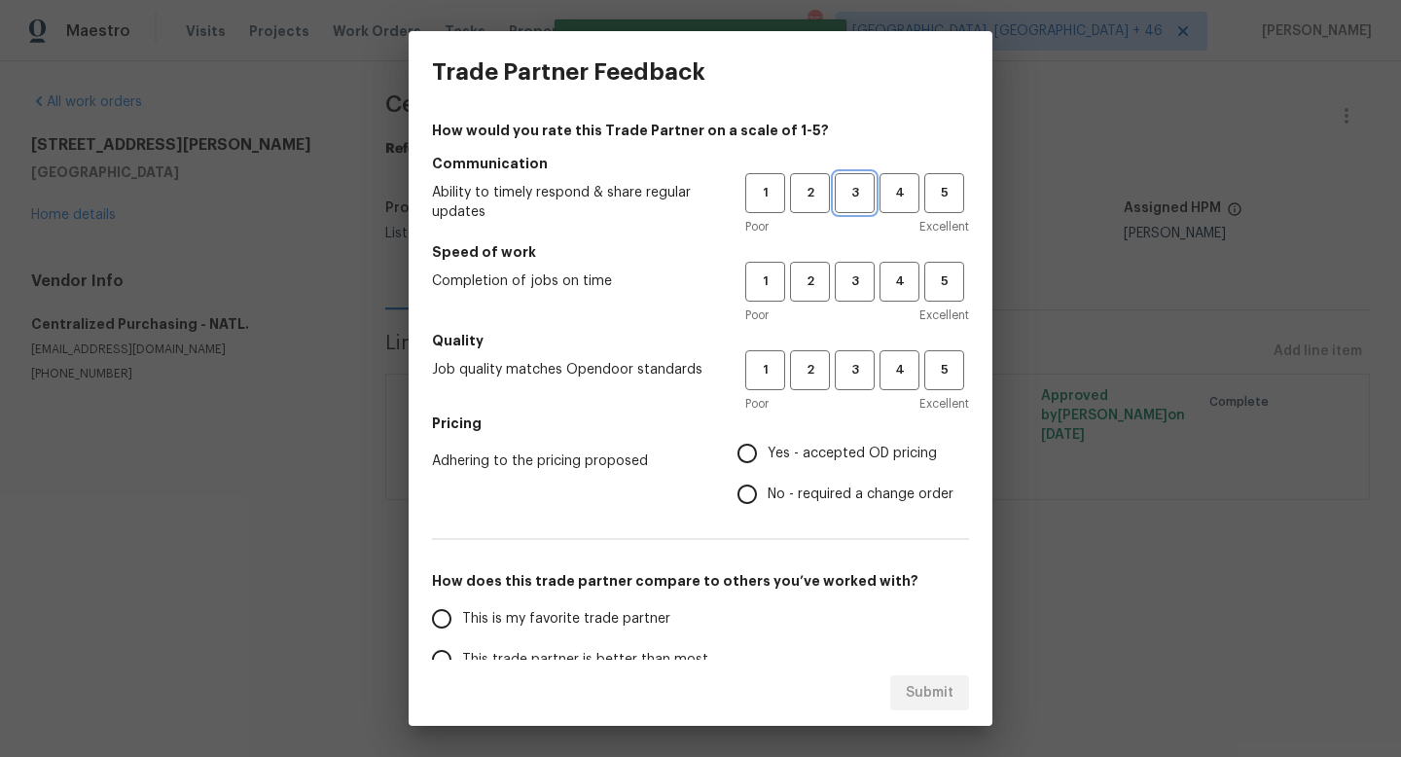
click at [860, 204] on button "3" at bounding box center [855, 193] width 40 height 40
click at [858, 286] on span "3" at bounding box center [855, 281] width 36 height 22
click at [853, 374] on span "3" at bounding box center [855, 370] width 36 height 22
click at [835, 466] on label "Yes - accepted OD pricing" at bounding box center [840, 453] width 227 height 41
click at [768, 466] on input "Yes - accepted OD pricing" at bounding box center [747, 453] width 41 height 41
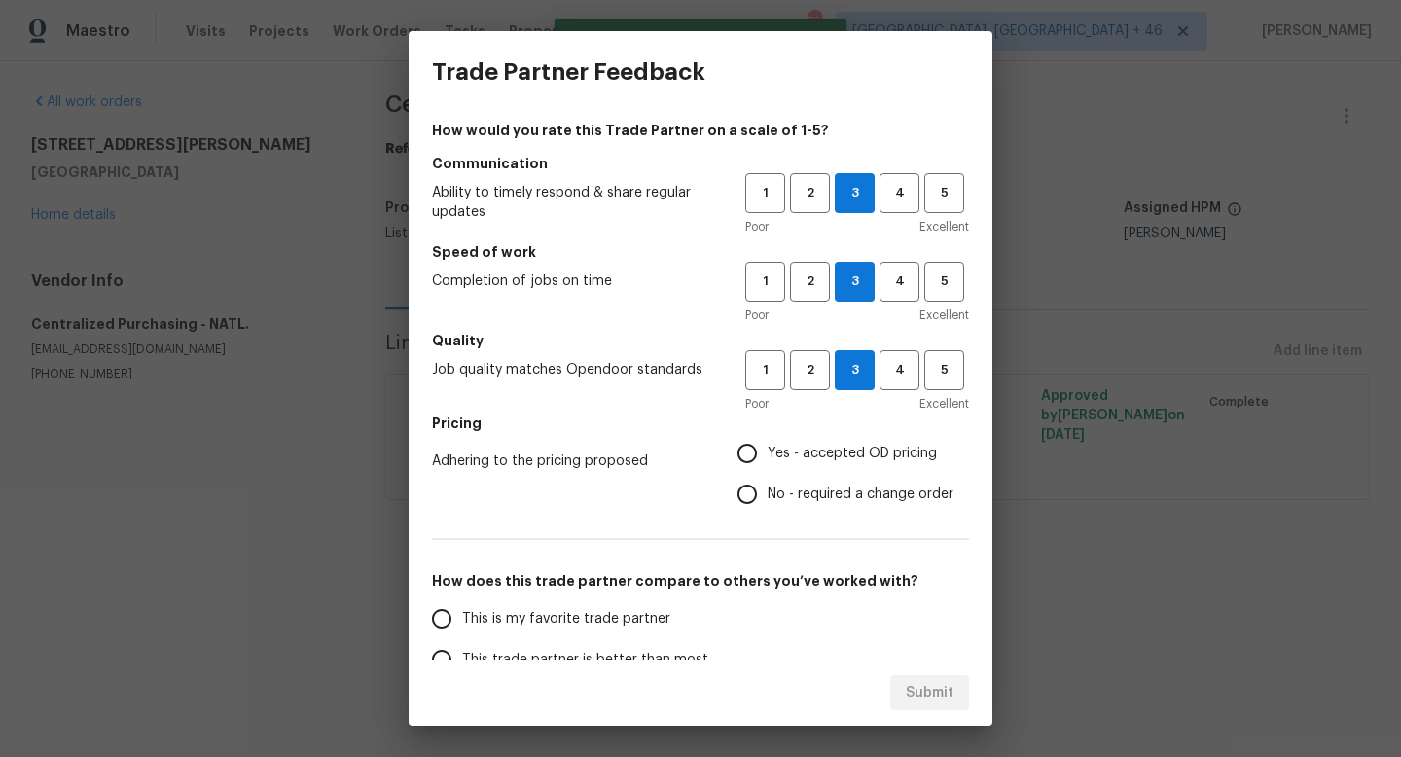
radio input "true"
click at [622, 625] on span "This is my favorite trade partner" at bounding box center [566, 619] width 208 height 20
click at [462, 625] on input "This is my favorite trade partner" at bounding box center [441, 618] width 41 height 41
click at [927, 693] on span "Submit" at bounding box center [930, 693] width 48 height 24
radio input "true"
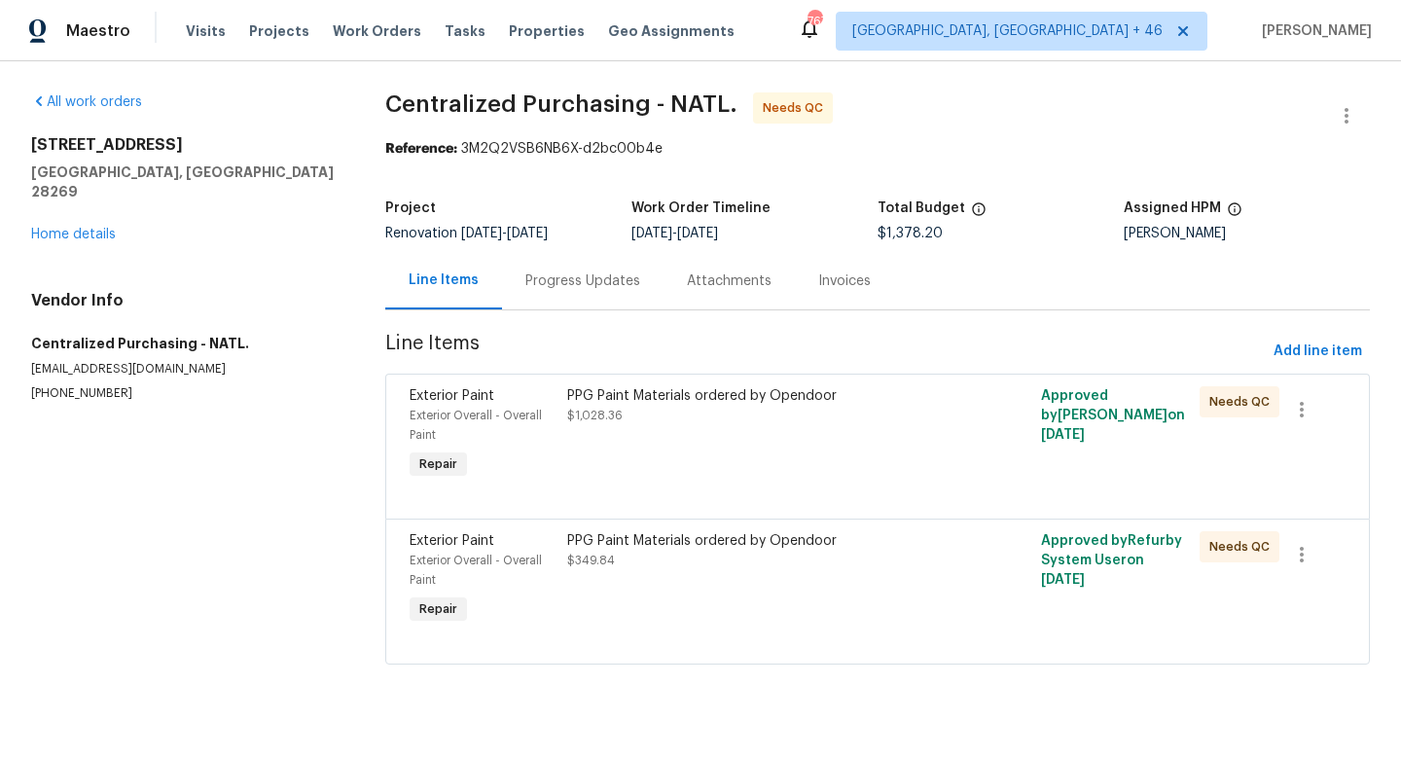
click at [642, 483] on div "Exterior Paint Exterior Overall - Overall Paint Repair PPG Paint Materials orde…" at bounding box center [877, 446] width 984 height 145
click at [689, 437] on div "PPG Paint Materials ordered by Opendoor $1,028.36" at bounding box center [758, 434] width 395 height 109
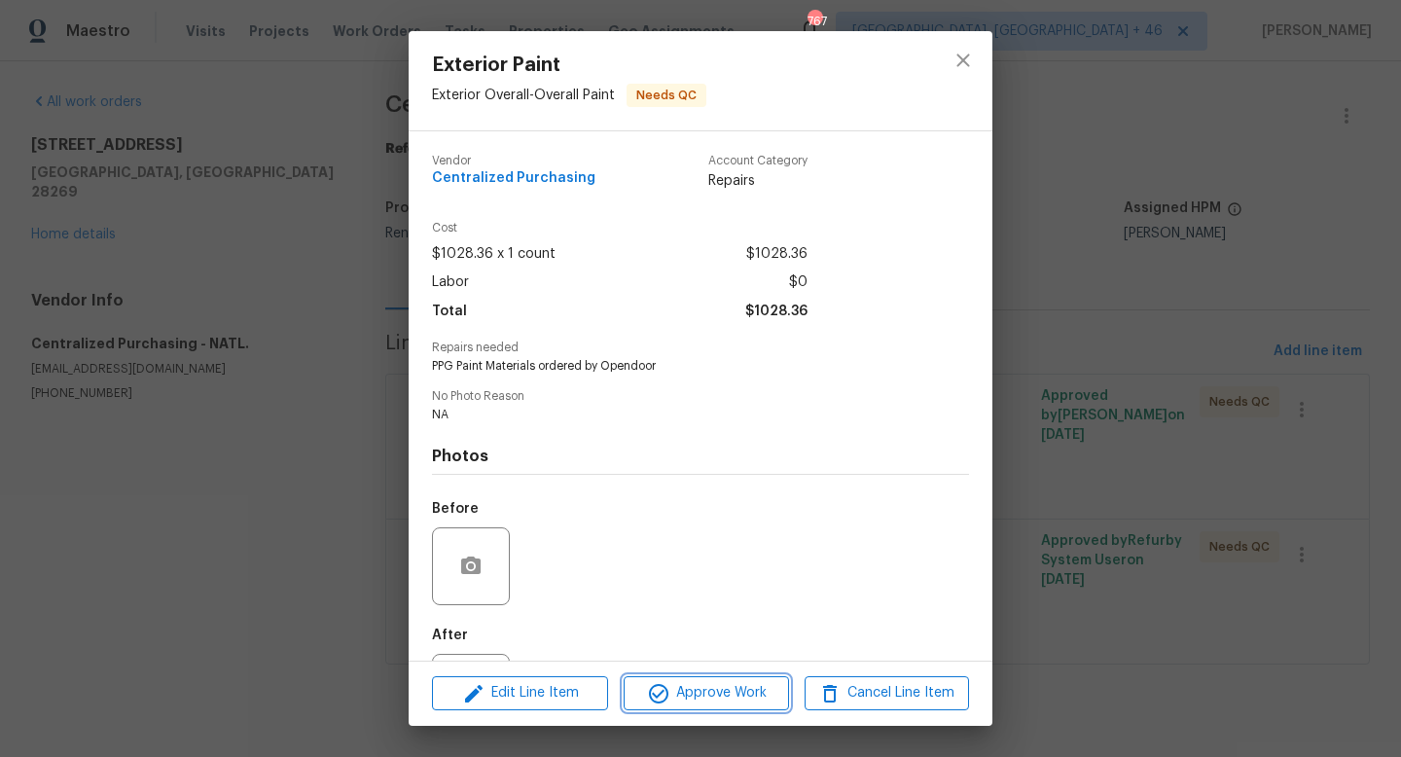
click at [671, 685] on span "Approve Work" at bounding box center [705, 693] width 153 height 24
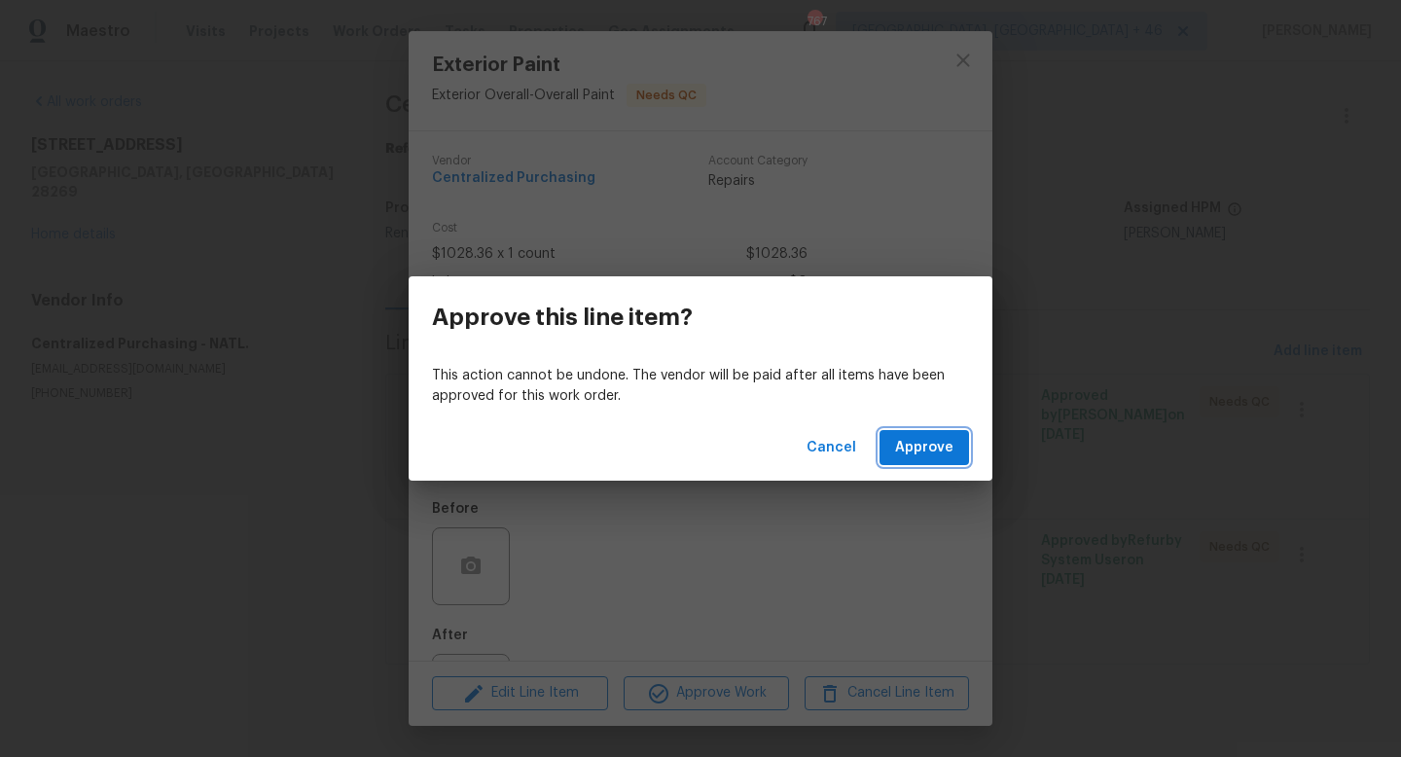
click at [954, 435] on button "Approve" at bounding box center [923, 448] width 89 height 36
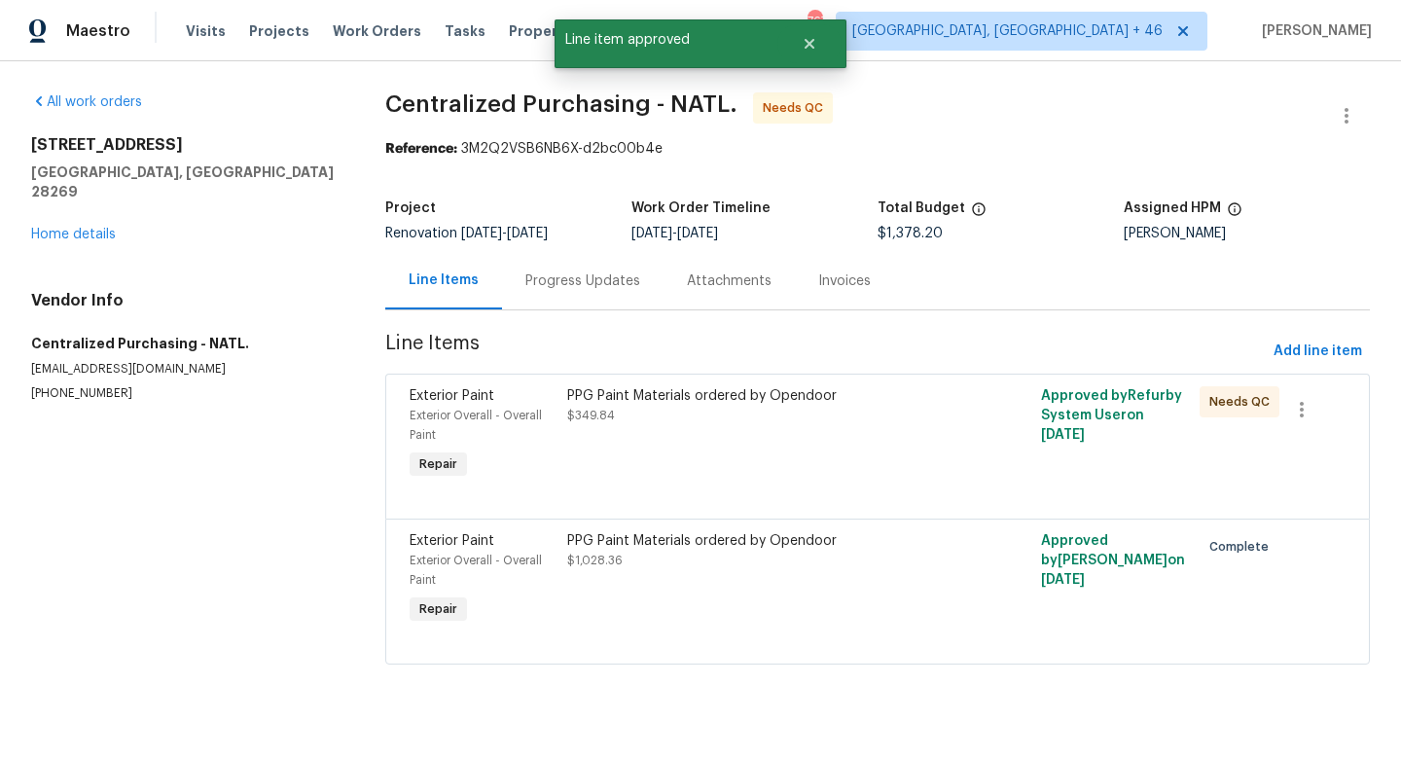
click at [704, 411] on div "PPG Paint Materials ordered by Opendoor $349.84" at bounding box center [758, 405] width 383 height 39
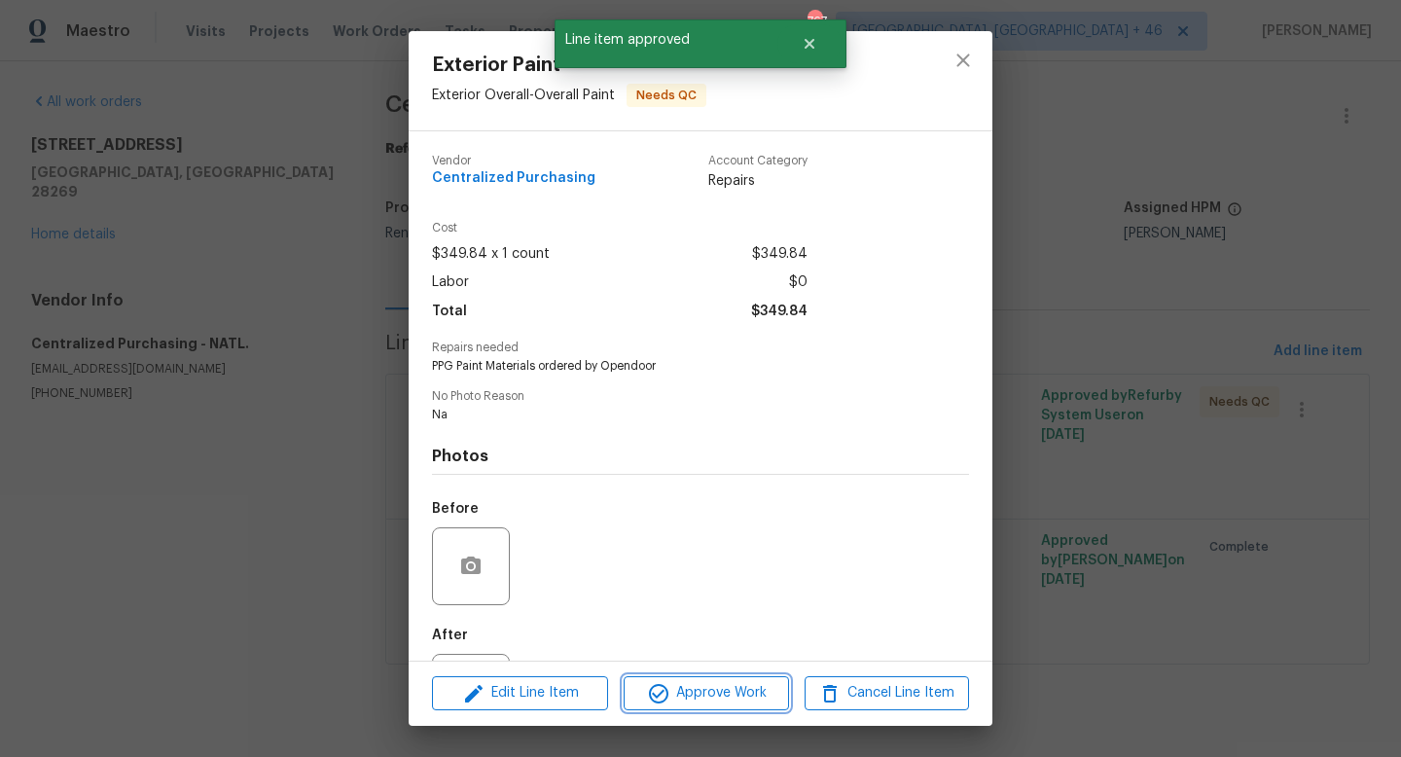
click at [699, 680] on button "Approve Work" at bounding box center [706, 693] width 164 height 34
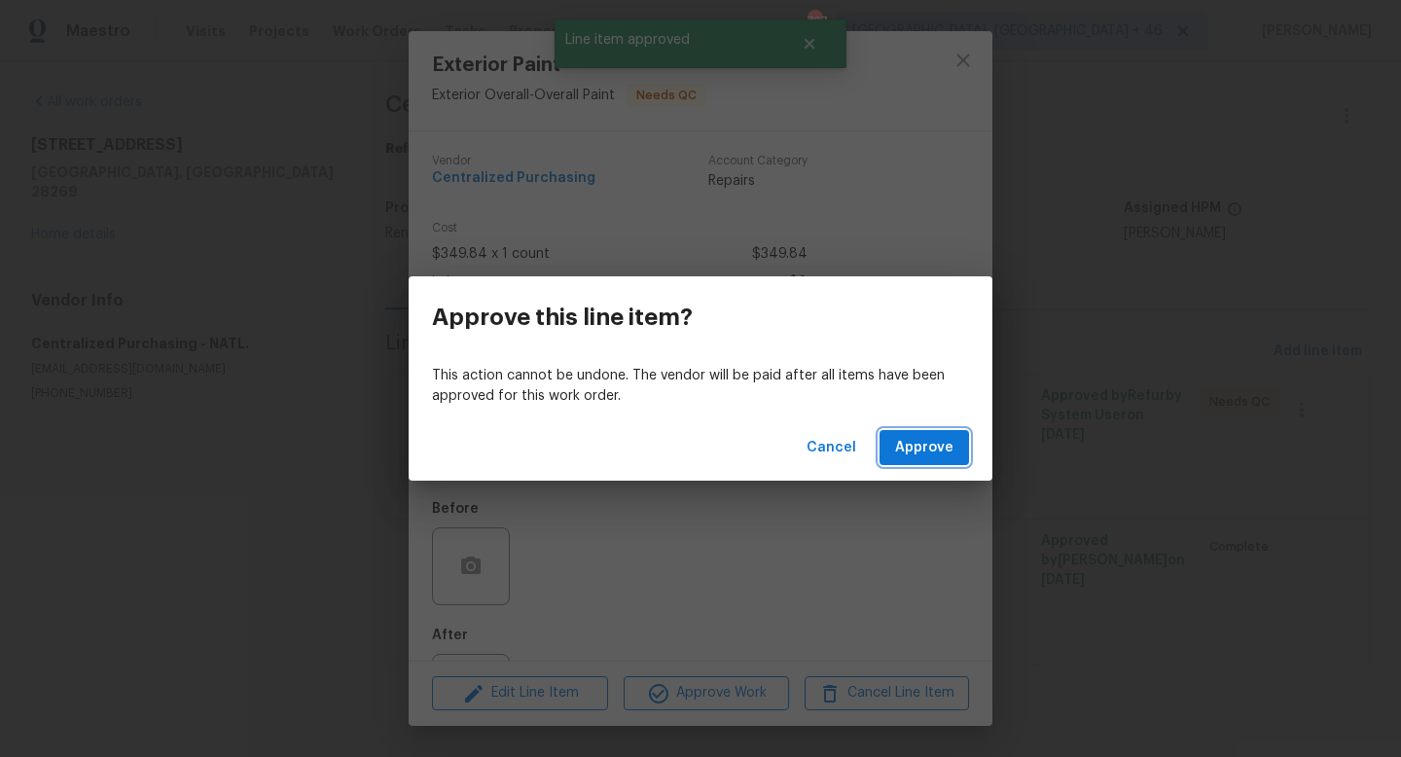
click at [917, 455] on span "Approve" at bounding box center [924, 448] width 58 height 24
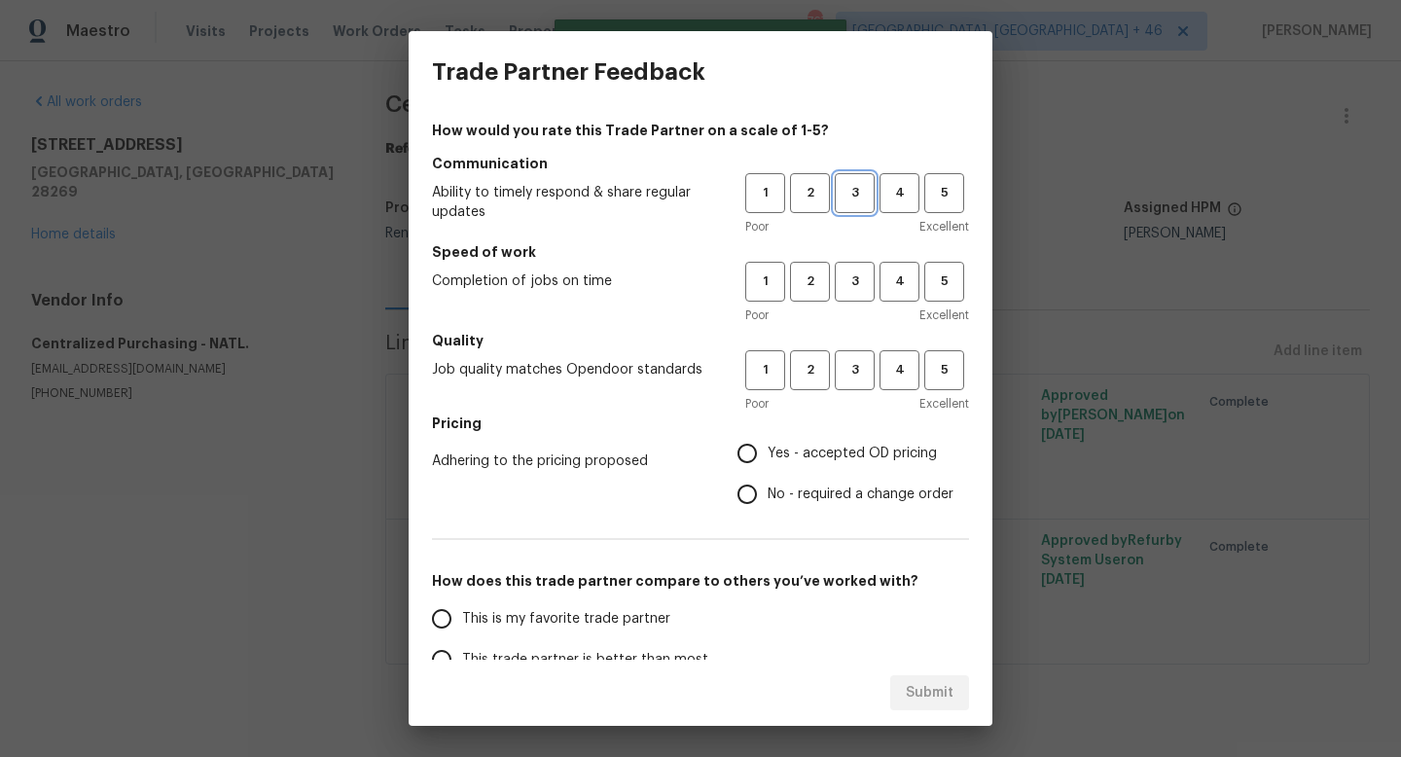
drag, startPoint x: 864, startPoint y: 184, endPoint x: 862, endPoint y: 208, distance: 24.4
click at [864, 184] on span "3" at bounding box center [855, 193] width 36 height 22
click at [862, 271] on span "3" at bounding box center [855, 281] width 36 height 22
drag, startPoint x: 862, startPoint y: 366, endPoint x: 834, endPoint y: 453, distance: 92.0
click at [862, 367] on span "3" at bounding box center [855, 370] width 36 height 22
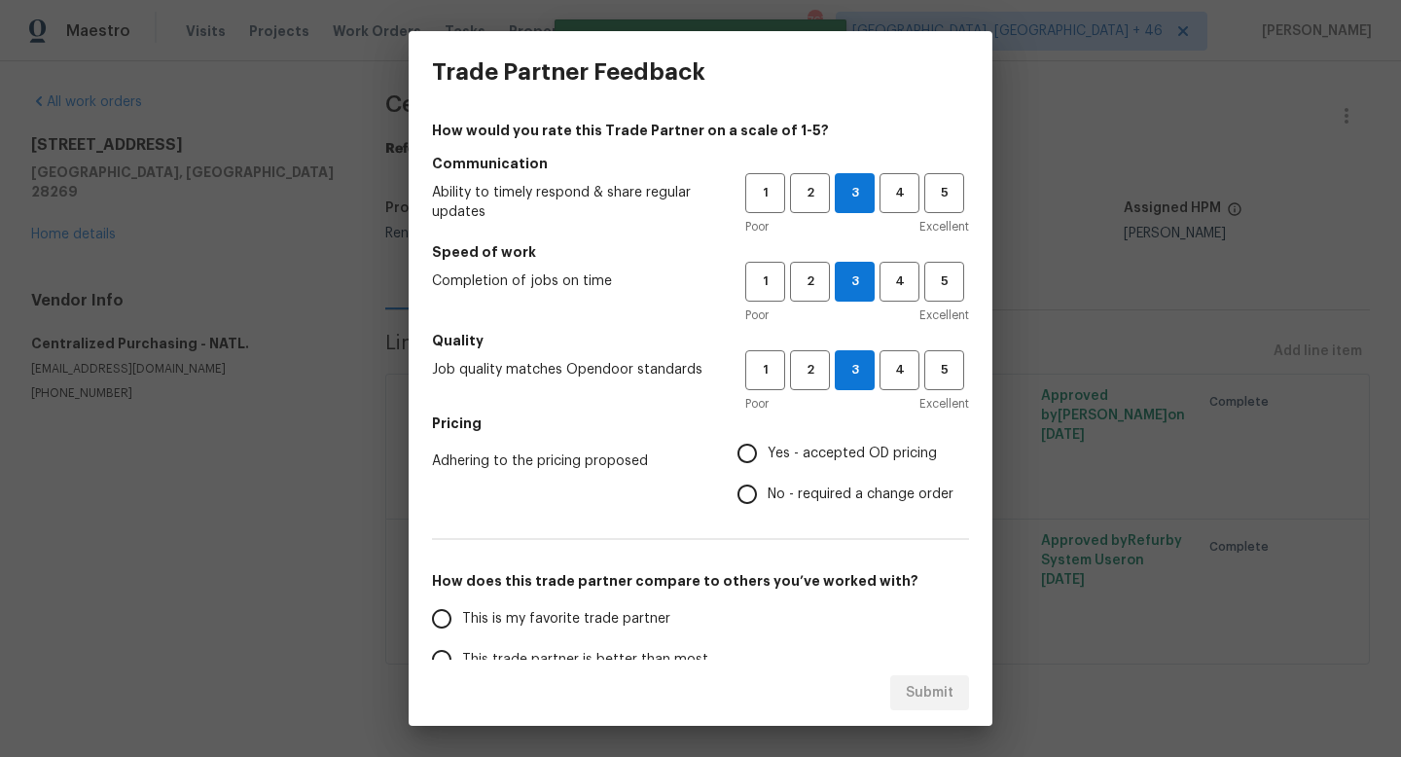
click at [834, 456] on span "Yes - accepted OD pricing" at bounding box center [852, 454] width 169 height 20
click at [768, 456] on input "Yes - accepted OD pricing" at bounding box center [747, 453] width 41 height 41
radio input "true"
click at [609, 618] on span "This is my favorite trade partner" at bounding box center [566, 619] width 208 height 20
click at [462, 618] on input "This is my favorite trade partner" at bounding box center [441, 618] width 41 height 41
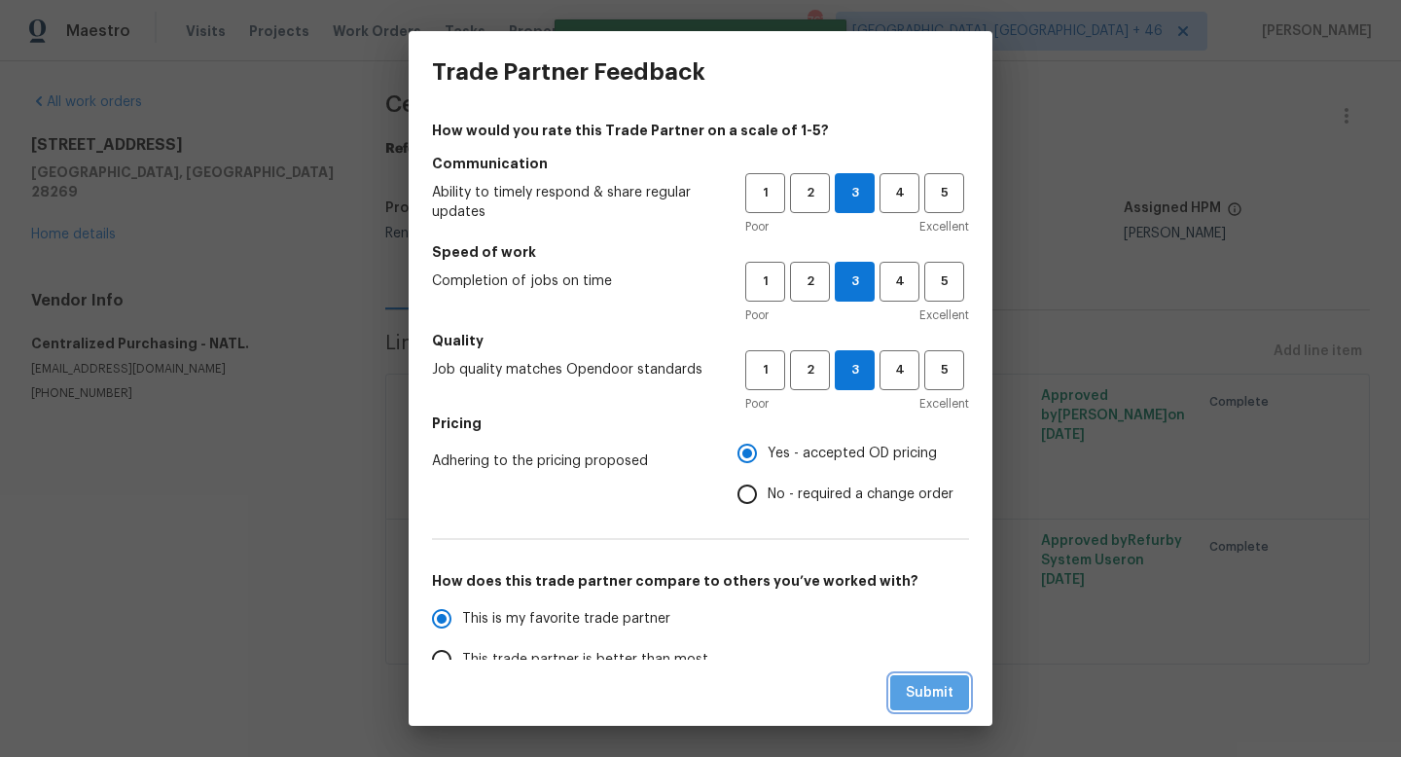
click at [932, 691] on span "Submit" at bounding box center [930, 693] width 48 height 24
radio input "true"
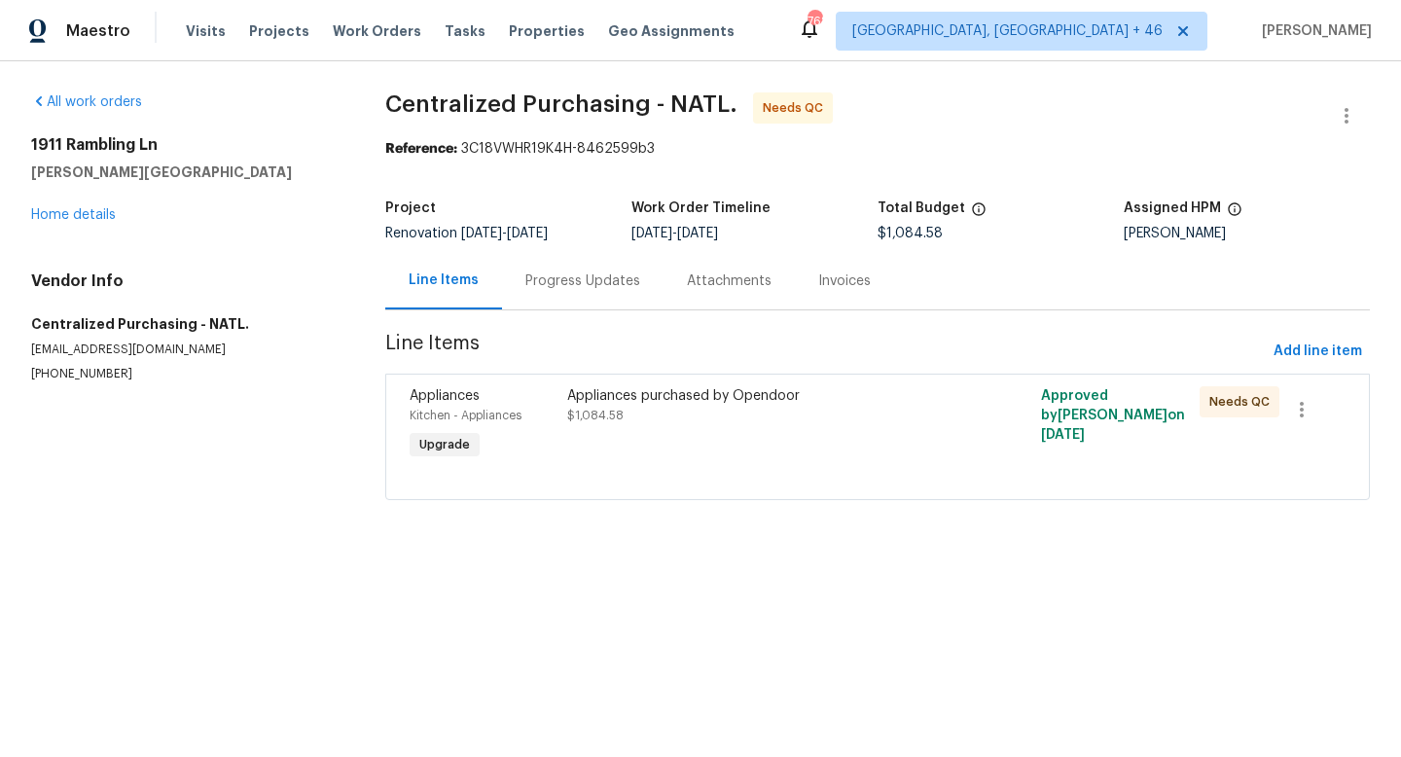
click at [830, 436] on div "Appliances purchased by Opendoor $1,084.58" at bounding box center [758, 424] width 395 height 89
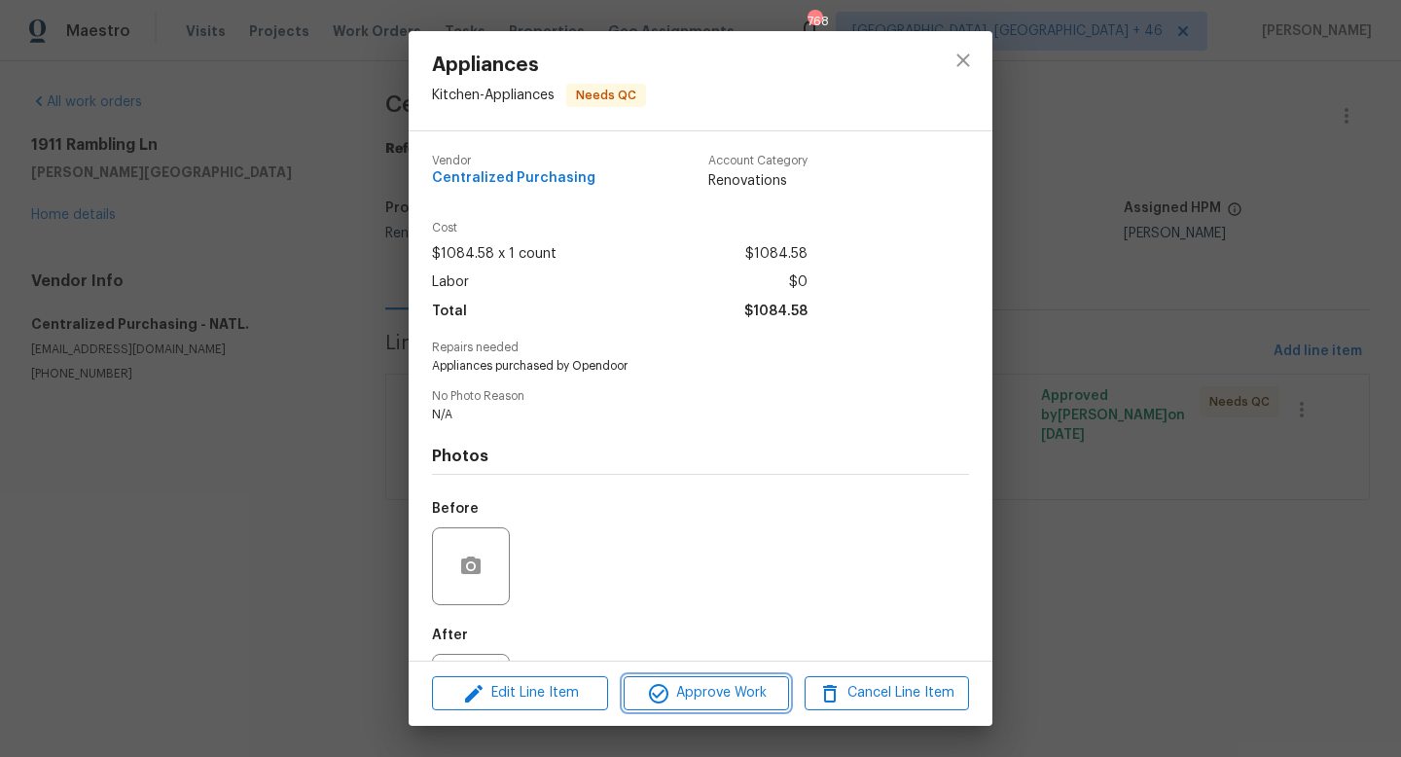
click at [713, 694] on span "Approve Work" at bounding box center [705, 693] width 153 height 24
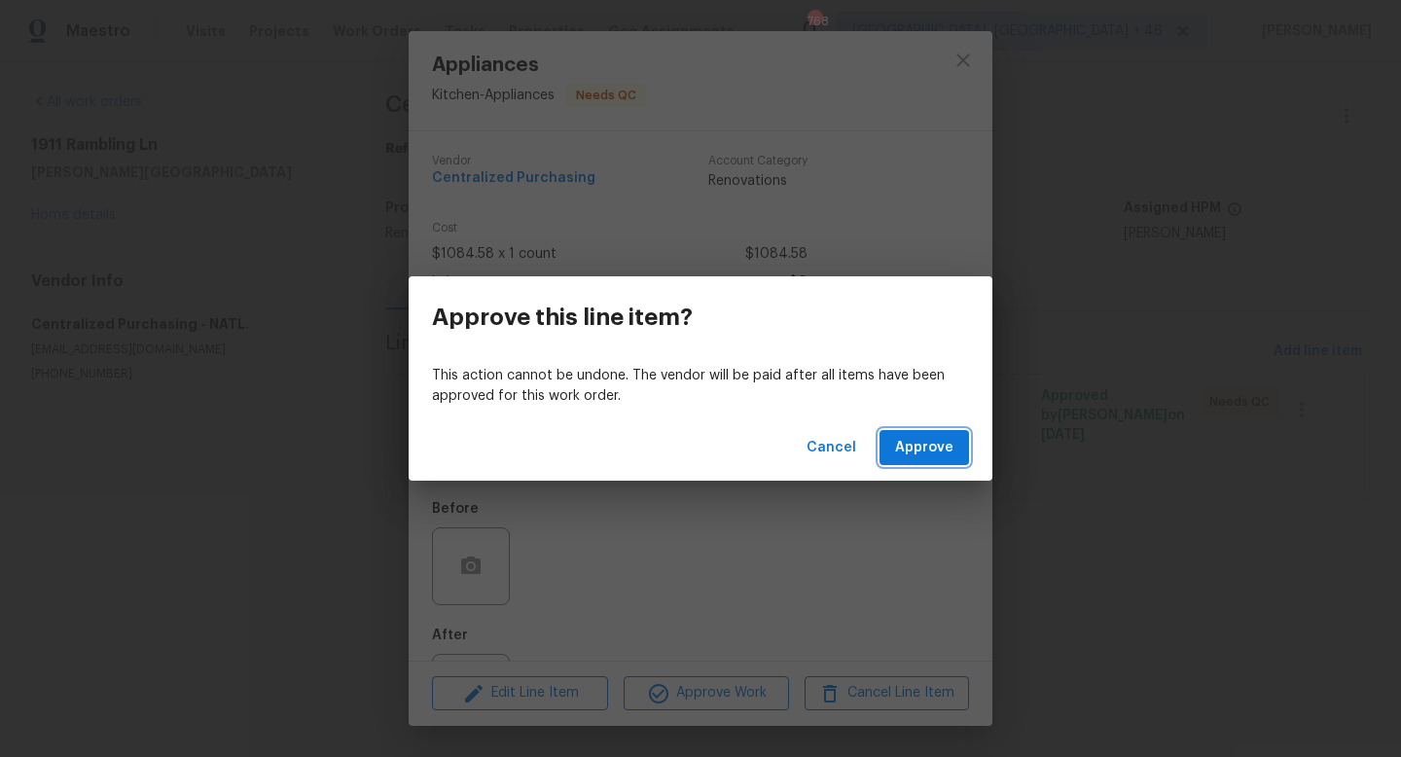
click at [914, 438] on span "Approve" at bounding box center [924, 448] width 58 height 24
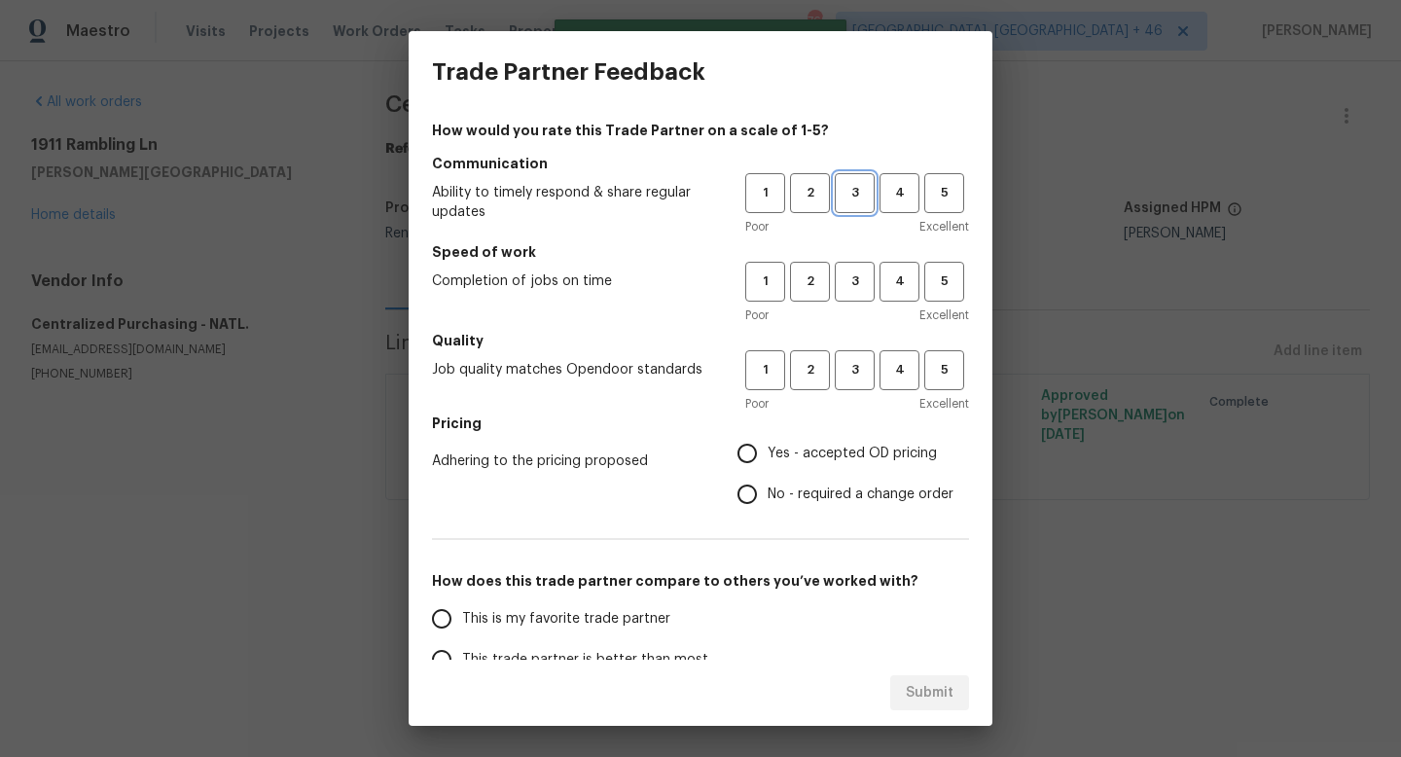
click at [865, 194] on span "3" at bounding box center [855, 193] width 36 height 22
click at [863, 275] on span "3" at bounding box center [855, 281] width 36 height 22
click at [851, 385] on button "3" at bounding box center [855, 370] width 40 height 40
click at [804, 456] on span "Yes - accepted OD pricing" at bounding box center [852, 454] width 169 height 20
click at [768, 456] on input "Yes - accepted OD pricing" at bounding box center [747, 453] width 41 height 41
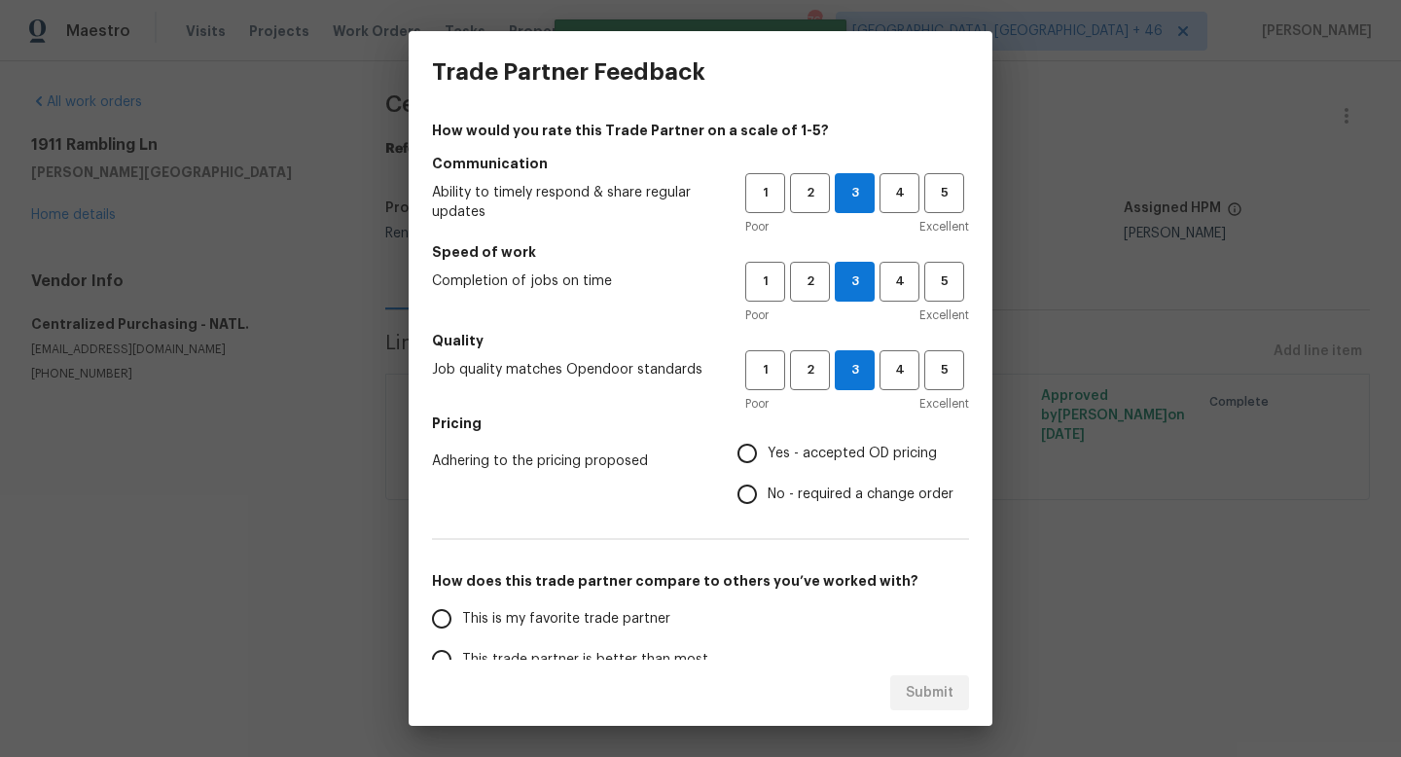
radio input "true"
click at [664, 616] on label "This is my favorite trade partner" at bounding box center [574, 618] width 307 height 41
click at [462, 616] on input "This is my favorite trade partner" at bounding box center [441, 618] width 41 height 41
click at [932, 701] on span "Submit" at bounding box center [930, 693] width 48 height 24
radio input "true"
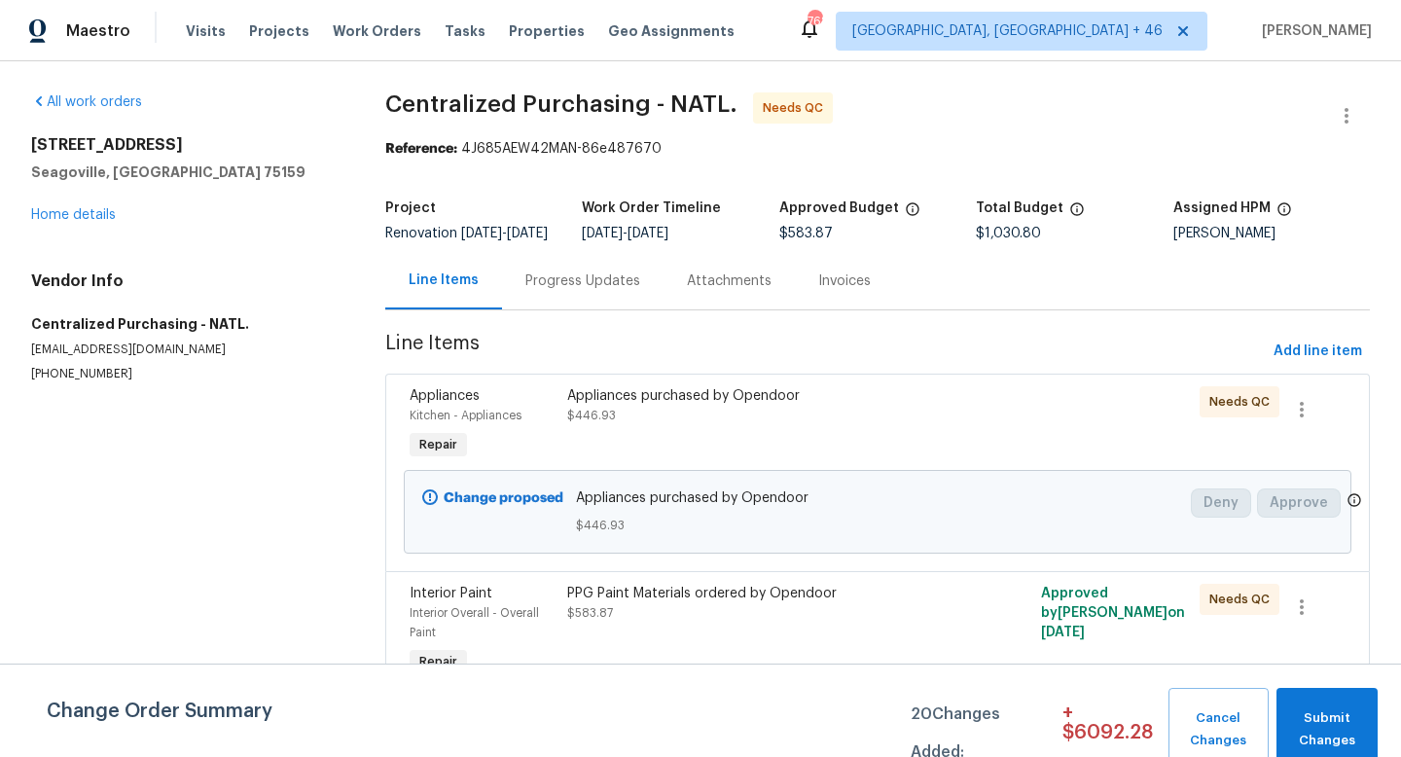
click at [910, 425] on div "Appliances purchased by Opendoor $446.93" at bounding box center [758, 405] width 383 height 39
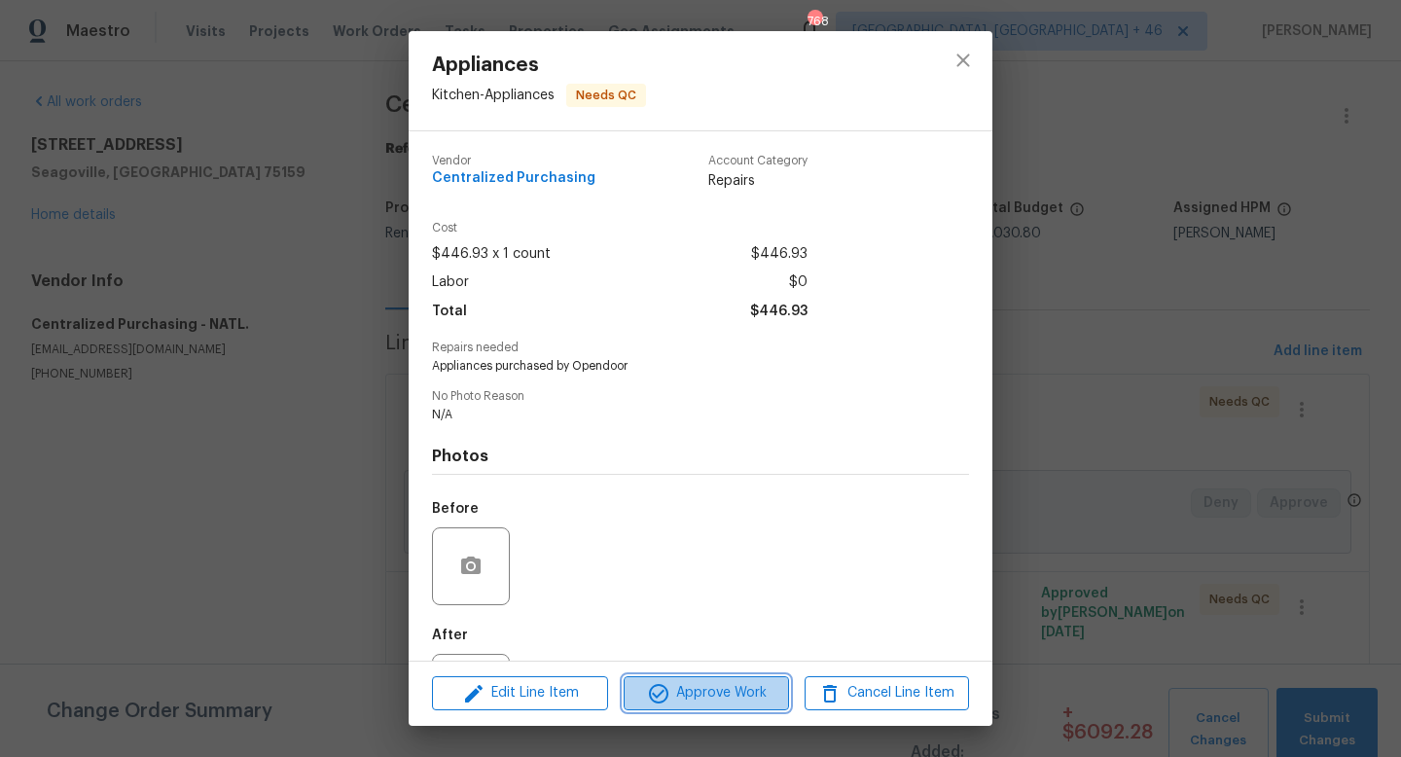
click at [744, 706] on button "Approve Work" at bounding box center [706, 693] width 164 height 34
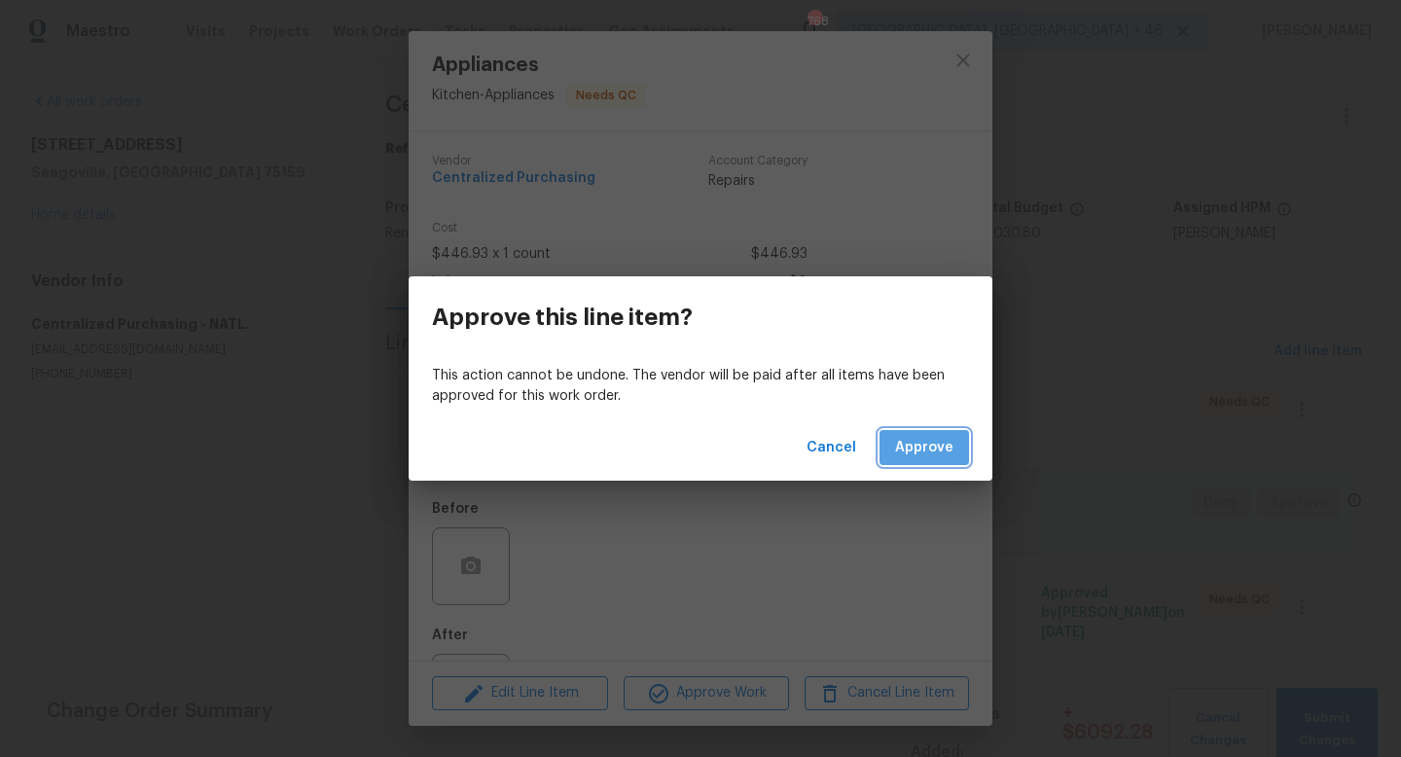
click at [932, 449] on span "Approve" at bounding box center [924, 448] width 58 height 24
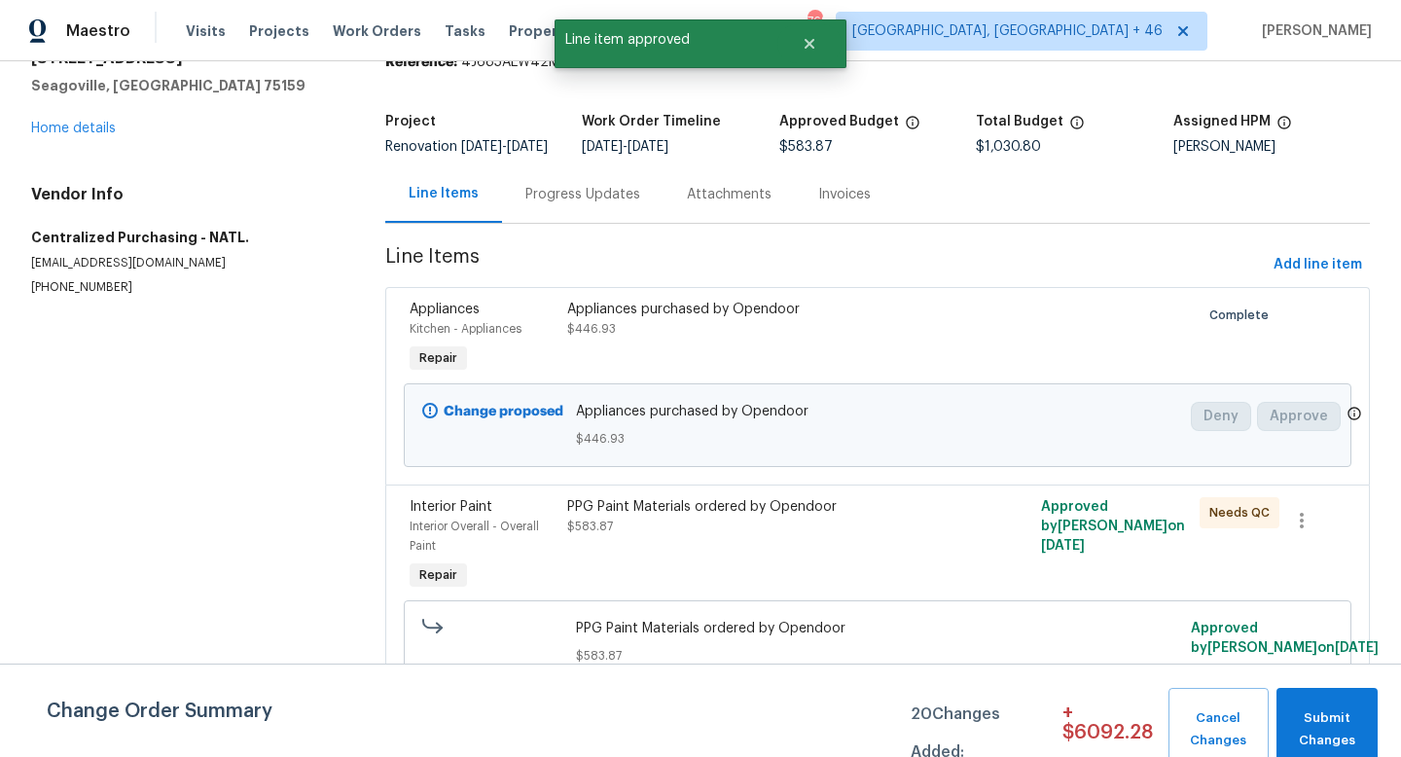
scroll to position [113, 0]
click at [749, 497] on div "PPG Paint Materials ordered by Opendoor" at bounding box center [758, 506] width 383 height 19
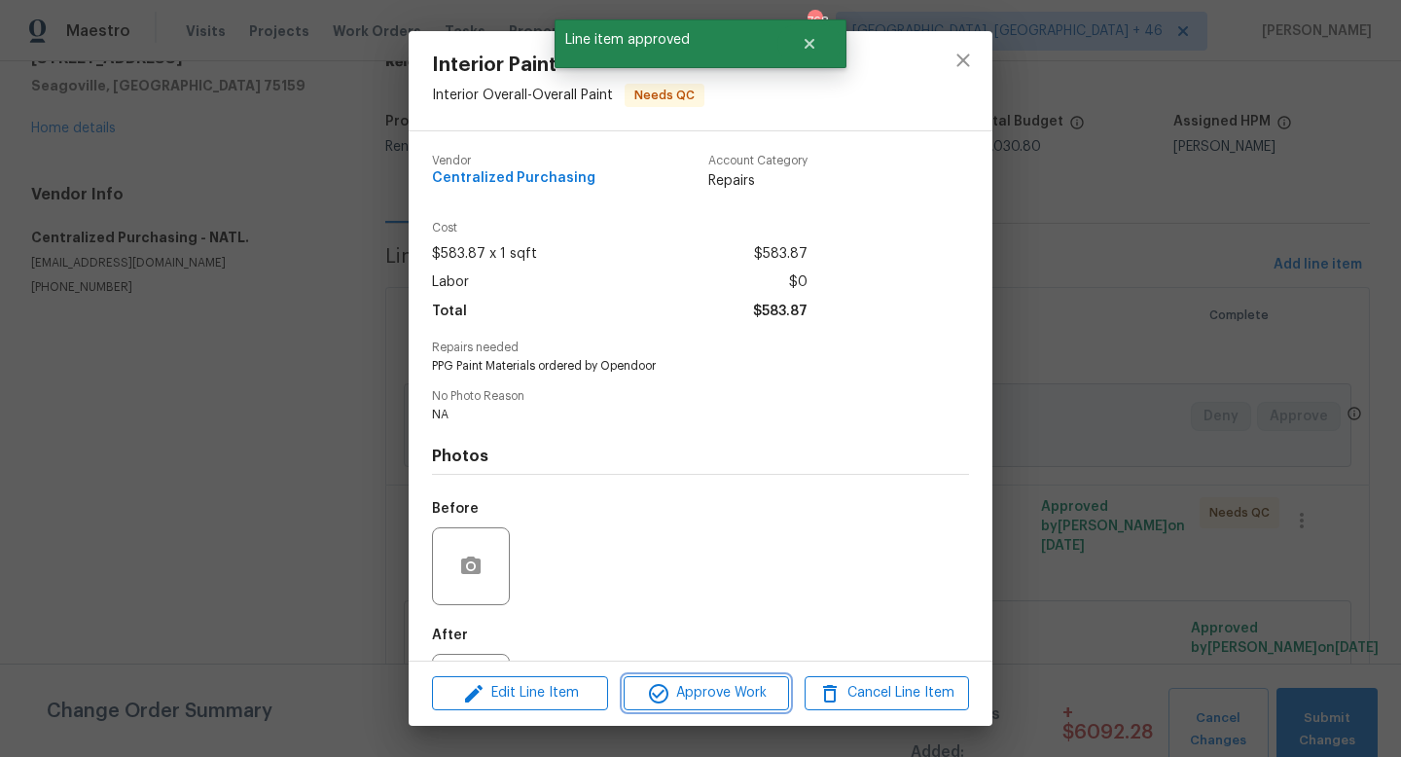
click at [738, 678] on button "Approve Work" at bounding box center [706, 693] width 164 height 34
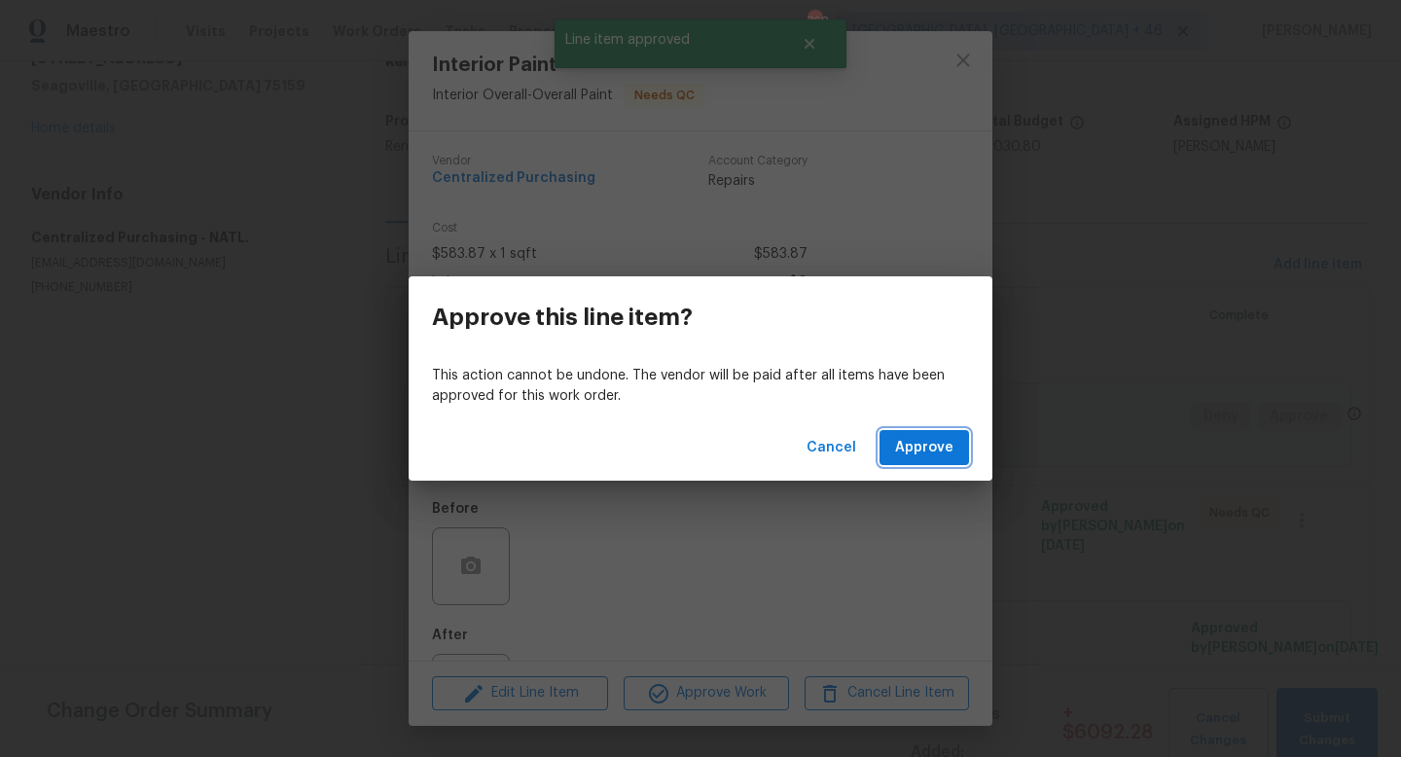
click at [915, 459] on button "Approve" at bounding box center [923, 448] width 89 height 36
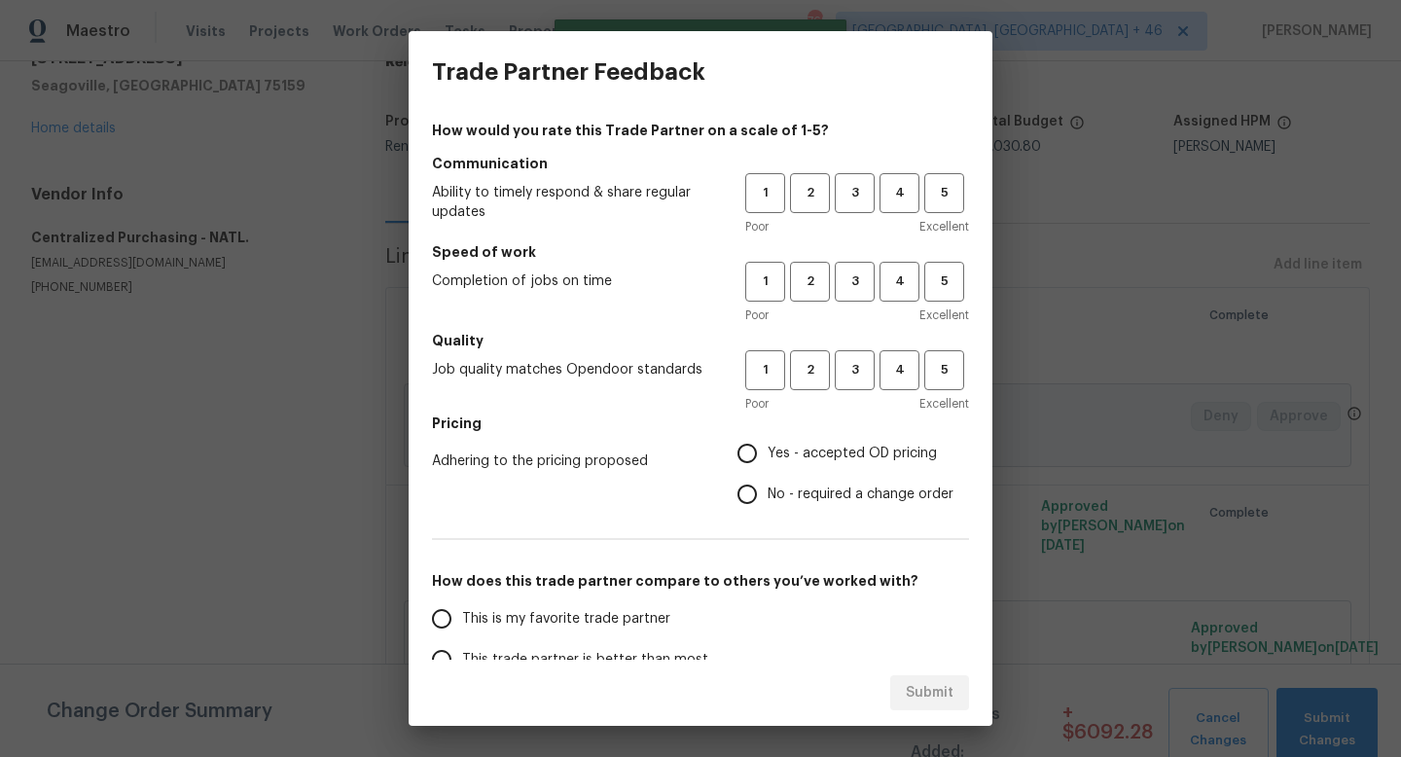
scroll to position [0, 0]
click at [846, 185] on span "3" at bounding box center [855, 193] width 36 height 22
click at [846, 268] on button "3" at bounding box center [855, 282] width 40 height 40
click at [846, 368] on span "3" at bounding box center [855, 370] width 36 height 22
click at [789, 456] on span "Yes - accepted OD pricing" at bounding box center [852, 454] width 169 height 20
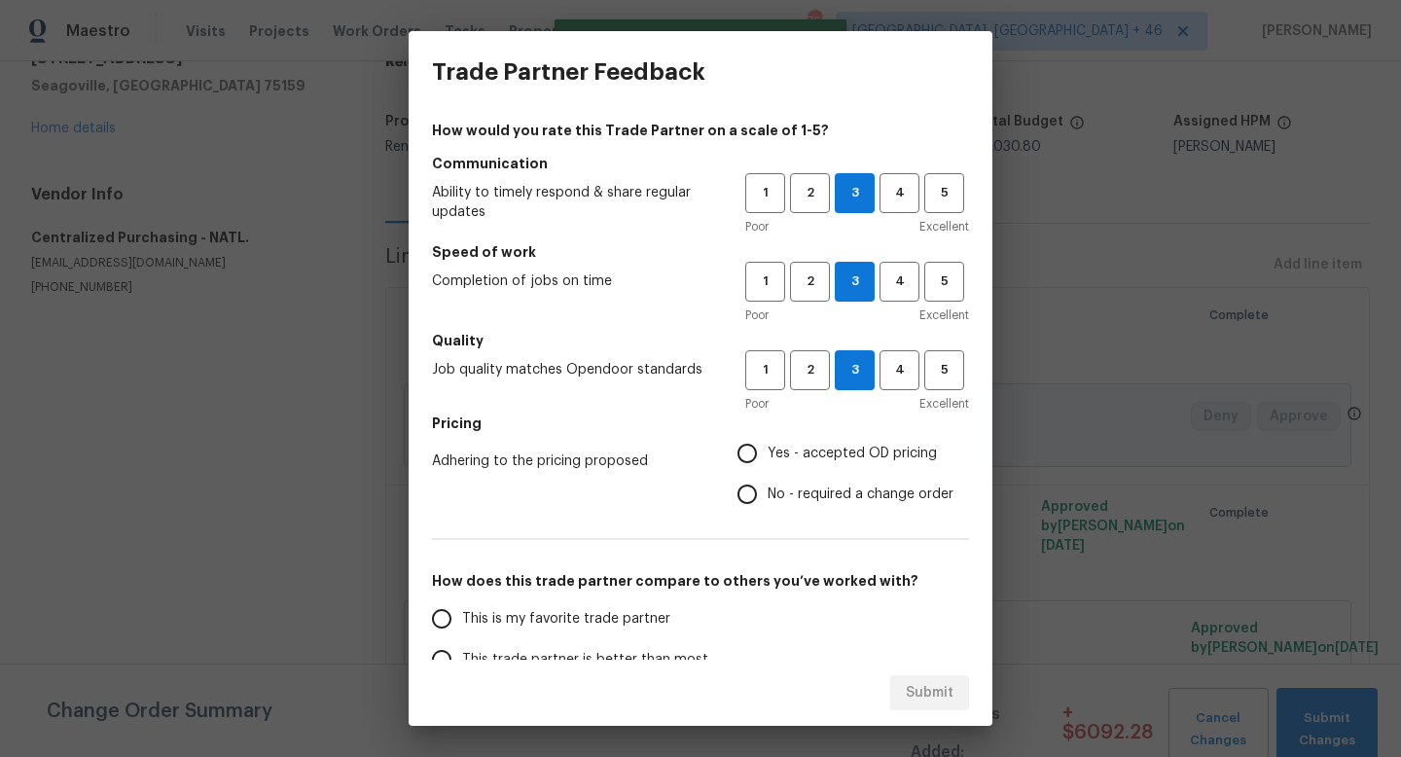
click at [768, 456] on input "Yes - accepted OD pricing" at bounding box center [747, 453] width 41 height 41
radio input "true"
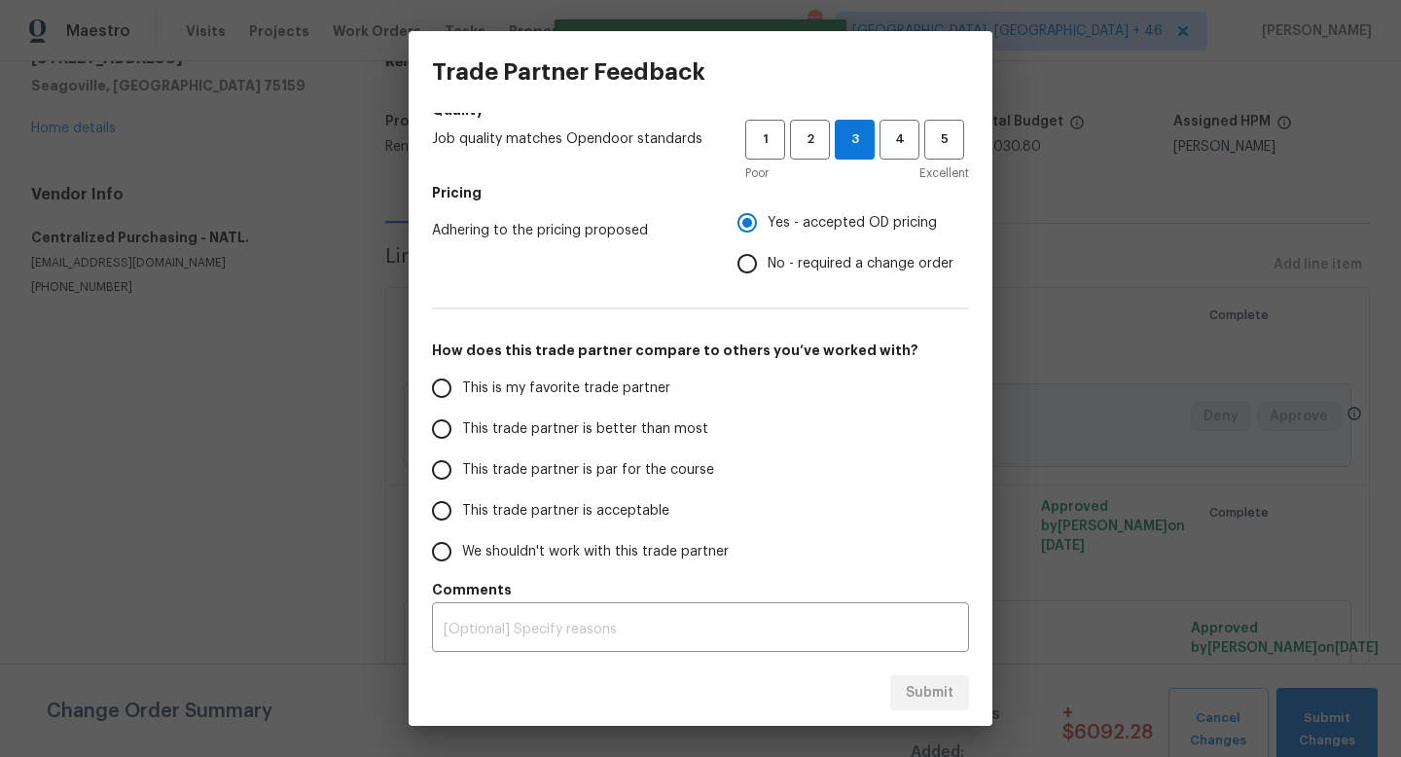
click at [623, 388] on span "This is my favorite trade partner" at bounding box center [566, 388] width 208 height 20
click at [462, 388] on input "This is my favorite trade partner" at bounding box center [441, 388] width 41 height 41
click at [943, 678] on button "Submit" at bounding box center [929, 693] width 79 height 36
radio input "true"
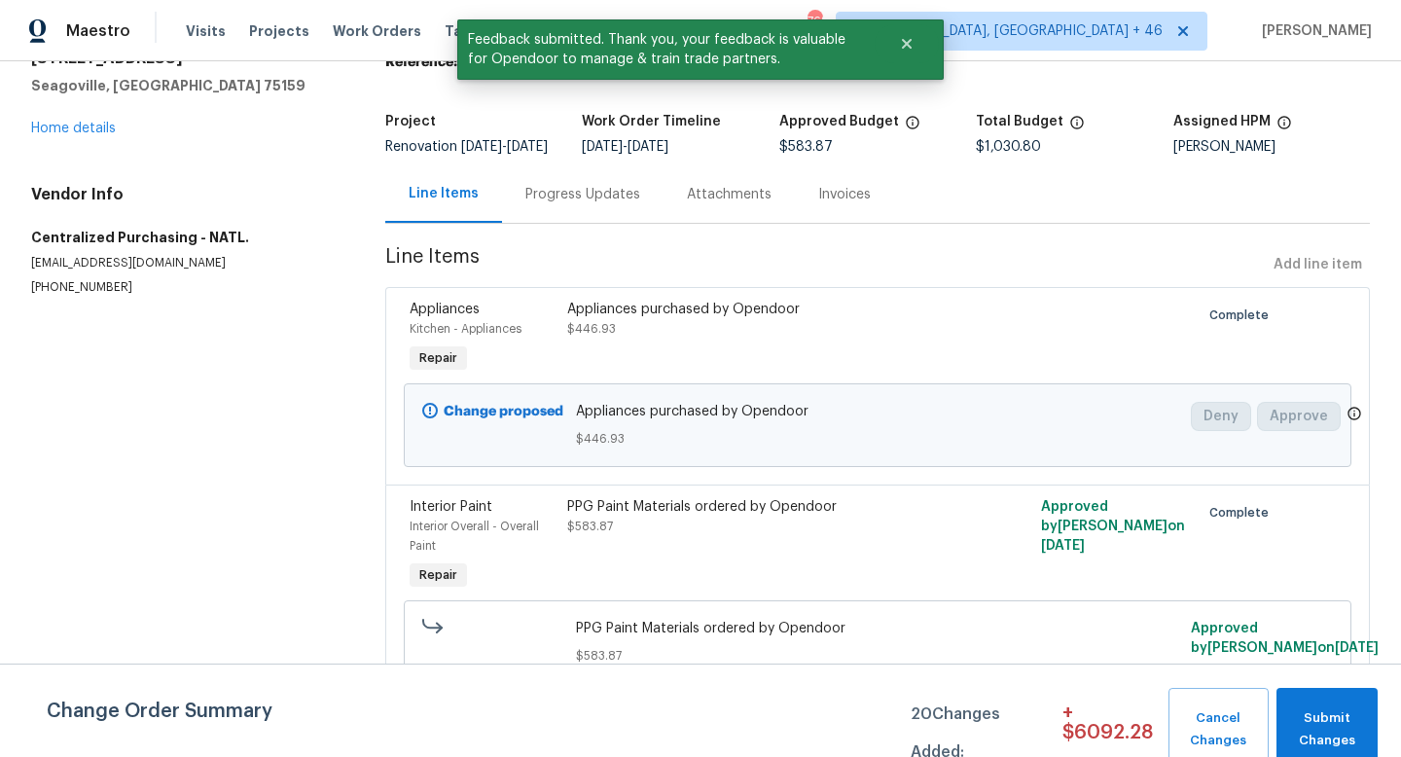
scroll to position [0, 0]
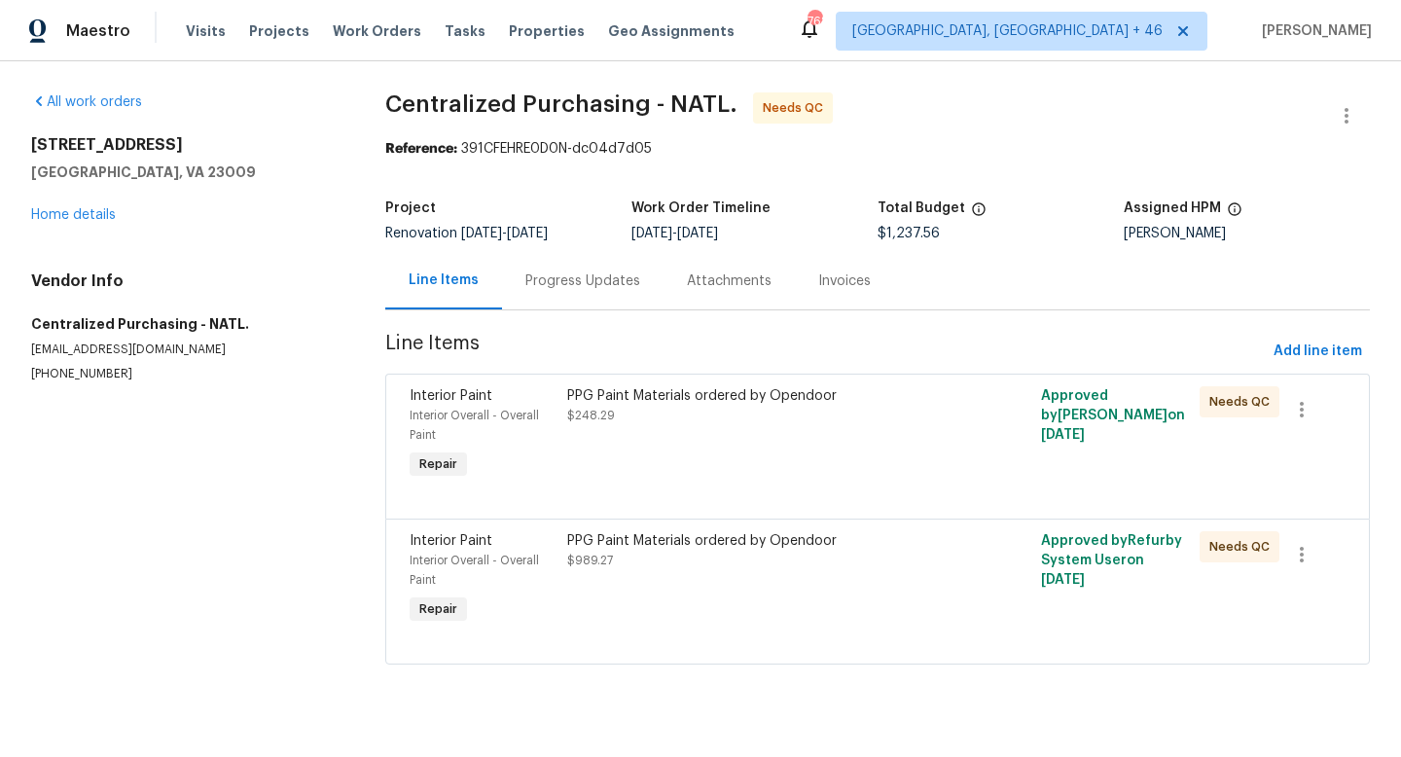
click at [715, 482] on div "PPG Paint Materials ordered by Opendoor $248.29" at bounding box center [758, 434] width 395 height 109
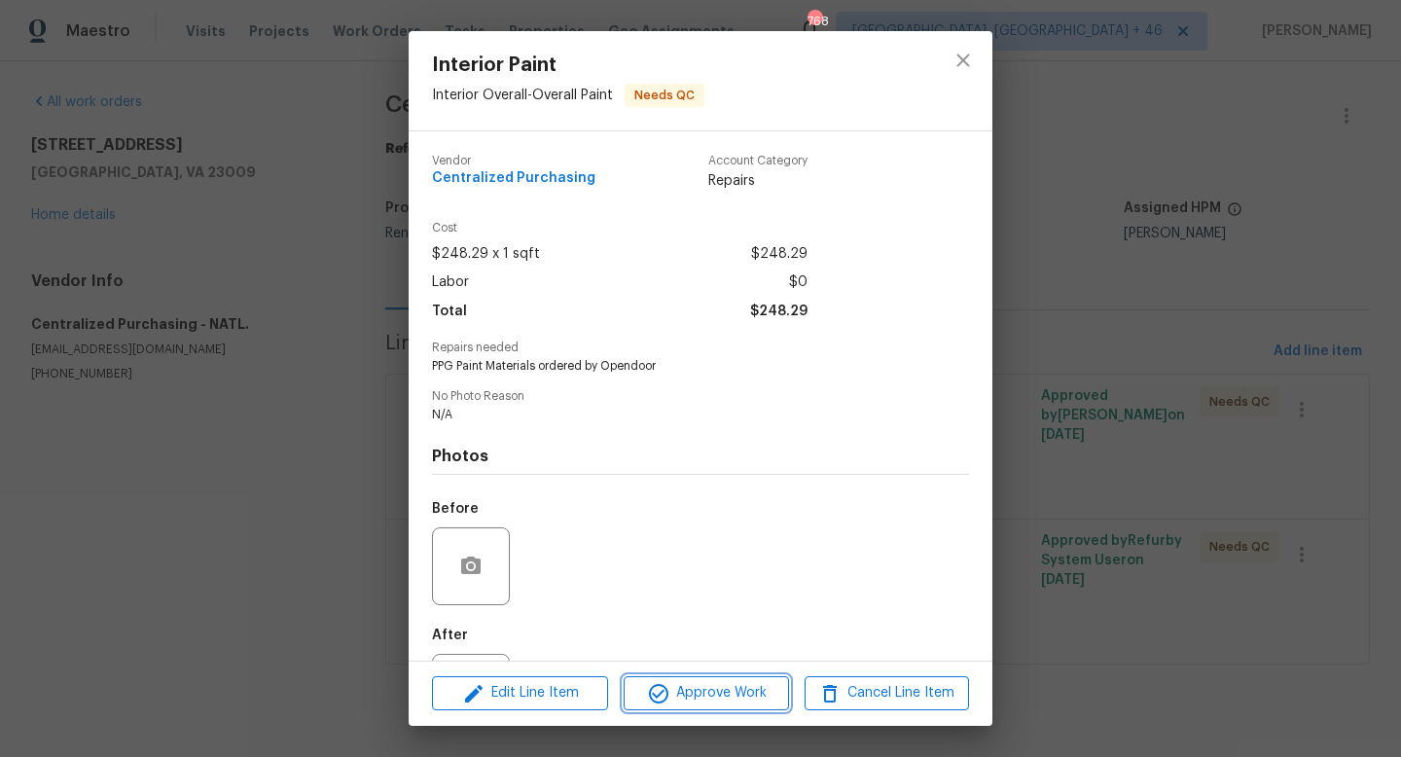
click at [712, 697] on span "Approve Work" at bounding box center [705, 693] width 153 height 24
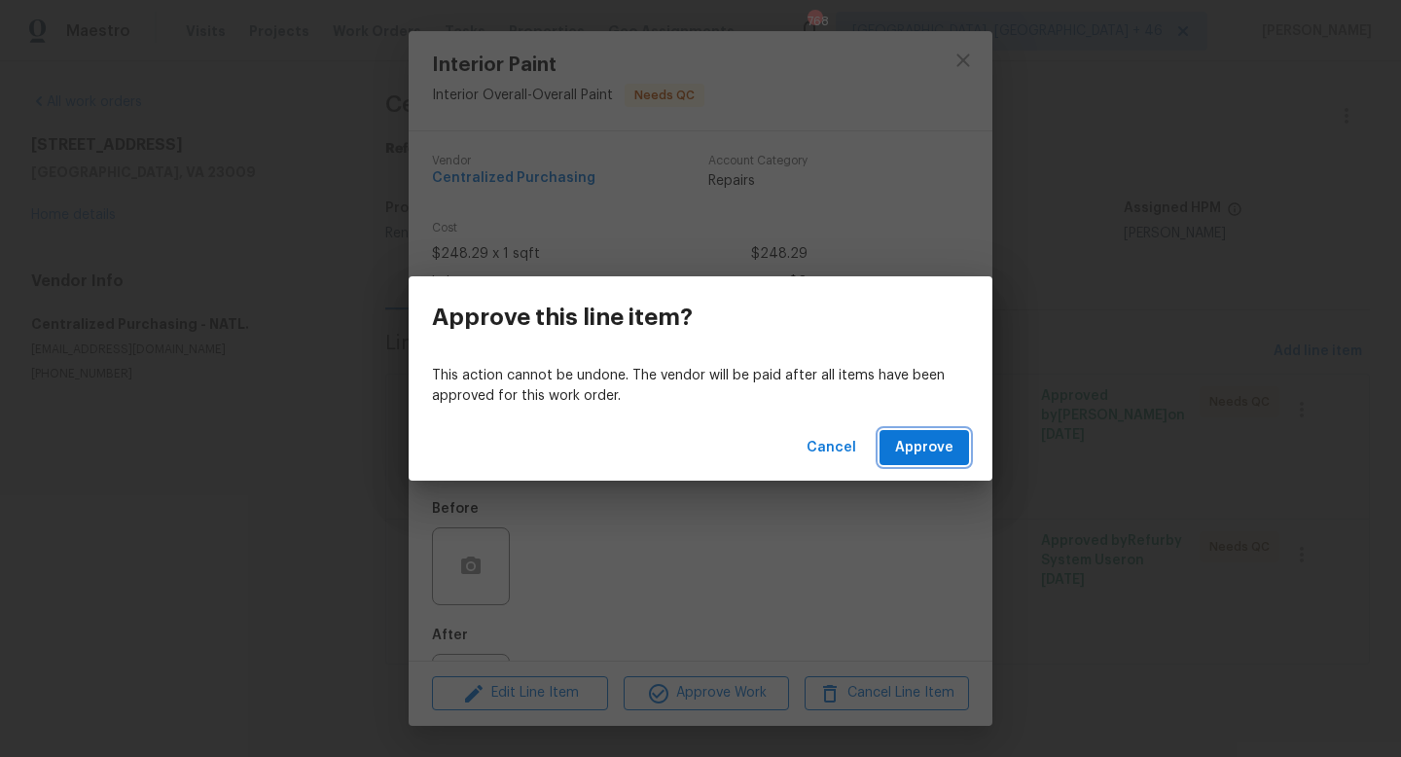
click at [911, 442] on span "Approve" at bounding box center [924, 448] width 58 height 24
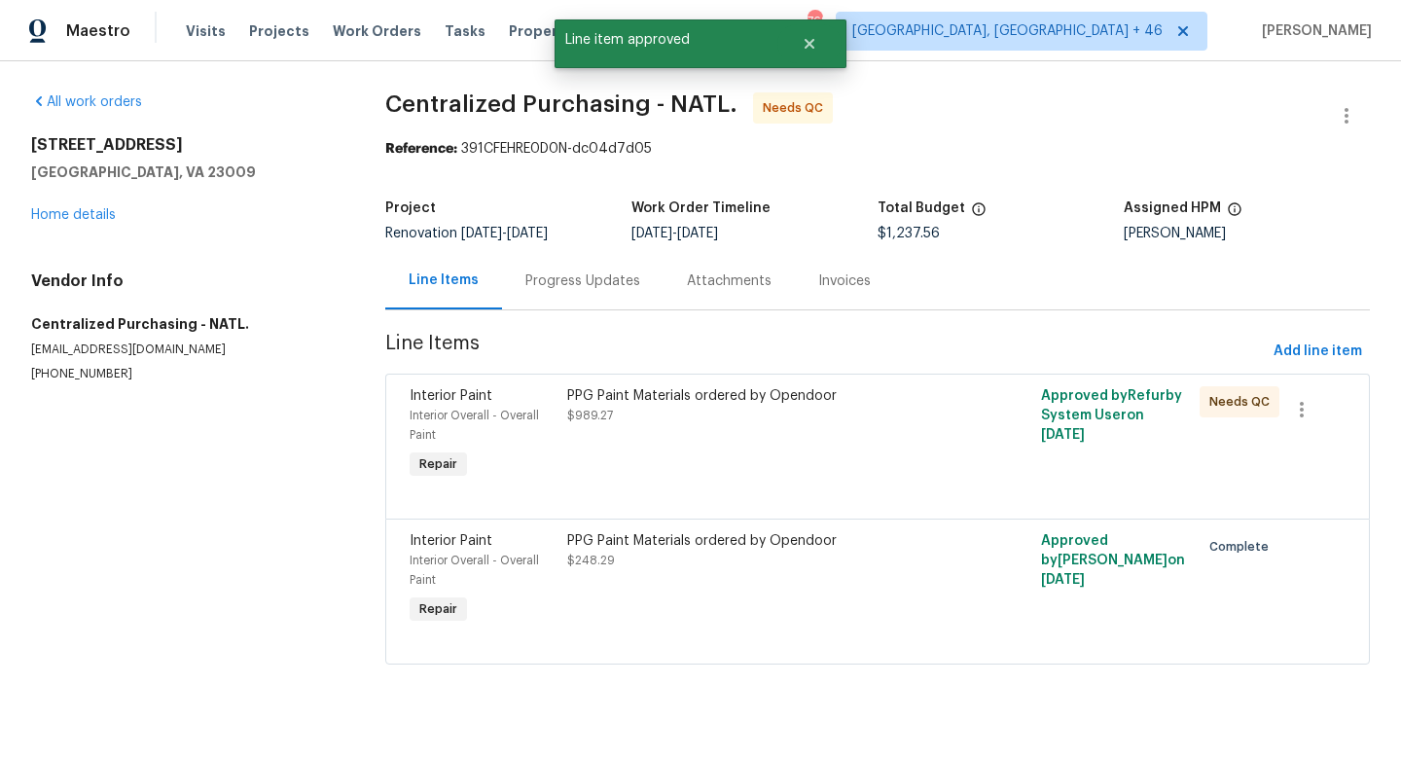
click at [792, 421] on div "PPG Paint Materials ordered by Opendoor $989.27" at bounding box center [758, 405] width 383 height 39
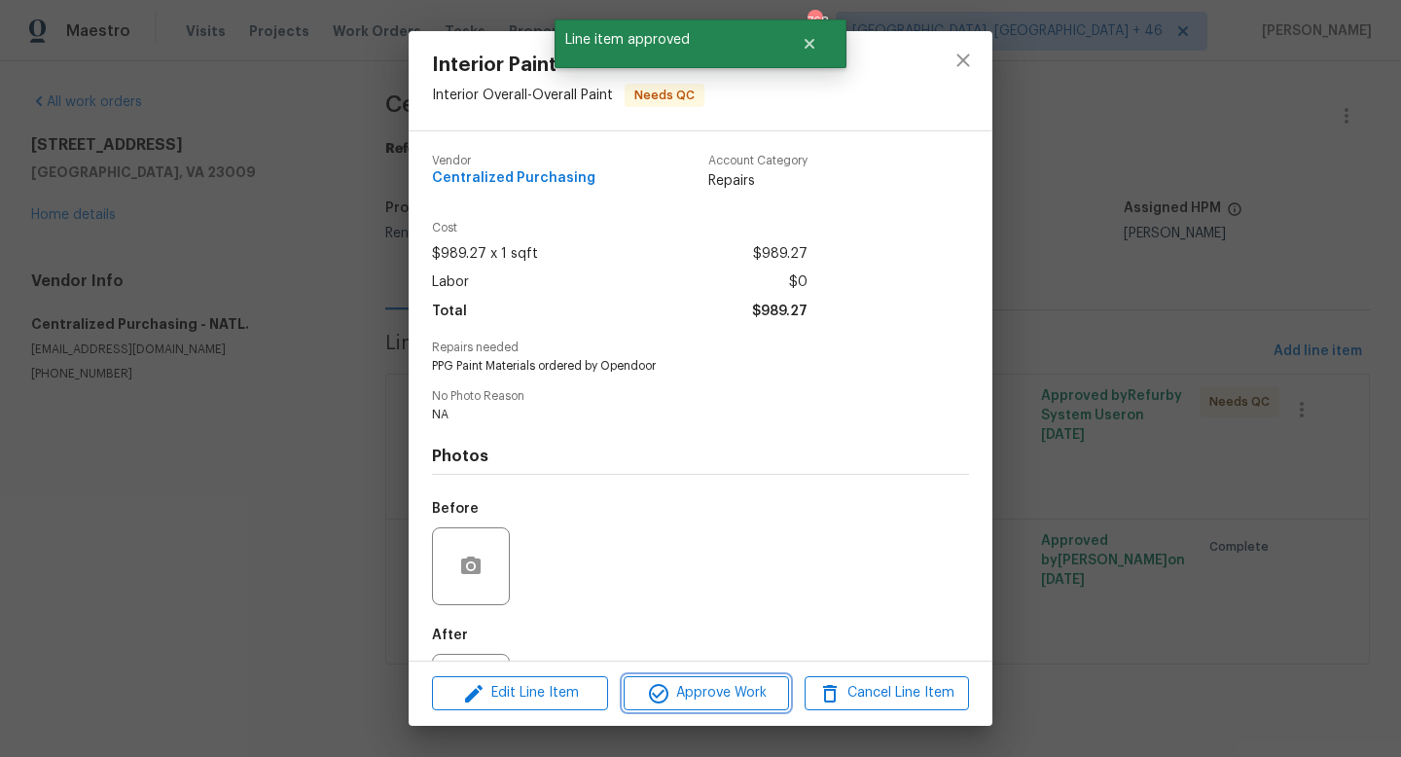
click at [743, 688] on span "Approve Work" at bounding box center [705, 693] width 153 height 24
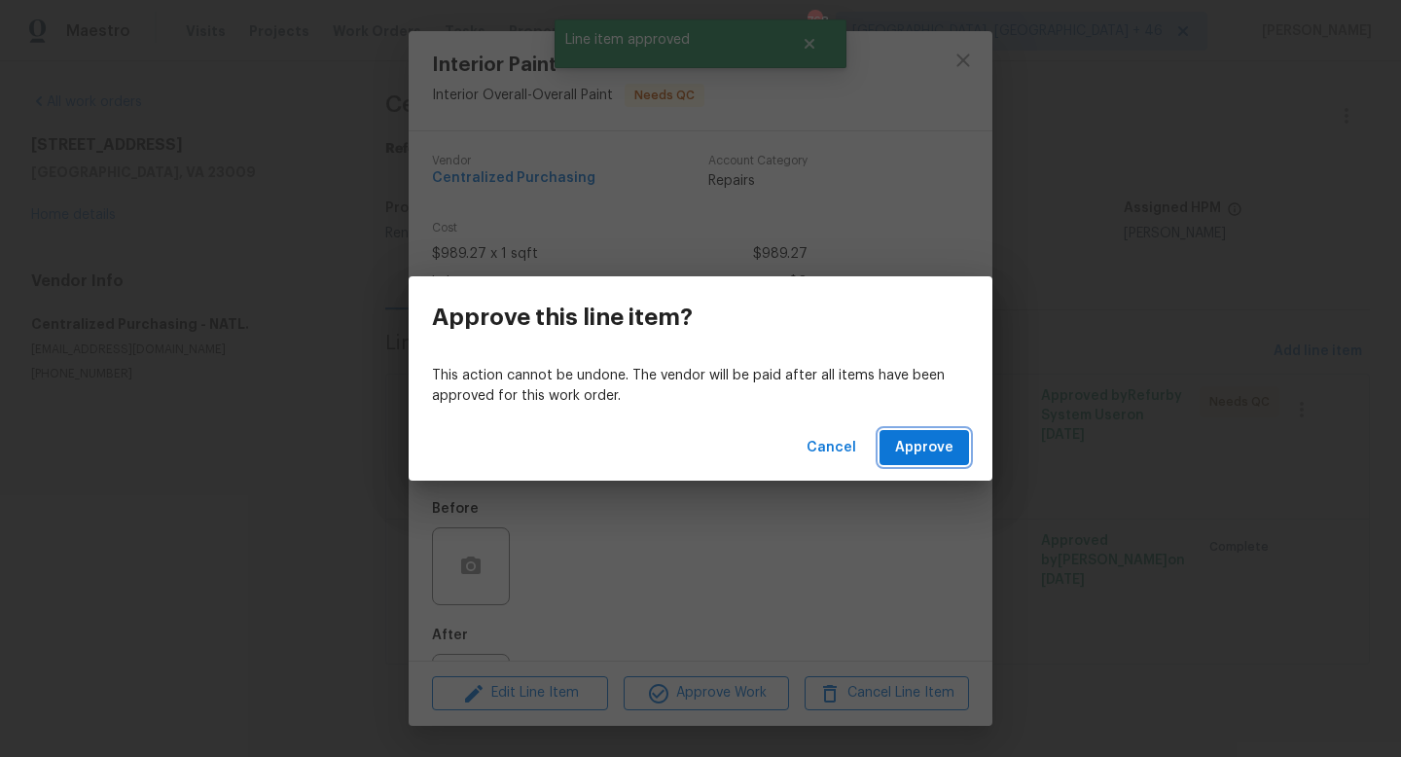
click at [911, 437] on span "Approve" at bounding box center [924, 448] width 58 height 24
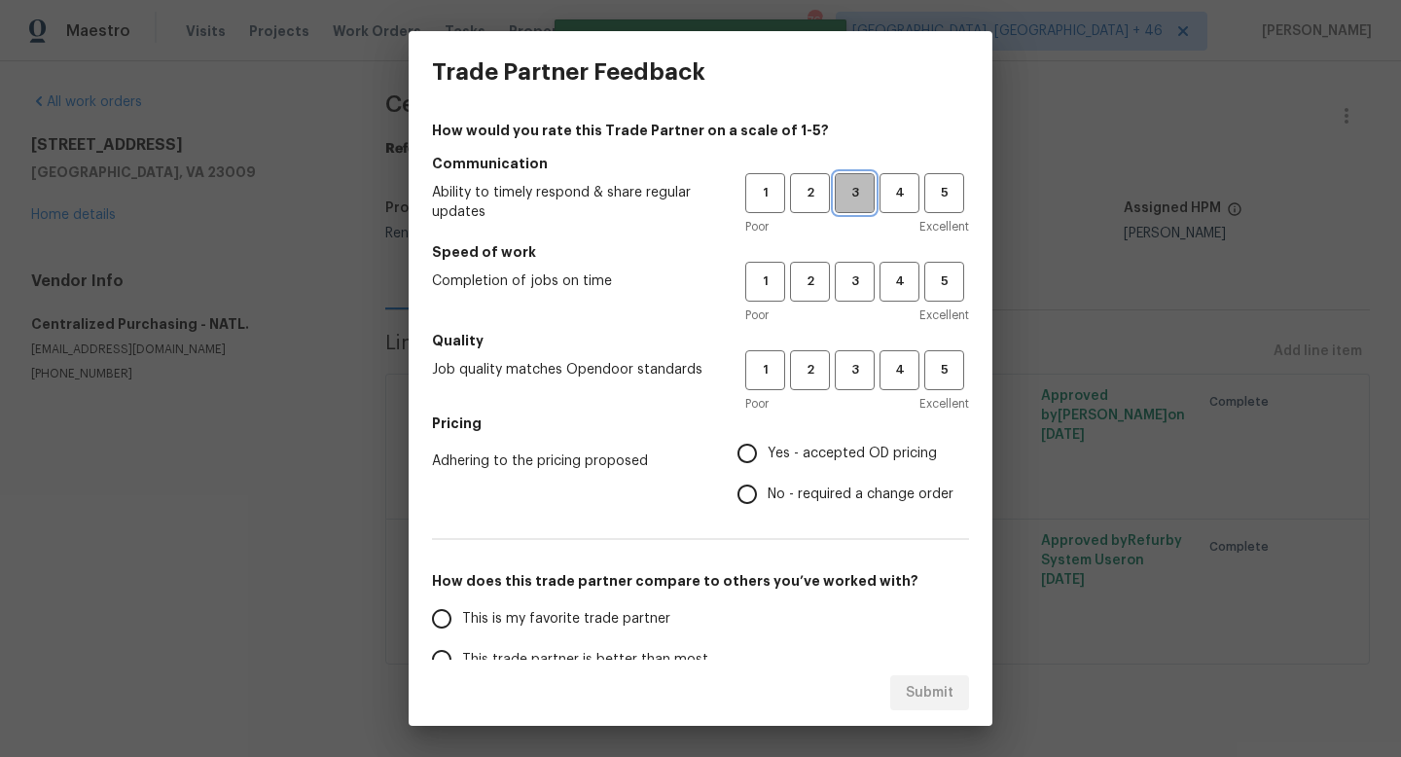
click at [854, 189] on span "3" at bounding box center [855, 193] width 36 height 22
click at [855, 280] on span "3" at bounding box center [855, 281] width 36 height 22
click at [855, 338] on h5 "Quality" at bounding box center [700, 340] width 537 height 19
click at [855, 343] on h5 "Quality" at bounding box center [700, 340] width 537 height 19
click at [855, 354] on button "3" at bounding box center [855, 370] width 40 height 40
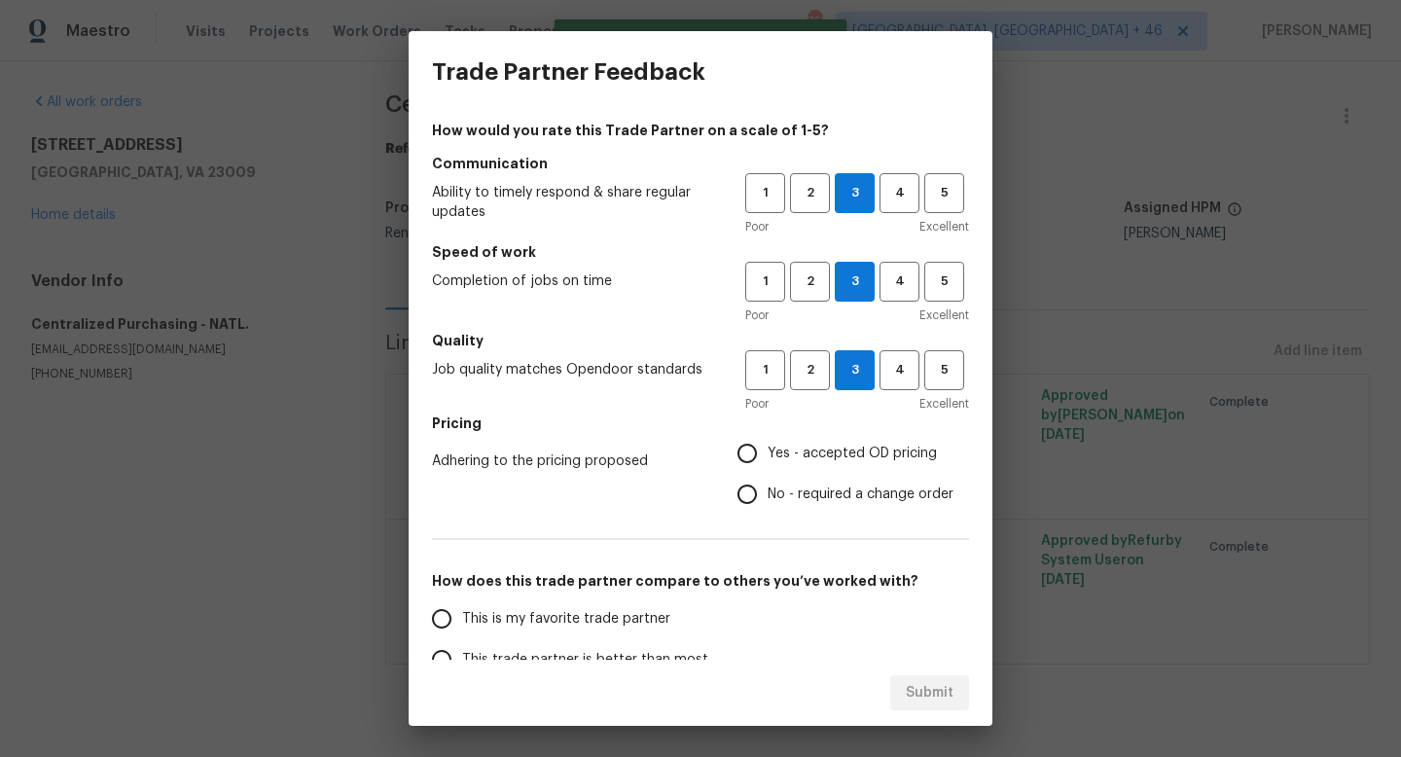
click at [829, 456] on span "Yes - accepted OD pricing" at bounding box center [852, 454] width 169 height 20
click at [768, 456] on input "Yes - accepted OD pricing" at bounding box center [747, 453] width 41 height 41
radio input "true"
click at [592, 619] on span "This is my favorite trade partner" at bounding box center [566, 619] width 208 height 20
click at [462, 619] on input "This is my favorite trade partner" at bounding box center [441, 618] width 41 height 41
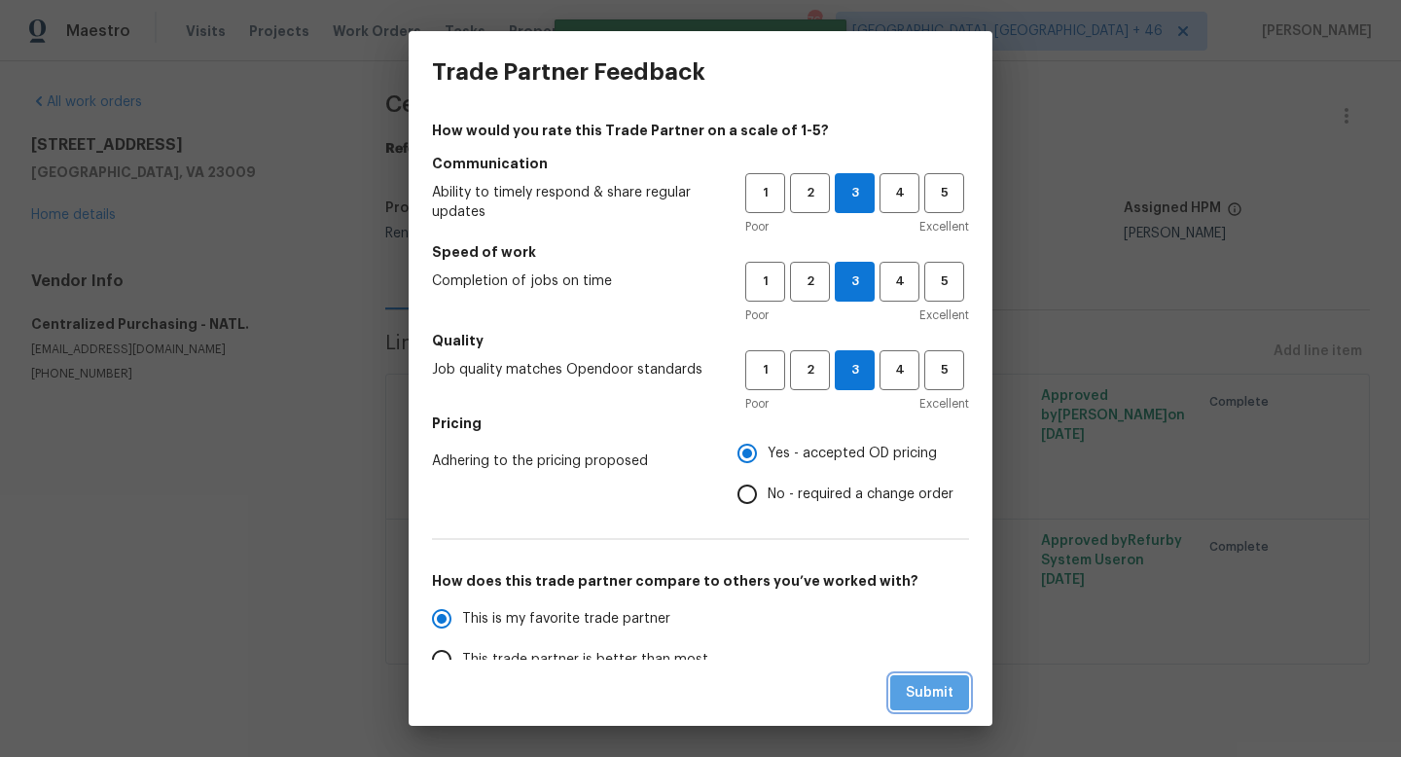
click at [927, 675] on button "Submit" at bounding box center [929, 693] width 79 height 36
radio input "true"
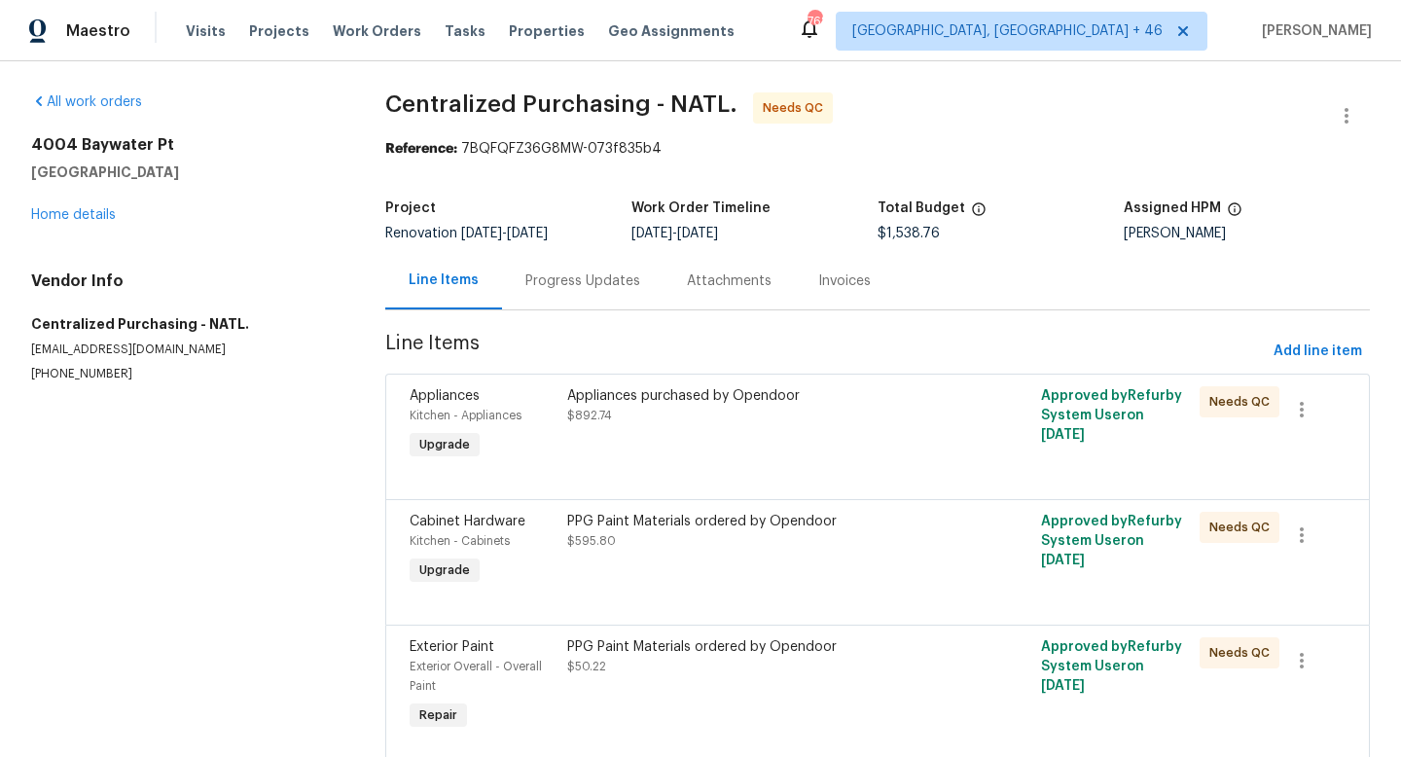
click at [729, 433] on div "Appliances purchased by Opendoor $892.74" at bounding box center [758, 424] width 395 height 89
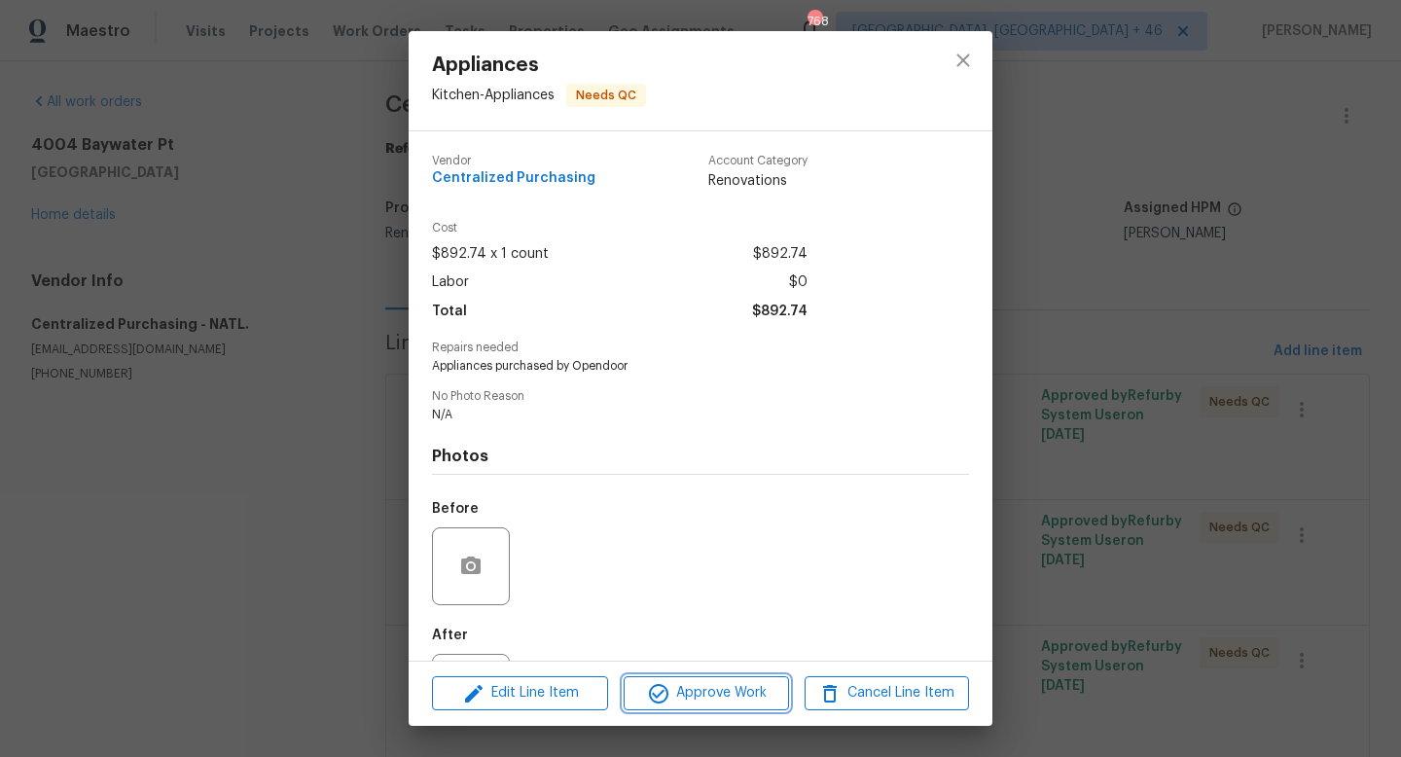
click at [689, 685] on span "Approve Work" at bounding box center [705, 693] width 153 height 24
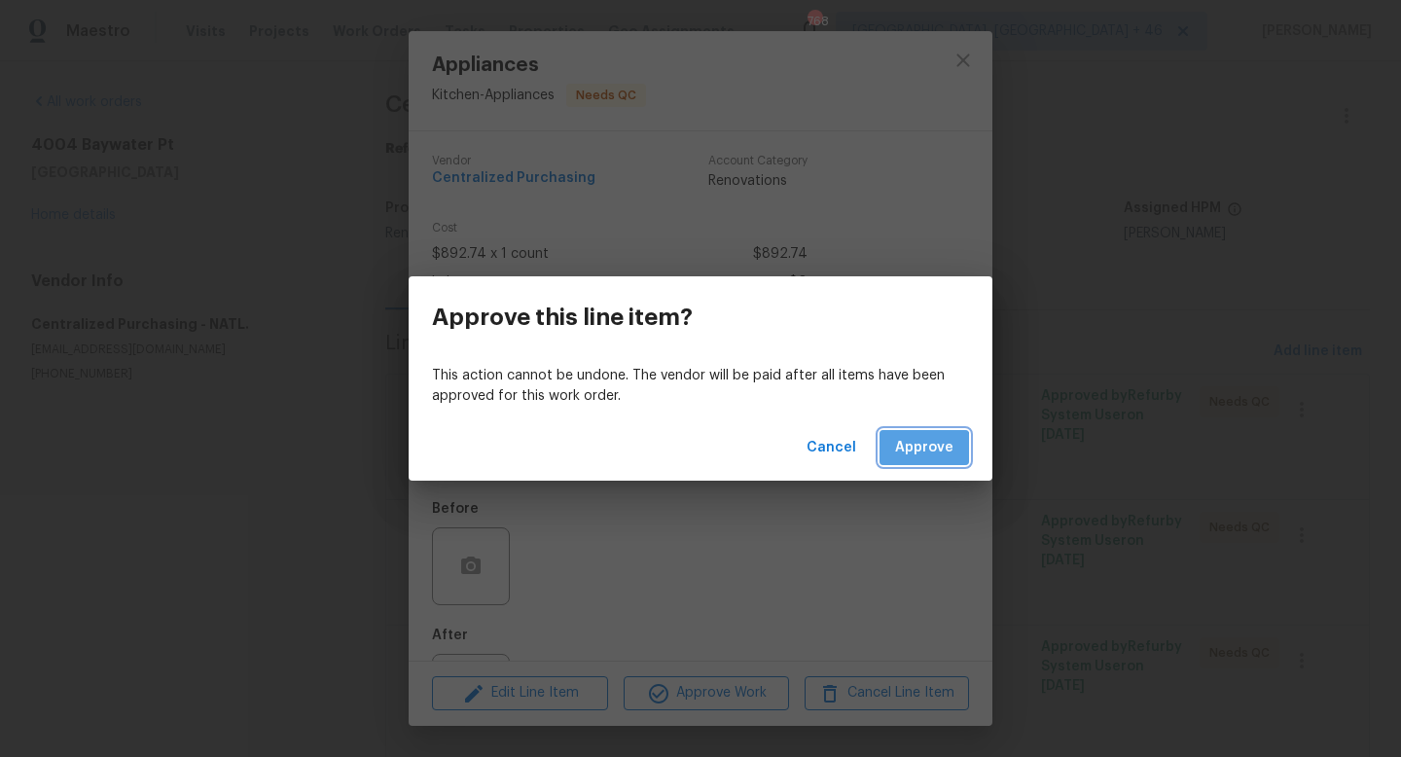
click at [904, 454] on span "Approve" at bounding box center [924, 448] width 58 height 24
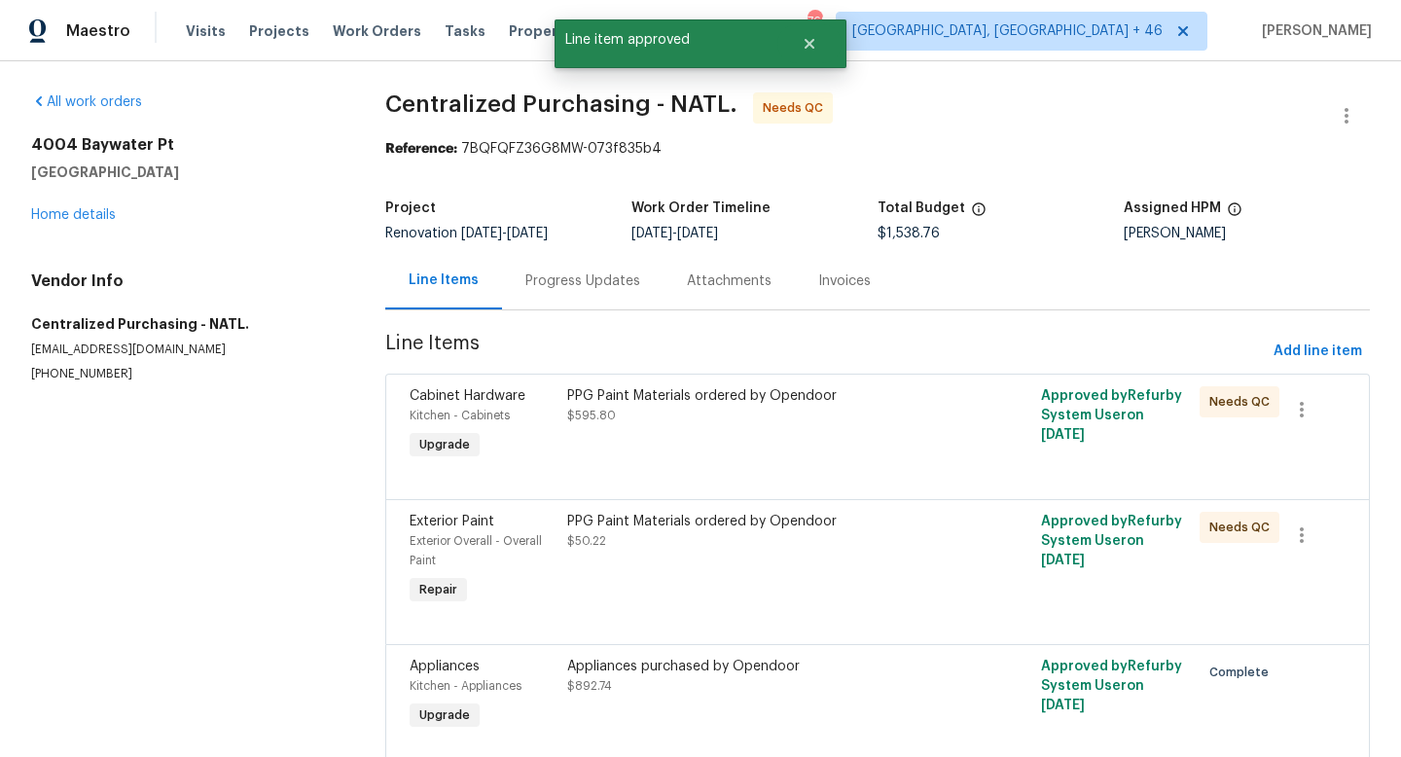
click at [724, 417] on div "PPG Paint Materials ordered by Opendoor $595.80" at bounding box center [758, 405] width 383 height 39
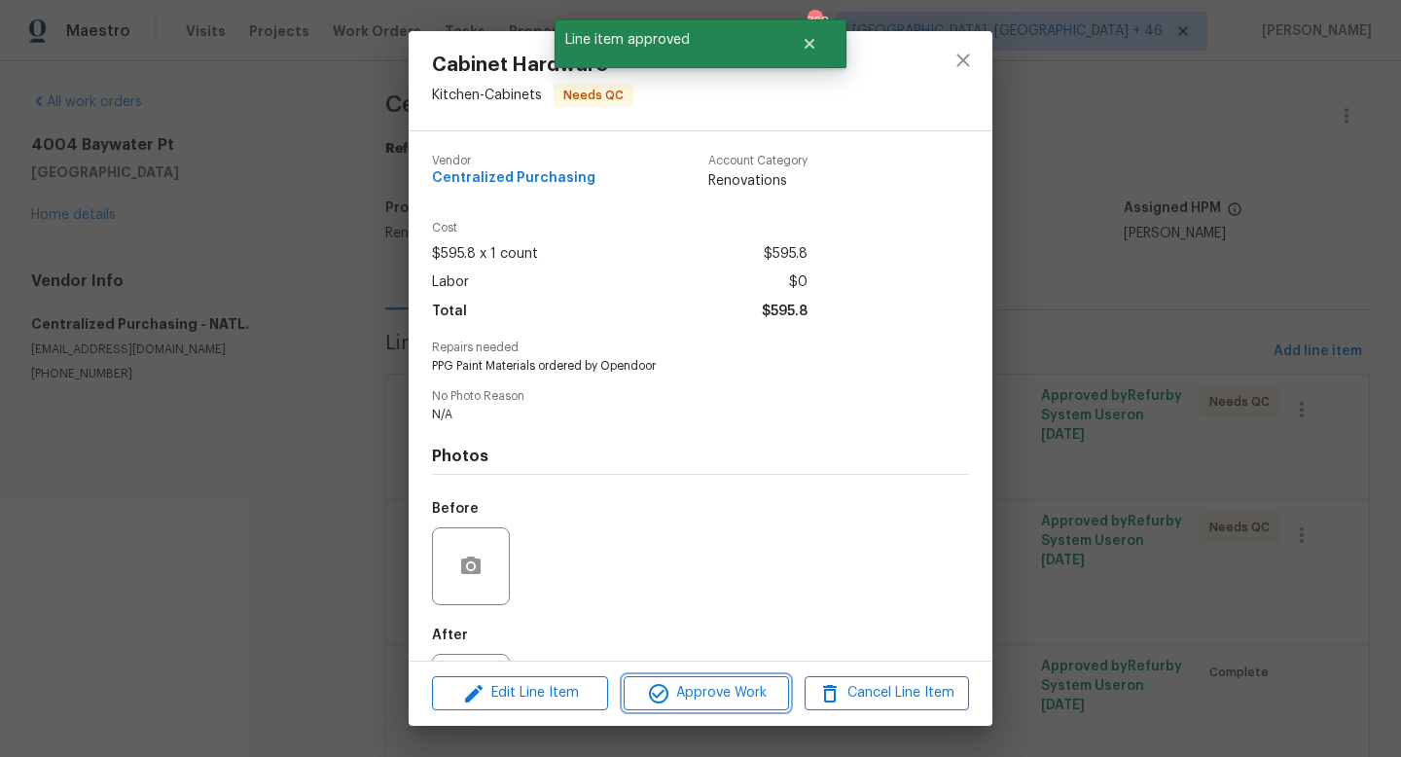
click at [678, 691] on span "Approve Work" at bounding box center [705, 693] width 153 height 24
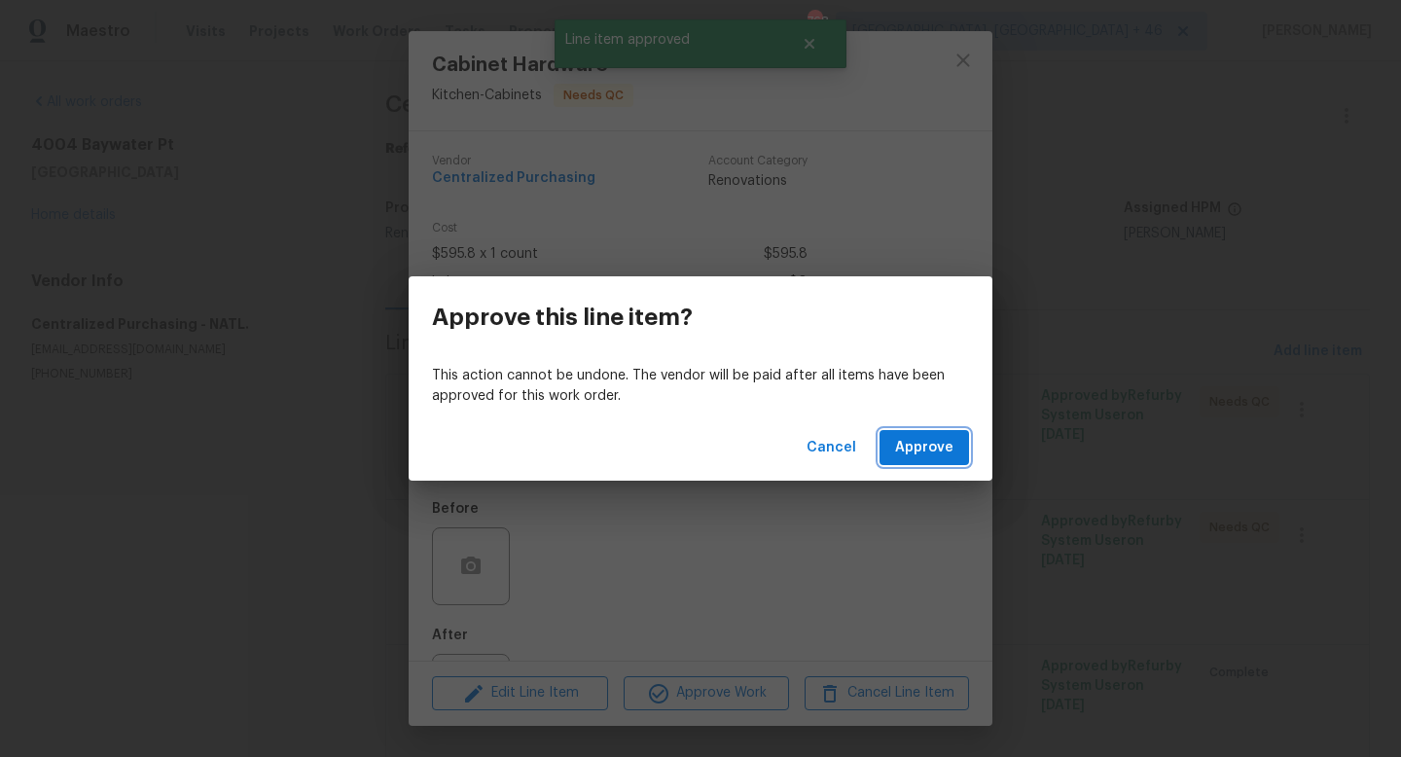
click at [933, 449] on span "Approve" at bounding box center [924, 448] width 58 height 24
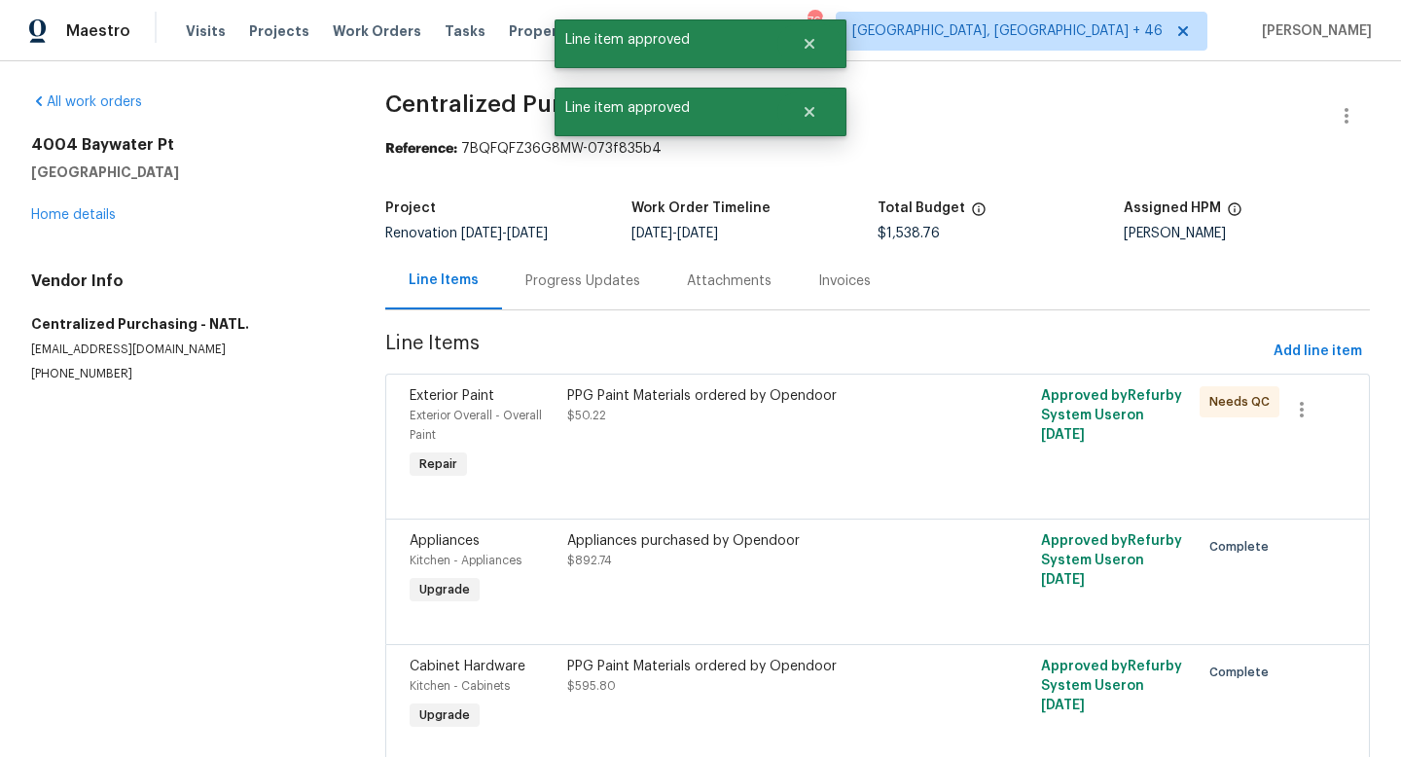
click at [779, 440] on div "PPG Paint Materials ordered by Opendoor $50.22" at bounding box center [758, 434] width 395 height 109
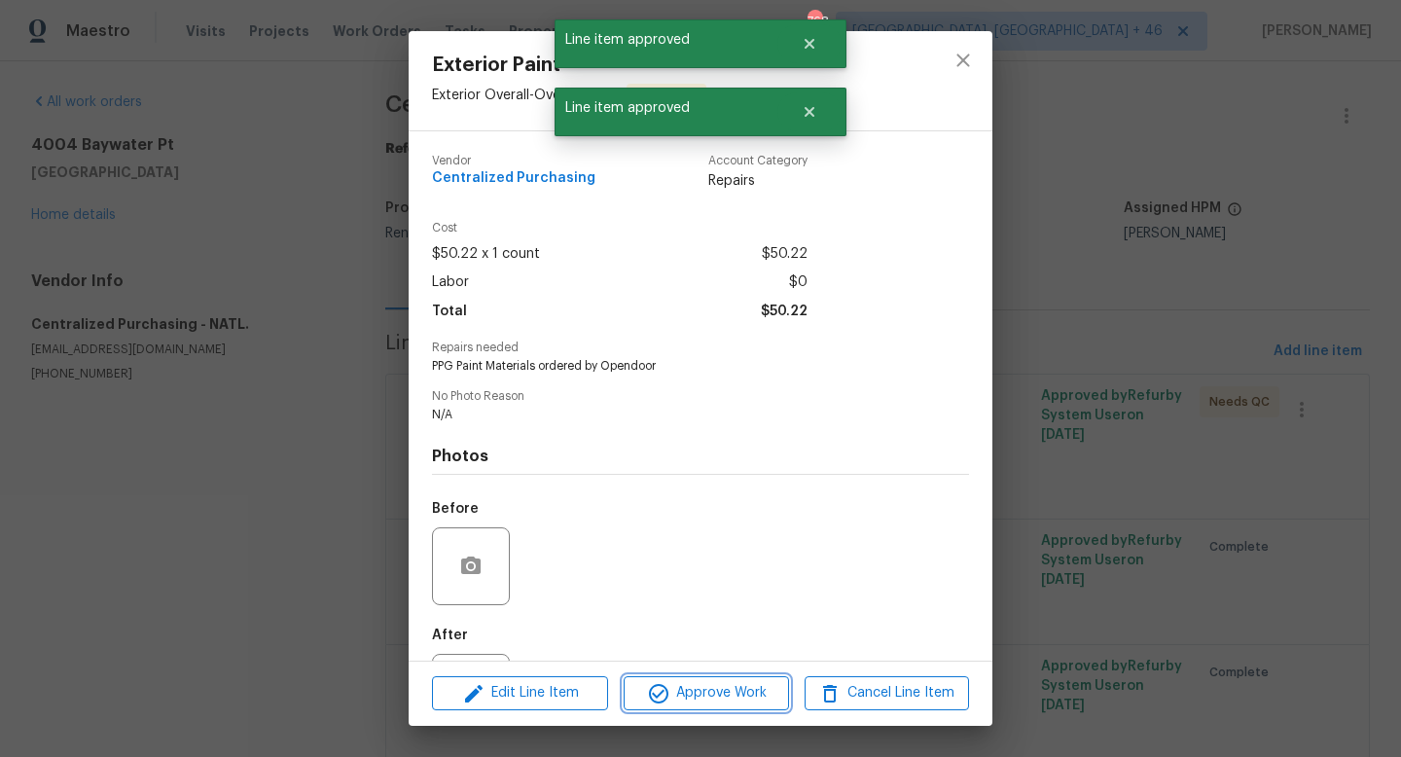
click at [687, 702] on span "Approve Work" at bounding box center [705, 693] width 153 height 24
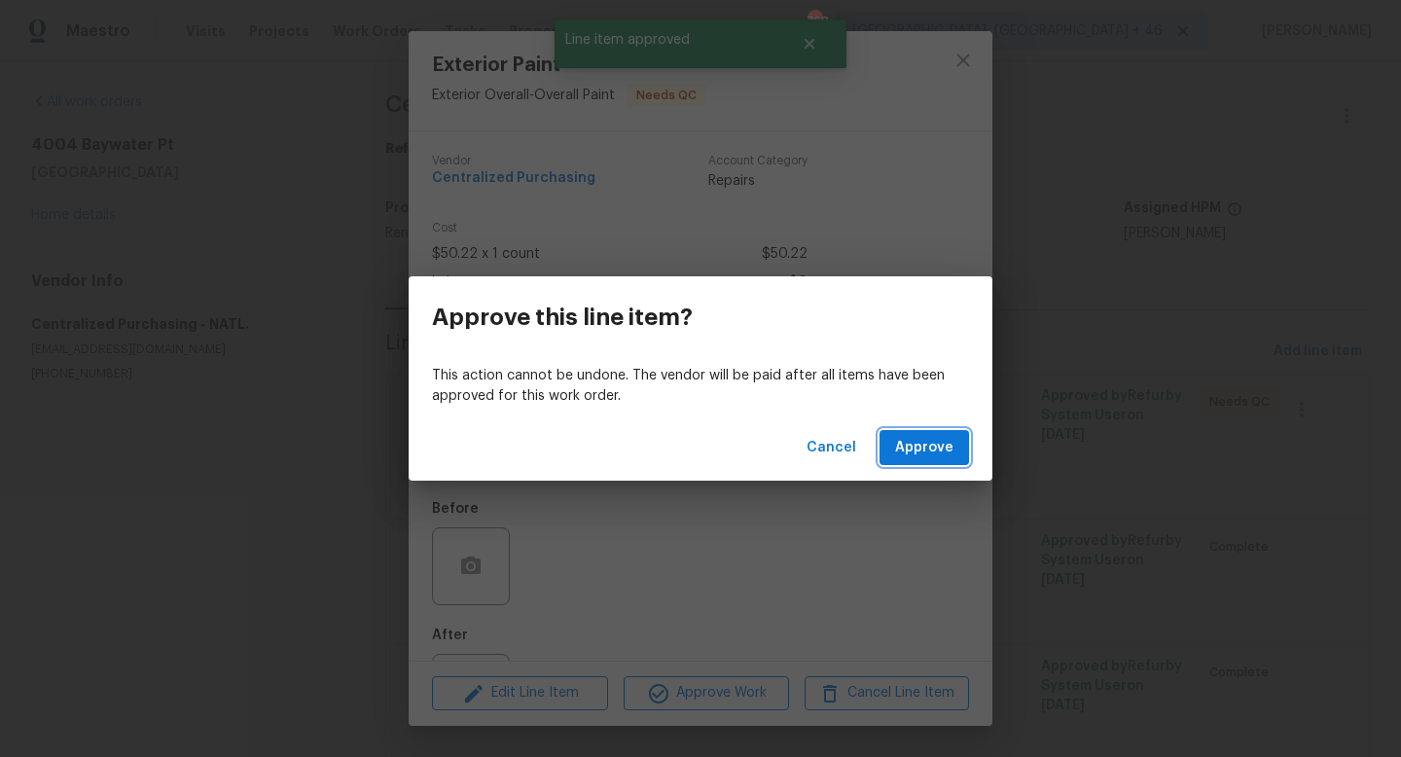
click at [919, 446] on span "Approve" at bounding box center [924, 448] width 58 height 24
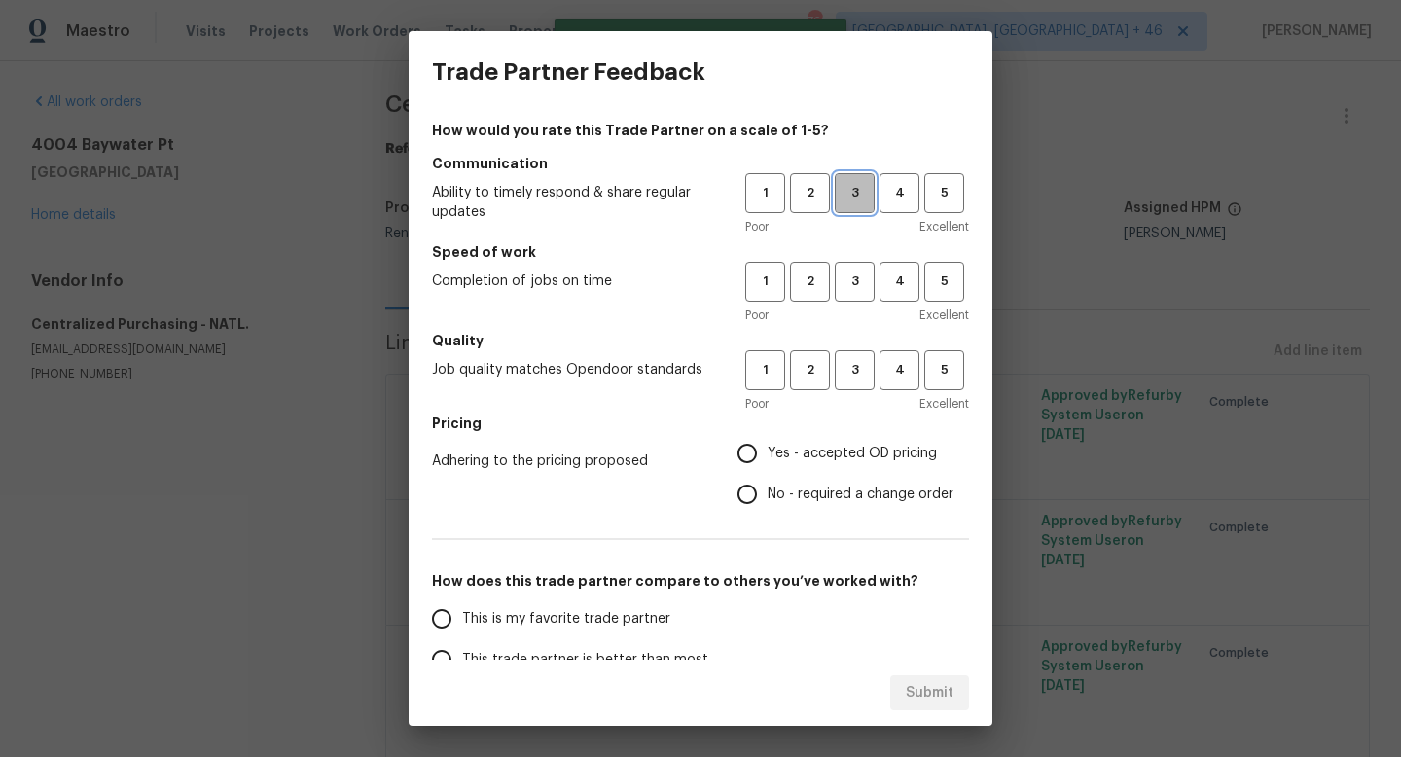
click at [846, 196] on span "3" at bounding box center [855, 193] width 36 height 22
click at [846, 308] on div "Poor Excellent" at bounding box center [857, 314] width 224 height 19
click at [846, 292] on span "3" at bounding box center [855, 281] width 36 height 22
click at [839, 351] on button "3" at bounding box center [855, 370] width 40 height 40
click at [826, 431] on h5 "Pricing" at bounding box center [700, 422] width 537 height 19
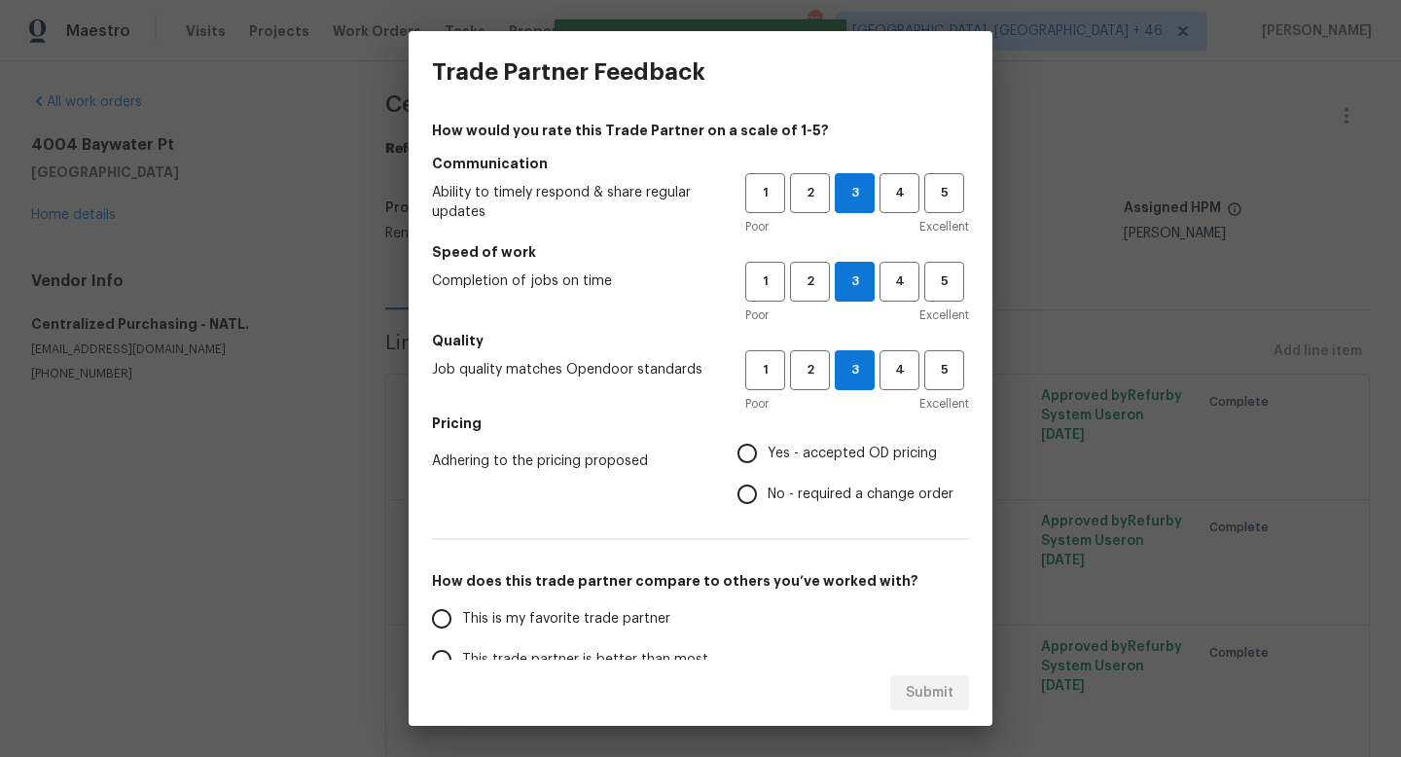
click at [815, 451] on span "Yes - accepted OD pricing" at bounding box center [852, 454] width 169 height 20
click at [768, 451] on input "Yes - accepted OD pricing" at bounding box center [747, 453] width 41 height 41
radio input "true"
click at [620, 611] on span "This is my favorite trade partner" at bounding box center [566, 619] width 208 height 20
click at [462, 611] on input "This is my favorite trade partner" at bounding box center [441, 618] width 41 height 41
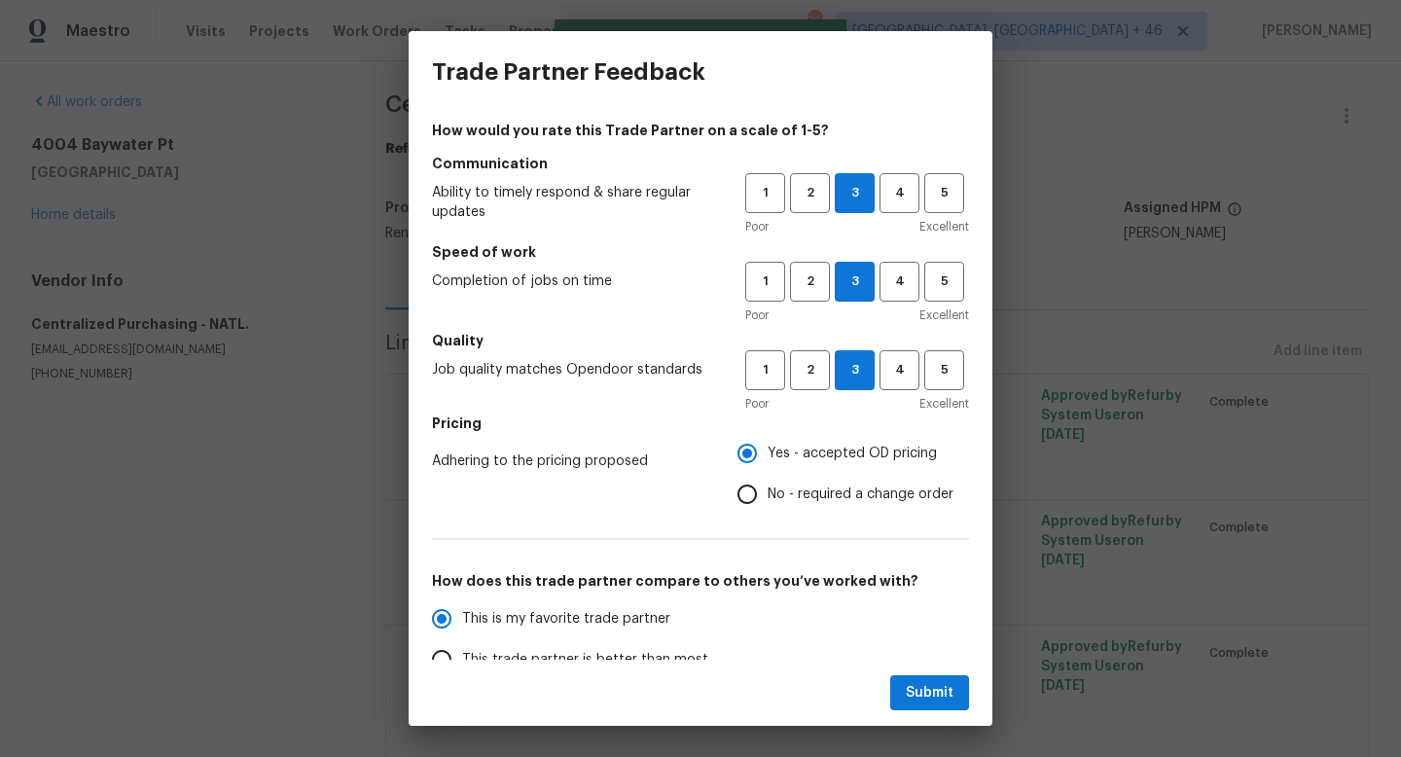
click at [921, 662] on div "Submit" at bounding box center [701, 693] width 584 height 67
click at [921, 677] on button "Submit" at bounding box center [929, 693] width 79 height 36
radio input "true"
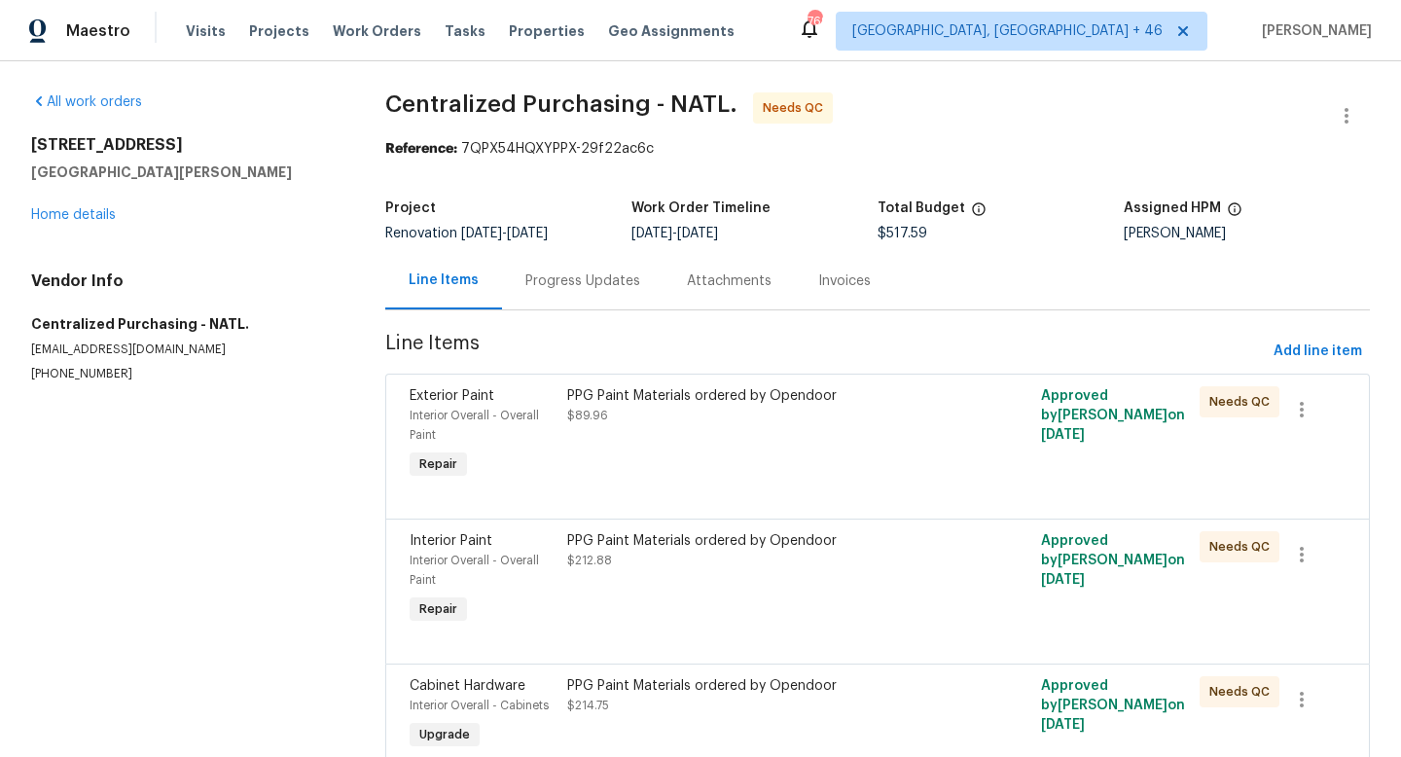
click at [767, 458] on div "PPG Paint Materials ordered by Opendoor $89.96" at bounding box center [758, 434] width 395 height 109
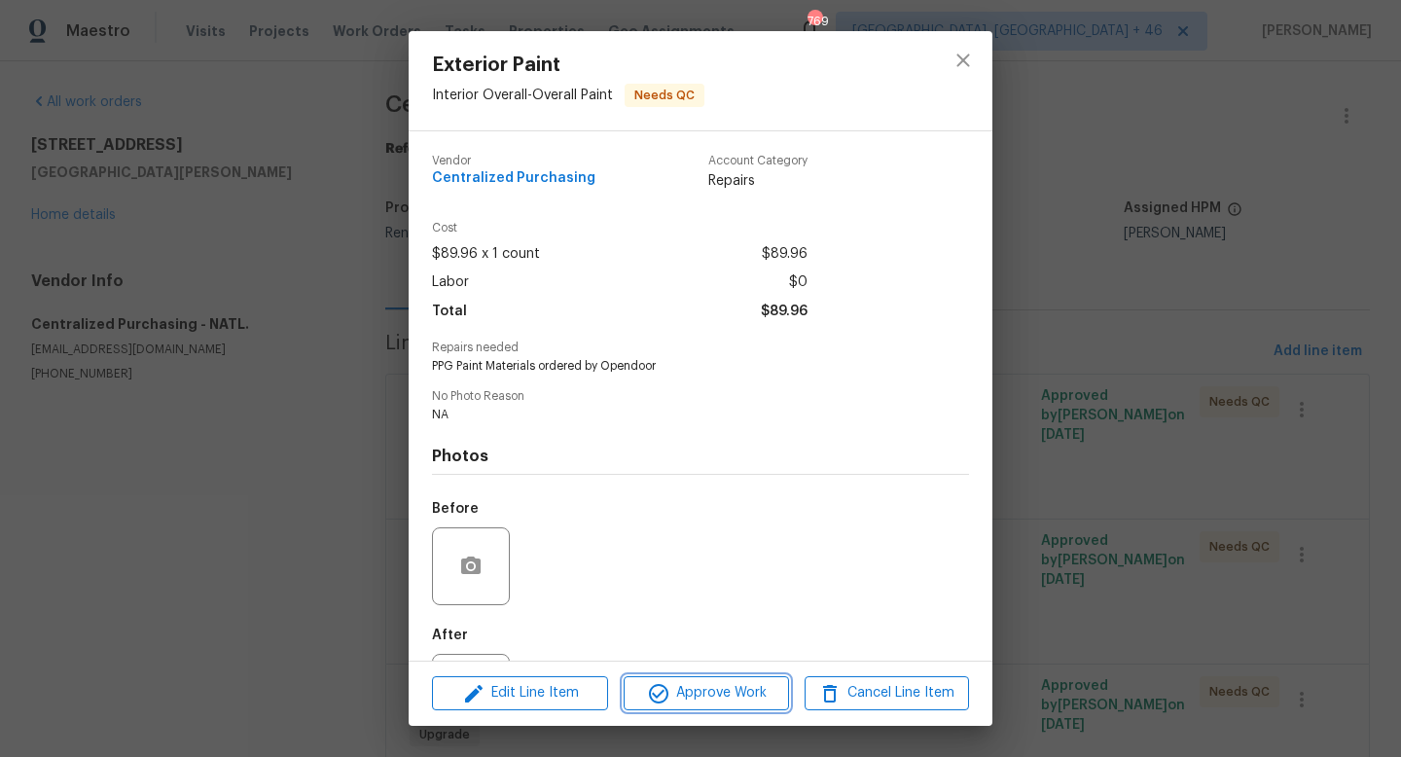
click at [731, 691] on span "Approve Work" at bounding box center [705, 693] width 153 height 24
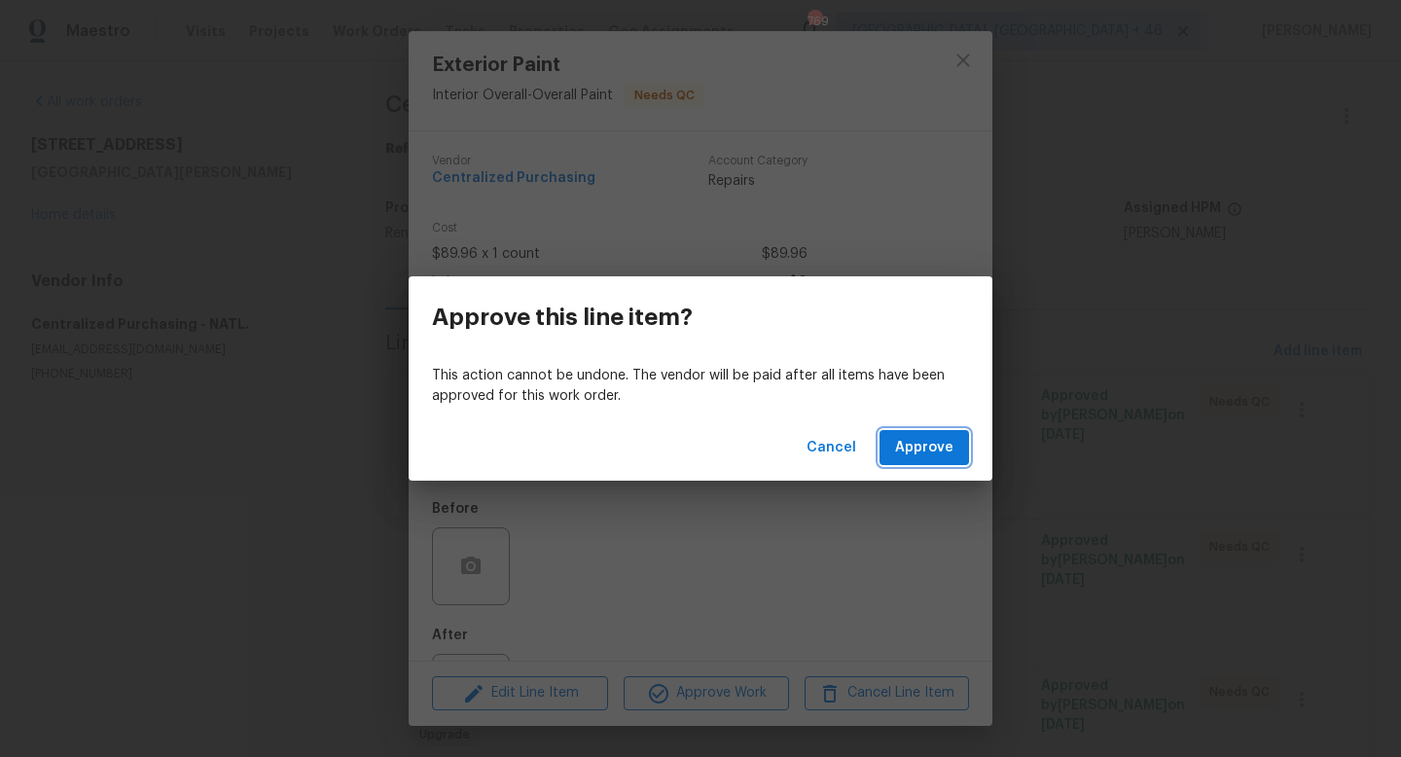
click at [921, 460] on button "Approve" at bounding box center [923, 448] width 89 height 36
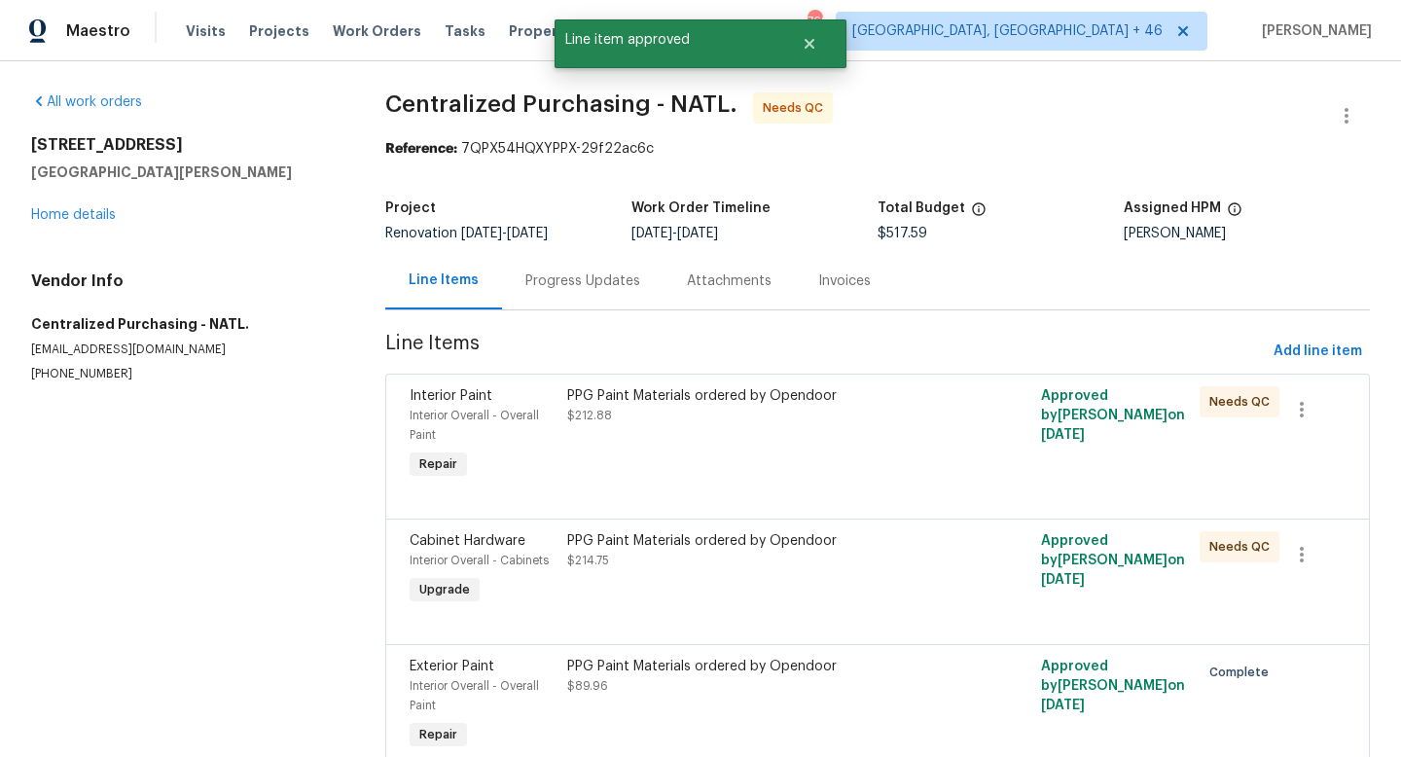
click at [743, 506] on div at bounding box center [878, 494] width 936 height 23
click at [786, 391] on div "PPG Paint Materials ordered by Opendoor" at bounding box center [758, 395] width 383 height 19
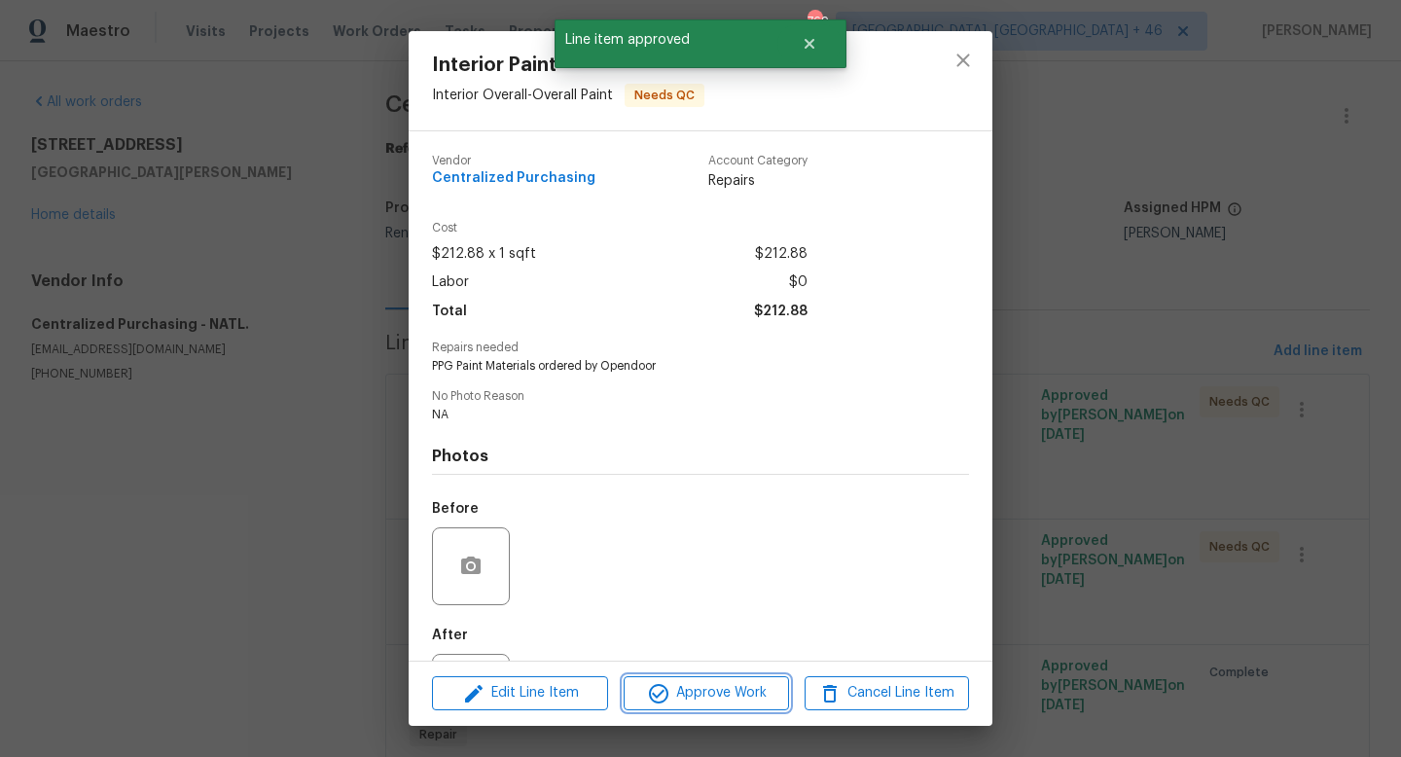
click at [717, 704] on span "Approve Work" at bounding box center [705, 693] width 153 height 24
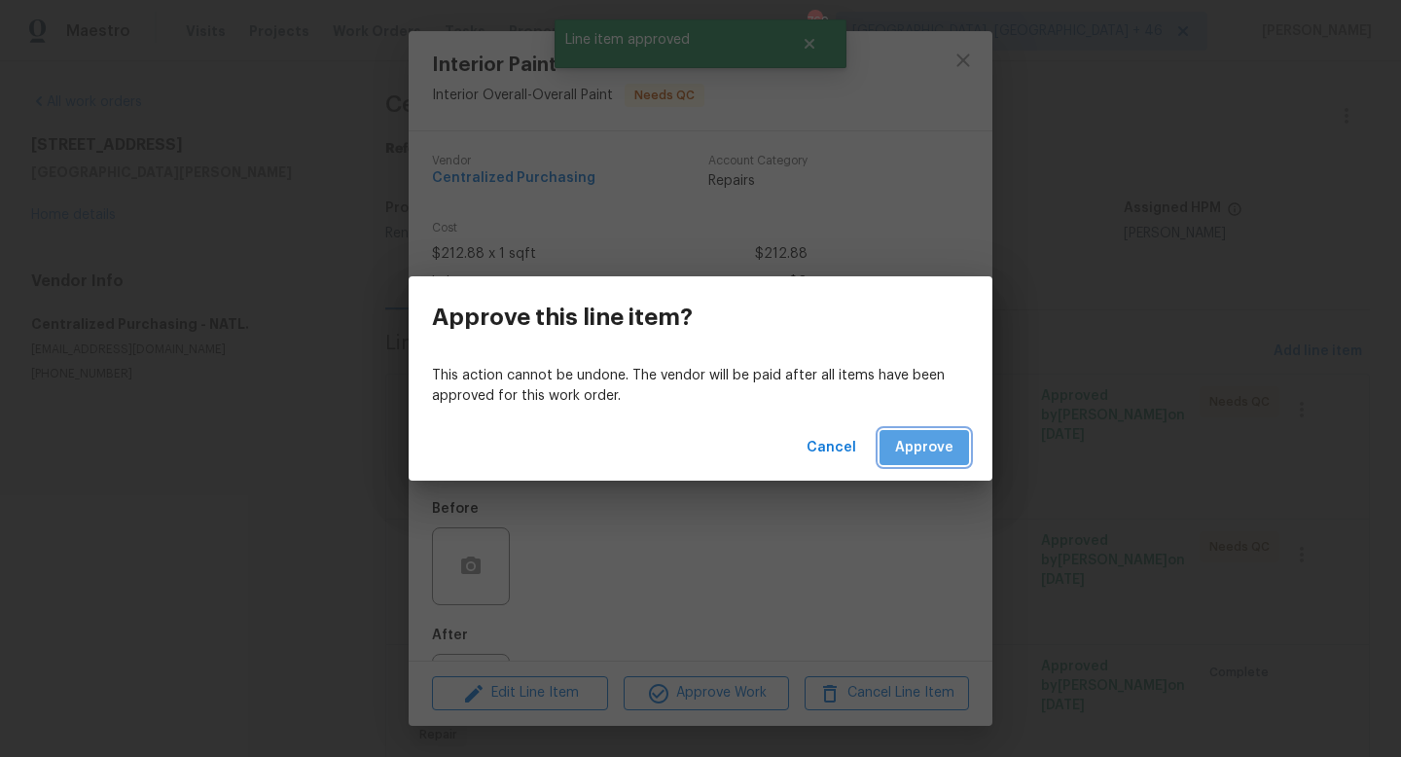
click at [926, 445] on span "Approve" at bounding box center [924, 448] width 58 height 24
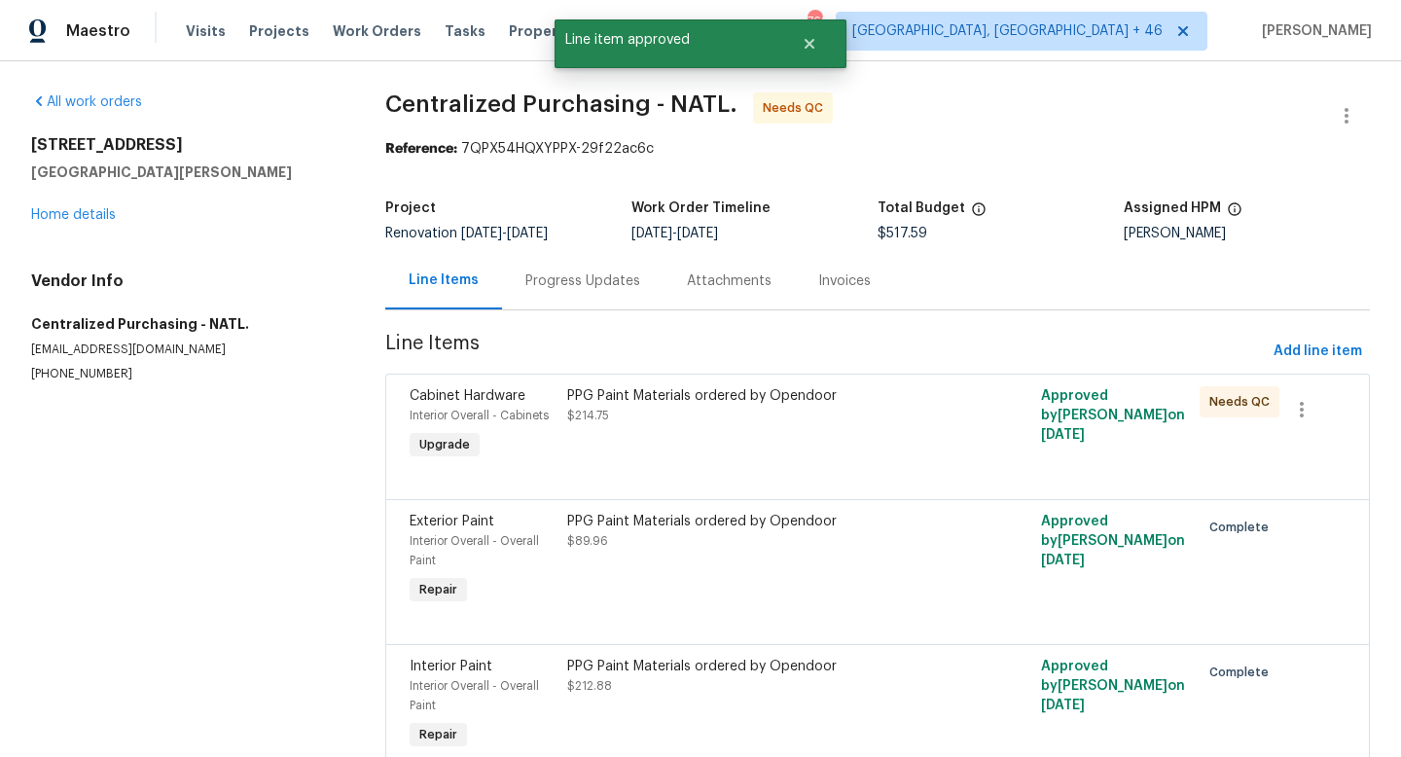
click at [748, 404] on div "PPG Paint Materials ordered by Opendoor" at bounding box center [758, 395] width 383 height 19
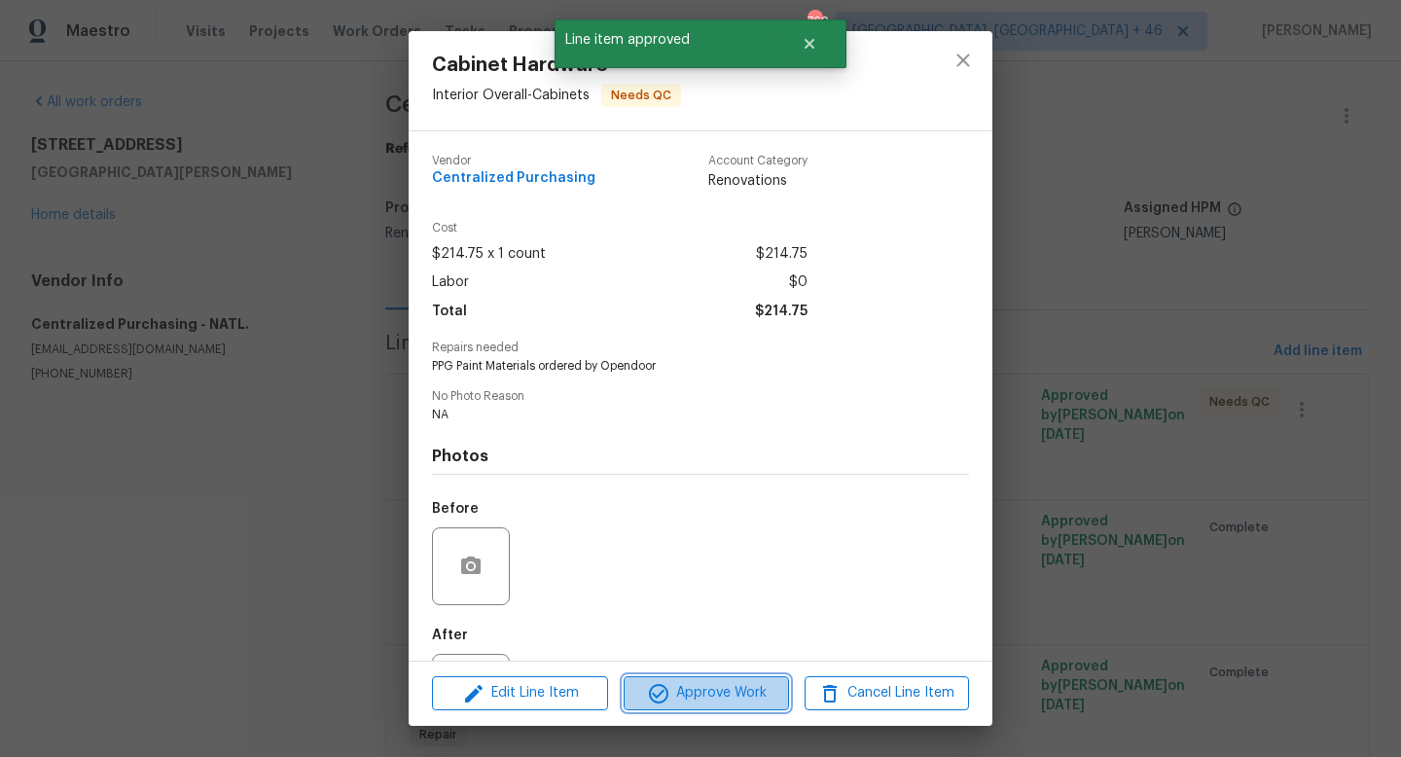
click at [707, 684] on span "Approve Work" at bounding box center [705, 693] width 153 height 24
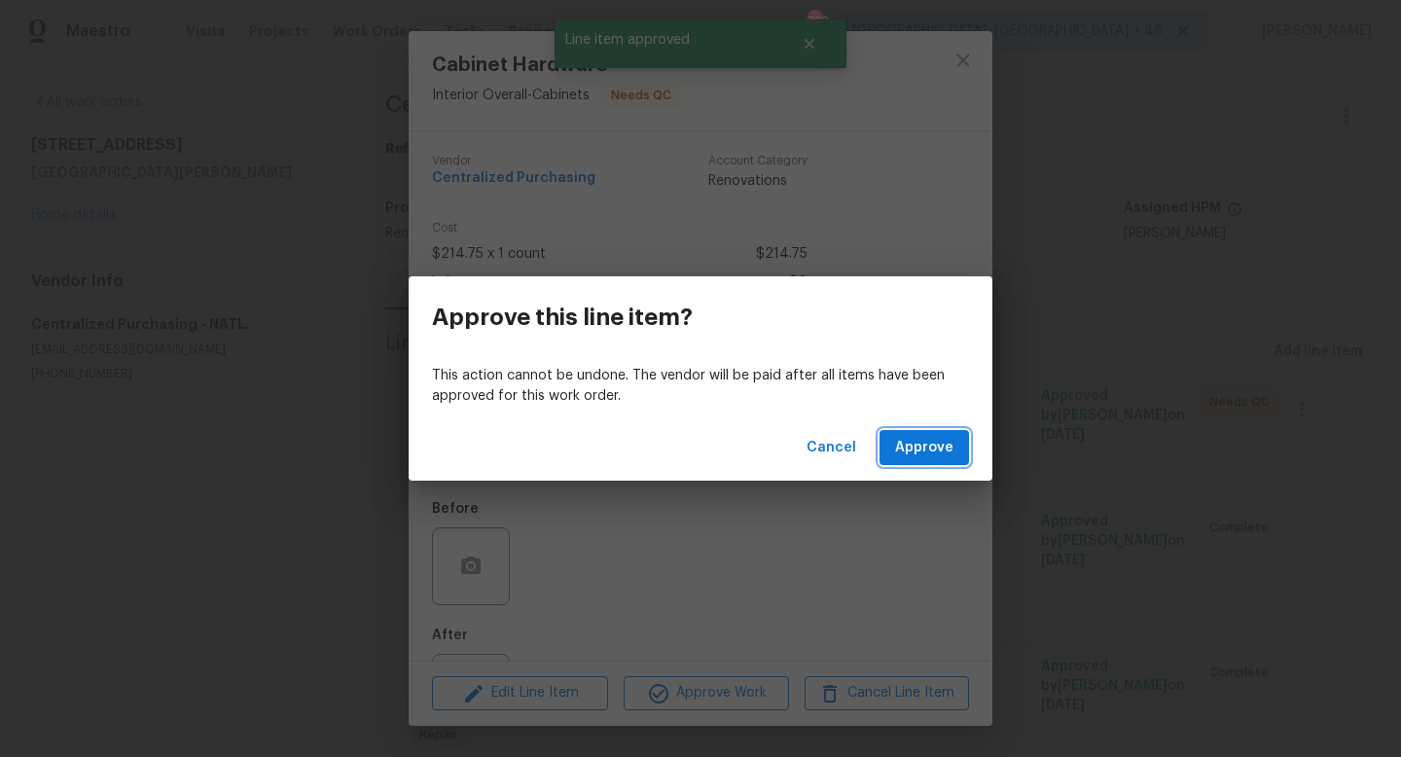
click at [899, 441] on span "Approve" at bounding box center [924, 448] width 58 height 24
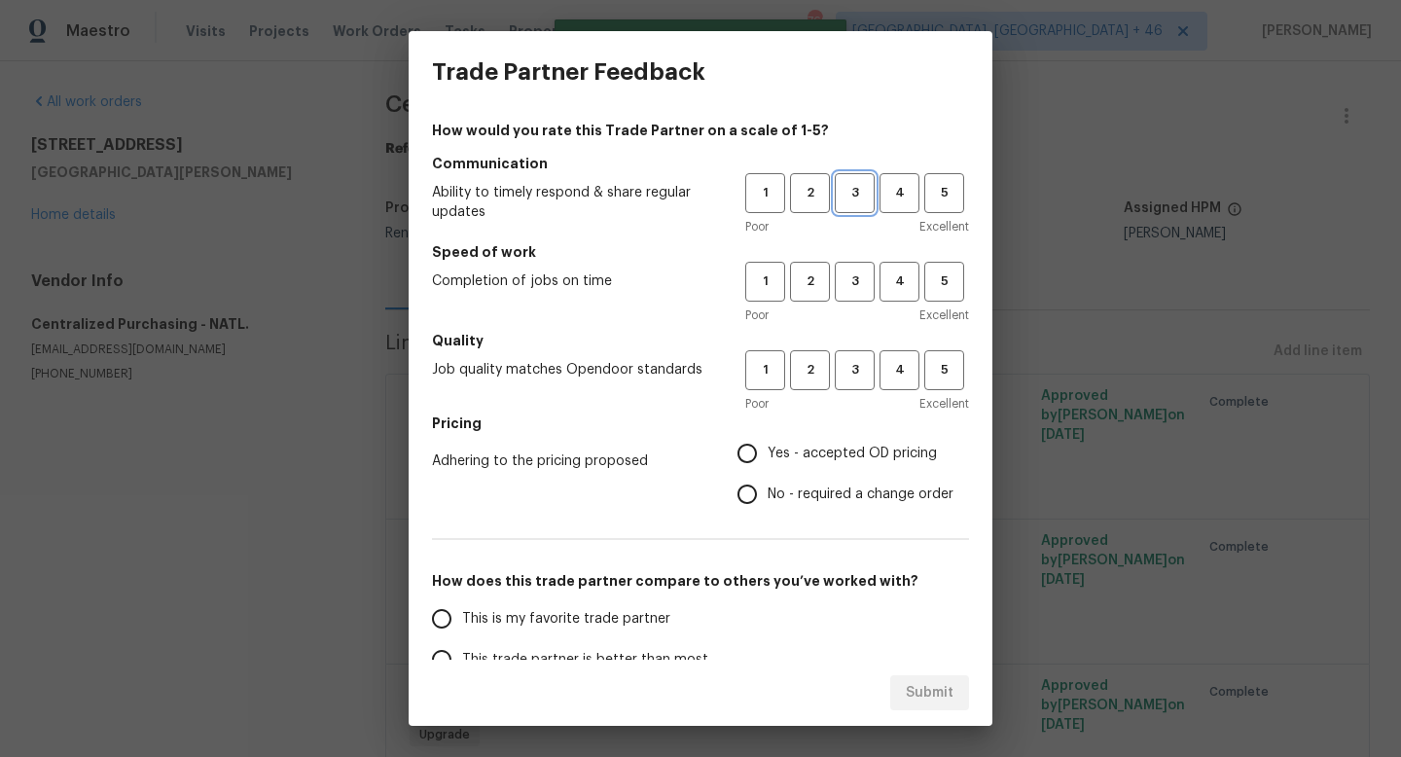
click at [859, 185] on span "3" at bounding box center [855, 193] width 36 height 22
click at [846, 280] on span "3" at bounding box center [855, 281] width 36 height 22
click at [846, 366] on span "3" at bounding box center [855, 370] width 36 height 22
click at [836, 481] on label "No - required a change order" at bounding box center [840, 494] width 227 height 41
click at [768, 481] on input "No - required a change order" at bounding box center [747, 494] width 41 height 41
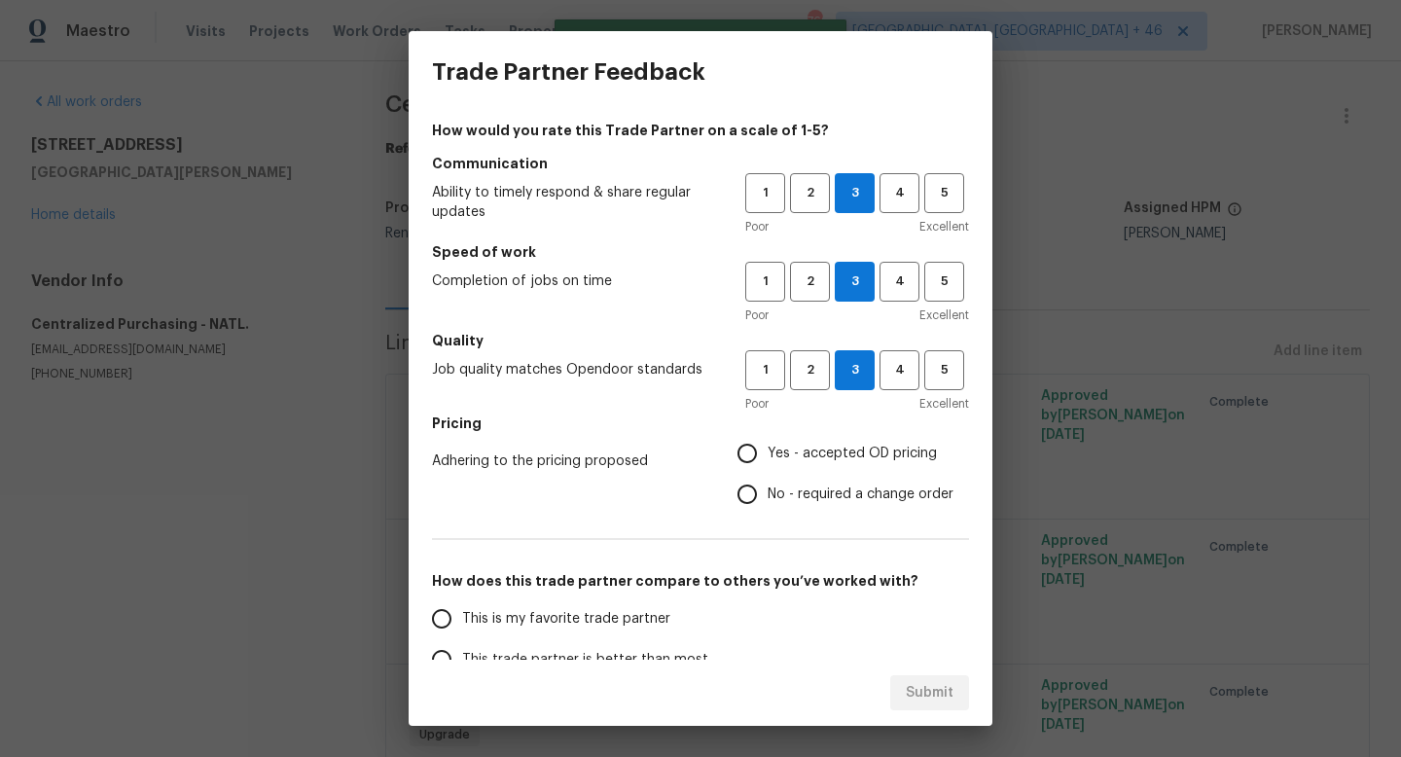
radio input "true"
click at [836, 468] on label "Yes - accepted OD pricing" at bounding box center [840, 453] width 227 height 41
click at [768, 468] on input "Yes - accepted OD pricing" at bounding box center [747, 453] width 41 height 41
radio input "true"
click at [650, 612] on span "This is my favorite trade partner" at bounding box center [566, 619] width 208 height 20
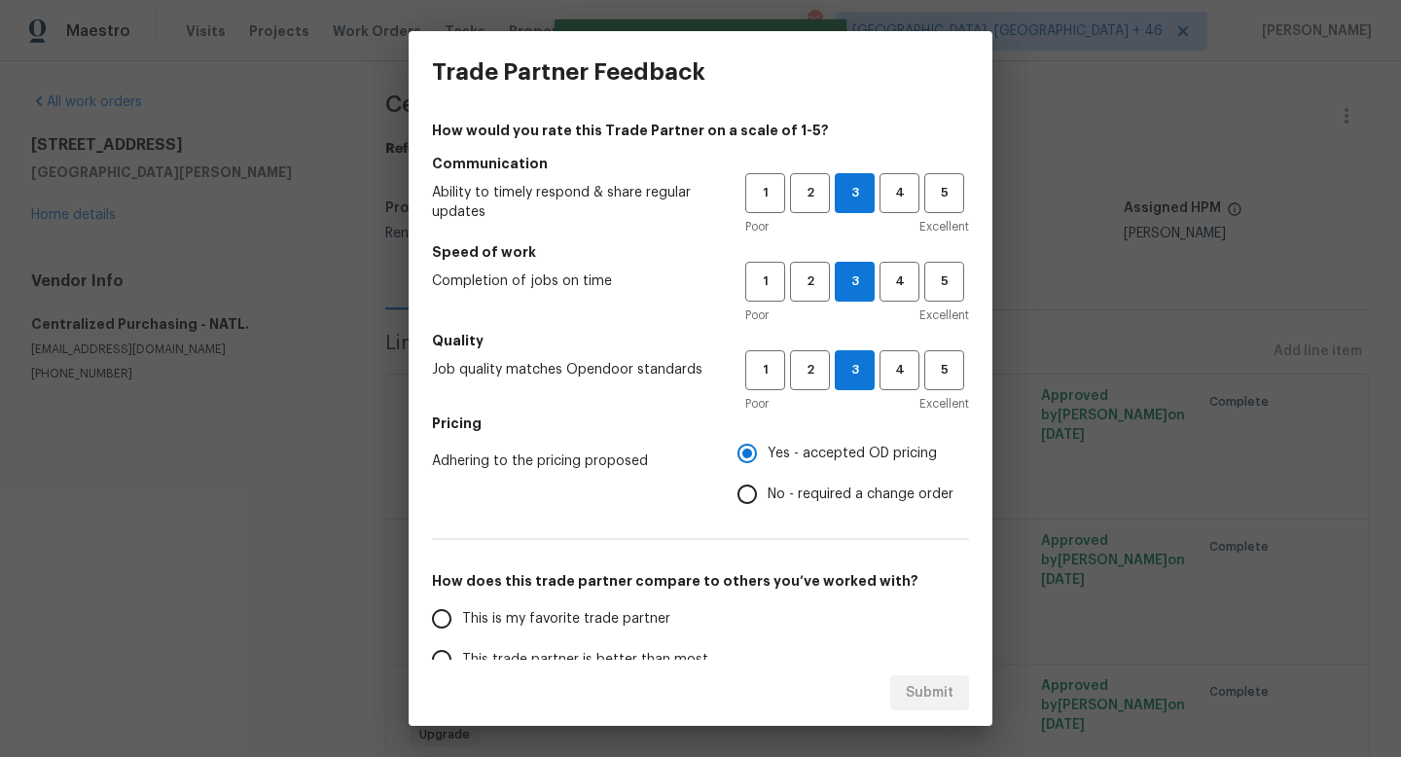
click at [462, 612] on input "This is my favorite trade partner" at bounding box center [441, 618] width 41 height 41
click at [918, 699] on span "Submit" at bounding box center [930, 693] width 48 height 24
radio input "true"
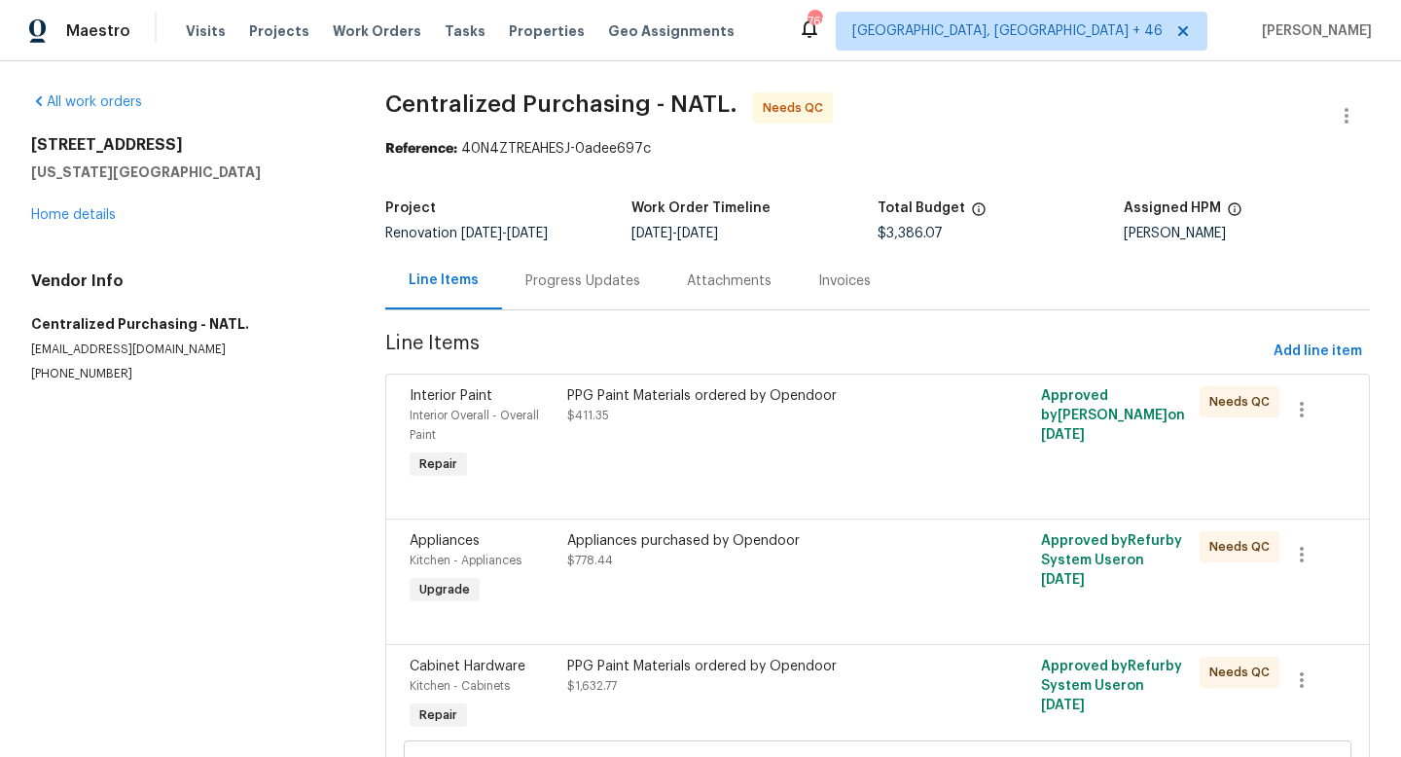
click at [768, 453] on div "PPG Paint Materials ordered by Opendoor $411.35" at bounding box center [758, 434] width 395 height 109
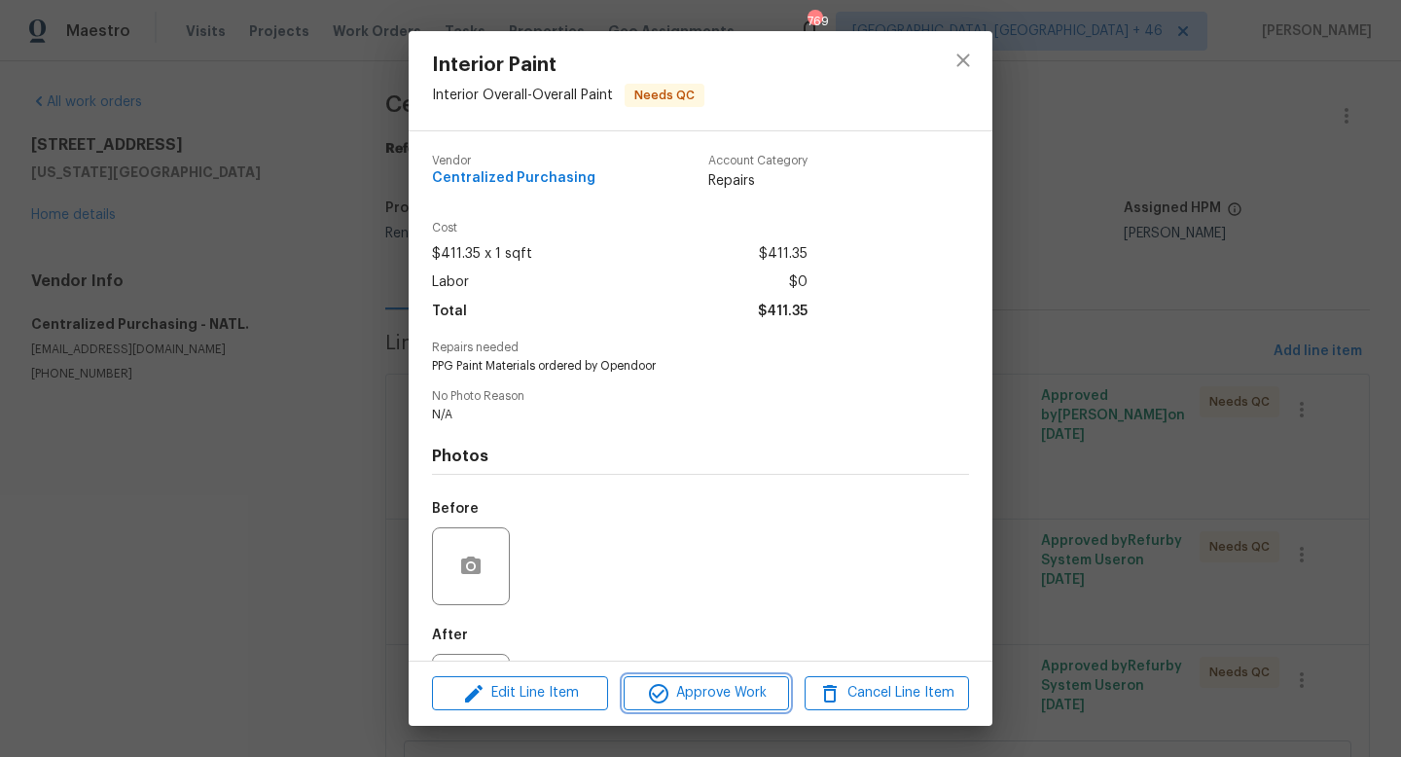
click at [712, 684] on span "Approve Work" at bounding box center [705, 693] width 153 height 24
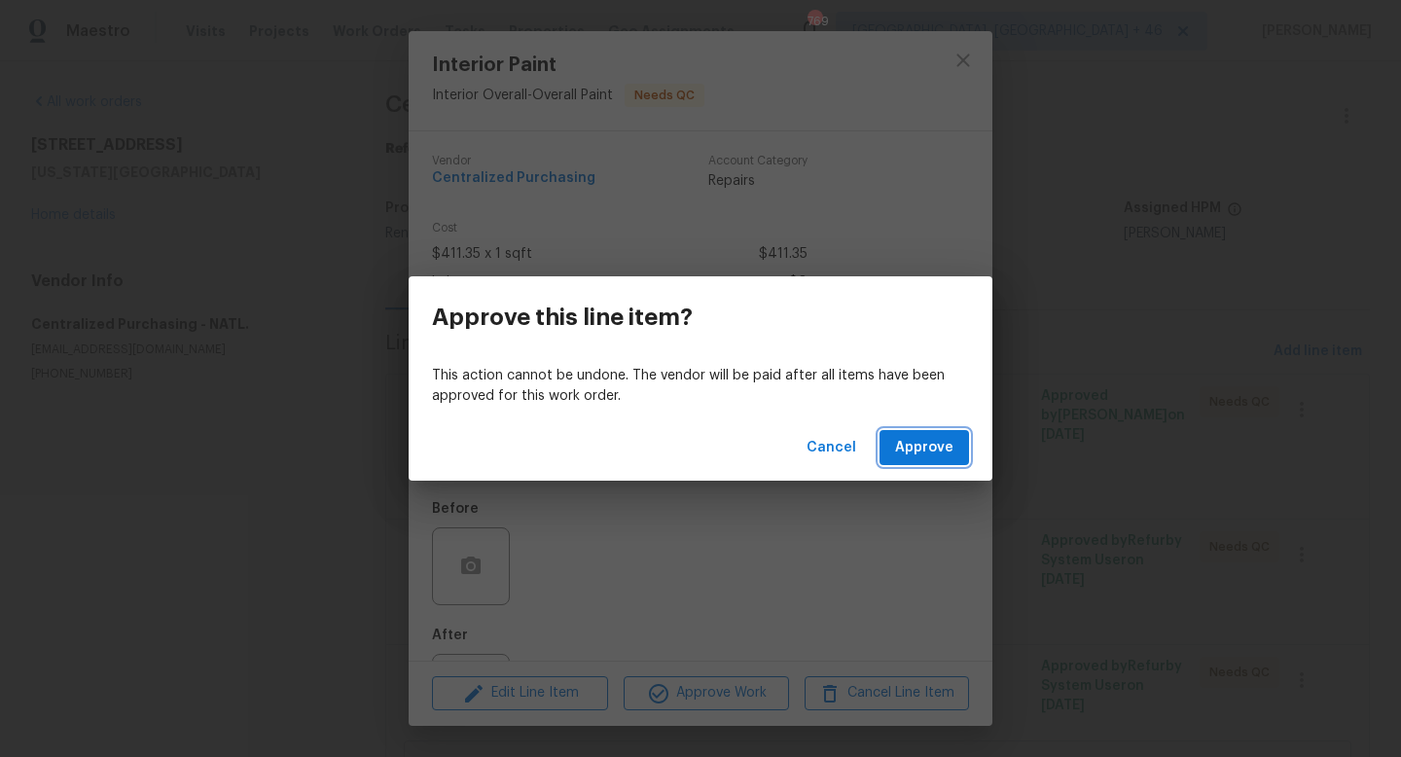
click at [933, 458] on span "Approve" at bounding box center [924, 448] width 58 height 24
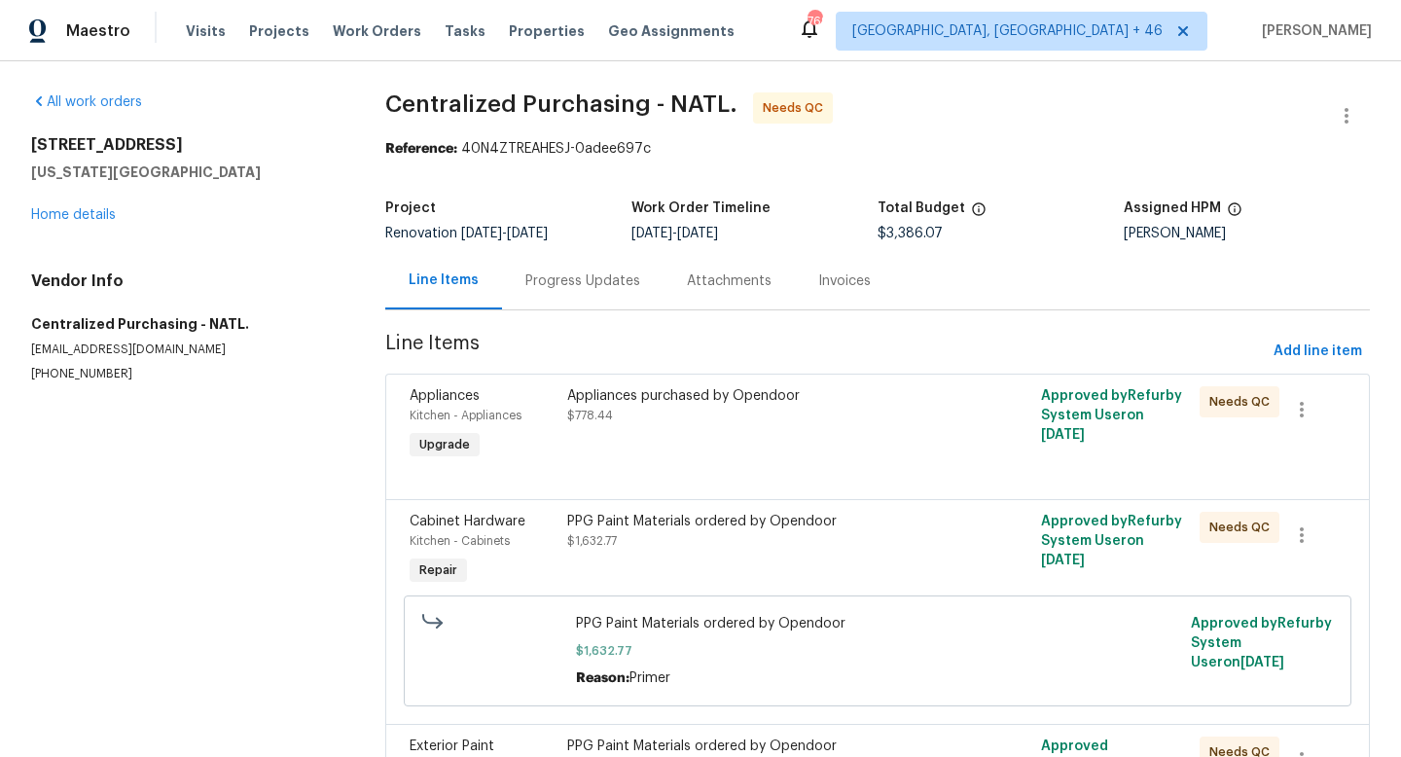
click at [680, 396] on div "Appliances purchased by Opendoor" at bounding box center [758, 395] width 383 height 19
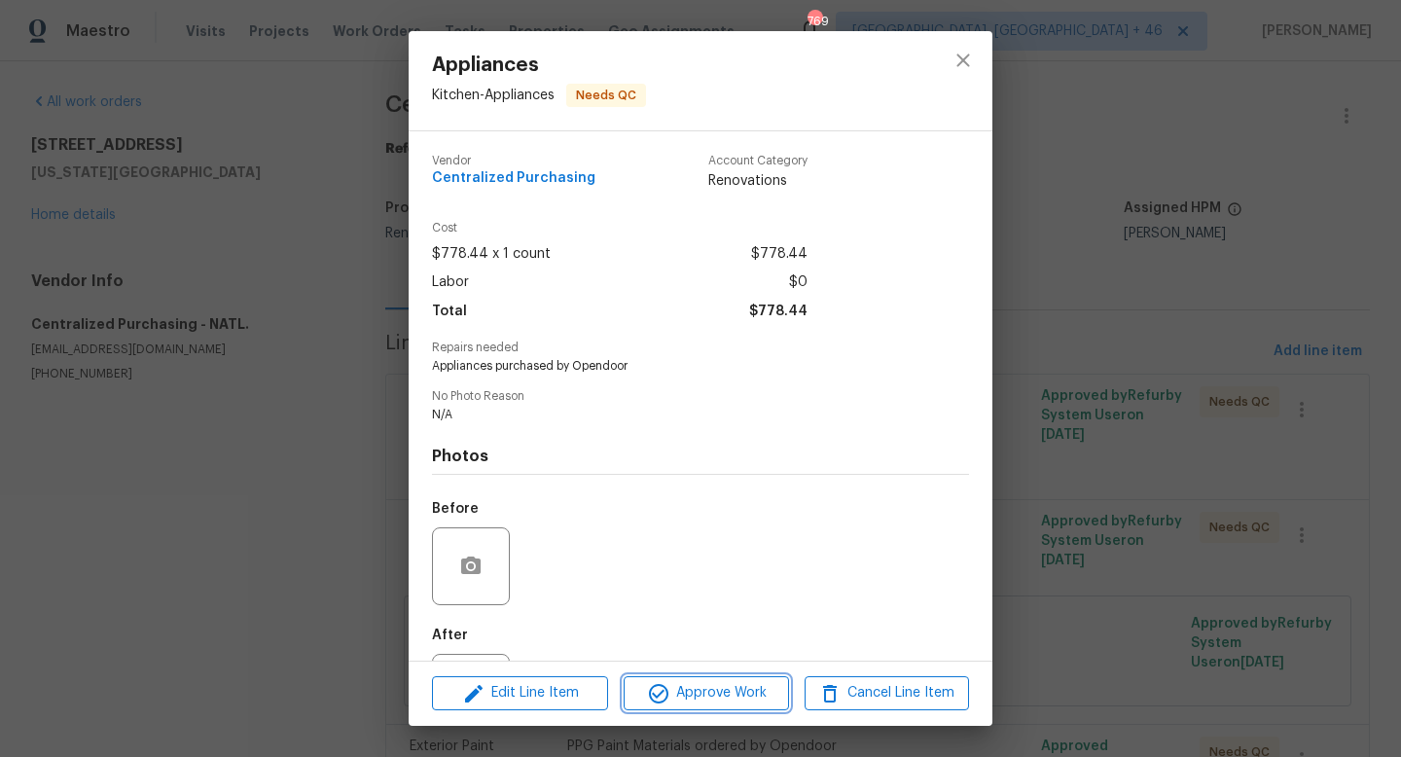
click at [673, 683] on span "Approve Work" at bounding box center [705, 693] width 153 height 24
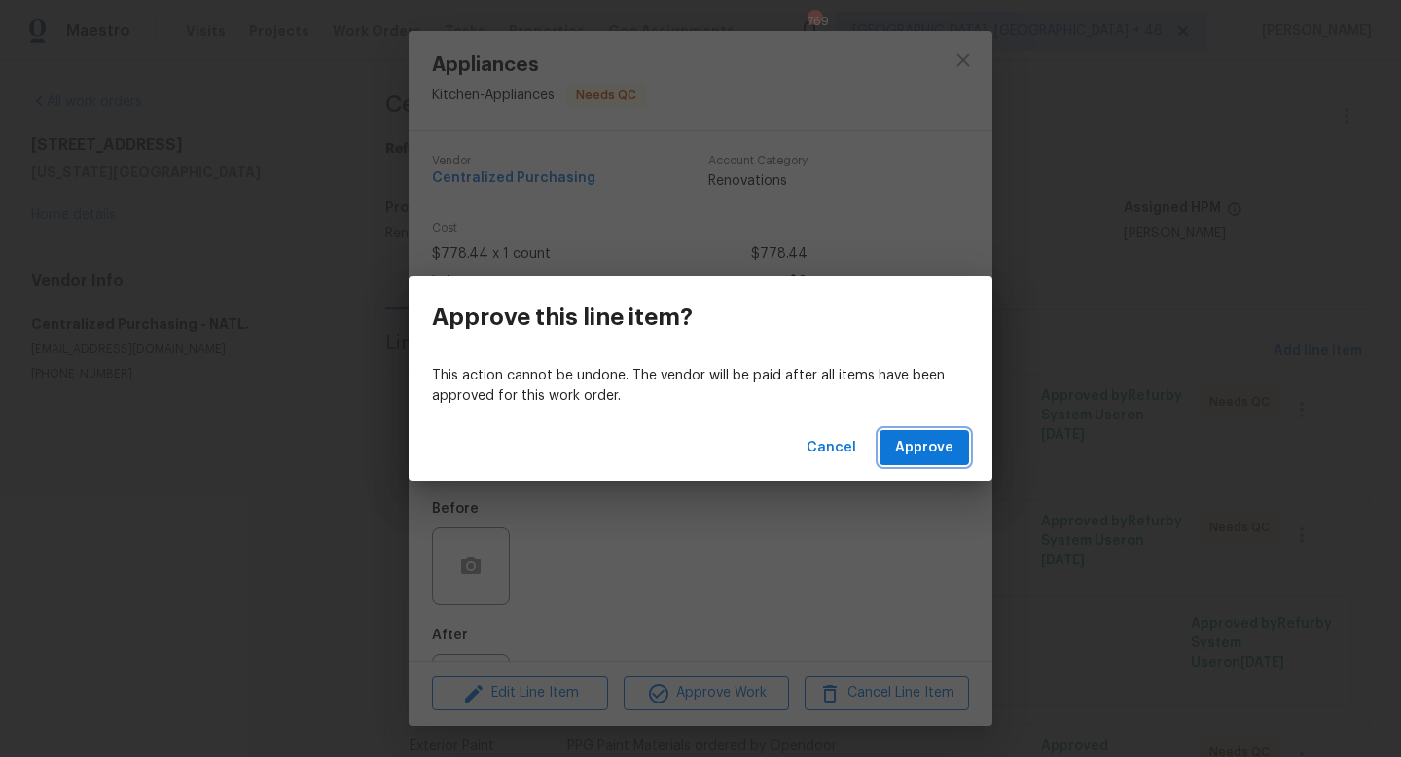
click at [950, 431] on button "Approve" at bounding box center [923, 448] width 89 height 36
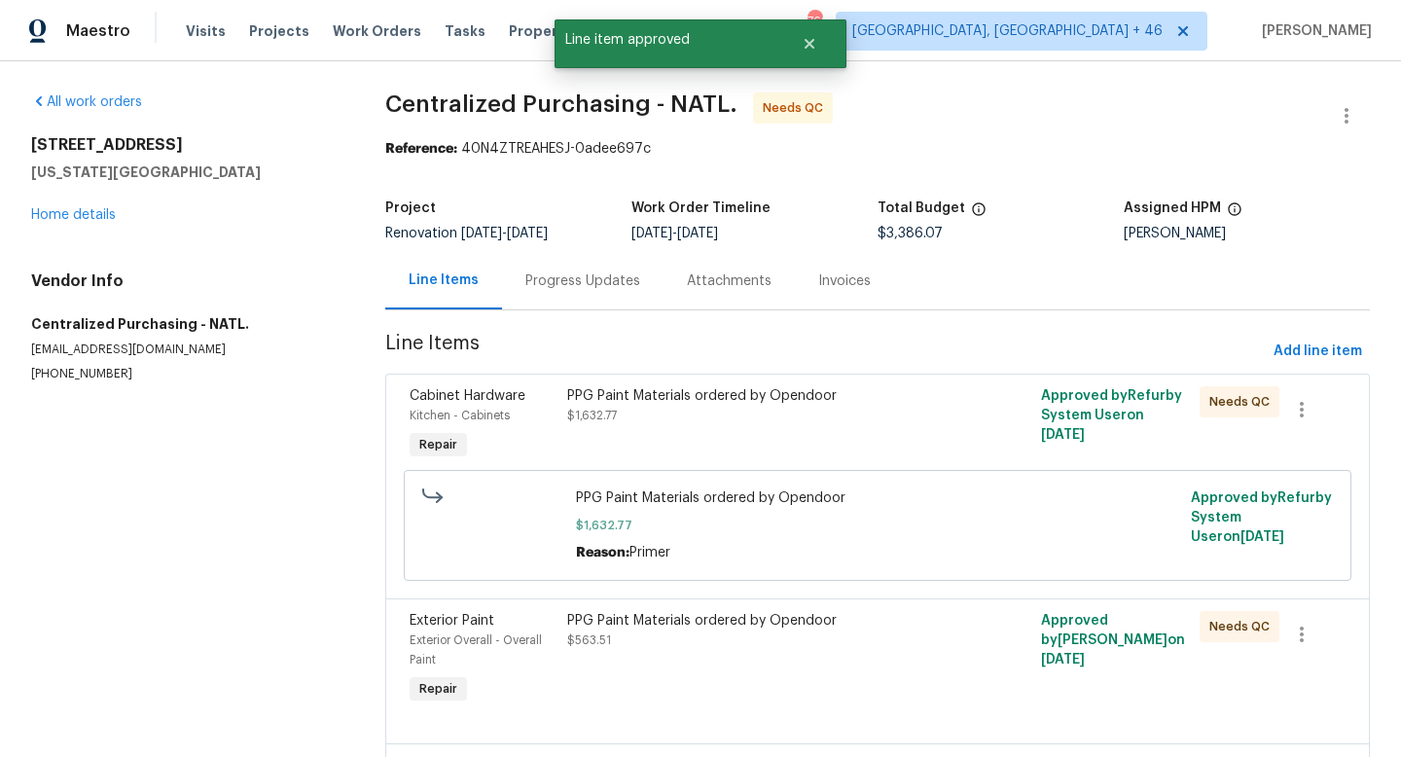
click at [700, 435] on div "PPG Paint Materials ordered by Opendoor $1,632.77" at bounding box center [758, 424] width 395 height 89
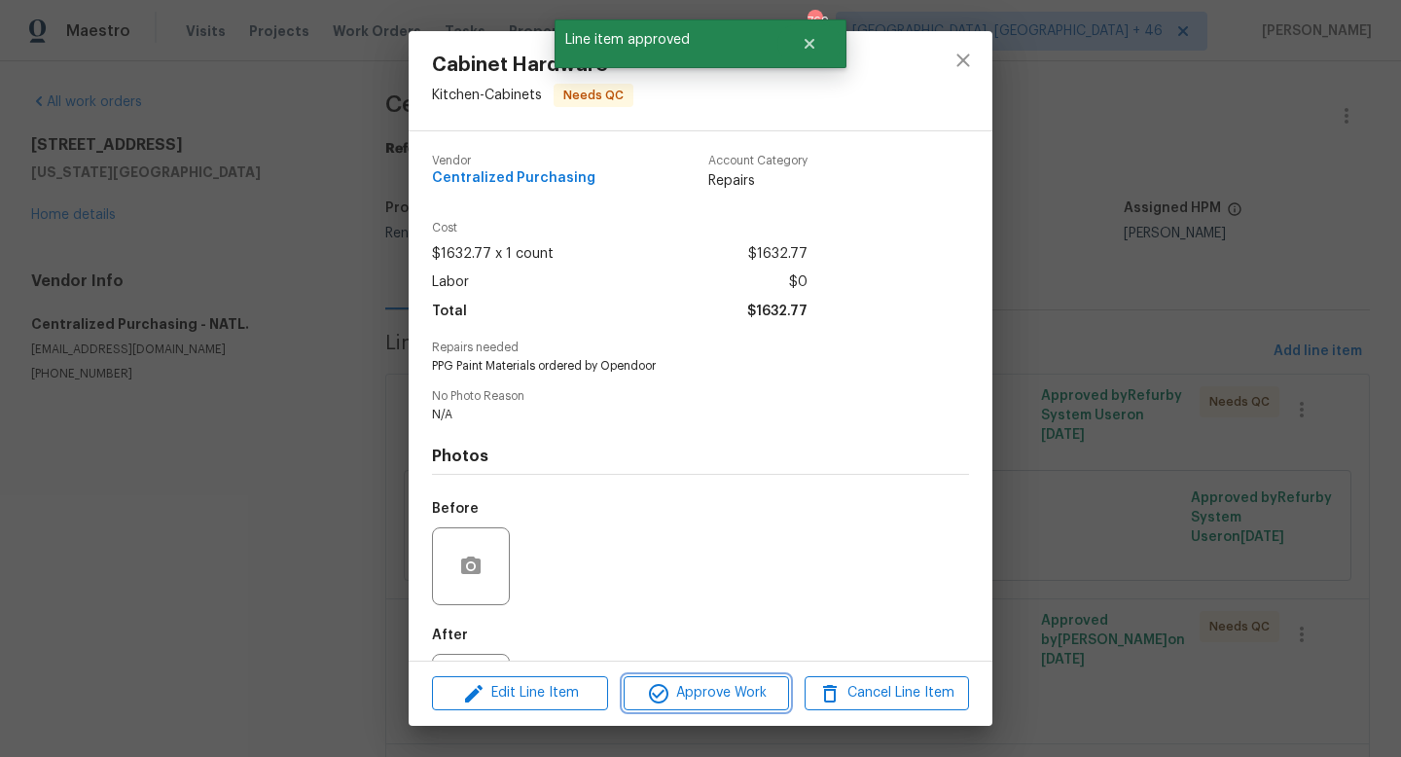
click at [704, 697] on span "Approve Work" at bounding box center [705, 693] width 153 height 24
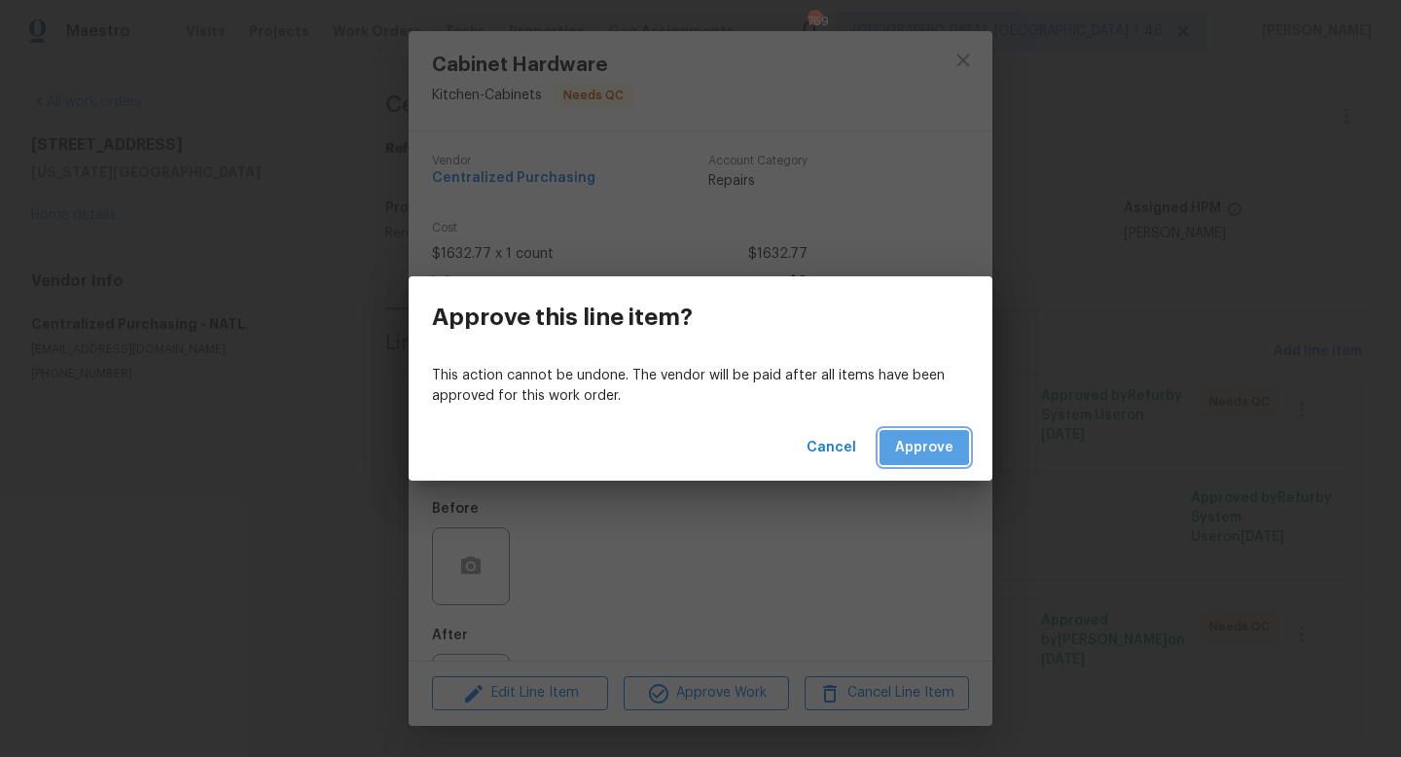
click at [911, 445] on span "Approve" at bounding box center [924, 448] width 58 height 24
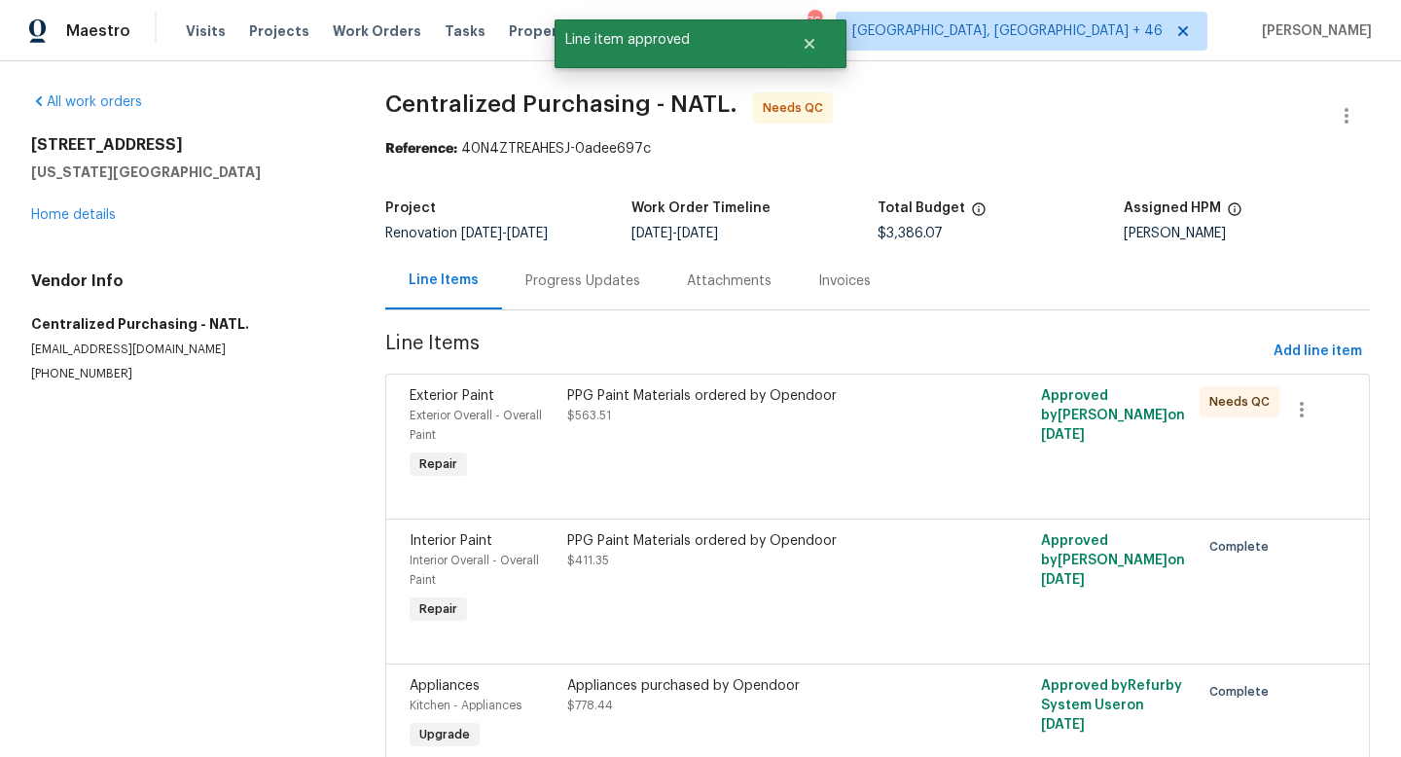
click at [789, 430] on div "PPG Paint Materials ordered by Opendoor $563.51" at bounding box center [758, 434] width 395 height 109
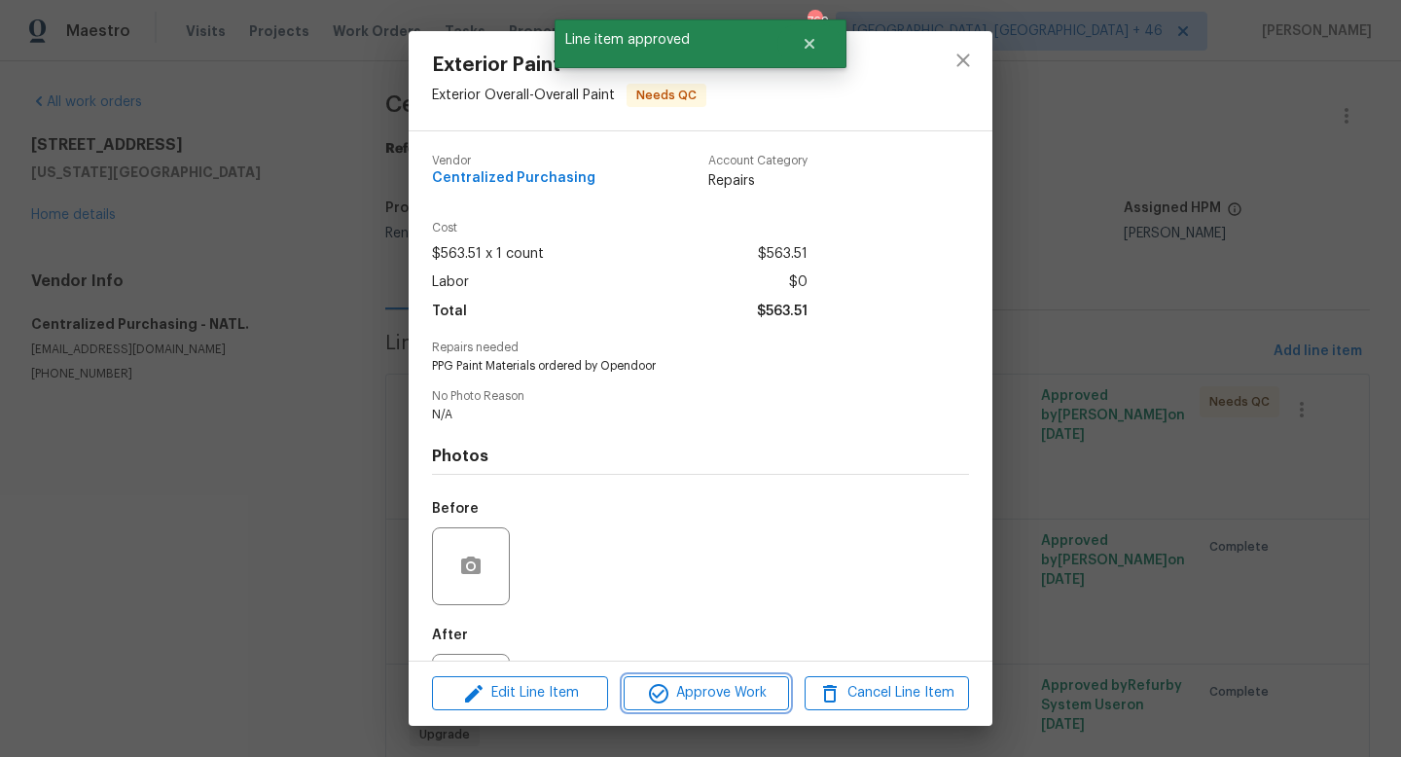
click at [713, 686] on span "Approve Work" at bounding box center [705, 693] width 153 height 24
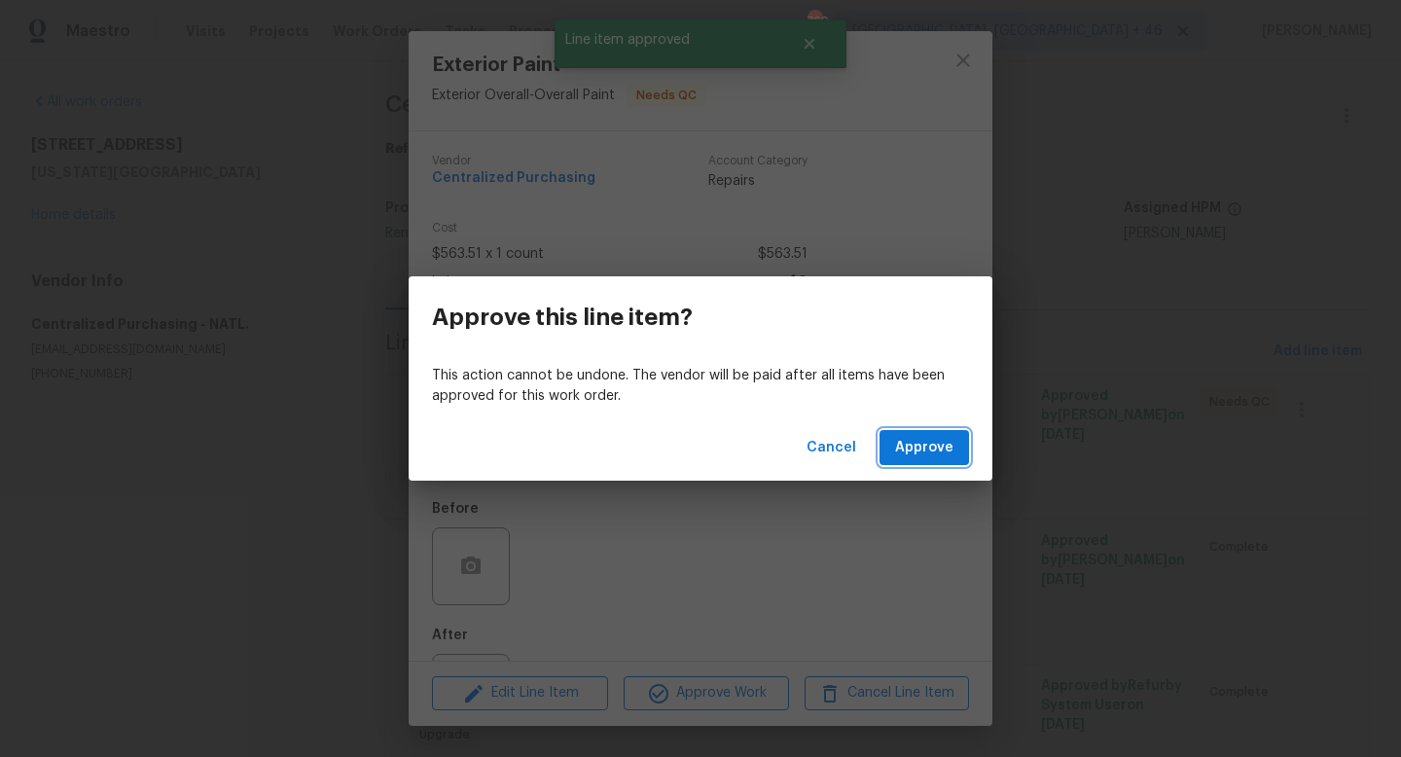
click at [932, 437] on span "Approve" at bounding box center [924, 448] width 58 height 24
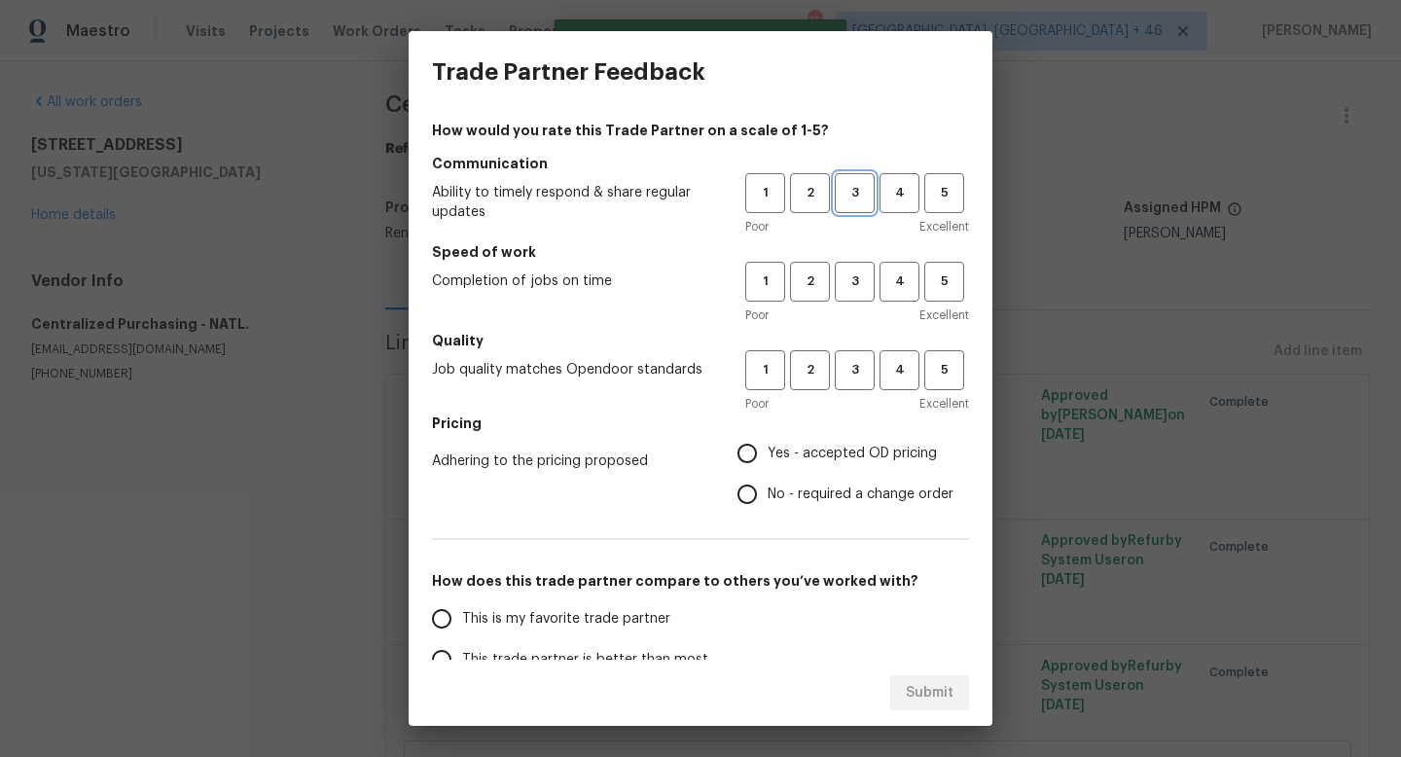
click at [857, 198] on span "3" at bounding box center [855, 193] width 36 height 22
click at [856, 277] on span "3" at bounding box center [855, 281] width 36 height 22
click at [854, 370] on span "3" at bounding box center [855, 370] width 36 height 22
click at [823, 434] on label "Yes - accepted OD pricing" at bounding box center [840, 453] width 227 height 41
click at [768, 434] on input "Yes - accepted OD pricing" at bounding box center [747, 453] width 41 height 41
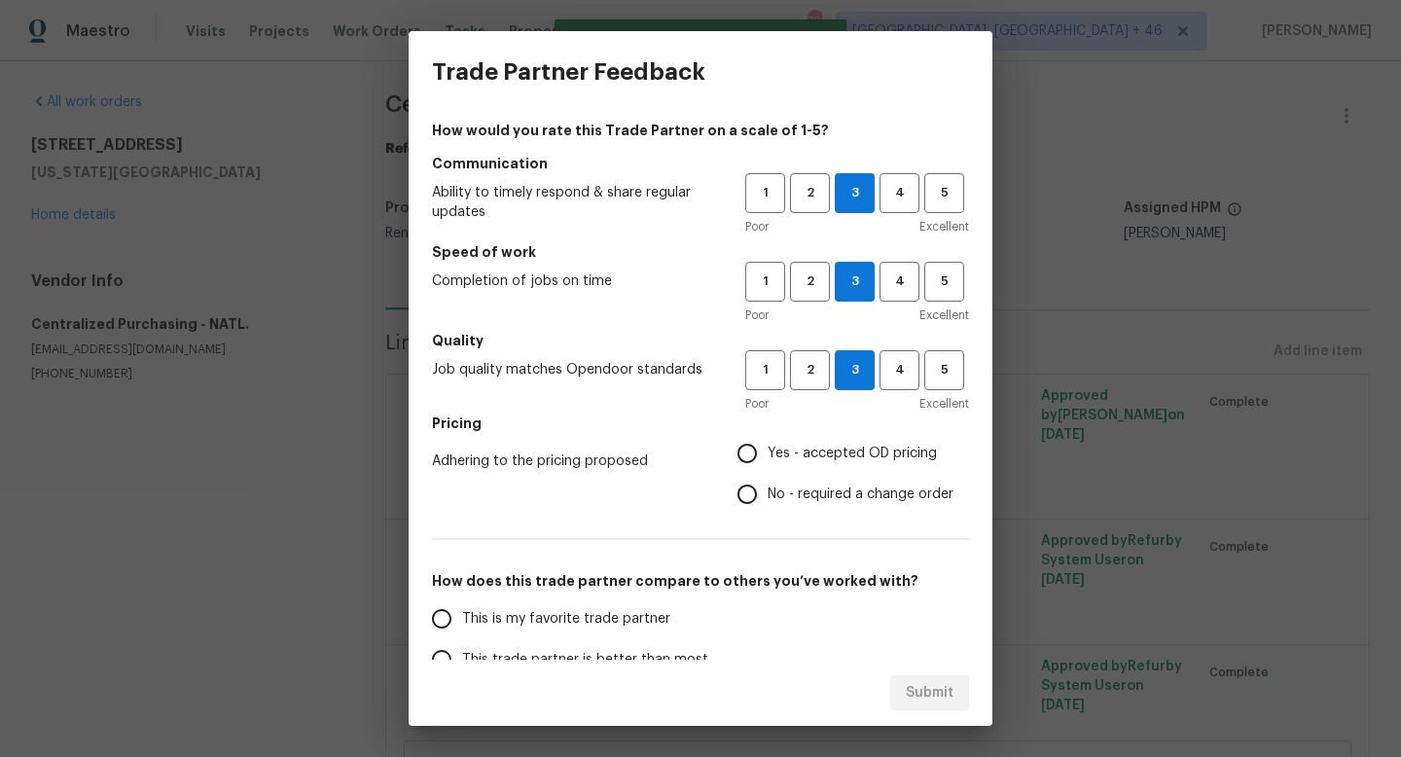
radio input "true"
click at [640, 624] on span "This is my favorite trade partner" at bounding box center [566, 619] width 208 height 20
click at [462, 624] on input "This is my favorite trade partner" at bounding box center [441, 618] width 41 height 41
click at [944, 689] on span "Submit" at bounding box center [930, 693] width 48 height 24
radio input "true"
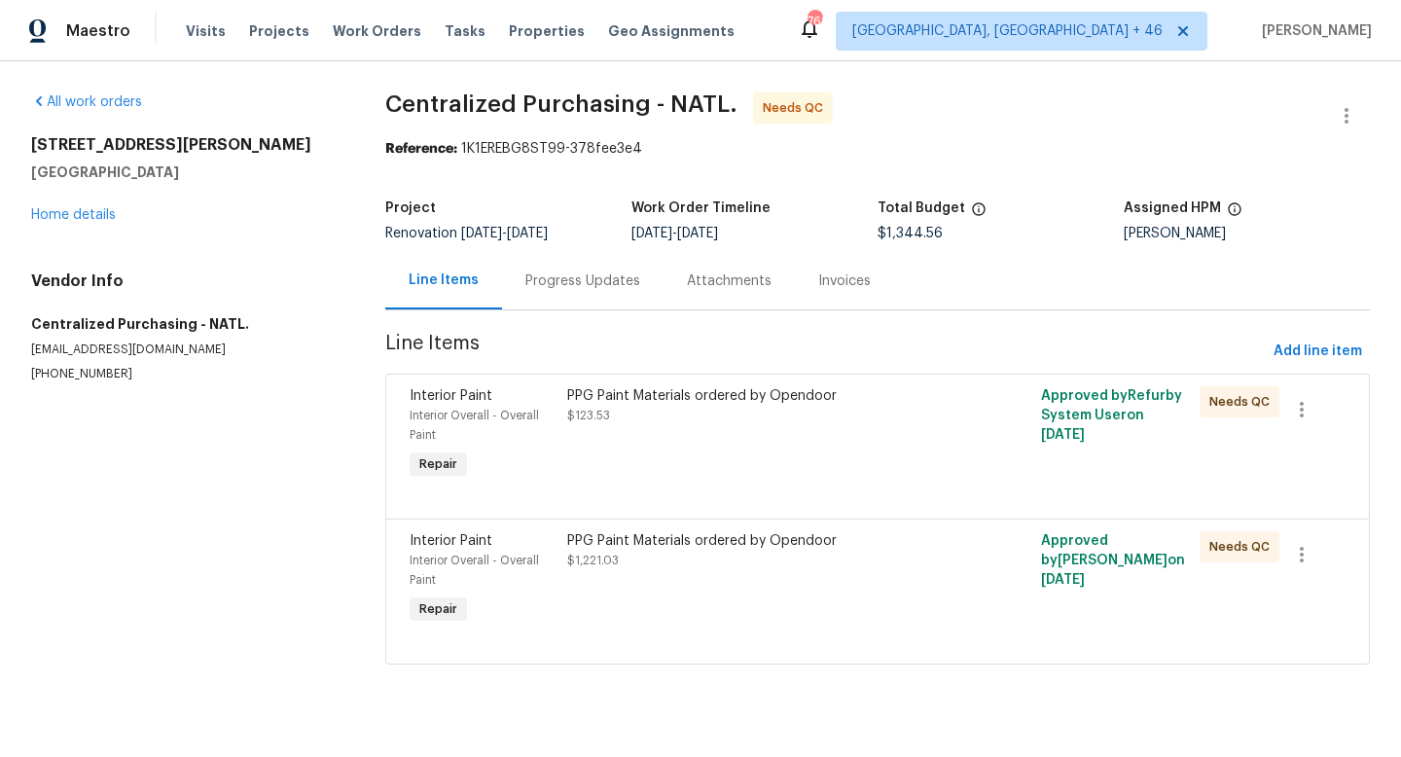
click at [727, 469] on div "PPG Paint Materials ordered by Opendoor $123.53" at bounding box center [758, 434] width 395 height 109
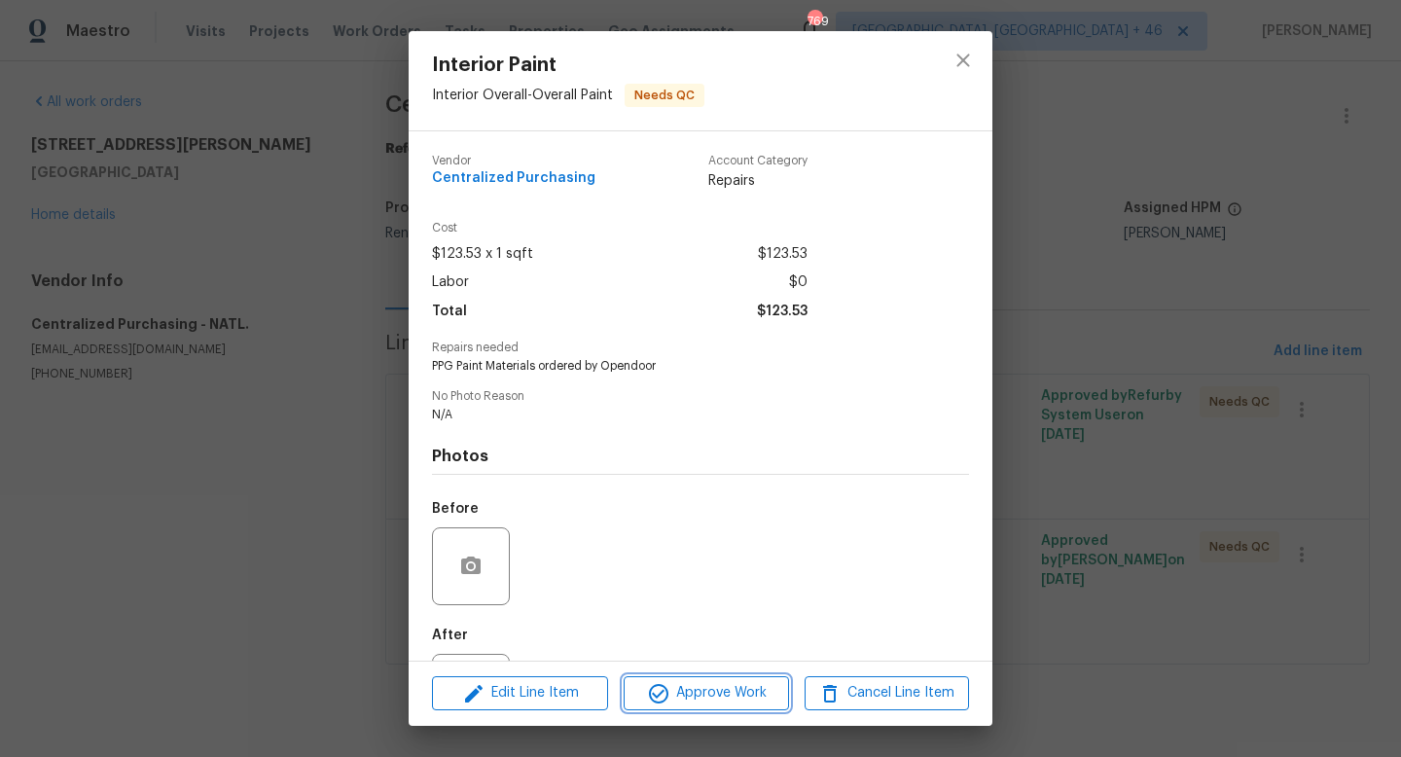
click at [717, 679] on button "Approve Work" at bounding box center [706, 693] width 164 height 34
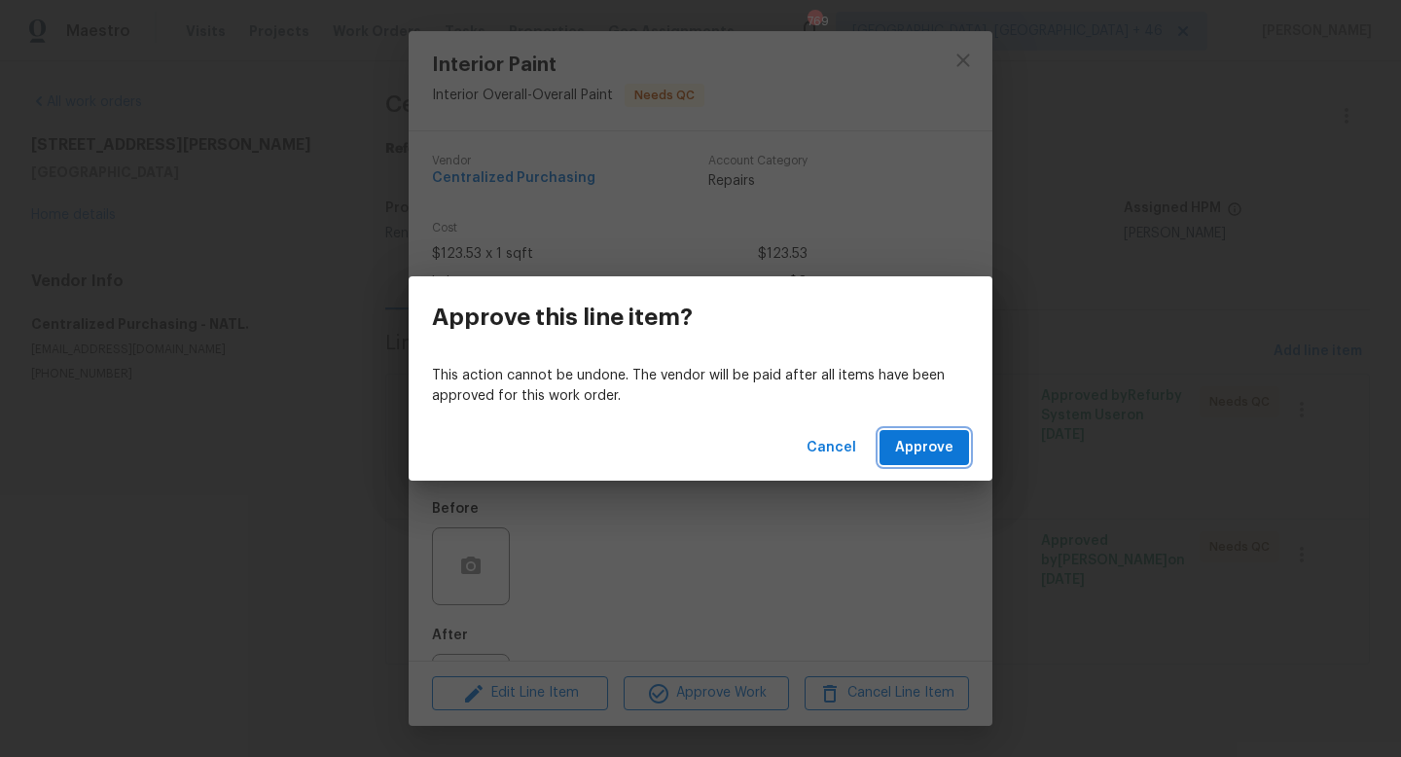
click at [927, 458] on span "Approve" at bounding box center [924, 448] width 58 height 24
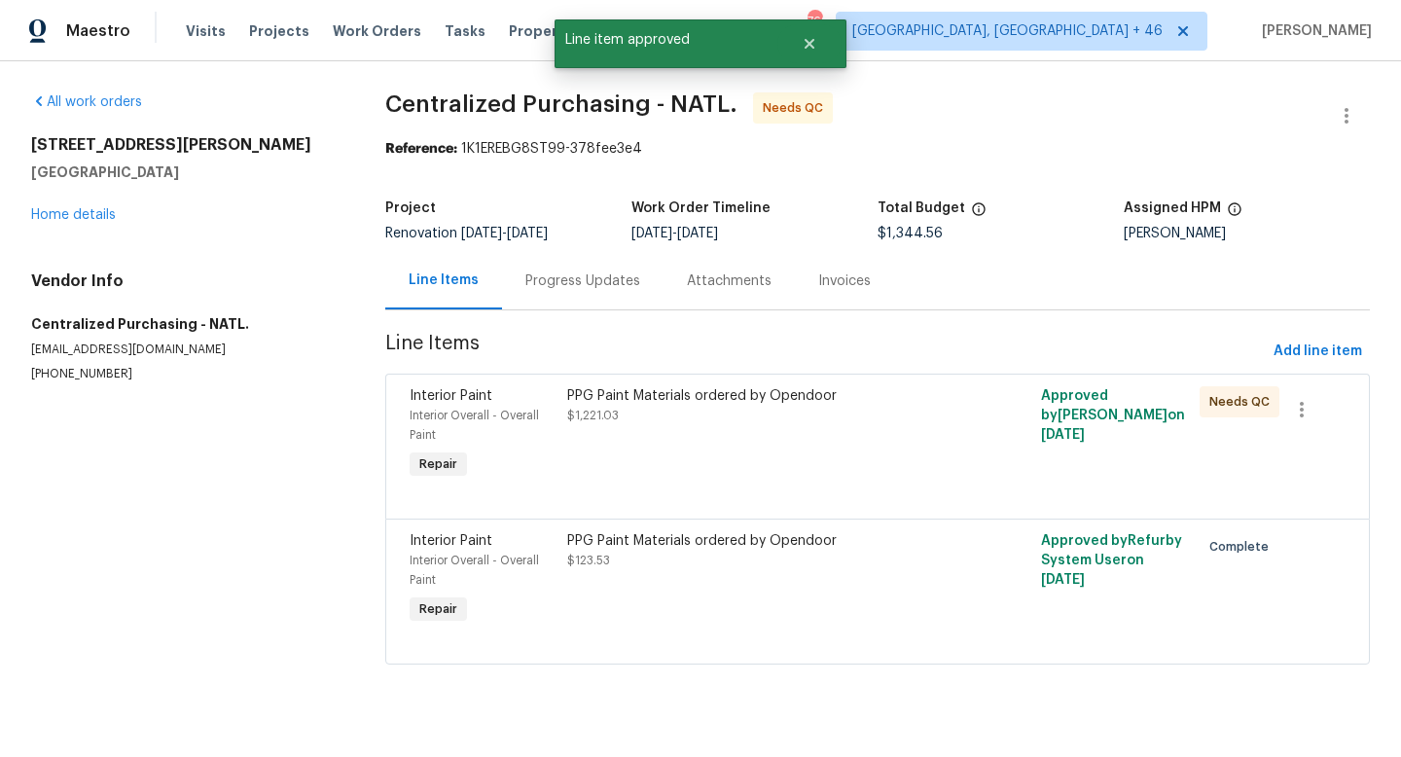
click at [901, 429] on div "PPG Paint Materials ordered by Opendoor $1,221.03" at bounding box center [758, 434] width 395 height 109
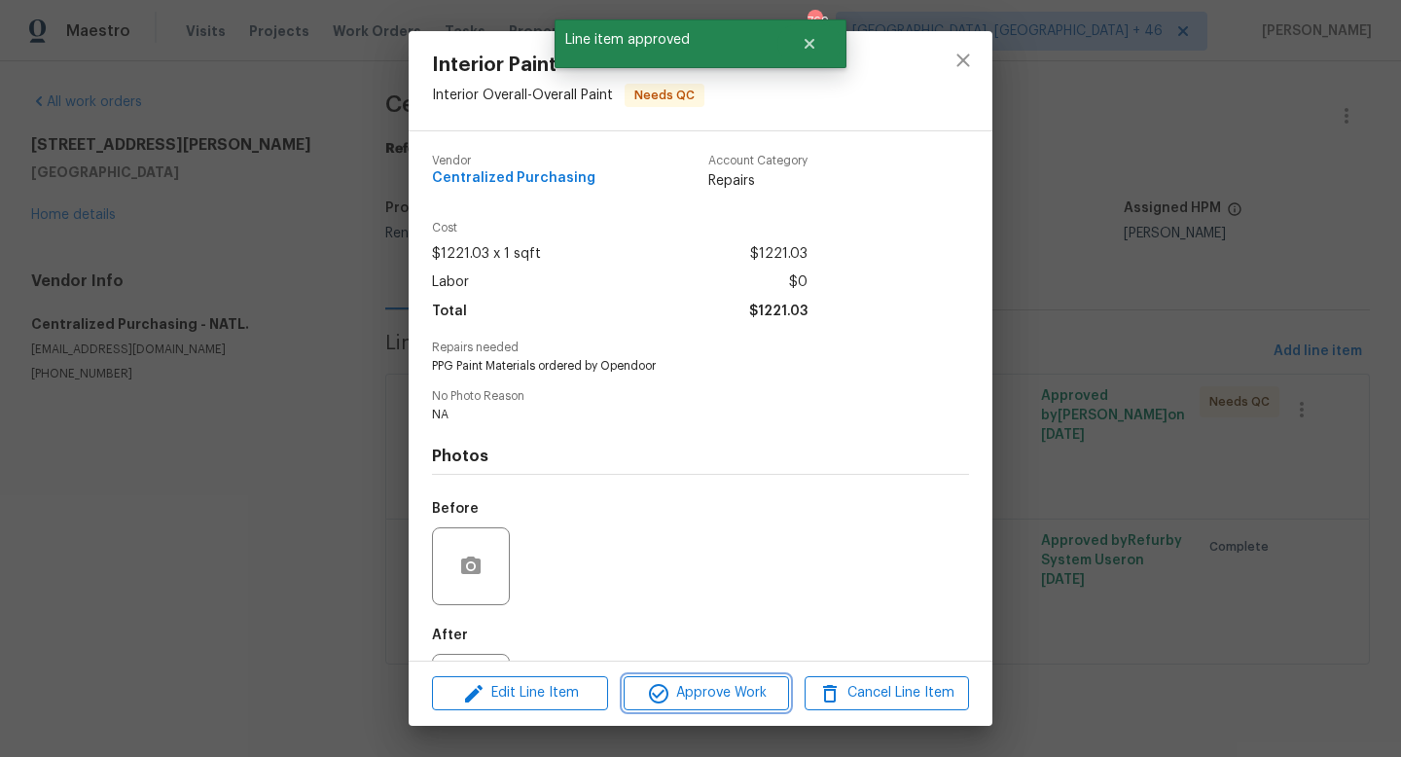
click at [763, 695] on span "Approve Work" at bounding box center [705, 693] width 153 height 24
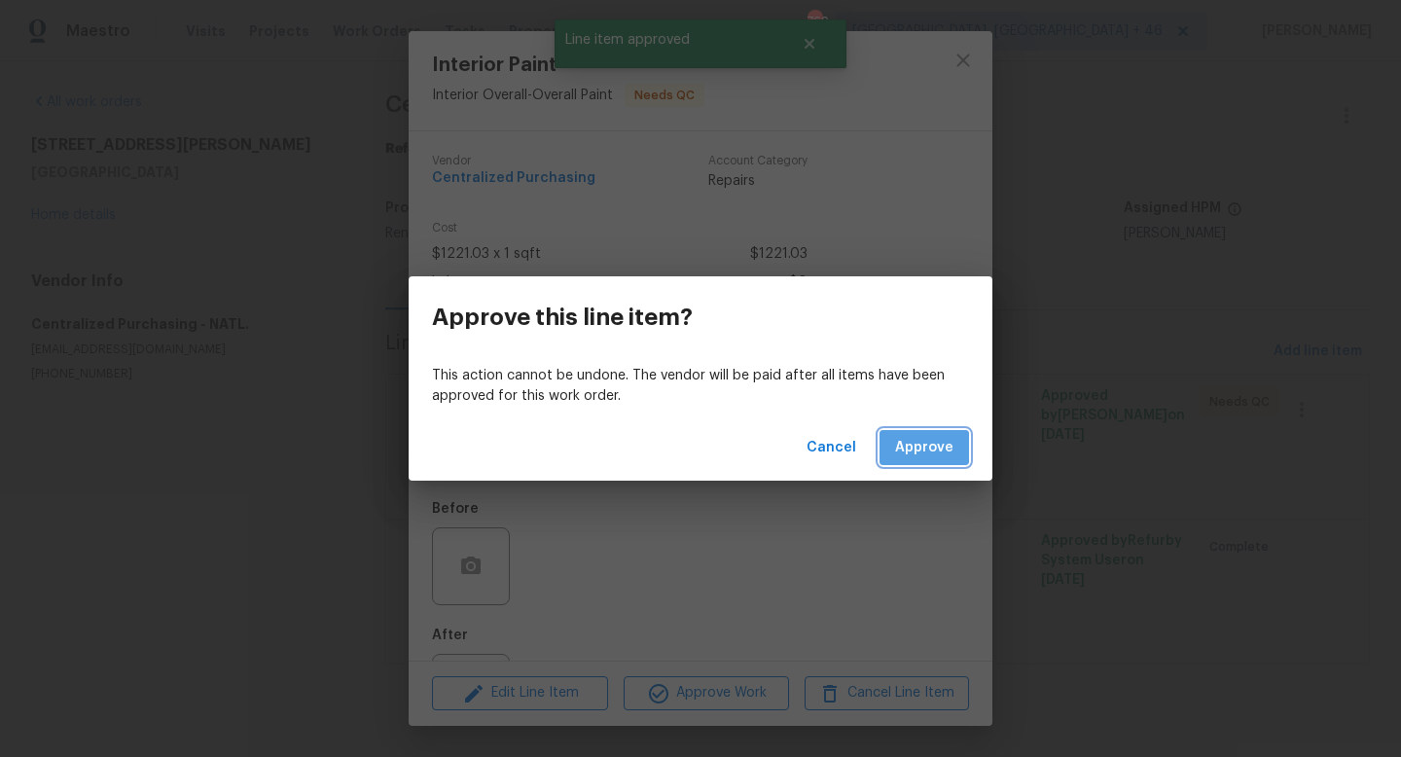
click at [933, 453] on span "Approve" at bounding box center [924, 448] width 58 height 24
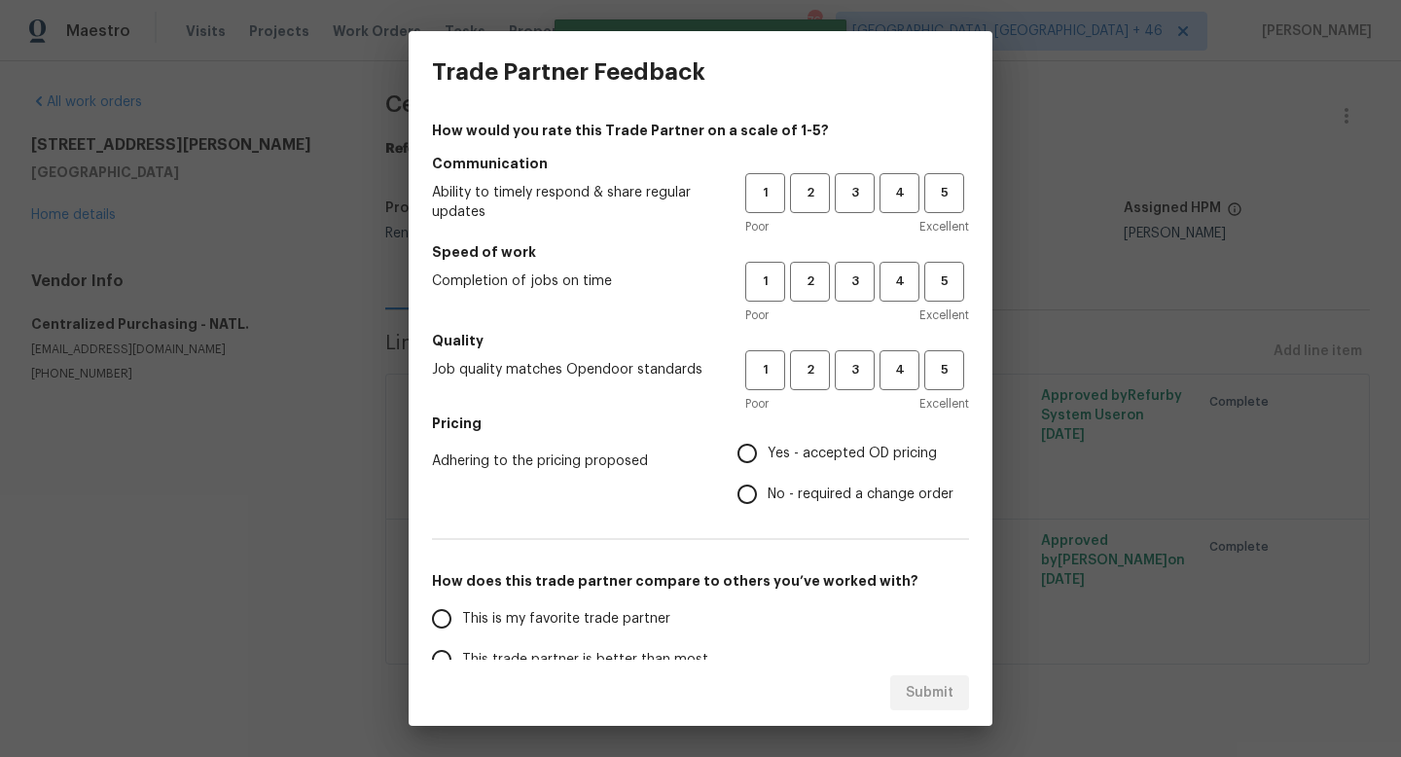
click at [853, 213] on div "1 2 3 4 5 Poor Excellent" at bounding box center [857, 204] width 224 height 63
click at [853, 204] on button "3" at bounding box center [855, 193] width 40 height 40
click at [855, 297] on button "3" at bounding box center [855, 282] width 40 height 40
click at [850, 359] on span "3" at bounding box center [855, 370] width 36 height 22
click at [833, 442] on label "Yes - accepted OD pricing" at bounding box center [840, 453] width 227 height 41
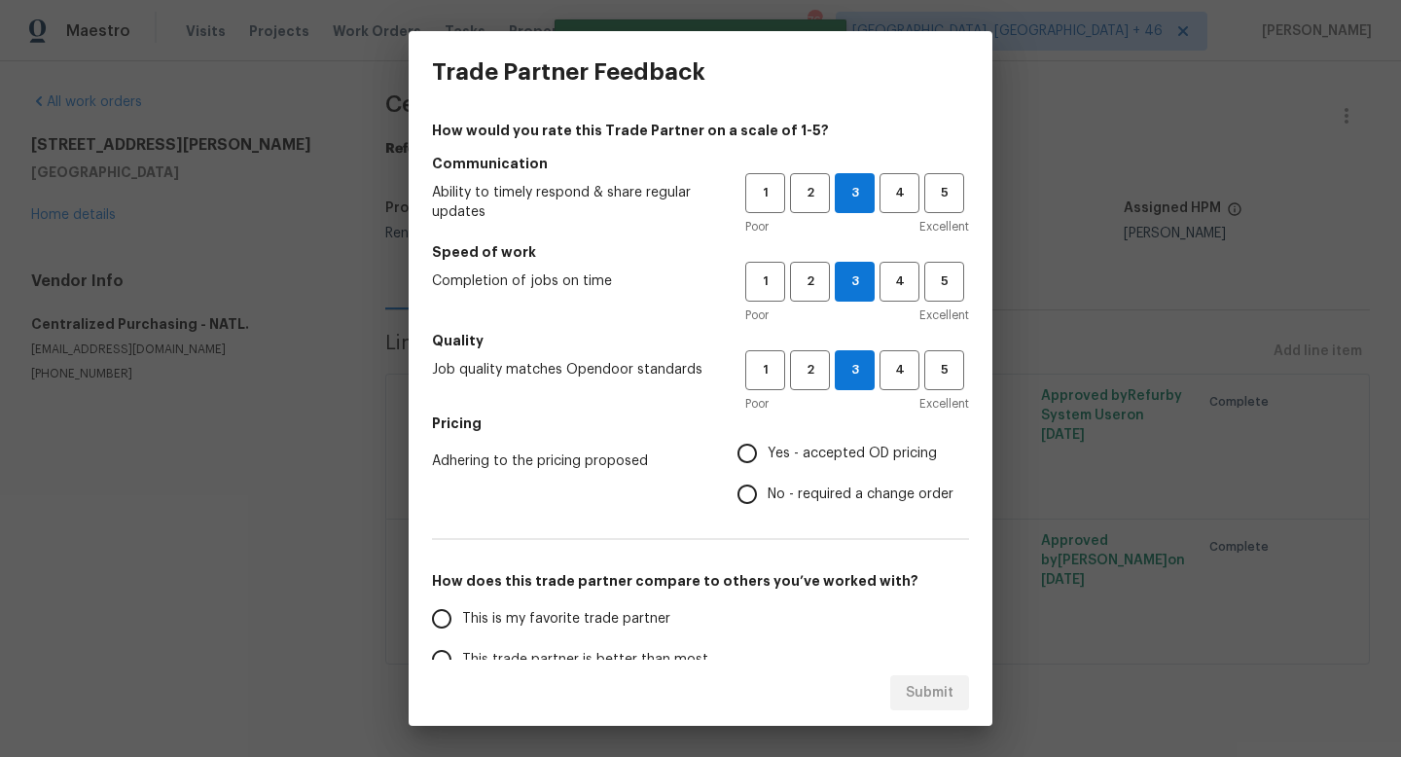
click at [768, 442] on input "Yes - accepted OD pricing" at bounding box center [747, 453] width 41 height 41
radio input "true"
click at [627, 628] on label "This is my favorite trade partner" at bounding box center [574, 618] width 307 height 41
click at [462, 628] on input "This is my favorite trade partner" at bounding box center [441, 618] width 41 height 41
click at [941, 699] on span "Submit" at bounding box center [930, 693] width 48 height 24
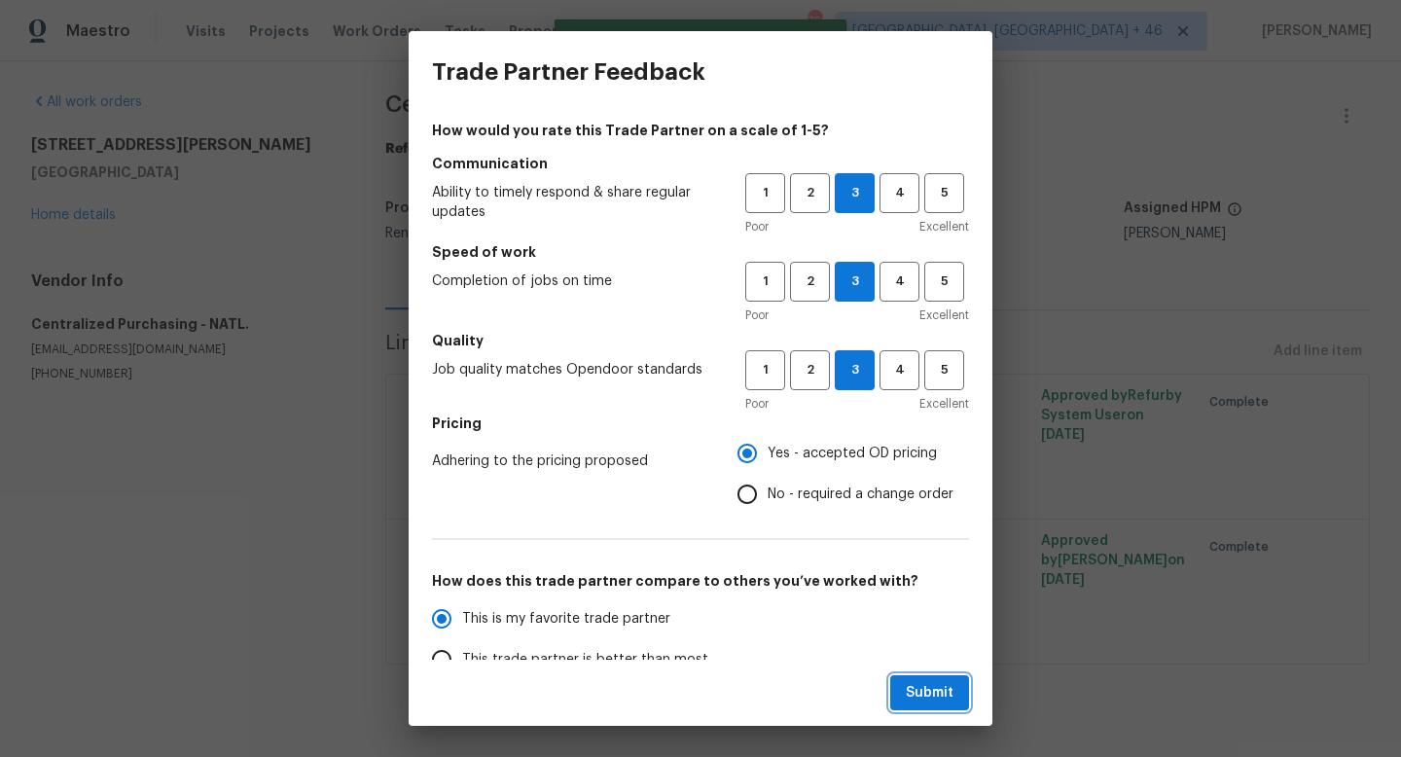
radio input "true"
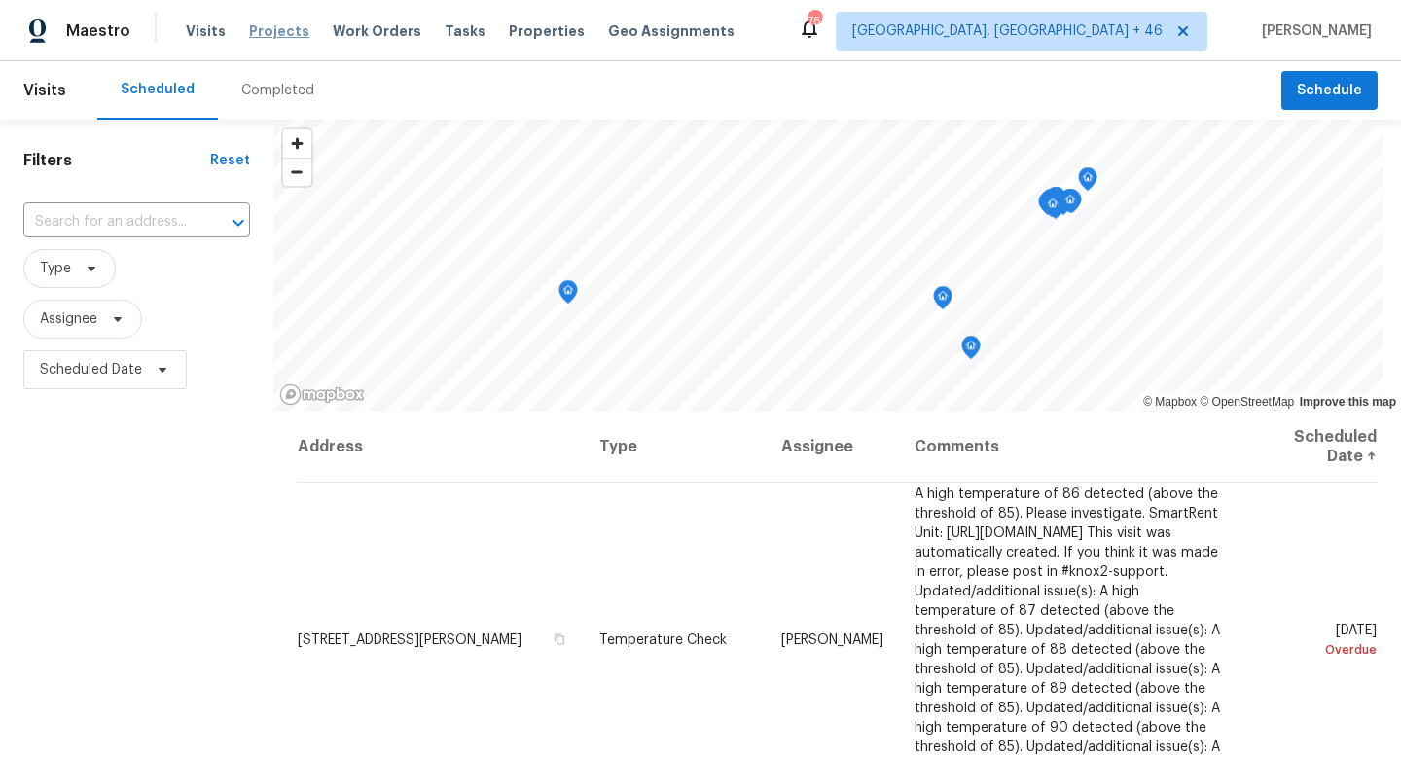
click at [266, 39] on span "Projects" at bounding box center [279, 30] width 60 height 19
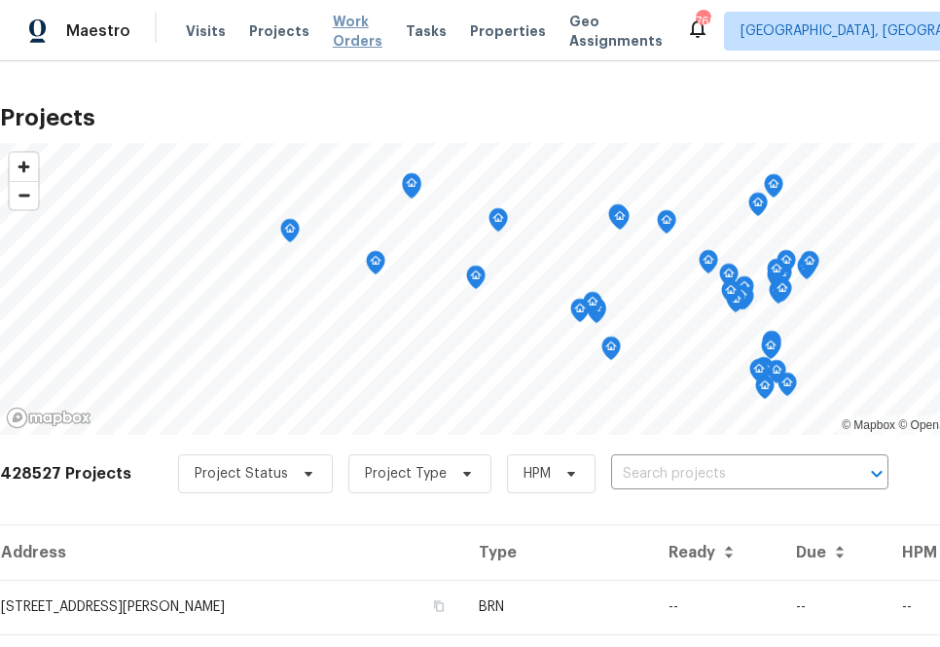
click at [337, 25] on span "Work Orders" at bounding box center [358, 31] width 50 height 39
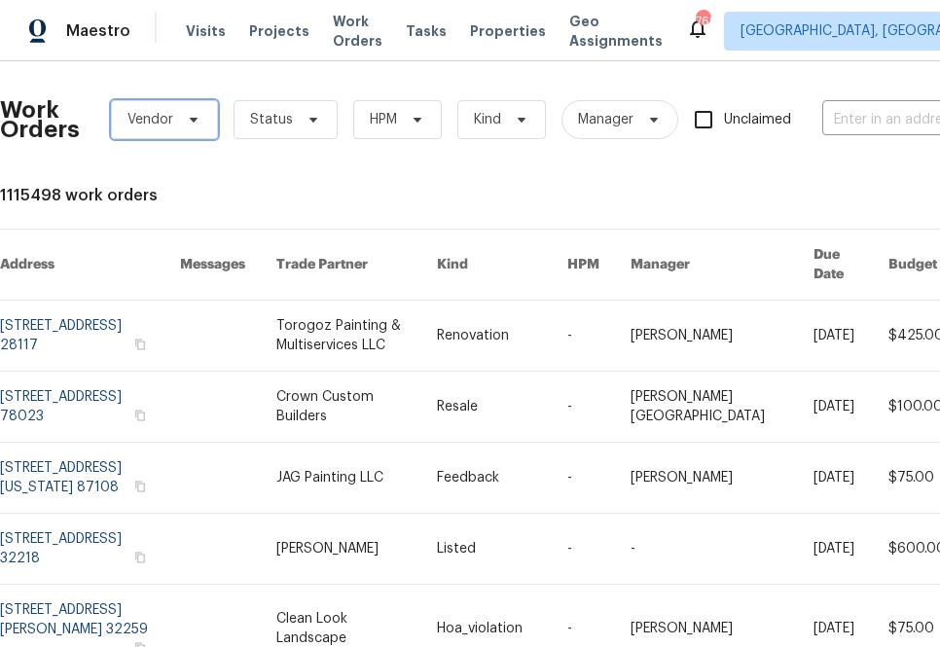
click at [154, 107] on span "Vendor" at bounding box center [164, 119] width 107 height 39
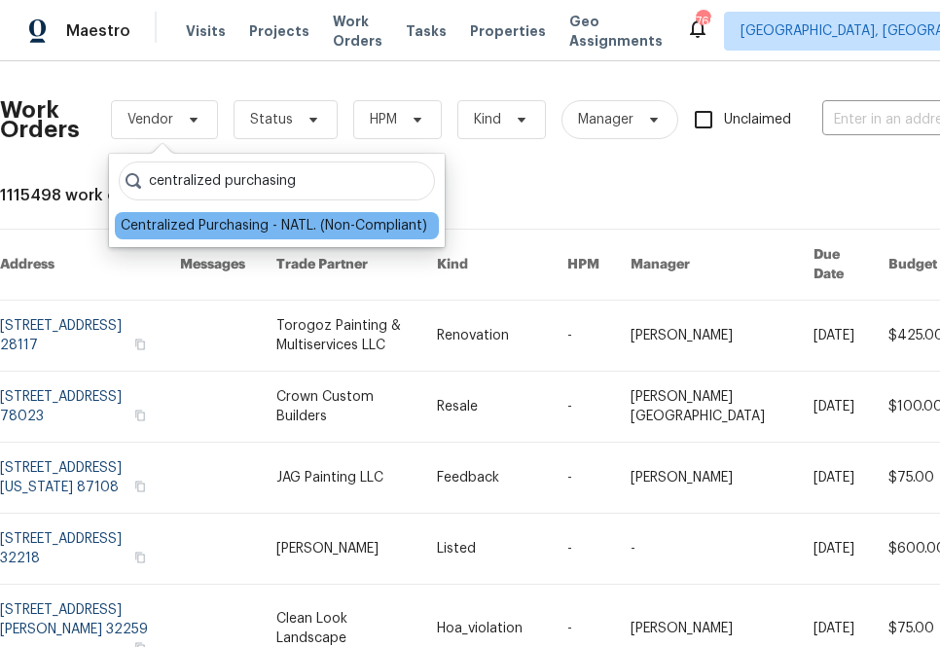
type input "centralized purchasing"
click at [168, 224] on div "Centralized Purchasing - NATL. (Non-Compliant)" at bounding box center [274, 225] width 306 height 19
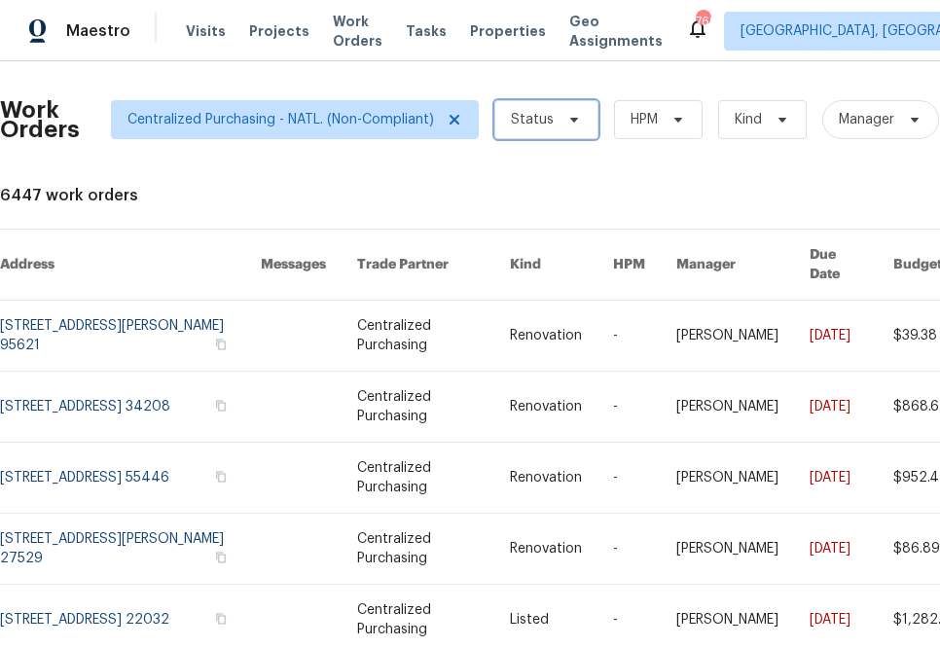
click at [534, 107] on span "Status" at bounding box center [546, 119] width 104 height 39
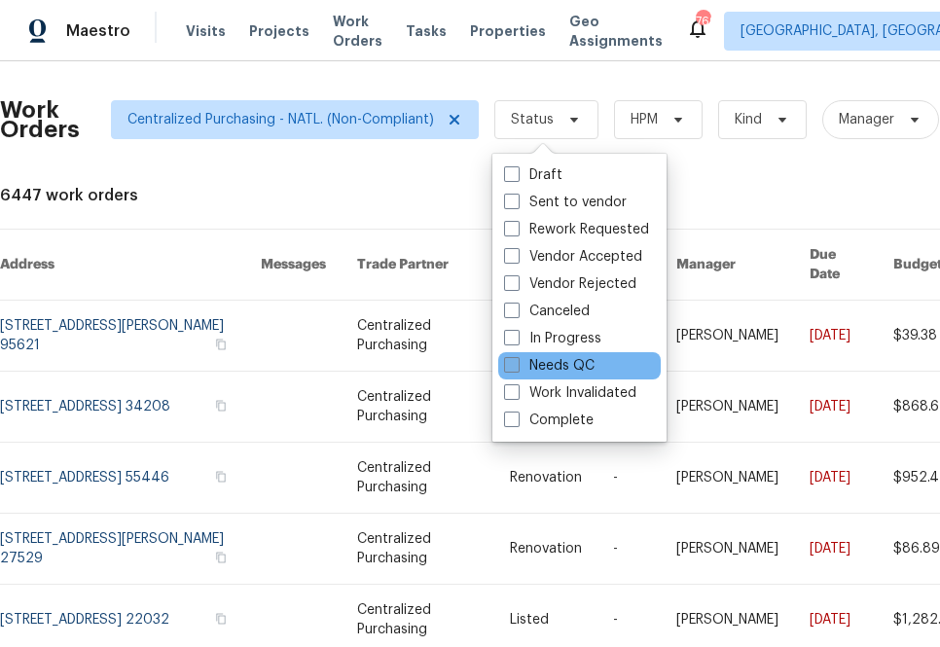
click at [543, 368] on label "Needs QC" at bounding box center [549, 365] width 90 height 19
click at [517, 368] on input "Needs QC" at bounding box center [510, 362] width 13 height 13
checkbox input "true"
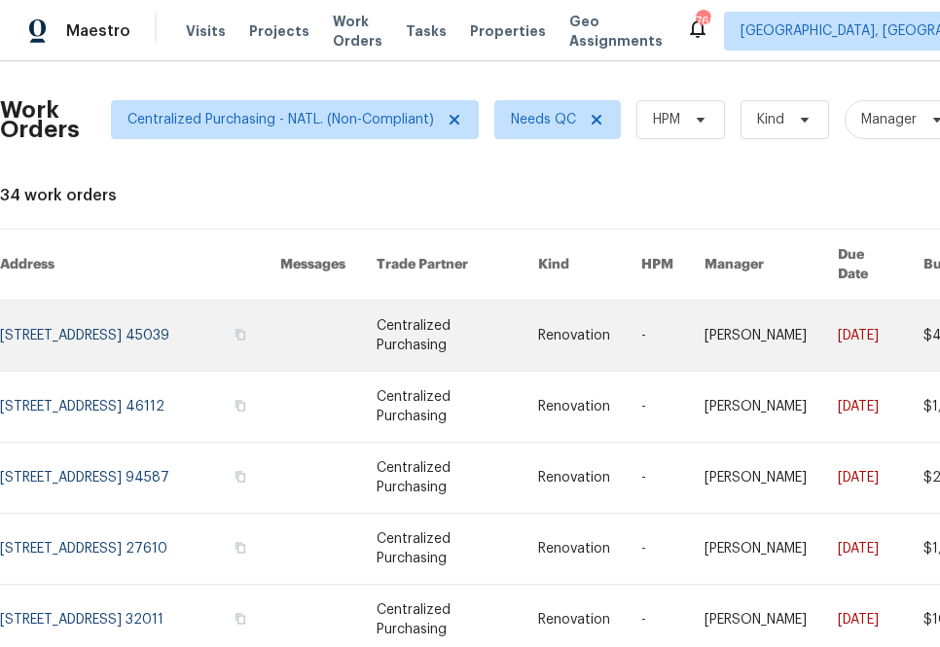
click at [144, 309] on link at bounding box center [140, 336] width 280 height 70
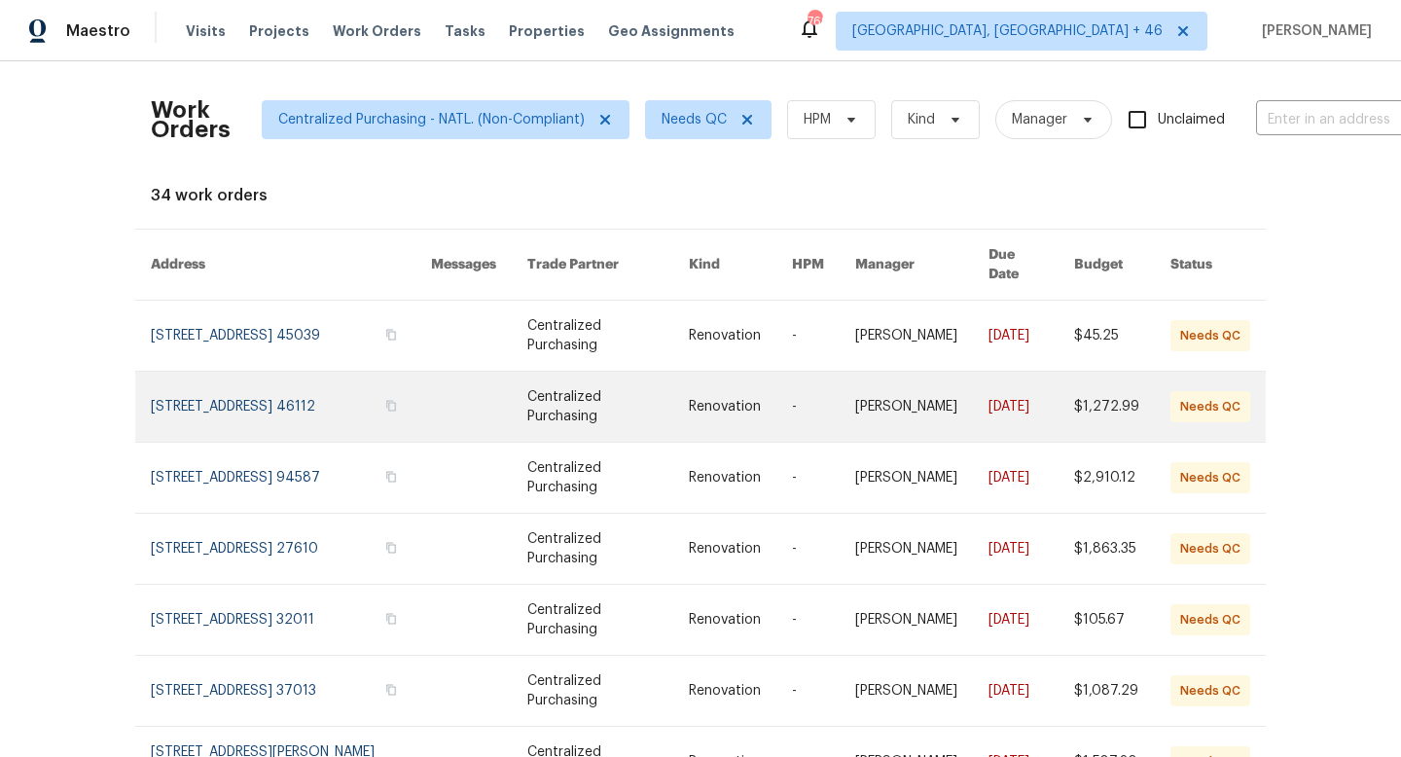
click at [281, 396] on link at bounding box center [291, 407] width 280 height 70
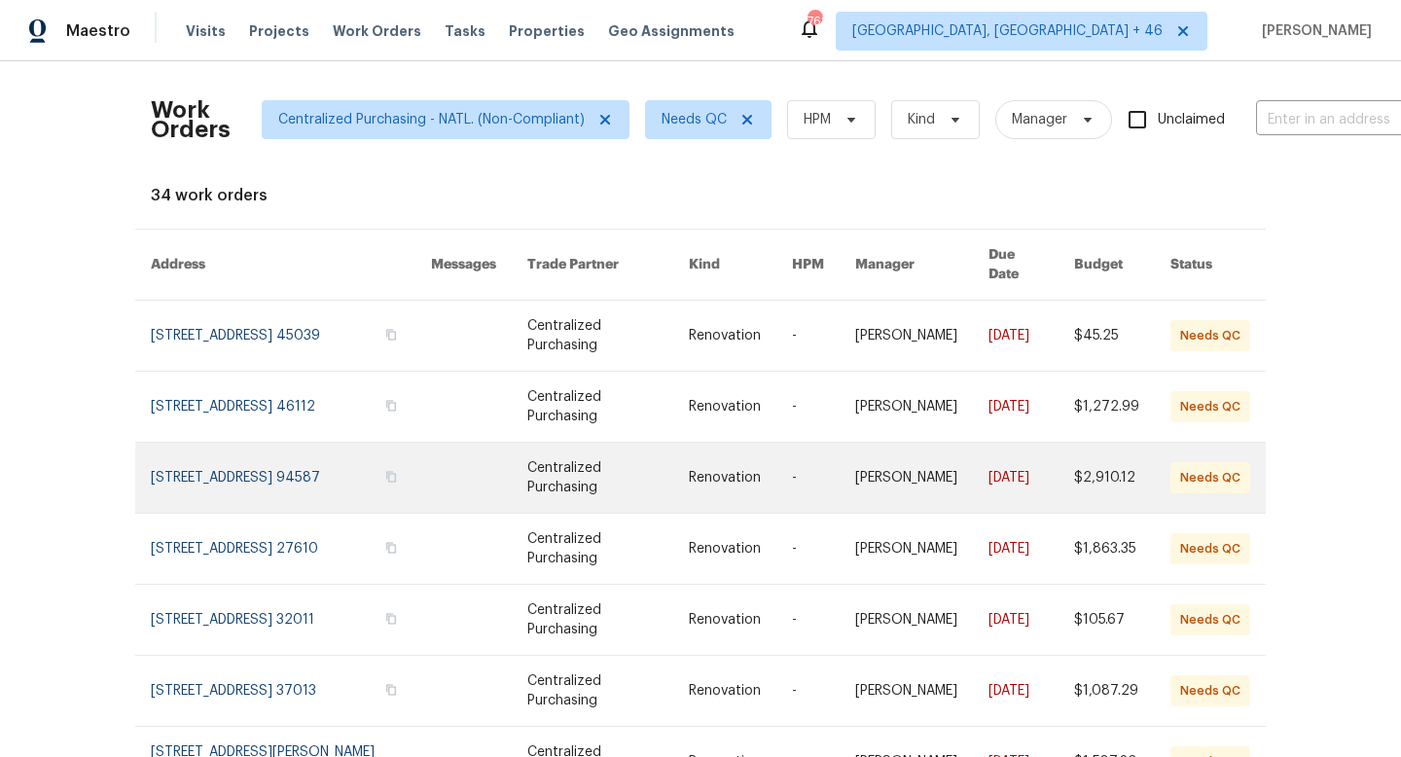
click at [294, 453] on link at bounding box center [291, 478] width 280 height 70
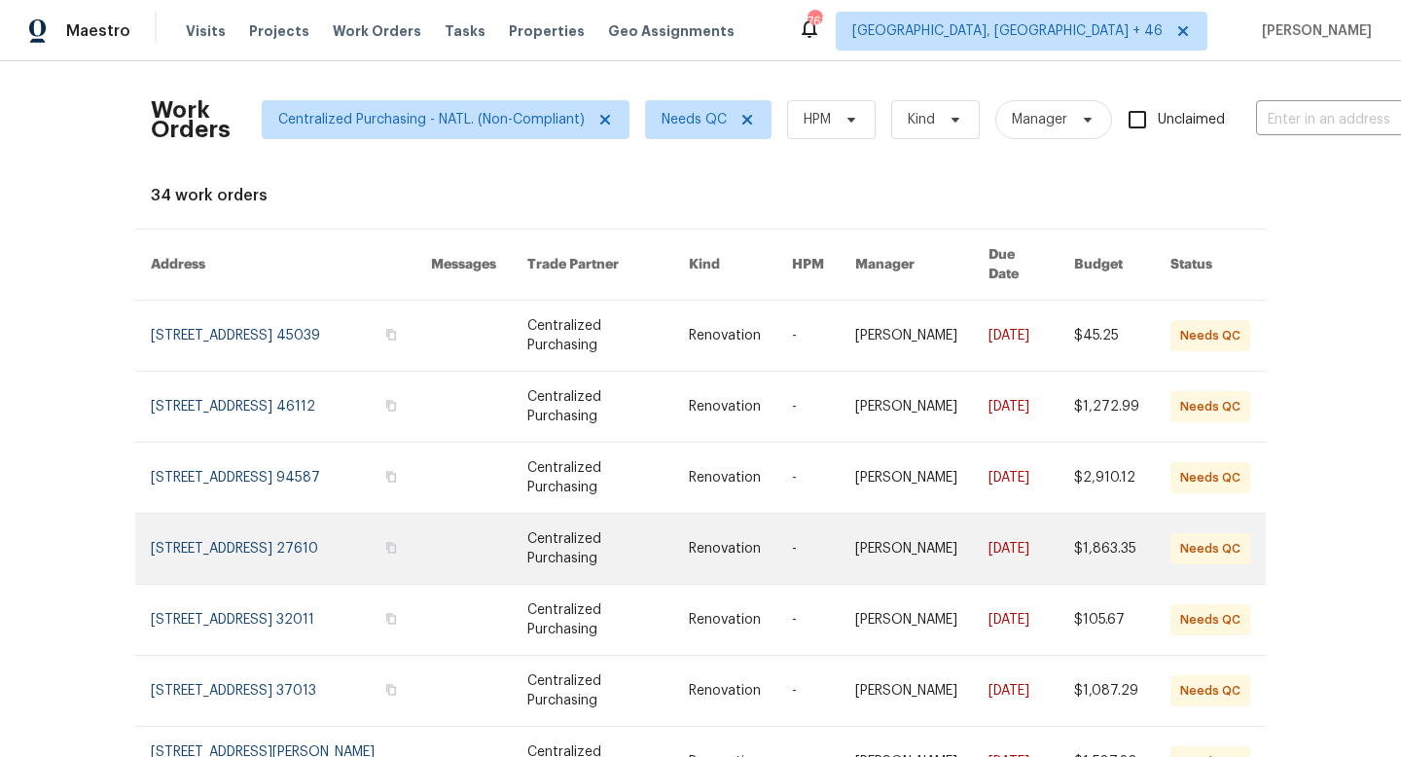
click at [304, 535] on link at bounding box center [291, 549] width 280 height 70
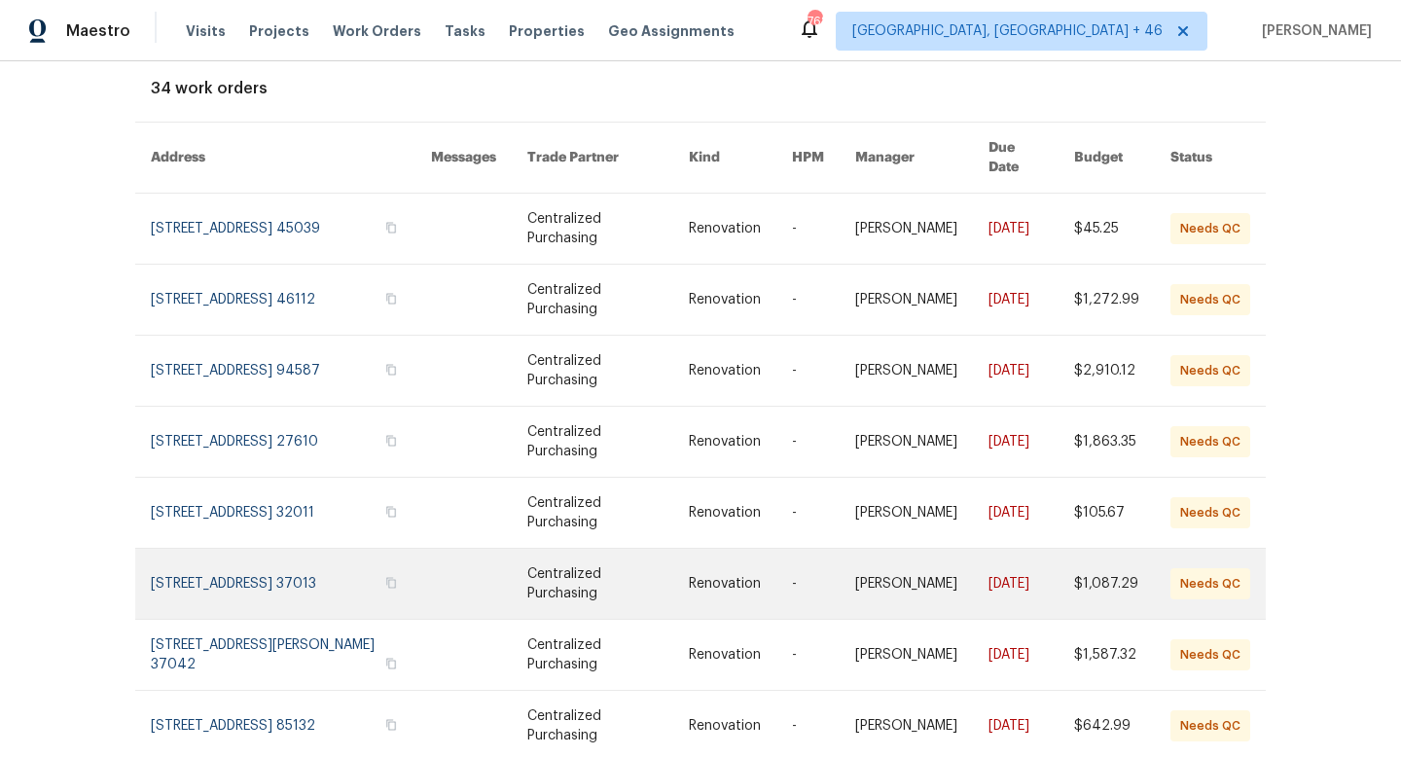
scroll to position [113, 0]
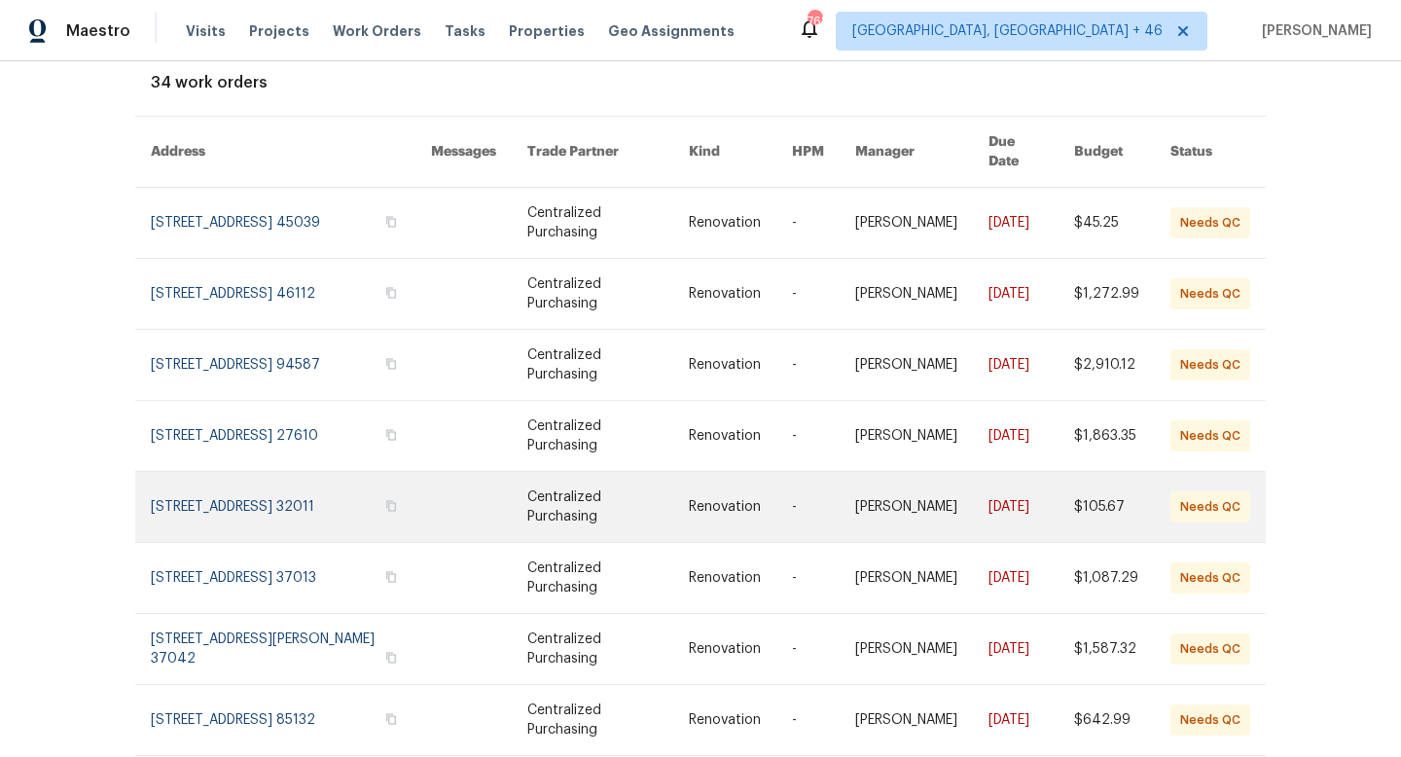
click at [269, 482] on link at bounding box center [291, 507] width 280 height 70
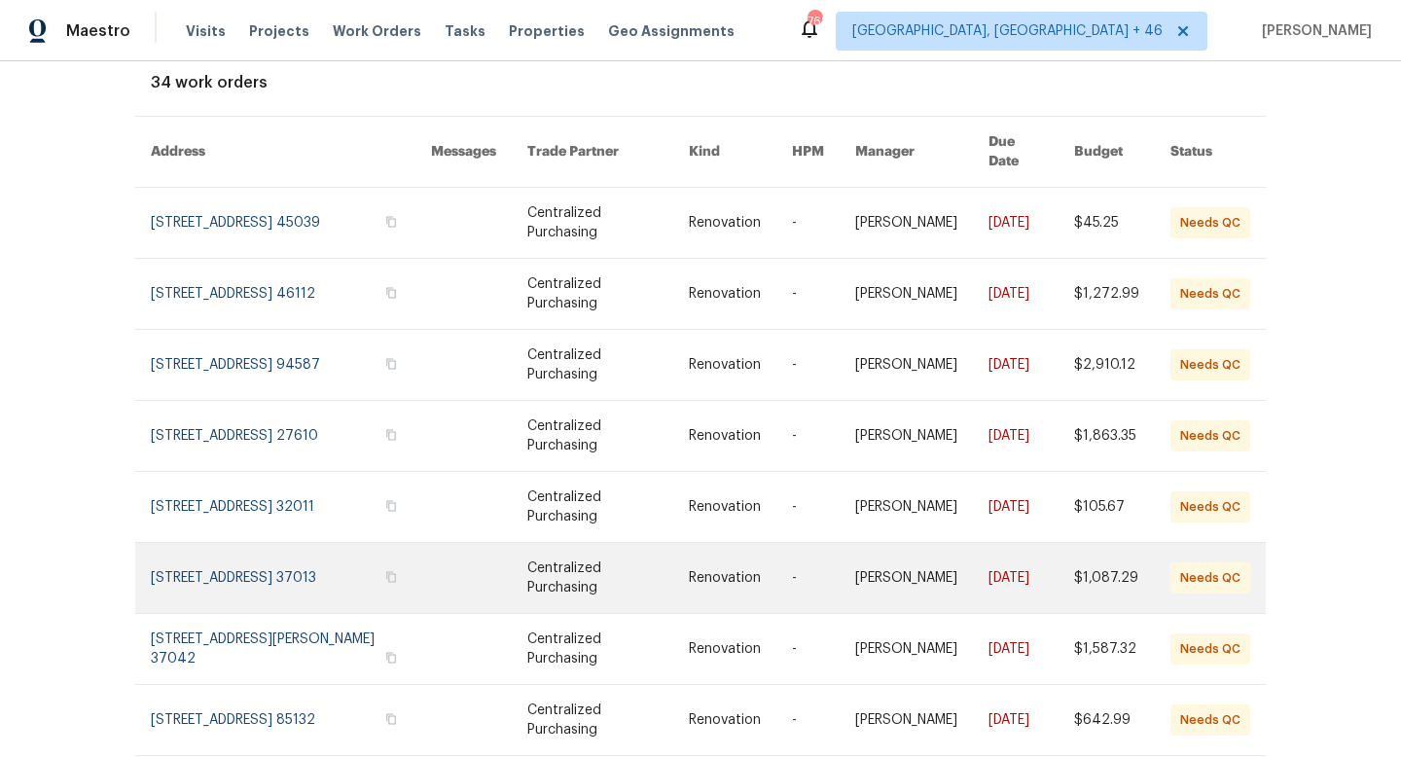
click at [309, 543] on link at bounding box center [291, 578] width 280 height 70
click at [195, 573] on link at bounding box center [291, 578] width 280 height 70
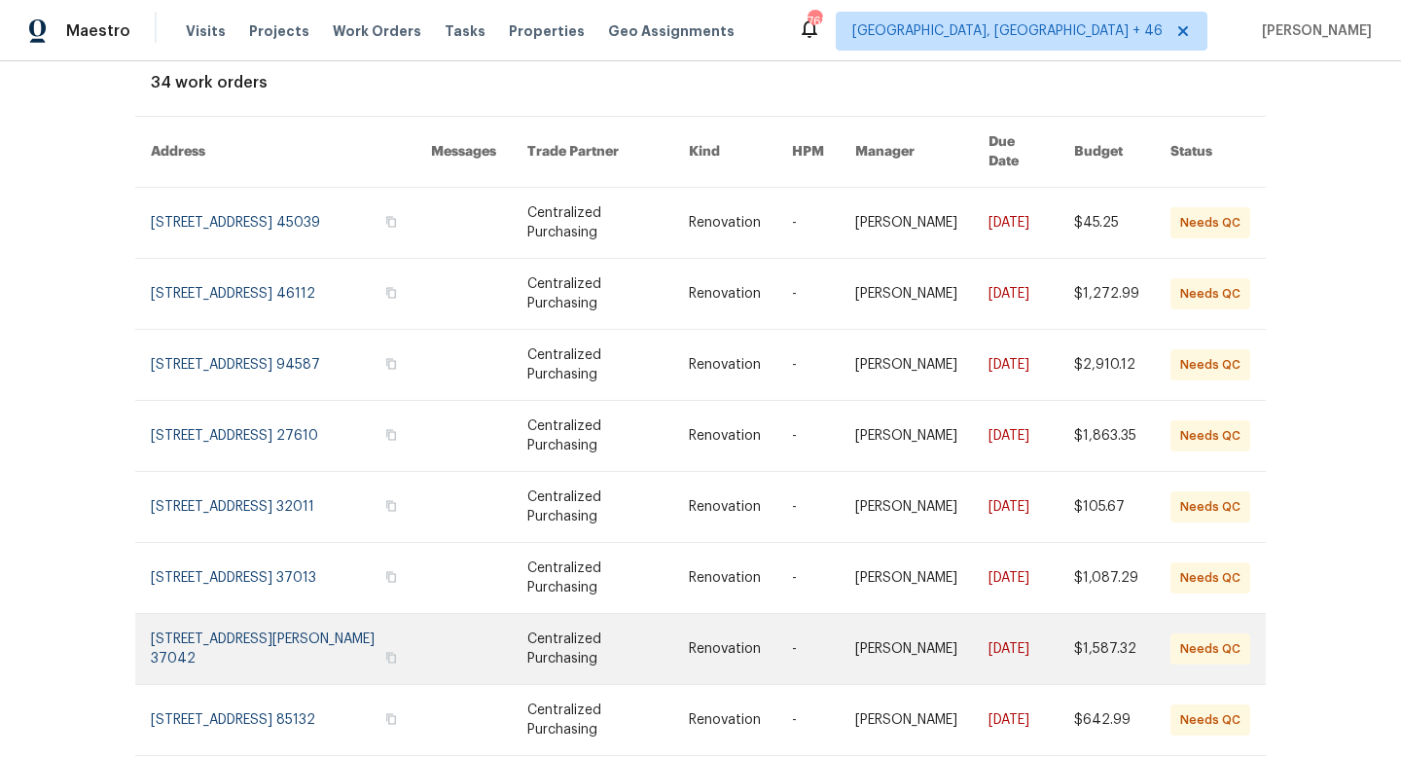
click at [254, 636] on link at bounding box center [291, 649] width 280 height 70
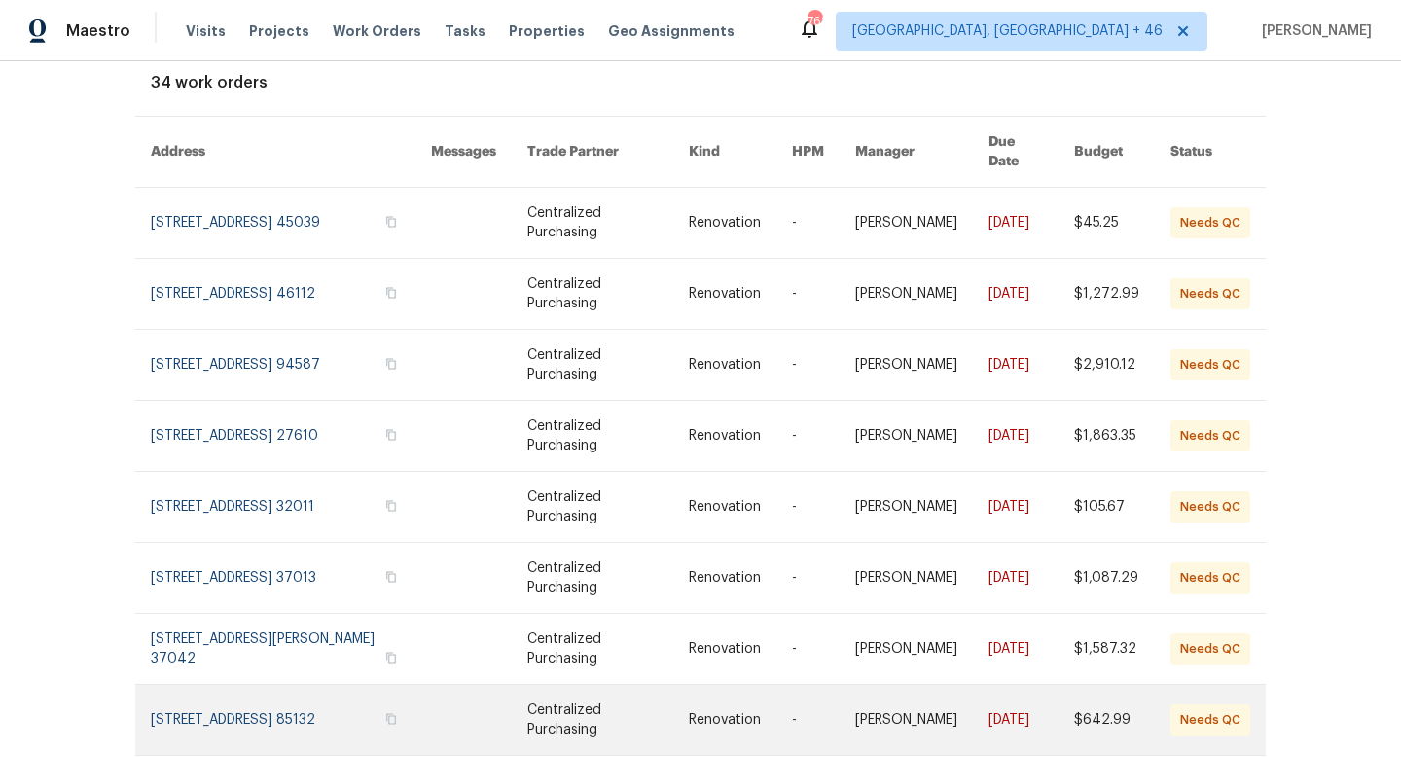
click at [238, 685] on link at bounding box center [291, 720] width 280 height 70
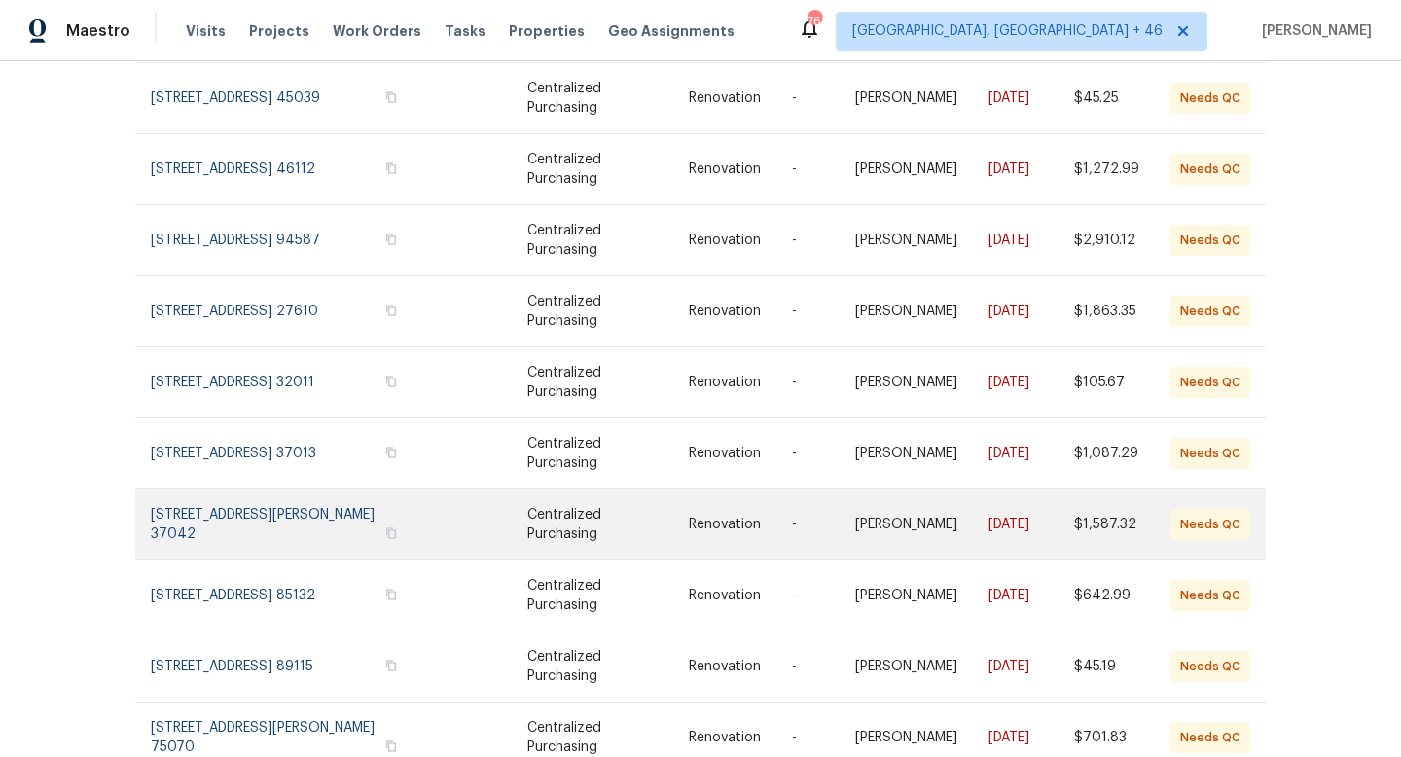
scroll to position [240, 0]
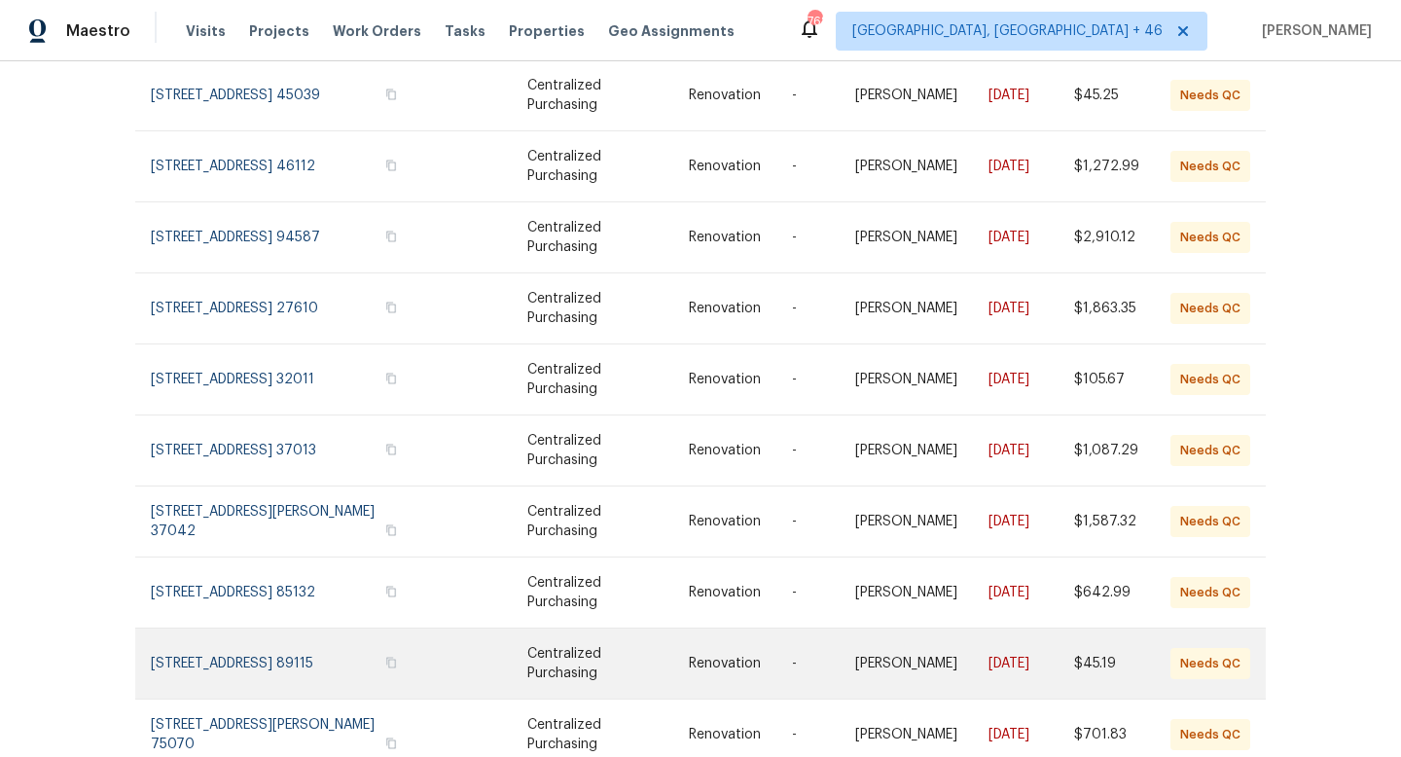
click at [257, 636] on link at bounding box center [291, 663] width 280 height 70
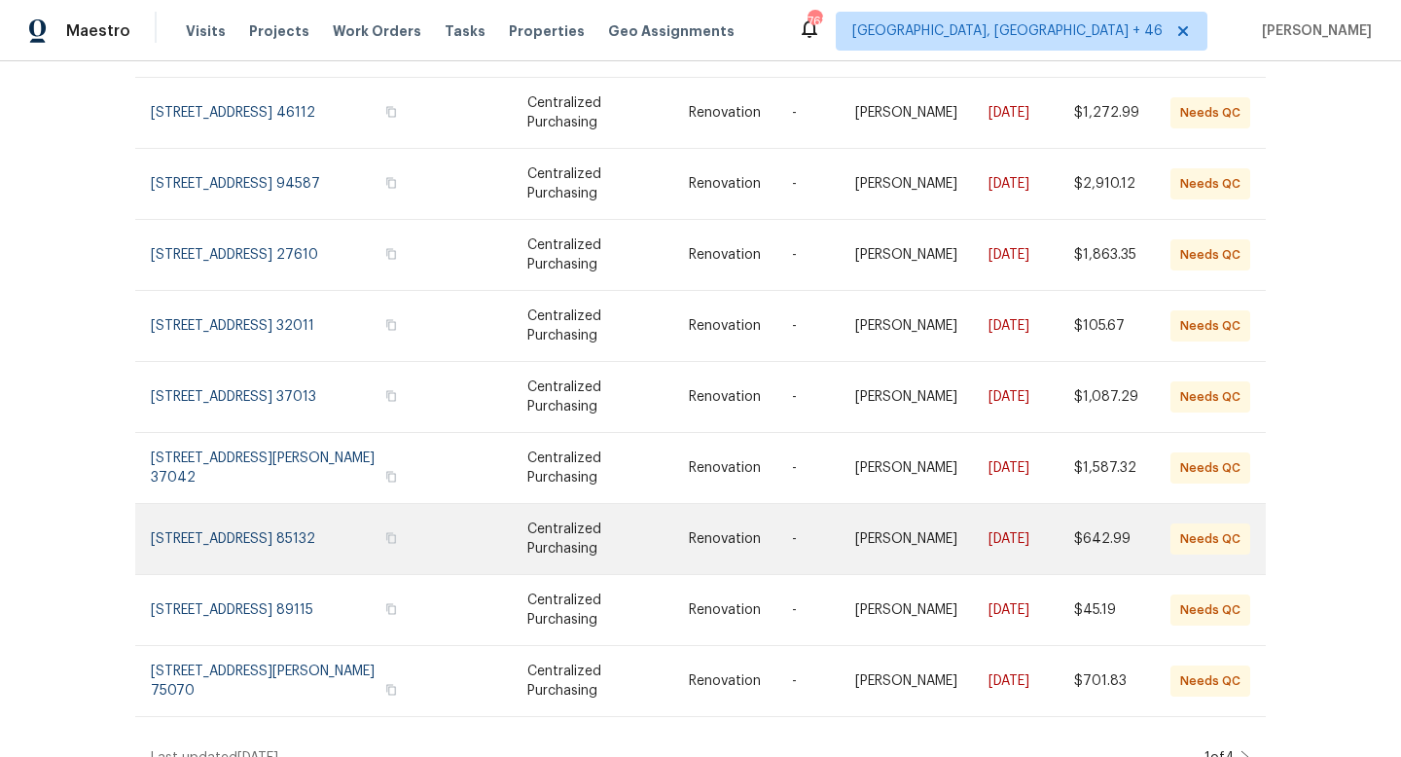
scroll to position [301, 0]
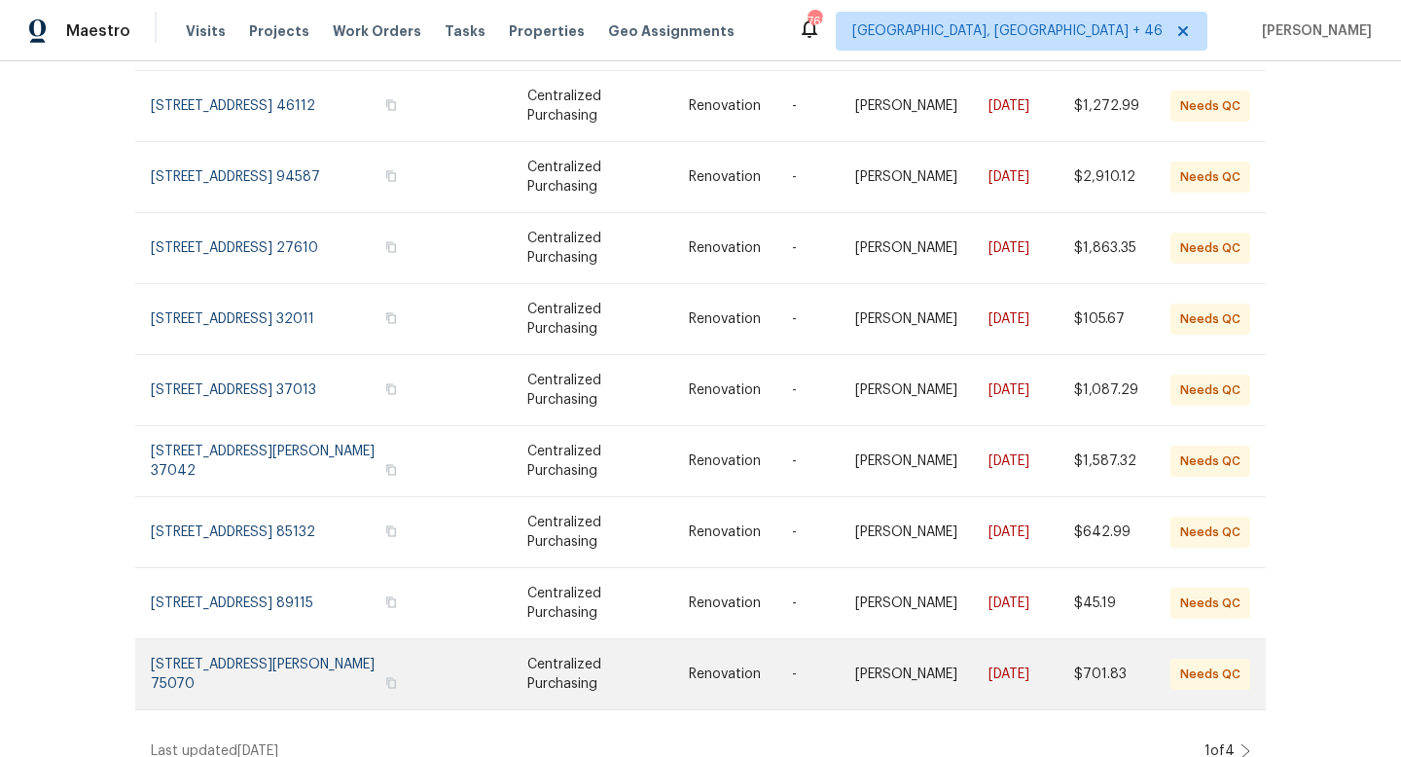
click at [305, 643] on link at bounding box center [291, 674] width 280 height 70
click at [305, 639] on link at bounding box center [291, 674] width 280 height 70
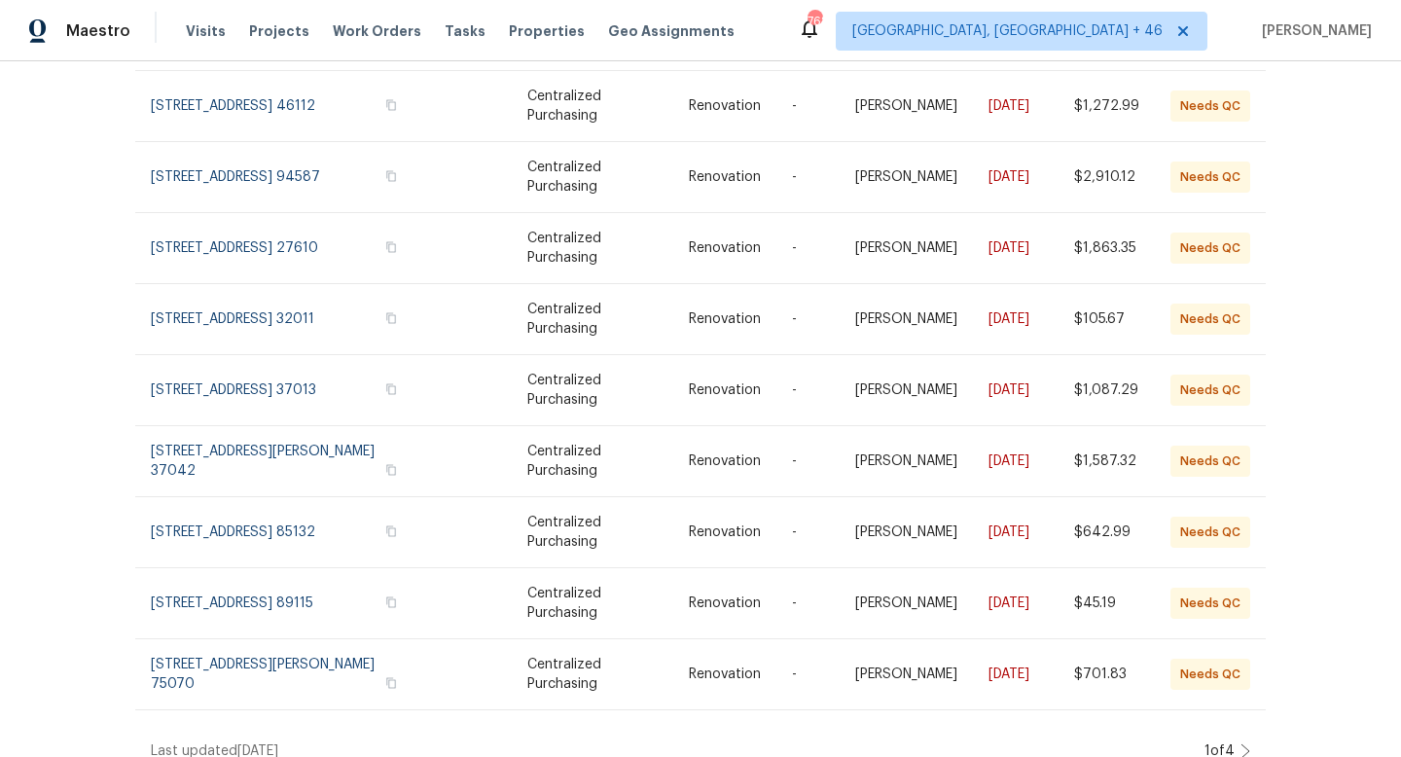
click at [1255, 733] on div "Work Orders Centralized Purchasing - NATL. (Non-Compliant) Needs QC HPM Kind Ma…" at bounding box center [700, 409] width 1401 height 696
click at [1246, 743] on icon at bounding box center [1245, 751] width 10 height 16
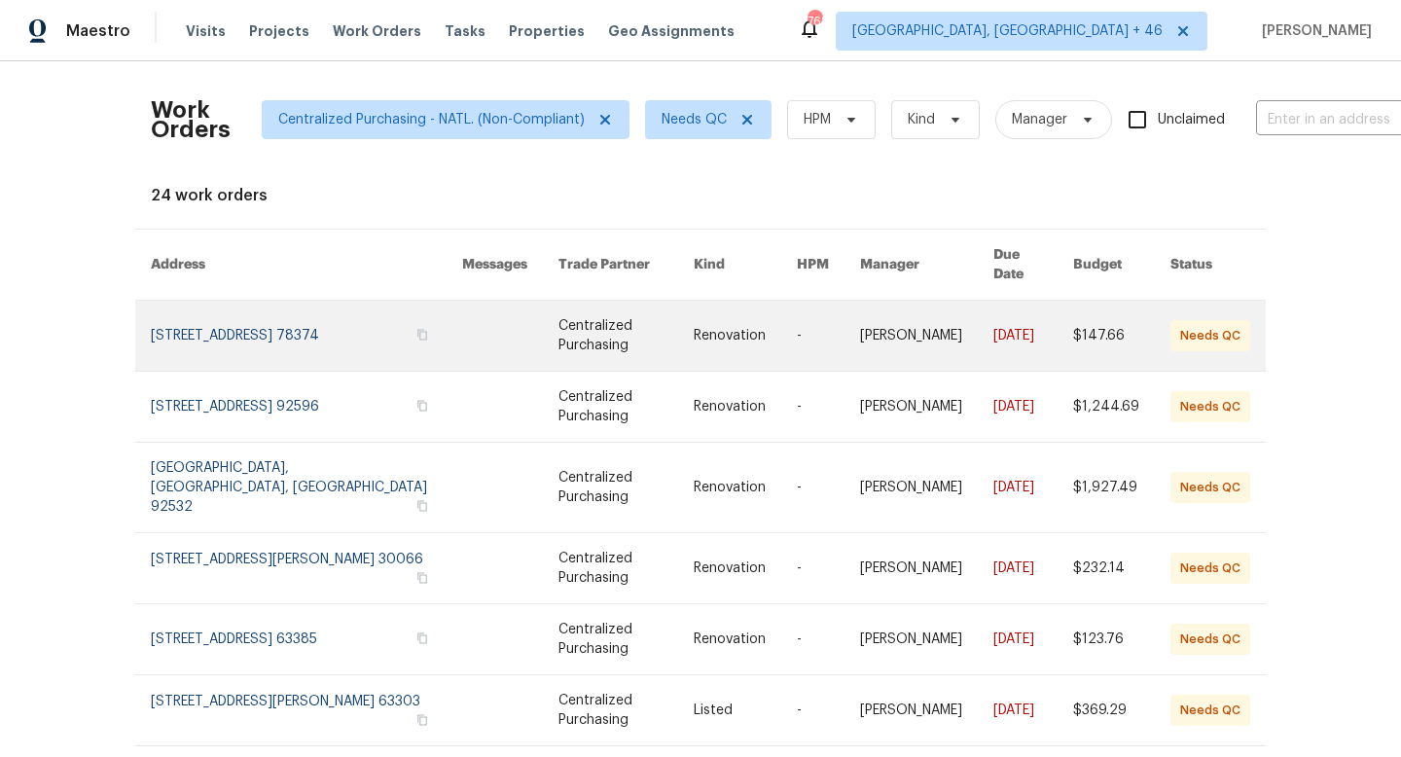
click at [278, 321] on link at bounding box center [306, 336] width 311 height 70
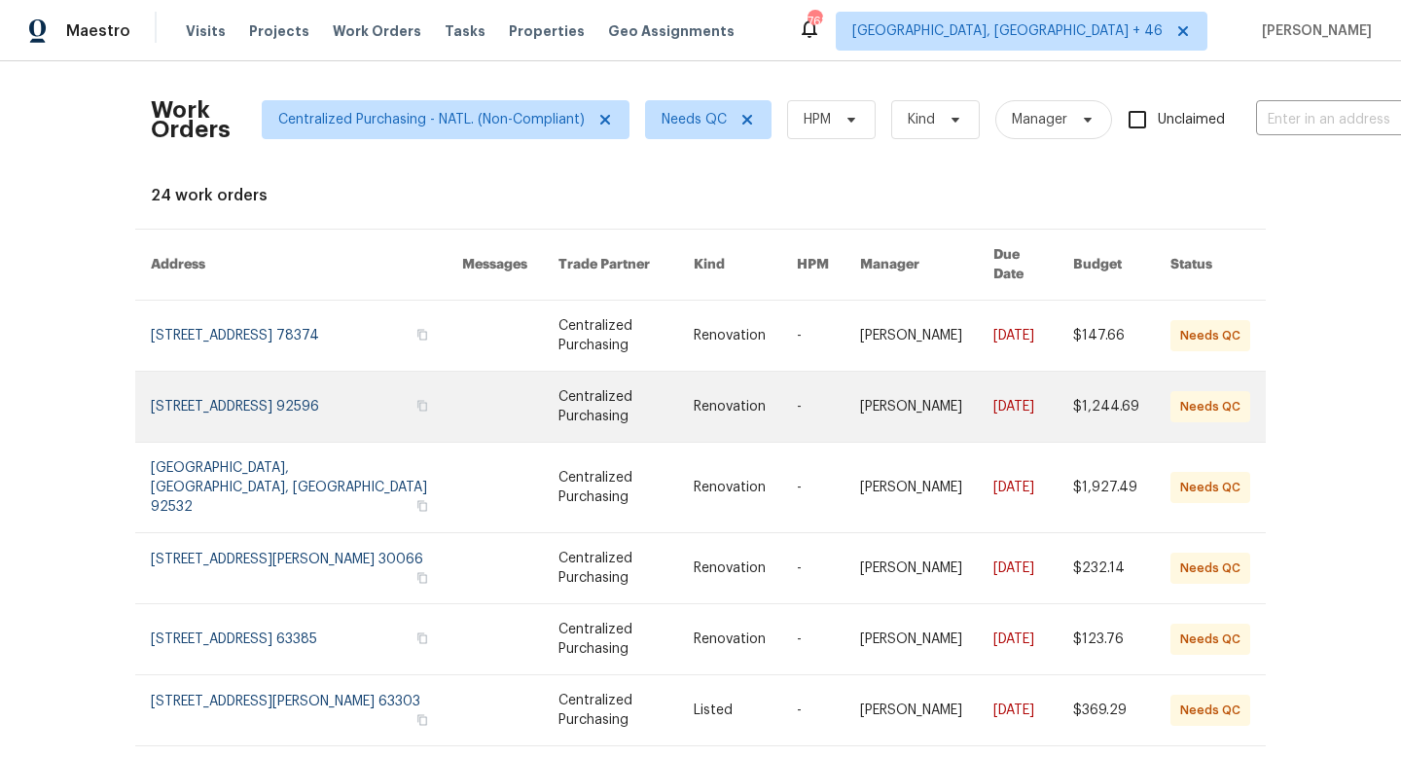
click at [270, 400] on link at bounding box center [306, 407] width 311 height 70
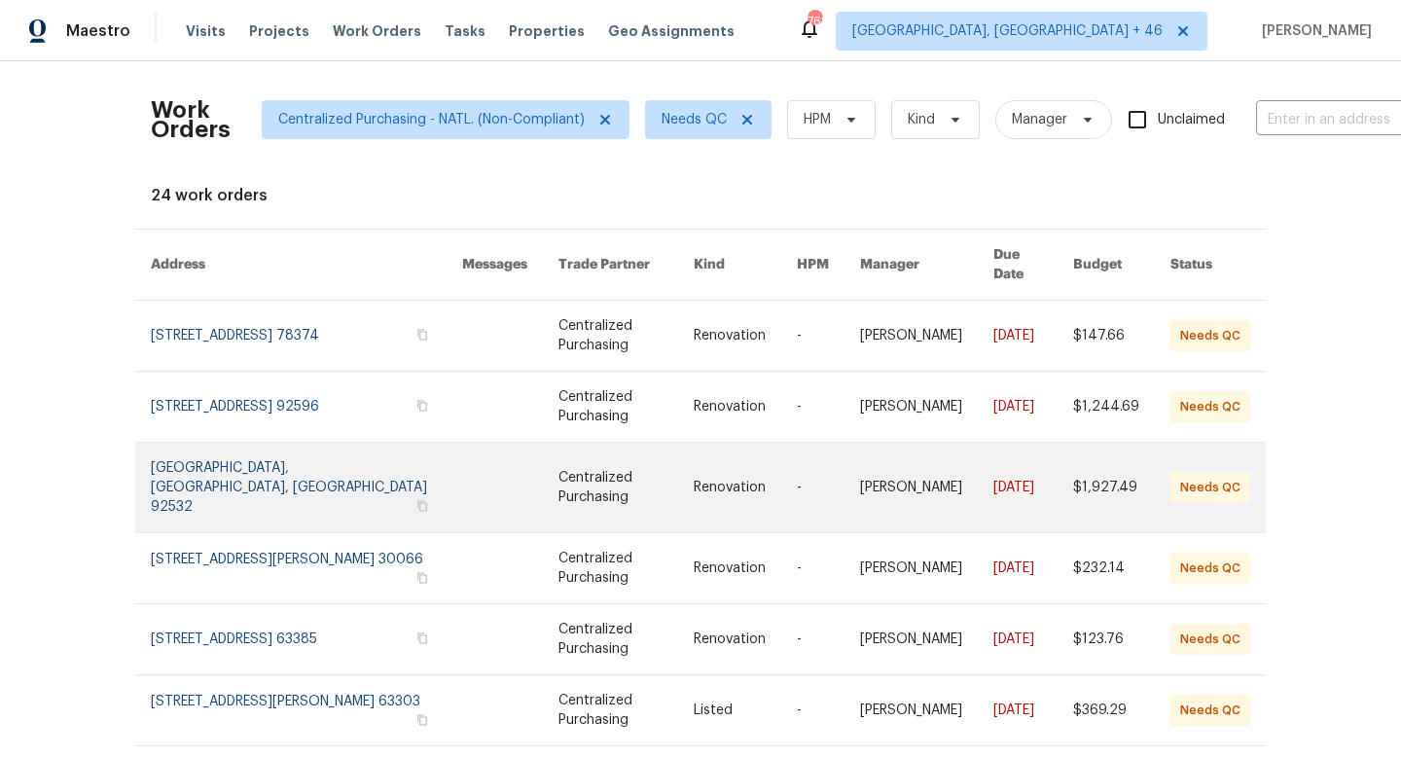
click at [232, 463] on link at bounding box center [306, 487] width 311 height 89
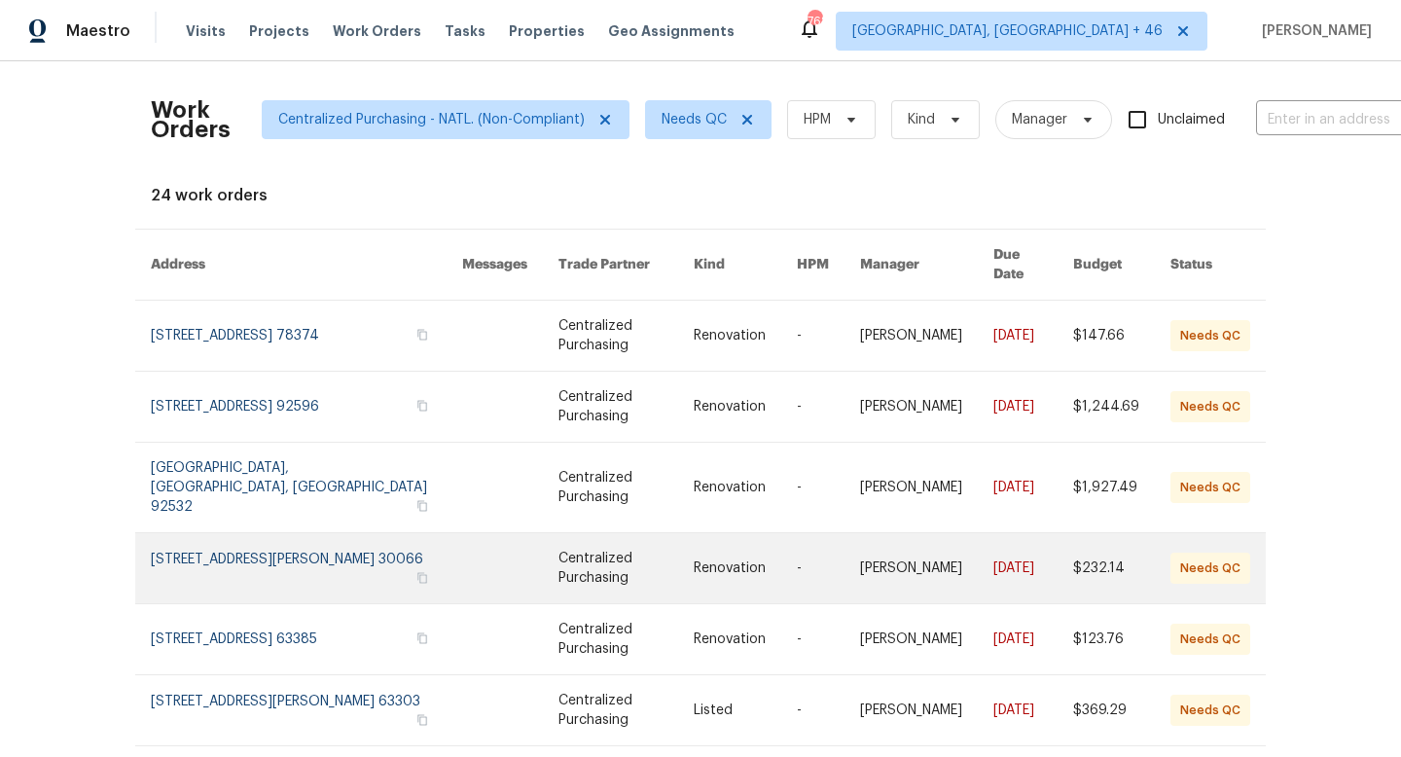
click at [299, 533] on link at bounding box center [306, 568] width 311 height 70
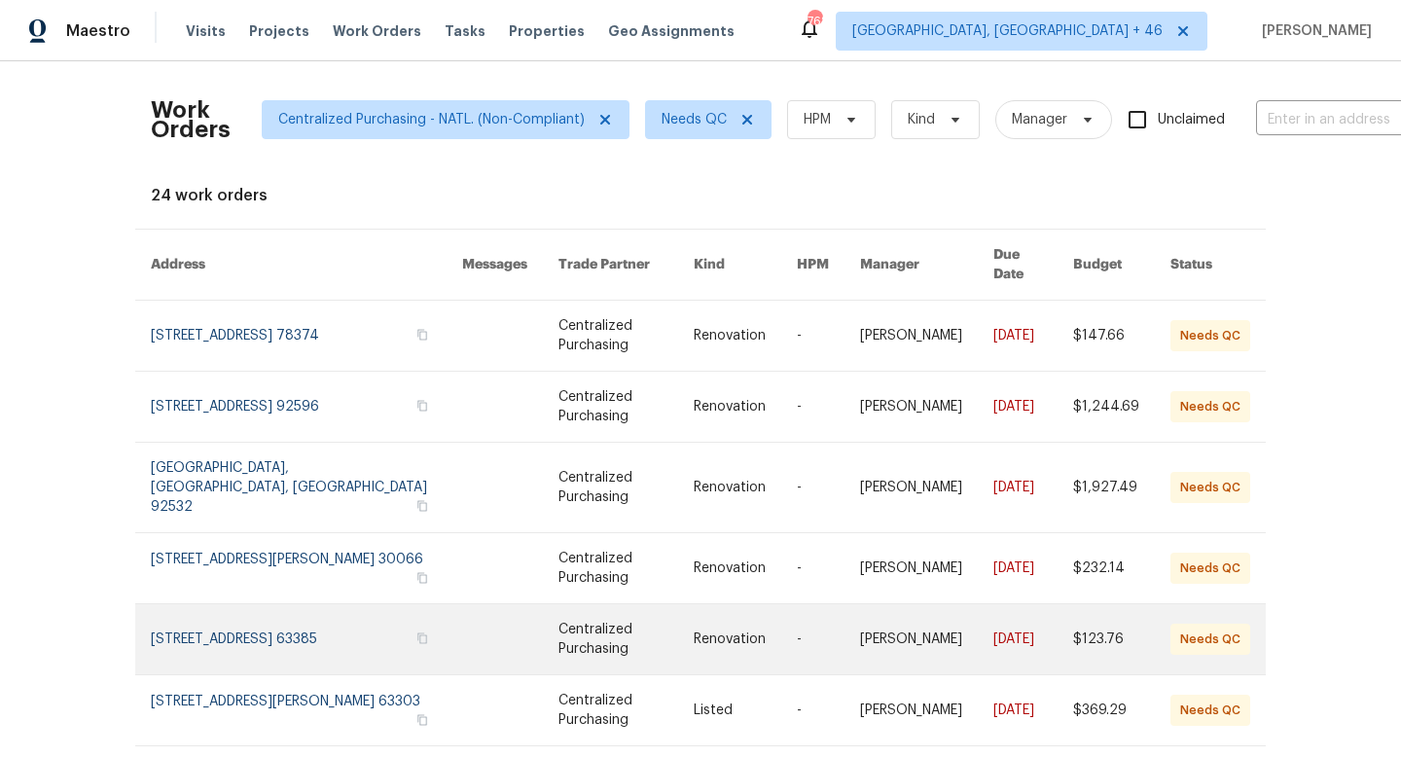
click at [283, 604] on link at bounding box center [306, 639] width 311 height 70
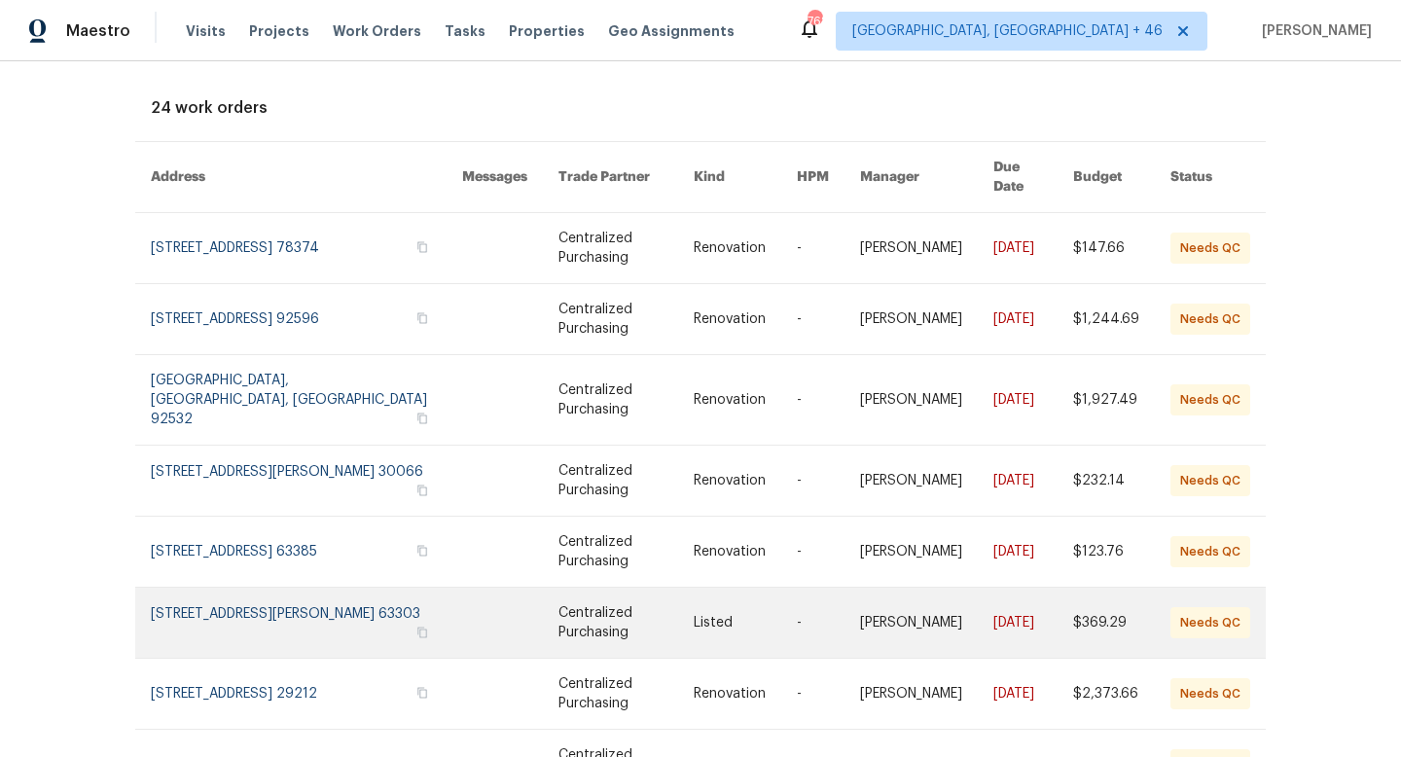
scroll to position [128, 0]
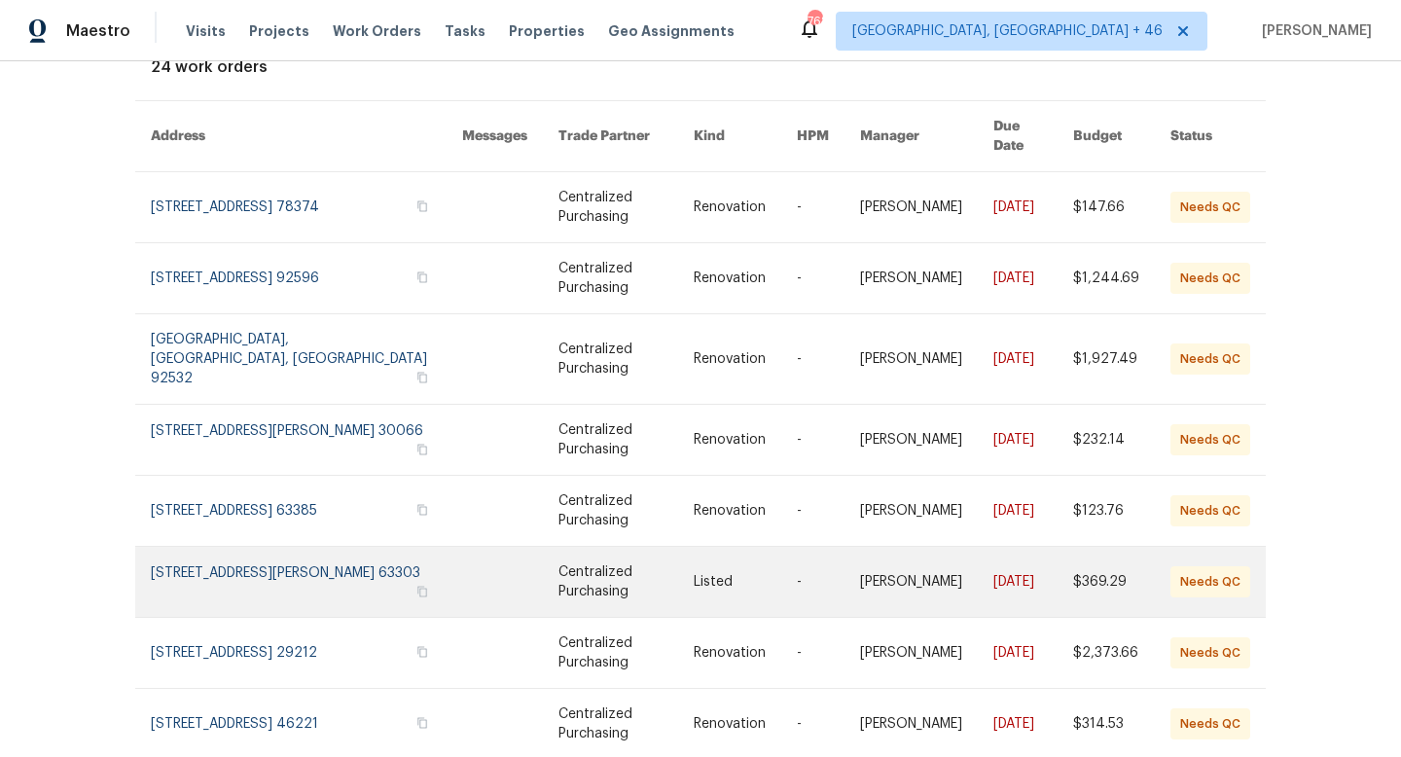
click at [249, 550] on link at bounding box center [306, 582] width 311 height 70
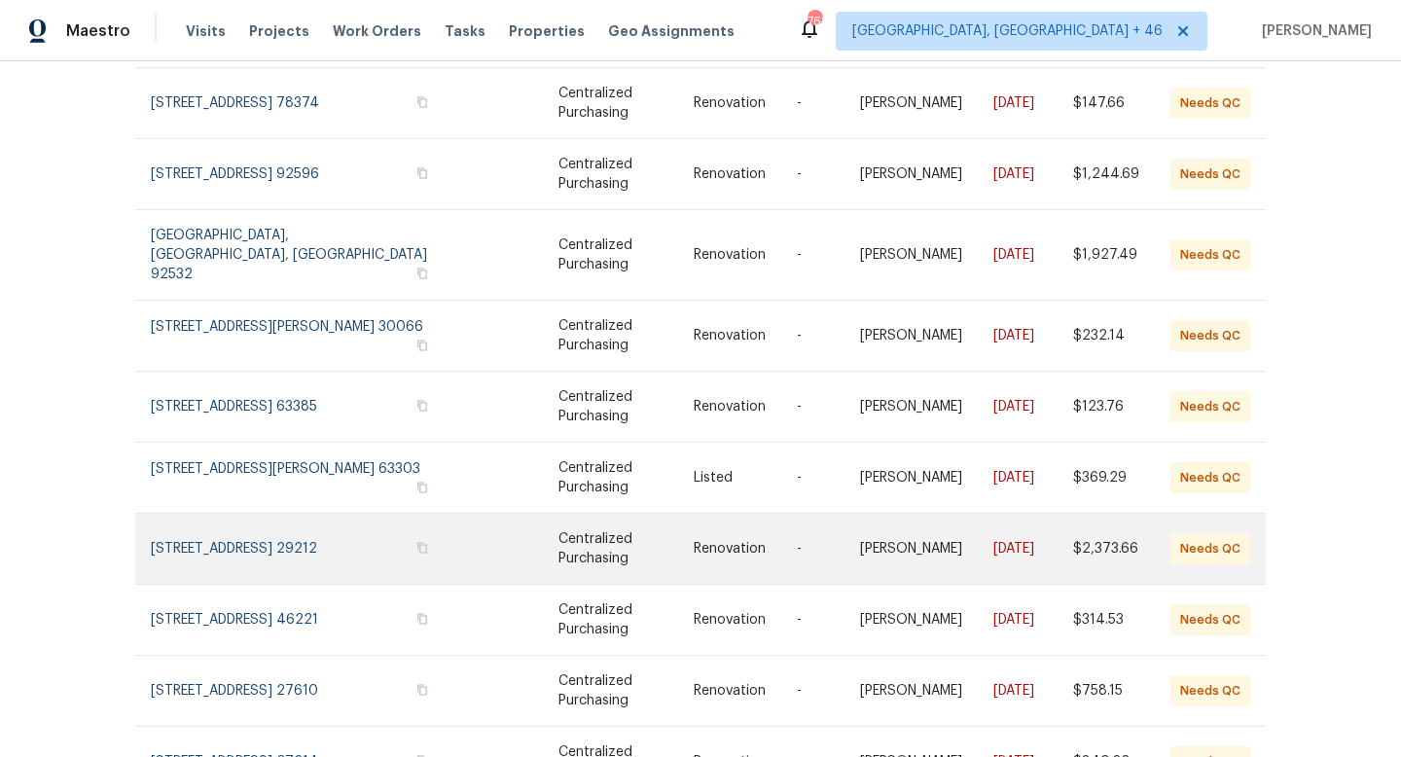
scroll to position [296, 0]
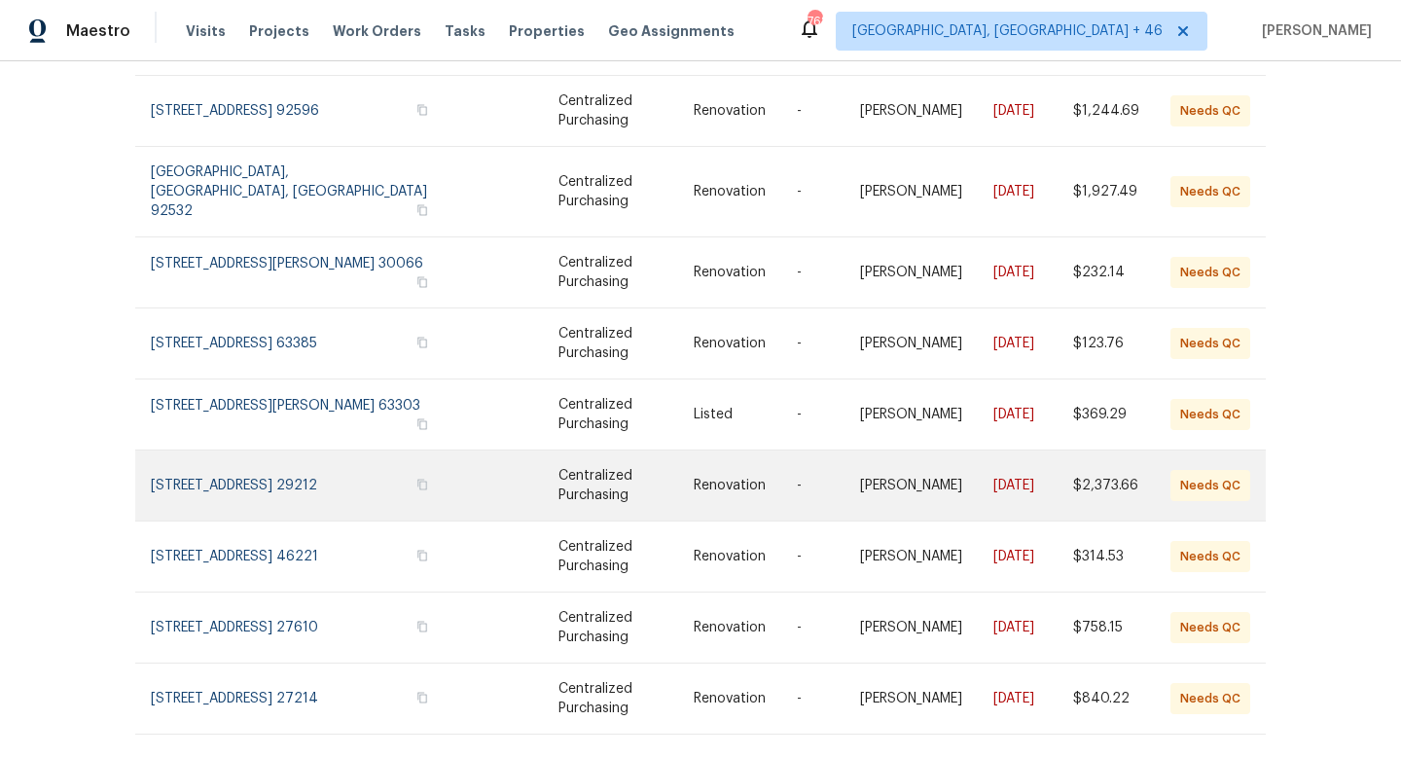
click at [306, 452] on link at bounding box center [306, 485] width 311 height 70
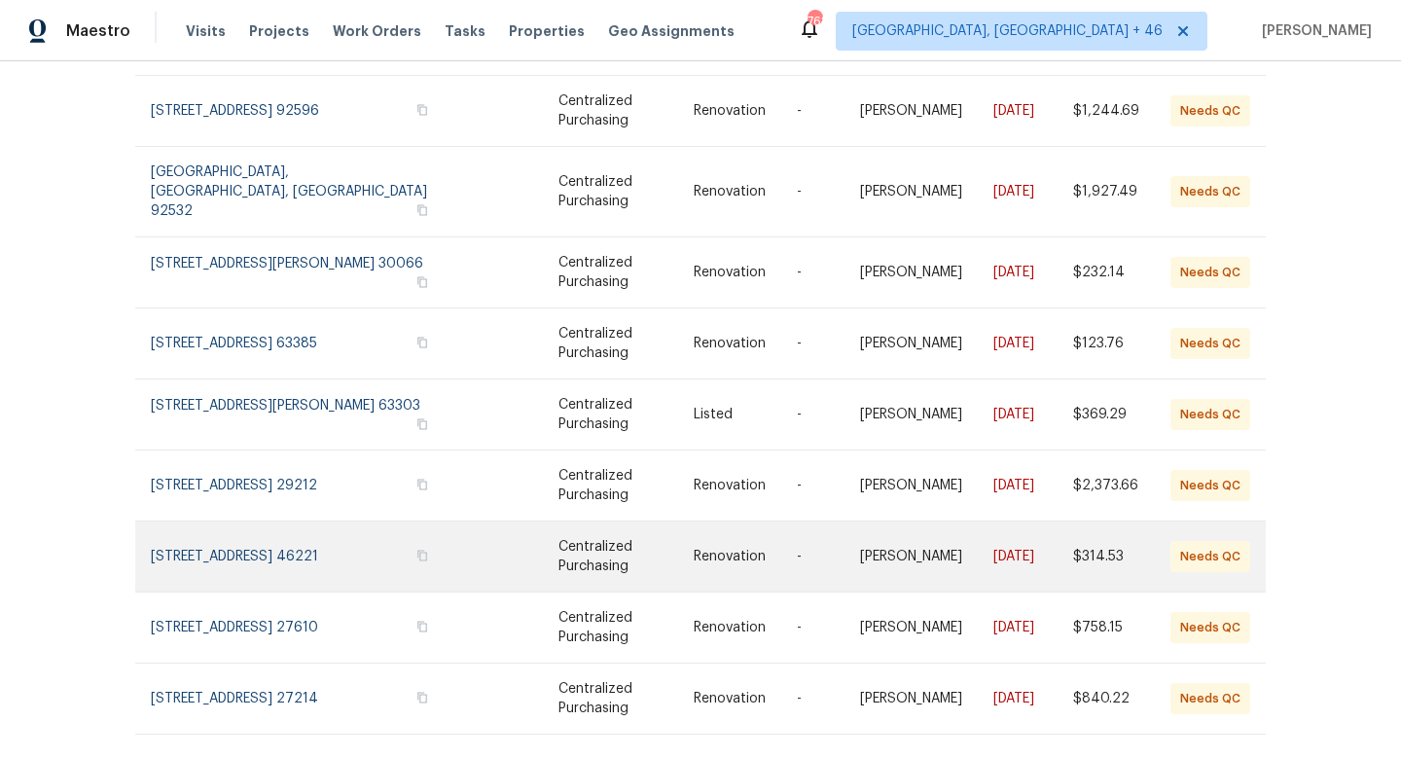
click at [326, 521] on link at bounding box center [306, 556] width 311 height 70
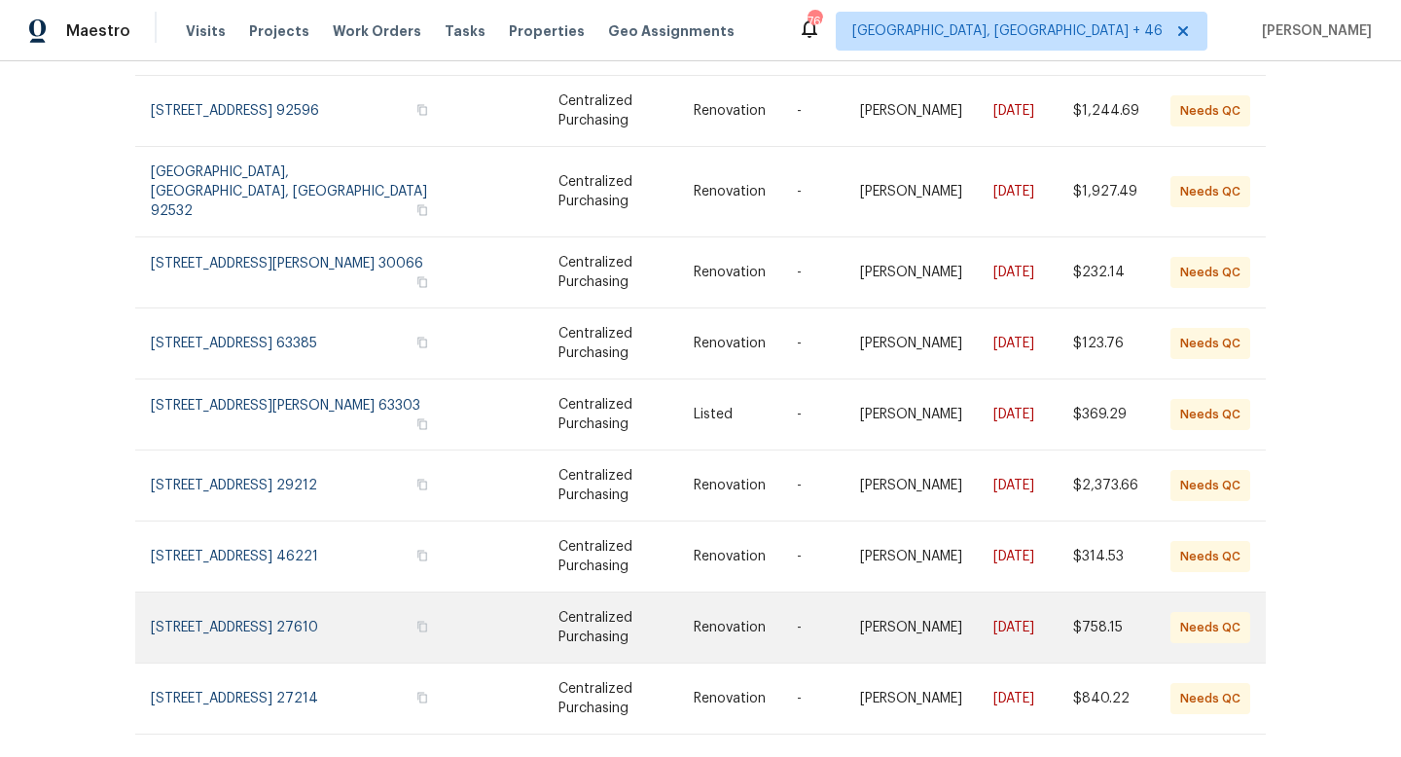
click at [246, 592] on link at bounding box center [306, 627] width 311 height 70
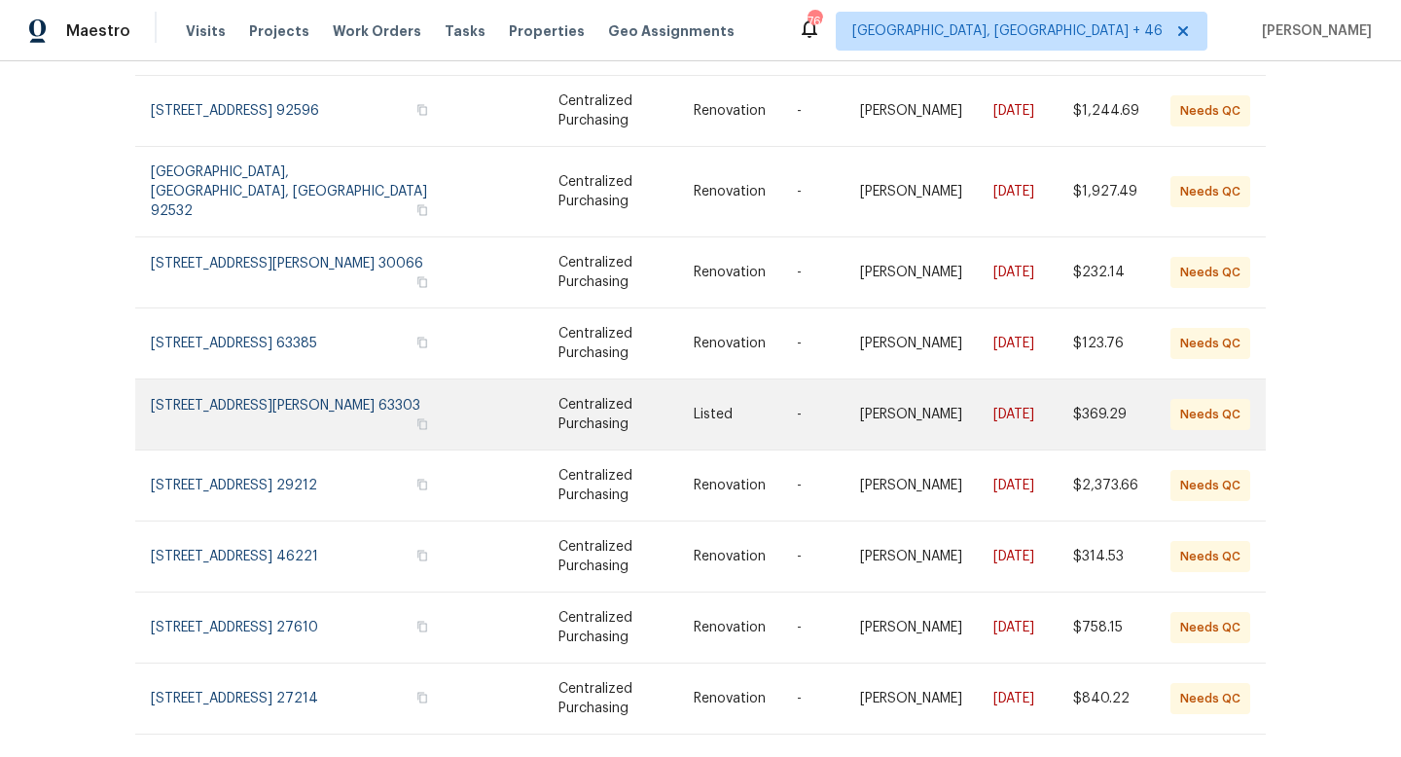
scroll to position [301, 0]
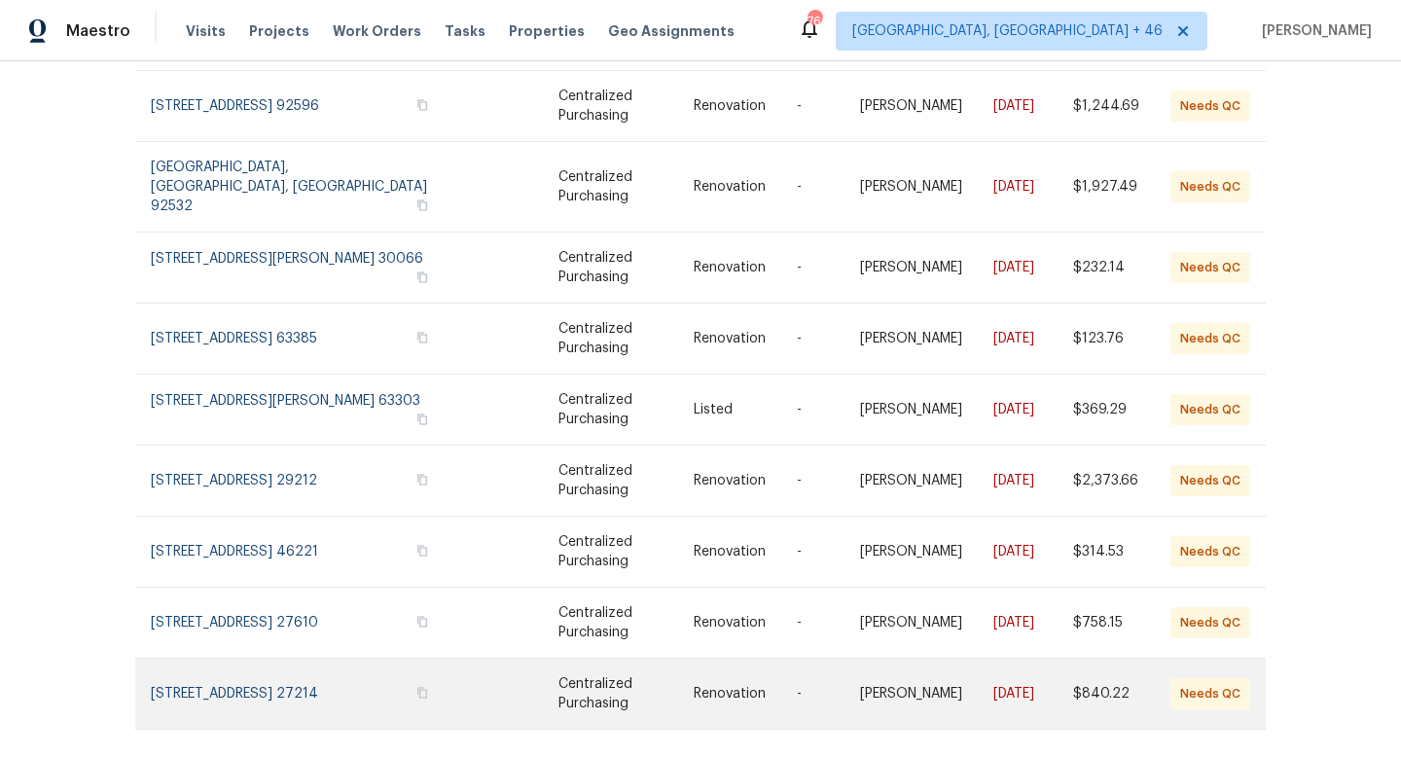
click at [313, 659] on link at bounding box center [306, 694] width 311 height 70
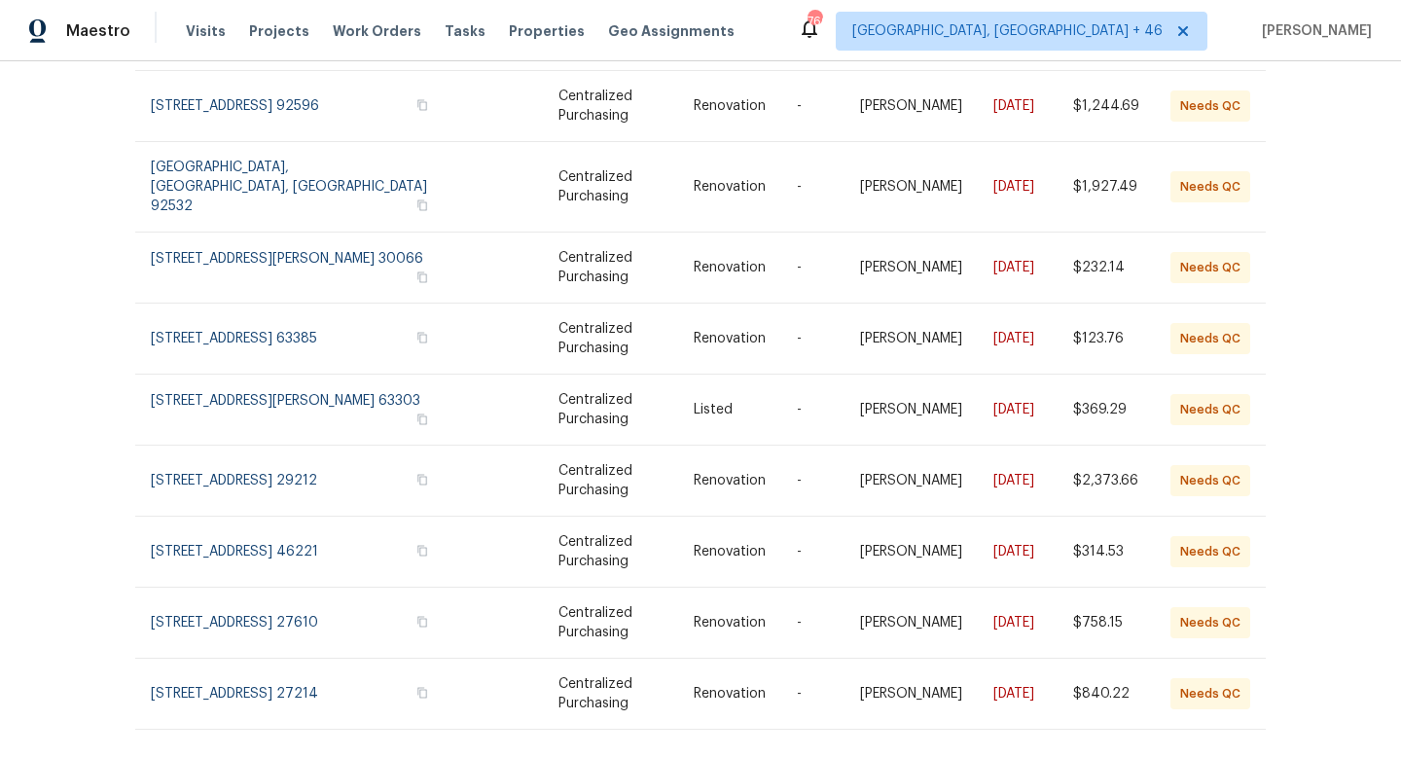
click at [1243, 756] on icon at bounding box center [1245, 771] width 10 height 16
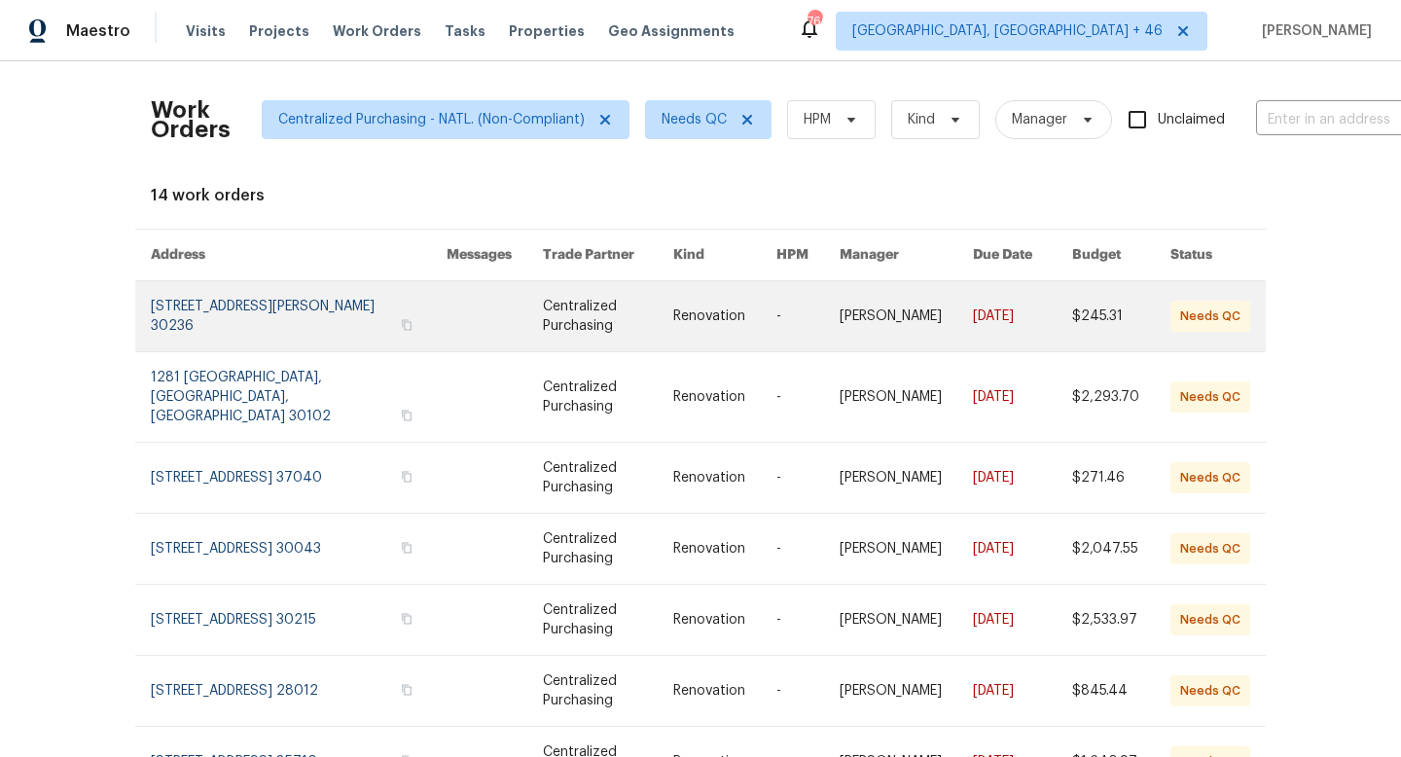
click at [369, 326] on link at bounding box center [299, 316] width 296 height 70
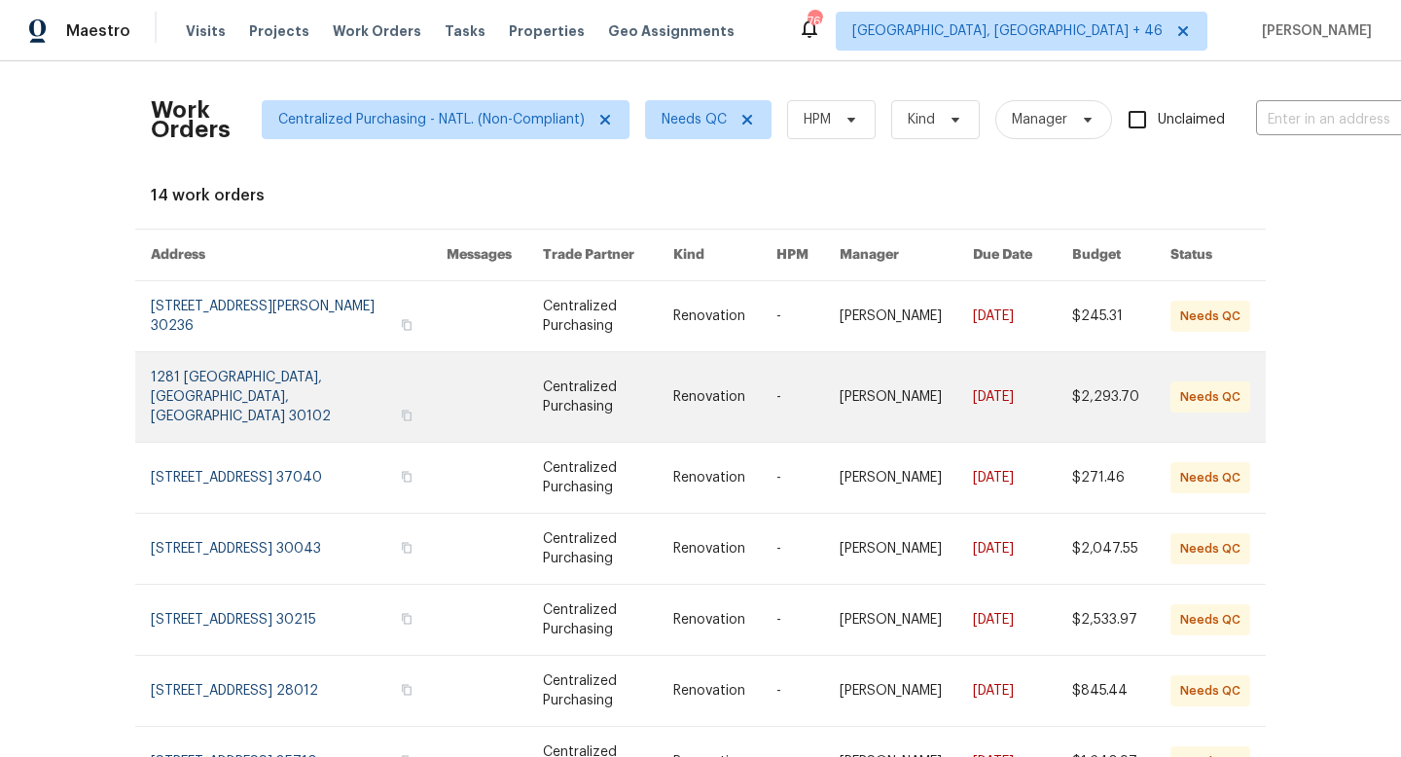
click at [318, 388] on link at bounding box center [299, 396] width 296 height 89
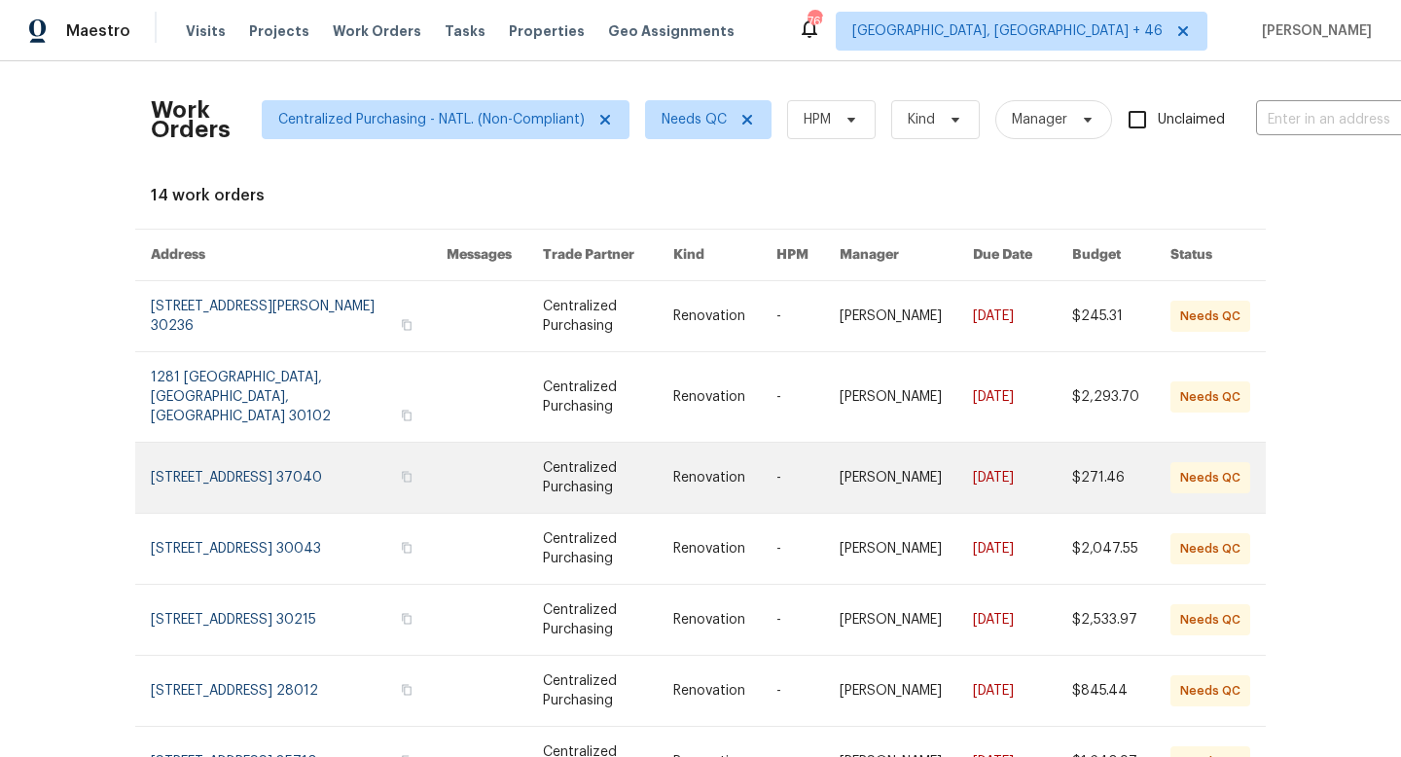
click at [302, 457] on link at bounding box center [299, 478] width 296 height 70
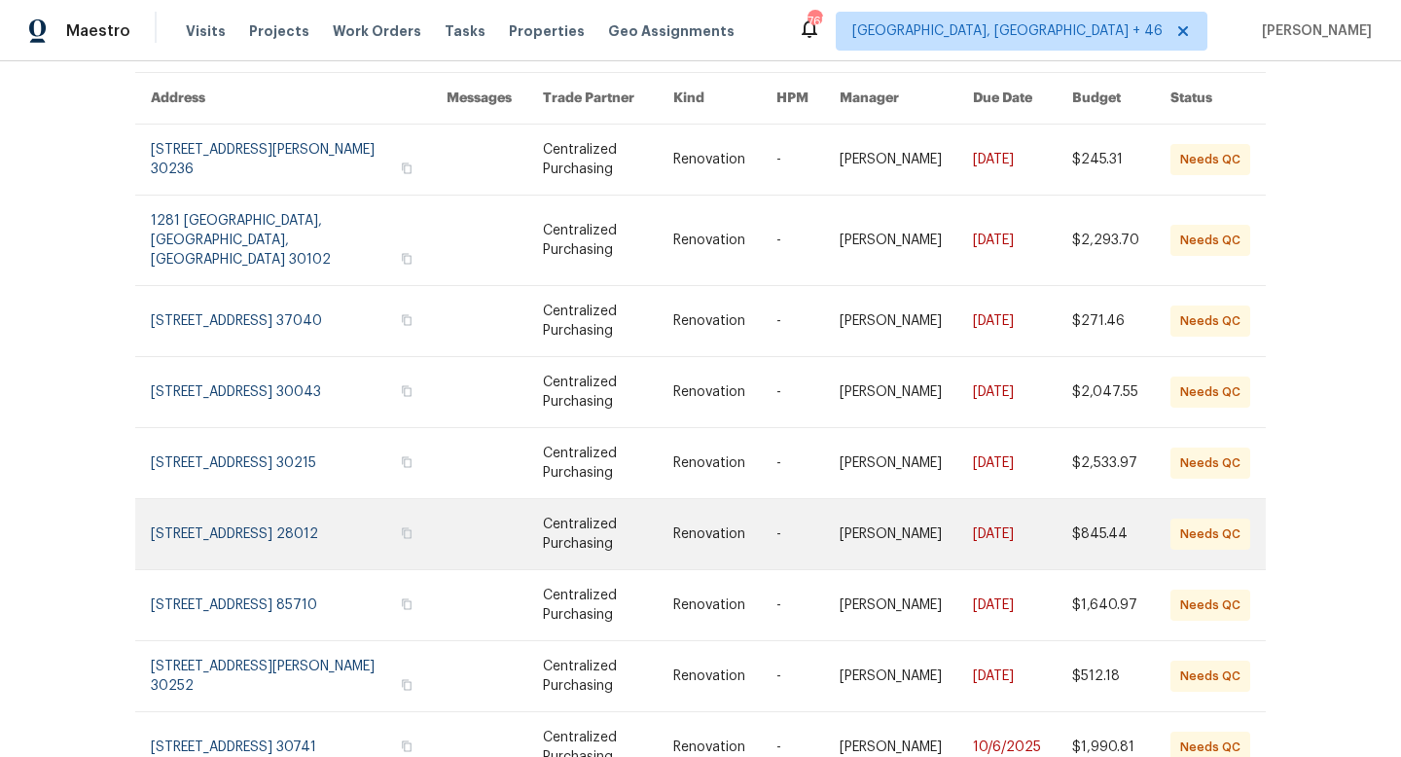
scroll to position [160, 0]
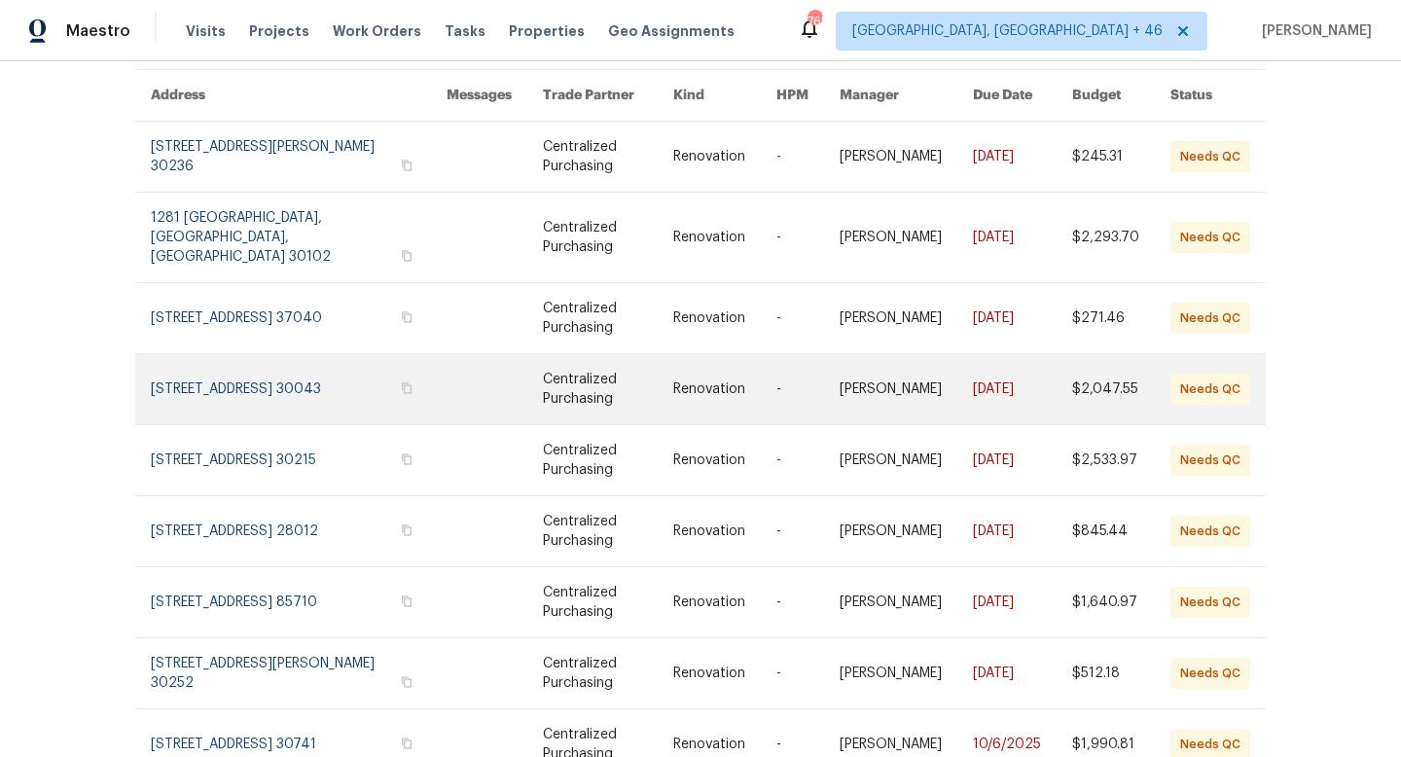
click at [337, 382] on link at bounding box center [299, 389] width 296 height 70
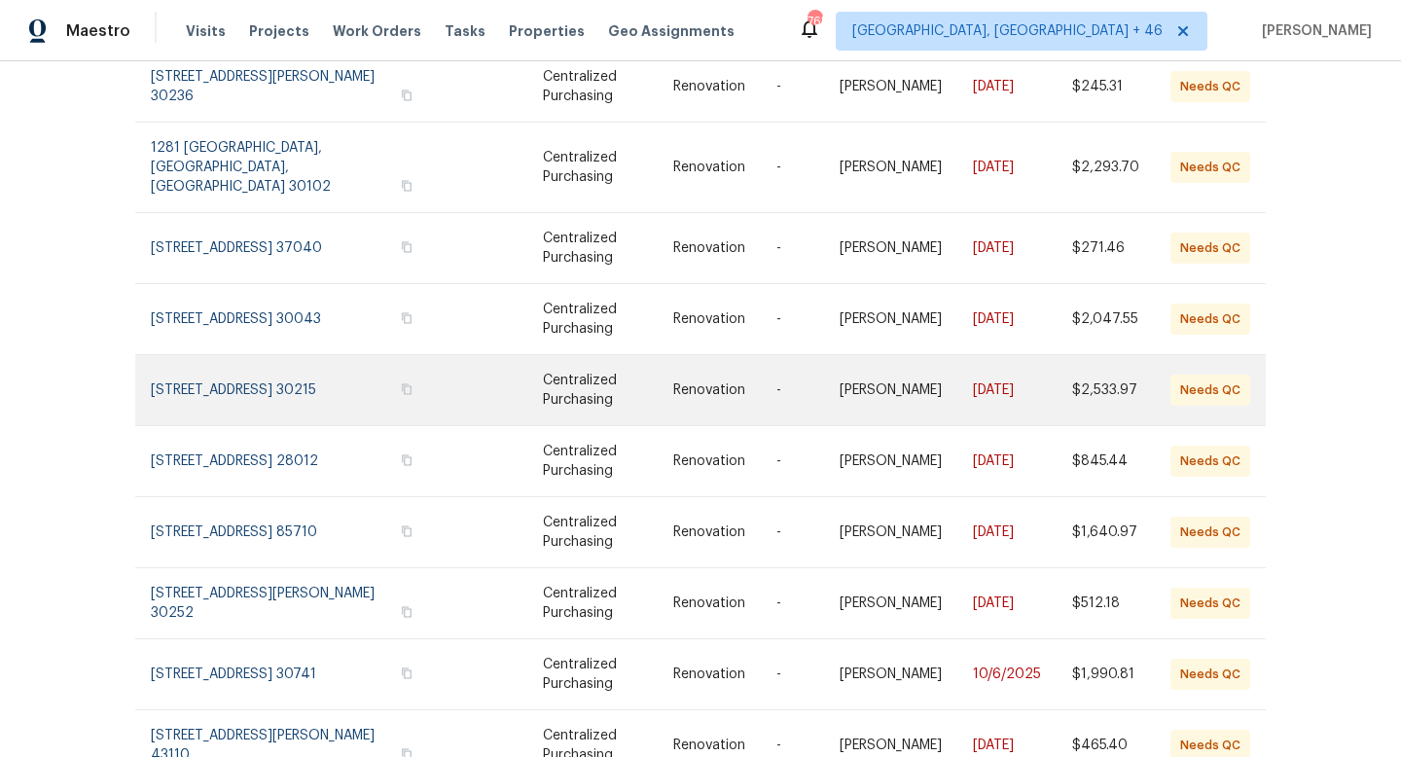
scroll to position [233, 0]
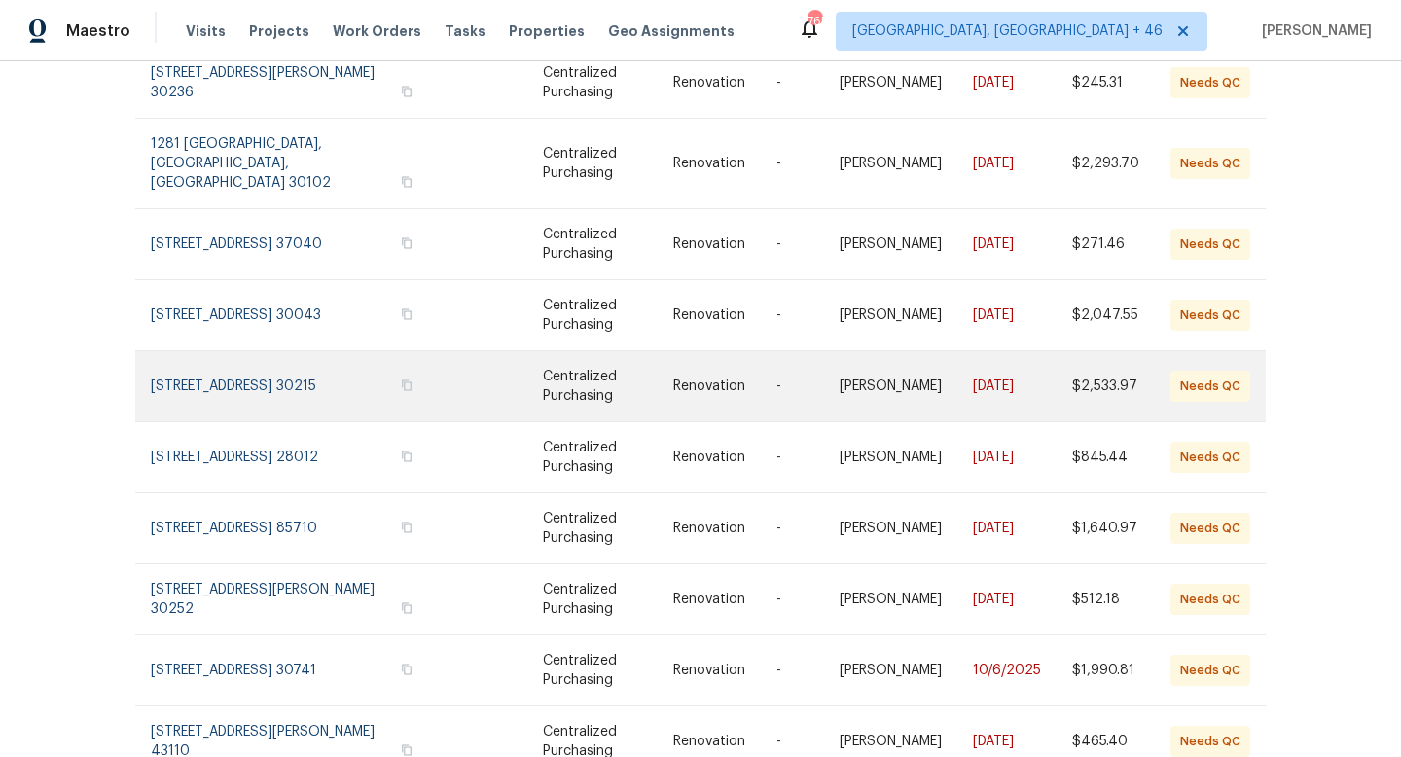
click at [326, 366] on link at bounding box center [299, 386] width 296 height 70
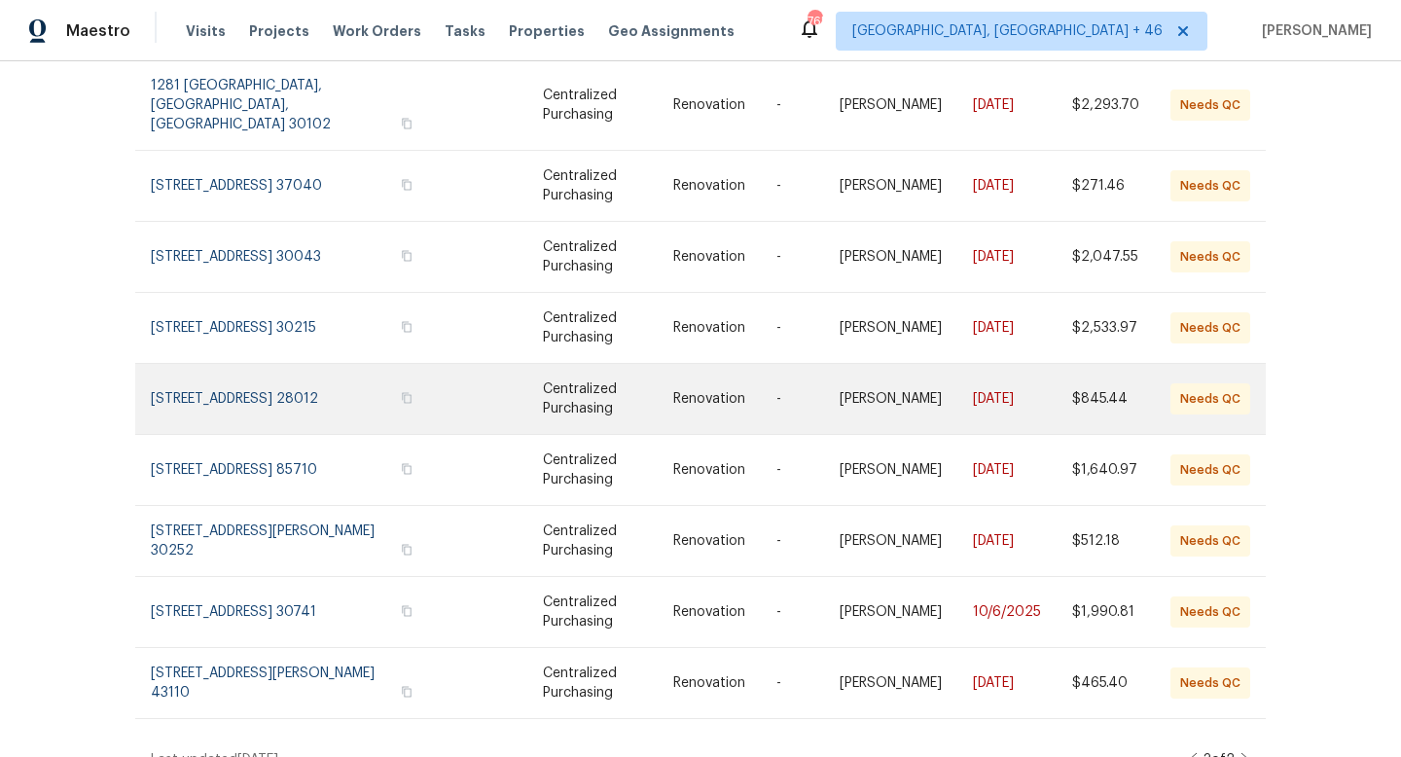
scroll to position [301, 0]
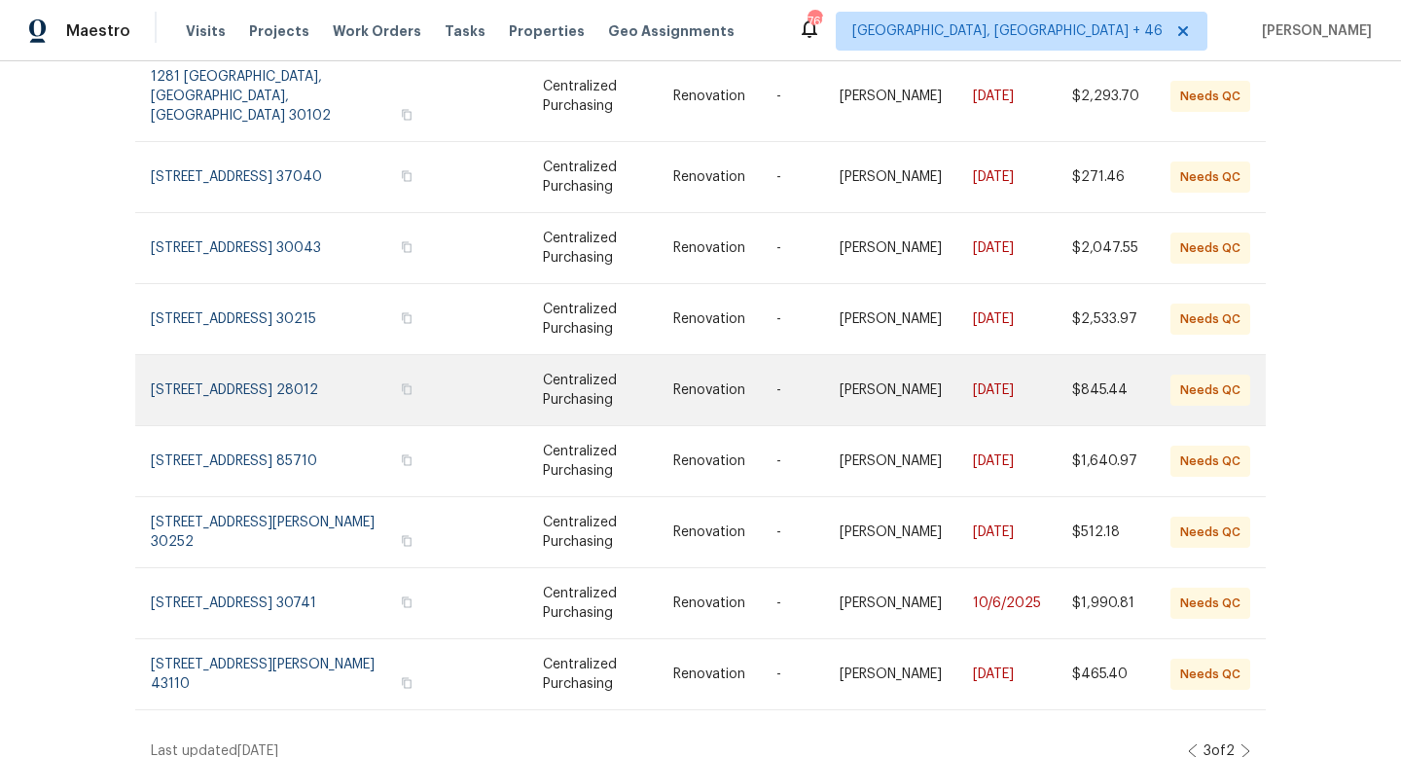
click at [358, 361] on link at bounding box center [299, 390] width 296 height 70
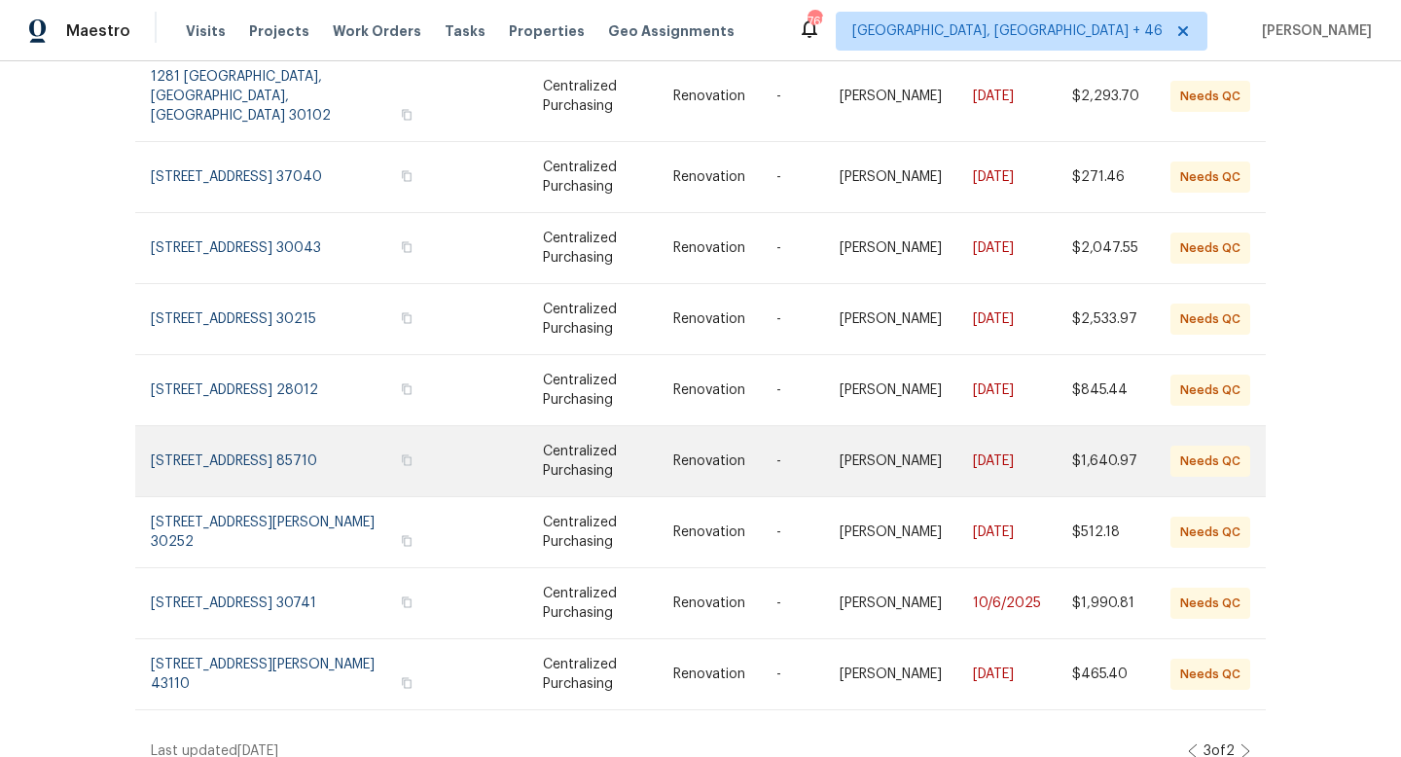
click at [254, 426] on link at bounding box center [299, 461] width 296 height 70
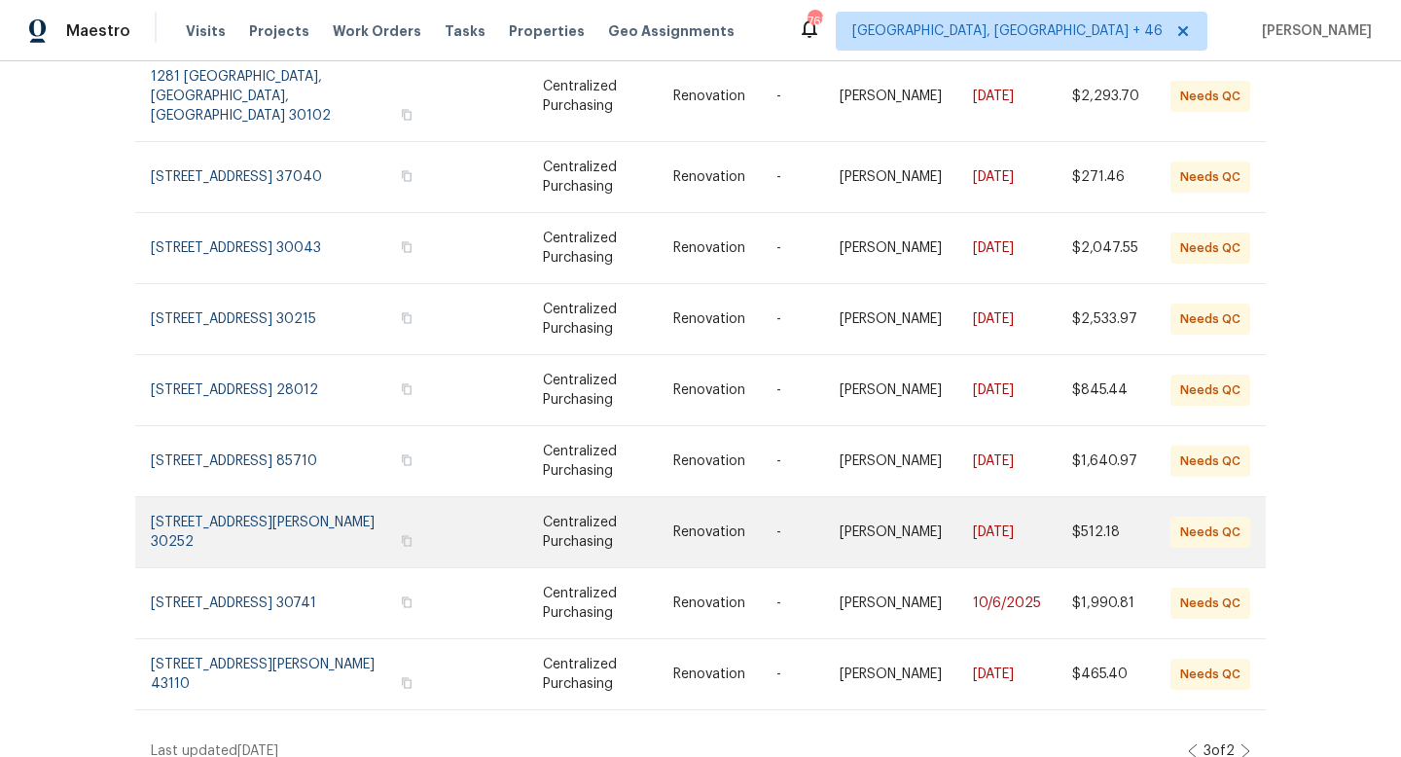
click at [264, 510] on link at bounding box center [299, 532] width 296 height 70
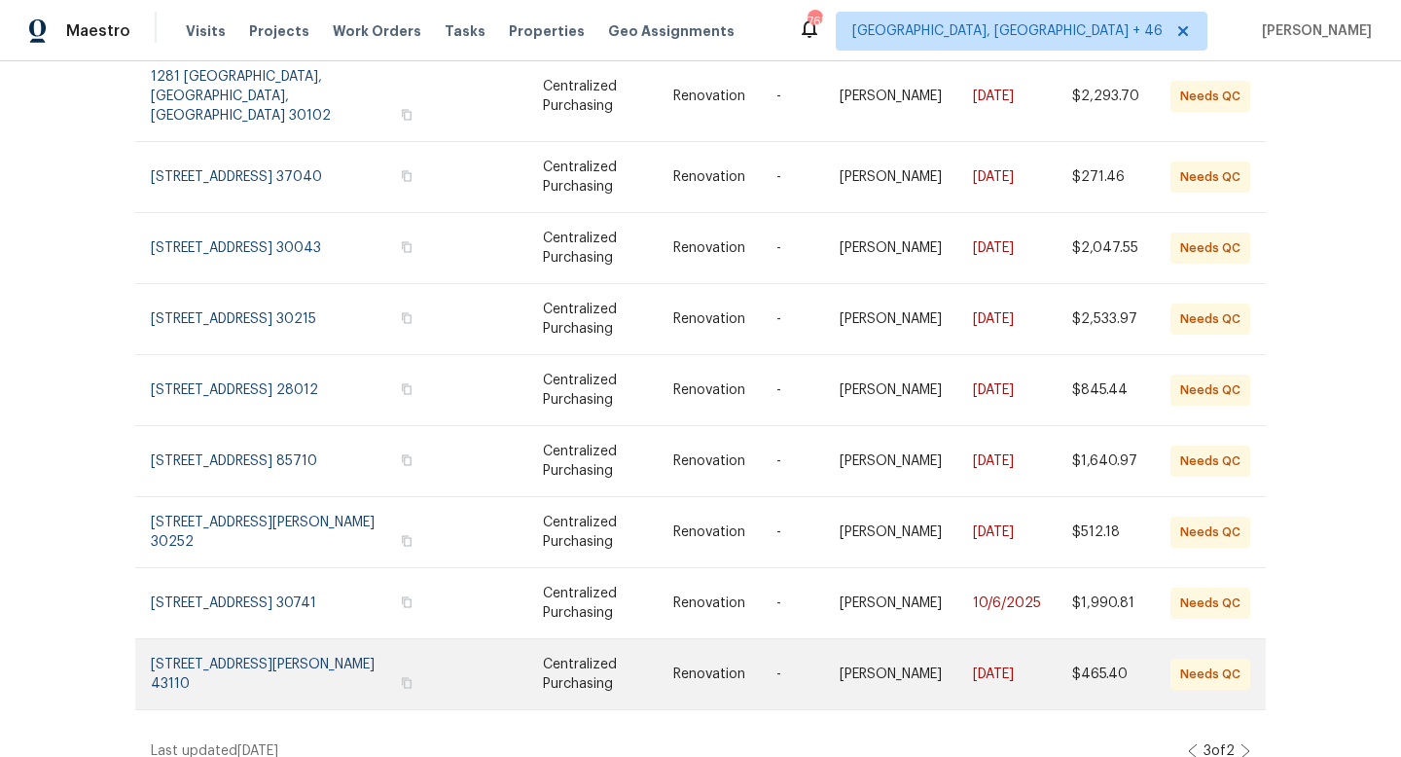
click at [303, 639] on link at bounding box center [299, 674] width 296 height 70
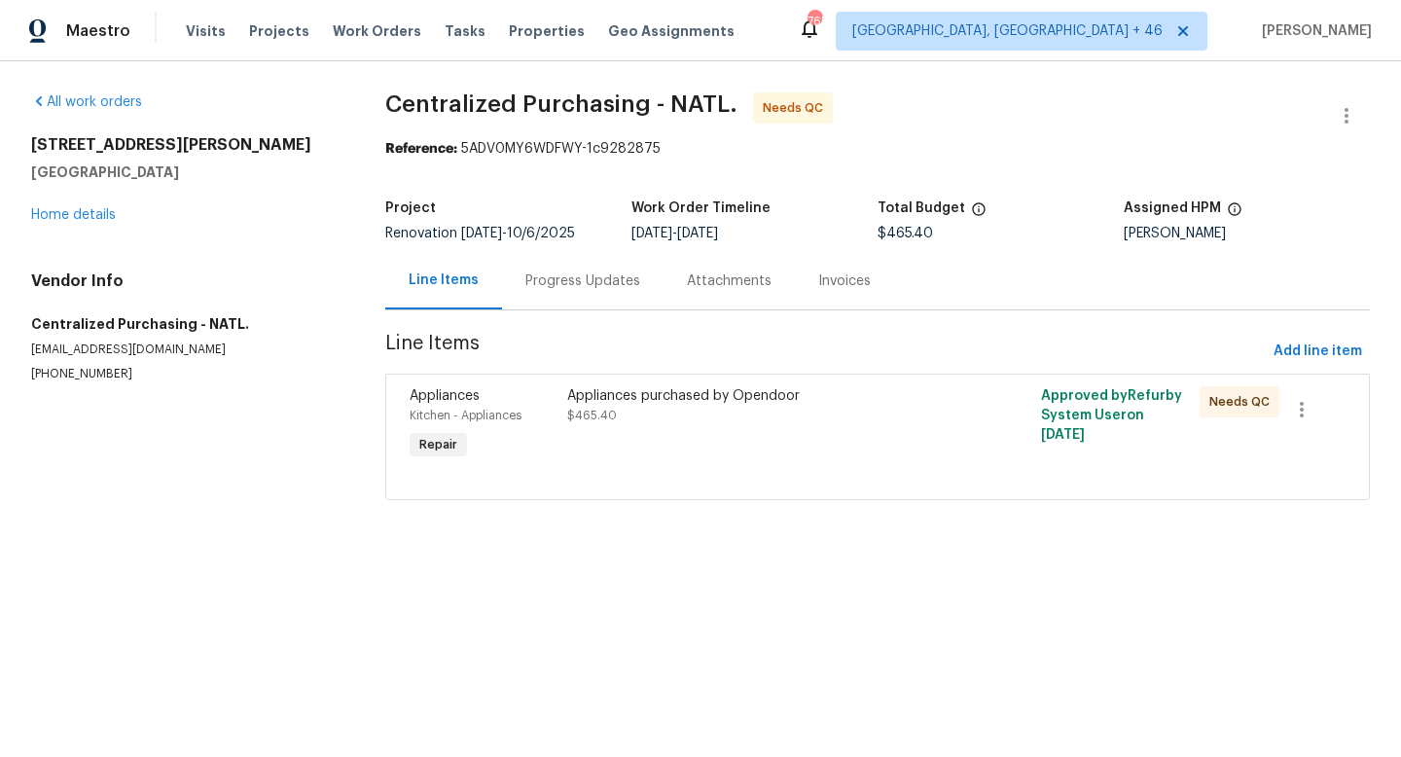
click at [739, 407] on div "Appliances purchased by Opendoor $465.40" at bounding box center [758, 405] width 383 height 39
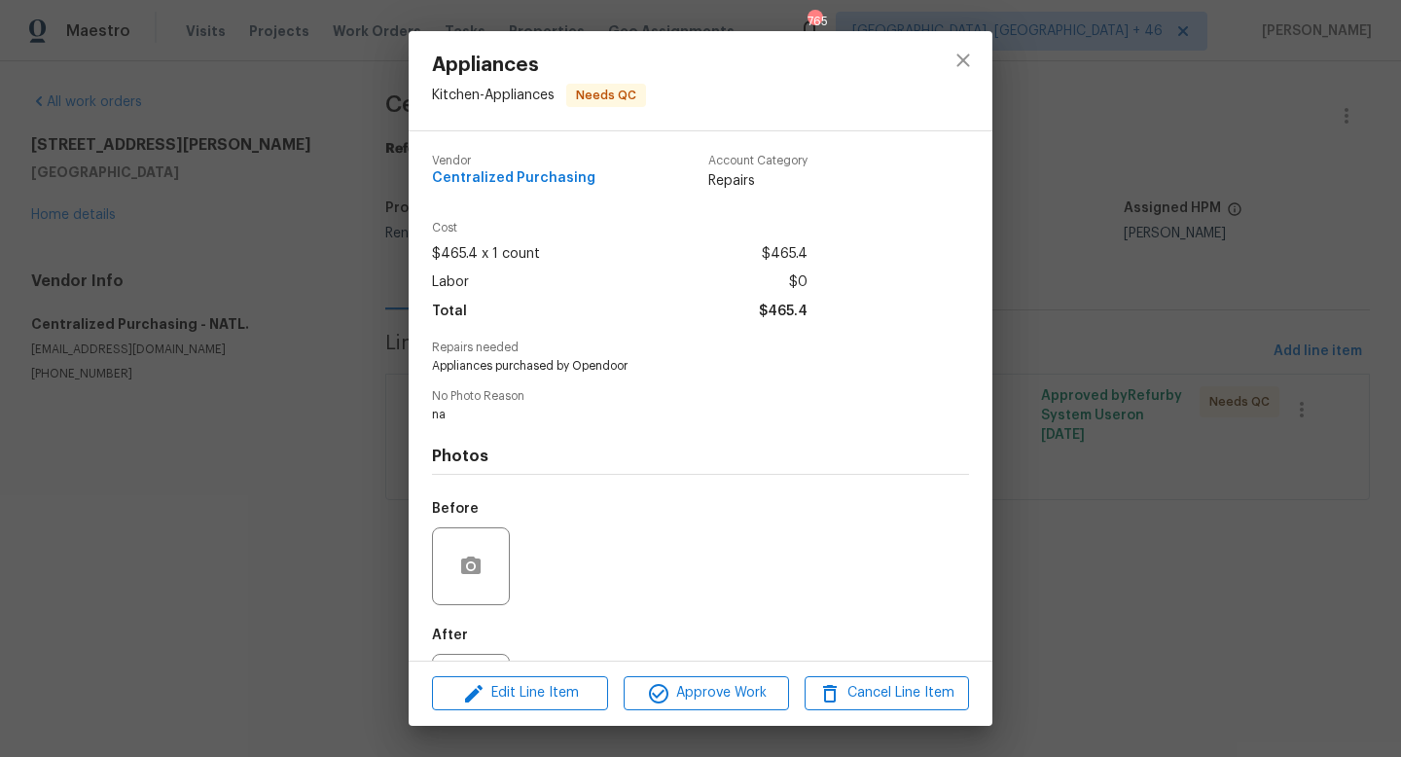
click at [692, 712] on div "Edit Line Item Approve Work Cancel Line Item" at bounding box center [701, 693] width 584 height 65
click at [692, 697] on span "Approve Work" at bounding box center [705, 693] width 153 height 24
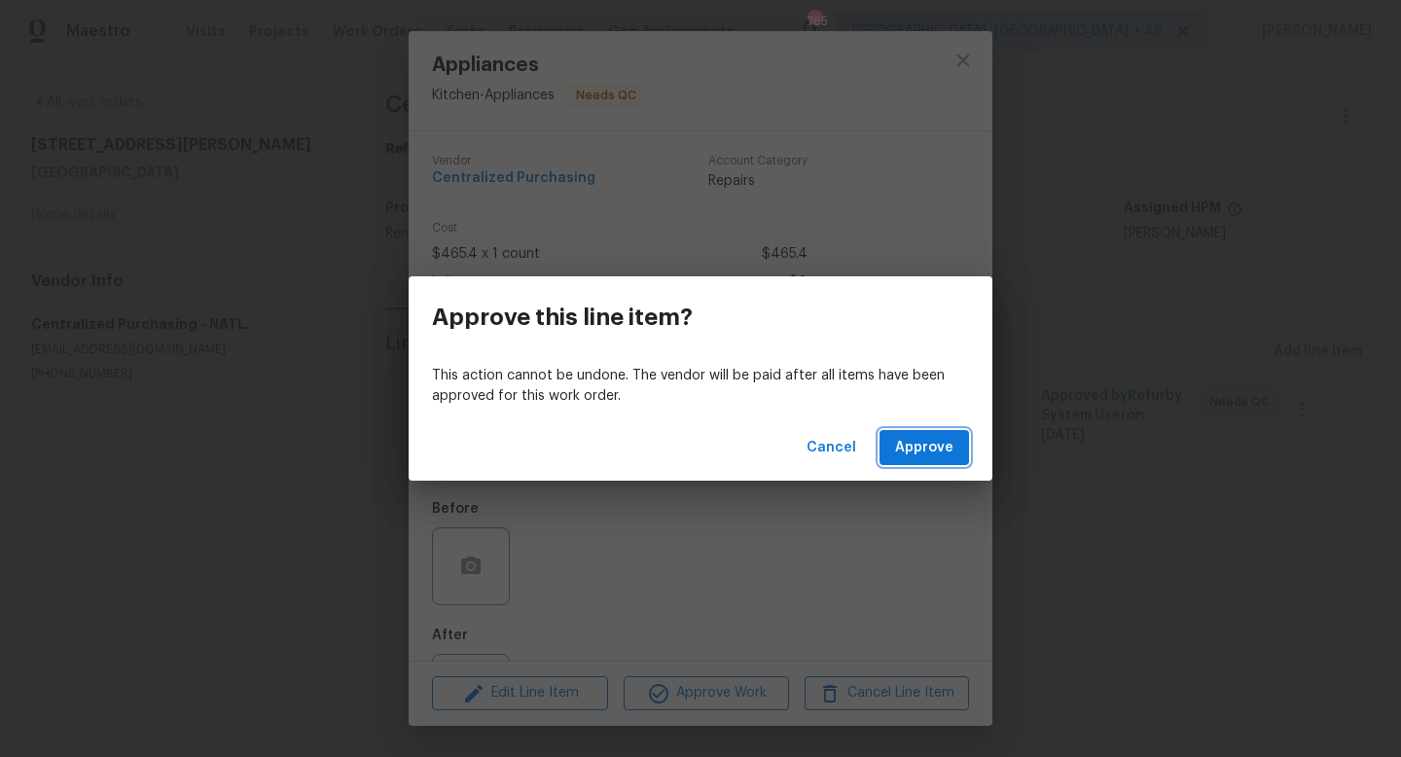
click at [921, 447] on span "Approve" at bounding box center [924, 448] width 58 height 24
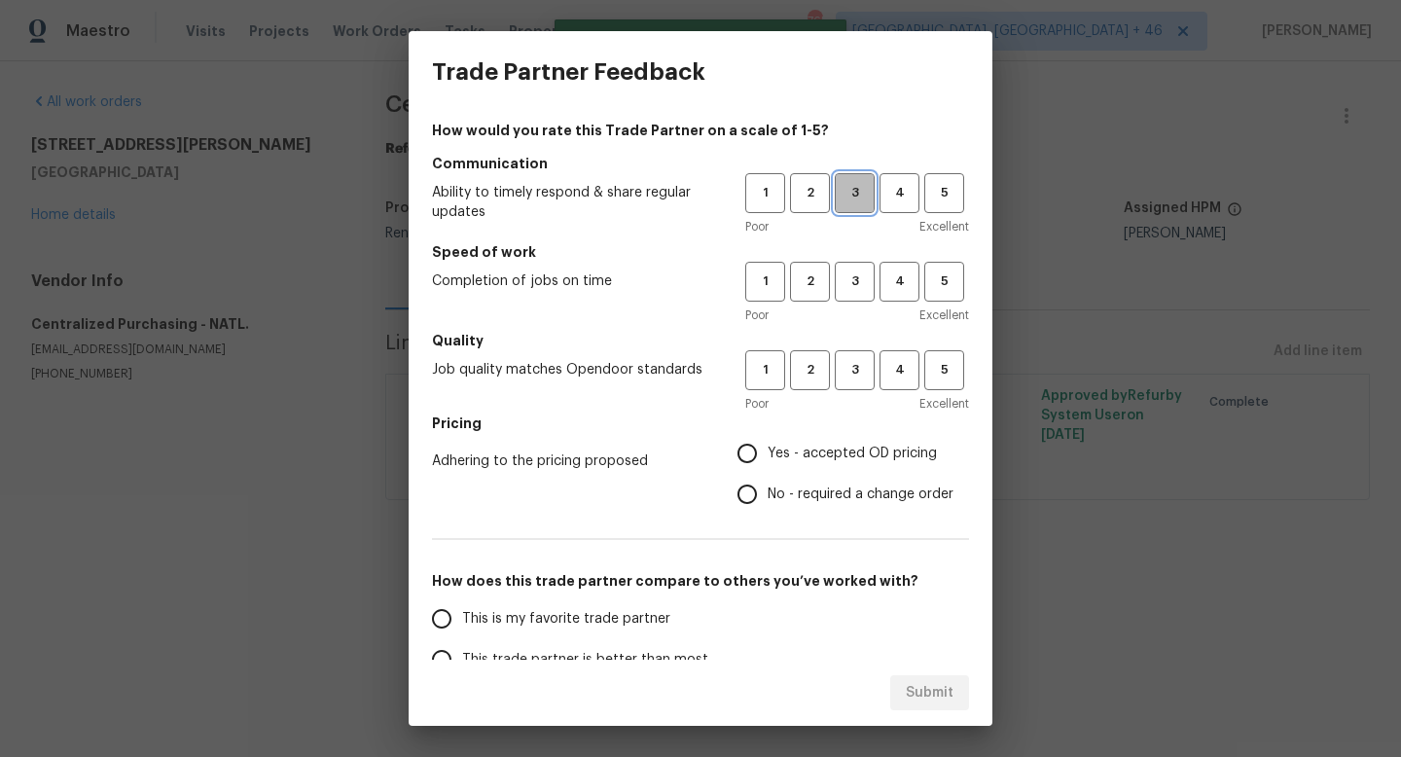
click at [846, 198] on span "3" at bounding box center [855, 193] width 36 height 22
click at [858, 285] on span "3" at bounding box center [855, 281] width 36 height 22
click at [858, 384] on button "3" at bounding box center [855, 370] width 40 height 40
click at [830, 448] on span "Yes - accepted OD pricing" at bounding box center [852, 454] width 169 height 20
click at [768, 448] on input "Yes - accepted OD pricing" at bounding box center [747, 453] width 41 height 41
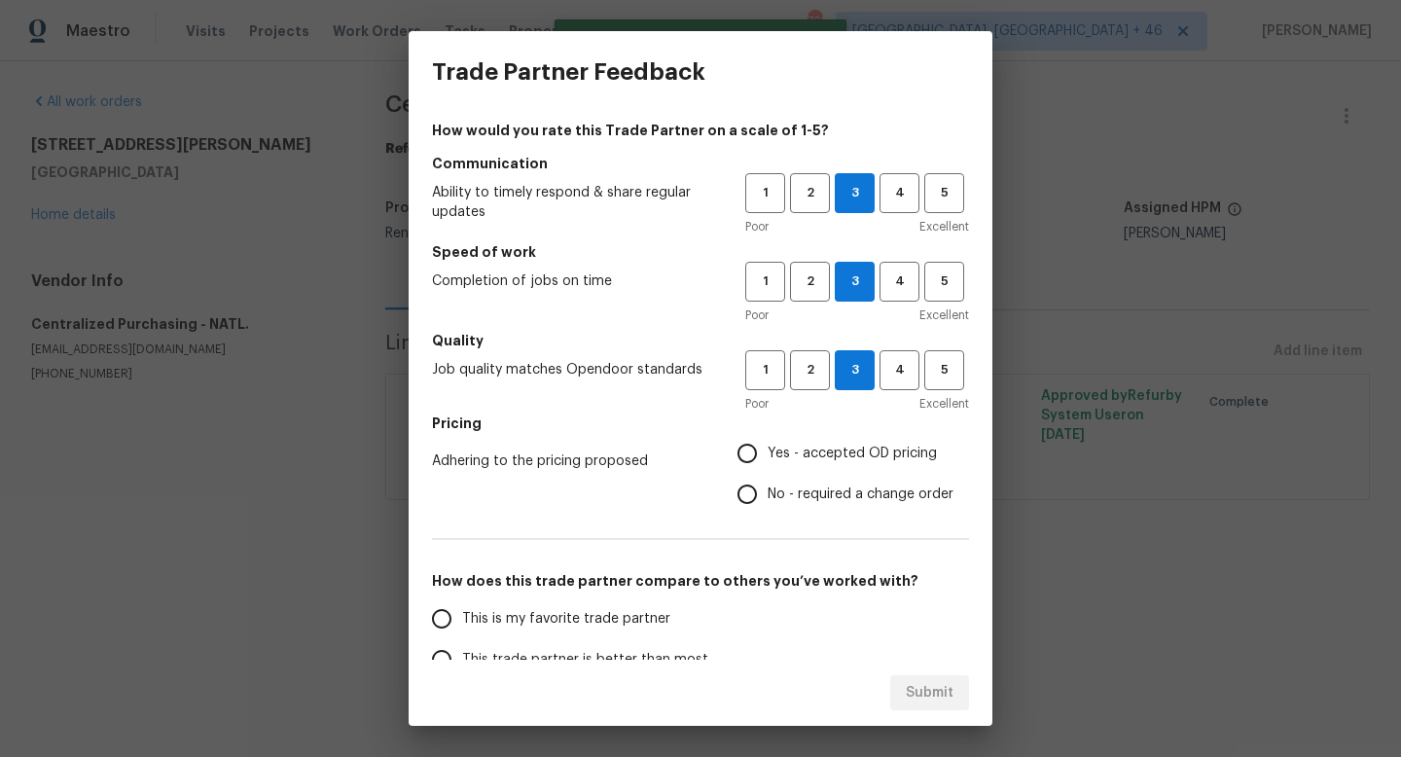
radio input "true"
click at [592, 619] on span "This is my favorite trade partner" at bounding box center [566, 619] width 208 height 20
click at [462, 619] on input "This is my favorite trade partner" at bounding box center [441, 618] width 41 height 41
click at [904, 681] on button "Submit" at bounding box center [929, 693] width 79 height 36
radio input "true"
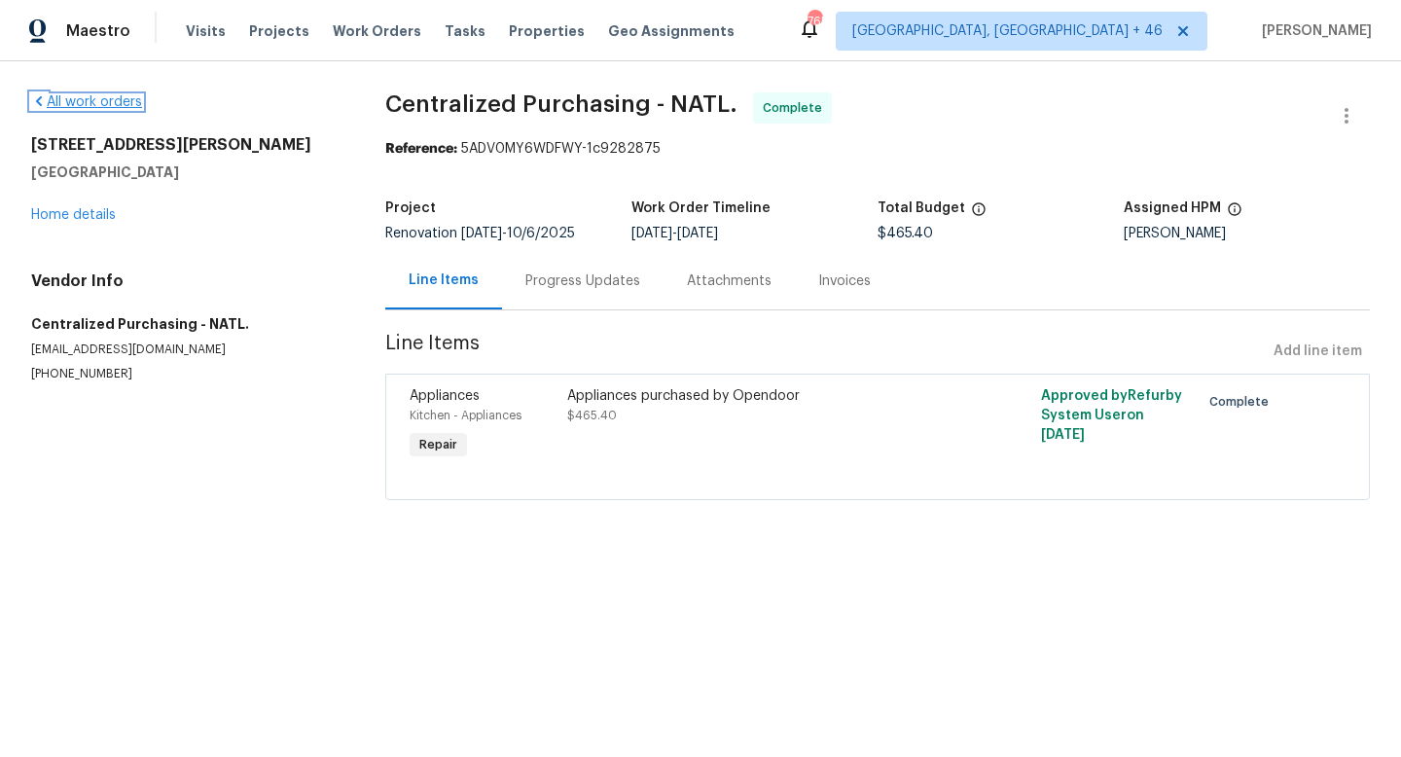
click at [98, 103] on link "All work orders" at bounding box center [86, 102] width 111 height 14
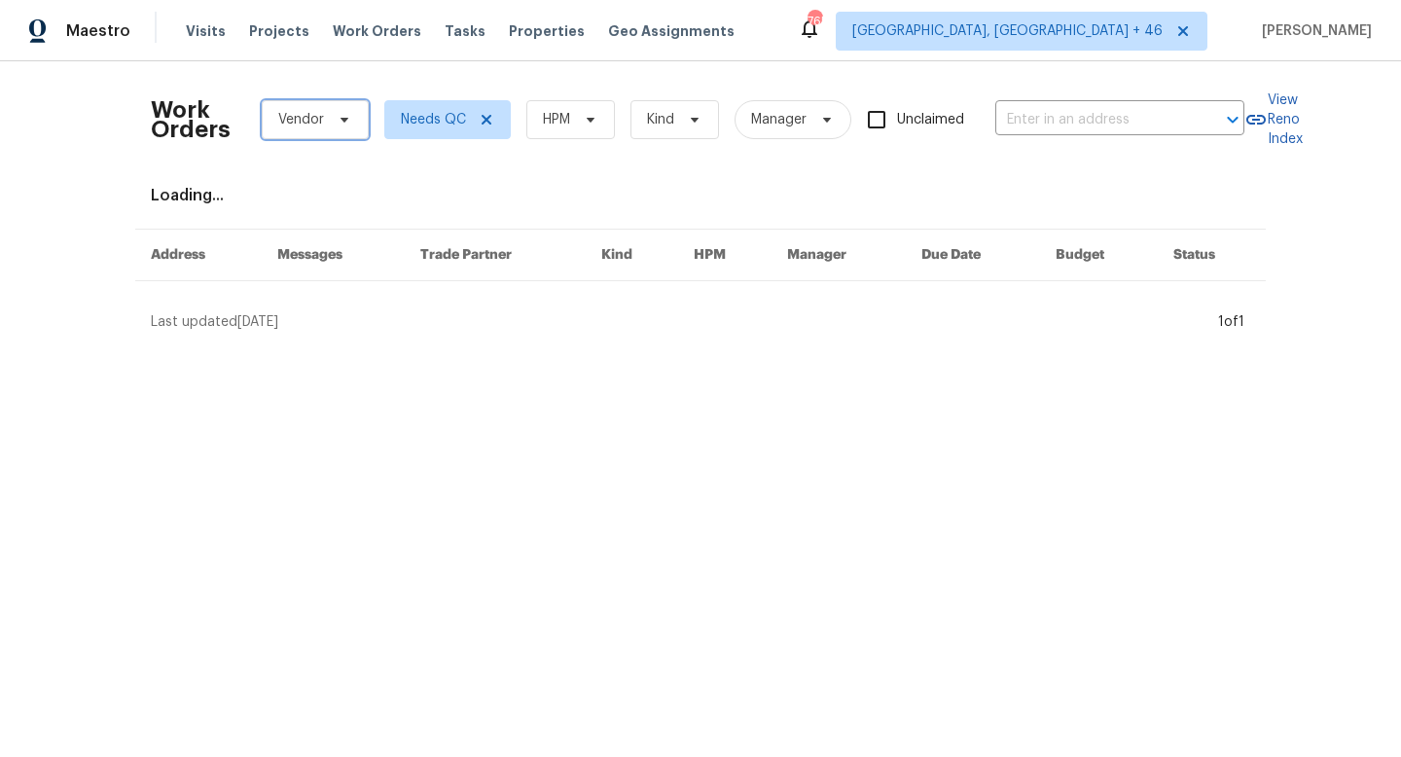
click at [289, 114] on span "Vendor" at bounding box center [301, 119] width 46 height 19
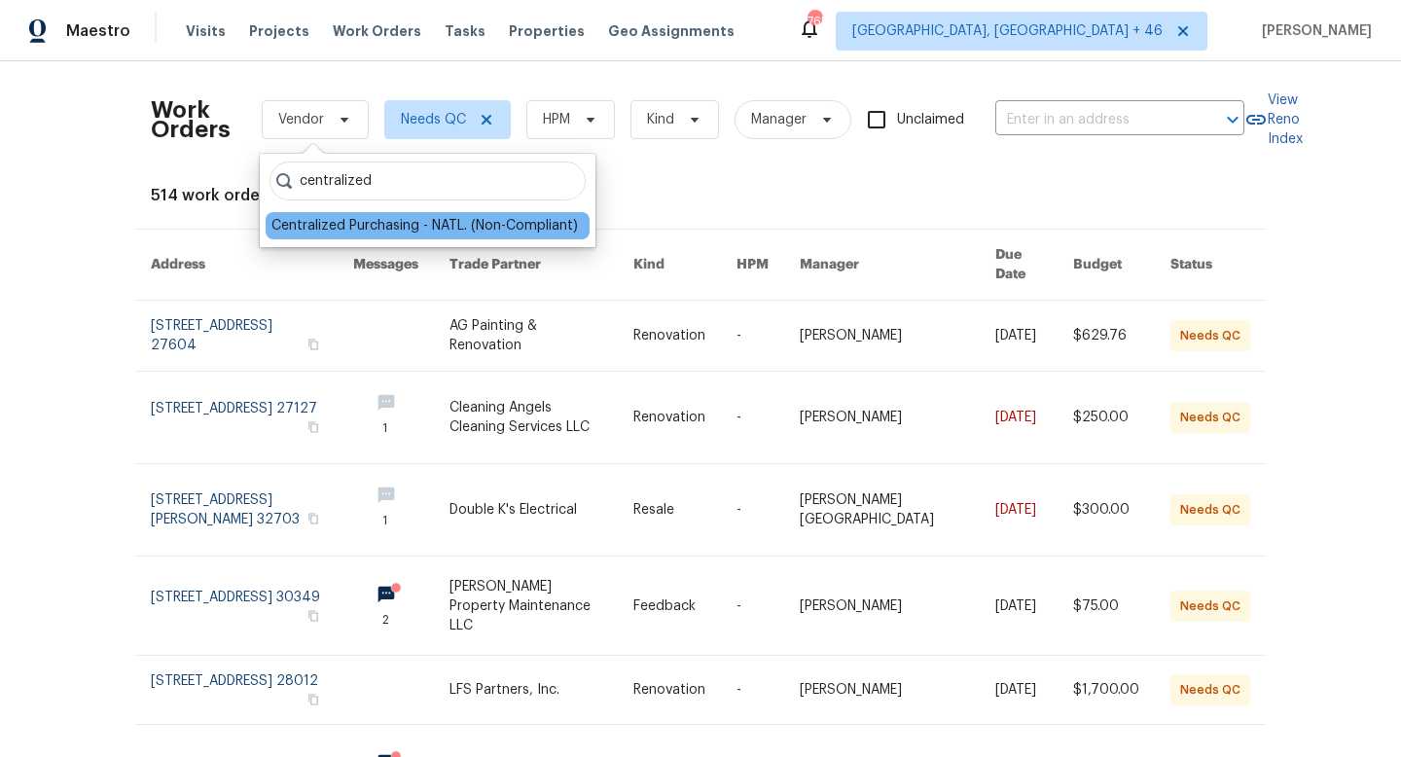
type input "centralized"
click at [320, 228] on div "Centralized Purchasing - NATL. (Non-Compliant)" at bounding box center [424, 225] width 306 height 19
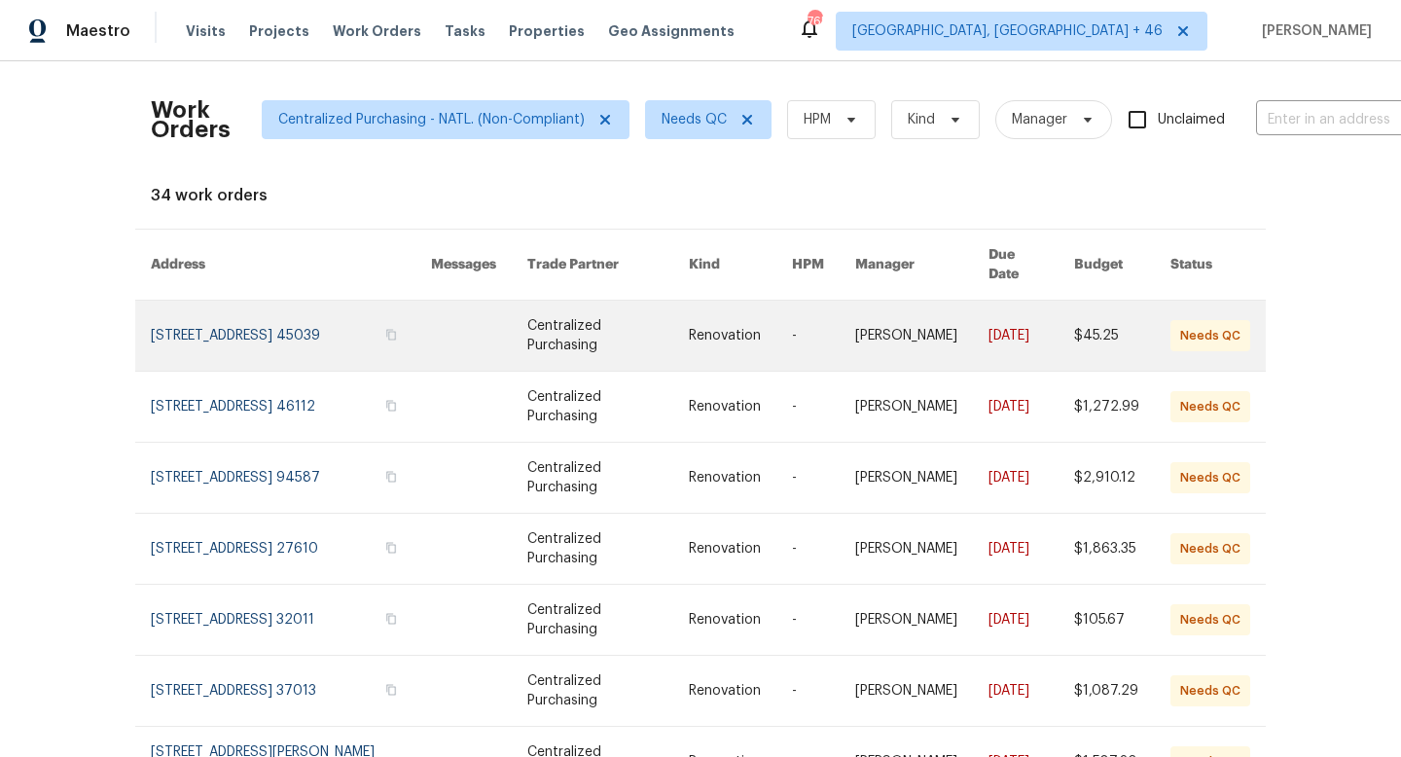
click at [363, 319] on link at bounding box center [291, 336] width 280 height 70
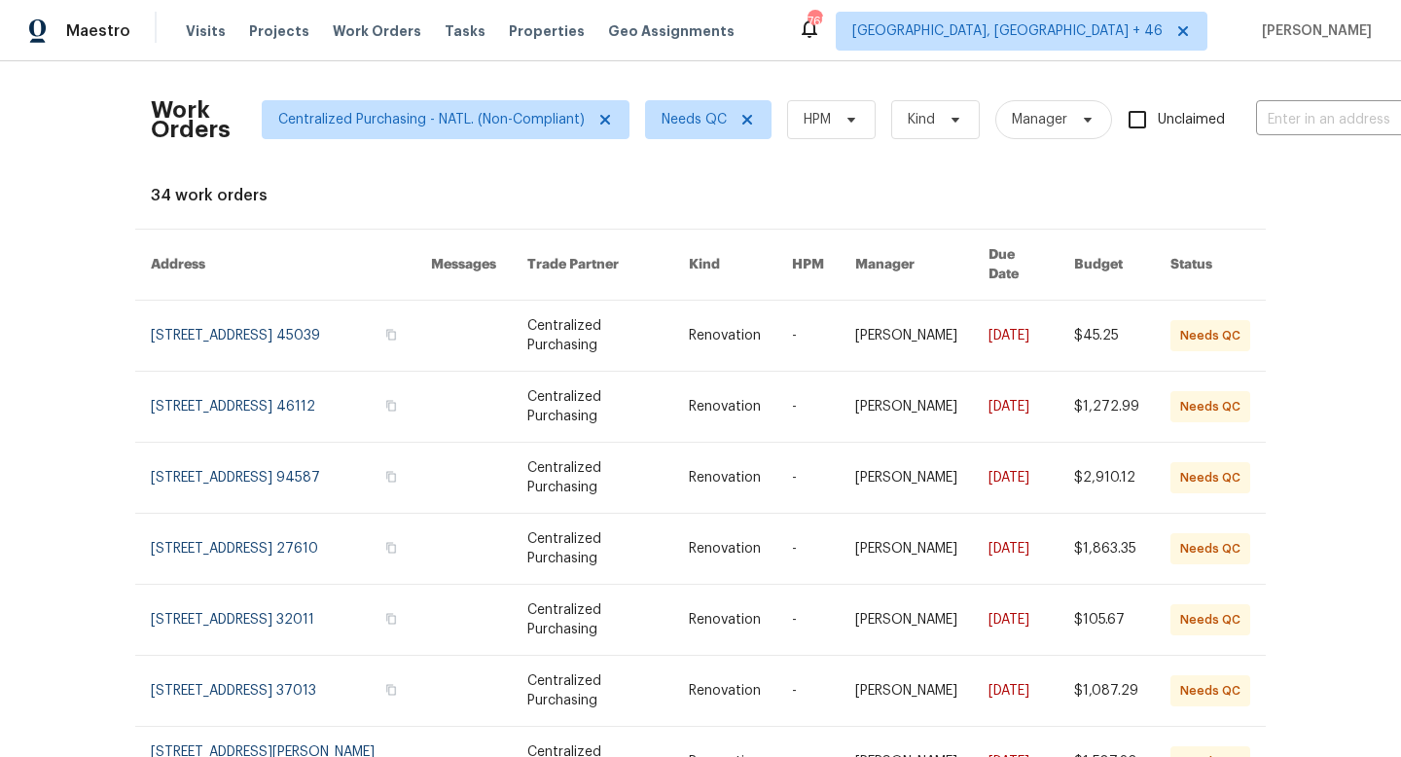
scroll to position [301, 0]
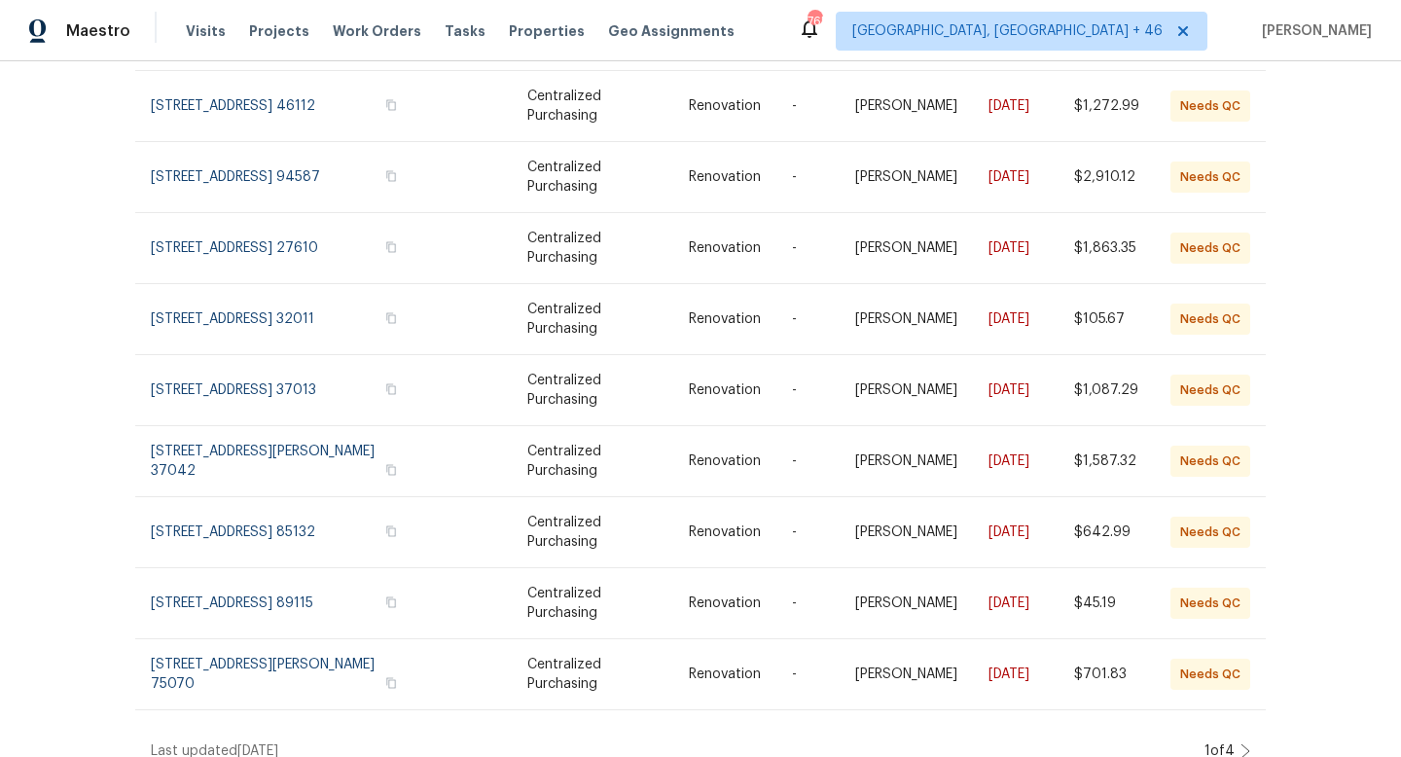
click at [1248, 743] on icon at bounding box center [1245, 751] width 10 height 16
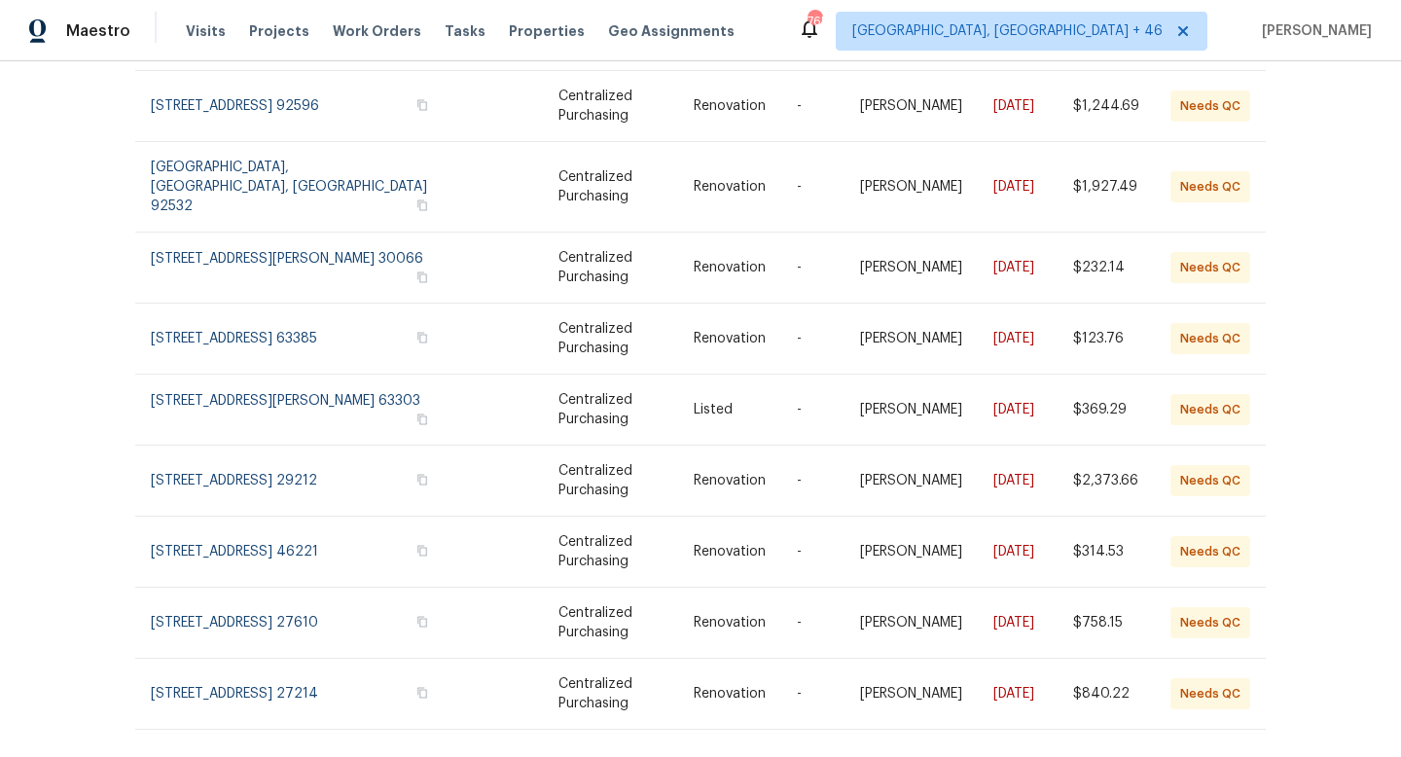
click at [1248, 756] on icon at bounding box center [1245, 771] width 10 height 16
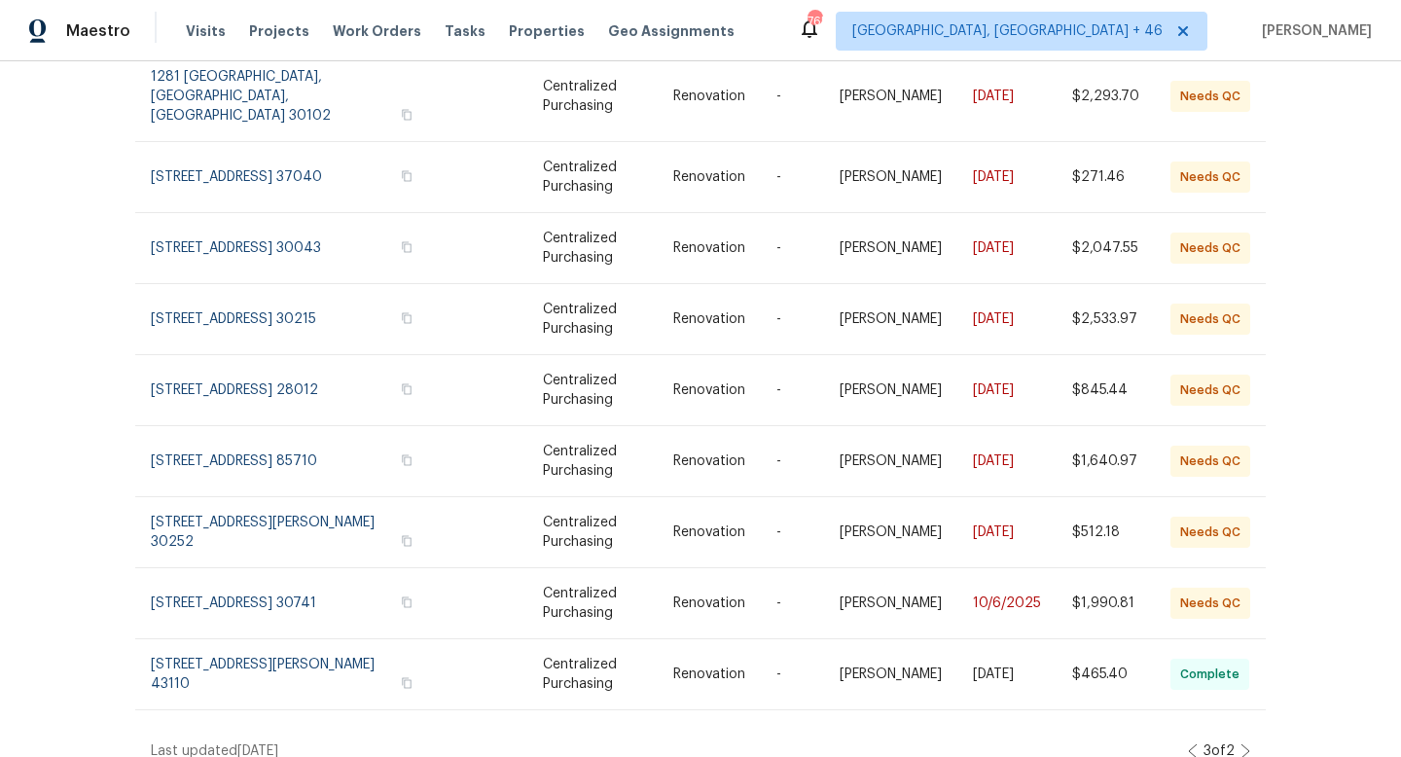
click at [1253, 736] on div "Work Orders Centralized Purchasing - NATL. (Non-Compliant) Needs QC HPM Kind Ma…" at bounding box center [700, 409] width 1401 height 696
click at [1245, 743] on icon at bounding box center [1245, 751] width 10 height 16
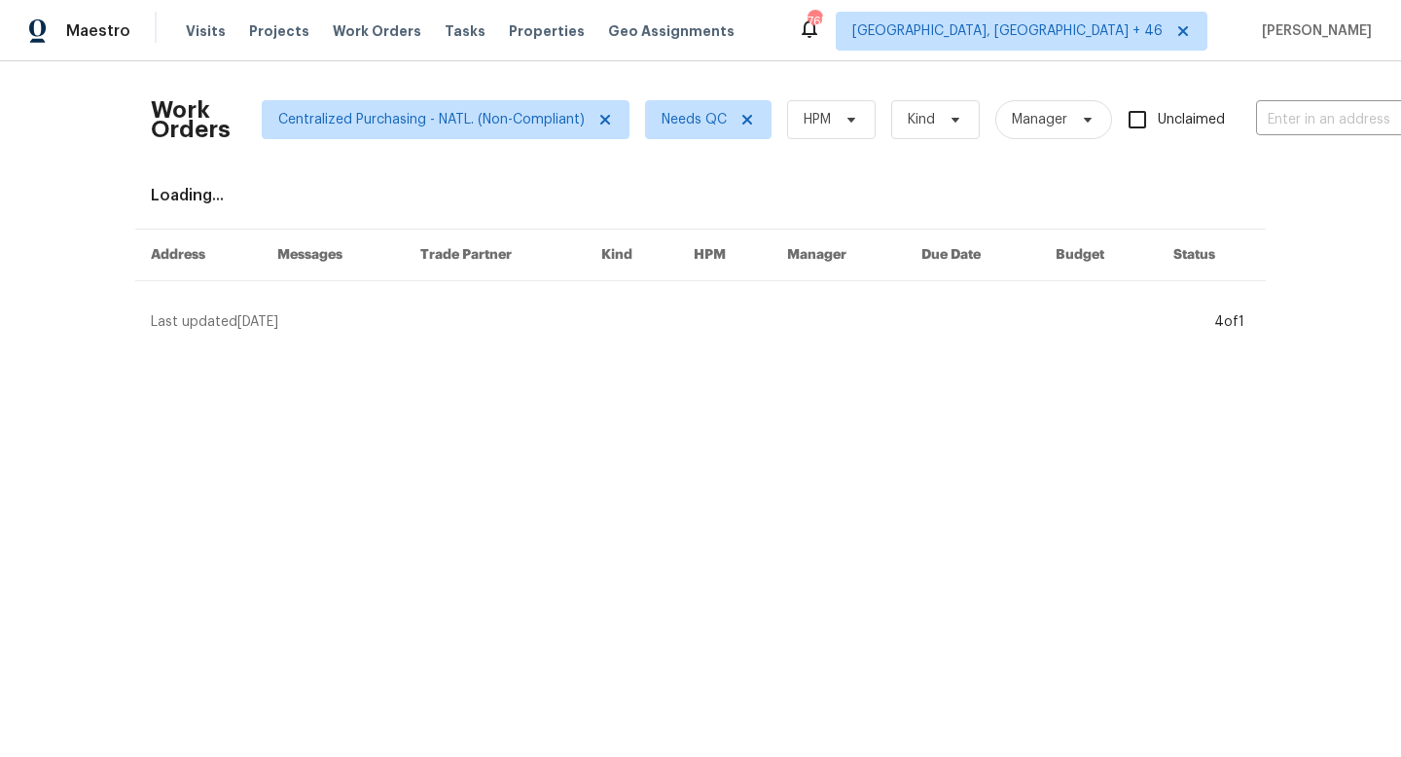
scroll to position [0, 0]
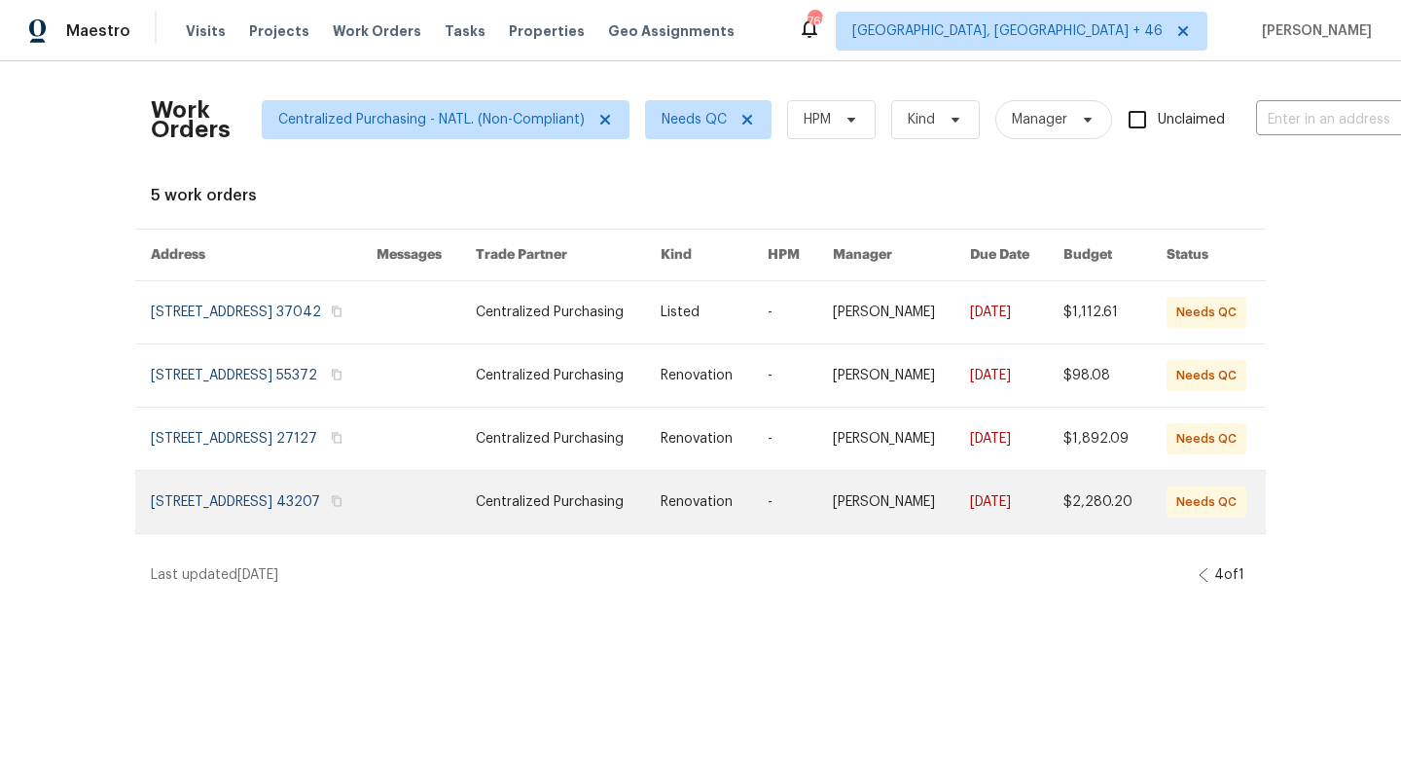
click at [232, 516] on link at bounding box center [264, 502] width 226 height 62
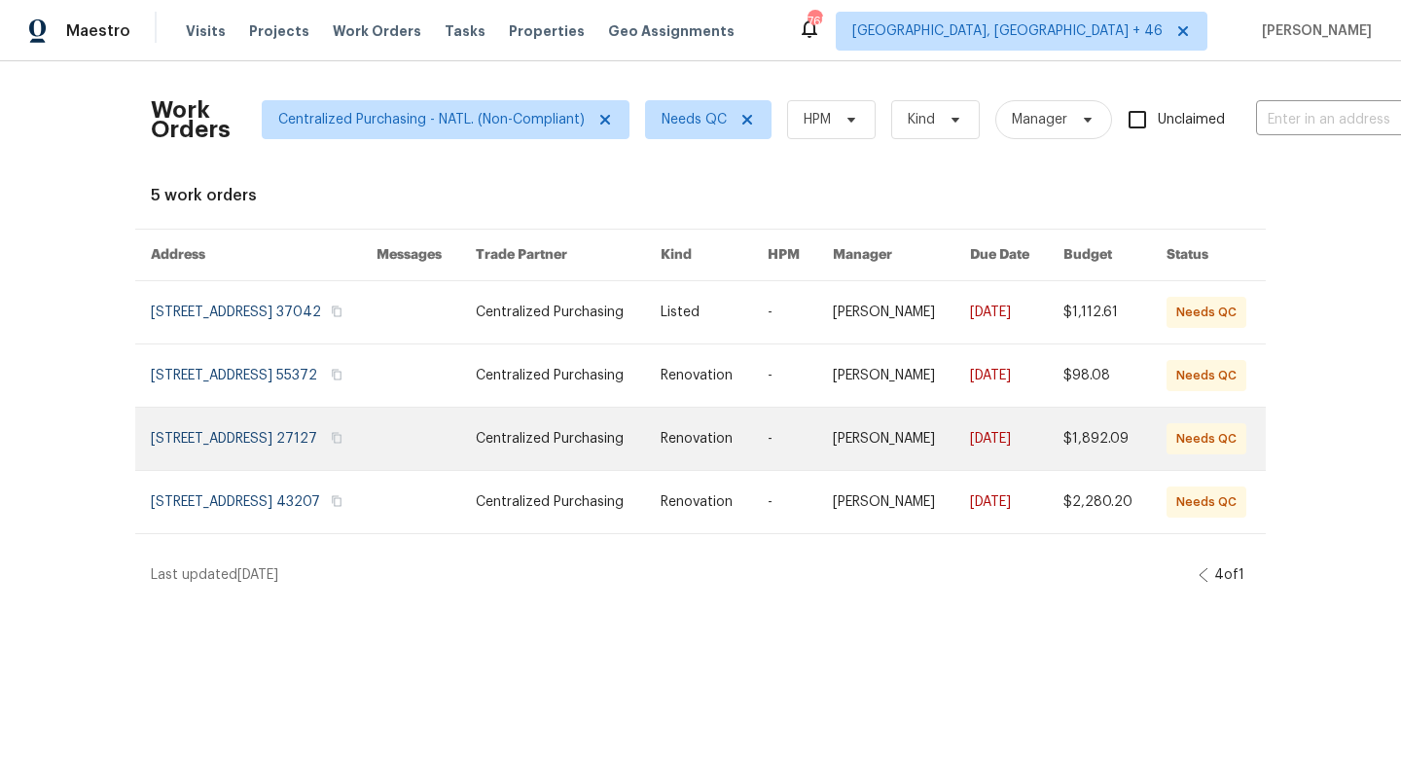
click at [321, 459] on link at bounding box center [264, 439] width 226 height 62
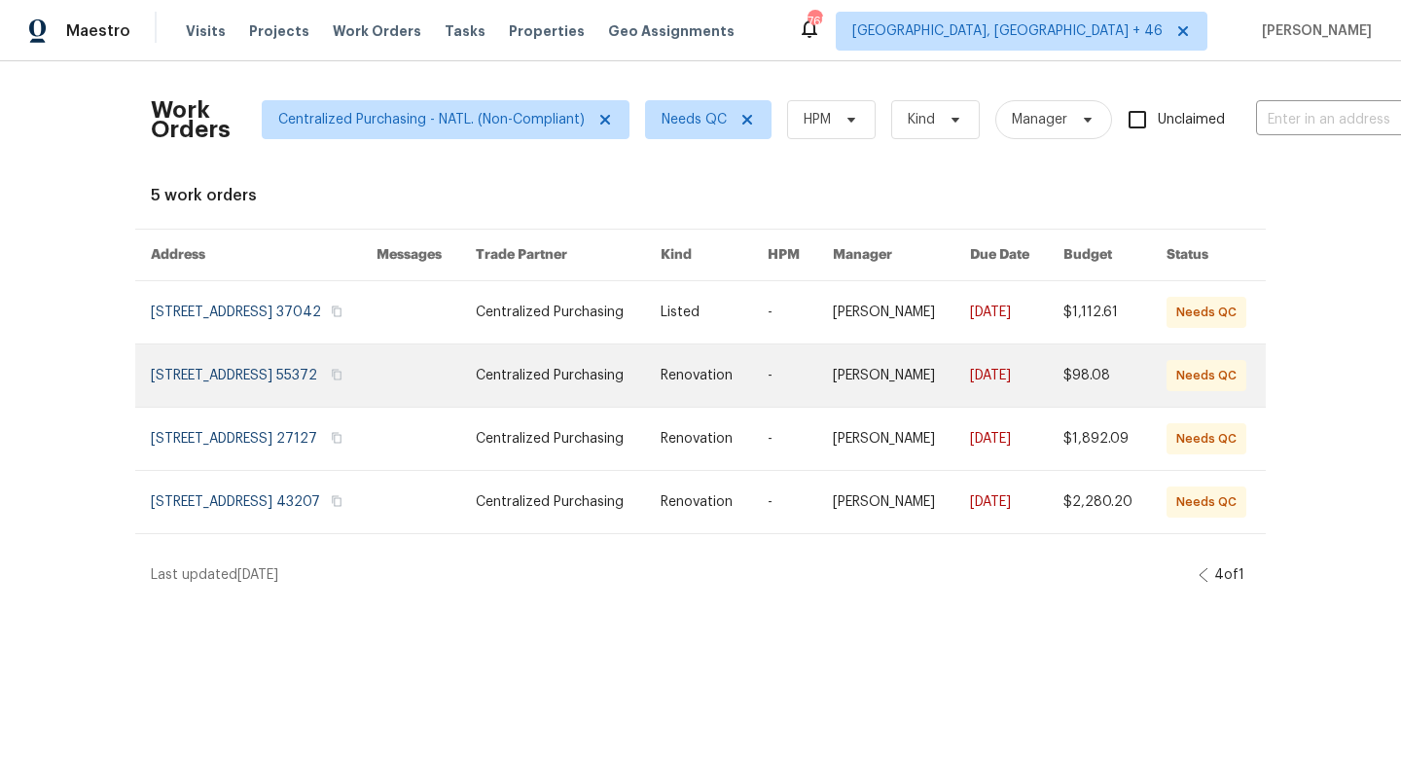
click at [337, 389] on link at bounding box center [264, 375] width 226 height 62
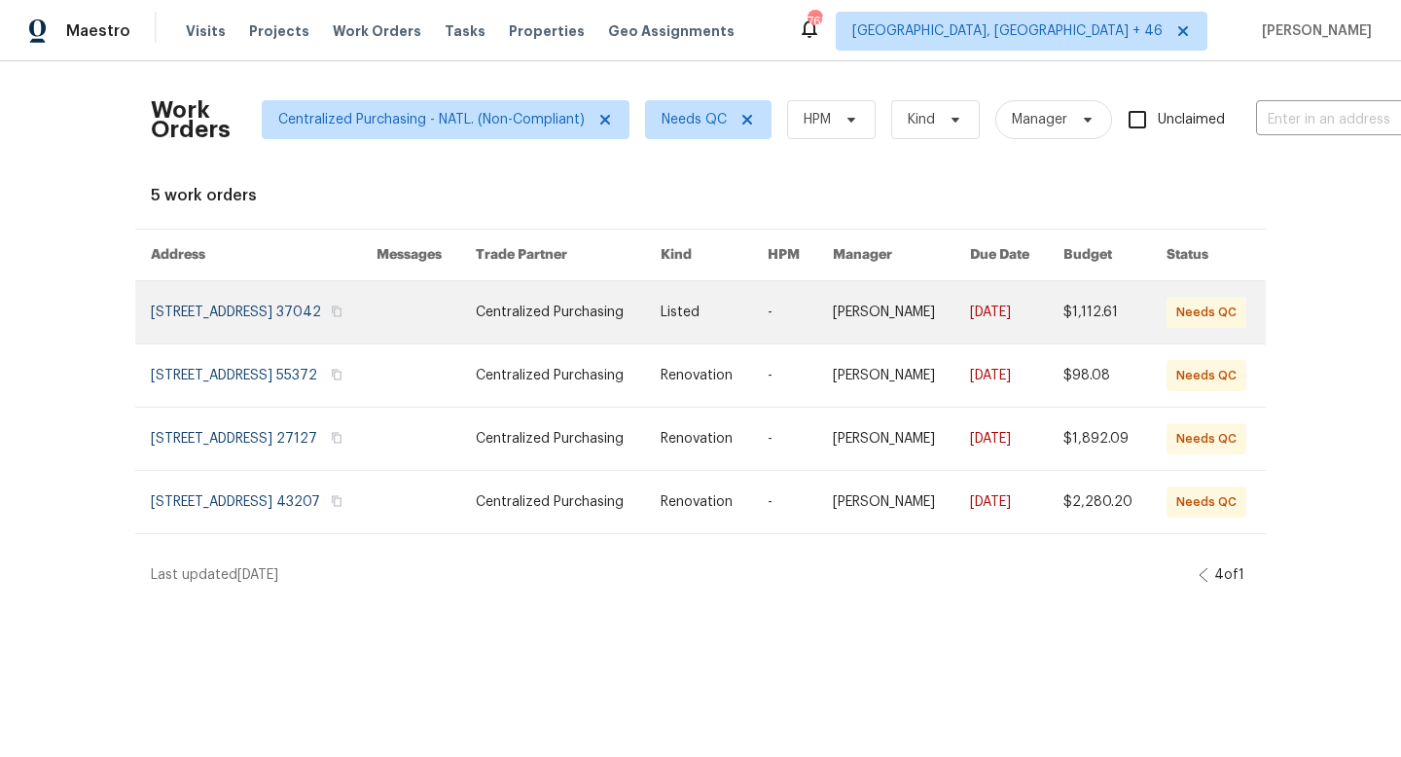
click at [274, 333] on link at bounding box center [264, 312] width 226 height 62
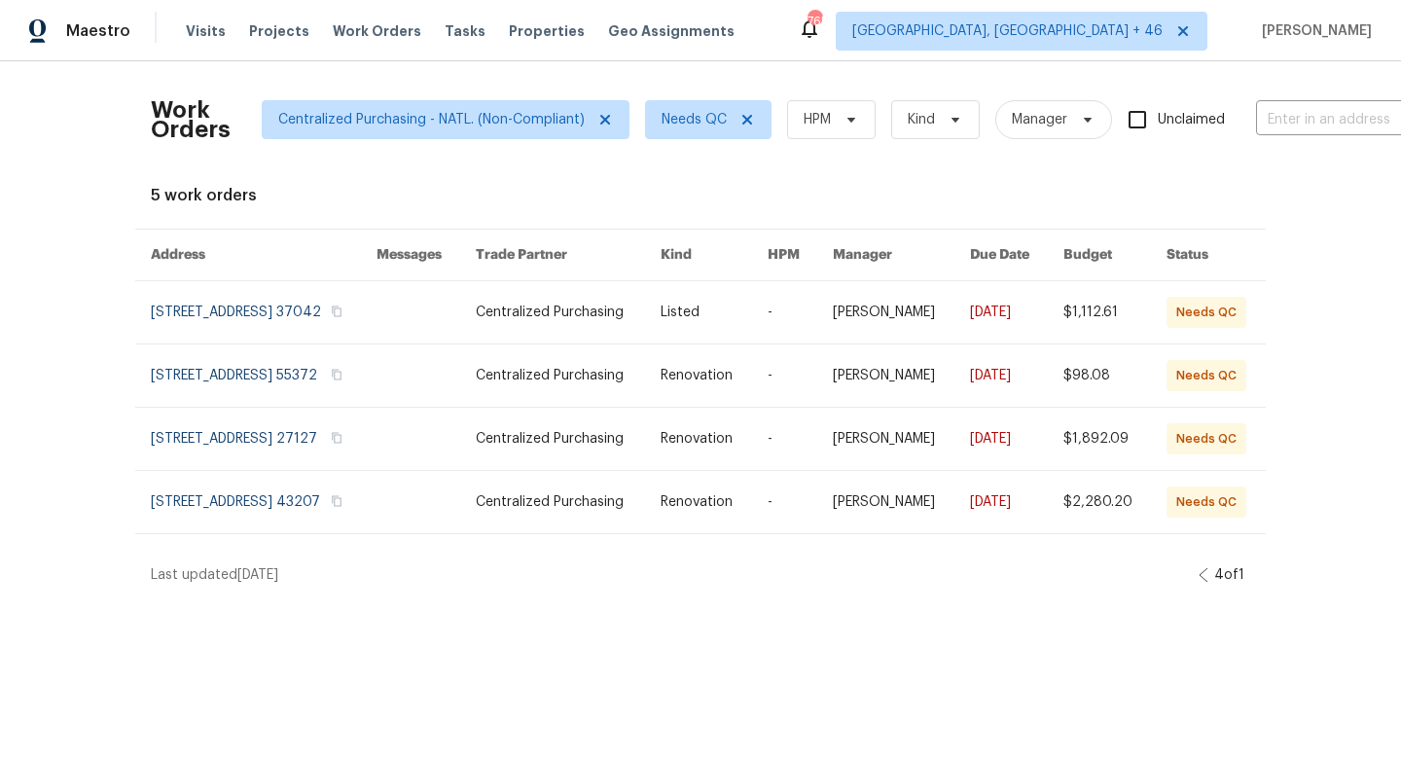
click at [1198, 583] on icon at bounding box center [1203, 575] width 10 height 16
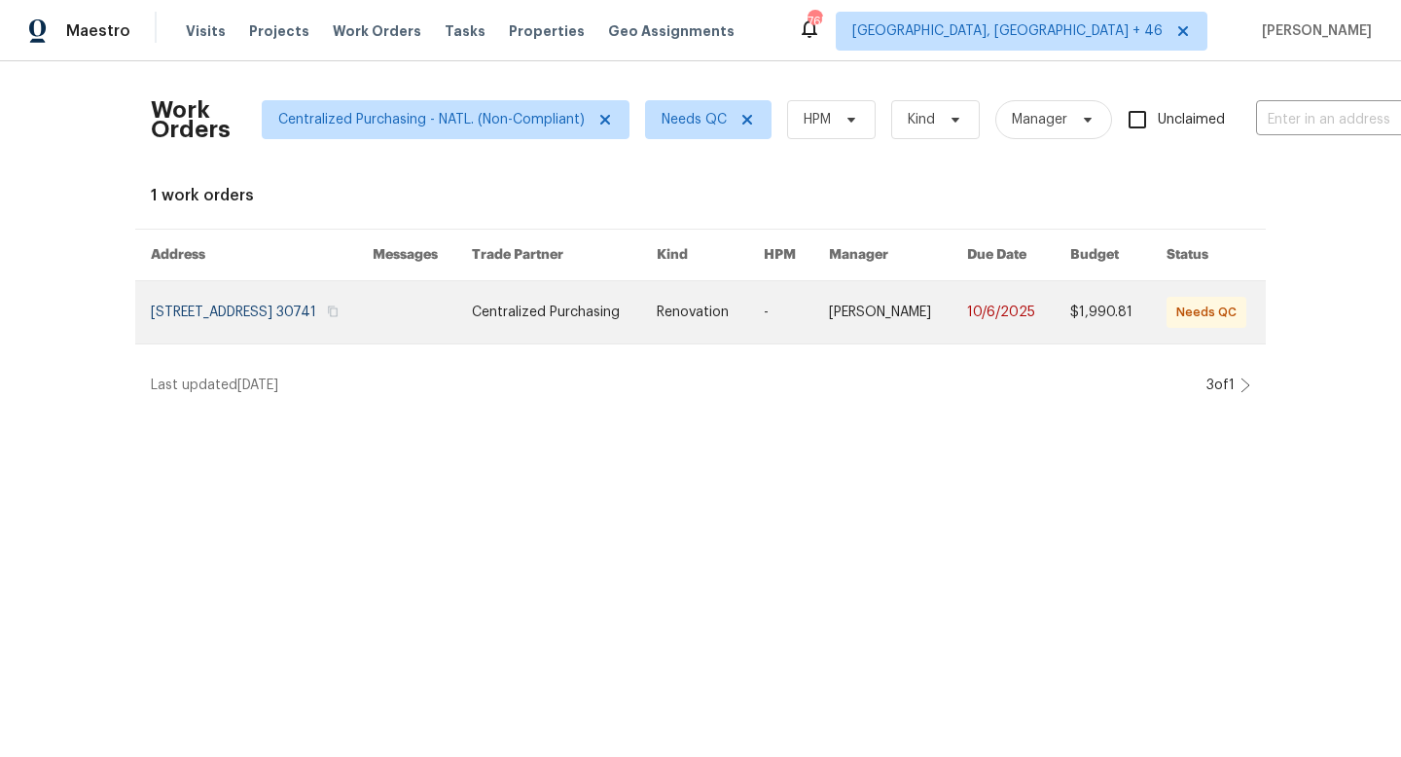
click at [304, 325] on link at bounding box center [262, 312] width 222 height 62
click at [291, 333] on link at bounding box center [262, 312] width 222 height 62
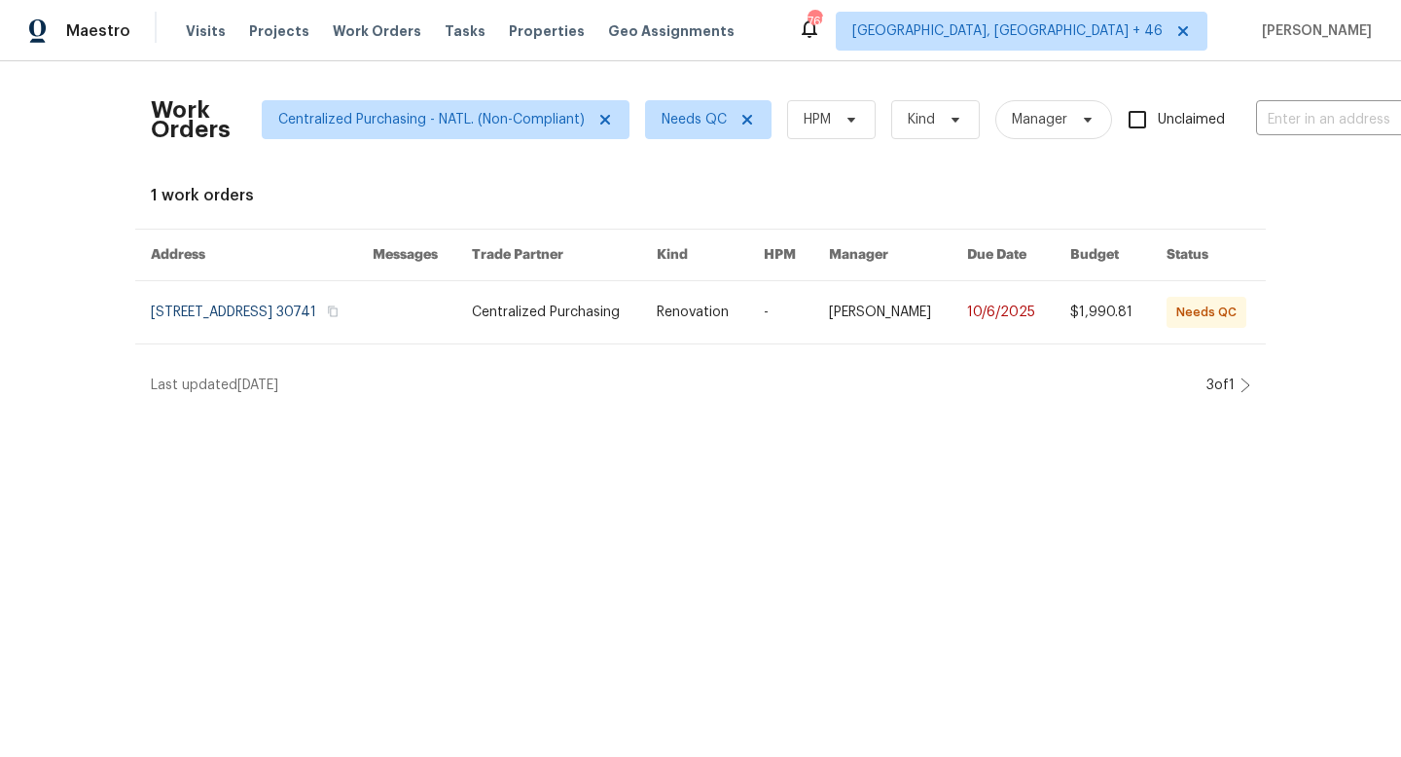
click at [1255, 398] on div "Work Orders Centralized Purchasing - NATL. (Non-Compliant) Needs QC HPM Kind Ma…" at bounding box center [700, 235] width 1401 height 349
click at [1247, 393] on icon at bounding box center [1245, 385] width 10 height 16
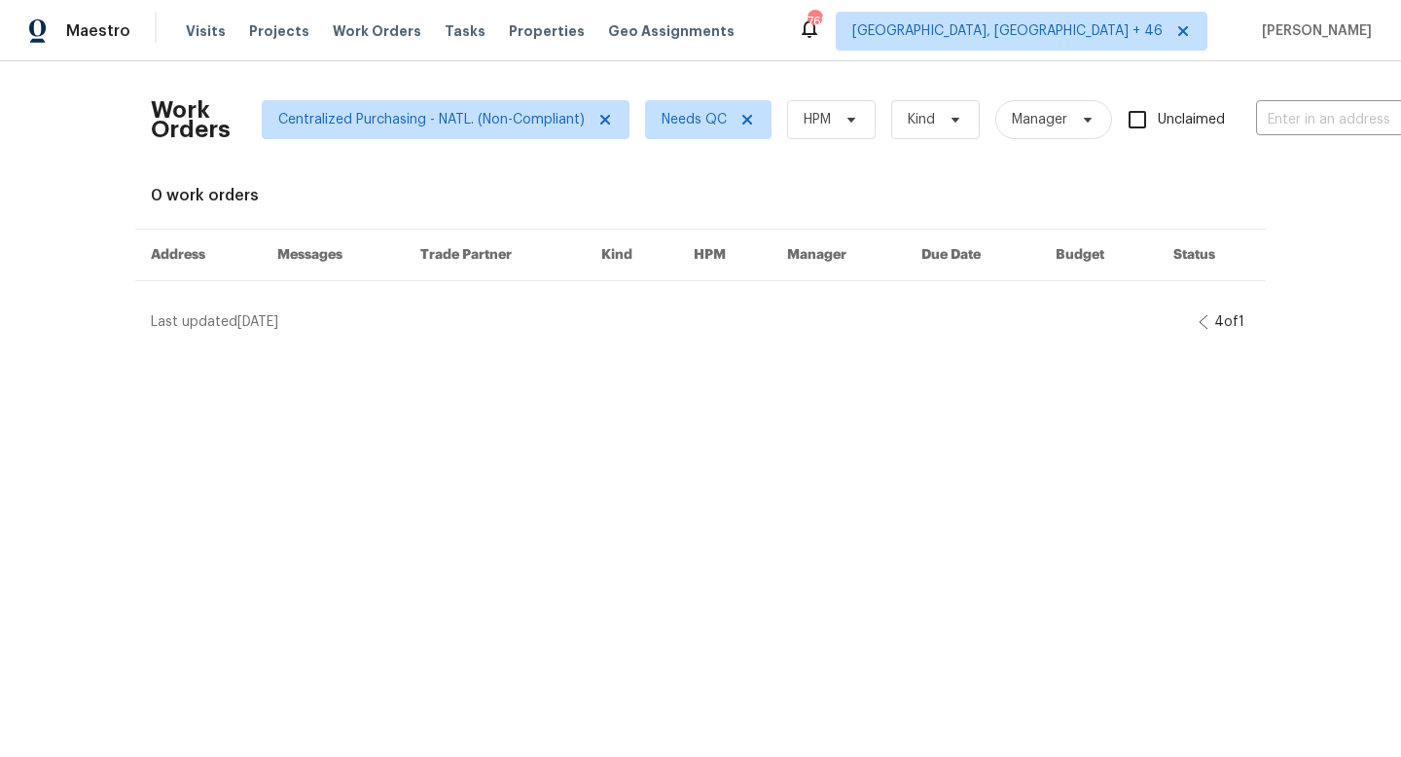
click at [1190, 326] on div "Last updated 10/13/2025" at bounding box center [675, 321] width 1048 height 19
click at [1200, 326] on icon at bounding box center [1203, 322] width 8 height 14
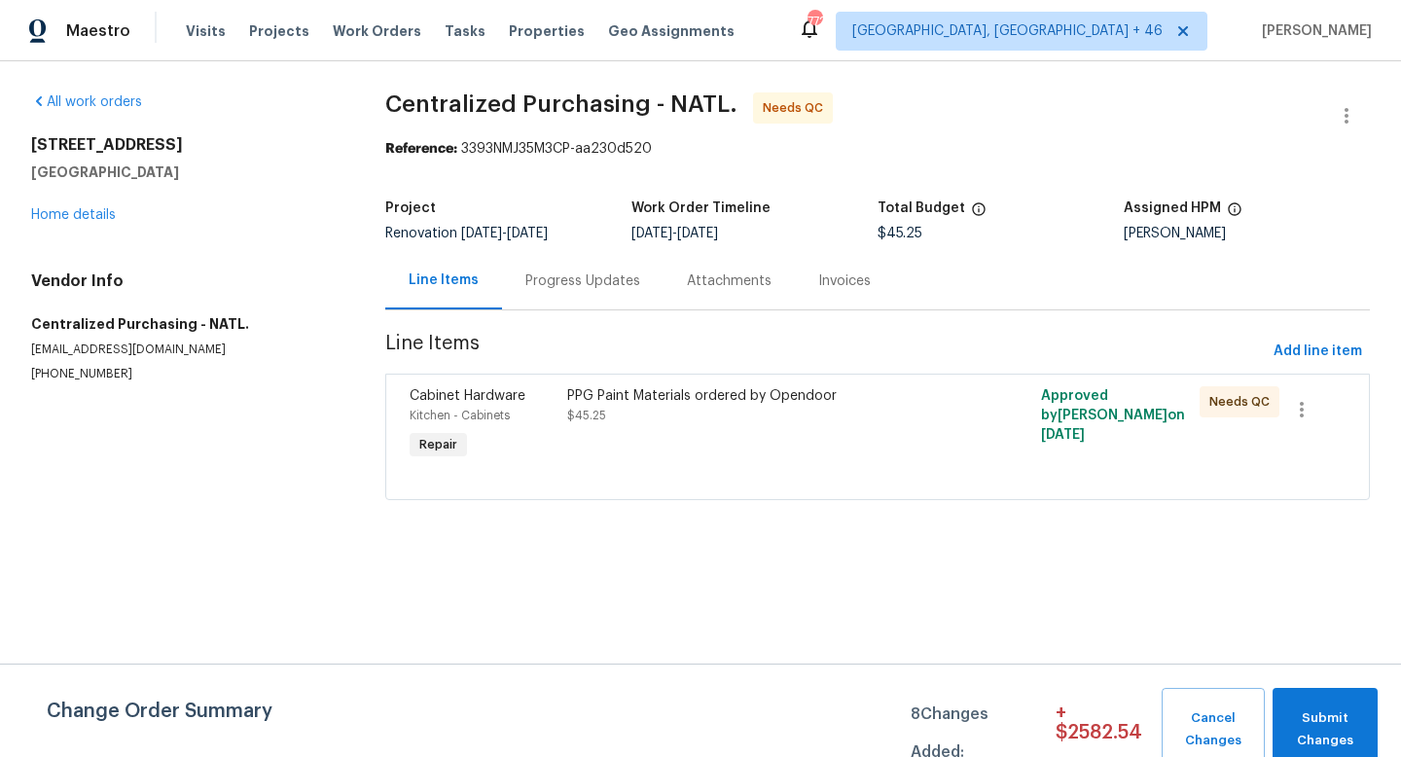
click at [681, 438] on div "PPG Paint Materials ordered by Opendoor $45.25" at bounding box center [758, 424] width 395 height 89
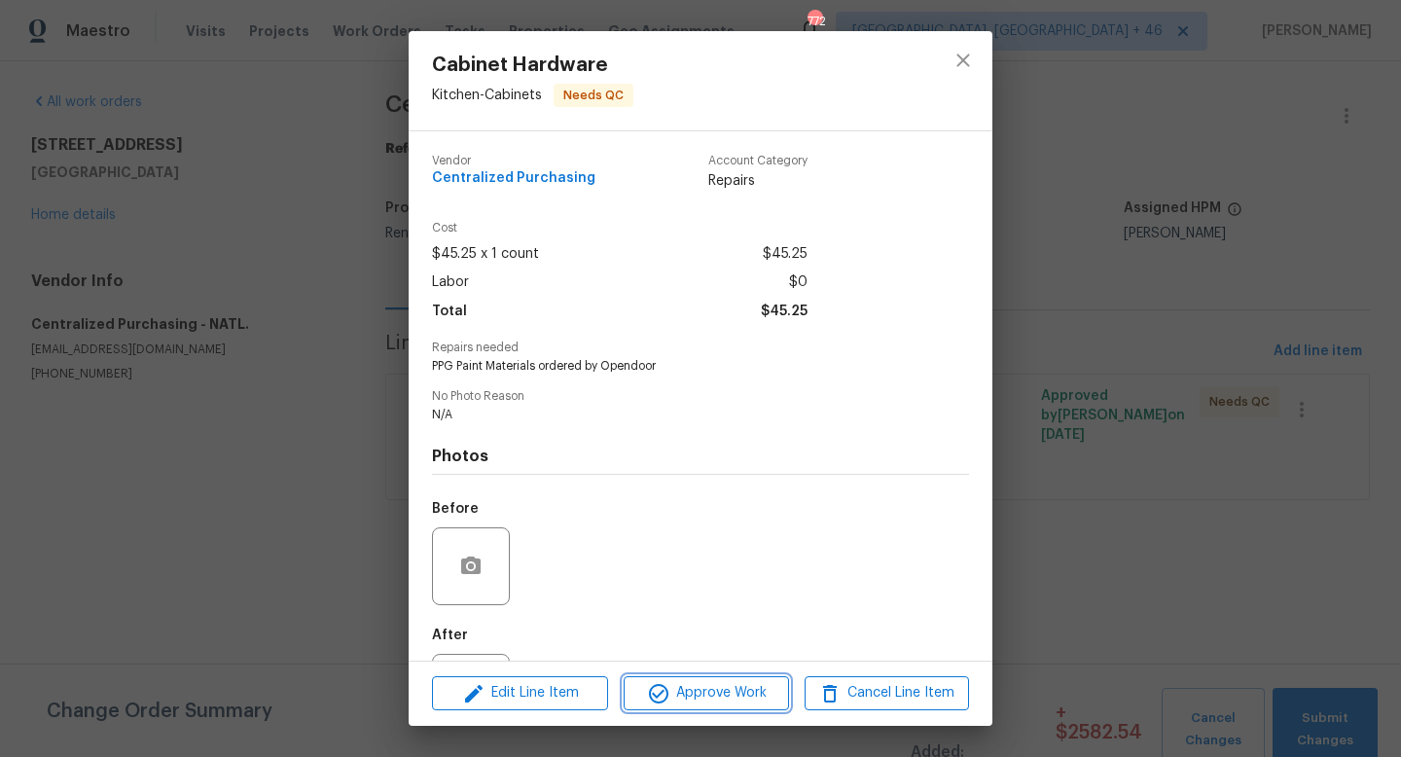
click at [671, 646] on span "Approve Work" at bounding box center [705, 693] width 153 height 24
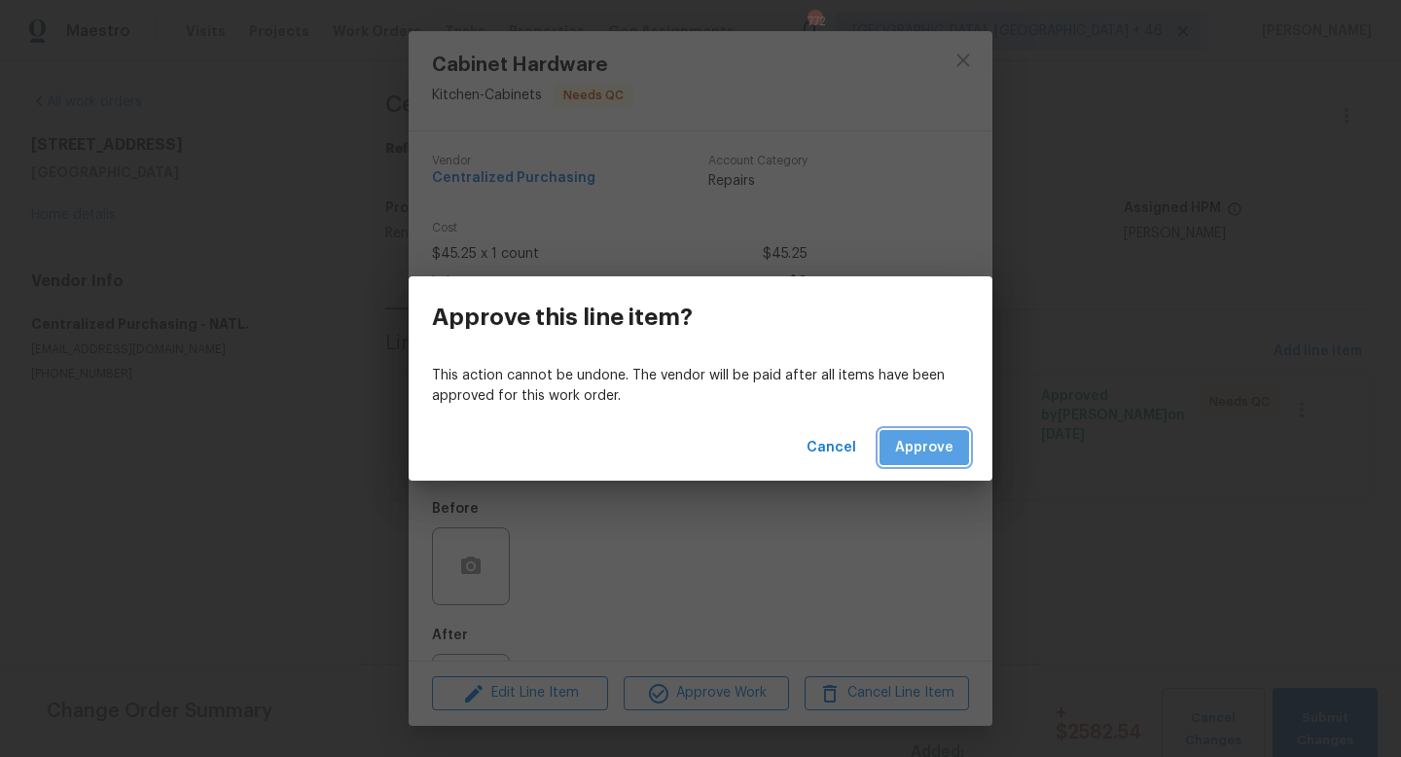
click at [914, 457] on span "Approve" at bounding box center [924, 448] width 58 height 24
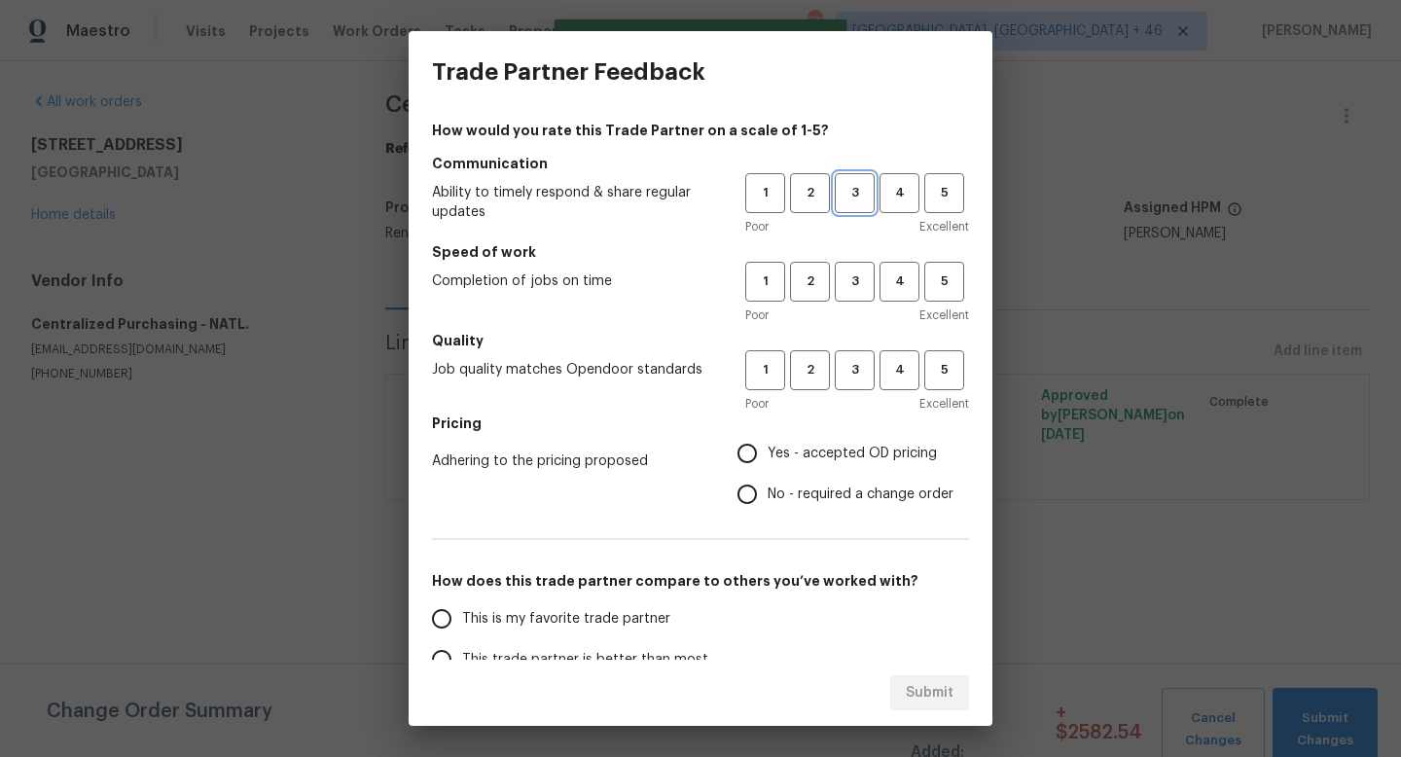
click at [857, 191] on span "3" at bounding box center [855, 193] width 36 height 22
click at [849, 292] on span "3" at bounding box center [855, 281] width 36 height 22
click at [849, 396] on div "Poor Excellent" at bounding box center [857, 403] width 224 height 19
click at [848, 368] on span "3" at bounding box center [855, 370] width 36 height 22
click at [802, 451] on span "Yes - accepted OD pricing" at bounding box center [852, 454] width 169 height 20
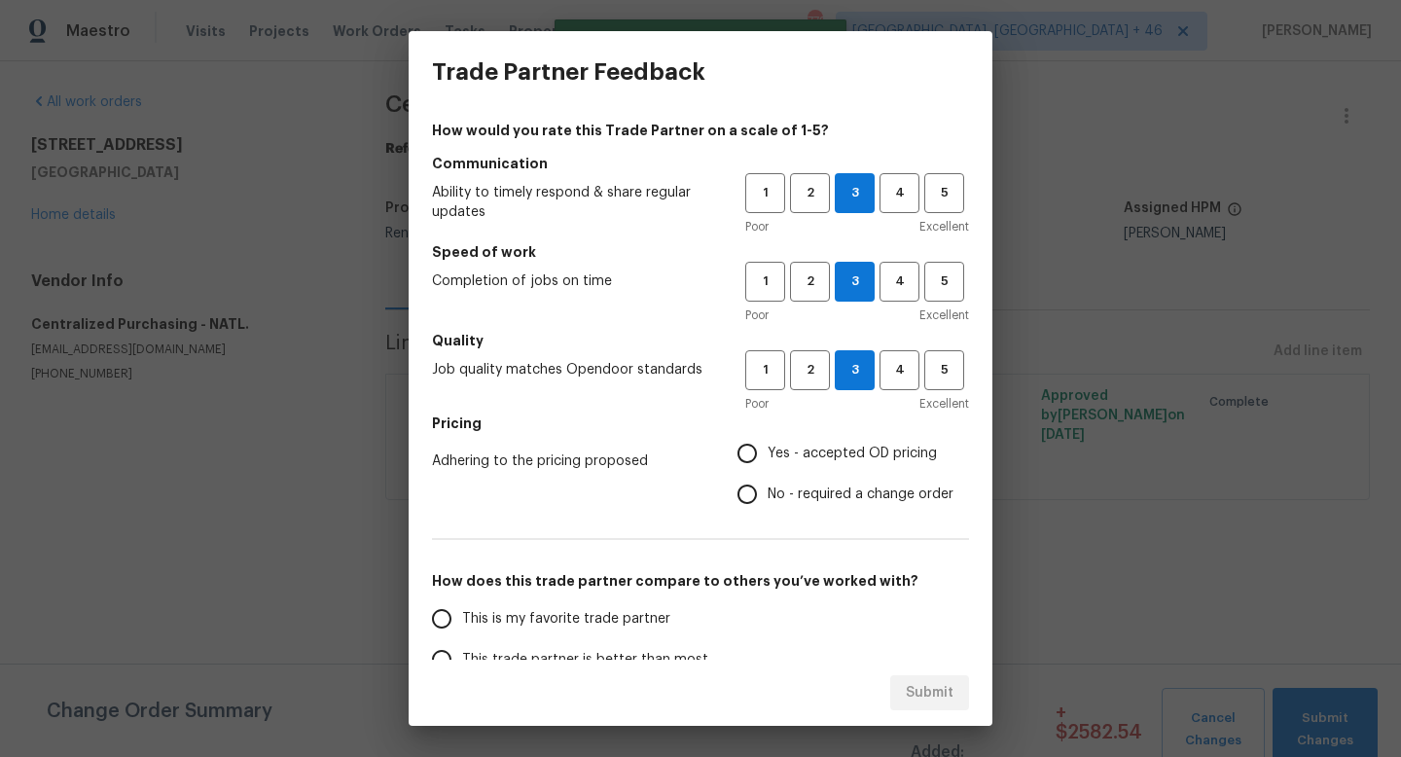
click at [768, 451] on input "Yes - accepted OD pricing" at bounding box center [747, 453] width 41 height 41
radio input "true"
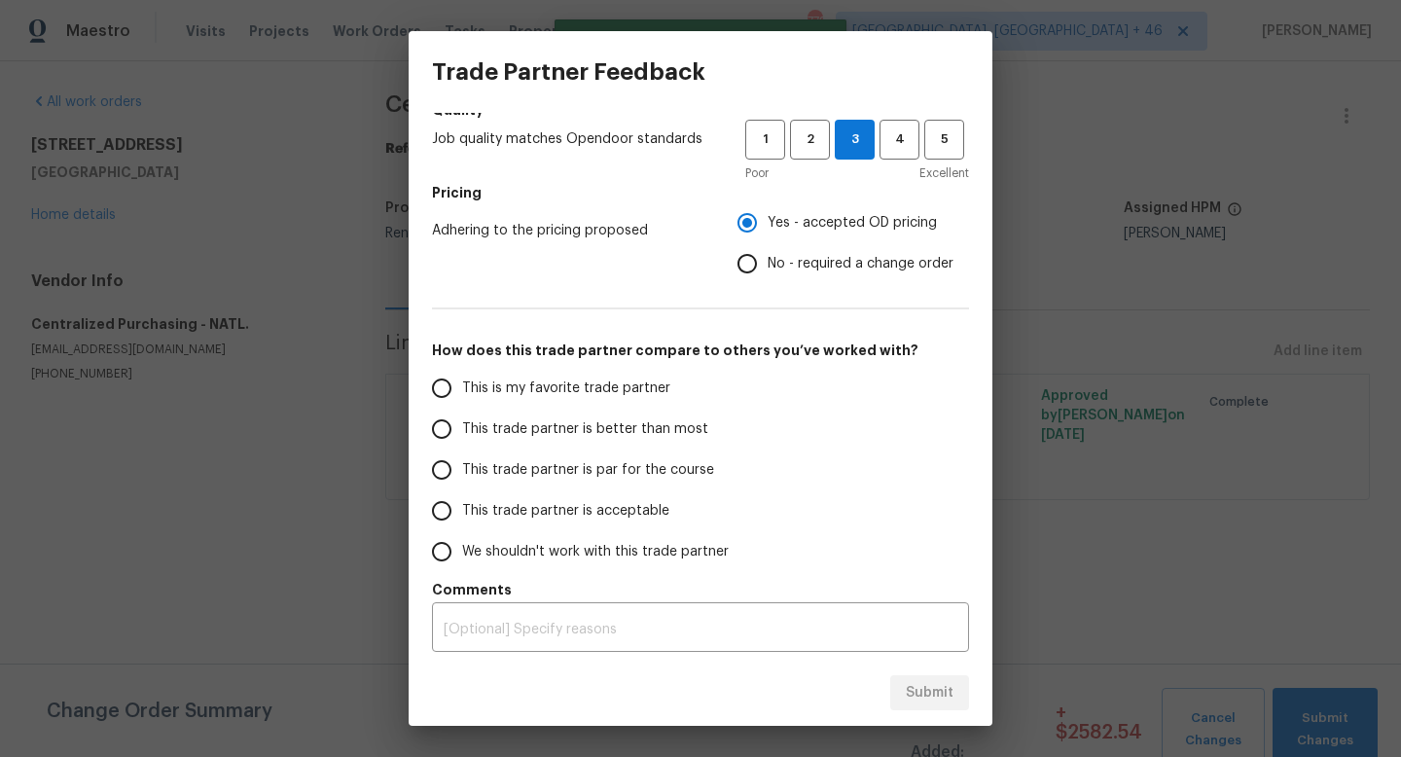
click at [589, 379] on span "This is my favorite trade partner" at bounding box center [566, 388] width 208 height 20
click at [462, 379] on input "This is my favorite trade partner" at bounding box center [441, 388] width 41 height 41
click at [920, 646] on div "Submit" at bounding box center [701, 693] width 584 height 67
click at [918, 646] on span "Submit" at bounding box center [930, 693] width 48 height 24
radio input "true"
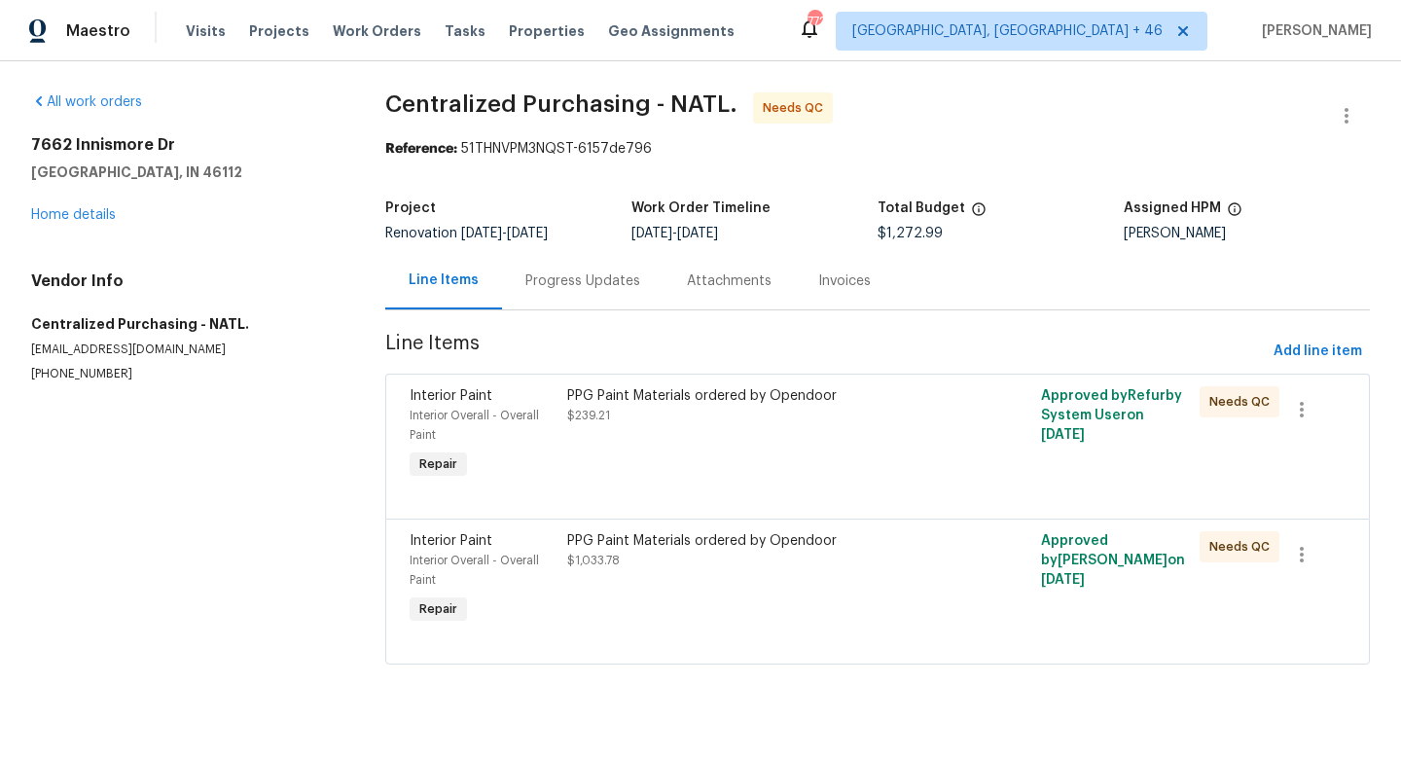
click at [728, 431] on div "PPG Paint Materials ordered by Opendoor $239.21" at bounding box center [758, 434] width 395 height 109
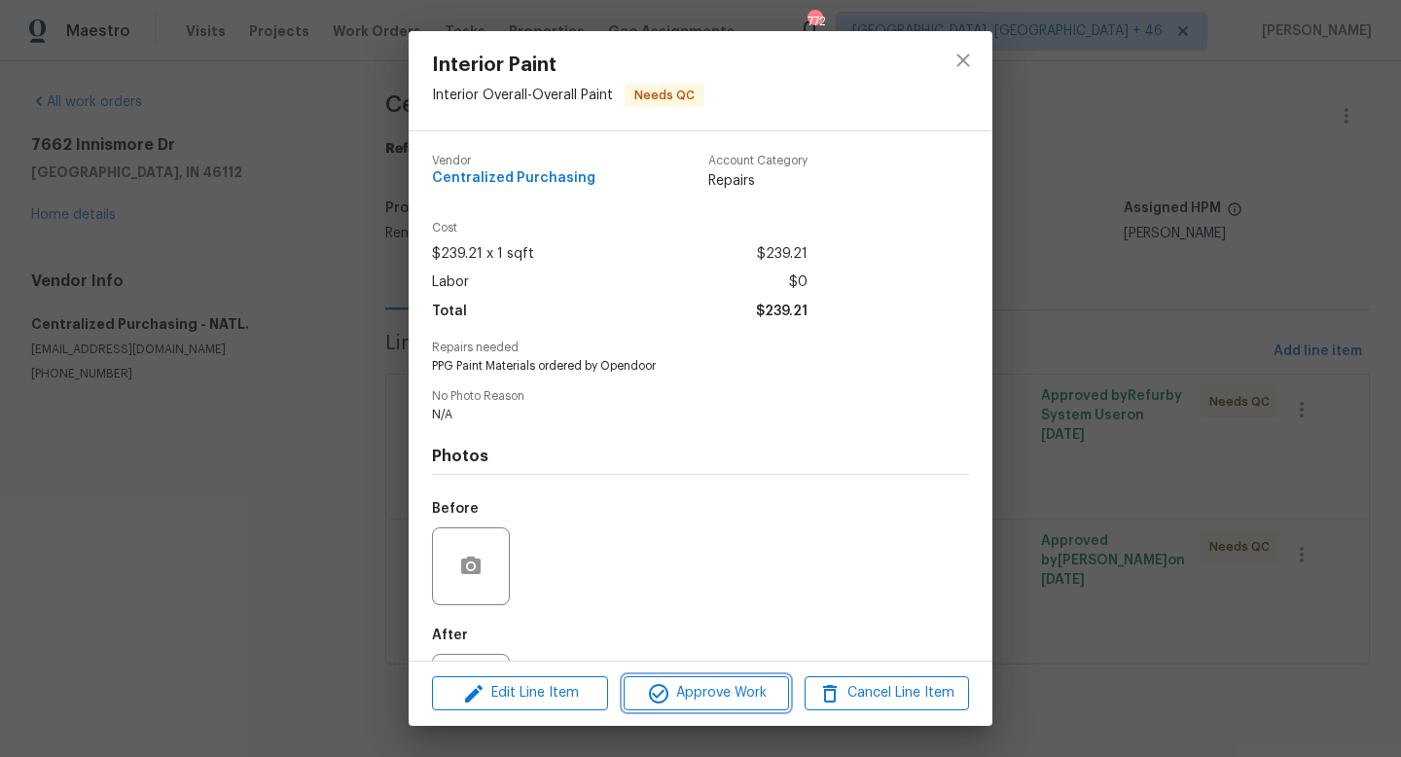
click at [705, 700] on span "Approve Work" at bounding box center [705, 693] width 153 height 24
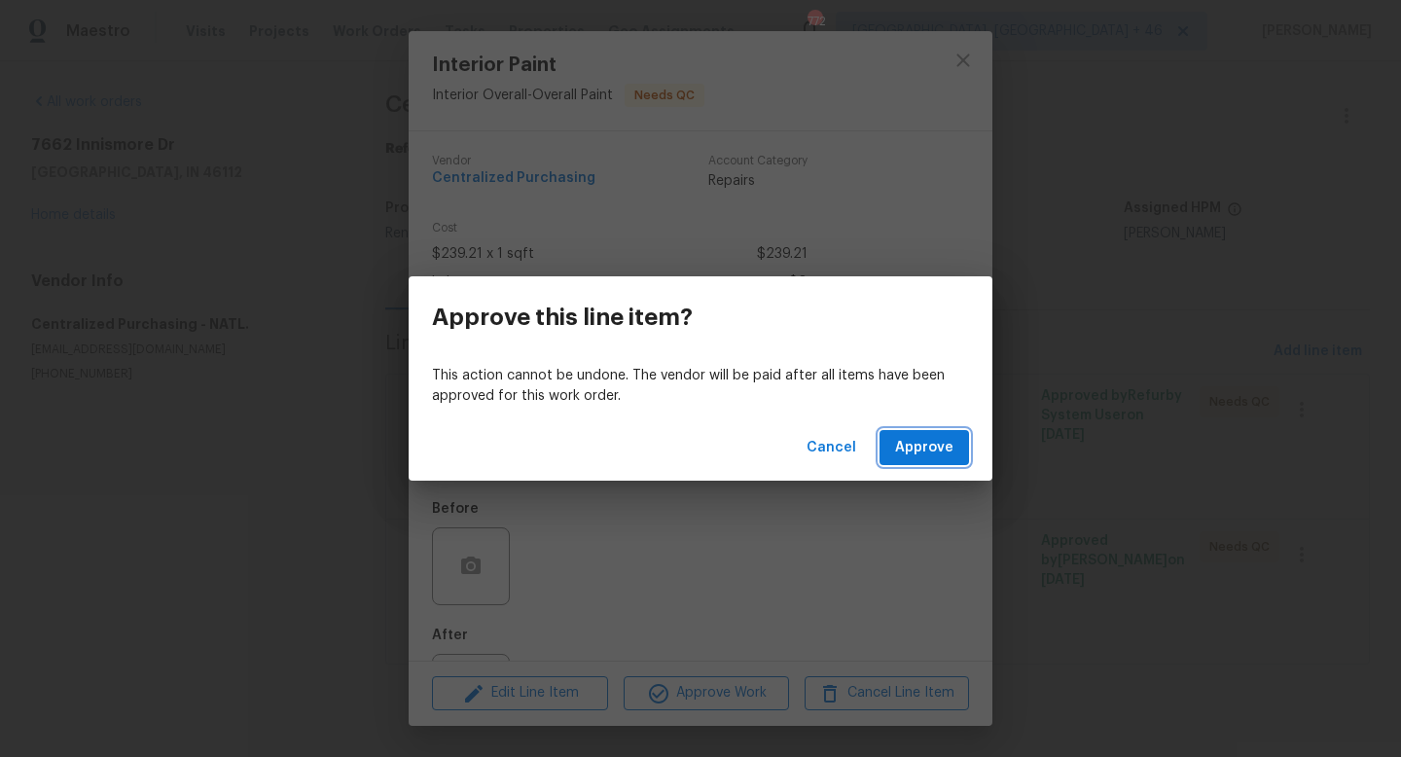
click at [935, 440] on span "Approve" at bounding box center [924, 448] width 58 height 24
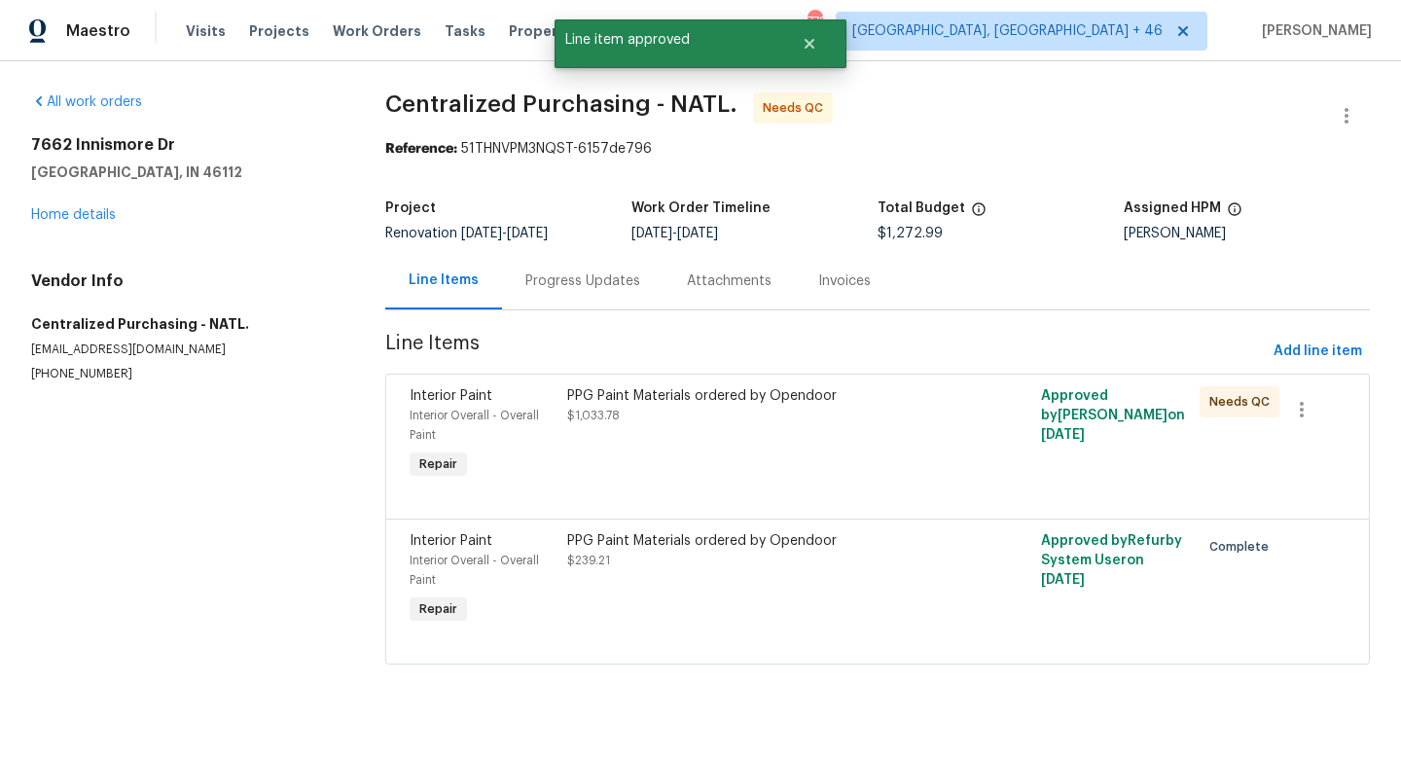
click at [731, 439] on div "PPG Paint Materials ordered by Opendoor $1,033.78" at bounding box center [758, 434] width 395 height 109
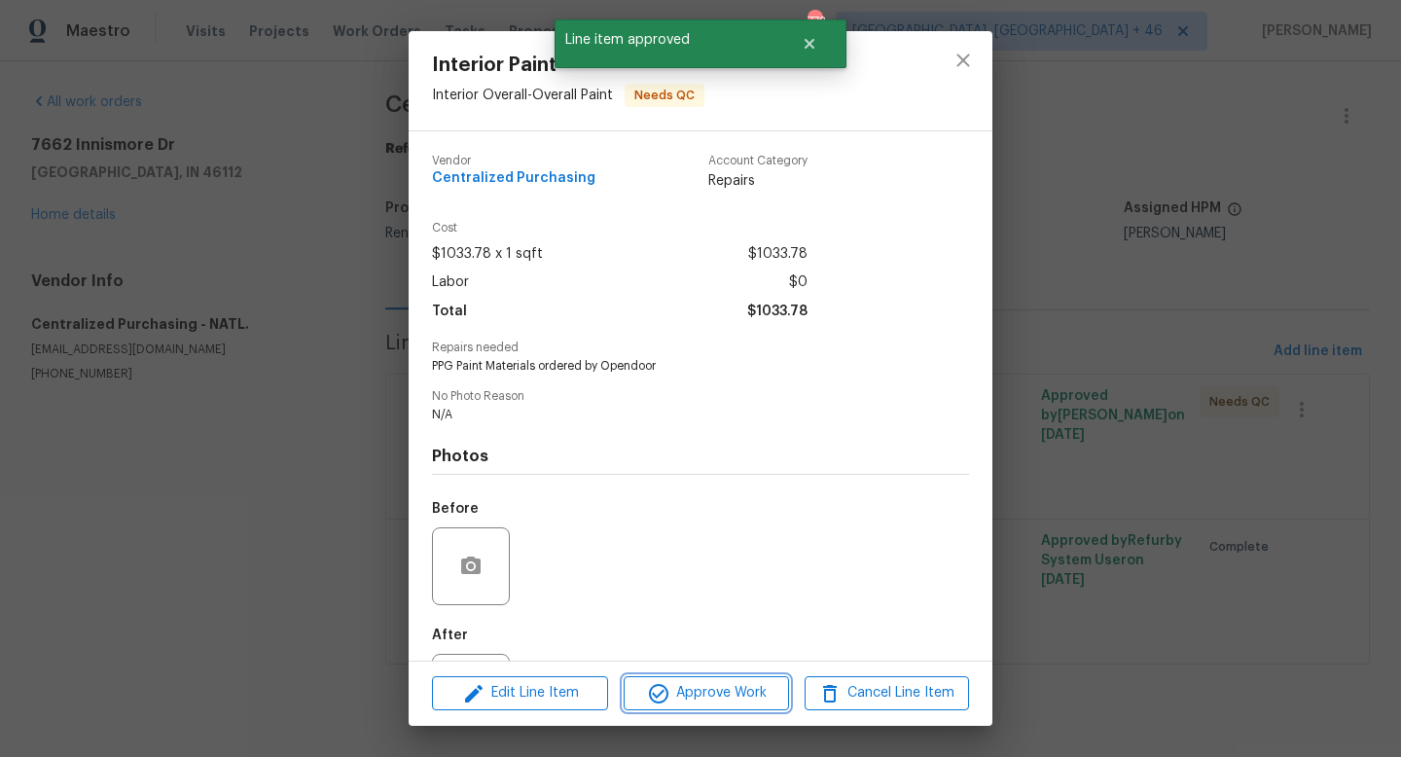
click at [709, 681] on span "Approve Work" at bounding box center [705, 693] width 153 height 24
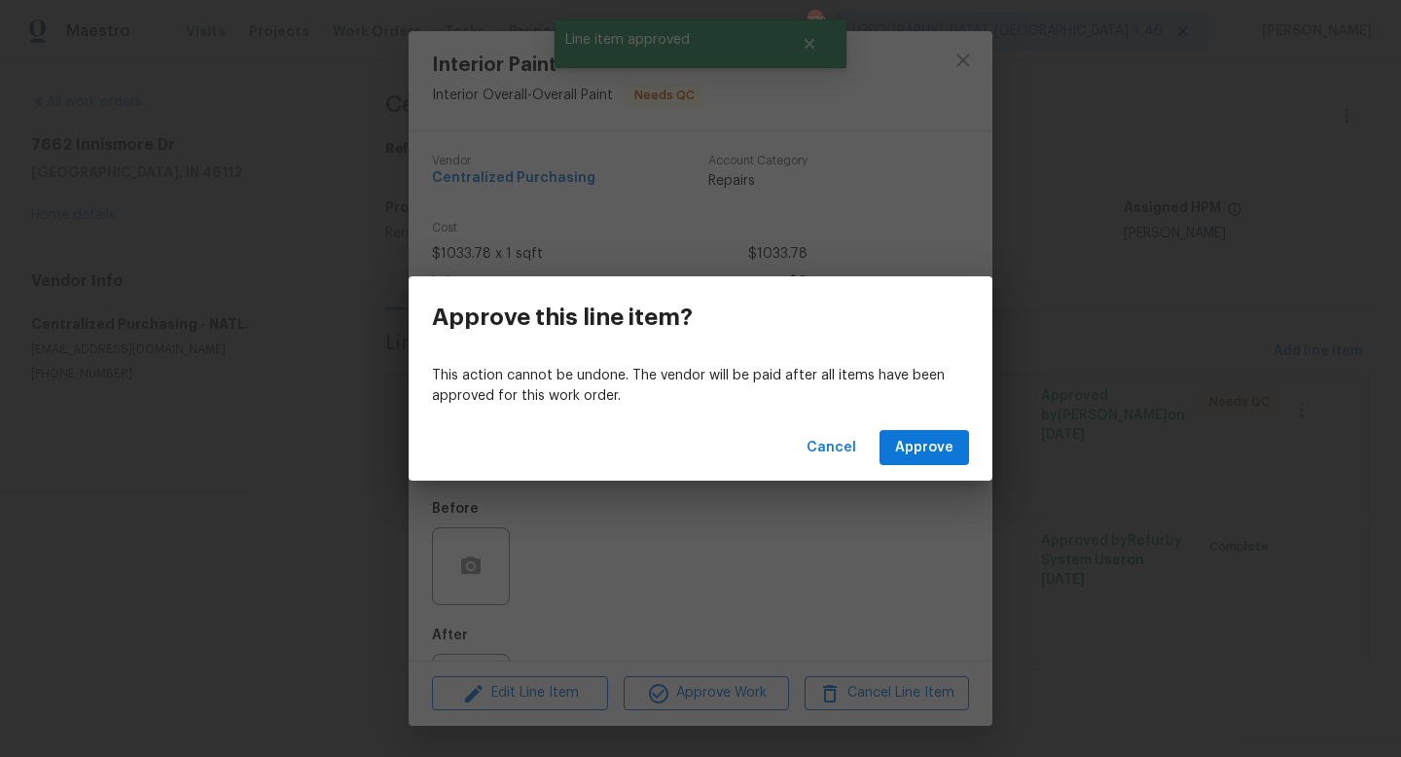
click at [933, 410] on div "This action cannot be undone. The vendor will be paid after all items have been…" at bounding box center [701, 386] width 584 height 56
click at [930, 443] on span "Approve" at bounding box center [924, 448] width 58 height 24
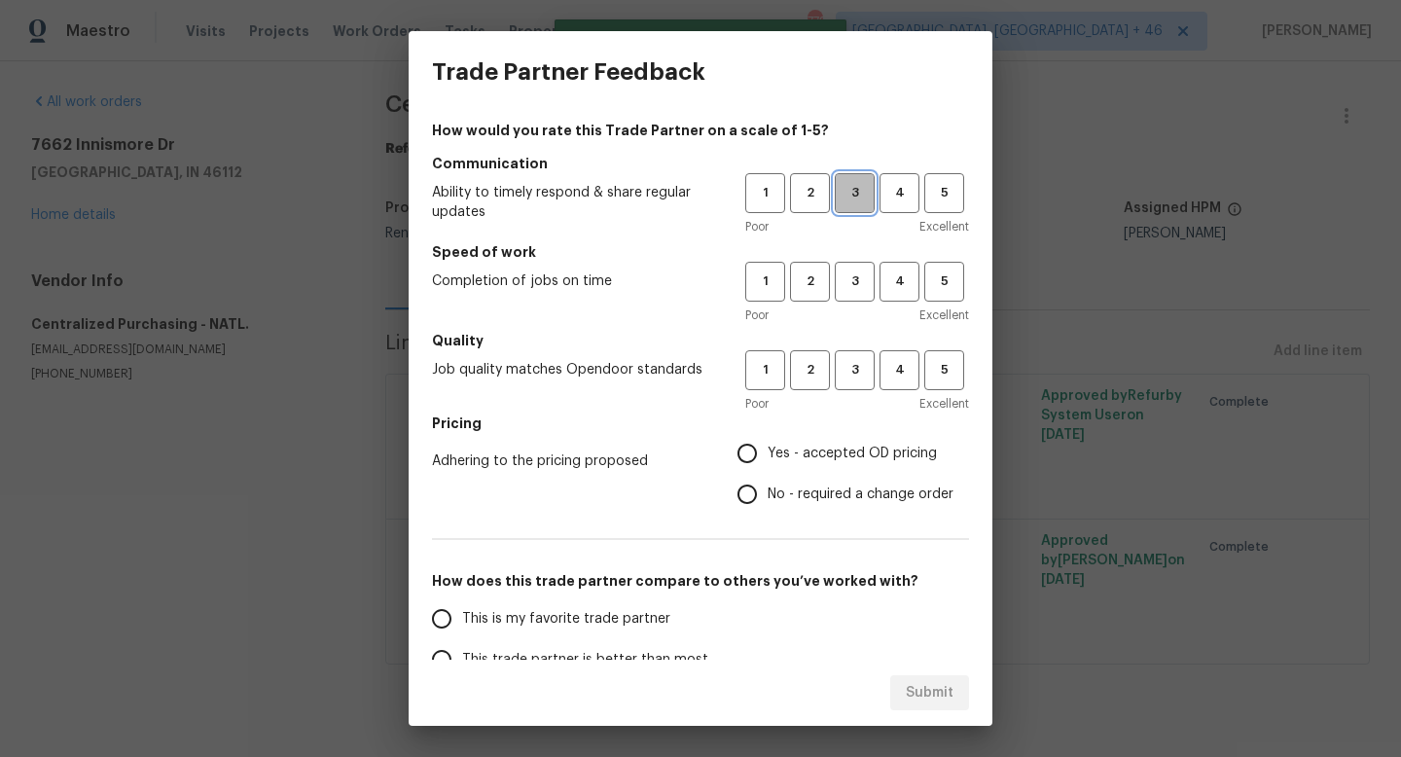
click at [863, 182] on span "3" at bounding box center [855, 193] width 36 height 22
click at [862, 264] on button "3" at bounding box center [855, 282] width 40 height 40
click at [856, 350] on button "3" at bounding box center [855, 370] width 40 height 40
click at [829, 449] on span "Yes - accepted OD pricing" at bounding box center [852, 454] width 169 height 20
click at [768, 449] on input "Yes - accepted OD pricing" at bounding box center [747, 453] width 41 height 41
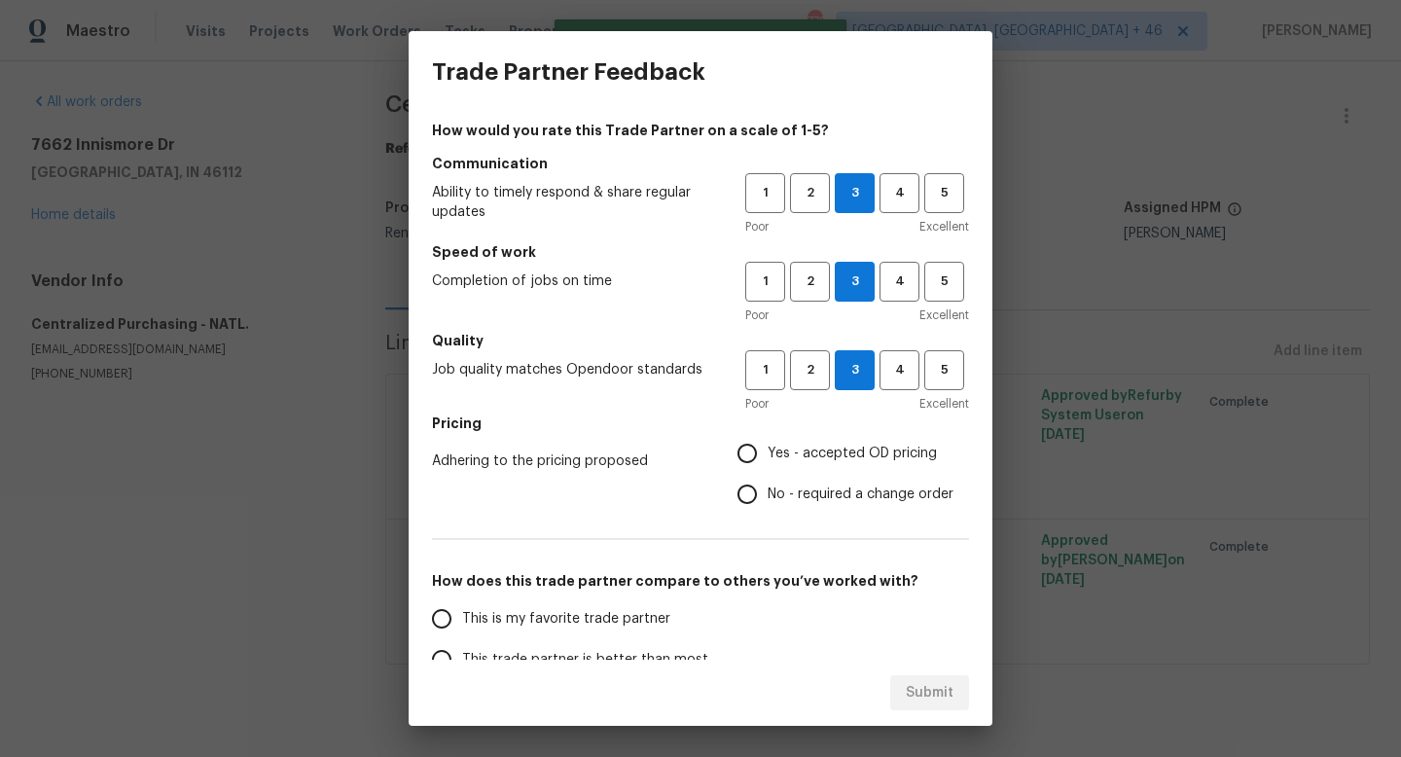
radio input "true"
click at [584, 624] on span "This is my favorite trade partner" at bounding box center [566, 619] width 208 height 20
click at [462, 624] on input "This is my favorite trade partner" at bounding box center [441, 618] width 41 height 41
click at [919, 696] on span "Submit" at bounding box center [930, 693] width 48 height 24
radio input "true"
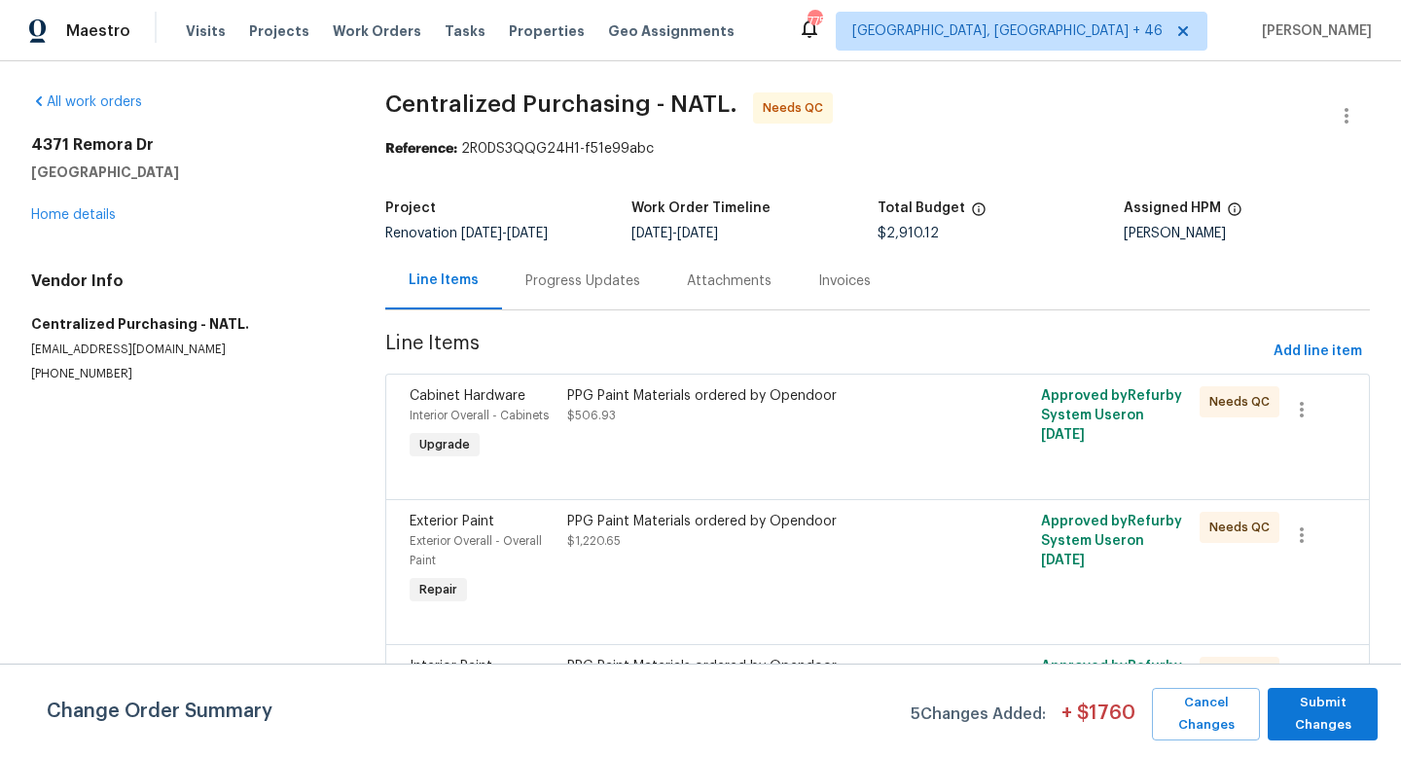
click at [644, 433] on div "PPG Paint Materials ordered by Opendoor $506.93" at bounding box center [758, 424] width 395 height 89
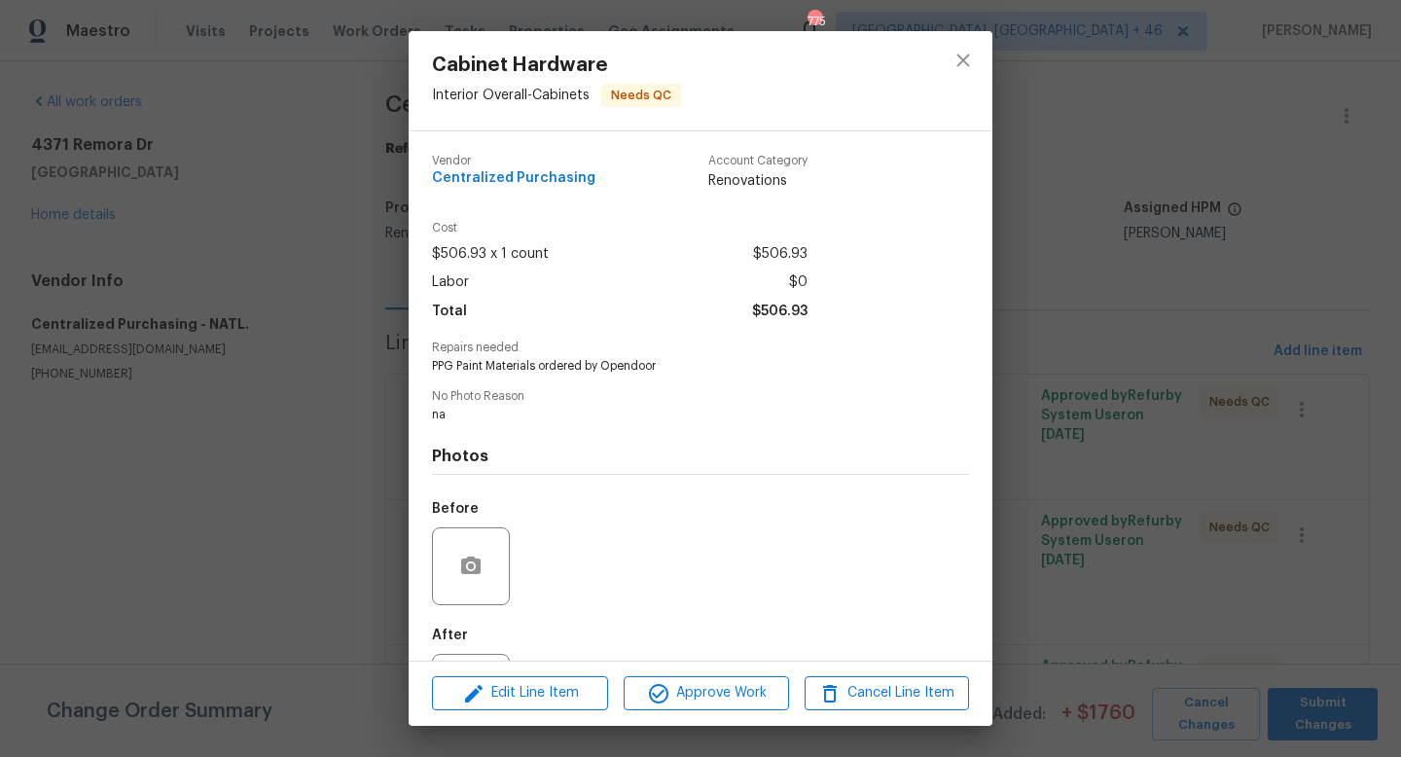
click at [701, 713] on div "Edit Line Item Approve Work Cancel Line Item" at bounding box center [701, 693] width 584 height 65
click at [727, 690] on span "Approve Work" at bounding box center [705, 693] width 153 height 24
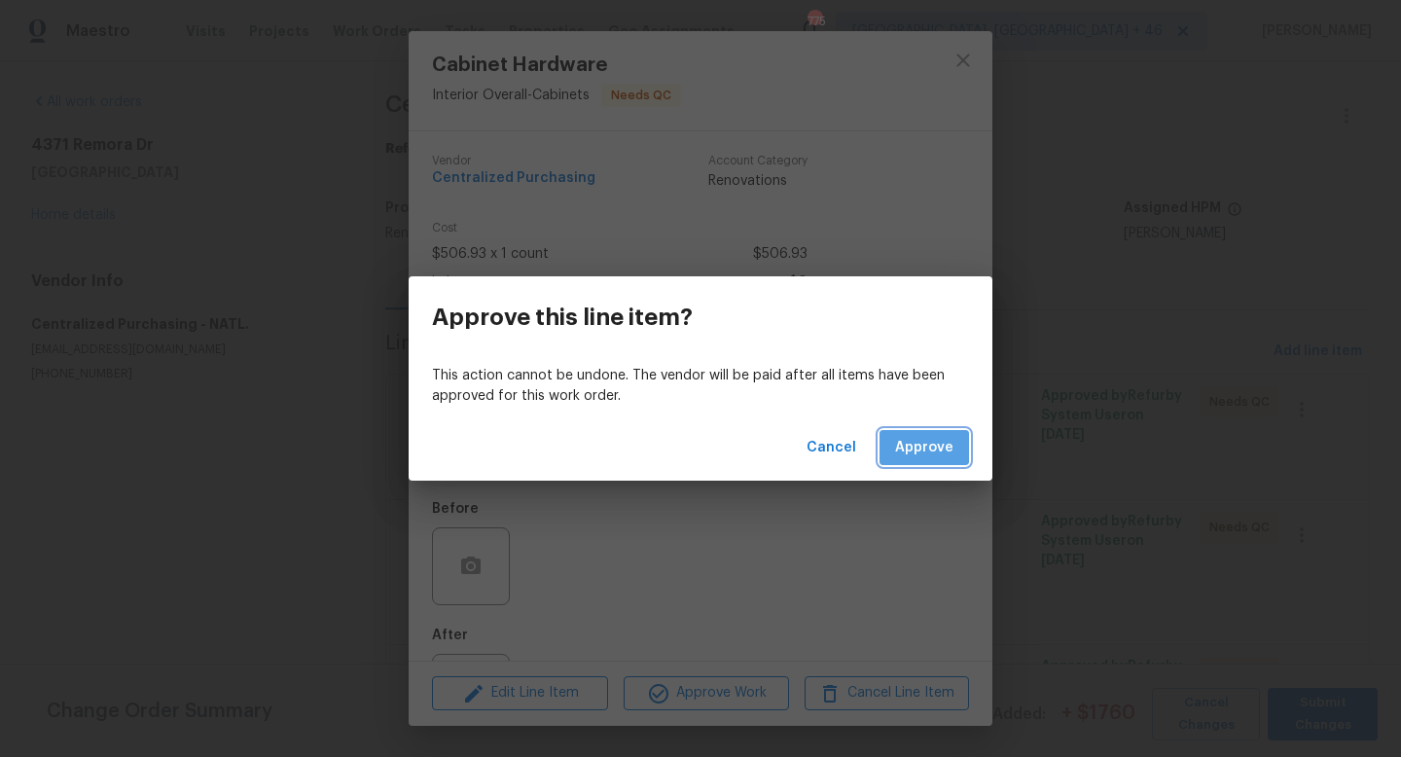
click at [937, 436] on span "Approve" at bounding box center [924, 448] width 58 height 24
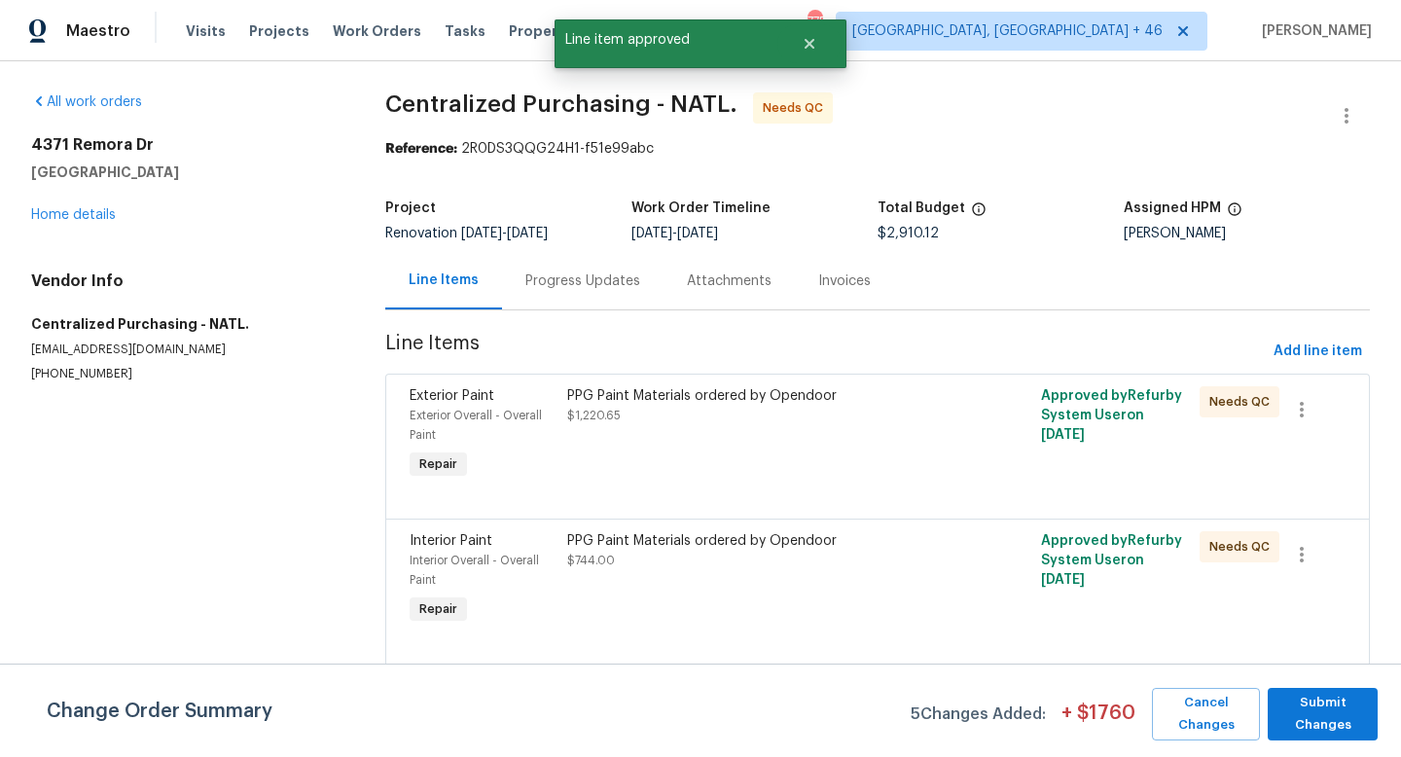
click at [760, 439] on div "PPG Paint Materials ordered by Opendoor $1,220.65" at bounding box center [758, 434] width 395 height 109
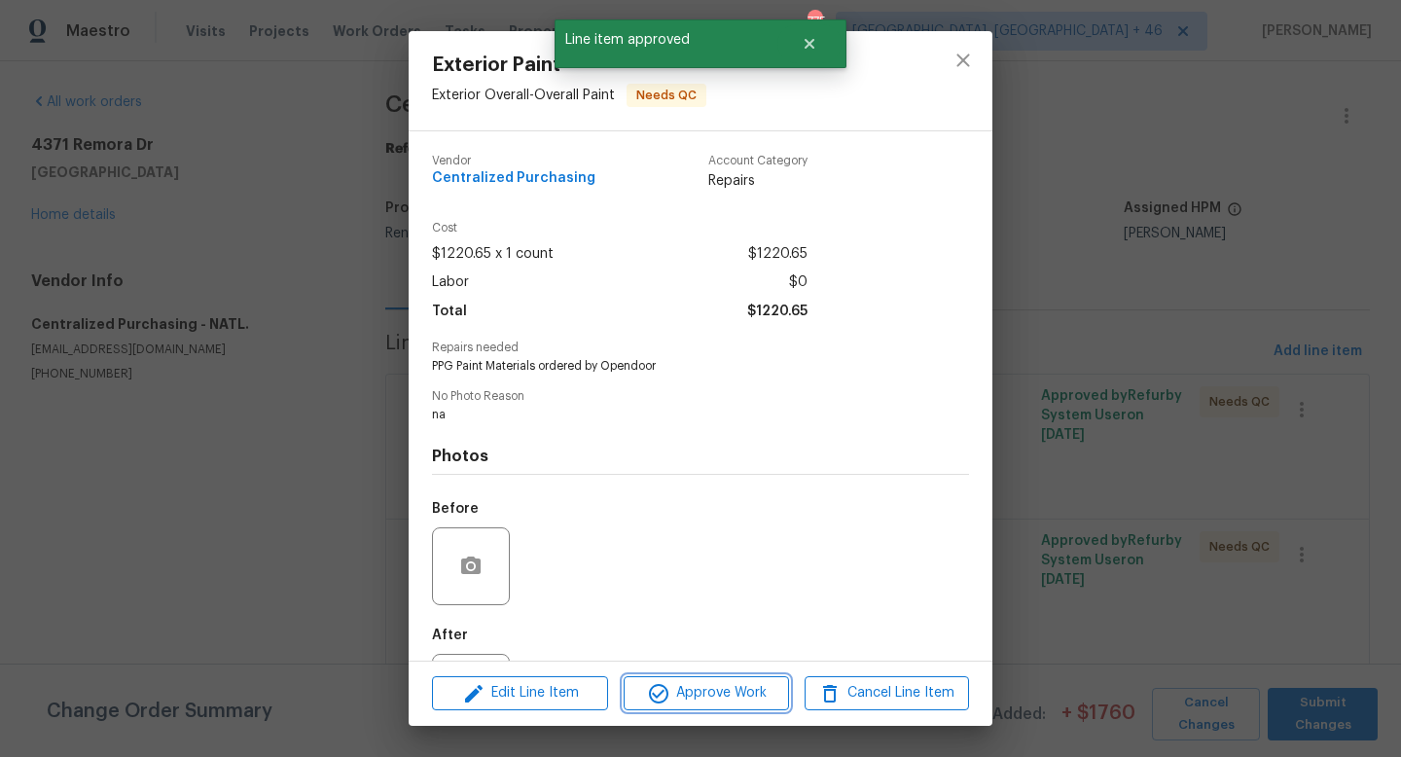
click at [707, 694] on span "Approve Work" at bounding box center [705, 693] width 153 height 24
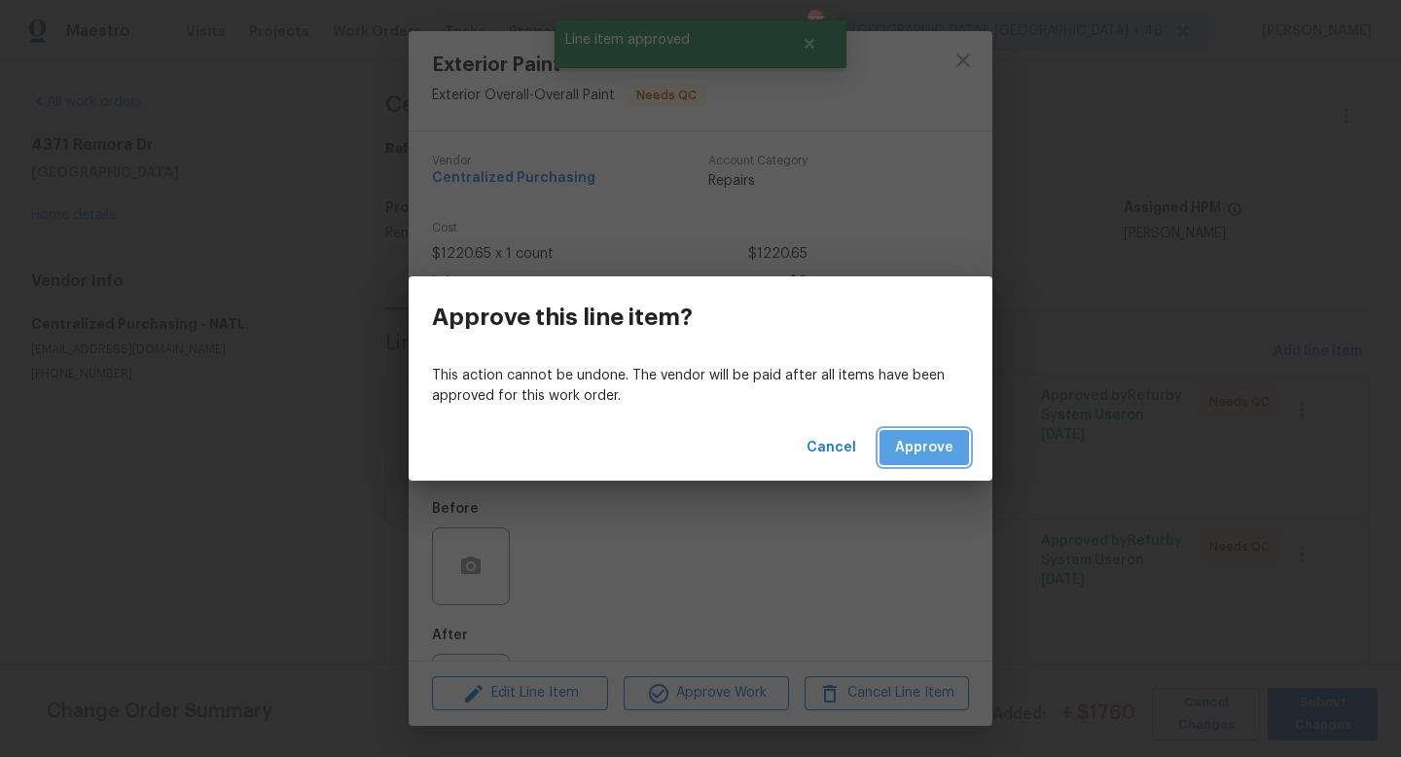
click at [924, 448] on span "Approve" at bounding box center [924, 448] width 58 height 24
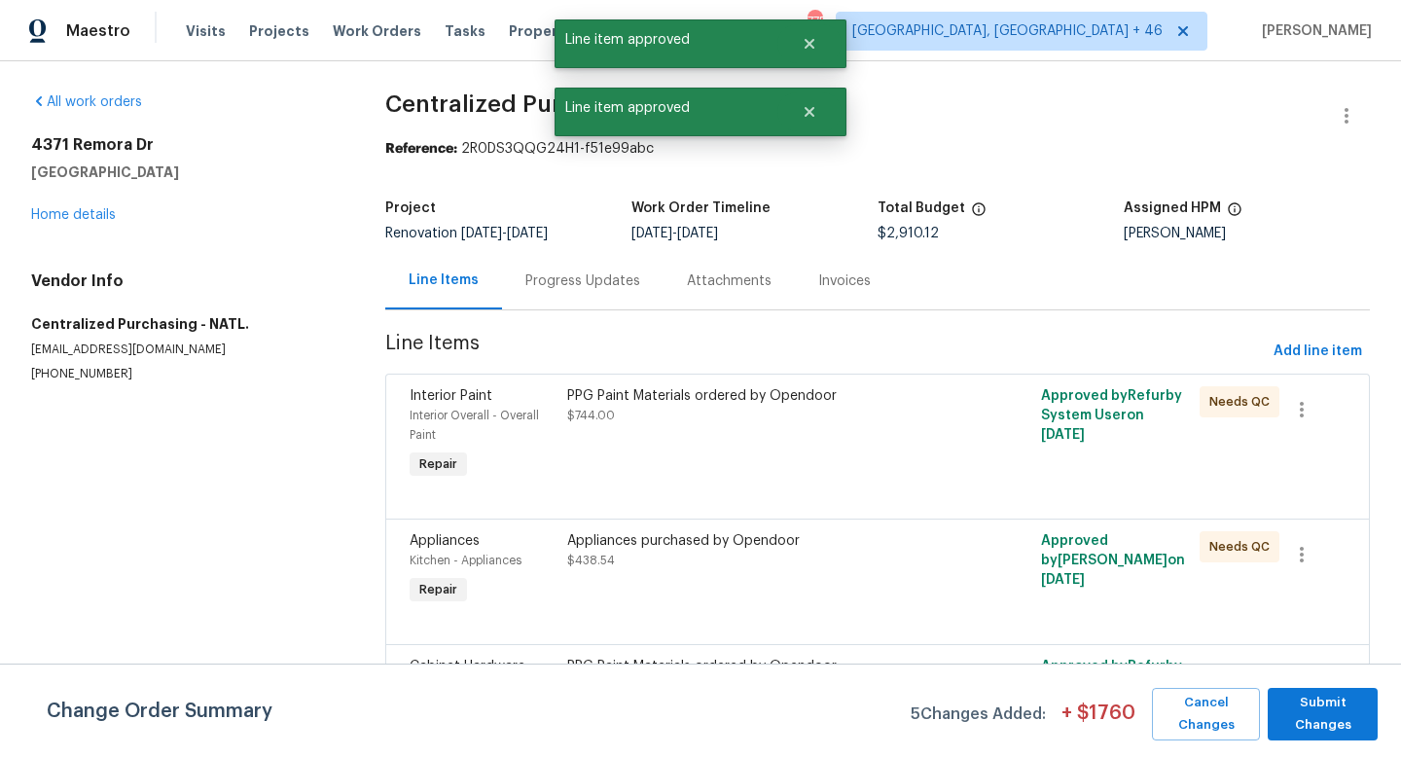
click at [752, 421] on div "PPG Paint Materials ordered by Opendoor $744.00" at bounding box center [758, 405] width 383 height 39
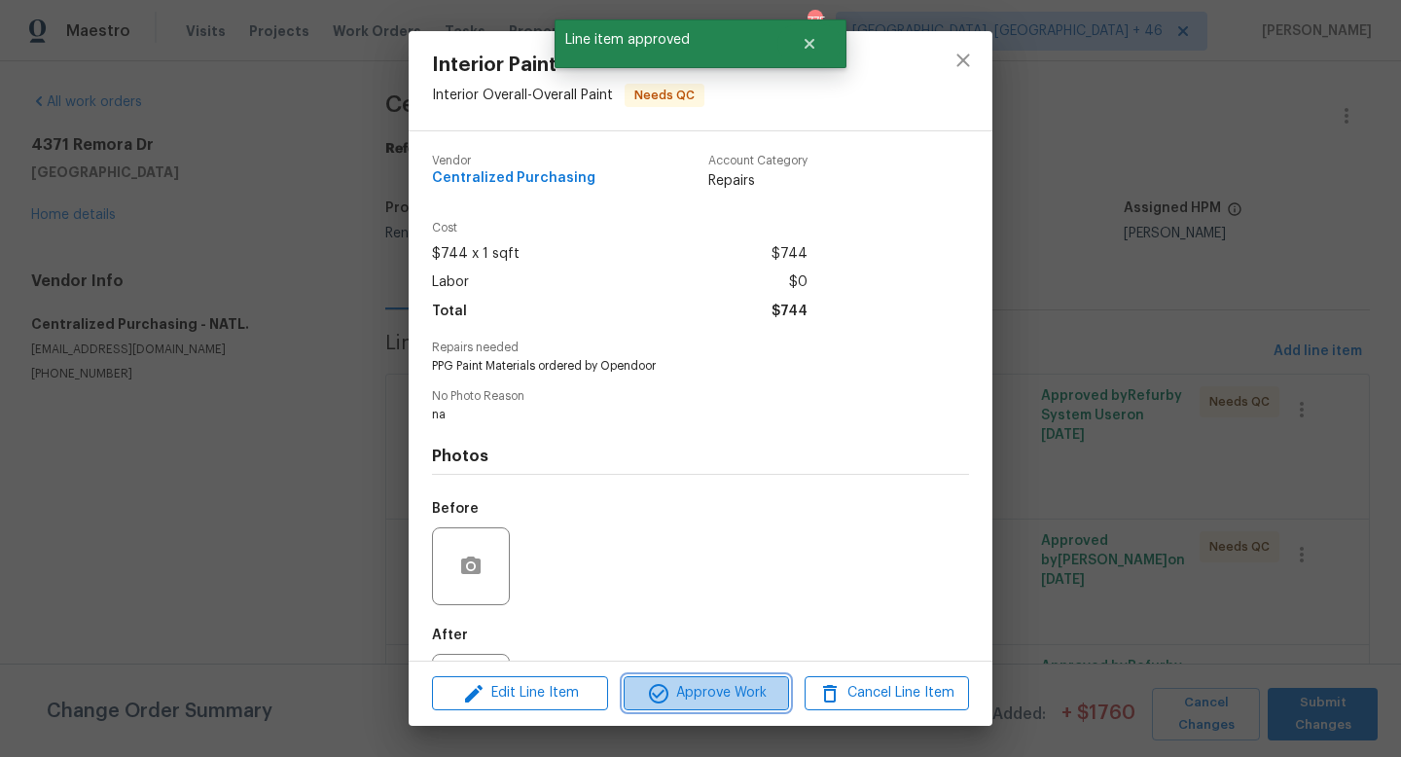
click at [731, 701] on span "Approve Work" at bounding box center [705, 693] width 153 height 24
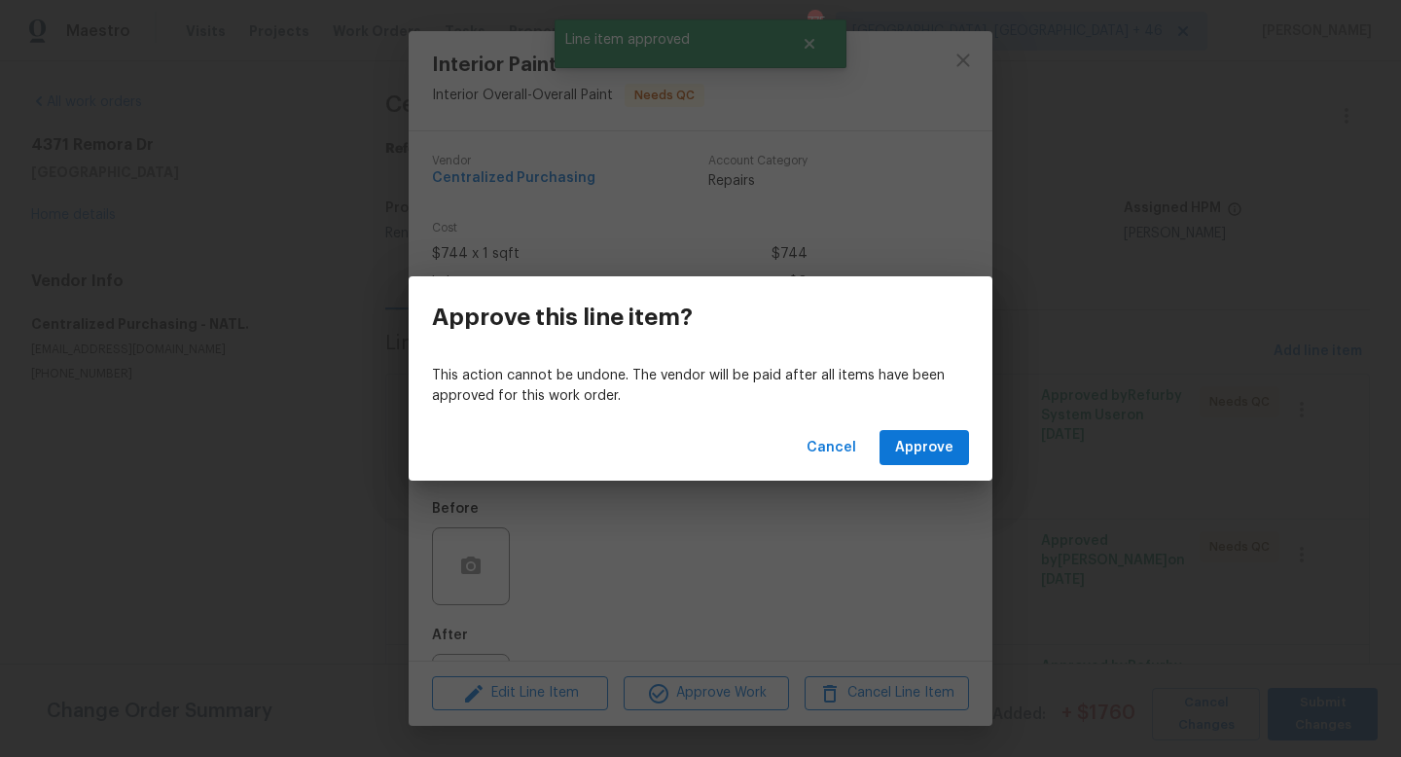
click at [925, 465] on div "Cancel Approve" at bounding box center [701, 447] width 584 height 67
click at [919, 450] on span "Approve" at bounding box center [924, 448] width 58 height 24
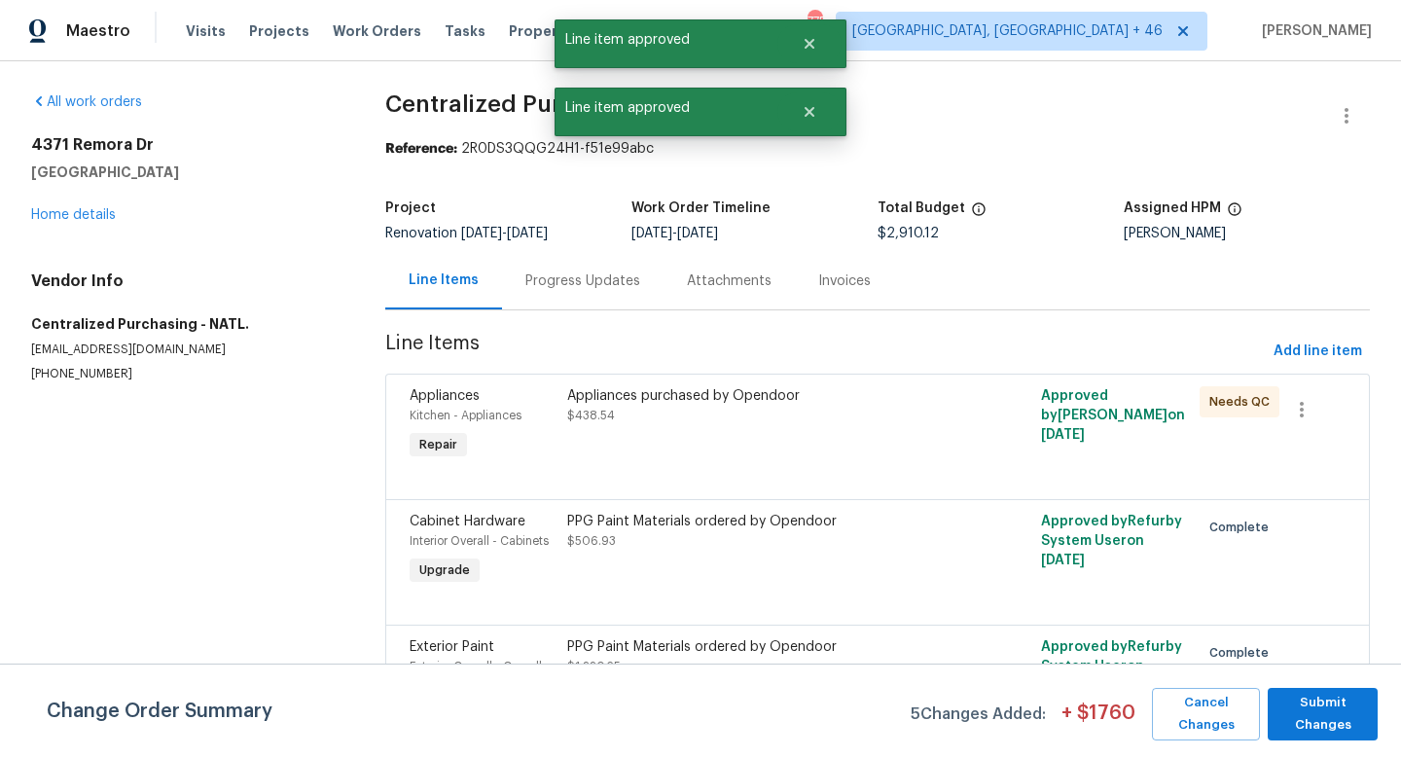
click at [764, 411] on div "Appliances purchased by Opendoor $438.54" at bounding box center [758, 405] width 383 height 39
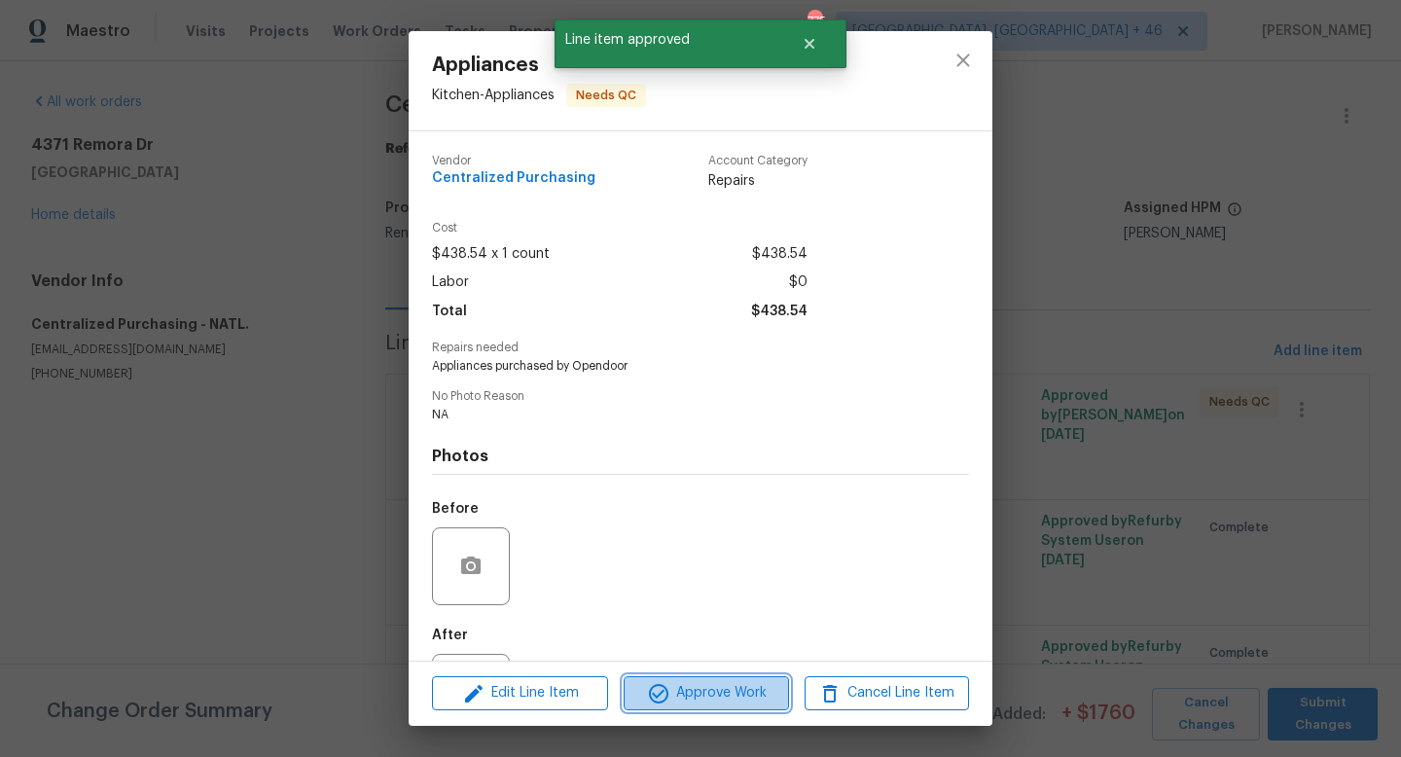
click at [697, 699] on span "Approve Work" at bounding box center [705, 693] width 153 height 24
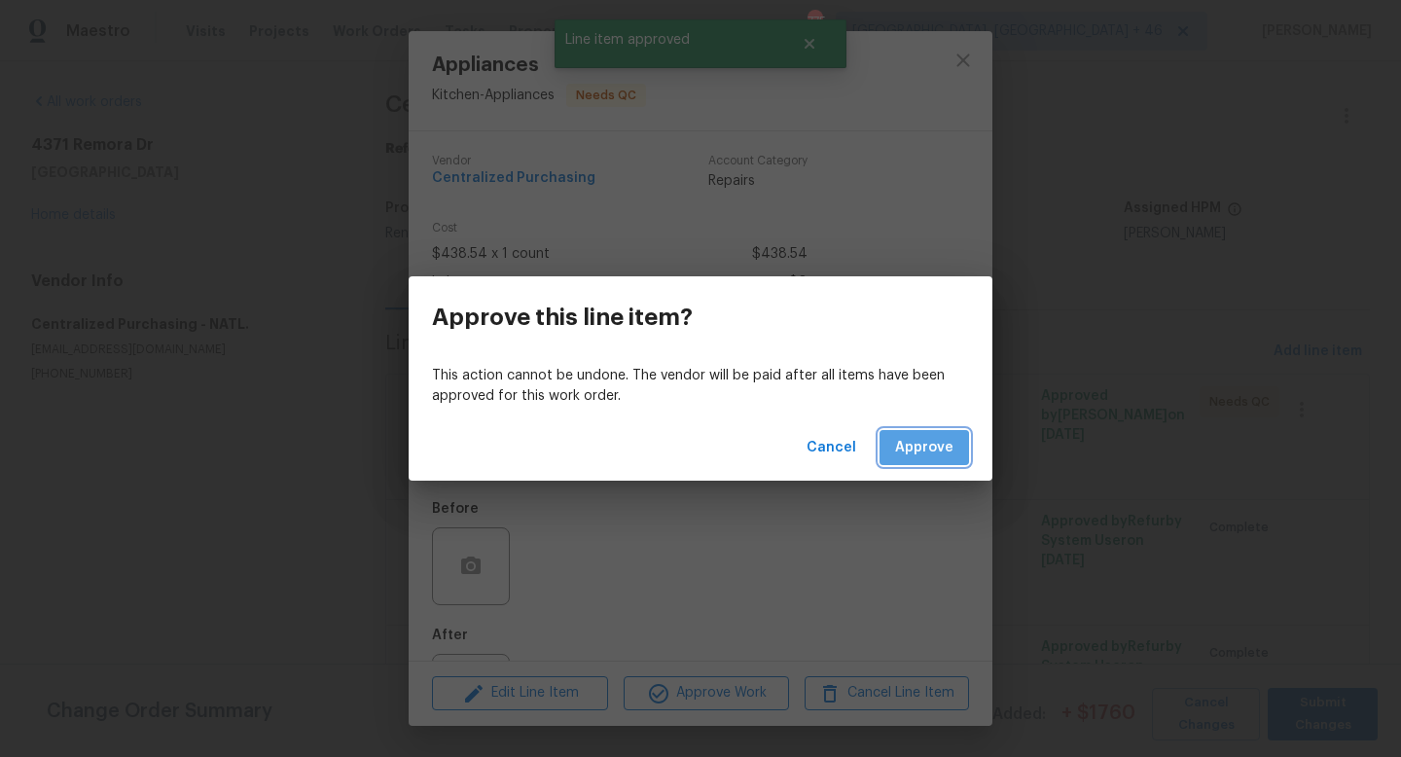
click at [911, 463] on button "Approve" at bounding box center [923, 448] width 89 height 36
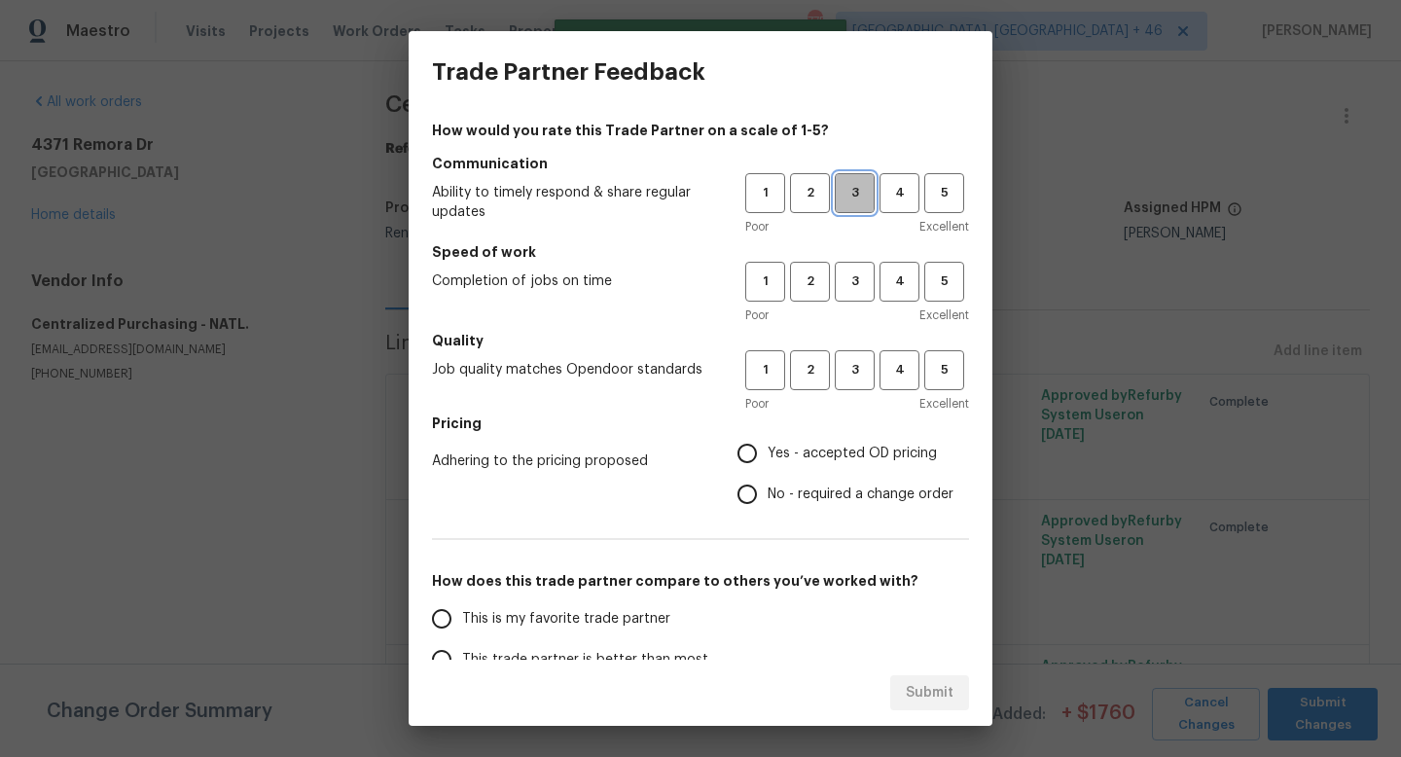
click at [855, 190] on span "3" at bounding box center [855, 193] width 36 height 22
drag, startPoint x: 855, startPoint y: 276, endPoint x: 855, endPoint y: 300, distance: 23.3
click at [855, 276] on span "3" at bounding box center [855, 281] width 36 height 22
click at [855, 393] on div "1 2 3 4 5 Poor Excellent" at bounding box center [857, 381] width 224 height 63
click at [855, 389] on button "3" at bounding box center [855, 370] width 40 height 40
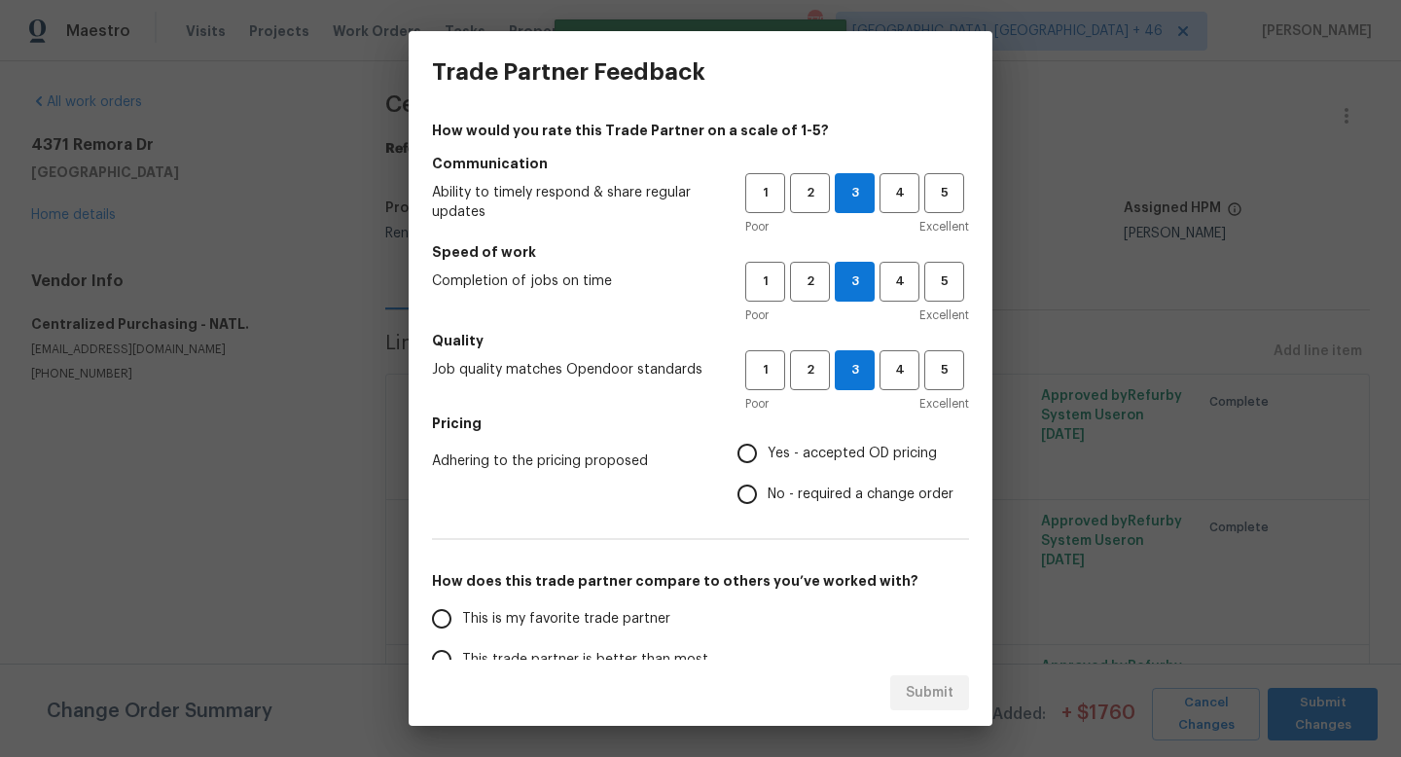
click at [797, 453] on span "Yes - accepted OD pricing" at bounding box center [852, 454] width 169 height 20
click at [768, 453] on input "Yes - accepted OD pricing" at bounding box center [747, 453] width 41 height 41
radio input "true"
click at [572, 621] on span "This is my favorite trade partner" at bounding box center [566, 619] width 208 height 20
click at [462, 621] on input "This is my favorite trade partner" at bounding box center [441, 618] width 41 height 41
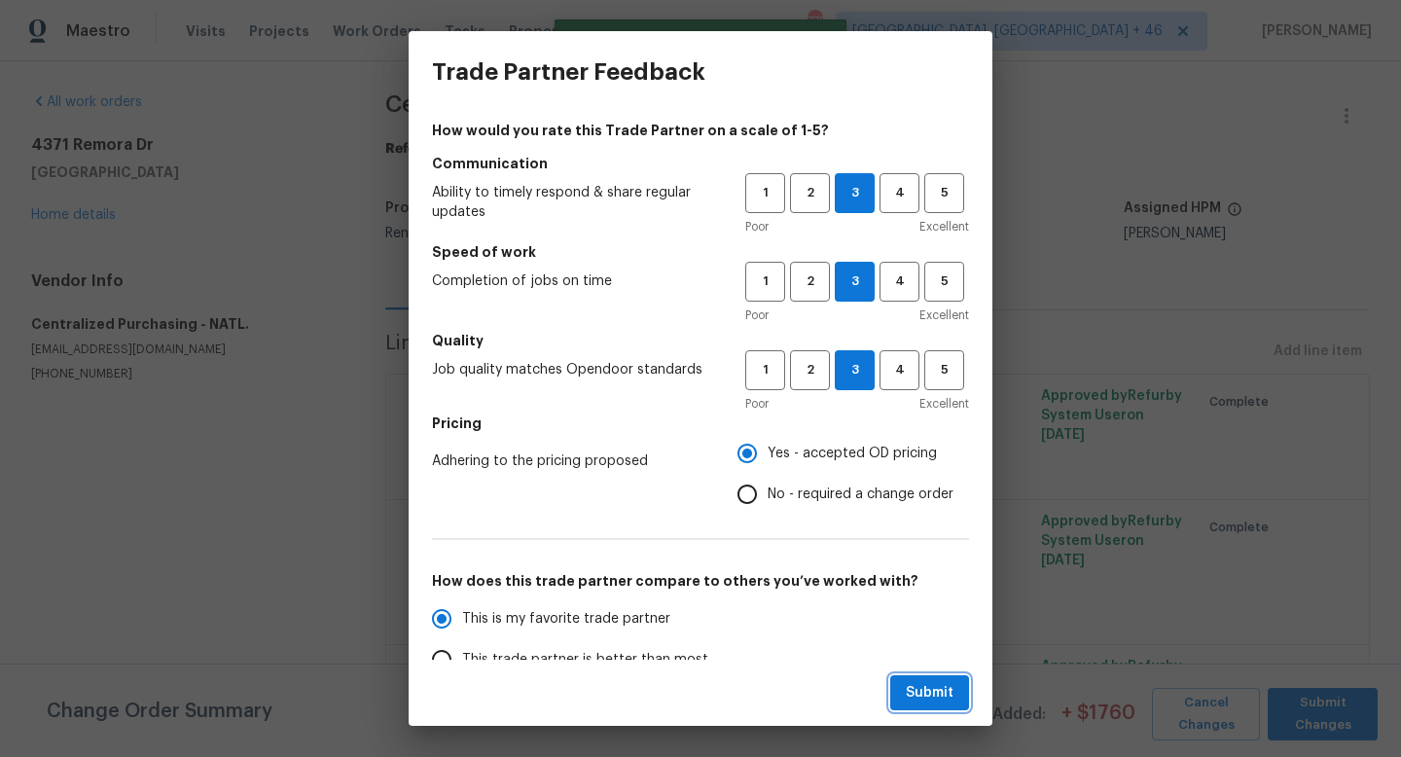
click at [927, 707] on button "Submit" at bounding box center [929, 693] width 79 height 36
radio input "true"
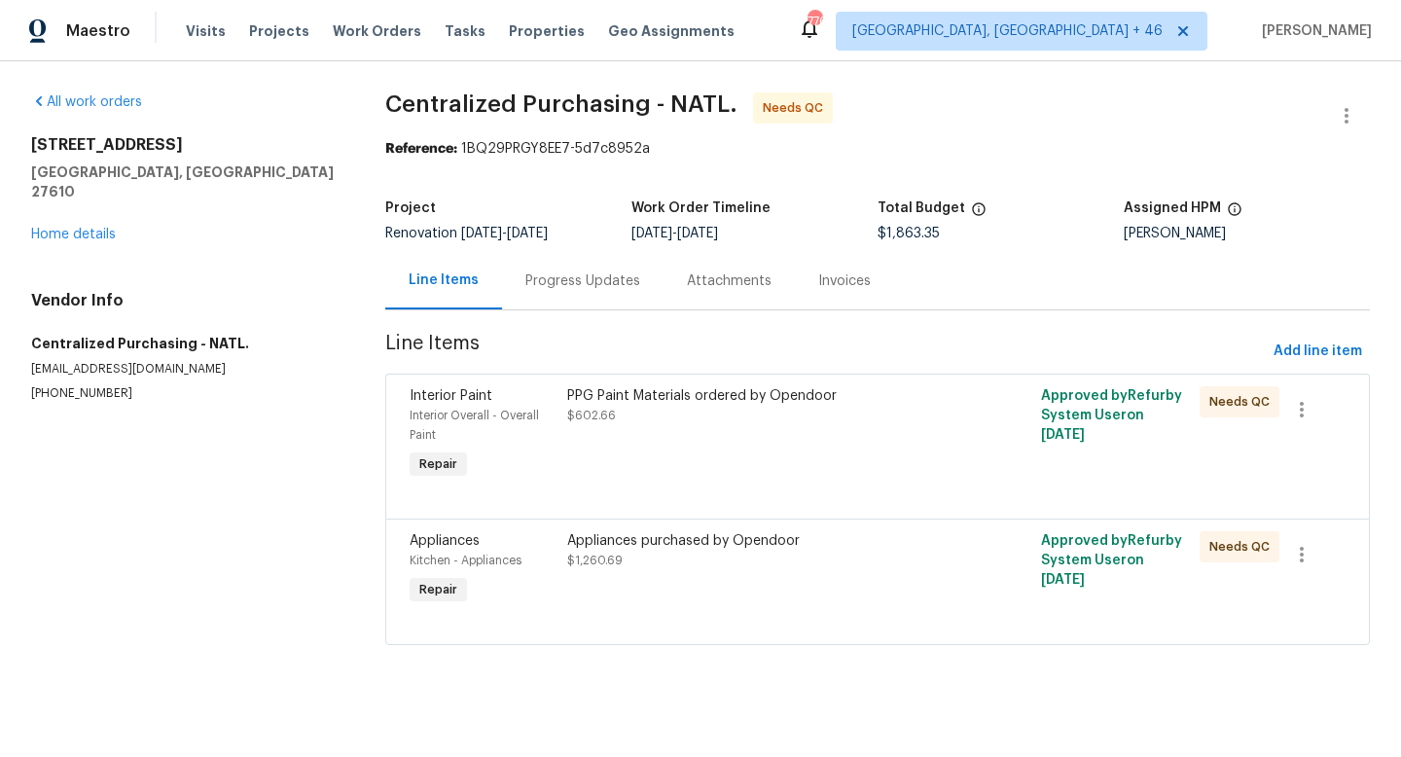
click at [776, 447] on div "PPG Paint Materials ordered by Opendoor $602.66" at bounding box center [758, 434] width 395 height 109
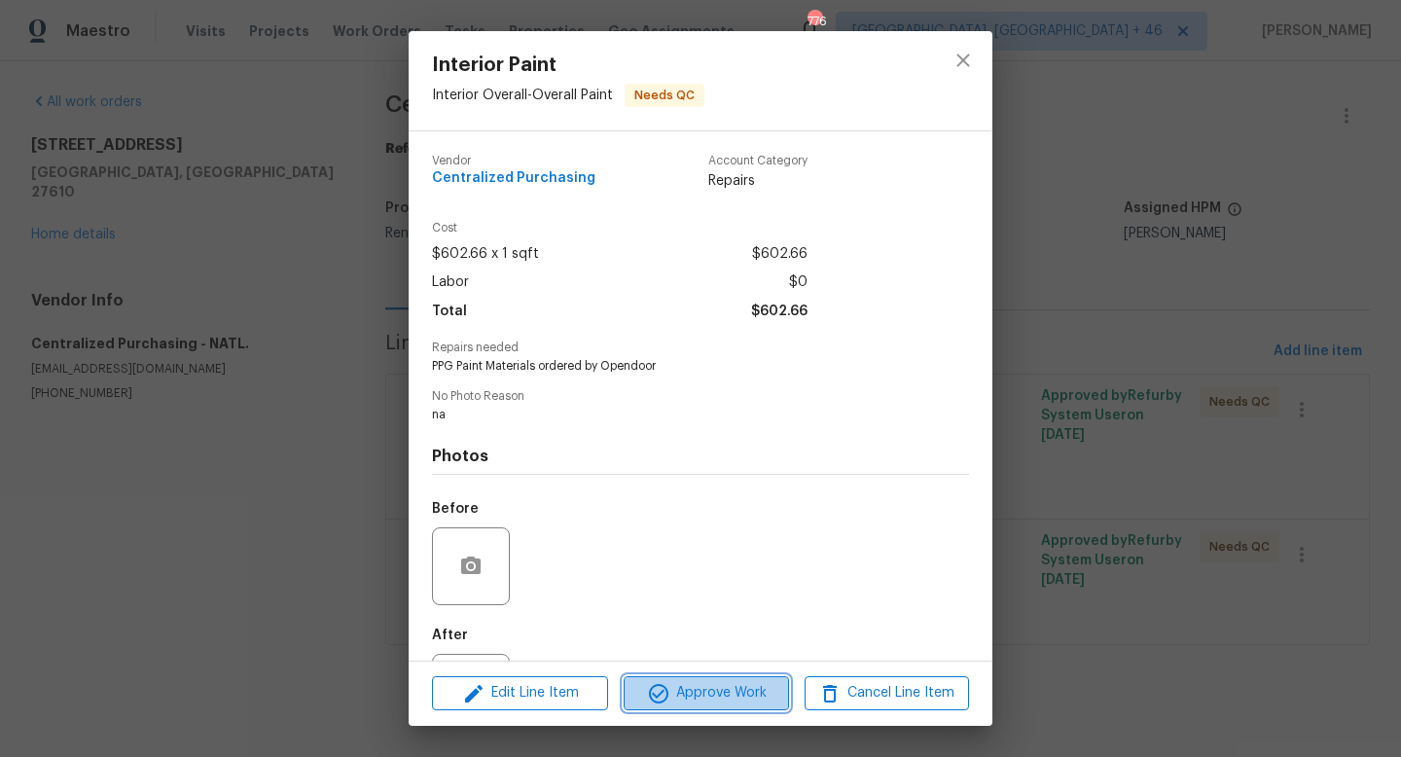
click at [714, 695] on span "Approve Work" at bounding box center [705, 693] width 153 height 24
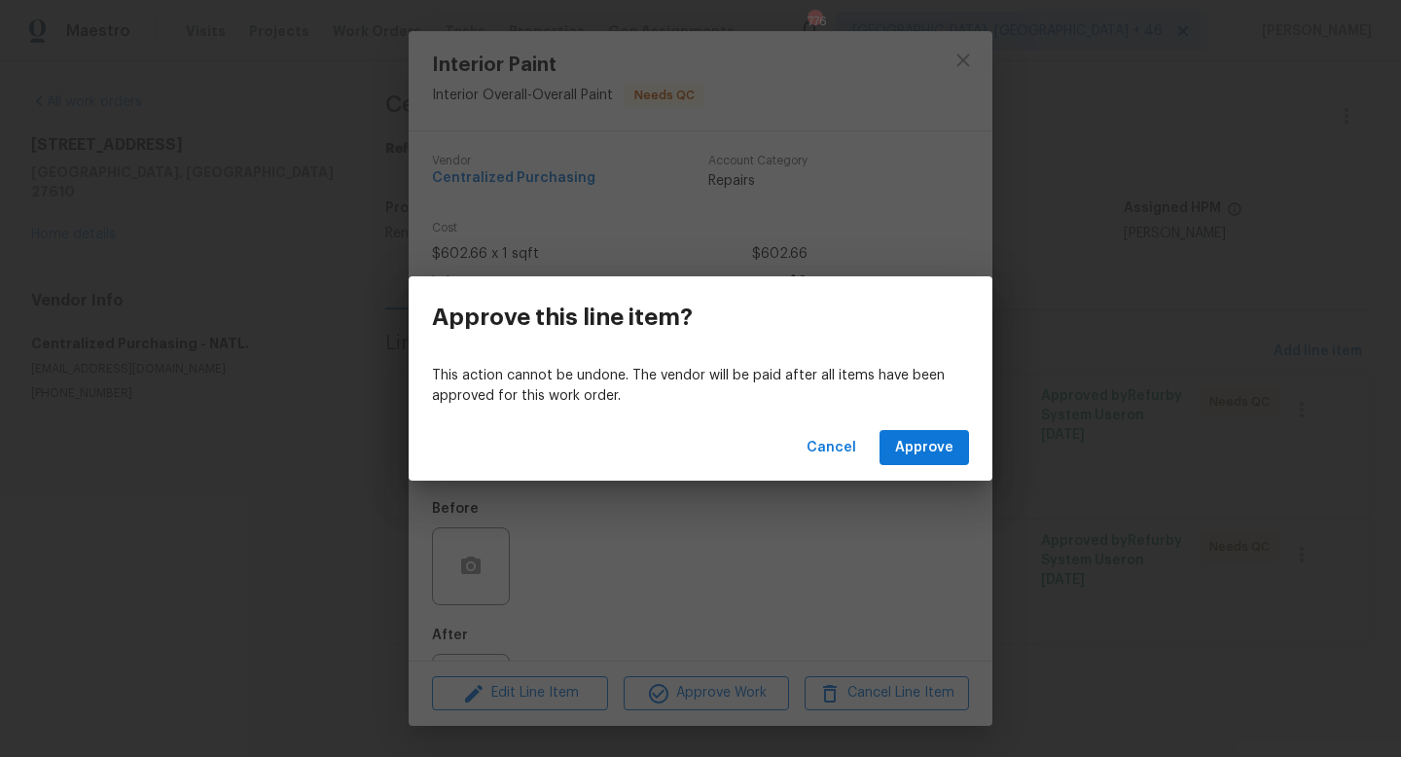
click at [925, 472] on div "Cancel Approve" at bounding box center [701, 447] width 584 height 67
click at [924, 450] on span "Approve" at bounding box center [924, 448] width 58 height 24
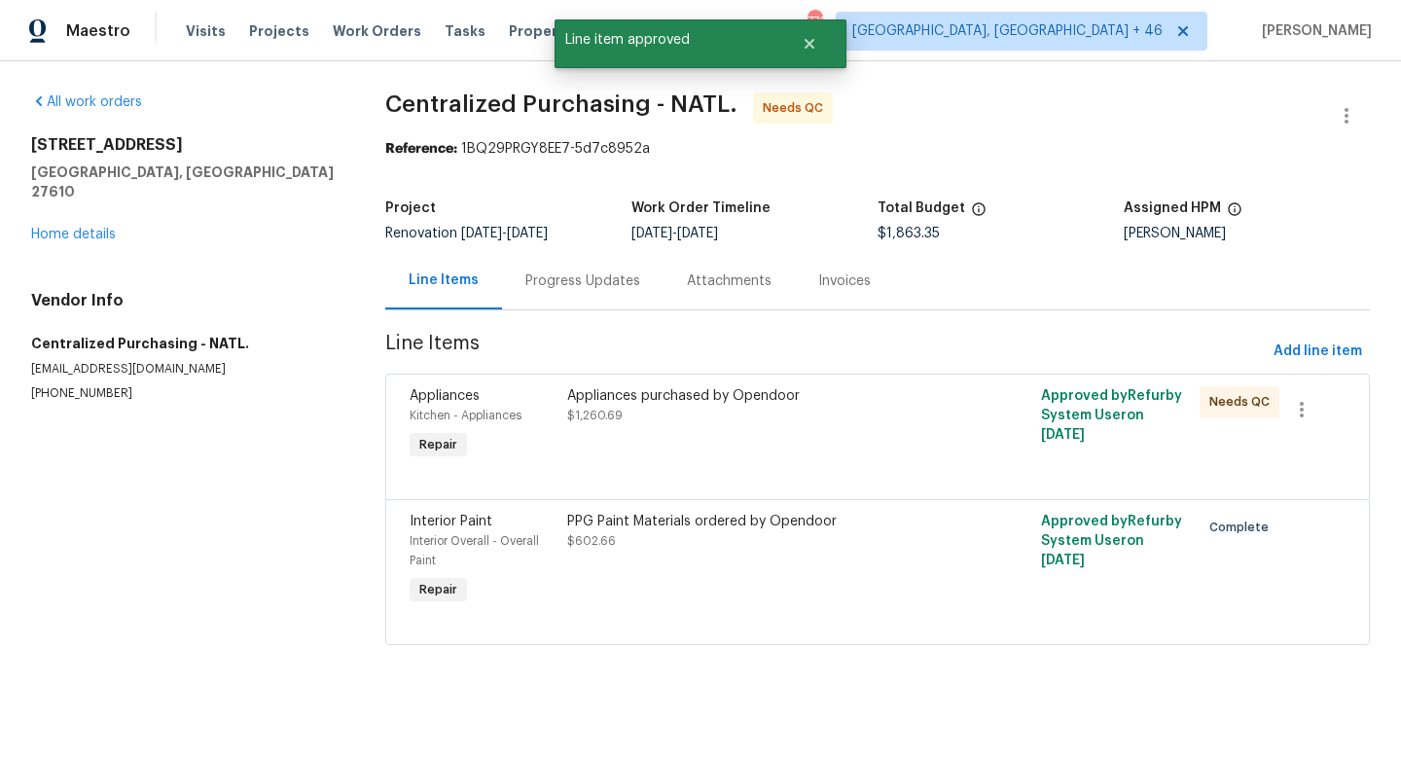
click at [768, 463] on div "Appliances purchased by Opendoor $1,260.69" at bounding box center [758, 424] width 395 height 89
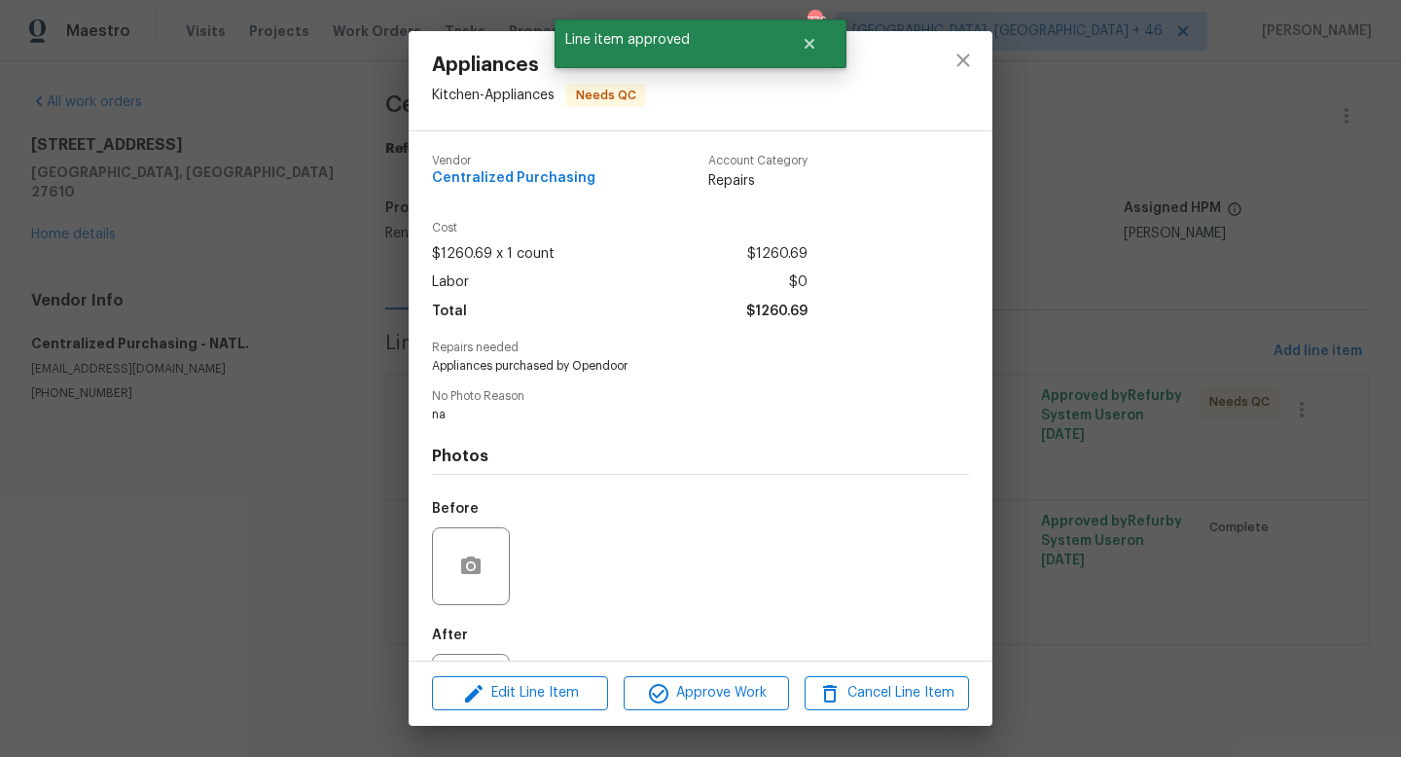
click at [693, 674] on div "Edit Line Item Approve Work Cancel Line Item" at bounding box center [701, 693] width 584 height 65
click at [693, 682] on span "Approve Work" at bounding box center [705, 693] width 153 height 24
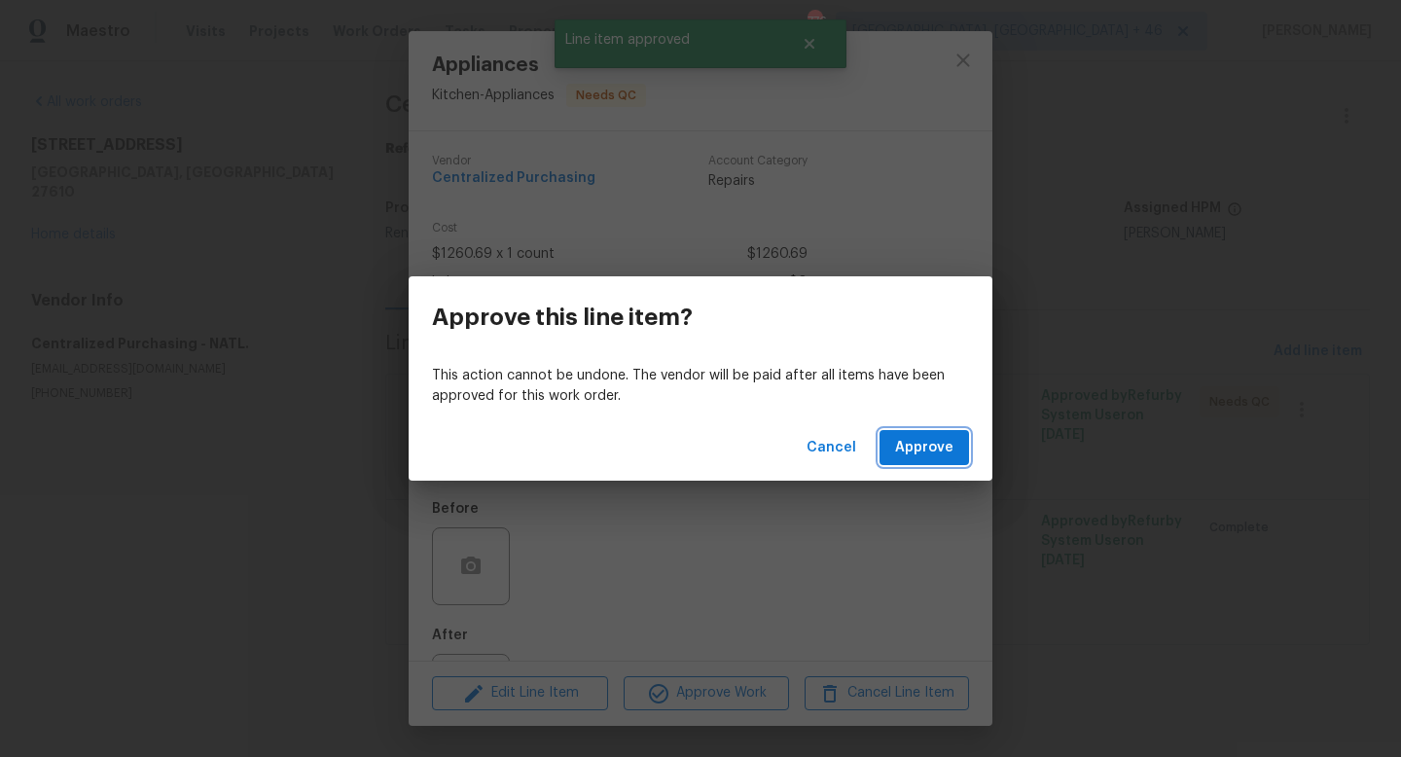
click at [885, 463] on button "Approve" at bounding box center [923, 448] width 89 height 36
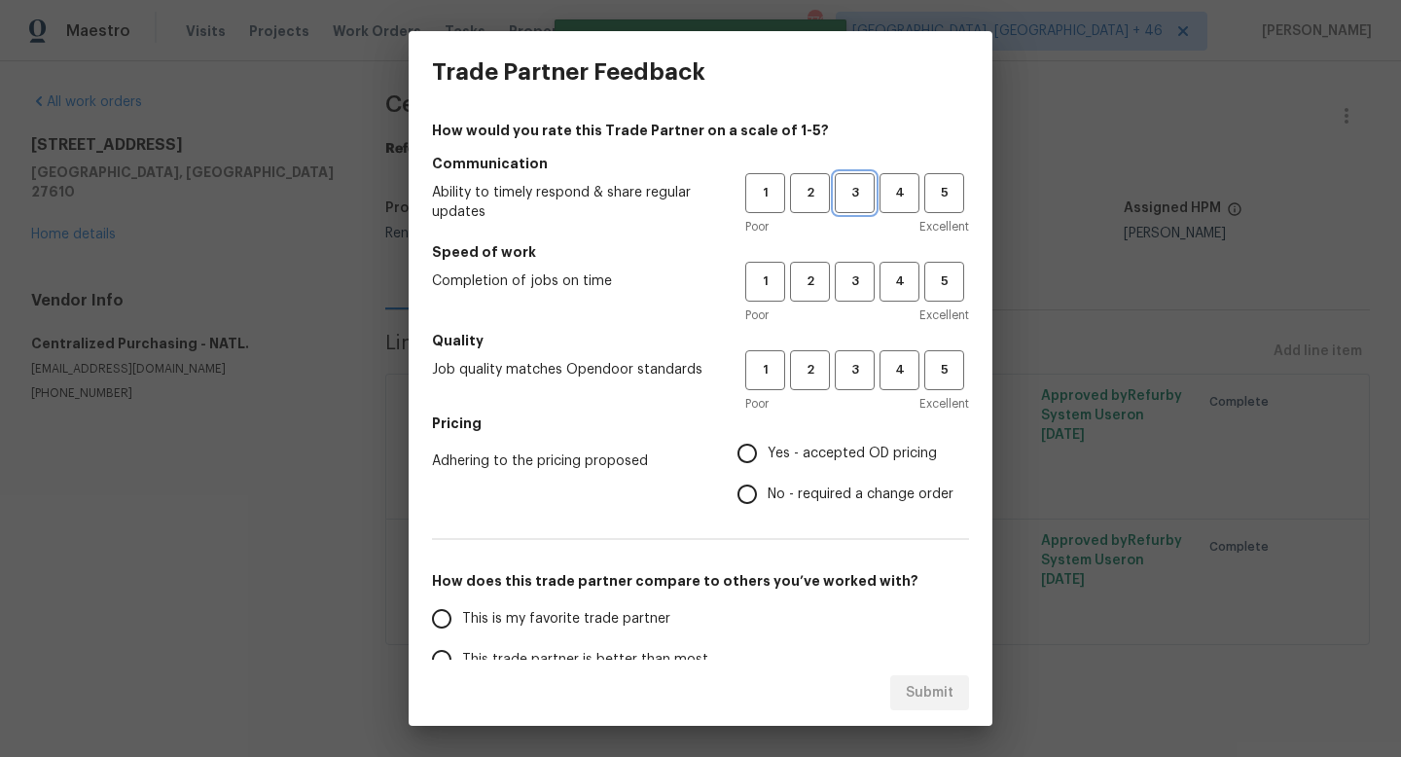
click at [862, 200] on span "3" at bounding box center [855, 193] width 36 height 22
click at [862, 254] on h5 "Speed of work" at bounding box center [700, 251] width 537 height 19
click at [861, 291] on span "3" at bounding box center [855, 281] width 36 height 22
click at [851, 373] on span "3" at bounding box center [855, 370] width 36 height 22
click at [846, 437] on label "Yes - accepted OD pricing" at bounding box center [840, 453] width 227 height 41
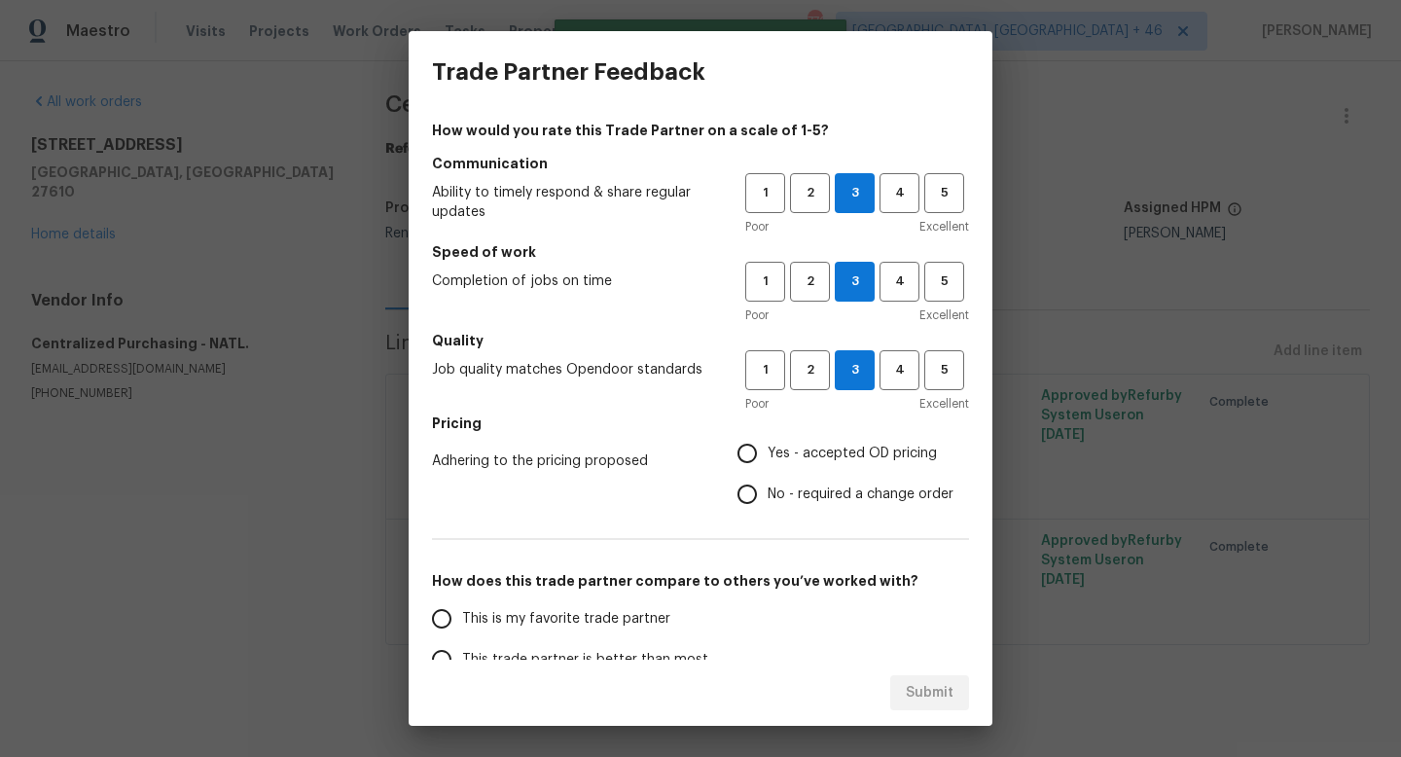
click at [768, 437] on input "Yes - accepted OD pricing" at bounding box center [747, 453] width 41 height 41
radio input "true"
click at [598, 625] on span "This is my favorite trade partner" at bounding box center [566, 619] width 208 height 20
click at [462, 625] on input "This is my favorite trade partner" at bounding box center [441, 618] width 41 height 41
click at [924, 688] on span "Submit" at bounding box center [930, 693] width 48 height 24
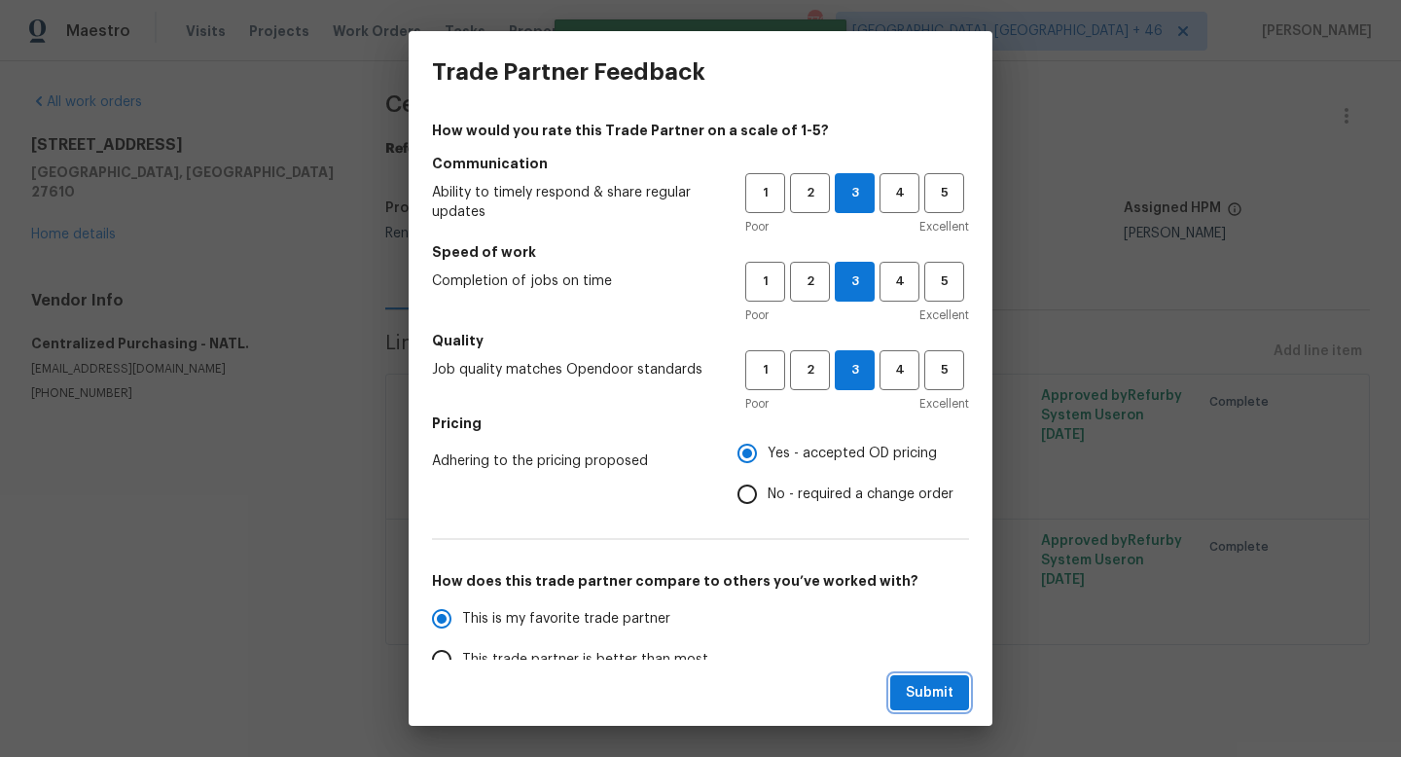
radio input "true"
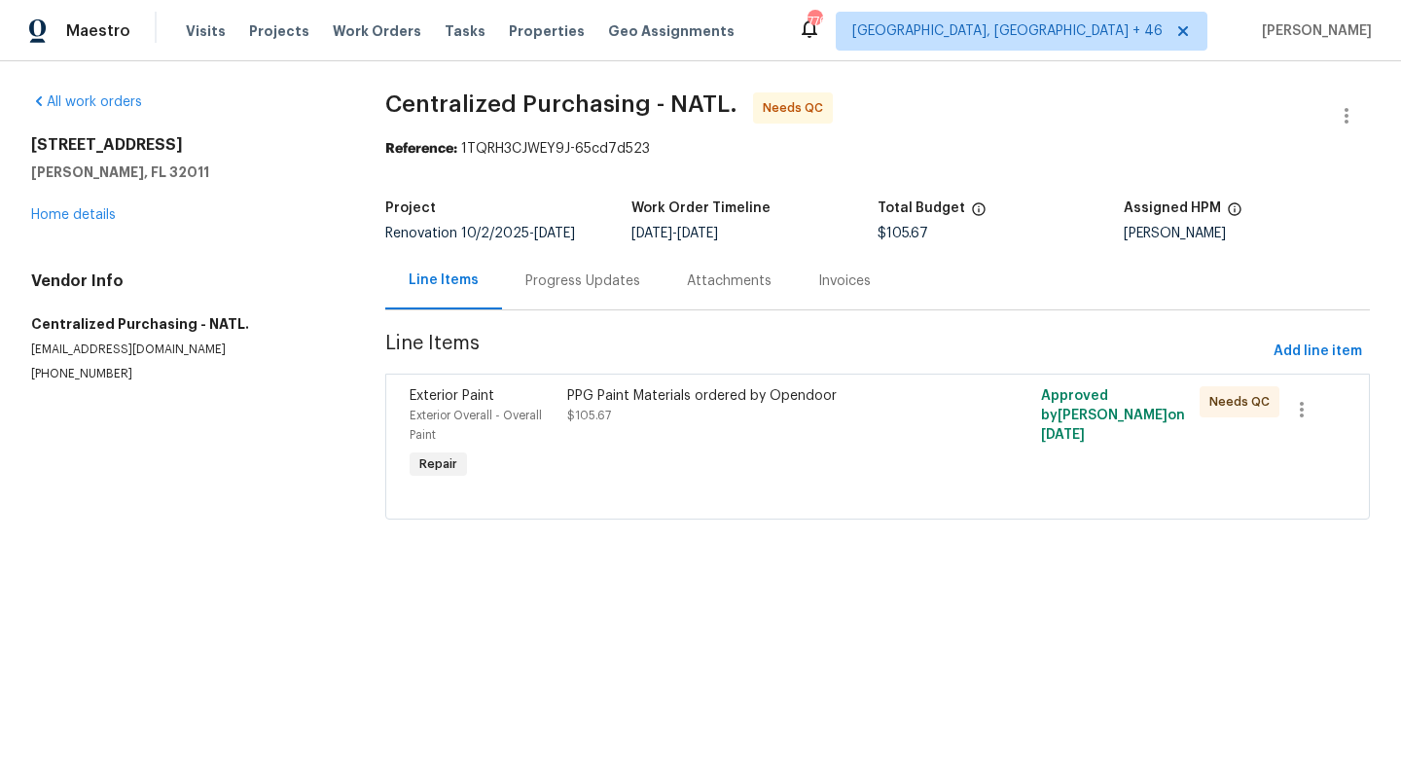
click at [852, 434] on div "PPG Paint Materials ordered by Opendoor $105.67" at bounding box center [758, 434] width 395 height 109
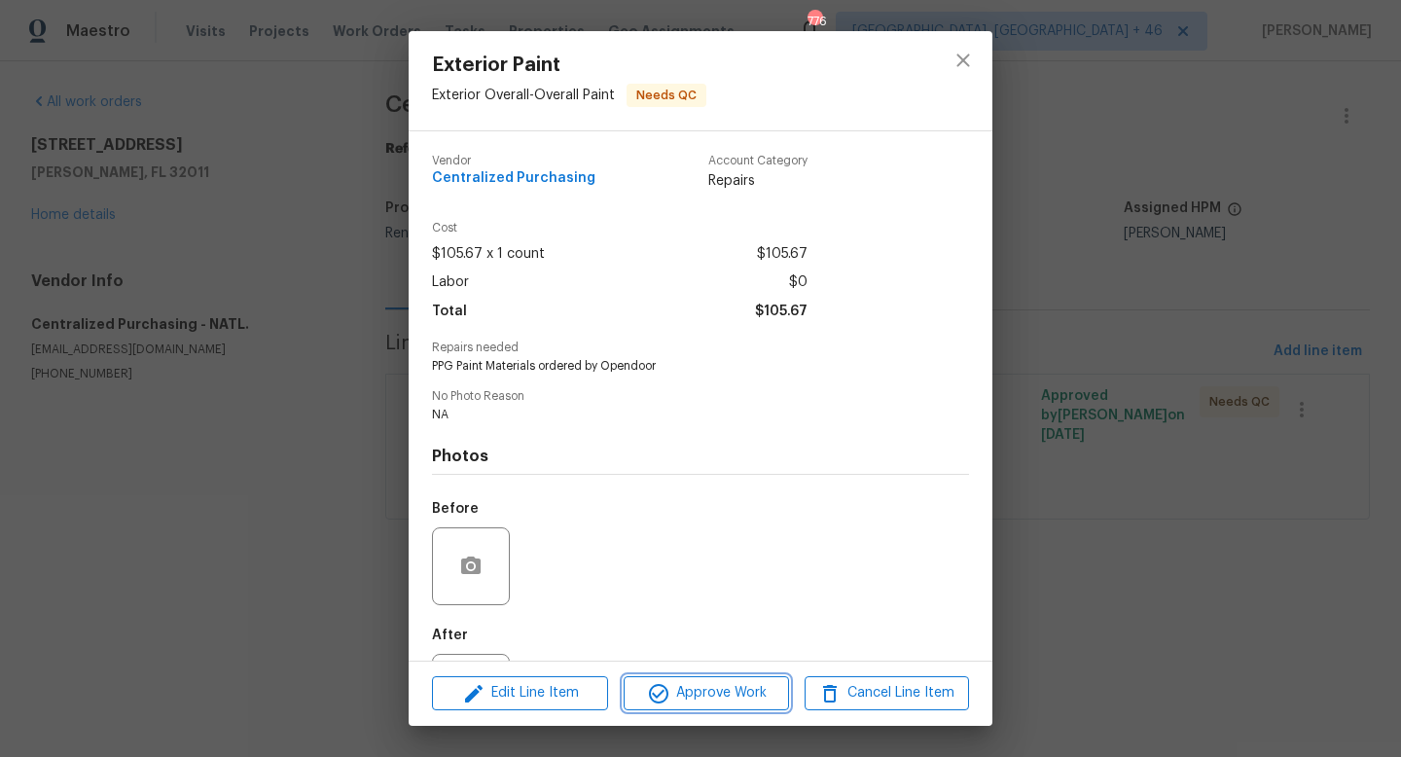
click at [760, 687] on span "Approve Work" at bounding box center [705, 693] width 153 height 24
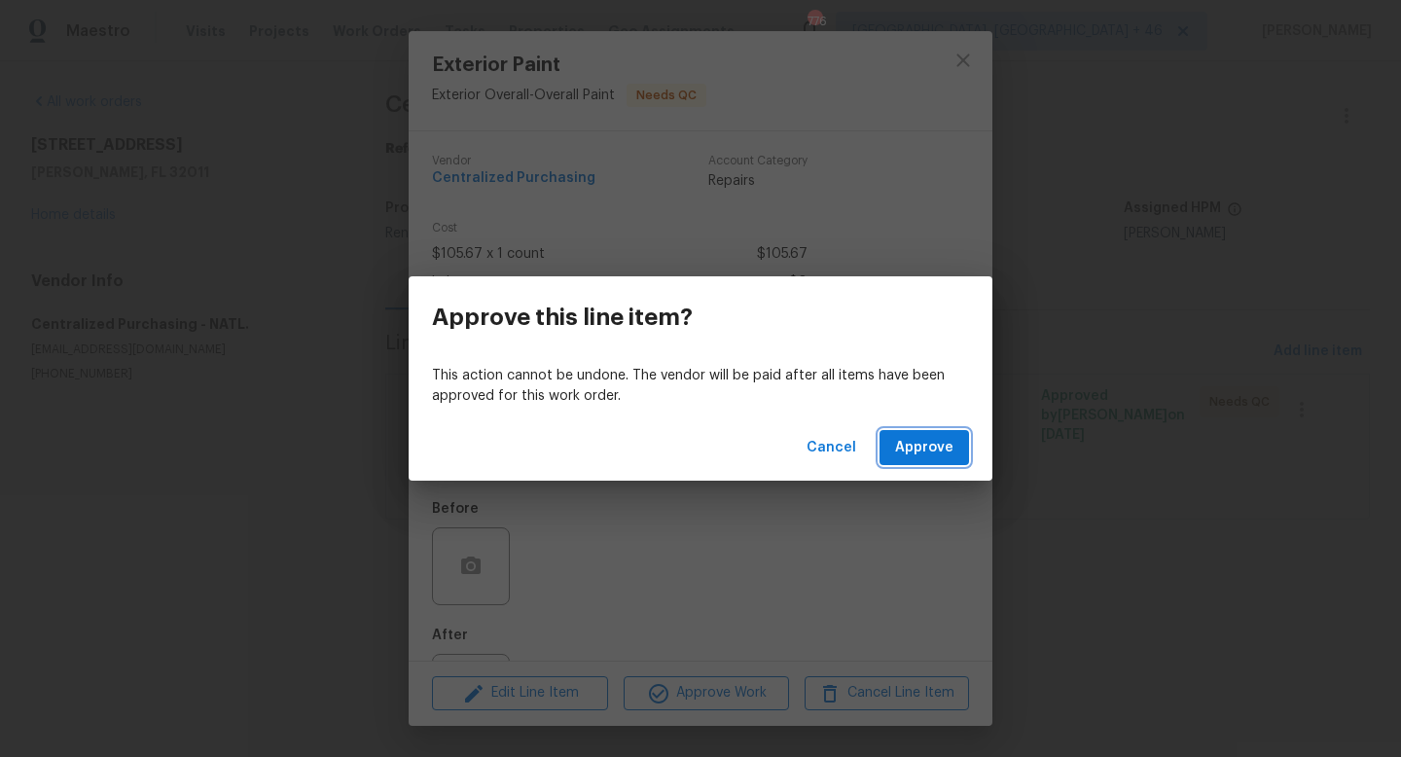
click at [923, 455] on span "Approve" at bounding box center [924, 448] width 58 height 24
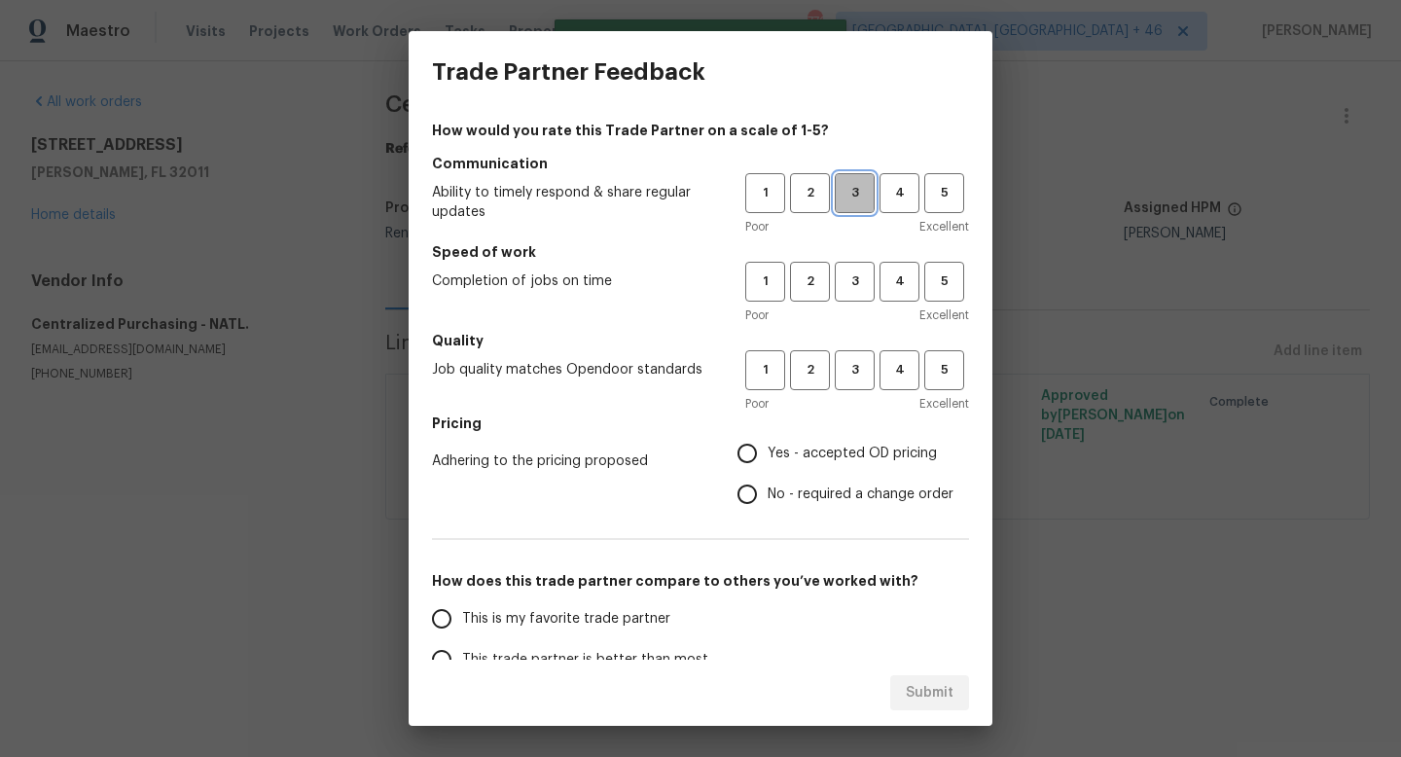
drag, startPoint x: 855, startPoint y: 212, endPoint x: 855, endPoint y: 267, distance: 54.5
click at [855, 212] on button "3" at bounding box center [855, 193] width 40 height 40
click at [855, 299] on button "3" at bounding box center [855, 282] width 40 height 40
click at [851, 385] on button "3" at bounding box center [855, 370] width 40 height 40
click at [844, 442] on label "Yes - accepted OD pricing" at bounding box center [840, 453] width 227 height 41
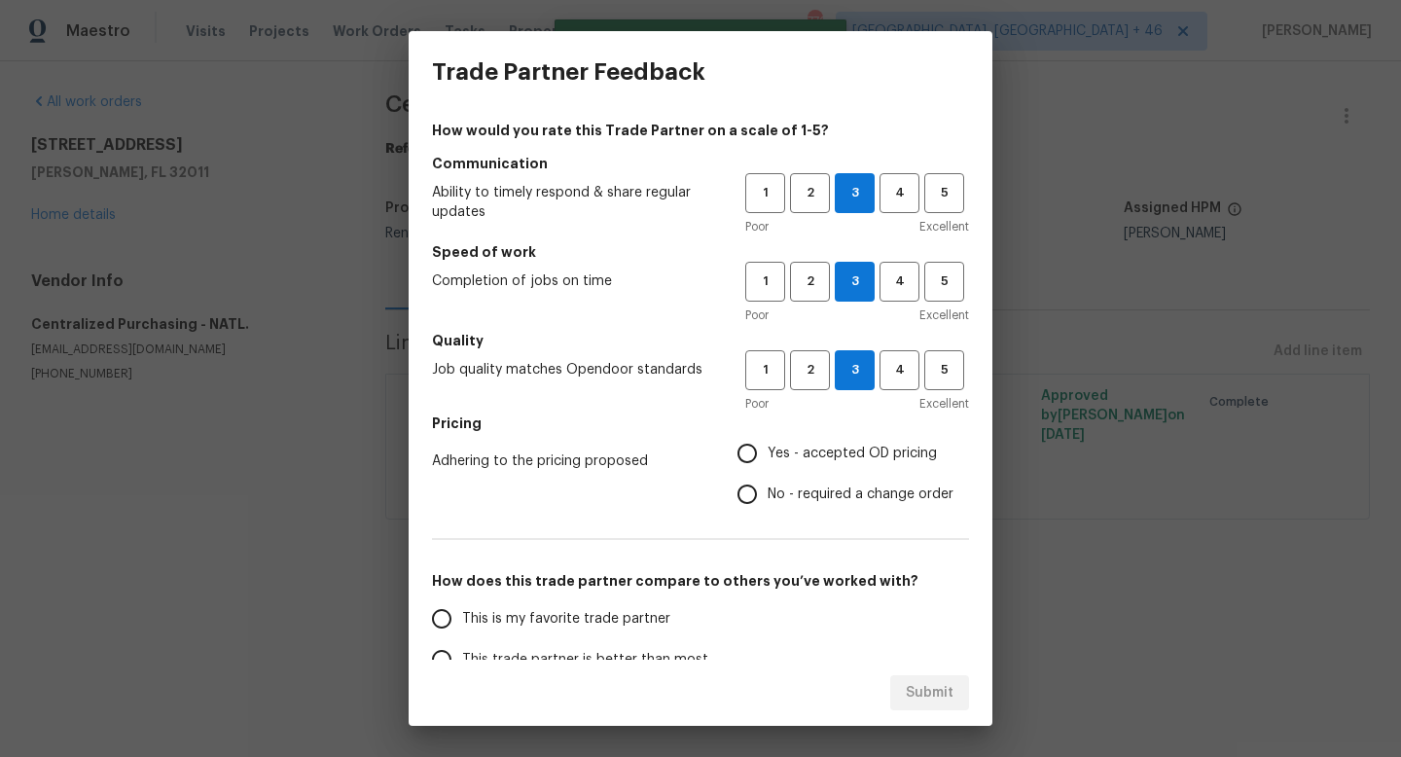
click at [768, 442] on input "Yes - accepted OD pricing" at bounding box center [747, 453] width 41 height 41
radio input "true"
click at [657, 605] on label "This is my favorite trade partner" at bounding box center [574, 618] width 307 height 41
click at [462, 605] on input "This is my favorite trade partner" at bounding box center [441, 618] width 41 height 41
click at [932, 683] on span "Submit" at bounding box center [930, 693] width 48 height 24
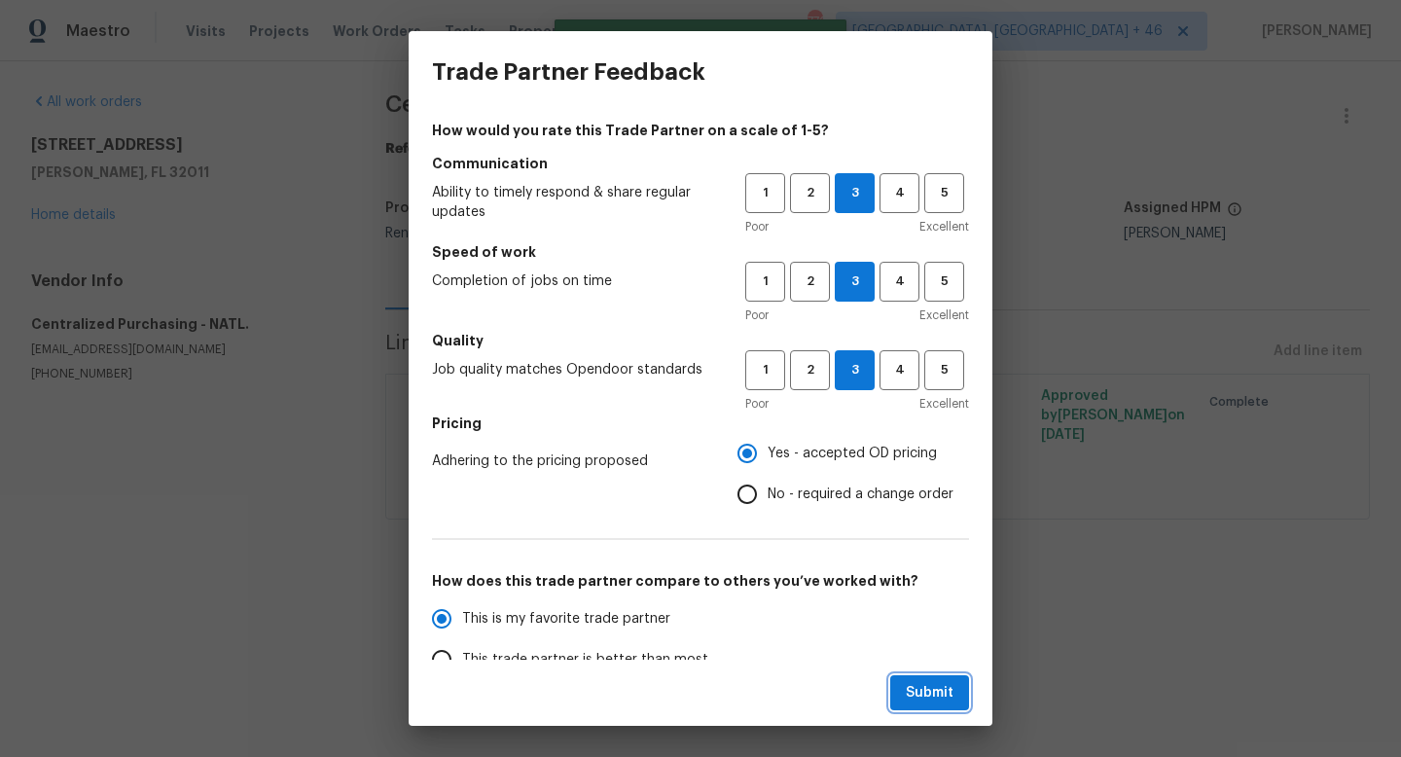
radio input "true"
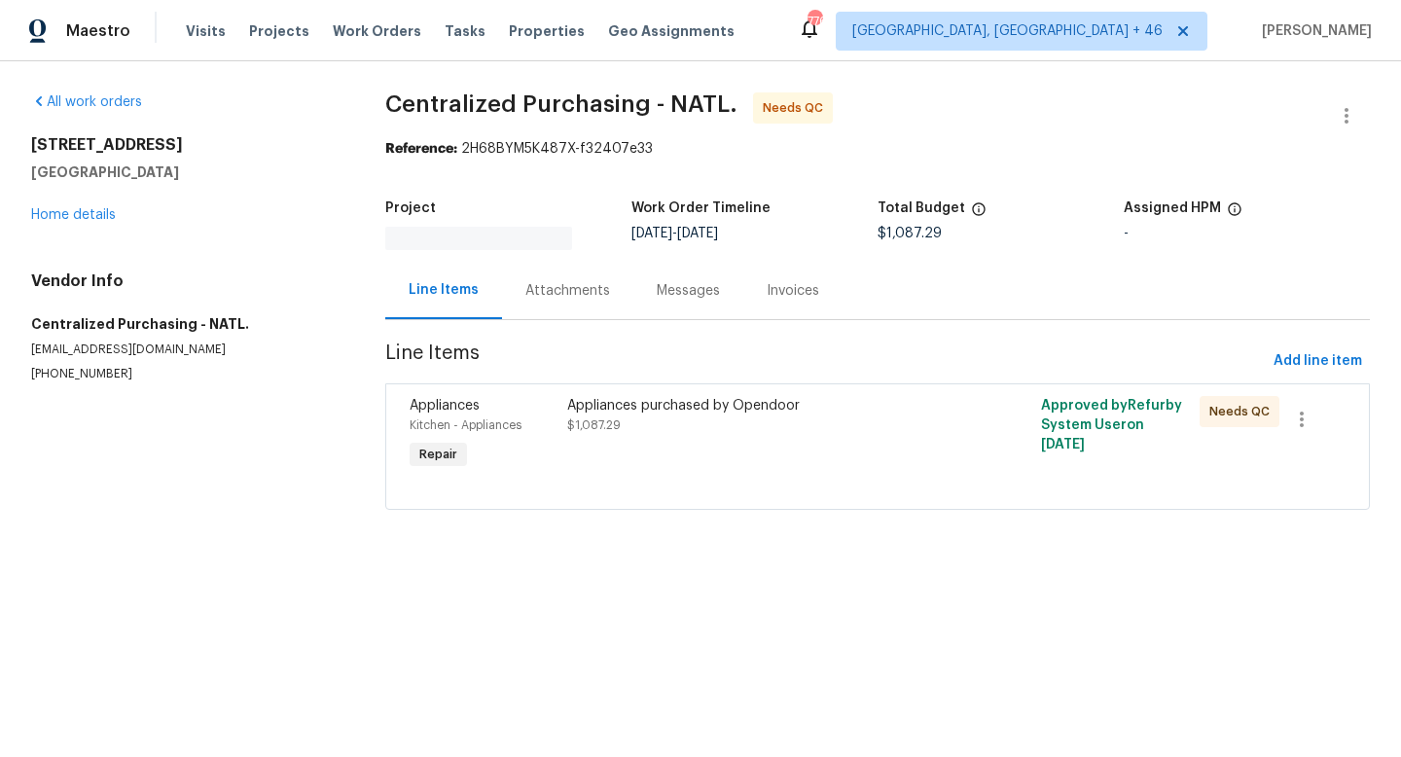
click at [631, 398] on div "Appliances purchased by Opendoor" at bounding box center [758, 405] width 383 height 19
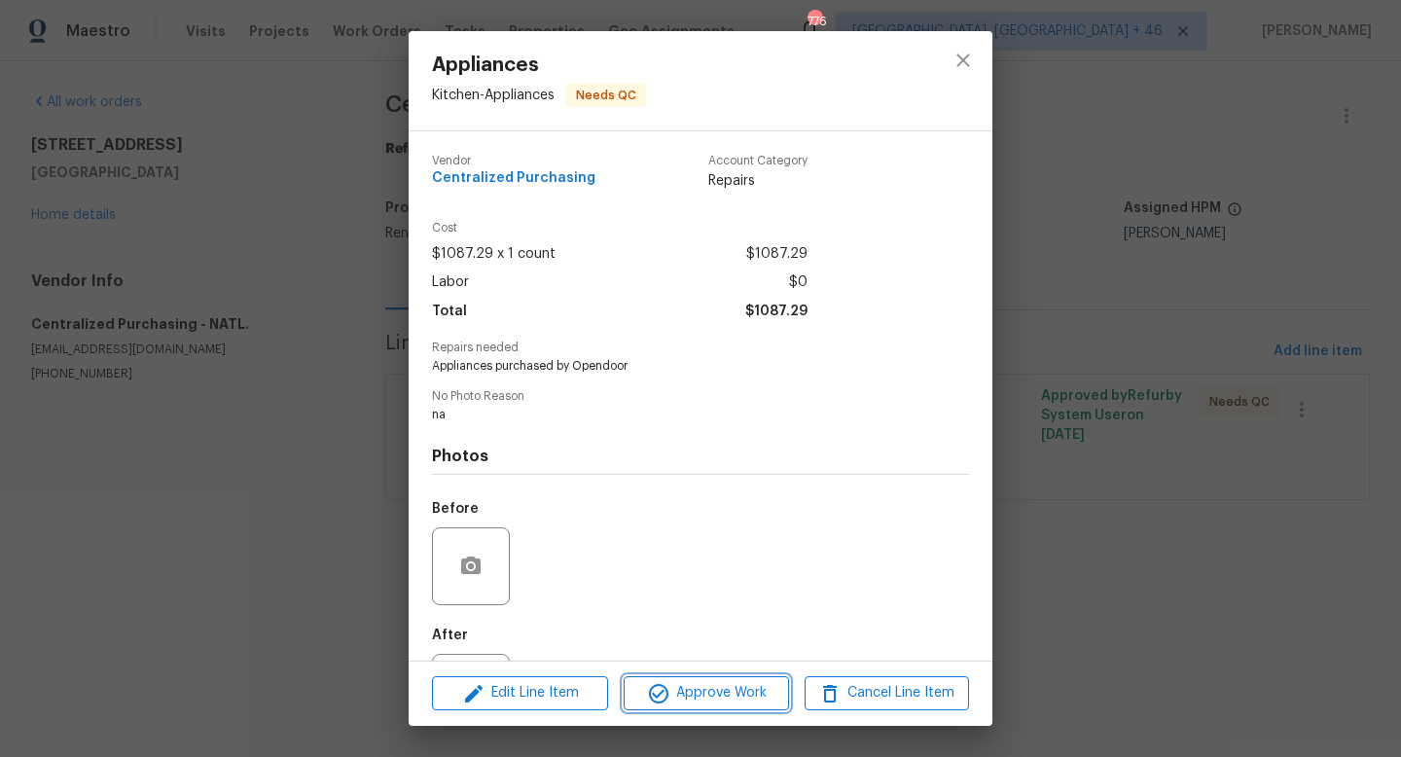
click at [682, 688] on span "Approve Work" at bounding box center [705, 693] width 153 height 24
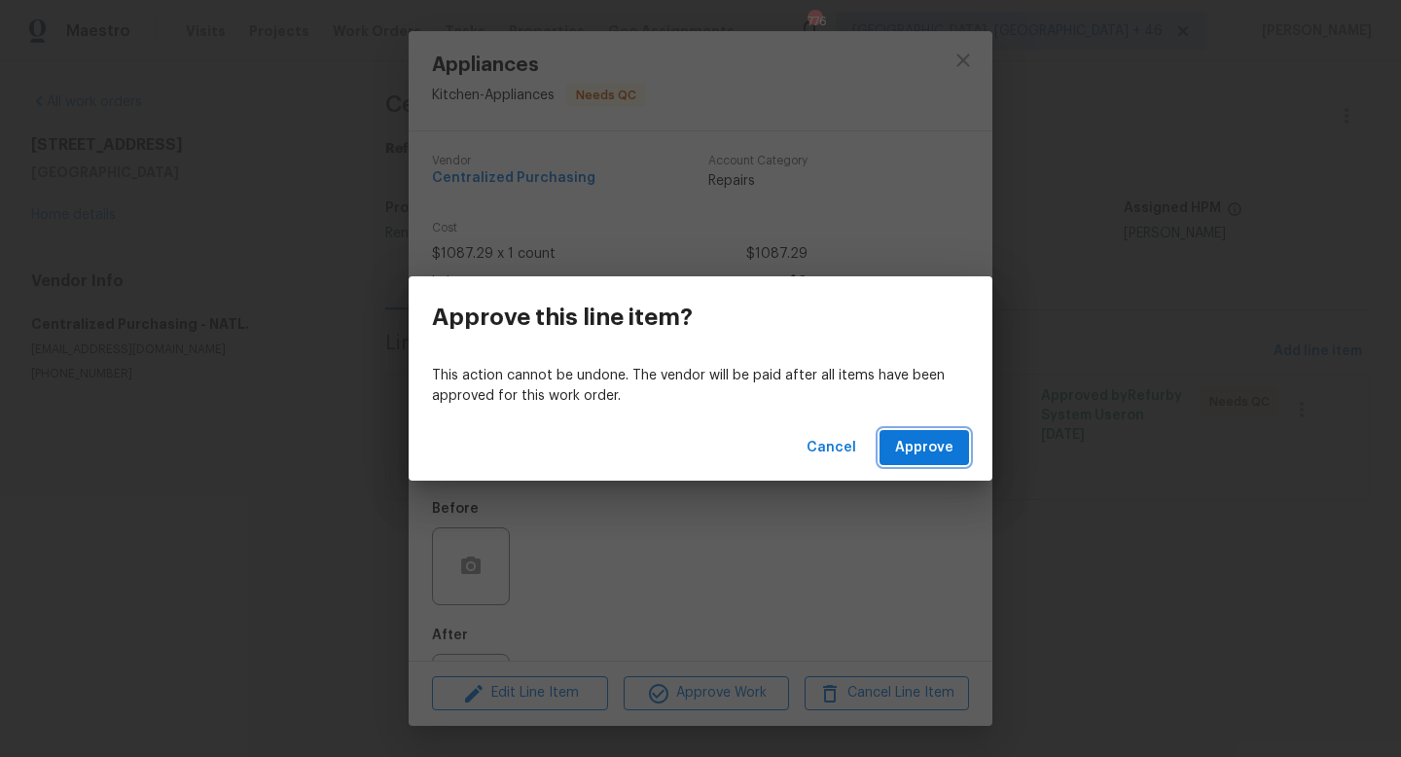
click at [944, 432] on button "Approve" at bounding box center [923, 448] width 89 height 36
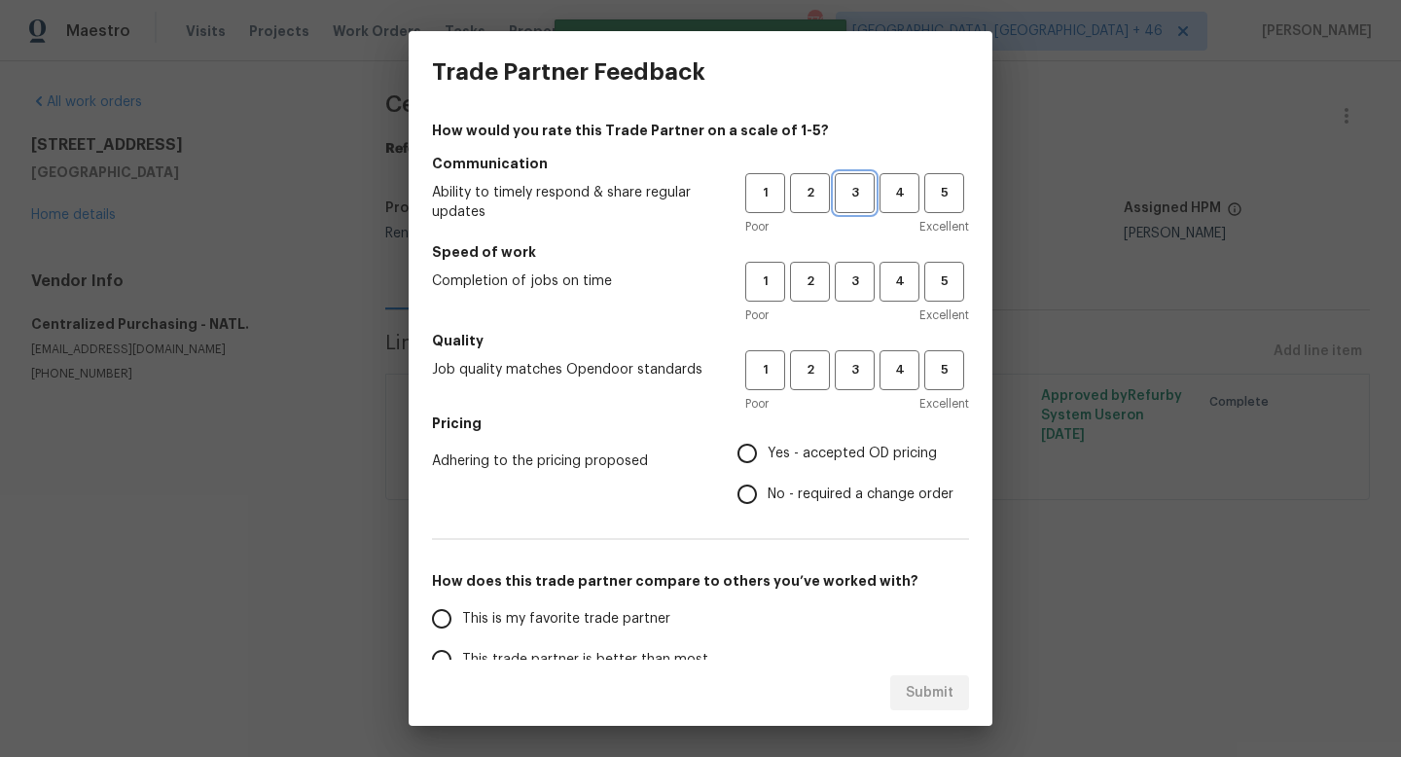
click at [864, 190] on span "3" at bounding box center [855, 193] width 36 height 22
click at [864, 273] on span "3" at bounding box center [855, 281] width 36 height 22
click at [862, 358] on button "3" at bounding box center [855, 370] width 40 height 40
click at [859, 431] on h5 "Pricing" at bounding box center [700, 422] width 537 height 19
click at [854, 441] on label "Yes - accepted OD pricing" at bounding box center [840, 453] width 227 height 41
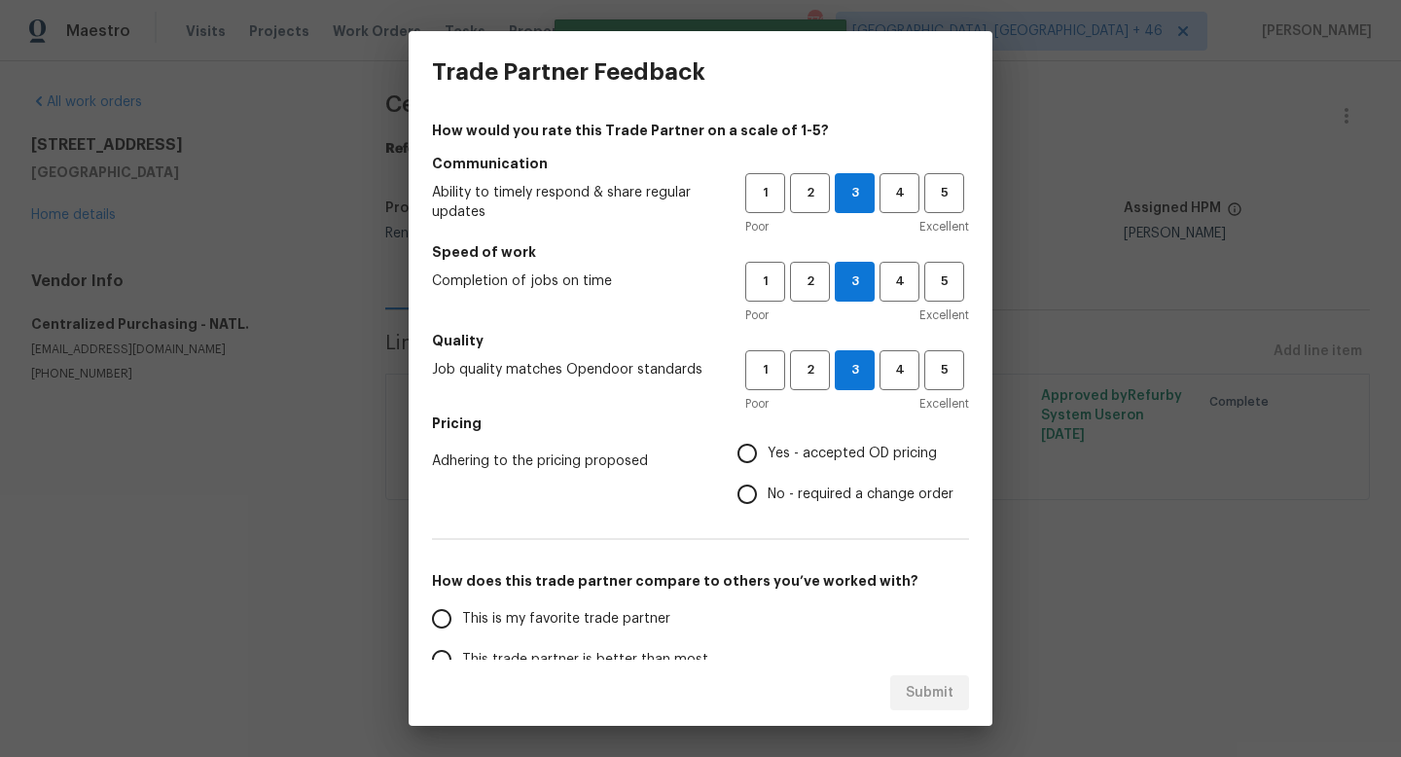
click at [768, 441] on input "Yes - accepted OD pricing" at bounding box center [747, 453] width 41 height 41
radio input "true"
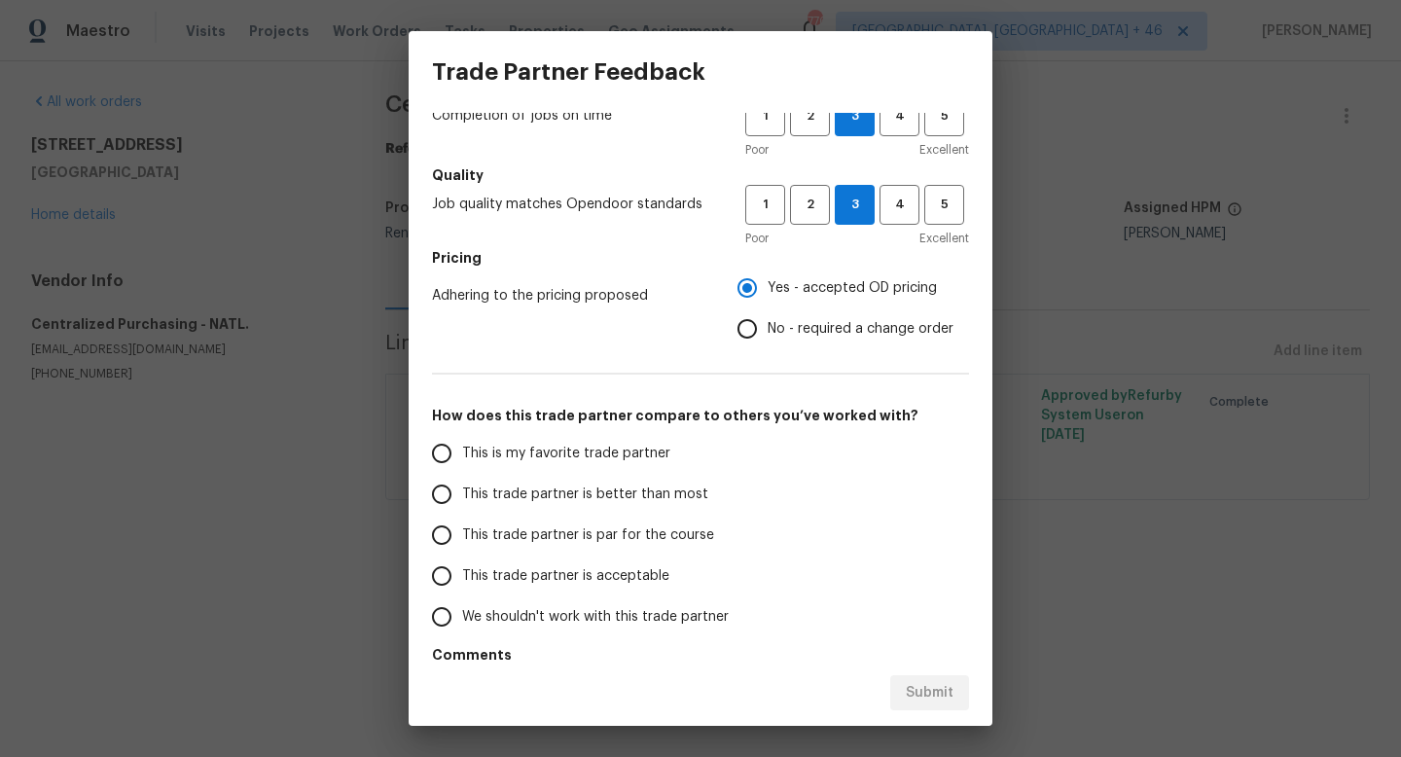
click at [605, 454] on span "This is my favorite trade partner" at bounding box center [566, 454] width 208 height 20
click at [462, 454] on input "This is my favorite trade partner" at bounding box center [441, 453] width 41 height 41
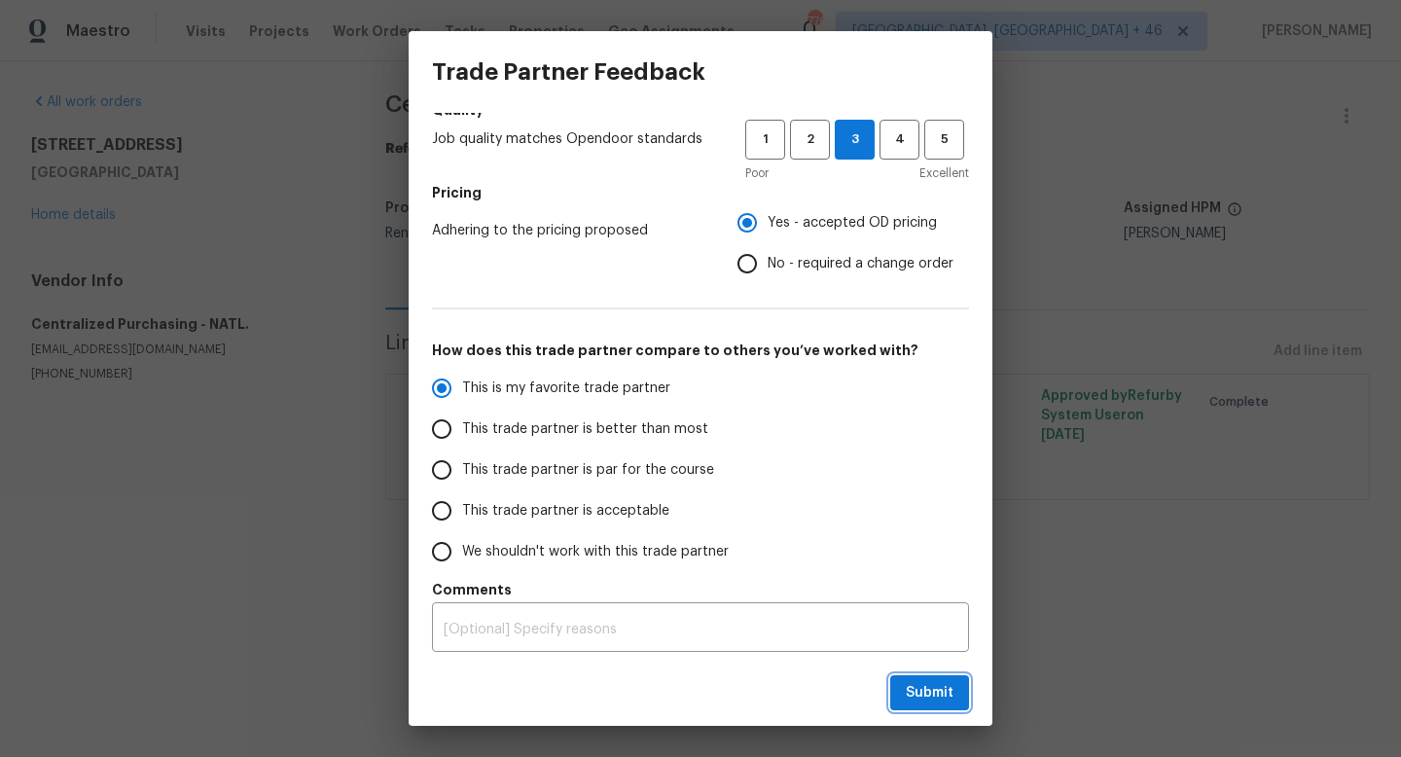
click at [927, 700] on span "Submit" at bounding box center [930, 693] width 48 height 24
radio input "true"
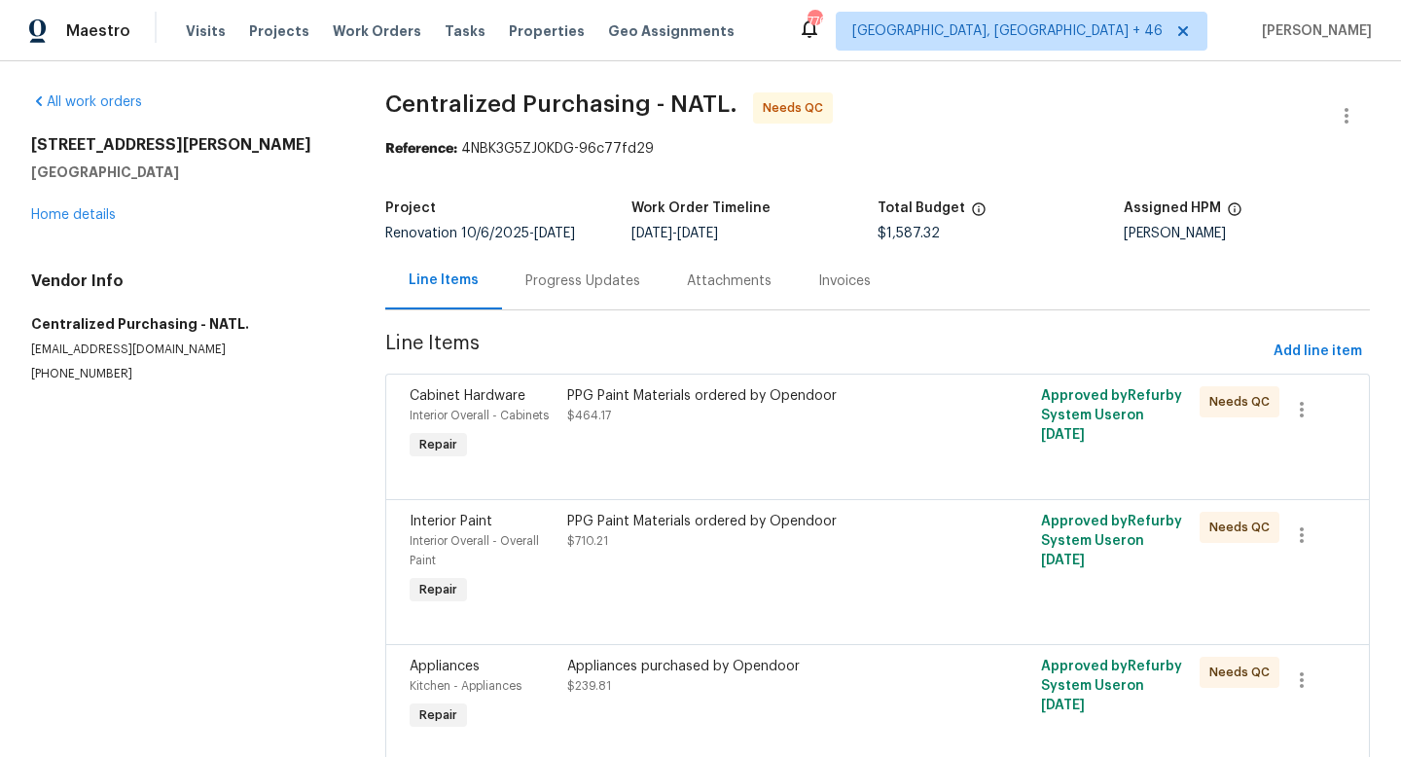
click at [740, 409] on div "PPG Paint Materials ordered by Opendoor $464.17" at bounding box center [758, 405] width 383 height 39
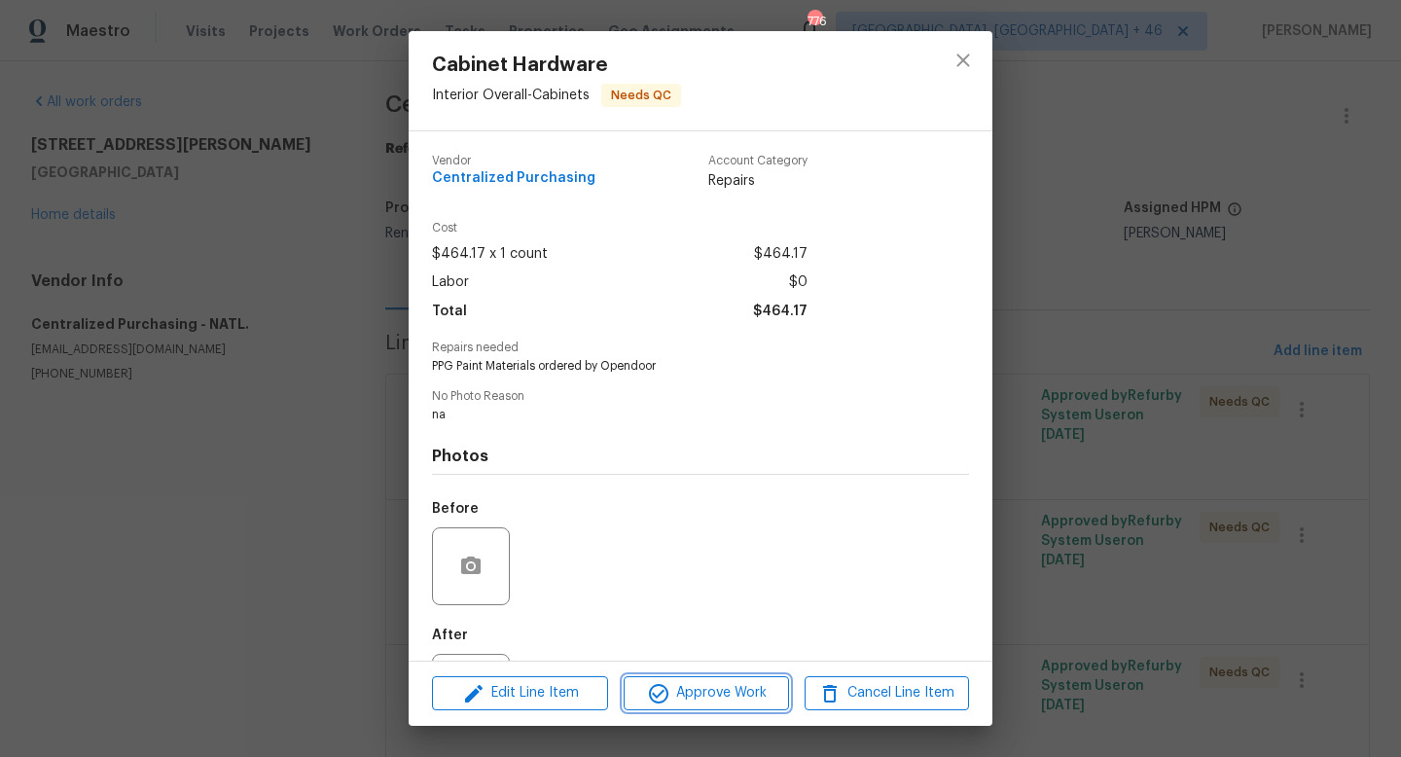
click at [703, 703] on span "Approve Work" at bounding box center [705, 693] width 153 height 24
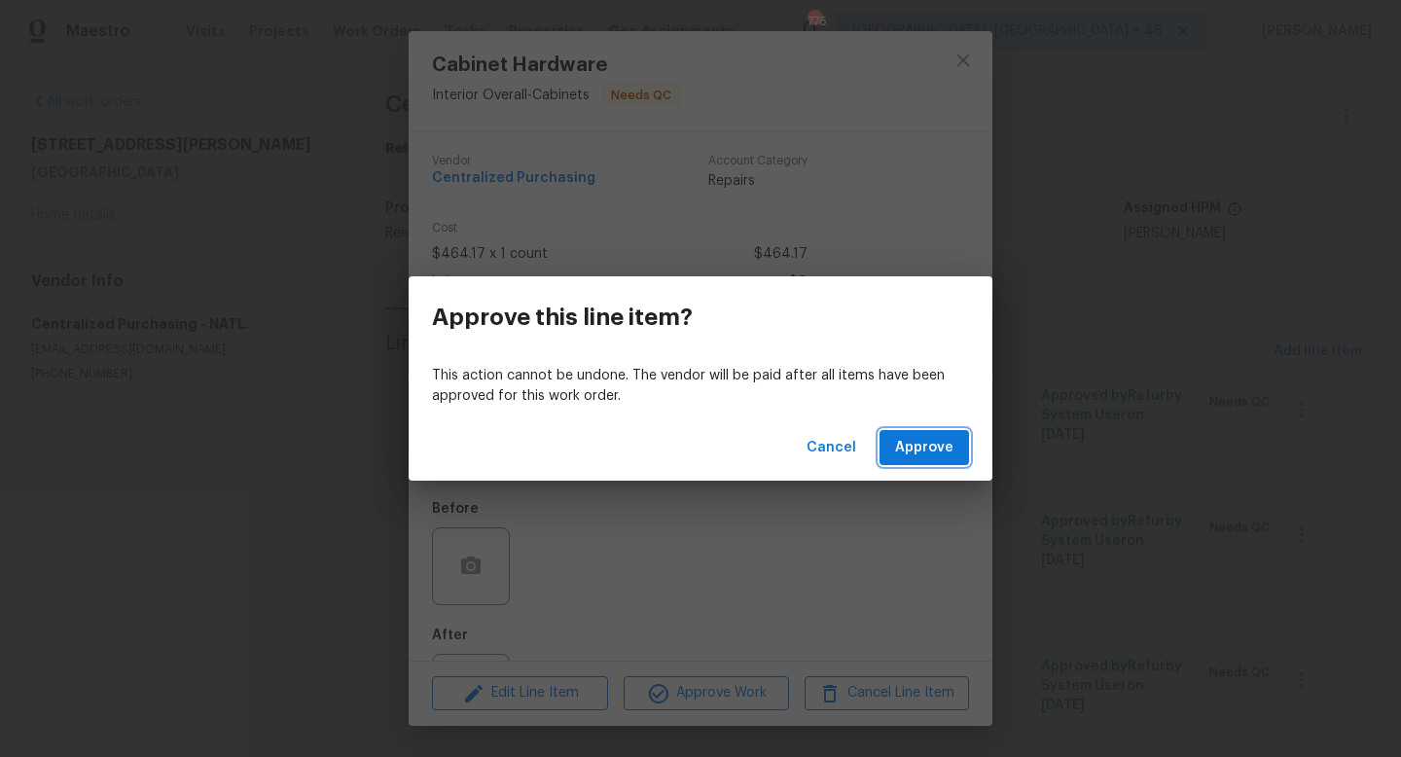
click at [948, 442] on span "Approve" at bounding box center [924, 448] width 58 height 24
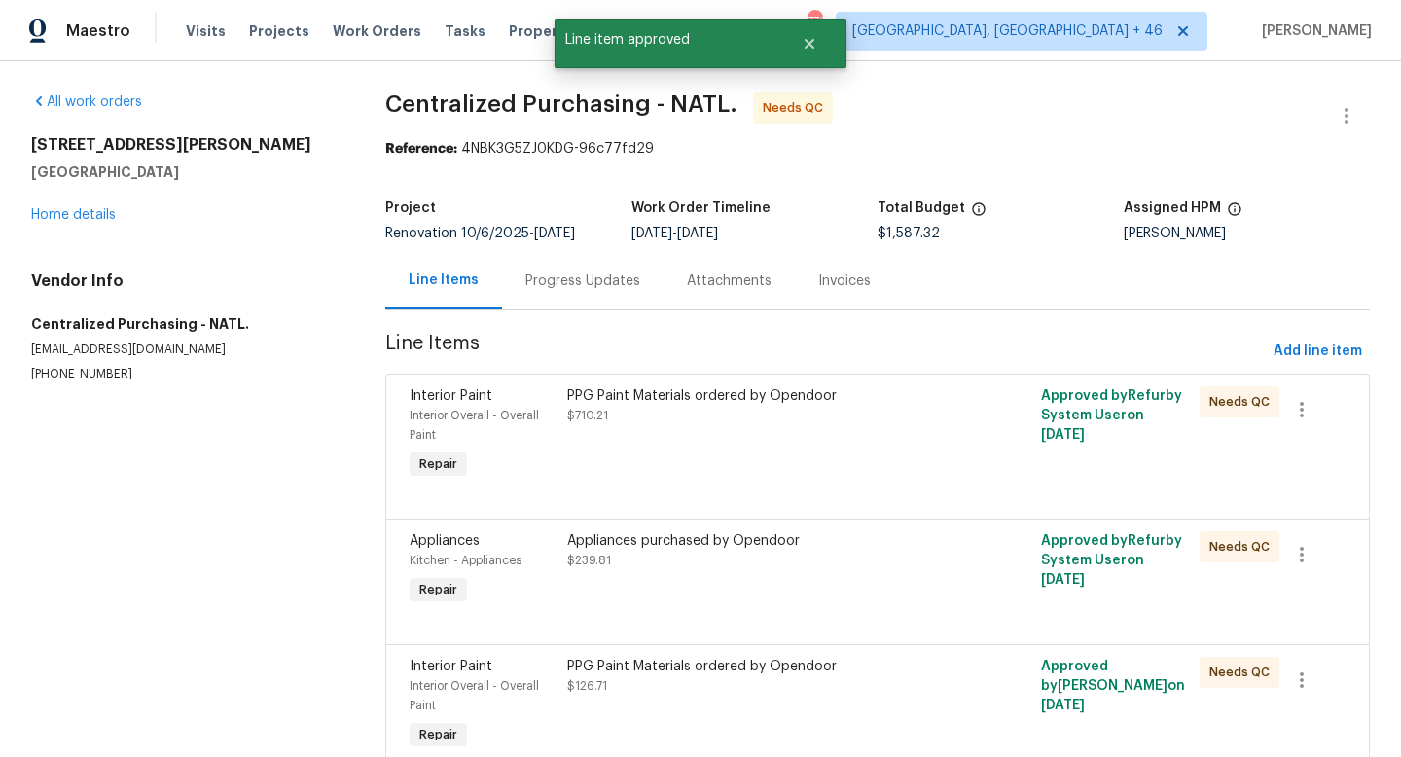
click at [770, 446] on div "PPG Paint Materials ordered by Opendoor $710.21" at bounding box center [758, 434] width 395 height 109
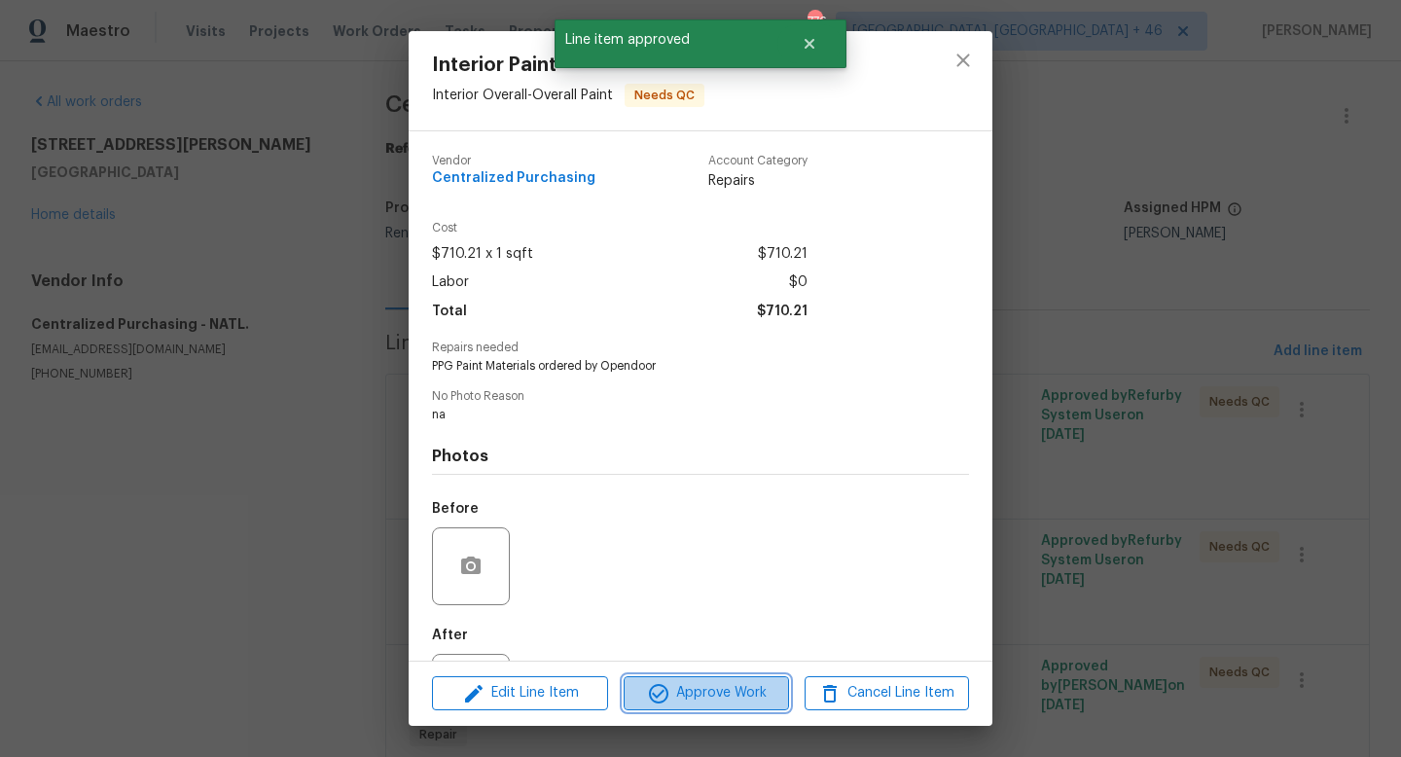
click at [718, 701] on span "Approve Work" at bounding box center [705, 693] width 153 height 24
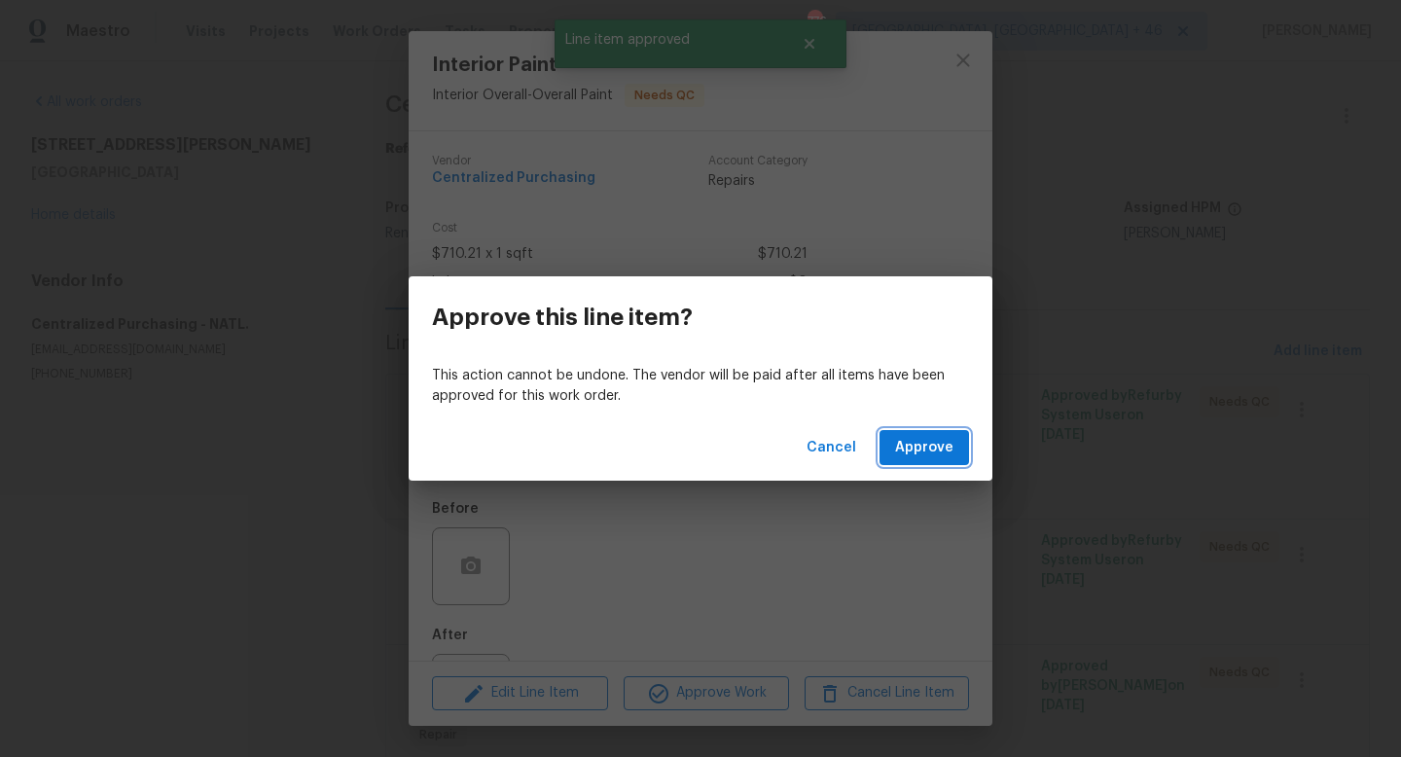
click at [924, 445] on span "Approve" at bounding box center [924, 448] width 58 height 24
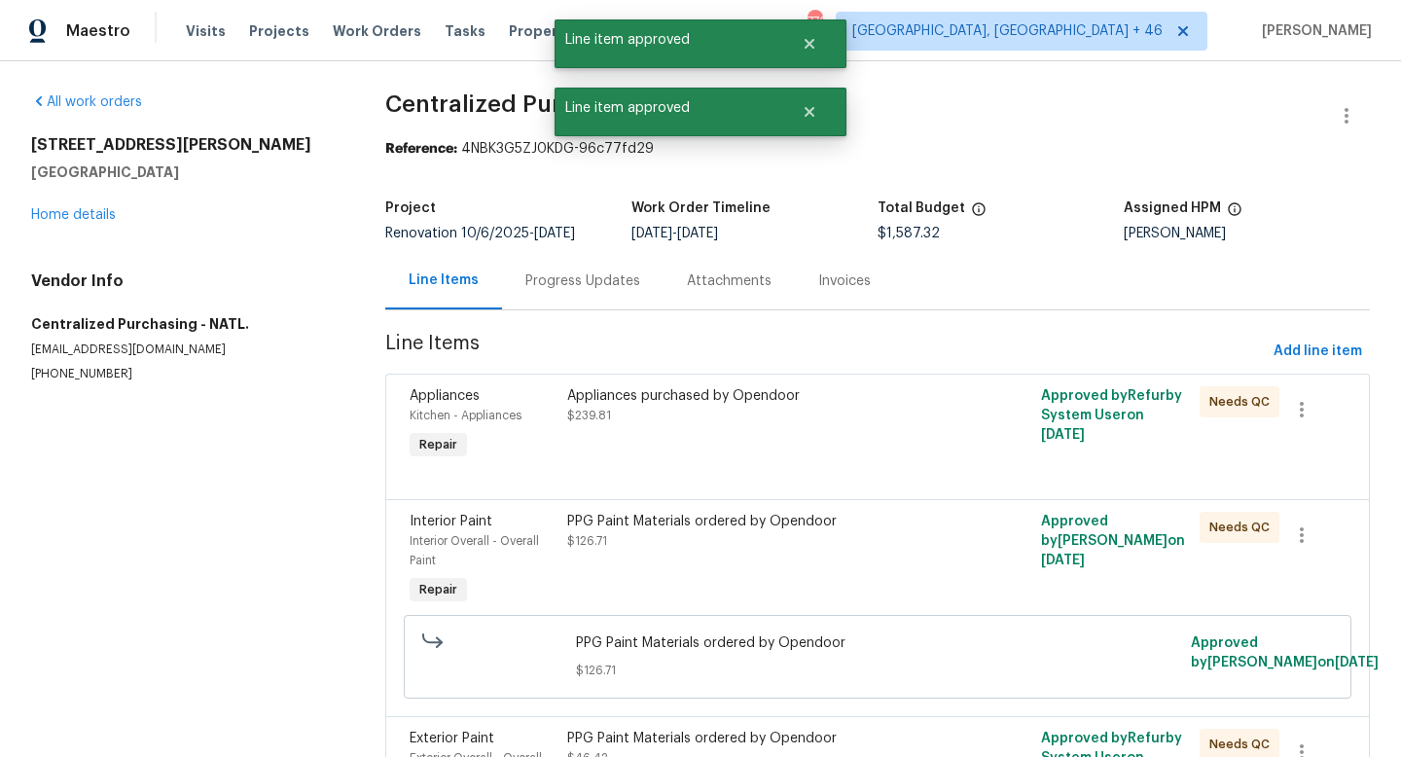
click at [731, 423] on div "Appliances purchased by Opendoor $239.81" at bounding box center [758, 405] width 383 height 39
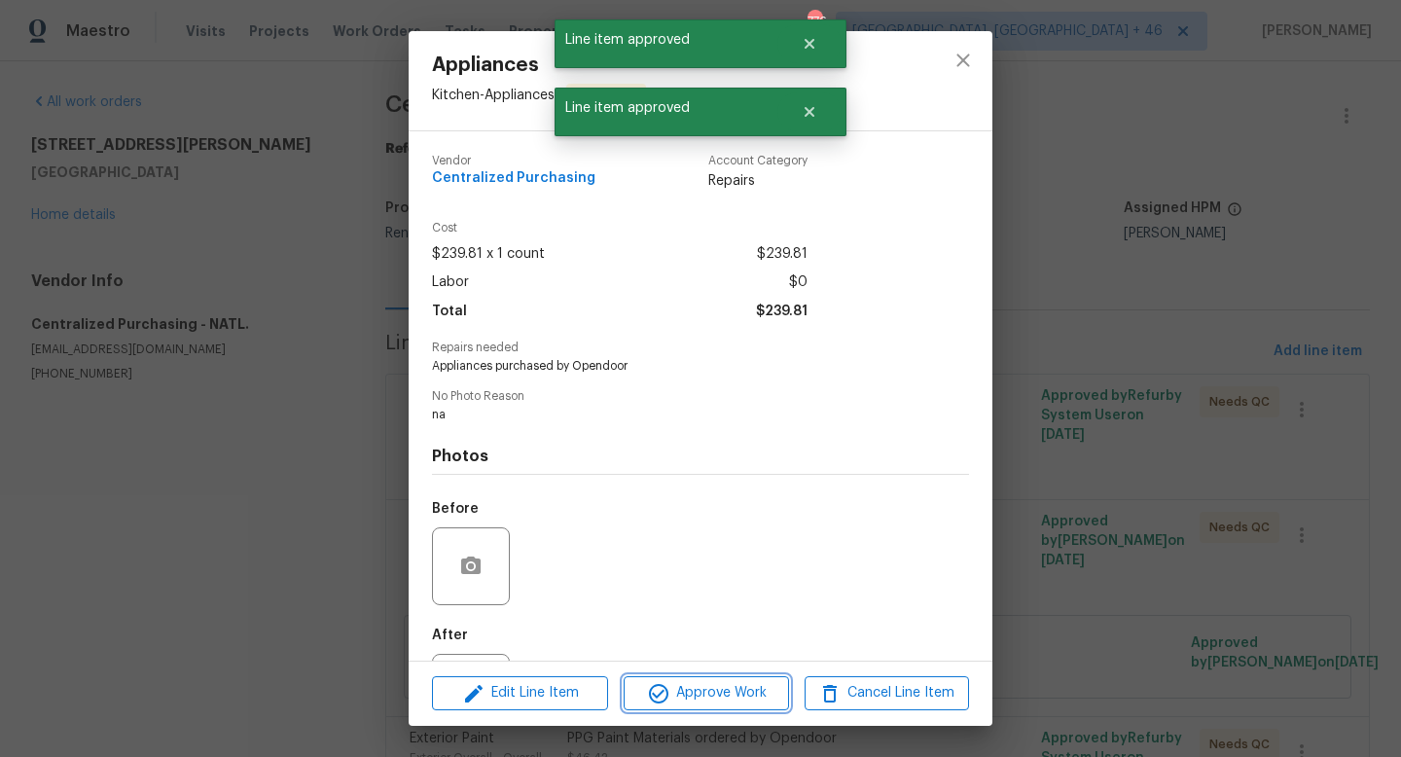
click at [707, 685] on span "Approve Work" at bounding box center [705, 693] width 153 height 24
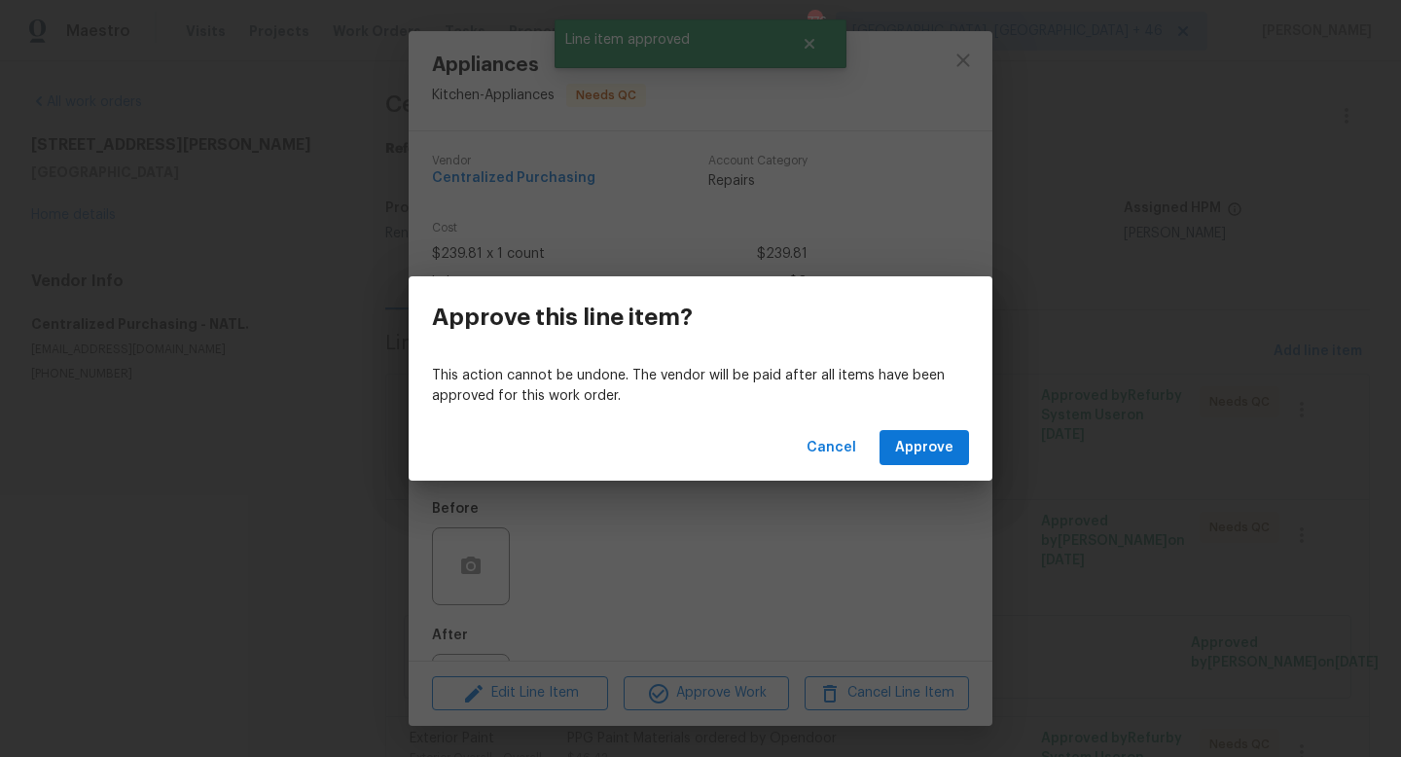
click at [902, 470] on div "Cancel Approve" at bounding box center [701, 447] width 584 height 67
click at [900, 449] on span "Approve" at bounding box center [924, 448] width 58 height 24
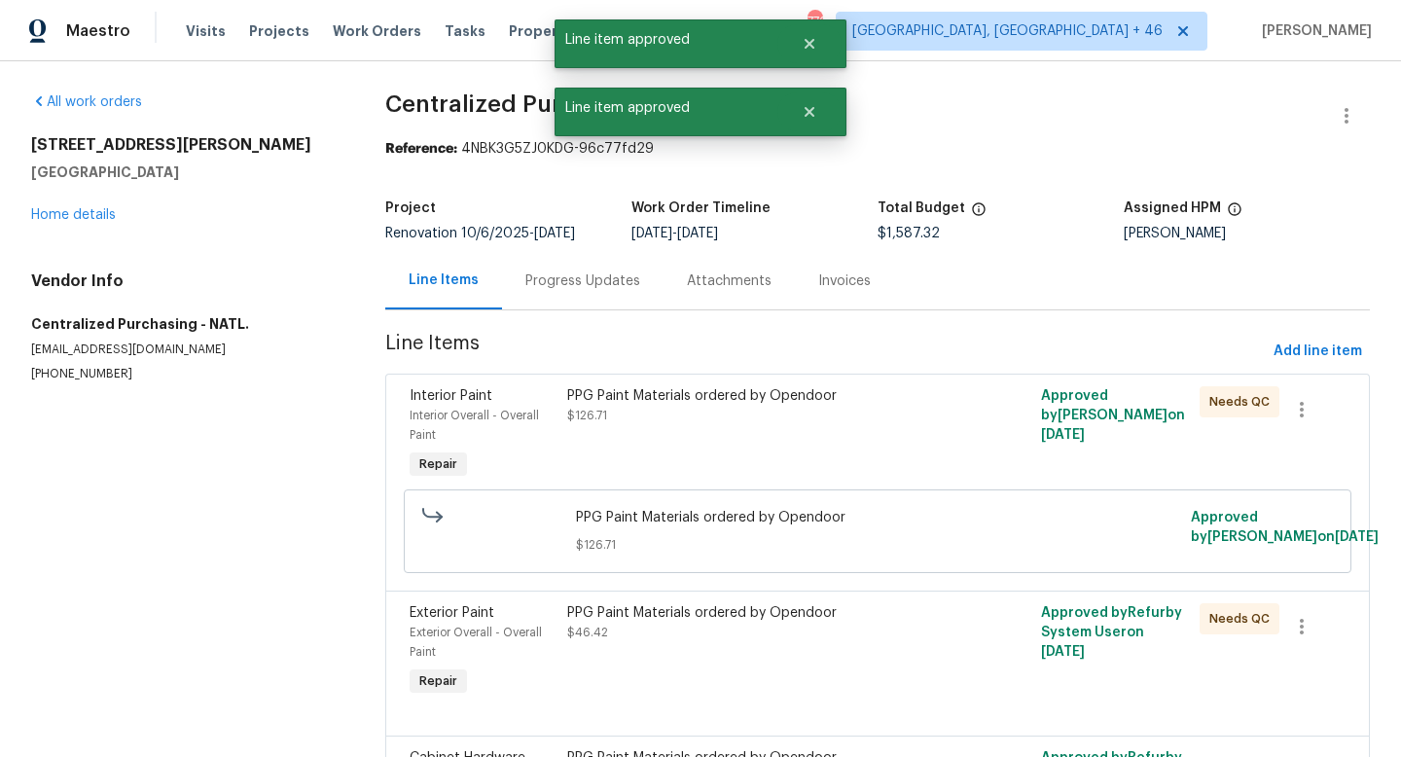
click at [721, 436] on div "PPG Paint Materials ordered by Opendoor $126.71" at bounding box center [758, 434] width 395 height 109
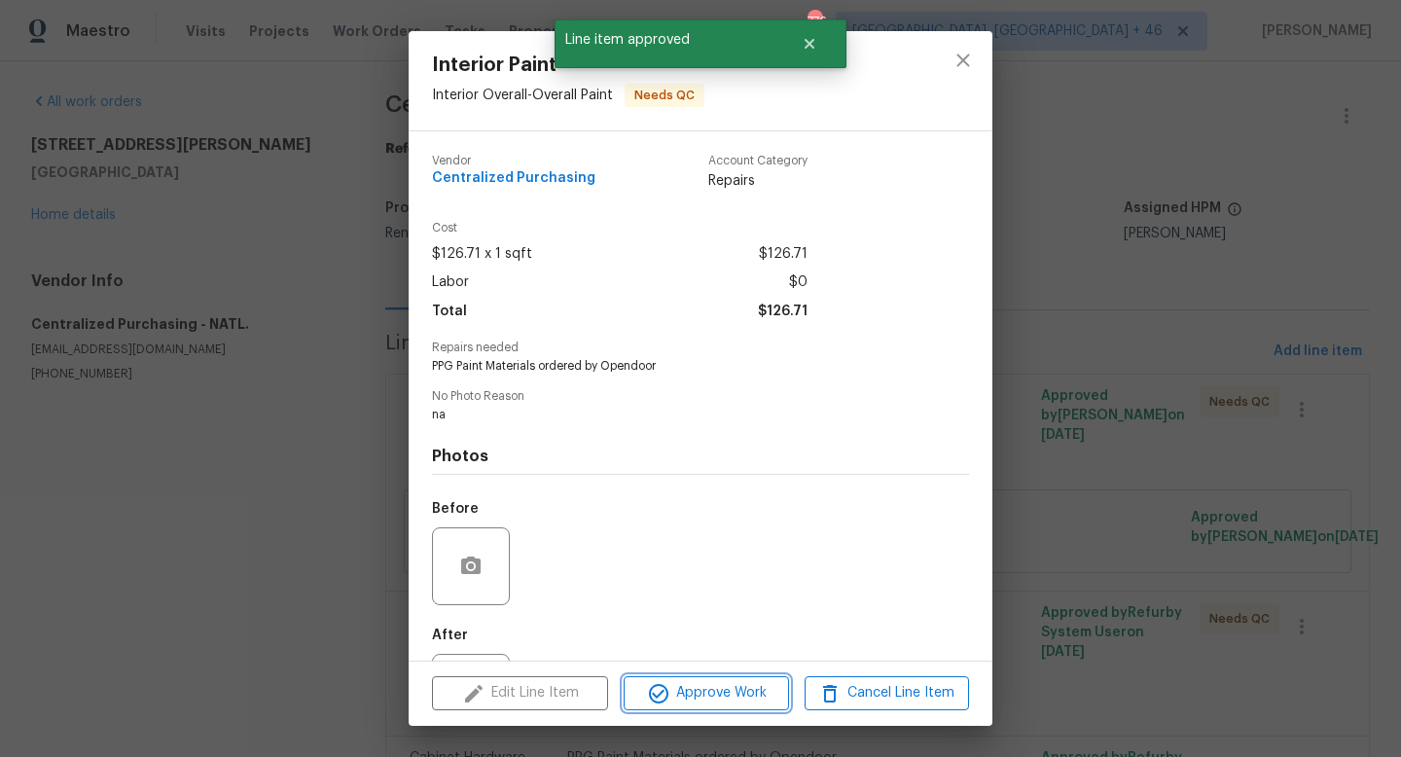
click at [710, 698] on span "Approve Work" at bounding box center [705, 693] width 153 height 24
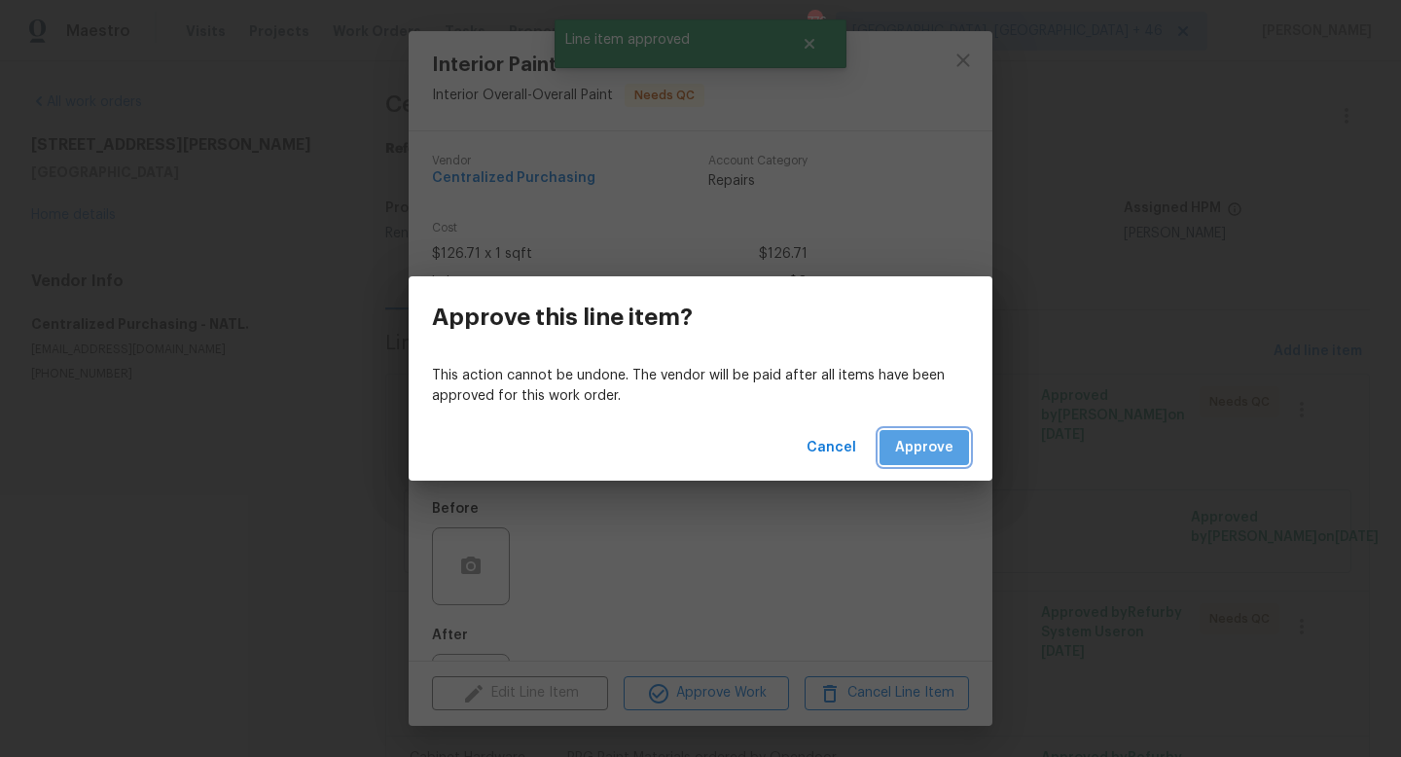
click at [919, 451] on span "Approve" at bounding box center [924, 448] width 58 height 24
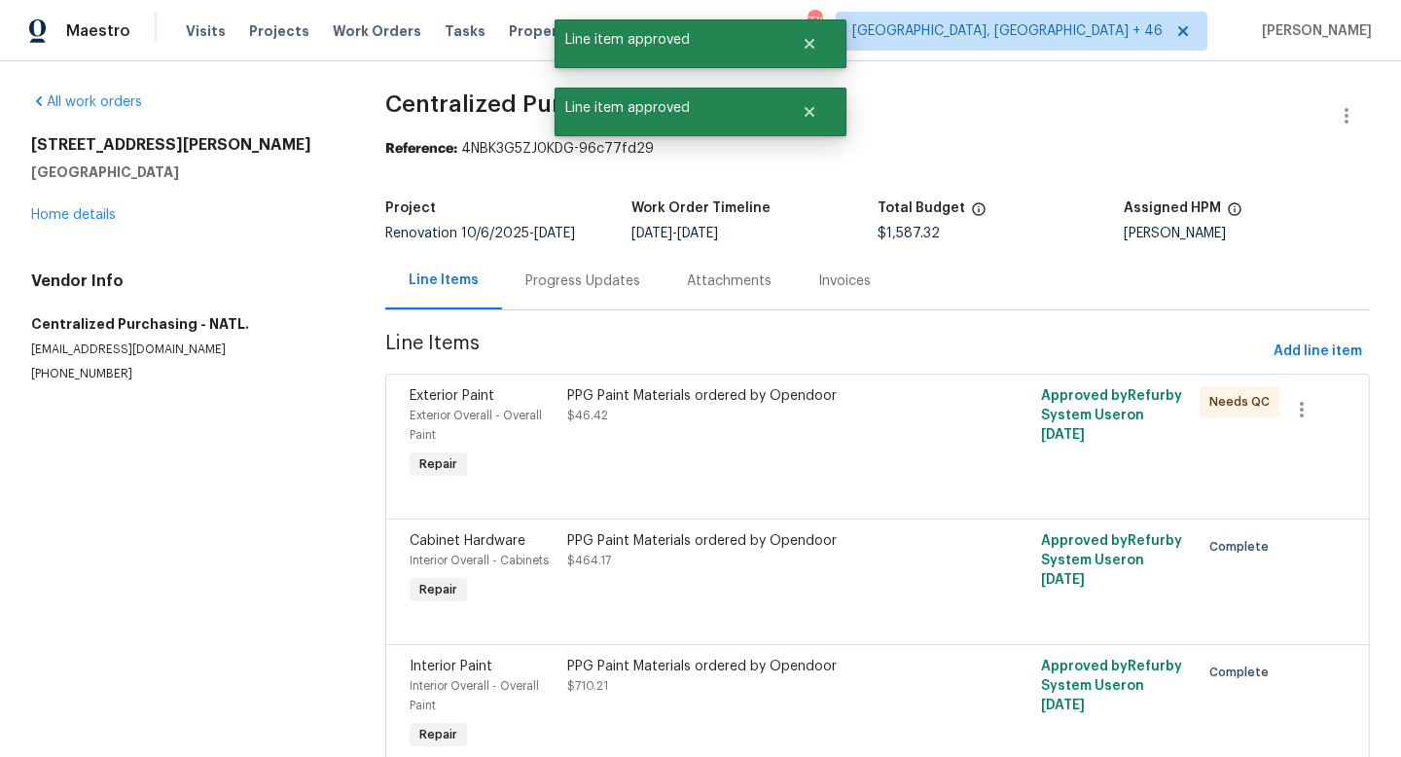
click at [750, 417] on div "PPG Paint Materials ordered by Opendoor $46.42" at bounding box center [758, 405] width 383 height 39
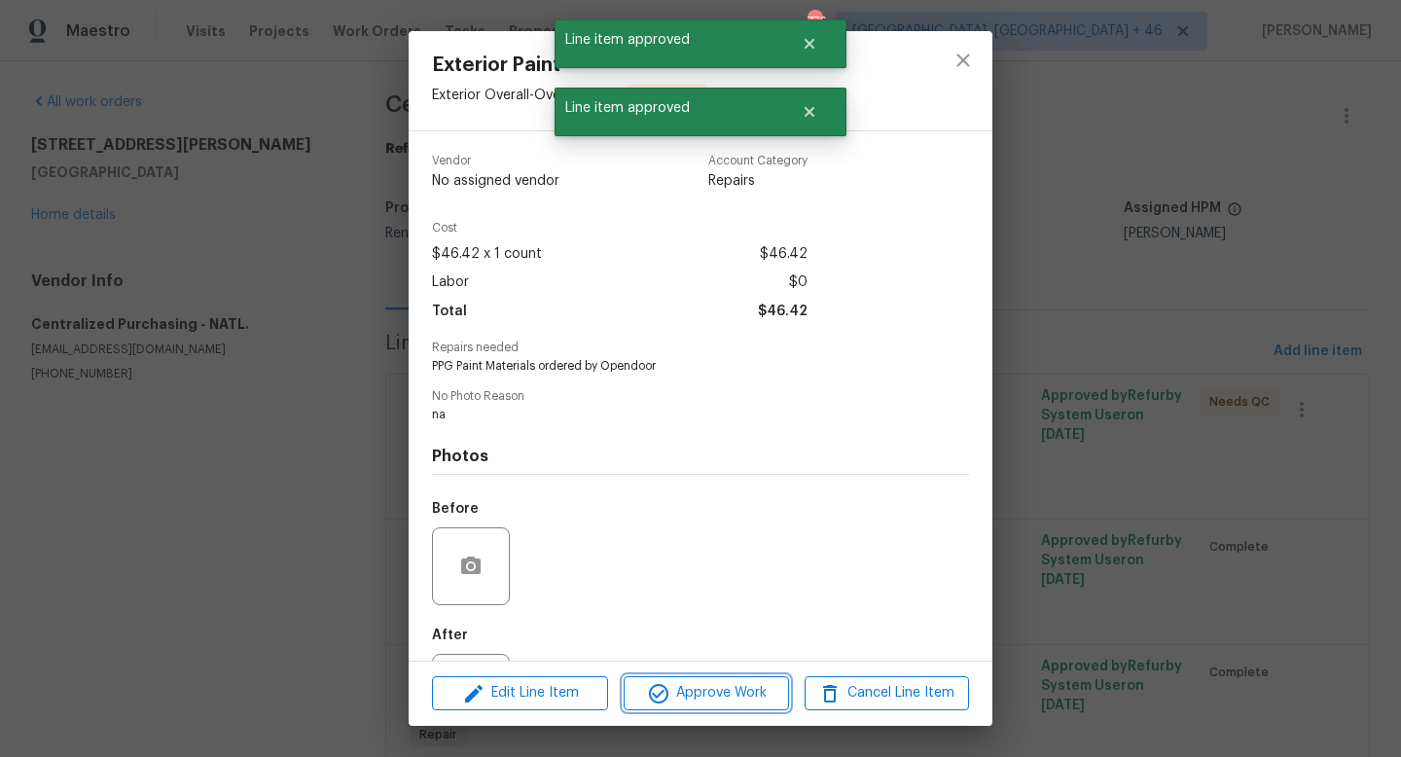
click at [681, 679] on button "Approve Work" at bounding box center [706, 693] width 164 height 34
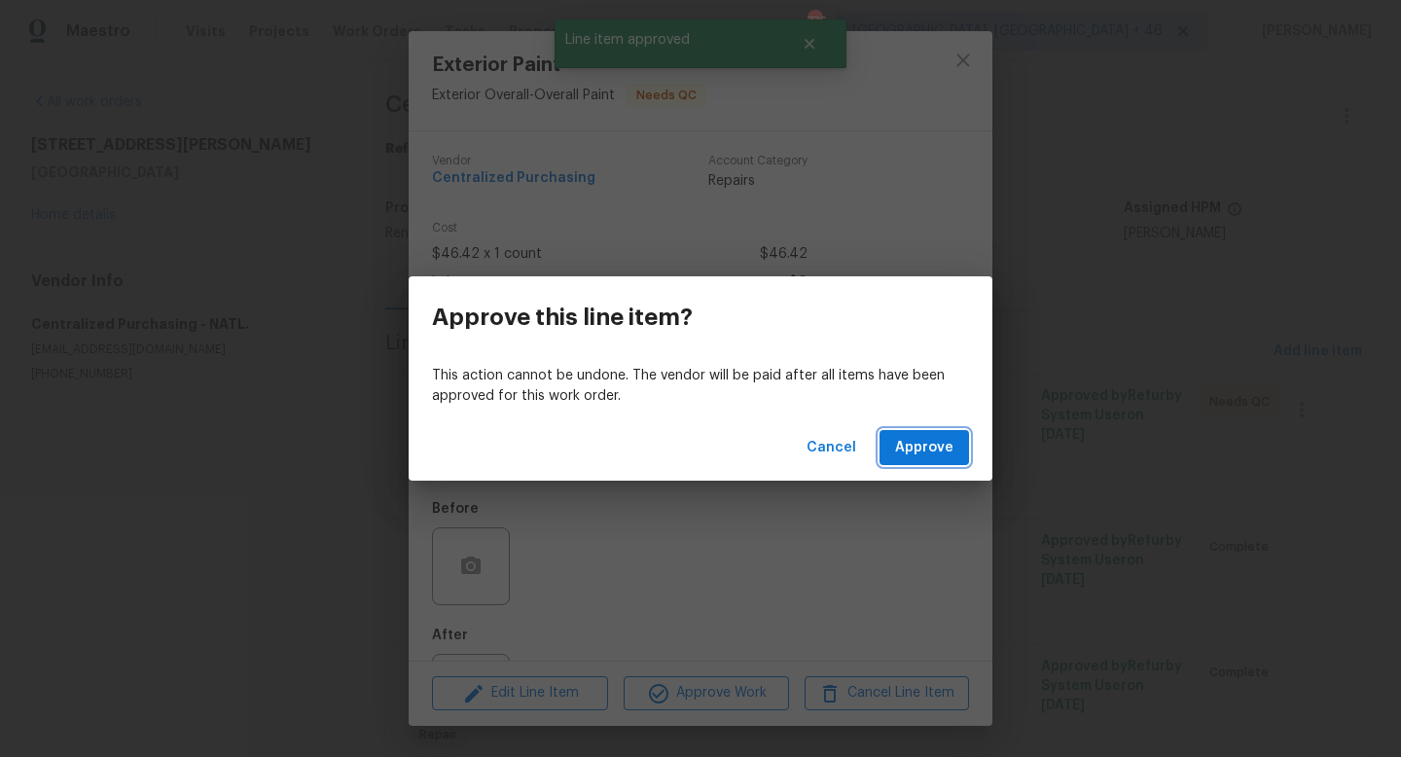
click at [895, 448] on button "Approve" at bounding box center [923, 448] width 89 height 36
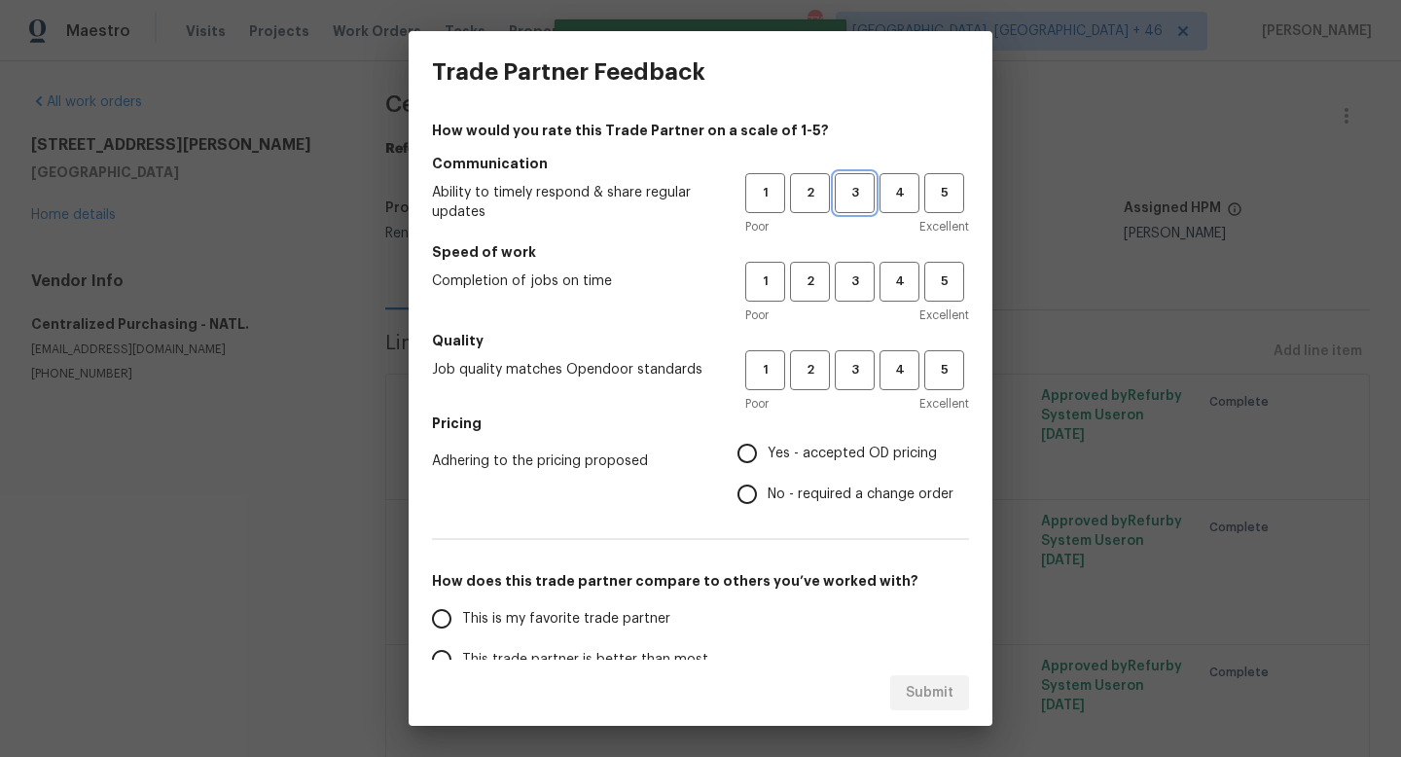
click at [854, 199] on span "3" at bounding box center [855, 193] width 36 height 22
click at [854, 327] on div "How would you rate this Trade Partner on a scale of 1-5? Communication Ability …" at bounding box center [700, 502] width 537 height 762
click at [855, 278] on span "3" at bounding box center [855, 281] width 36 height 22
click at [855, 350] on button "3" at bounding box center [855, 370] width 40 height 40
click at [833, 437] on label "Yes - accepted OD pricing" at bounding box center [840, 453] width 227 height 41
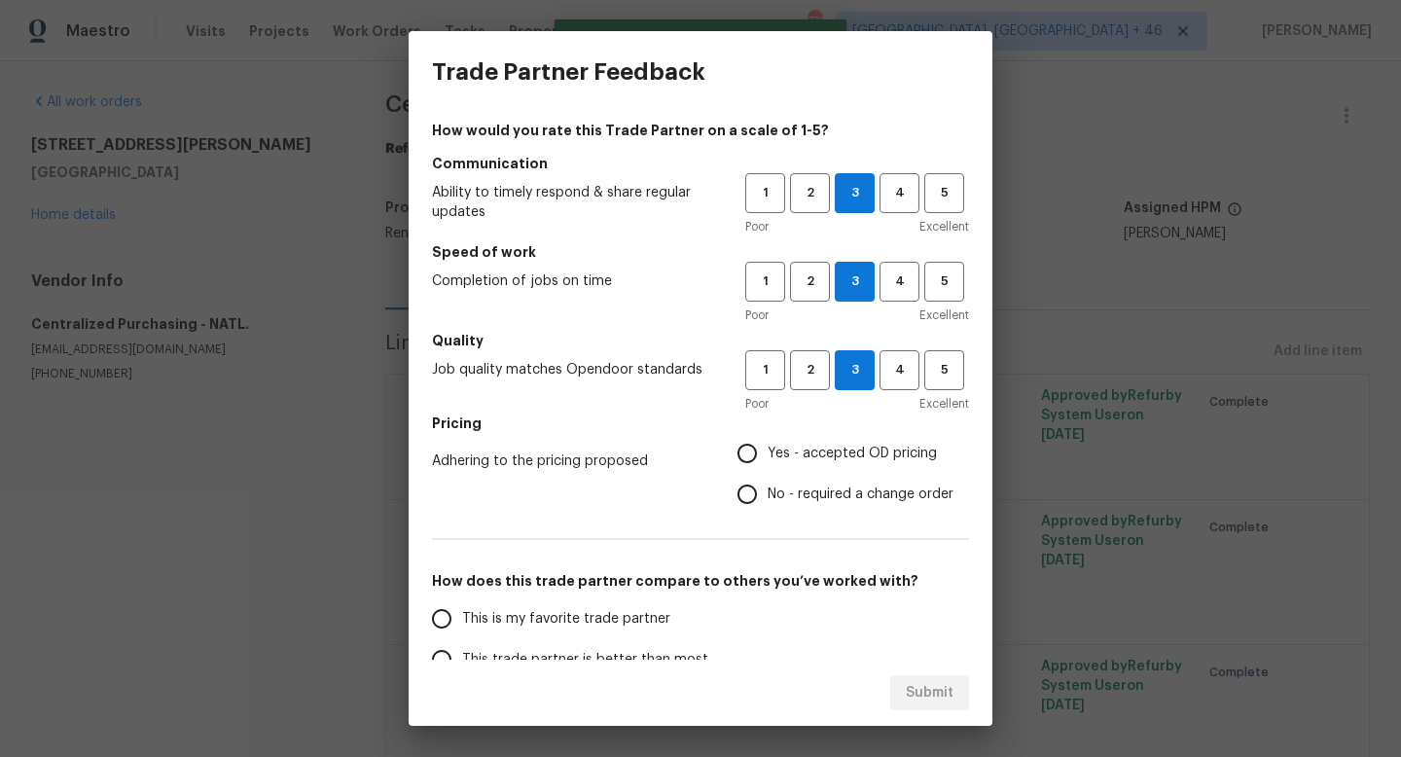
click at [768, 437] on input "Yes - accepted OD pricing" at bounding box center [747, 453] width 41 height 41
radio input "true"
click at [833, 437] on label "Yes - accepted OD pricing" at bounding box center [840, 453] width 227 height 41
click at [768, 437] on input "Yes - accepted OD pricing" at bounding box center [747, 453] width 41 height 41
click at [603, 622] on span "This is my favorite trade partner" at bounding box center [566, 619] width 208 height 20
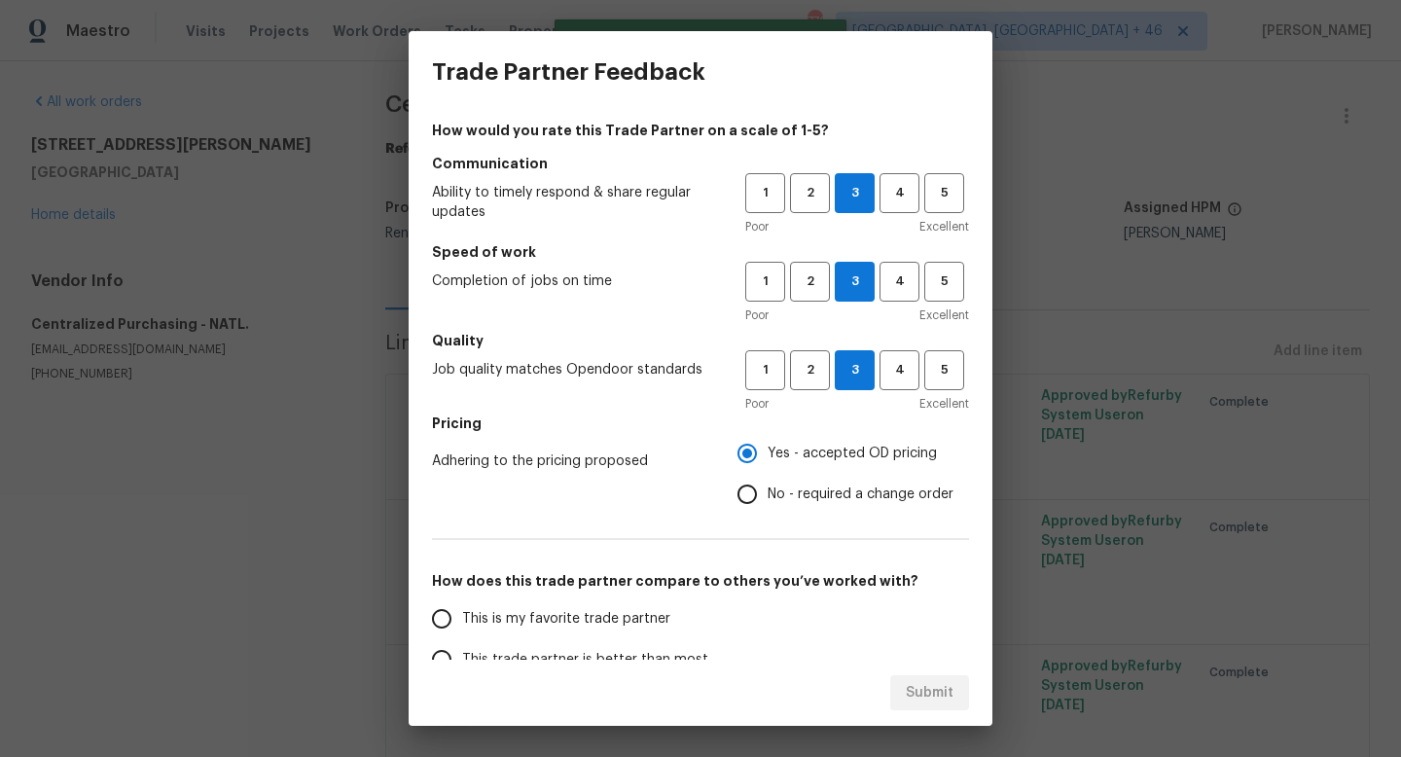
click at [462, 622] on input "This is my favorite trade partner" at bounding box center [441, 618] width 41 height 41
click at [893, 686] on button "Submit" at bounding box center [929, 693] width 79 height 36
radio input "true"
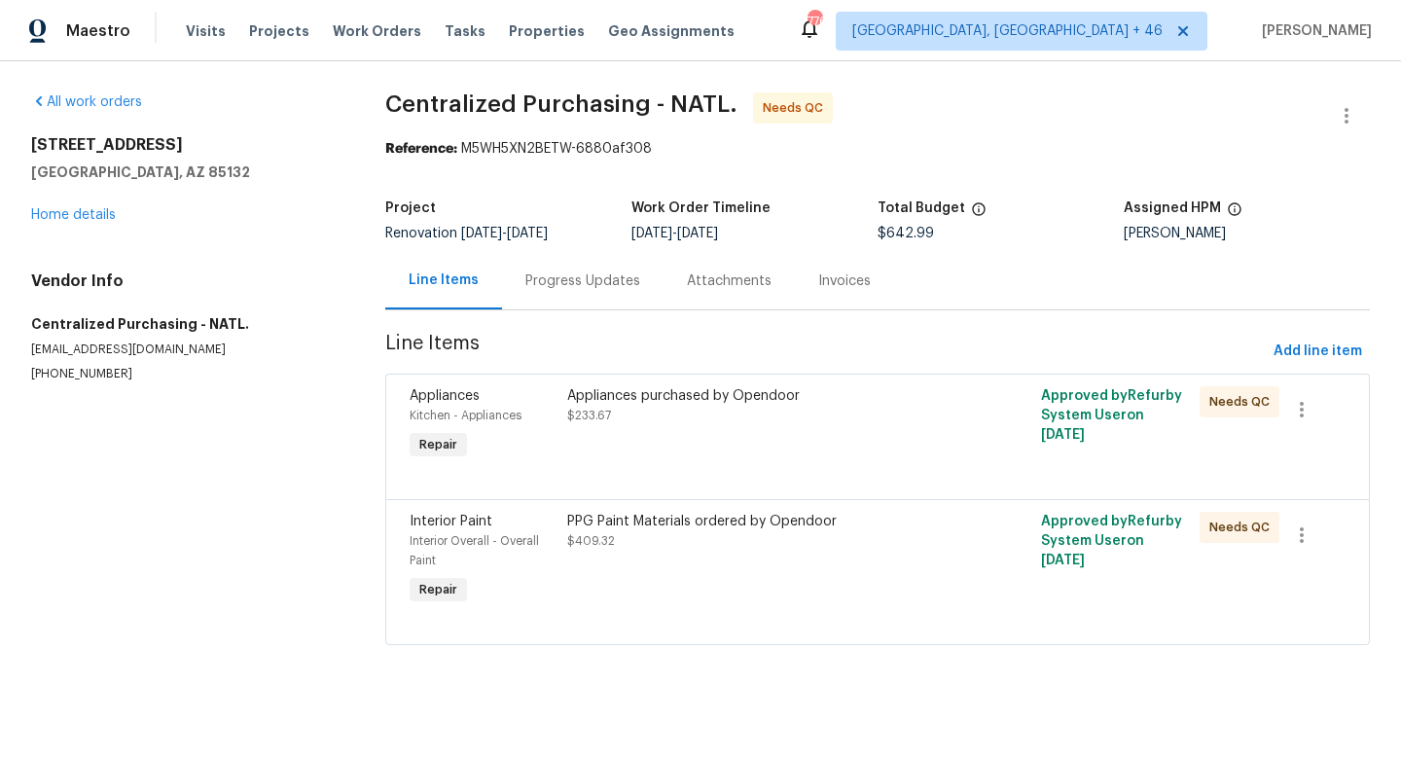
click at [764, 476] on div at bounding box center [878, 475] width 936 height 23
click at [746, 407] on div "Appliances purchased by Opendoor $233.67" at bounding box center [758, 405] width 383 height 39
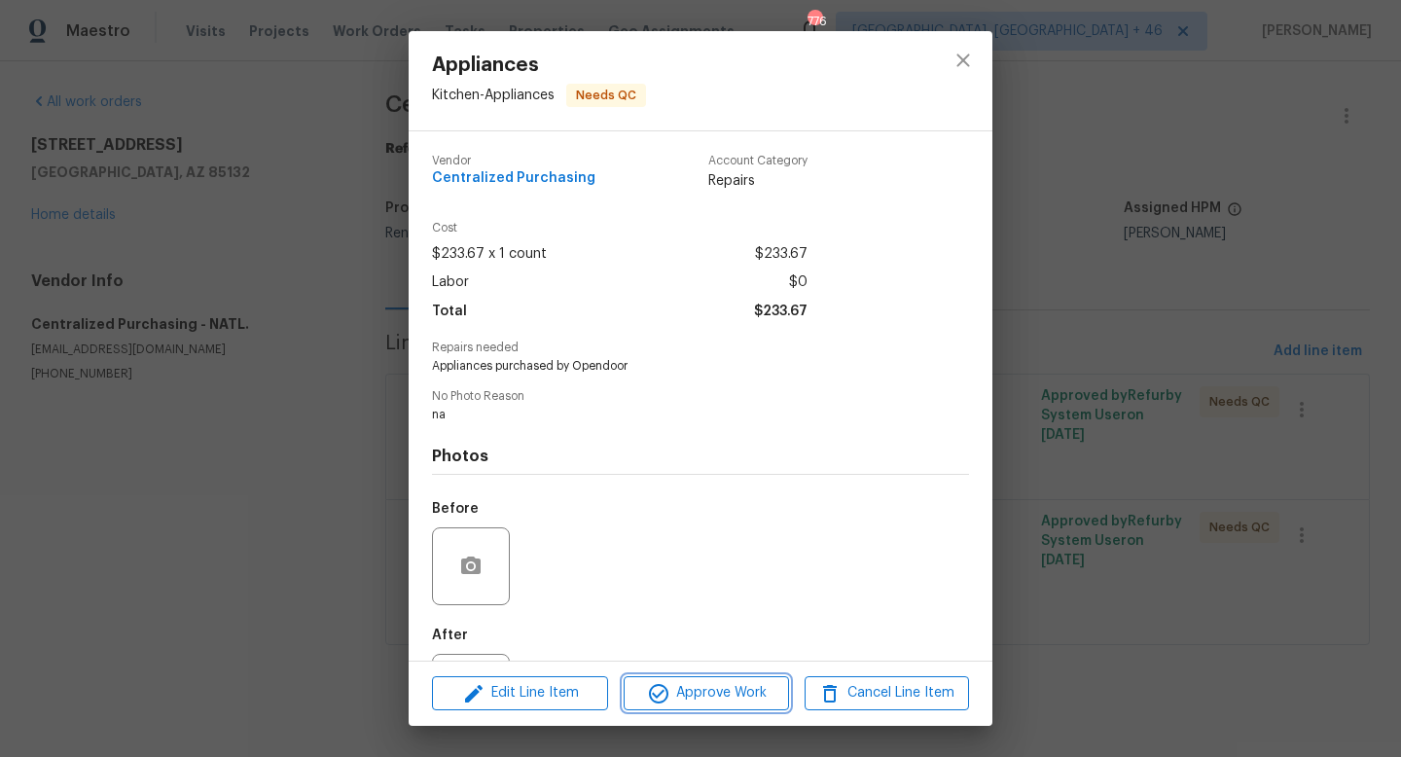
click at [699, 697] on span "Approve Work" at bounding box center [705, 693] width 153 height 24
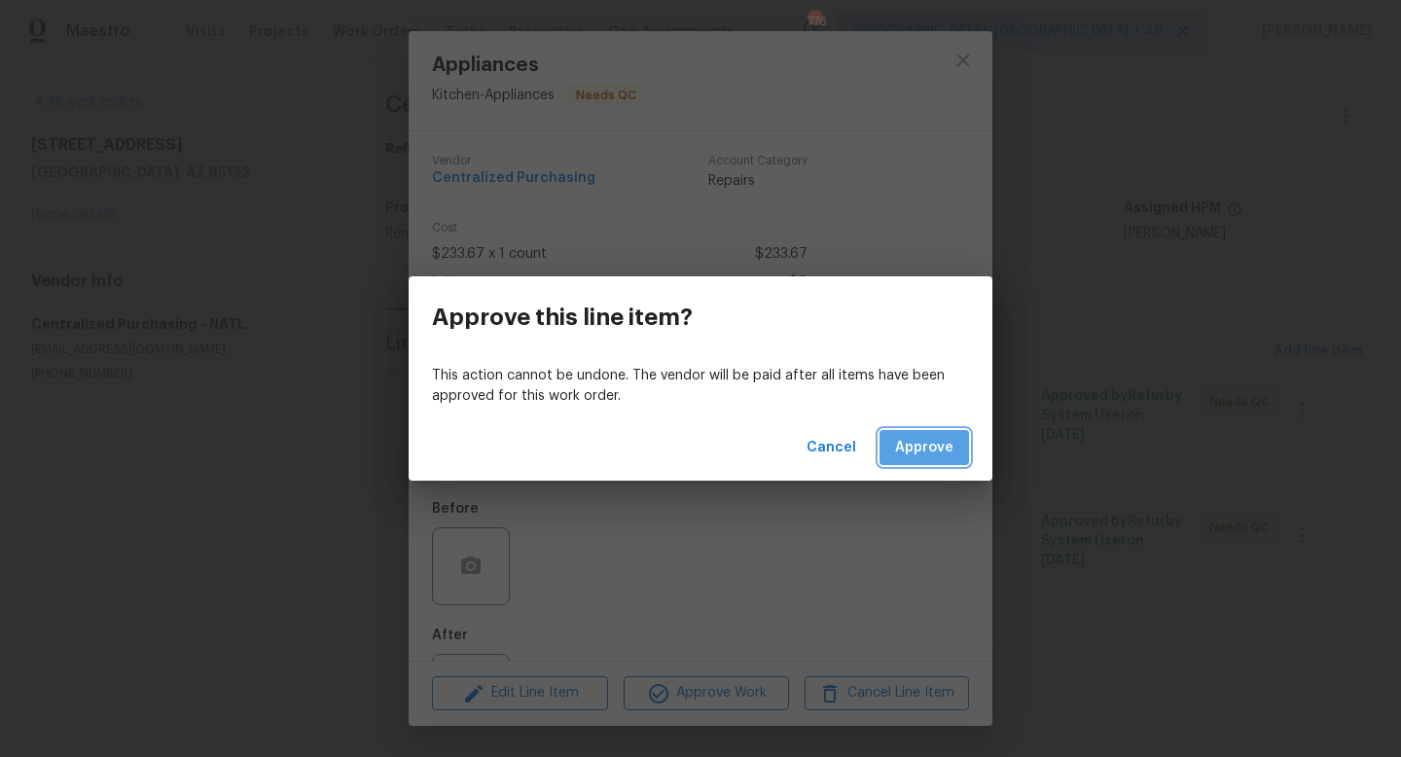
click at [924, 440] on span "Approve" at bounding box center [924, 448] width 58 height 24
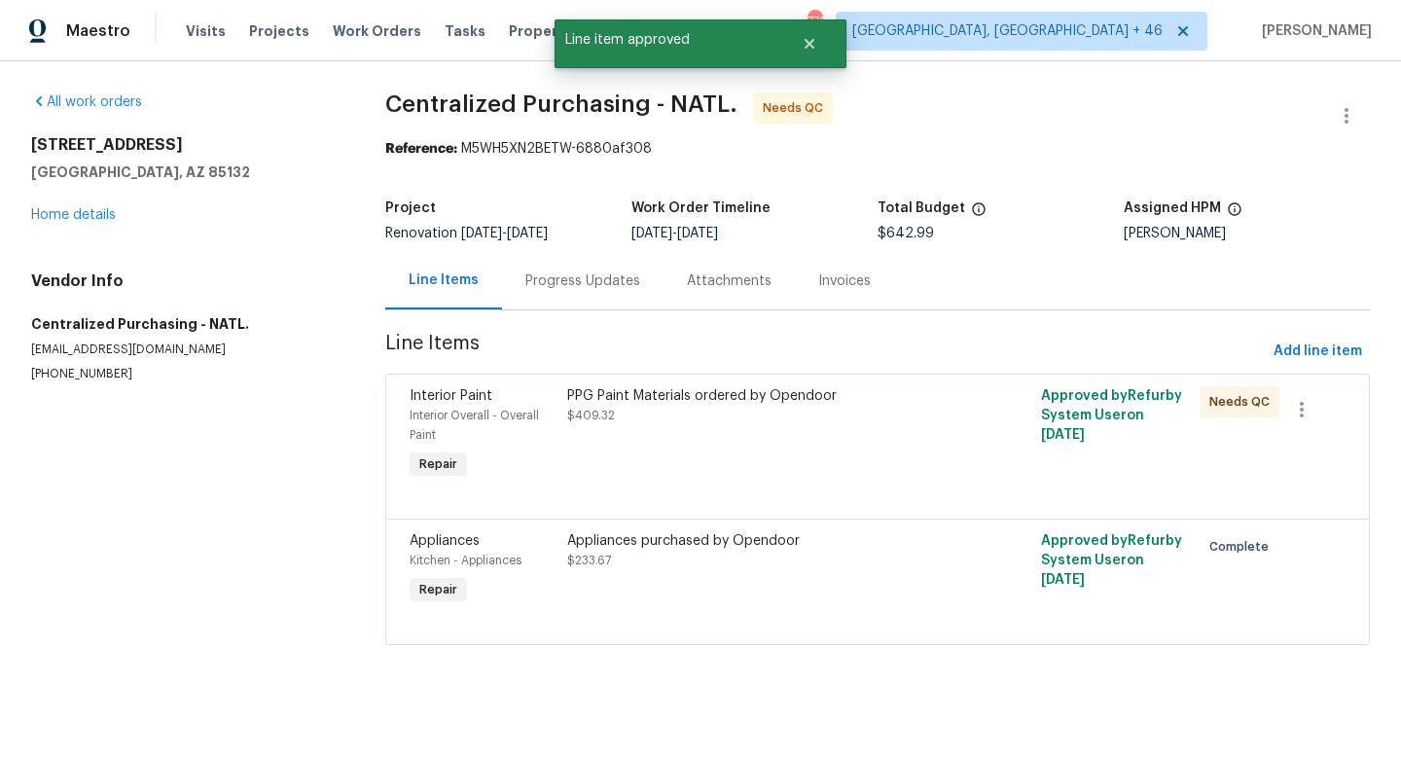
click at [736, 427] on div "PPG Paint Materials ordered by Opendoor $409.32" at bounding box center [758, 434] width 395 height 109
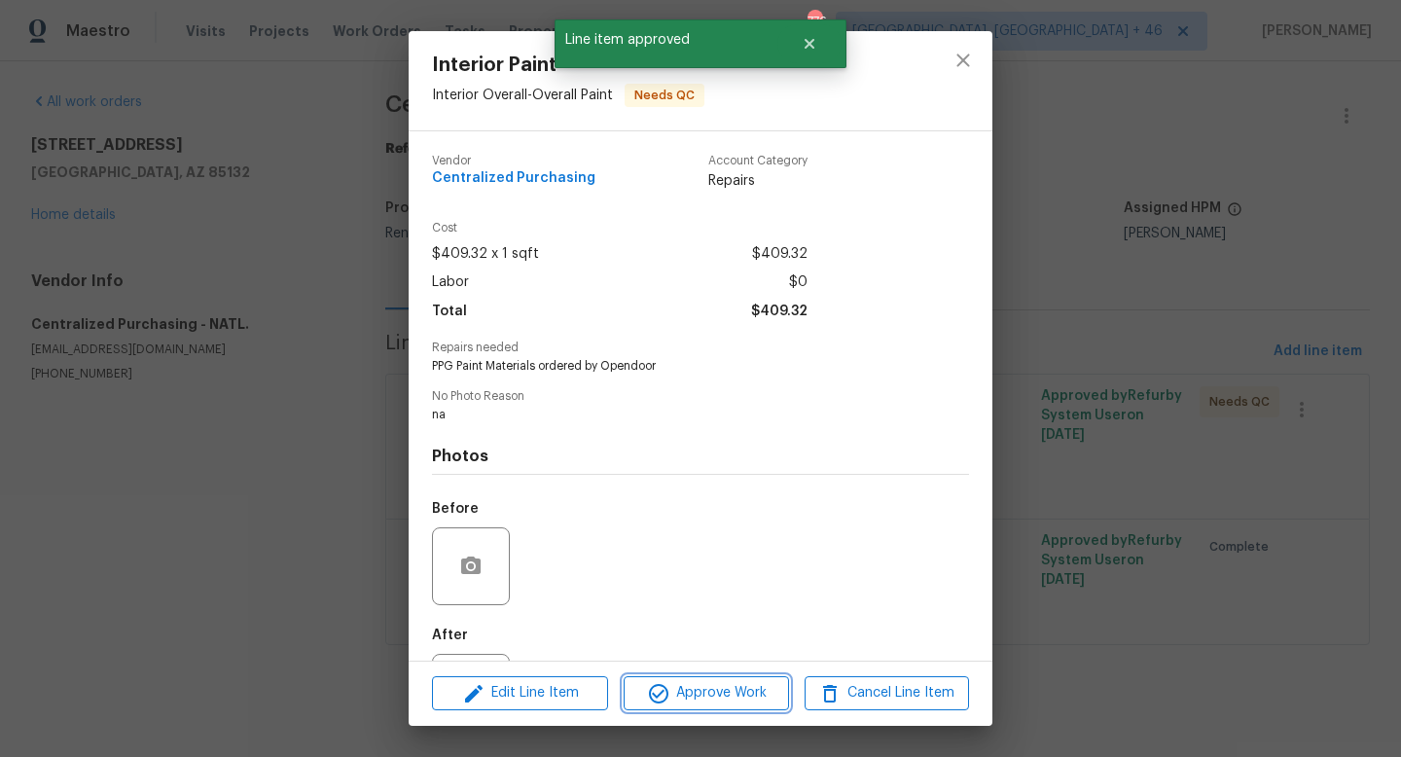
click at [682, 697] on span "Approve Work" at bounding box center [705, 693] width 153 height 24
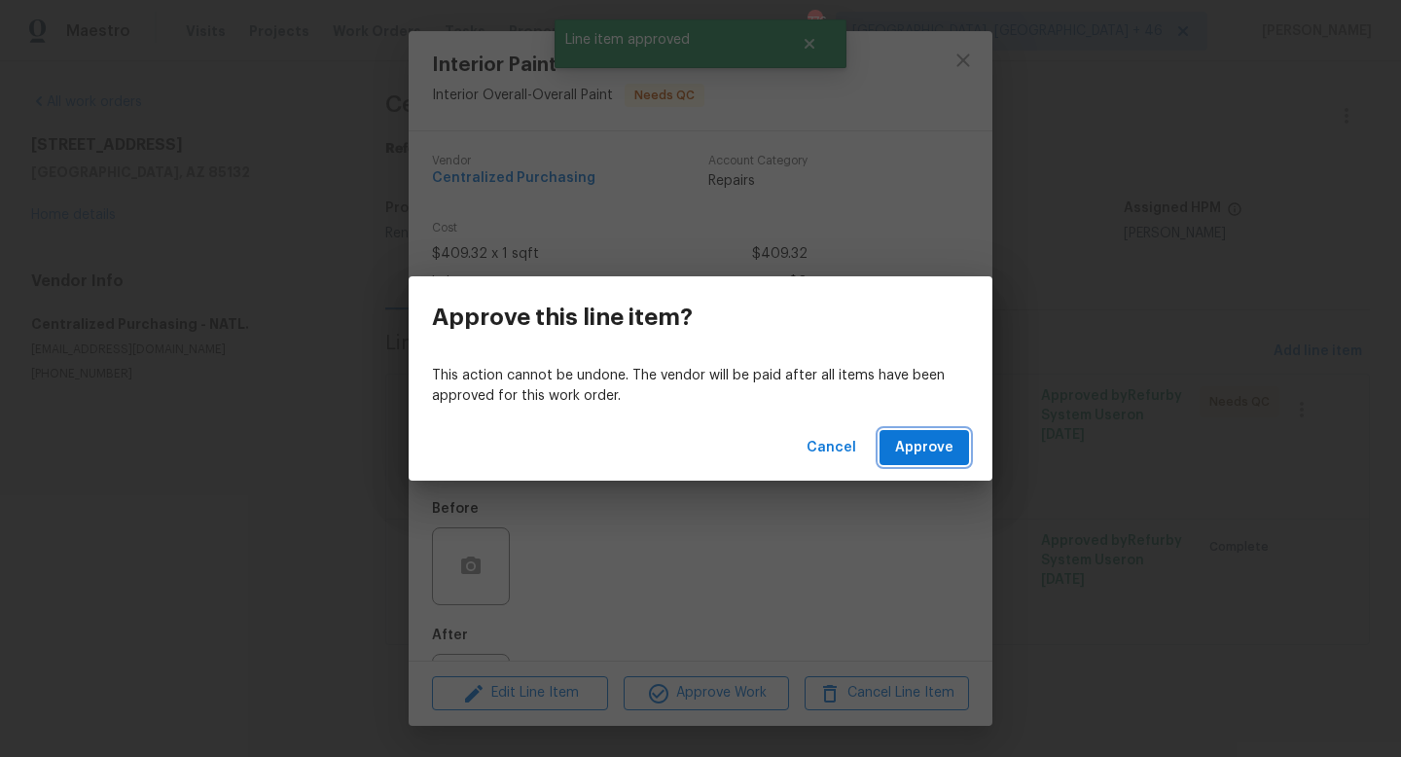
click at [930, 448] on span "Approve" at bounding box center [924, 448] width 58 height 24
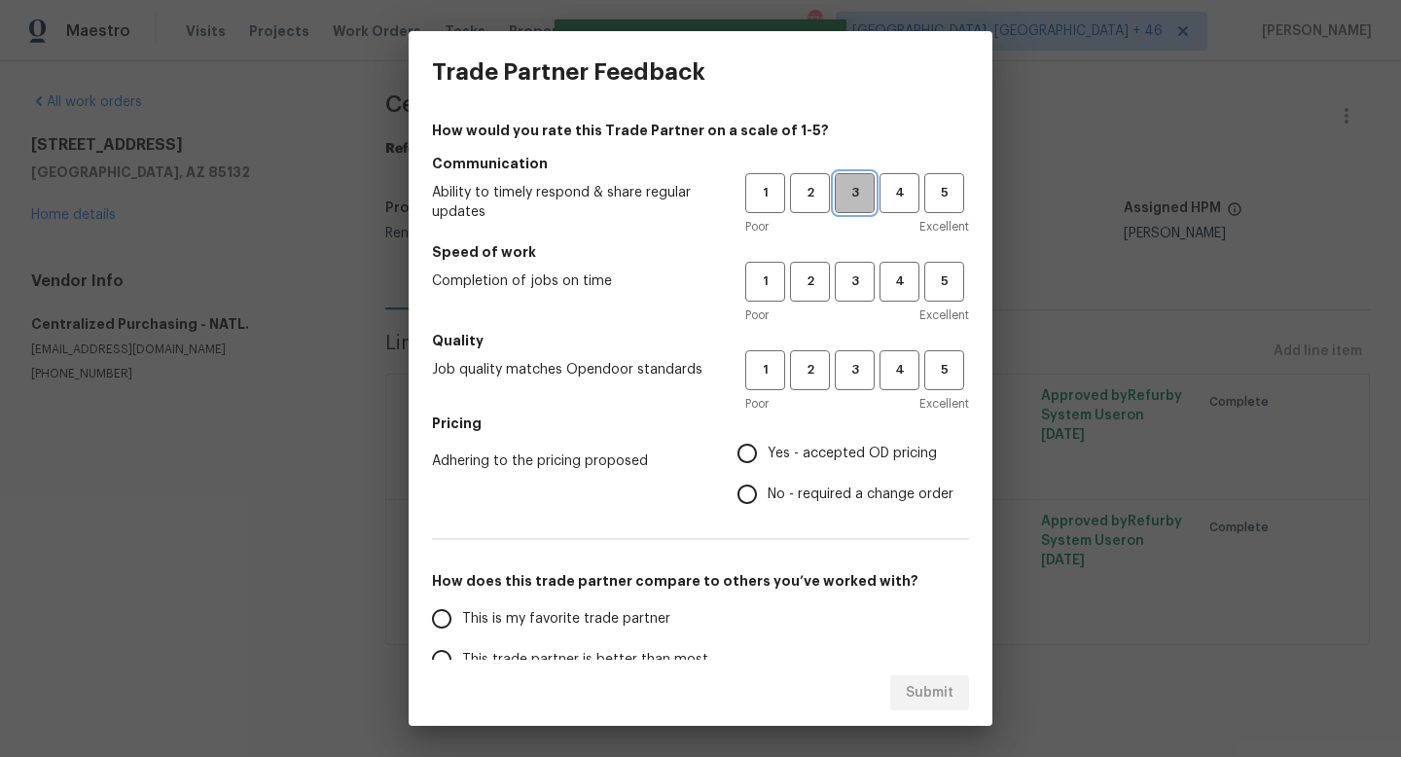
click at [872, 188] on span "3" at bounding box center [855, 193] width 36 height 22
click at [870, 290] on span "3" at bounding box center [855, 281] width 36 height 22
click at [856, 360] on span "3" at bounding box center [855, 370] width 36 height 22
click at [820, 444] on span "Yes - accepted OD pricing" at bounding box center [852, 454] width 169 height 20
click at [768, 444] on input "Yes - accepted OD pricing" at bounding box center [747, 453] width 41 height 41
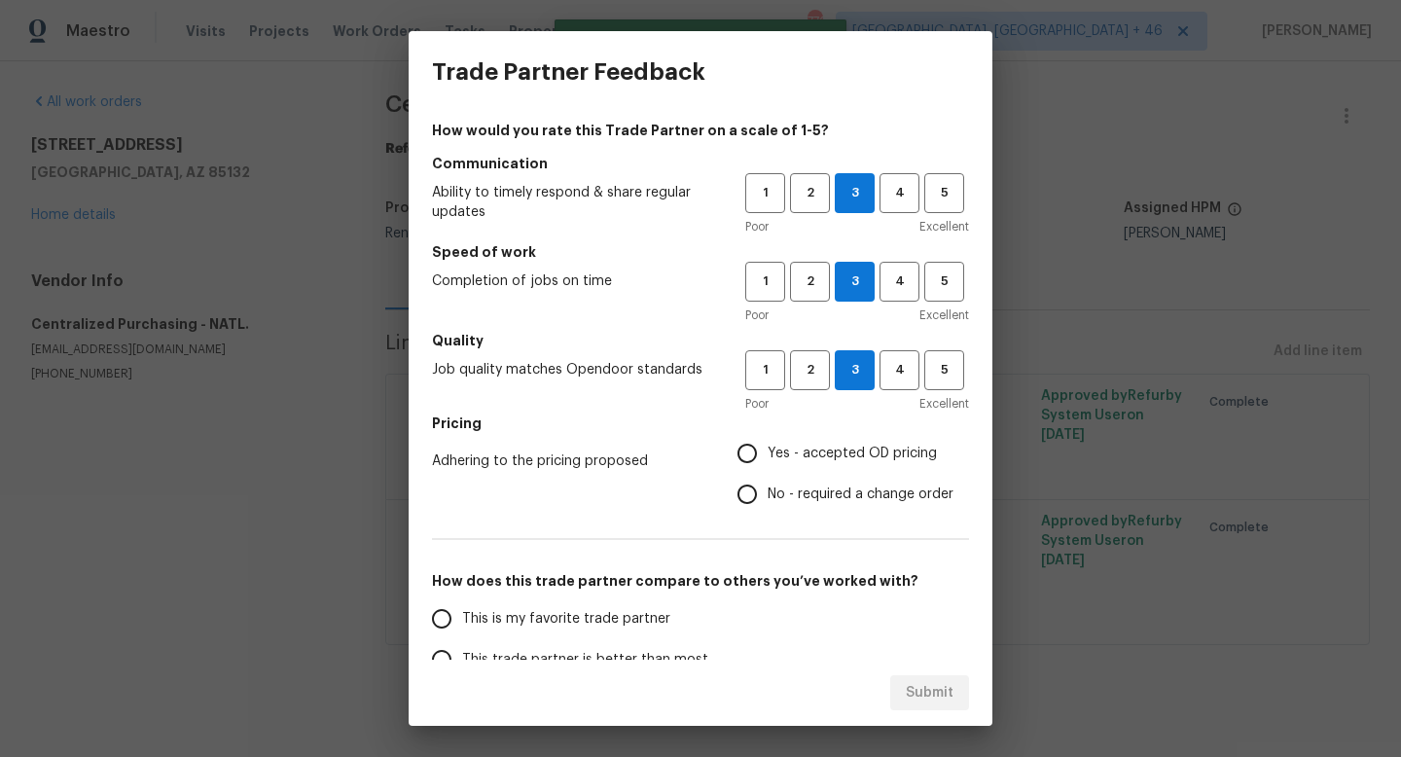
radio input "true"
click at [656, 614] on span "This is my favorite trade partner" at bounding box center [566, 619] width 208 height 20
click at [462, 614] on input "This is my favorite trade partner" at bounding box center [441, 618] width 41 height 41
click at [922, 677] on button "Submit" at bounding box center [929, 693] width 79 height 36
radio input "true"
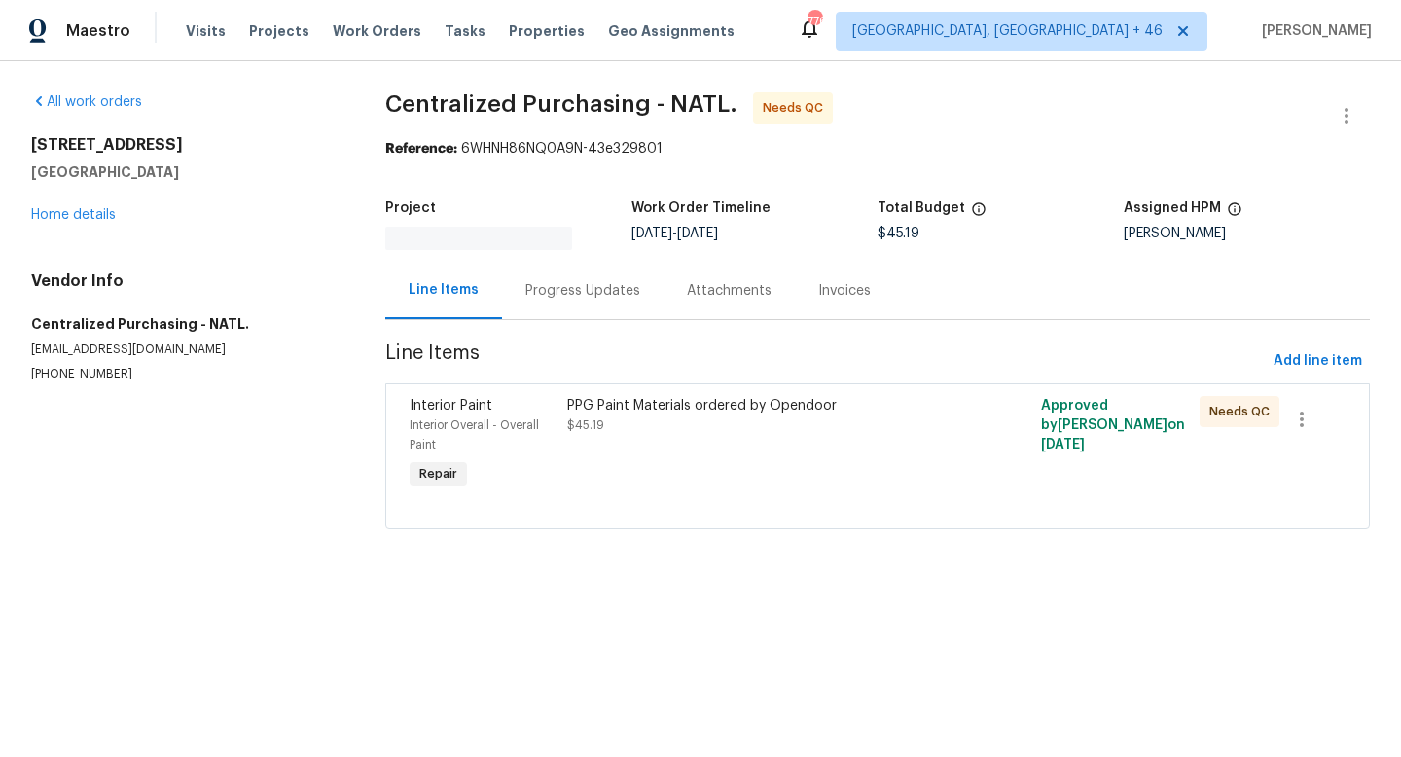
click at [753, 413] on div "PPG Paint Materials ordered by Opendoor $45.19" at bounding box center [758, 415] width 383 height 39
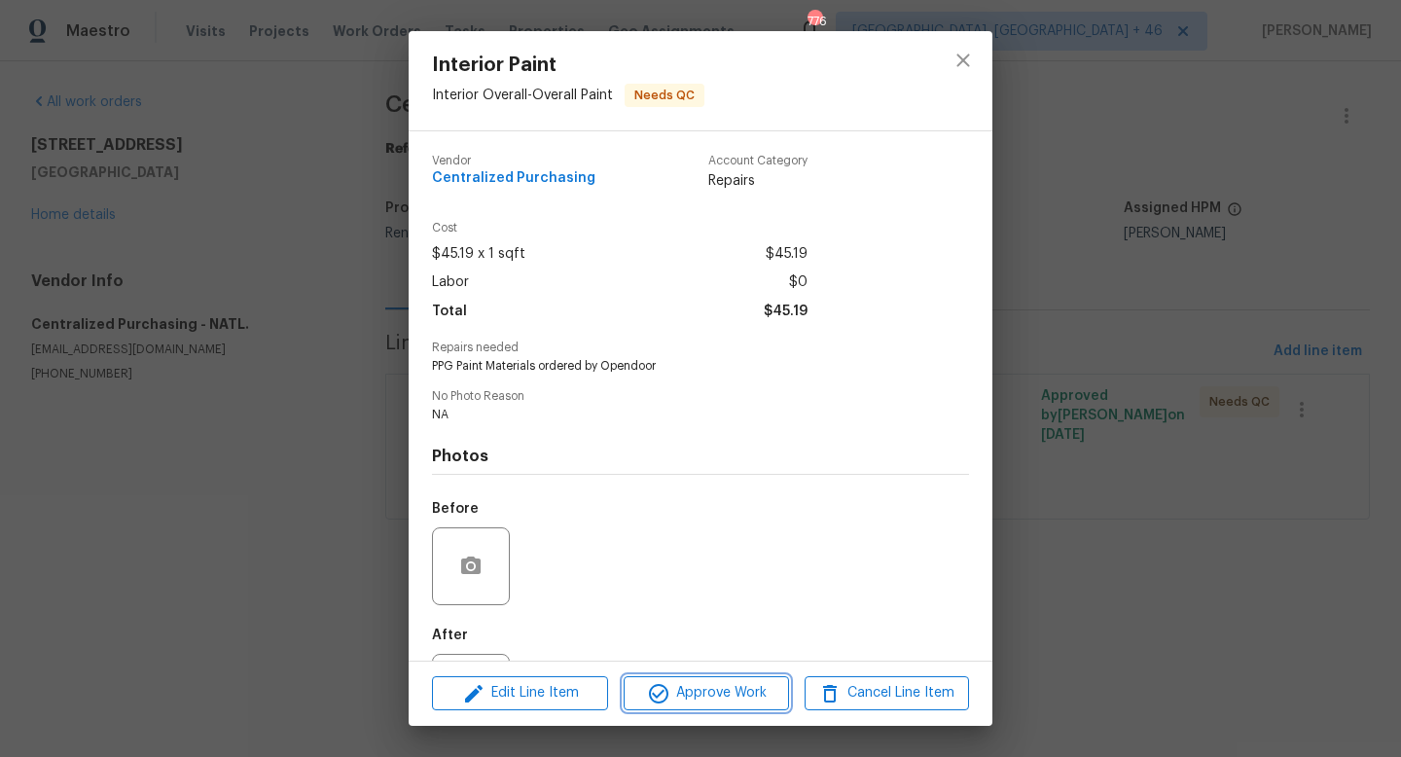
click at [721, 680] on button "Approve Work" at bounding box center [706, 693] width 164 height 34
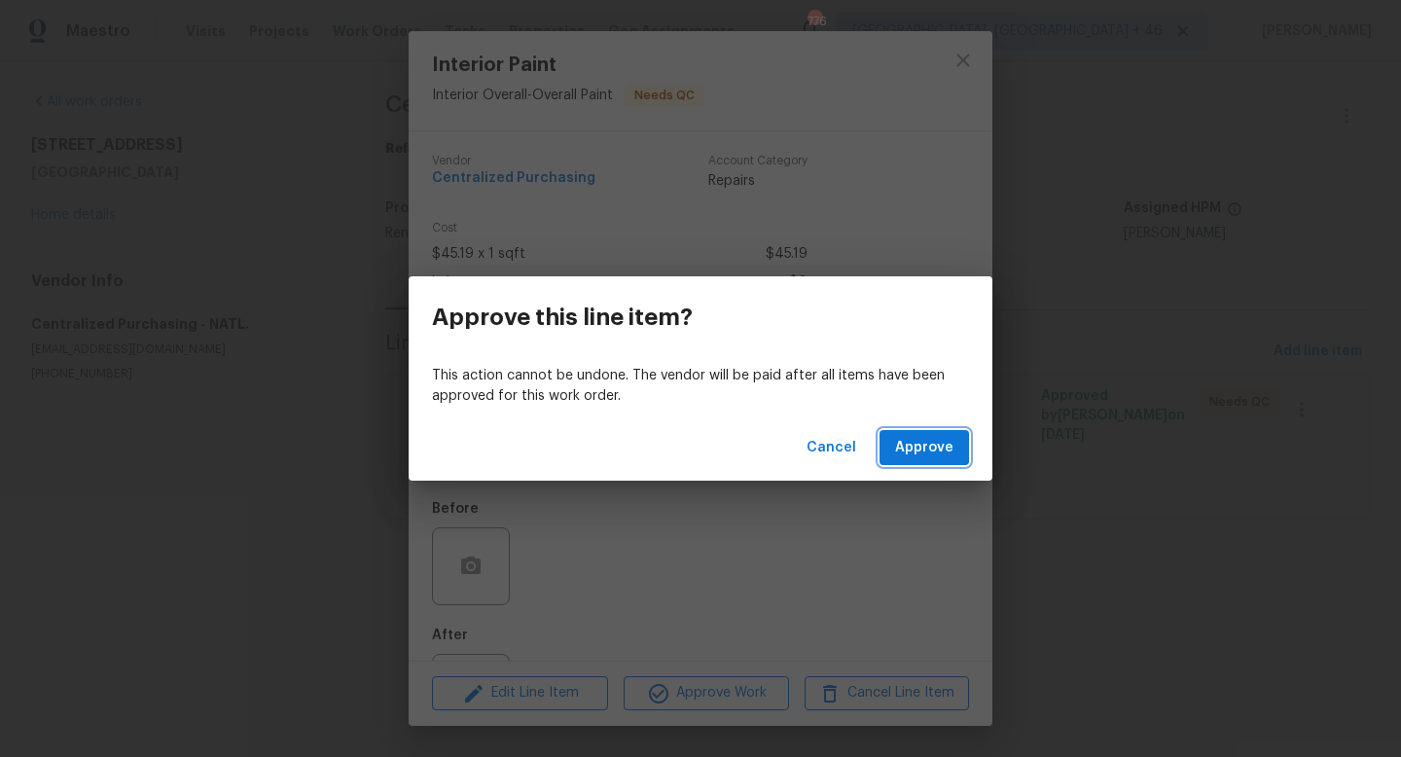
click at [915, 438] on span "Approve" at bounding box center [924, 448] width 58 height 24
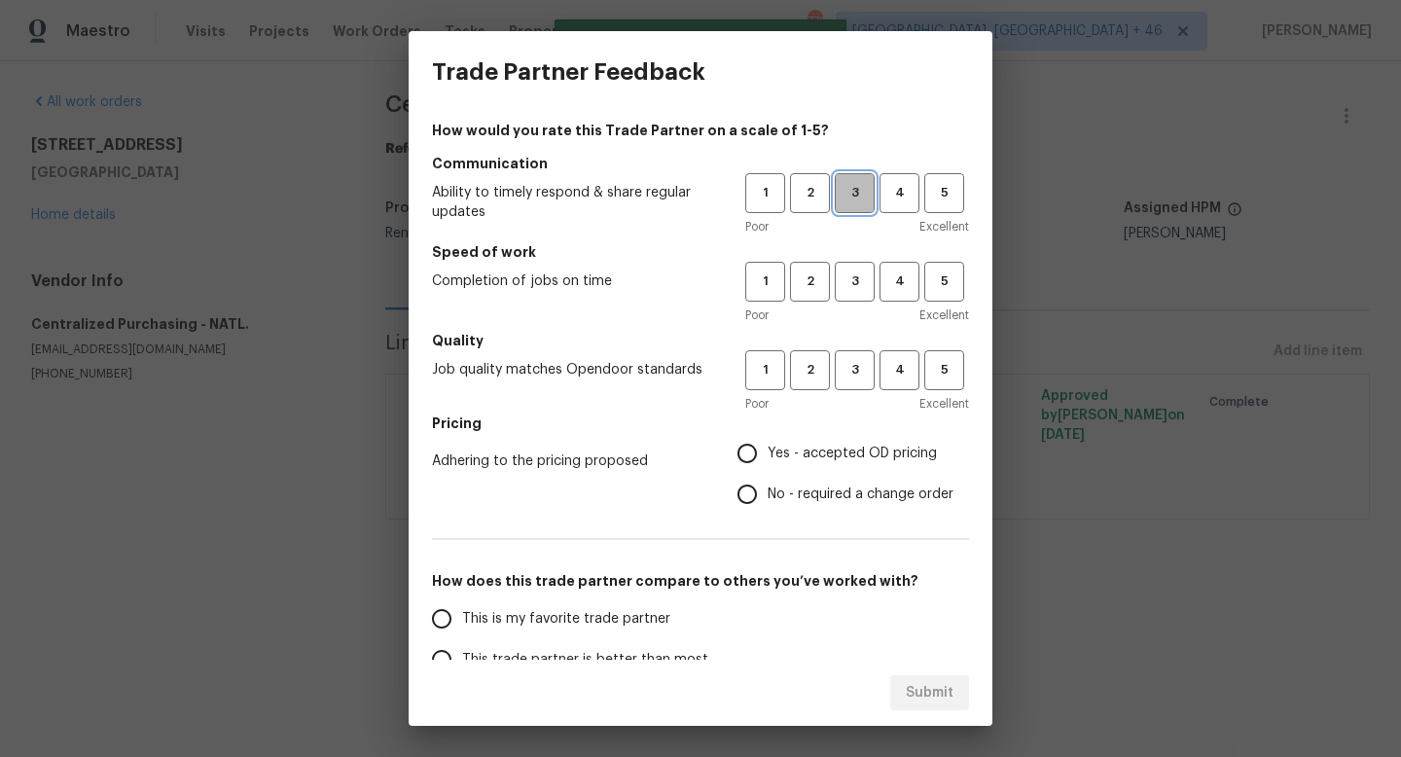
drag, startPoint x: 847, startPoint y: 187, endPoint x: 847, endPoint y: 240, distance: 53.5
click at [847, 189] on span "3" at bounding box center [855, 193] width 36 height 22
click at [847, 300] on button "3" at bounding box center [855, 282] width 40 height 40
click at [847, 365] on span "3" at bounding box center [855, 370] width 36 height 22
click at [840, 444] on span "Yes - accepted OD pricing" at bounding box center [852, 454] width 169 height 20
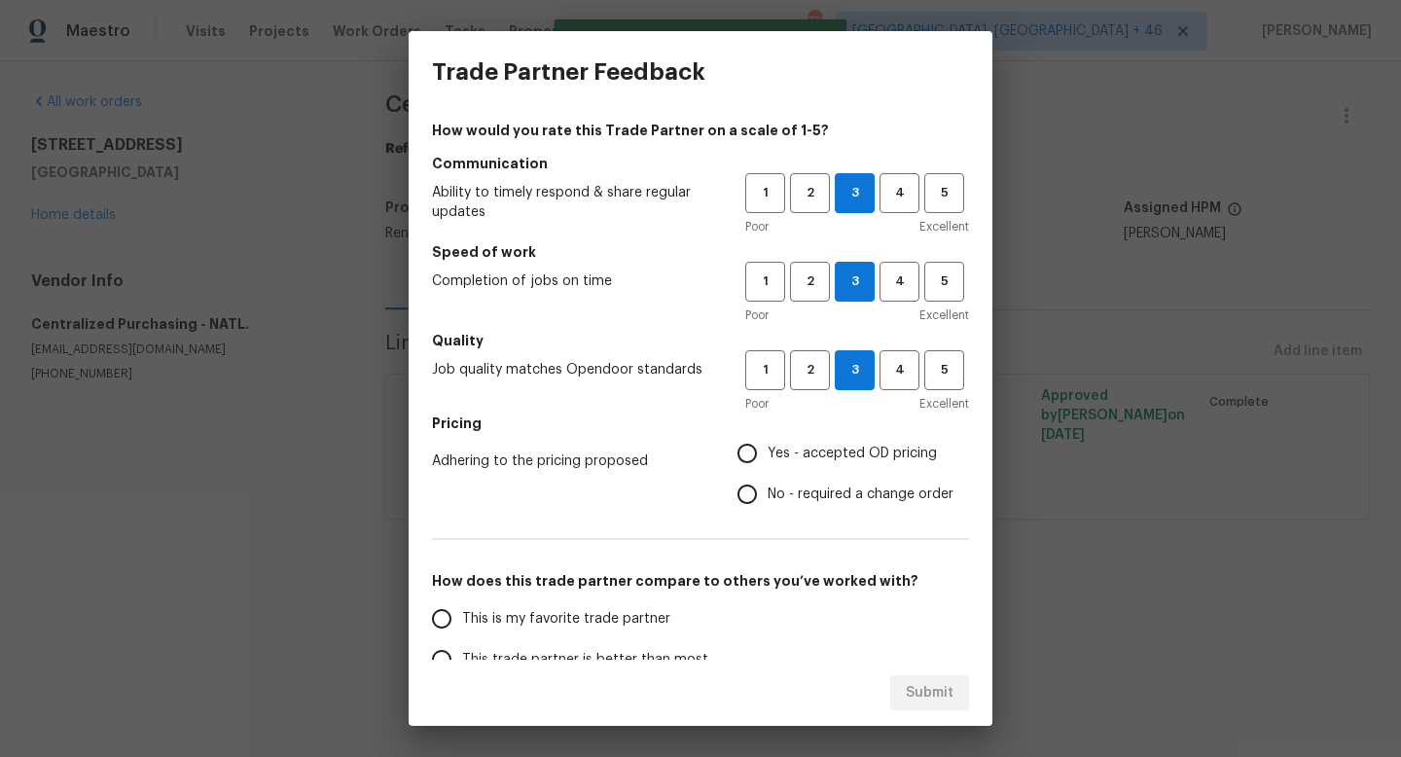
click at [768, 443] on input "Yes - accepted OD pricing" at bounding box center [747, 453] width 41 height 41
radio input "true"
click at [578, 630] on label "This is my favorite trade partner" at bounding box center [574, 618] width 307 height 41
click at [462, 630] on input "This is my favorite trade partner" at bounding box center [441, 618] width 41 height 41
click at [914, 676] on button "Submit" at bounding box center [929, 693] width 79 height 36
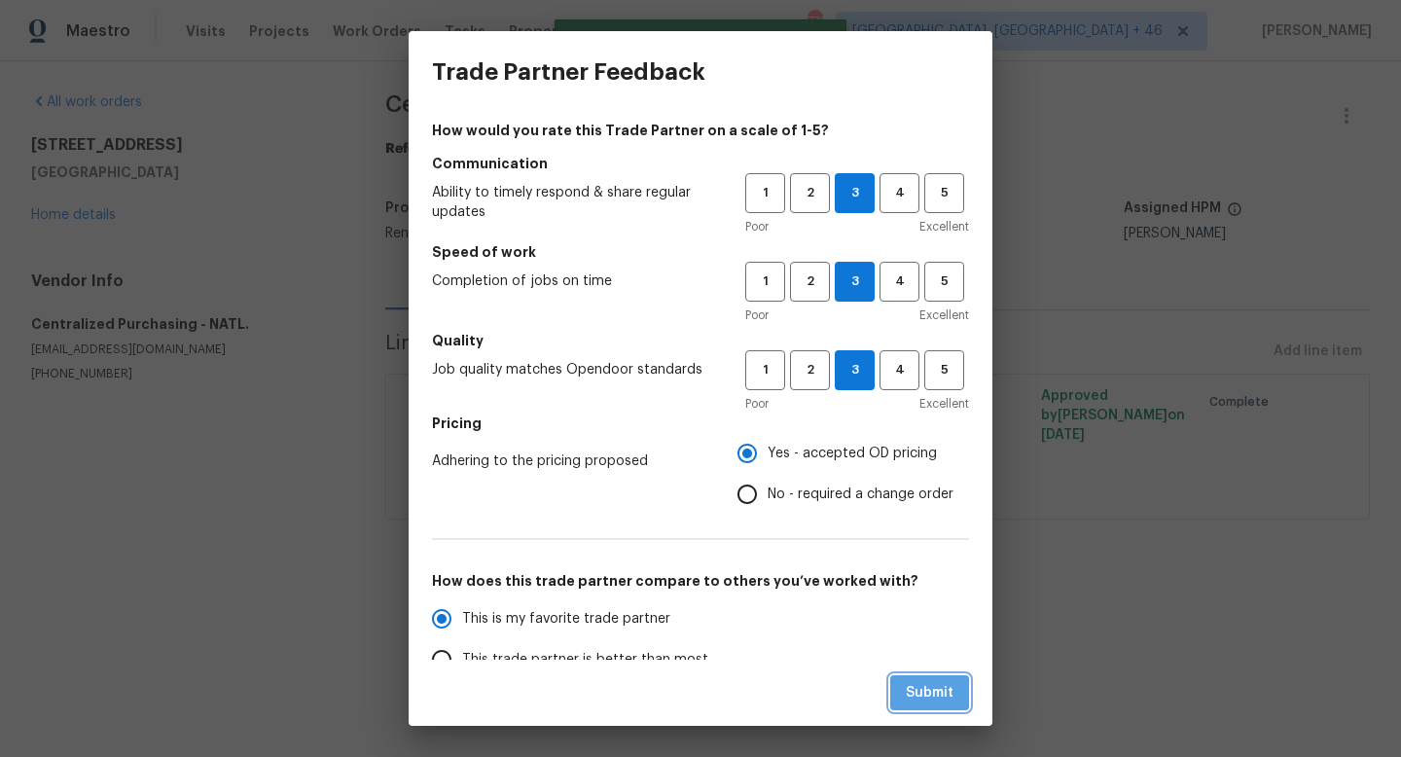
radio input "true"
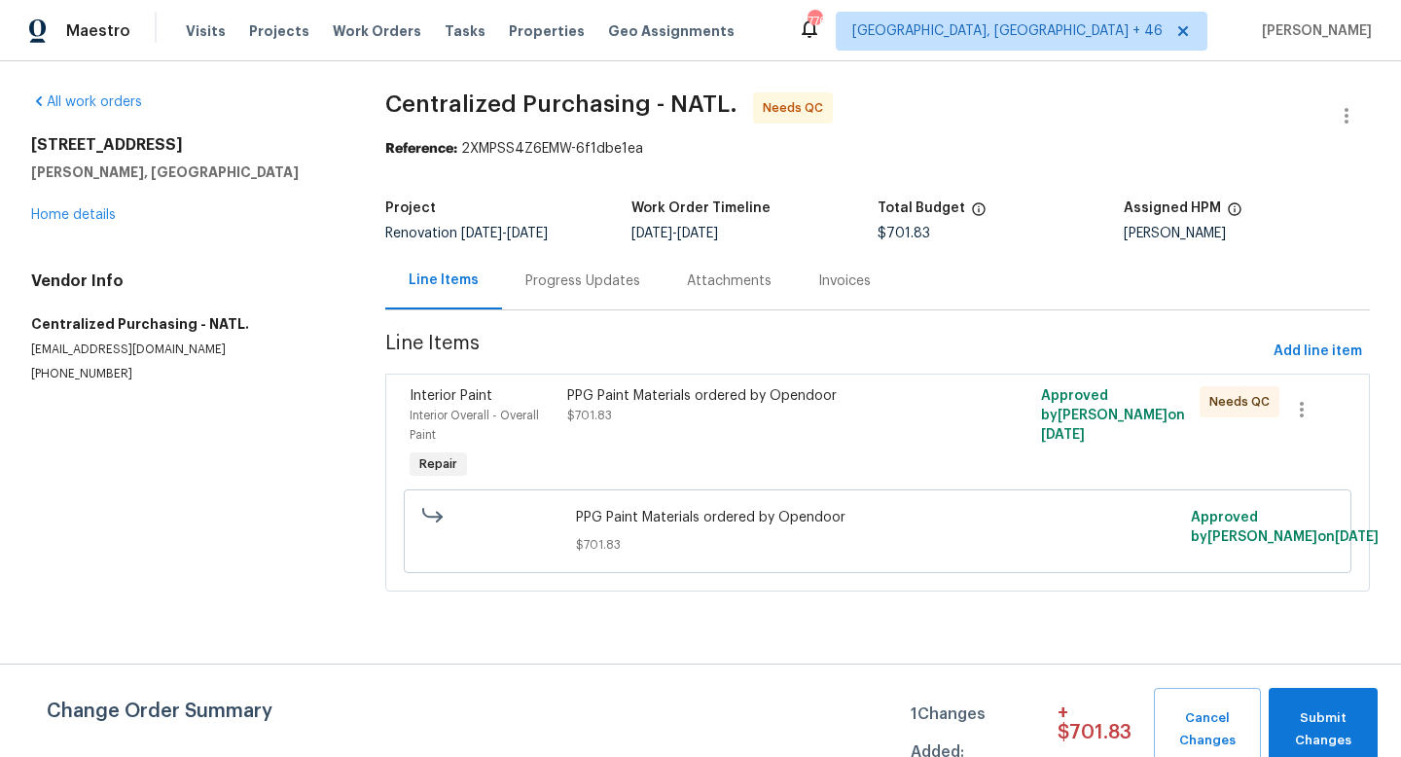
click at [743, 431] on div "PPG Paint Materials ordered by Opendoor $701.83" at bounding box center [758, 434] width 395 height 109
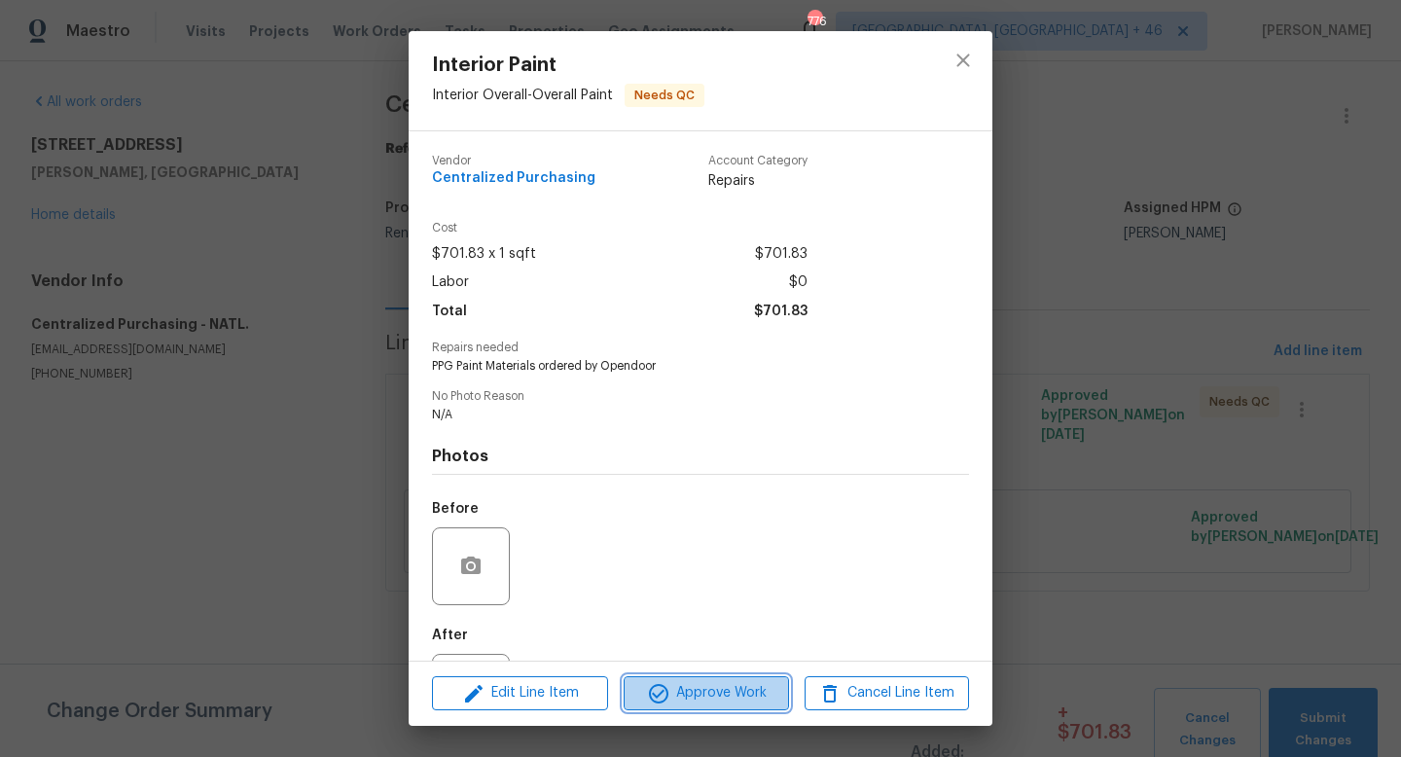
click at [733, 696] on span "Approve Work" at bounding box center [705, 693] width 153 height 24
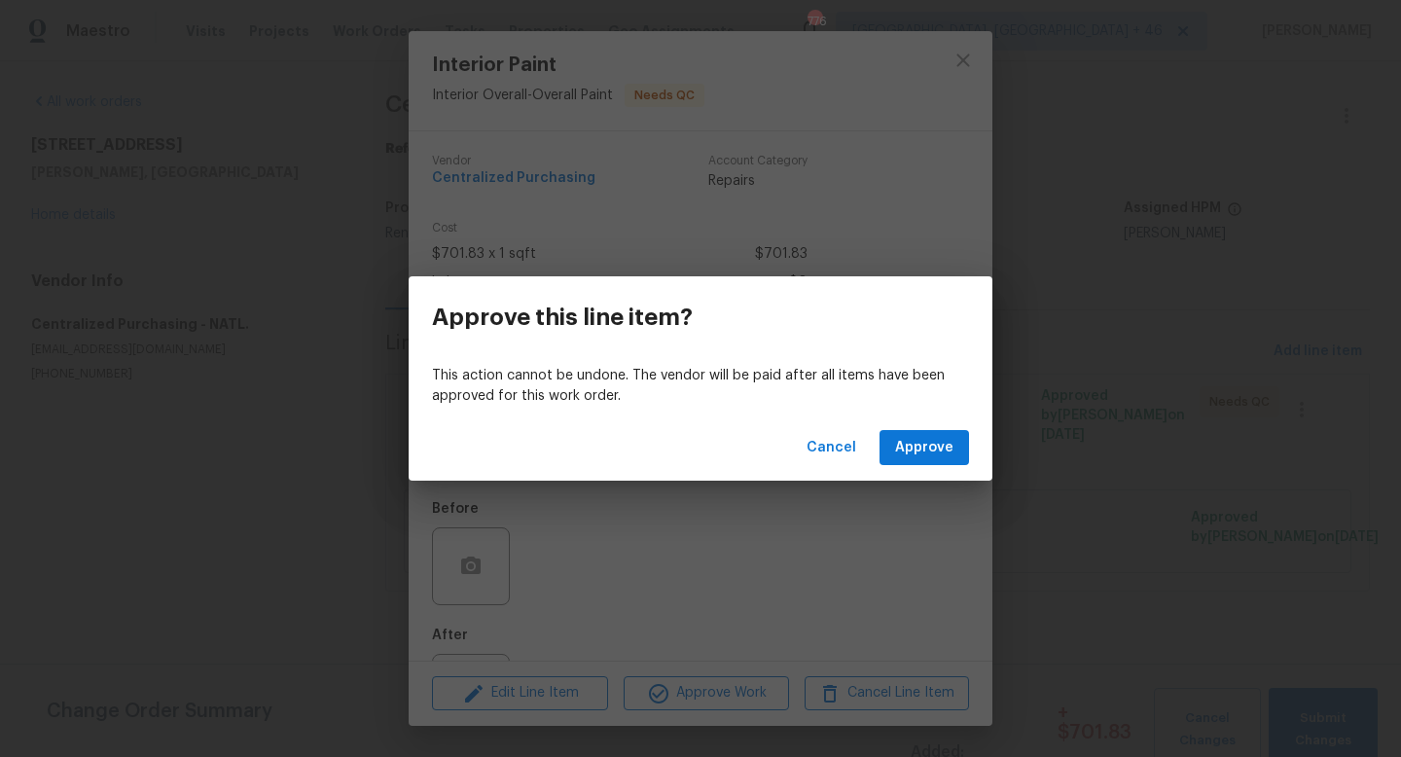
click at [924, 467] on div "Cancel Approve" at bounding box center [701, 447] width 584 height 67
click at [924, 457] on span "Approve" at bounding box center [924, 448] width 58 height 24
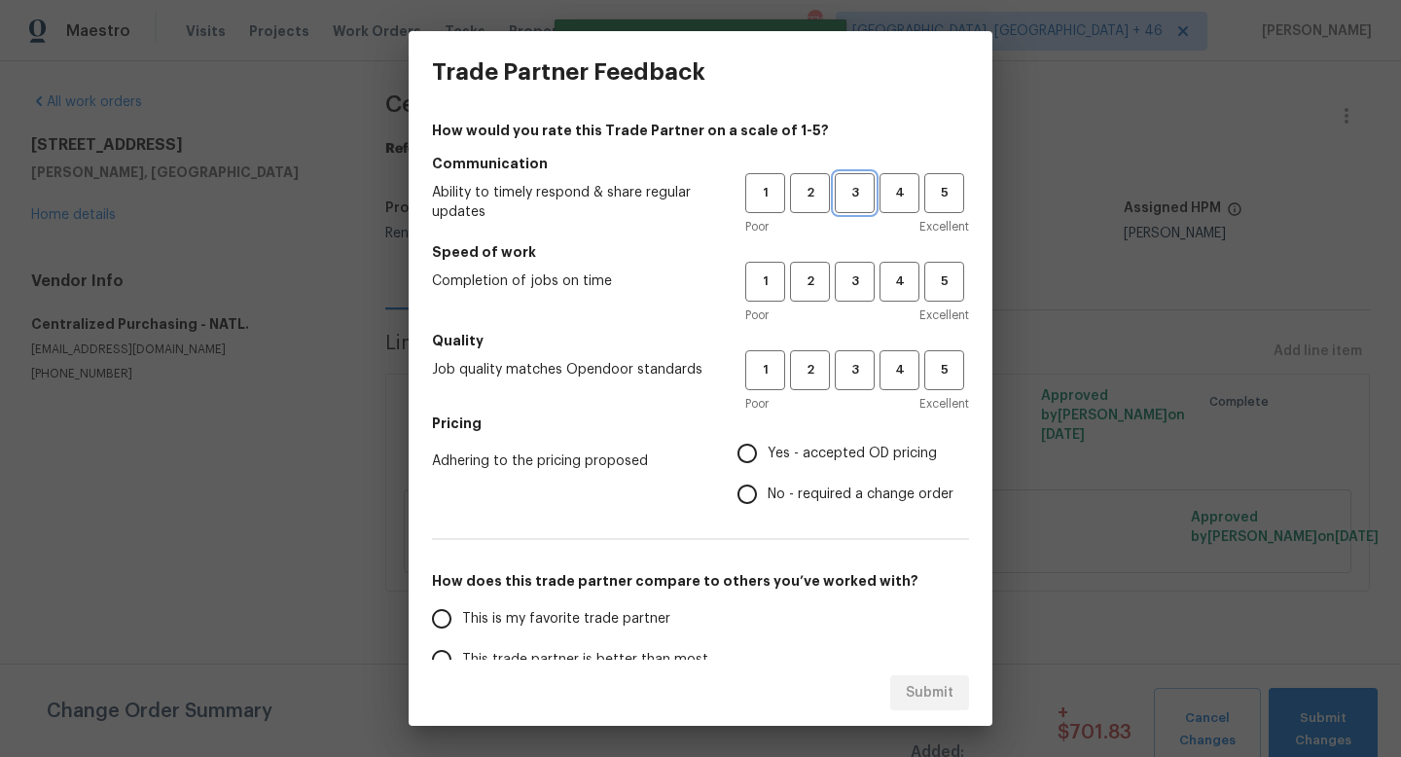
click at [851, 186] on span "3" at bounding box center [855, 193] width 36 height 22
click at [853, 276] on span "3" at bounding box center [855, 281] width 36 height 22
click at [853, 359] on span "3" at bounding box center [855, 370] width 36 height 22
click at [852, 432] on h5 "Pricing" at bounding box center [700, 422] width 537 height 19
click at [843, 462] on span "Yes - accepted OD pricing" at bounding box center [852, 454] width 169 height 20
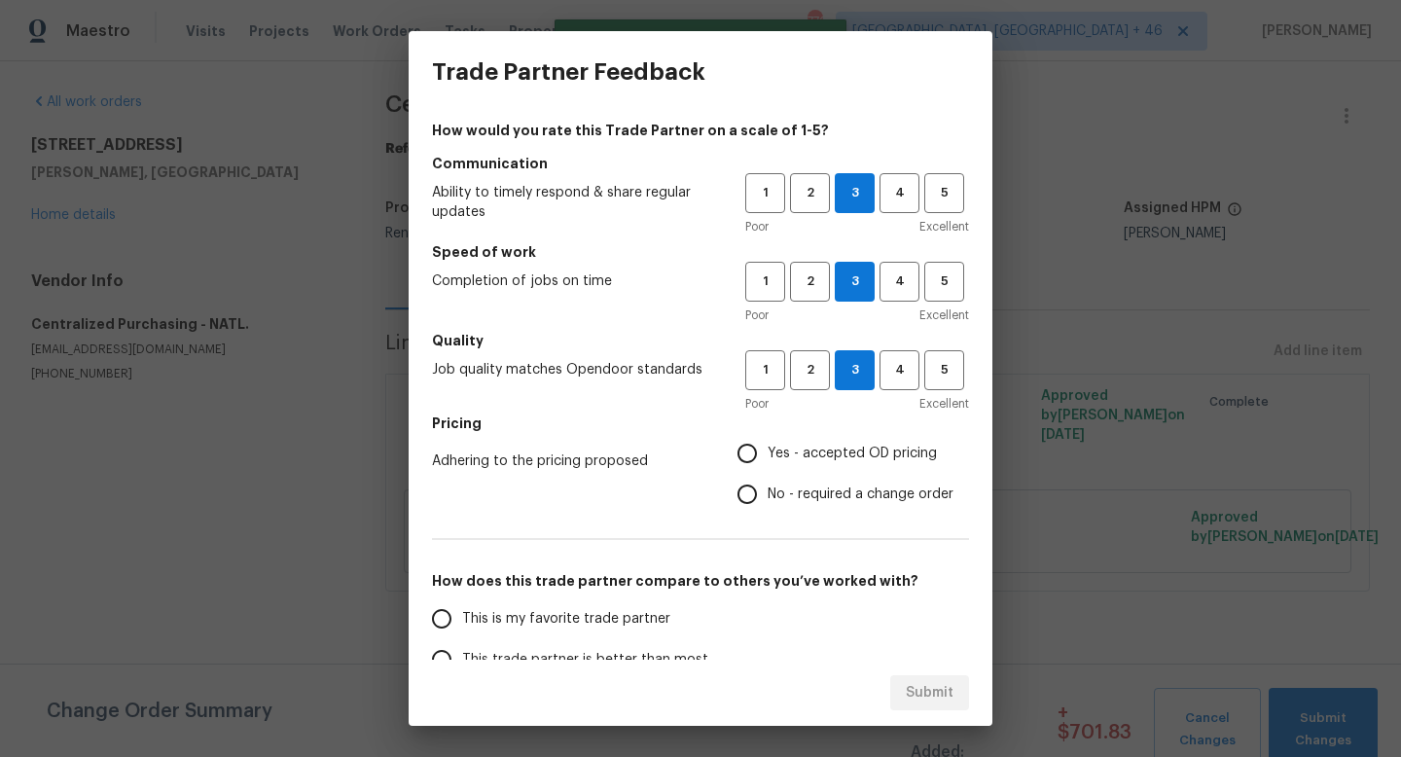
click at [768, 462] on input "Yes - accepted OD pricing" at bounding box center [747, 453] width 41 height 41
radio input "true"
click at [607, 607] on label "This is my favorite trade partner" at bounding box center [574, 618] width 307 height 41
click at [462, 607] on input "This is my favorite trade partner" at bounding box center [441, 618] width 41 height 41
click at [944, 689] on span "Submit" at bounding box center [930, 693] width 48 height 24
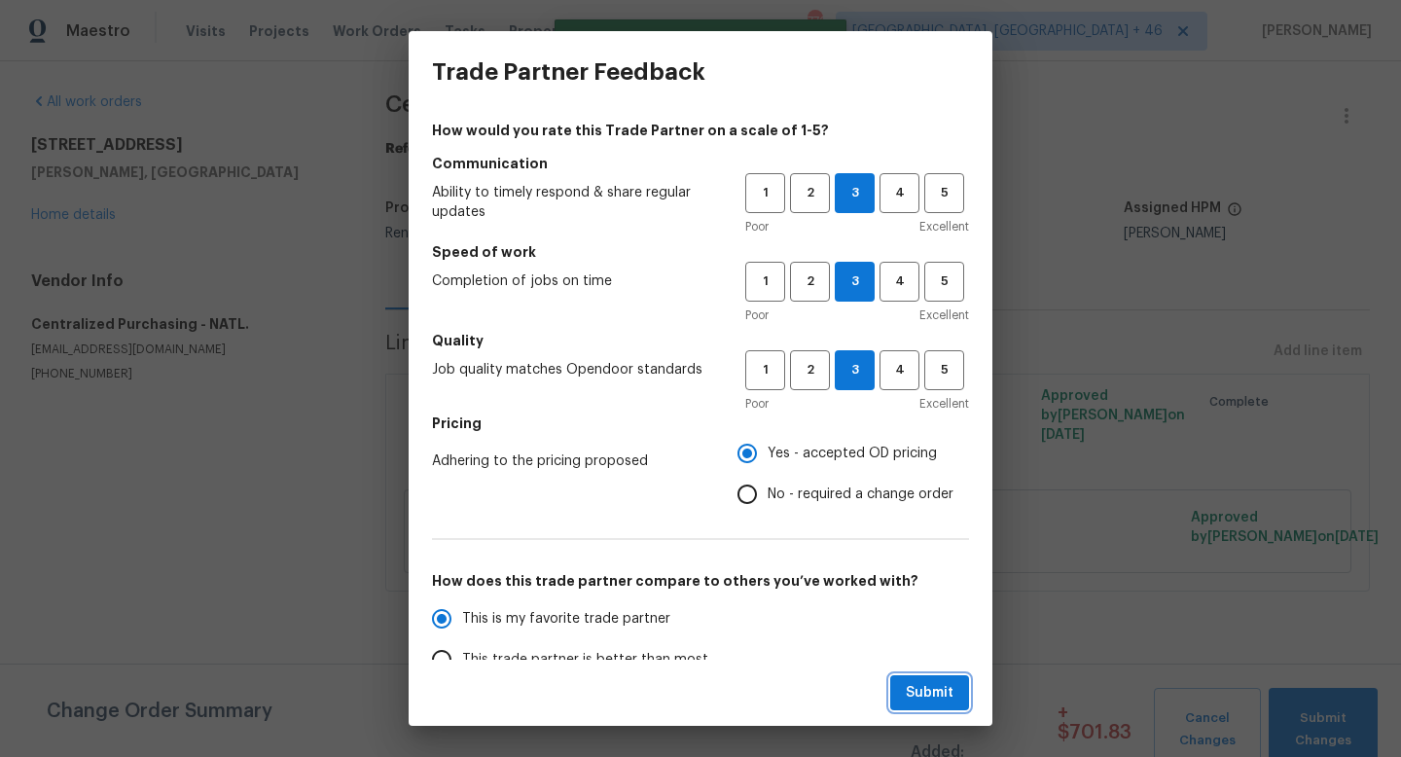
radio input "true"
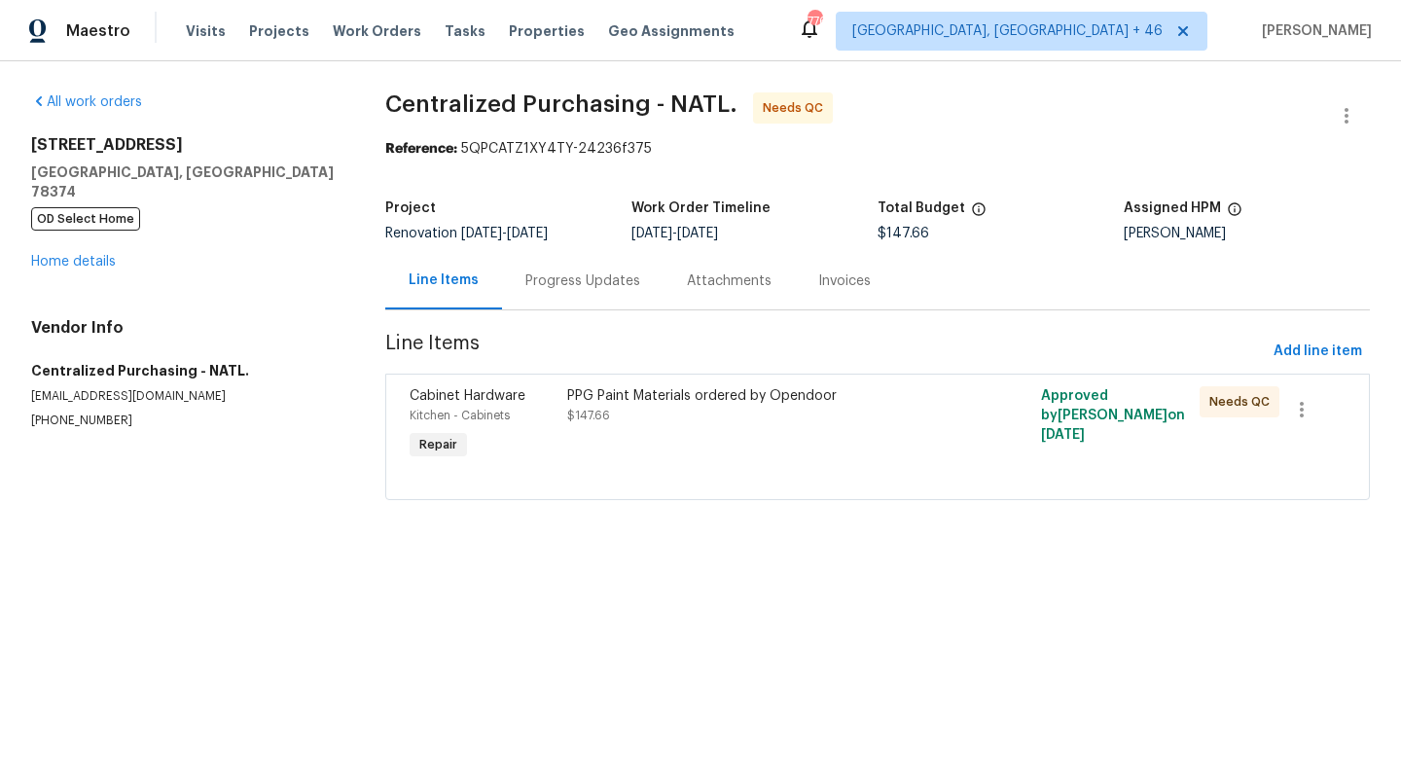
click at [642, 405] on div "PPG Paint Materials ordered by Opendoor" at bounding box center [758, 395] width 383 height 19
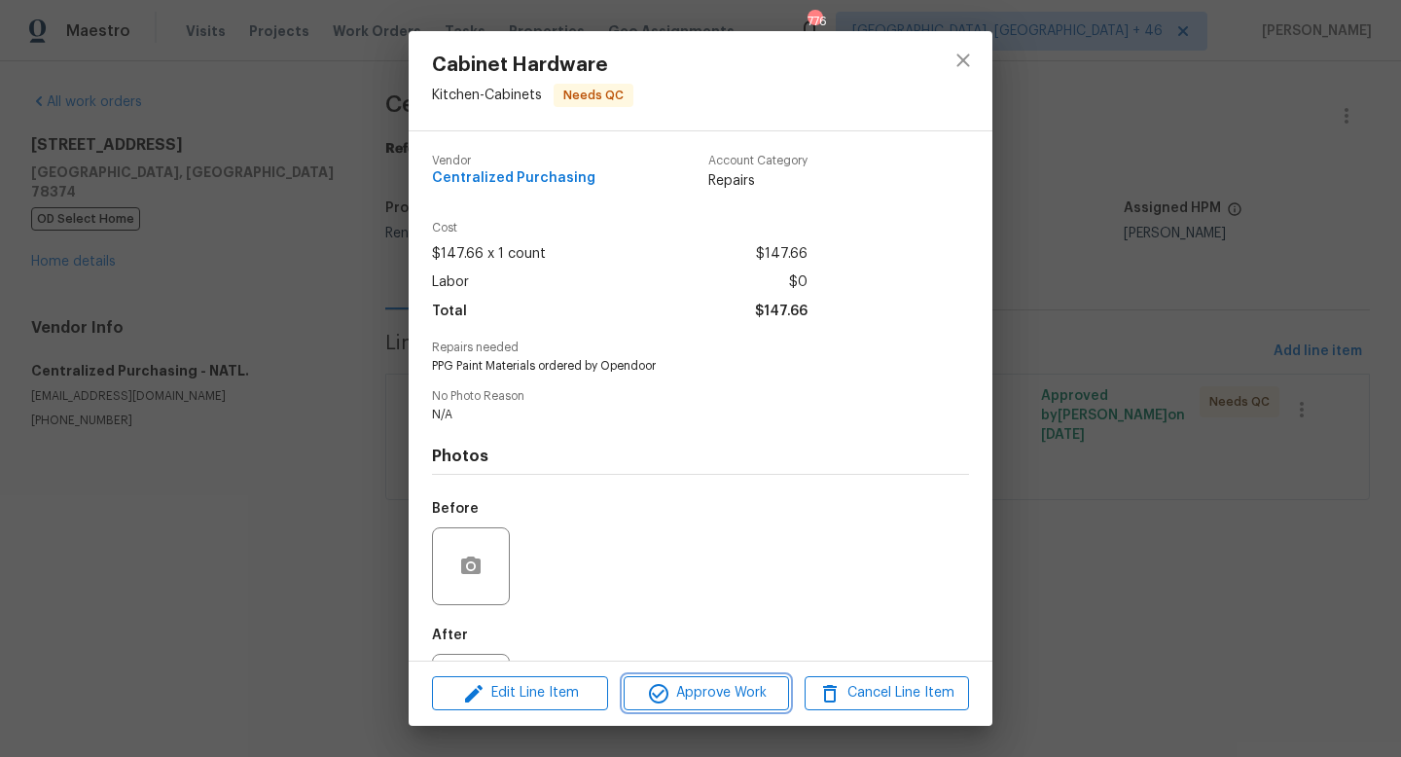
click at [683, 684] on span "Approve Work" at bounding box center [705, 693] width 153 height 24
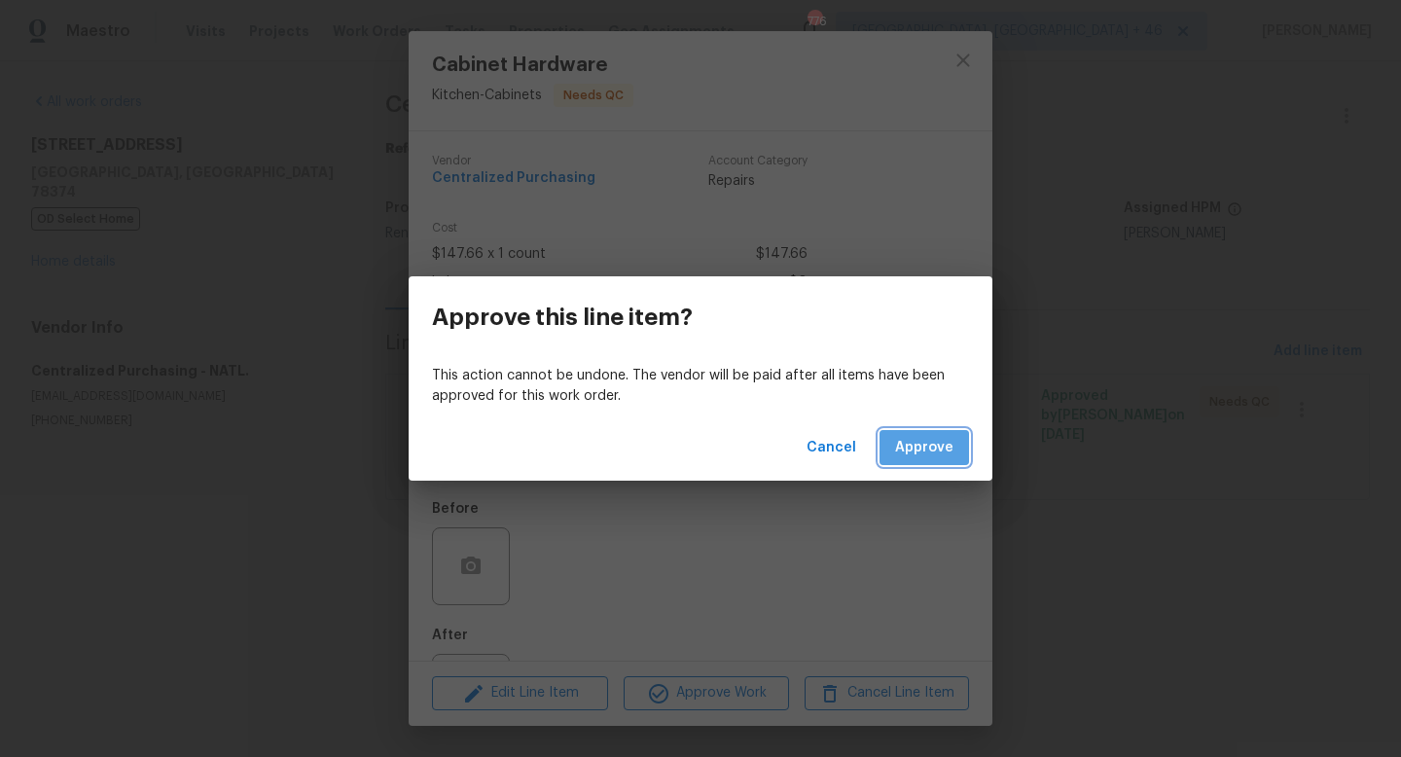
click at [917, 443] on span "Approve" at bounding box center [924, 448] width 58 height 24
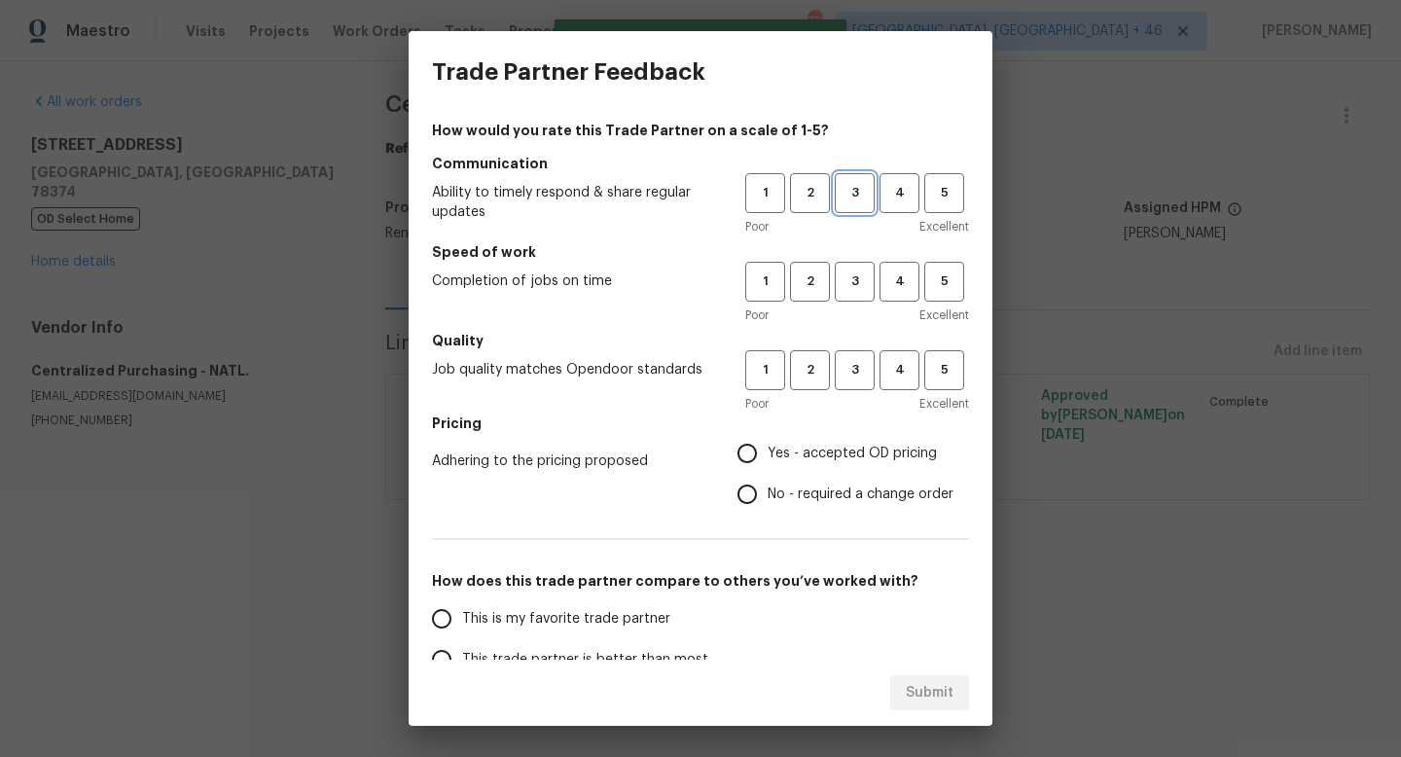
click at [840, 185] on span "3" at bounding box center [855, 193] width 36 height 22
click at [858, 278] on span "3" at bounding box center [855, 281] width 36 height 22
click at [856, 386] on button "3" at bounding box center [855, 370] width 40 height 40
click at [798, 459] on span "Yes - accepted OD pricing" at bounding box center [852, 454] width 169 height 20
click at [768, 459] on input "Yes - accepted OD pricing" at bounding box center [747, 453] width 41 height 41
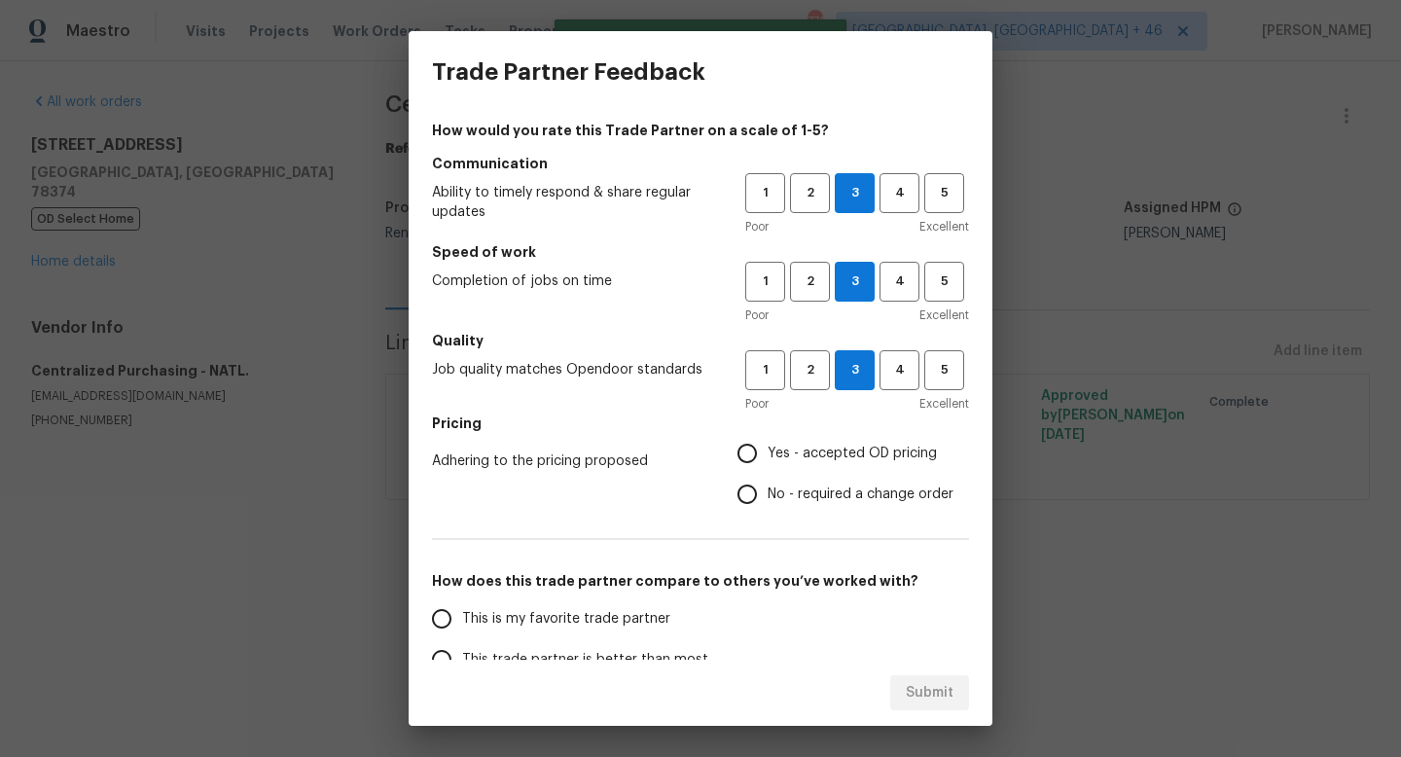
radio input "true"
click at [625, 603] on label "This is my favorite trade partner" at bounding box center [574, 618] width 307 height 41
click at [462, 603] on input "This is my favorite trade partner" at bounding box center [441, 618] width 41 height 41
click at [920, 685] on span "Submit" at bounding box center [930, 693] width 48 height 24
radio input "true"
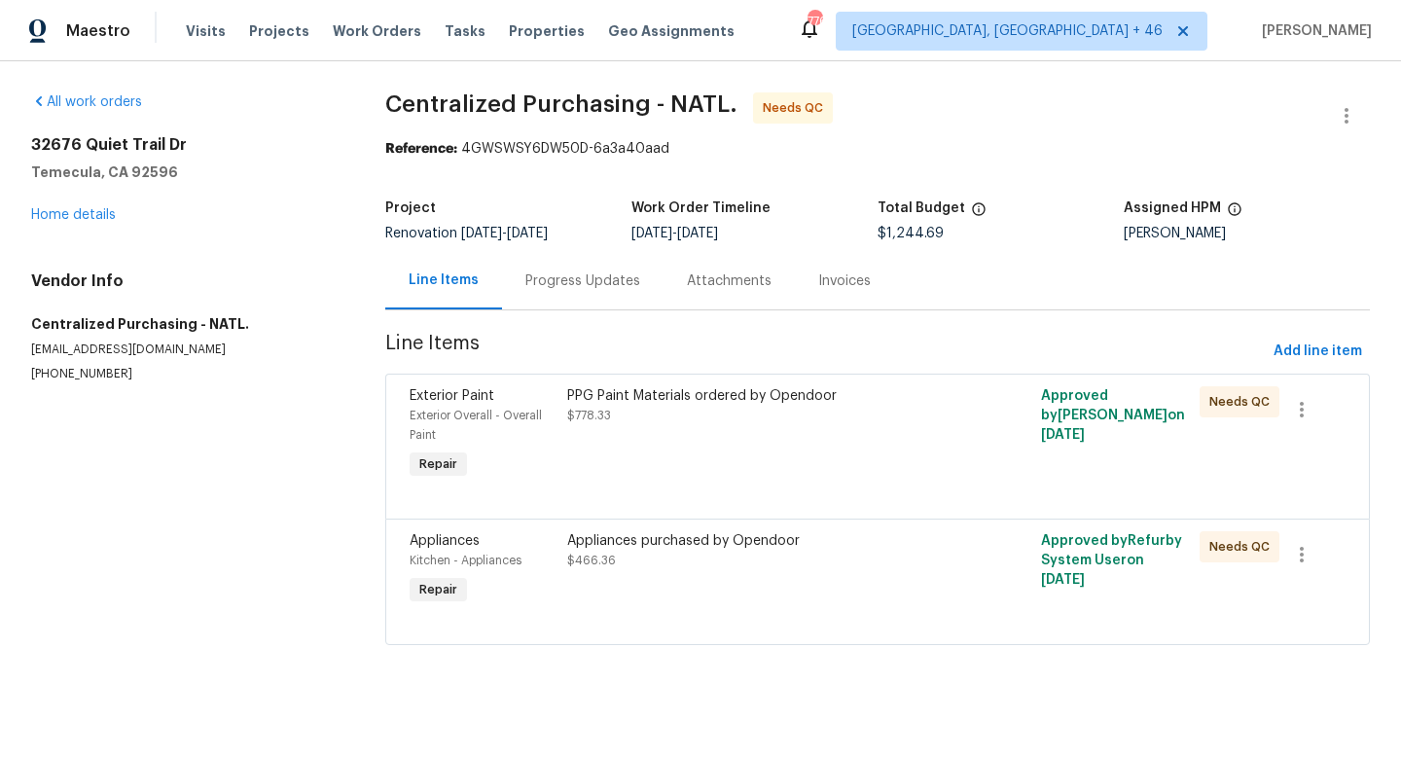
click at [848, 411] on div "PPG Paint Materials ordered by Opendoor $778.33" at bounding box center [758, 405] width 383 height 39
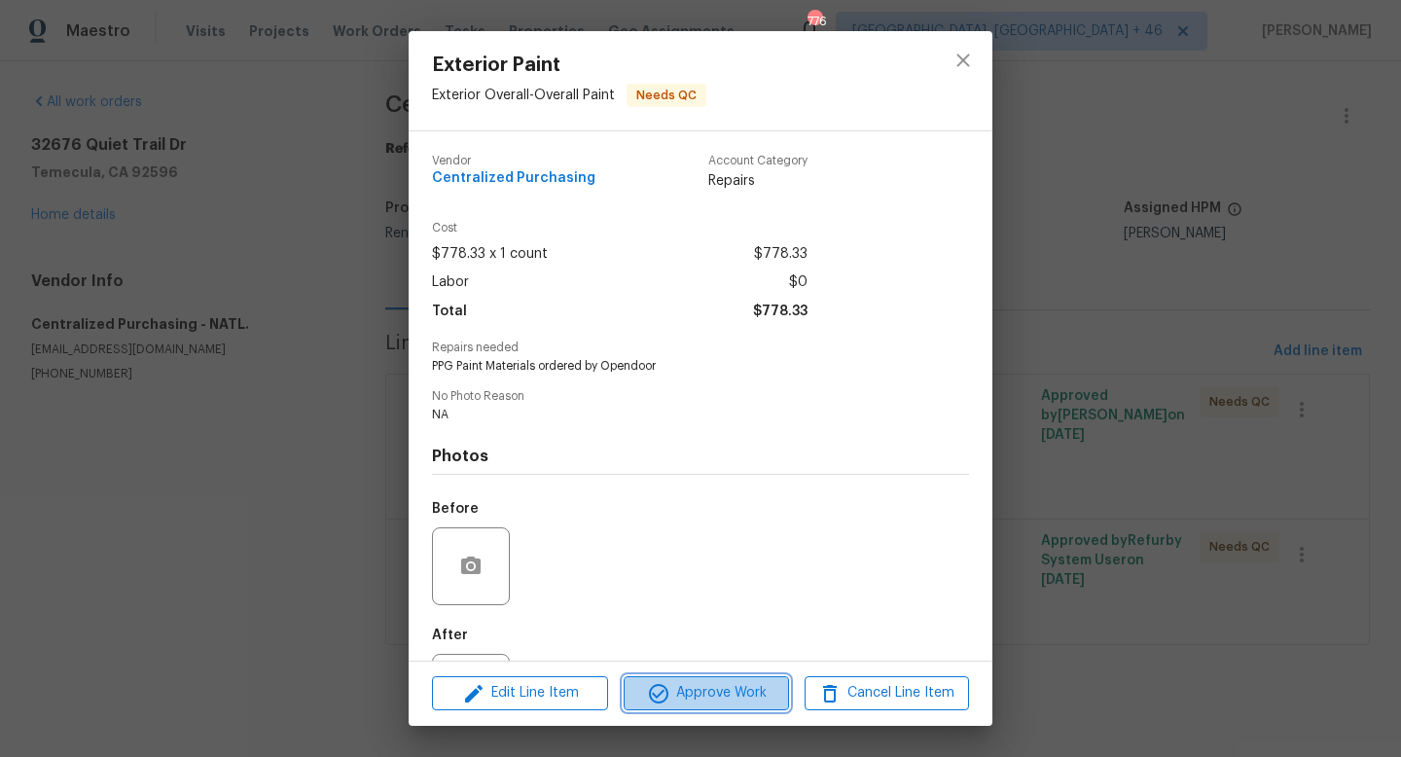
click at [687, 685] on span "Approve Work" at bounding box center [705, 693] width 153 height 24
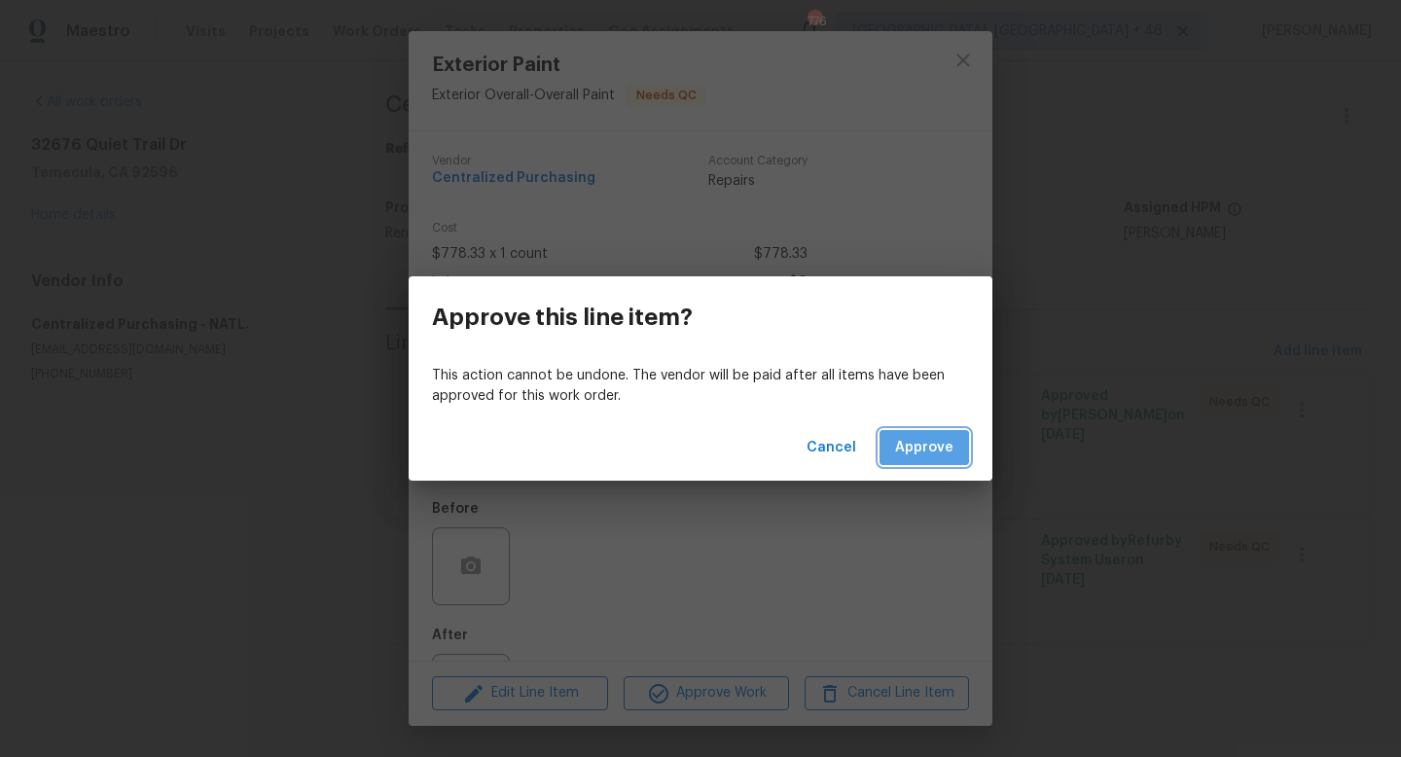
click at [921, 452] on span "Approve" at bounding box center [924, 448] width 58 height 24
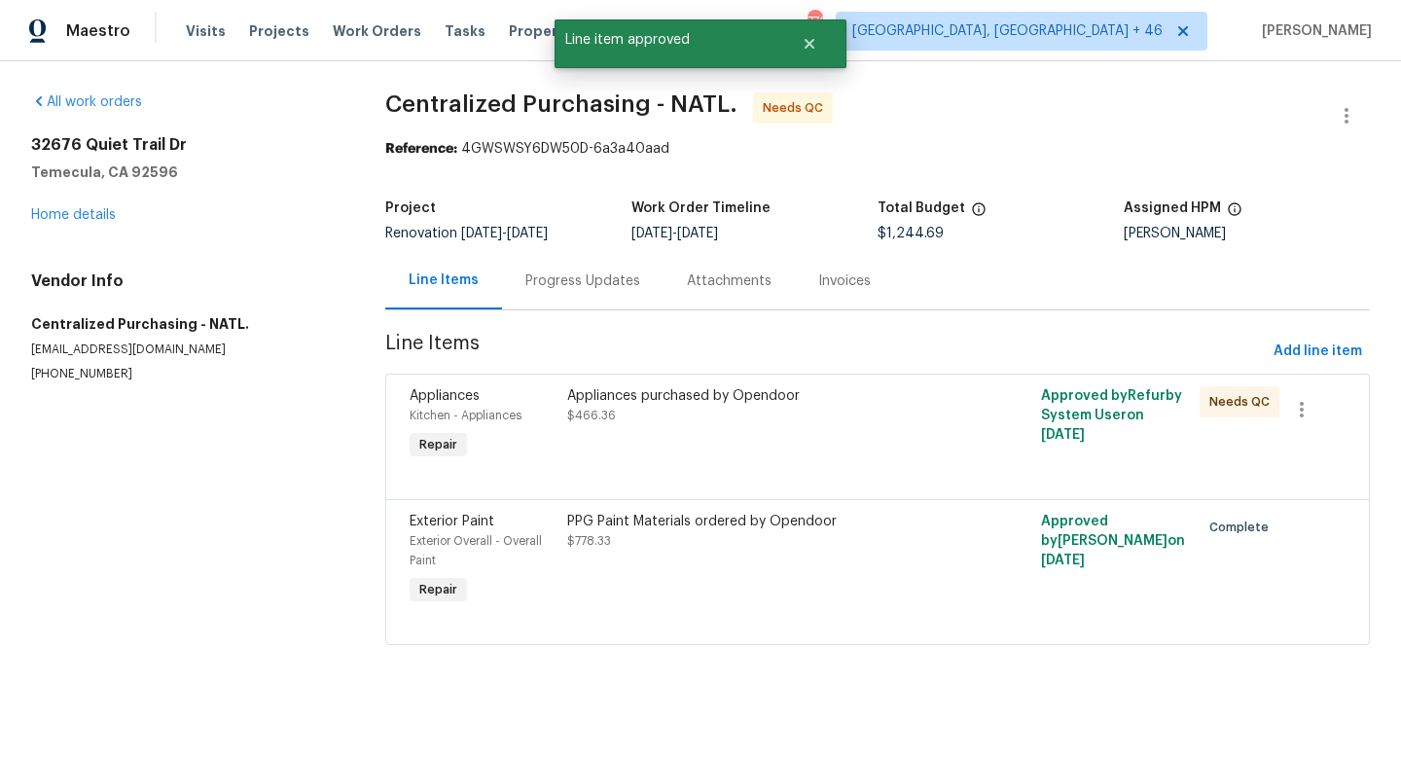
click at [647, 409] on div "Appliances purchased by Opendoor $466.36" at bounding box center [758, 405] width 383 height 39
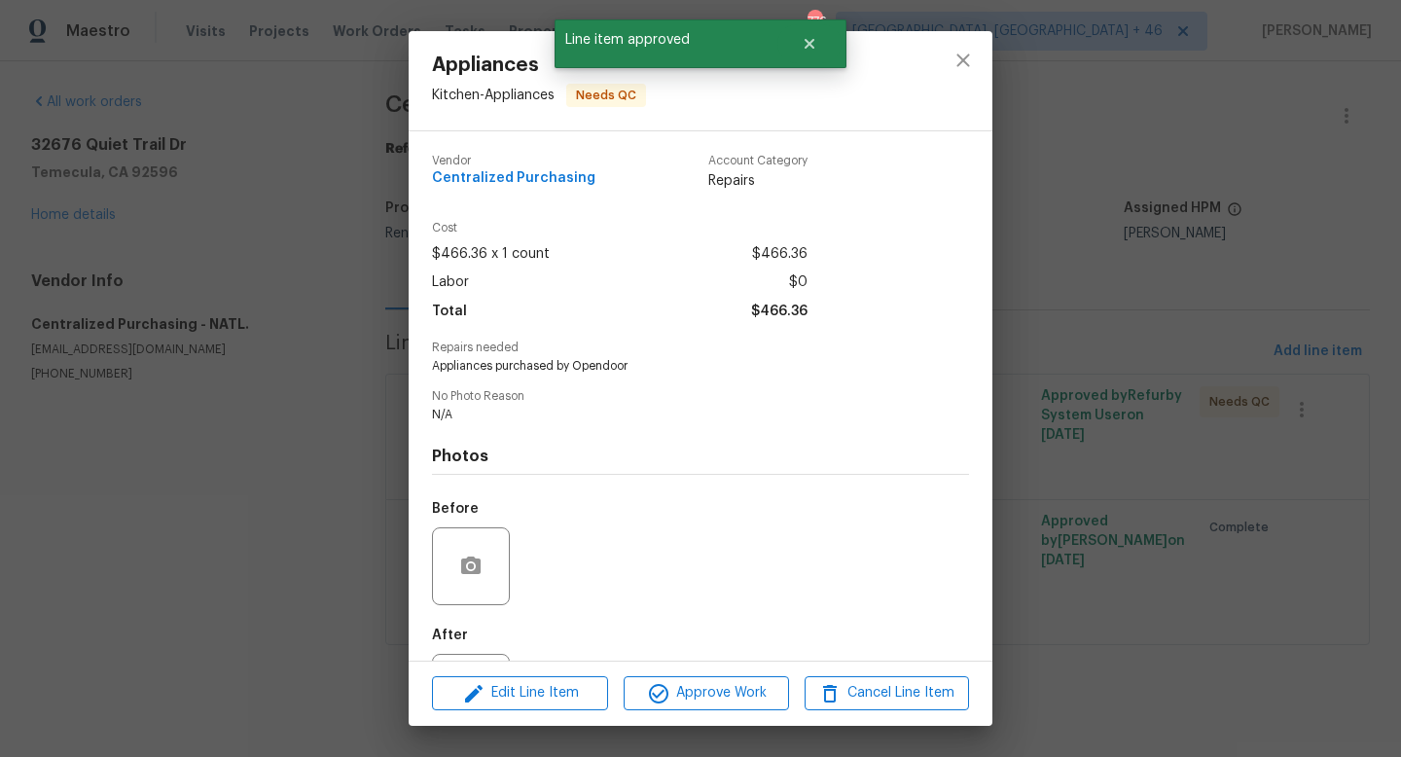
click at [683, 665] on div "Edit Line Item Approve Work Cancel Line Item" at bounding box center [701, 693] width 584 height 65
click at [682, 695] on span "Approve Work" at bounding box center [705, 693] width 153 height 24
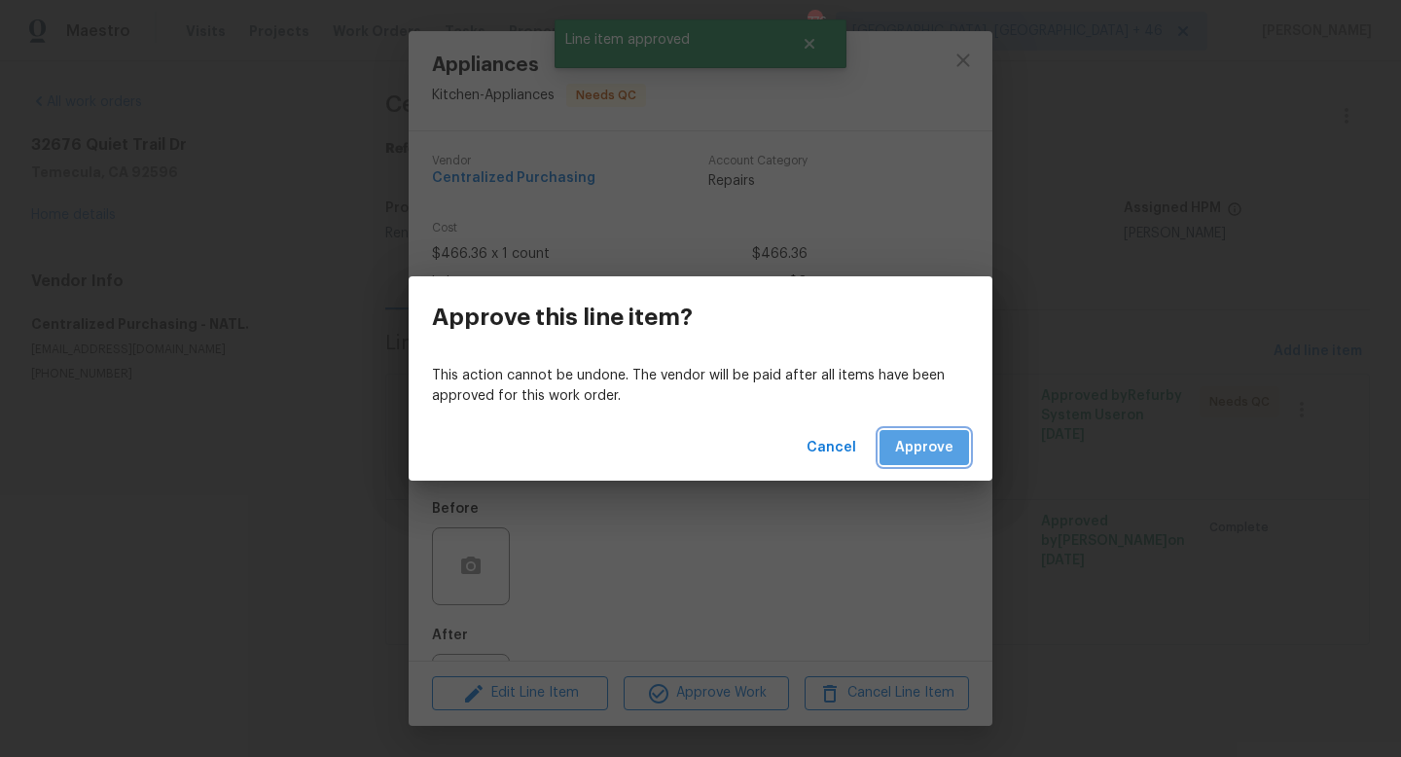
click at [925, 449] on span "Approve" at bounding box center [924, 448] width 58 height 24
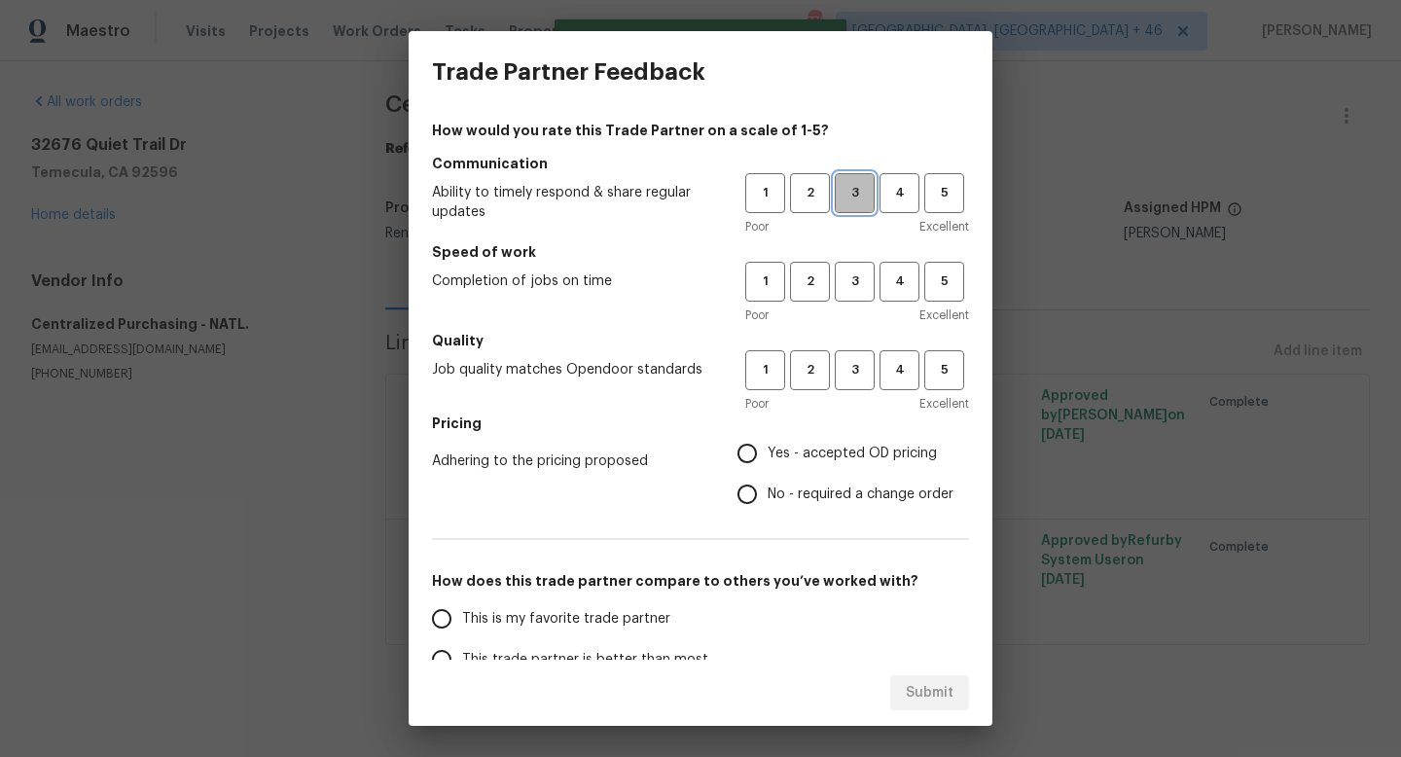
click at [860, 194] on span "3" at bounding box center [855, 193] width 36 height 22
click at [860, 266] on button "3" at bounding box center [855, 282] width 40 height 40
click at [860, 368] on span "3" at bounding box center [855, 370] width 36 height 22
click at [804, 428] on h5 "Pricing" at bounding box center [700, 422] width 537 height 19
click at [793, 460] on span "Yes - accepted OD pricing" at bounding box center [852, 454] width 169 height 20
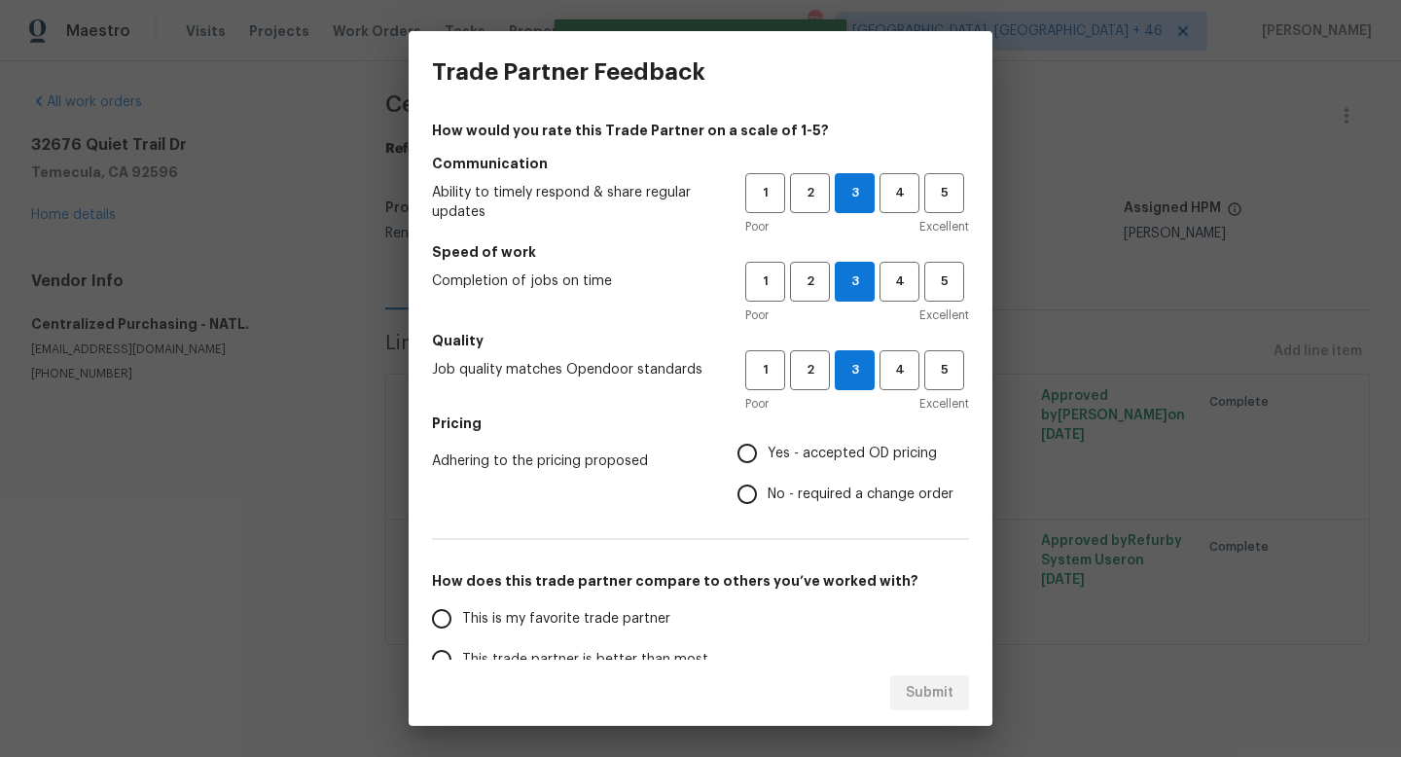
click at [768, 460] on input "Yes - accepted OD pricing" at bounding box center [747, 453] width 41 height 41
radio input "true"
click at [579, 612] on span "This is my favorite trade partner" at bounding box center [566, 619] width 208 height 20
click at [462, 612] on input "This is my favorite trade partner" at bounding box center [441, 618] width 41 height 41
click at [931, 693] on span "Submit" at bounding box center [930, 693] width 48 height 24
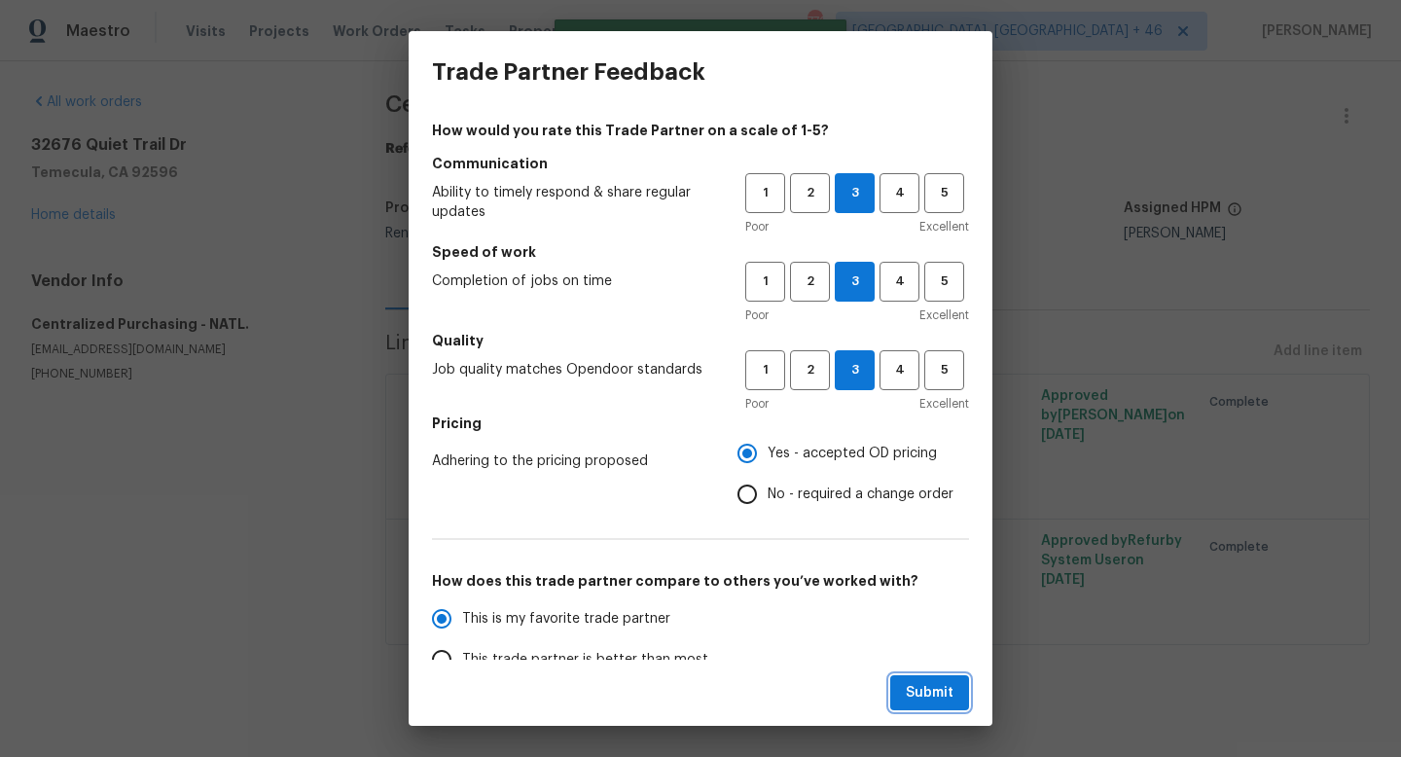
radio input "true"
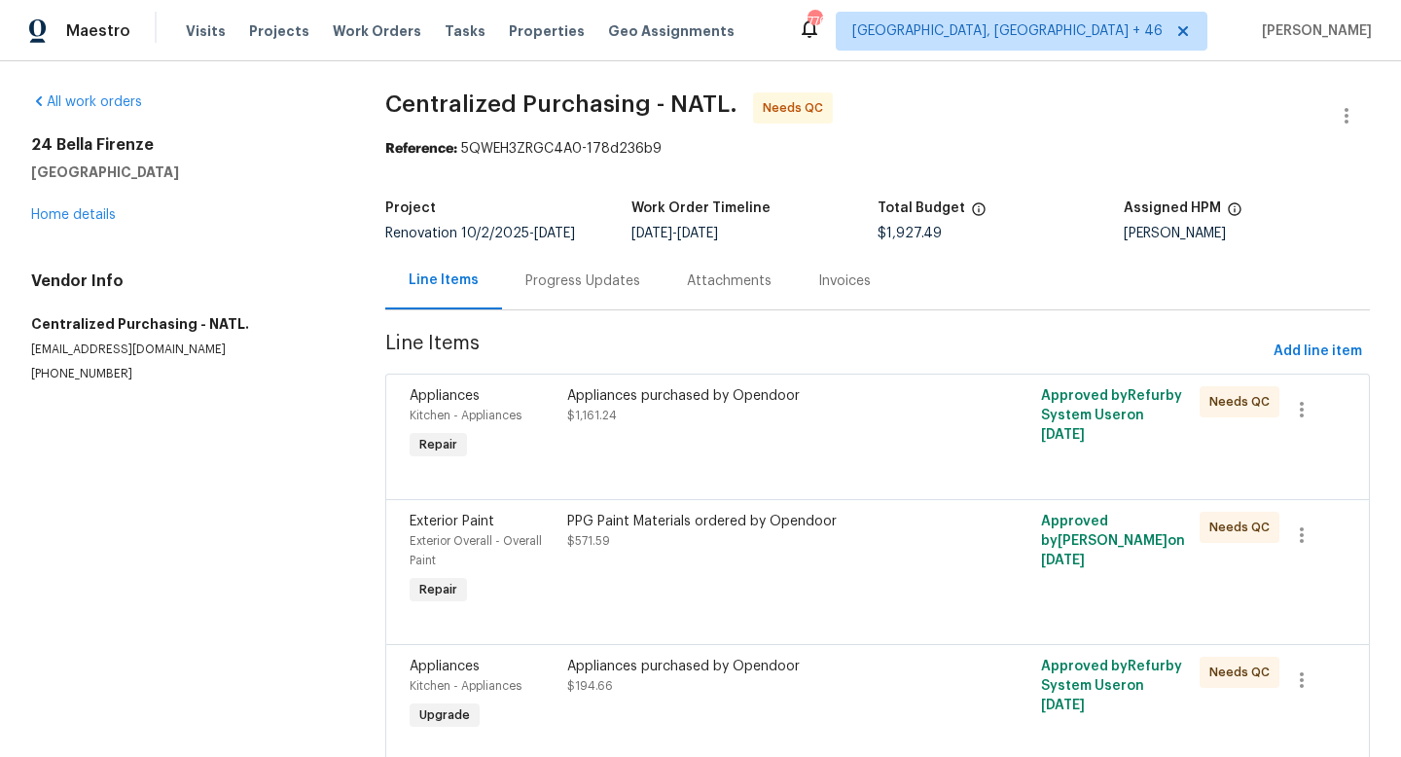
click at [734, 442] on div "Appliances purchased by Opendoor $1,161.24" at bounding box center [758, 424] width 395 height 89
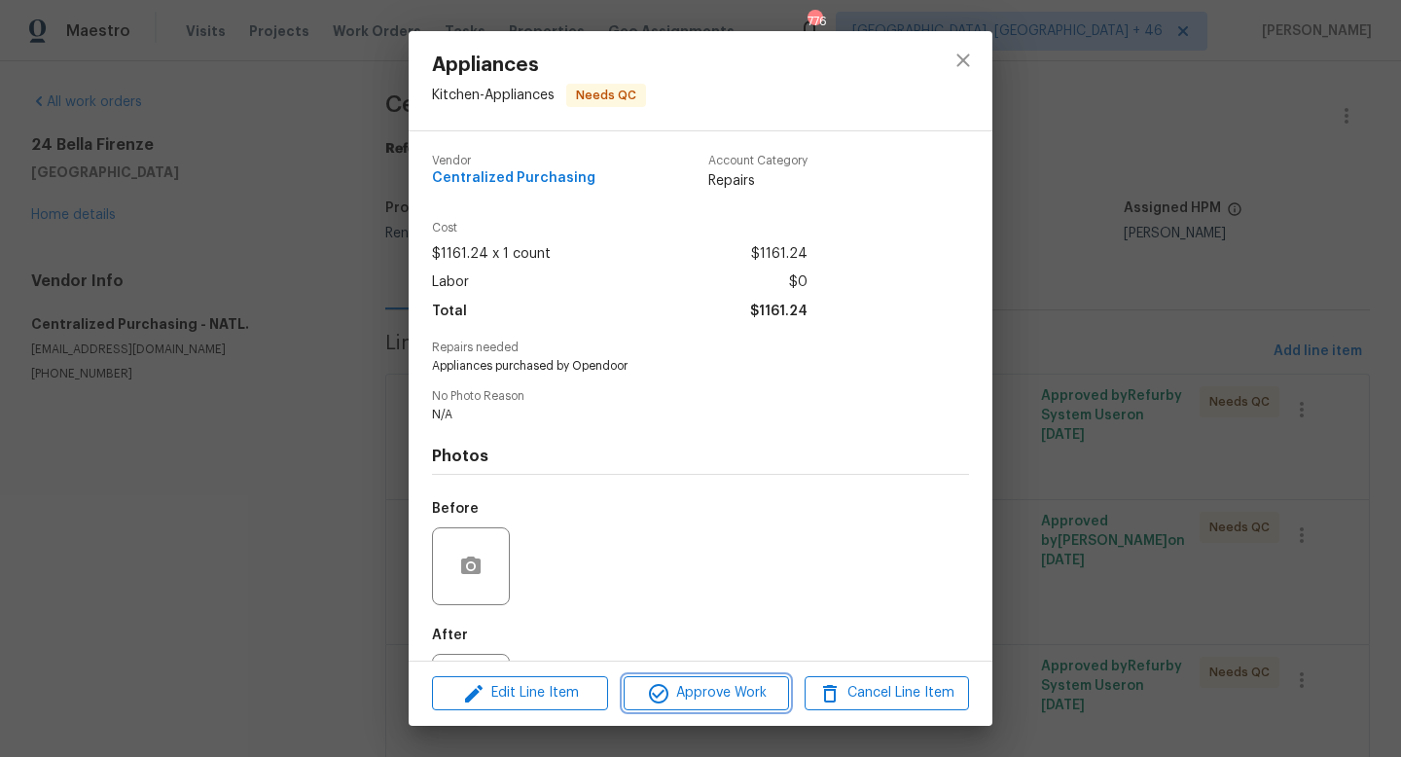
click at [724, 678] on button "Approve Work" at bounding box center [706, 693] width 164 height 34
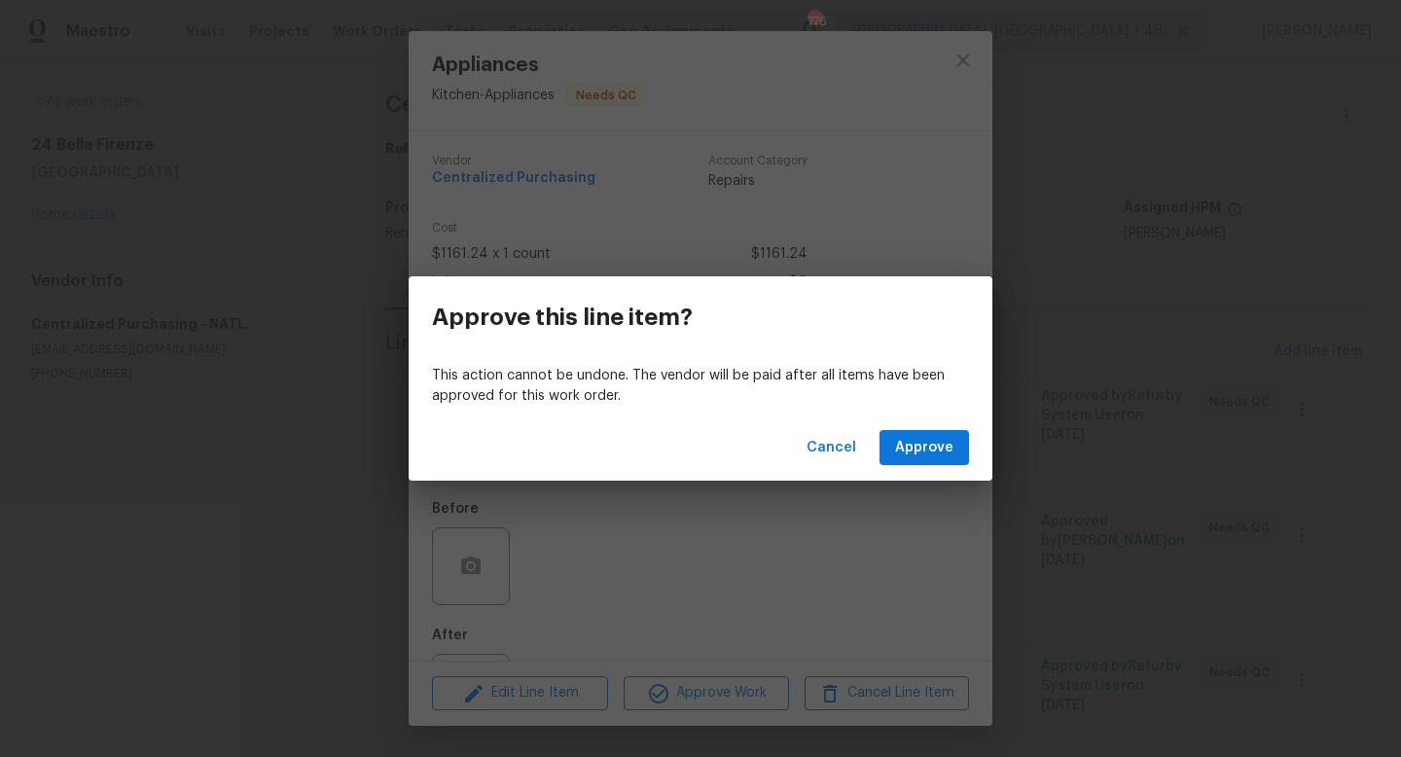
click at [915, 468] on div "Cancel Approve" at bounding box center [701, 447] width 584 height 67
click at [914, 459] on button "Approve" at bounding box center [923, 448] width 89 height 36
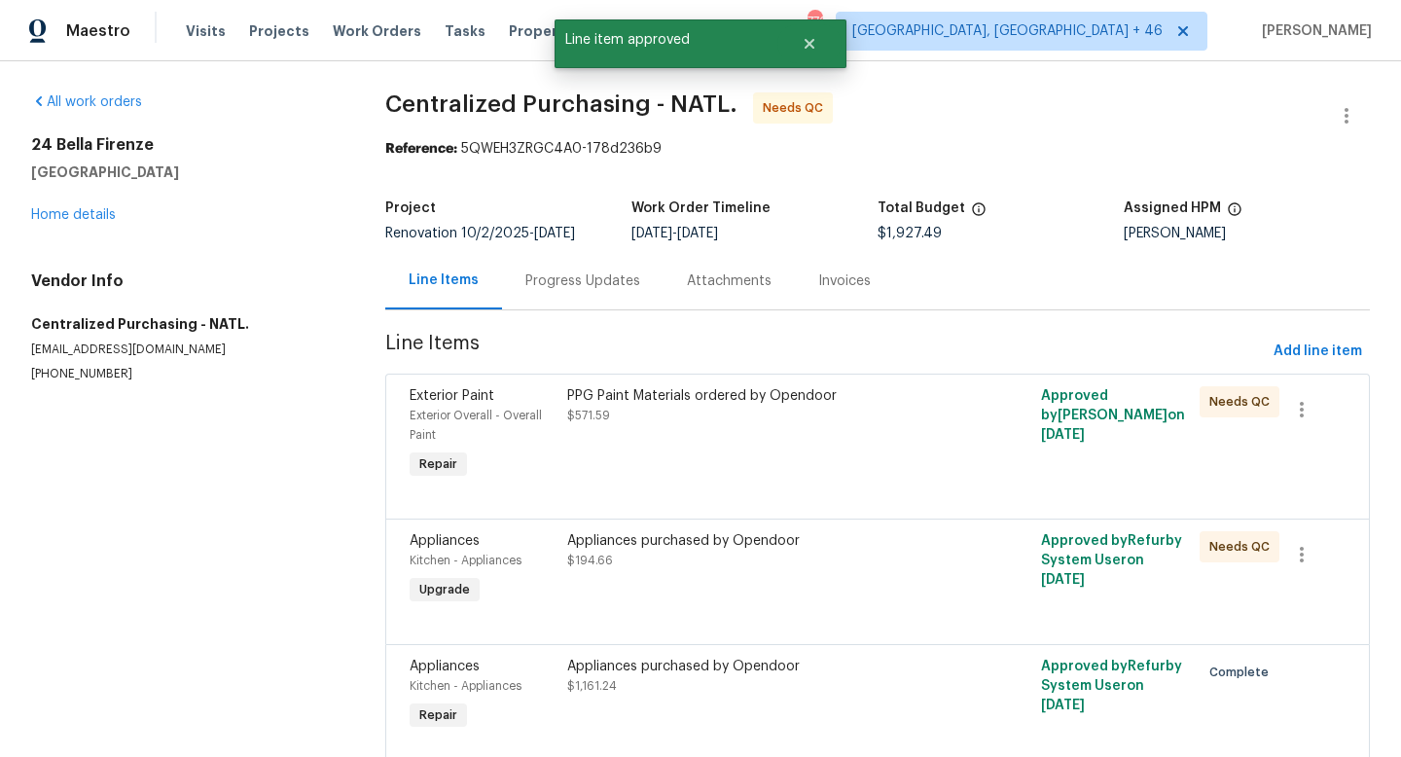
click at [774, 424] on div "PPG Paint Materials ordered by Opendoor $571.59" at bounding box center [758, 405] width 383 height 39
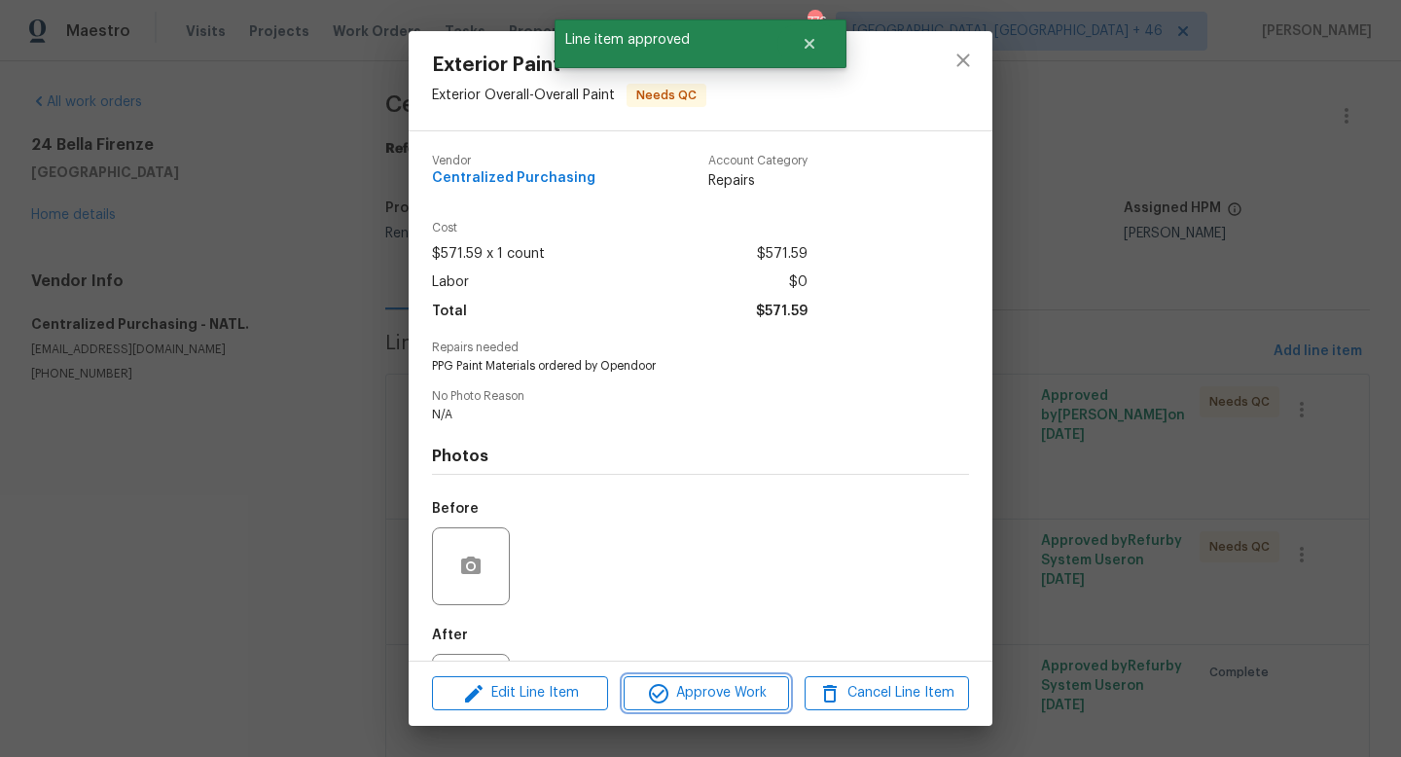
click at [716, 683] on span "Approve Work" at bounding box center [705, 693] width 153 height 24
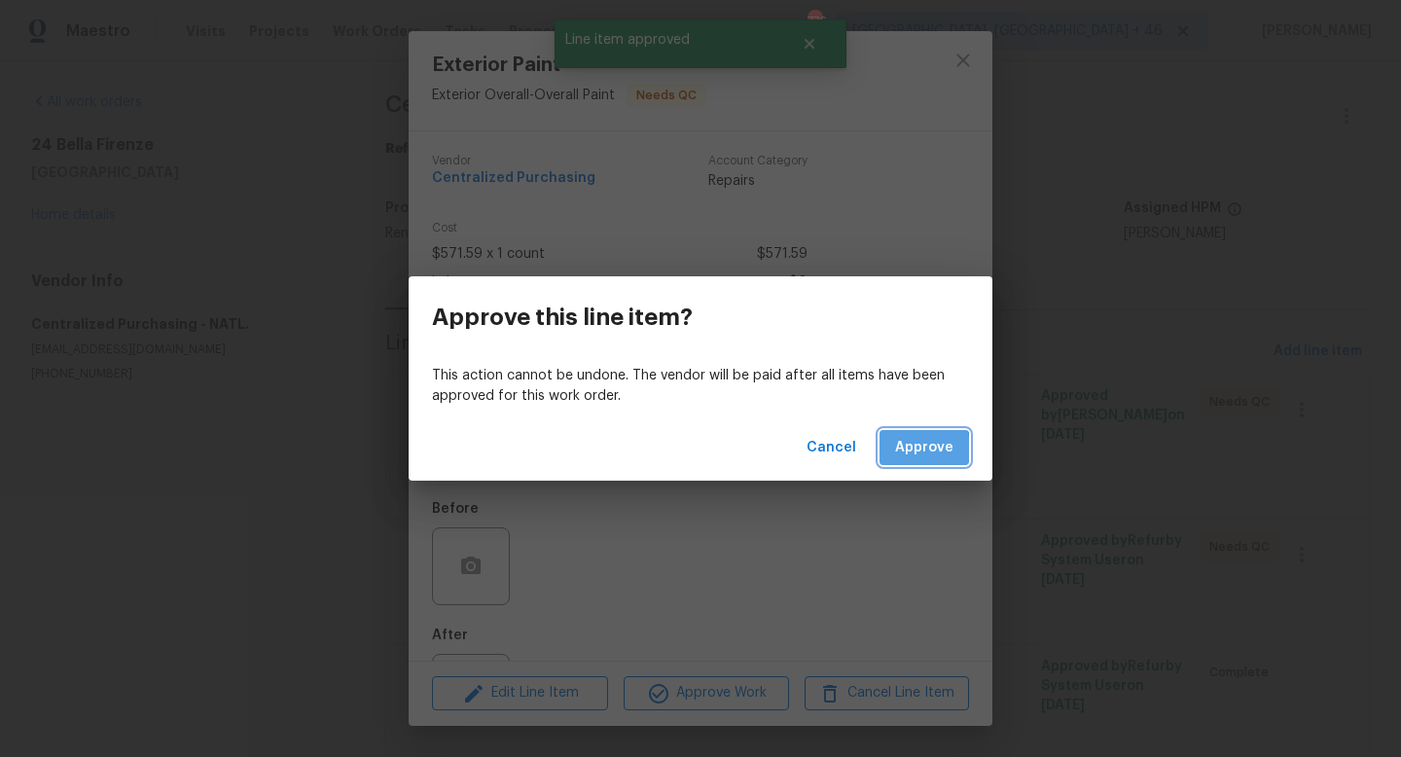
click at [903, 456] on span "Approve" at bounding box center [924, 448] width 58 height 24
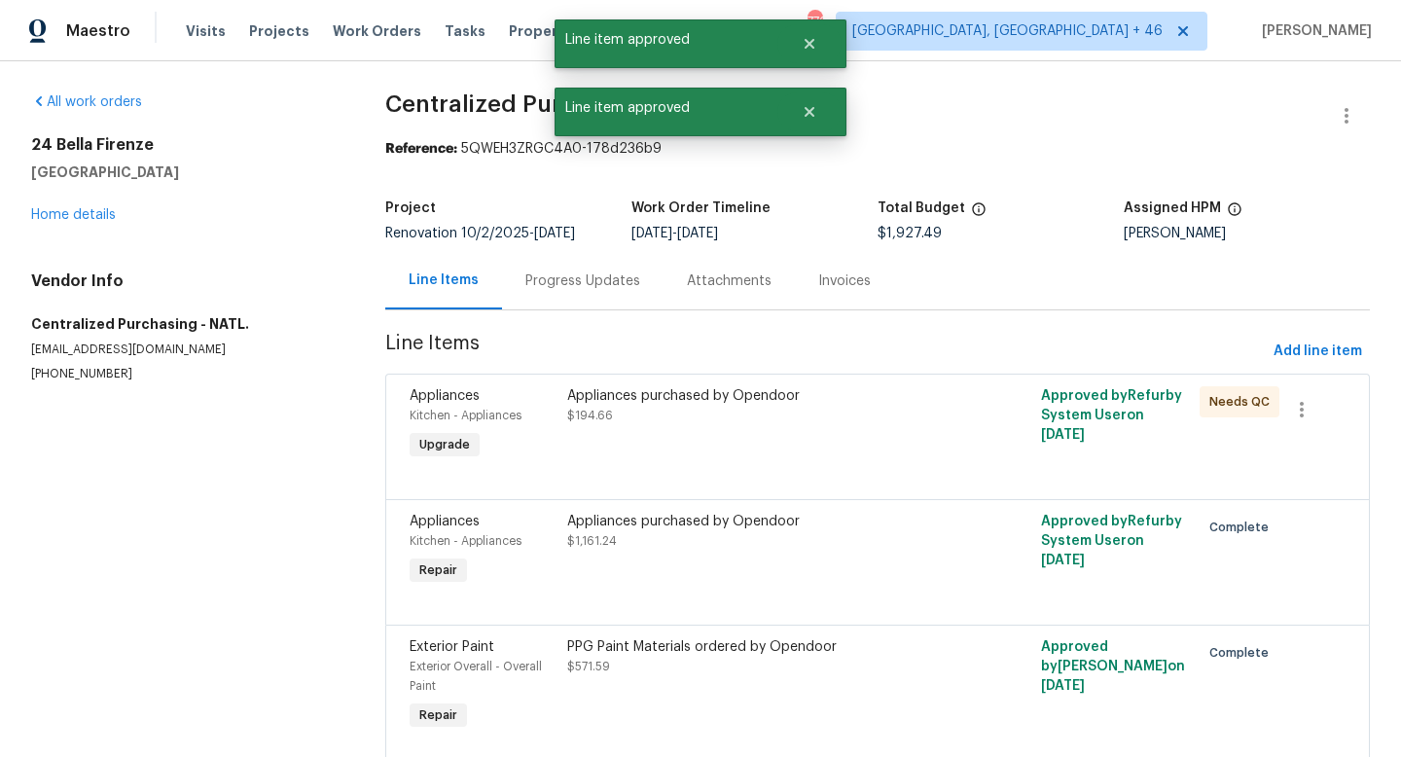
click at [657, 414] on div "Appliances purchased by Opendoor $194.66" at bounding box center [758, 405] width 383 height 39
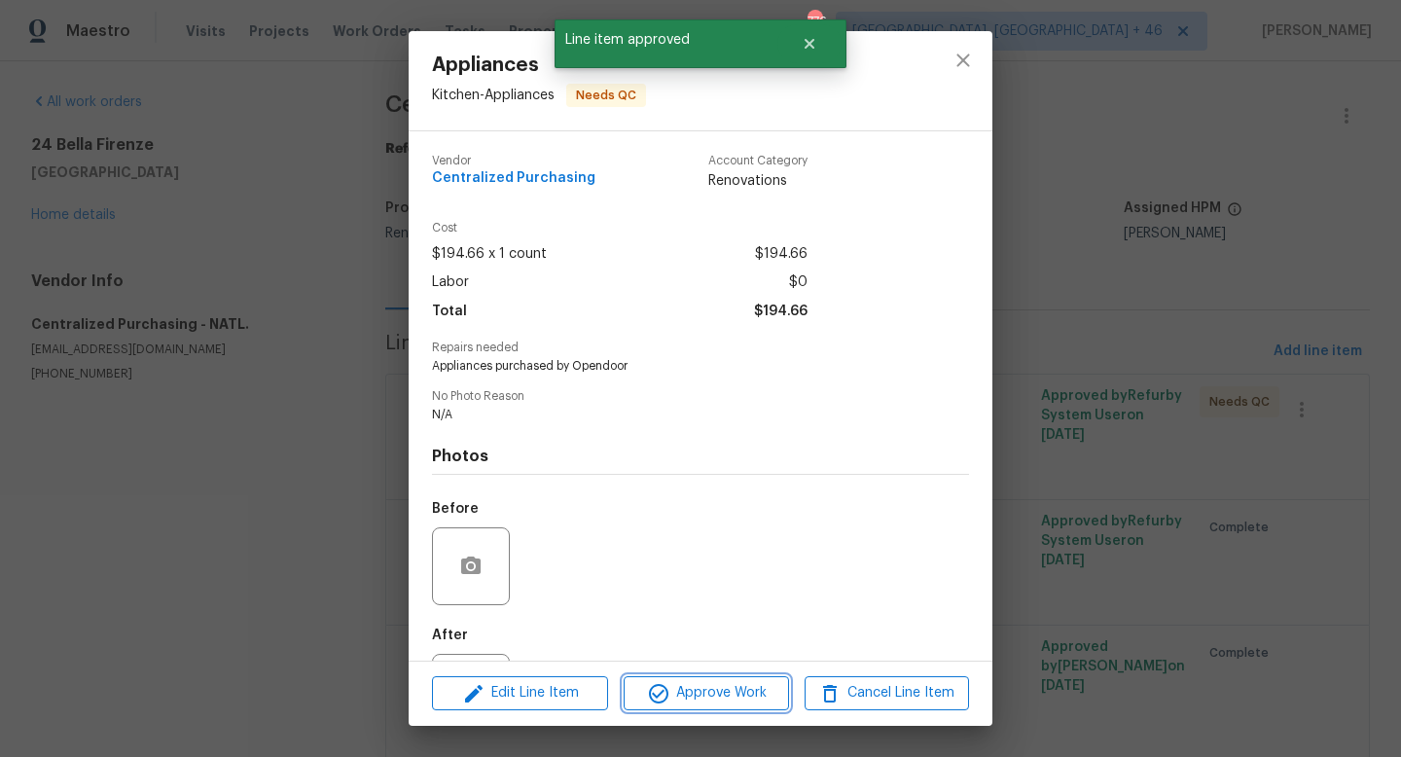
click at [698, 693] on span "Approve Work" at bounding box center [705, 693] width 153 height 24
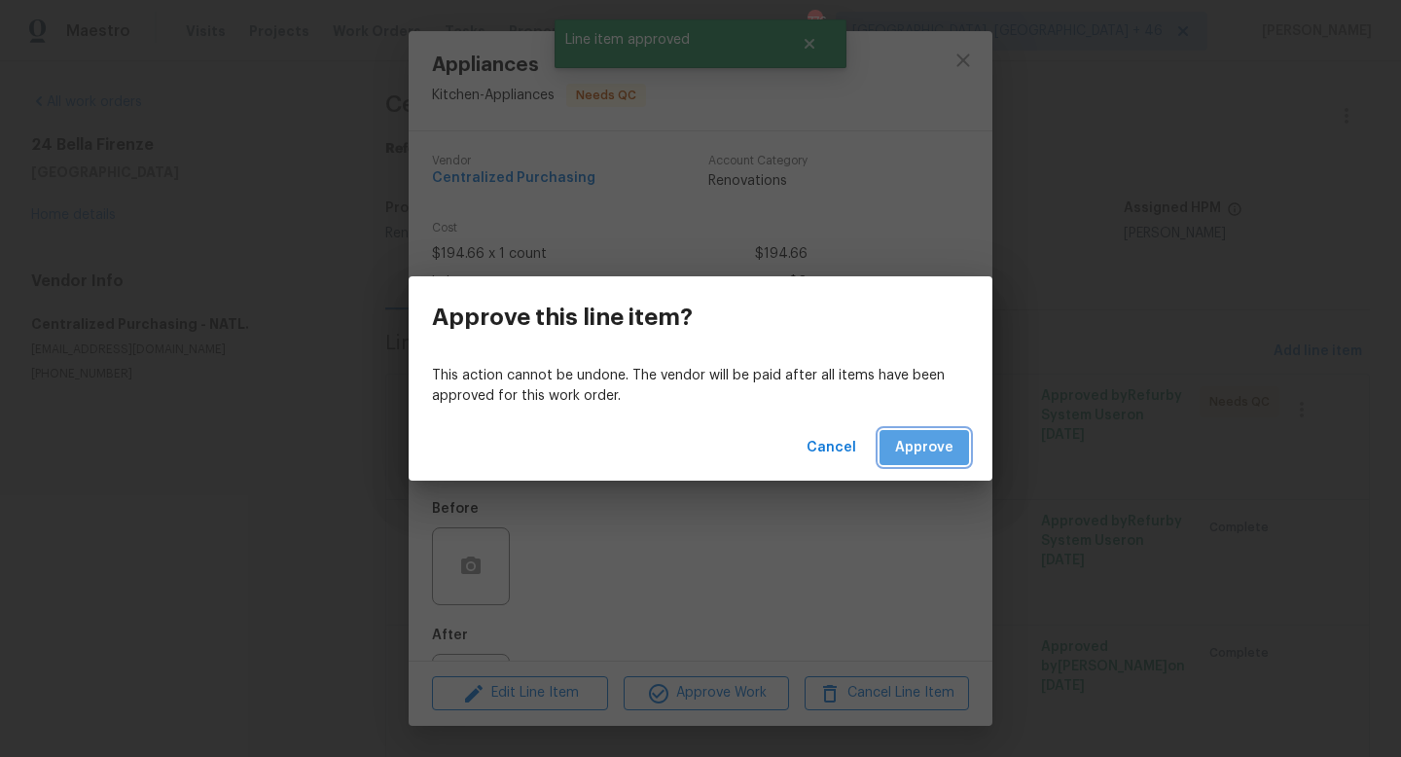
click at [926, 447] on span "Approve" at bounding box center [924, 448] width 58 height 24
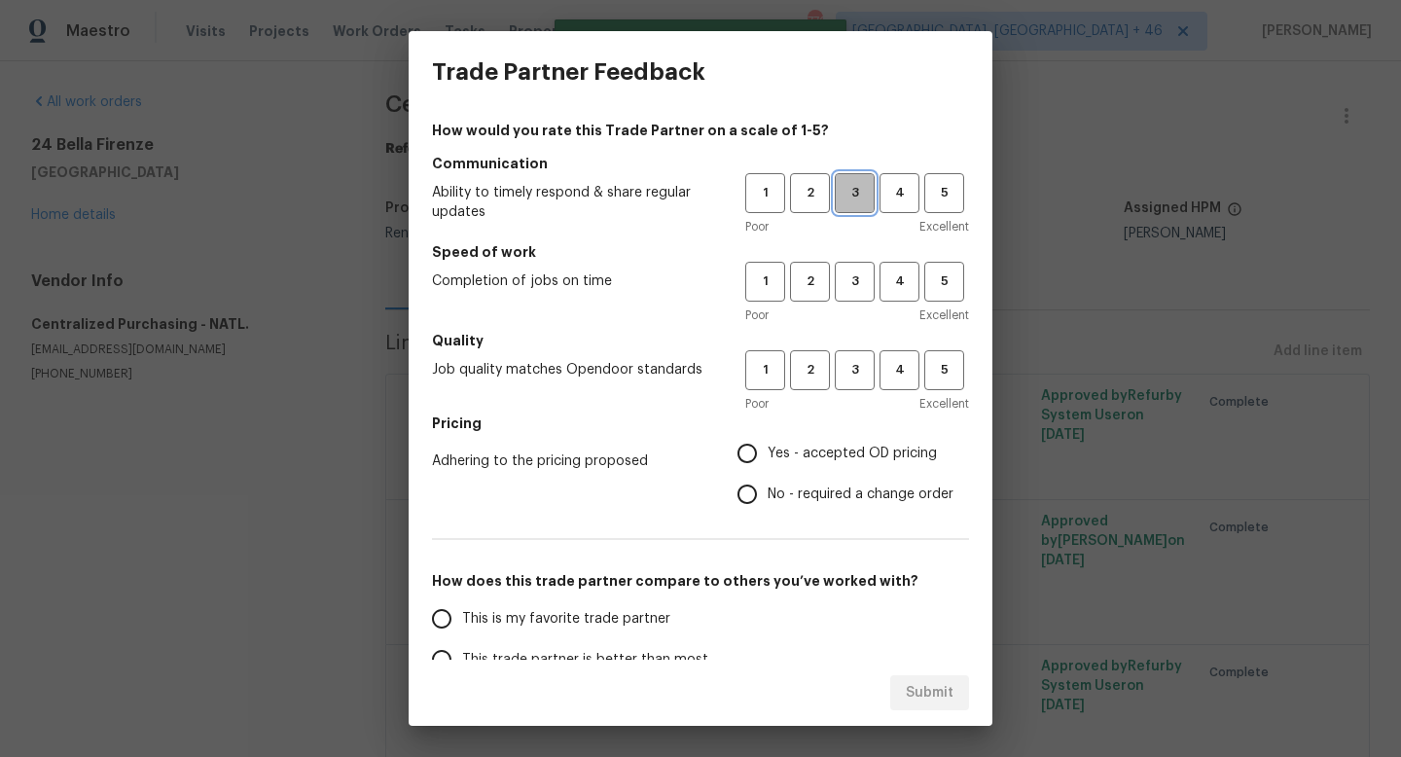
click at [859, 189] on span "3" at bounding box center [855, 193] width 36 height 22
click at [859, 289] on span "3" at bounding box center [855, 281] width 36 height 22
click at [859, 394] on div "Poor Excellent" at bounding box center [857, 403] width 224 height 19
click at [850, 381] on button "3" at bounding box center [855, 370] width 40 height 40
click at [793, 445] on span "Yes - accepted OD pricing" at bounding box center [852, 454] width 169 height 20
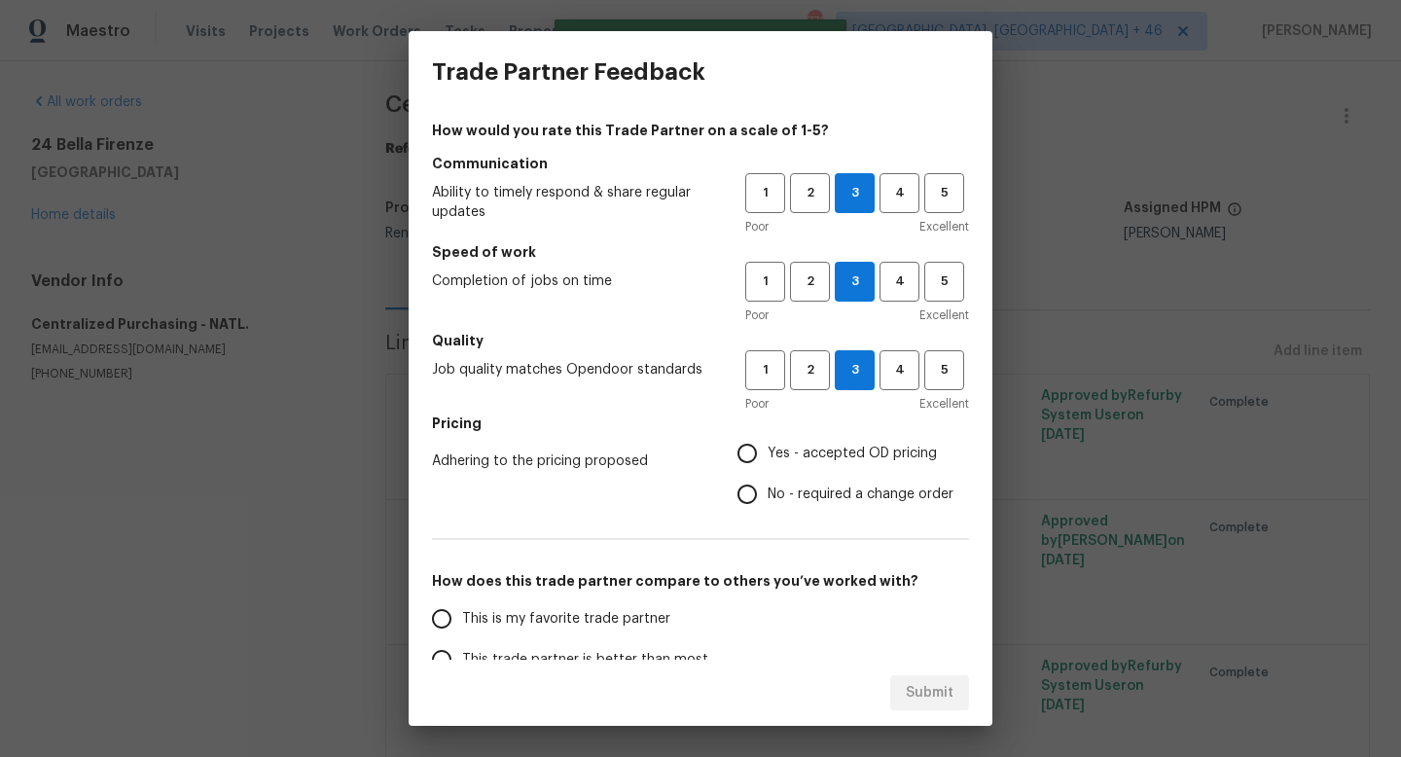
click at [768, 445] on input "Yes - accepted OD pricing" at bounding box center [747, 453] width 41 height 41
radio input "true"
click at [641, 625] on span "This is my favorite trade partner" at bounding box center [566, 619] width 208 height 20
click at [462, 625] on input "This is my favorite trade partner" at bounding box center [441, 618] width 41 height 41
click at [931, 697] on span "Submit" at bounding box center [930, 693] width 48 height 24
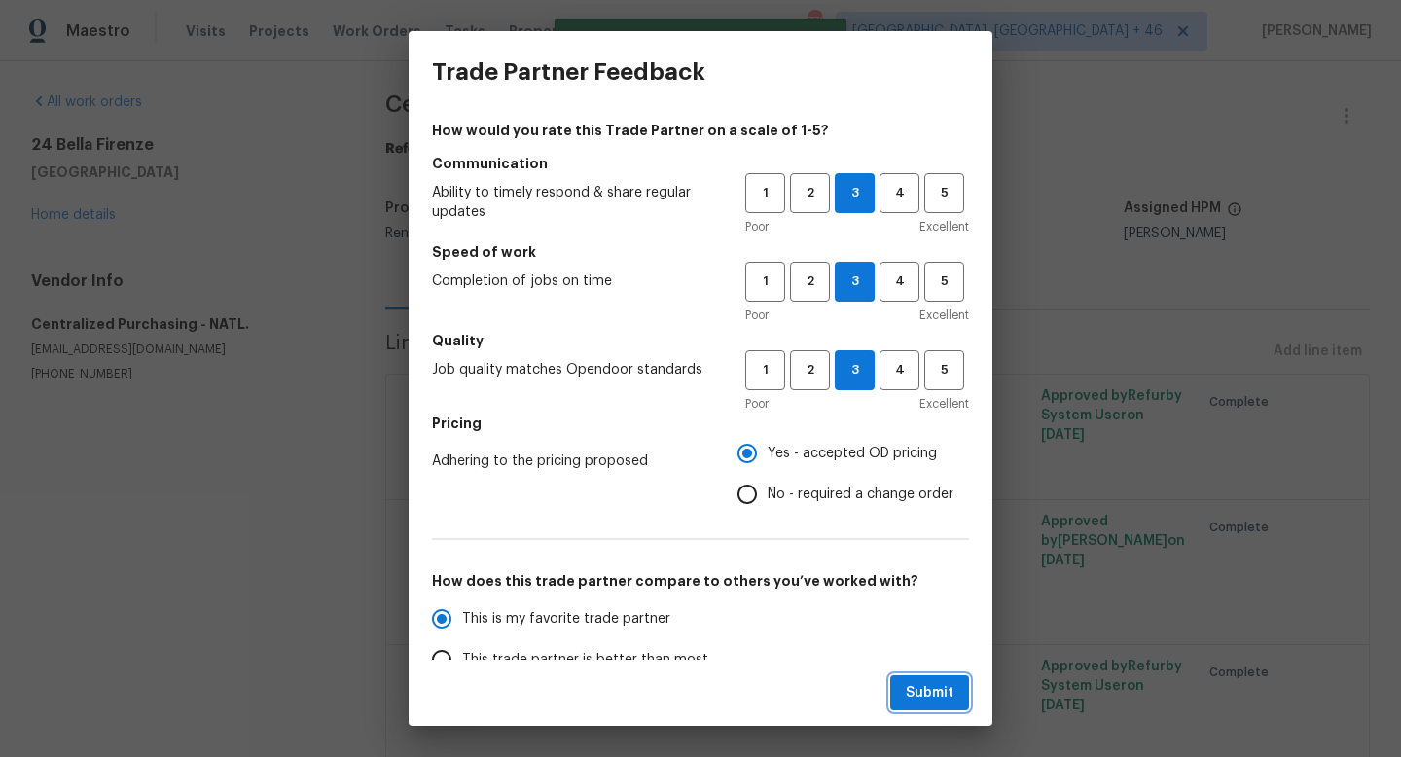
radio input "true"
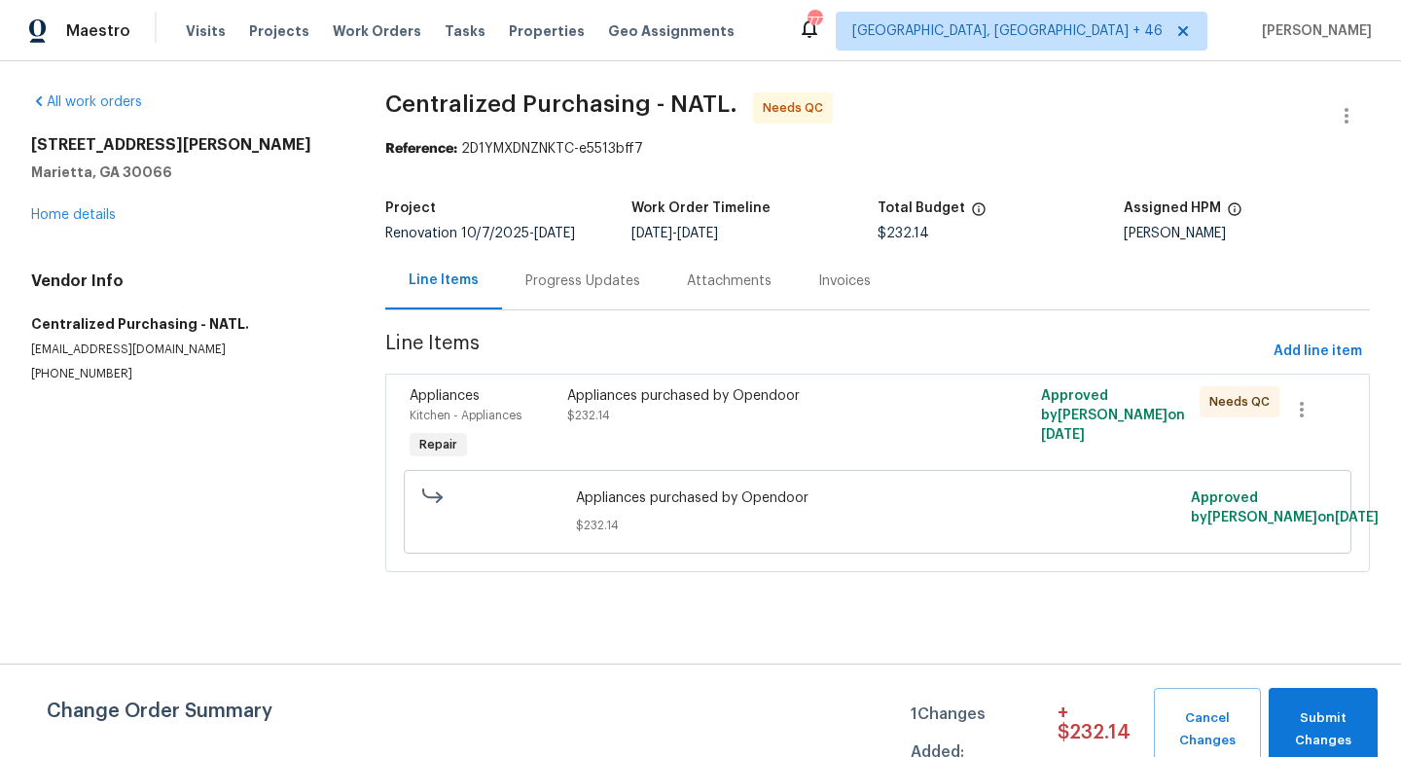
click at [695, 432] on div "Appliances purchased by Opendoor $232.14" at bounding box center [758, 424] width 395 height 89
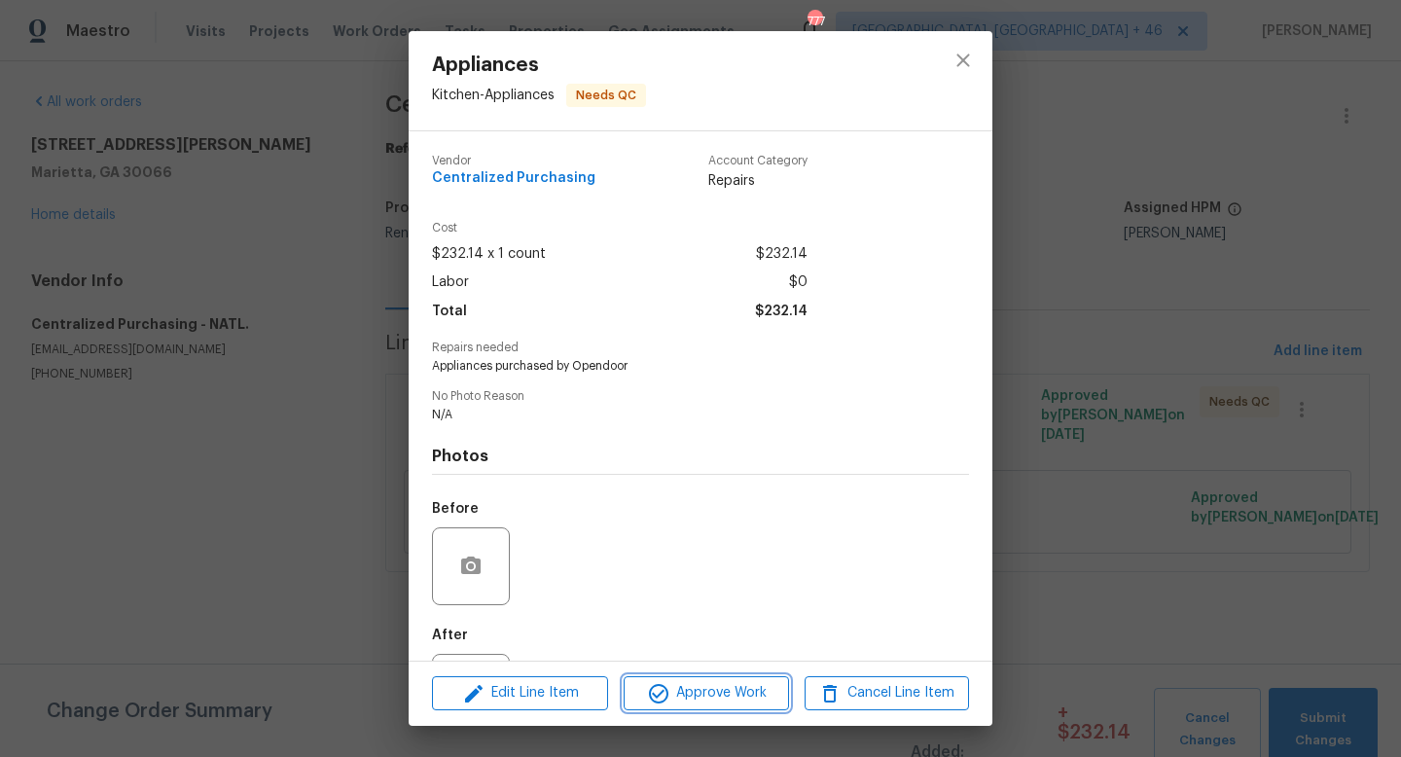
click at [709, 687] on span "Approve Work" at bounding box center [705, 693] width 153 height 24
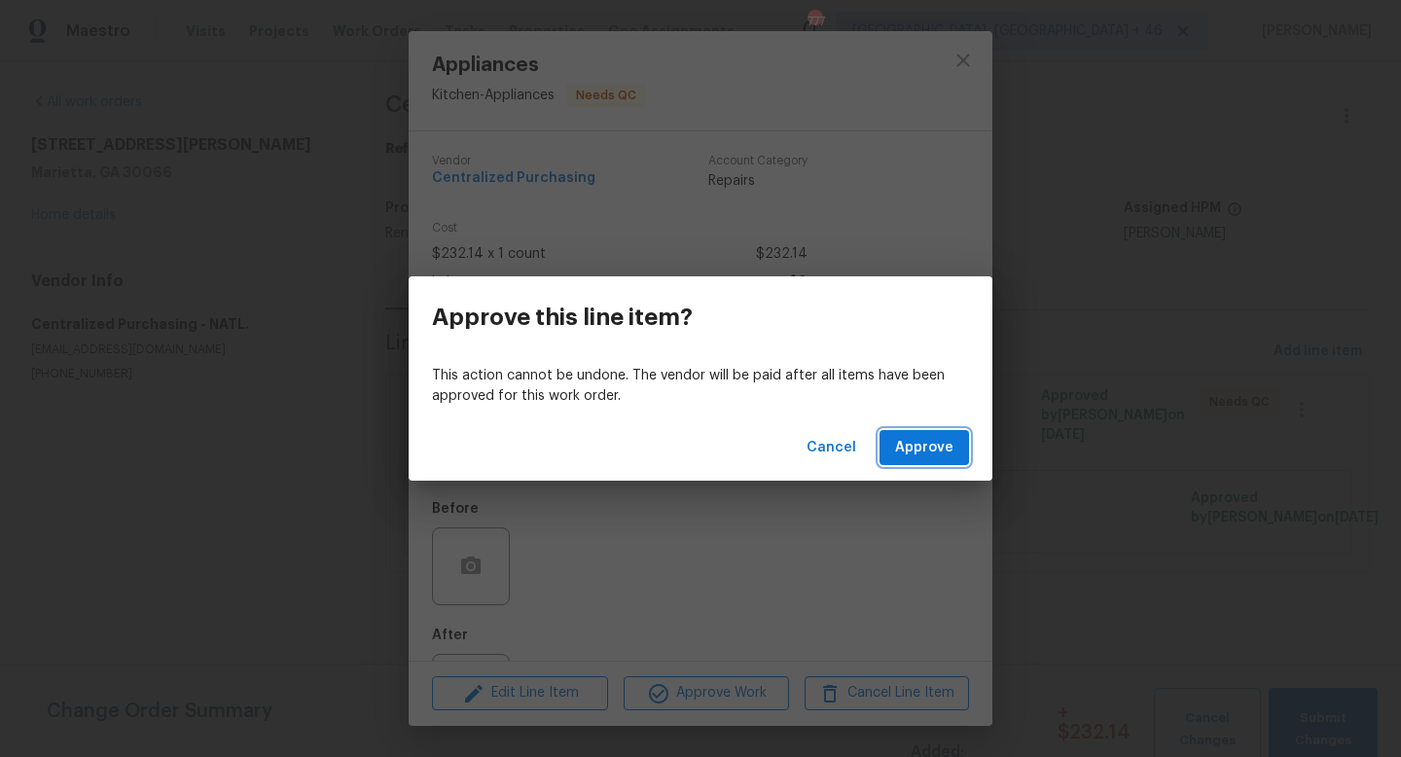
click at [926, 443] on span "Approve" at bounding box center [924, 448] width 58 height 24
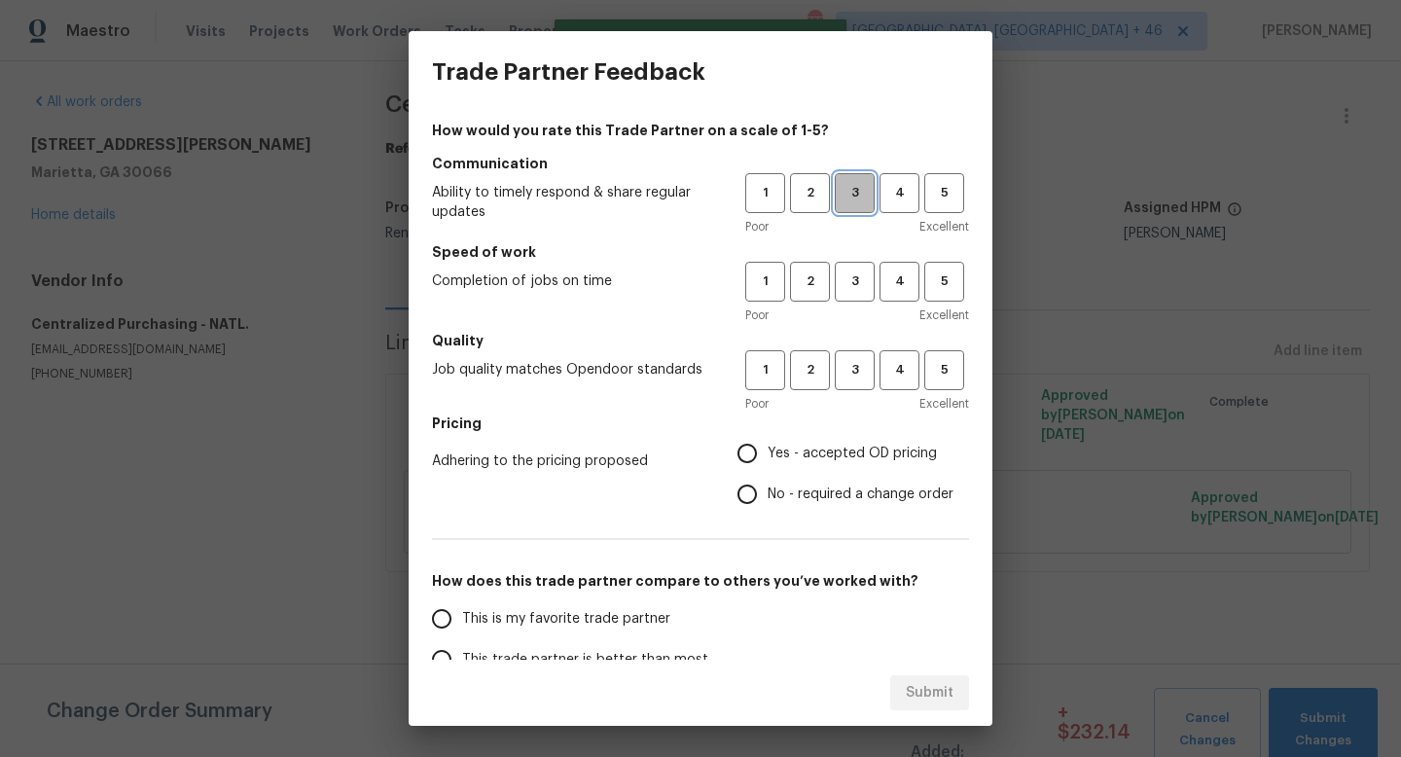
click at [855, 182] on span "3" at bounding box center [855, 193] width 36 height 22
click at [860, 278] on span "3" at bounding box center [855, 281] width 36 height 22
click at [851, 354] on button "3" at bounding box center [855, 370] width 40 height 40
click at [833, 444] on span "Yes - accepted OD pricing" at bounding box center [852, 454] width 169 height 20
click at [768, 444] on input "Yes - accepted OD pricing" at bounding box center [747, 453] width 41 height 41
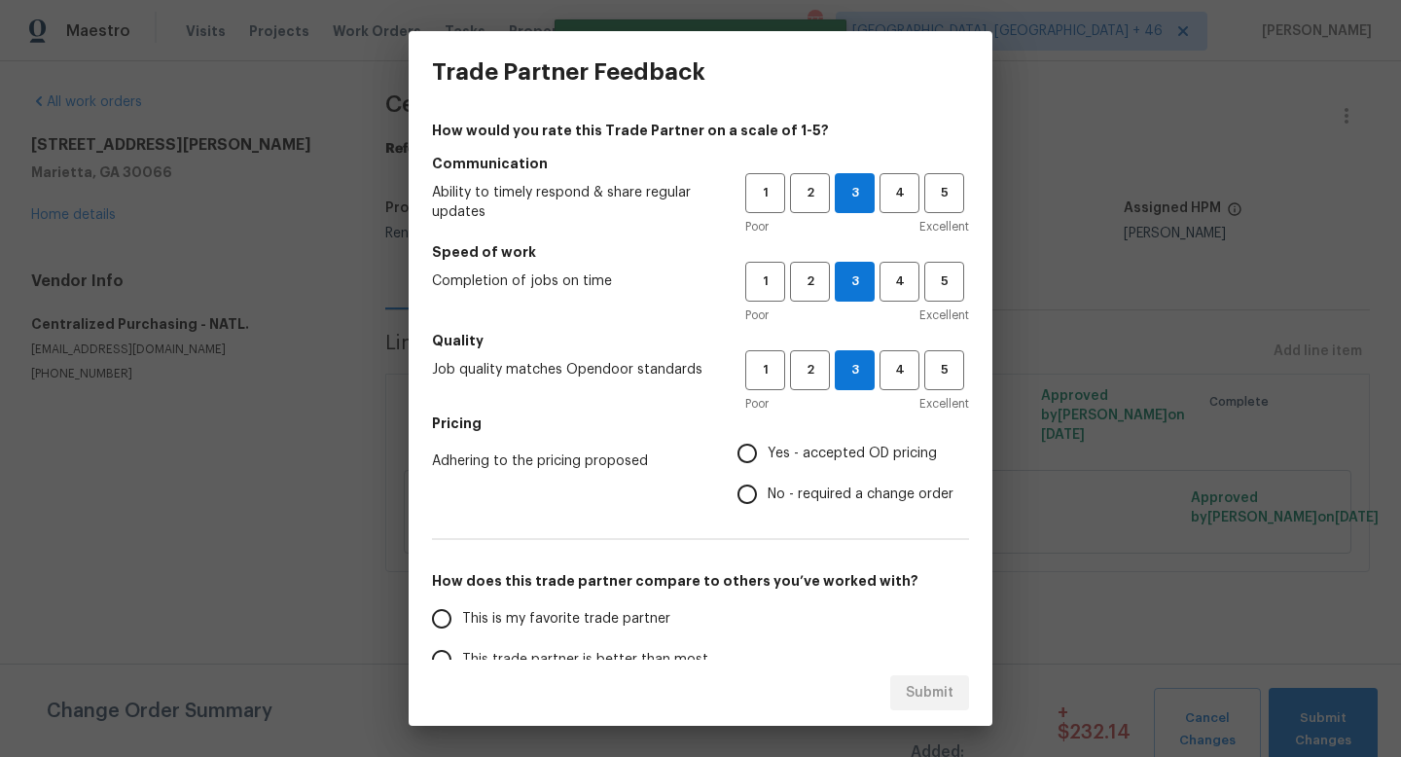
radio input "true"
drag, startPoint x: 618, startPoint y: 612, endPoint x: 794, endPoint y: 595, distance: 176.8
click at [618, 612] on span "This is my favorite trade partner" at bounding box center [566, 619] width 208 height 20
click at [462, 612] on input "This is my favorite trade partner" at bounding box center [441, 618] width 41 height 41
click at [923, 697] on span "Submit" at bounding box center [930, 693] width 48 height 24
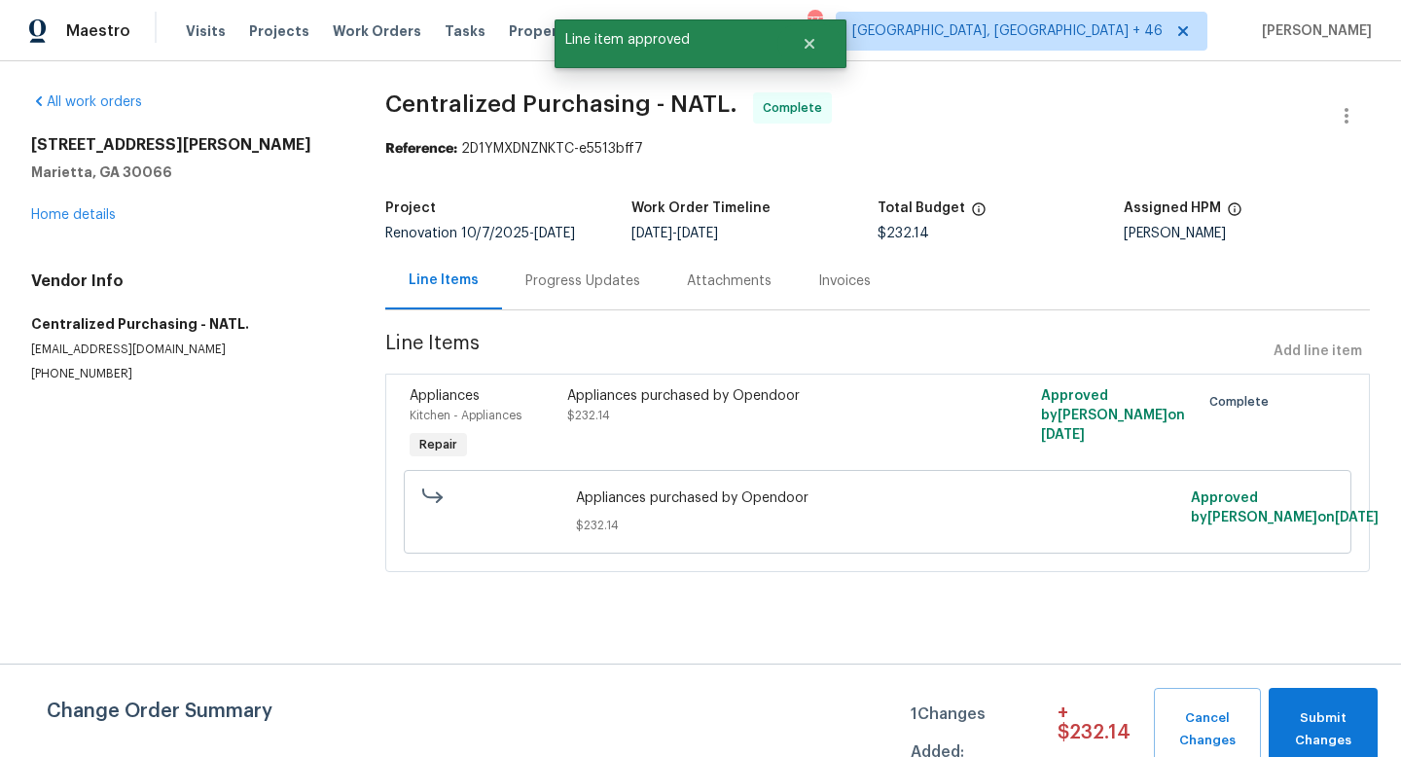
radio input "true"
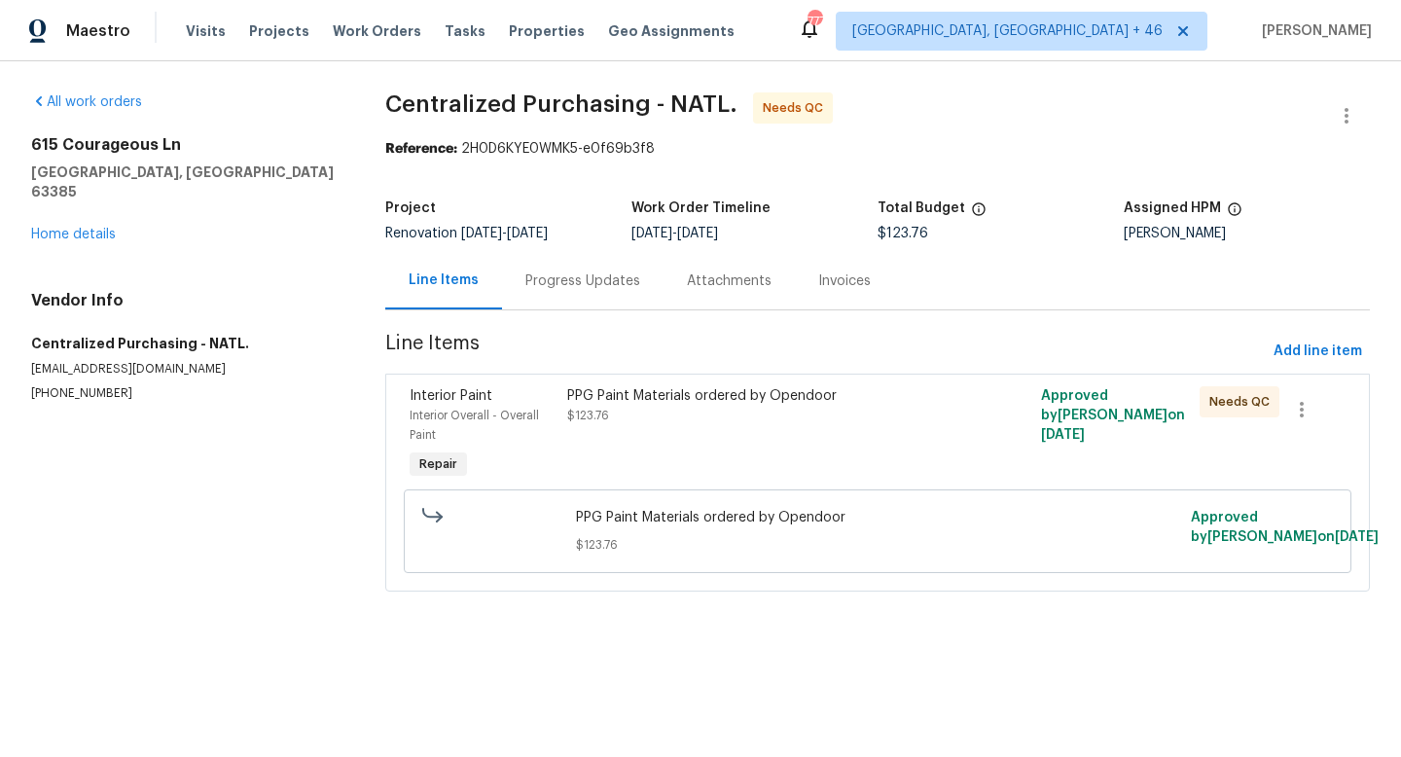
click at [649, 439] on div "PPG Paint Materials ordered by Opendoor $123.76" at bounding box center [758, 434] width 395 height 109
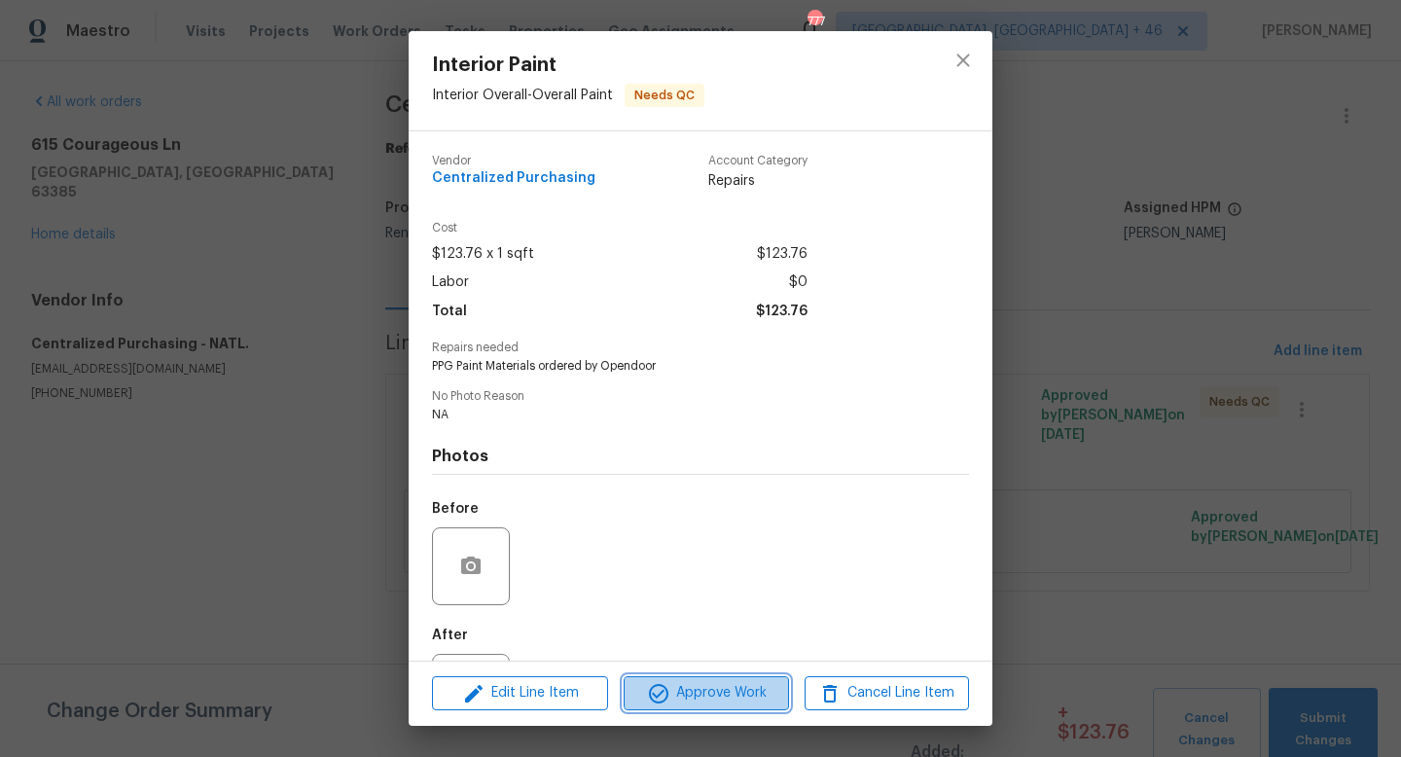
click at [689, 687] on span "Approve Work" at bounding box center [705, 693] width 153 height 24
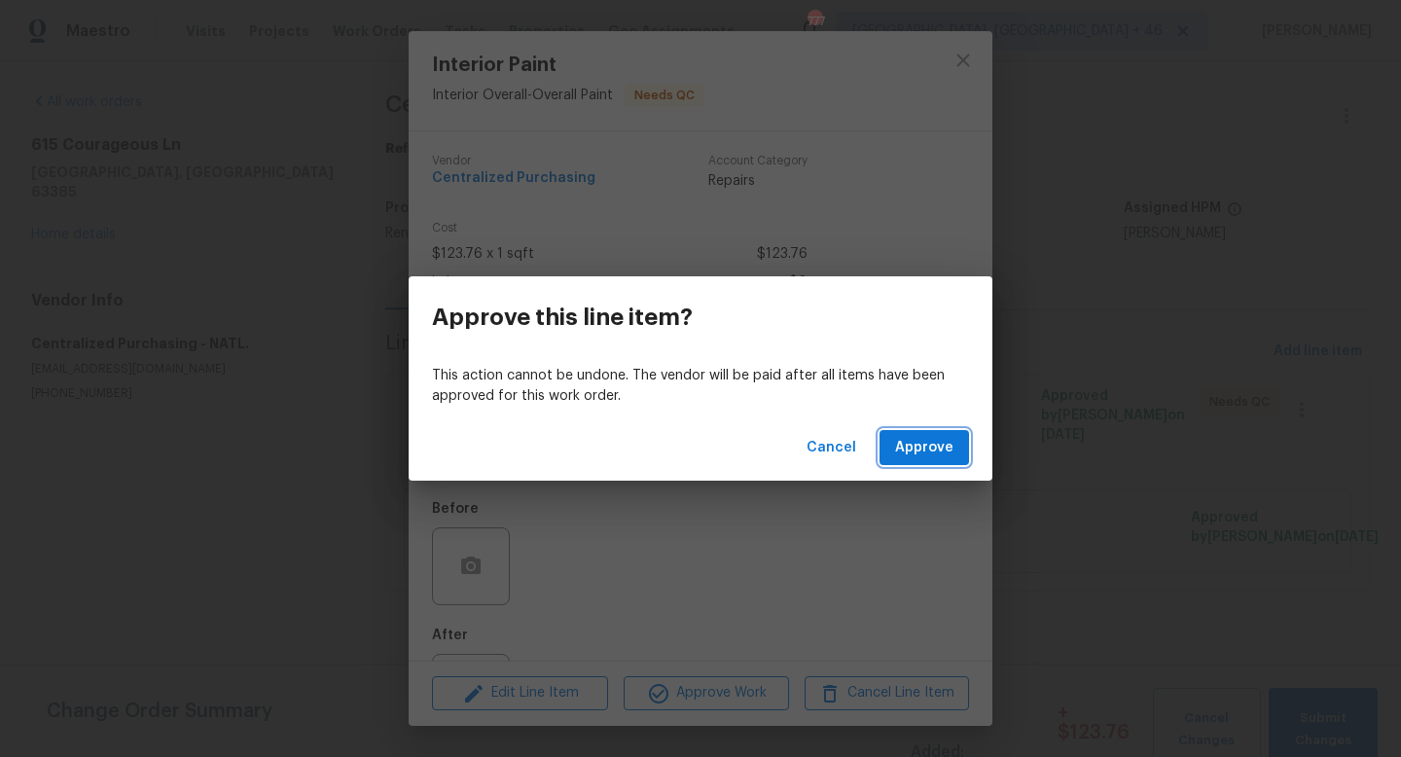
click at [934, 444] on span "Approve" at bounding box center [924, 448] width 58 height 24
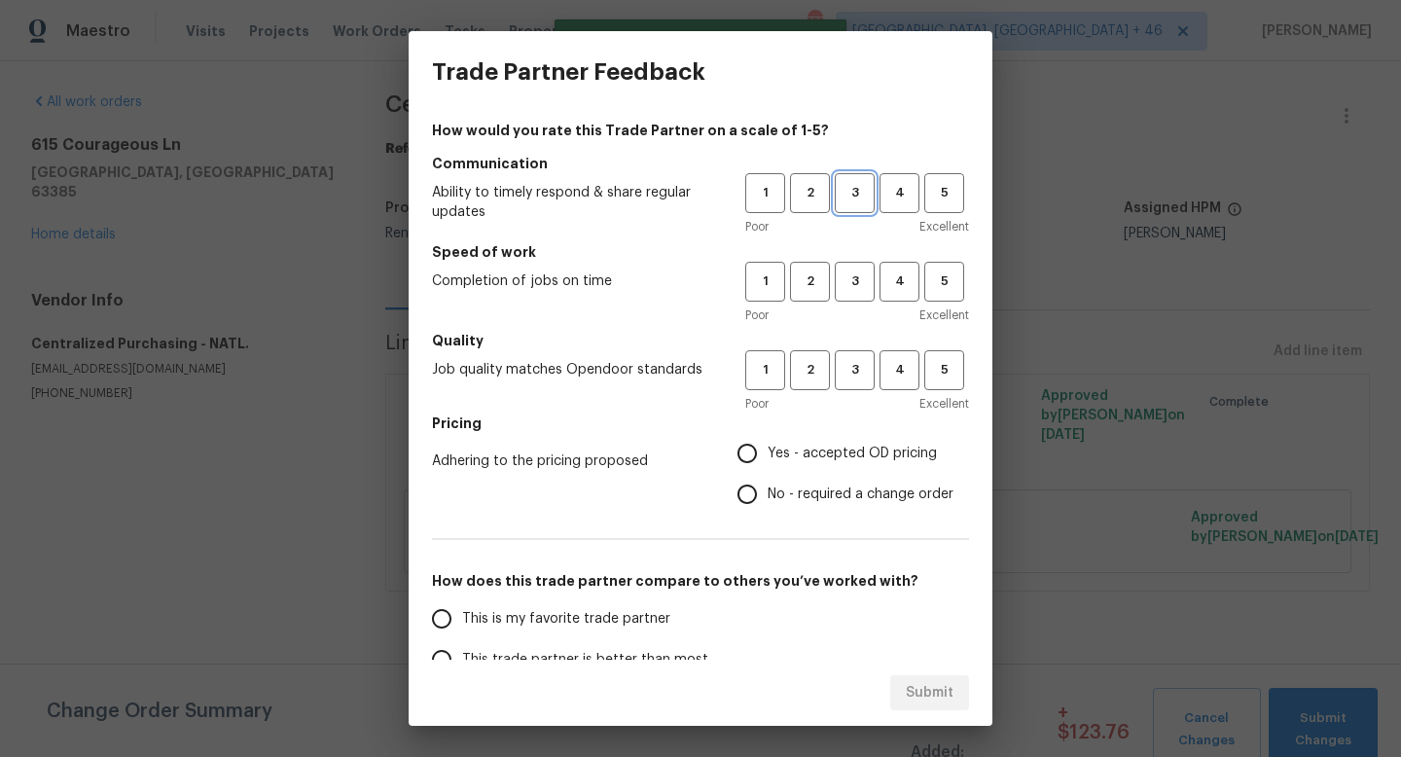
click at [846, 204] on button "3" at bounding box center [855, 193] width 40 height 40
click at [850, 281] on span "3" at bounding box center [855, 281] width 36 height 22
click at [852, 375] on span "3" at bounding box center [855, 370] width 36 height 22
click at [840, 453] on span "Yes - accepted OD pricing" at bounding box center [852, 454] width 169 height 20
click at [768, 453] on input "Yes - accepted OD pricing" at bounding box center [747, 453] width 41 height 41
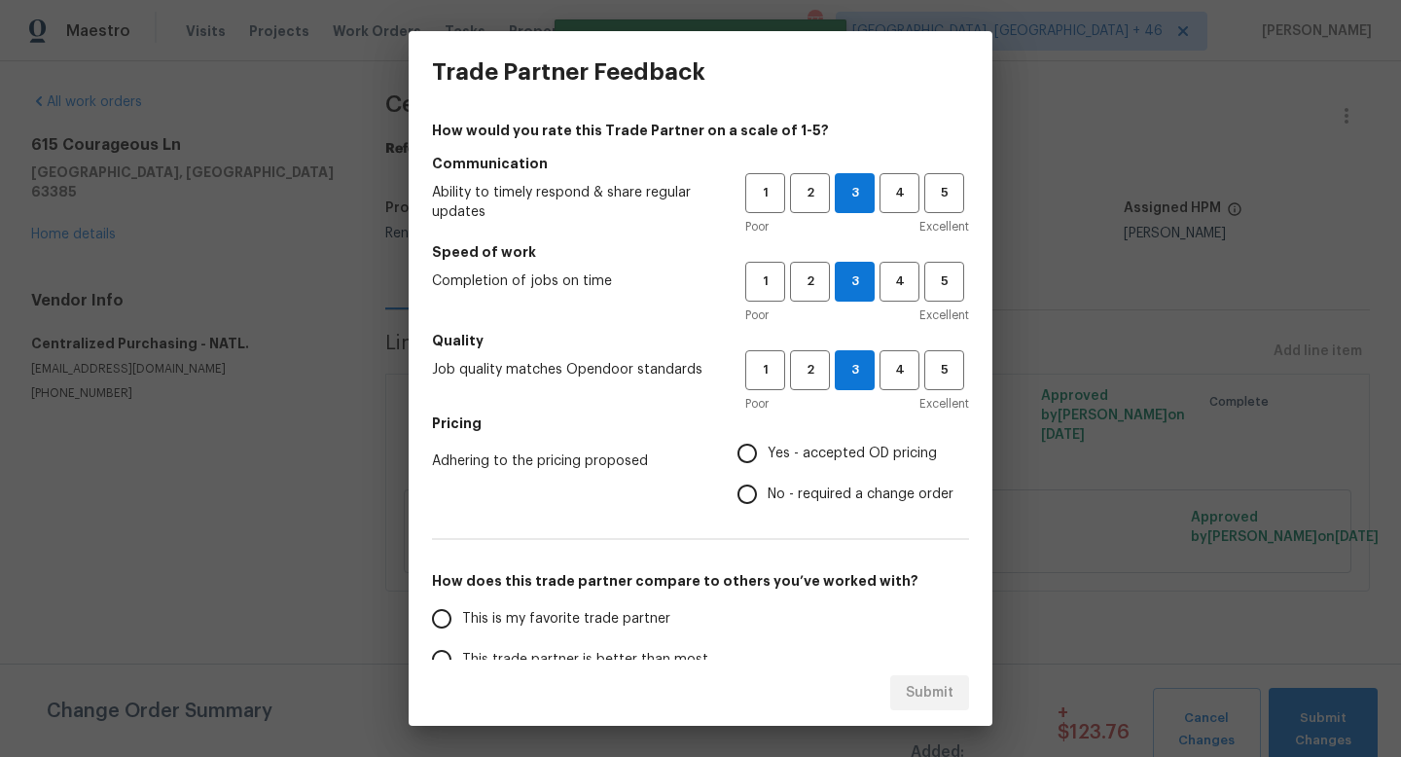
radio input "true"
click at [582, 620] on span "This is my favorite trade partner" at bounding box center [566, 619] width 208 height 20
click at [462, 620] on input "This is my favorite trade partner" at bounding box center [441, 618] width 41 height 41
click at [927, 706] on button "Submit" at bounding box center [929, 693] width 79 height 36
radio input "true"
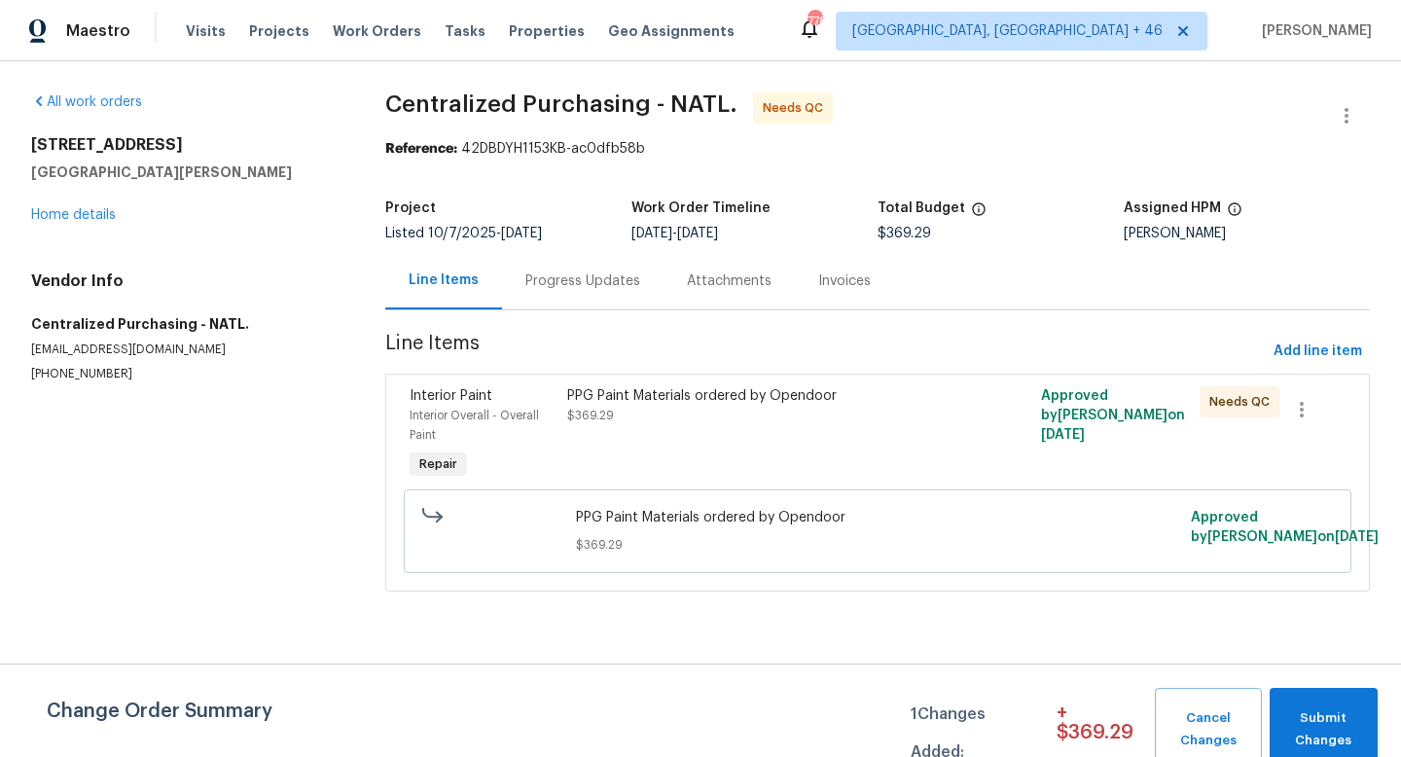
click at [741, 407] on div "PPG Paint Materials ordered by Opendoor $369.29" at bounding box center [758, 405] width 383 height 39
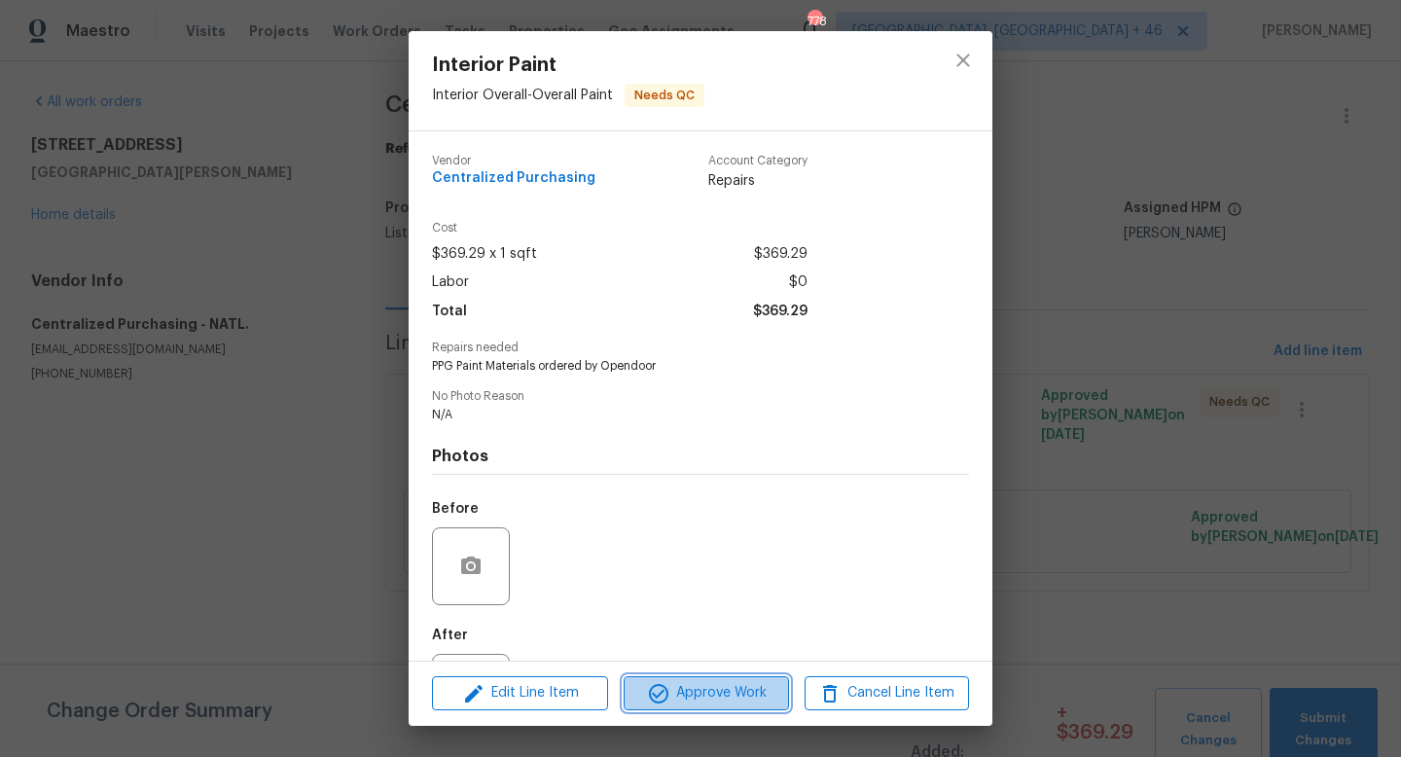
click at [710, 681] on span "Approve Work" at bounding box center [705, 693] width 153 height 24
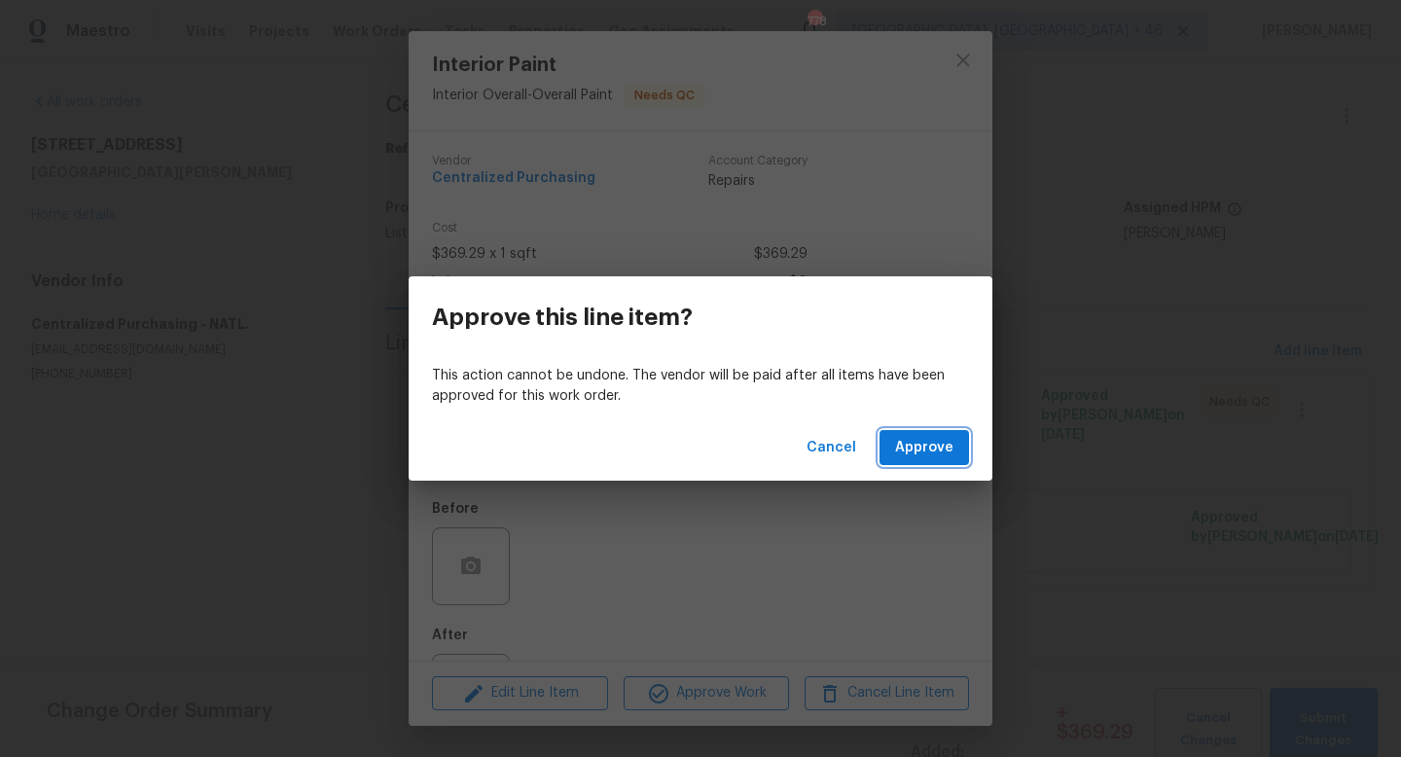
click at [921, 449] on span "Approve" at bounding box center [924, 448] width 58 height 24
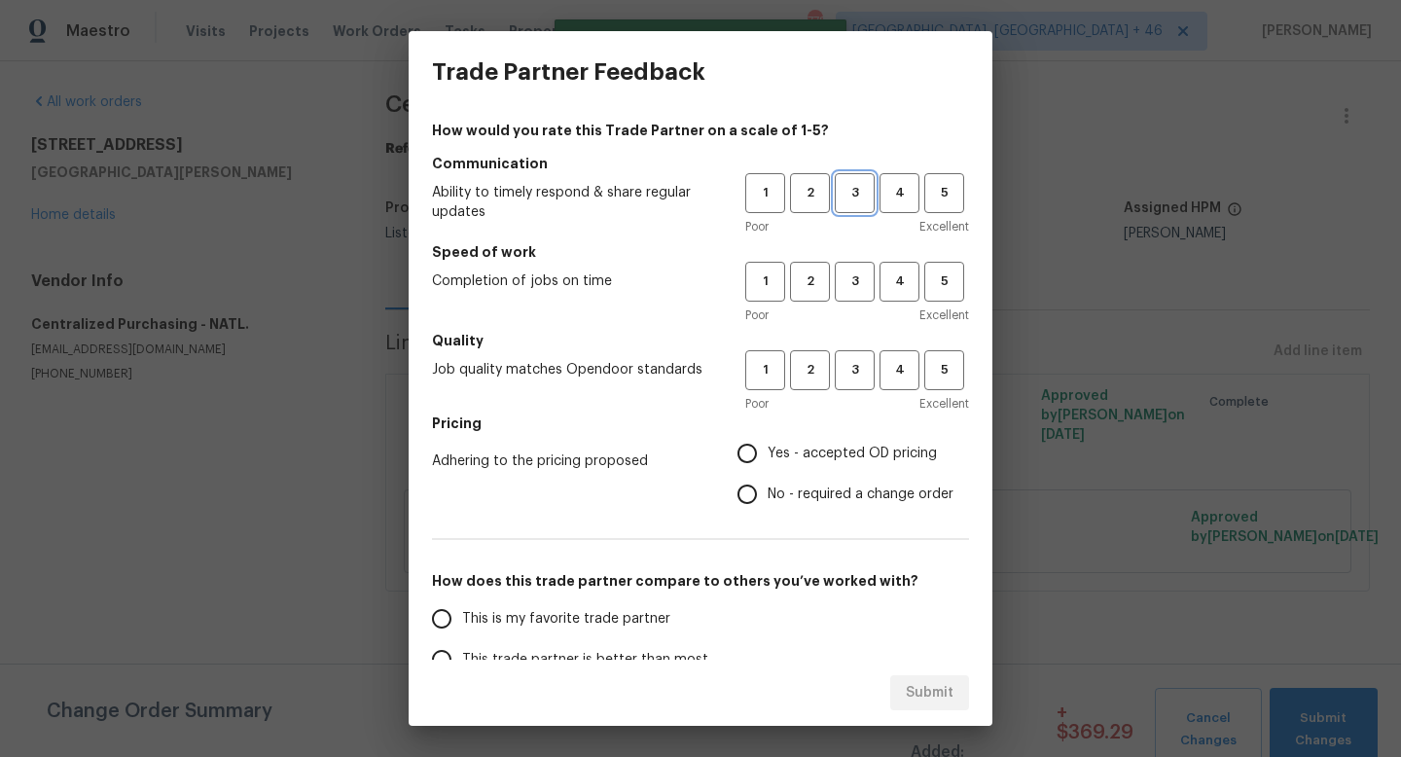
click at [857, 198] on span "3" at bounding box center [855, 193] width 36 height 22
click at [857, 285] on span "3" at bounding box center [855, 281] width 36 height 22
click at [854, 370] on span "3" at bounding box center [855, 370] width 36 height 22
click at [839, 454] on span "Yes - accepted OD pricing" at bounding box center [852, 454] width 169 height 20
click at [768, 454] on input "Yes - accepted OD pricing" at bounding box center [747, 453] width 41 height 41
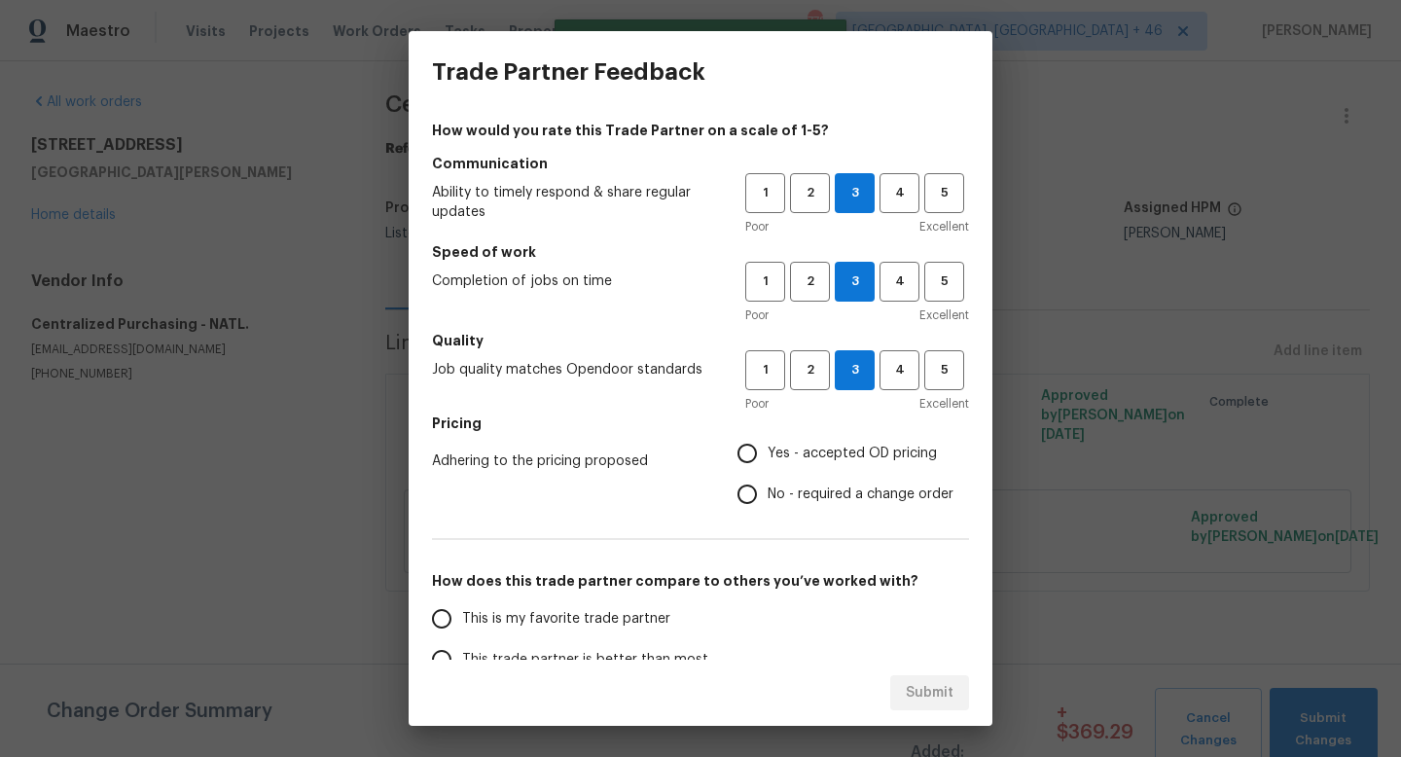
radio input "true"
click at [606, 630] on label "This is my favorite trade partner" at bounding box center [574, 618] width 307 height 41
click at [462, 630] on input "This is my favorite trade partner" at bounding box center [441, 618] width 41 height 41
click at [924, 710] on div "Submit" at bounding box center [701, 693] width 584 height 67
click at [924, 692] on span "Submit" at bounding box center [930, 693] width 48 height 24
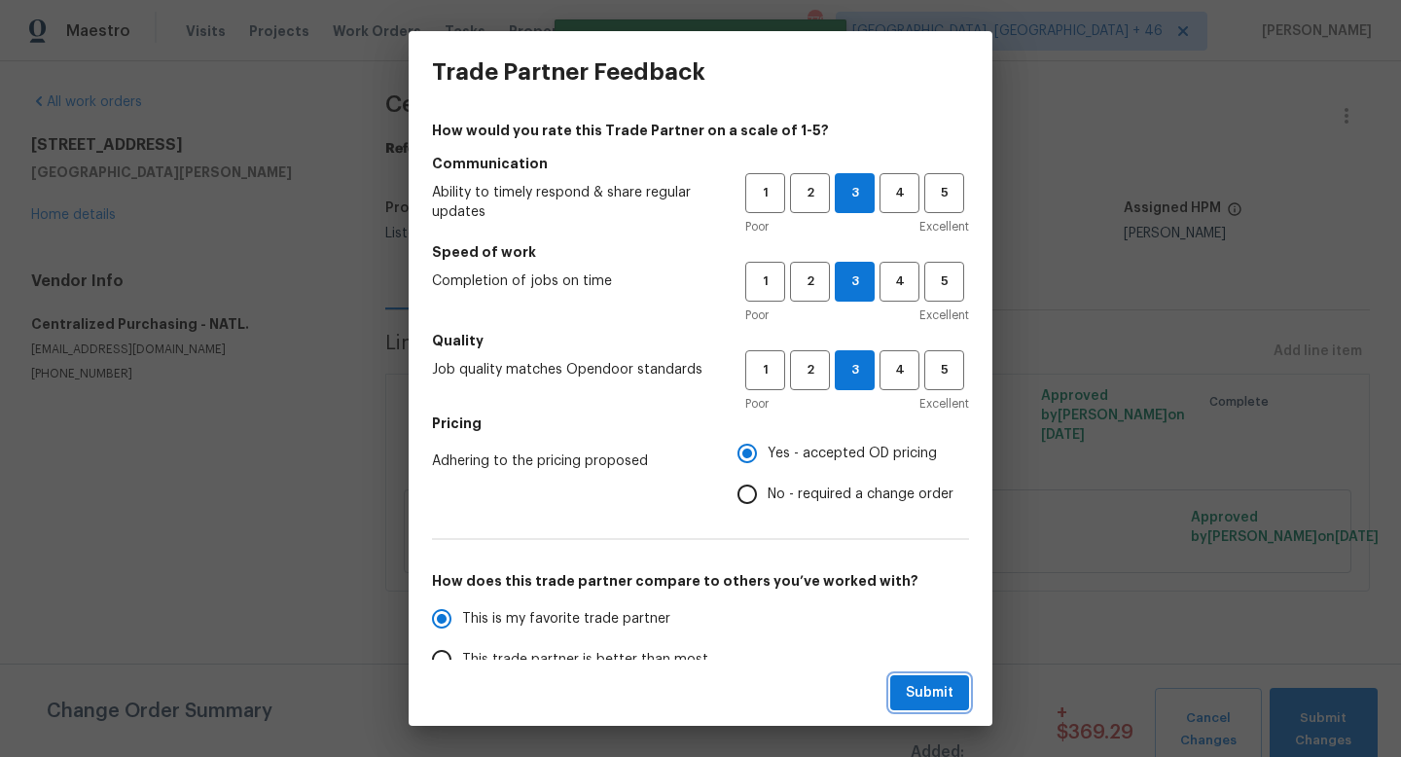
radio input "true"
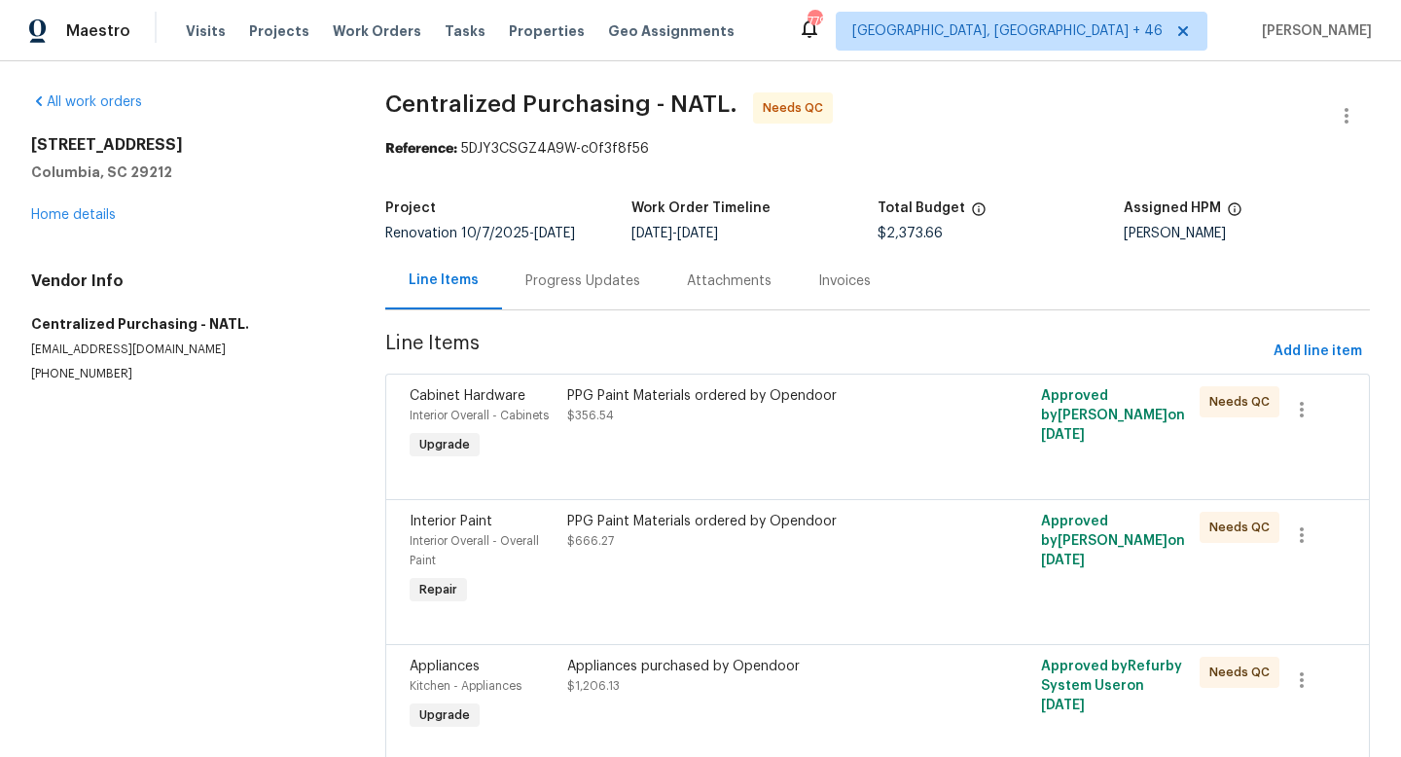
click at [655, 414] on div "PPG Paint Materials ordered by Opendoor $356.54" at bounding box center [758, 405] width 383 height 39
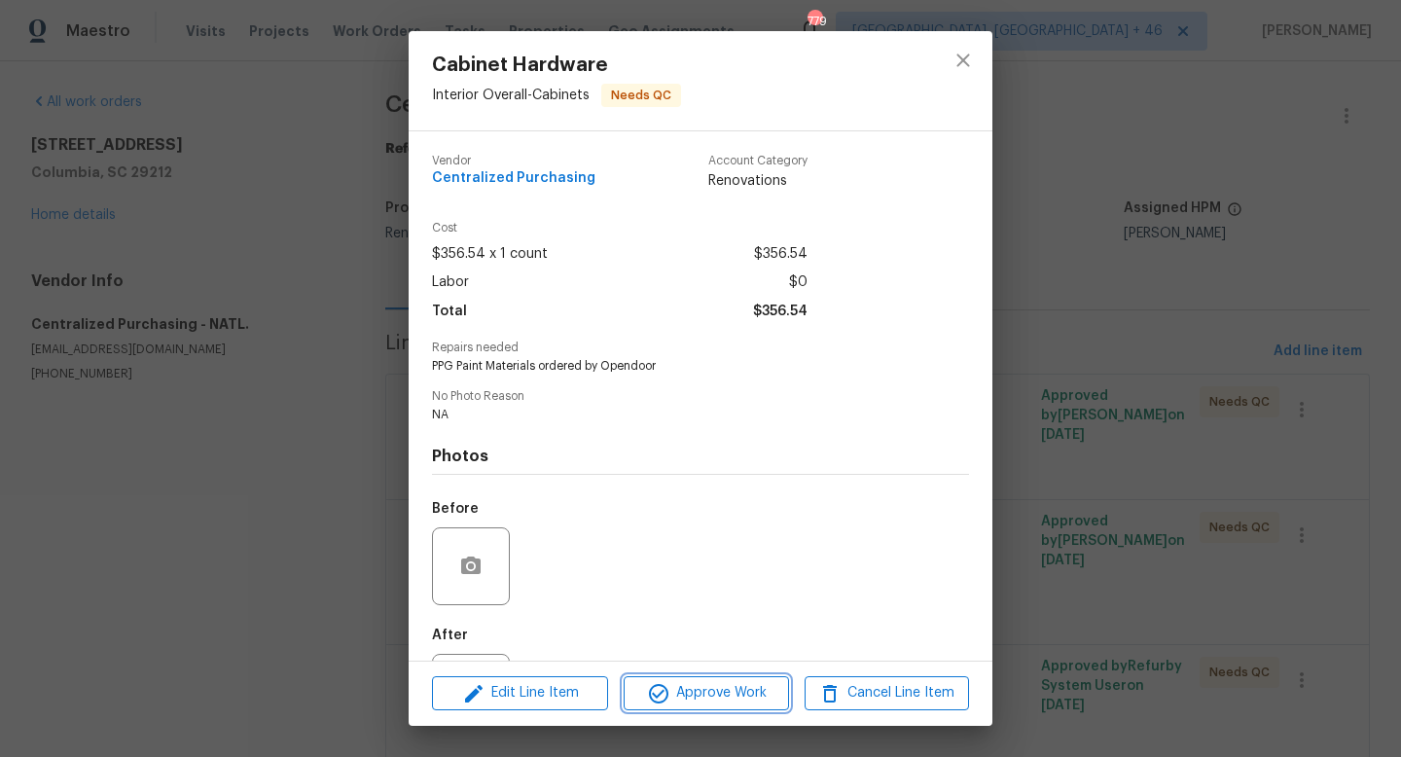
click at [697, 679] on button "Approve Work" at bounding box center [706, 693] width 164 height 34
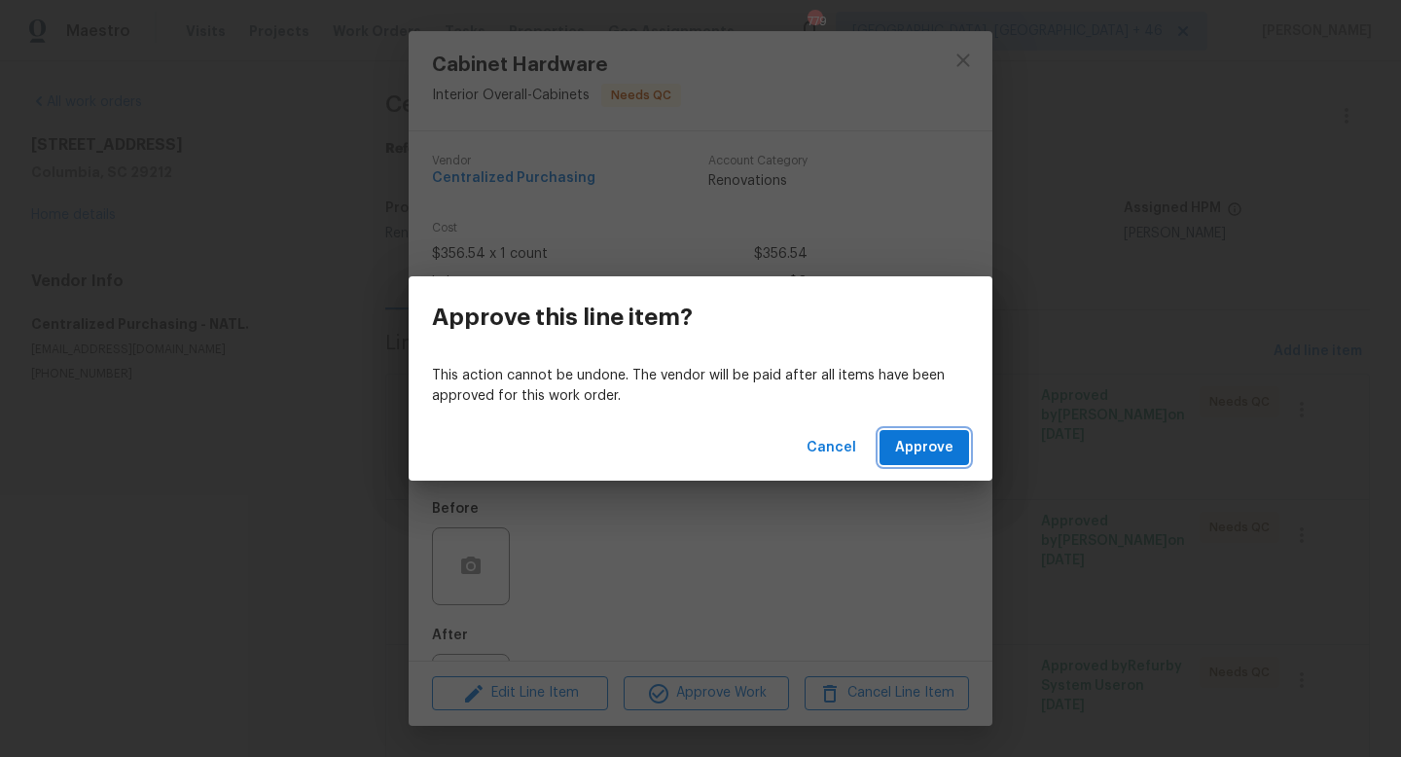
click at [911, 449] on span "Approve" at bounding box center [924, 448] width 58 height 24
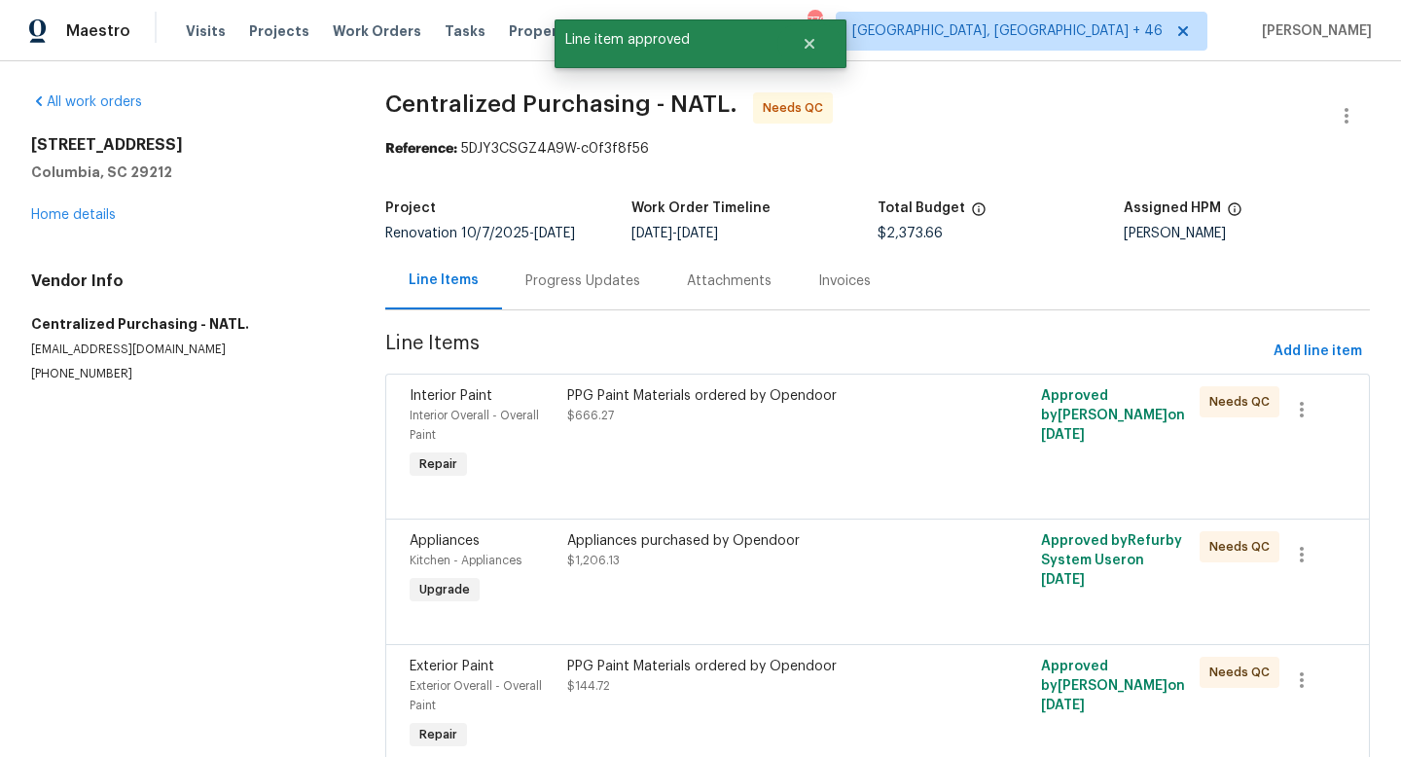
click at [838, 447] on div "PPG Paint Materials ordered by Opendoor $666.27" at bounding box center [758, 434] width 395 height 109
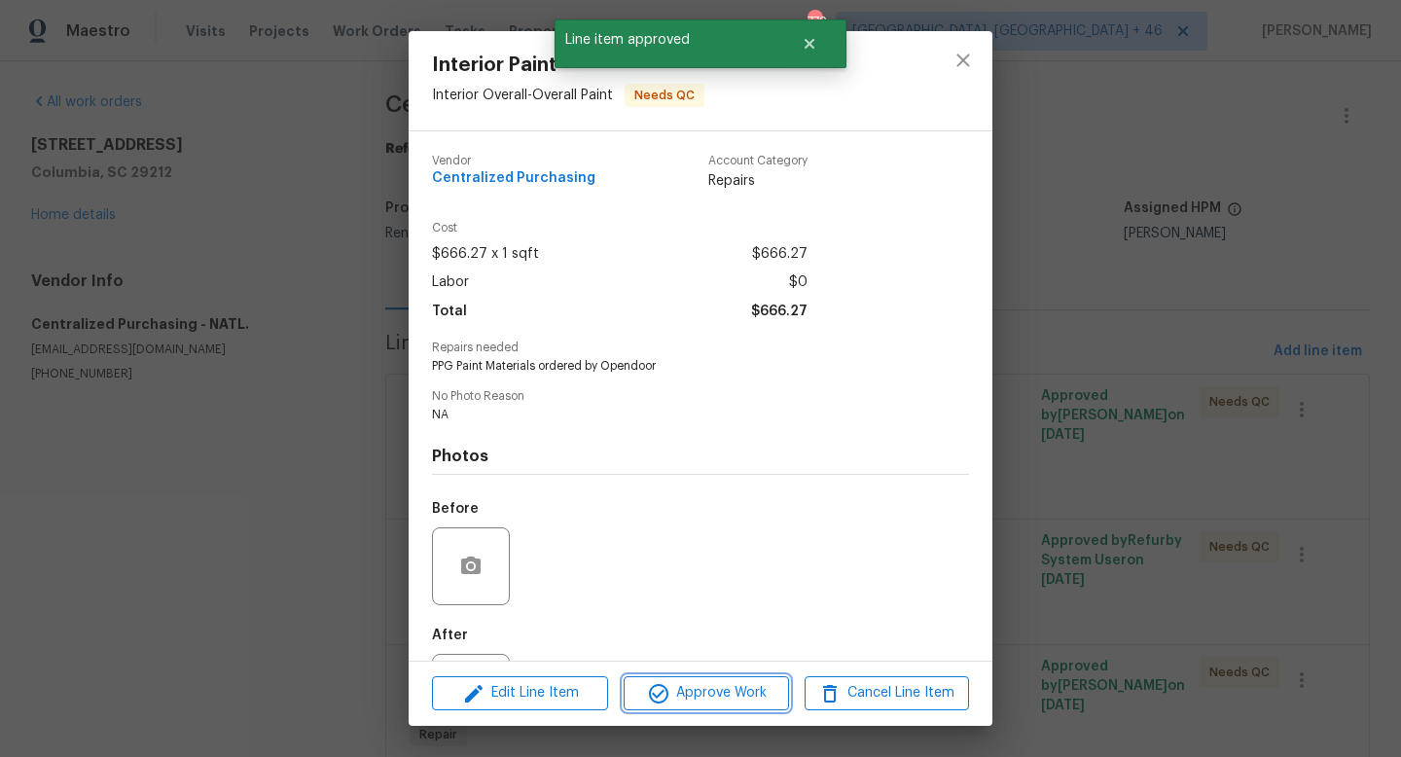
click at [737, 687] on span "Approve Work" at bounding box center [705, 693] width 153 height 24
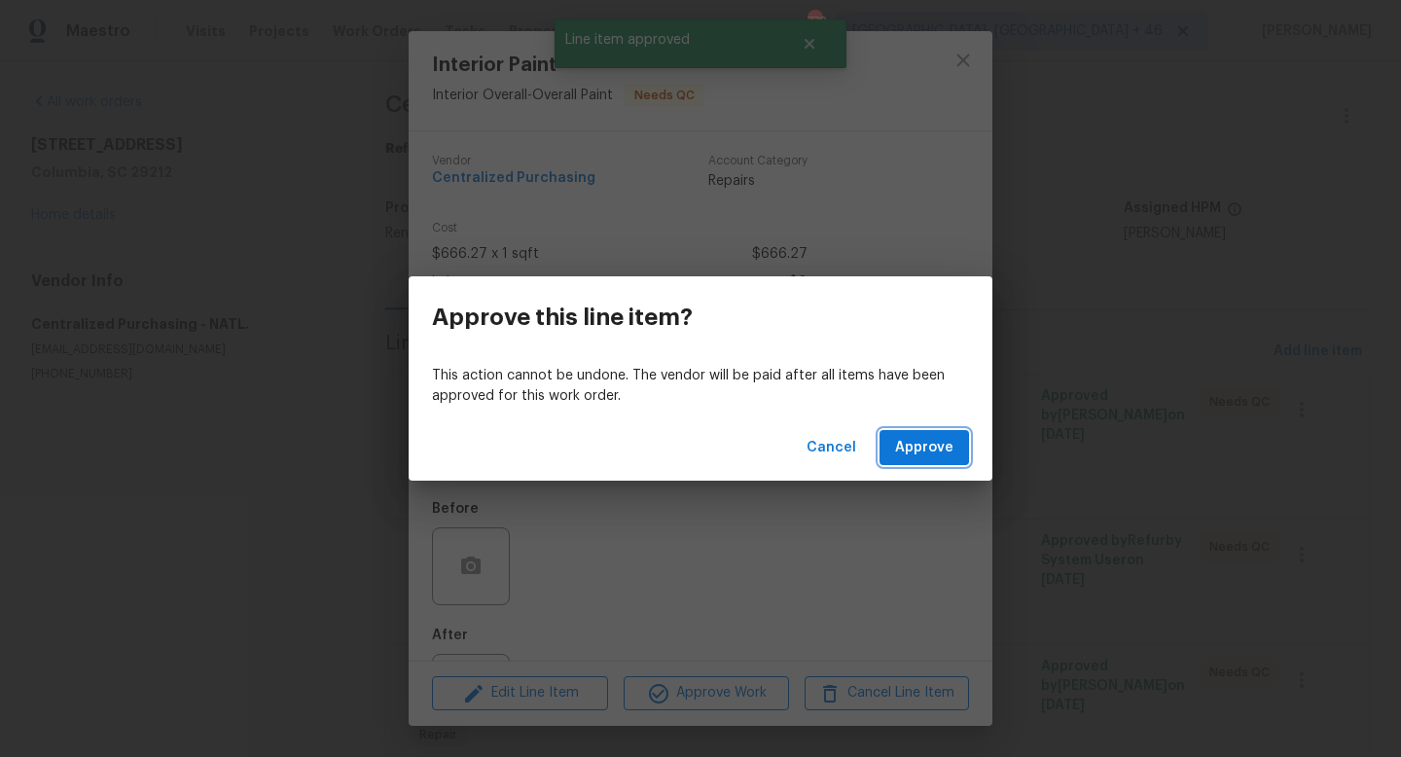
click at [920, 440] on span "Approve" at bounding box center [924, 448] width 58 height 24
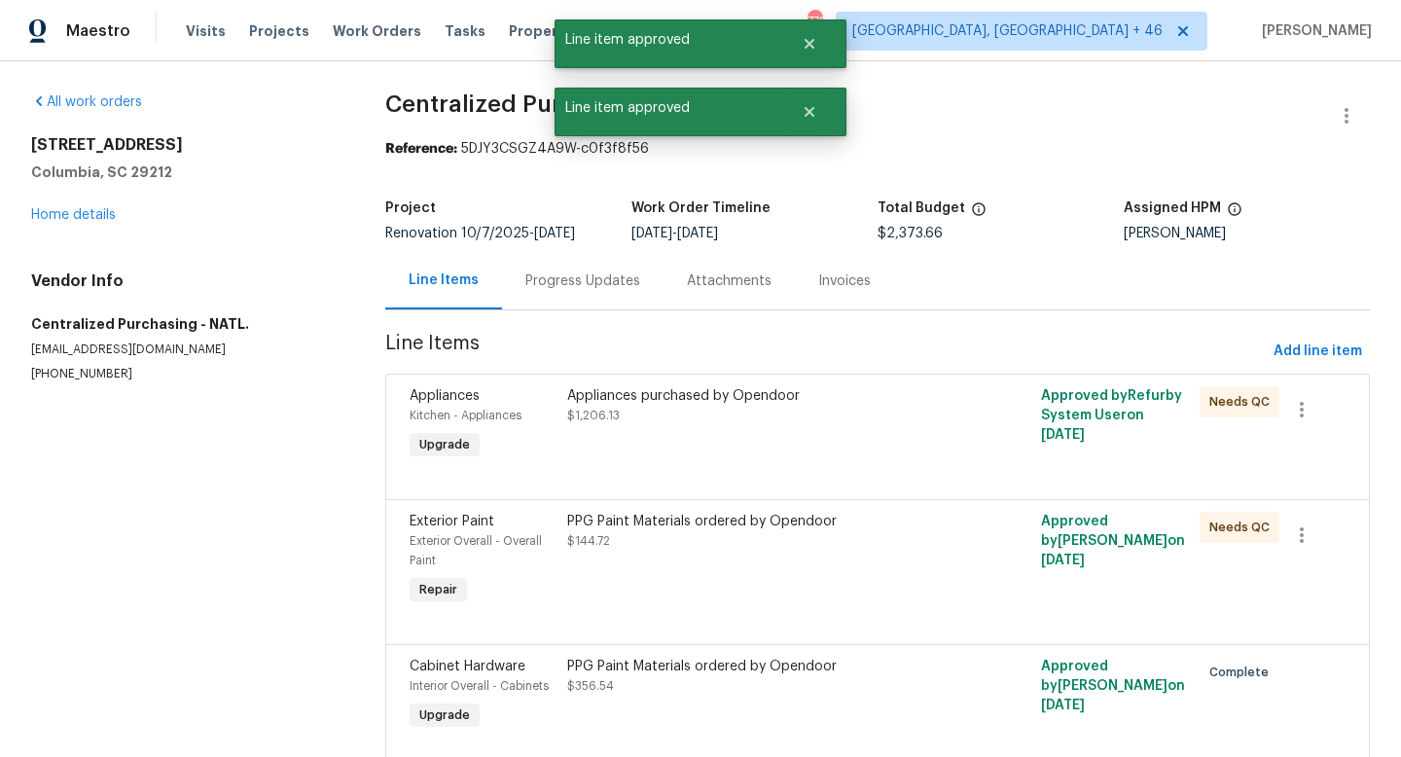
click at [710, 418] on div "Appliances purchased by Opendoor $1,206.13" at bounding box center [758, 405] width 383 height 39
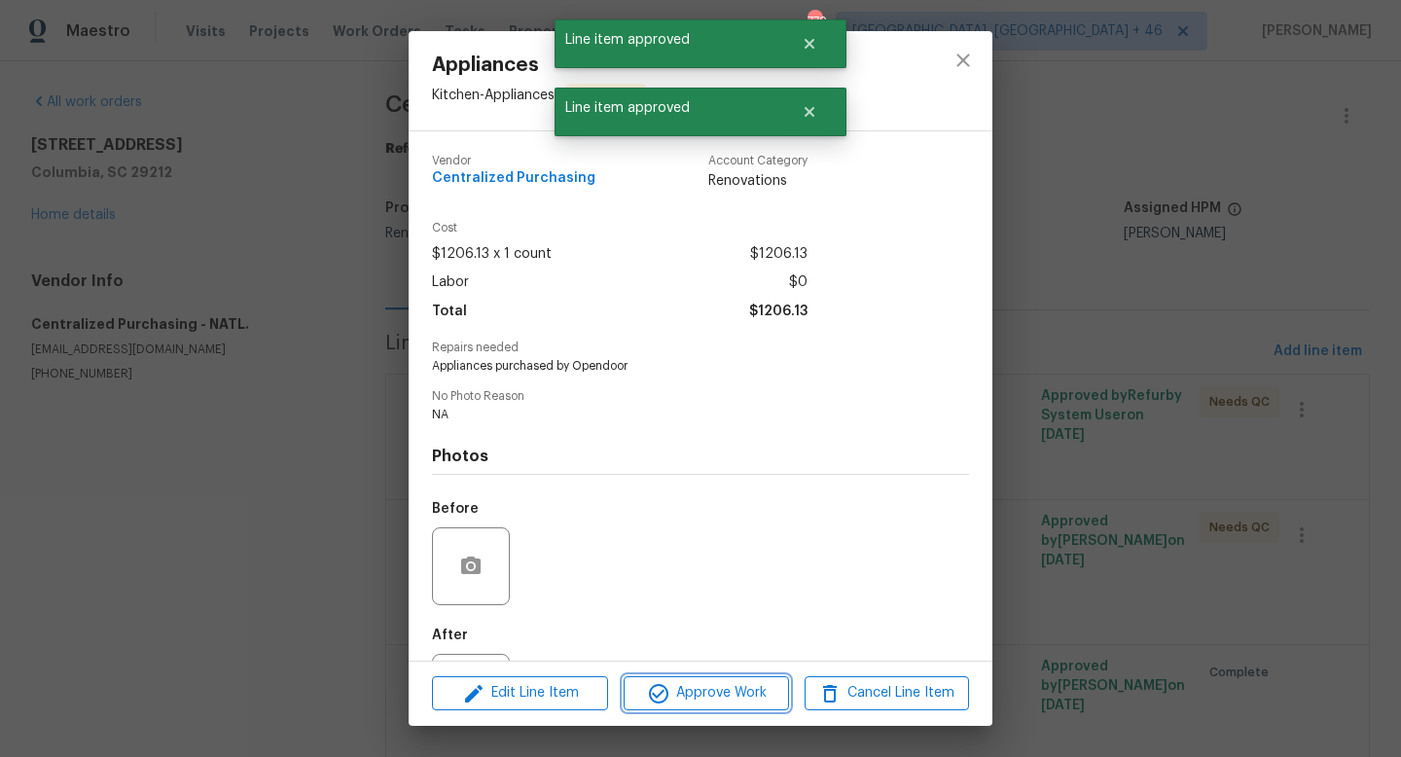
click at [706, 698] on span "Approve Work" at bounding box center [705, 693] width 153 height 24
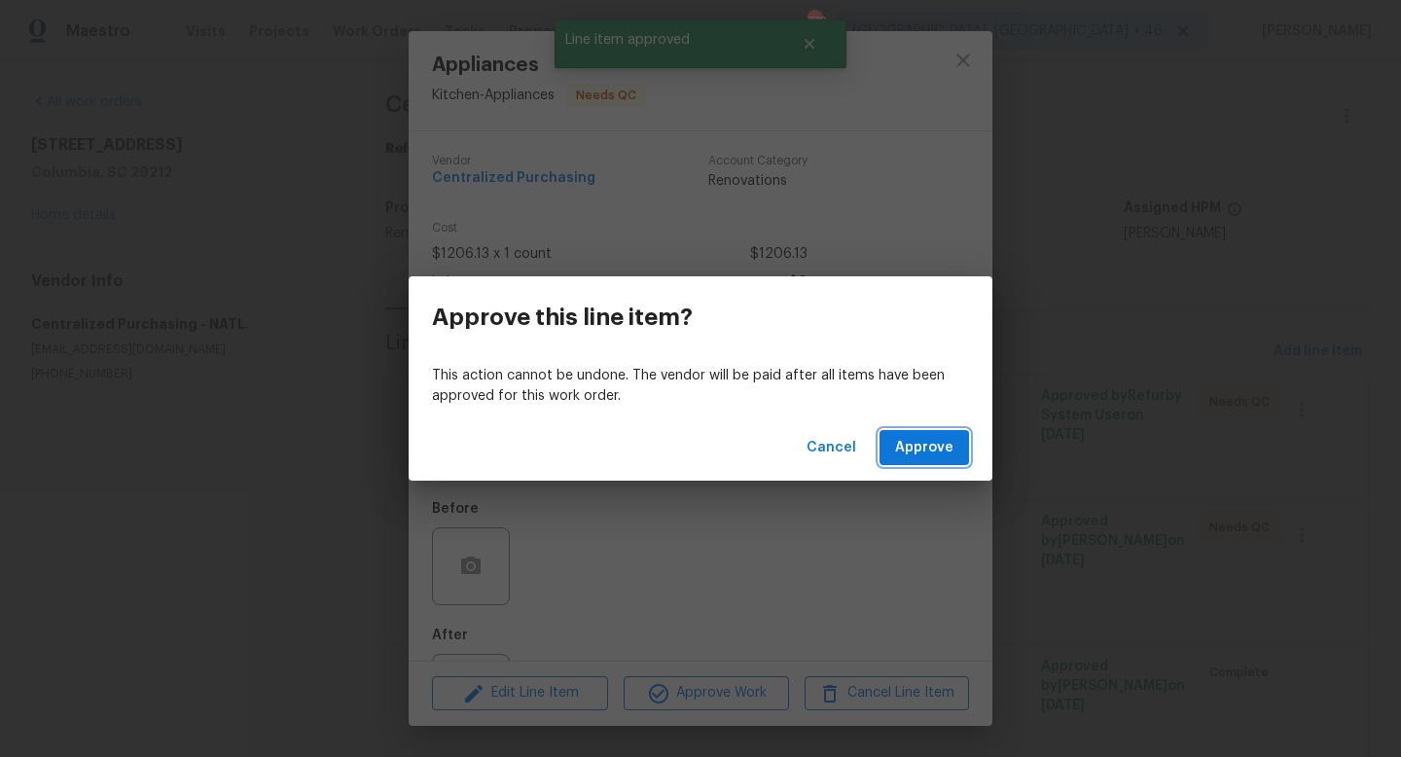
click at [889, 450] on button "Approve" at bounding box center [923, 448] width 89 height 36
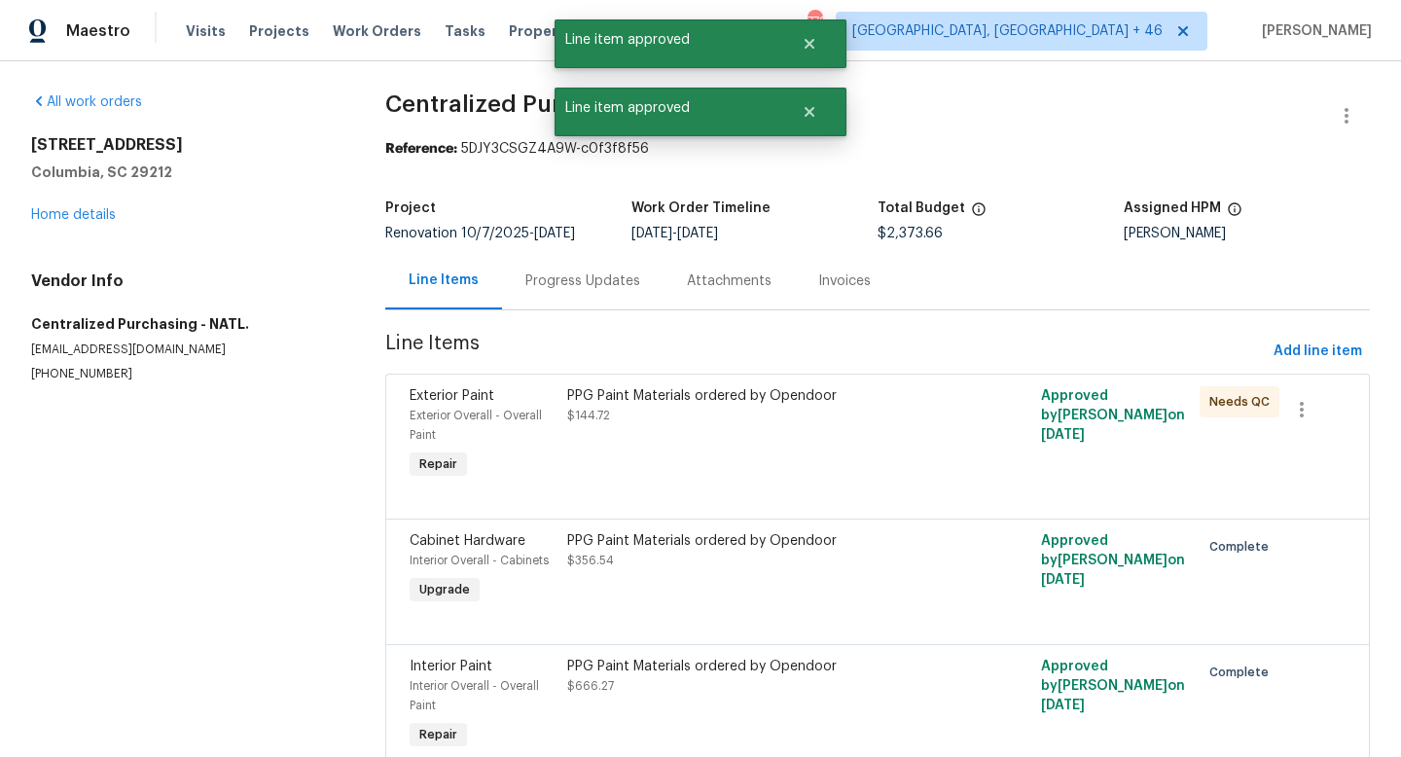
click at [627, 430] on div "PPG Paint Materials ordered by Opendoor $144.72" at bounding box center [758, 434] width 395 height 109
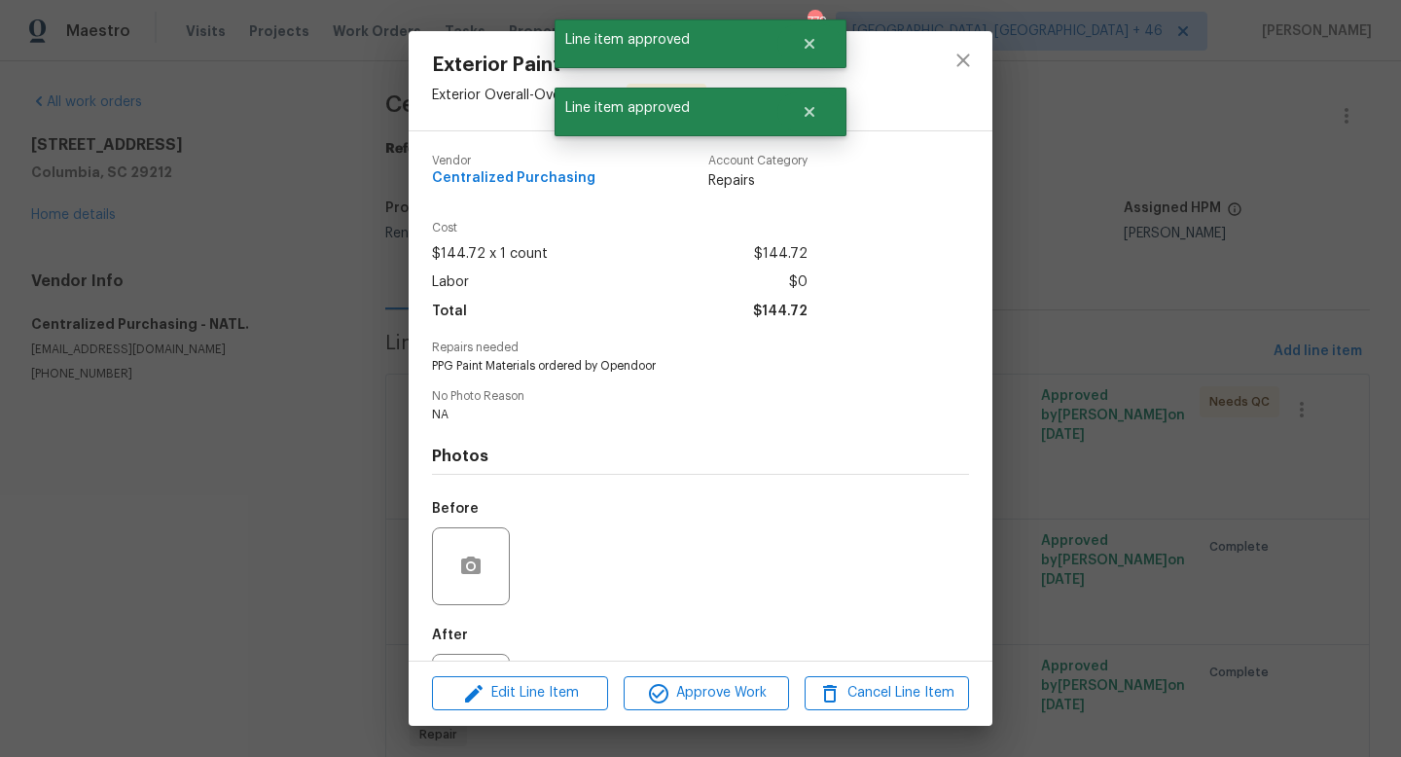
click at [673, 670] on div "Edit Line Item Approve Work Cancel Line Item" at bounding box center [701, 693] width 584 height 65
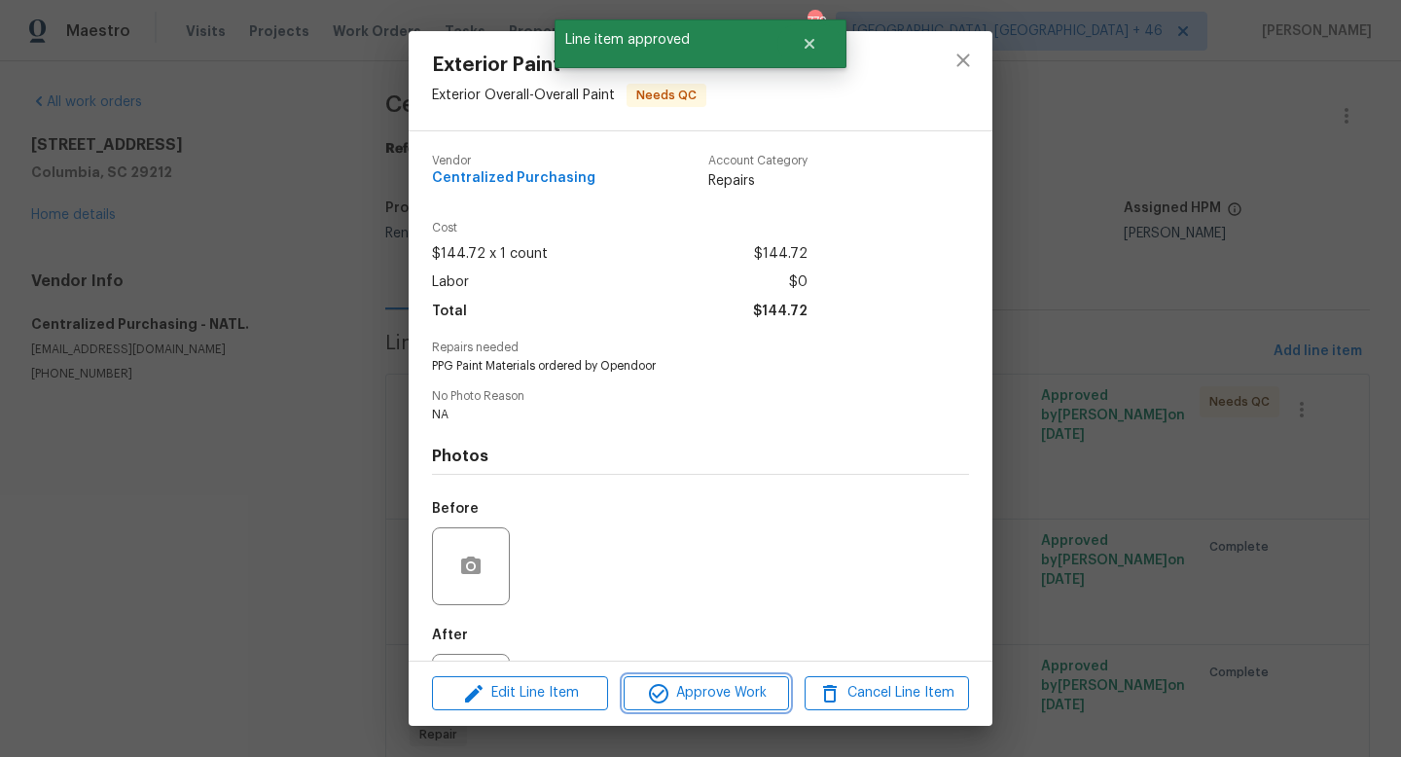
click at [675, 687] on span "Approve Work" at bounding box center [705, 693] width 153 height 24
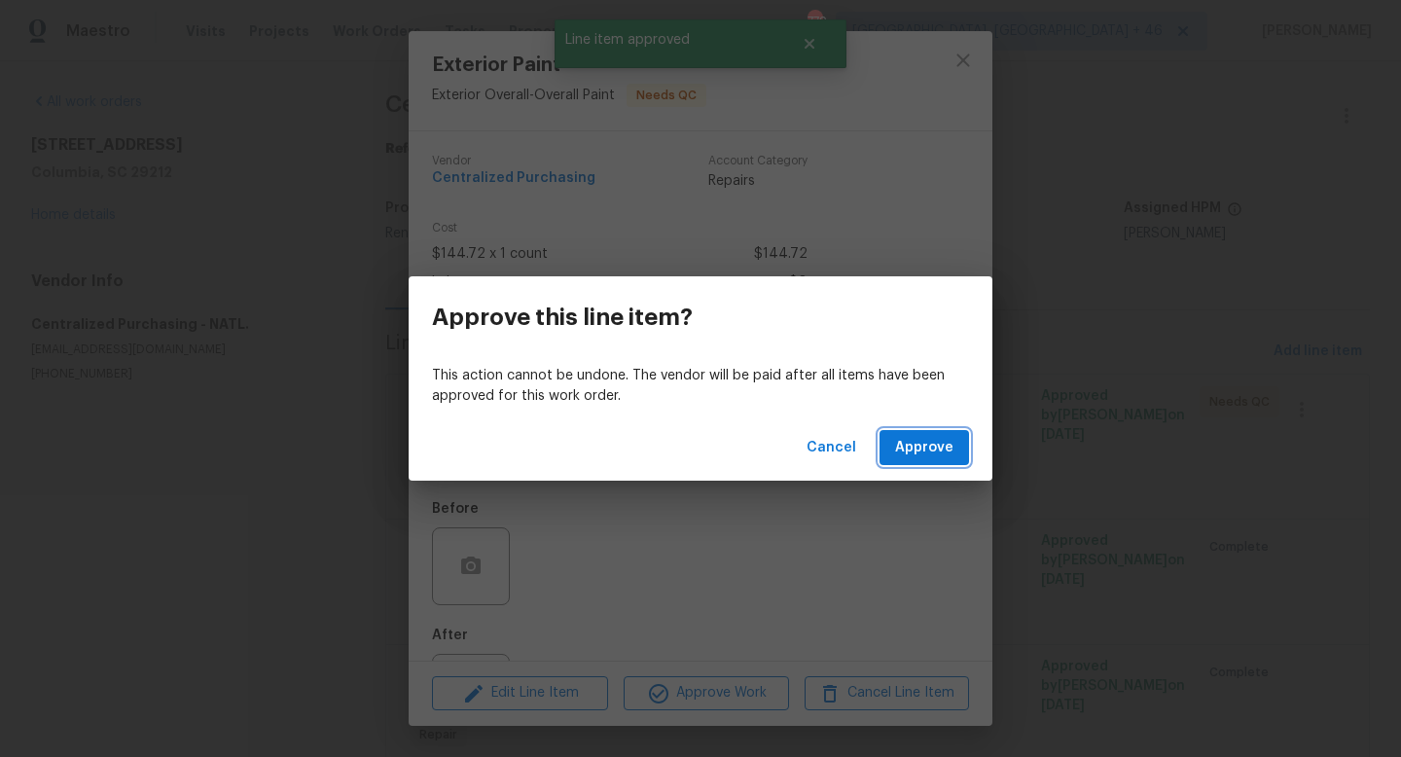
click at [904, 461] on button "Approve" at bounding box center [923, 448] width 89 height 36
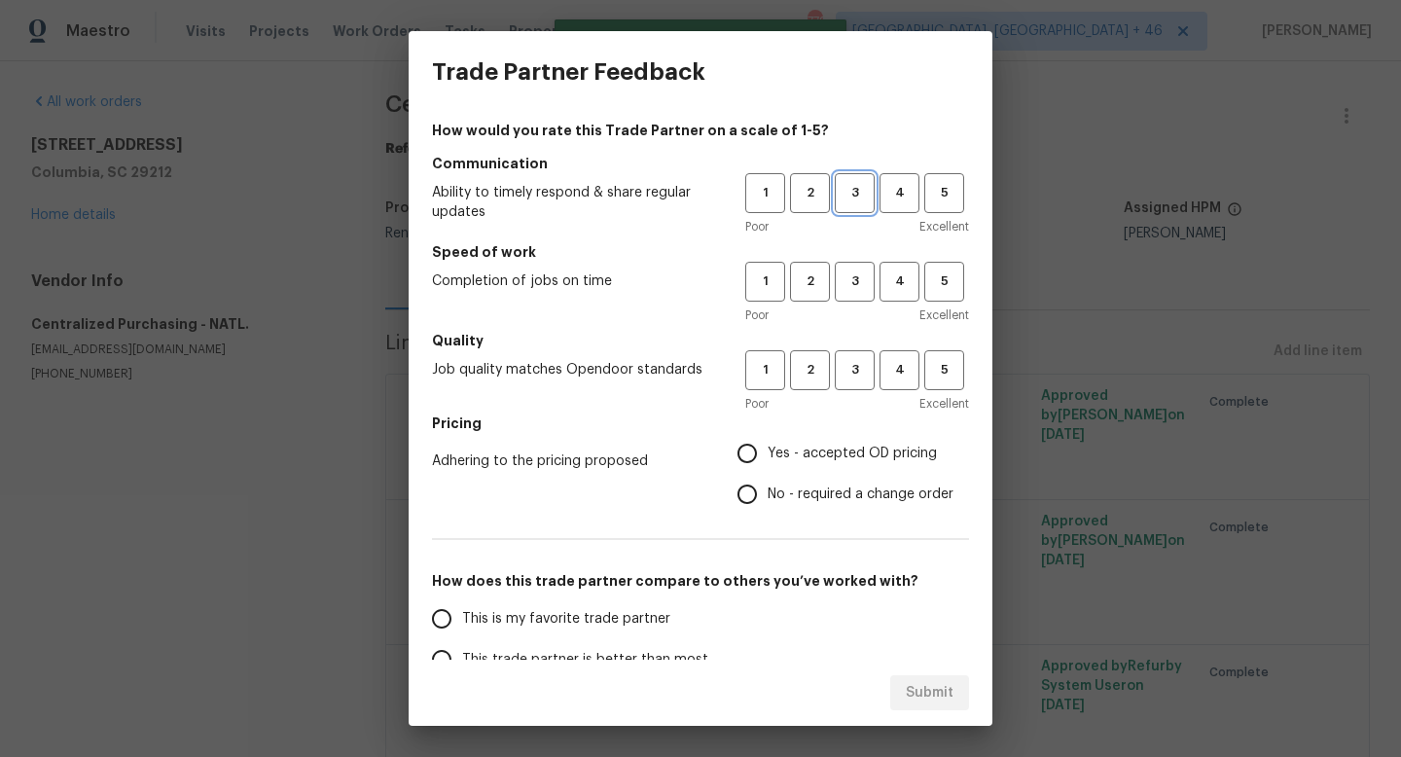
click at [847, 200] on span "3" at bounding box center [855, 193] width 36 height 22
click at [850, 278] on span "3" at bounding box center [855, 281] width 36 height 22
click at [850, 365] on span "3" at bounding box center [855, 370] width 36 height 22
click at [811, 454] on span "Yes - accepted OD pricing" at bounding box center [852, 454] width 169 height 20
click at [768, 454] on input "Yes - accepted OD pricing" at bounding box center [747, 453] width 41 height 41
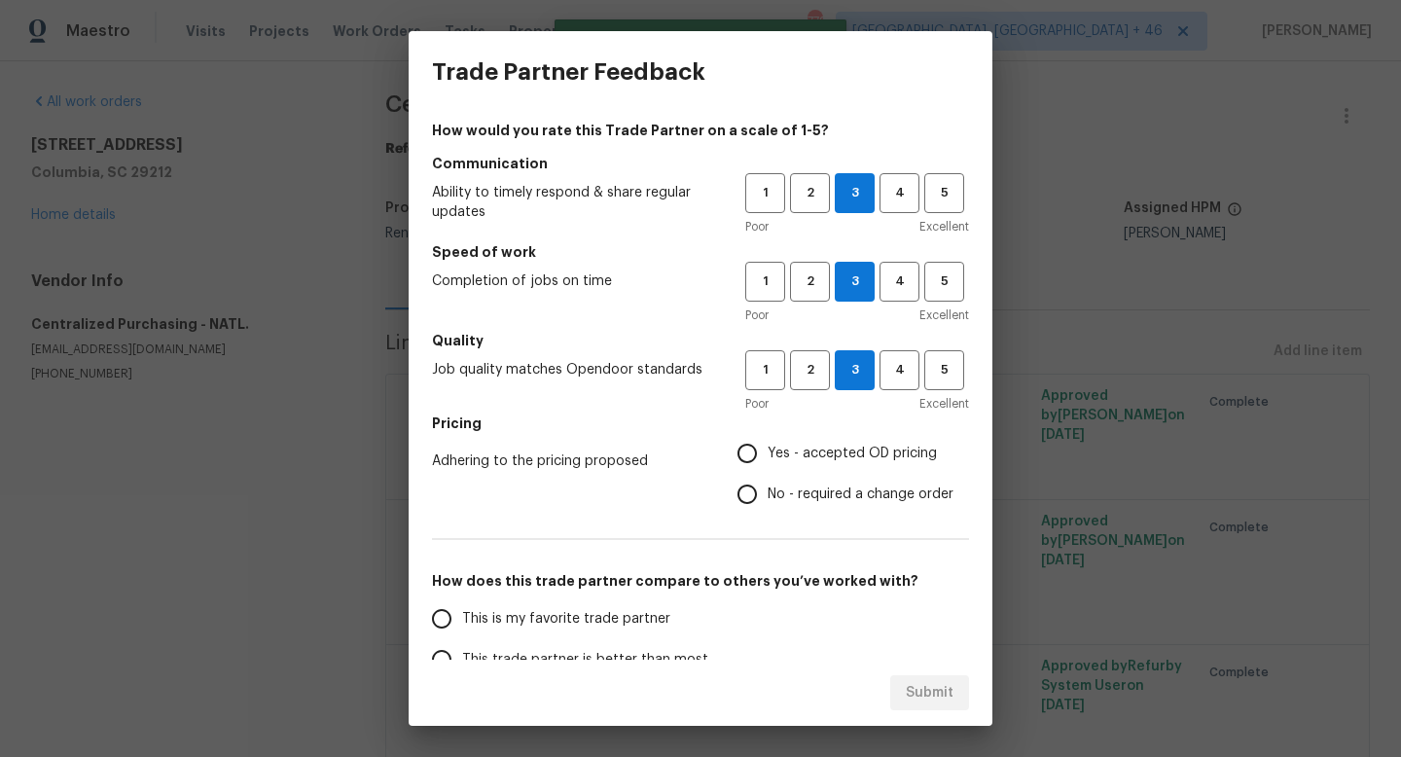
radio input "true"
click at [586, 625] on span "This is my favorite trade partner" at bounding box center [566, 619] width 208 height 20
click at [462, 625] on input "This is my favorite trade partner" at bounding box center [441, 618] width 41 height 41
click at [932, 679] on button "Submit" at bounding box center [929, 693] width 79 height 36
radio input "true"
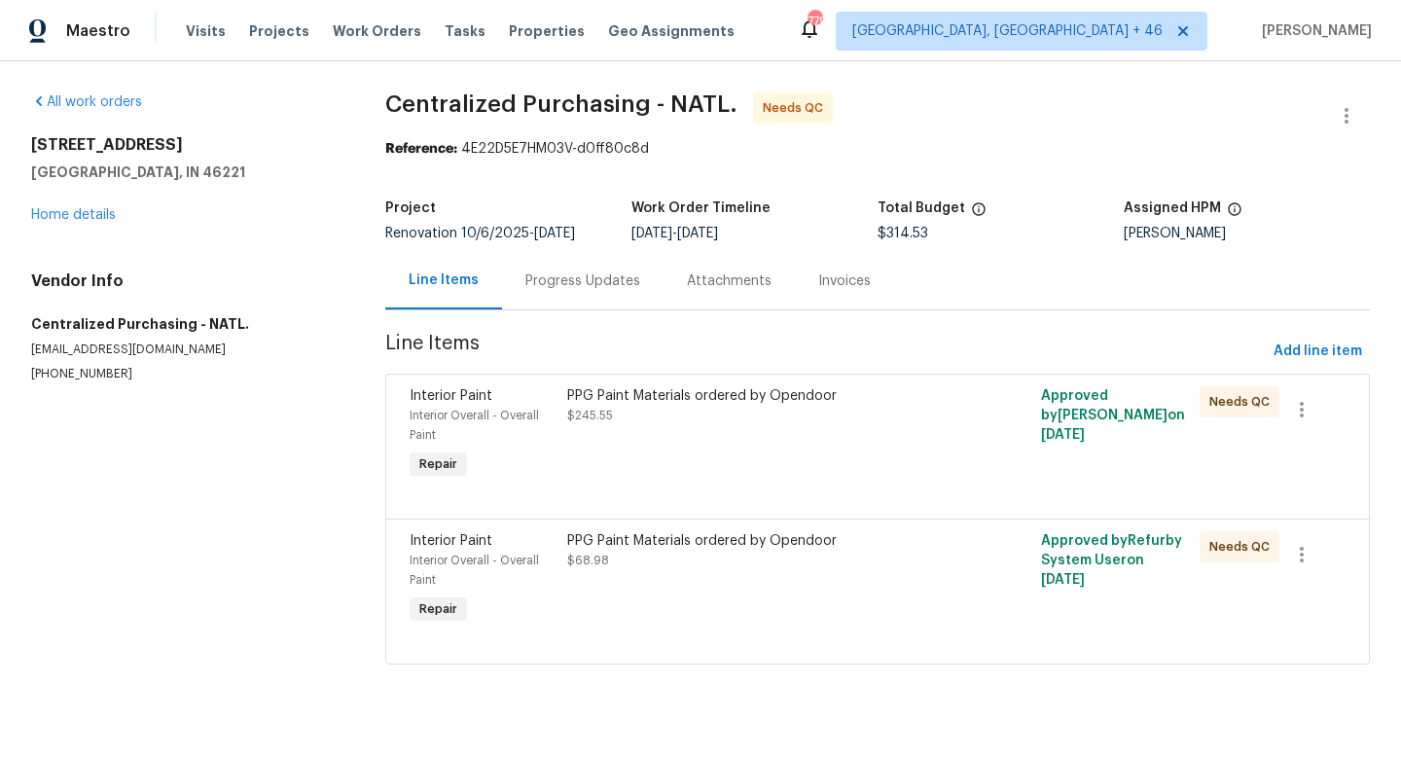
click at [690, 432] on div "PPG Paint Materials ordered by Opendoor $245.55" at bounding box center [758, 434] width 395 height 109
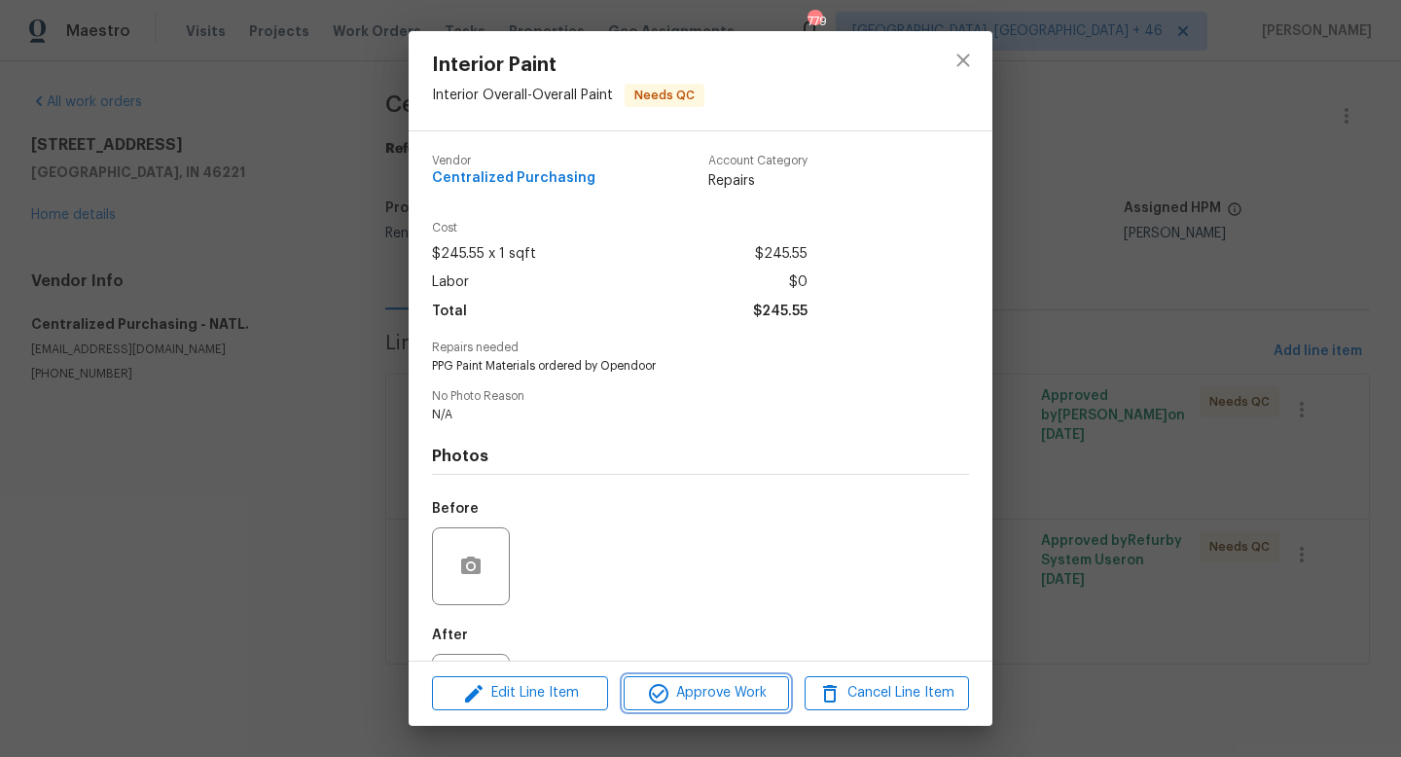
click at [690, 702] on span "Approve Work" at bounding box center [705, 693] width 153 height 24
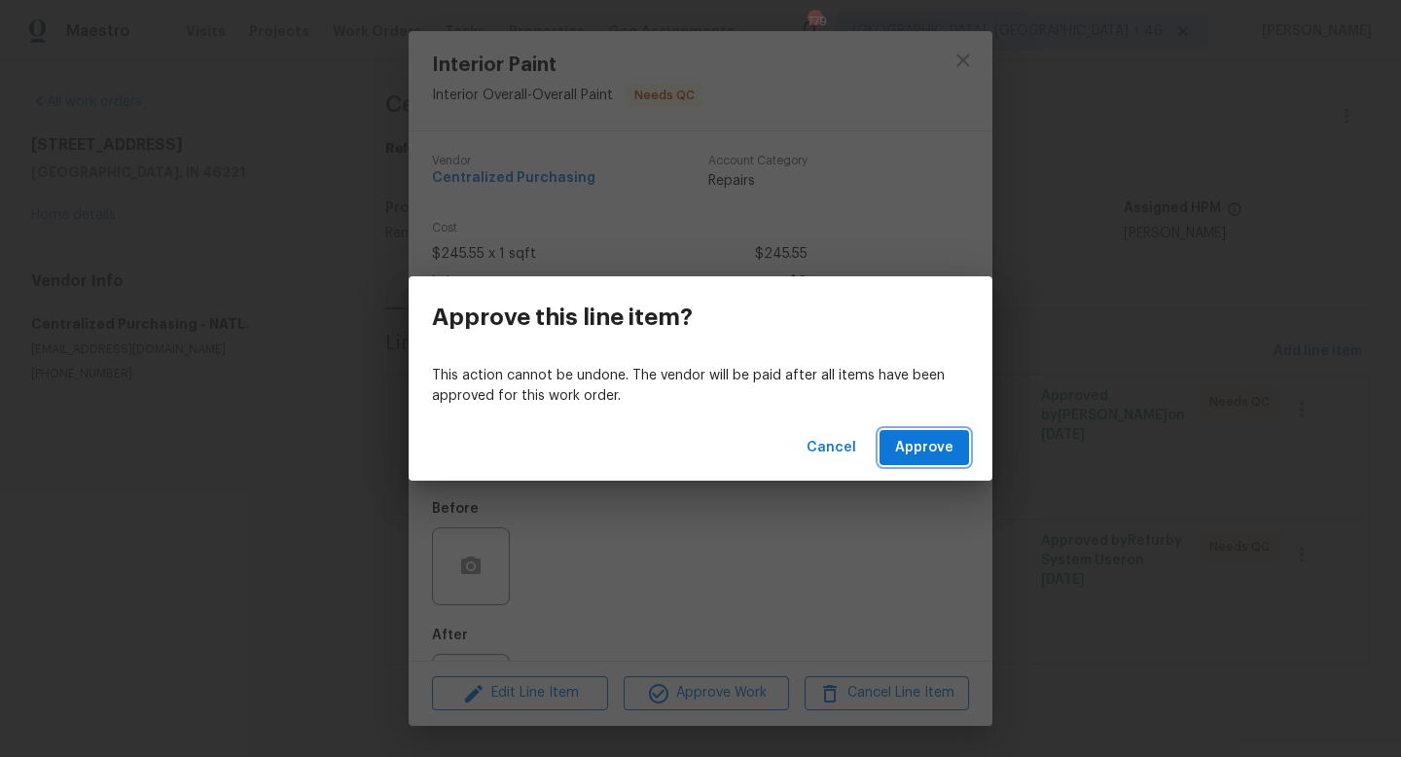
click at [894, 460] on button "Approve" at bounding box center [923, 448] width 89 height 36
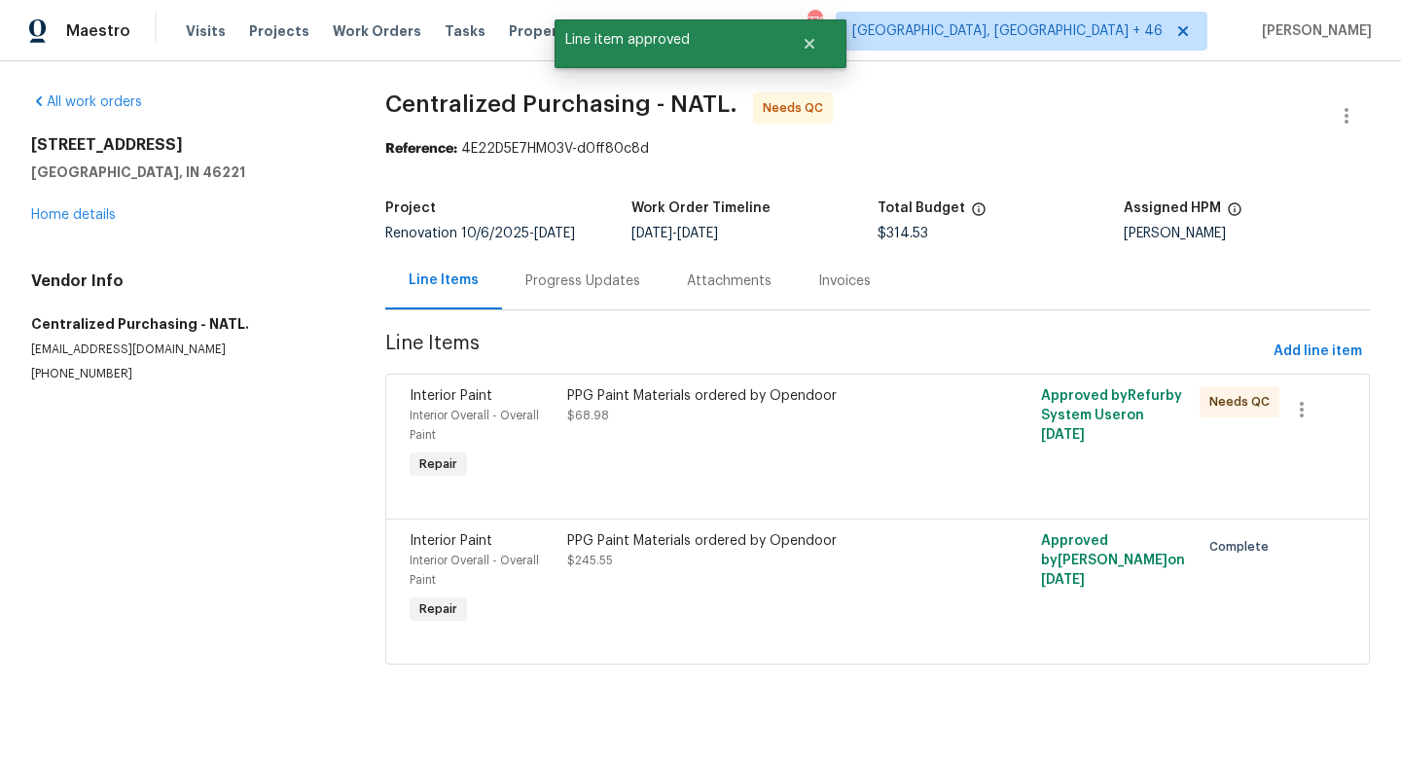
click at [698, 420] on div "PPG Paint Materials ordered by Opendoor $68.98" at bounding box center [758, 405] width 383 height 39
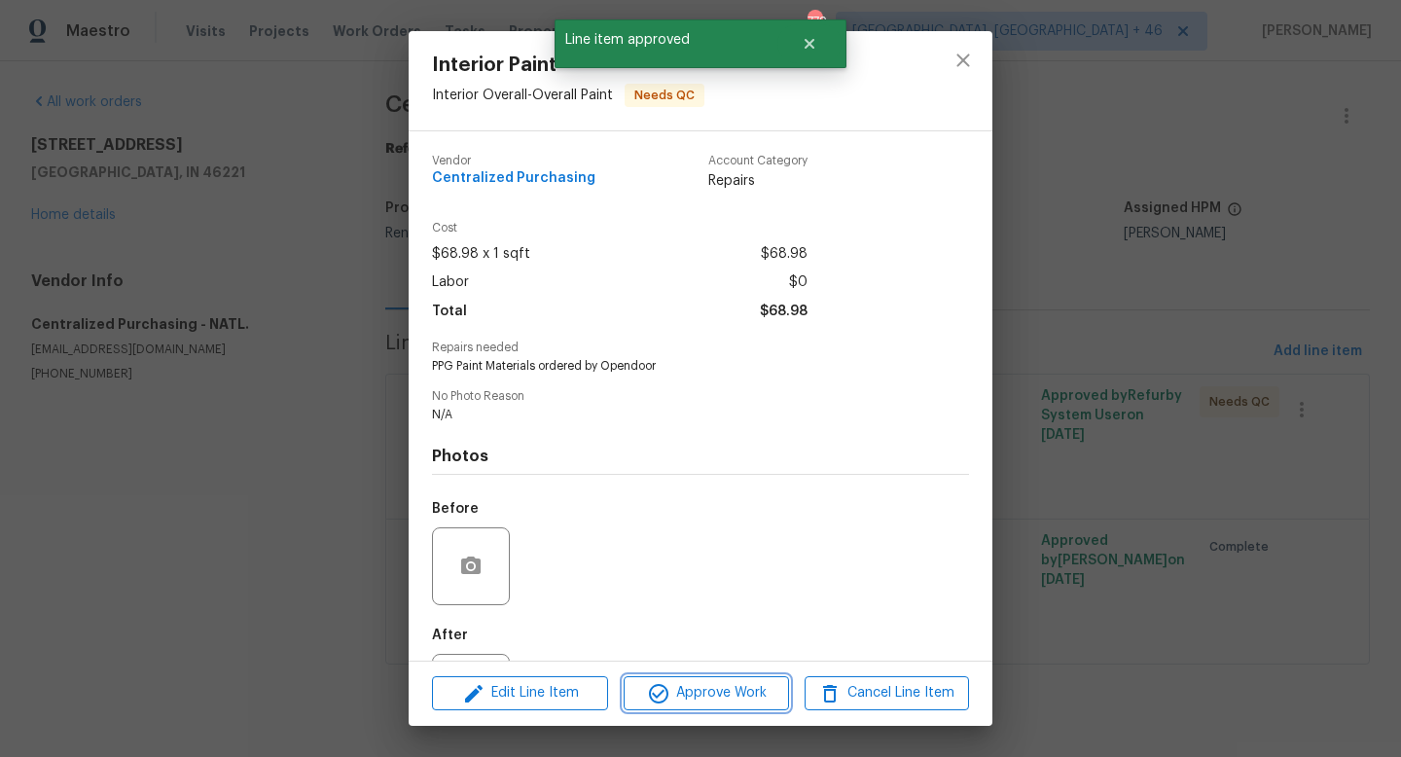
click at [693, 691] on span "Approve Work" at bounding box center [705, 693] width 153 height 24
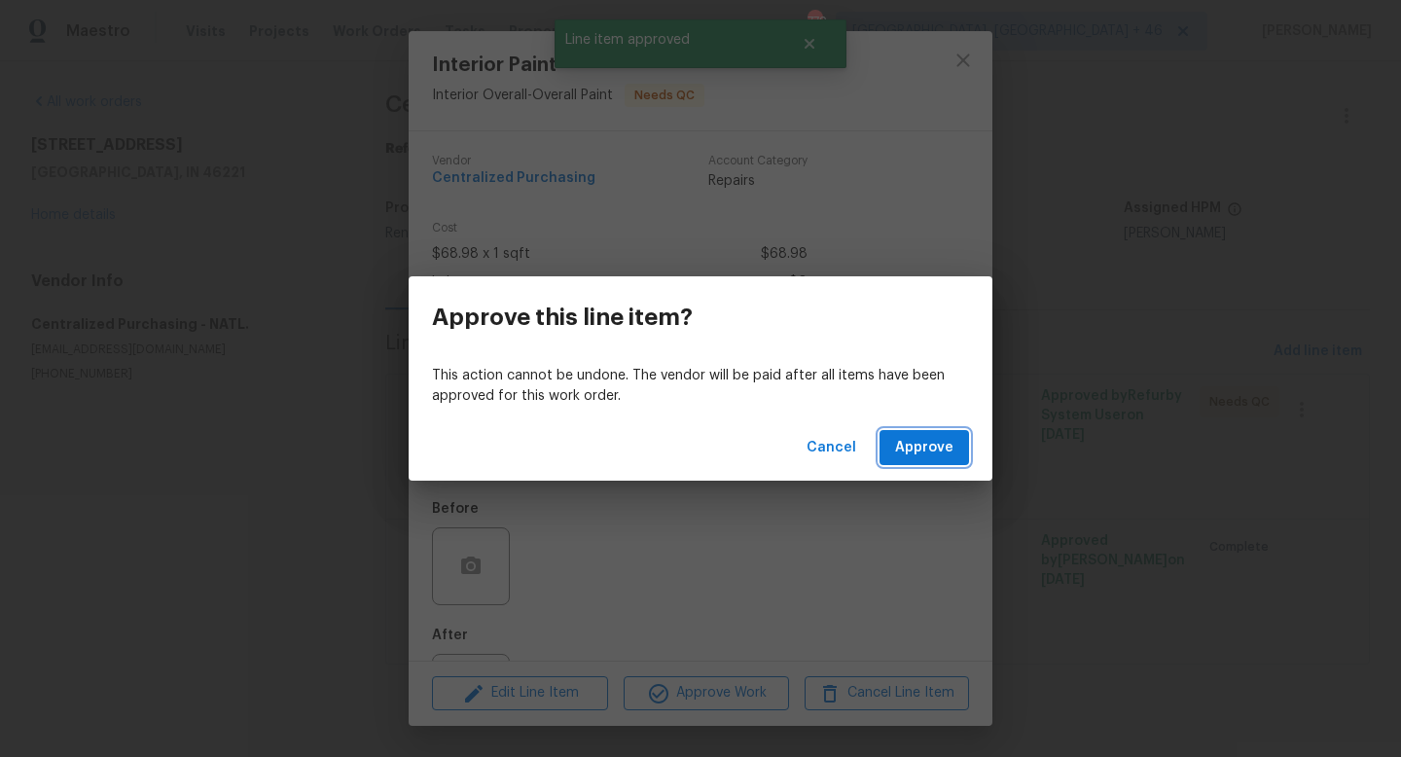
click at [935, 448] on span "Approve" at bounding box center [924, 448] width 58 height 24
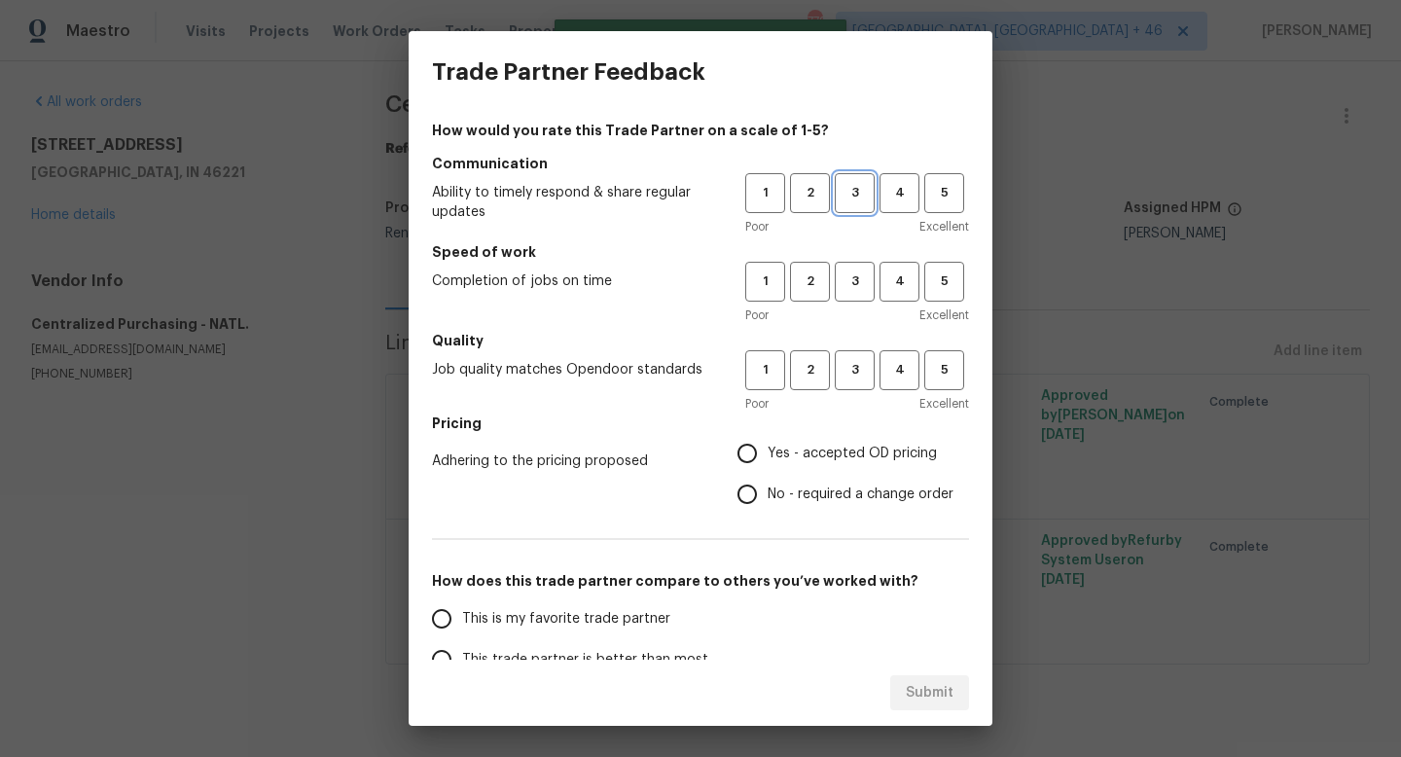
click at [851, 199] on span "3" at bounding box center [855, 193] width 36 height 22
click at [851, 299] on button "3" at bounding box center [855, 282] width 40 height 40
click at [851, 382] on button "3" at bounding box center [855, 370] width 40 height 40
click at [844, 442] on label "Yes - accepted OD pricing" at bounding box center [840, 453] width 227 height 41
click at [768, 442] on input "Yes - accepted OD pricing" at bounding box center [747, 453] width 41 height 41
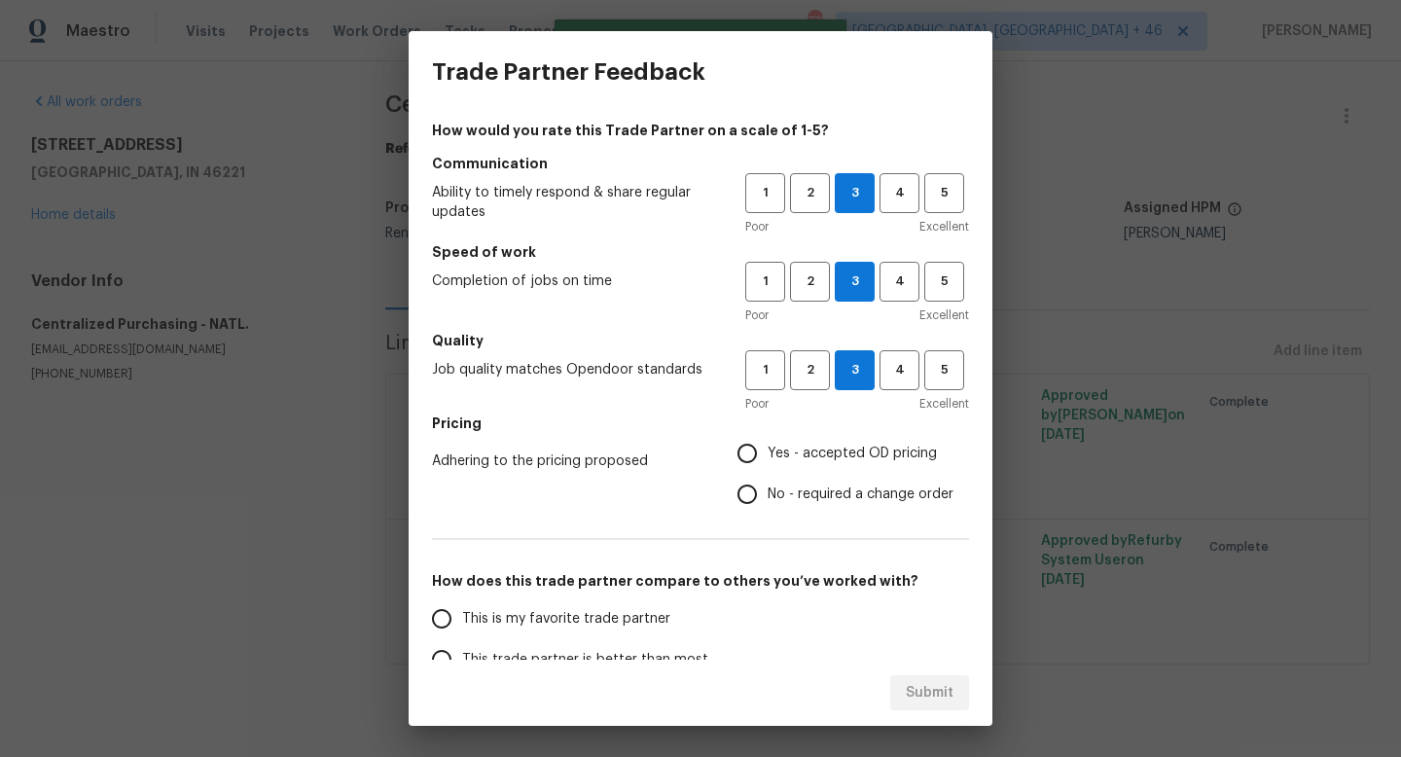
radio input "true"
click at [617, 609] on span "This is my favorite trade partner" at bounding box center [566, 619] width 208 height 20
click at [462, 609] on input "This is my favorite trade partner" at bounding box center [441, 618] width 41 height 41
click at [934, 697] on span "Submit" at bounding box center [930, 693] width 48 height 24
radio input "true"
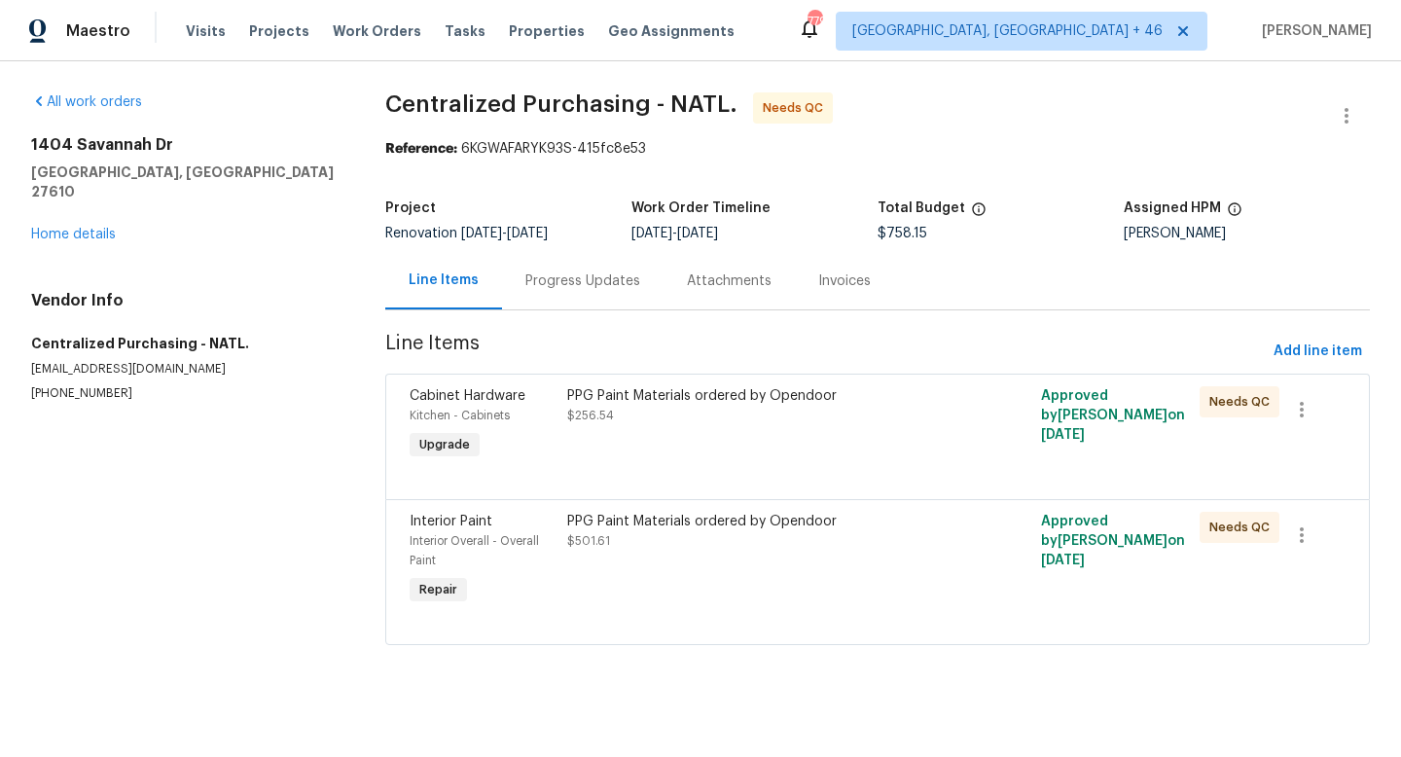
click at [641, 411] on div "PPG Paint Materials ordered by Opendoor $256.54" at bounding box center [758, 405] width 383 height 39
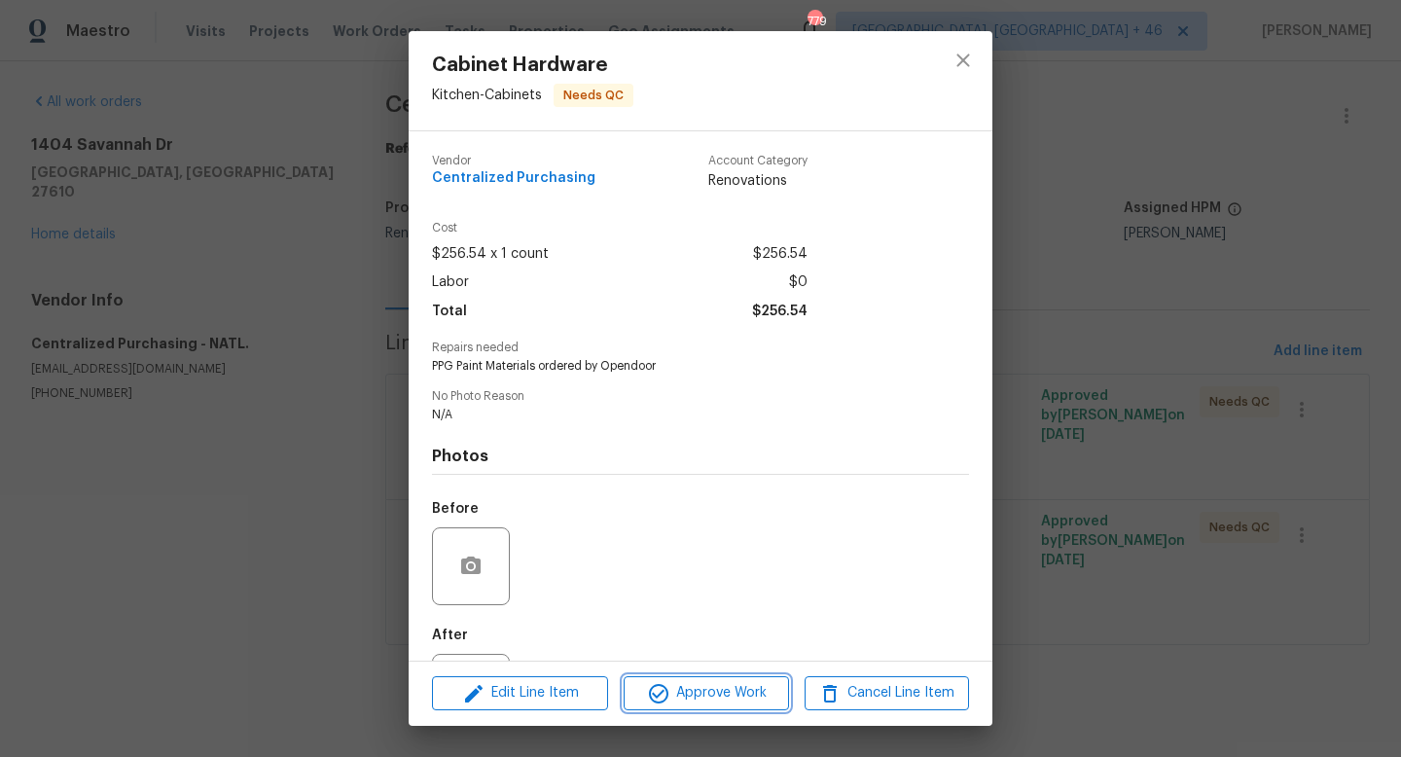
click at [692, 694] on span "Approve Work" at bounding box center [705, 693] width 153 height 24
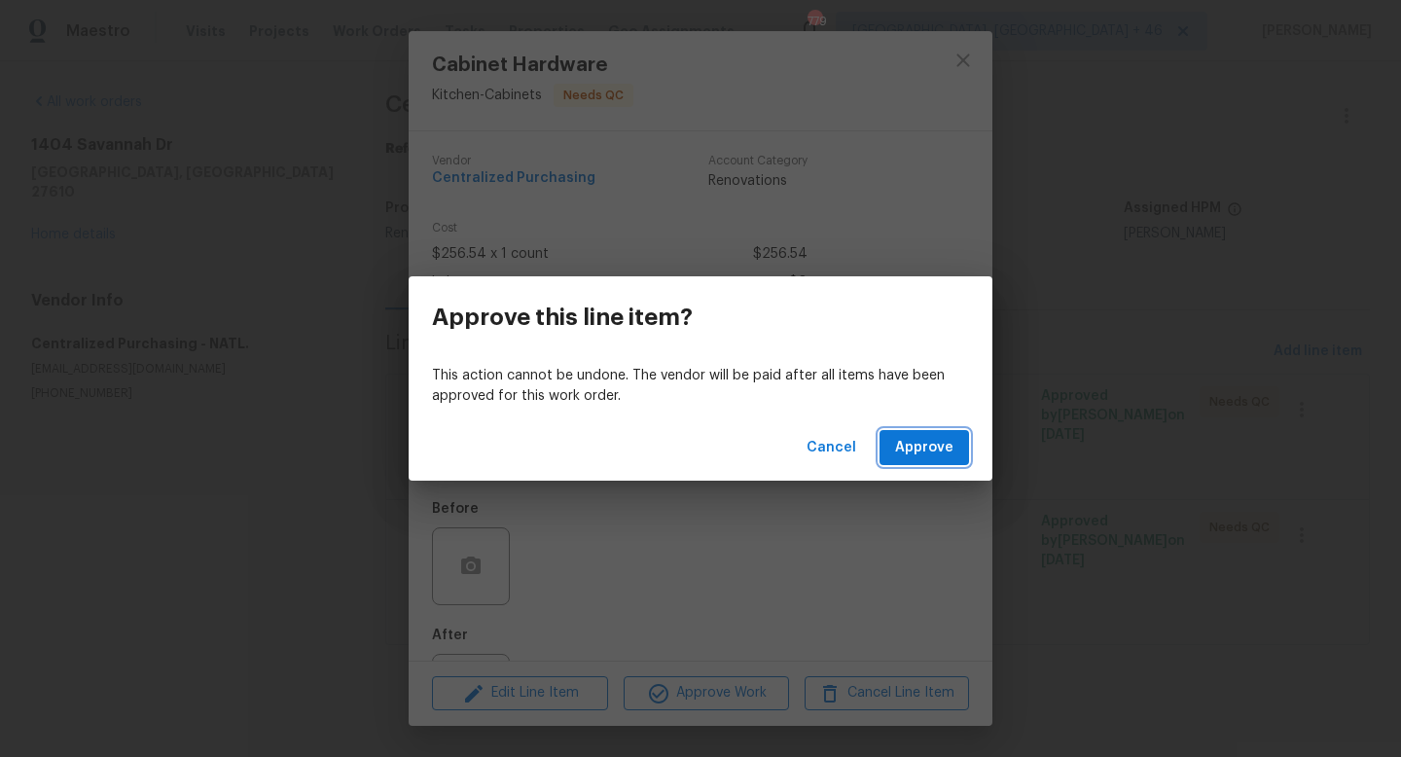
click at [933, 454] on span "Approve" at bounding box center [924, 448] width 58 height 24
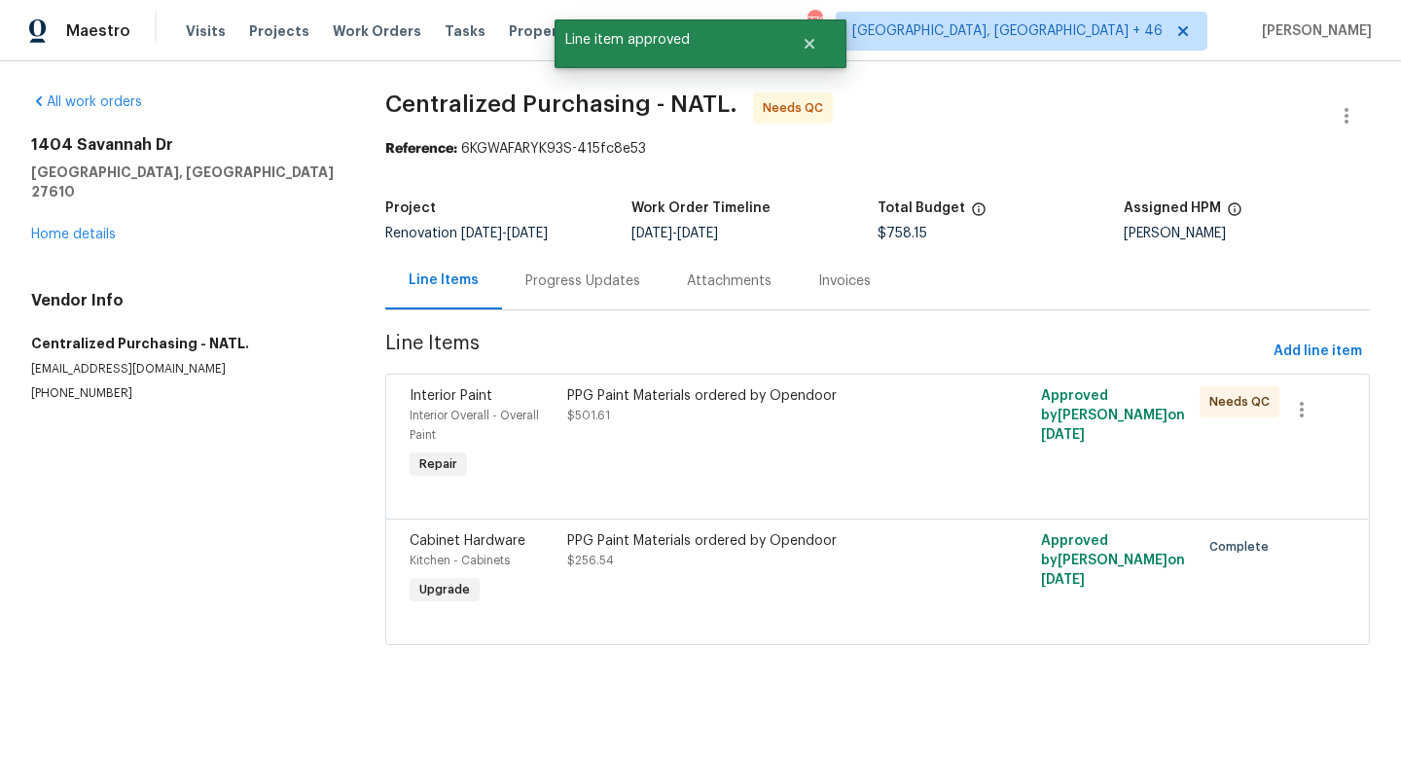
click at [689, 410] on div "PPG Paint Materials ordered by Opendoor $501.61" at bounding box center [758, 405] width 383 height 39
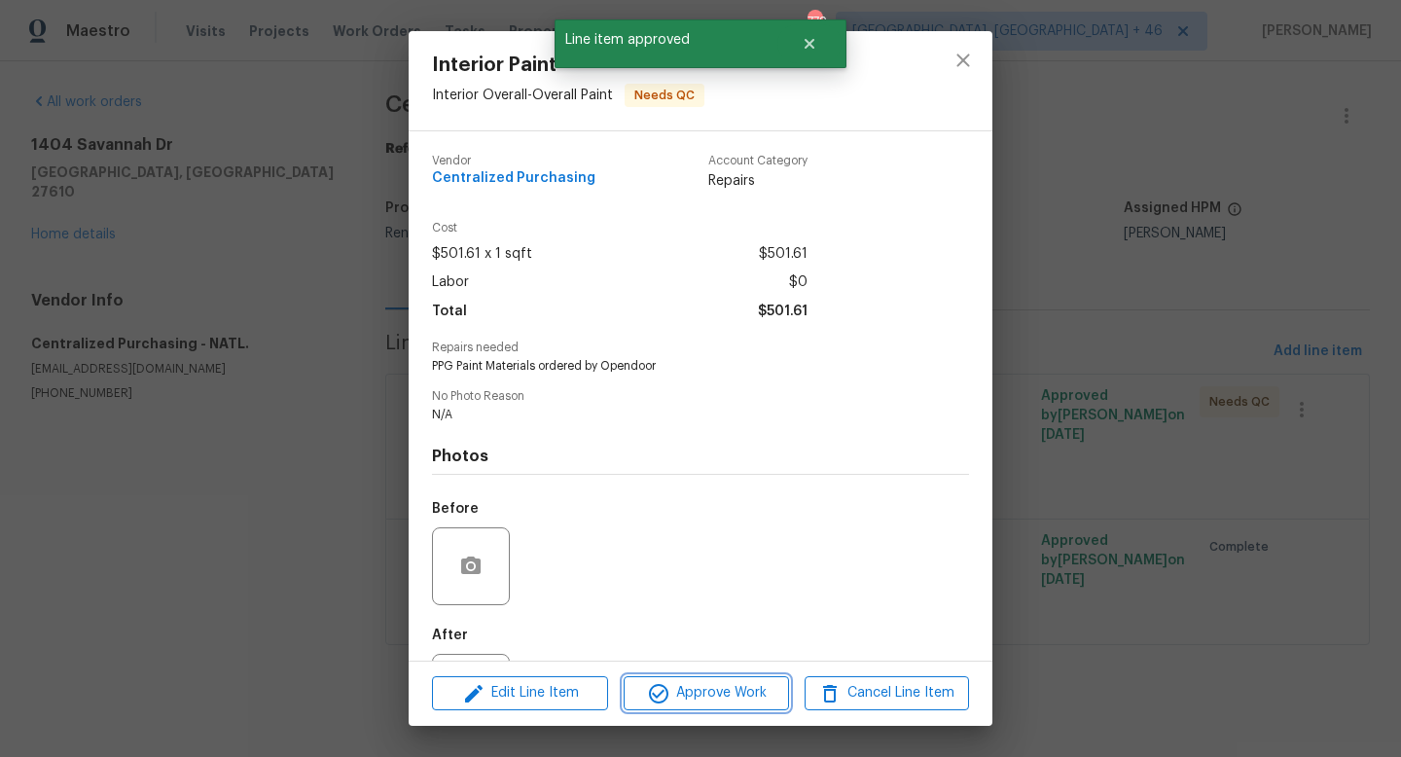
click at [675, 702] on span "Approve Work" at bounding box center [705, 693] width 153 height 24
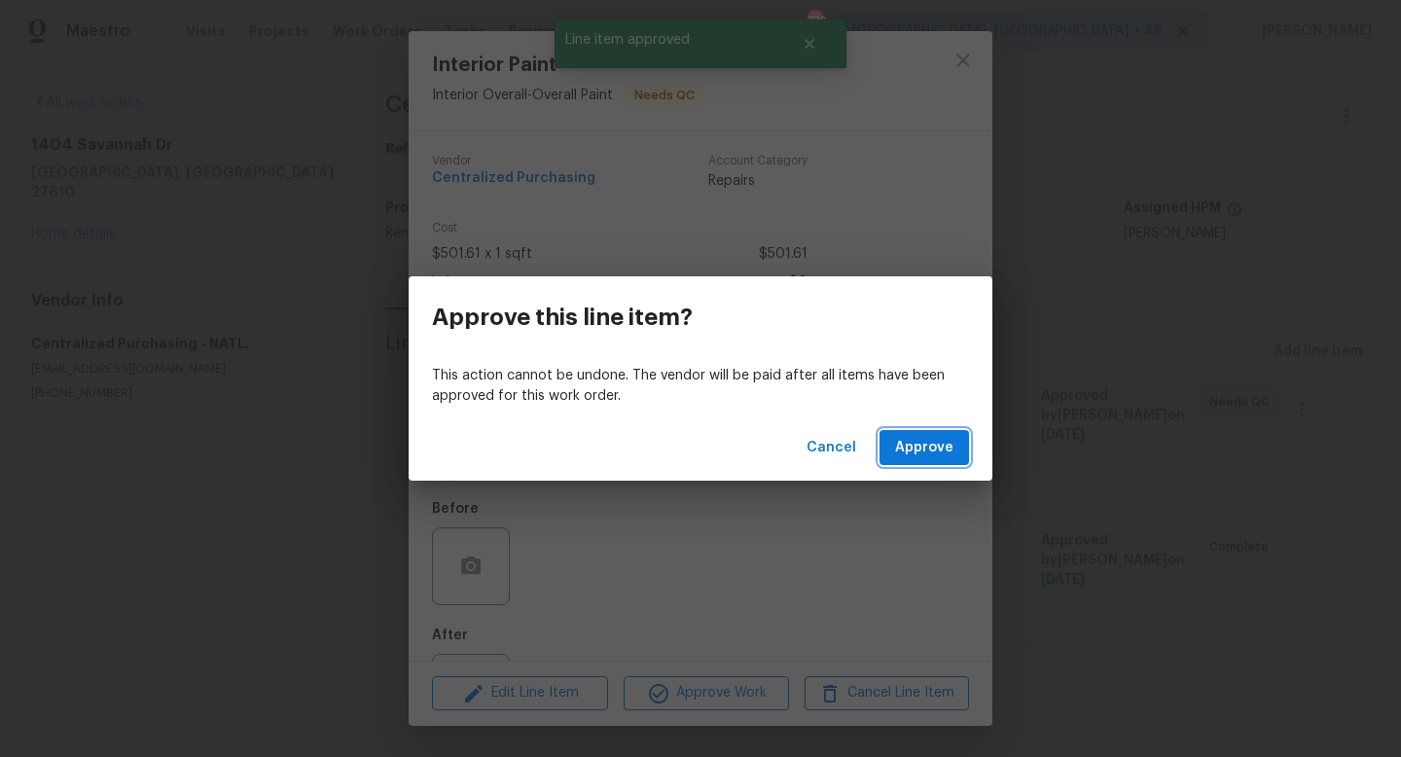
click at [926, 447] on span "Approve" at bounding box center [924, 448] width 58 height 24
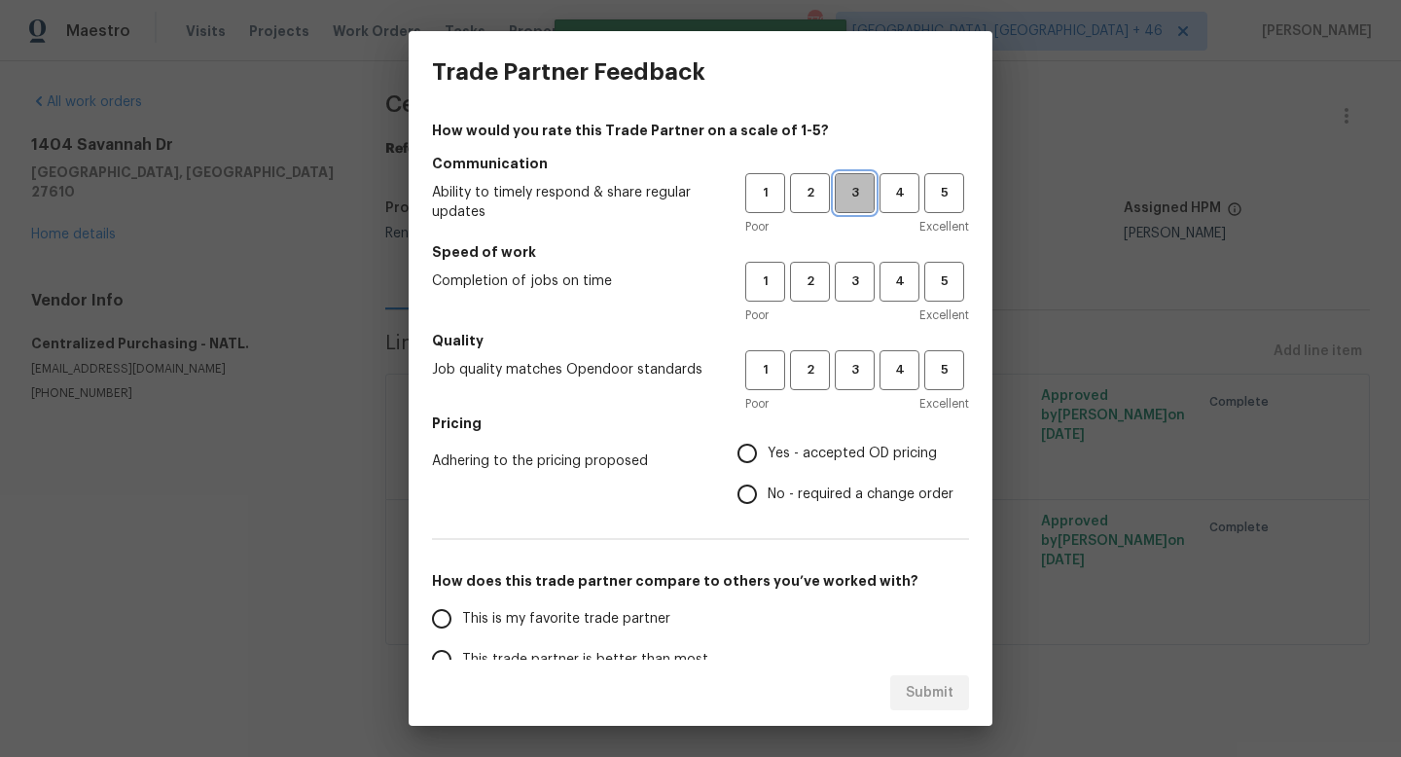
click at [848, 197] on span "3" at bounding box center [855, 193] width 36 height 22
click at [856, 291] on span "3" at bounding box center [855, 281] width 36 height 22
click at [856, 390] on div "1 2 3 4 5 Poor Excellent" at bounding box center [857, 381] width 224 height 63
click at [855, 371] on span "3" at bounding box center [855, 370] width 36 height 22
click at [804, 464] on label "Yes - accepted OD pricing" at bounding box center [840, 453] width 227 height 41
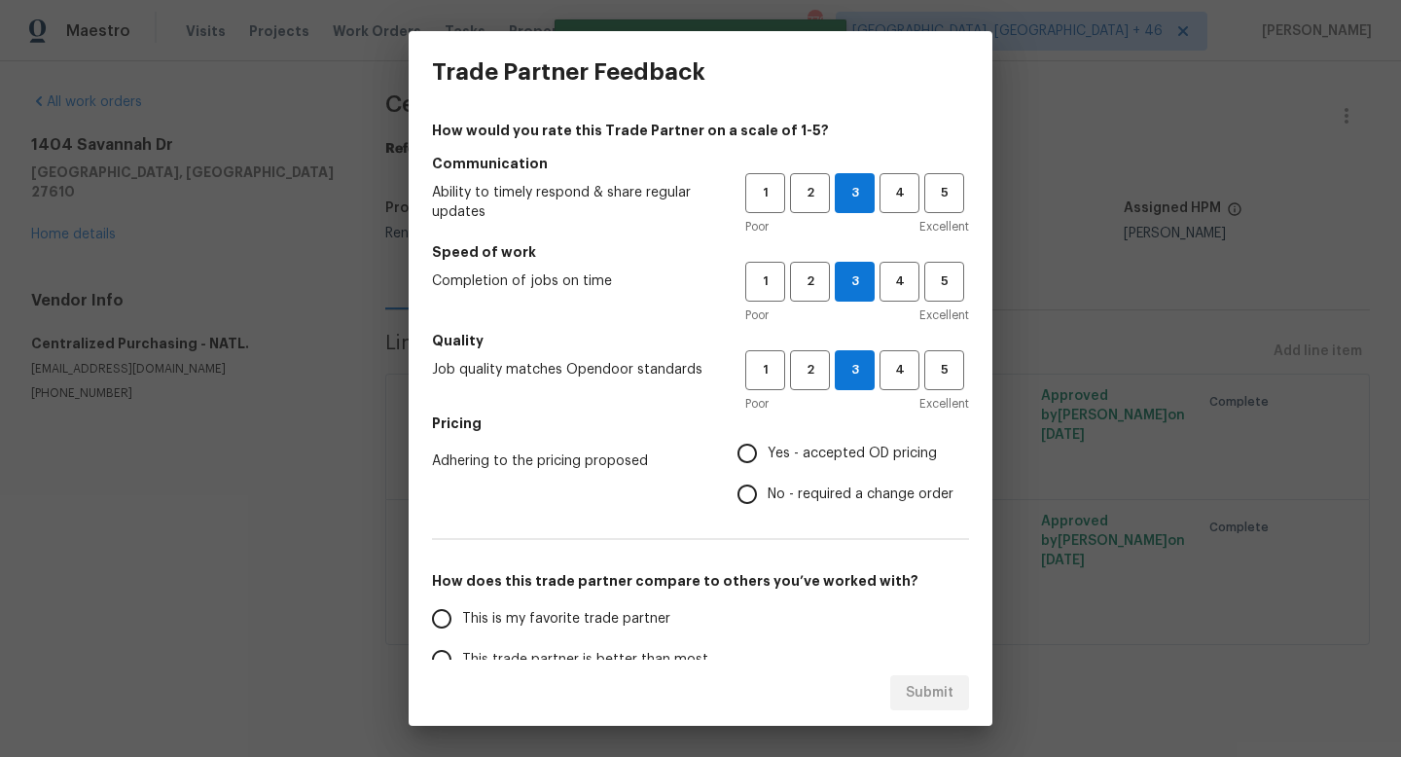
click at [768, 464] on input "Yes - accepted OD pricing" at bounding box center [747, 453] width 41 height 41
radio input "true"
click at [630, 632] on label "This is my favorite trade partner" at bounding box center [574, 618] width 307 height 41
click at [462, 632] on input "This is my favorite trade partner" at bounding box center [441, 618] width 41 height 41
click at [919, 684] on span "Submit" at bounding box center [930, 693] width 48 height 24
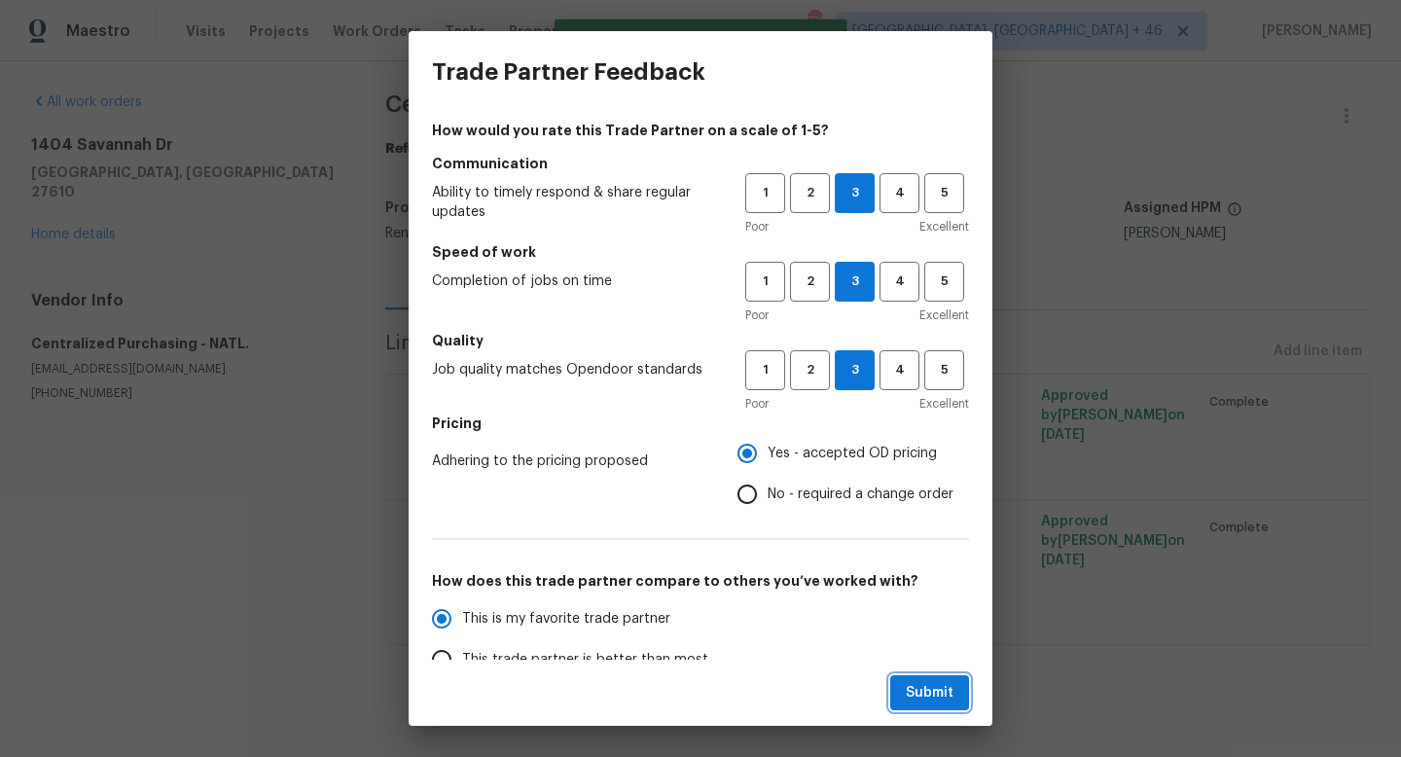
radio input "true"
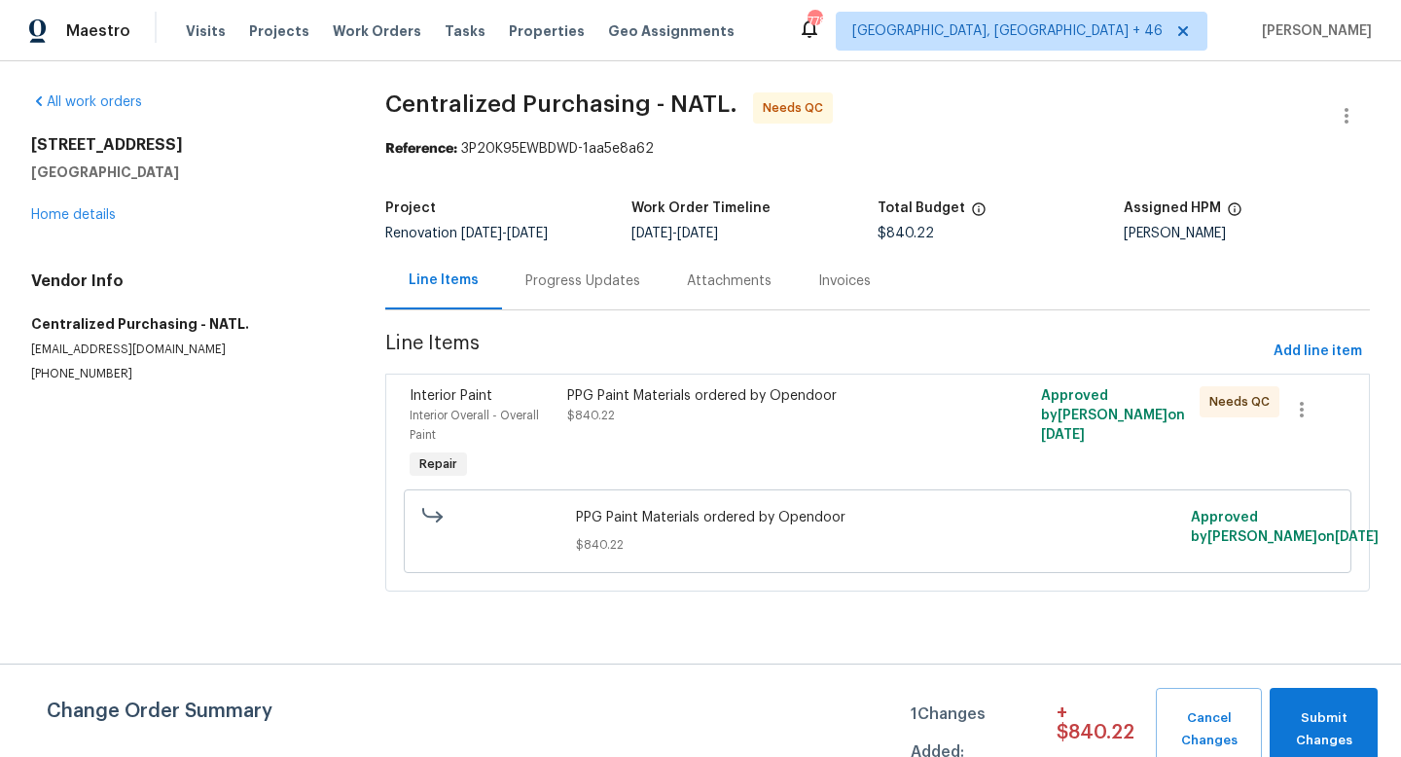
click at [833, 416] on div "PPG Paint Materials ordered by Opendoor $840.22" at bounding box center [758, 405] width 383 height 39
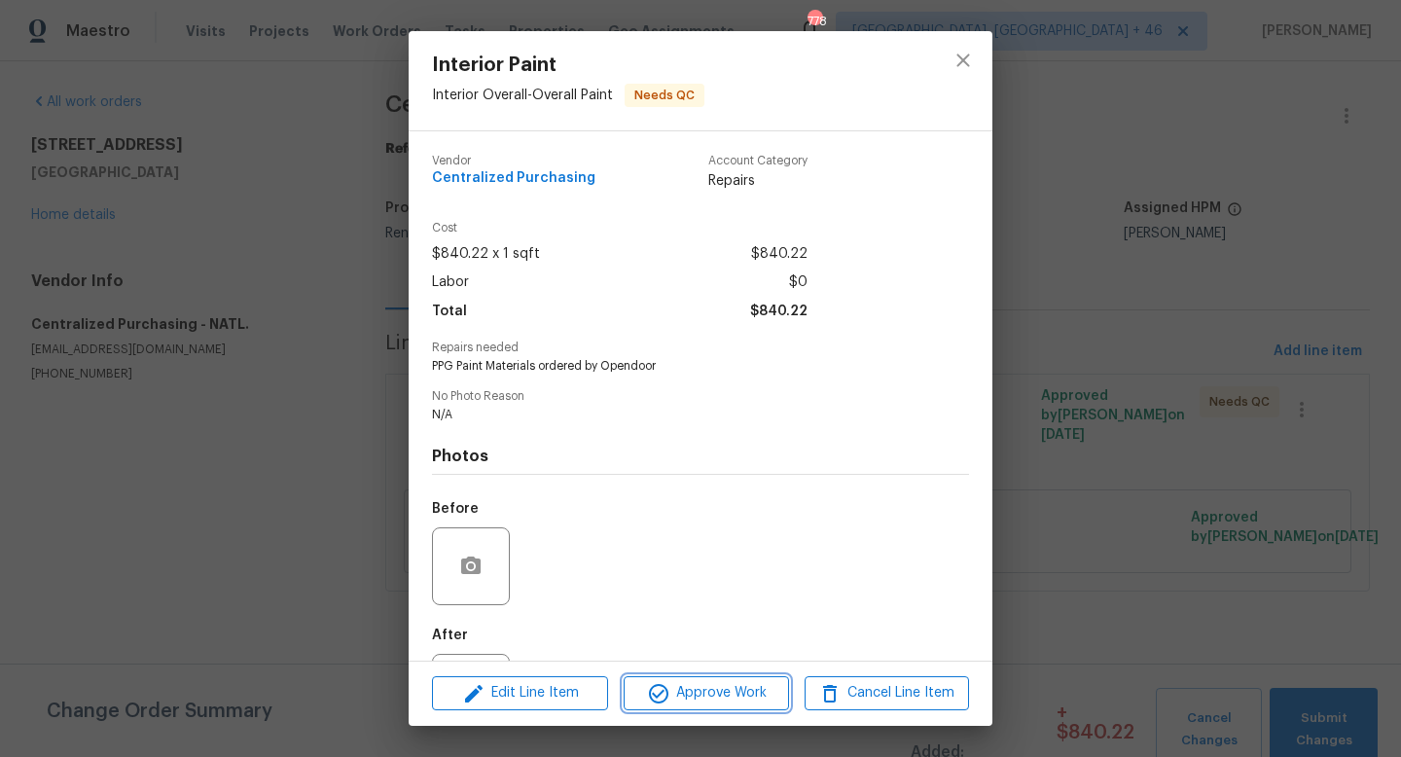
click at [720, 687] on span "Approve Work" at bounding box center [705, 693] width 153 height 24
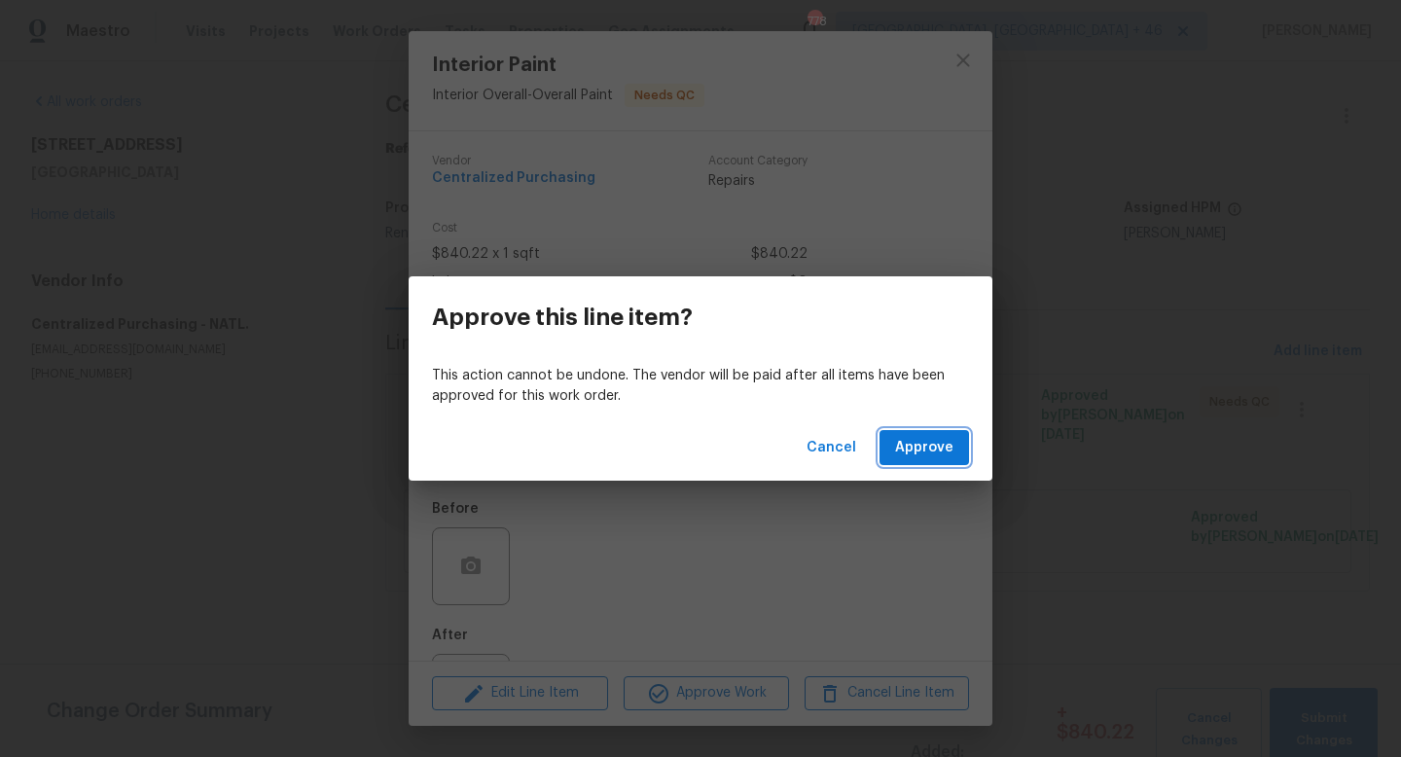
click at [934, 459] on button "Approve" at bounding box center [923, 448] width 89 height 36
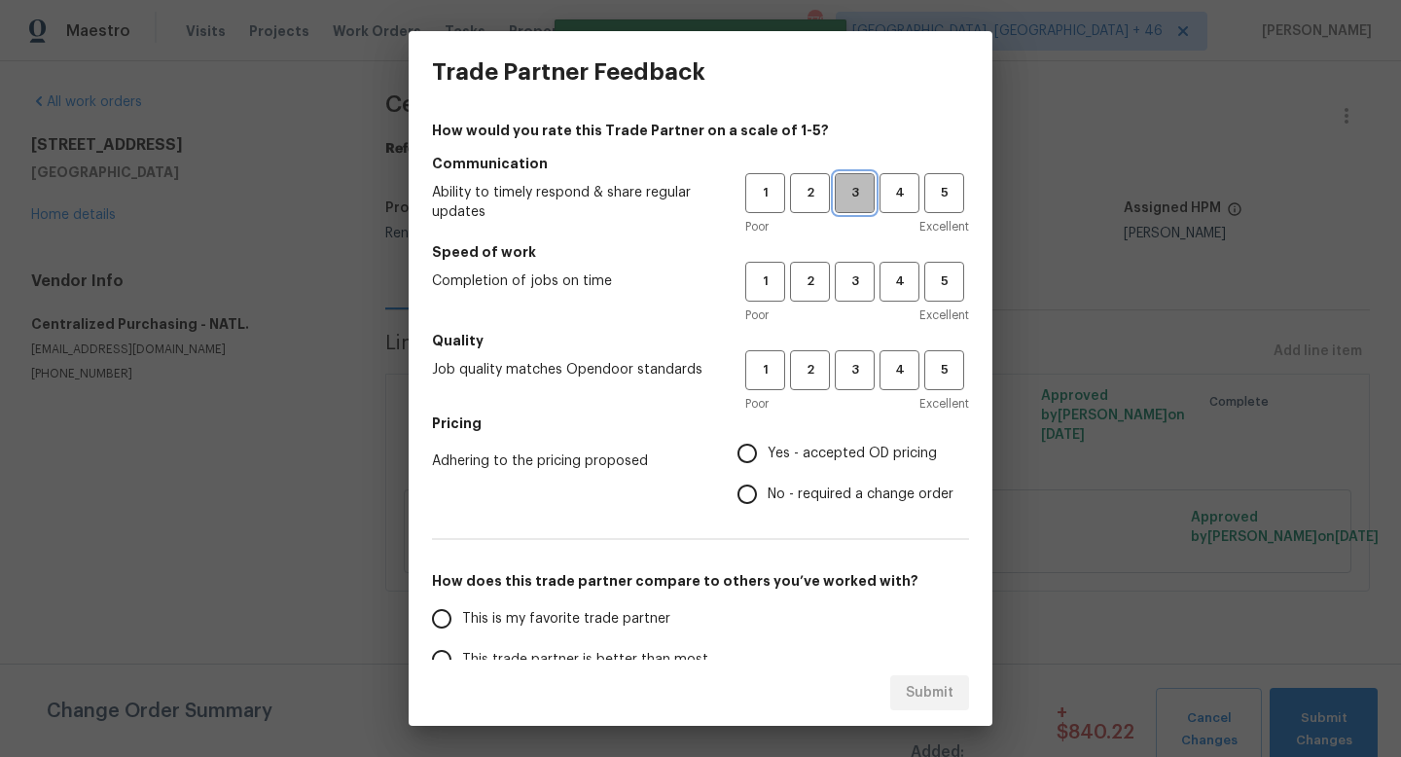
click at [854, 203] on span "3" at bounding box center [855, 193] width 36 height 22
click at [854, 279] on span "3" at bounding box center [855, 281] width 36 height 22
click at [849, 395] on div "Poor Excellent" at bounding box center [857, 403] width 224 height 19
click at [849, 383] on button "3" at bounding box center [855, 370] width 40 height 40
click at [806, 454] on span "Yes - accepted OD pricing" at bounding box center [852, 454] width 169 height 20
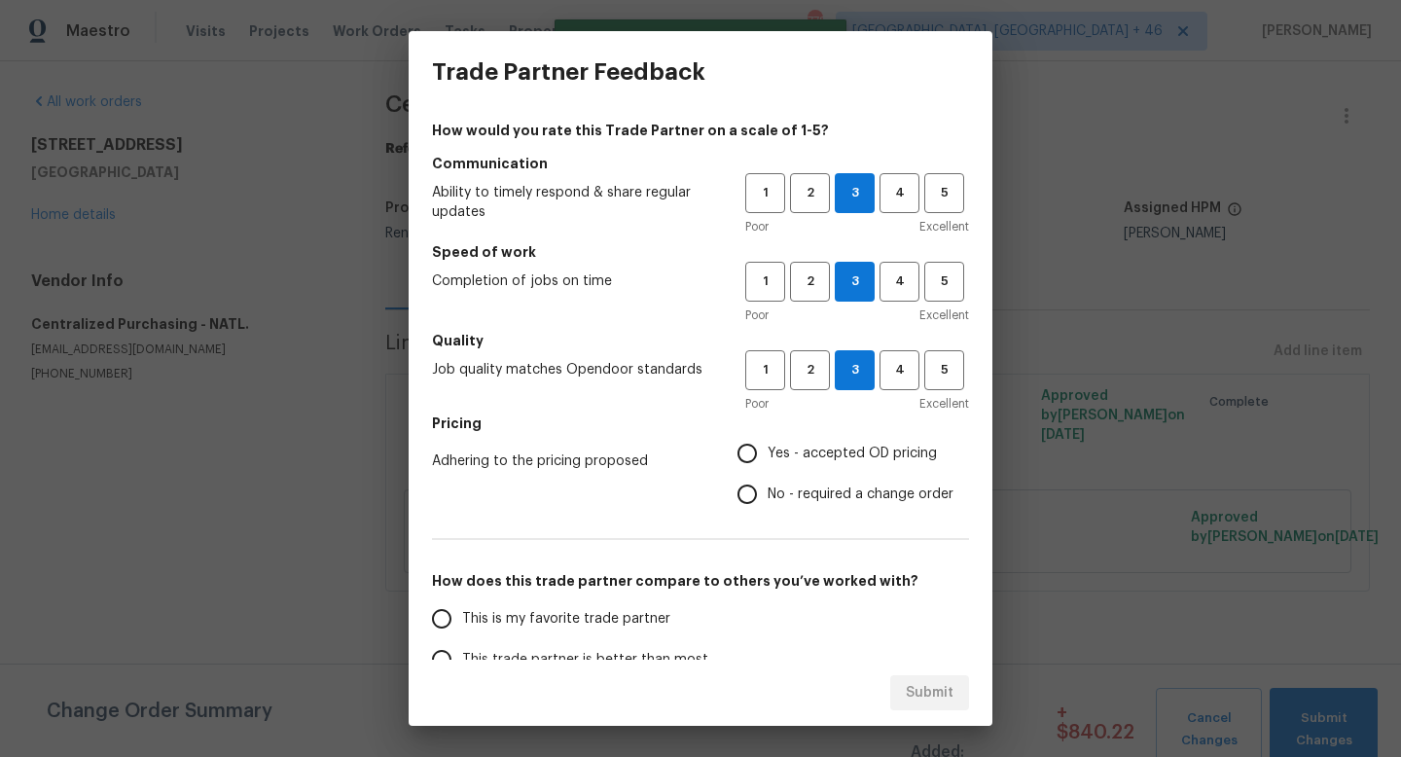
click at [768, 454] on input "Yes - accepted OD pricing" at bounding box center [747, 453] width 41 height 41
radio input "true"
click at [585, 614] on span "This is my favorite trade partner" at bounding box center [566, 619] width 208 height 20
click at [462, 614] on input "This is my favorite trade partner" at bounding box center [441, 618] width 41 height 41
click at [927, 673] on div "Submit" at bounding box center [701, 693] width 584 height 67
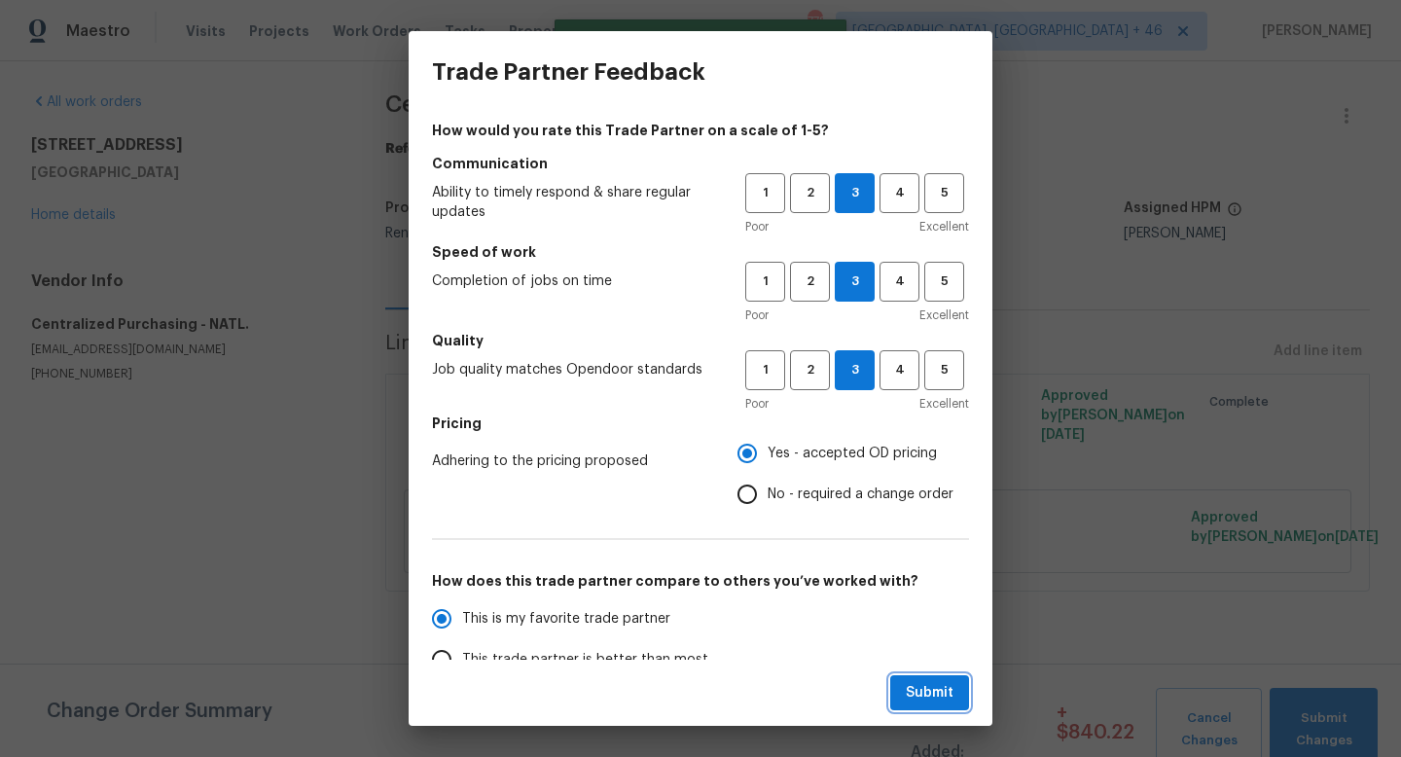
click at [918, 690] on span "Submit" at bounding box center [930, 693] width 48 height 24
radio input "true"
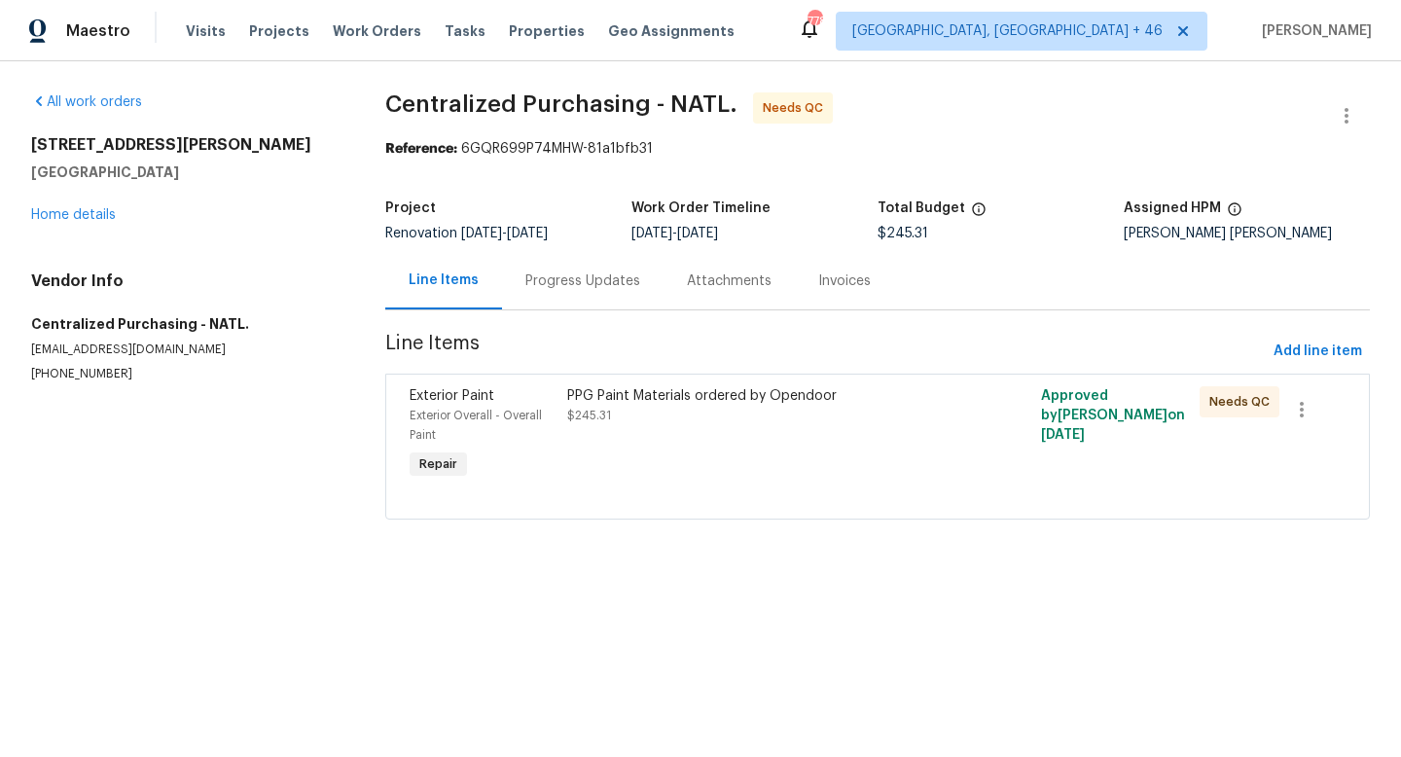
click at [697, 432] on div "PPG Paint Materials ordered by Opendoor $245.31" at bounding box center [758, 434] width 395 height 109
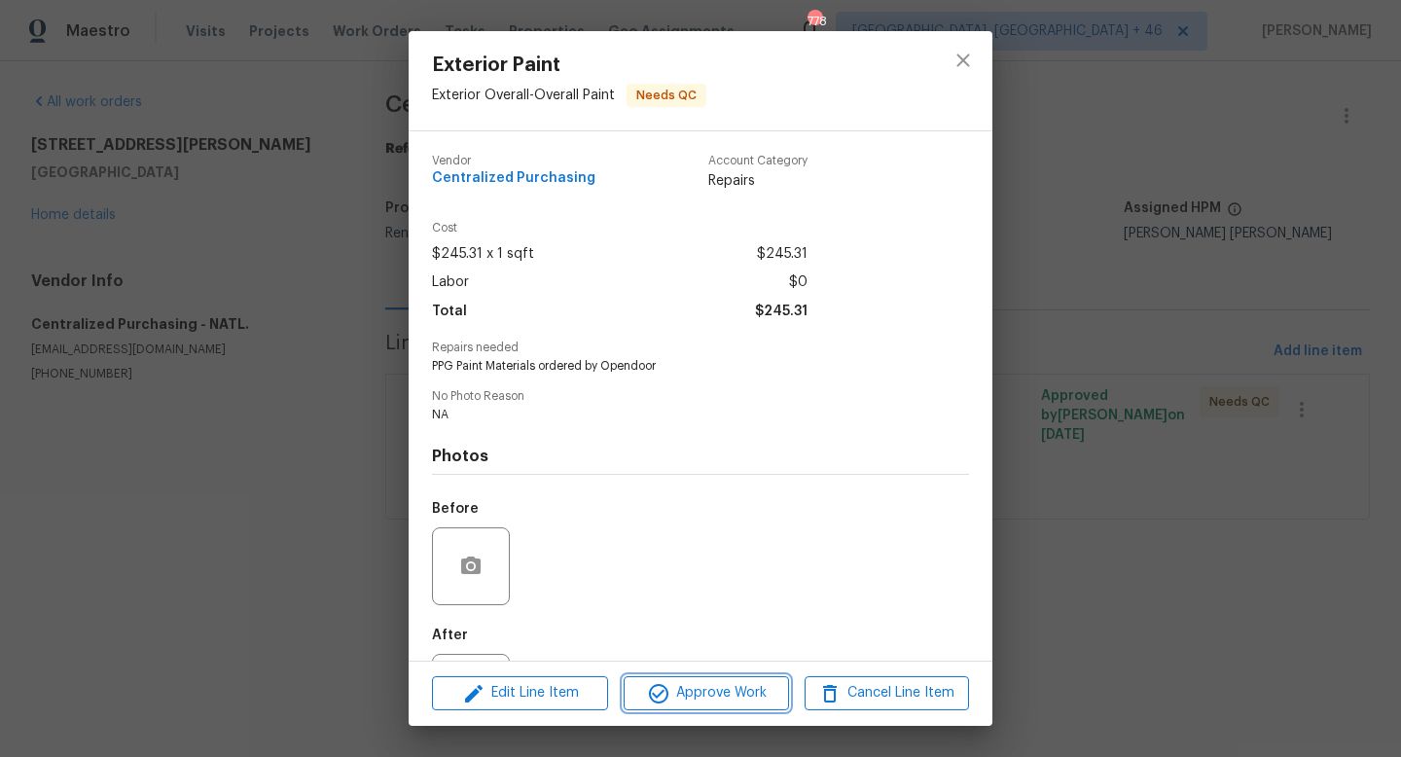
click at [676, 682] on span "Approve Work" at bounding box center [705, 693] width 153 height 24
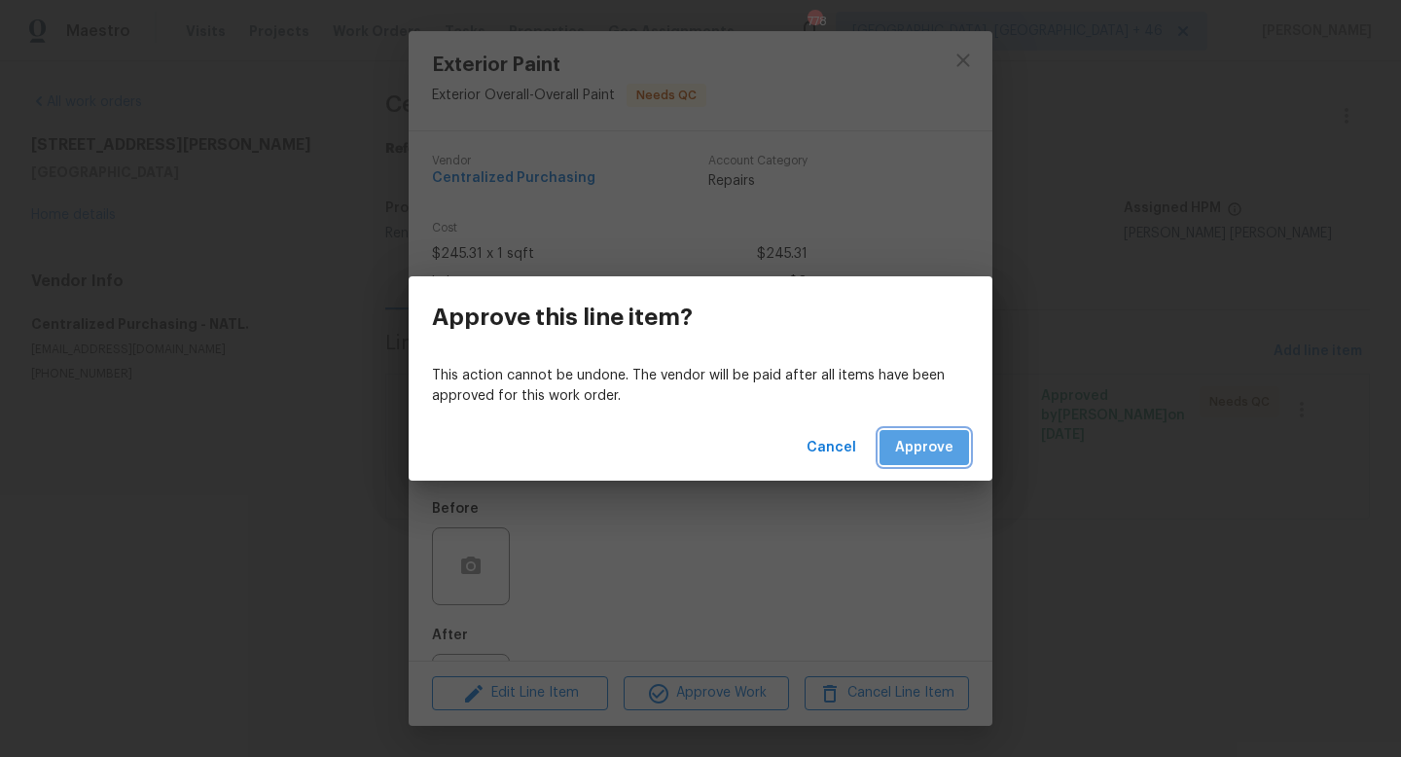
click at [957, 440] on button "Approve" at bounding box center [923, 448] width 89 height 36
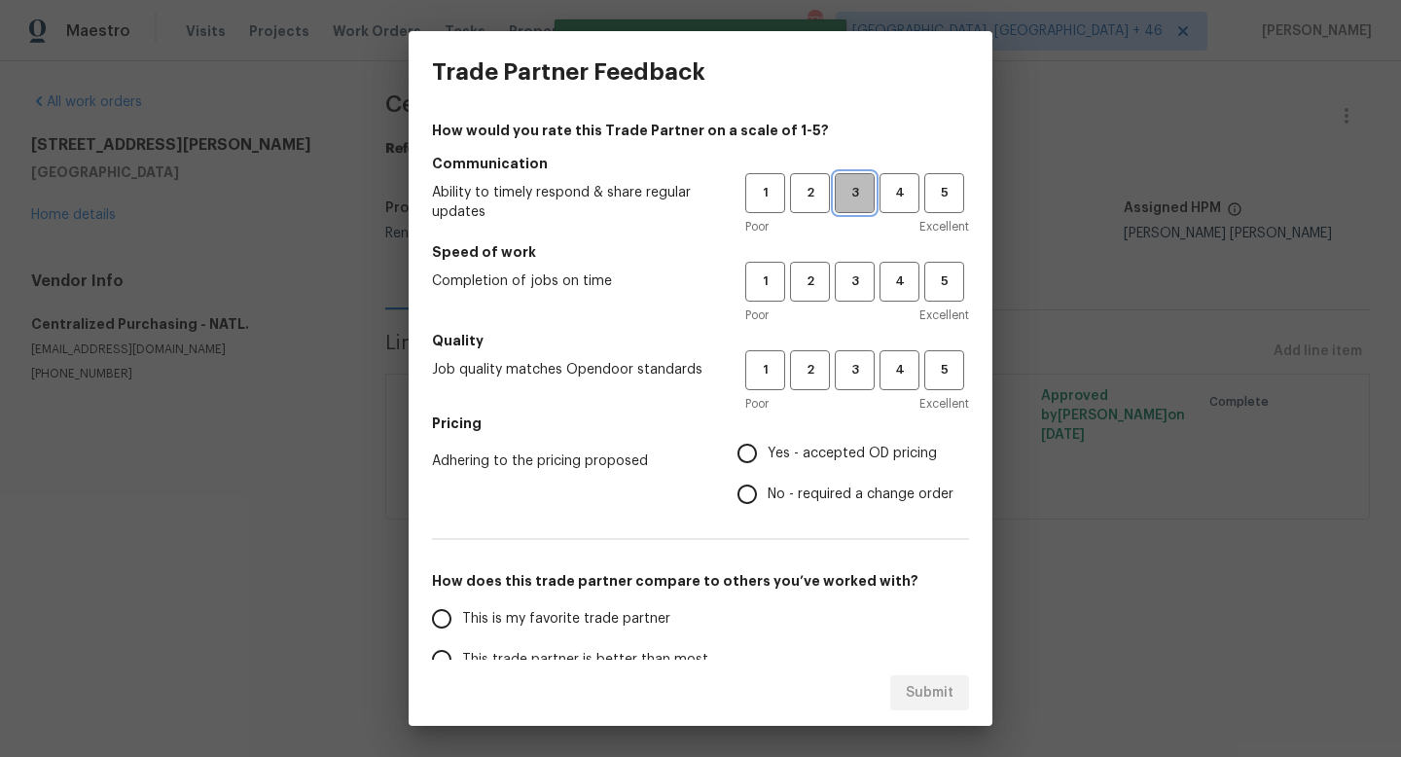
click at [850, 204] on button "3" at bounding box center [855, 193] width 40 height 40
click at [850, 273] on span "3" at bounding box center [855, 281] width 36 height 22
click at [850, 366] on span "3" at bounding box center [855, 370] width 36 height 22
click at [824, 453] on span "Yes - accepted OD pricing" at bounding box center [852, 454] width 169 height 20
click at [768, 453] on input "Yes - accepted OD pricing" at bounding box center [747, 453] width 41 height 41
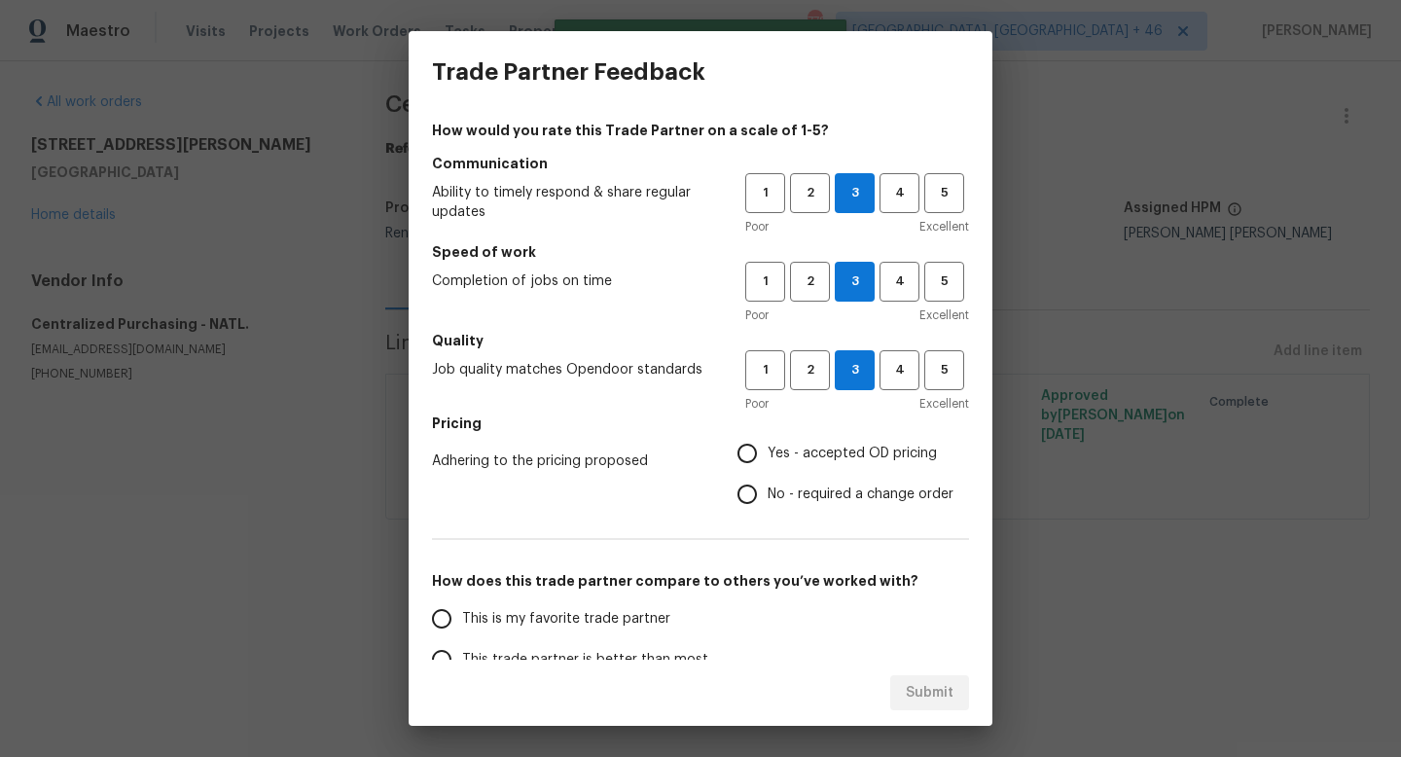
radio input "true"
click at [610, 610] on span "This is my favorite trade partner" at bounding box center [566, 619] width 208 height 20
click at [462, 610] on input "This is my favorite trade partner" at bounding box center [441, 618] width 41 height 41
click at [919, 693] on span "Submit" at bounding box center [930, 693] width 48 height 24
radio input "true"
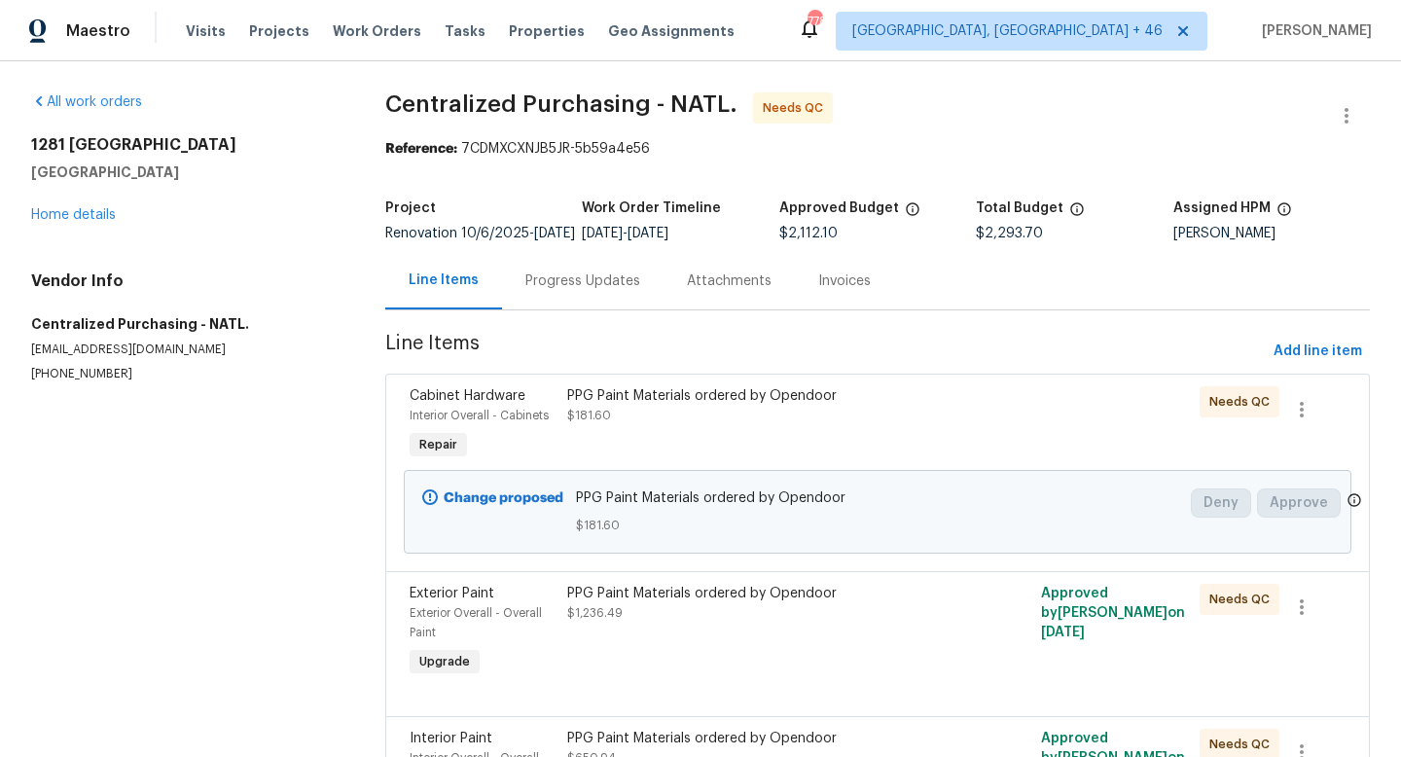
click at [791, 392] on div "Cabinet Hardware Interior Overall - Cabinets Repair PPG Paint Materials ordered…" at bounding box center [877, 472] width 984 height 197
click at [786, 406] on div "PPG Paint Materials ordered by Opendoor" at bounding box center [758, 395] width 383 height 19
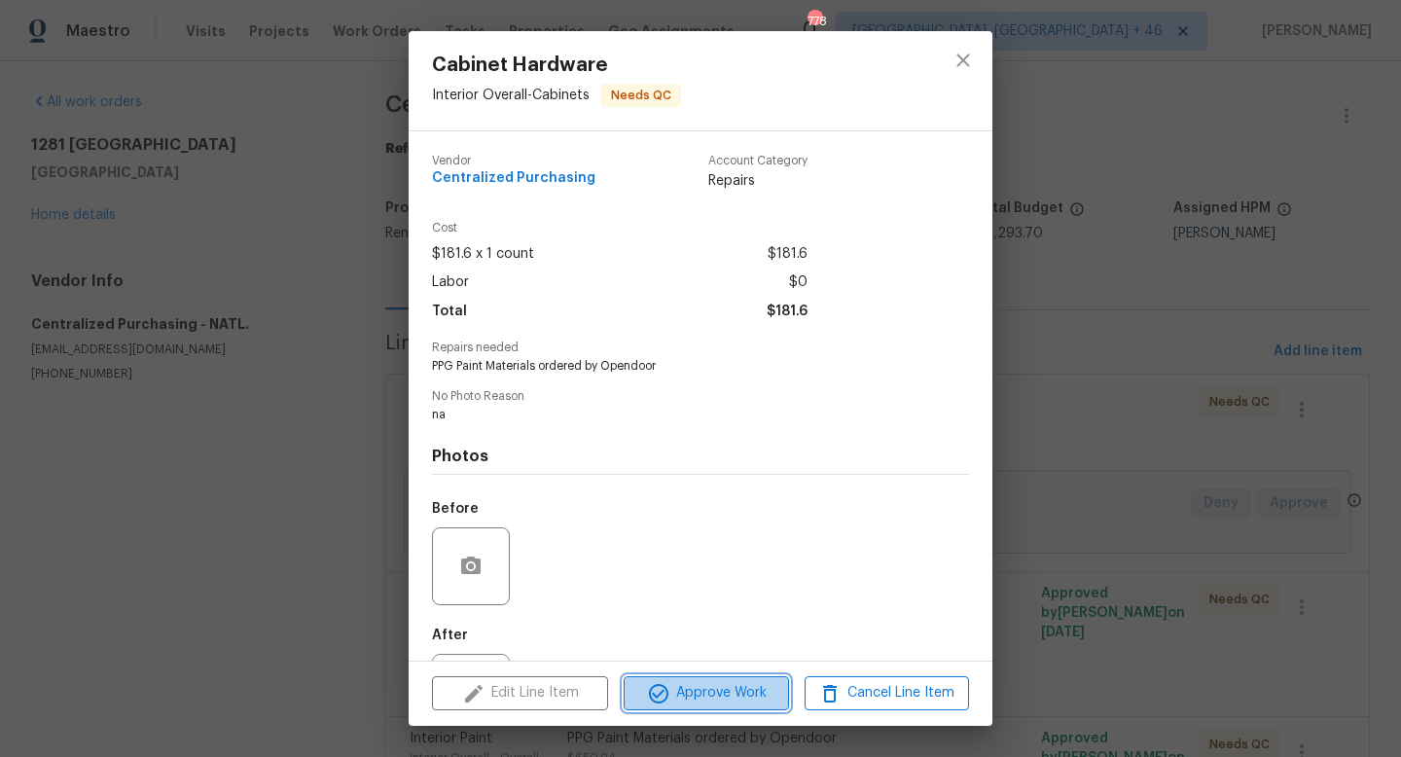
click at [759, 685] on span "Approve Work" at bounding box center [705, 693] width 153 height 24
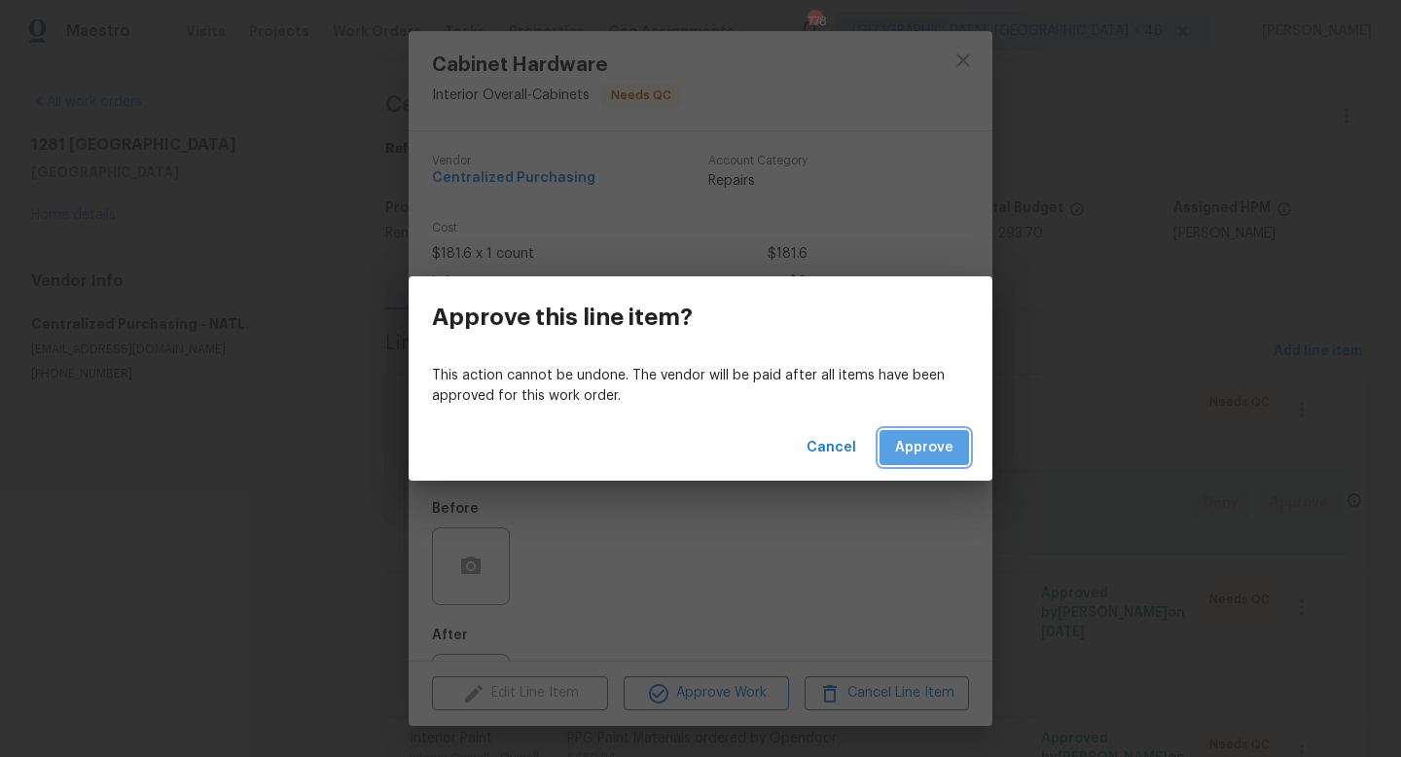
click at [940, 453] on span "Approve" at bounding box center [924, 448] width 58 height 24
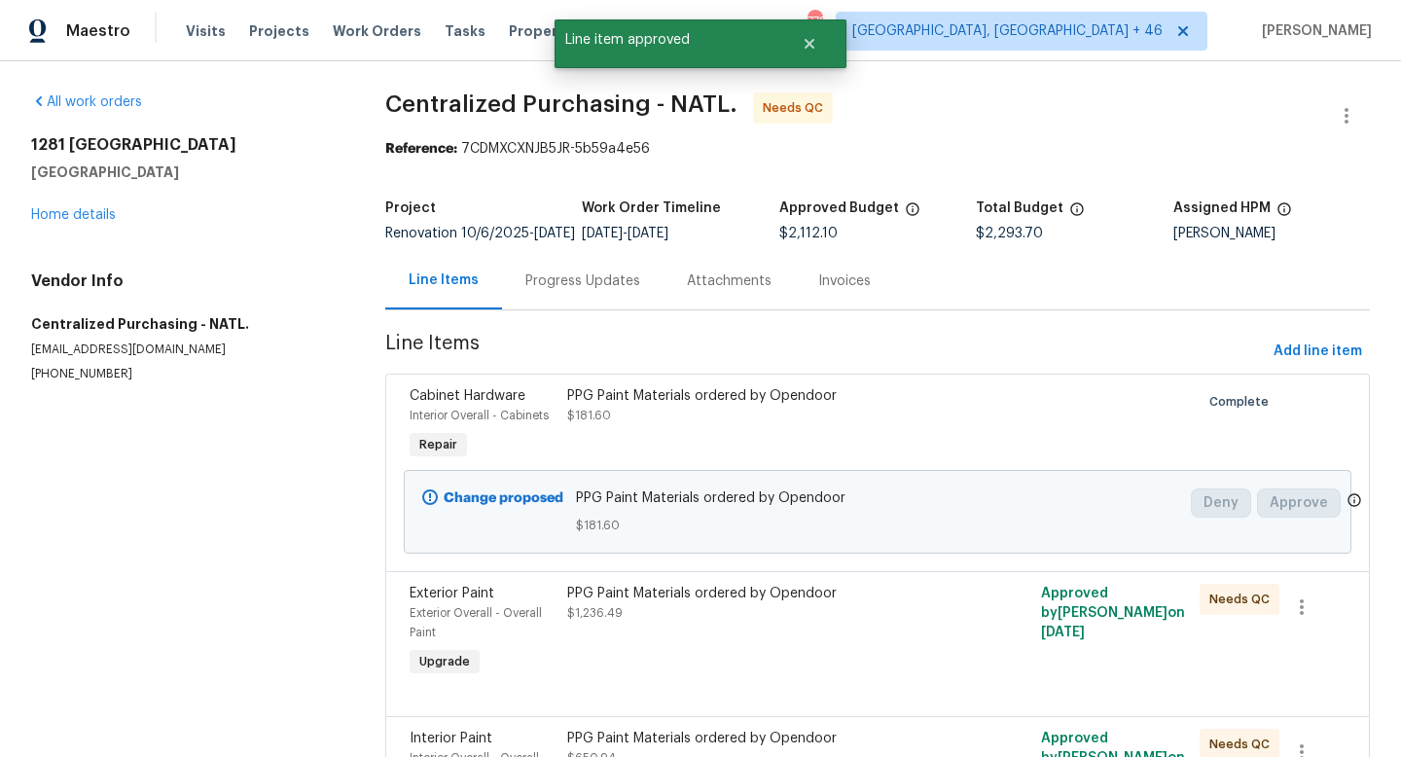
click at [699, 623] on div "PPG Paint Materials ordered by Opendoor $1,236.49" at bounding box center [758, 603] width 383 height 39
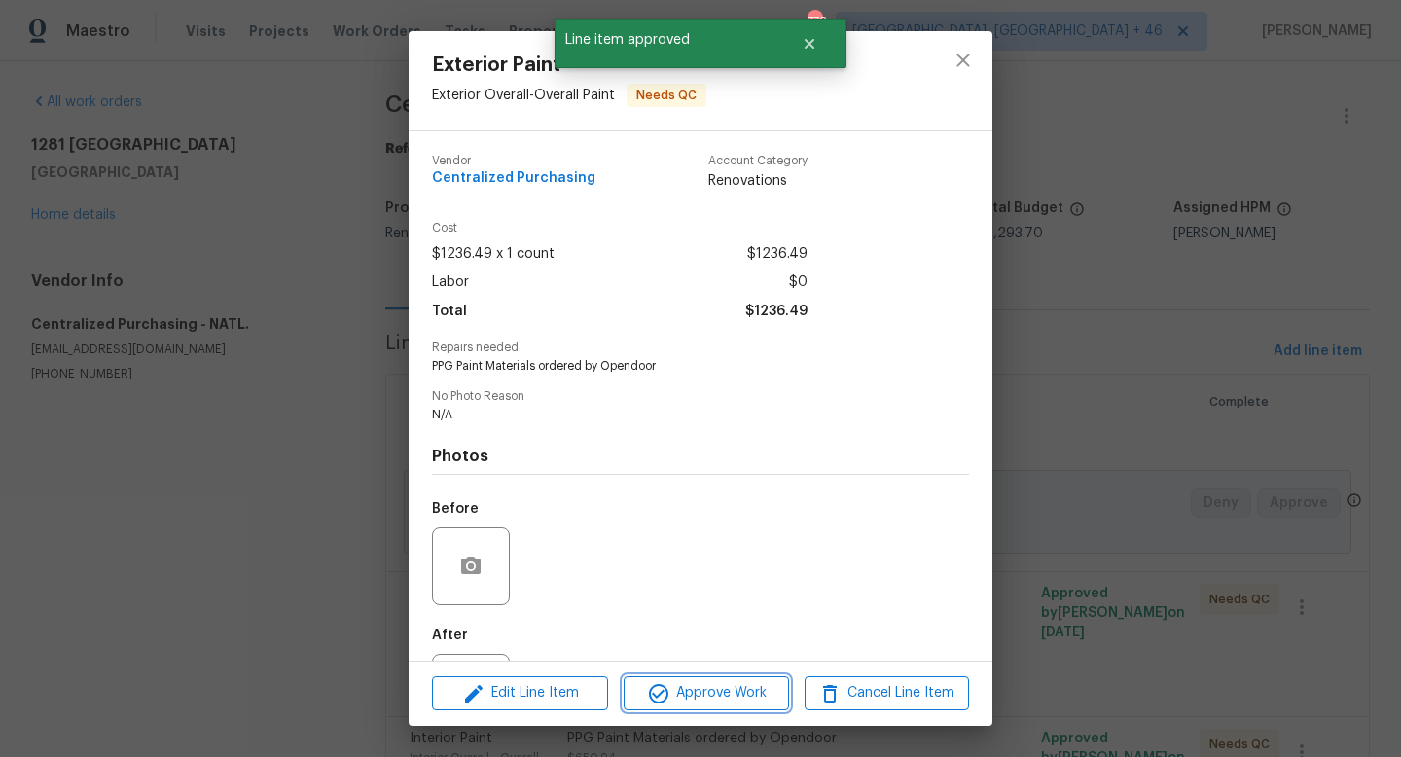
click at [698, 697] on span "Approve Work" at bounding box center [705, 693] width 153 height 24
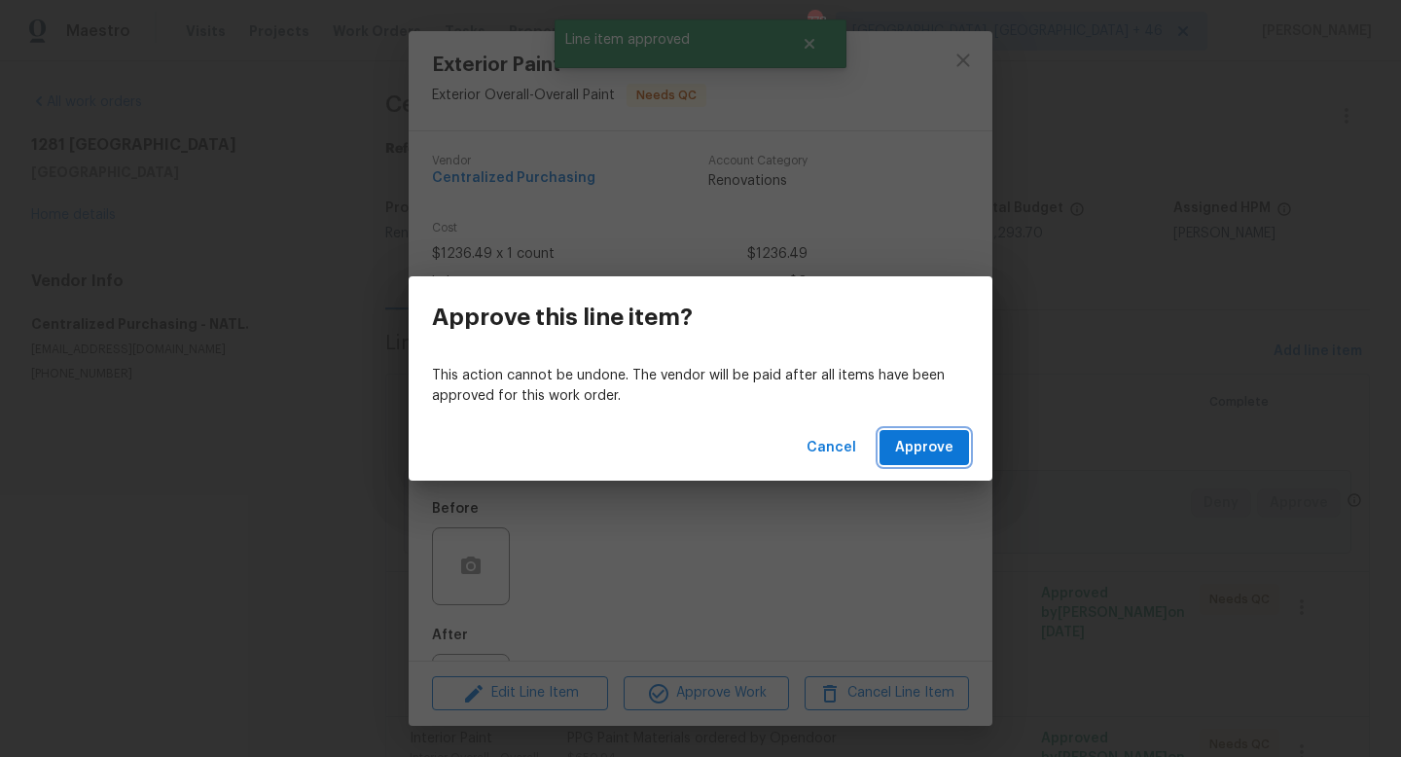
click at [918, 455] on span "Approve" at bounding box center [924, 448] width 58 height 24
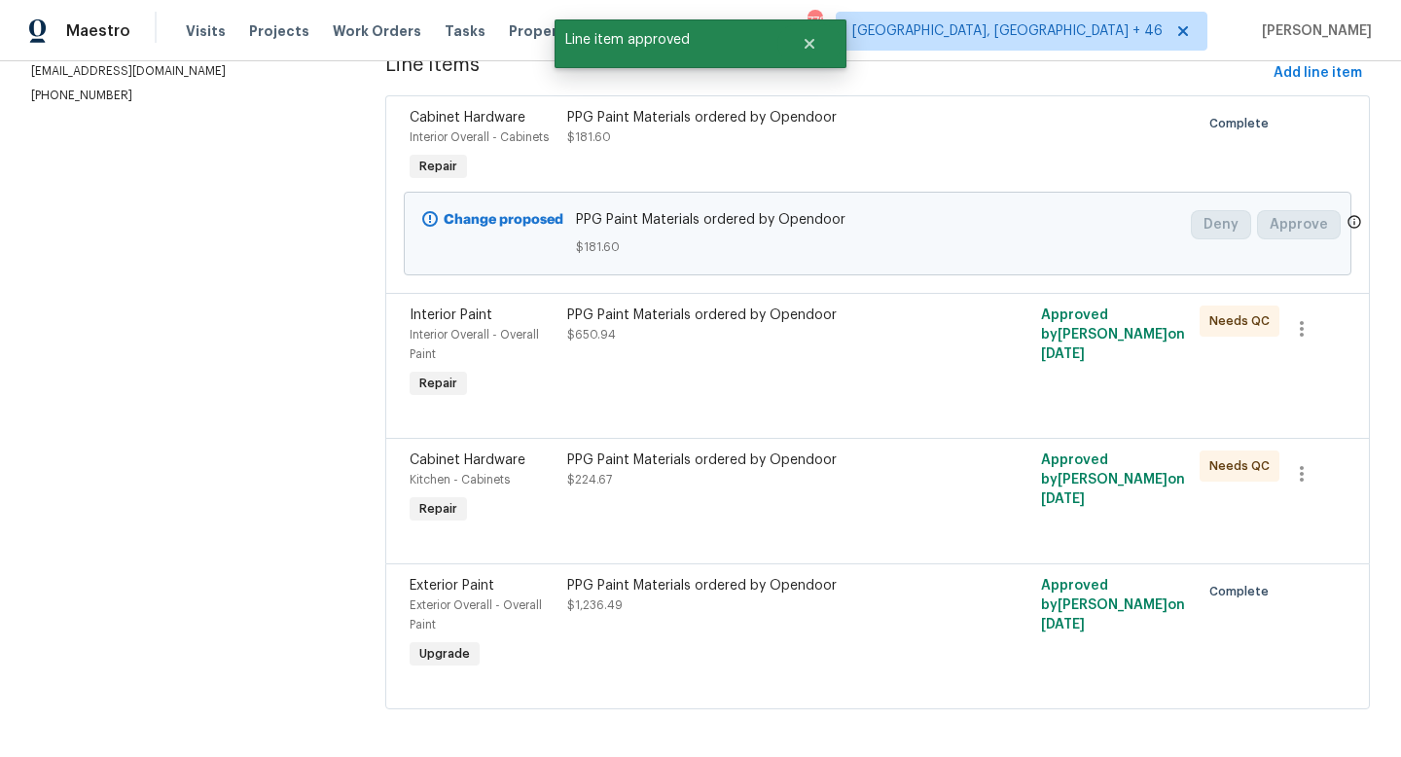
scroll to position [302, 0]
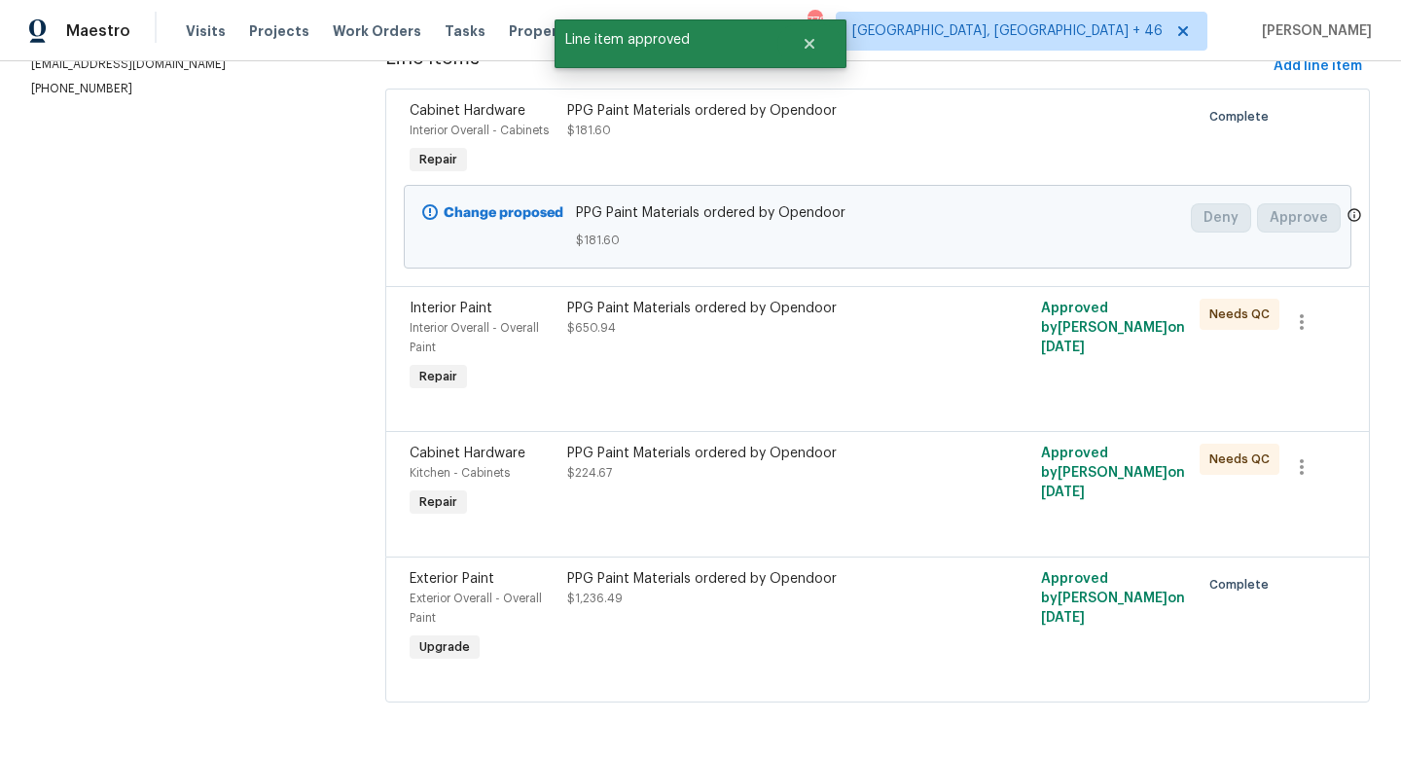
click at [772, 328] on div "PPG Paint Materials ordered by Opendoor $650.94" at bounding box center [758, 318] width 383 height 39
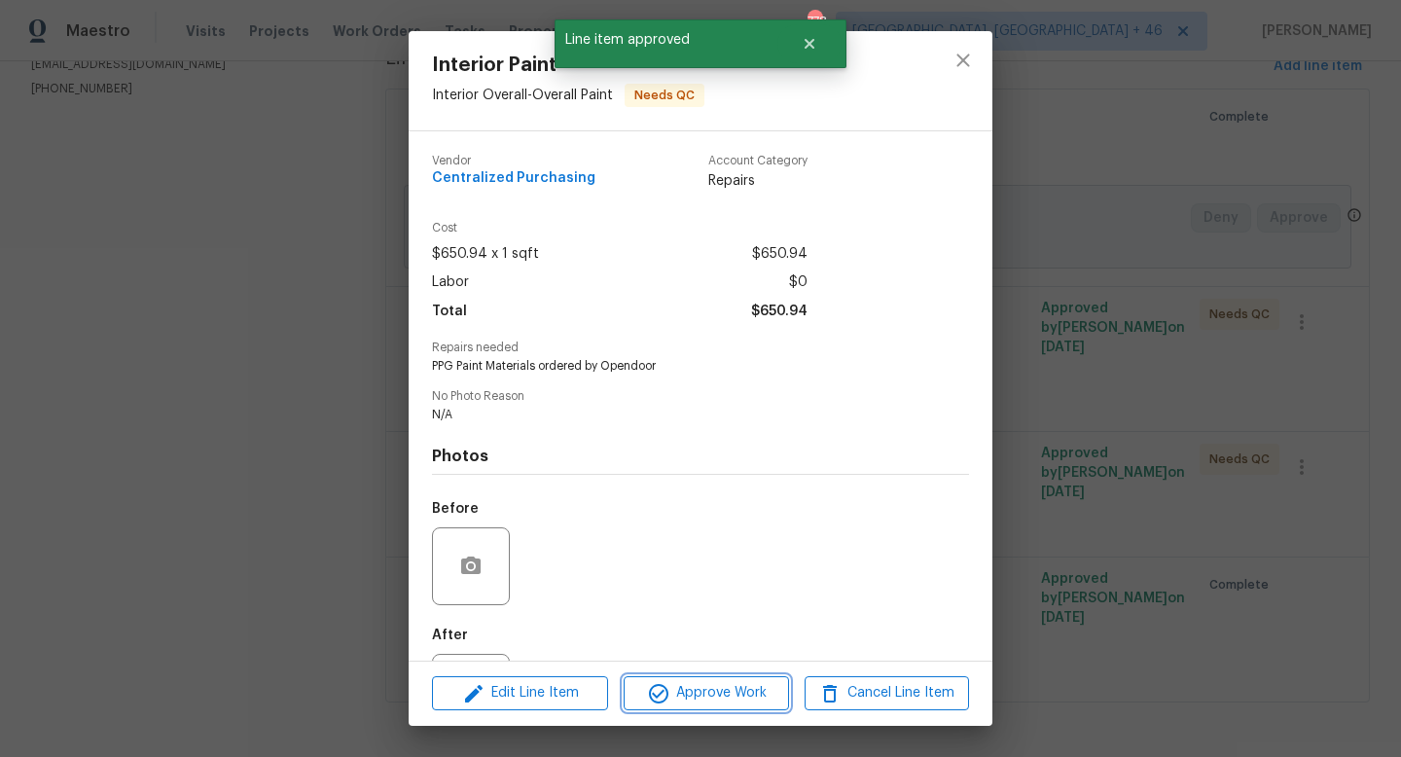
click at [726, 692] on span "Approve Work" at bounding box center [705, 693] width 153 height 24
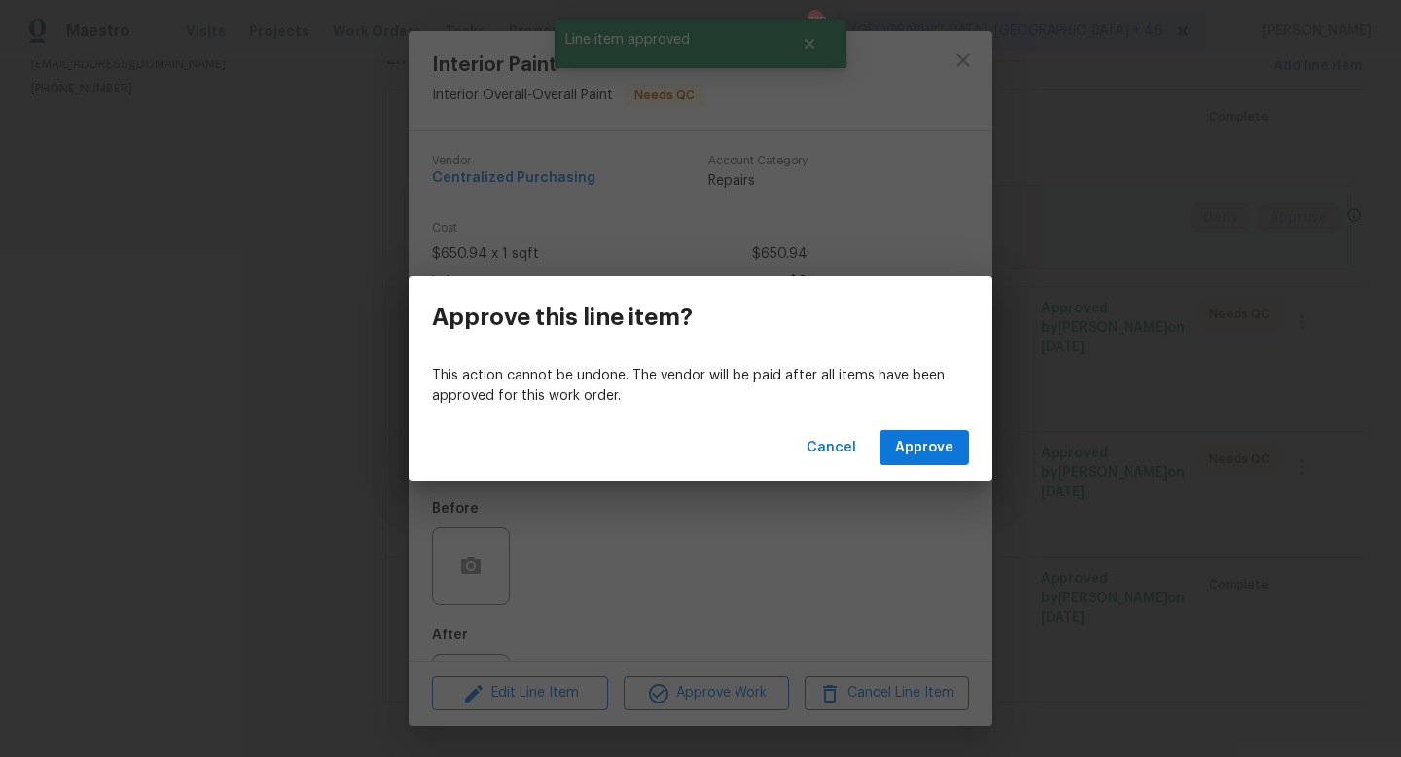
click at [912, 480] on div "Cancel Approve" at bounding box center [701, 447] width 584 height 67
click at [912, 454] on span "Approve" at bounding box center [924, 448] width 58 height 24
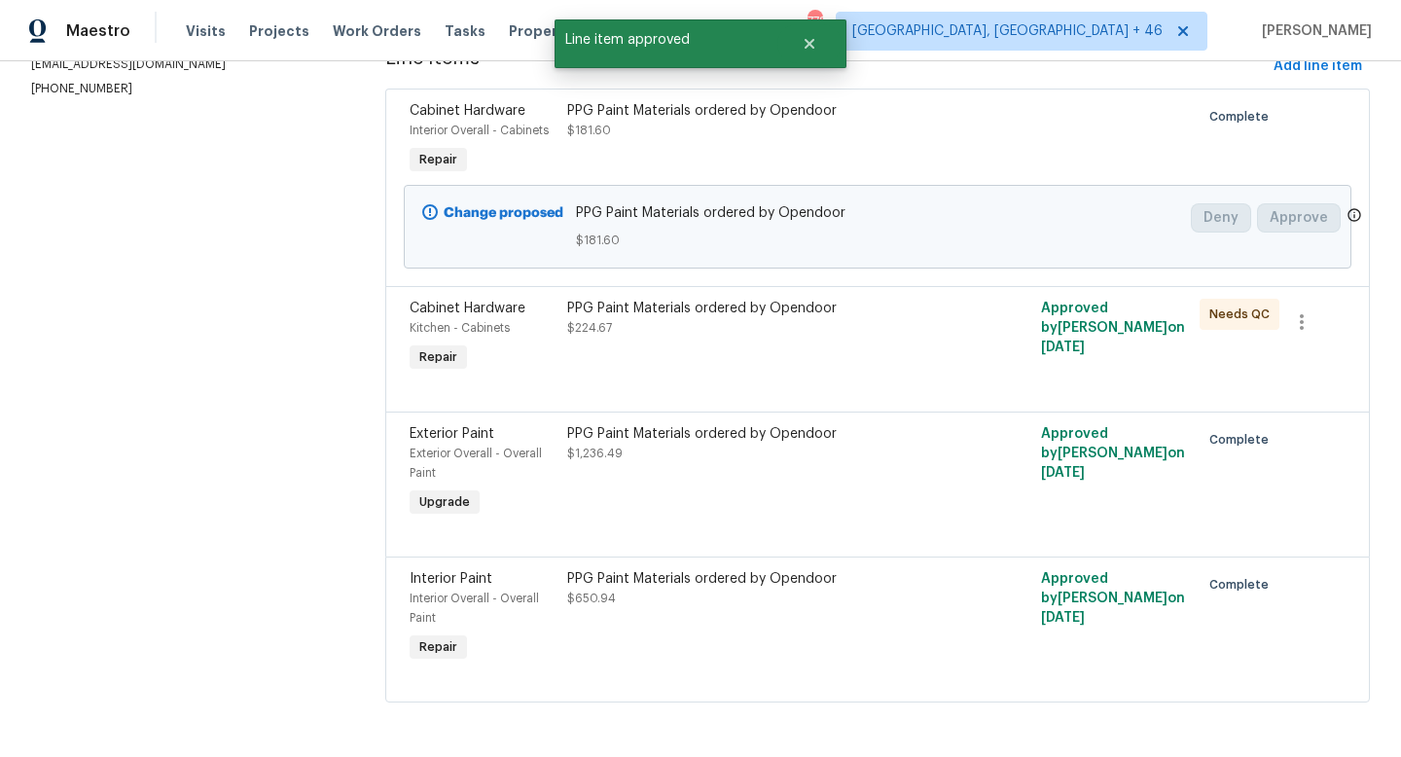
click at [712, 374] on div "PPG Paint Materials ordered by Opendoor $224.67" at bounding box center [758, 337] width 395 height 89
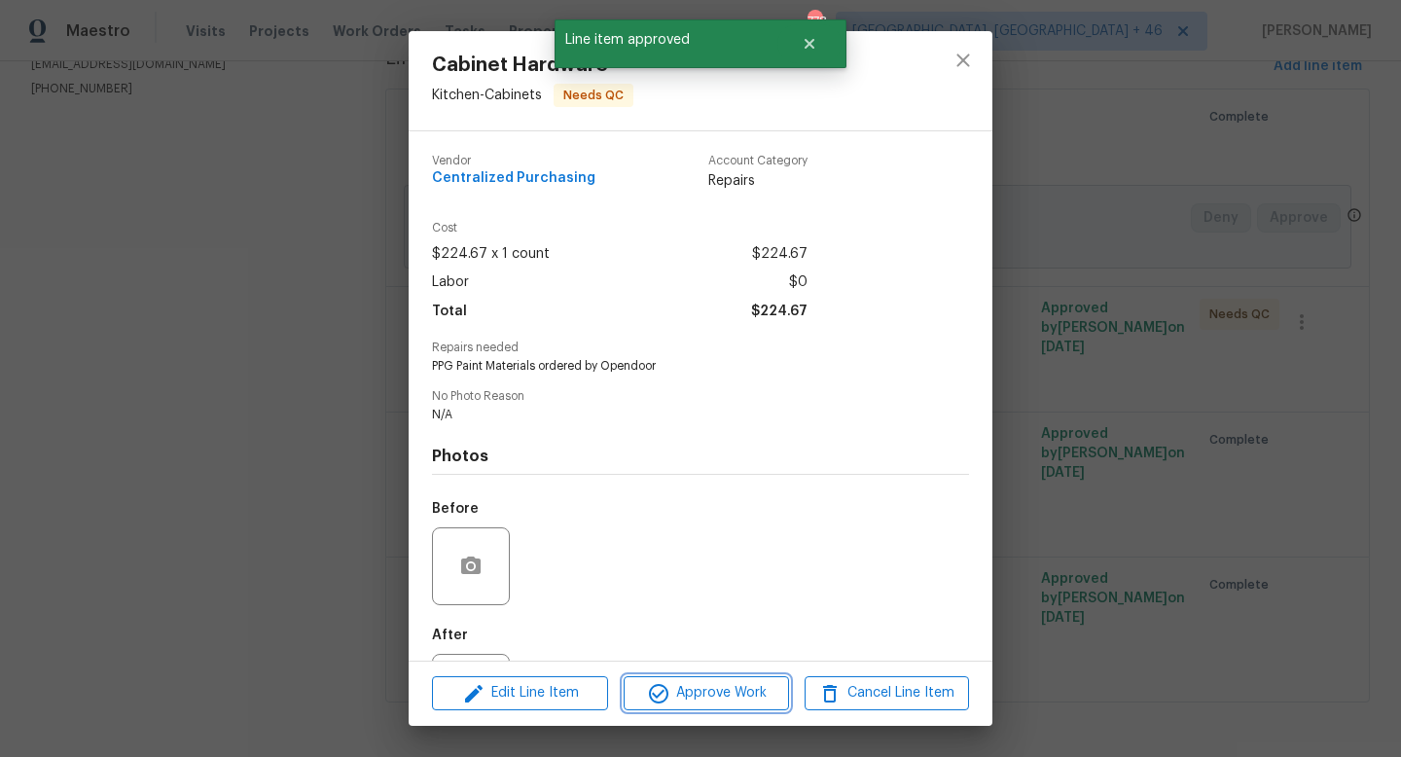
click at [703, 684] on span "Approve Work" at bounding box center [705, 693] width 153 height 24
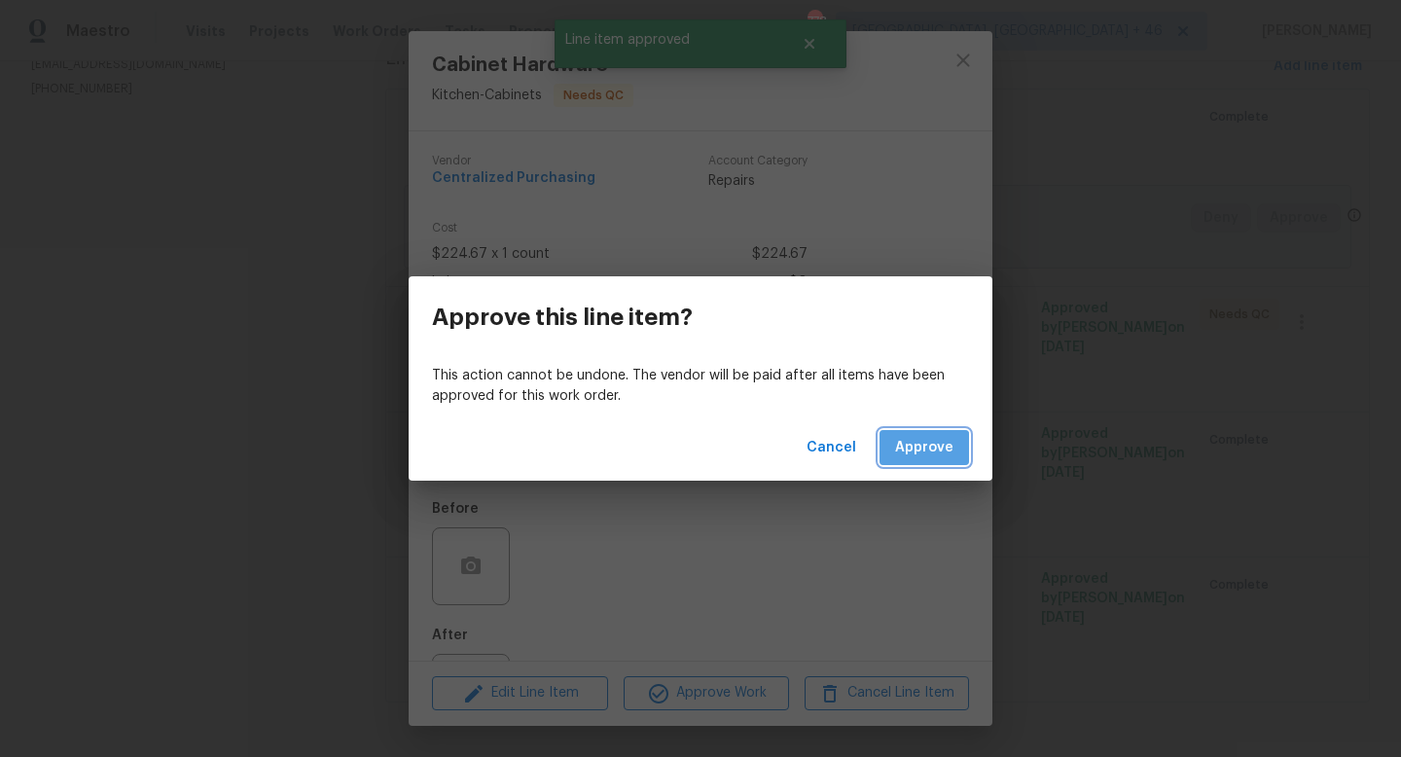
click at [918, 457] on span "Approve" at bounding box center [924, 448] width 58 height 24
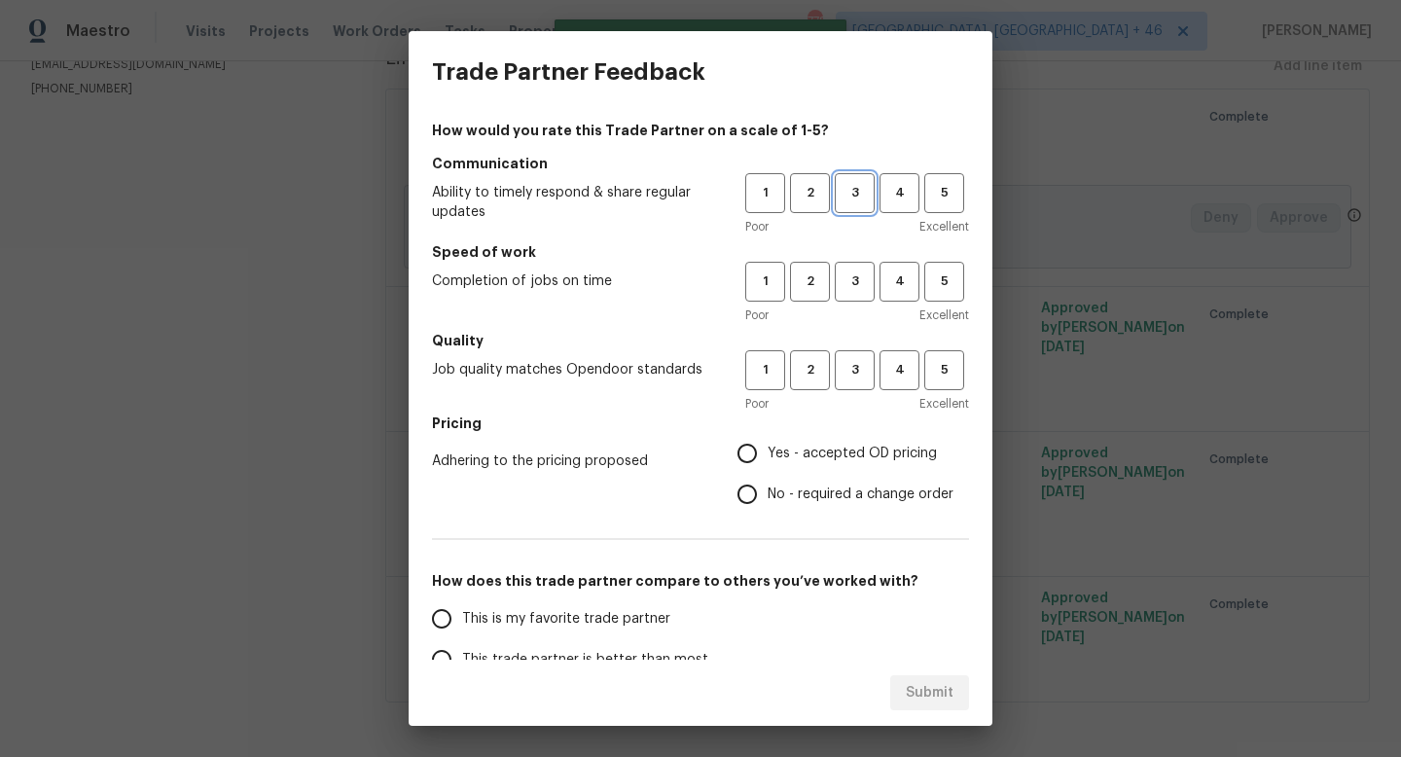
click at [856, 191] on span "3" at bounding box center [855, 193] width 36 height 22
click at [856, 269] on button "3" at bounding box center [855, 282] width 40 height 40
drag, startPoint x: 856, startPoint y: 352, endPoint x: 856, endPoint y: 373, distance: 20.4
click at [856, 353] on button "3" at bounding box center [855, 370] width 40 height 40
click at [807, 447] on span "Yes - accepted OD pricing" at bounding box center [852, 454] width 169 height 20
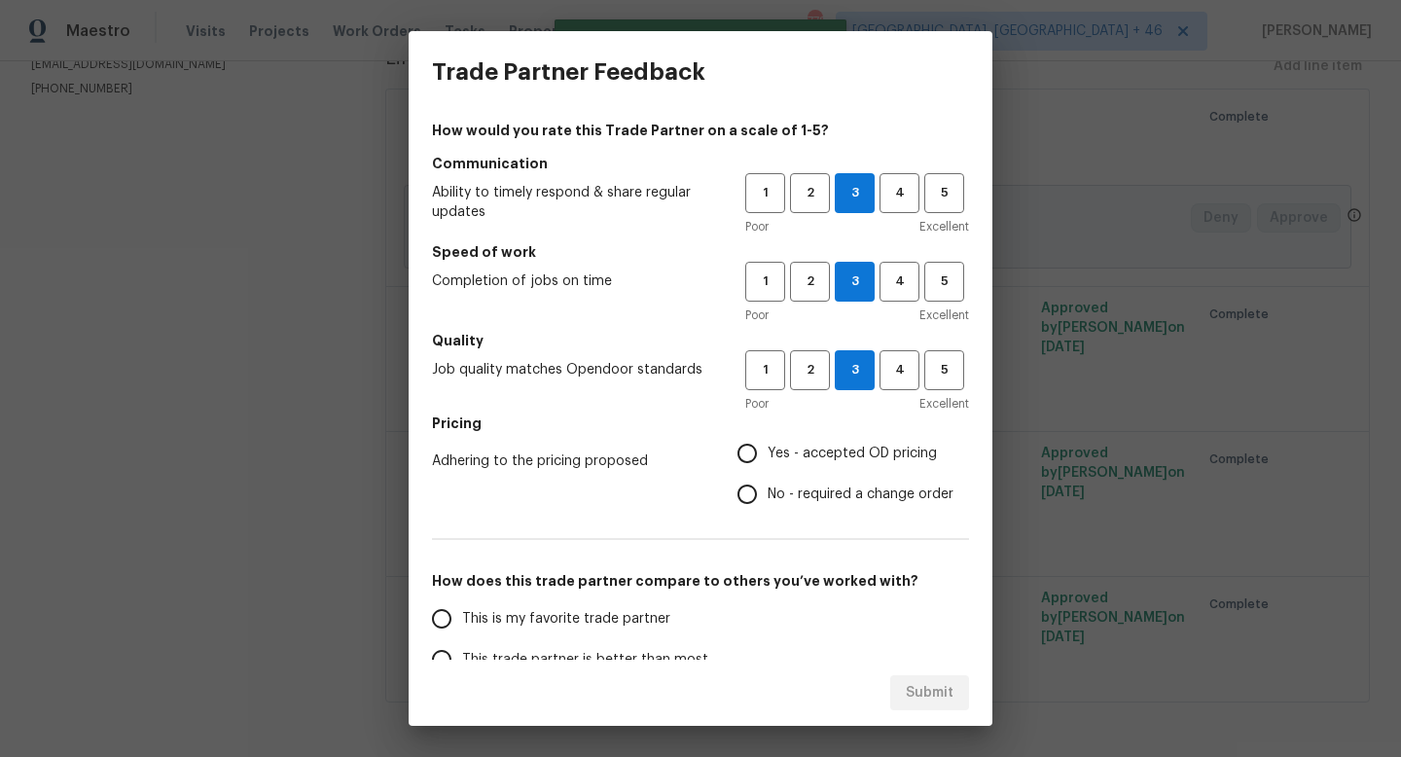
click at [768, 447] on input "Yes - accepted OD pricing" at bounding box center [747, 453] width 41 height 41
radio input "true"
drag, startPoint x: 561, startPoint y: 621, endPoint x: 886, endPoint y: 621, distance: 324.9
click at [561, 621] on span "This is my favorite trade partner" at bounding box center [566, 619] width 208 height 20
click at [462, 621] on input "This is my favorite trade partner" at bounding box center [441, 618] width 41 height 41
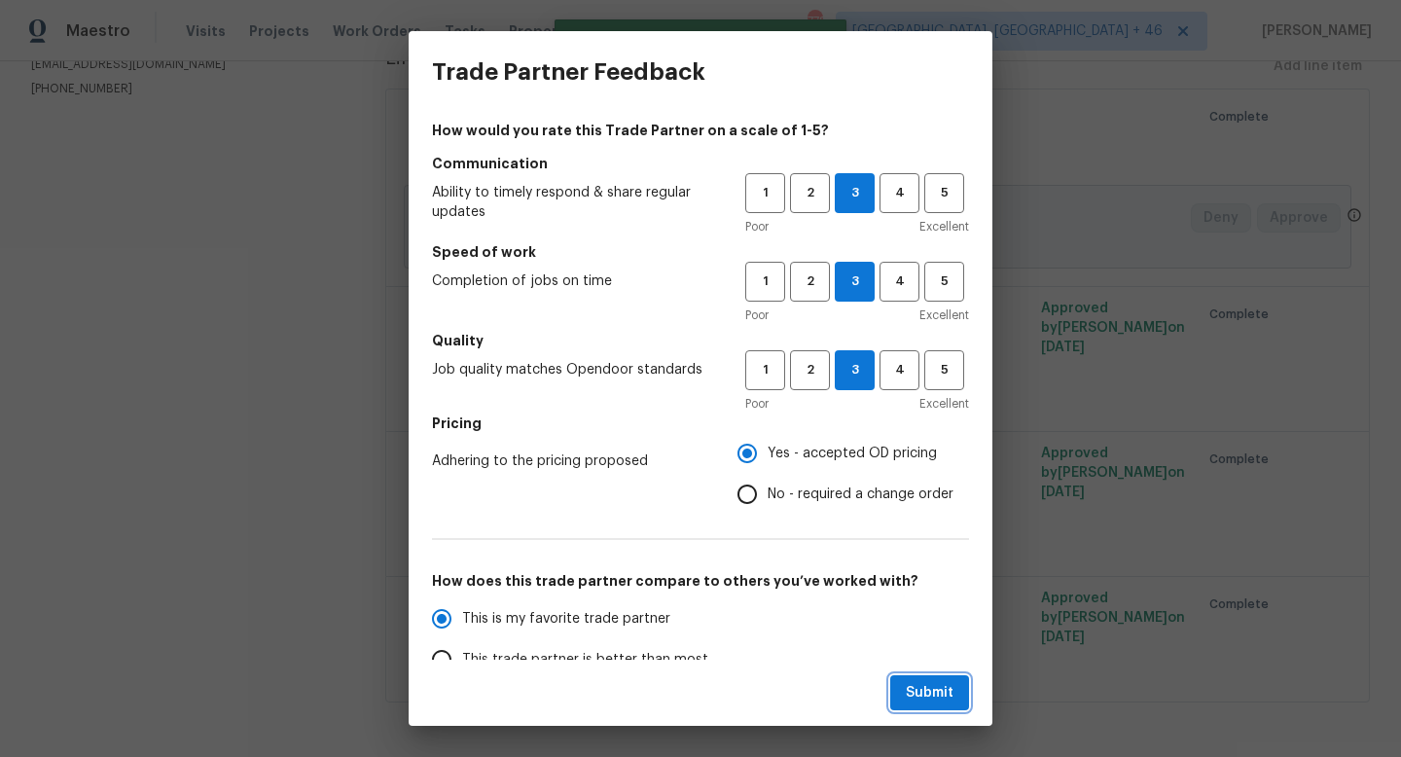
click at [917, 686] on span "Submit" at bounding box center [930, 693] width 48 height 24
radio input "true"
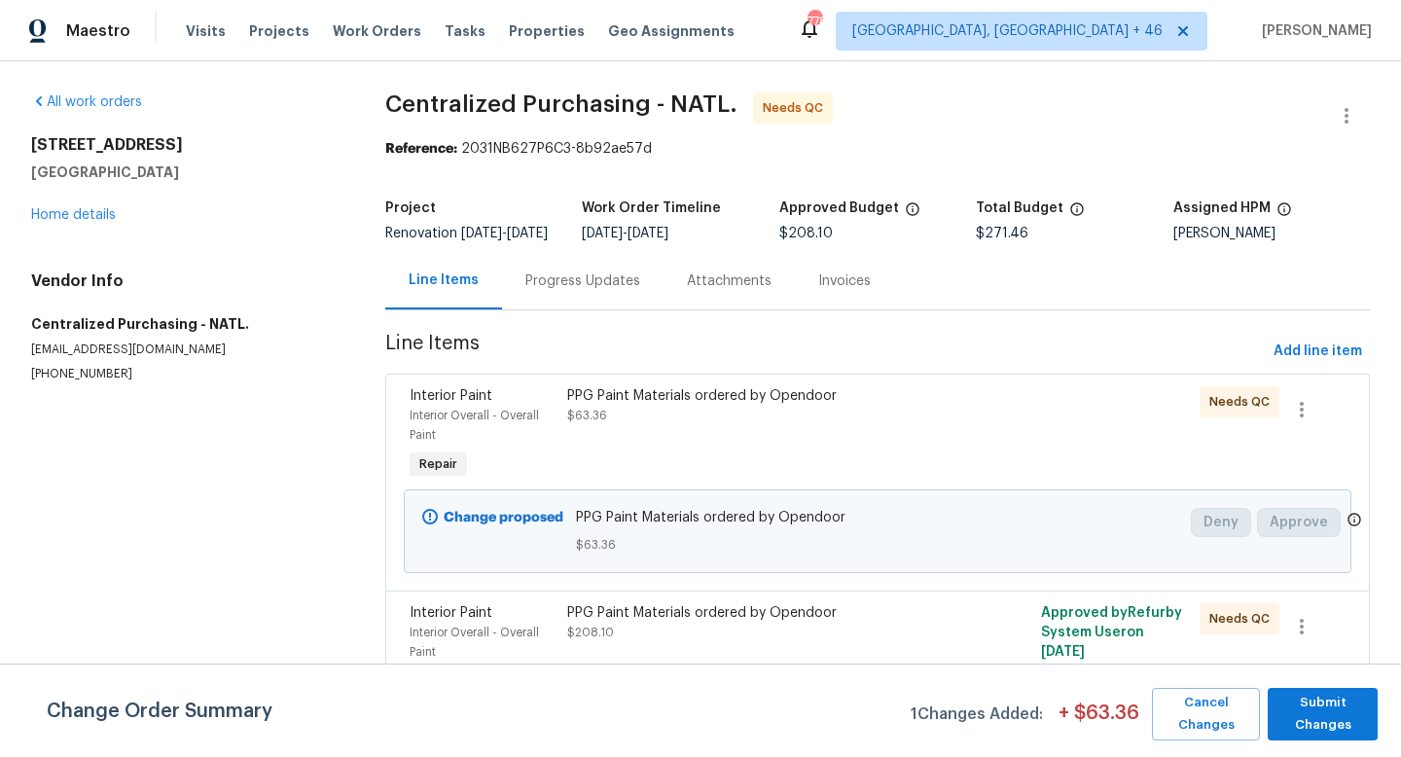
click at [674, 479] on div "PPG Paint Materials ordered by Opendoor $63.36" at bounding box center [758, 434] width 395 height 109
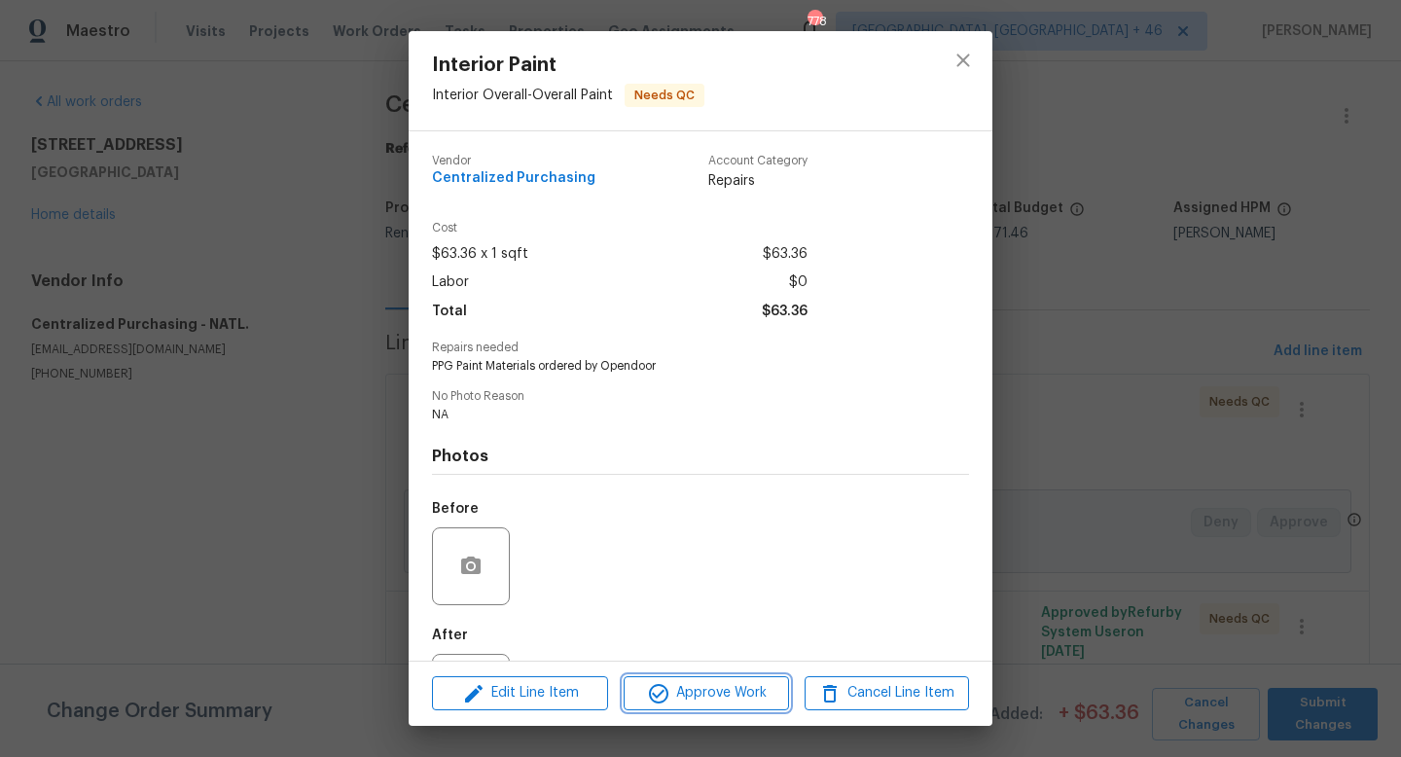
click at [680, 709] on button "Approve Work" at bounding box center [706, 693] width 164 height 34
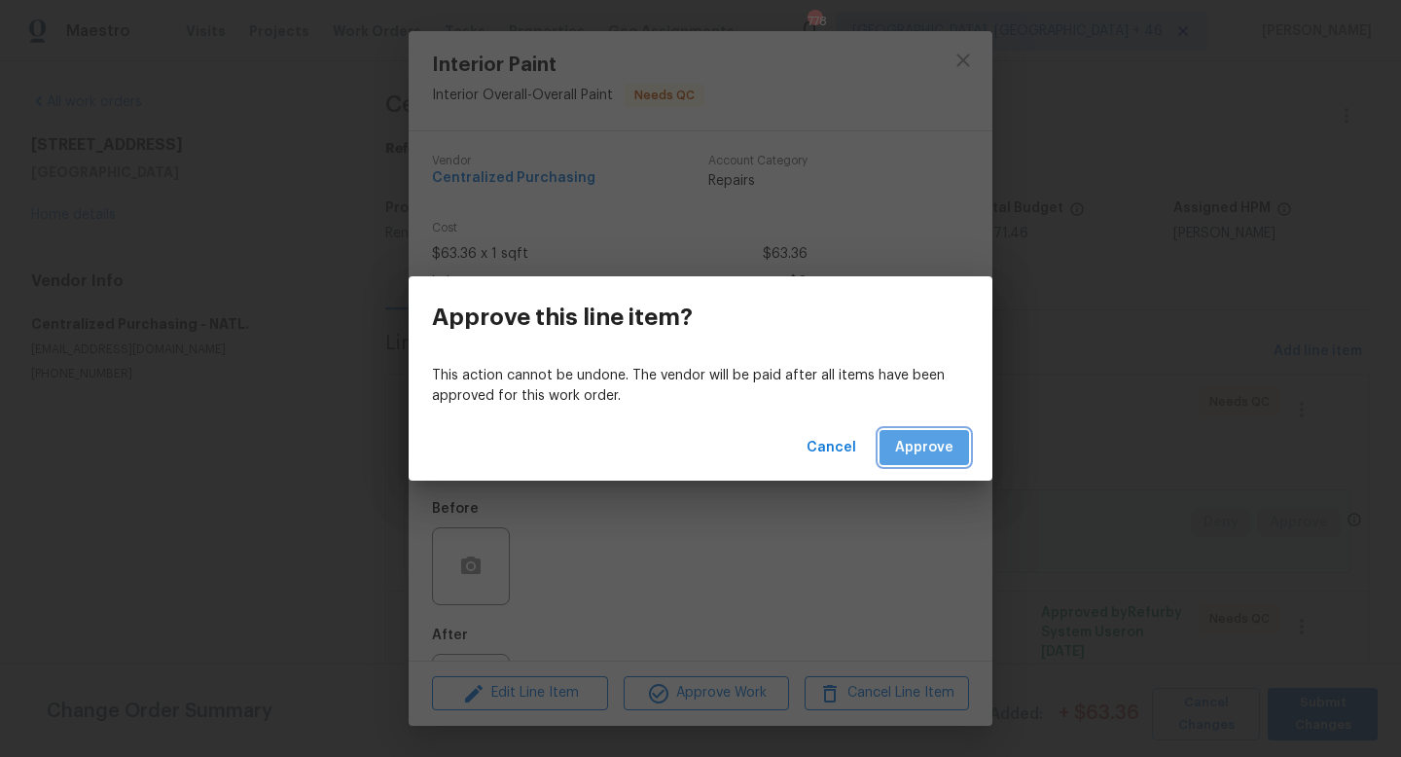
click at [922, 444] on span "Approve" at bounding box center [924, 448] width 58 height 24
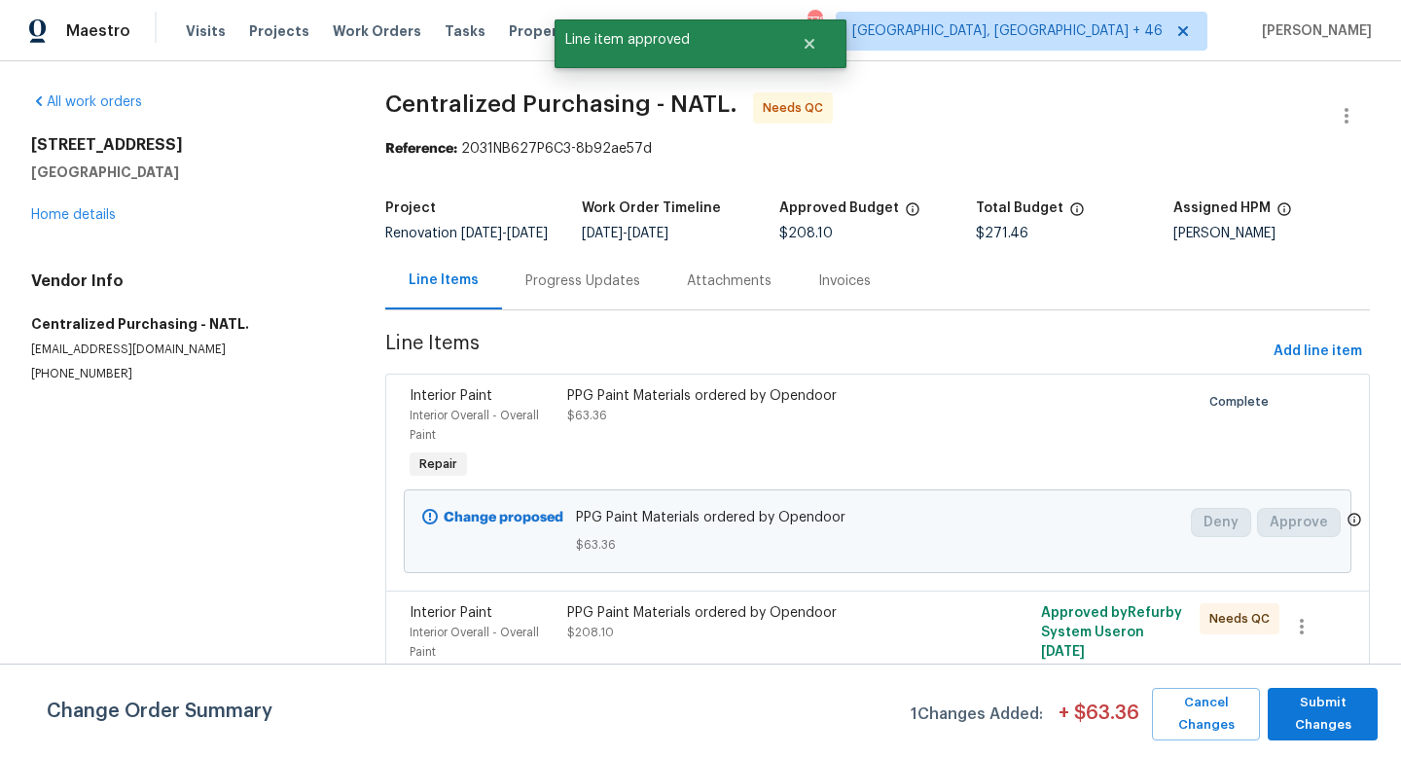
click at [781, 425] on div "PPG Paint Materials ordered by Opendoor $63.36" at bounding box center [758, 405] width 383 height 39
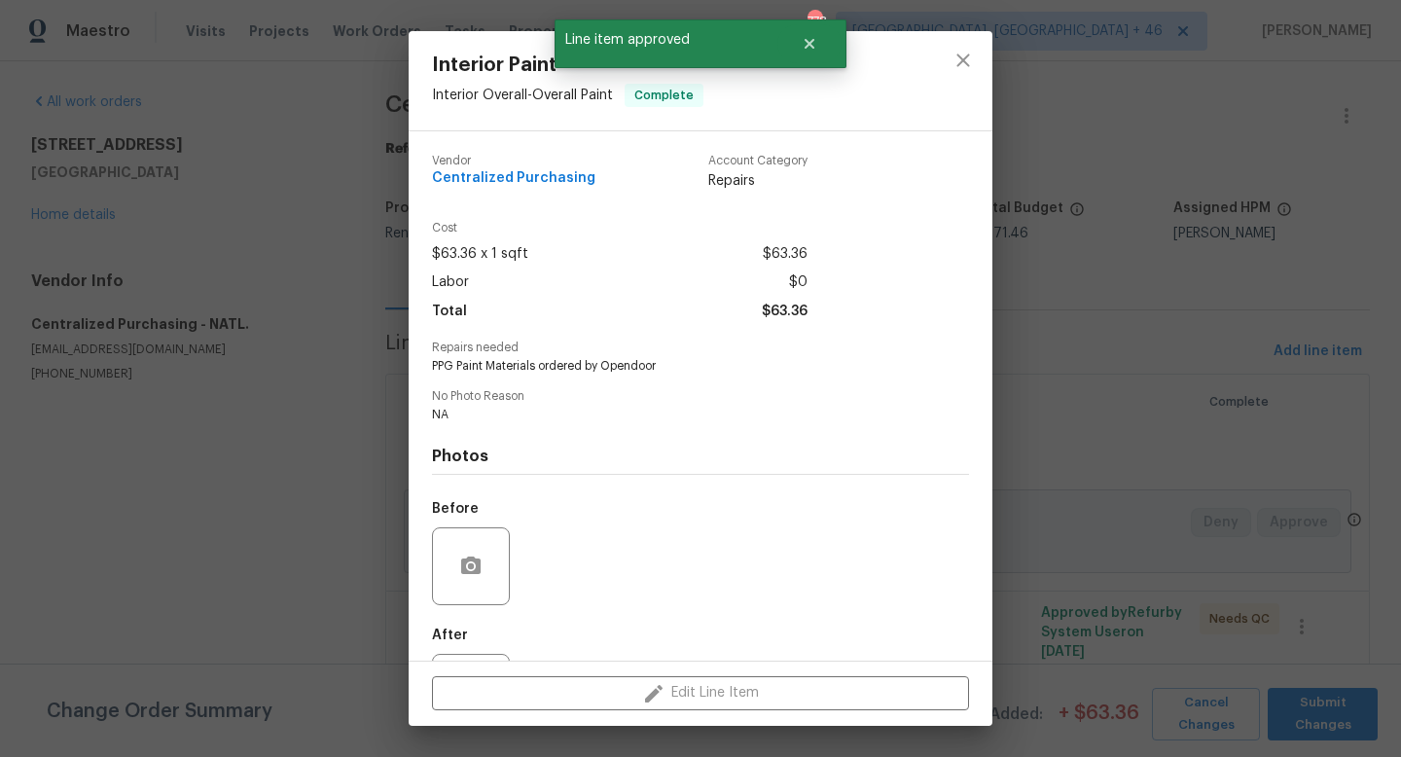
click at [1046, 232] on div "Interior Paint Interior Overall - Overall Paint Complete Vendor Centralized Pur…" at bounding box center [700, 378] width 1401 height 757
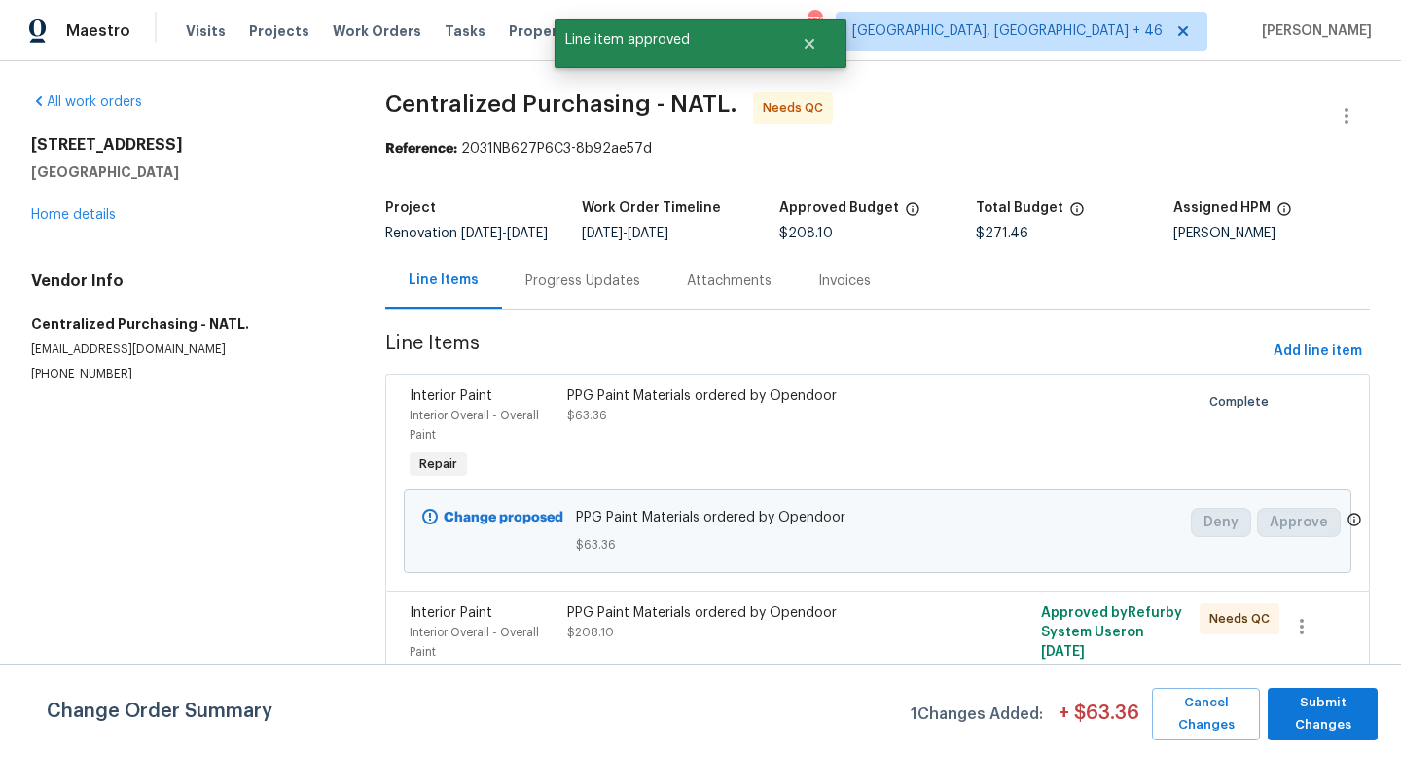
scroll to position [50, 0]
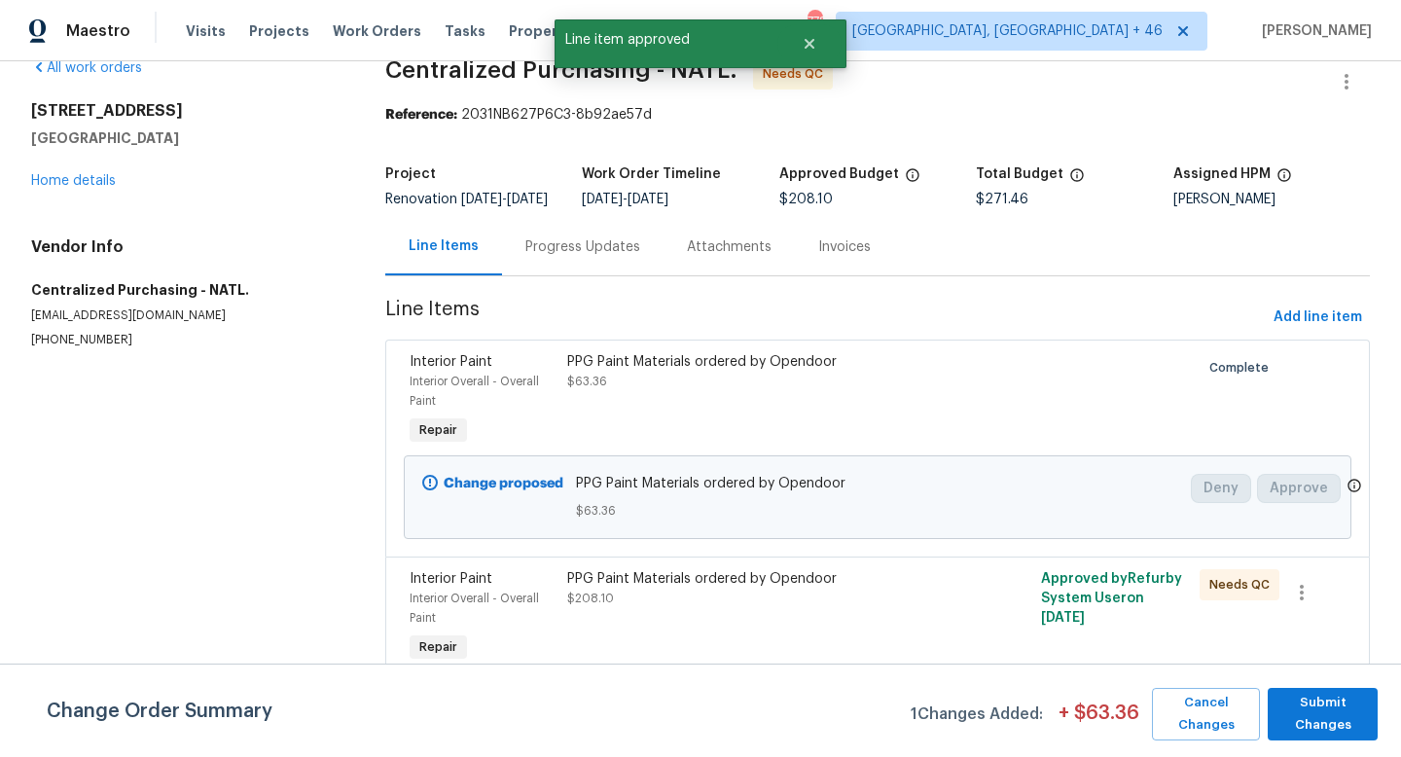
click at [723, 607] on div "PPG Paint Materials ordered by Opendoor $208.10" at bounding box center [758, 588] width 383 height 39
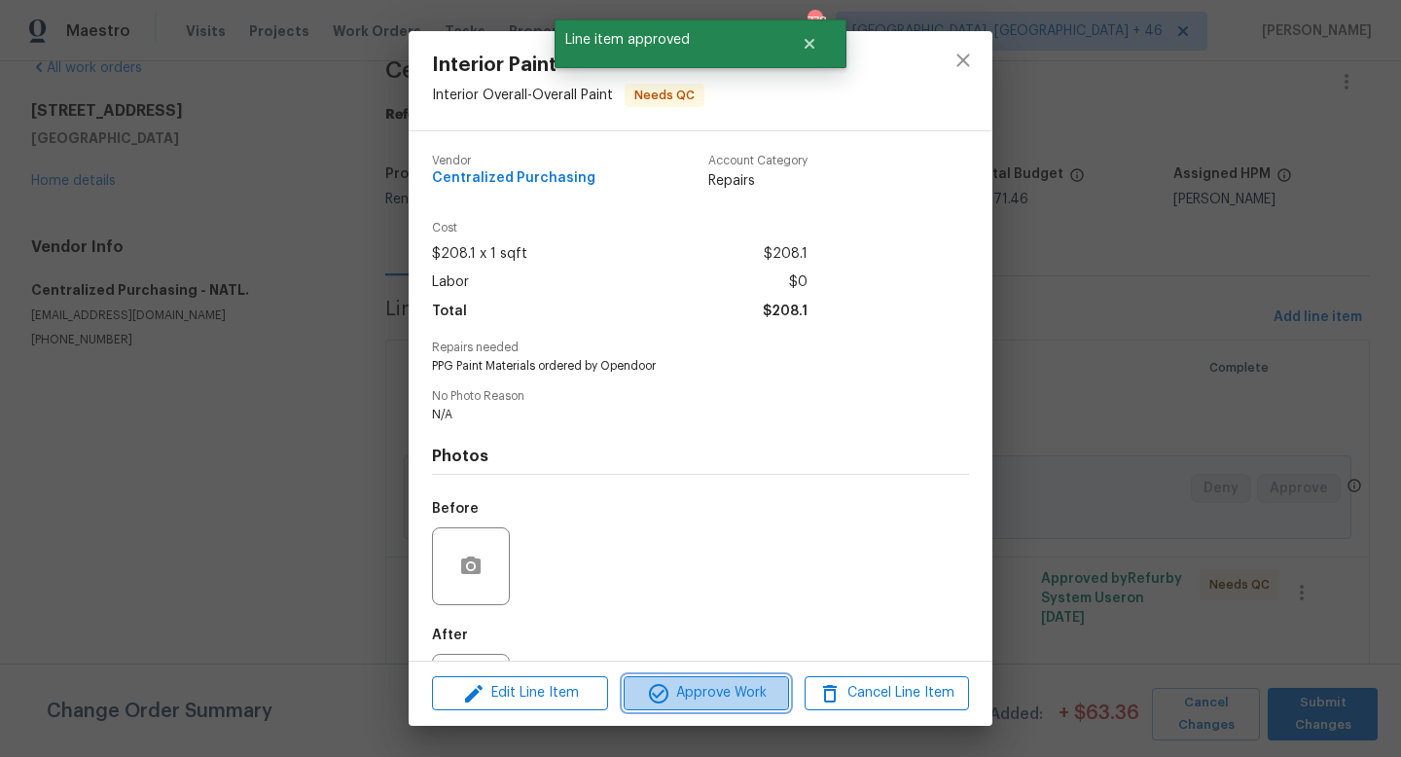
click at [694, 696] on span "Approve Work" at bounding box center [705, 693] width 153 height 24
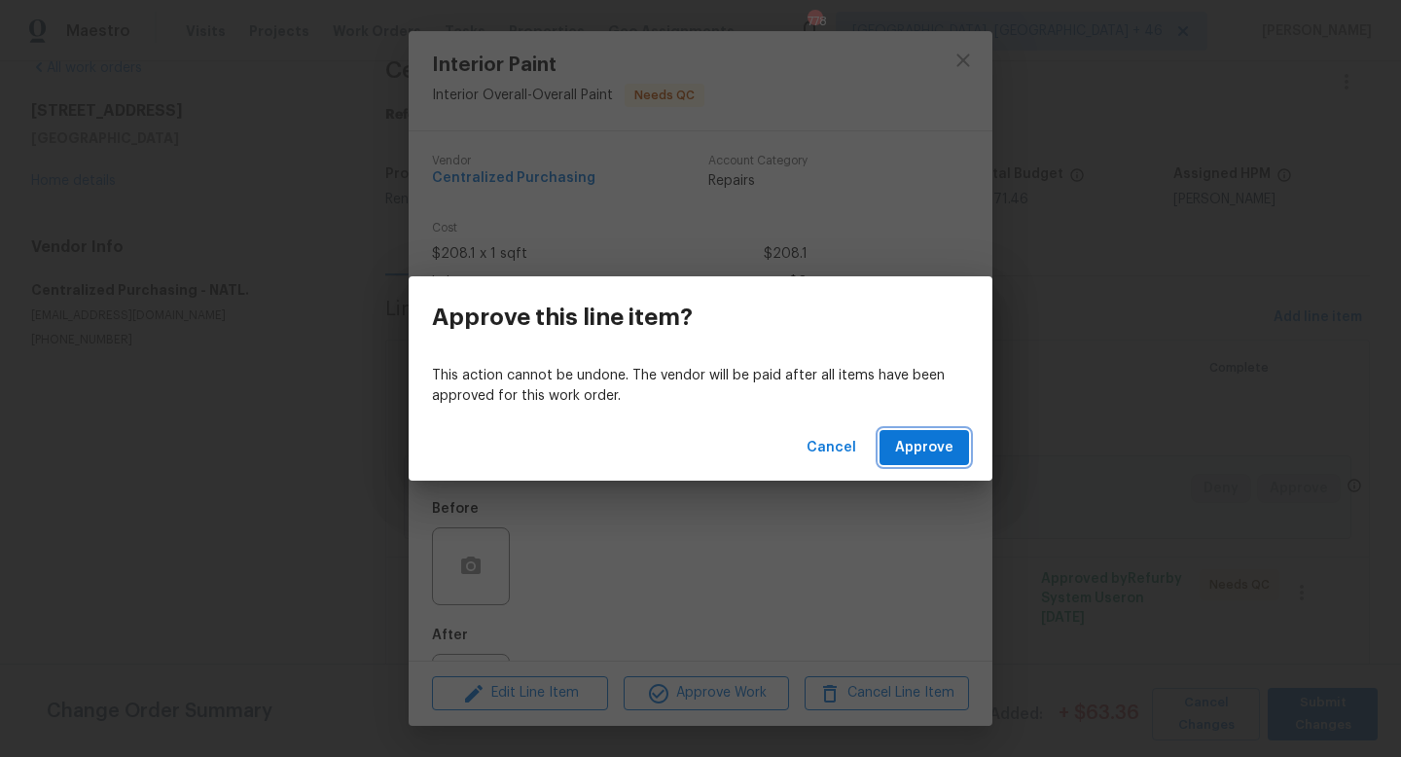
click at [925, 442] on span "Approve" at bounding box center [924, 448] width 58 height 24
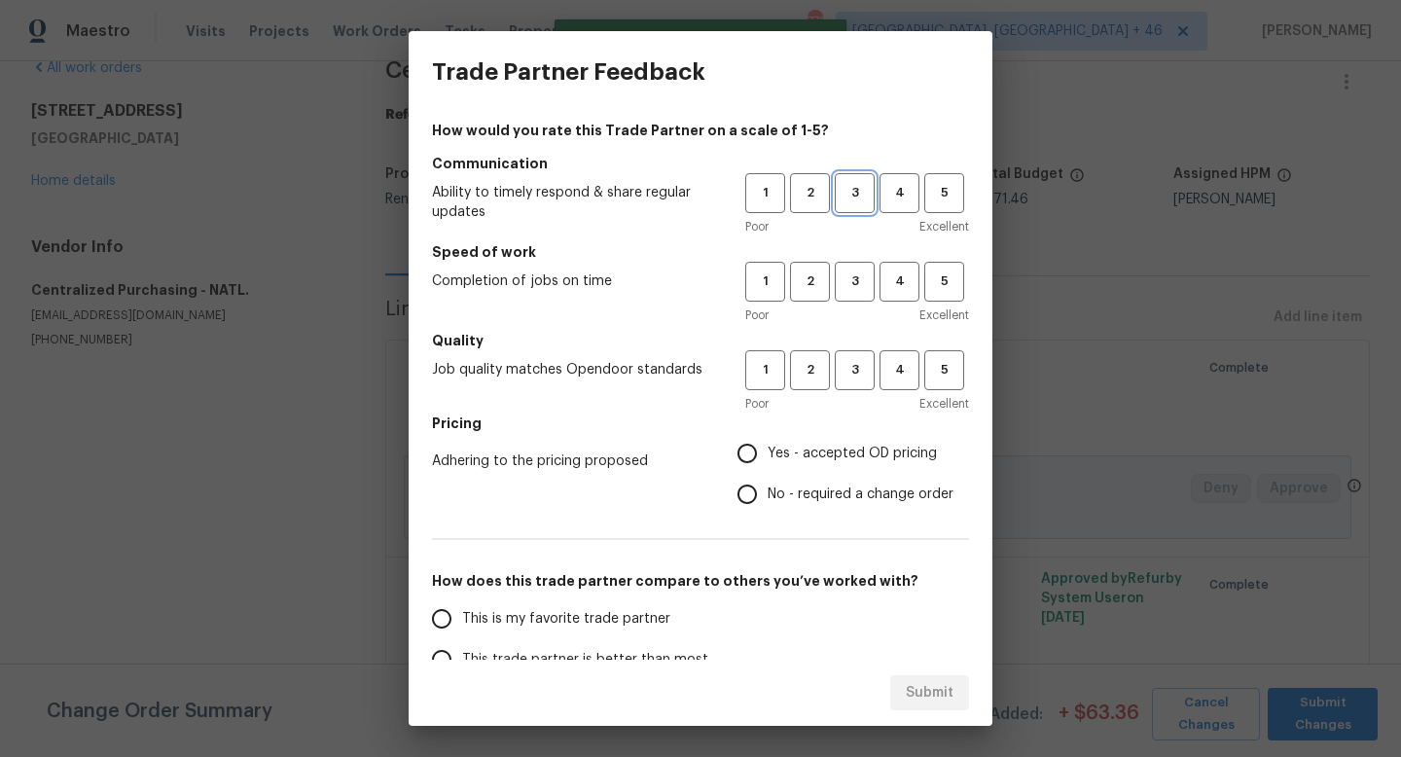
click at [846, 204] on button "3" at bounding box center [855, 193] width 40 height 40
click at [846, 276] on span "3" at bounding box center [855, 281] width 36 height 22
click at [846, 356] on button "3" at bounding box center [855, 370] width 40 height 40
click at [813, 439] on label "Yes - accepted OD pricing" at bounding box center [840, 453] width 227 height 41
click at [768, 439] on input "Yes - accepted OD pricing" at bounding box center [747, 453] width 41 height 41
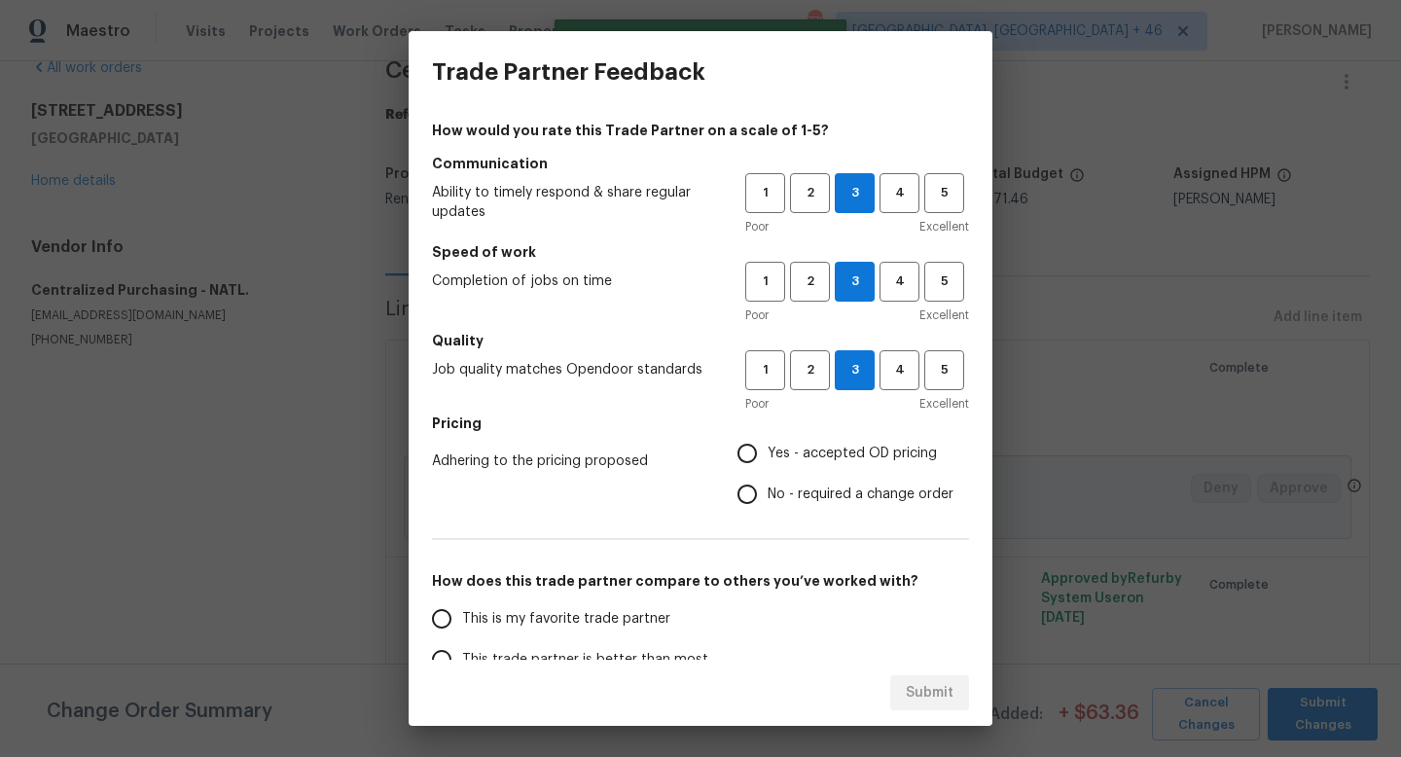
radio input "true"
click at [583, 609] on span "This is my favorite trade partner" at bounding box center [566, 619] width 208 height 20
click at [462, 608] on input "This is my favorite trade partner" at bounding box center [441, 618] width 41 height 41
click at [896, 686] on button "Submit" at bounding box center [929, 693] width 79 height 36
radio input "true"
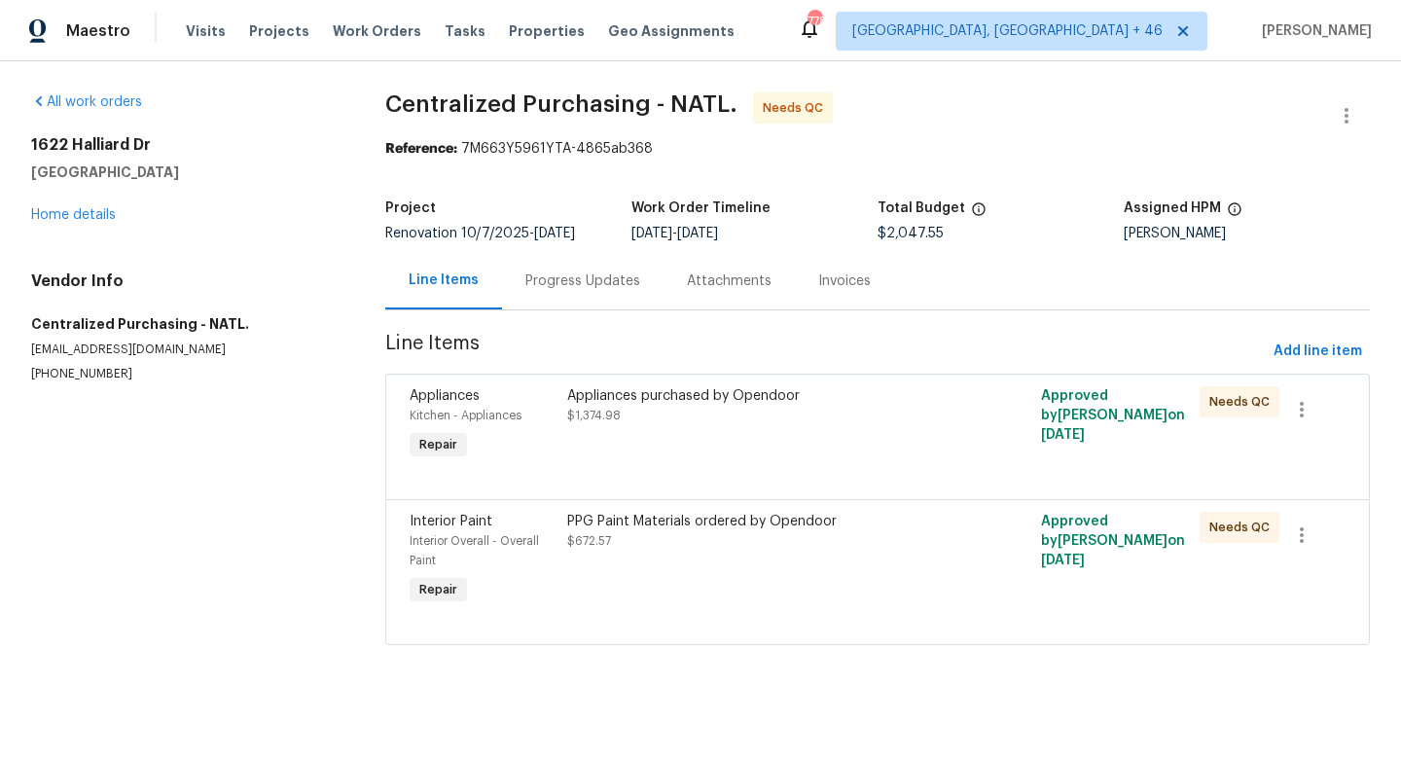
click at [728, 436] on div "Appliances purchased by Opendoor $1,374.98" at bounding box center [758, 424] width 395 height 89
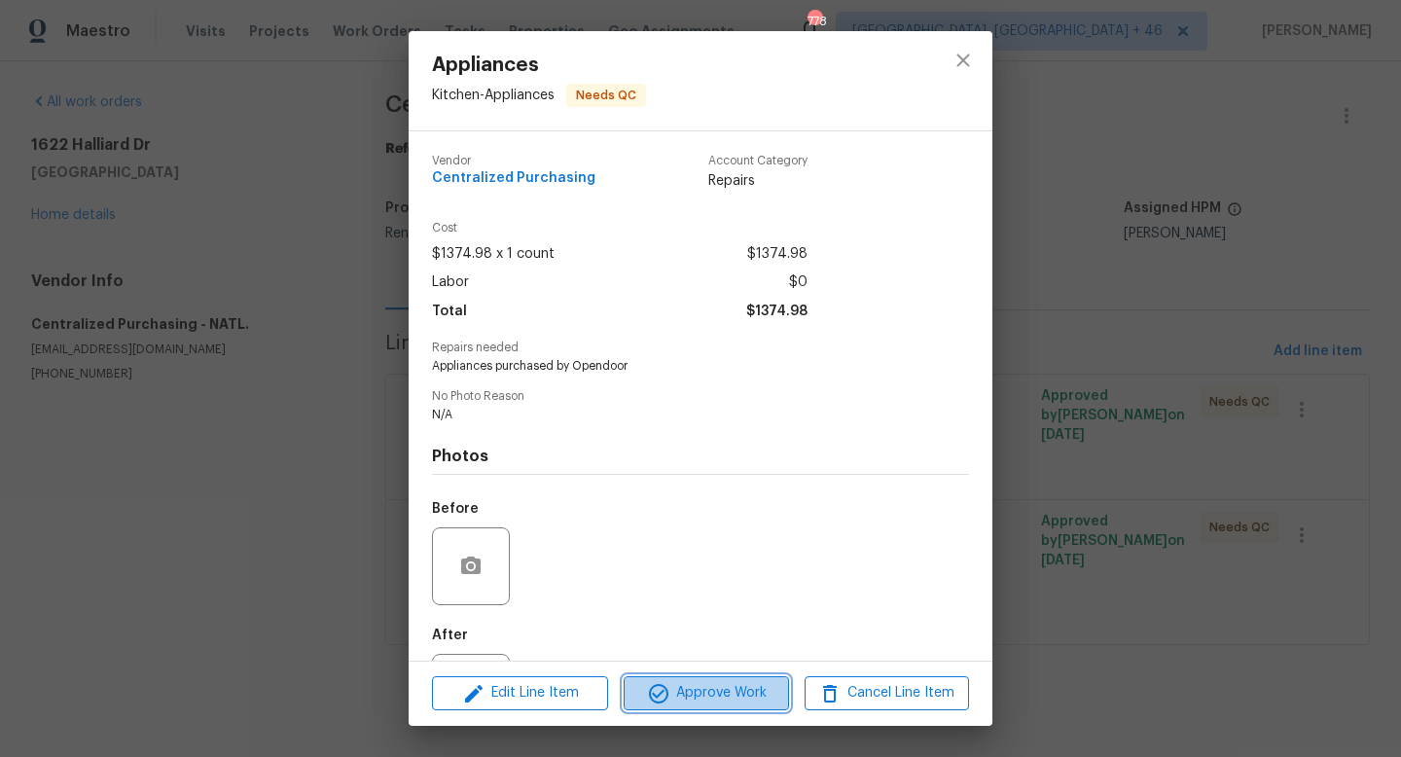
click at [716, 686] on span "Approve Work" at bounding box center [705, 693] width 153 height 24
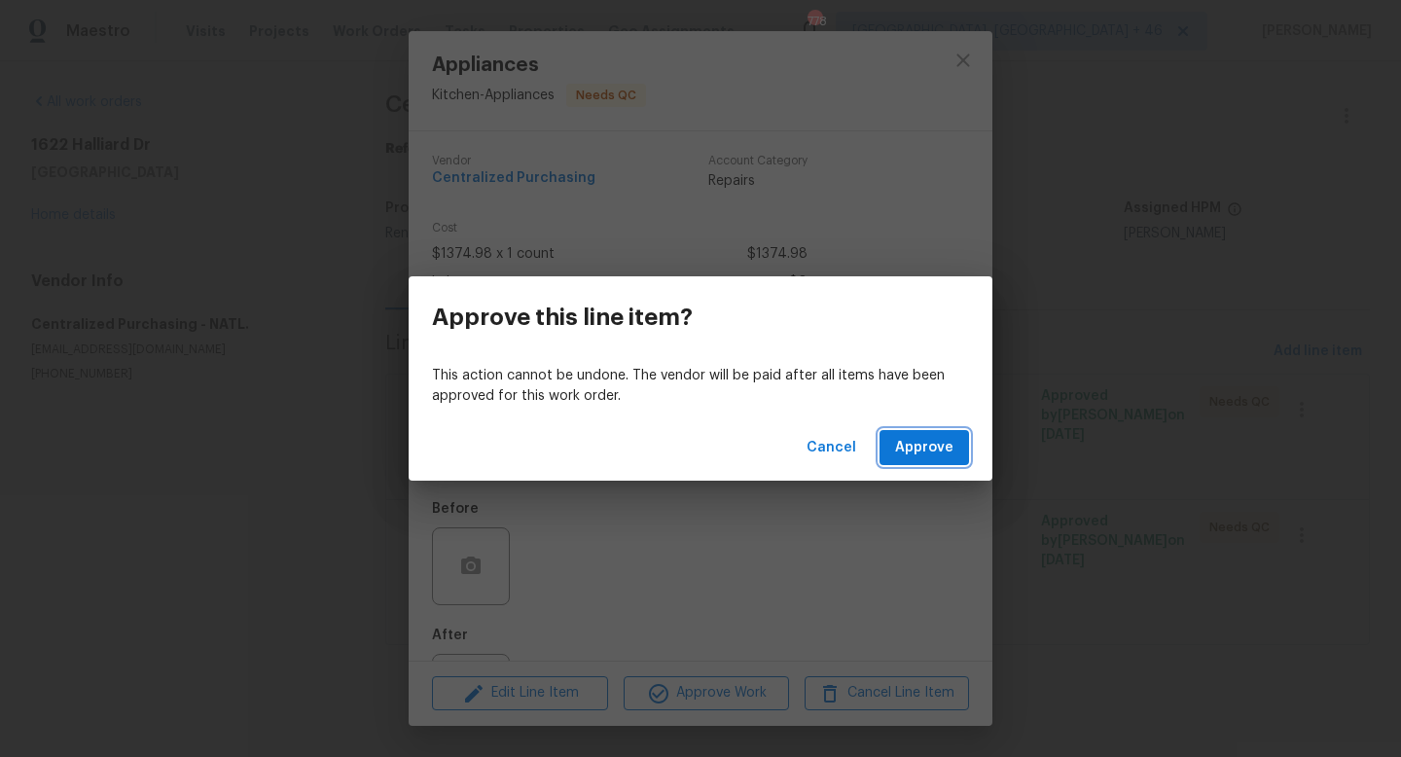
click at [917, 439] on span "Approve" at bounding box center [924, 448] width 58 height 24
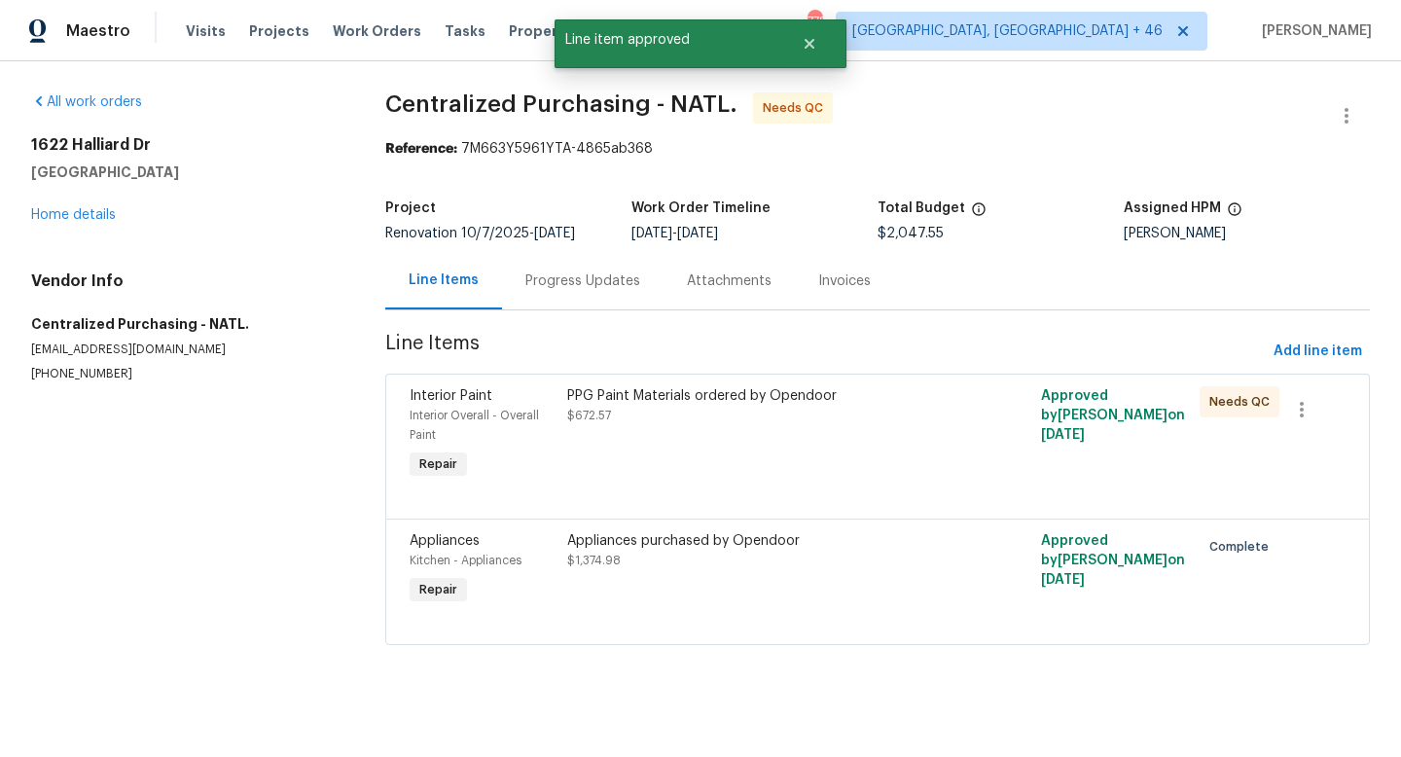
click at [751, 431] on div "PPG Paint Materials ordered by Opendoor $672.57" at bounding box center [758, 434] width 395 height 109
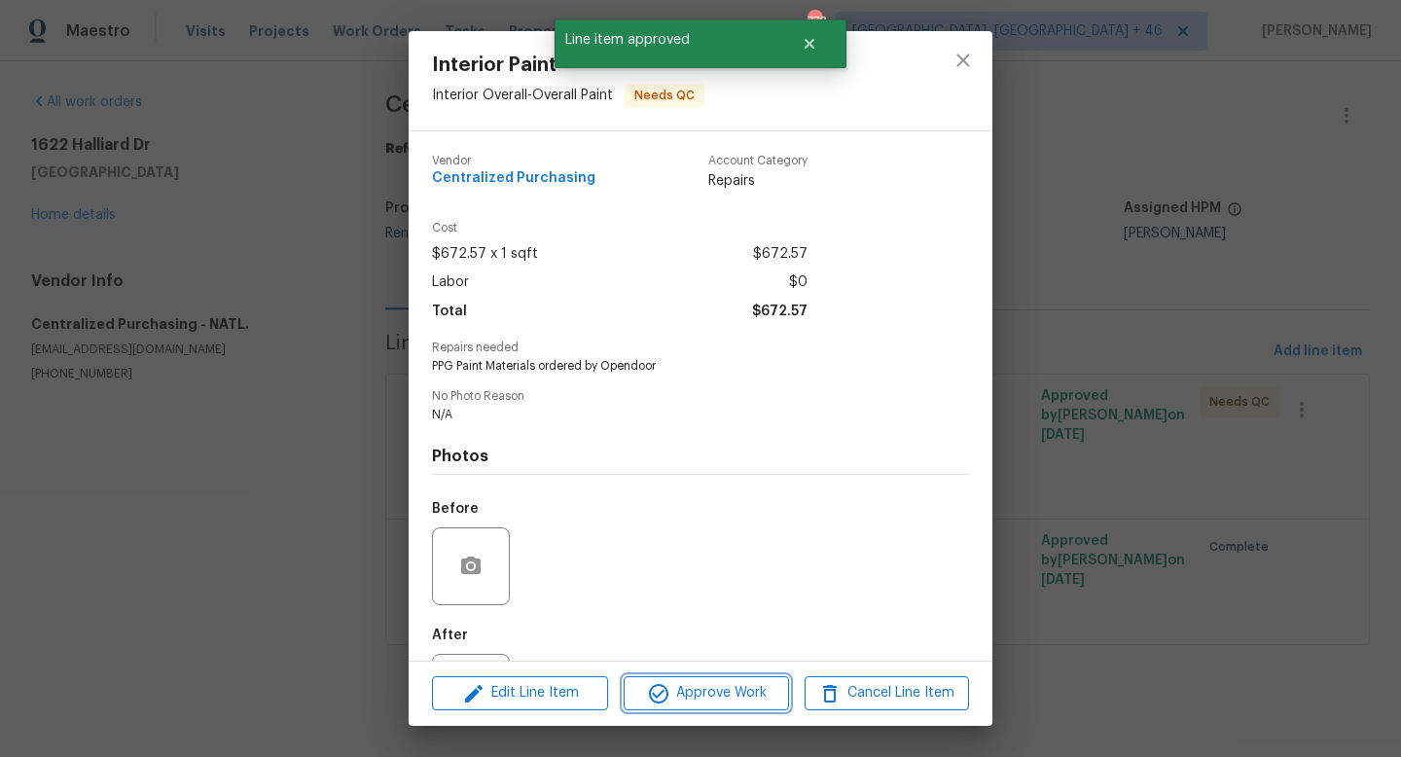
click at [700, 679] on button "Approve Work" at bounding box center [706, 693] width 164 height 34
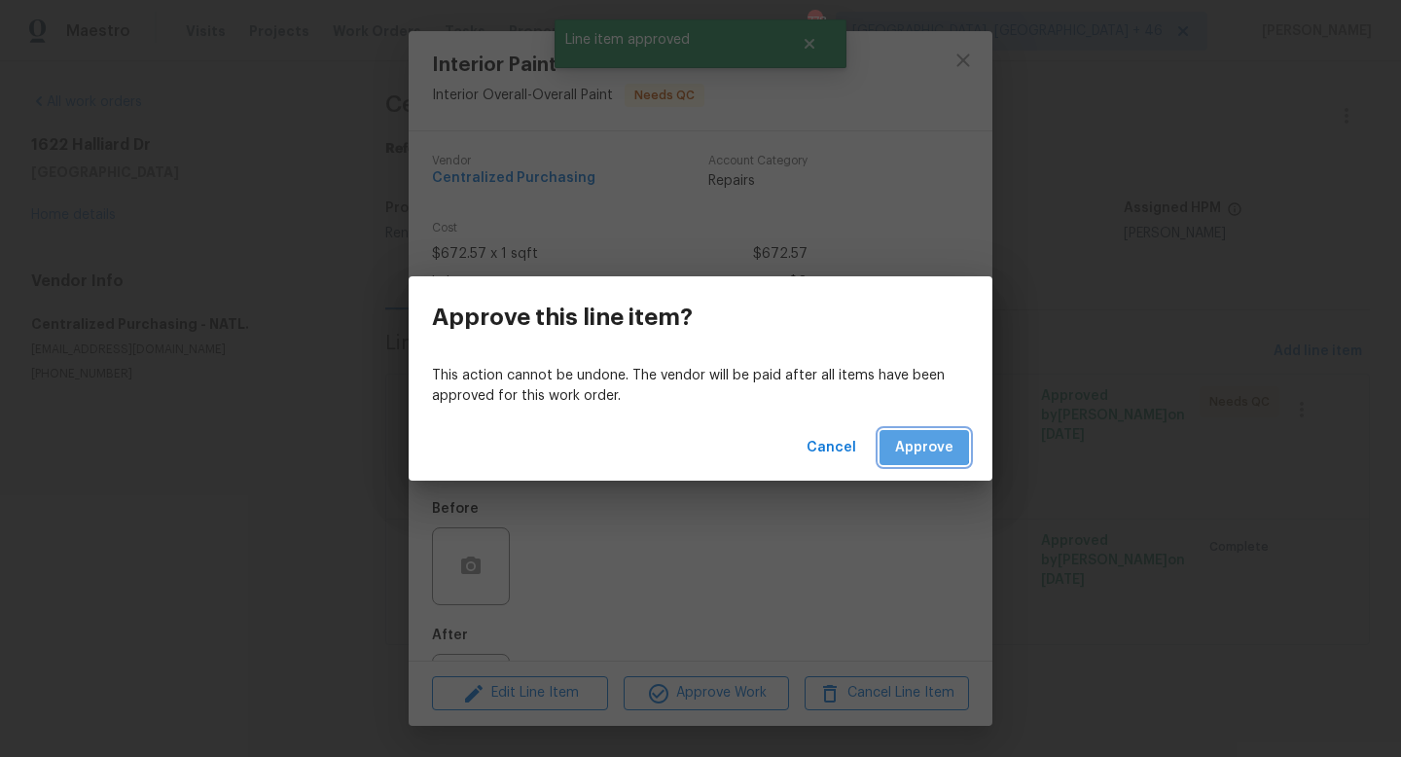
click at [911, 445] on span "Approve" at bounding box center [924, 448] width 58 height 24
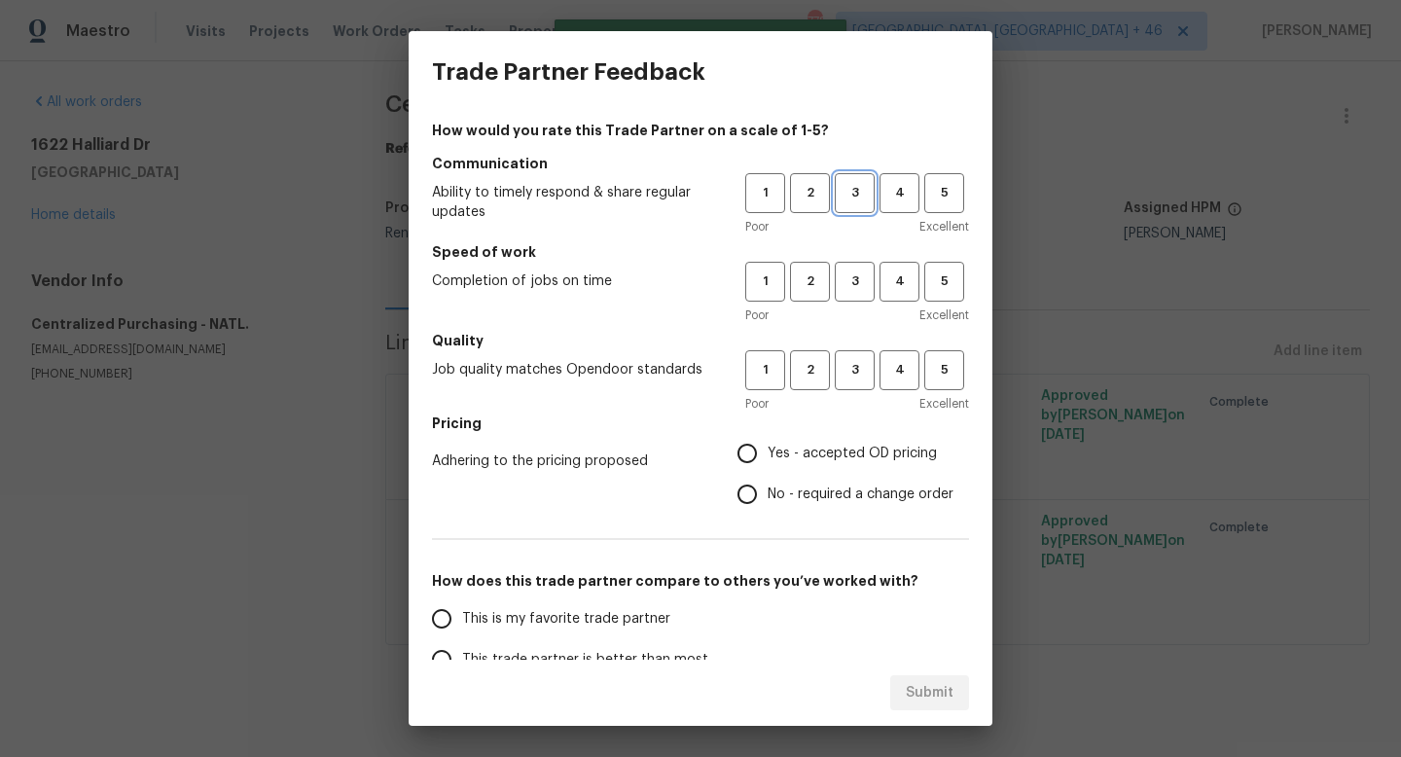
click at [867, 191] on span "3" at bounding box center [855, 193] width 36 height 22
click at [849, 289] on span "3" at bounding box center [855, 281] width 36 height 22
click at [849, 377] on span "3" at bounding box center [855, 370] width 36 height 22
click at [807, 440] on label "Yes - accepted OD pricing" at bounding box center [840, 453] width 227 height 41
click at [768, 440] on input "Yes - accepted OD pricing" at bounding box center [747, 453] width 41 height 41
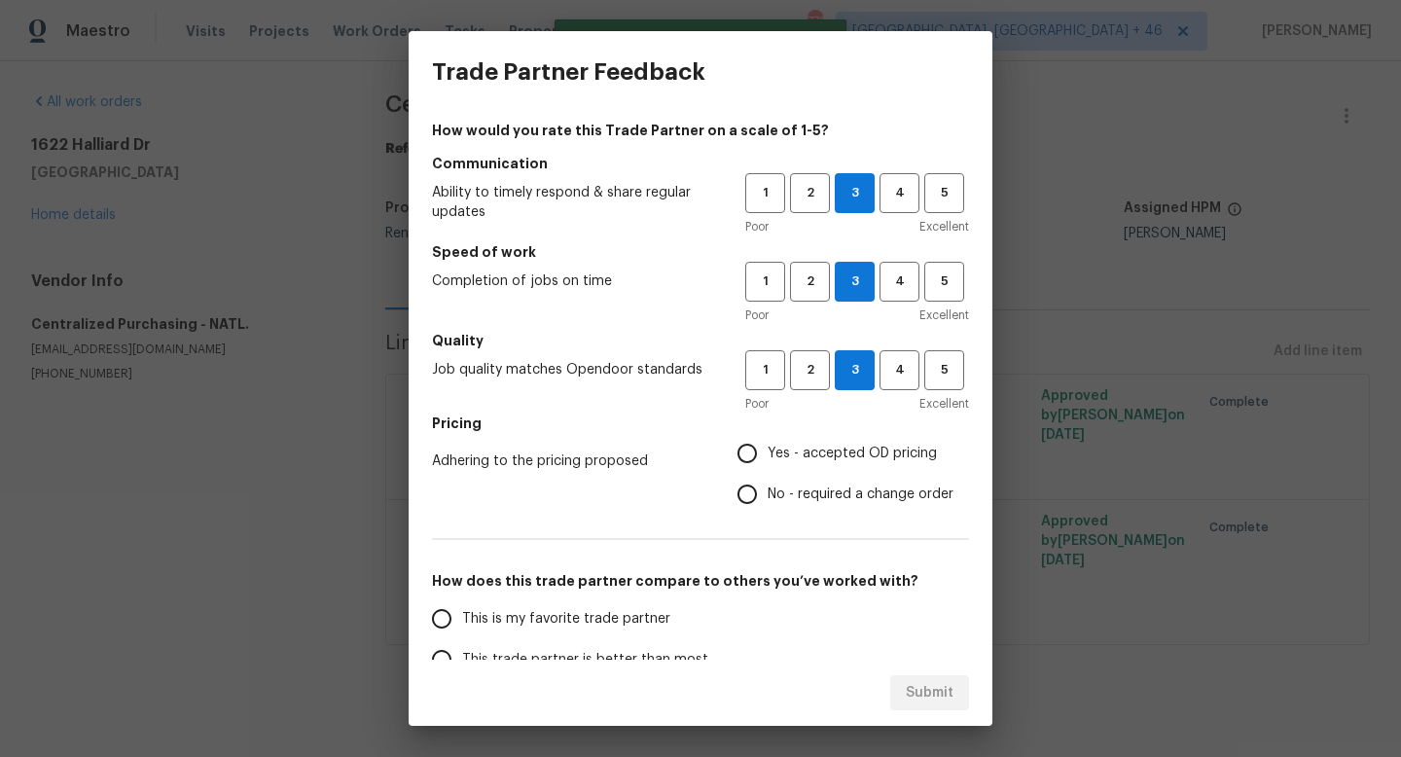
radio input "true"
click at [641, 611] on span "This is my favorite trade partner" at bounding box center [566, 619] width 208 height 20
click at [462, 611] on input "This is my favorite trade partner" at bounding box center [441, 618] width 41 height 41
click at [906, 683] on button "Submit" at bounding box center [929, 693] width 79 height 36
radio input "true"
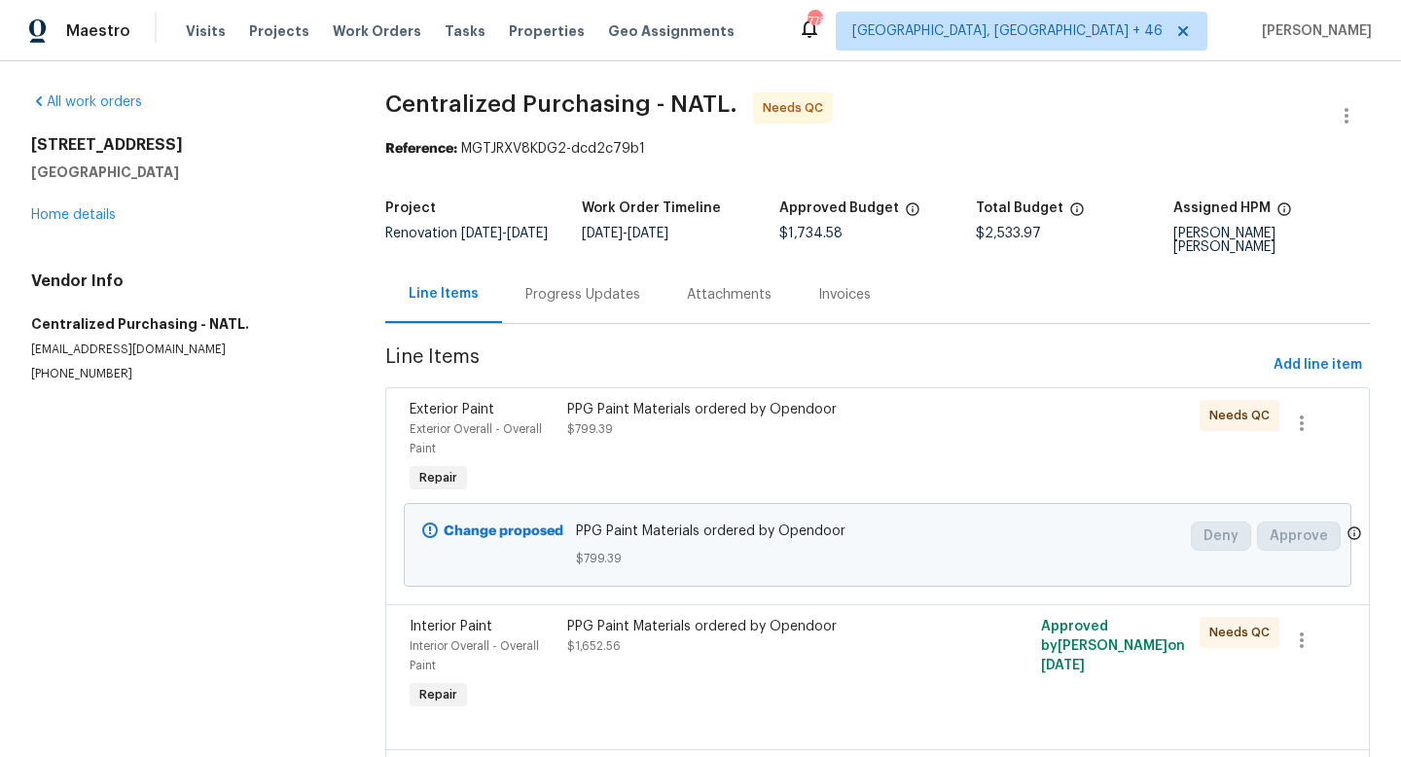
click at [670, 446] on div "PPG Paint Materials ordered by Opendoor $799.39" at bounding box center [758, 448] width 395 height 109
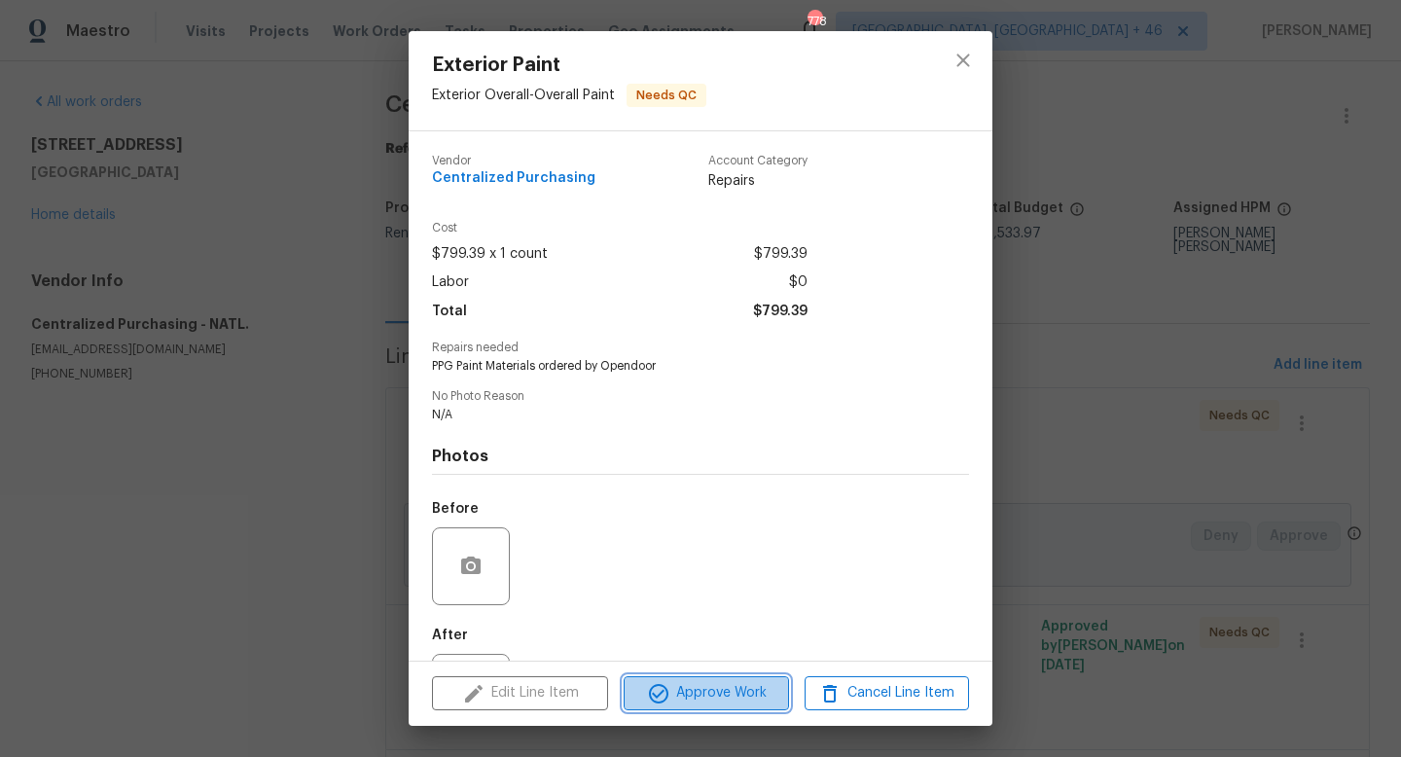
click at [676, 686] on span "Approve Work" at bounding box center [705, 693] width 153 height 24
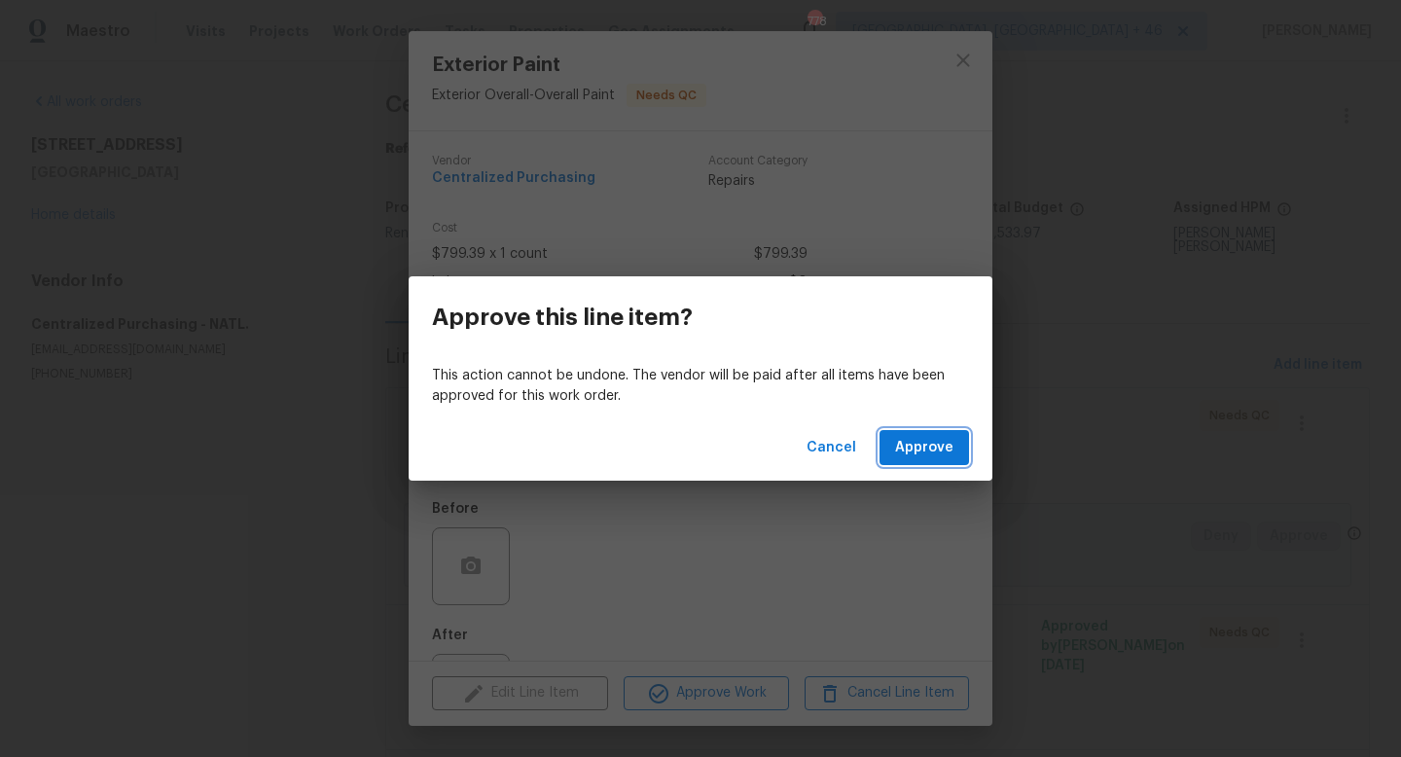
click at [925, 437] on span "Approve" at bounding box center [924, 448] width 58 height 24
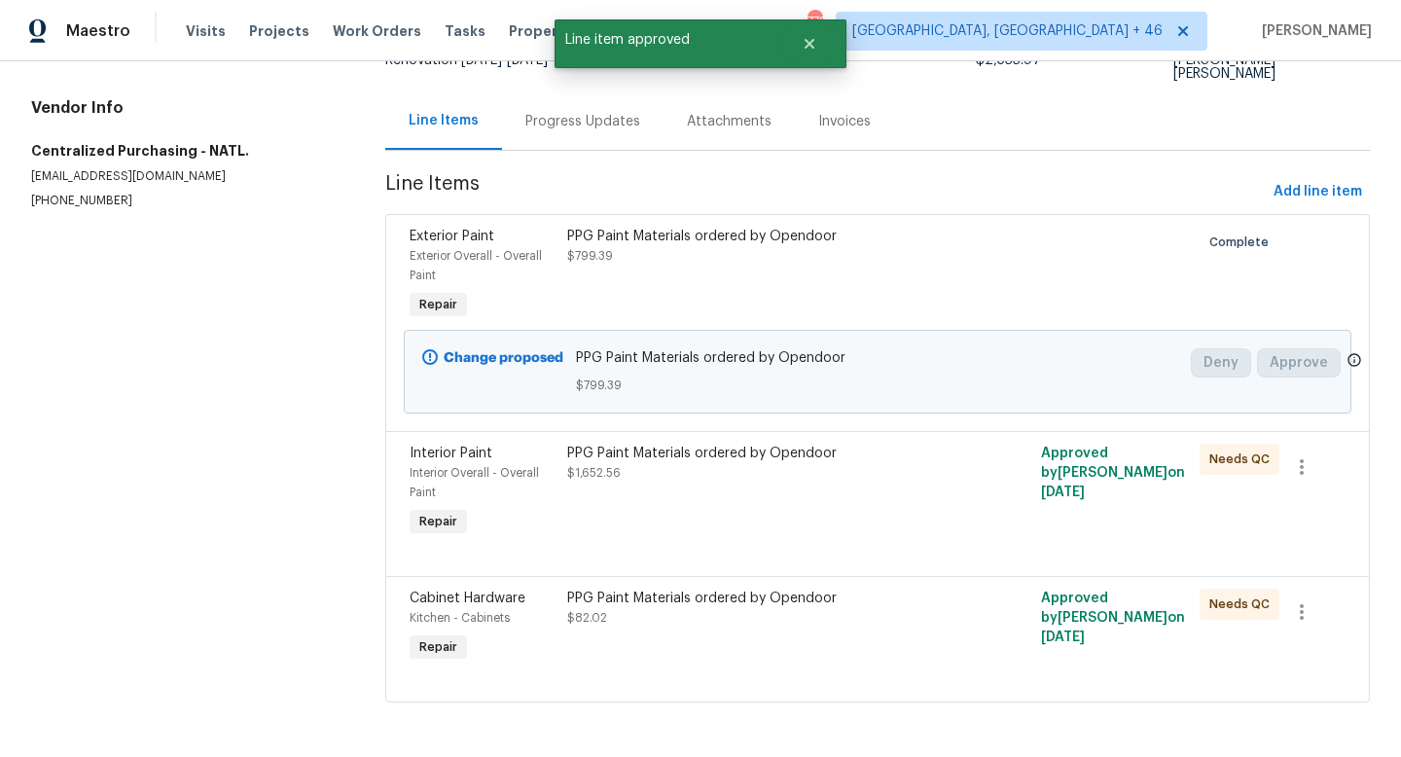
scroll to position [175, 0]
click at [704, 493] on div "PPG Paint Materials ordered by Opendoor $1,652.56" at bounding box center [758, 492] width 395 height 109
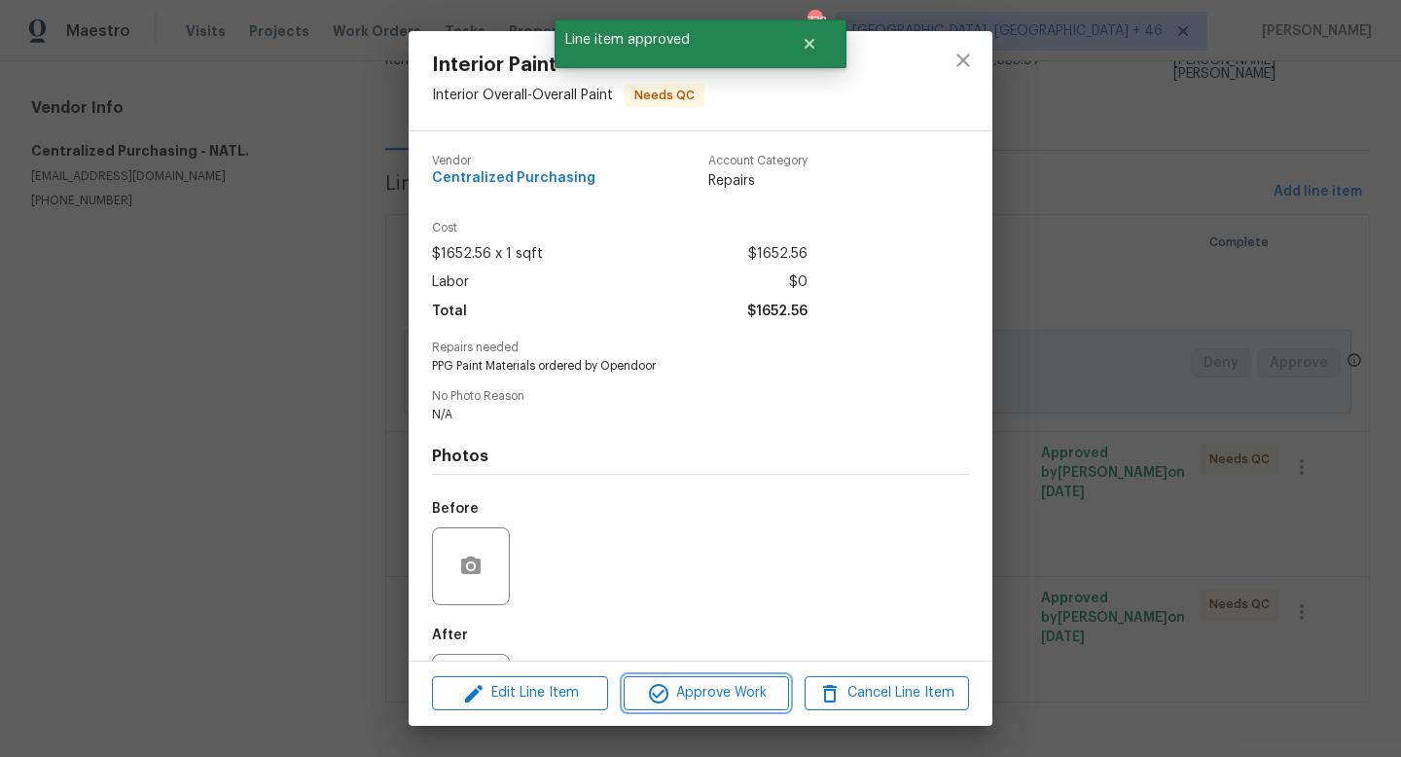
click at [684, 697] on span "Approve Work" at bounding box center [705, 693] width 153 height 24
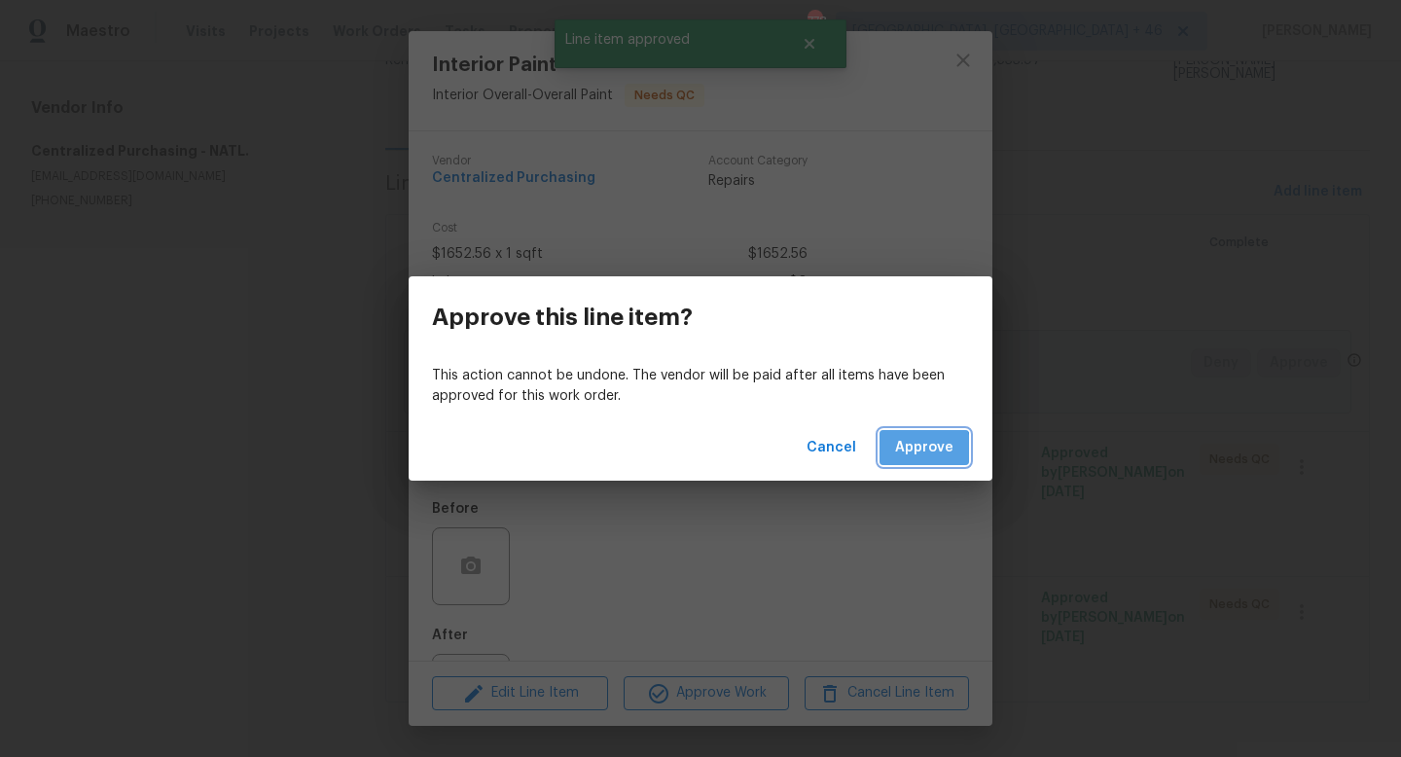
click at [905, 460] on button "Approve" at bounding box center [923, 448] width 89 height 36
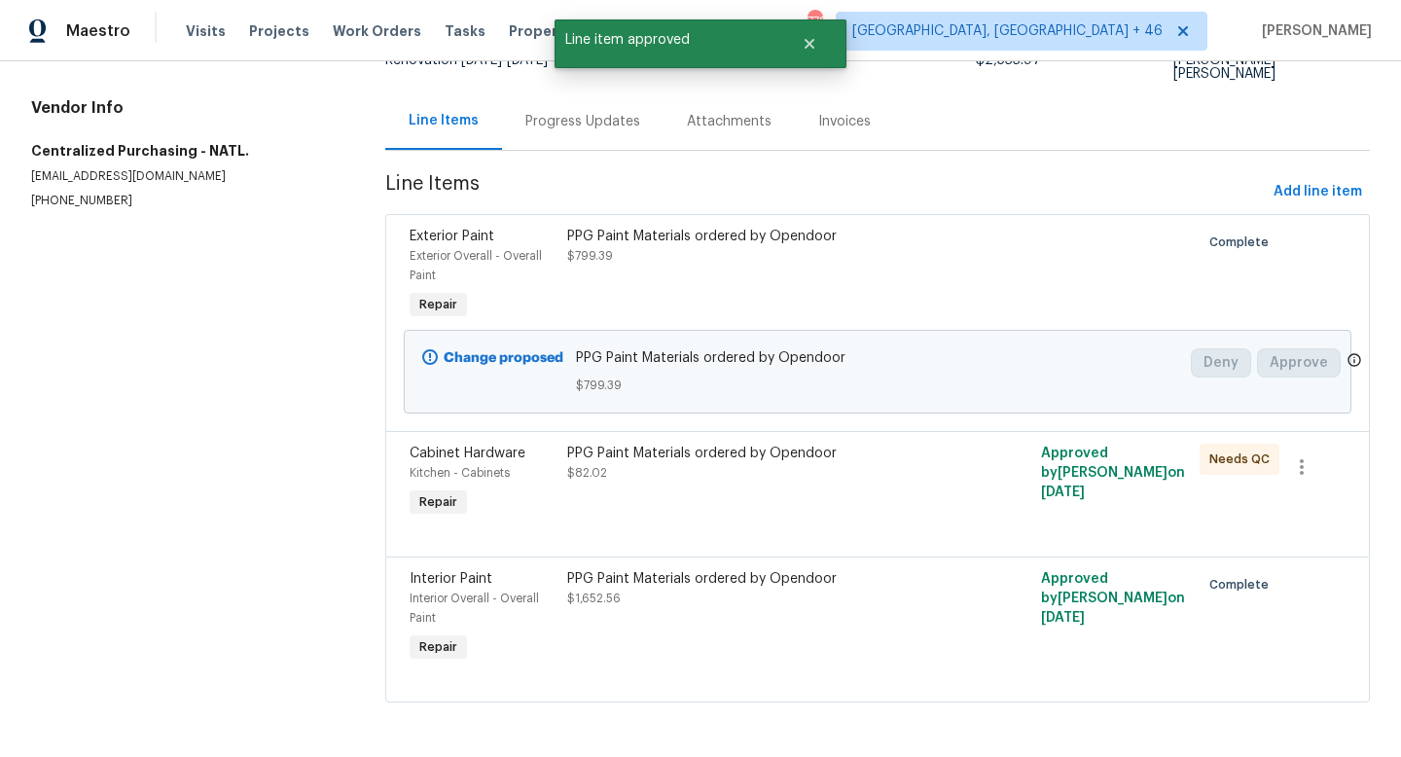
click at [743, 480] on div "PPG Paint Materials ordered by Opendoor $82.02" at bounding box center [758, 463] width 383 height 39
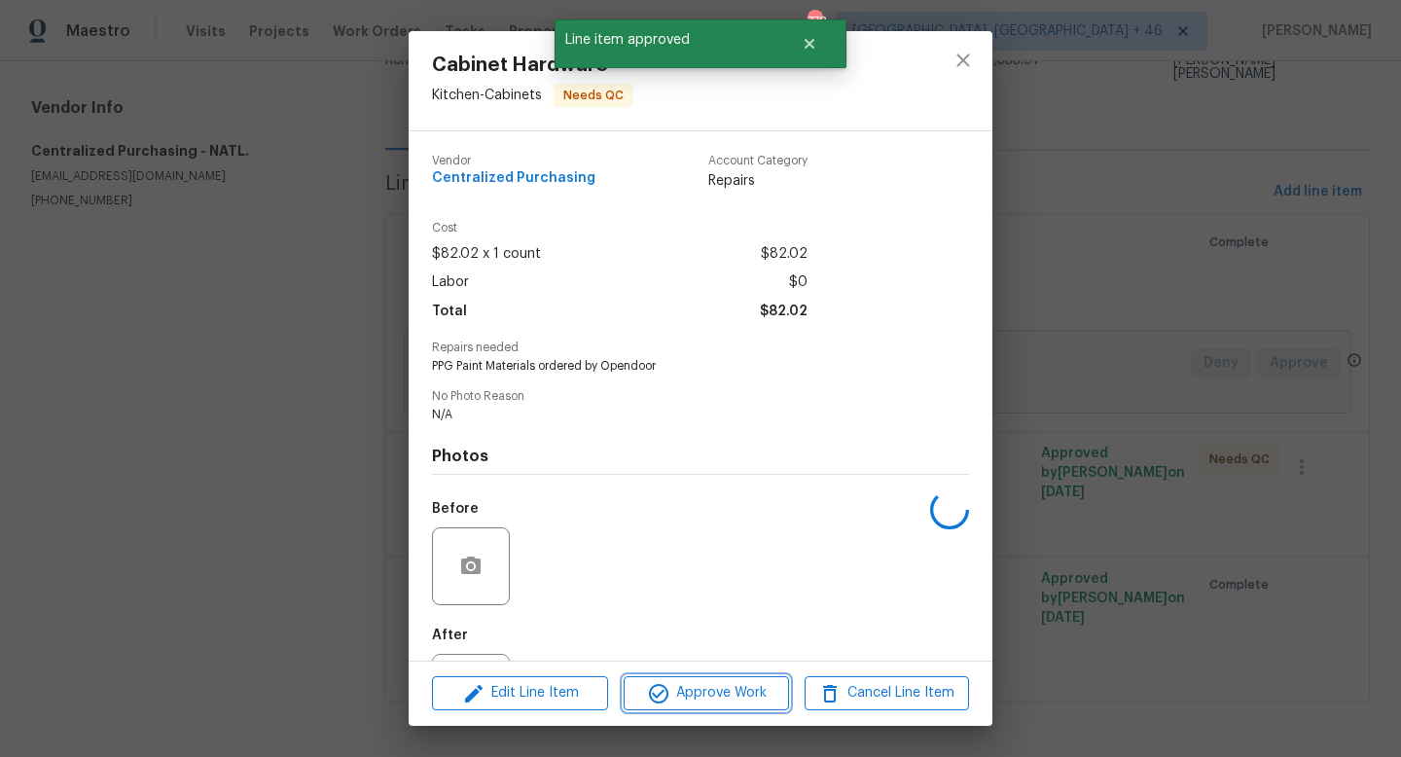
click at [711, 697] on span "Approve Work" at bounding box center [705, 693] width 153 height 24
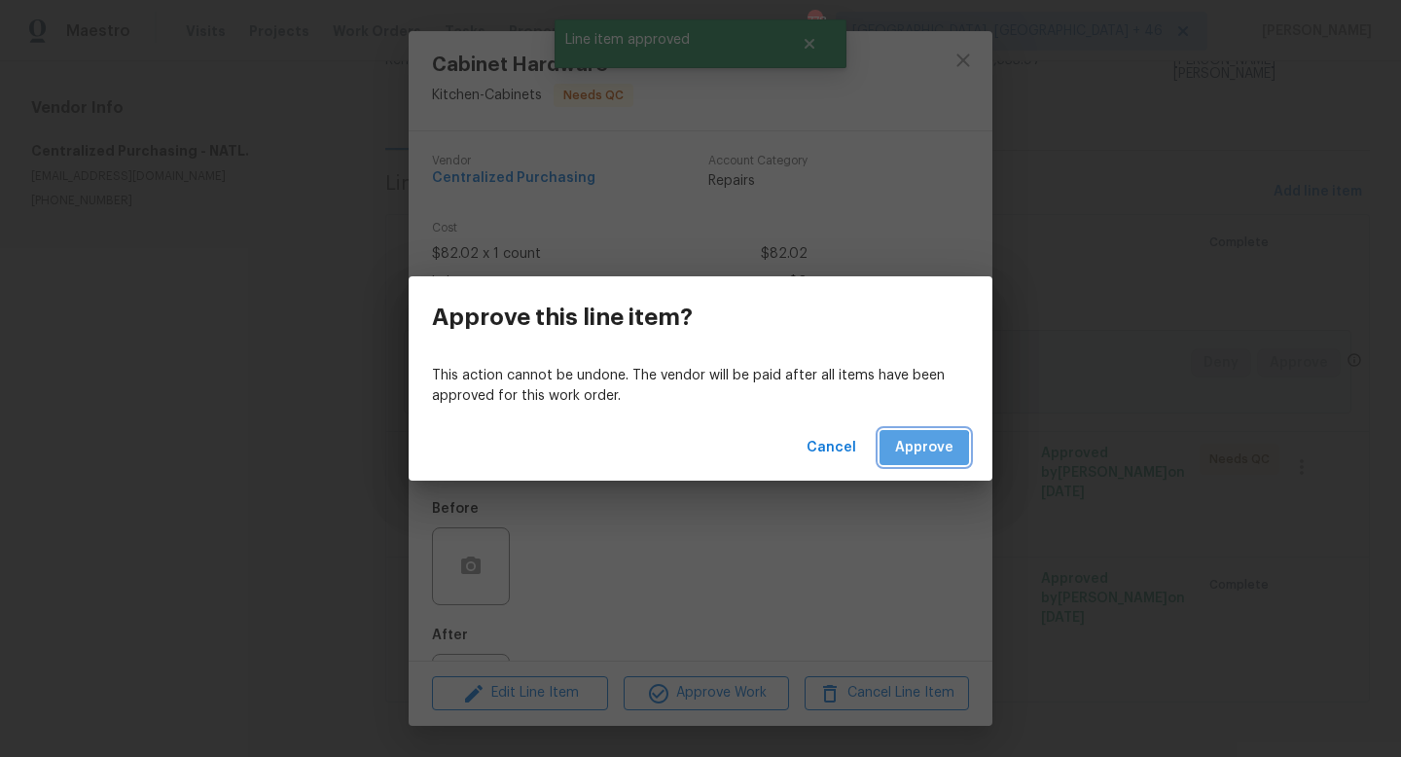
click at [906, 457] on span "Approve" at bounding box center [924, 448] width 58 height 24
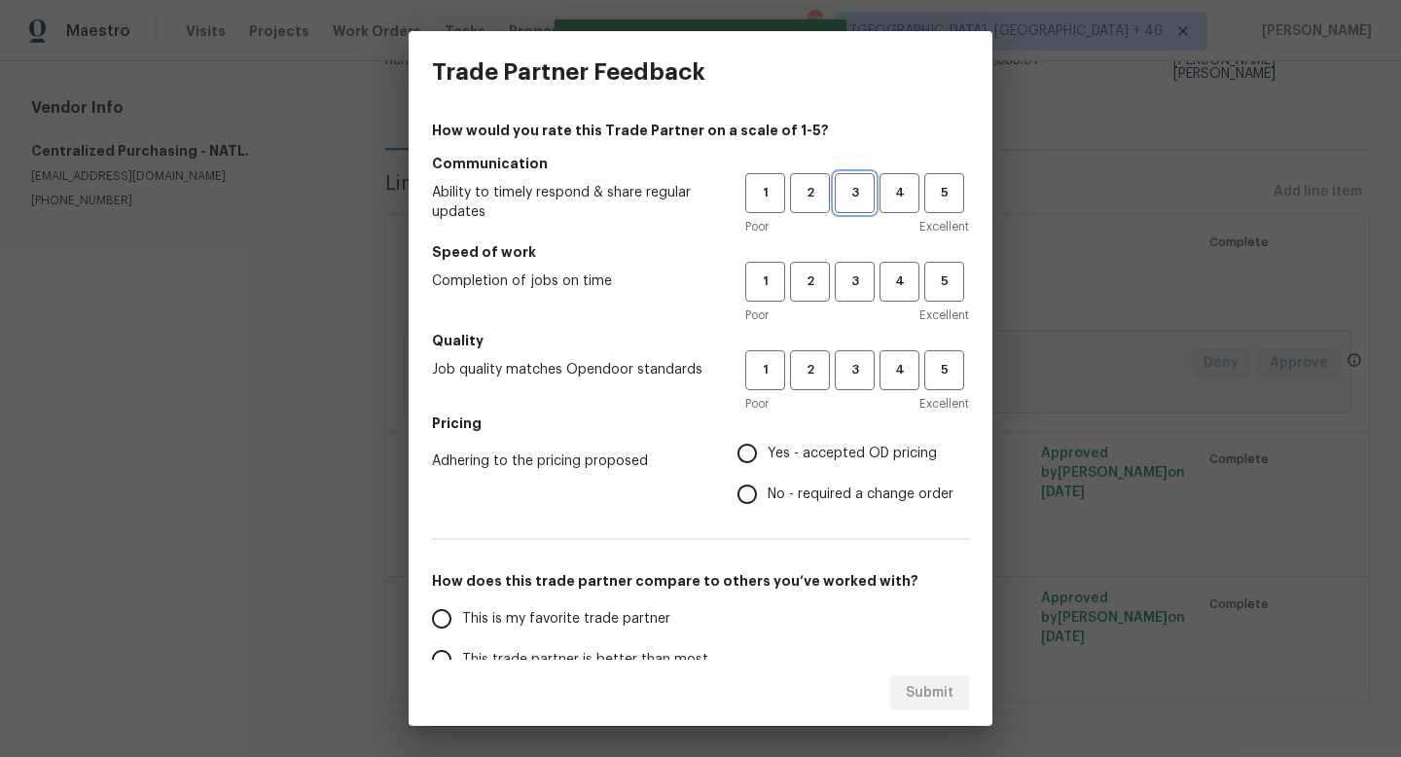
click at [849, 193] on span "3" at bounding box center [855, 193] width 36 height 22
click at [853, 290] on span "3" at bounding box center [855, 281] width 36 height 22
click at [853, 352] on button "3" at bounding box center [855, 370] width 40 height 40
click at [839, 447] on span "Yes - accepted OD pricing" at bounding box center [852, 454] width 169 height 20
click at [768, 447] on input "Yes - accepted OD pricing" at bounding box center [747, 453] width 41 height 41
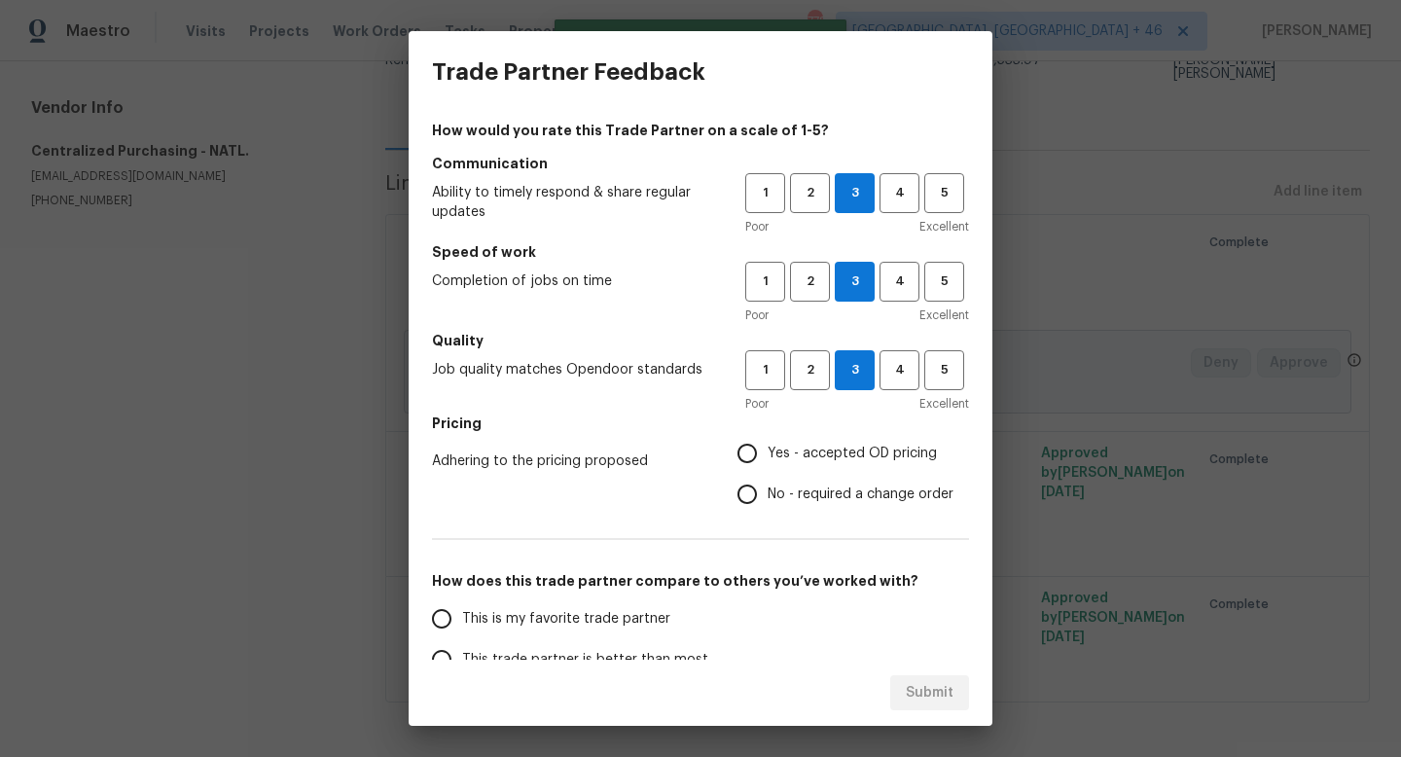
radio input "true"
click at [582, 629] on label "This is my favorite trade partner" at bounding box center [574, 618] width 307 height 41
click at [462, 629] on input "This is my favorite trade partner" at bounding box center [441, 618] width 41 height 41
click at [959, 700] on button "Submit" at bounding box center [929, 693] width 79 height 36
radio input "true"
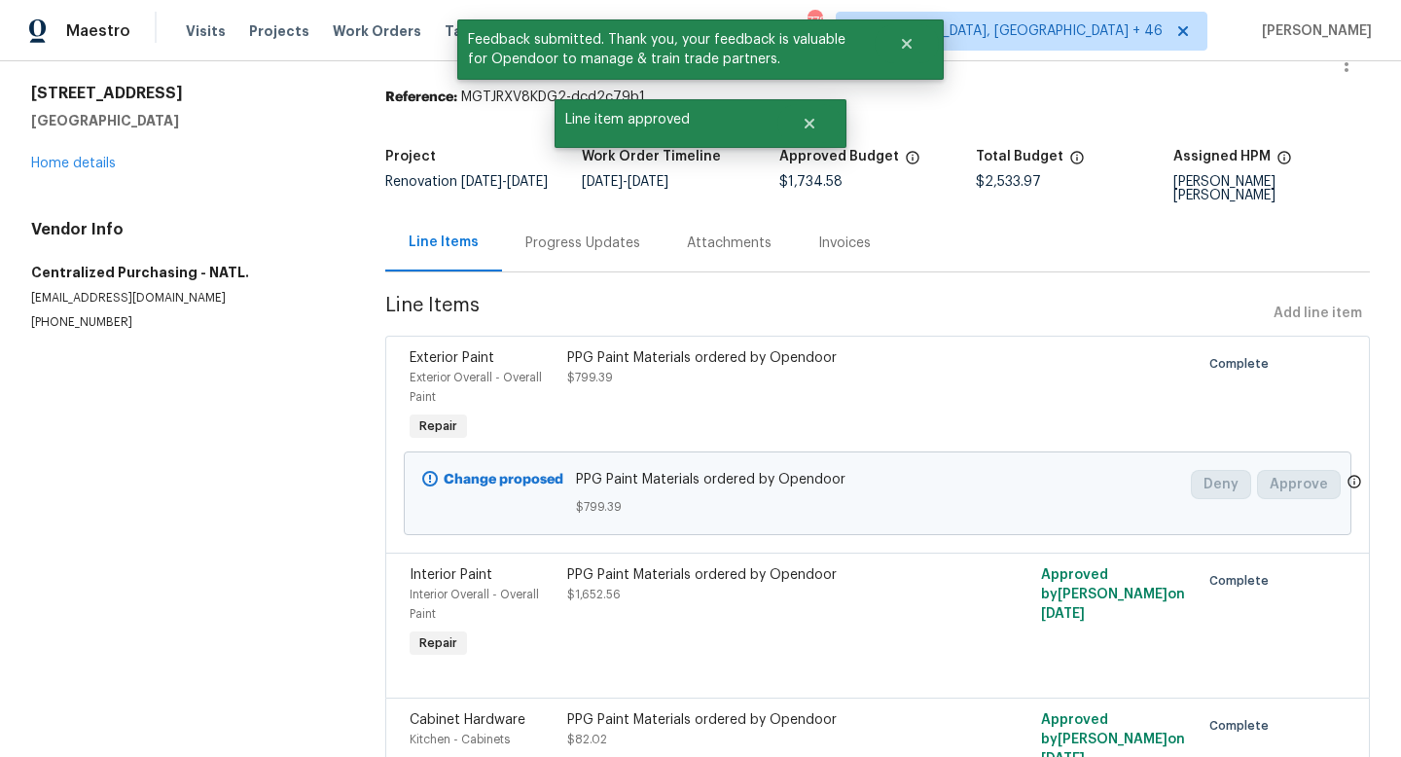
scroll to position [0, 0]
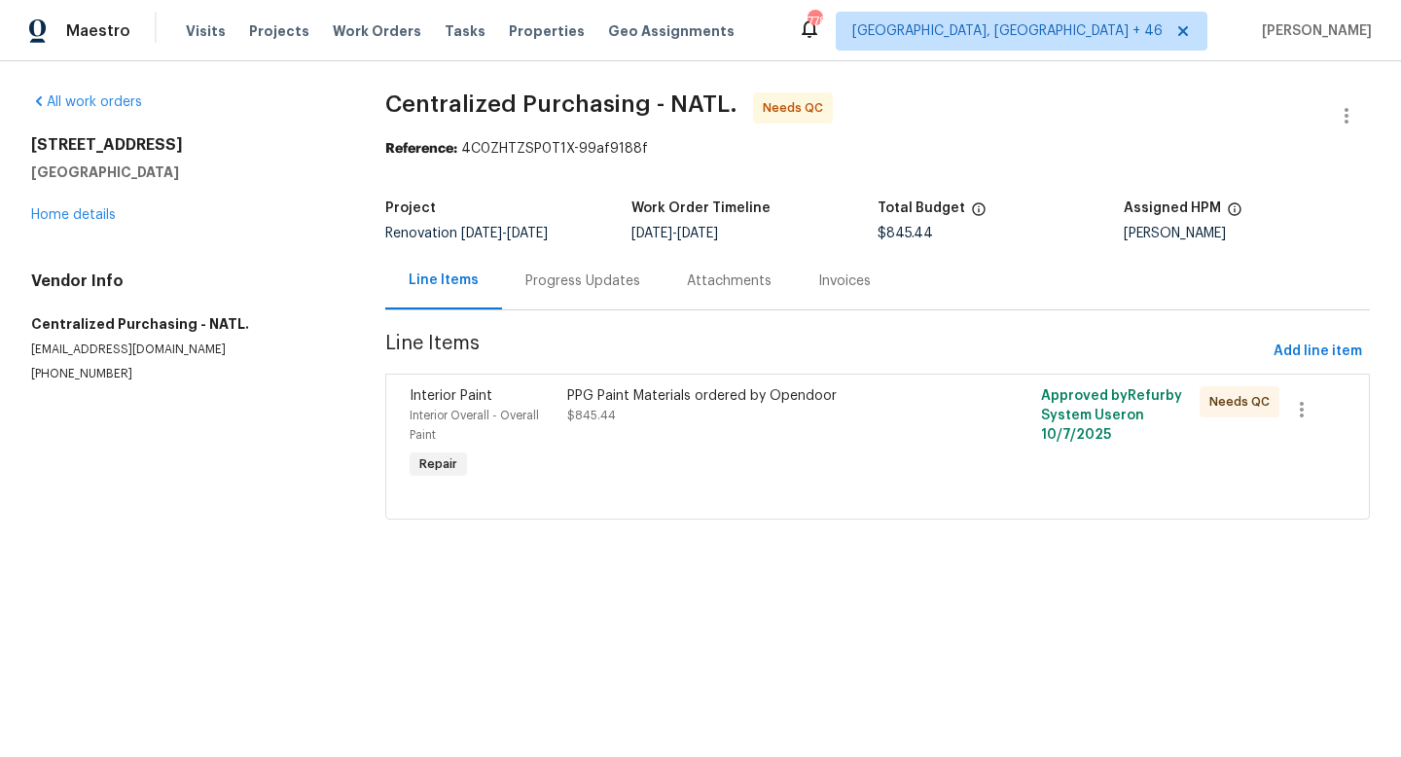
click at [696, 456] on div "PPG Paint Materials ordered by Opendoor $845.44" at bounding box center [758, 434] width 395 height 109
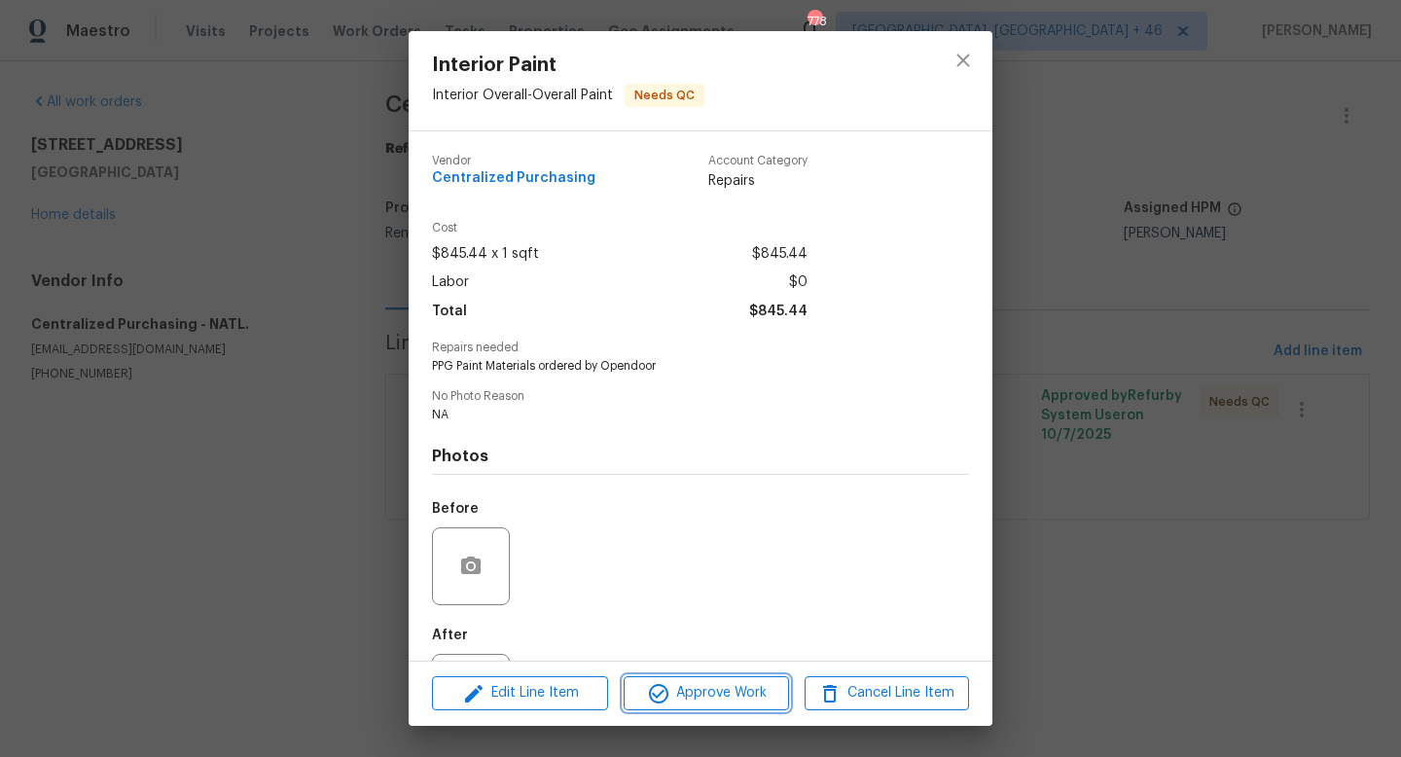
click at [668, 693] on icon "button" at bounding box center [658, 693] width 23 height 23
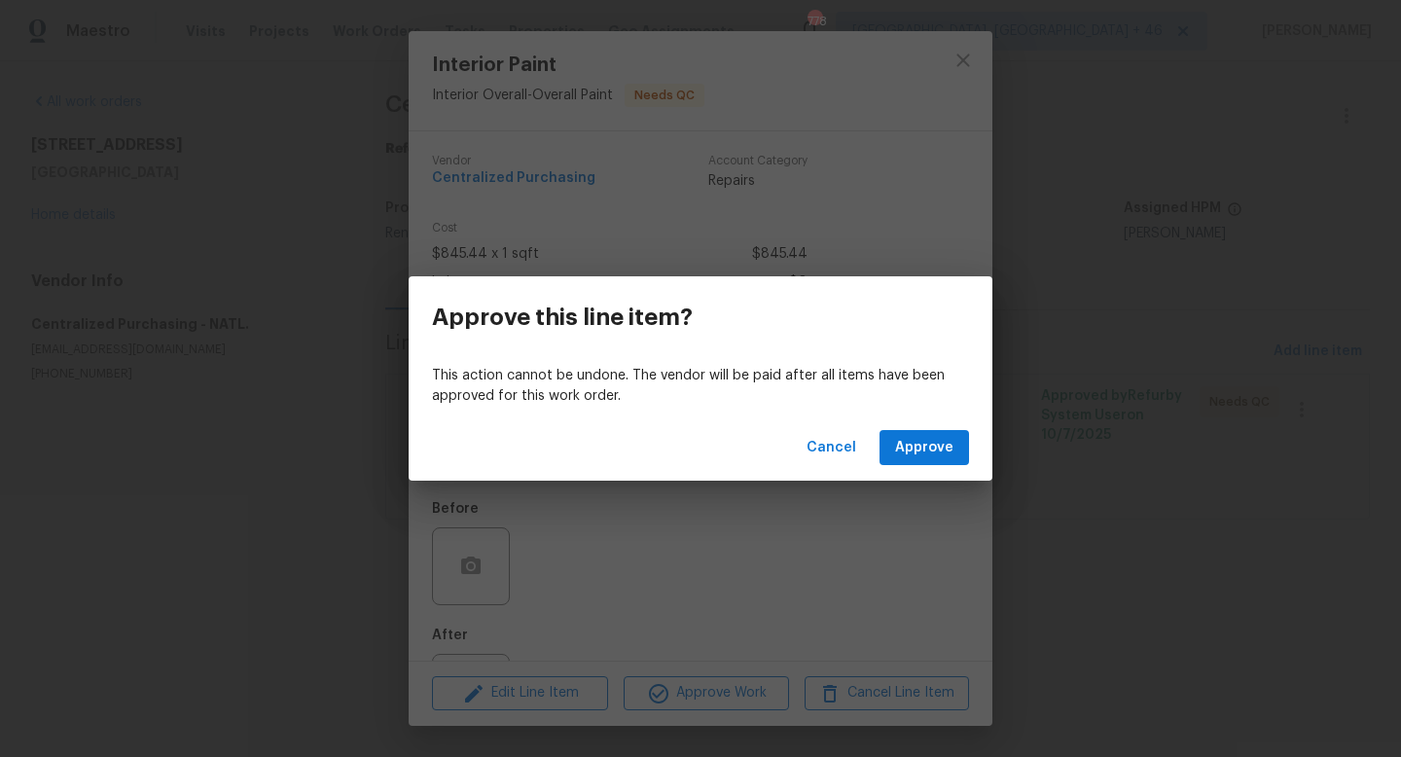
click at [933, 421] on div "Cancel Approve" at bounding box center [701, 447] width 584 height 67
click at [933, 440] on span "Approve" at bounding box center [924, 448] width 58 height 24
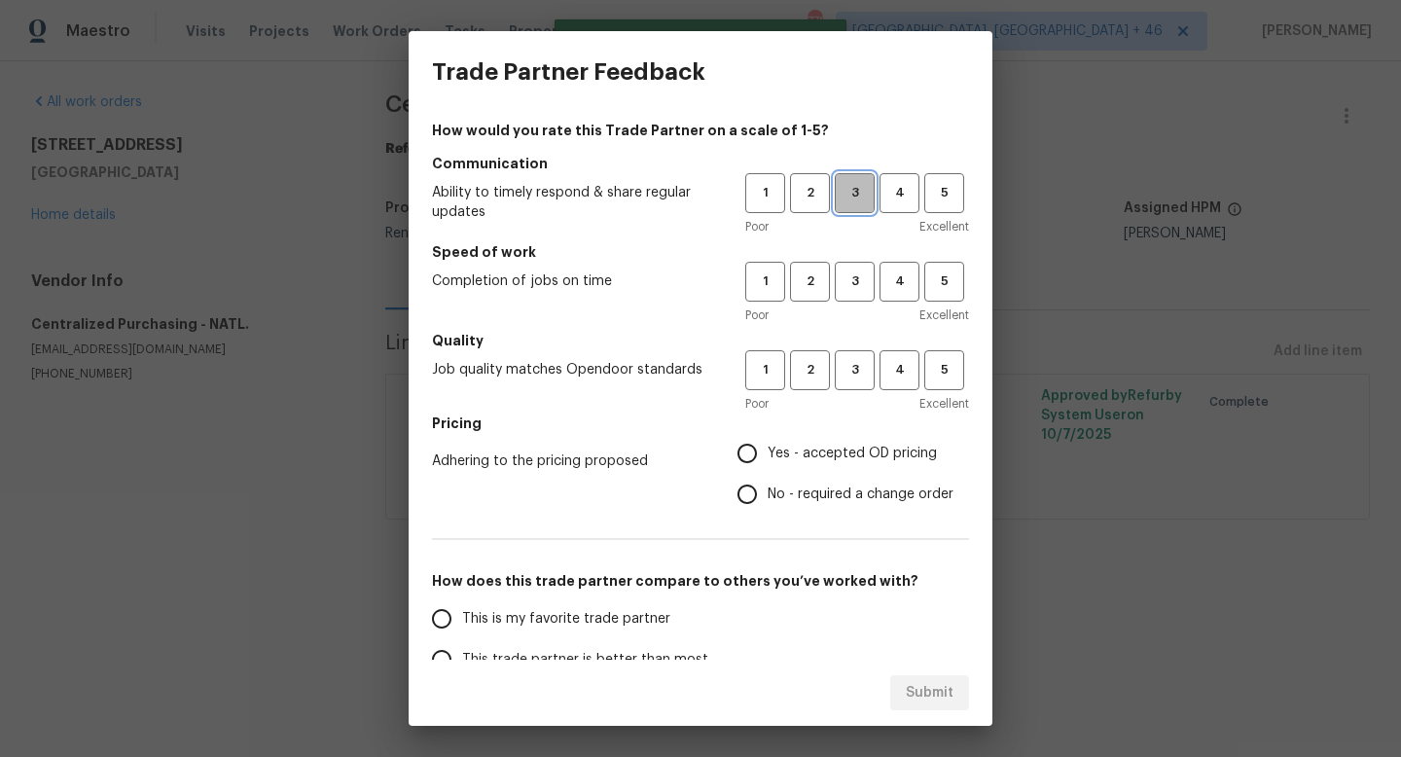
click at [853, 206] on button "3" at bounding box center [855, 193] width 40 height 40
click at [853, 282] on span "3" at bounding box center [855, 281] width 36 height 22
drag, startPoint x: 852, startPoint y: 368, endPoint x: 845, endPoint y: 454, distance: 86.8
click at [852, 371] on span "3" at bounding box center [855, 370] width 36 height 22
click at [840, 455] on span "Yes - accepted OD pricing" at bounding box center [852, 454] width 169 height 20
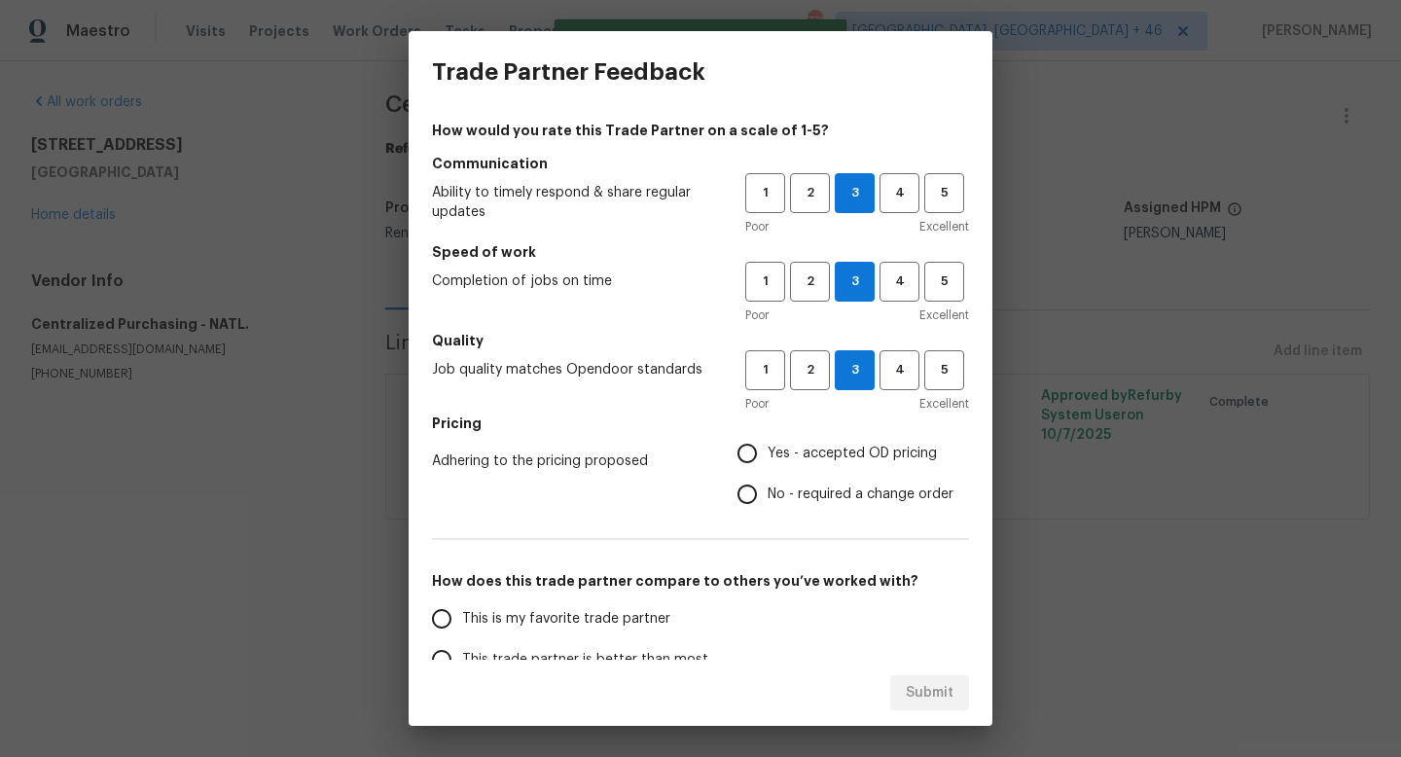
click at [768, 455] on input "Yes - accepted OD pricing" at bounding box center [747, 453] width 41 height 41
radio input "true"
click at [586, 628] on label "This is my favorite trade partner" at bounding box center [574, 618] width 307 height 41
click at [462, 628] on input "This is my favorite trade partner" at bounding box center [441, 618] width 41 height 41
click at [953, 700] on button "Submit" at bounding box center [929, 693] width 79 height 36
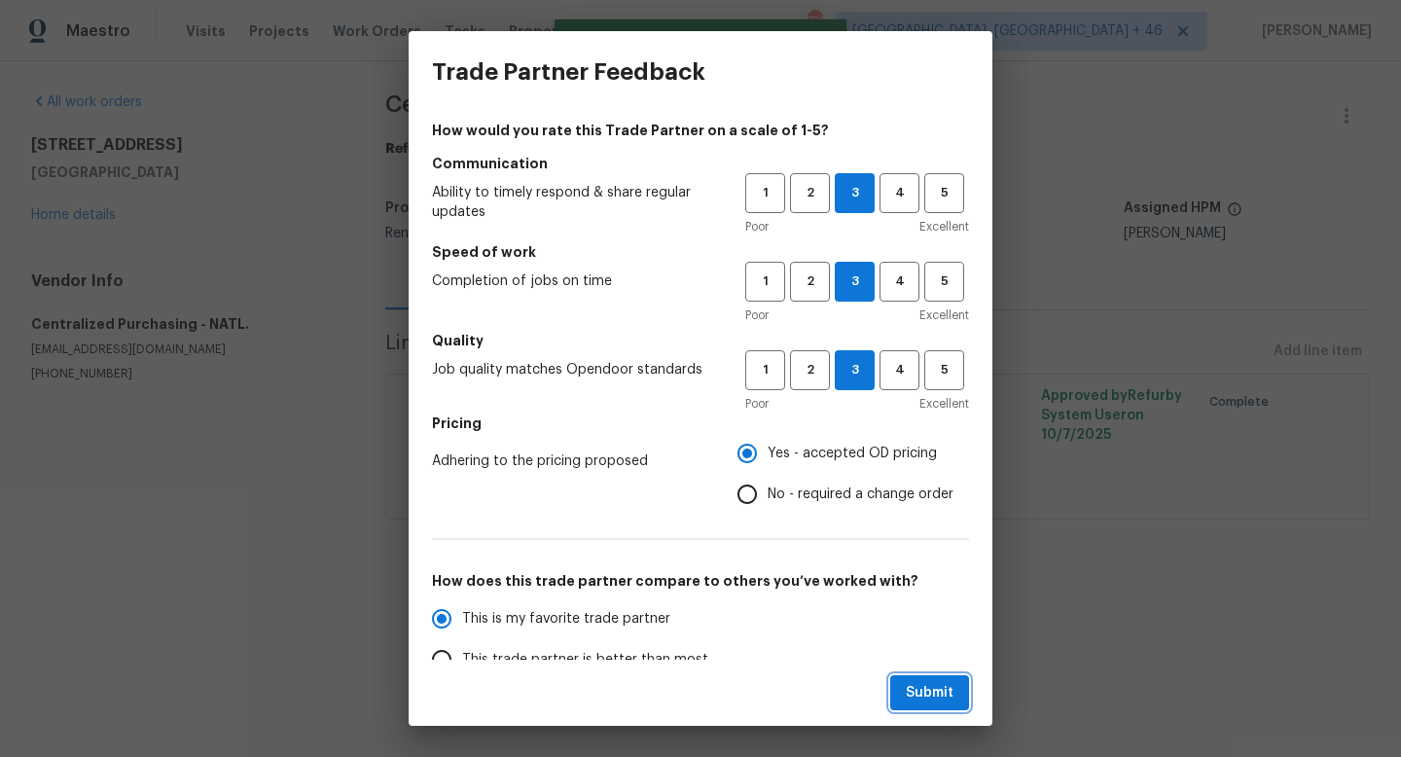
radio input "true"
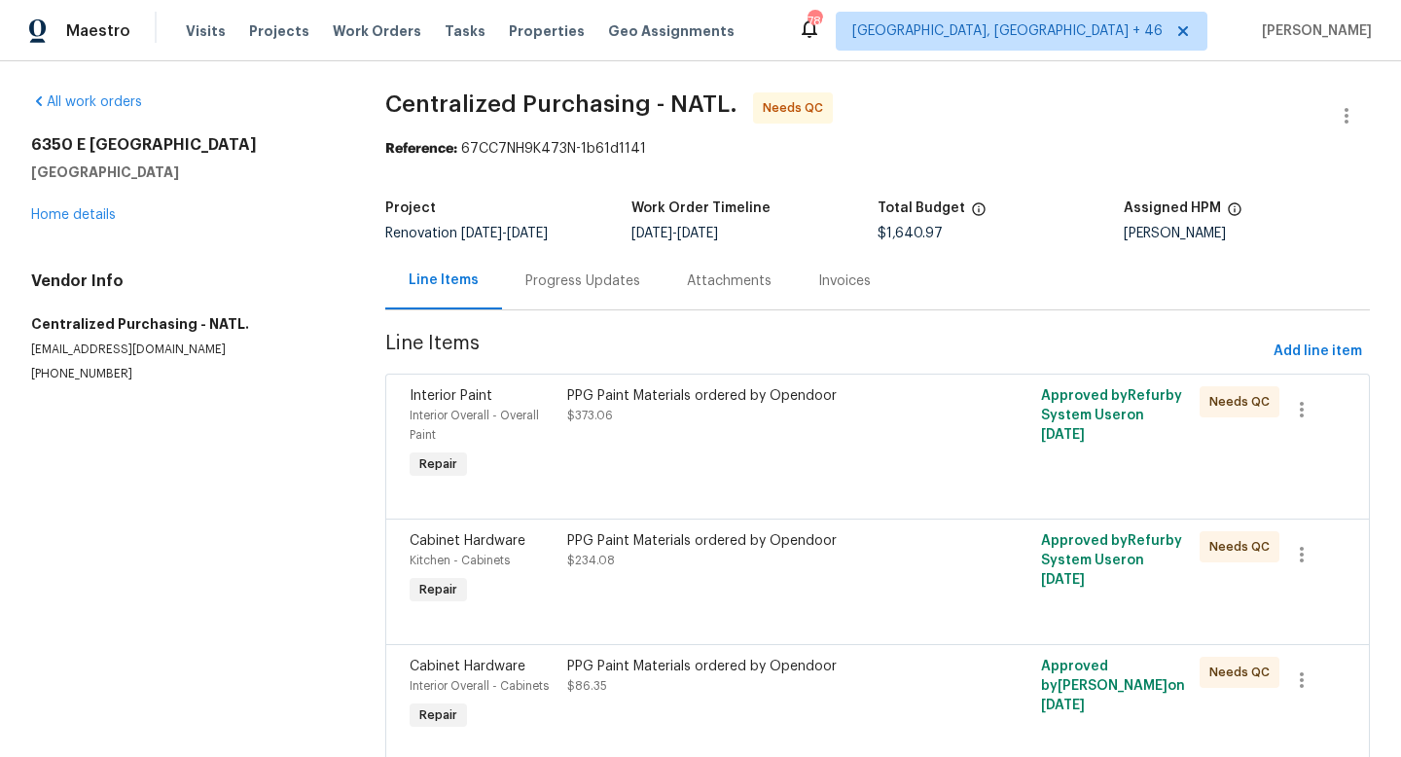
click at [697, 455] on div "PPG Paint Materials ordered by Opendoor $373.06" at bounding box center [758, 434] width 395 height 109
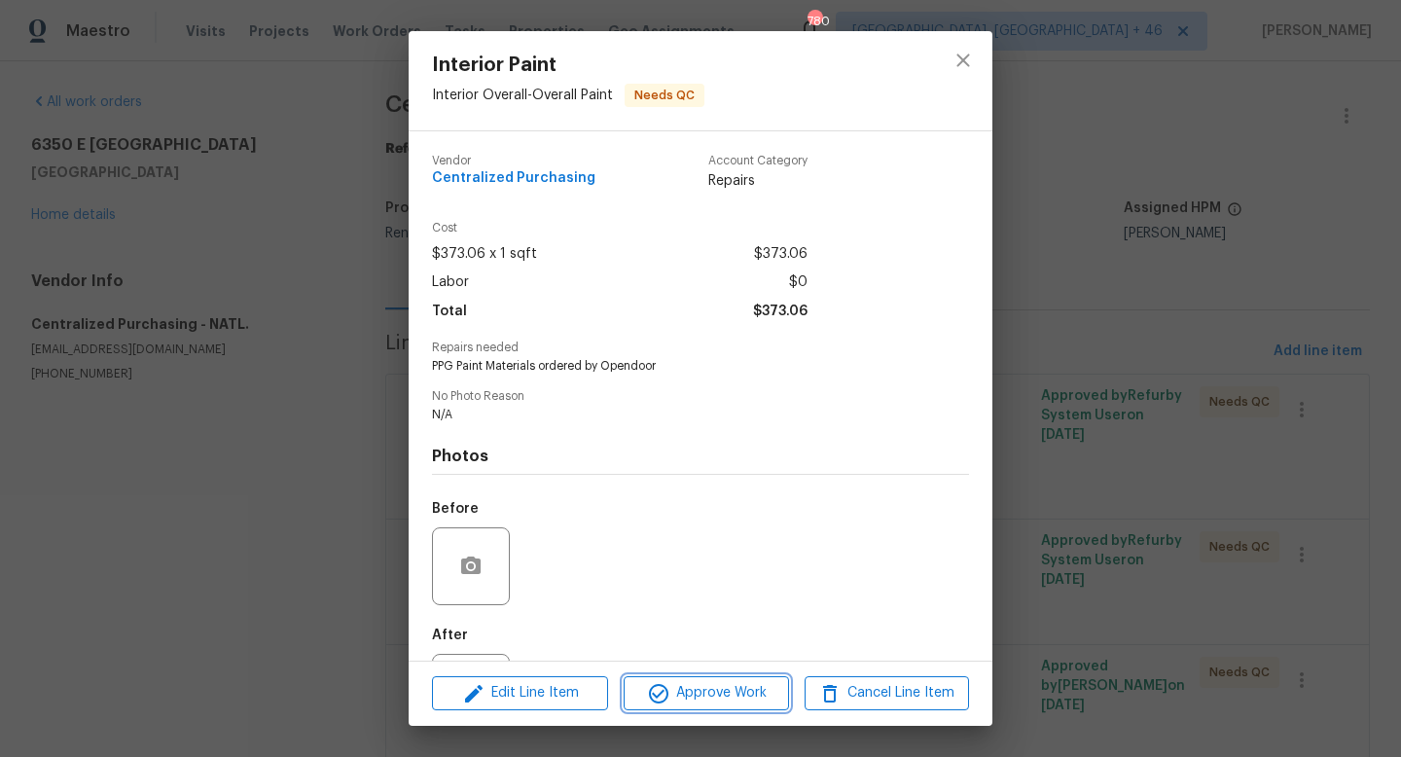
click at [698, 692] on span "Approve Work" at bounding box center [705, 693] width 153 height 24
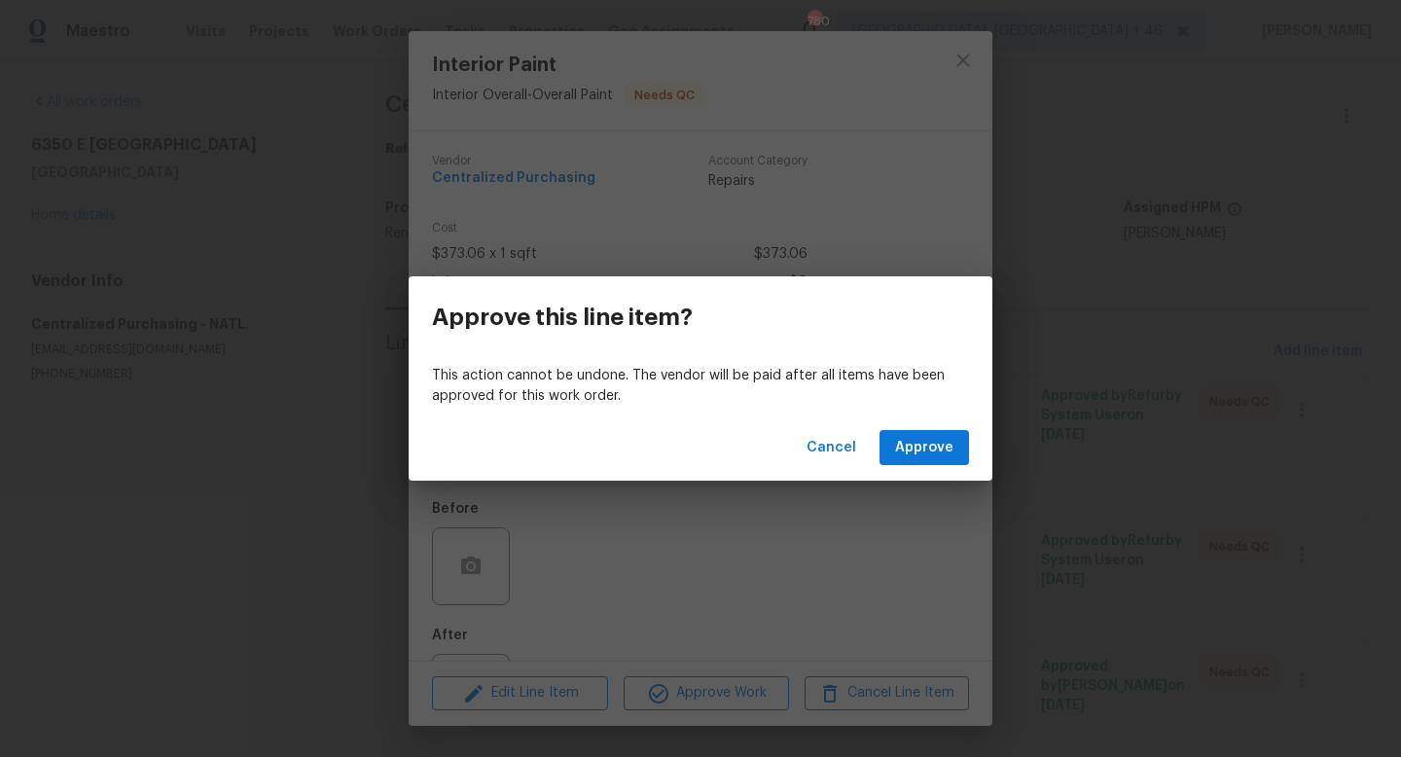
click at [918, 425] on div "Cancel Approve" at bounding box center [701, 447] width 584 height 67
click at [918, 445] on span "Approve" at bounding box center [924, 448] width 58 height 24
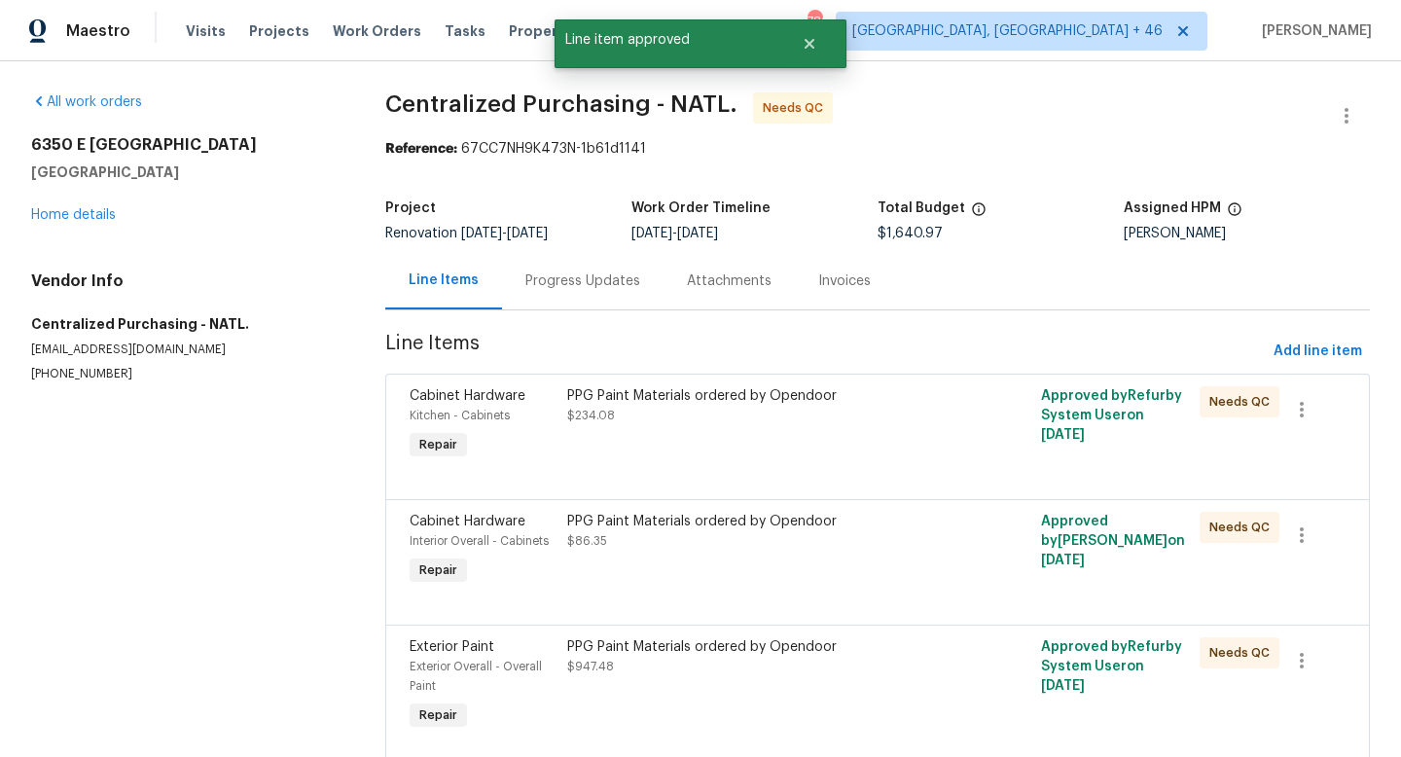
click at [808, 451] on div "PPG Paint Materials ordered by Opendoor $234.08" at bounding box center [758, 424] width 395 height 89
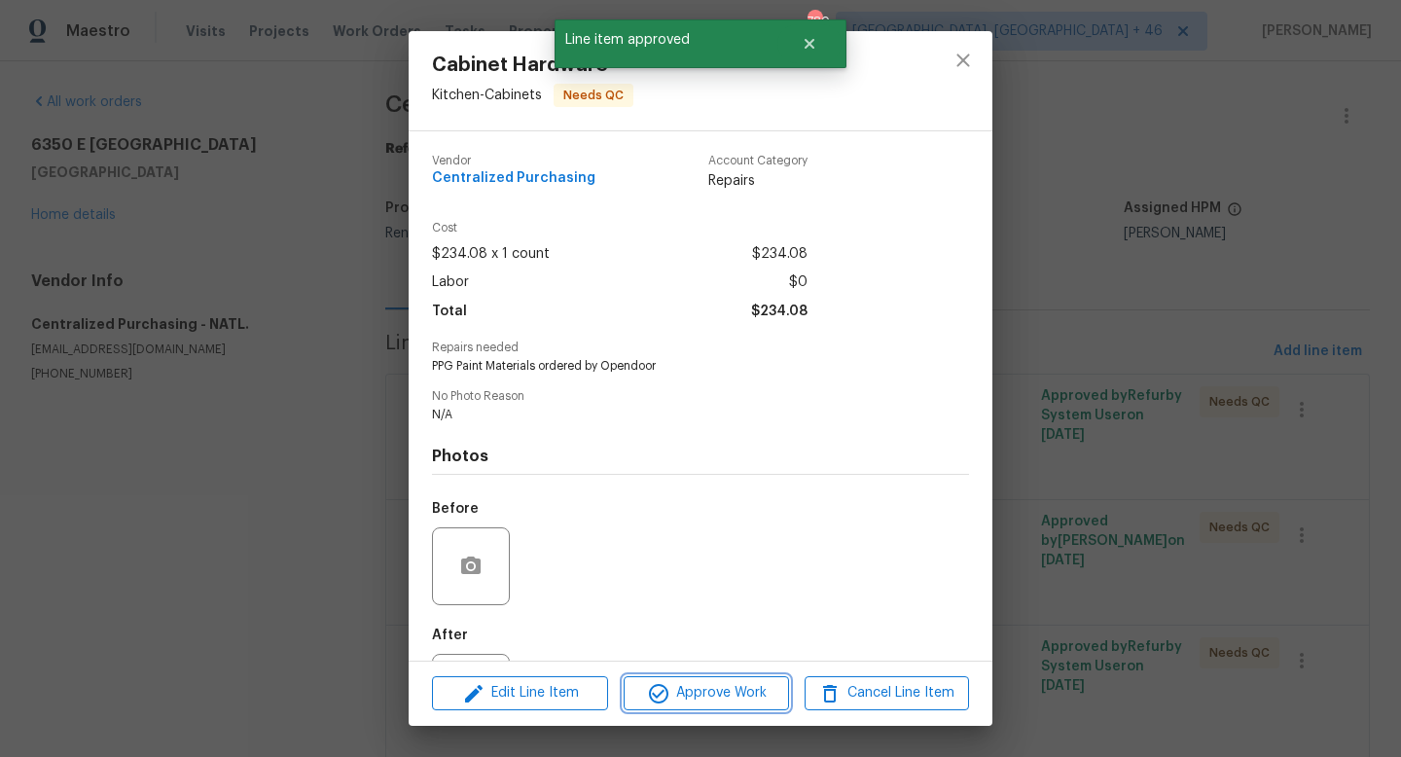
click at [741, 693] on span "Approve Work" at bounding box center [705, 693] width 153 height 24
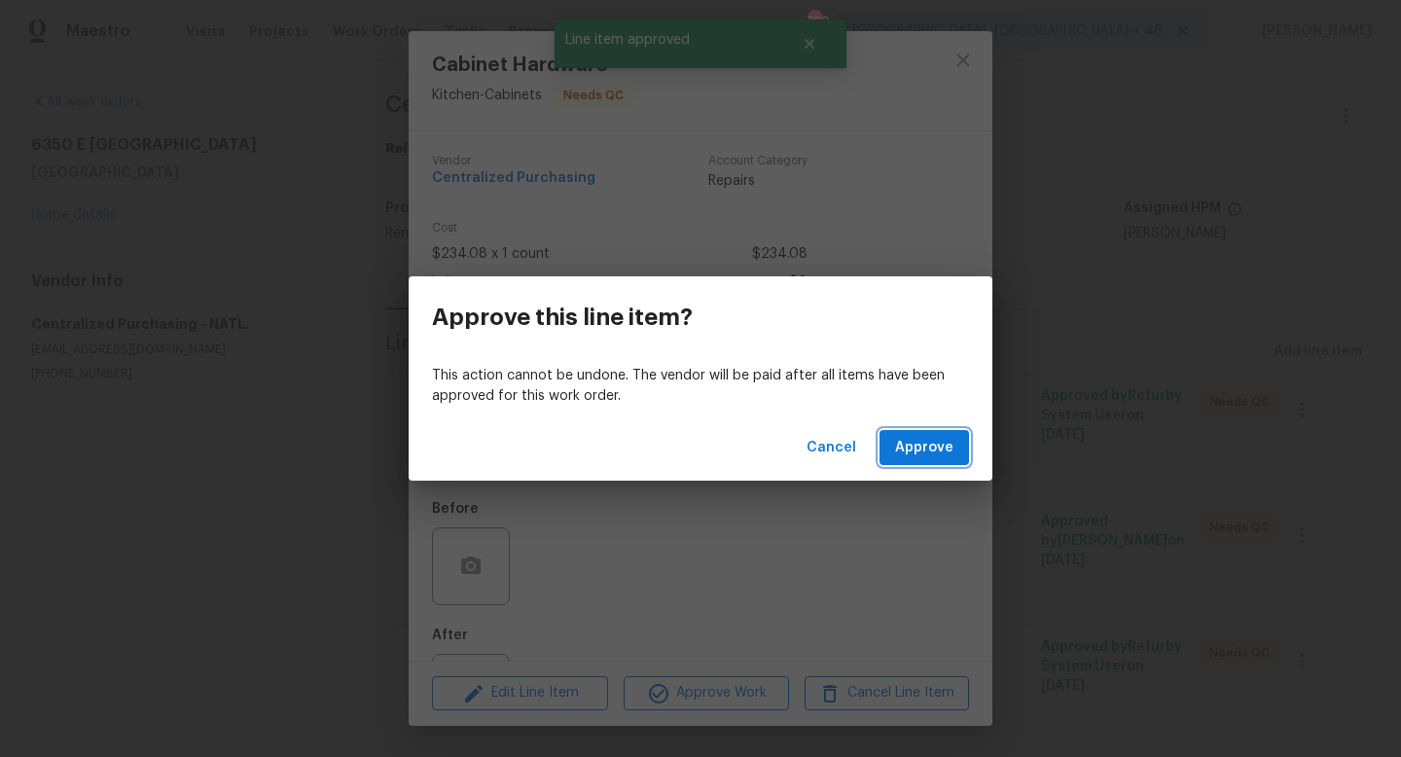
click at [925, 461] on button "Approve" at bounding box center [923, 448] width 89 height 36
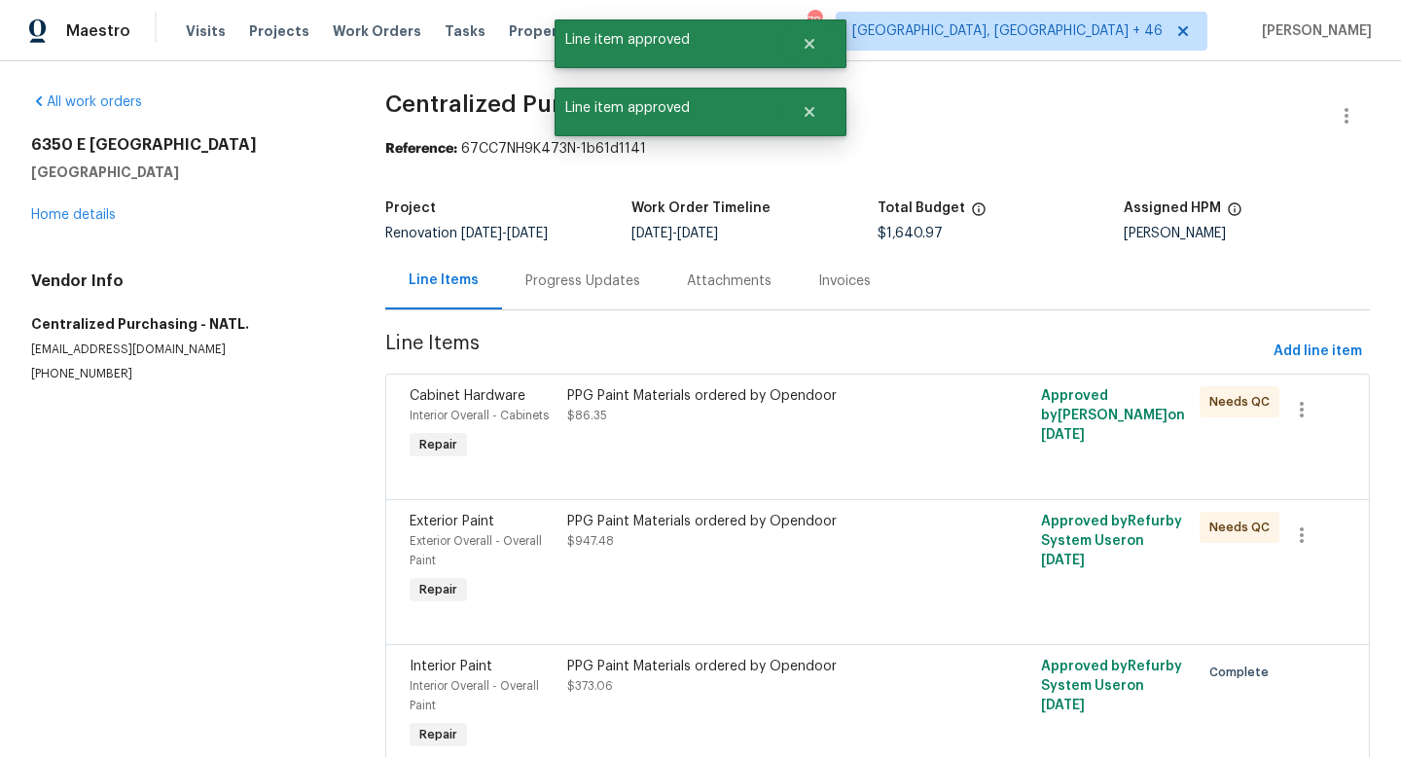
click at [755, 459] on div "PPG Paint Materials ordered by Opendoor $86.35" at bounding box center [758, 424] width 395 height 89
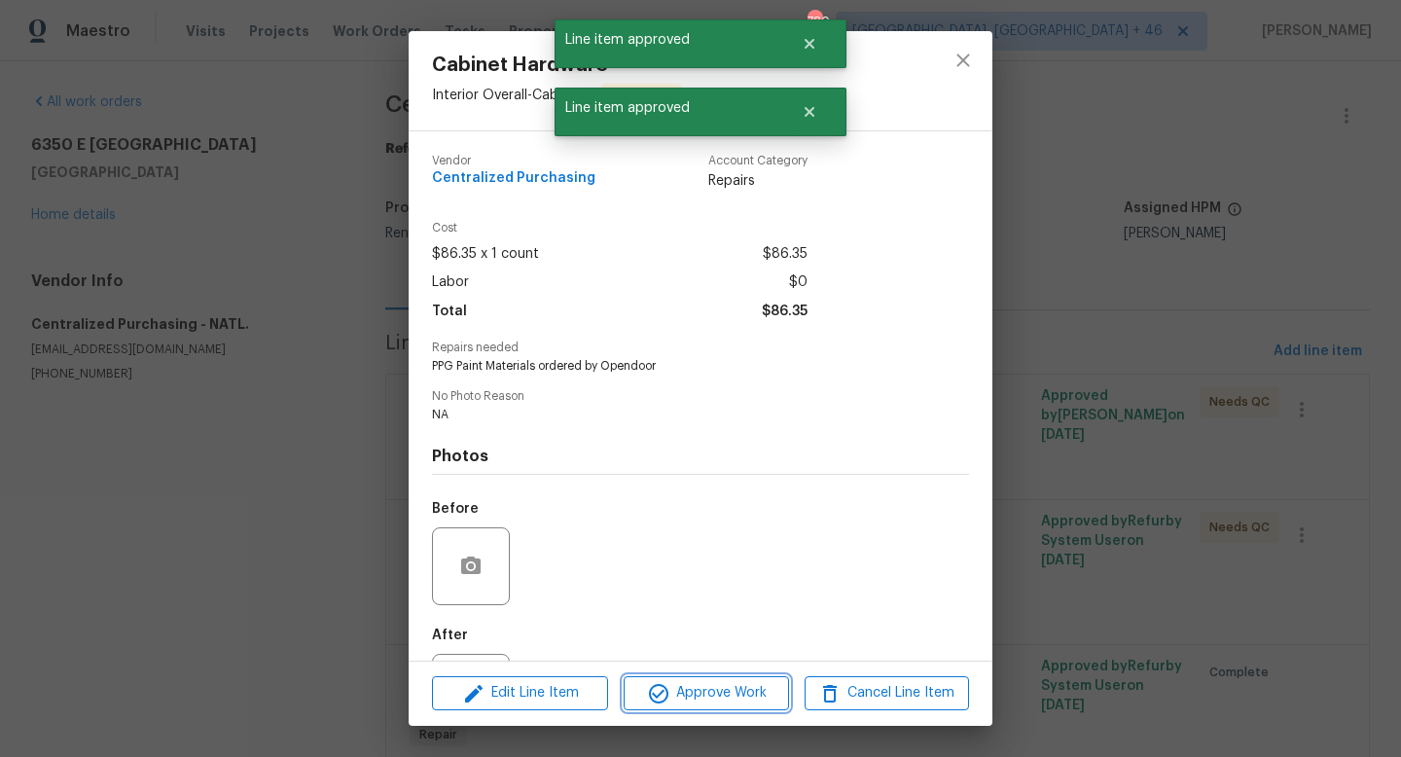
click at [697, 706] on button "Approve Work" at bounding box center [706, 693] width 164 height 34
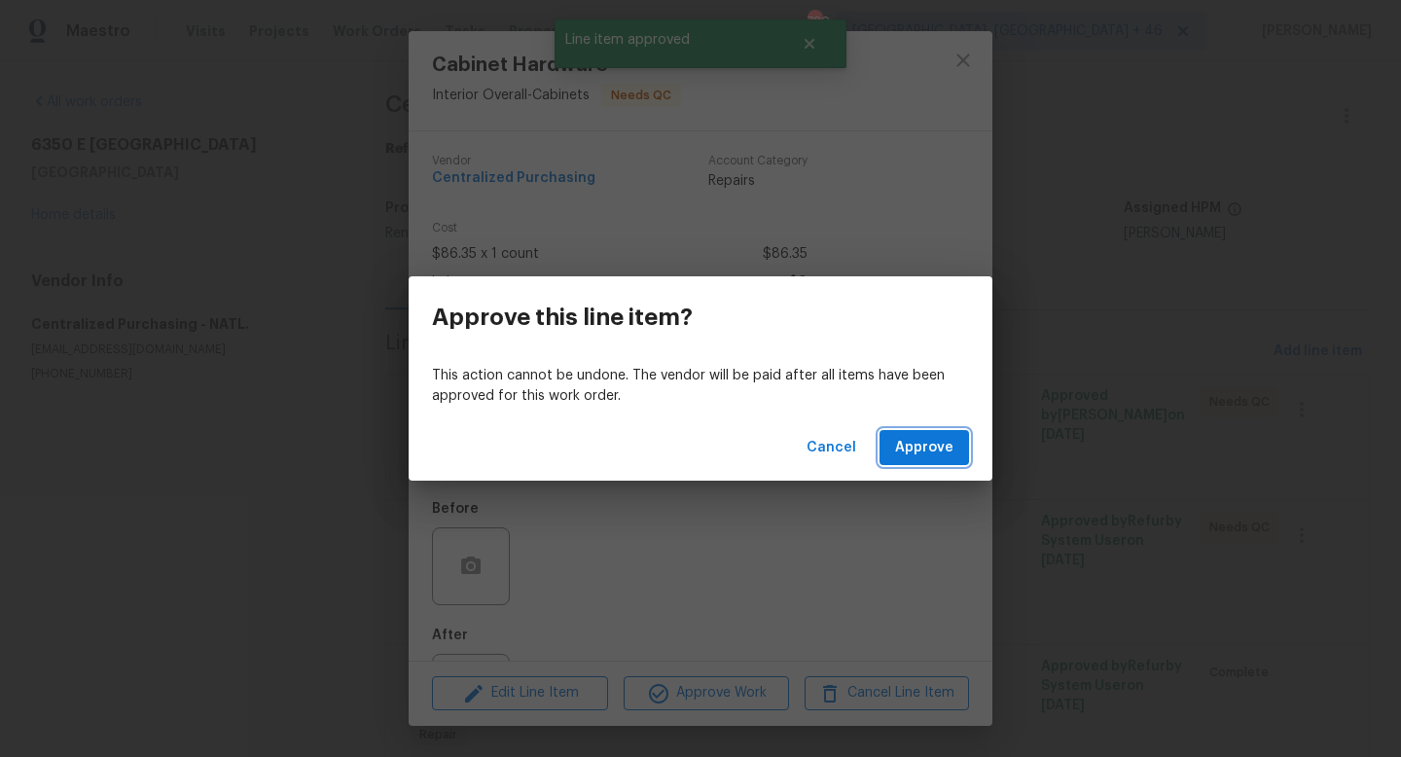
click at [904, 455] on span "Approve" at bounding box center [924, 448] width 58 height 24
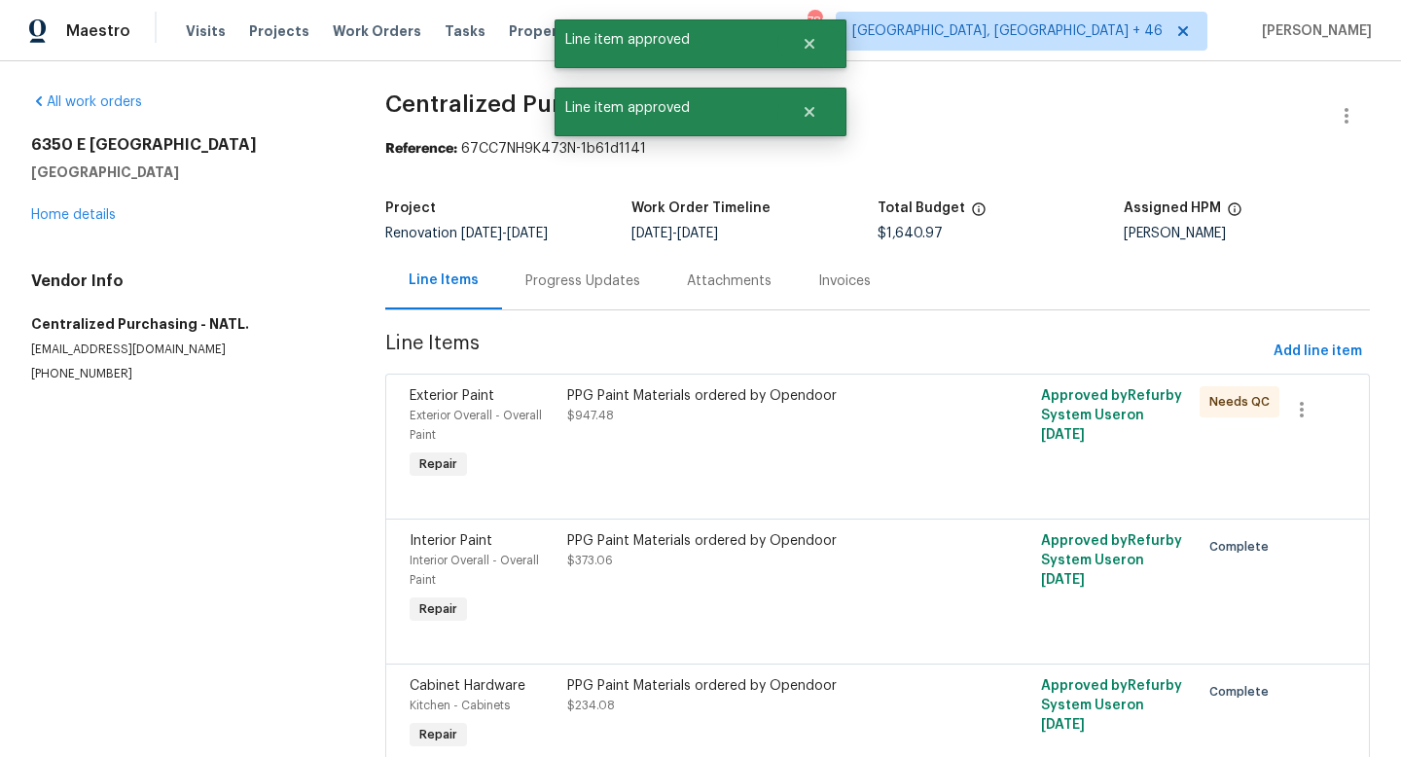
click at [756, 425] on div "PPG Paint Materials ordered by Opendoor $947.48" at bounding box center [758, 434] width 395 height 109
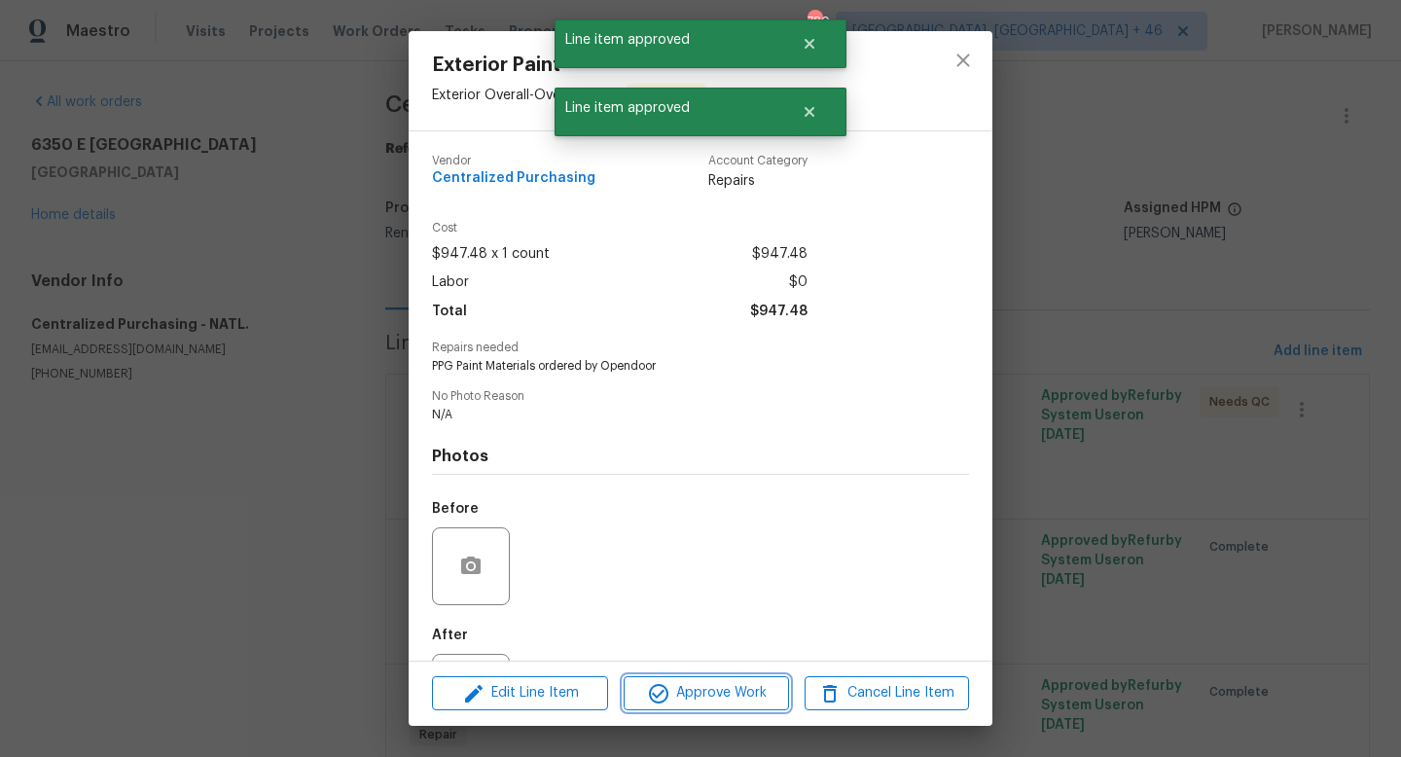
click at [708, 683] on span "Approve Work" at bounding box center [705, 693] width 153 height 24
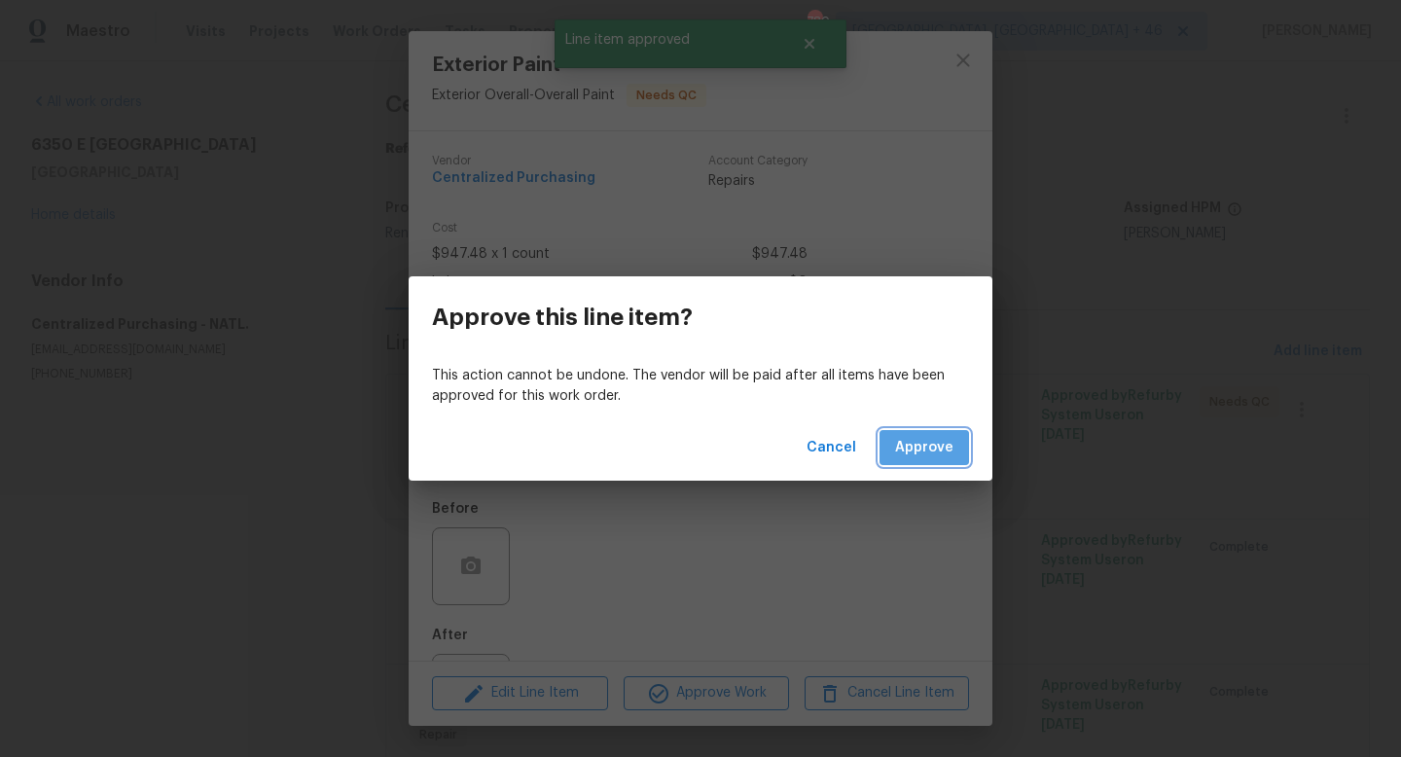
click at [910, 433] on button "Approve" at bounding box center [923, 448] width 89 height 36
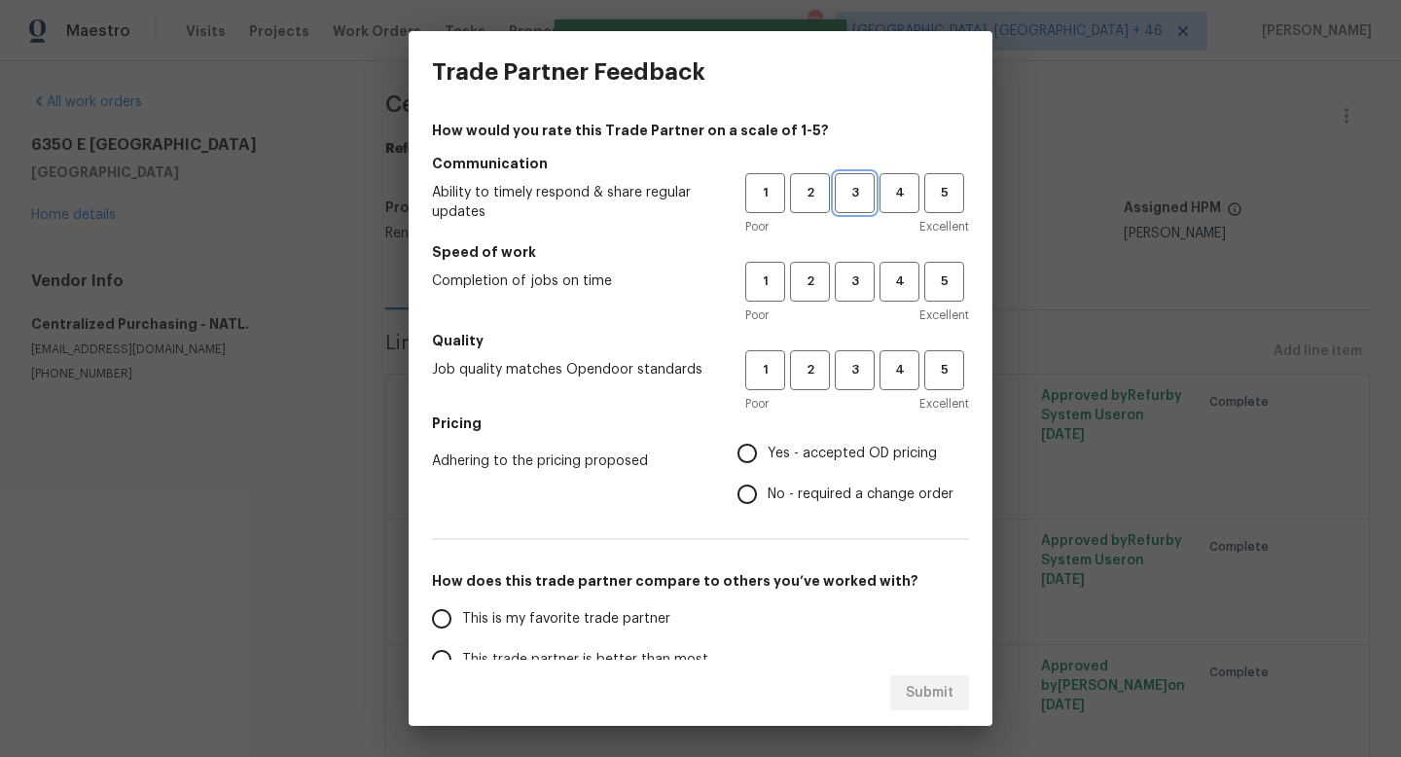
click at [851, 190] on span "3" at bounding box center [855, 193] width 36 height 22
click at [857, 280] on span "3" at bounding box center [855, 281] width 36 height 22
click at [857, 362] on span "3" at bounding box center [855, 370] width 36 height 22
click at [836, 444] on span "Yes - accepted OD pricing" at bounding box center [852, 454] width 169 height 20
click at [768, 443] on input "Yes - accepted OD pricing" at bounding box center [747, 453] width 41 height 41
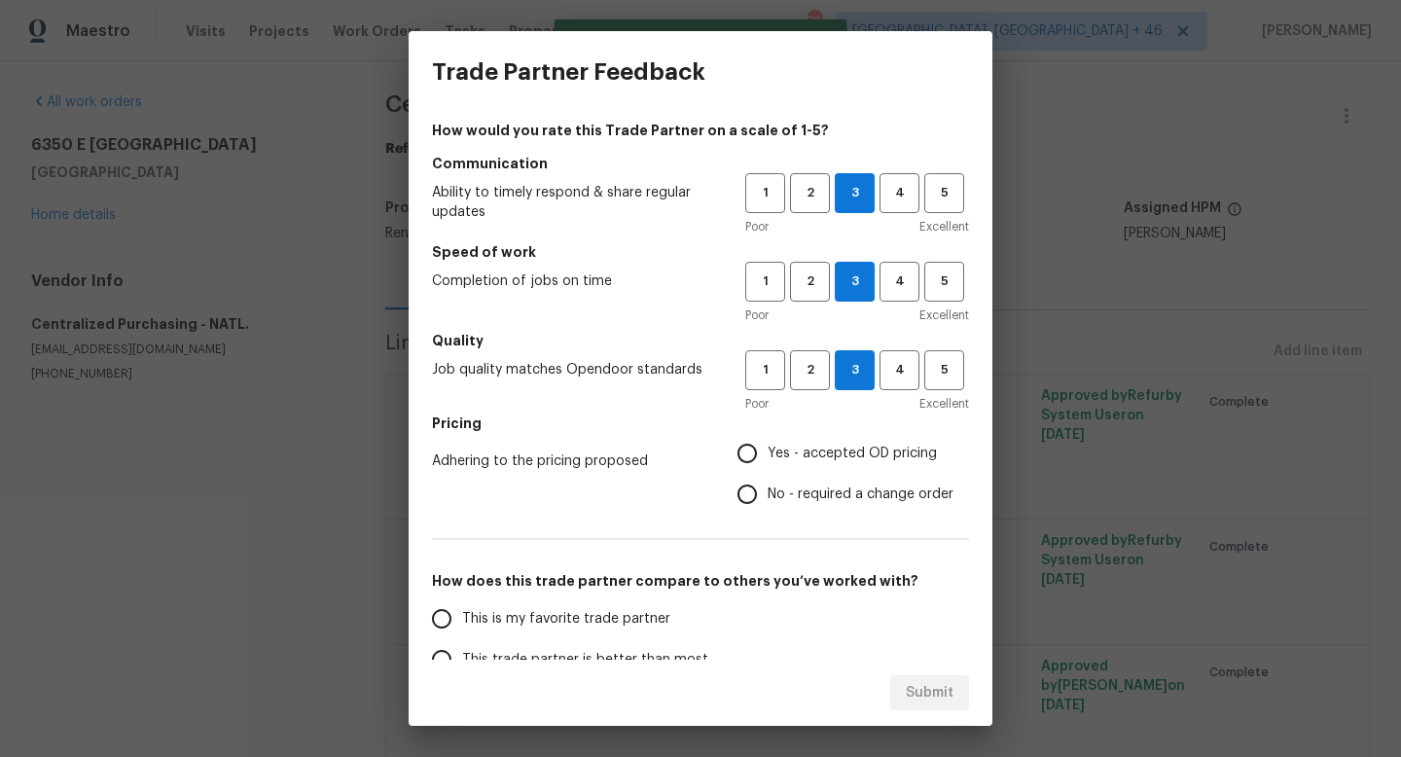
radio input "true"
click at [585, 617] on span "This is my favorite trade partner" at bounding box center [566, 619] width 208 height 20
click at [462, 617] on input "This is my favorite trade partner" at bounding box center [441, 618] width 41 height 41
click at [906, 695] on button "Submit" at bounding box center [929, 693] width 79 height 36
radio input "true"
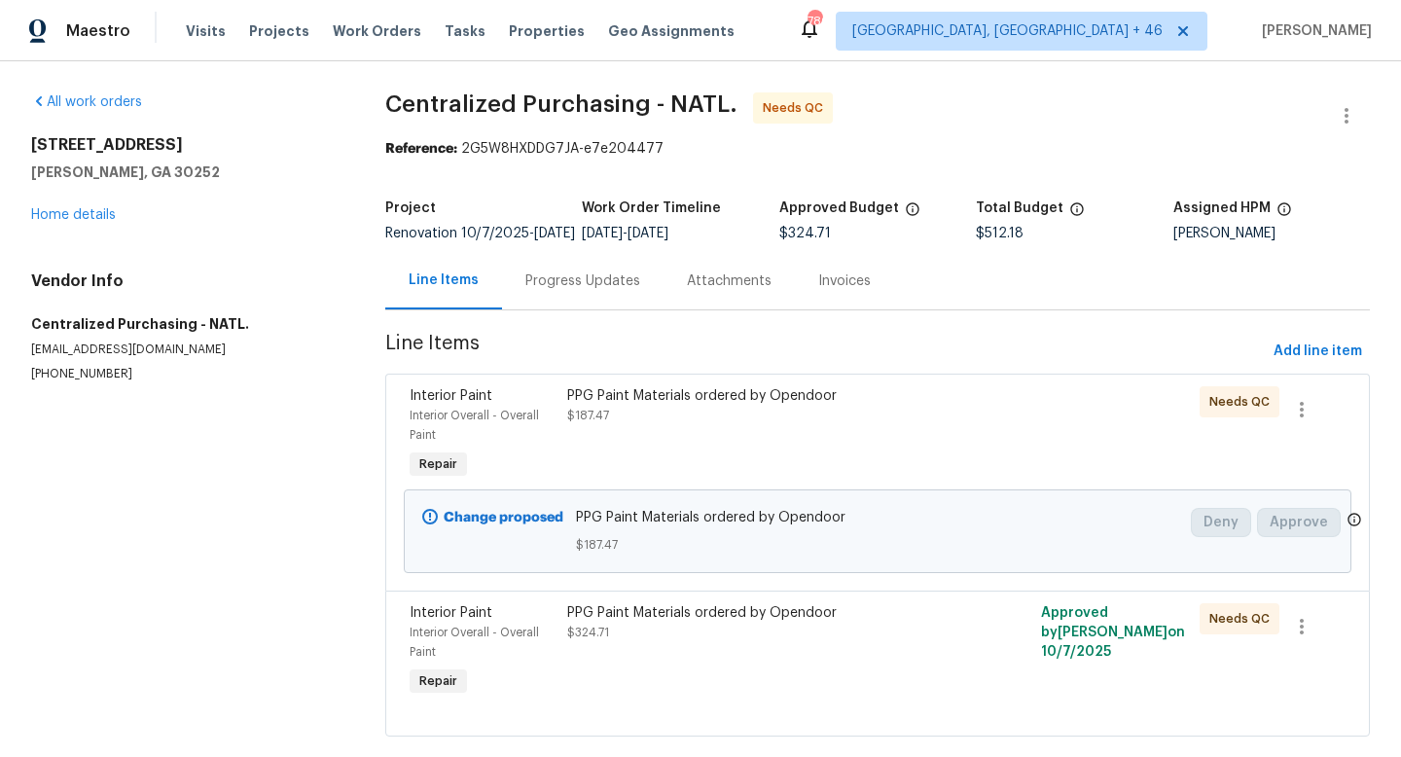
click at [717, 468] on div "PPG Paint Materials ordered by Opendoor $187.47" at bounding box center [758, 434] width 395 height 109
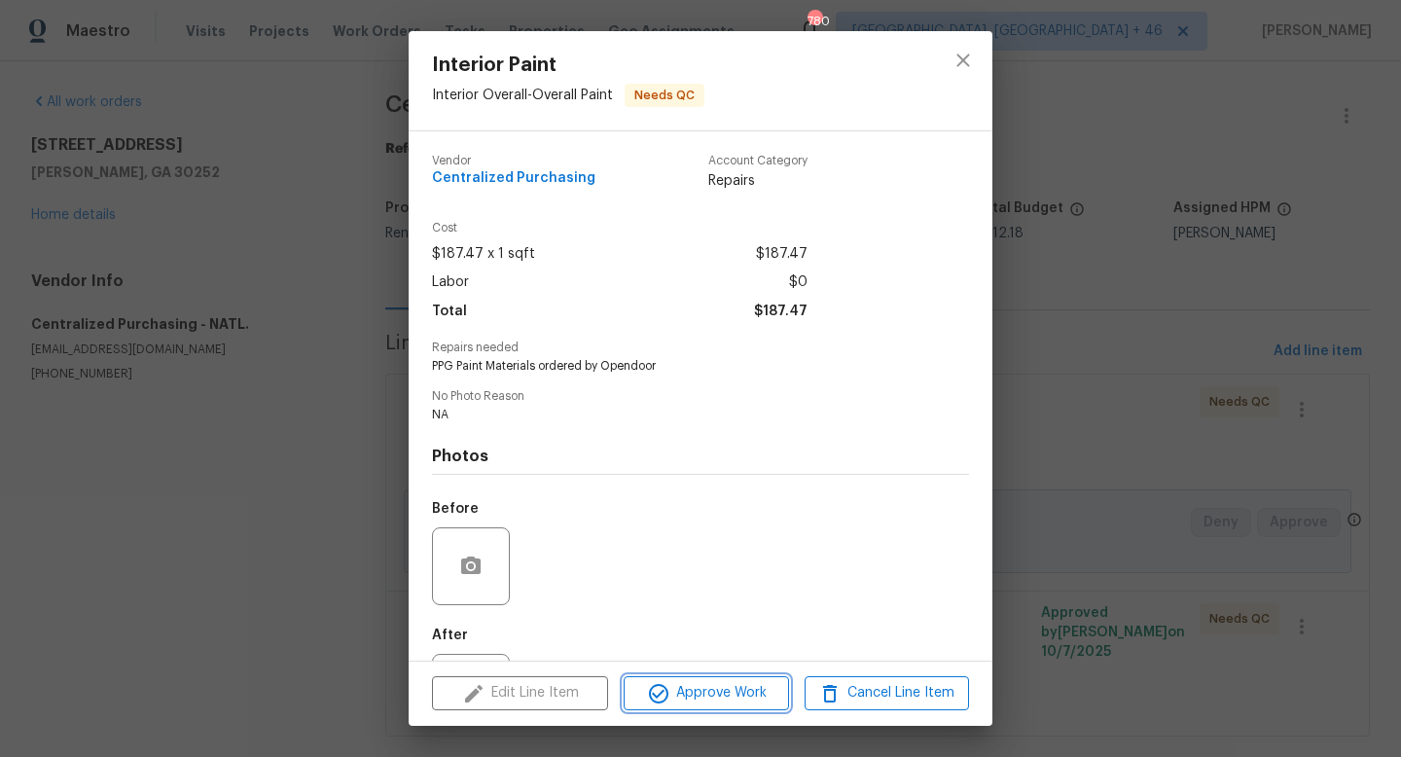
click at [715, 701] on span "Approve Work" at bounding box center [705, 693] width 153 height 24
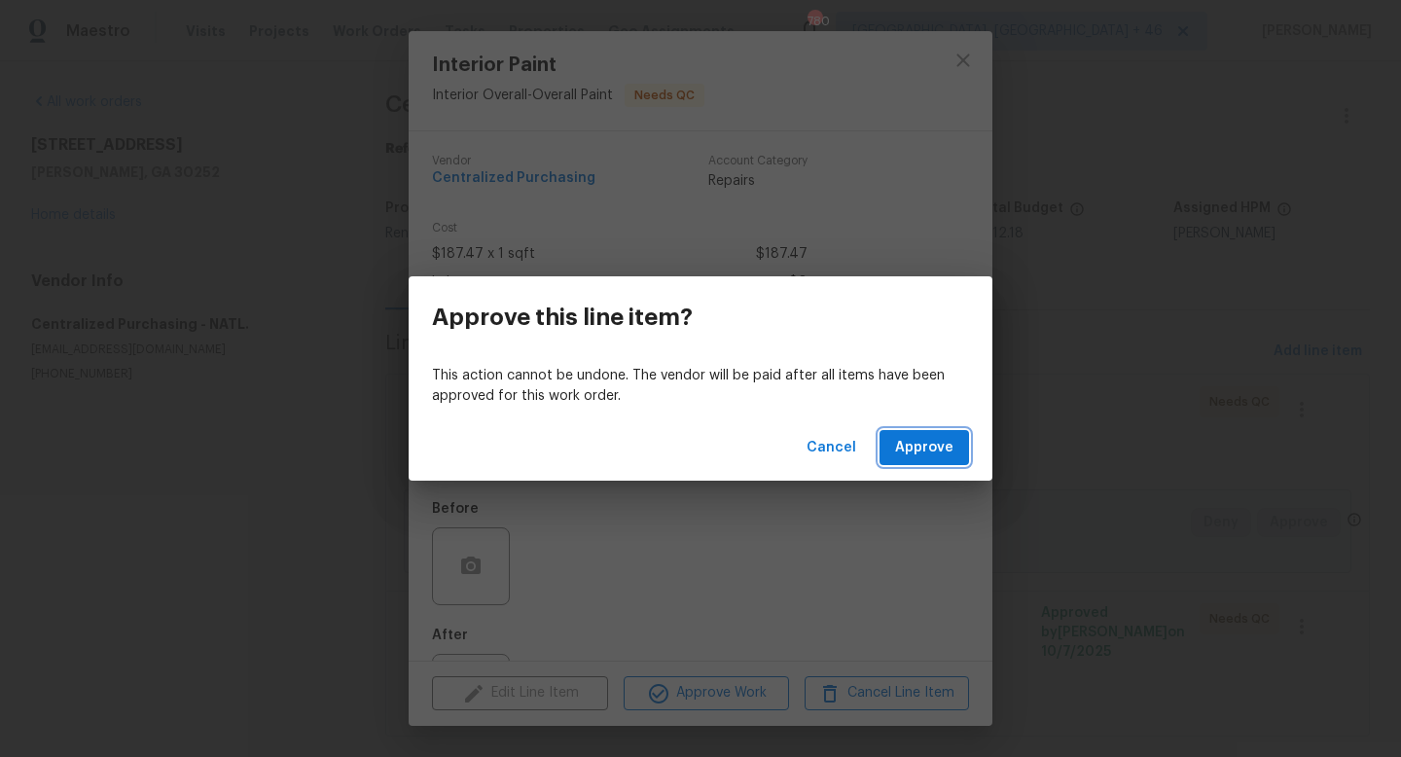
click at [915, 446] on span "Approve" at bounding box center [924, 448] width 58 height 24
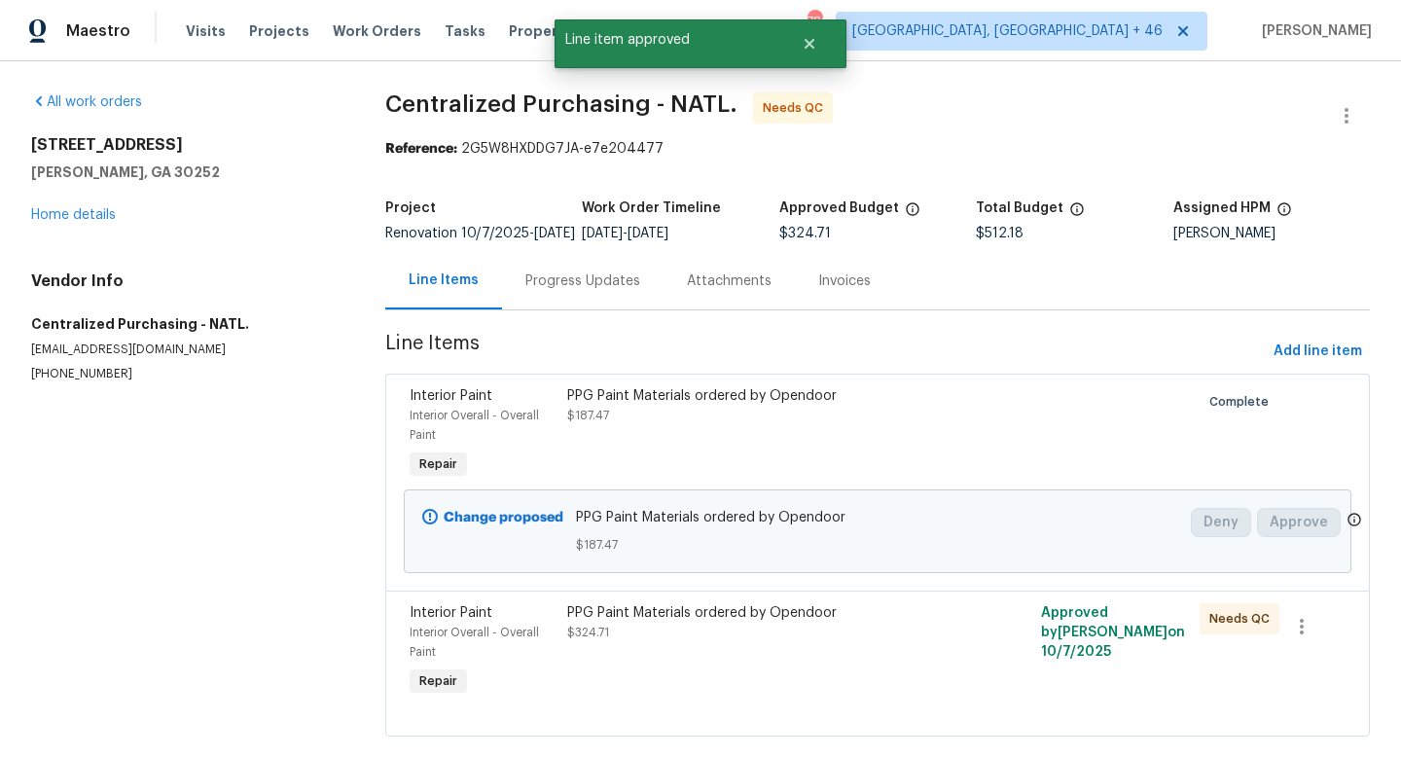
scroll to position [50, 0]
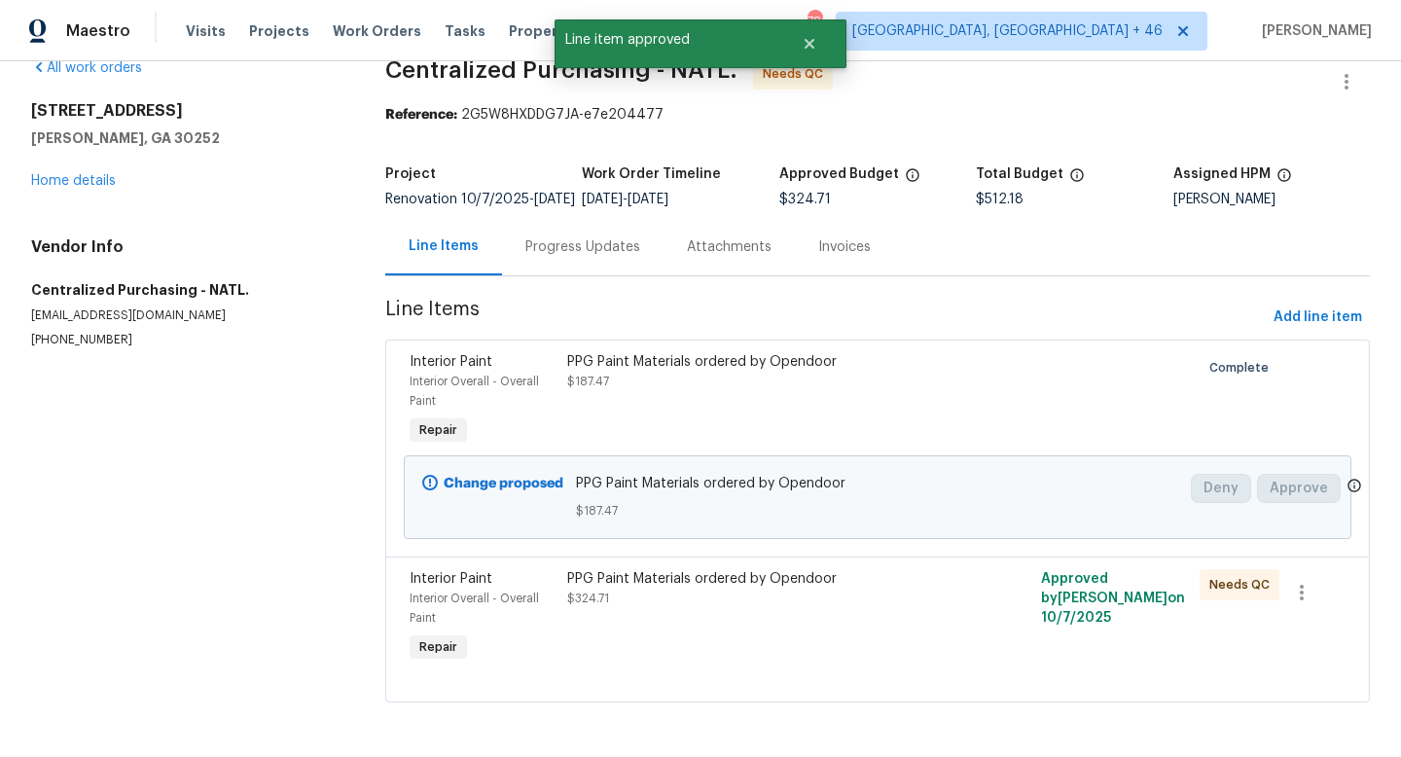
click at [658, 581] on div "PPG Paint Materials ordered by Opendoor" at bounding box center [758, 578] width 383 height 19
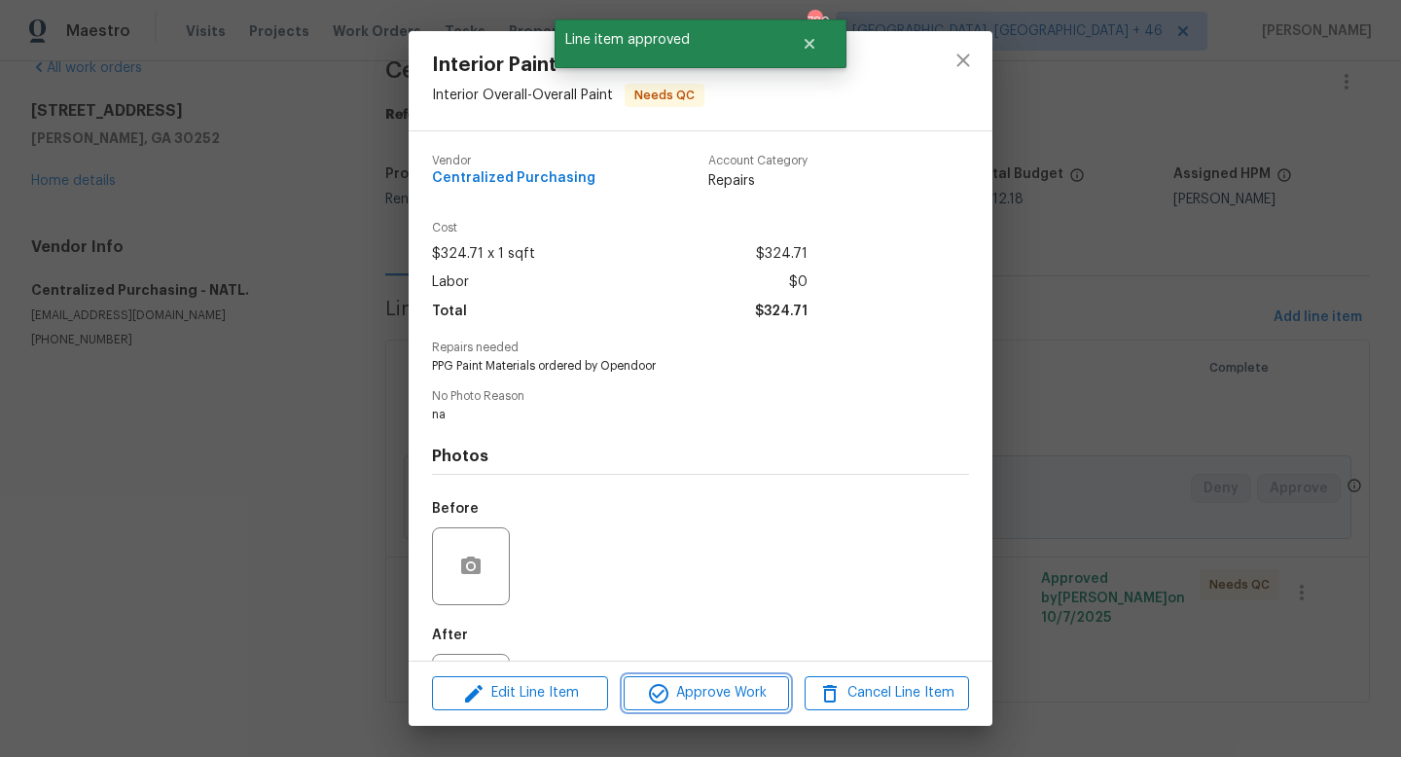
click at [691, 693] on span "Approve Work" at bounding box center [705, 693] width 153 height 24
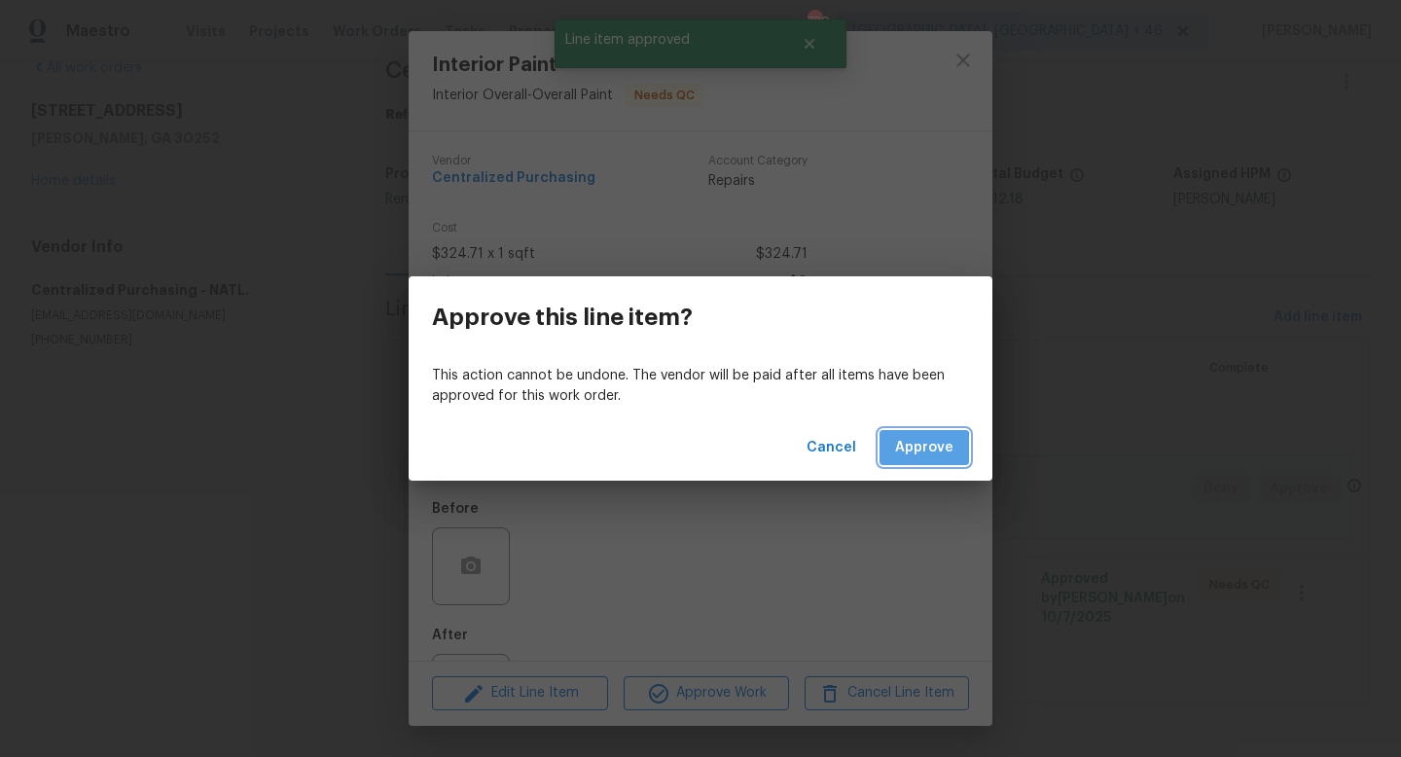
click at [898, 452] on span "Approve" at bounding box center [924, 448] width 58 height 24
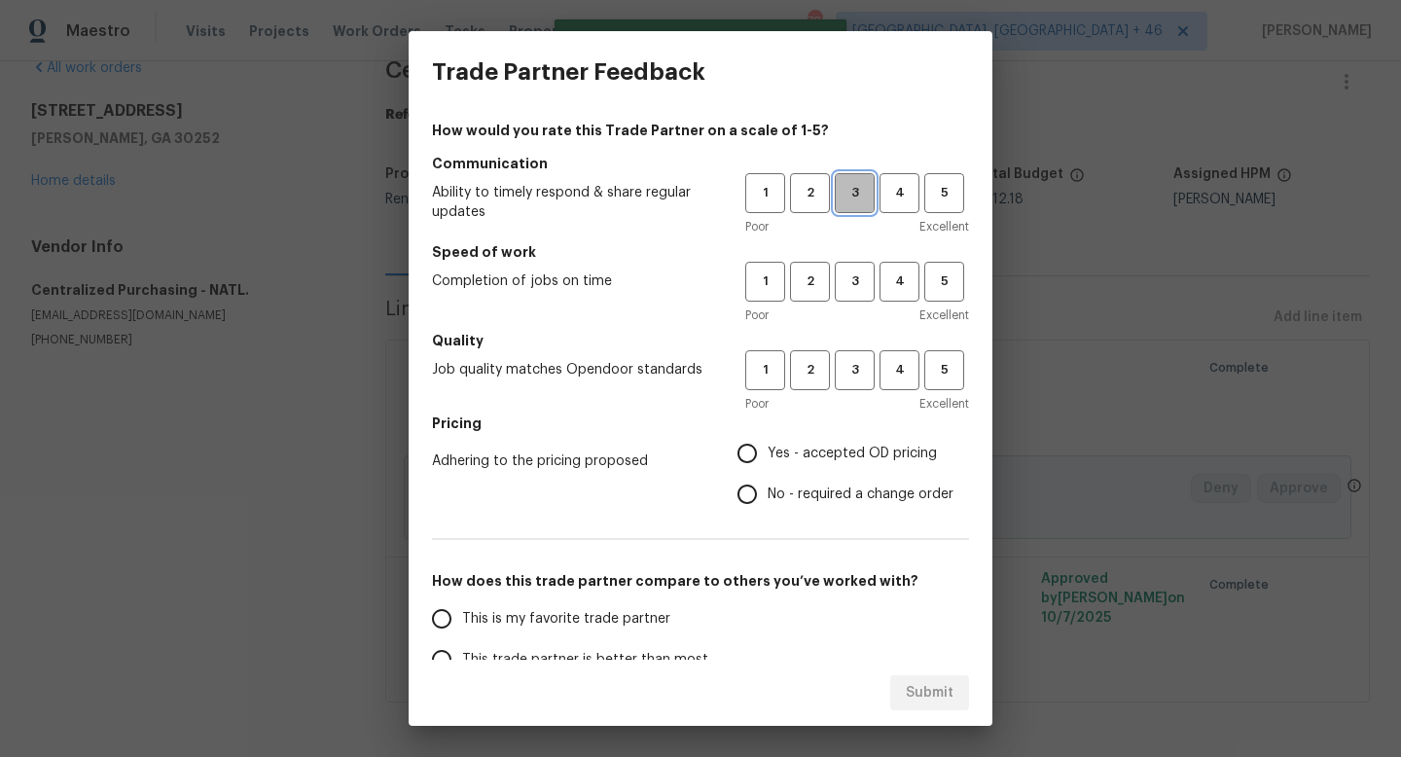
click at [854, 199] on span "3" at bounding box center [855, 193] width 36 height 22
click at [854, 295] on button "3" at bounding box center [855, 282] width 40 height 40
click at [853, 385] on button "3" at bounding box center [855, 370] width 40 height 40
click at [840, 454] on span "Yes - accepted OD pricing" at bounding box center [852, 454] width 169 height 20
click at [768, 454] on input "Yes - accepted OD pricing" at bounding box center [747, 453] width 41 height 41
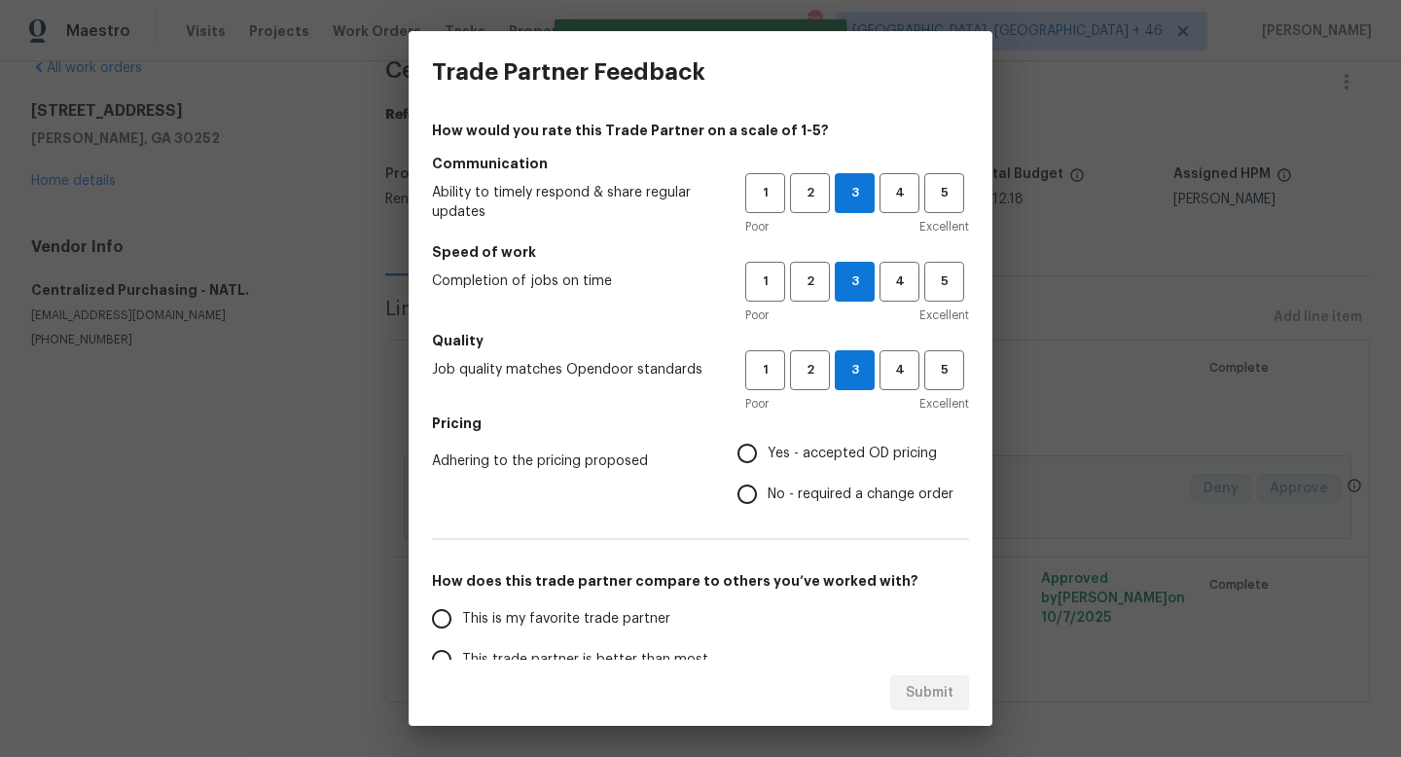
radio input "true"
click at [646, 615] on span "This is my favorite trade partner" at bounding box center [566, 619] width 208 height 20
click at [462, 615] on input "This is my favorite trade partner" at bounding box center [441, 618] width 41 height 41
click at [920, 688] on span "Submit" at bounding box center [930, 693] width 48 height 24
radio input "true"
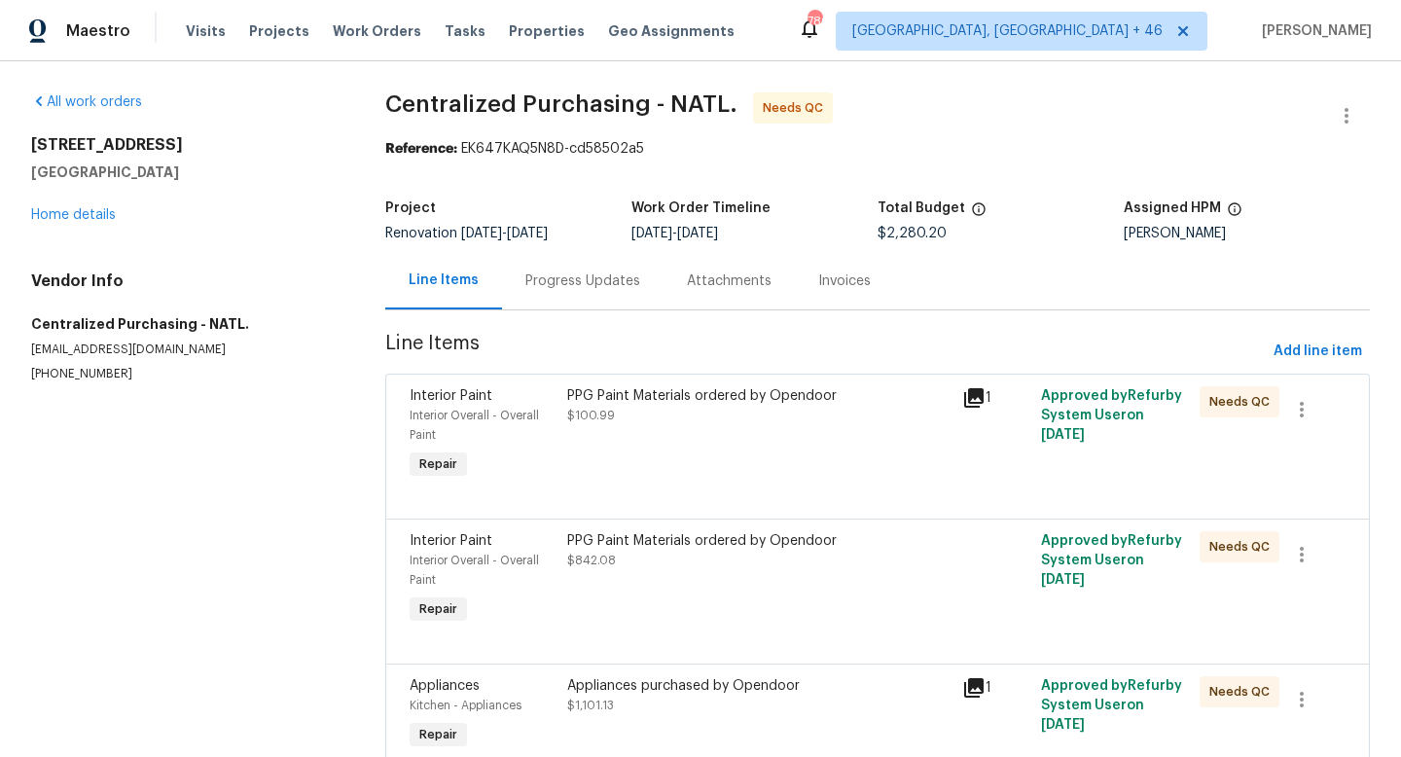
click at [705, 422] on div "PPG Paint Materials ordered by Opendoor $100.99" at bounding box center [758, 405] width 383 height 39
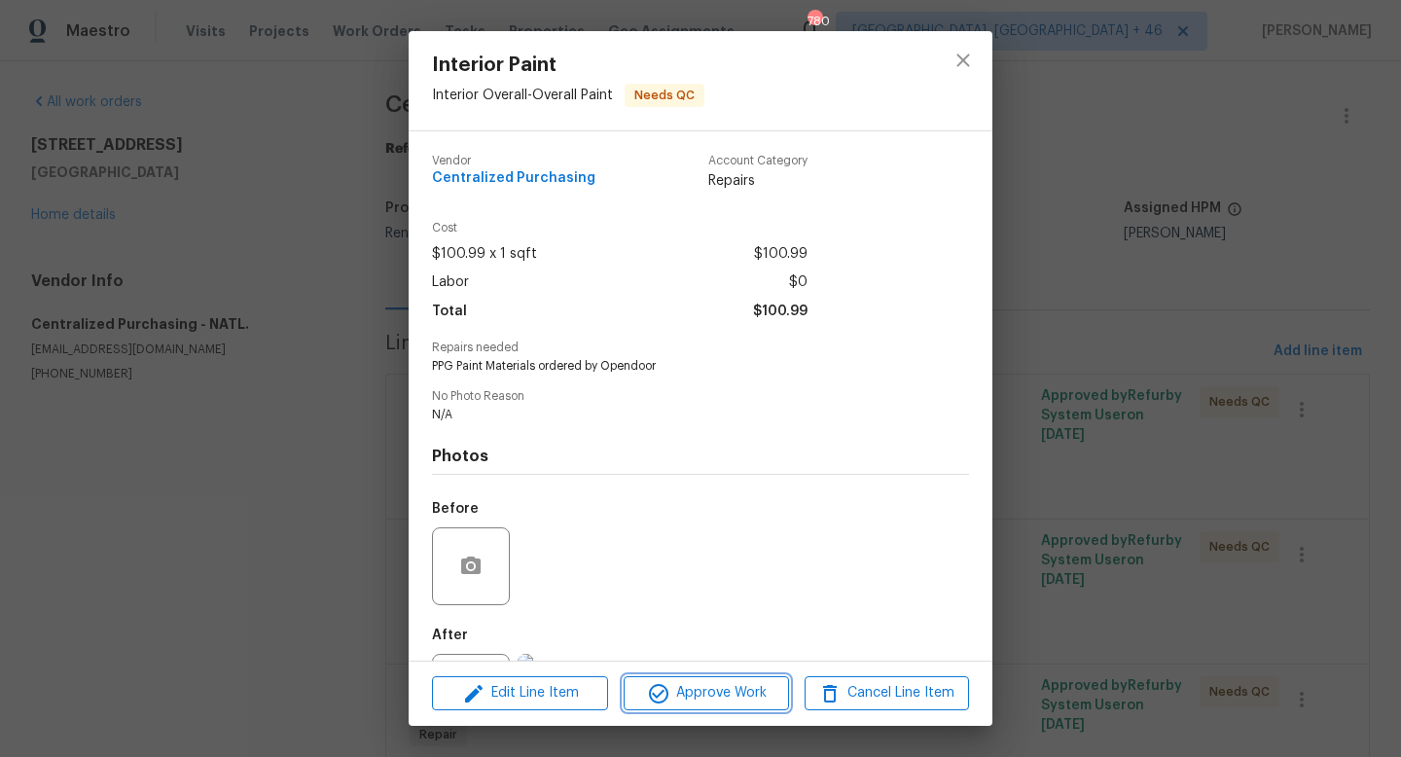
click at [690, 680] on button "Approve Work" at bounding box center [706, 693] width 164 height 34
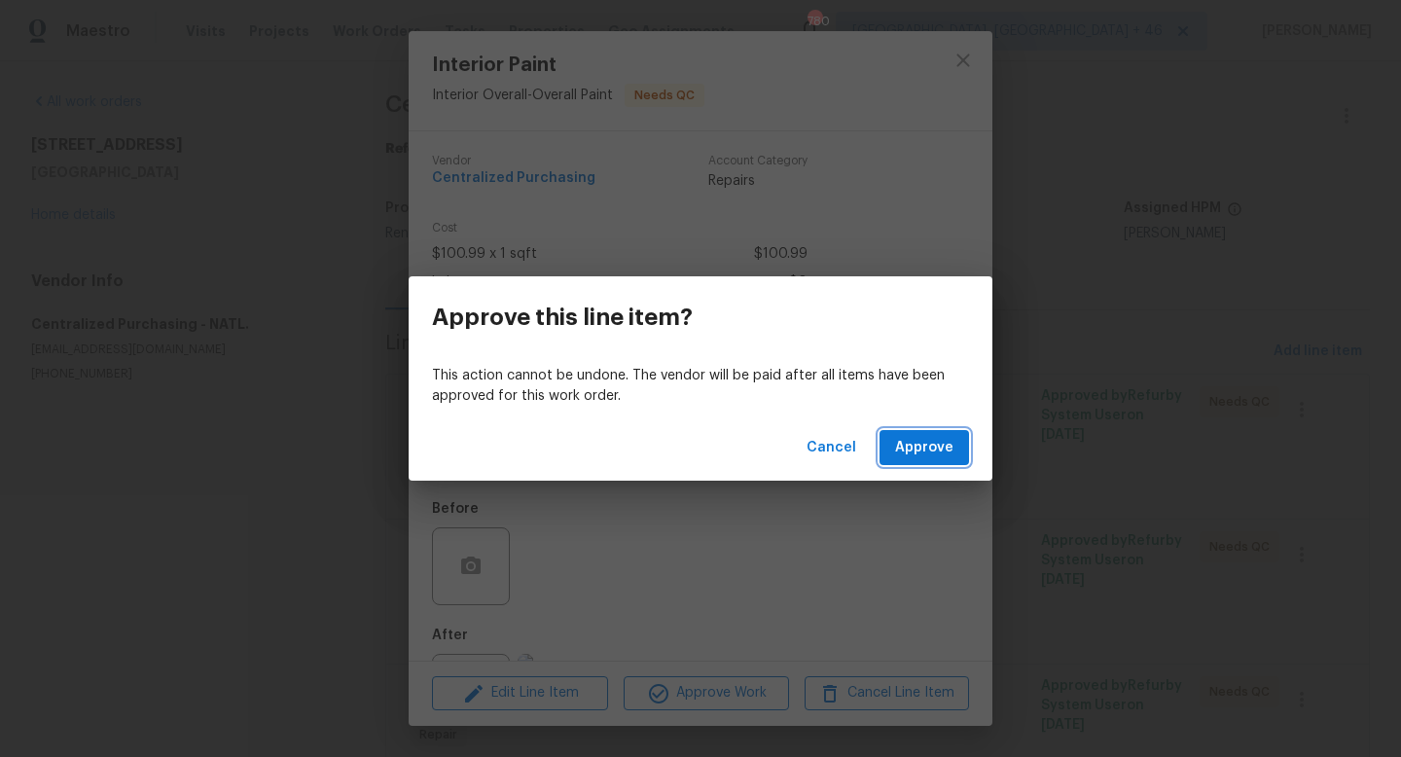
click at [920, 456] on span "Approve" at bounding box center [924, 448] width 58 height 24
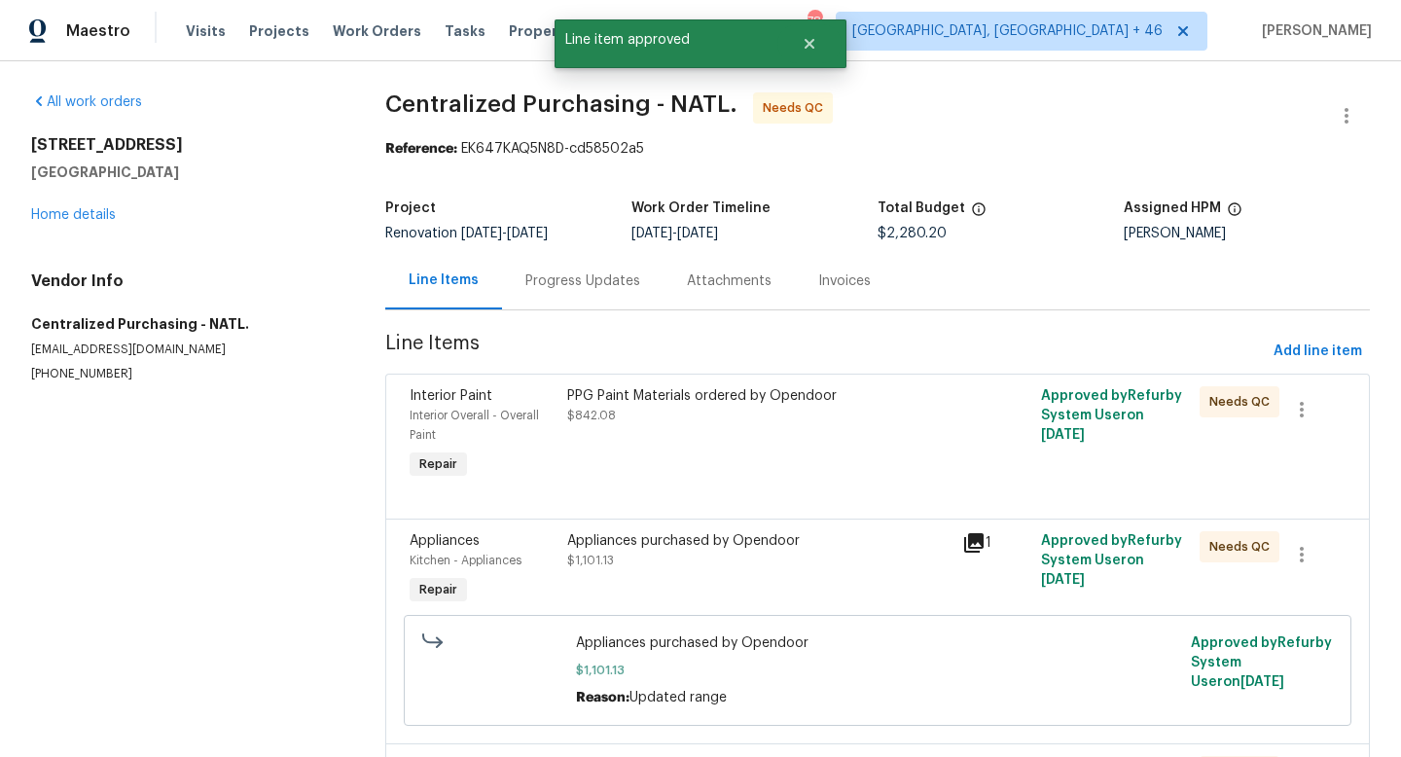
click at [835, 447] on div "PPG Paint Materials ordered by Opendoor $842.08" at bounding box center [758, 434] width 395 height 109
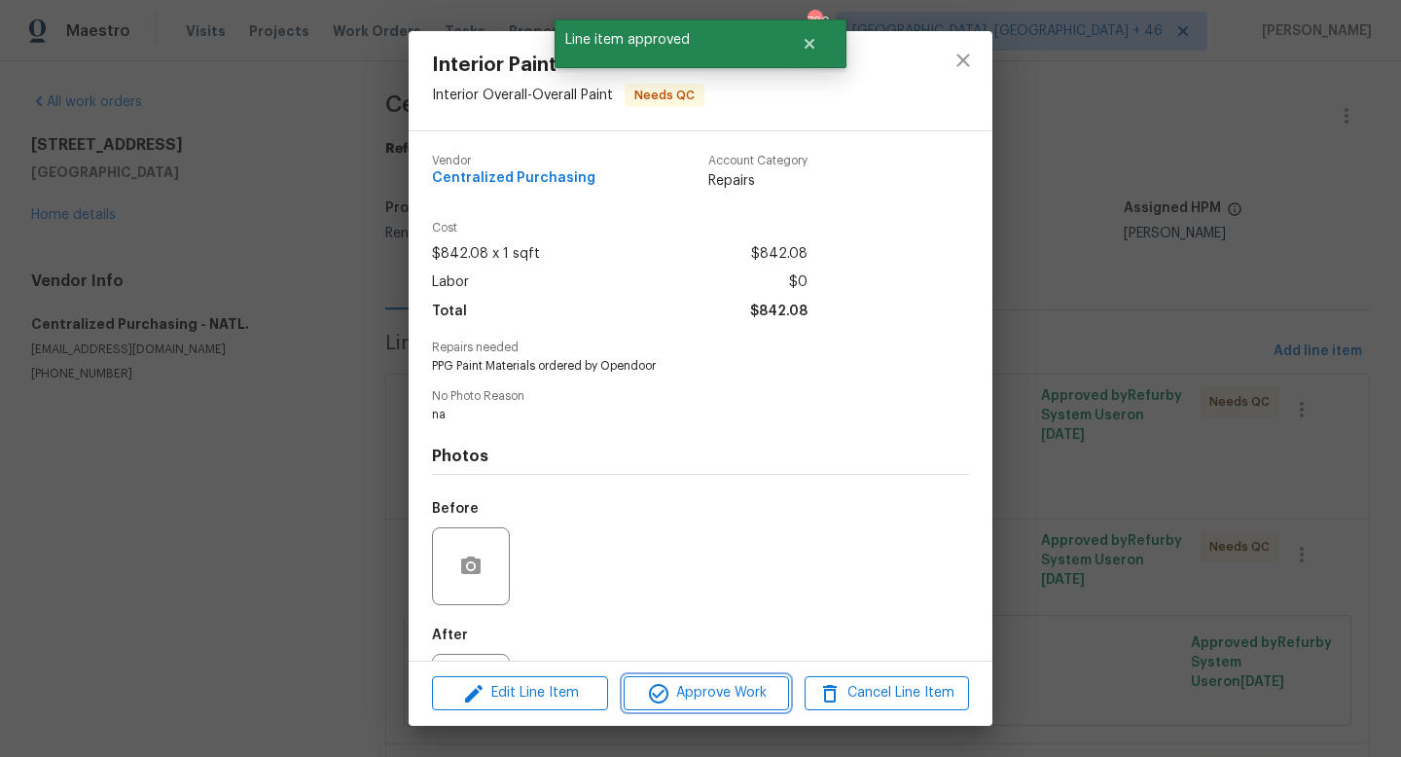
click at [749, 707] on button "Approve Work" at bounding box center [706, 693] width 164 height 34
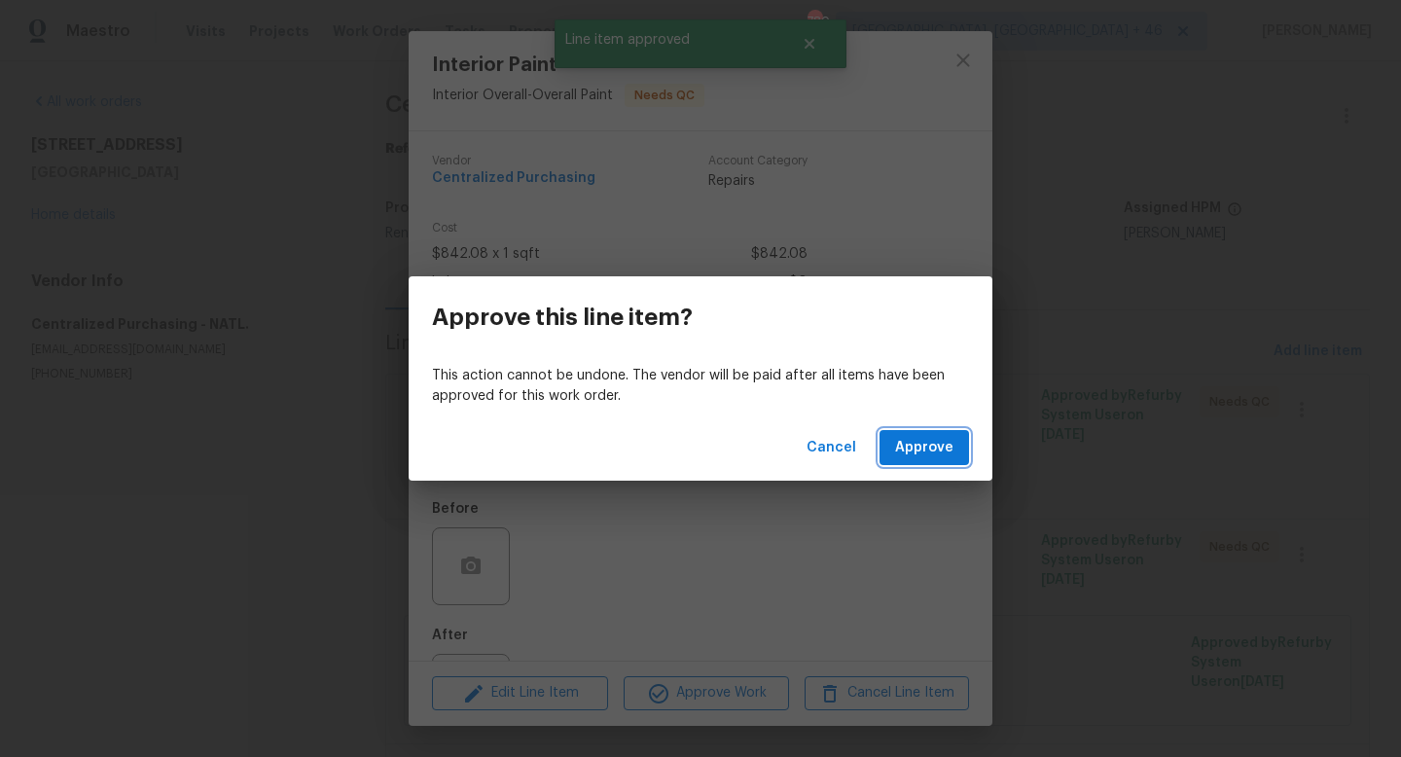
click at [946, 430] on button "Approve" at bounding box center [923, 448] width 89 height 36
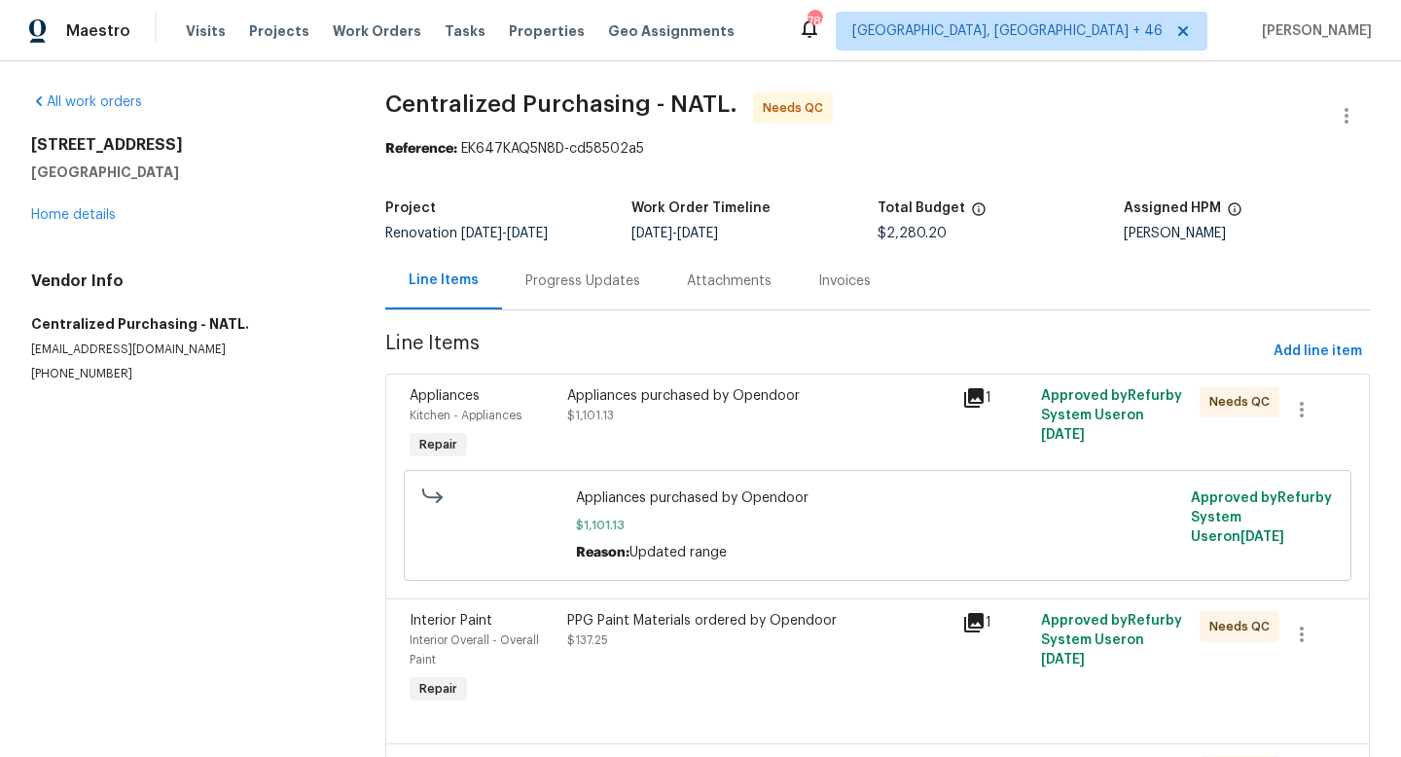
click at [762, 400] on div "Appliances purchased by Opendoor" at bounding box center [758, 395] width 383 height 19
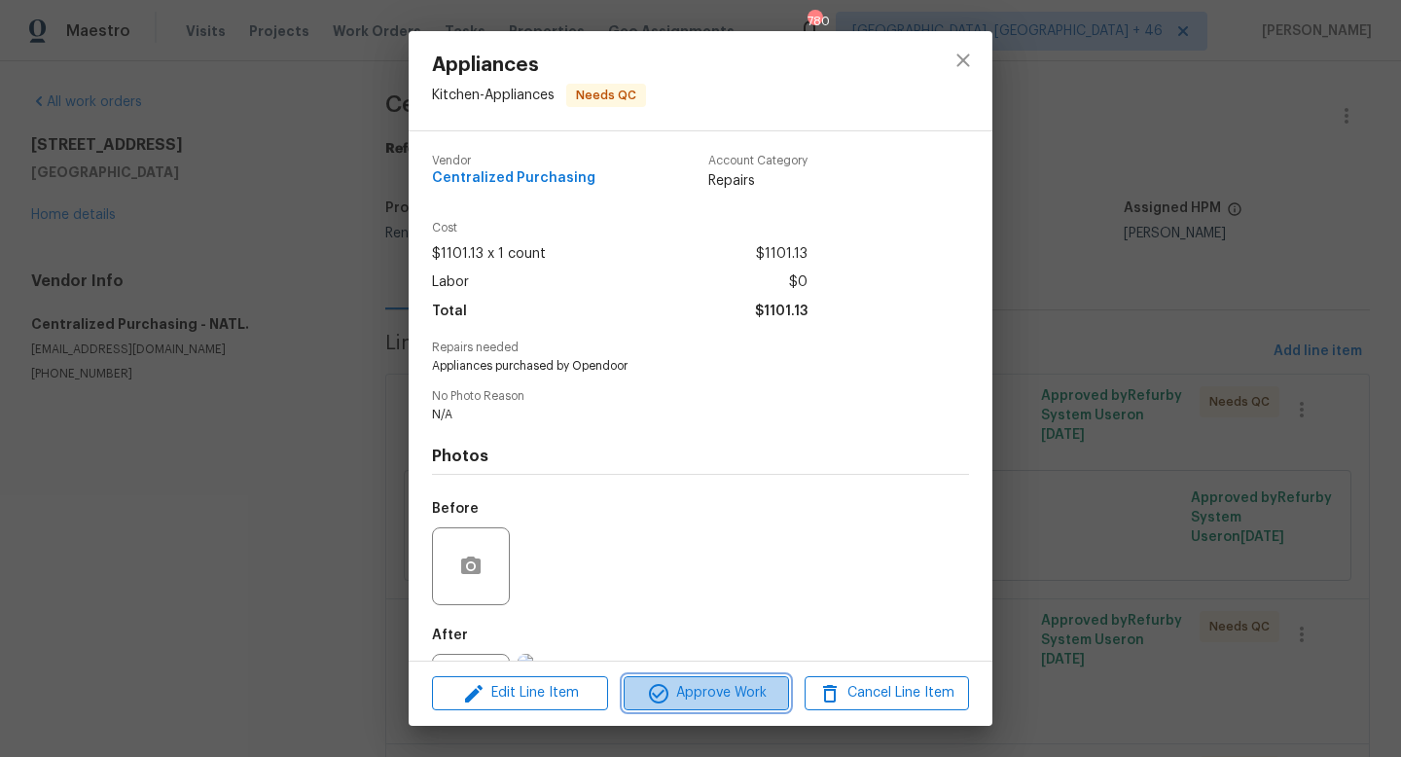
click at [752, 692] on span "Approve Work" at bounding box center [705, 693] width 153 height 24
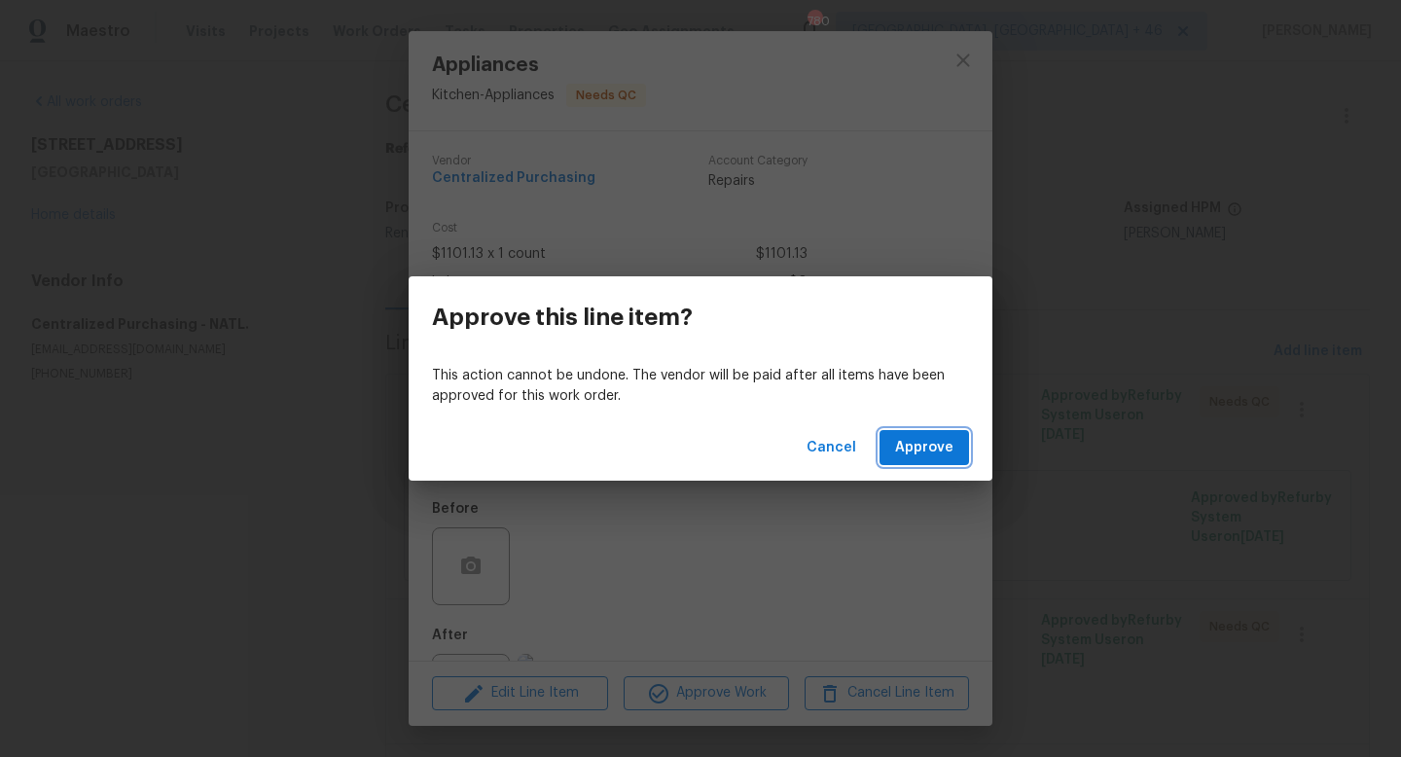
click at [907, 454] on span "Approve" at bounding box center [924, 448] width 58 height 24
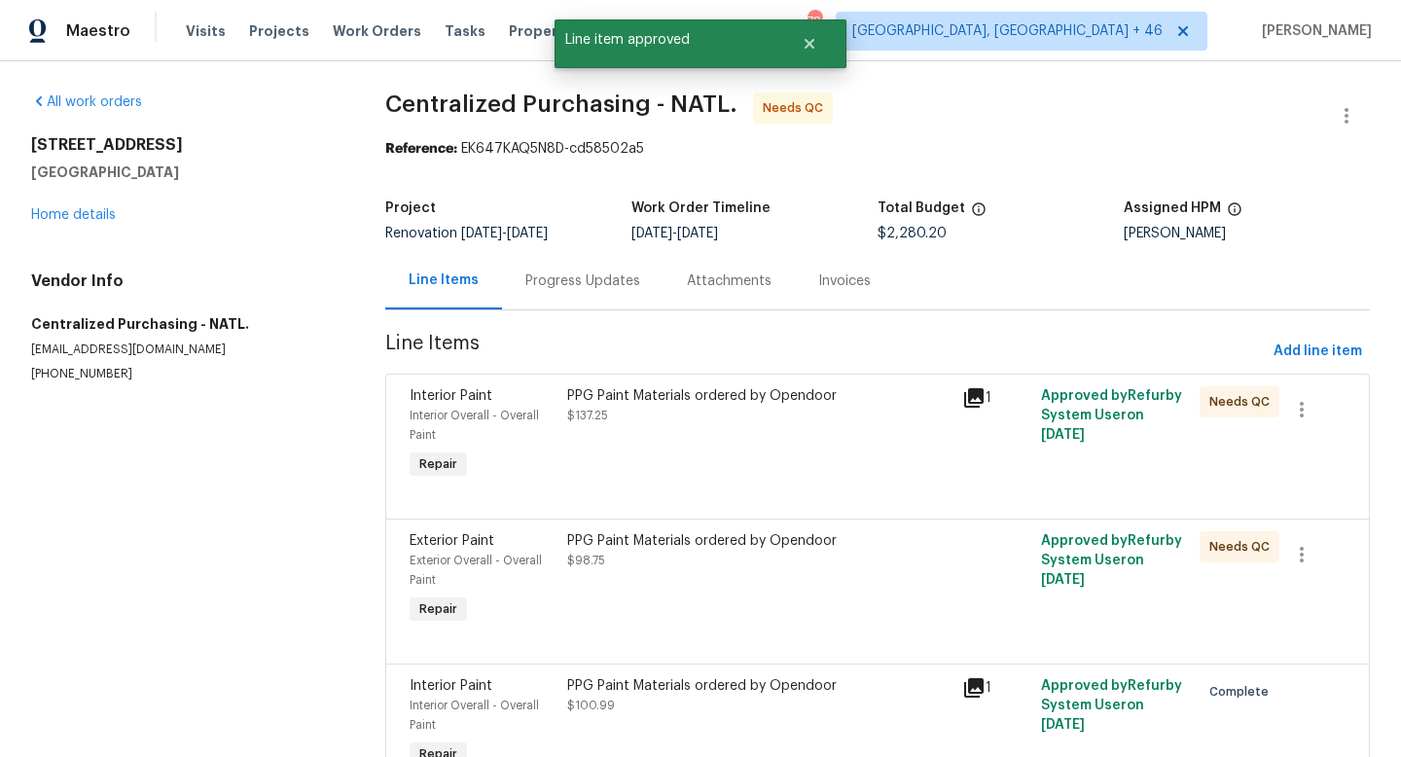
click at [698, 398] on div "PPG Paint Materials ordered by Opendoor" at bounding box center [758, 395] width 383 height 19
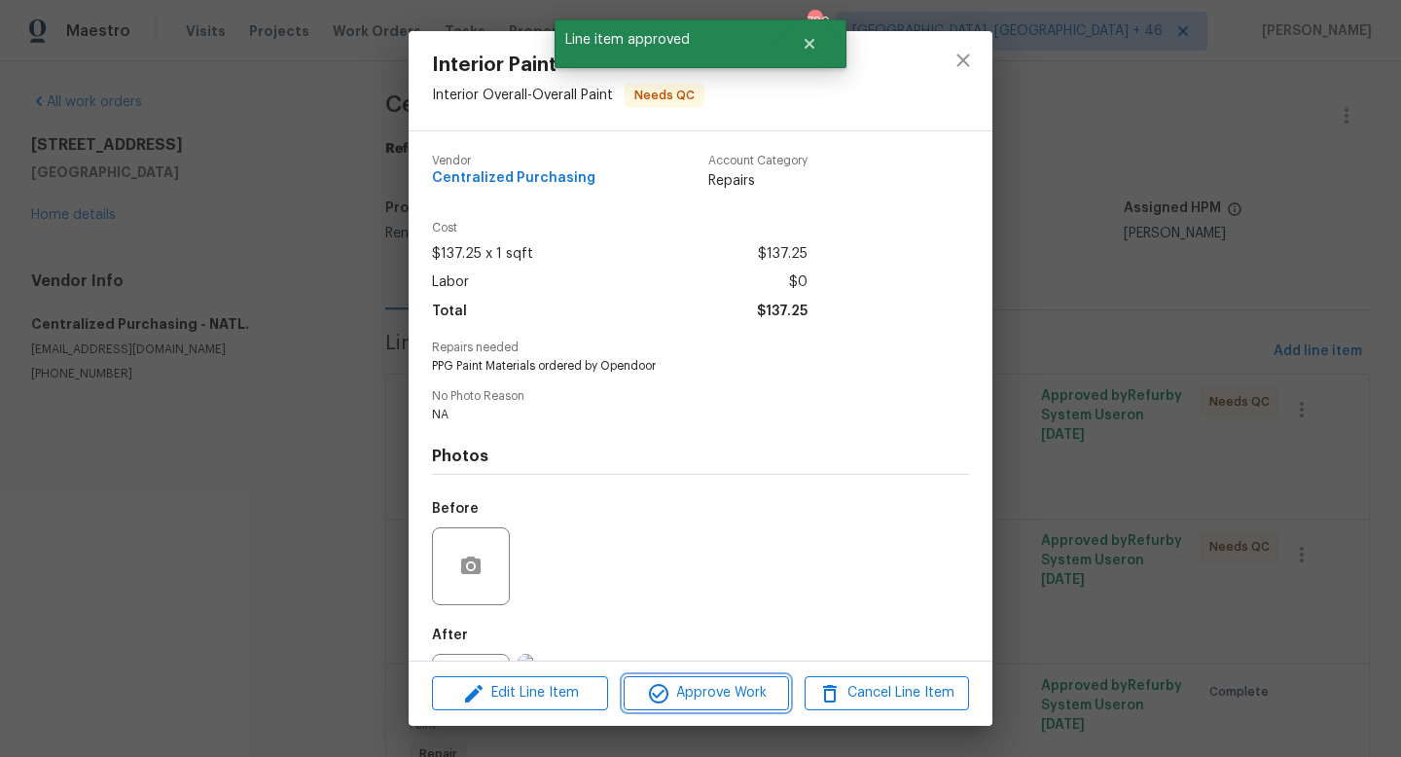
click at [665, 703] on icon "button" at bounding box center [658, 693] width 23 height 23
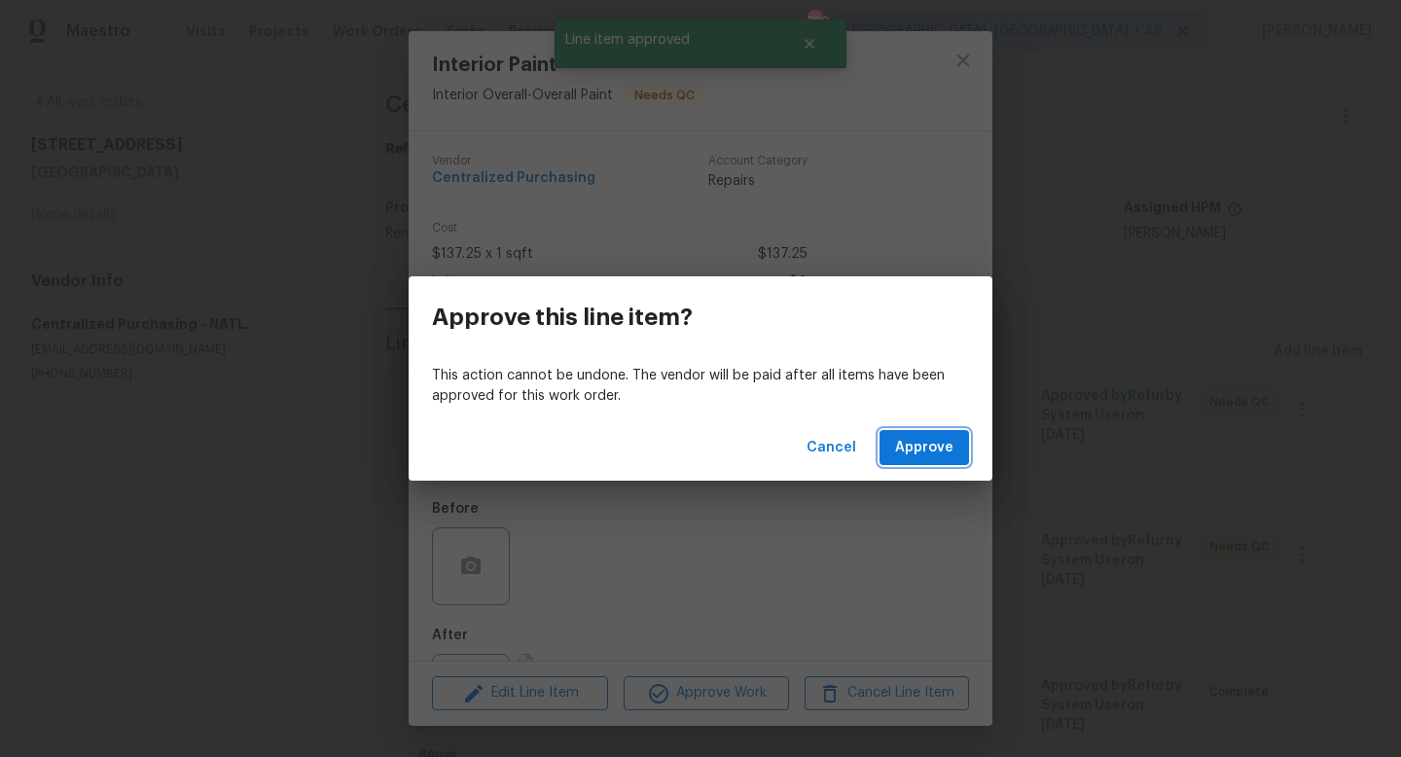
click at [920, 446] on span "Approve" at bounding box center [924, 448] width 58 height 24
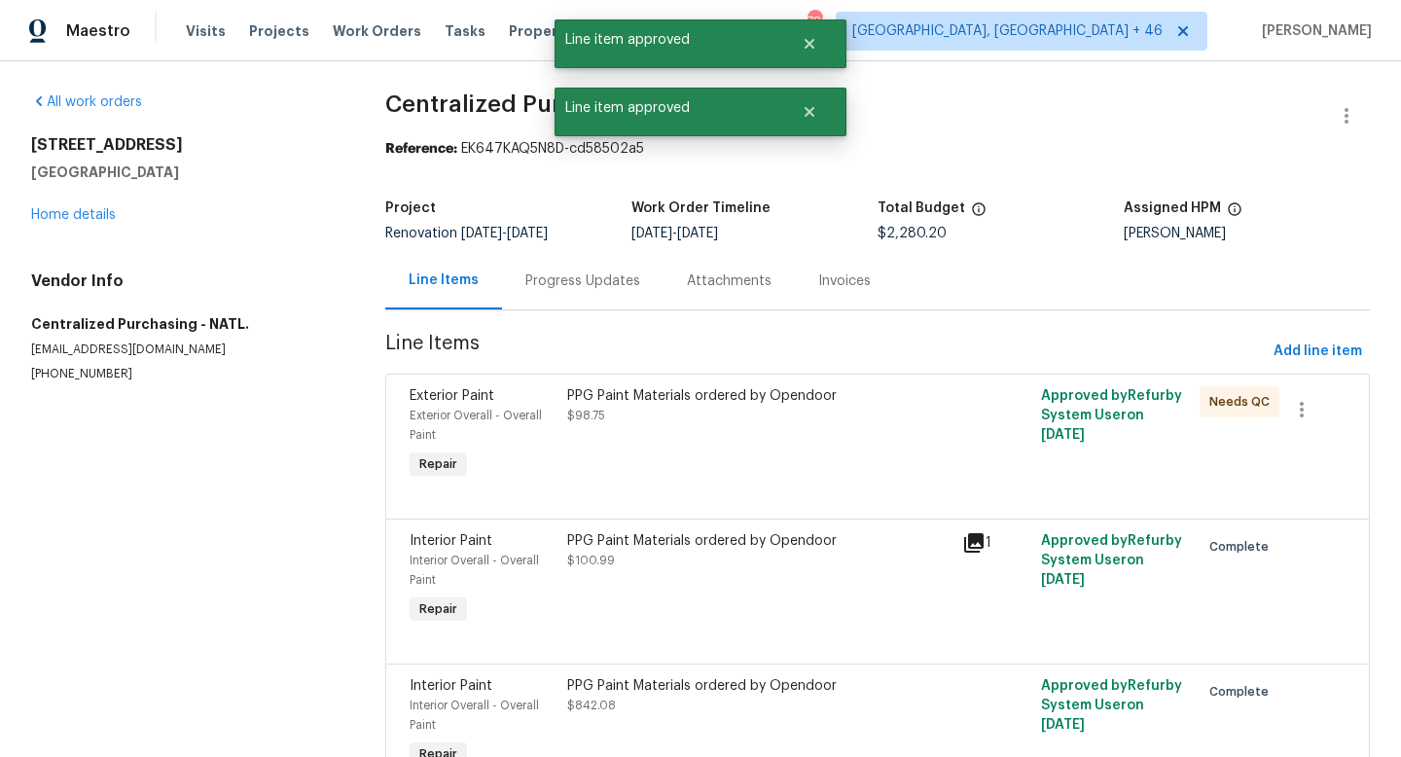
click at [751, 411] on div "PPG Paint Materials ordered by Opendoor $98.75" at bounding box center [758, 405] width 383 height 39
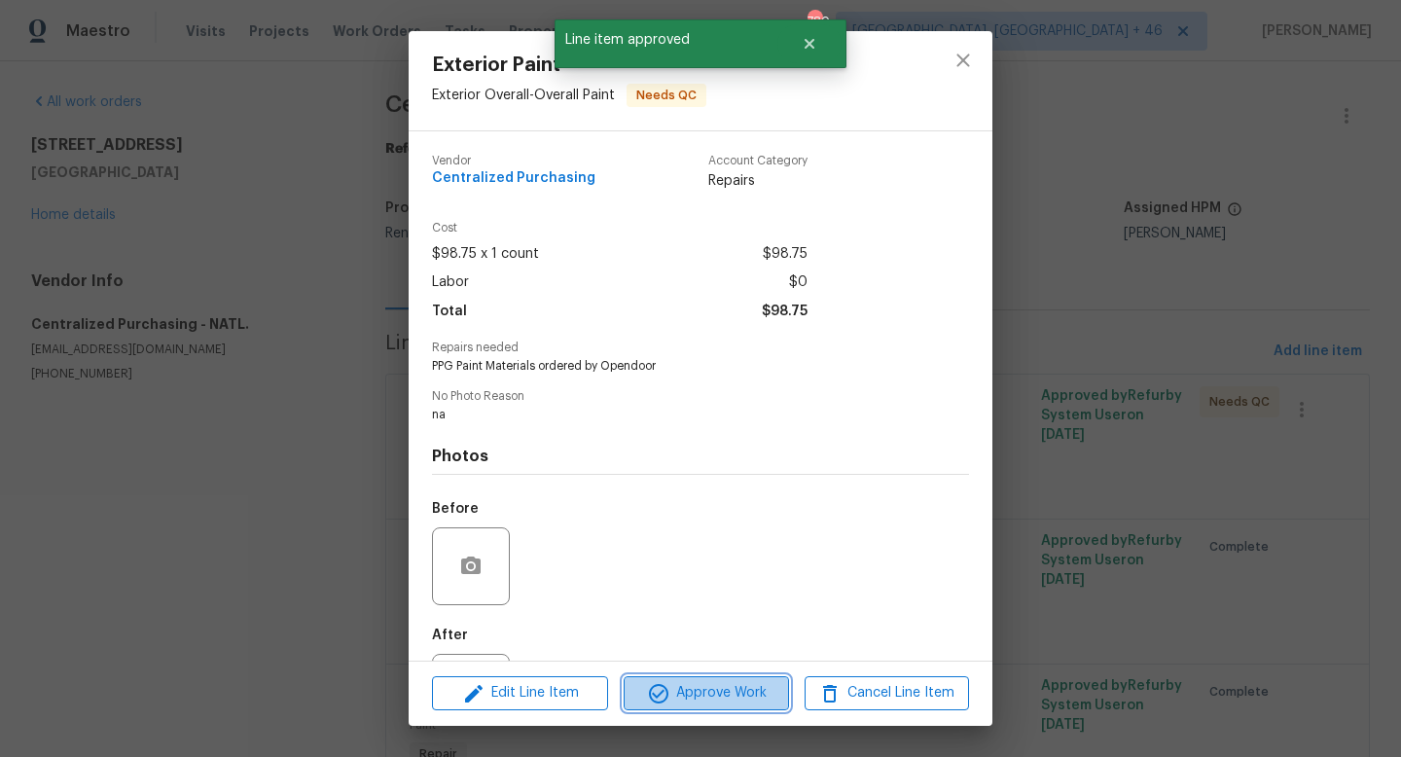
click at [695, 704] on span "Approve Work" at bounding box center [705, 693] width 153 height 24
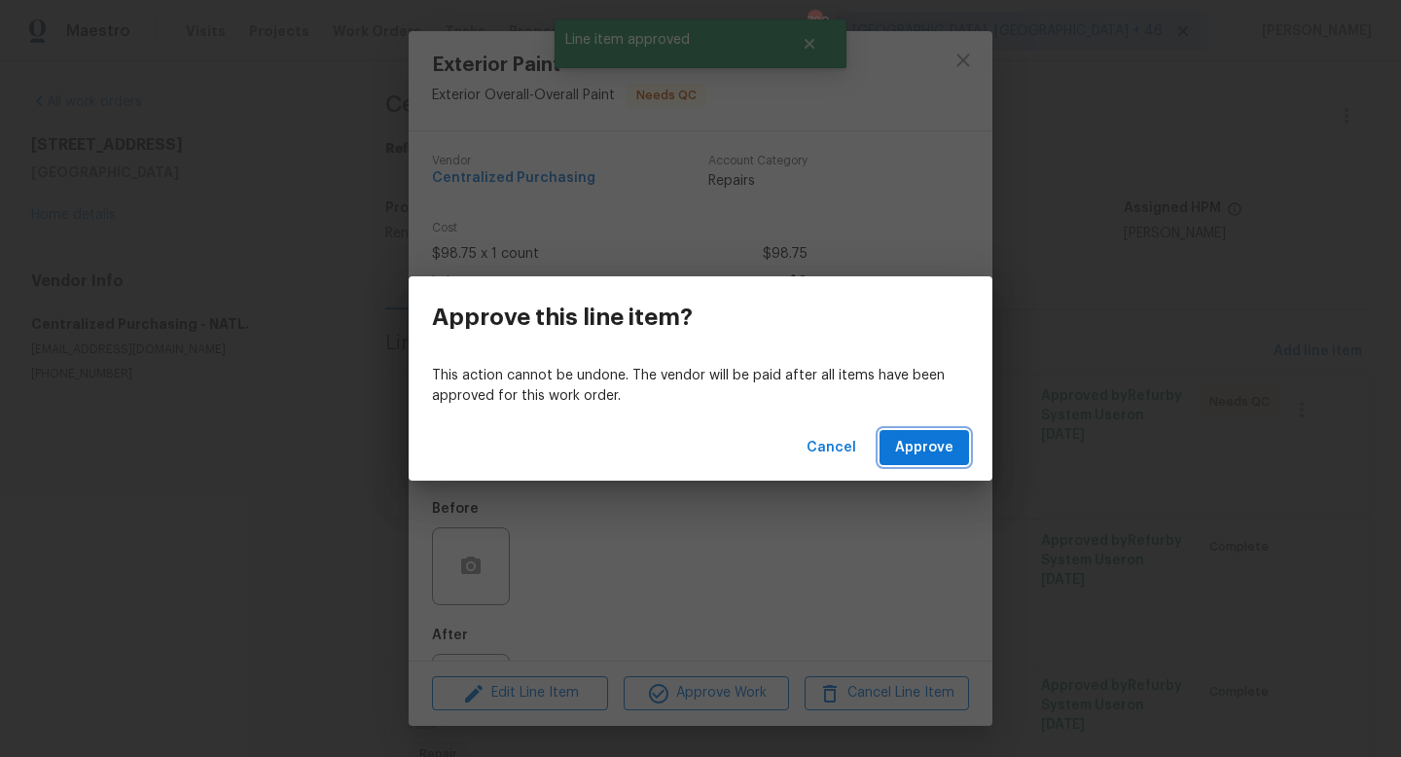
click at [918, 444] on span "Approve" at bounding box center [924, 448] width 58 height 24
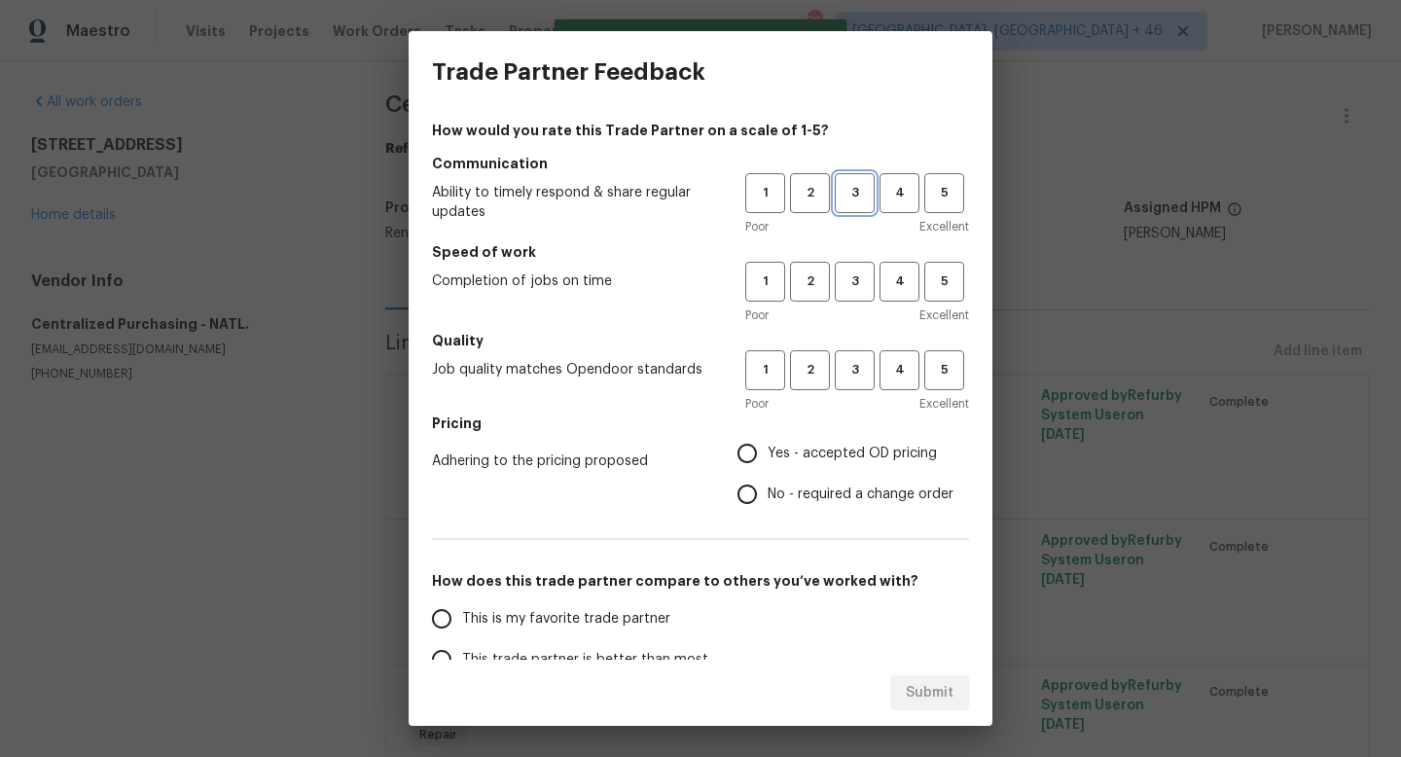
click at [856, 189] on span "3" at bounding box center [855, 193] width 36 height 22
click at [856, 280] on span "3" at bounding box center [855, 281] width 36 height 22
click at [856, 359] on span "3" at bounding box center [855, 370] width 36 height 22
click at [814, 441] on label "Yes - accepted OD pricing" at bounding box center [840, 453] width 227 height 41
click at [768, 441] on input "Yes - accepted OD pricing" at bounding box center [747, 453] width 41 height 41
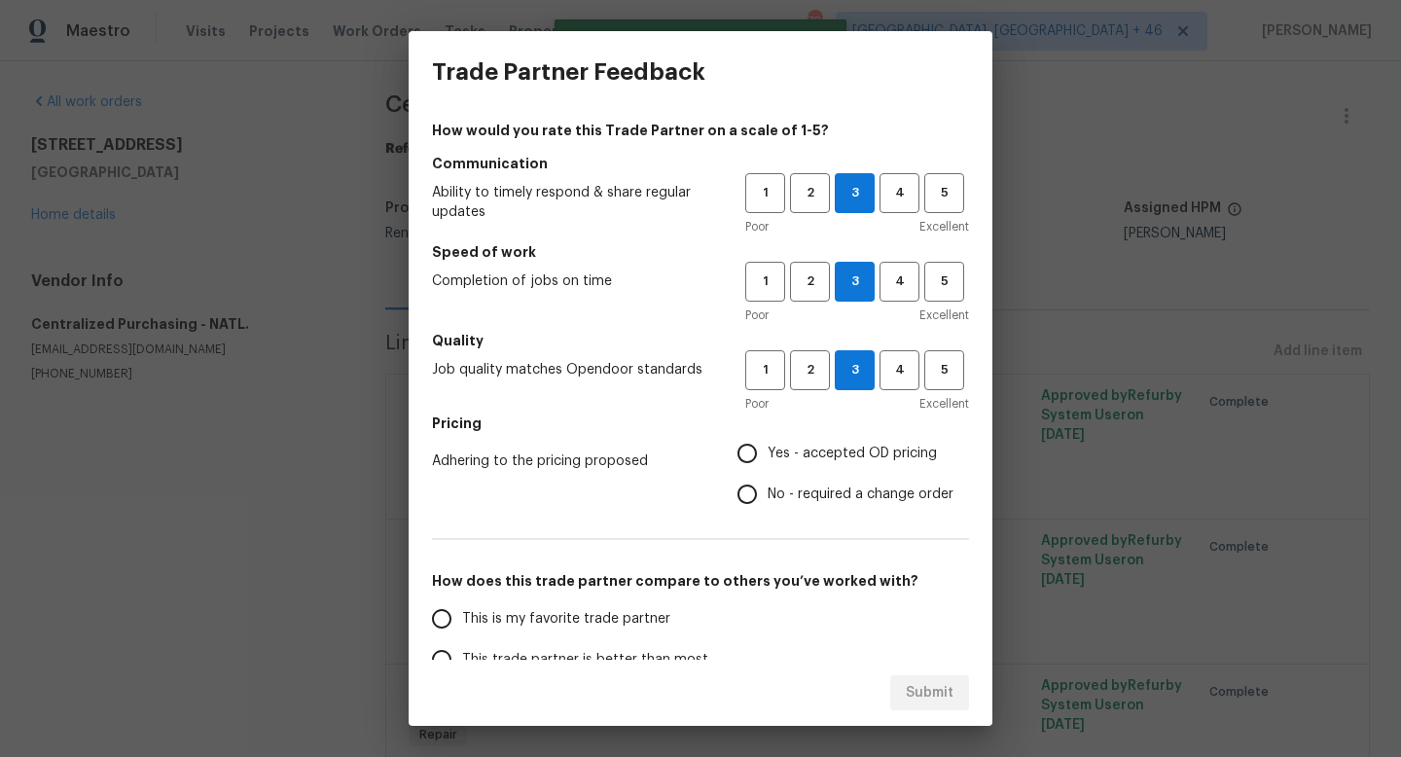
radio input "true"
click at [619, 609] on span "This is my favorite trade partner" at bounding box center [566, 619] width 208 height 20
click at [462, 609] on input "This is my favorite trade partner" at bounding box center [441, 618] width 41 height 41
click at [942, 694] on span "Submit" at bounding box center [930, 693] width 48 height 24
radio input "true"
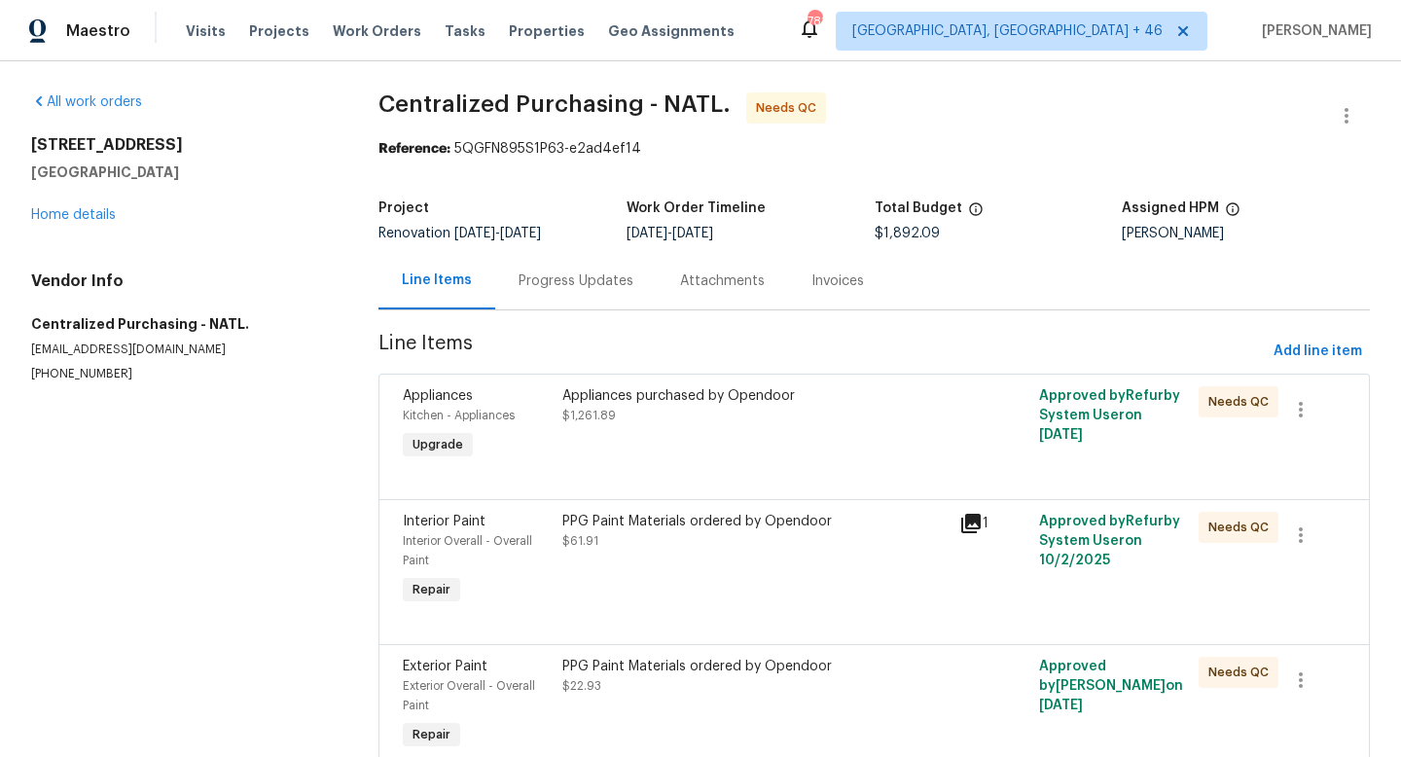
click at [728, 430] on div "Appliances purchased by Opendoor $1,261.89" at bounding box center [755, 424] width 398 height 89
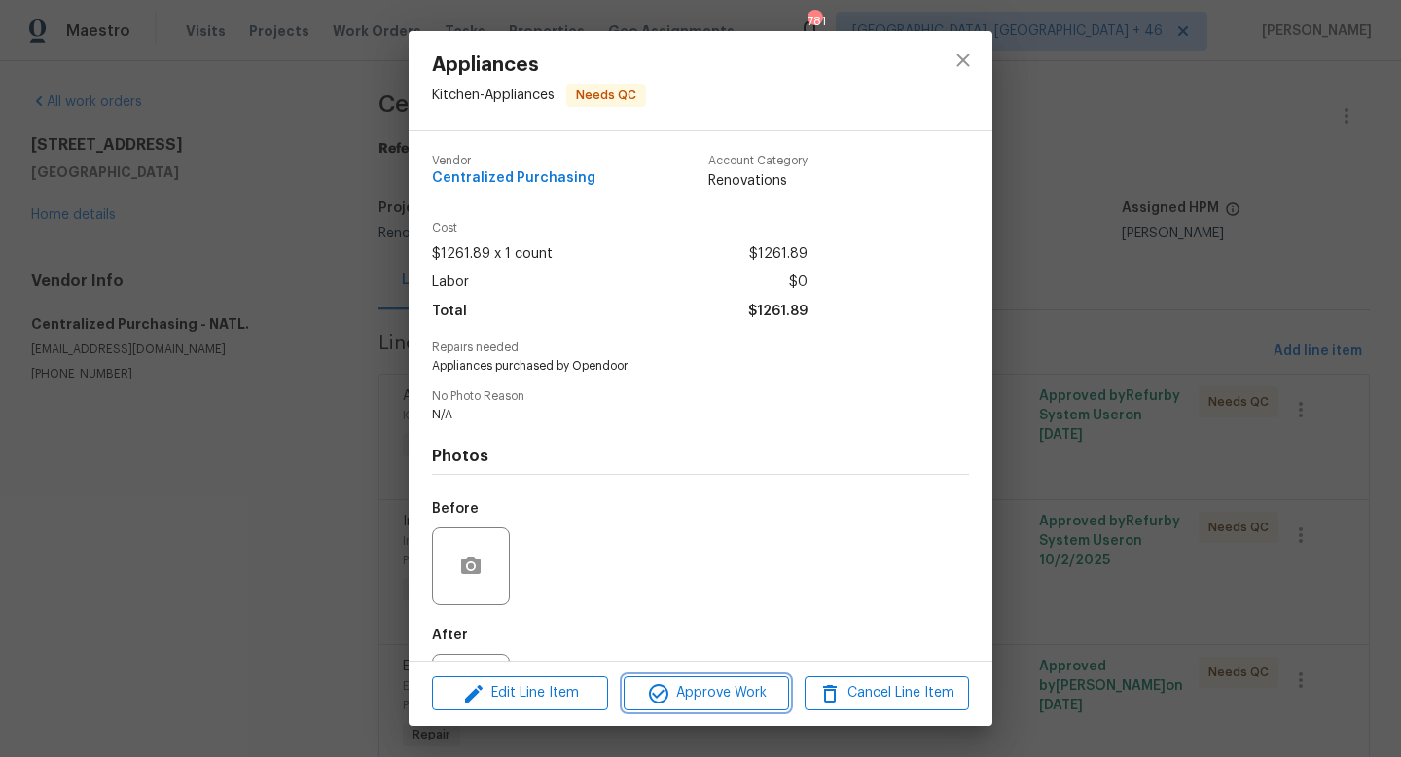
click at [680, 706] on button "Approve Work" at bounding box center [706, 693] width 164 height 34
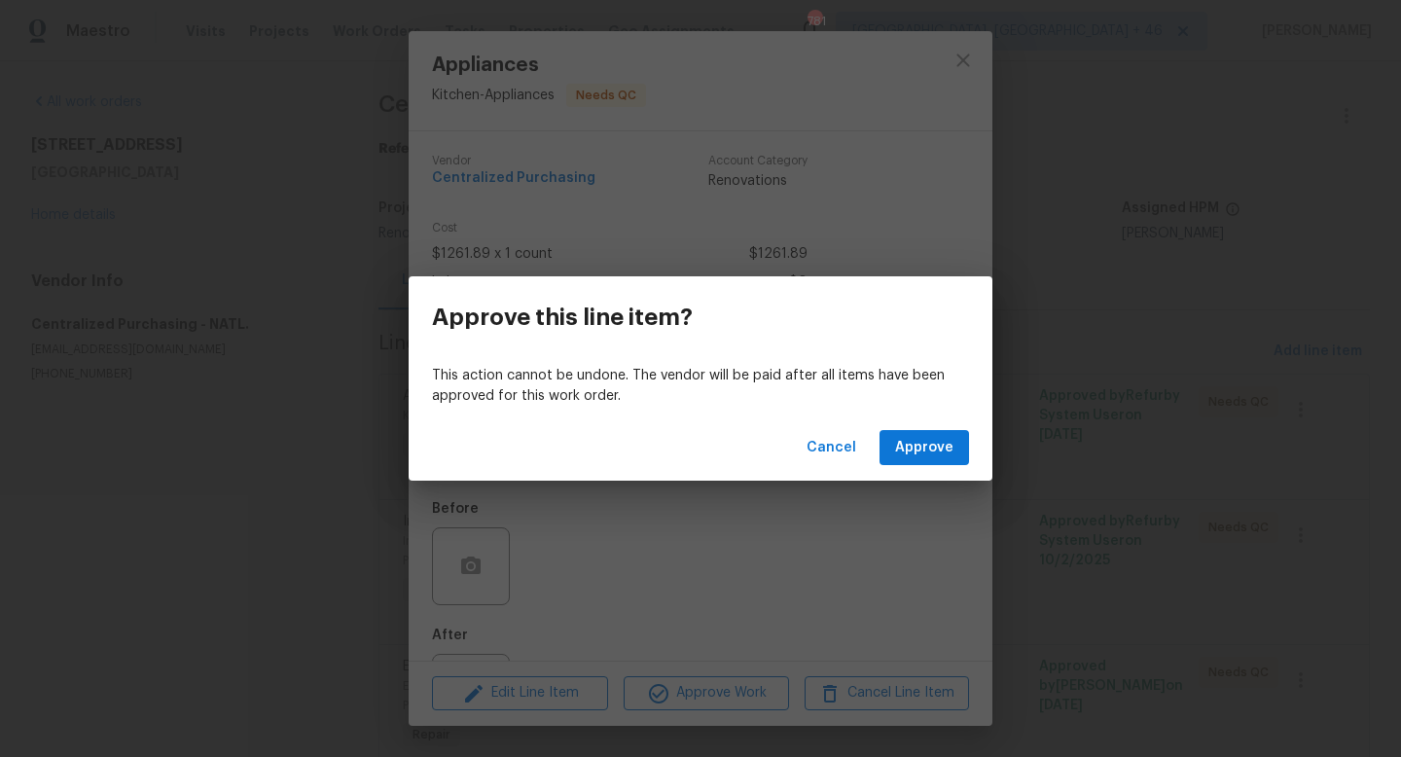
click at [900, 429] on div "Cancel Approve" at bounding box center [701, 447] width 584 height 67
click at [900, 433] on button "Approve" at bounding box center [923, 448] width 89 height 36
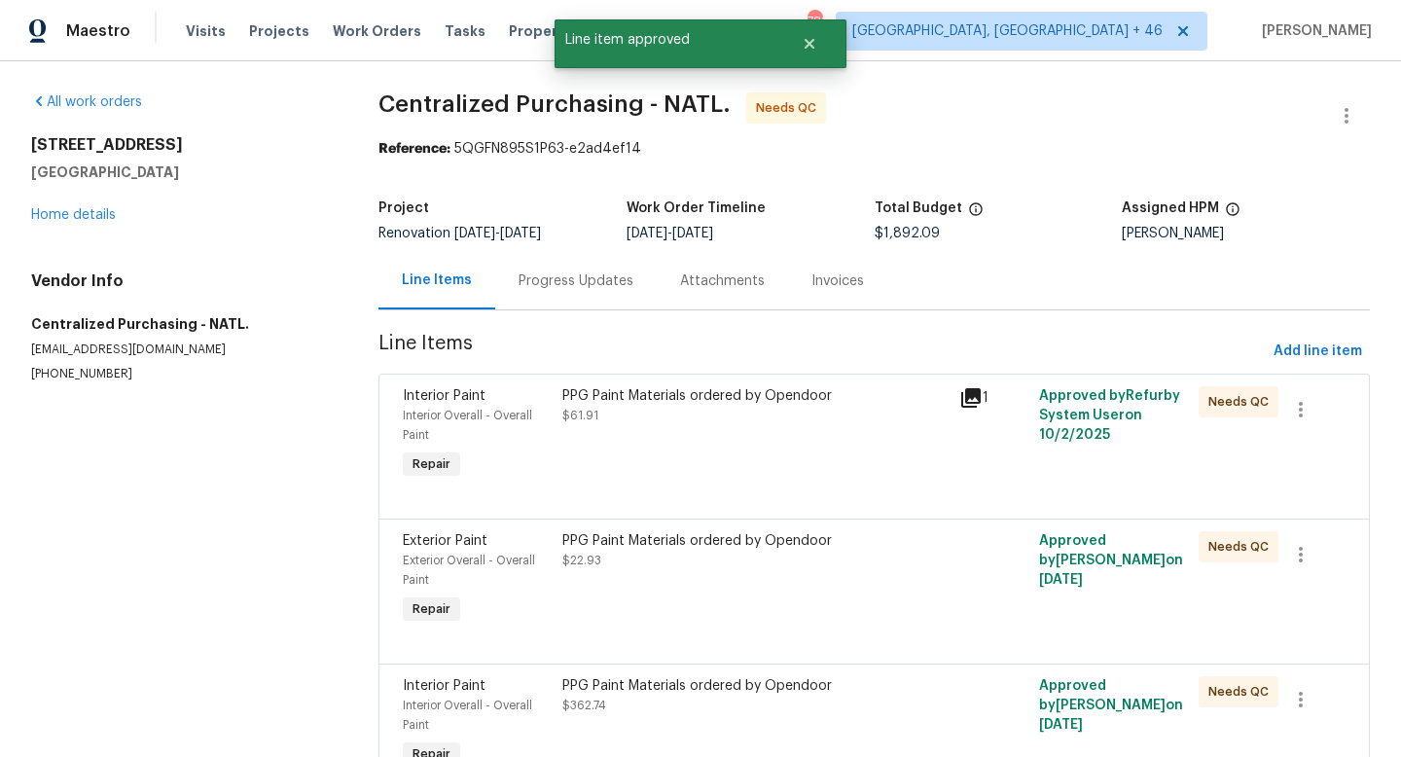
click at [737, 441] on div "PPG Paint Materials ordered by Opendoor $61.91" at bounding box center [755, 434] width 398 height 109
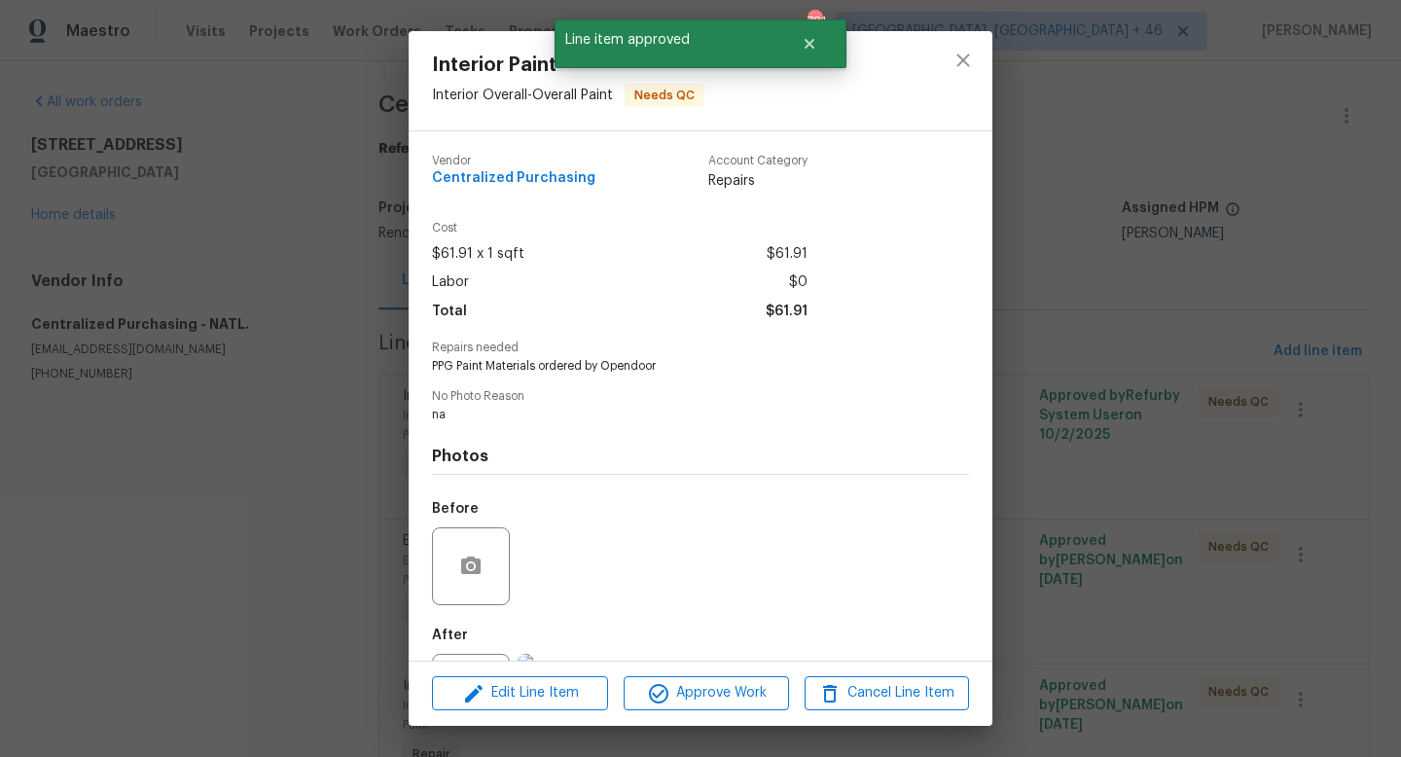
click at [691, 671] on div "Edit Line Item Approve Work Cancel Line Item" at bounding box center [701, 693] width 584 height 65
click at [697, 679] on button "Approve Work" at bounding box center [706, 693] width 164 height 34
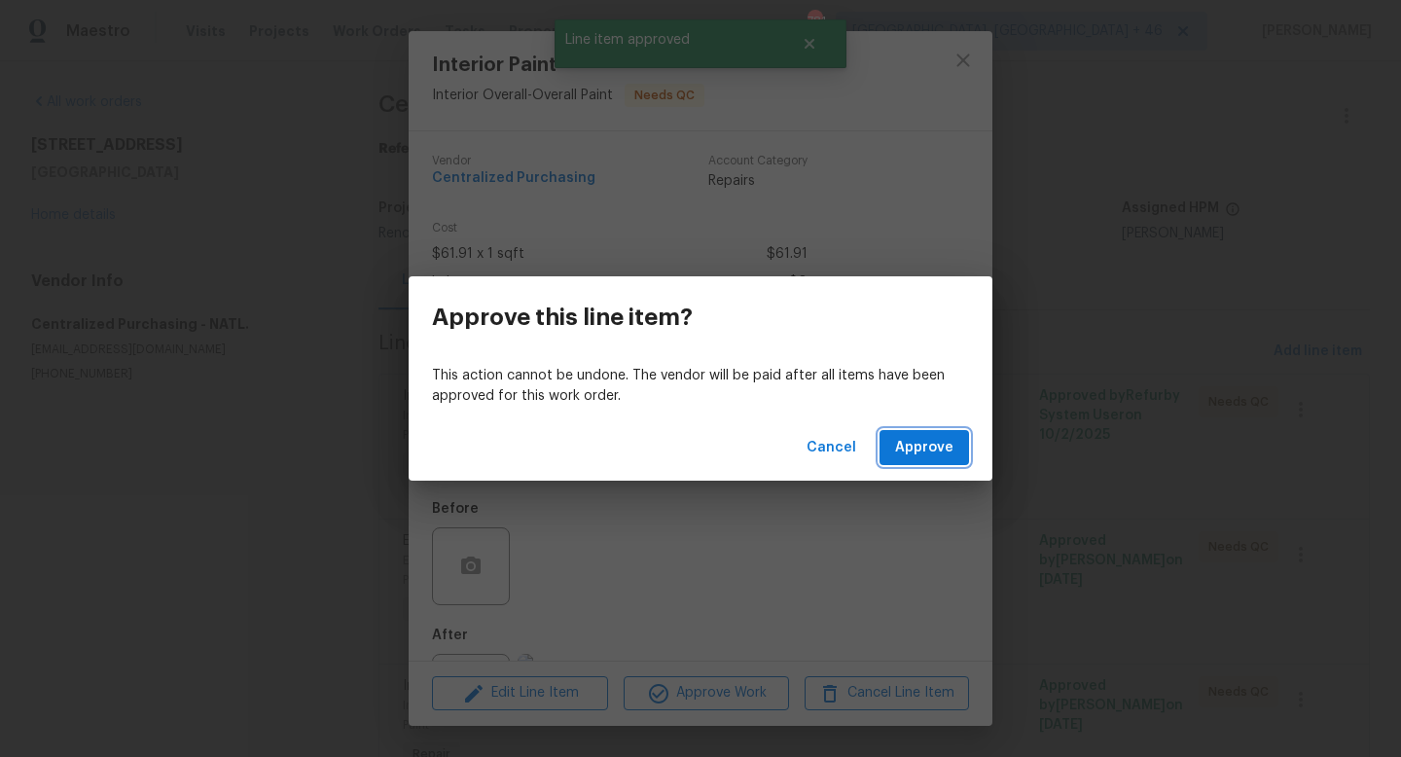
click at [908, 444] on span "Approve" at bounding box center [924, 448] width 58 height 24
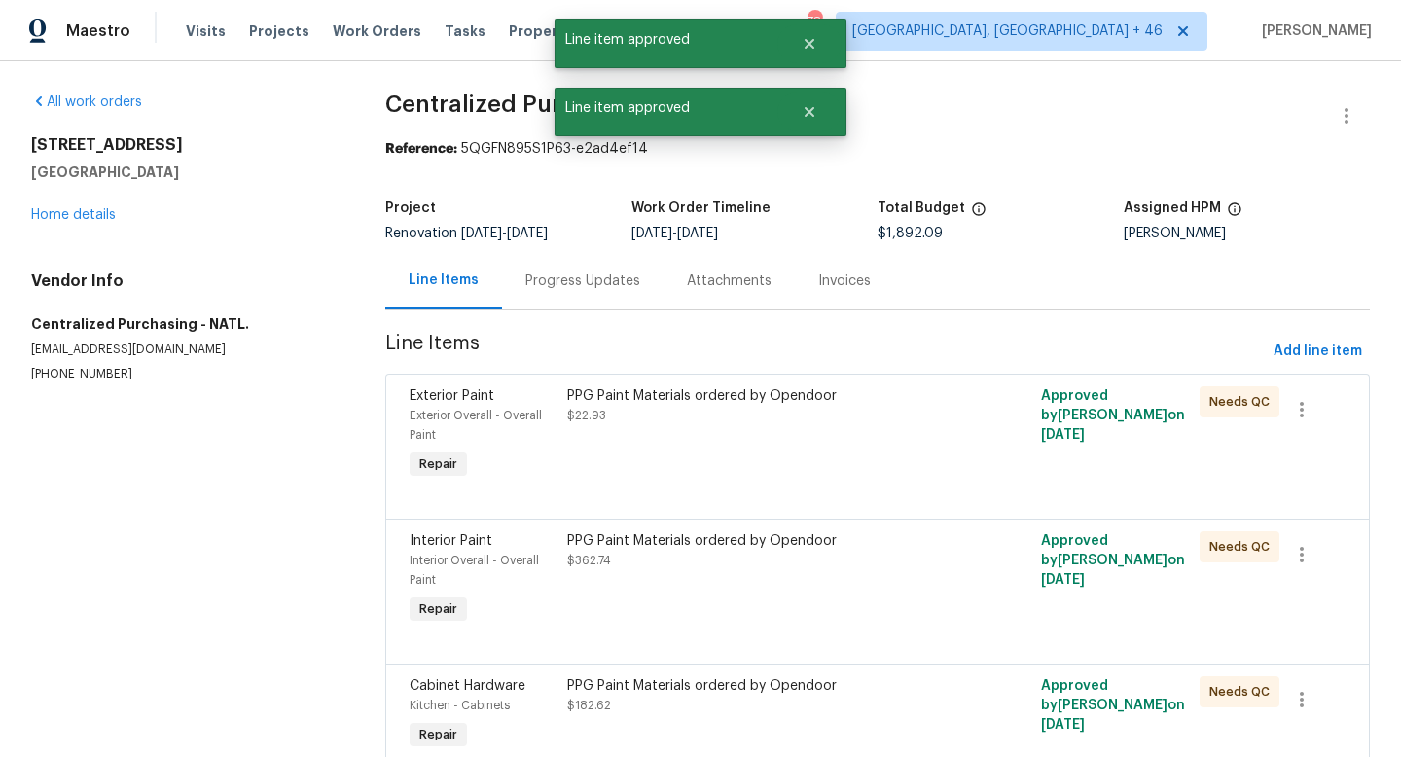
click at [763, 415] on div "PPG Paint Materials ordered by Opendoor $22.93" at bounding box center [758, 405] width 383 height 39
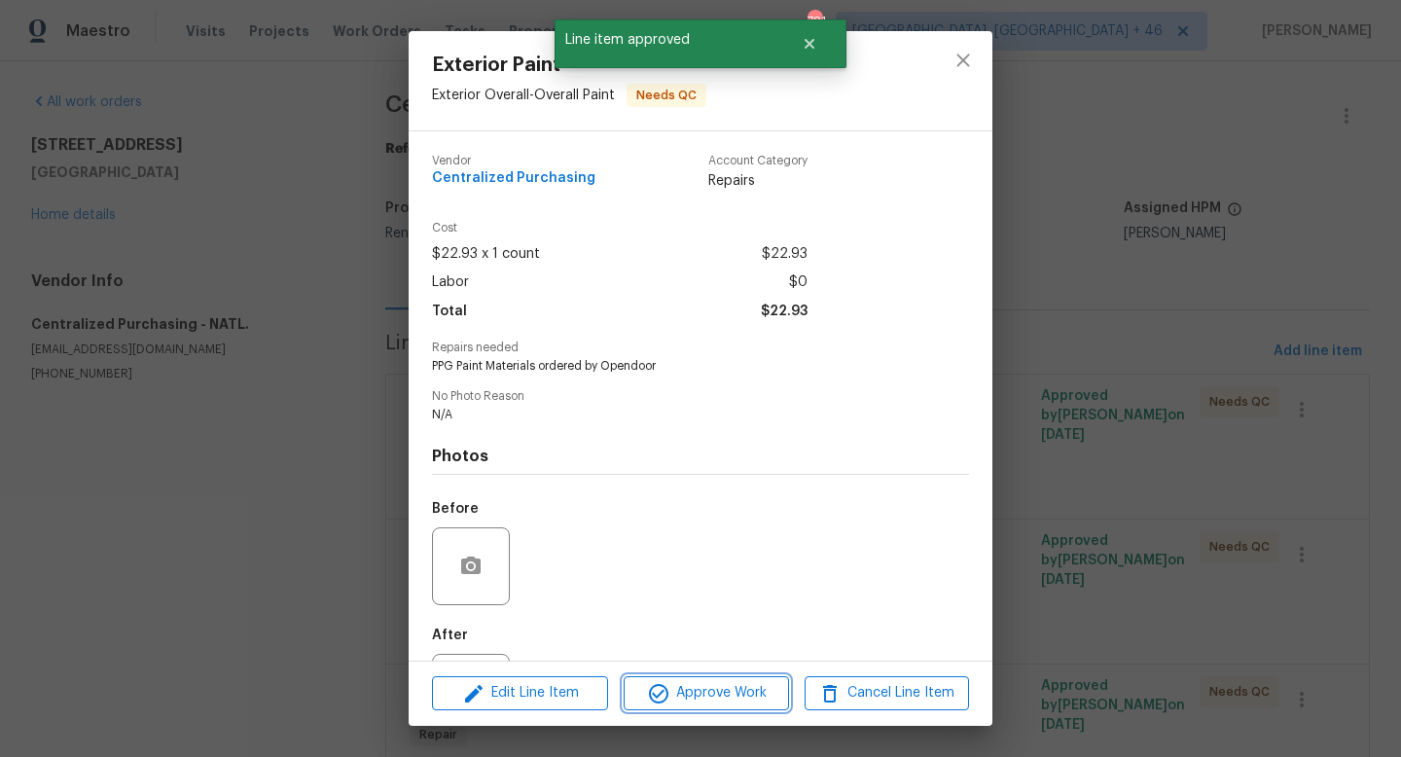
click at [716, 691] on span "Approve Work" at bounding box center [705, 693] width 153 height 24
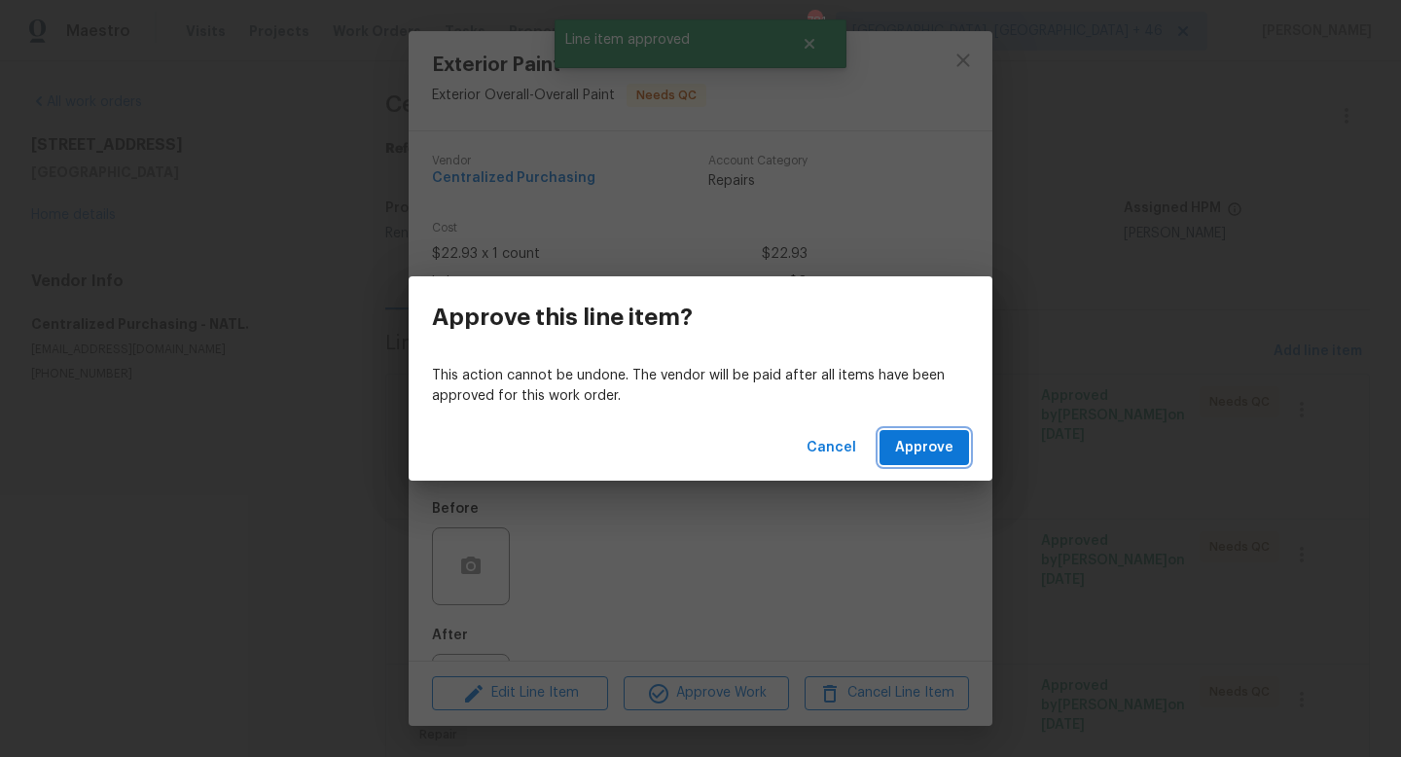
click at [911, 457] on span "Approve" at bounding box center [924, 448] width 58 height 24
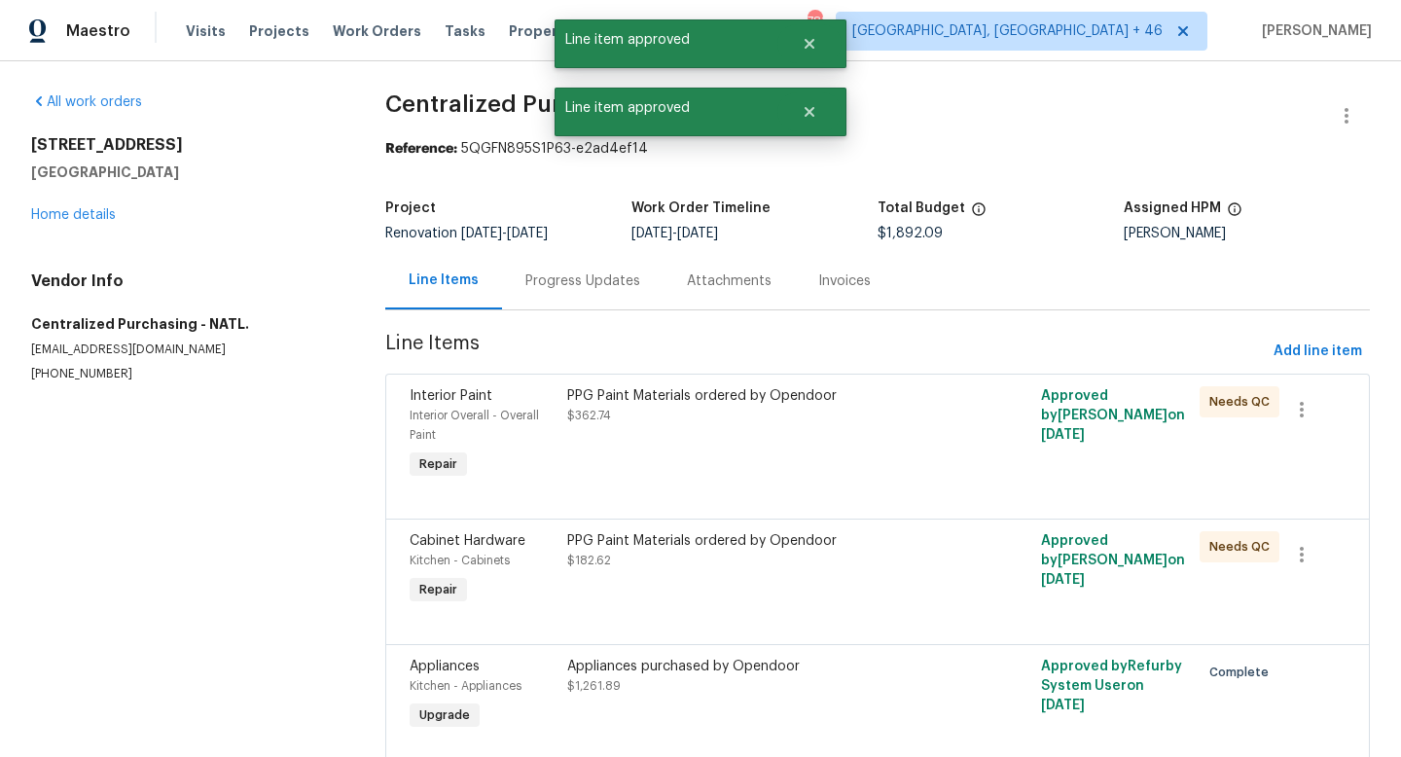
click at [740, 444] on div "PPG Paint Materials ordered by Opendoor $362.74" at bounding box center [758, 434] width 395 height 109
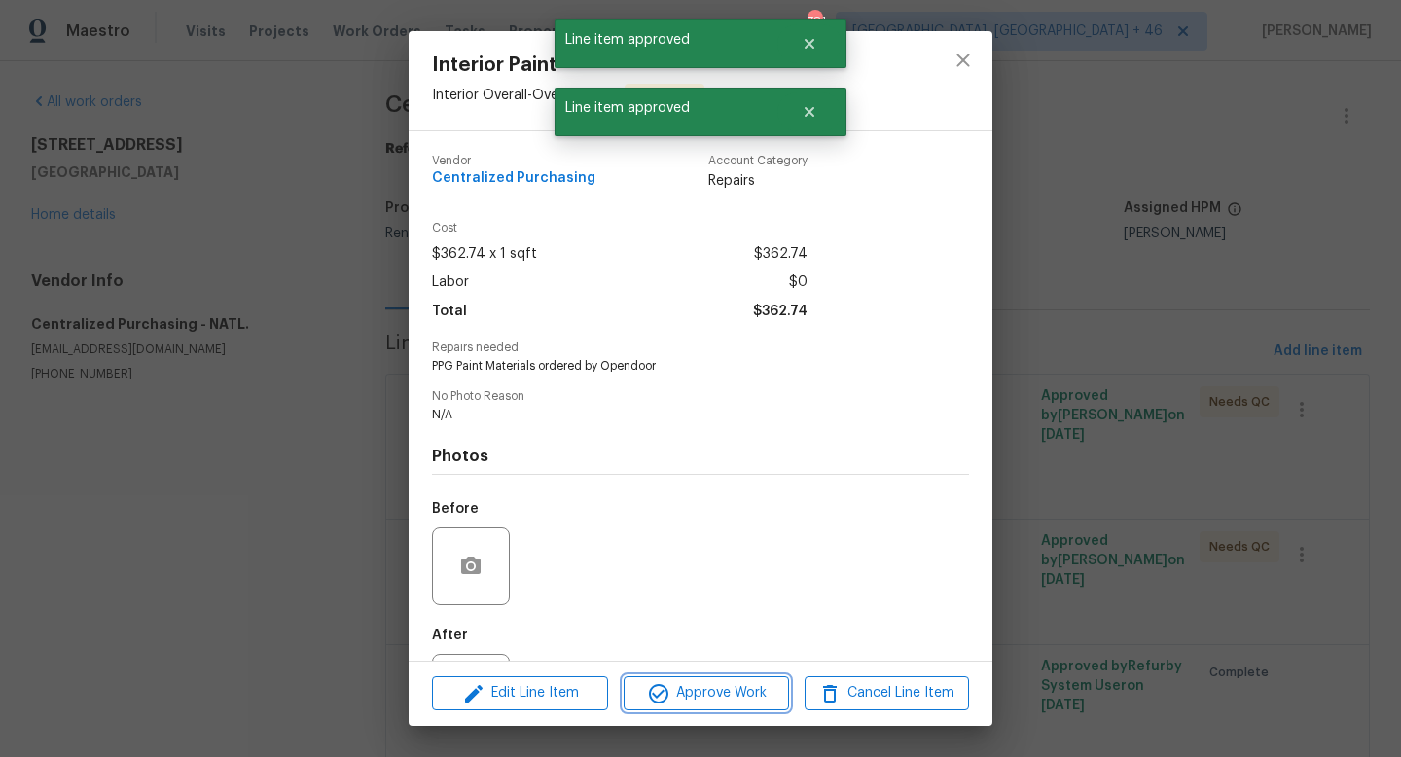
click at [693, 691] on span "Approve Work" at bounding box center [705, 693] width 153 height 24
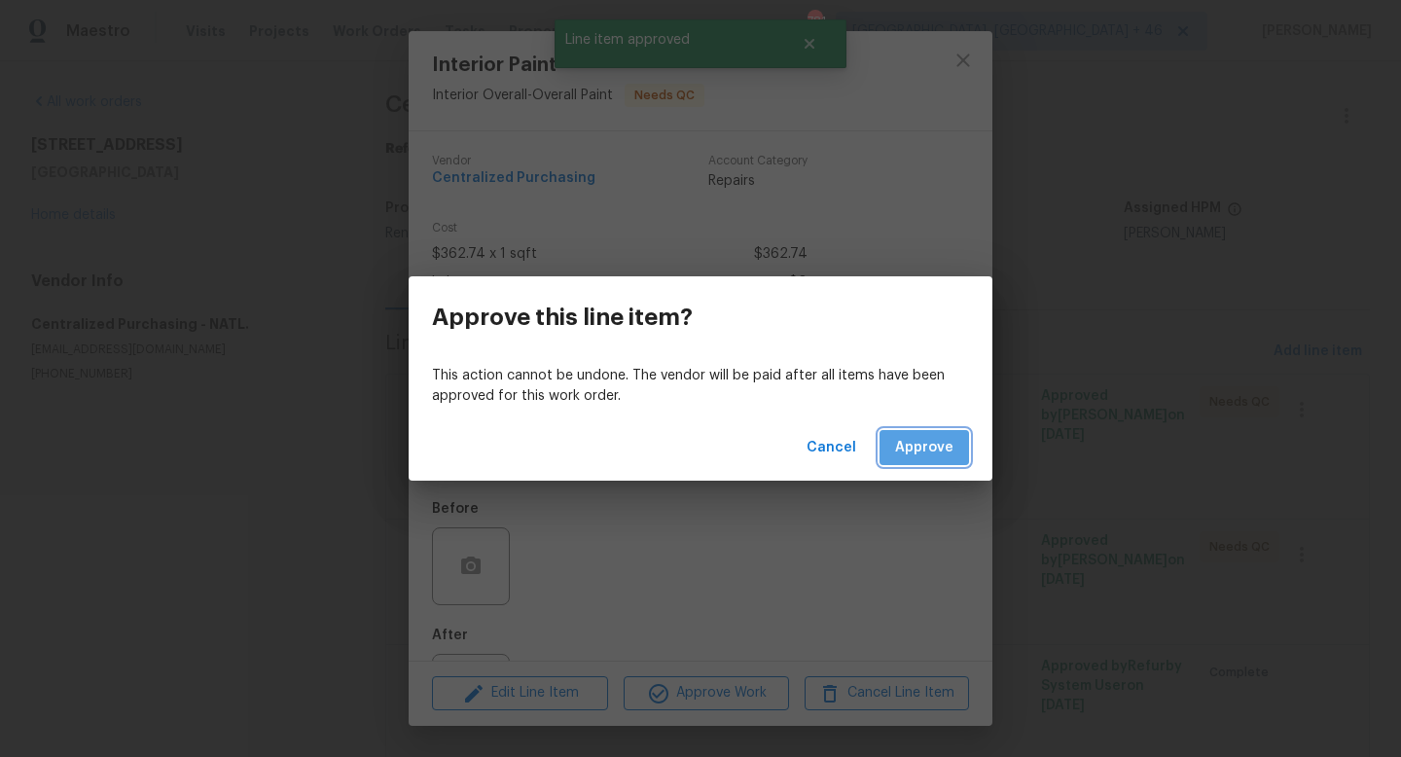
click at [941, 445] on span "Approve" at bounding box center [924, 448] width 58 height 24
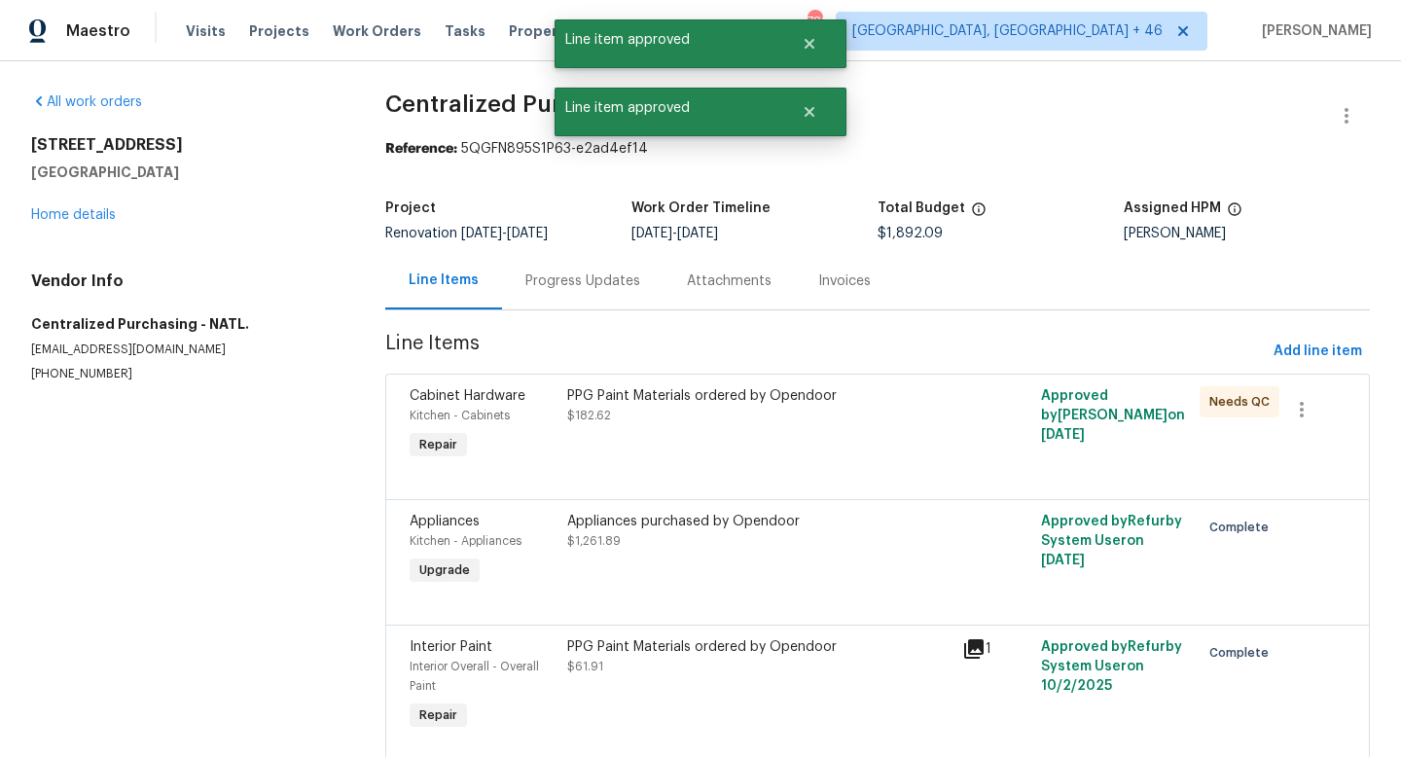
click at [844, 391] on div "PPG Paint Materials ordered by Opendoor" at bounding box center [758, 395] width 383 height 19
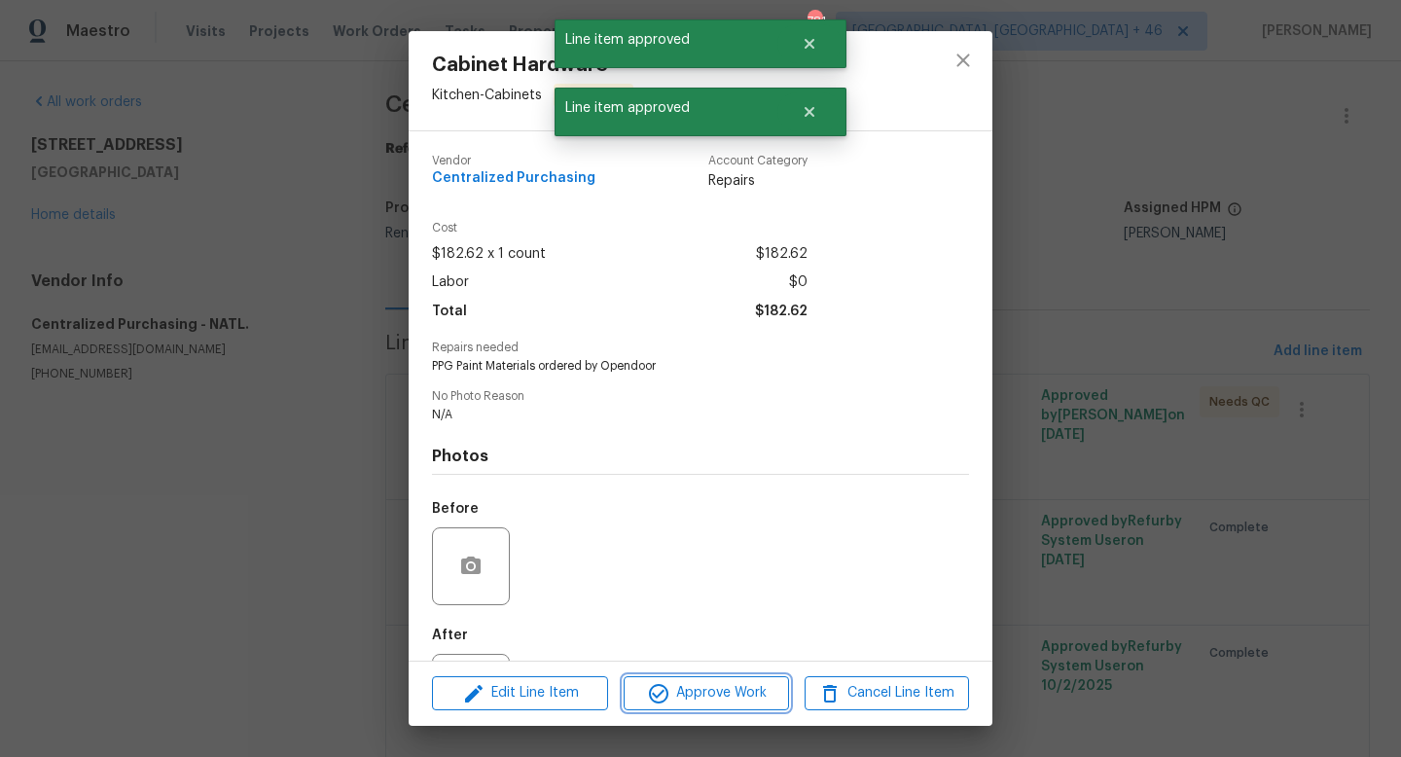
click at [728, 703] on span "Approve Work" at bounding box center [705, 693] width 153 height 24
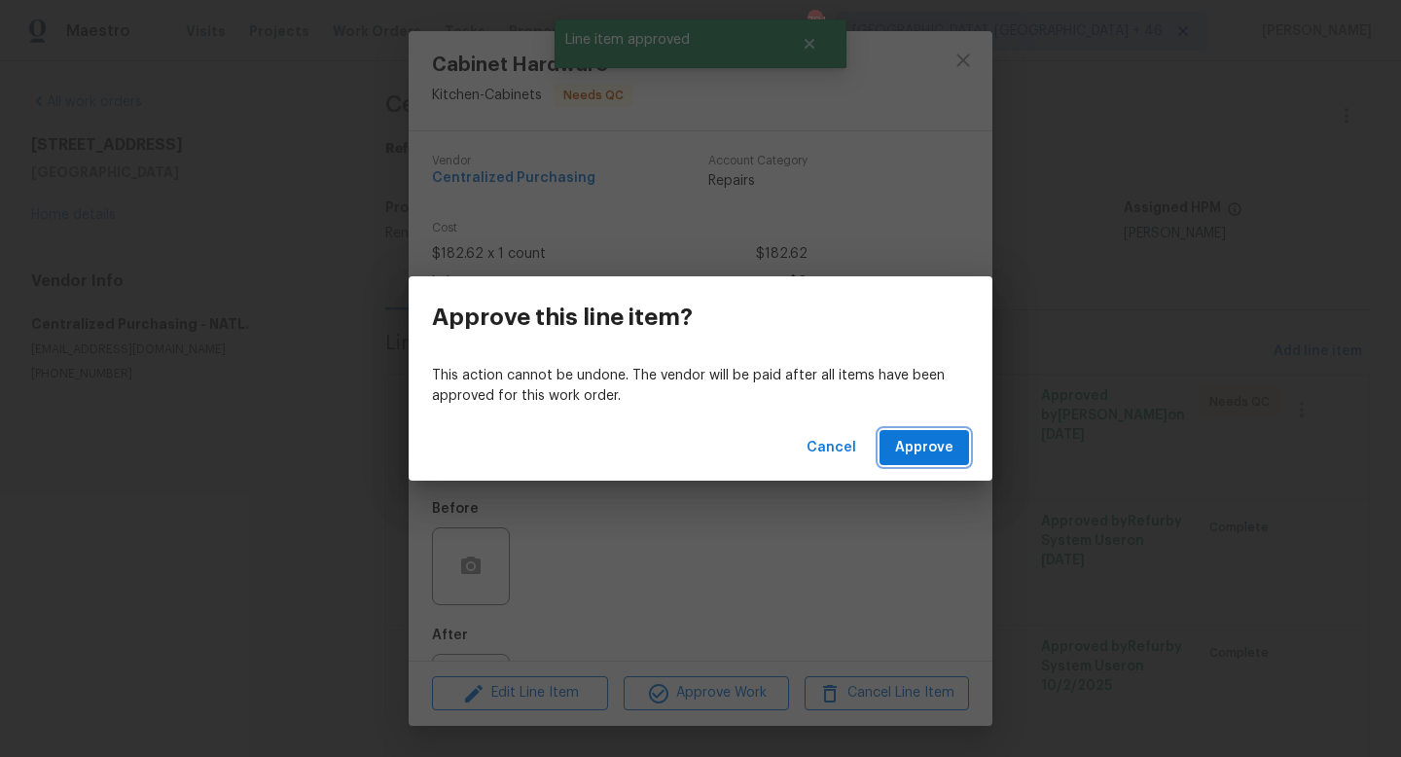
click at [916, 460] on button "Approve" at bounding box center [923, 448] width 89 height 36
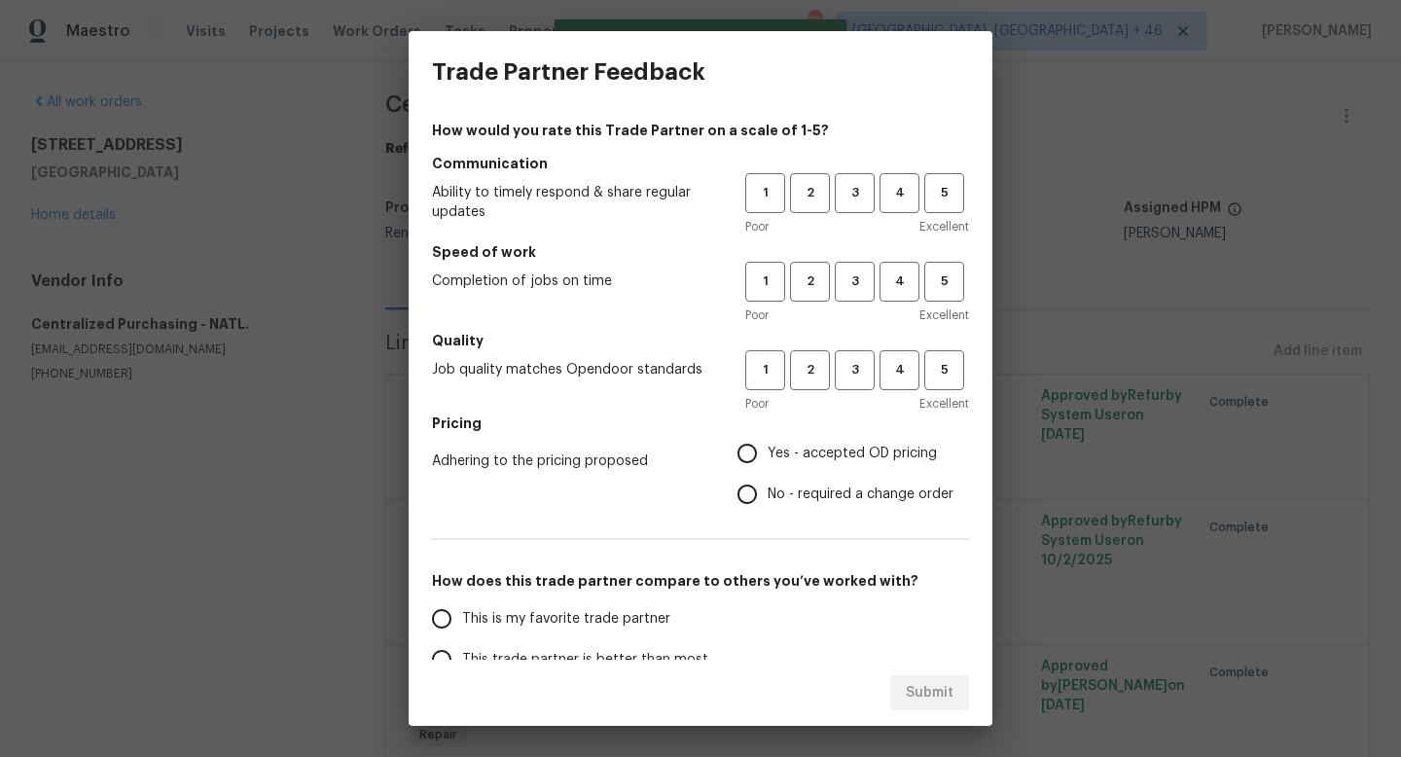
click at [850, 215] on div "1 2 3 4 5 Poor Excellent" at bounding box center [857, 204] width 224 height 63
click at [850, 206] on button "3" at bounding box center [855, 193] width 40 height 40
click at [856, 298] on button "3" at bounding box center [855, 282] width 40 height 40
click at [856, 363] on span "3" at bounding box center [855, 370] width 36 height 22
click at [845, 440] on label "Yes - accepted OD pricing" at bounding box center [840, 453] width 227 height 41
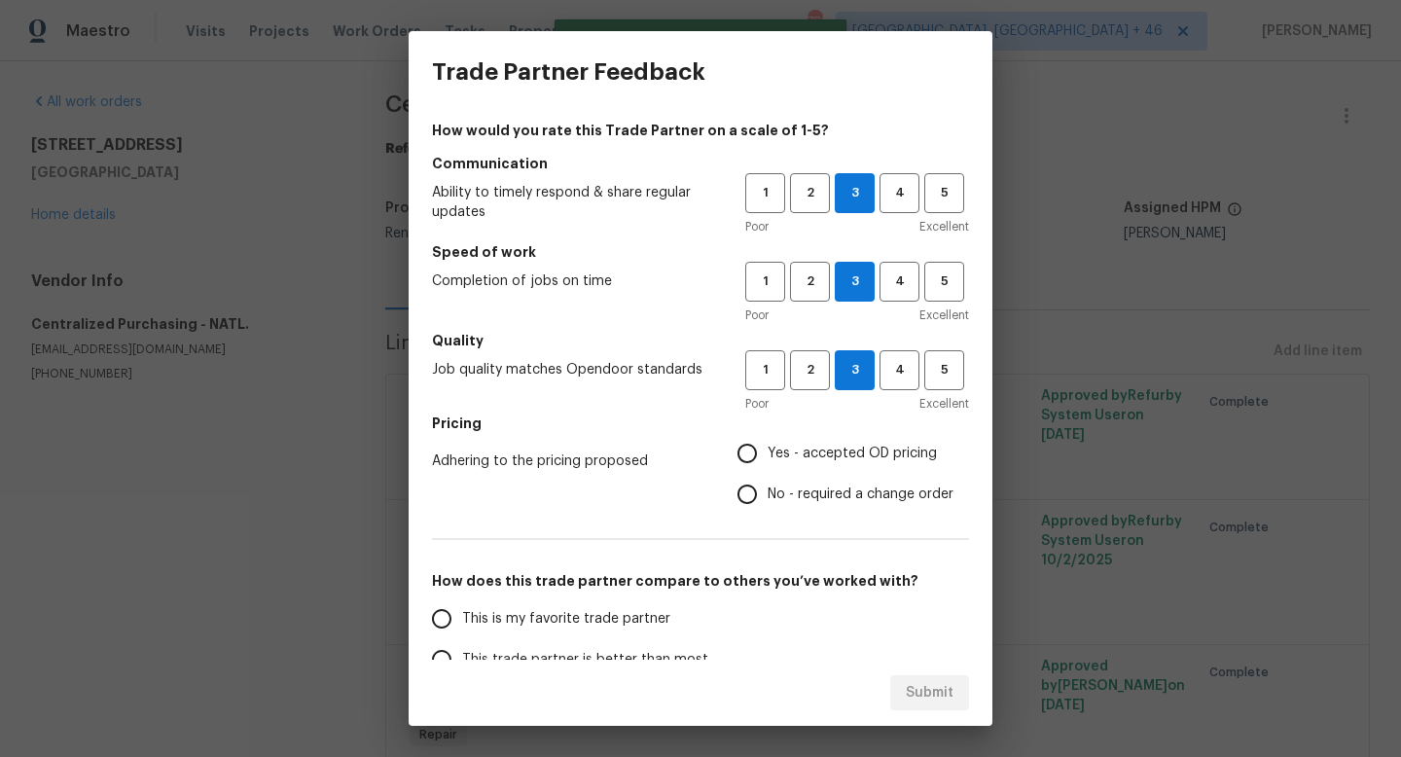
click at [768, 440] on input "Yes - accepted OD pricing" at bounding box center [747, 453] width 41 height 41
radio input "true"
click at [589, 619] on span "This is my favorite trade partner" at bounding box center [566, 619] width 208 height 20
click at [462, 619] on input "This is my favorite trade partner" at bounding box center [441, 618] width 41 height 41
click at [931, 684] on span "Submit" at bounding box center [930, 693] width 48 height 24
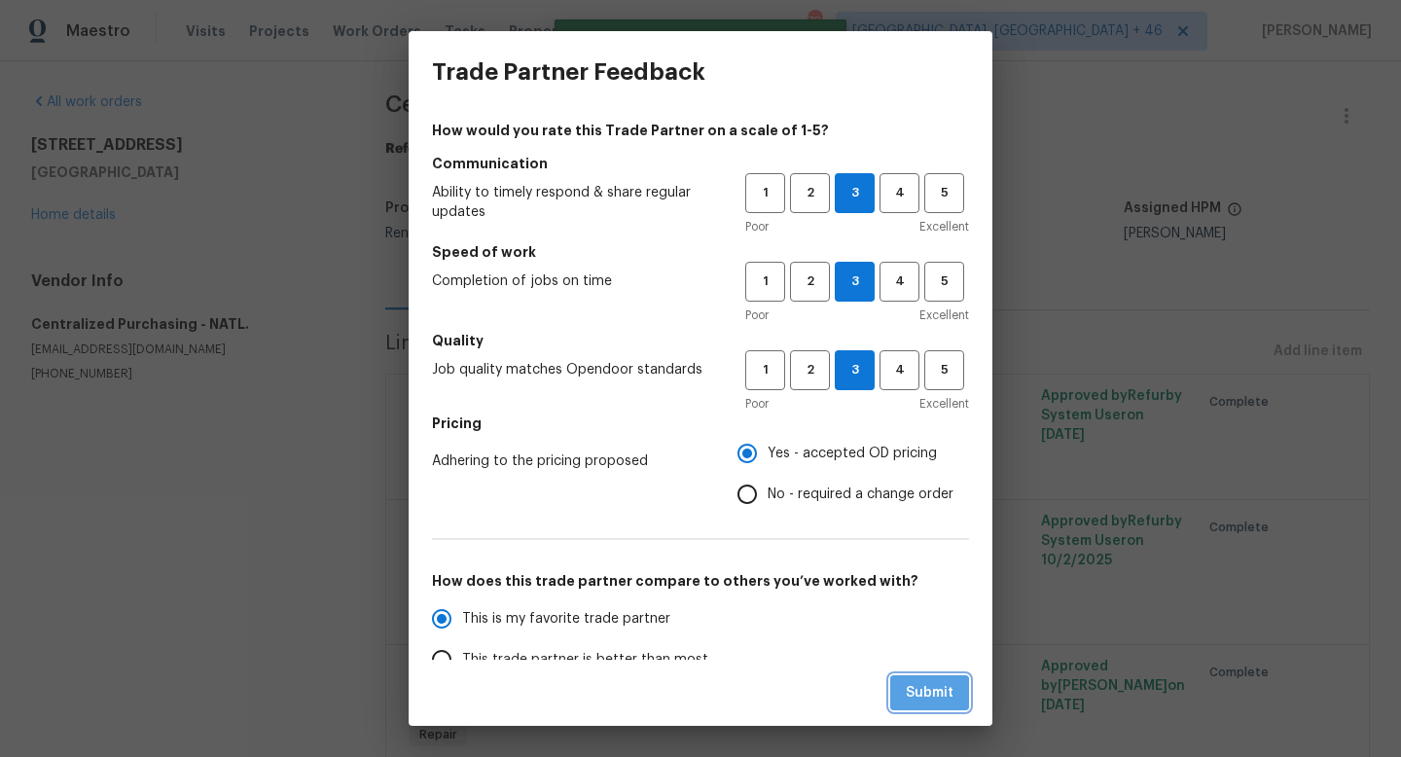
radio input "true"
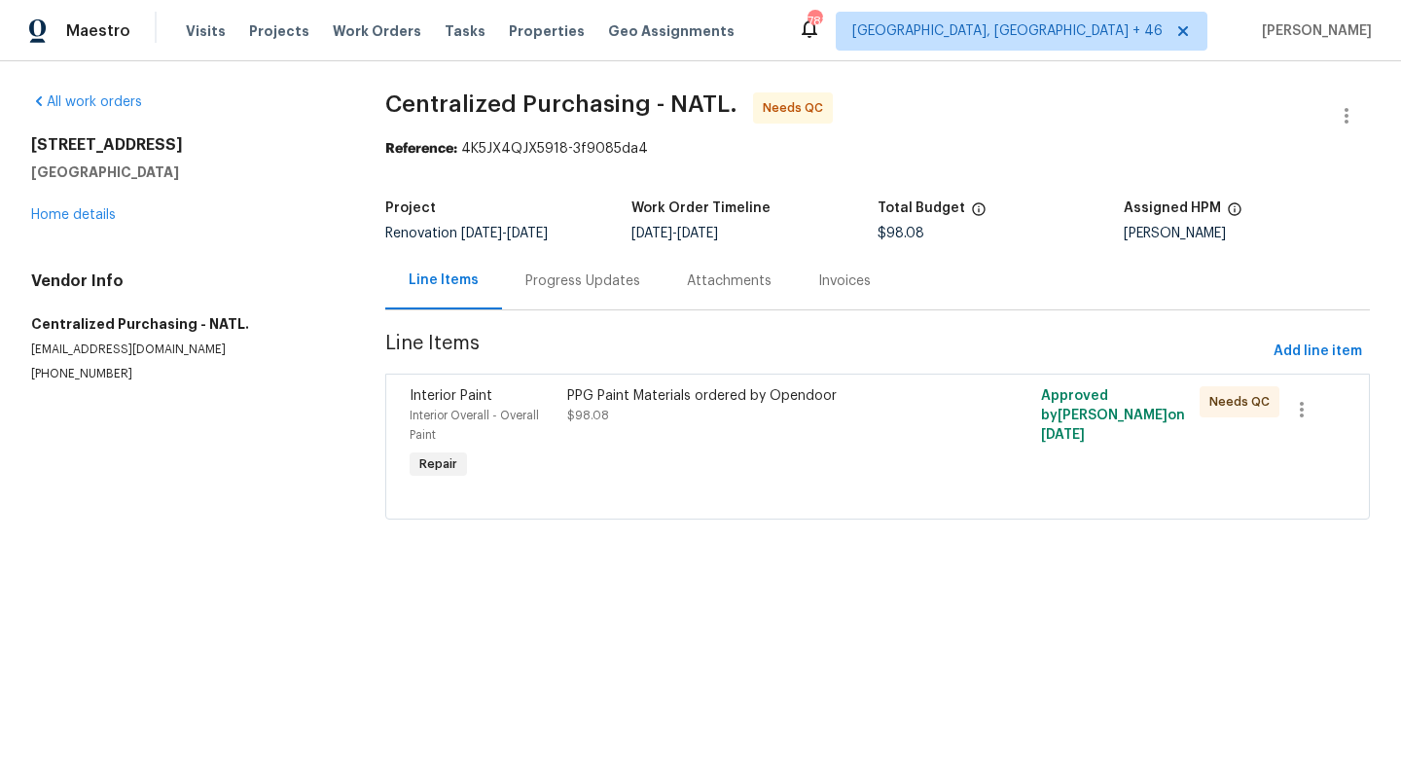
click at [713, 451] on div "PPG Paint Materials ordered by Opendoor $98.08" at bounding box center [758, 434] width 395 height 109
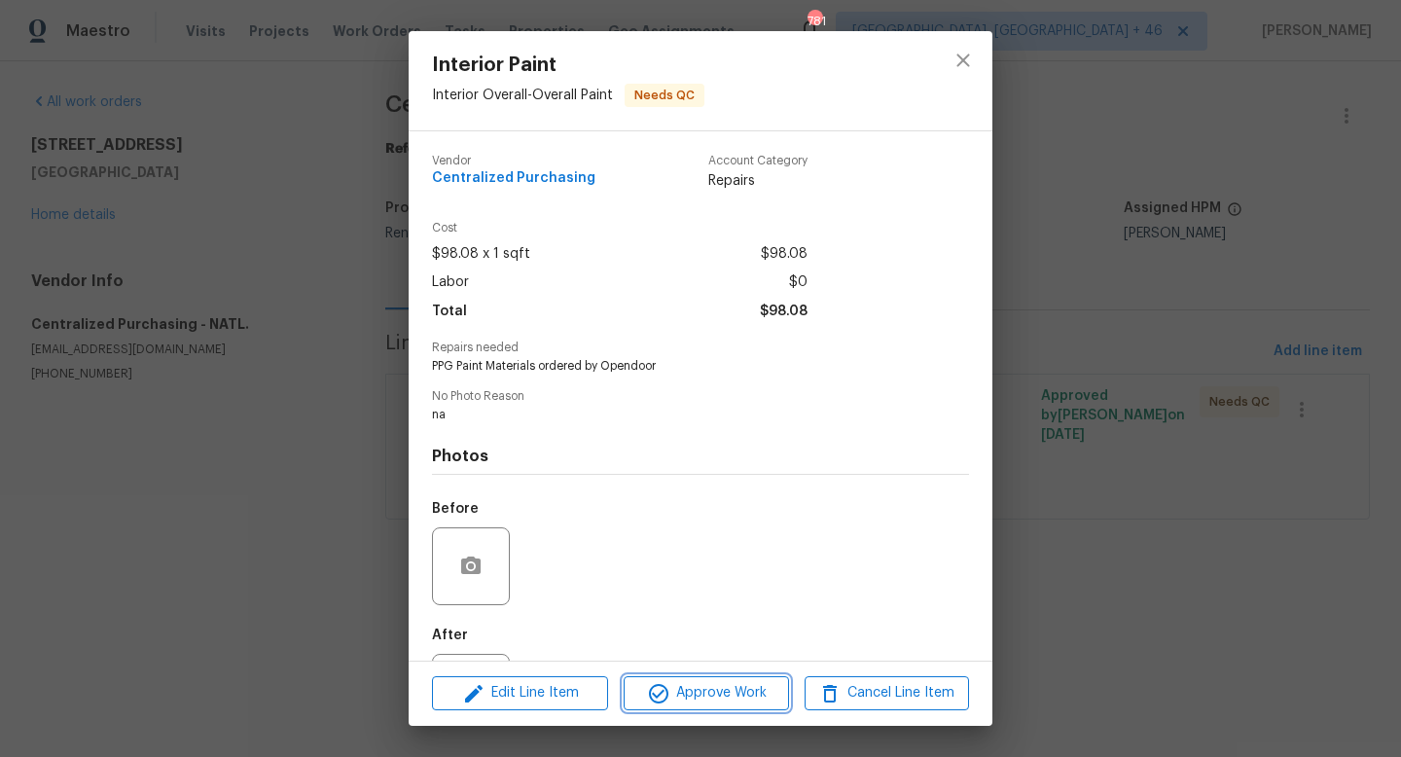
click at [683, 690] on span "Approve Work" at bounding box center [705, 693] width 153 height 24
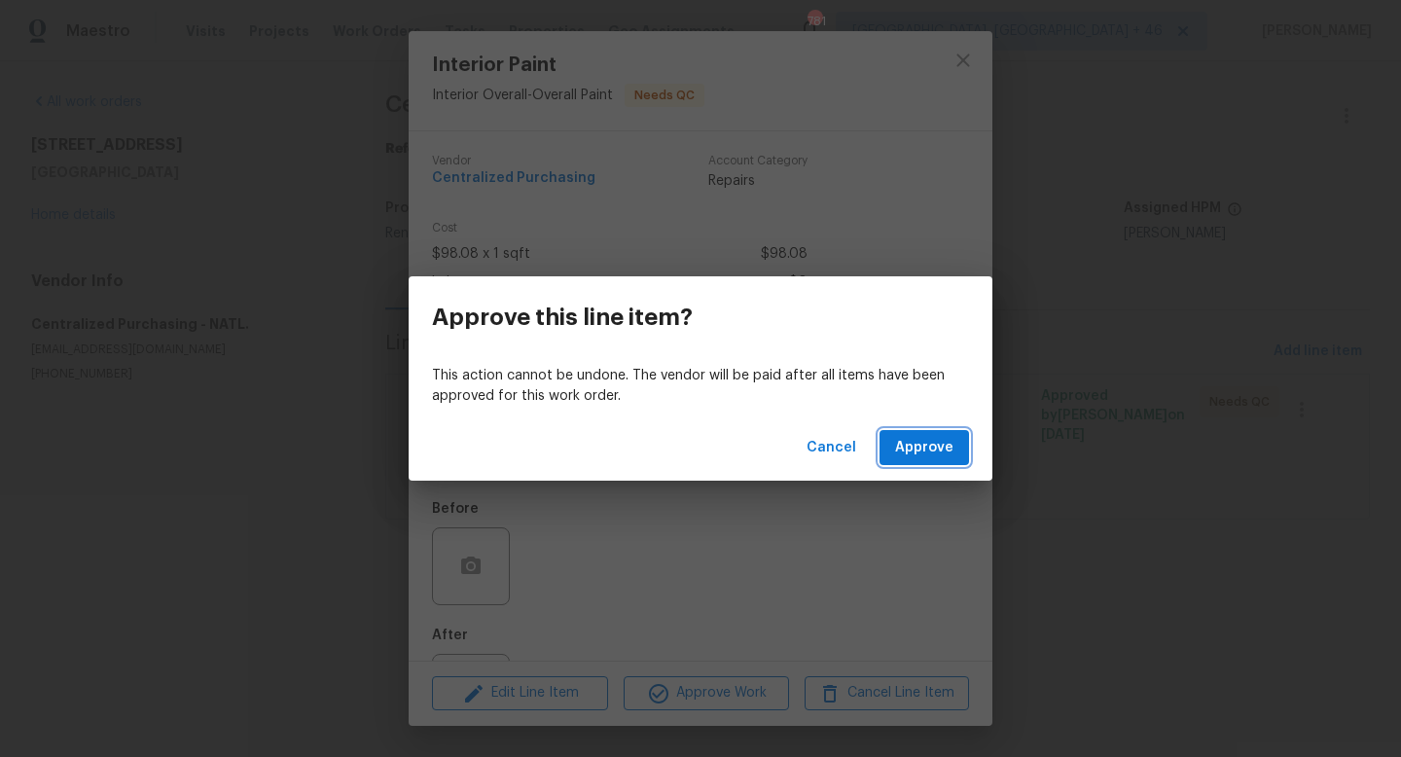
click at [917, 439] on span "Approve" at bounding box center [924, 448] width 58 height 24
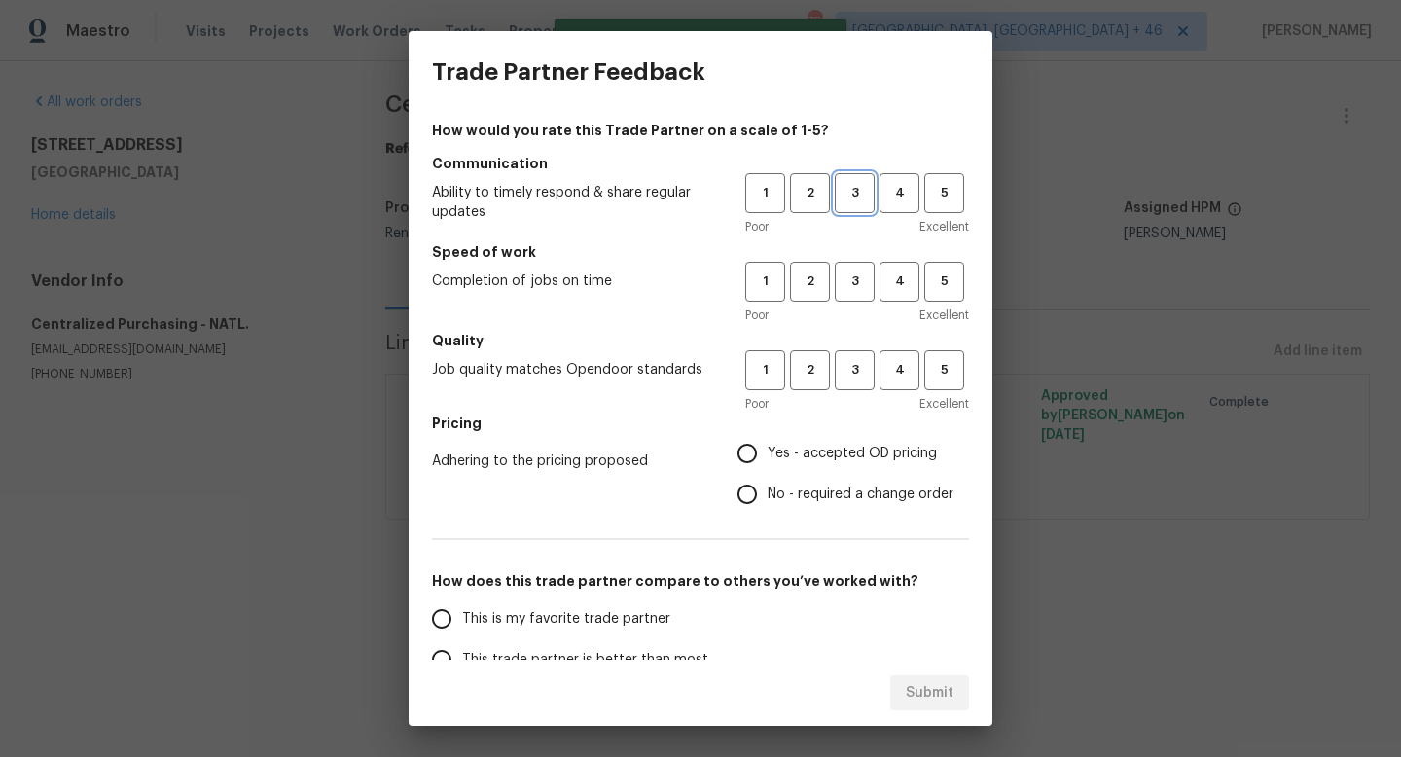
click at [849, 208] on button "3" at bounding box center [855, 193] width 40 height 40
drag, startPoint x: 849, startPoint y: 277, endPoint x: 849, endPoint y: 300, distance: 22.4
click at [849, 278] on span "3" at bounding box center [855, 281] width 36 height 22
click at [844, 382] on button "3" at bounding box center [855, 370] width 40 height 40
click at [802, 453] on span "Yes - accepted OD pricing" at bounding box center [852, 454] width 169 height 20
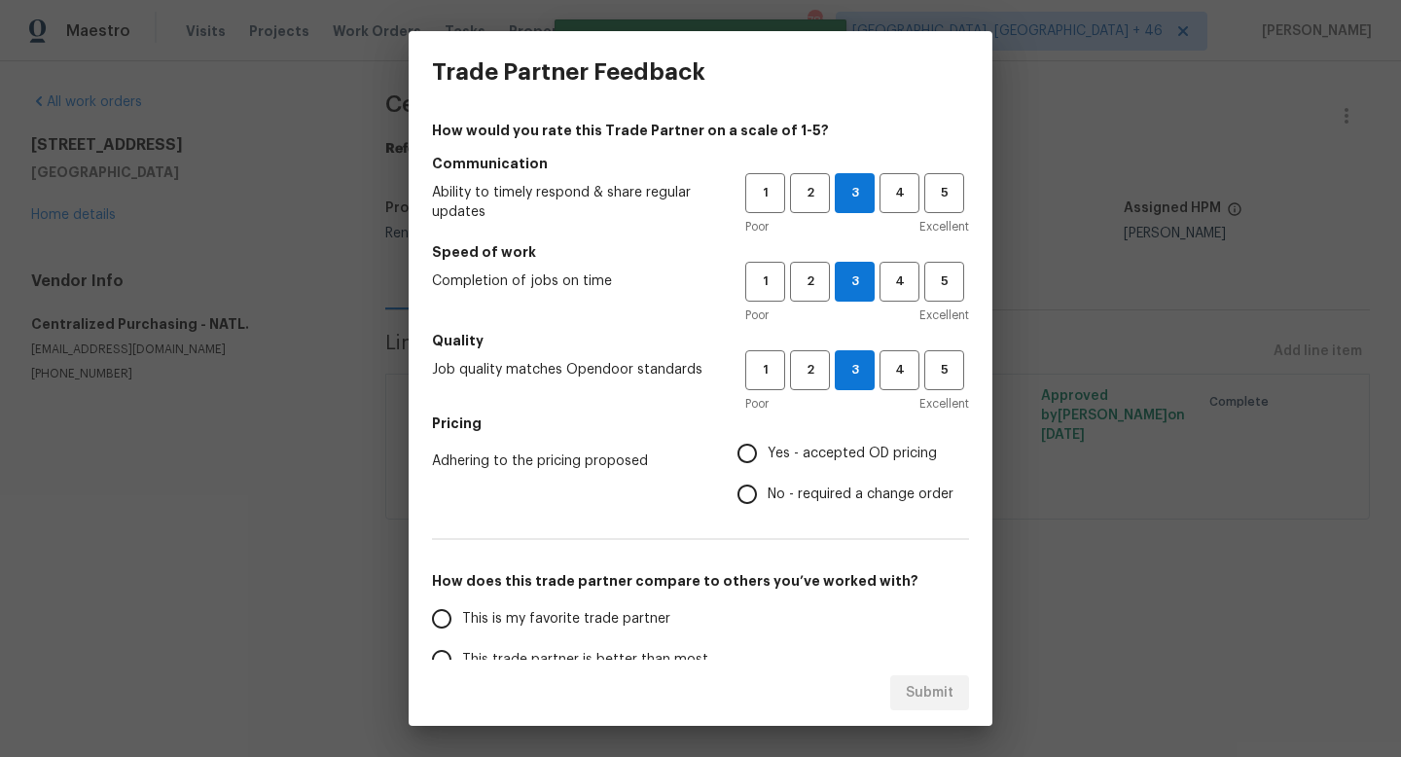
click at [768, 453] on input "Yes - accepted OD pricing" at bounding box center [747, 453] width 41 height 41
radio input "true"
click at [665, 601] on label "This is my favorite trade partner" at bounding box center [574, 618] width 307 height 41
click at [462, 601] on input "This is my favorite trade partner" at bounding box center [441, 618] width 41 height 41
click at [921, 684] on span "Submit" at bounding box center [930, 693] width 48 height 24
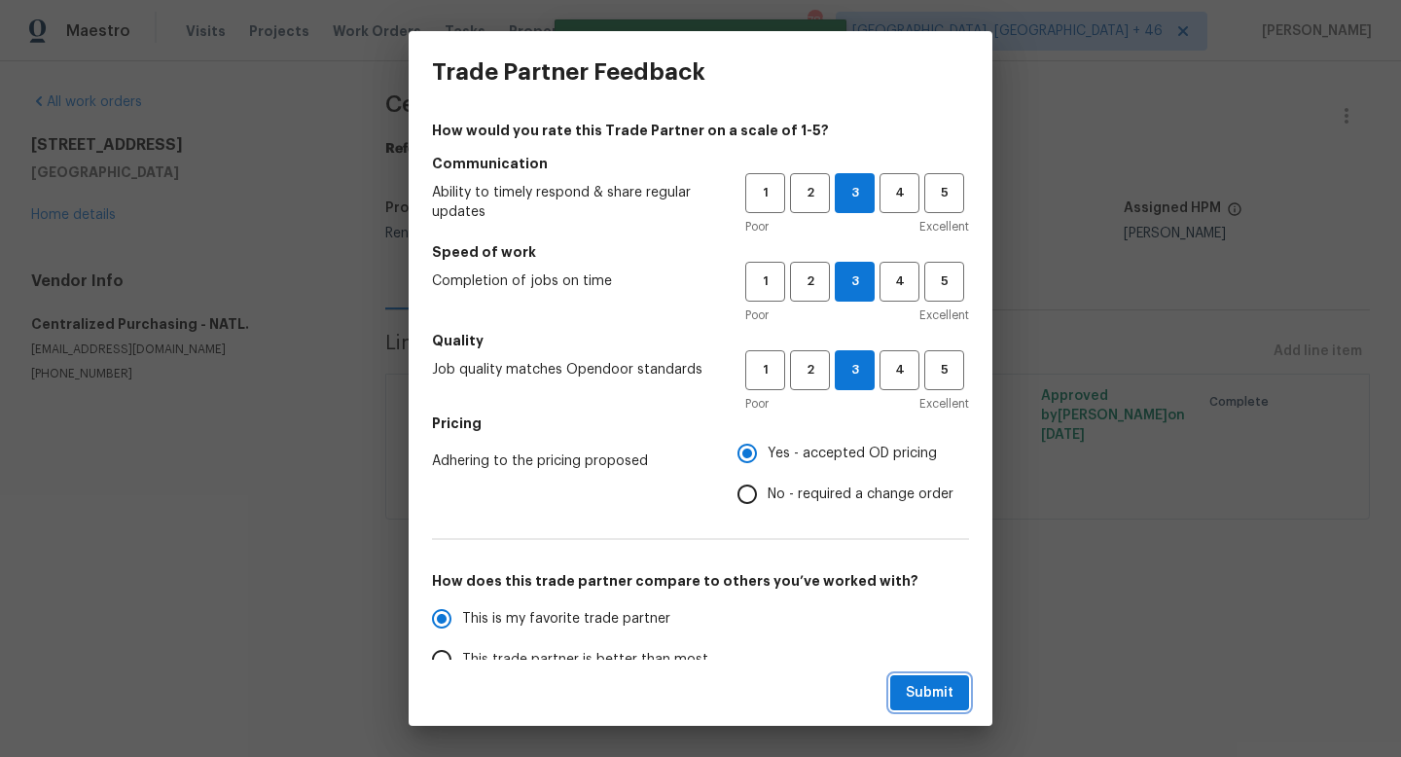
radio input "true"
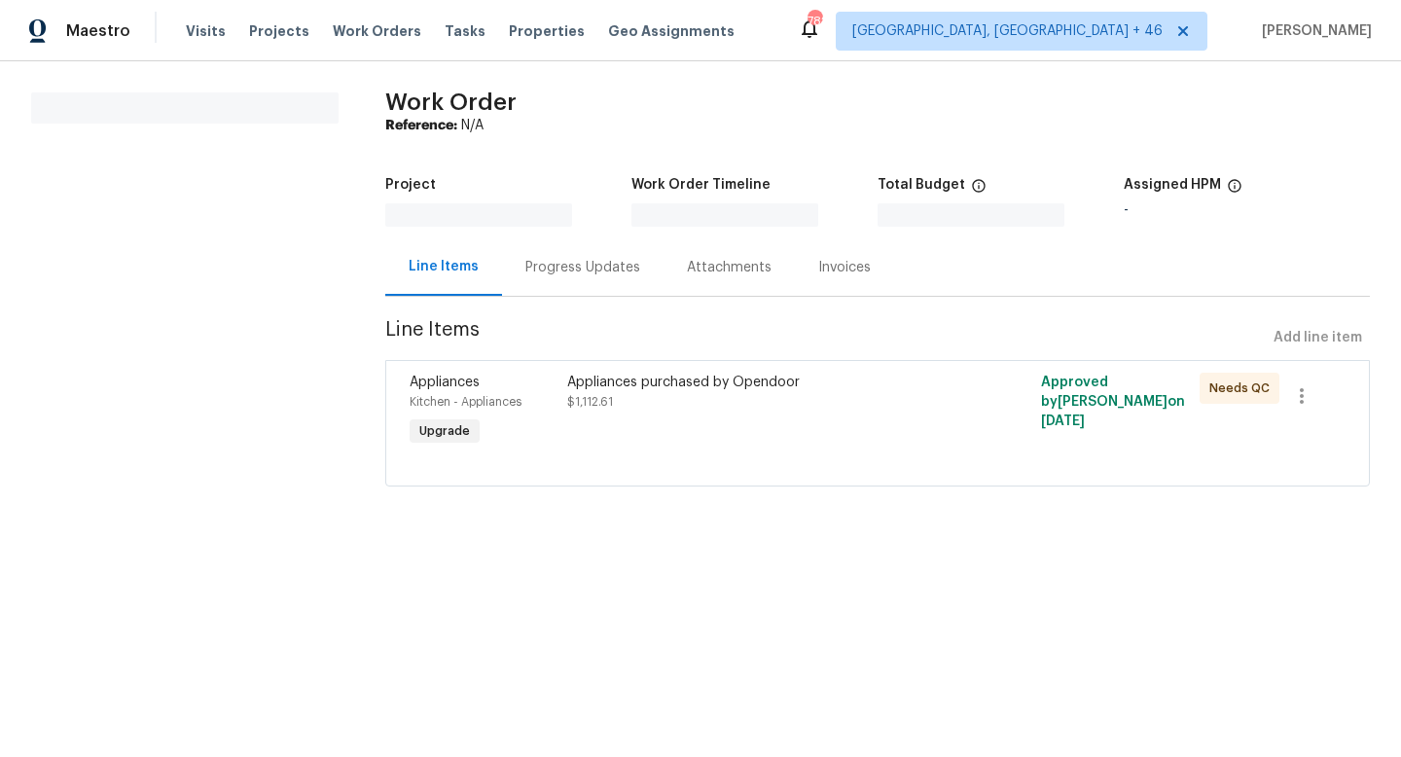
click at [831, 421] on div "Appliances purchased by Opendoor $1,112.61" at bounding box center [758, 411] width 395 height 89
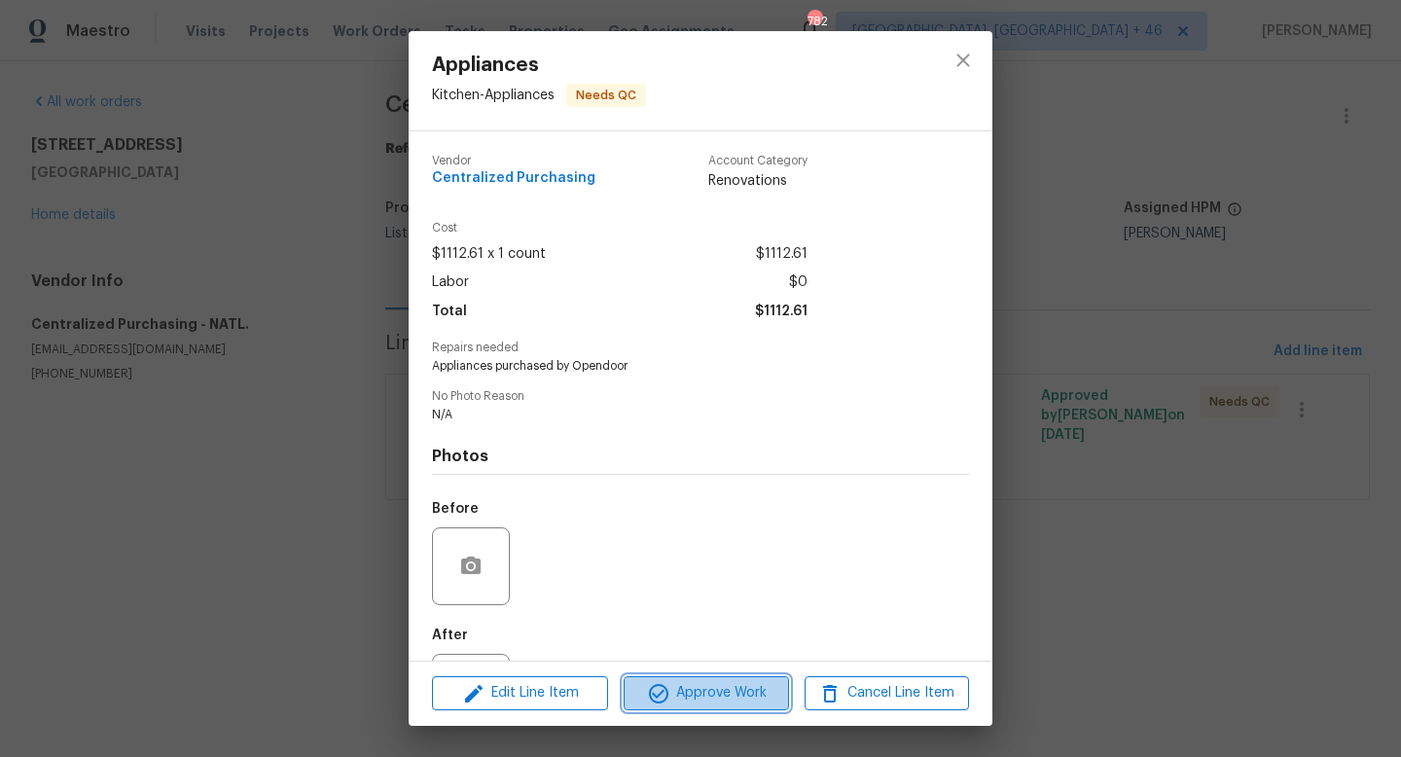
click at [752, 702] on span "Approve Work" at bounding box center [705, 693] width 153 height 24
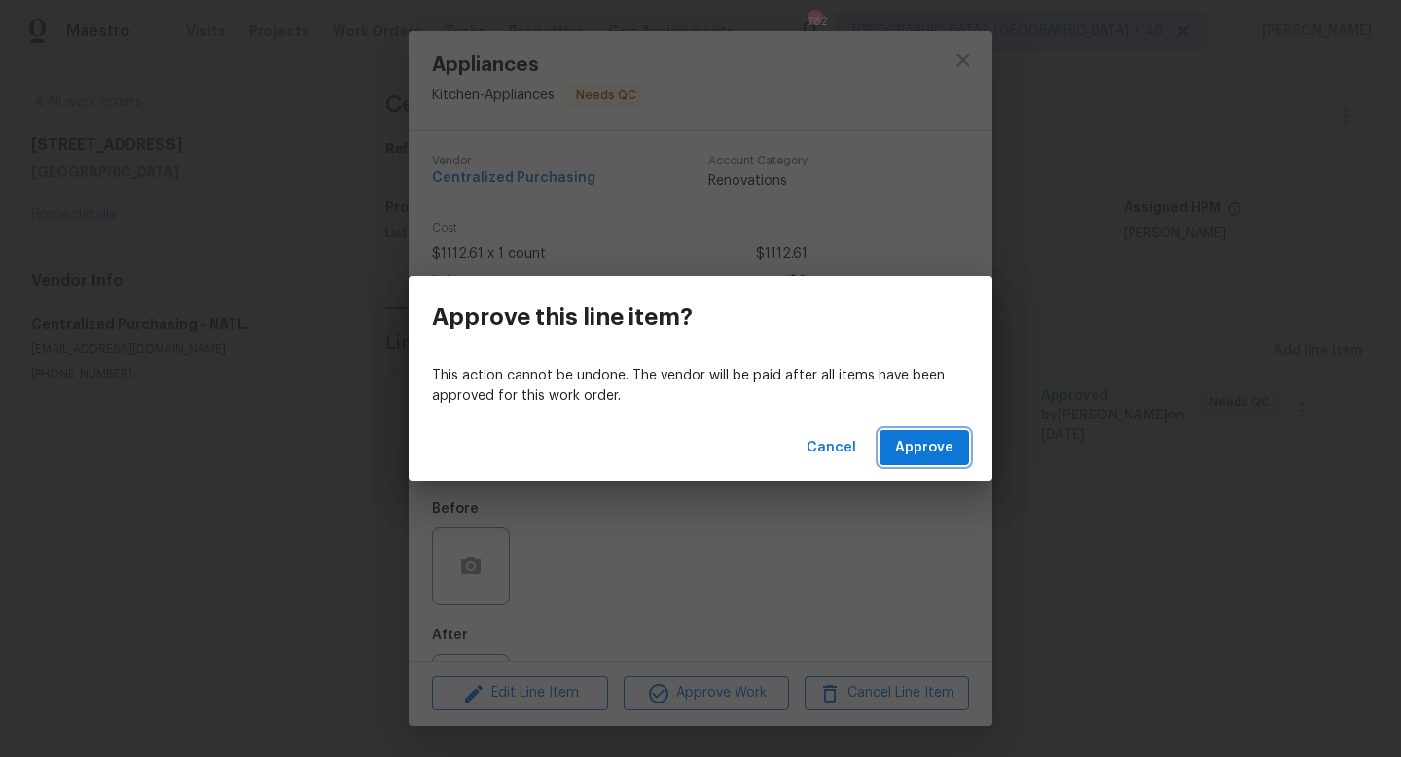
click at [920, 440] on span "Approve" at bounding box center [924, 448] width 58 height 24
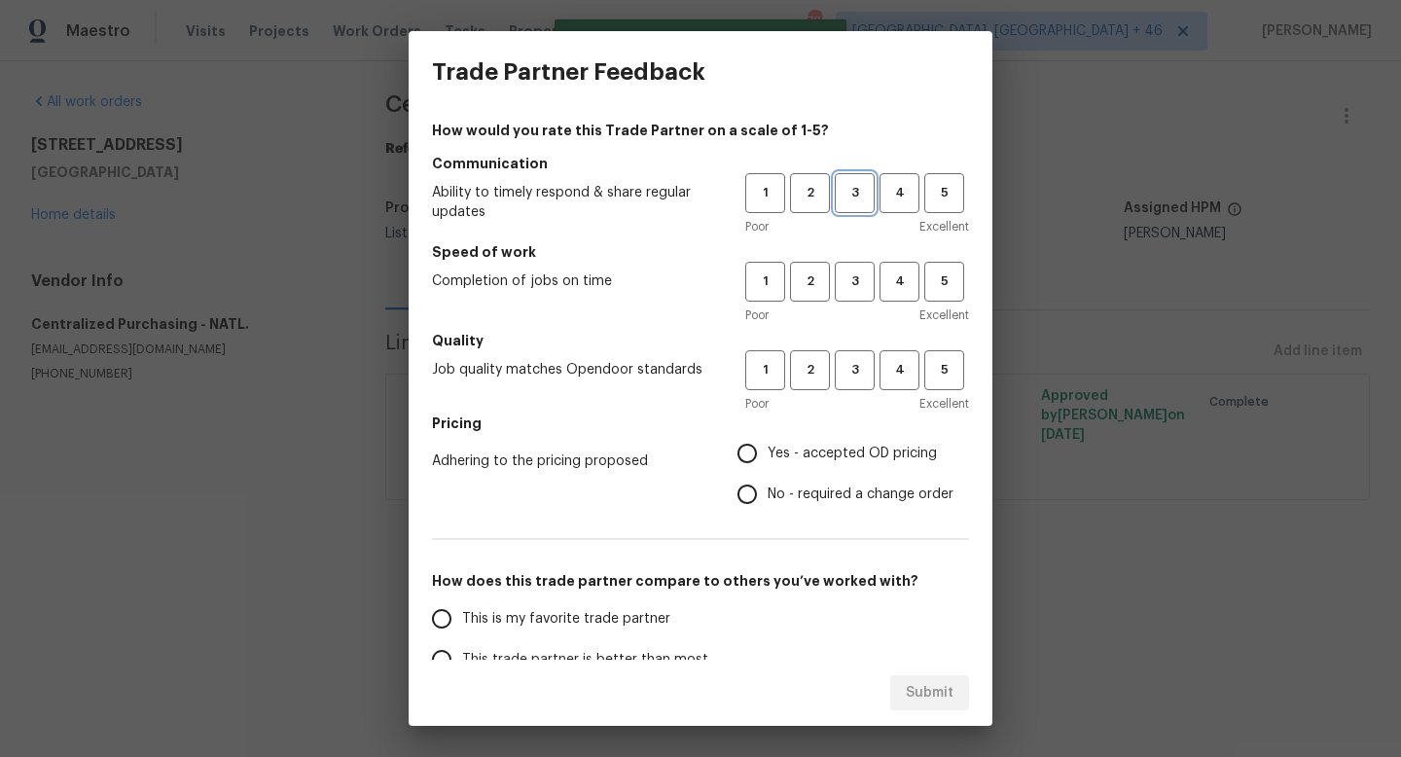
click at [858, 194] on span "3" at bounding box center [855, 193] width 36 height 22
click at [856, 302] on div "1 2 3 4 5 Poor Excellent" at bounding box center [857, 293] width 224 height 63
drag, startPoint x: 855, startPoint y: 365, endPoint x: 855, endPoint y: 396, distance: 31.1
click at [855, 368] on span "3" at bounding box center [855, 370] width 36 height 22
click at [851, 454] on span "Yes - accepted OD pricing" at bounding box center [852, 454] width 169 height 20
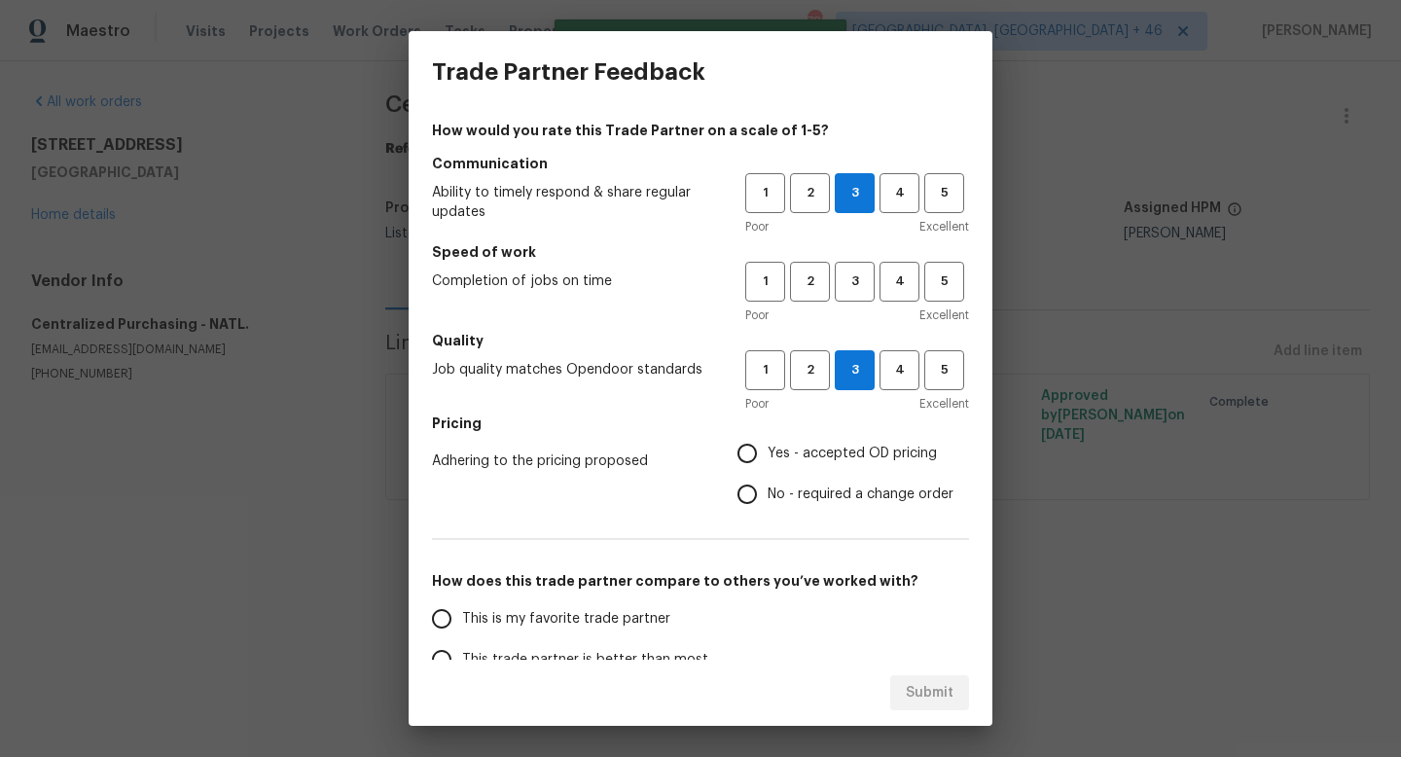
click at [768, 454] on input "Yes - accepted OD pricing" at bounding box center [747, 453] width 41 height 41
radio input "true"
click at [585, 632] on label "This is my favorite trade partner" at bounding box center [574, 618] width 307 height 41
click at [462, 632] on input "This is my favorite trade partner" at bounding box center [441, 618] width 41 height 41
click at [955, 701] on div "Submit" at bounding box center [701, 693] width 584 height 67
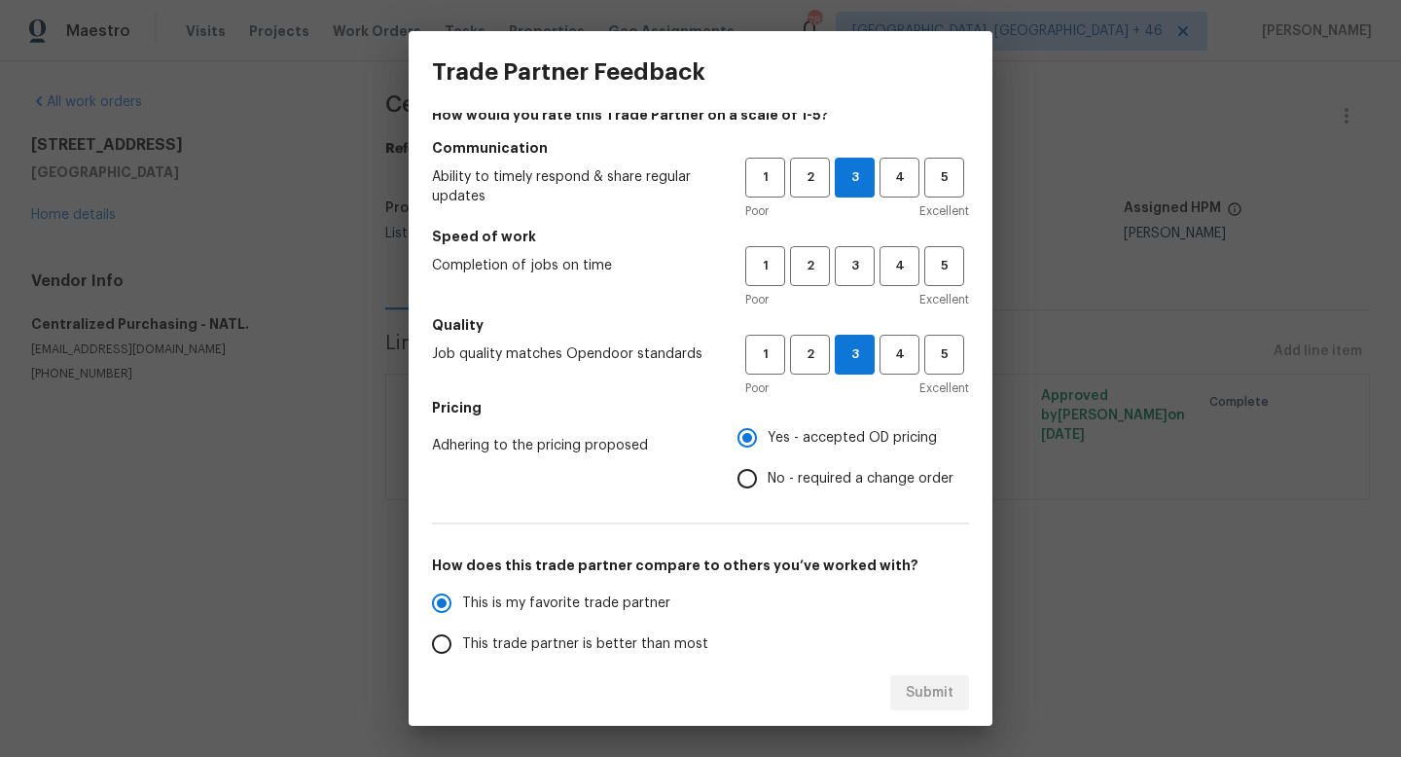
scroll to position [24, 0]
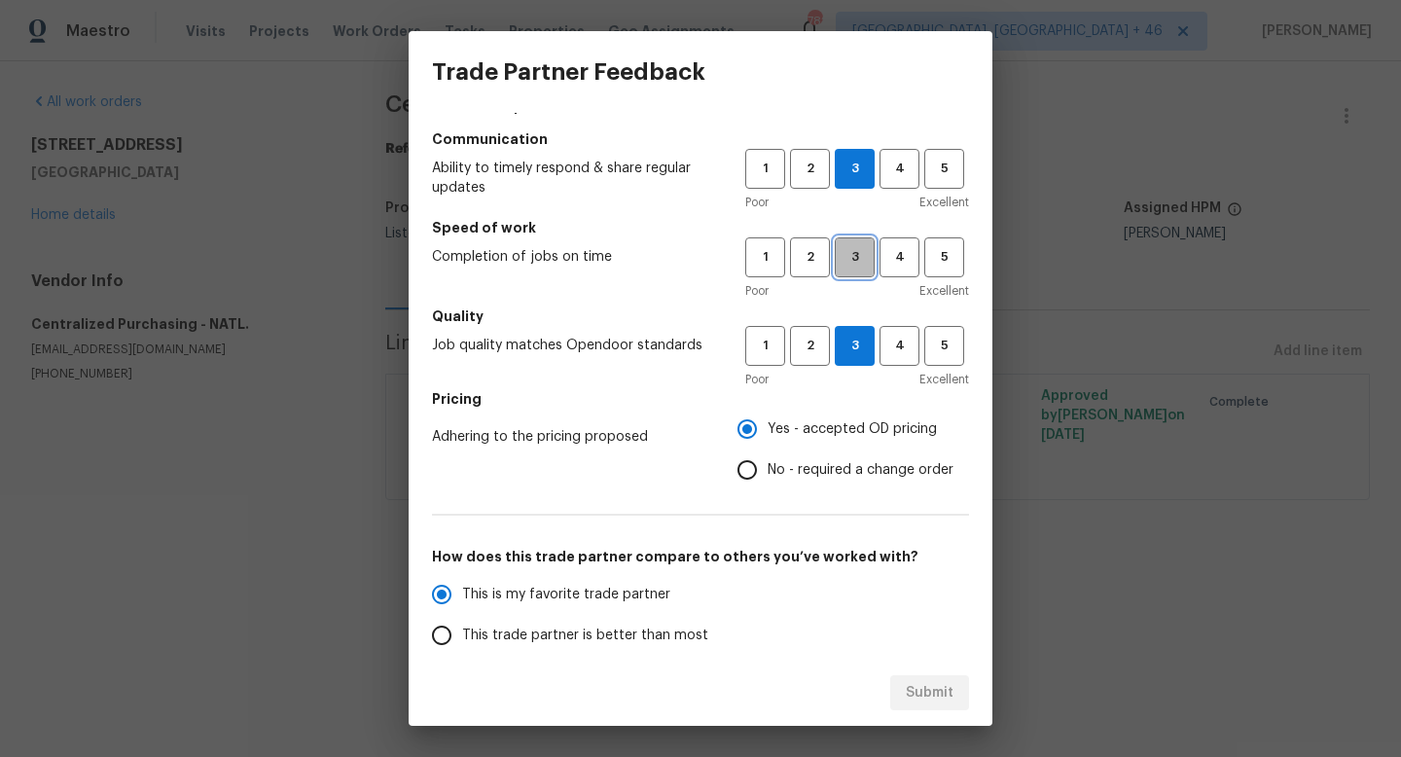
click at [856, 249] on span "3" at bounding box center [855, 257] width 36 height 22
radio input "true"
click at [932, 699] on span "Submit" at bounding box center [930, 693] width 48 height 24
radio input "false"
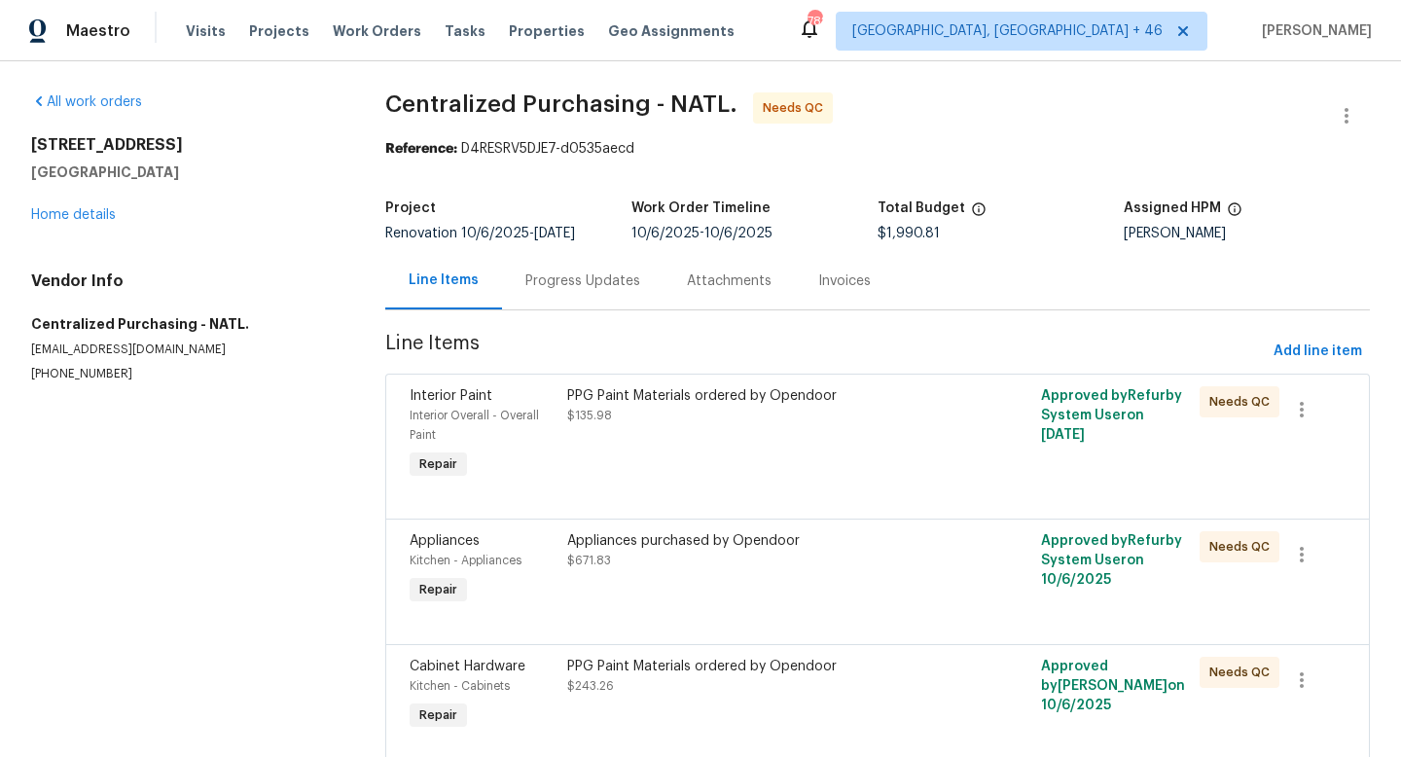
click at [737, 450] on div "PPG Paint Materials ordered by Opendoor $135.98" at bounding box center [758, 434] width 395 height 109
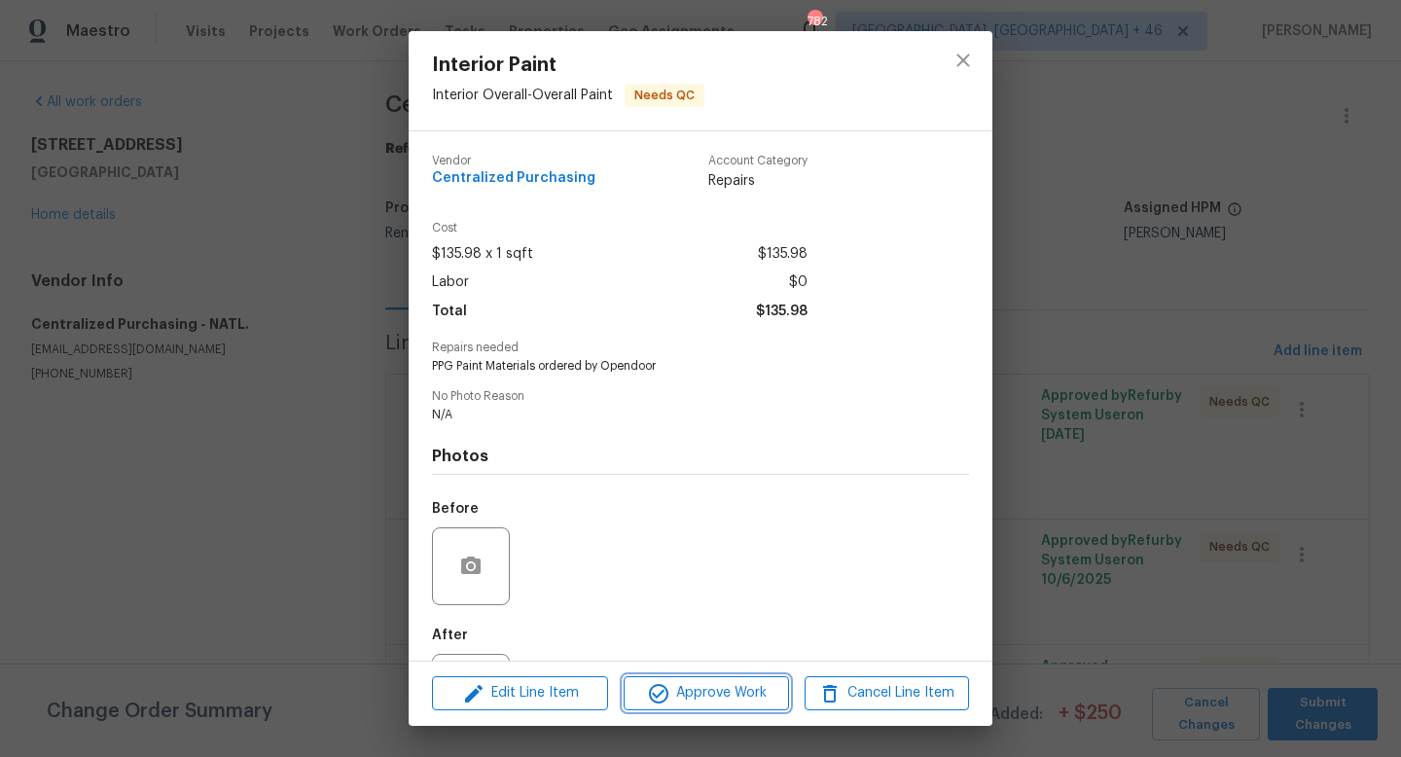
click at [737, 697] on span "Approve Work" at bounding box center [705, 693] width 153 height 24
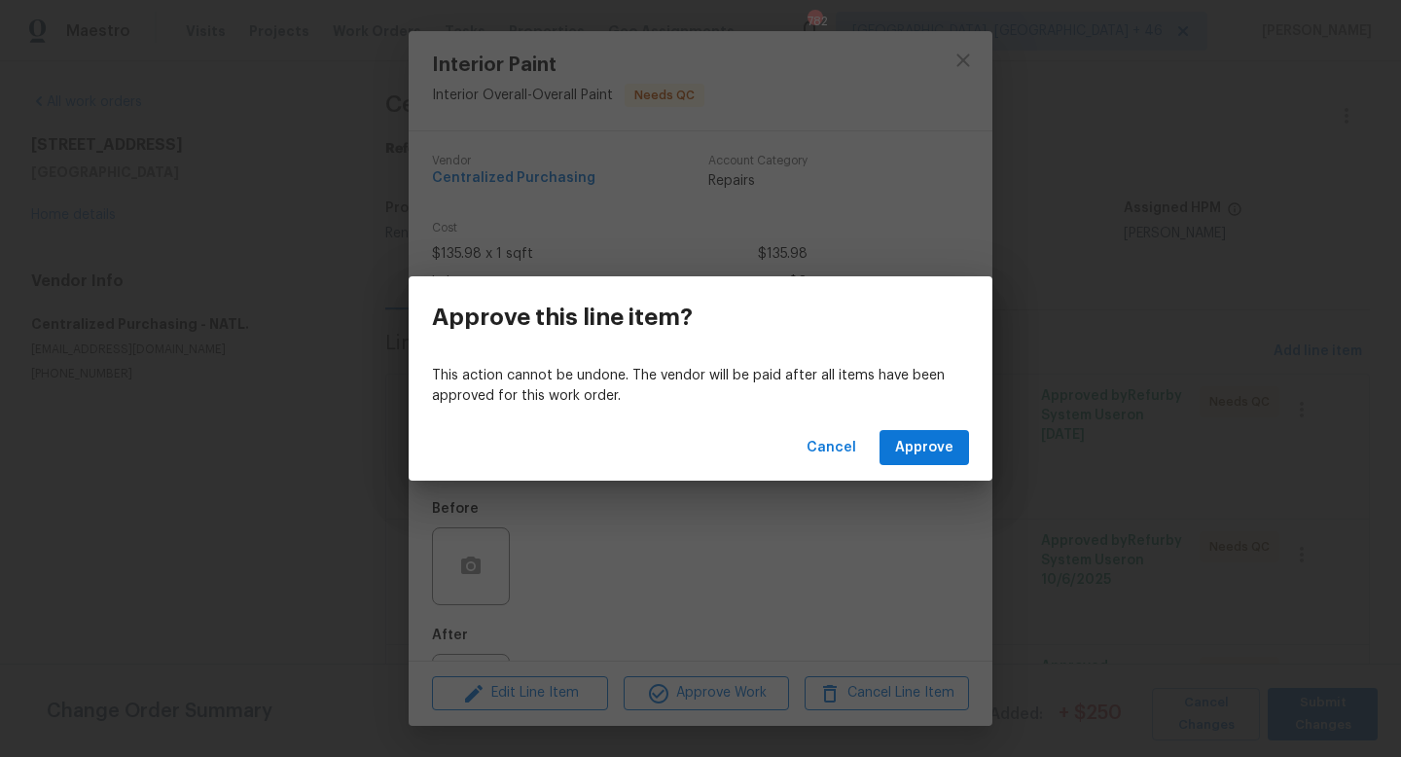
click at [932, 475] on div "Cancel Approve" at bounding box center [701, 447] width 584 height 67
click at [932, 460] on button "Approve" at bounding box center [923, 448] width 89 height 36
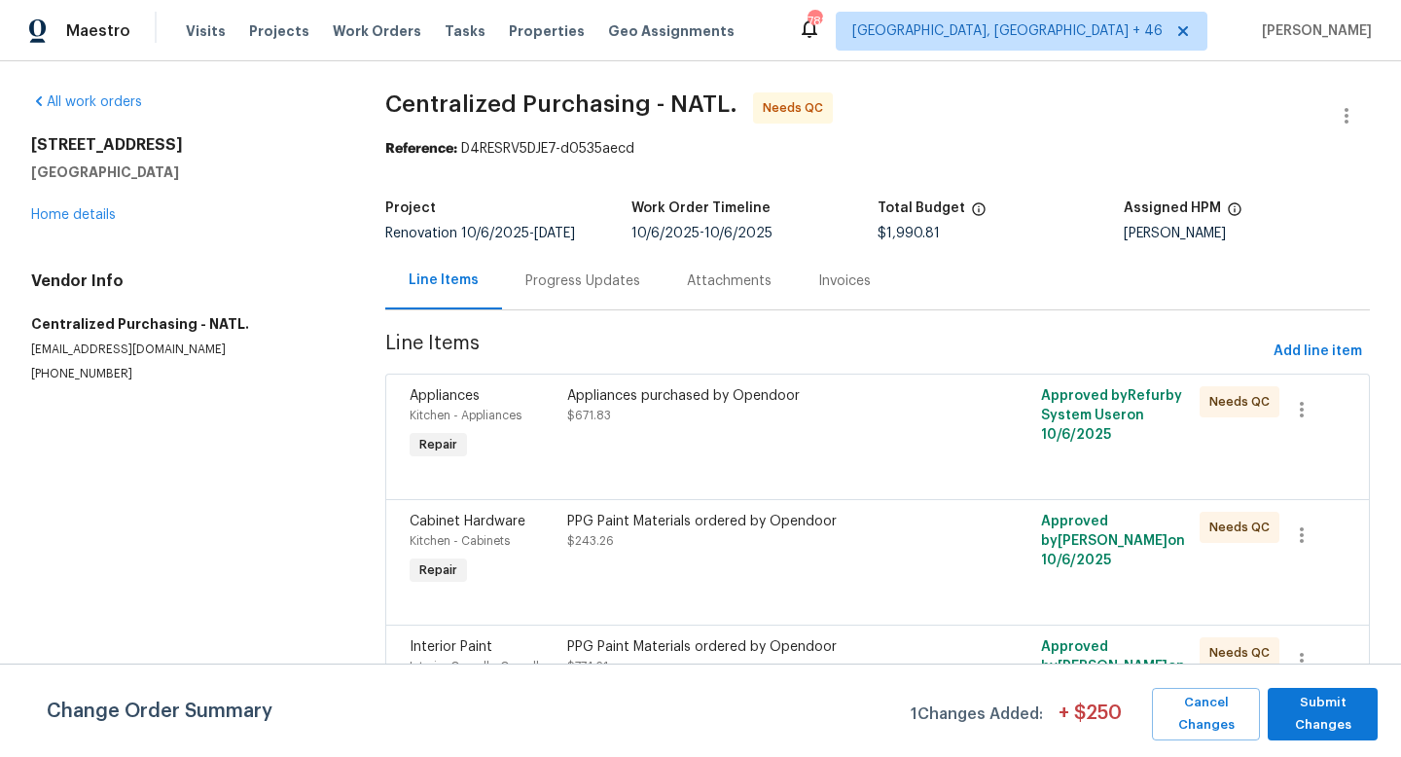
click at [725, 423] on div "Appliances purchased by Opendoor $671.83" at bounding box center [758, 405] width 383 height 39
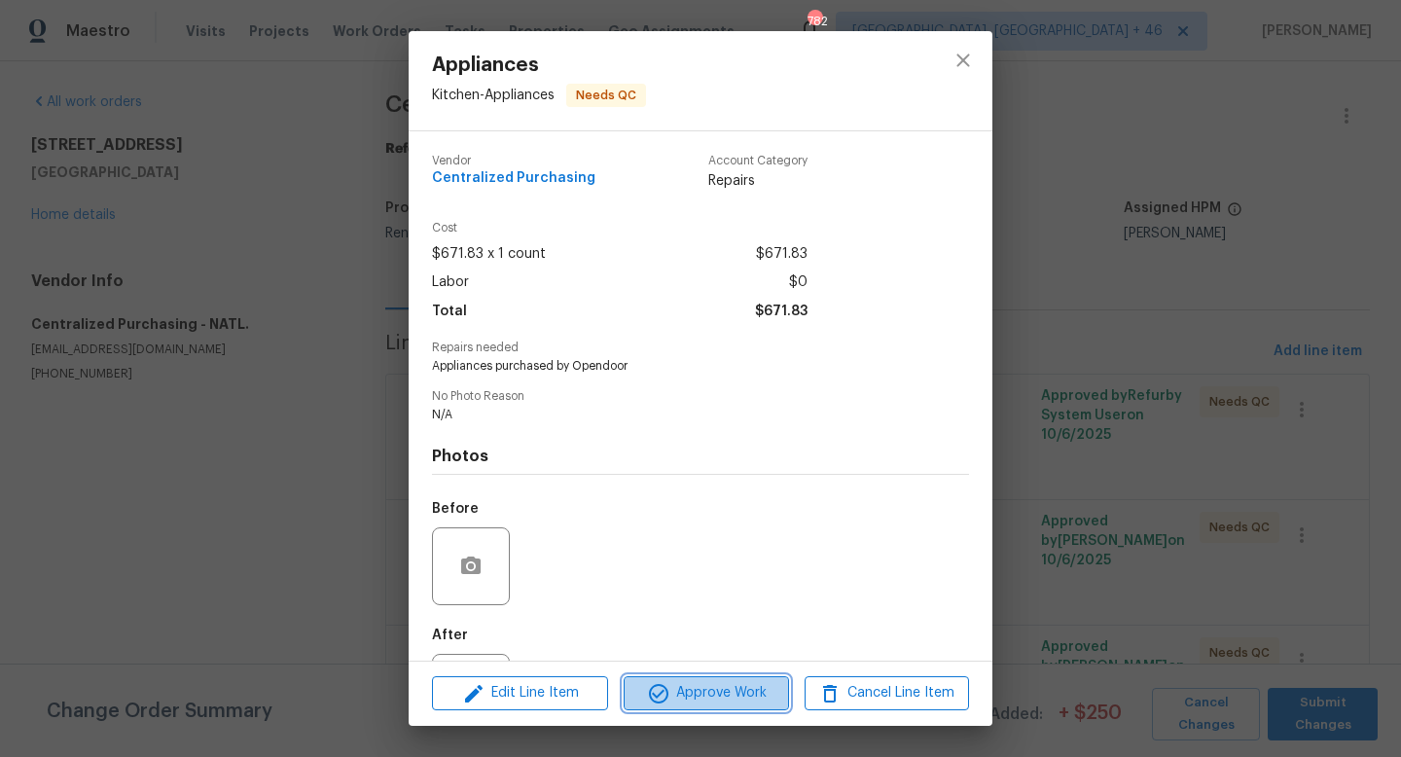
click at [696, 702] on span "Approve Work" at bounding box center [705, 693] width 153 height 24
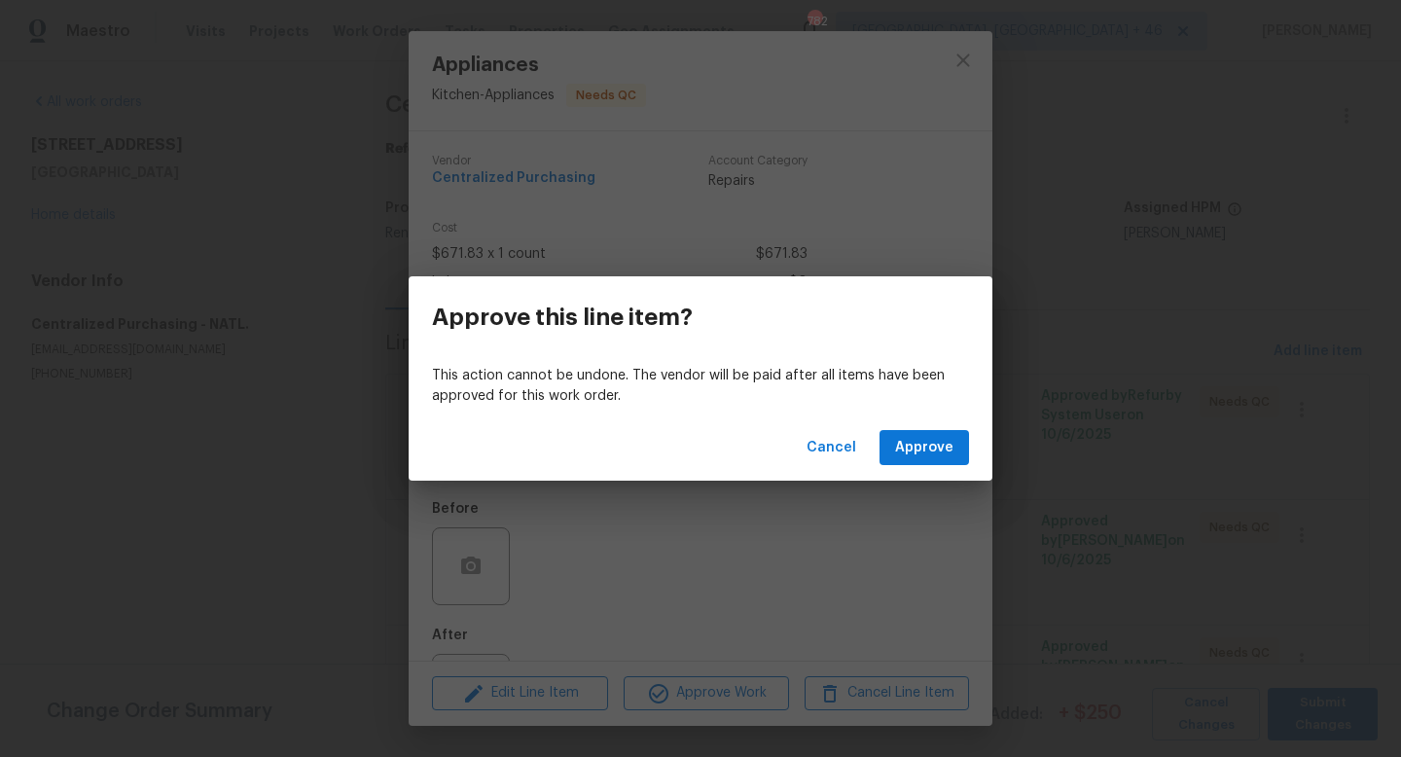
click at [918, 429] on div "Cancel Approve" at bounding box center [701, 447] width 584 height 67
click at [917, 457] on span "Approve" at bounding box center [924, 448] width 58 height 24
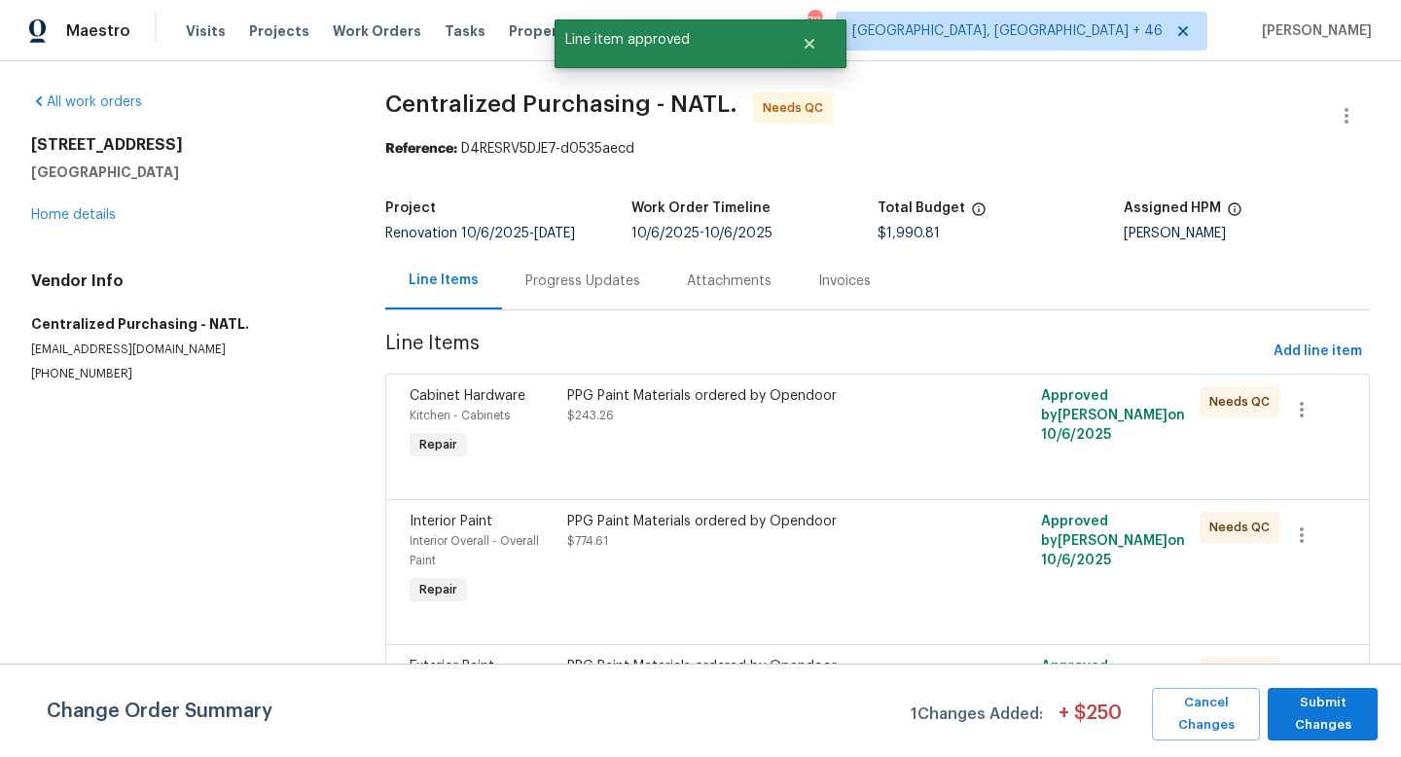
click at [678, 462] on div "PPG Paint Materials ordered by Opendoor $243.26" at bounding box center [758, 424] width 395 height 89
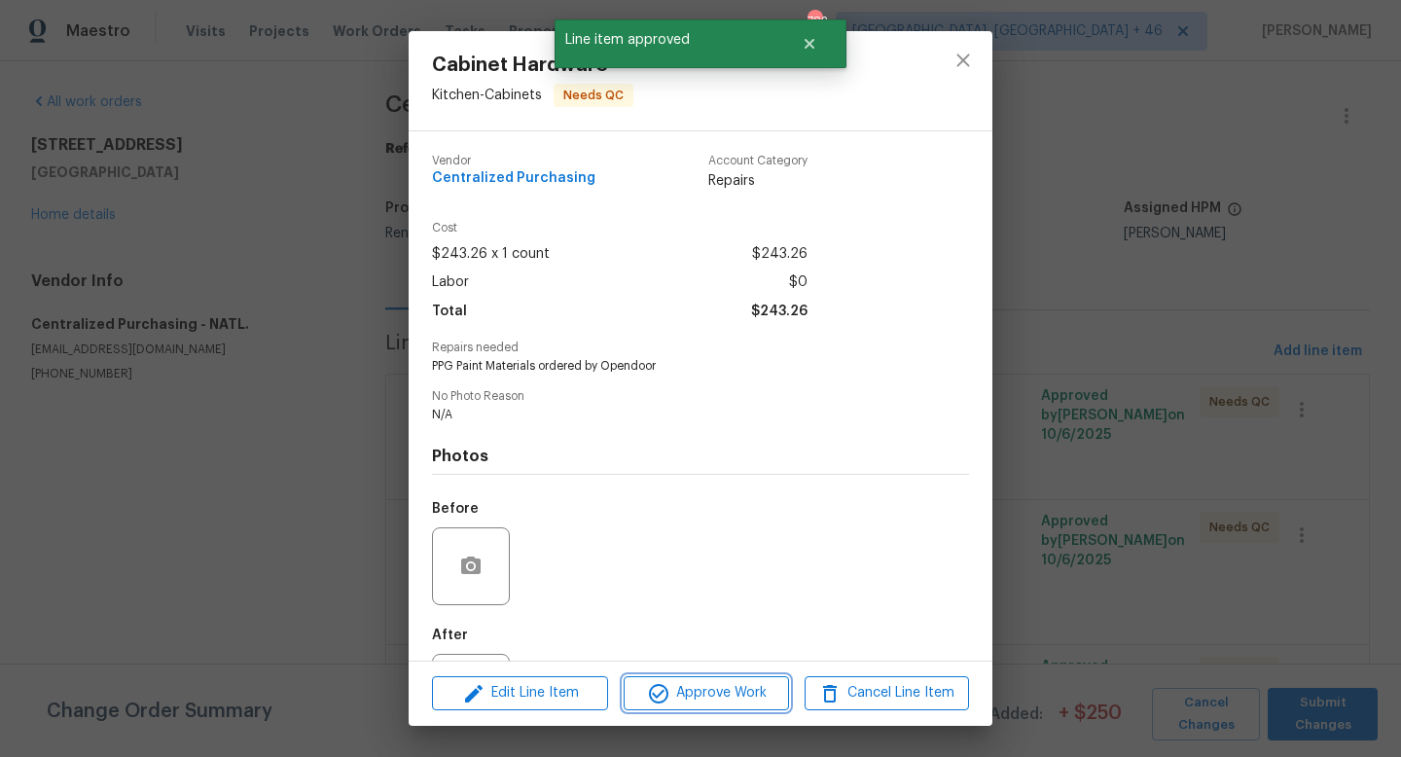
click at [699, 686] on span "Approve Work" at bounding box center [705, 693] width 153 height 24
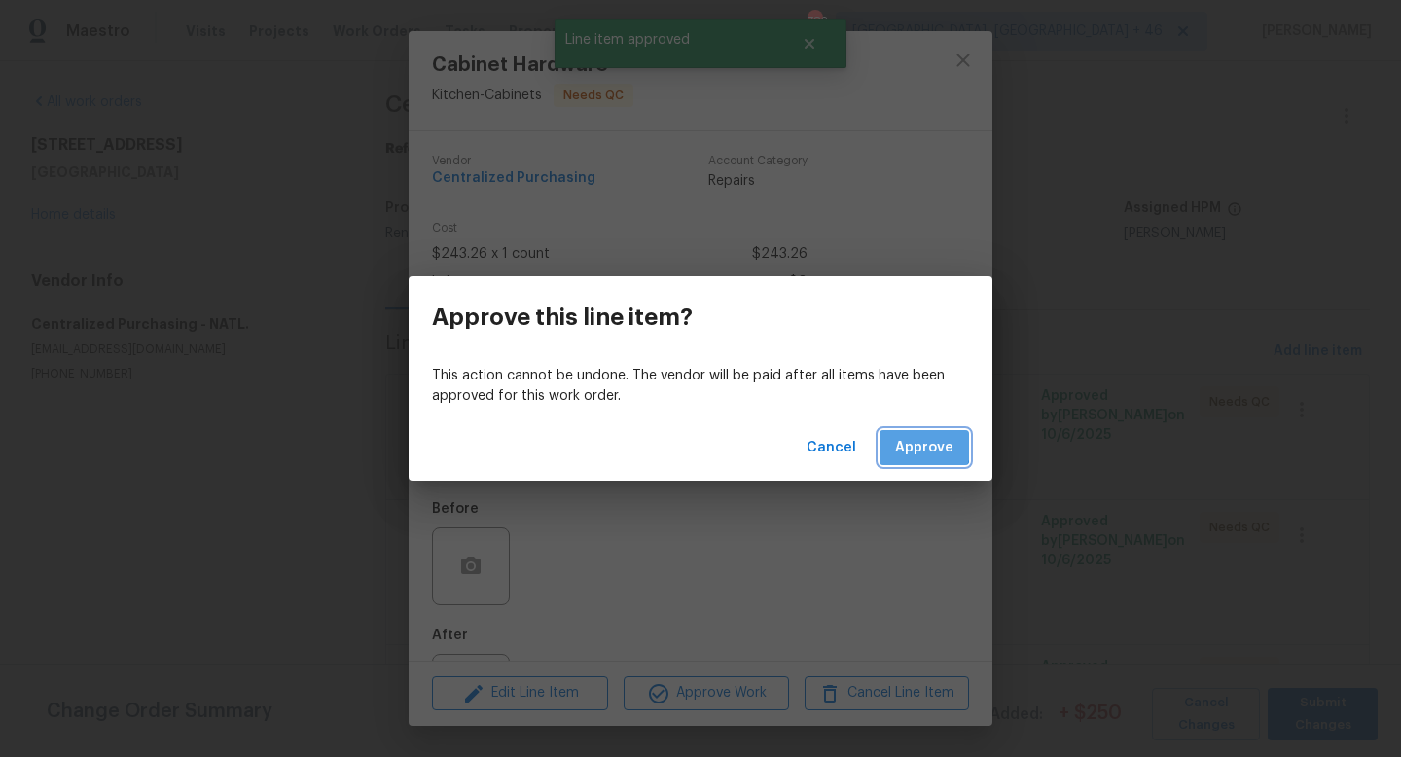
click at [903, 440] on span "Approve" at bounding box center [924, 448] width 58 height 24
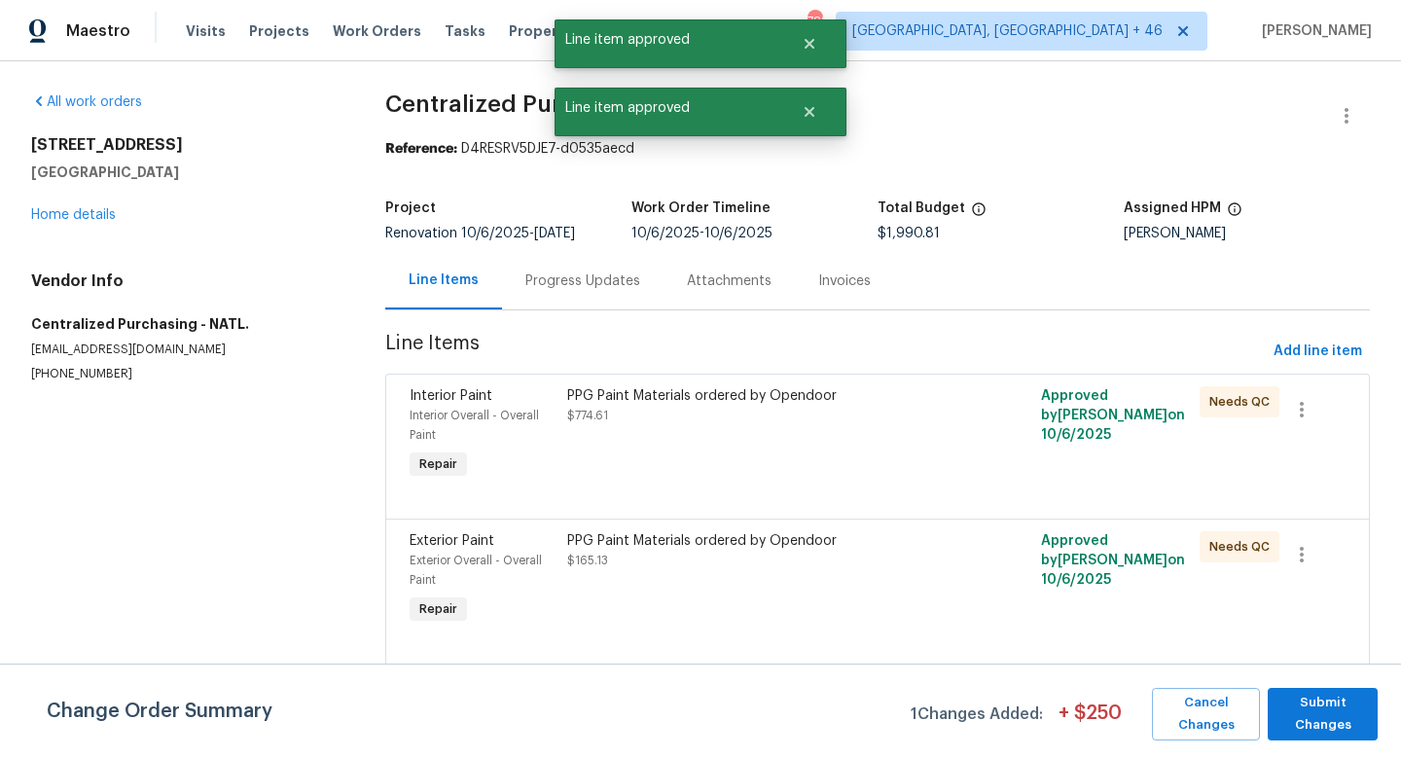
click at [716, 437] on div "PPG Paint Materials ordered by Opendoor $774.61" at bounding box center [758, 434] width 395 height 109
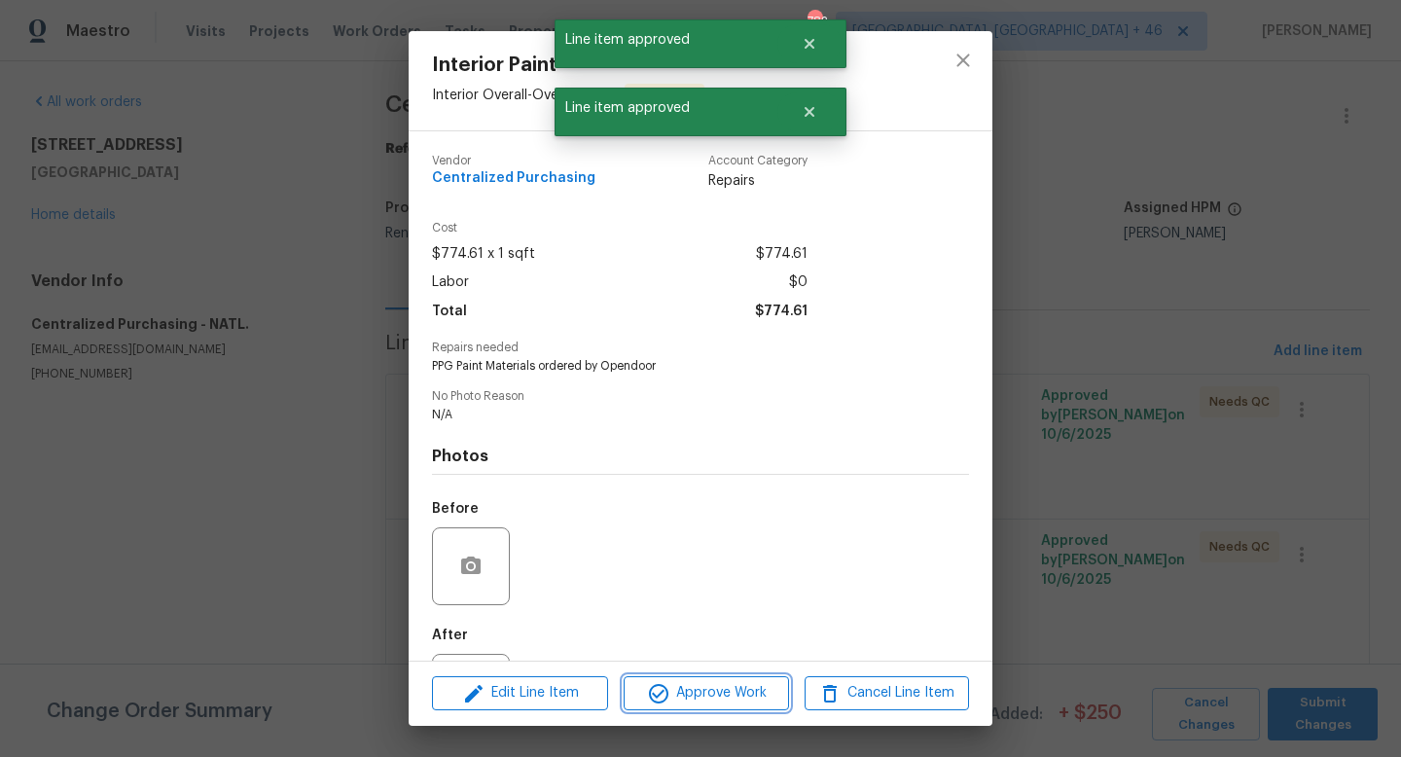
click at [697, 681] on span "Approve Work" at bounding box center [705, 693] width 153 height 24
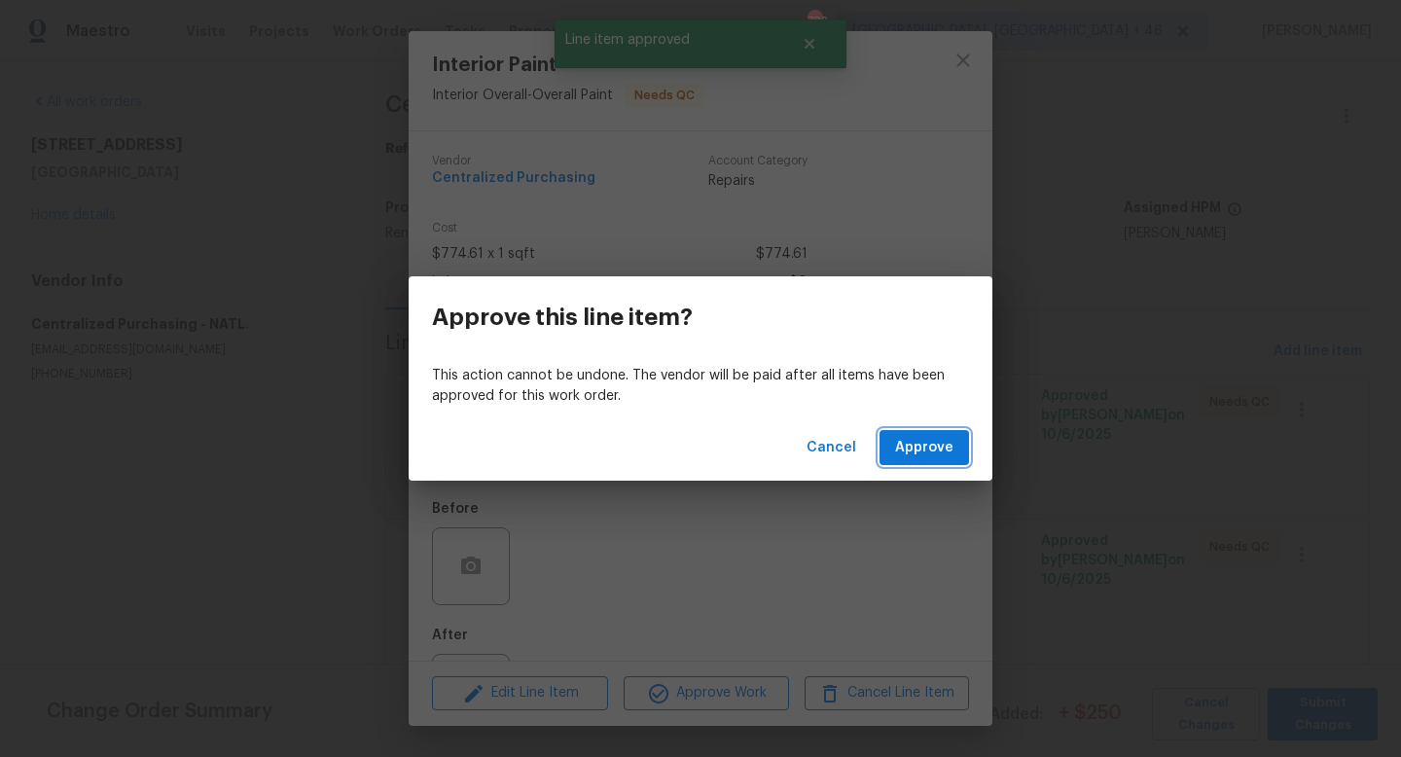
drag, startPoint x: 931, startPoint y: 440, endPoint x: 903, endPoint y: 488, distance: 56.2
click at [931, 440] on span "Approve" at bounding box center [924, 448] width 58 height 24
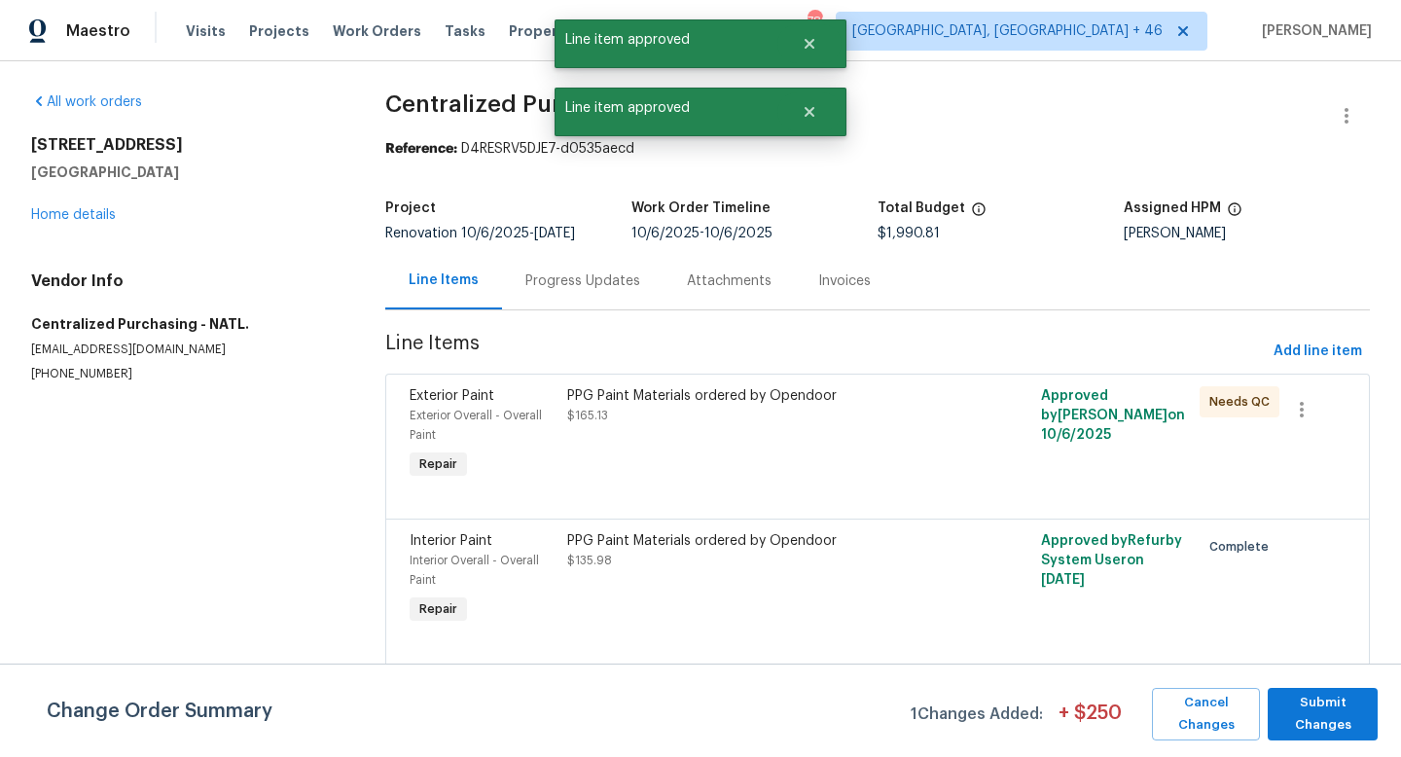
click at [782, 432] on div "PPG Paint Materials ordered by Opendoor $165.13" at bounding box center [758, 434] width 395 height 109
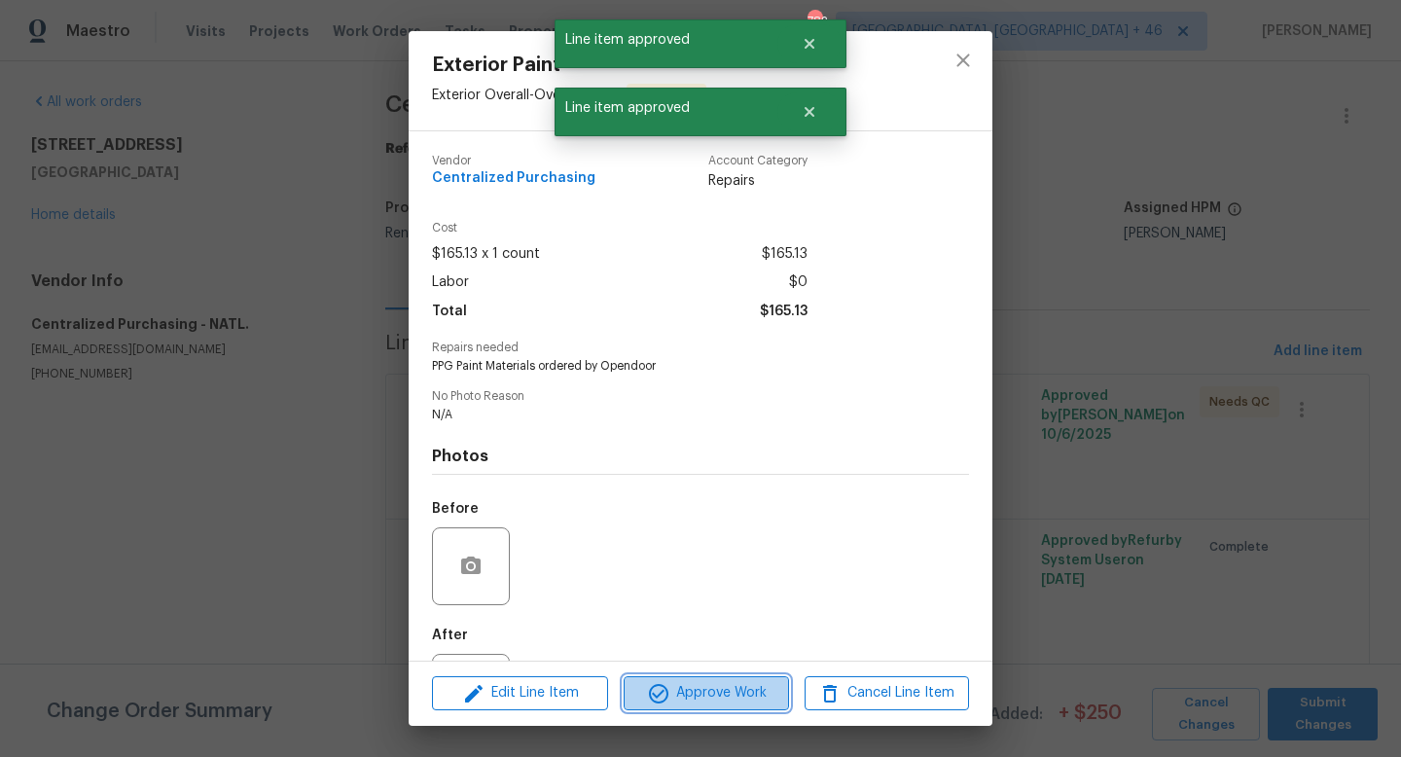
click at [726, 696] on span "Approve Work" at bounding box center [705, 693] width 153 height 24
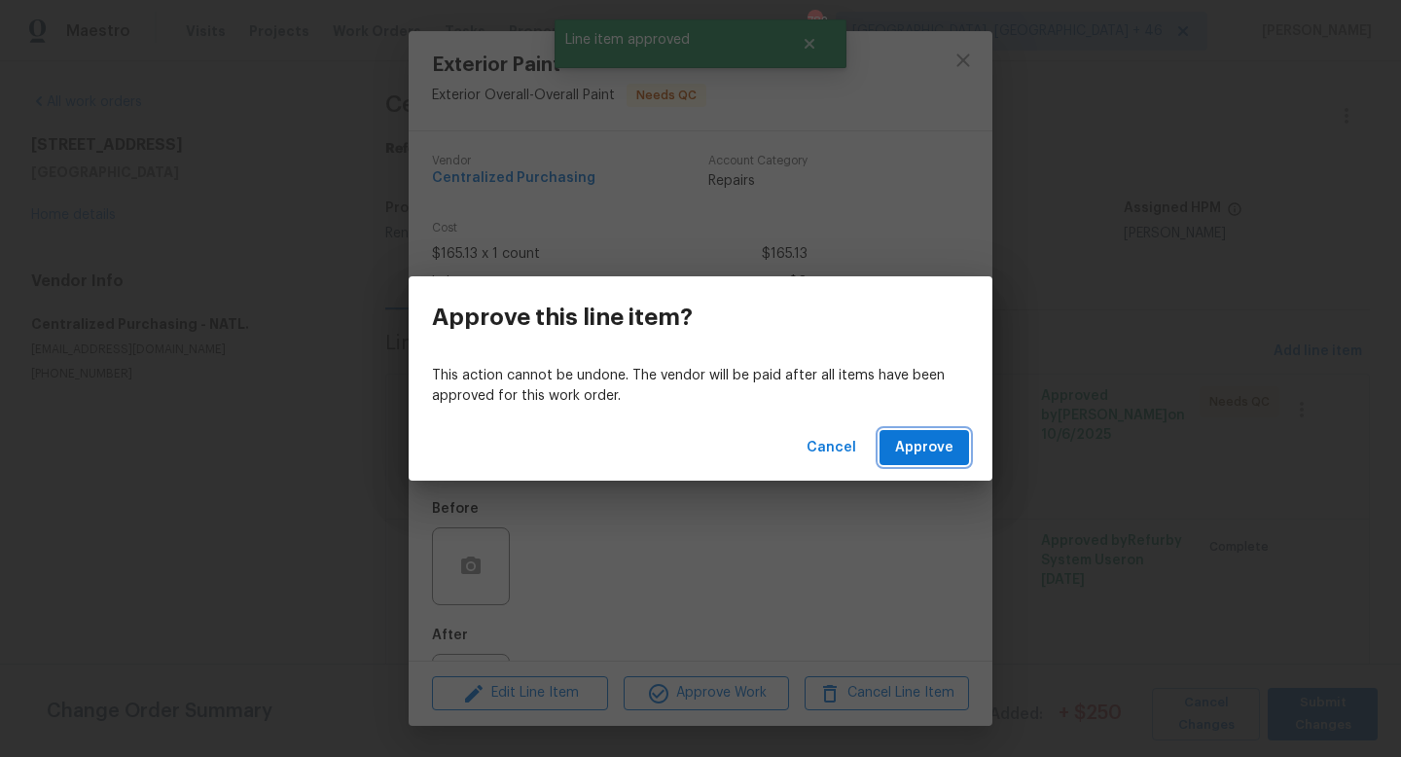
click at [926, 444] on span "Approve" at bounding box center [924, 448] width 58 height 24
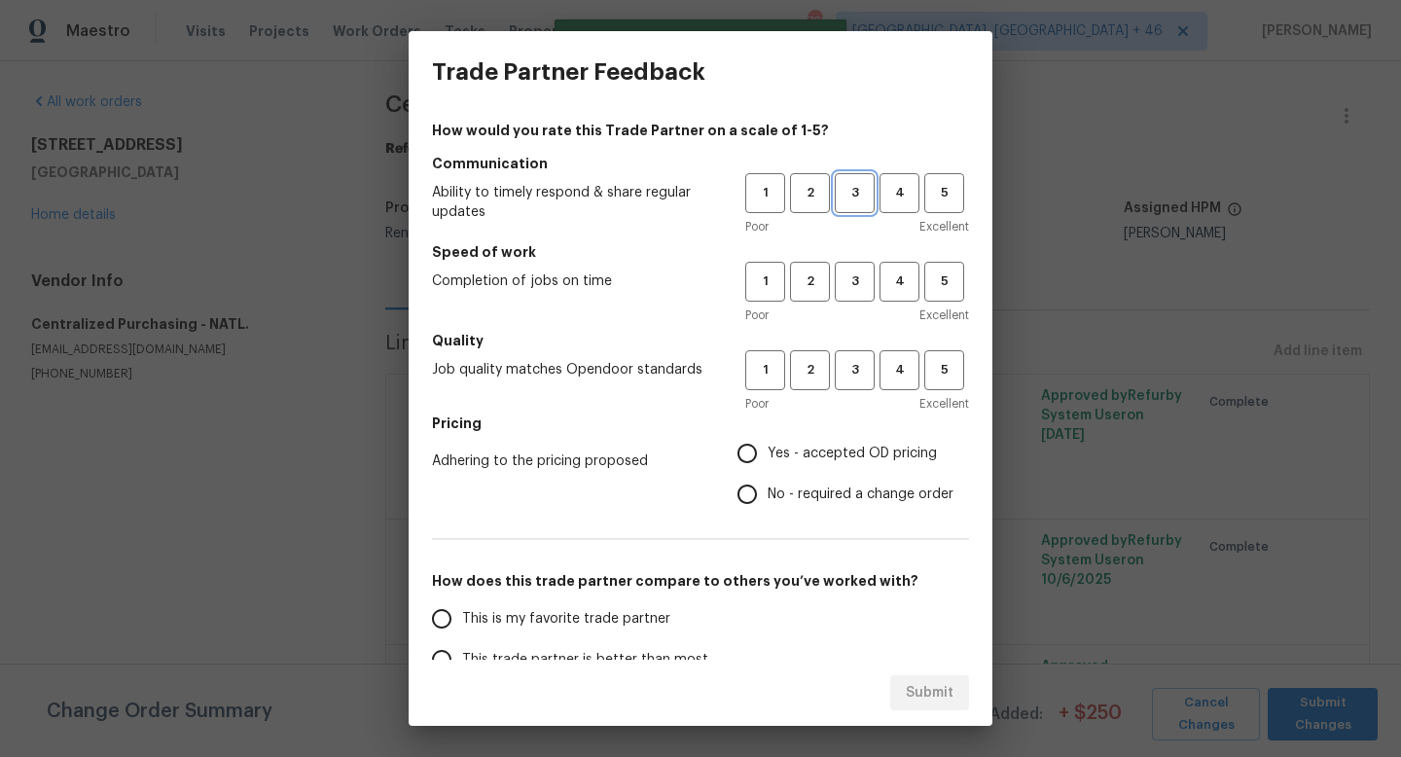
click at [855, 201] on span "3" at bounding box center [855, 193] width 36 height 22
click at [852, 291] on span "3" at bounding box center [855, 281] width 36 height 22
click at [852, 374] on span "3" at bounding box center [855, 370] width 36 height 22
click at [812, 415] on div "How would you rate this Trade Partner on a scale of 1-5? Communication Ability …" at bounding box center [700, 502] width 537 height 762
click at [800, 440] on label "Yes - accepted OD pricing" at bounding box center [840, 453] width 227 height 41
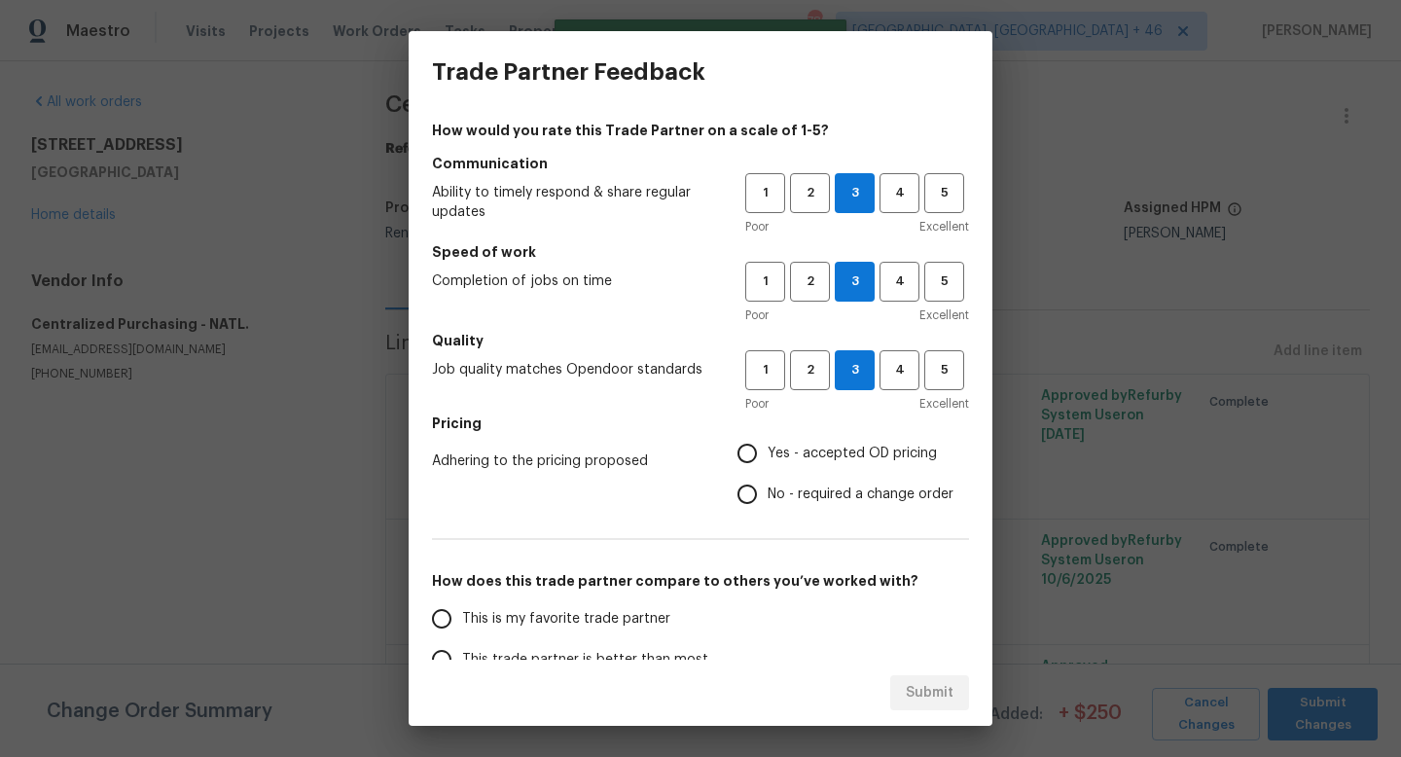
click at [768, 440] on input "Yes - accepted OD pricing" at bounding box center [747, 453] width 41 height 41
radio input "true"
click at [541, 628] on label "This is my favorite trade partner" at bounding box center [574, 618] width 307 height 41
click at [462, 628] on input "This is my favorite trade partner" at bounding box center [441, 618] width 41 height 41
click at [928, 689] on span "Submit" at bounding box center [930, 693] width 48 height 24
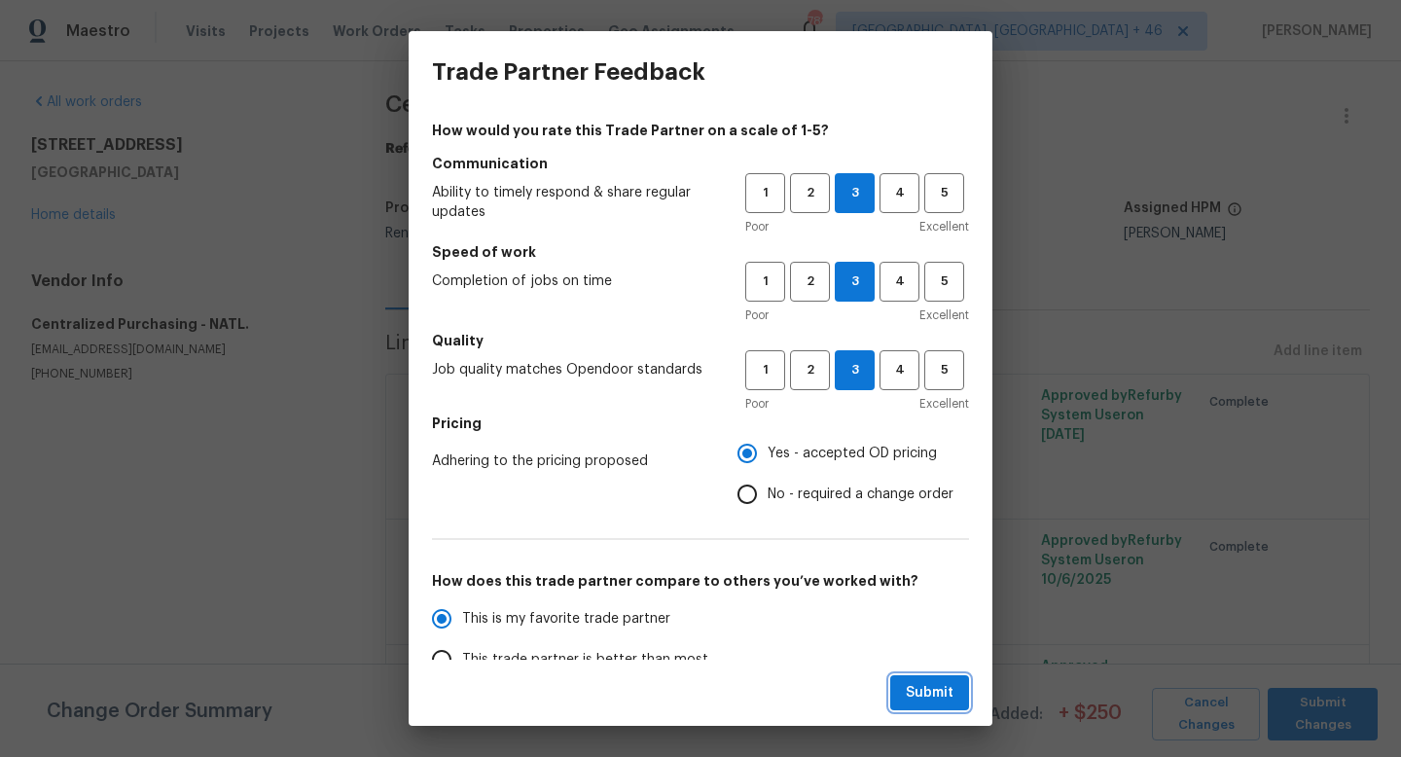
radio input "true"
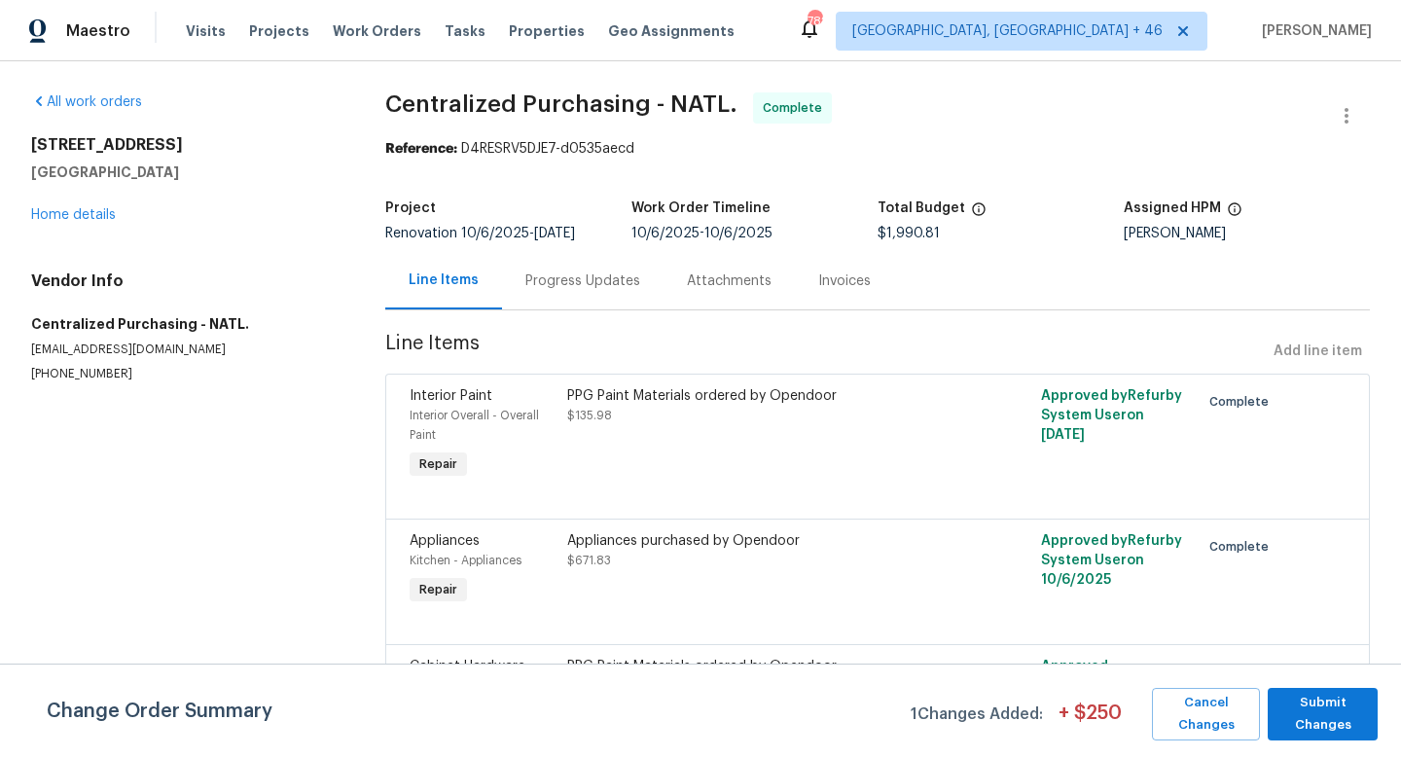
click at [987, 141] on div "Reference: D4RESRV5DJE7-d0535aecd" at bounding box center [877, 148] width 984 height 19
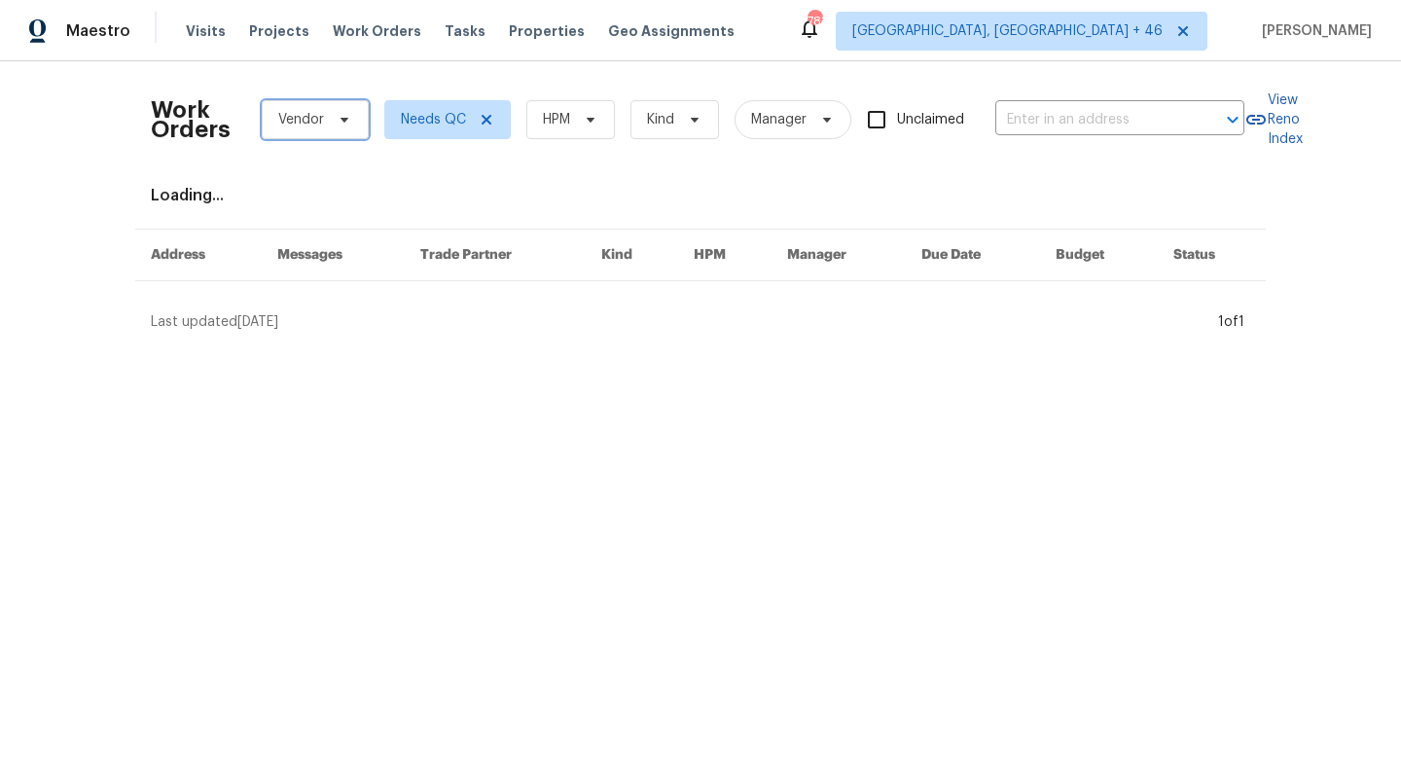
click at [318, 125] on span "Vendor" at bounding box center [301, 119] width 46 height 19
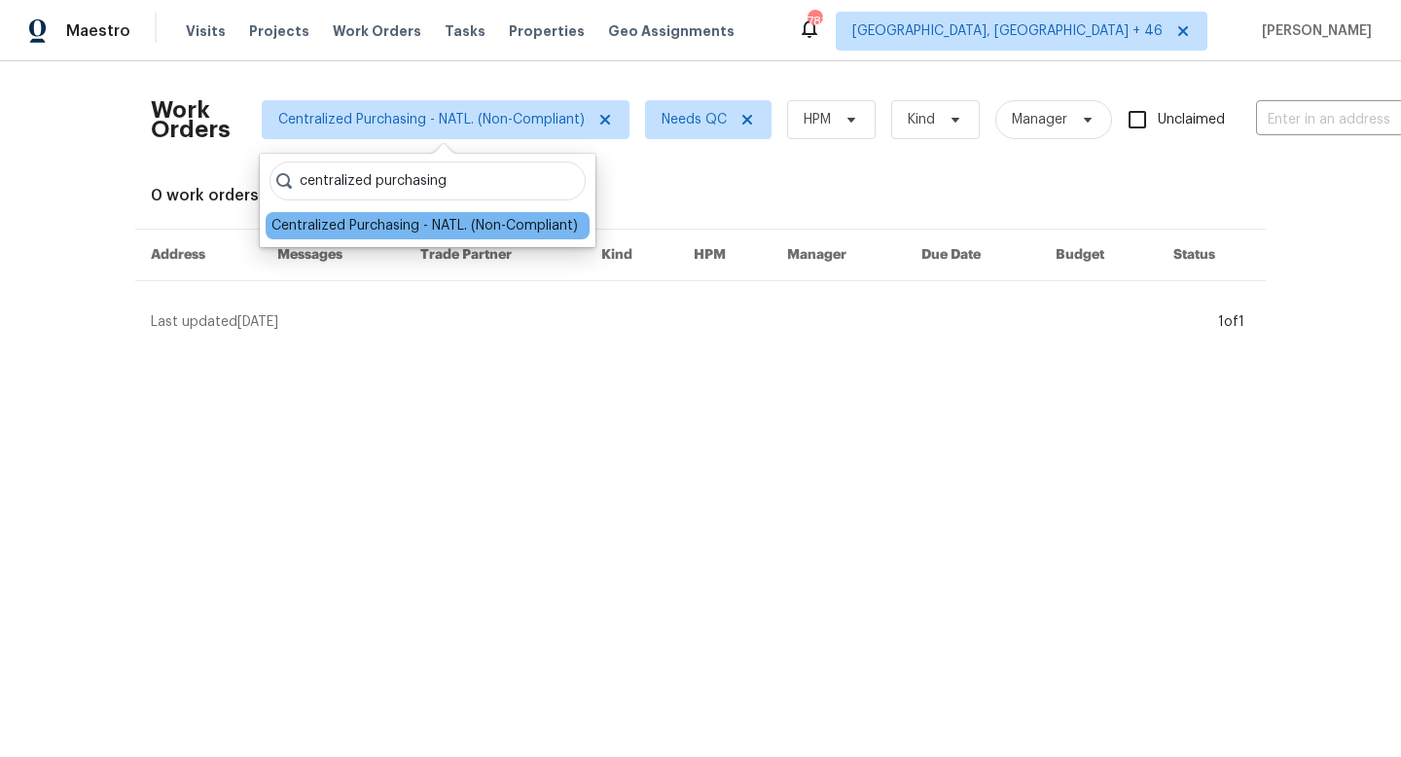
type input "centralized purchasing"
click at [415, 347] on html "Maestro Visits Projects Work Orders Tasks Properties Geo Assignments 783 [GEOGR…" at bounding box center [700, 173] width 1401 height 347
